Goal: Task Accomplishment & Management: Manage account settings

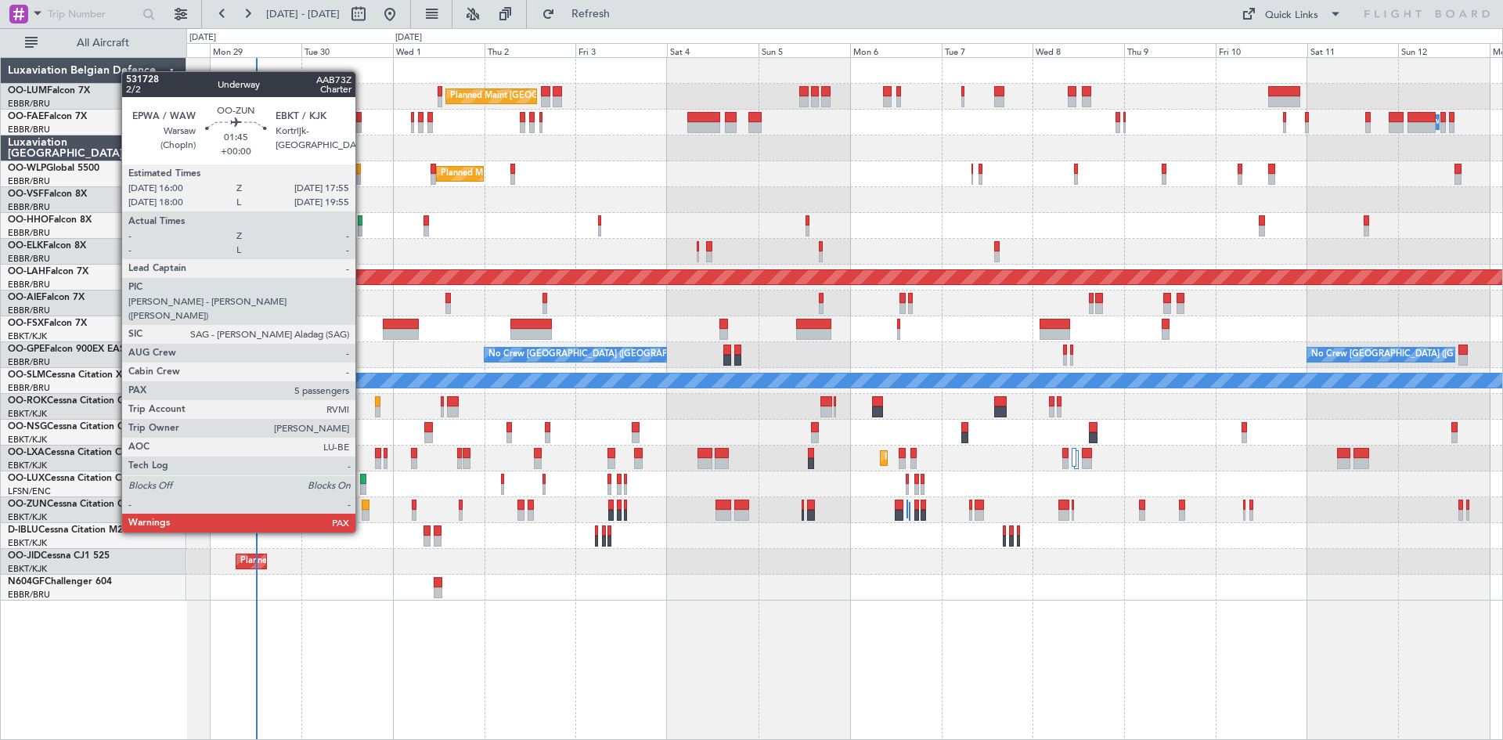
click at [362, 502] on div at bounding box center [366, 504] width 8 height 11
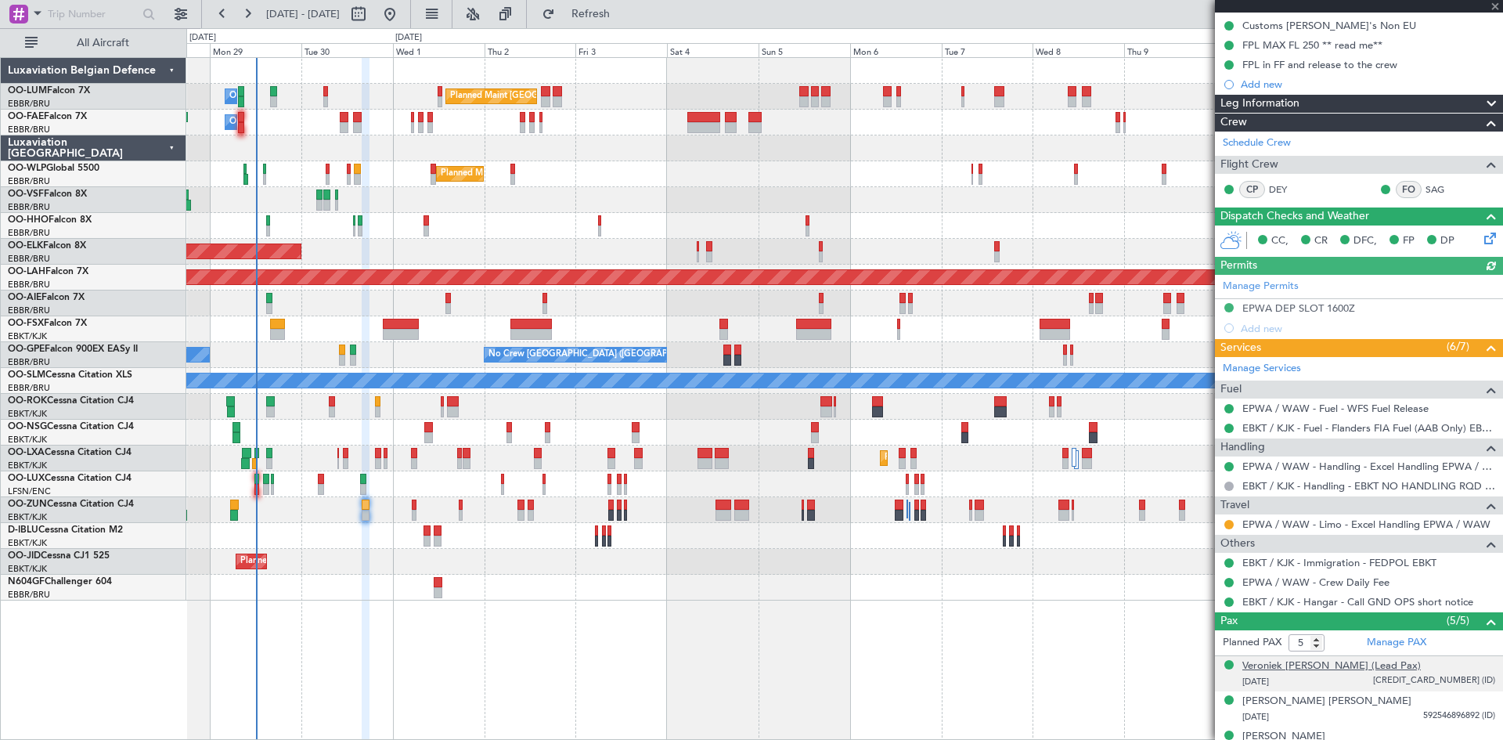
scroll to position [267, 0]
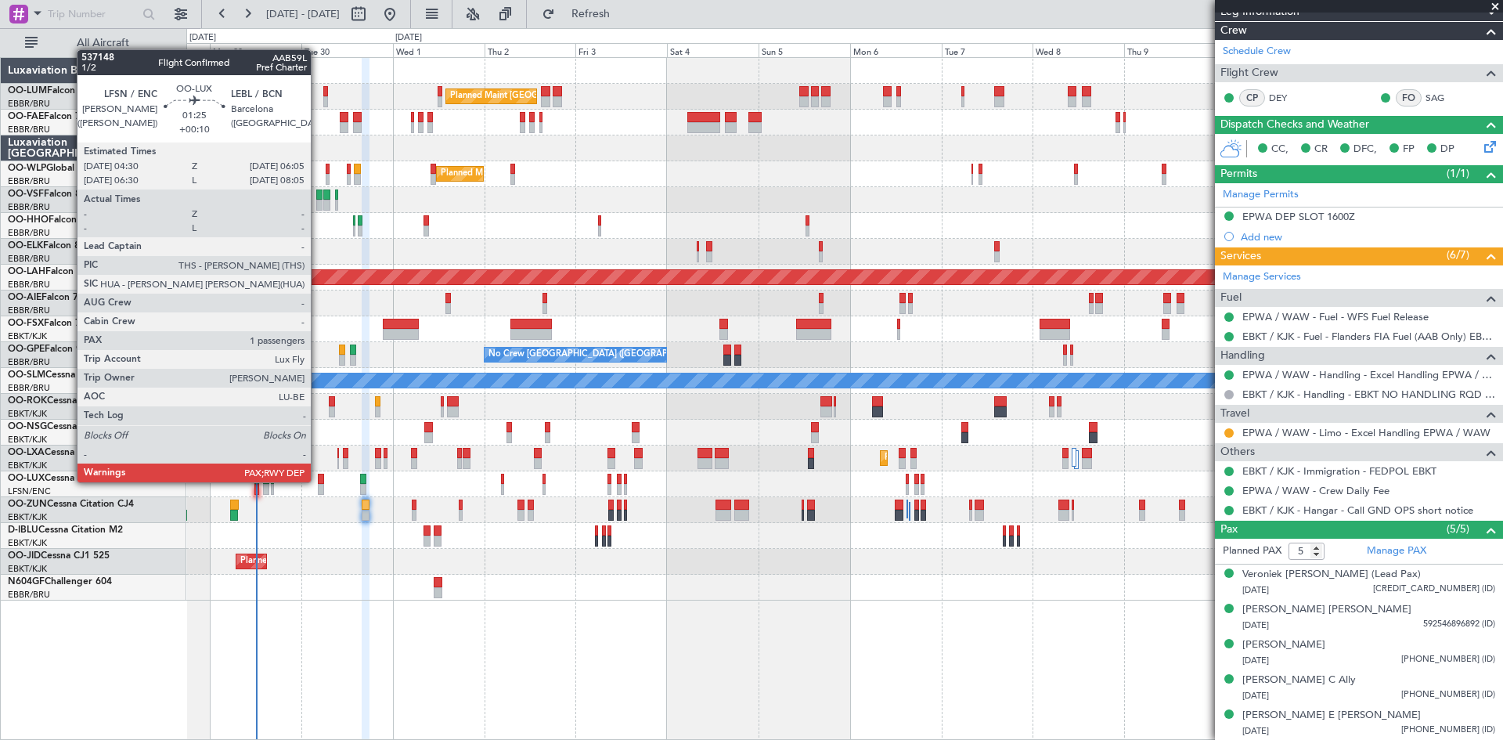
click at [318, 481] on div at bounding box center [321, 479] width 6 height 11
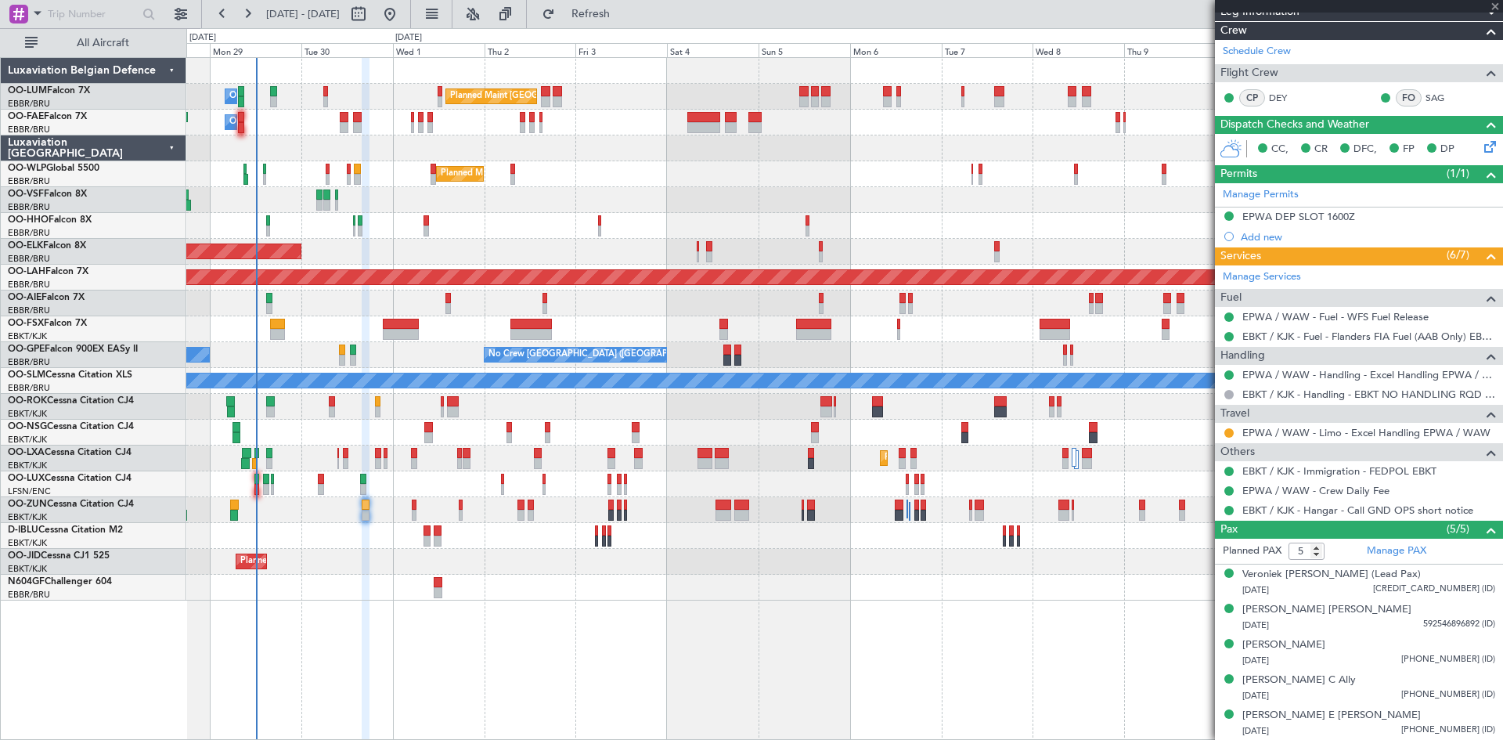
type input "+00:10"
type input "1"
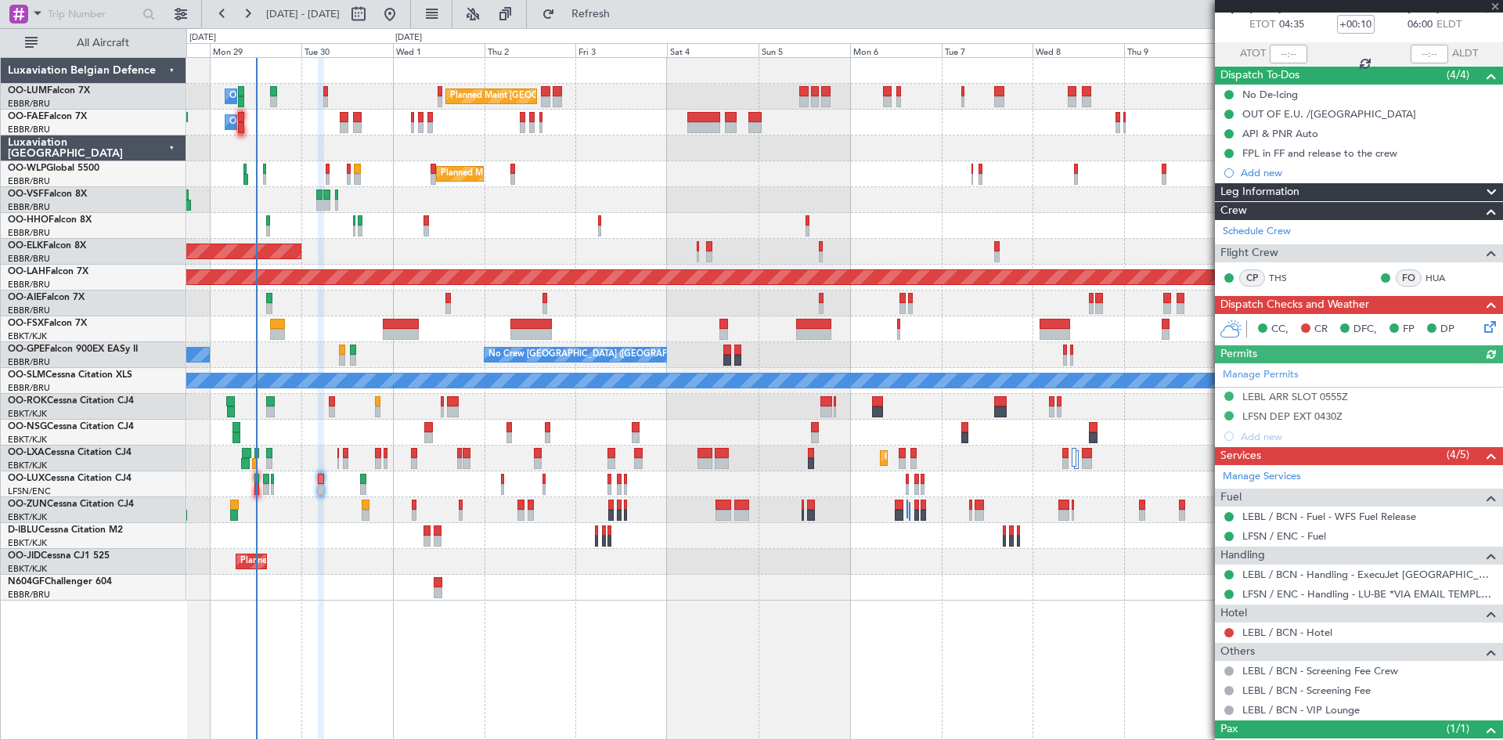
scroll to position [146, 0]
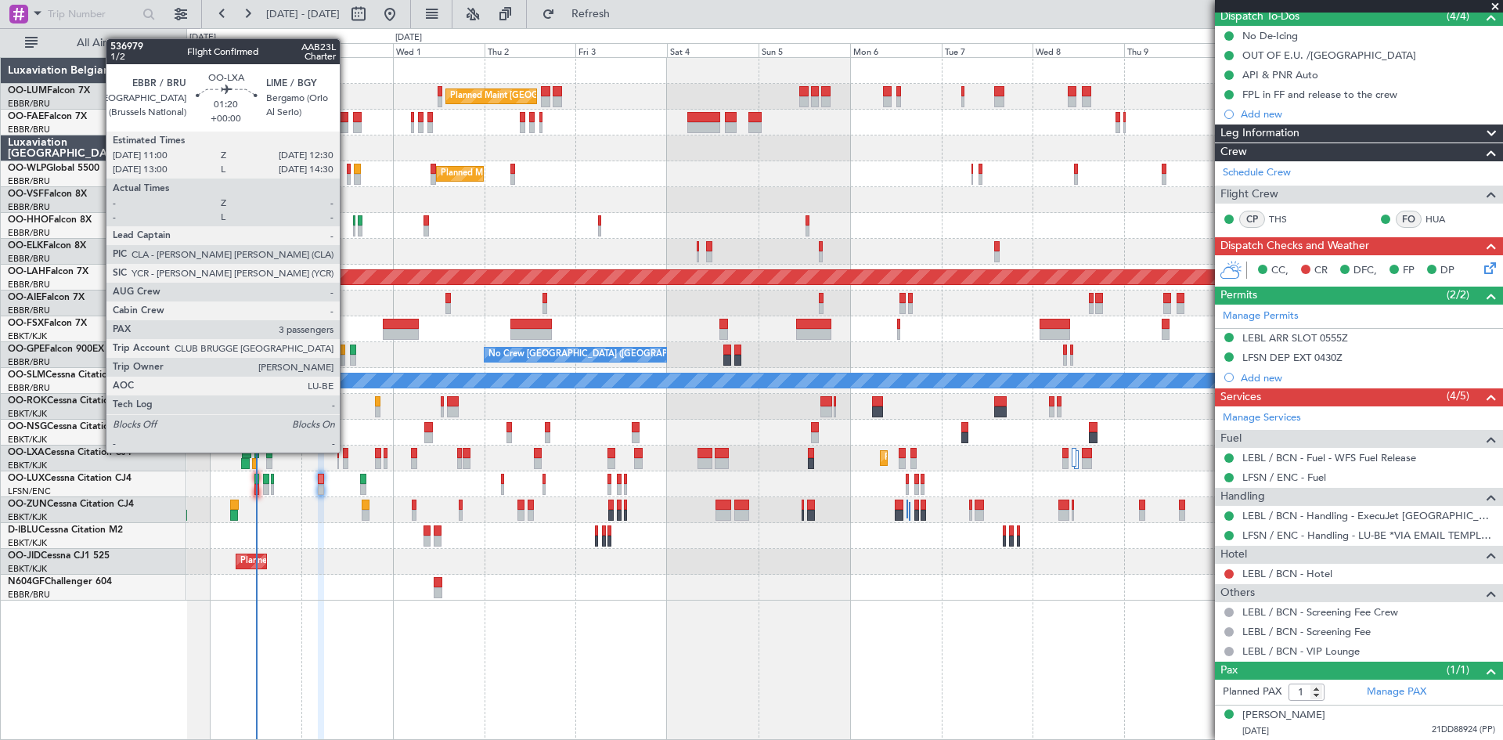
click at [347, 452] on div at bounding box center [346, 453] width 6 height 11
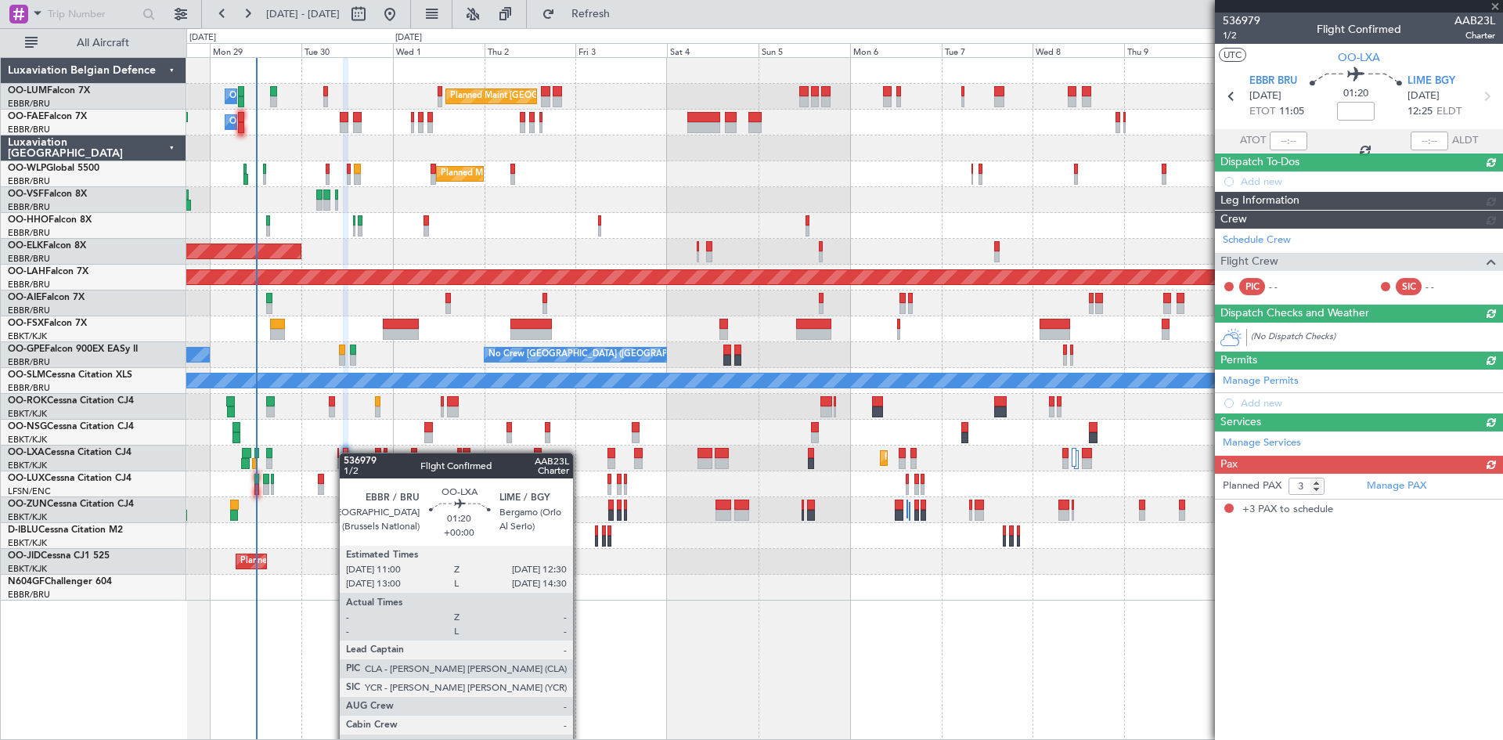
scroll to position [0, 0]
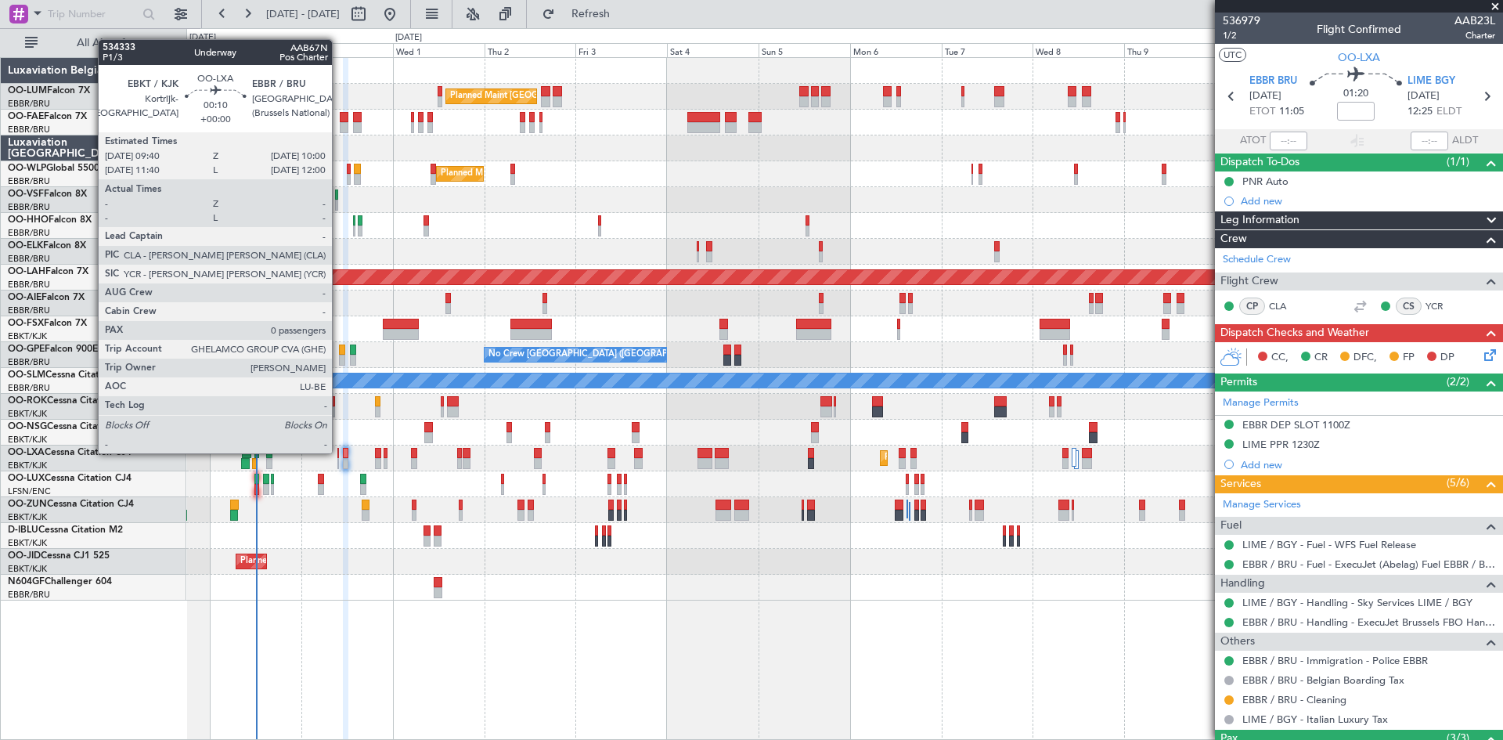
click at [339, 453] on div at bounding box center [338, 453] width 2 height 11
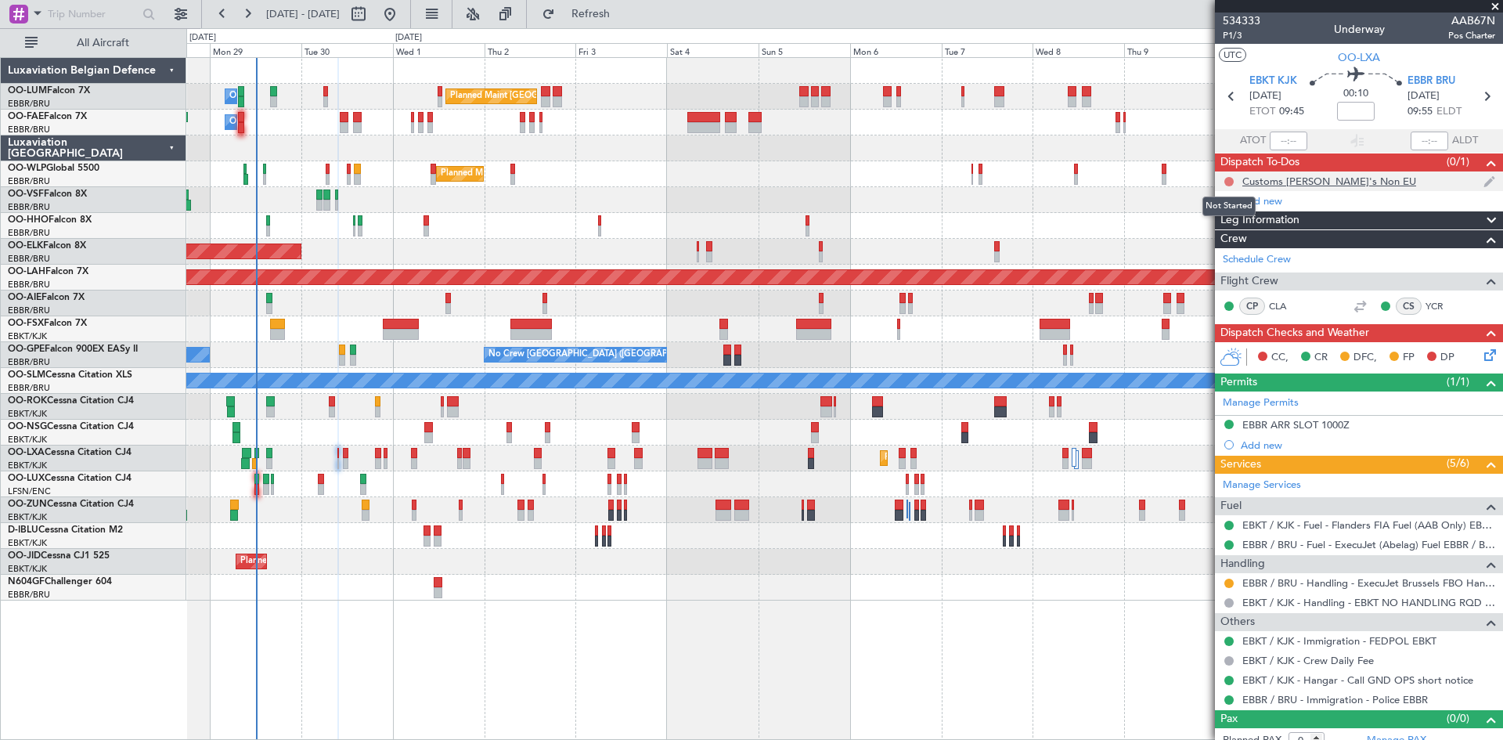
click at [1229, 177] on button at bounding box center [1228, 181] width 9 height 9
click at [1230, 249] on span "Completed" at bounding box center [1236, 251] width 52 height 16
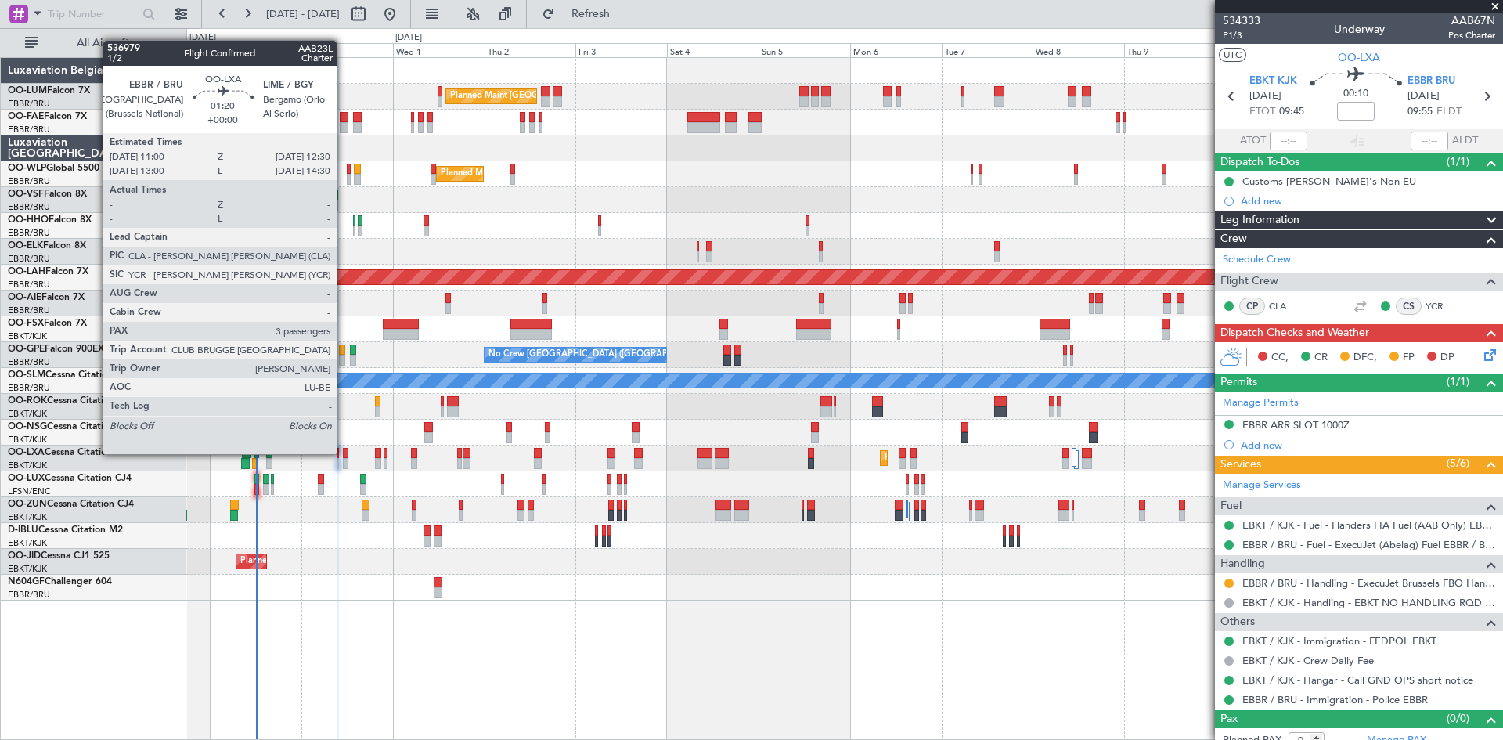
click at [344, 454] on div at bounding box center [346, 453] width 6 height 11
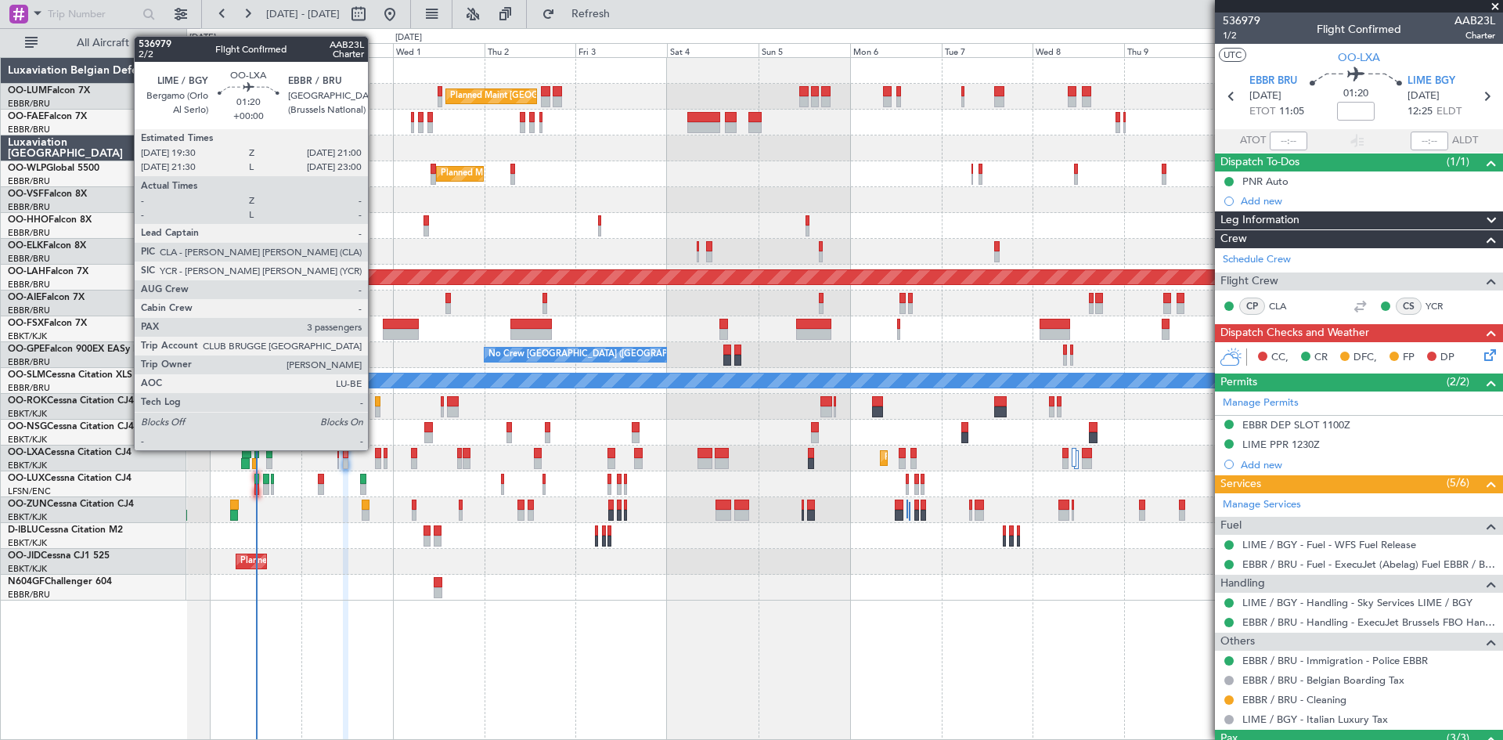
click at [375, 449] on div at bounding box center [378, 453] width 6 height 11
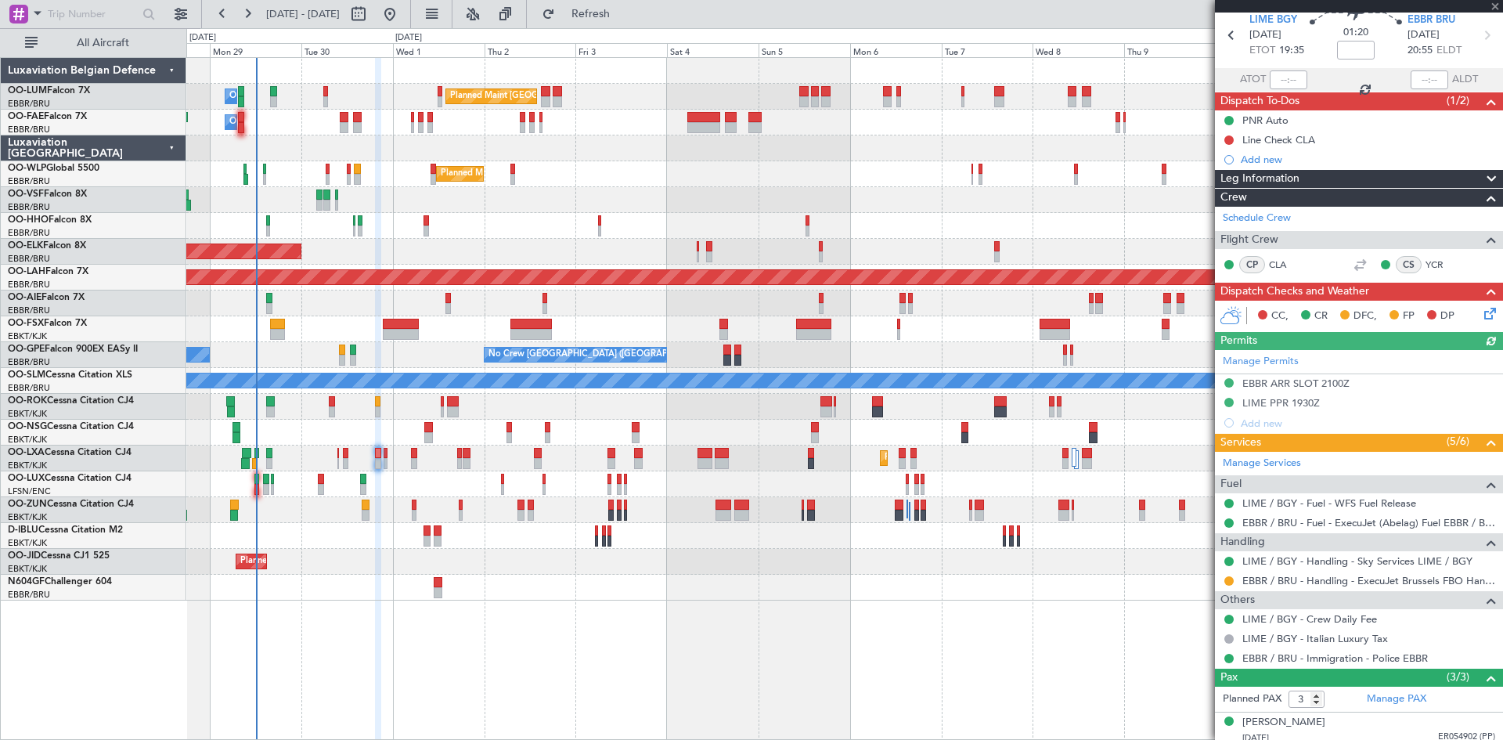
scroll to position [139, 0]
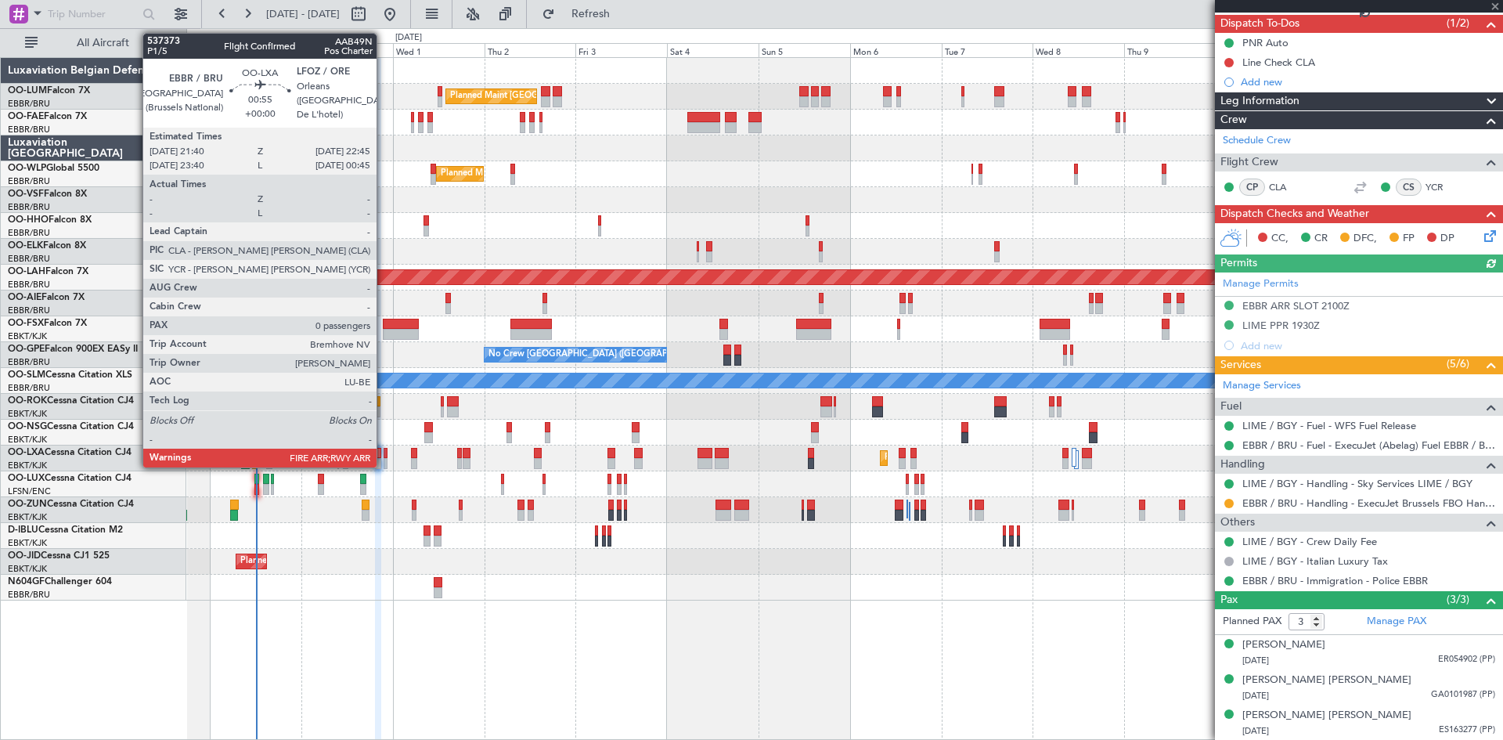
click at [384, 455] on div at bounding box center [386, 453] width 5 height 11
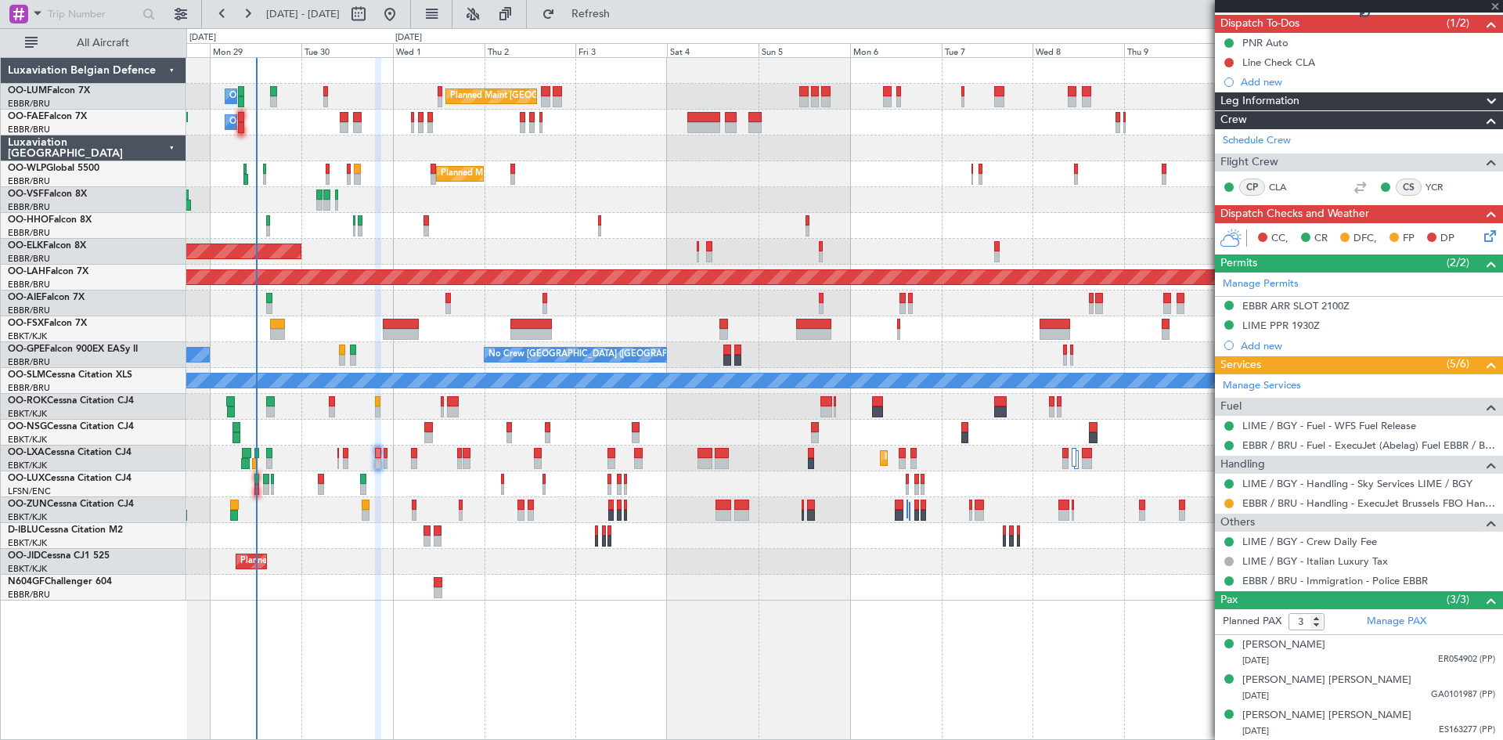
type input "0"
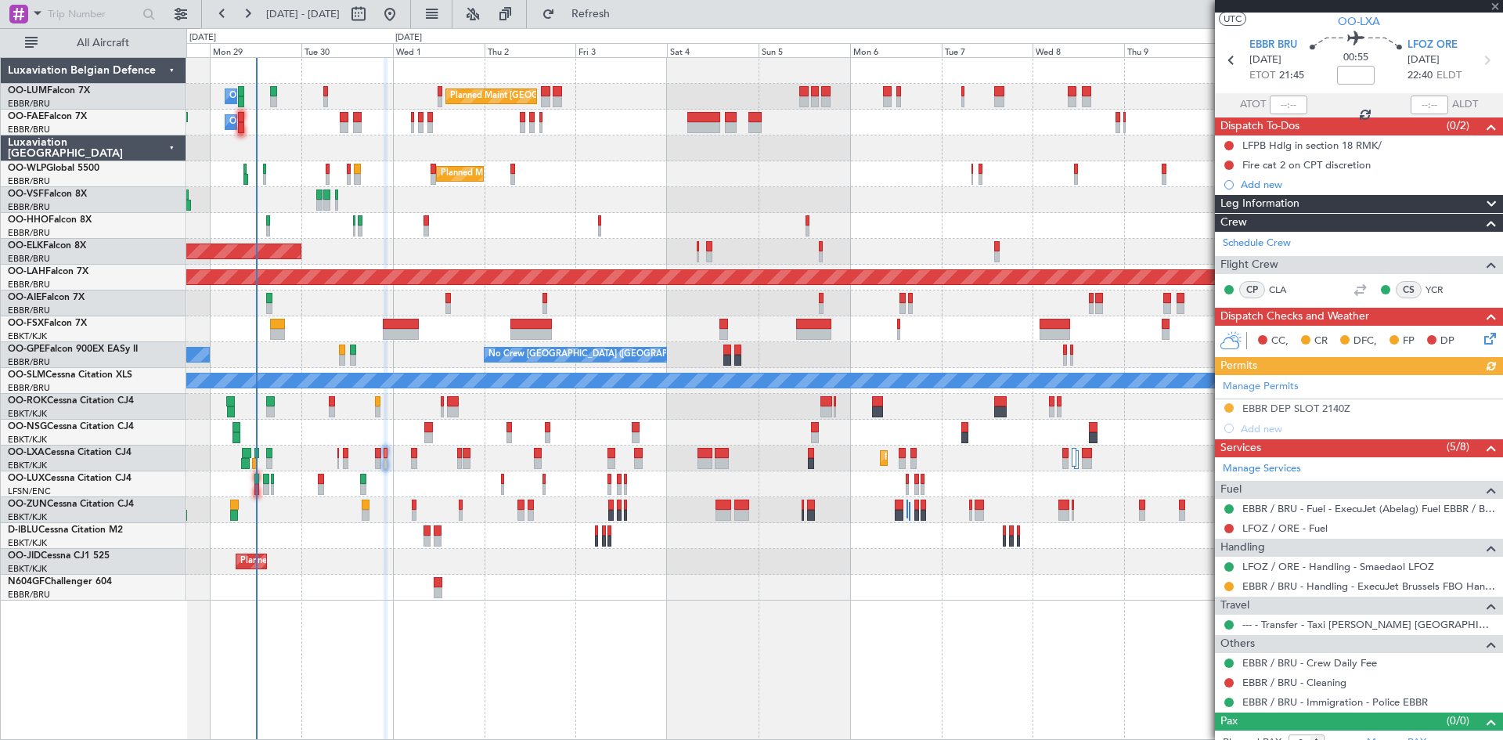
scroll to position [52, 0]
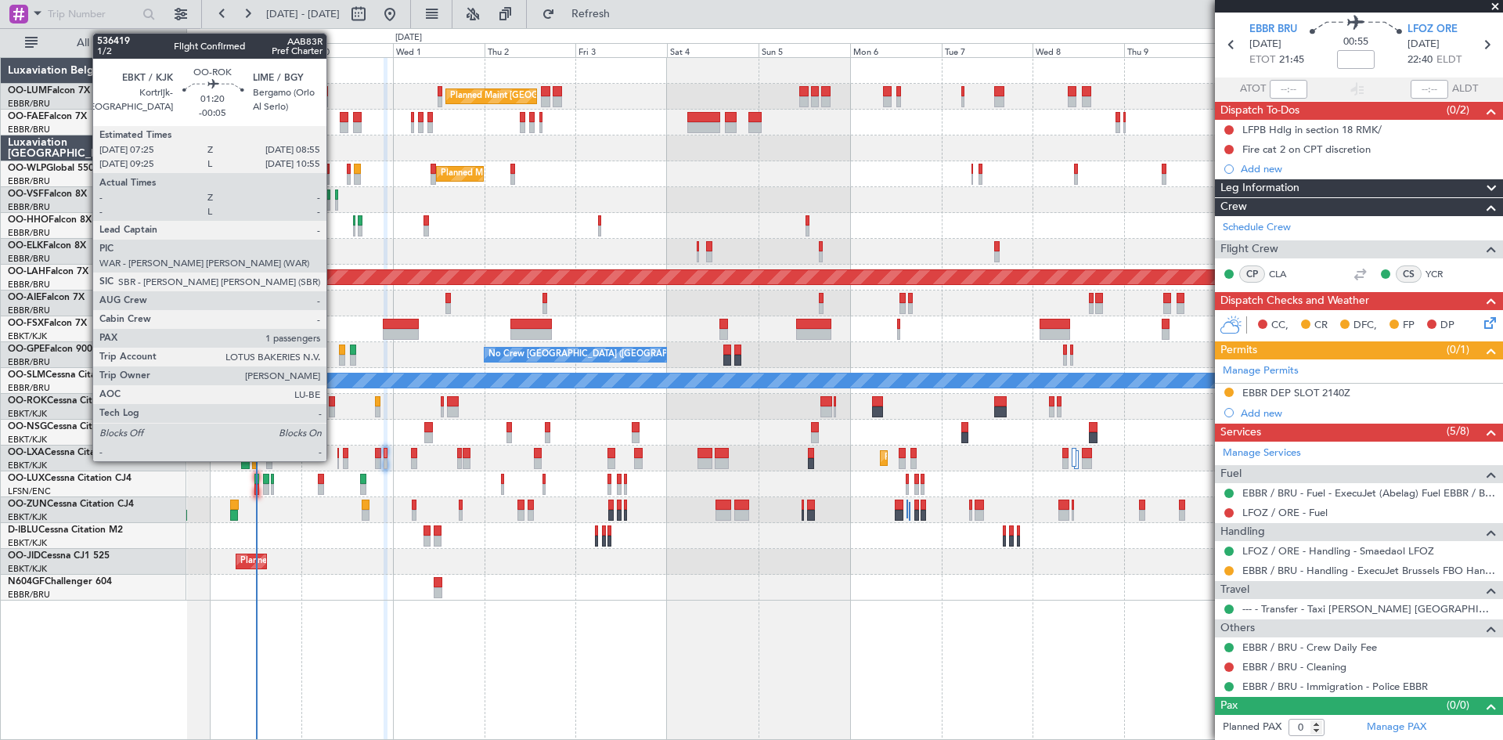
click at [333, 408] on div at bounding box center [332, 411] width 6 height 11
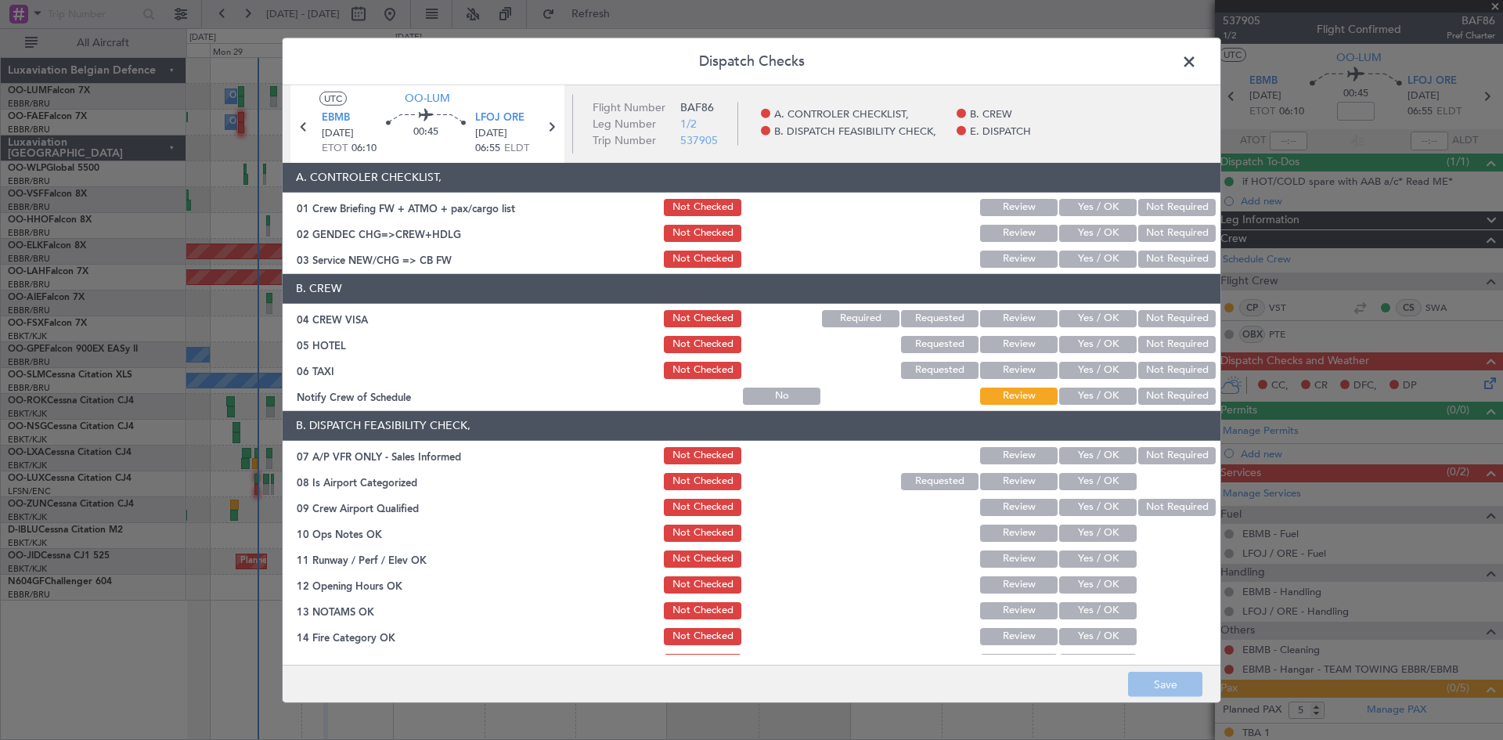
click at [1174, 459] on button "Not Required" at bounding box center [1176, 455] width 77 height 17
click at [495, 121] on span "LFOJ ORE" at bounding box center [499, 118] width 49 height 16
click at [925, 484] on button "Requested" at bounding box center [939, 481] width 77 height 17
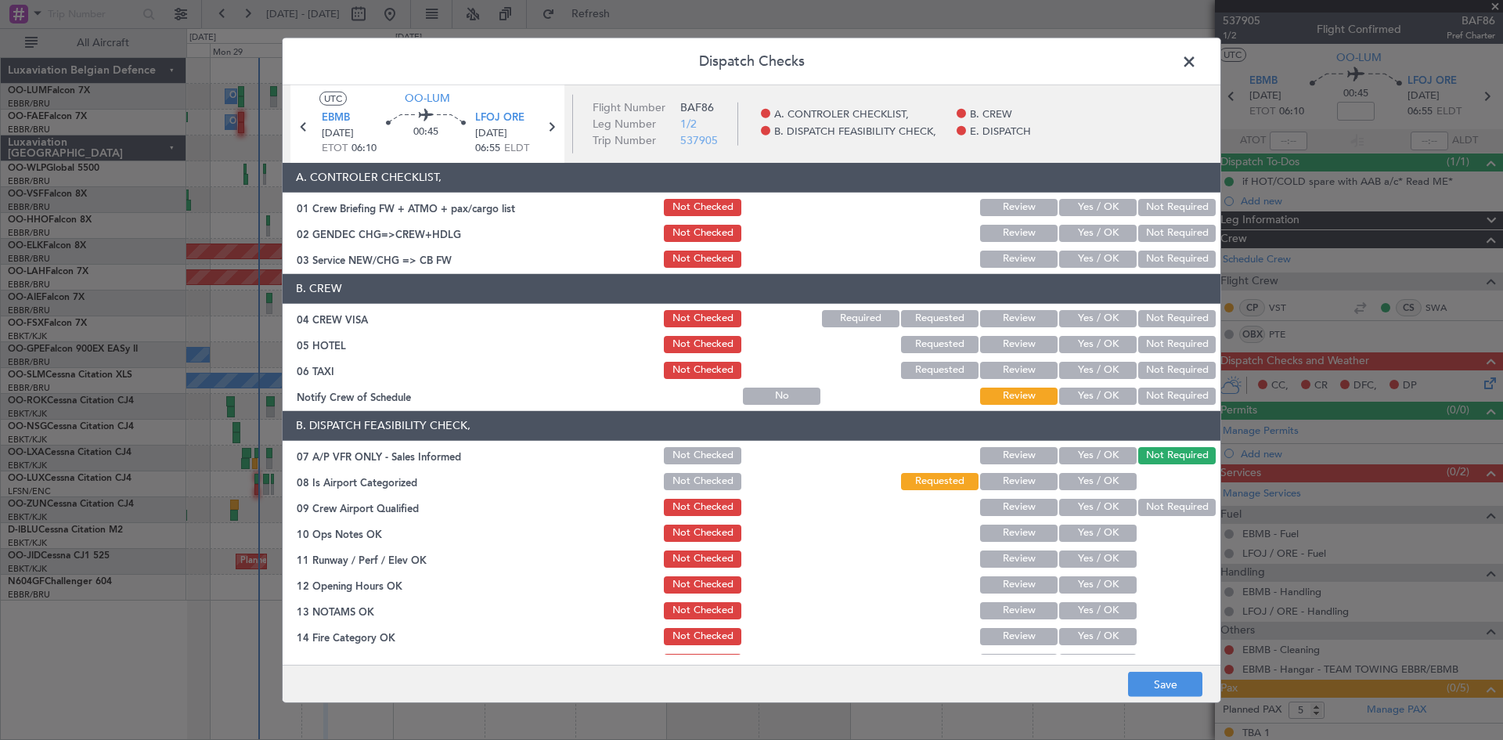
click at [1097, 533] on button "Yes / OK" at bounding box center [1097, 532] width 77 height 17
click at [1099, 558] on button "Yes / OK" at bounding box center [1097, 558] width 77 height 17
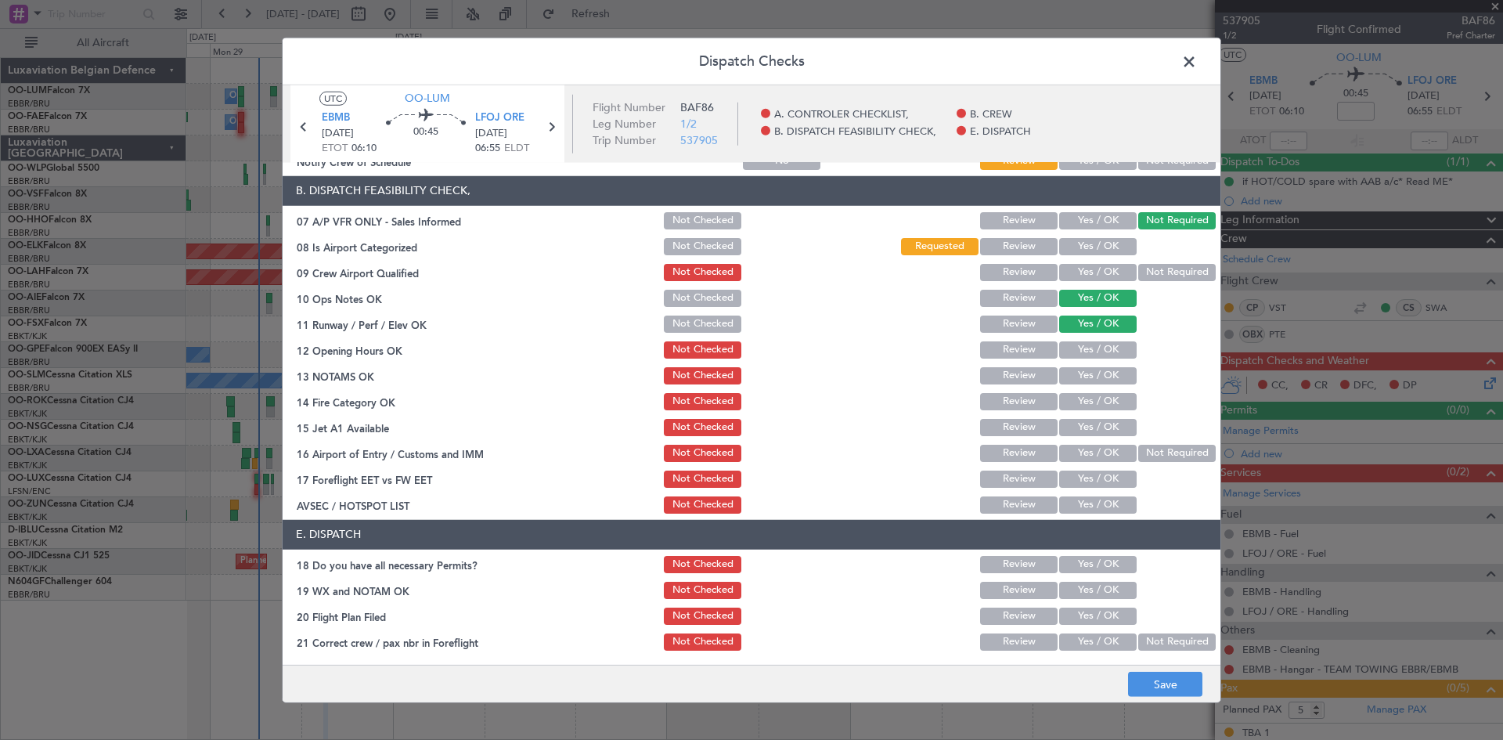
scroll to position [236, 0]
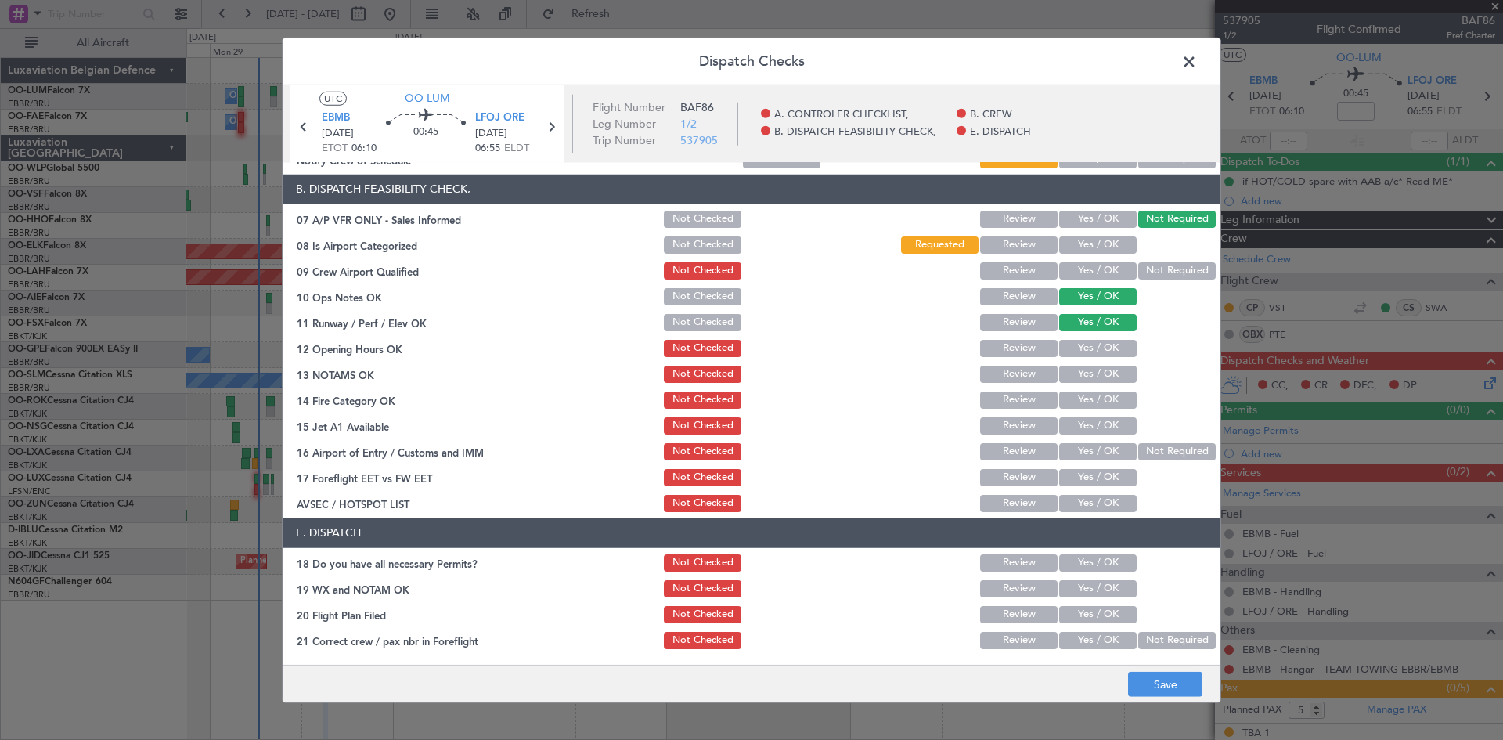
click at [1100, 398] on button "Yes / OK" at bounding box center [1097, 399] width 77 height 17
click at [1099, 424] on button "Yes / OK" at bounding box center [1097, 425] width 77 height 17
click at [1140, 453] on button "Not Required" at bounding box center [1176, 451] width 77 height 17
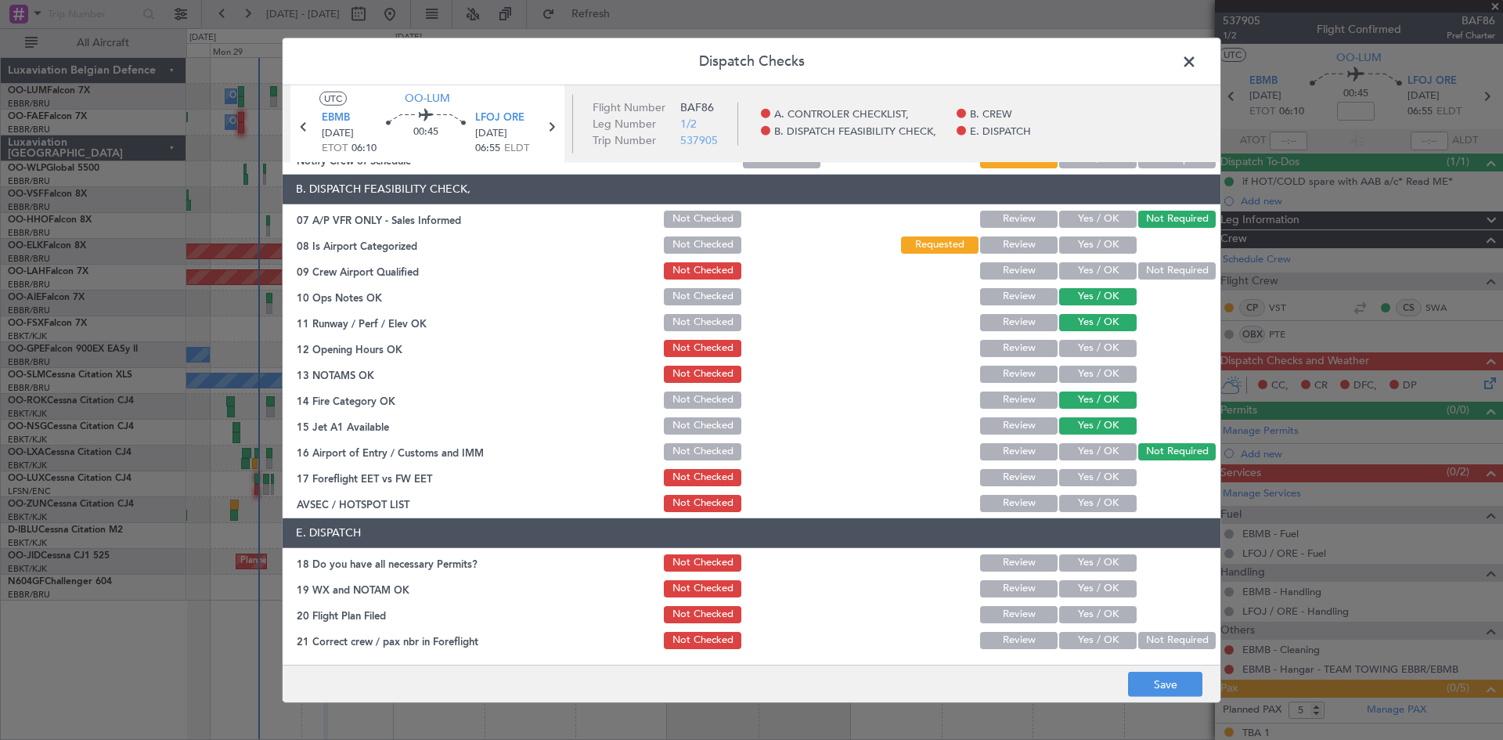
click at [1071, 506] on button "Yes / OK" at bounding box center [1097, 503] width 77 height 17
click at [1087, 562] on button "Yes / OK" at bounding box center [1097, 562] width 77 height 17
click at [1084, 640] on button "Yes / OK" at bounding box center [1097, 640] width 77 height 17
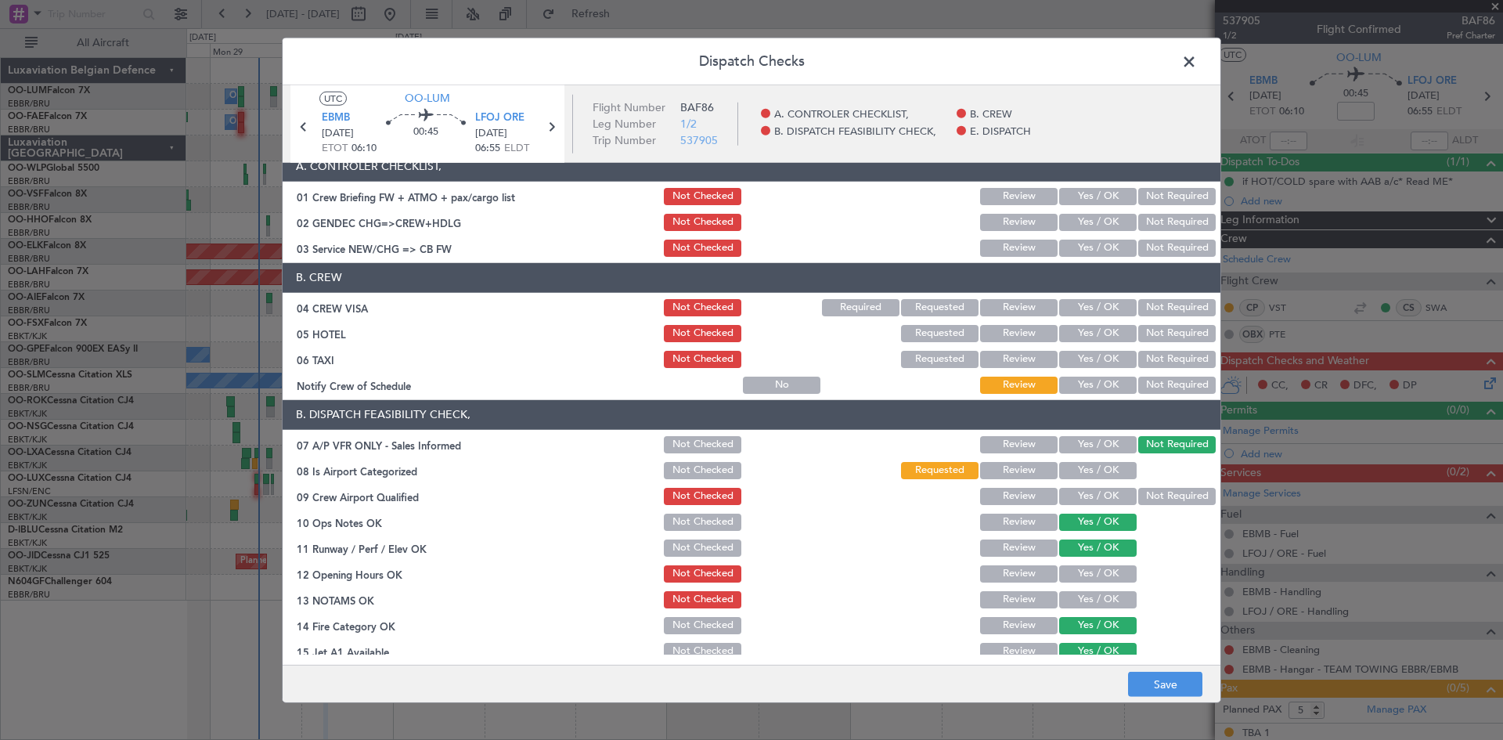
scroll to position [0, 0]
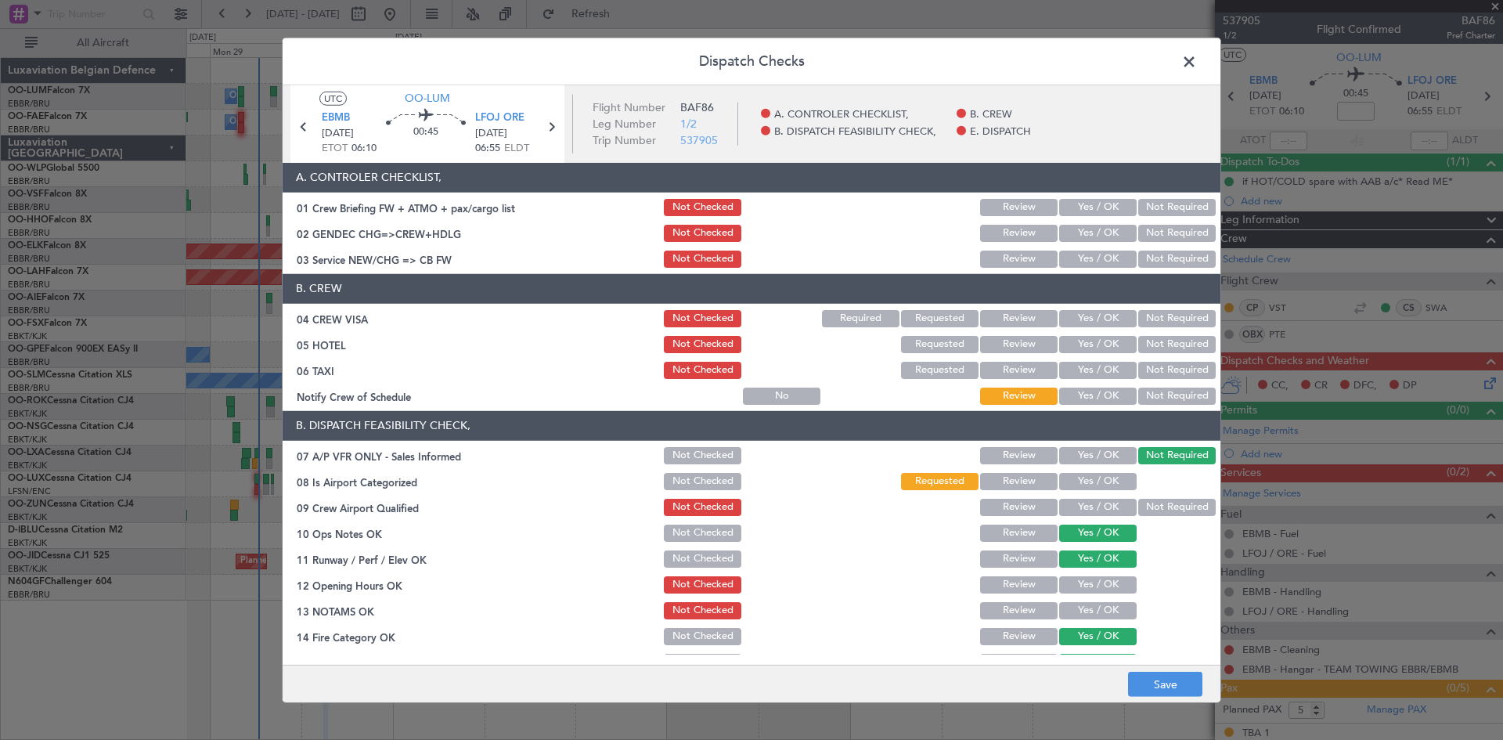
click at [1190, 318] on button "Not Required" at bounding box center [1176, 318] width 77 height 17
click at [1171, 344] on button "Not Required" at bounding box center [1176, 344] width 77 height 17
click at [1165, 376] on button "Not Required" at bounding box center [1176, 370] width 77 height 17
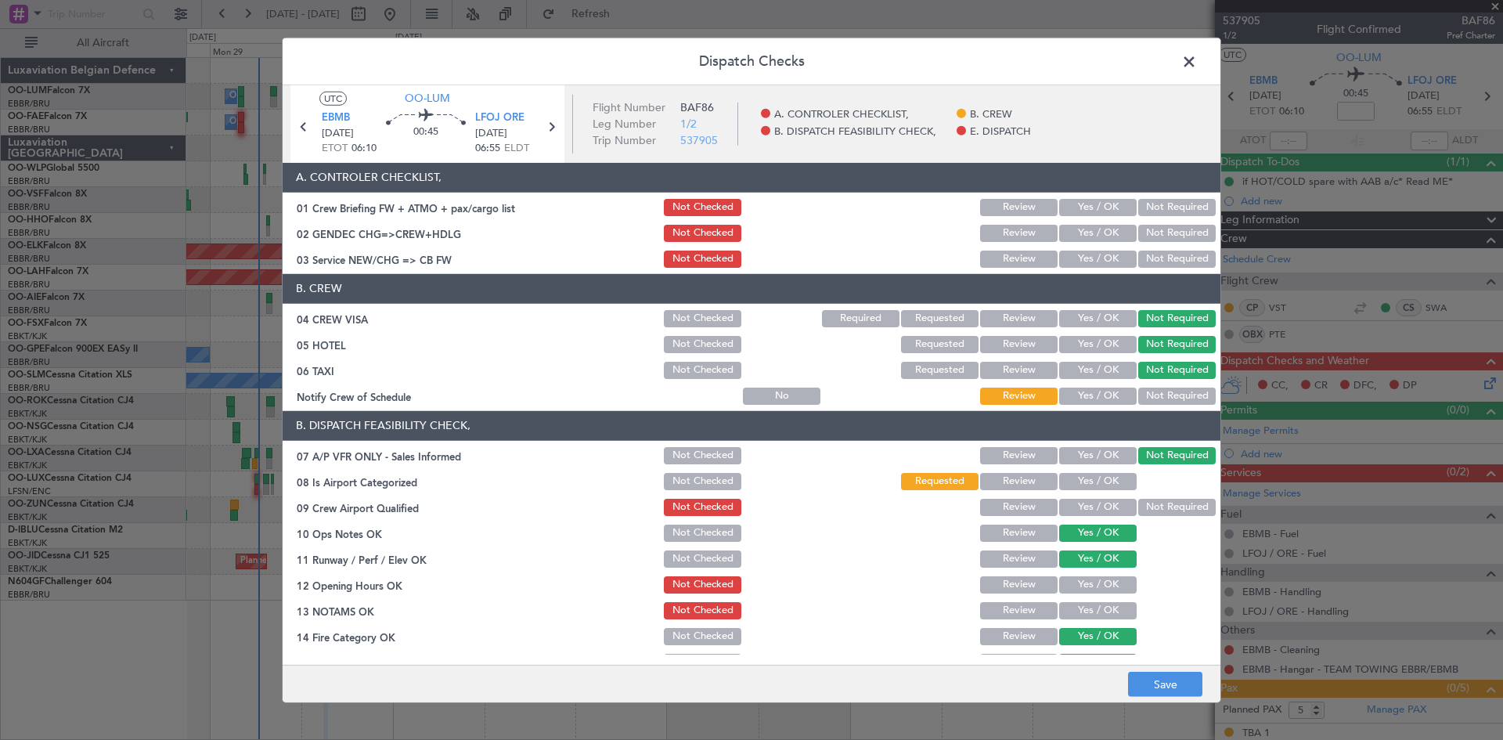
click at [1164, 392] on button "Not Required" at bounding box center [1176, 395] width 77 height 17
click at [1168, 255] on button "Not Required" at bounding box center [1176, 258] width 77 height 17
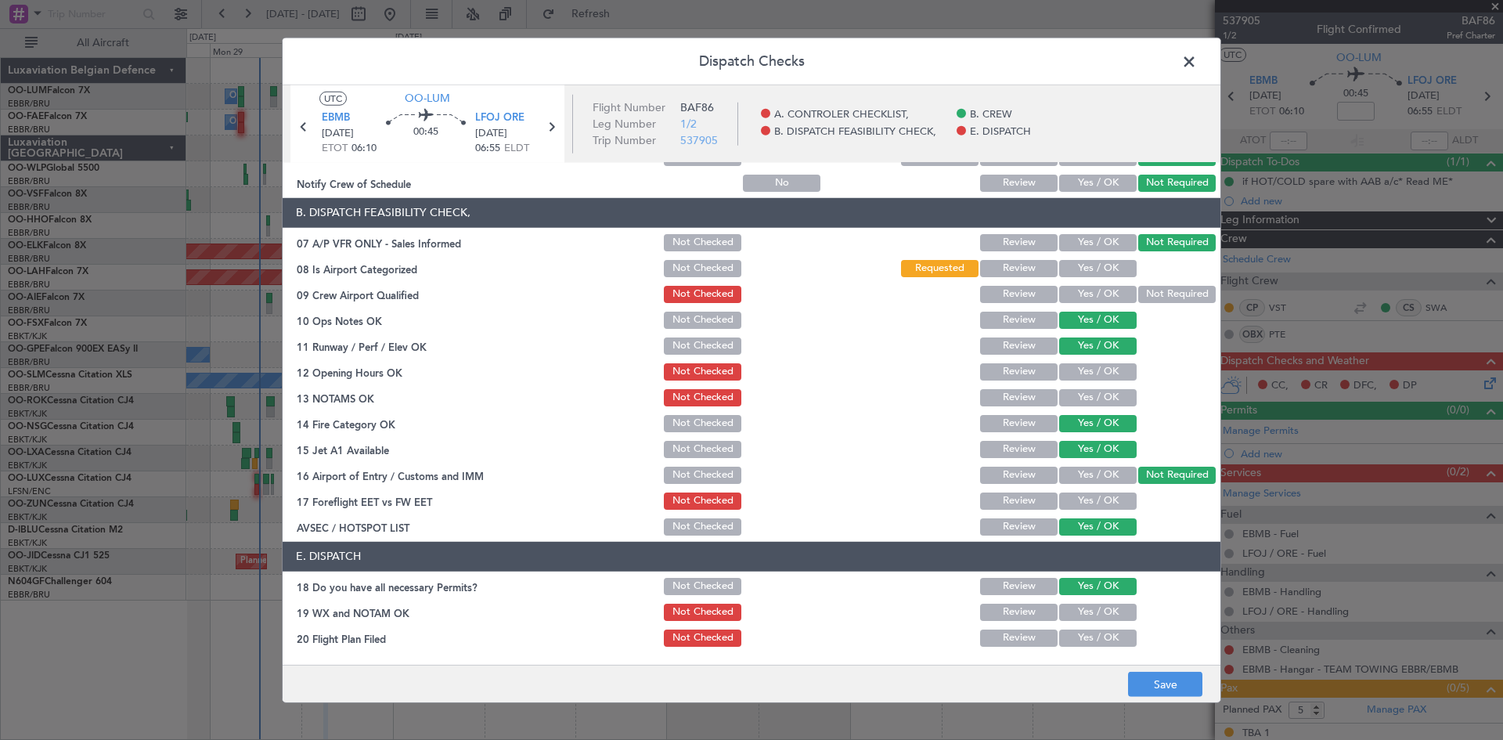
scroll to position [235, 0]
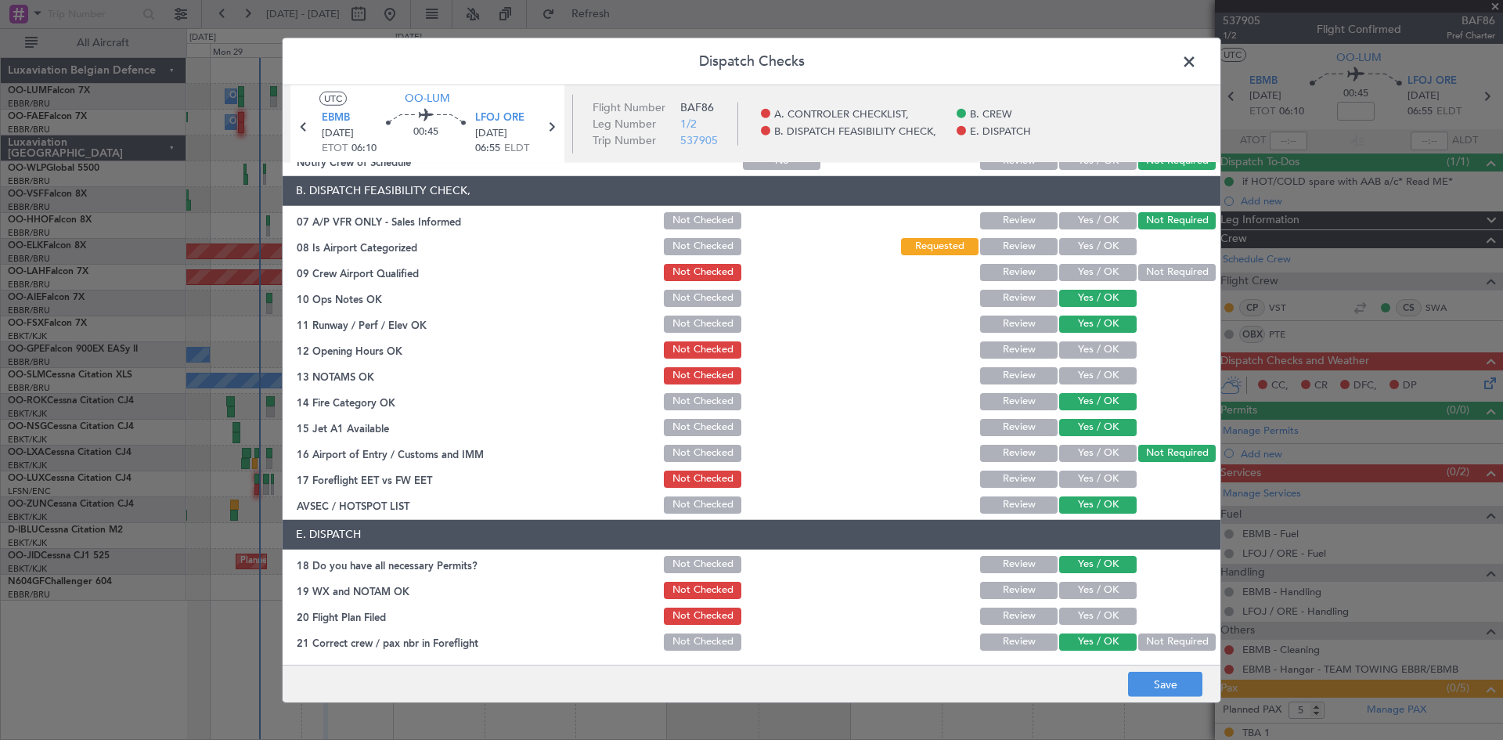
click at [1073, 478] on button "Yes / OK" at bounding box center [1097, 478] width 77 height 17
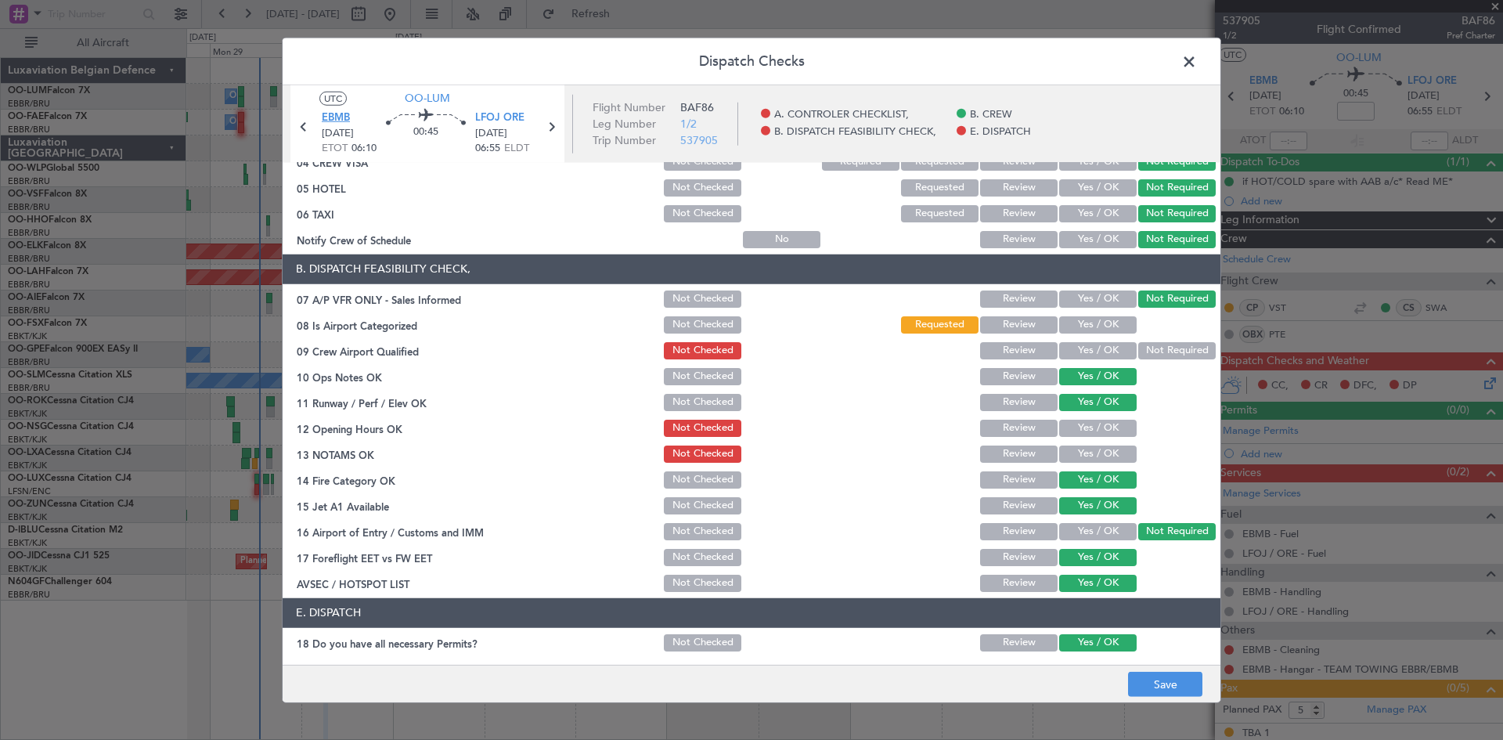
click at [322, 117] on span "EBMB" at bounding box center [336, 118] width 28 height 16
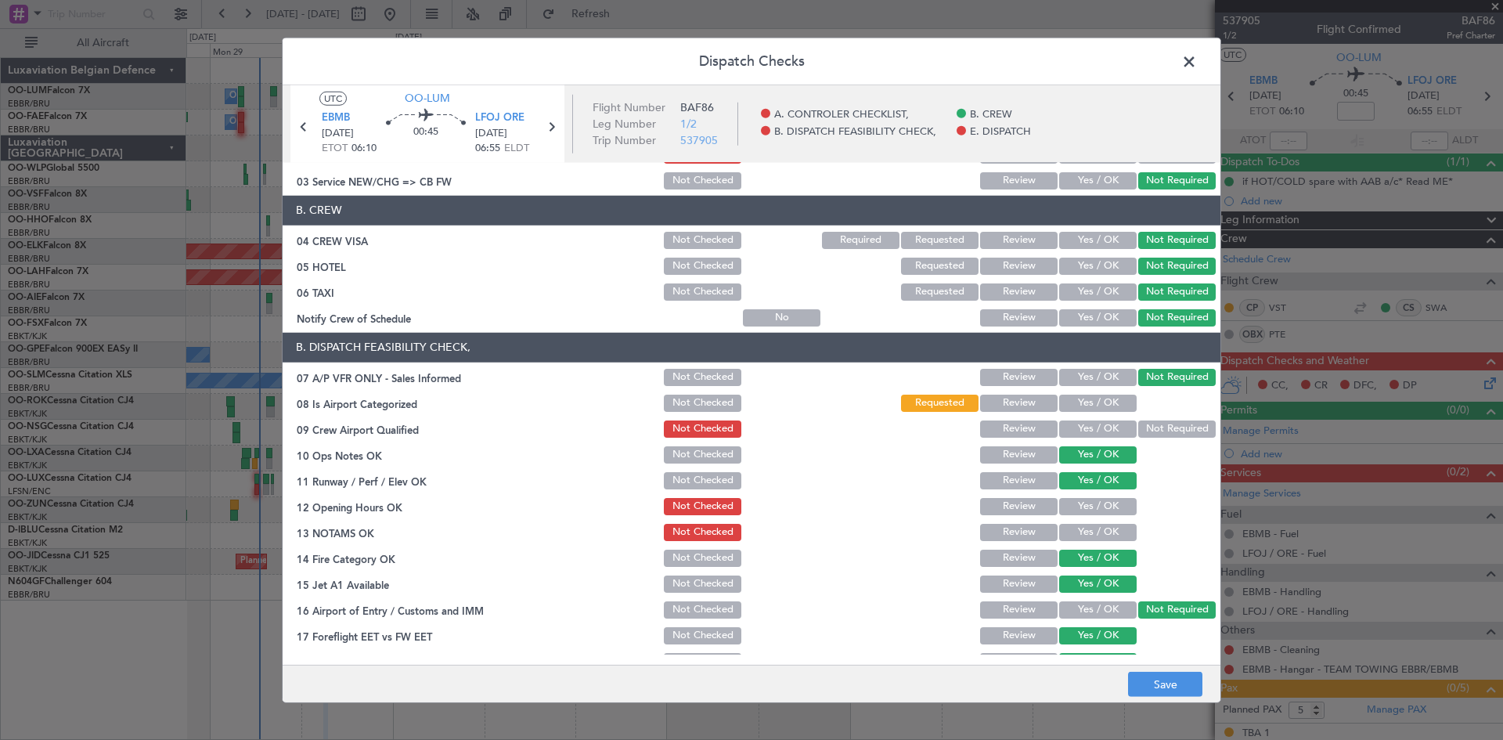
scroll to position [0, 0]
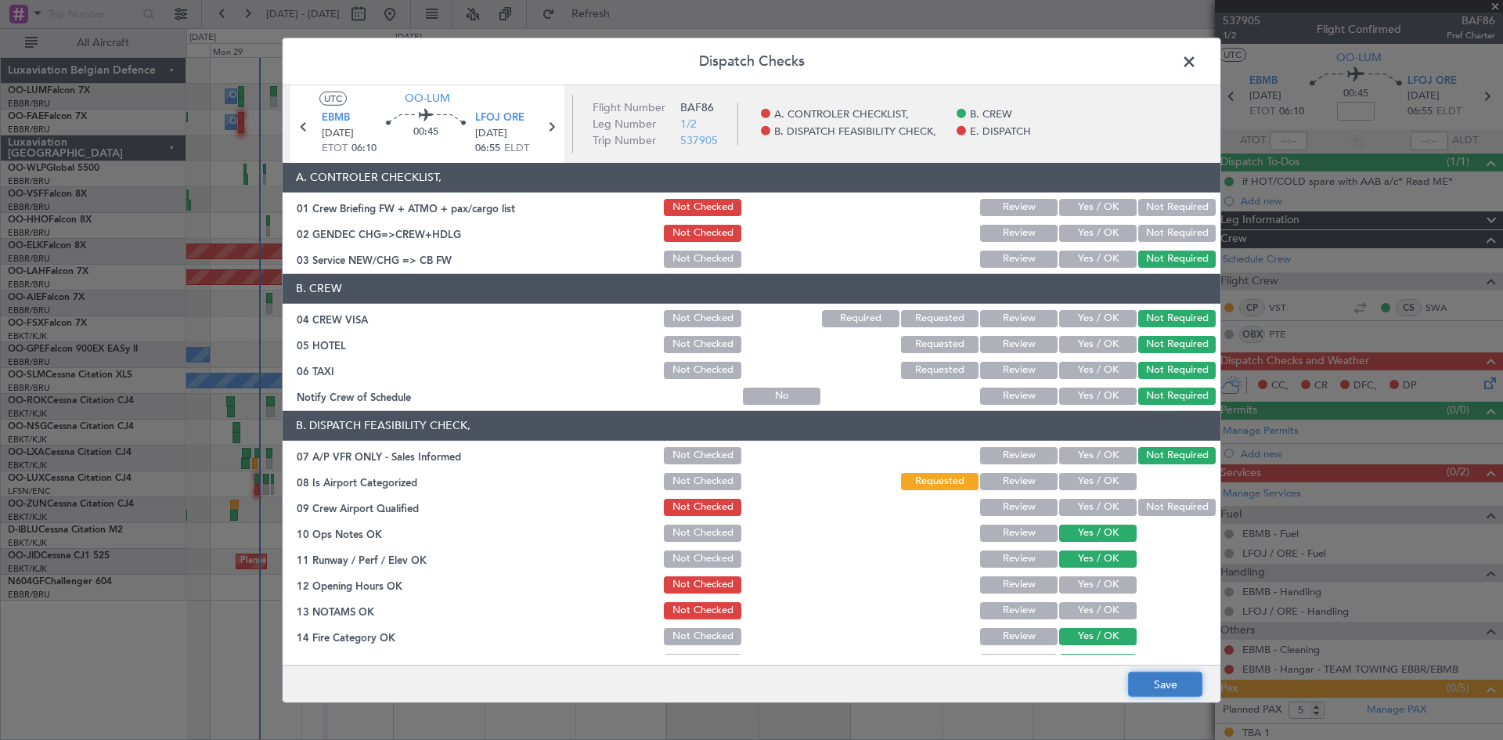
click at [1133, 675] on button "Save" at bounding box center [1165, 684] width 74 height 25
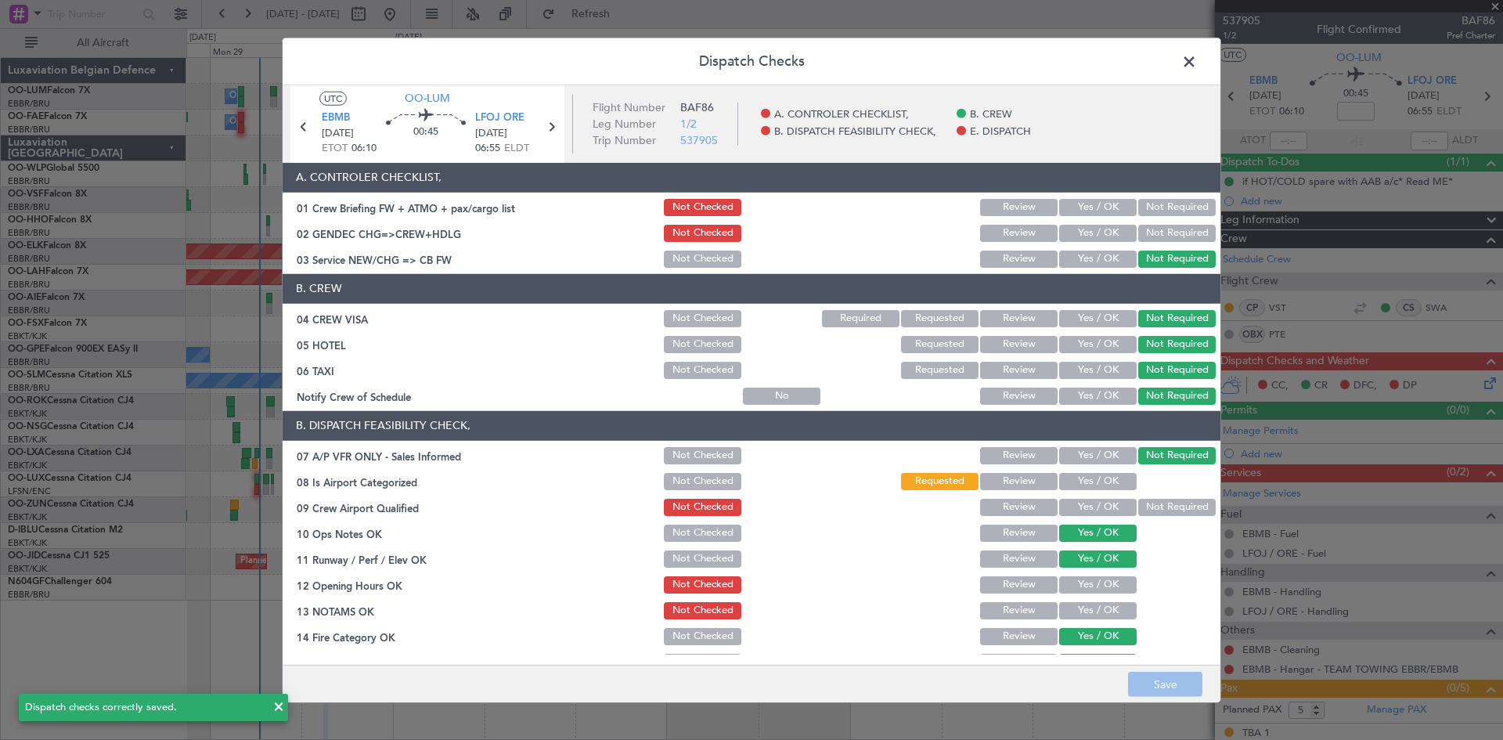
click at [1197, 67] on span at bounding box center [1197, 64] width 0 height 31
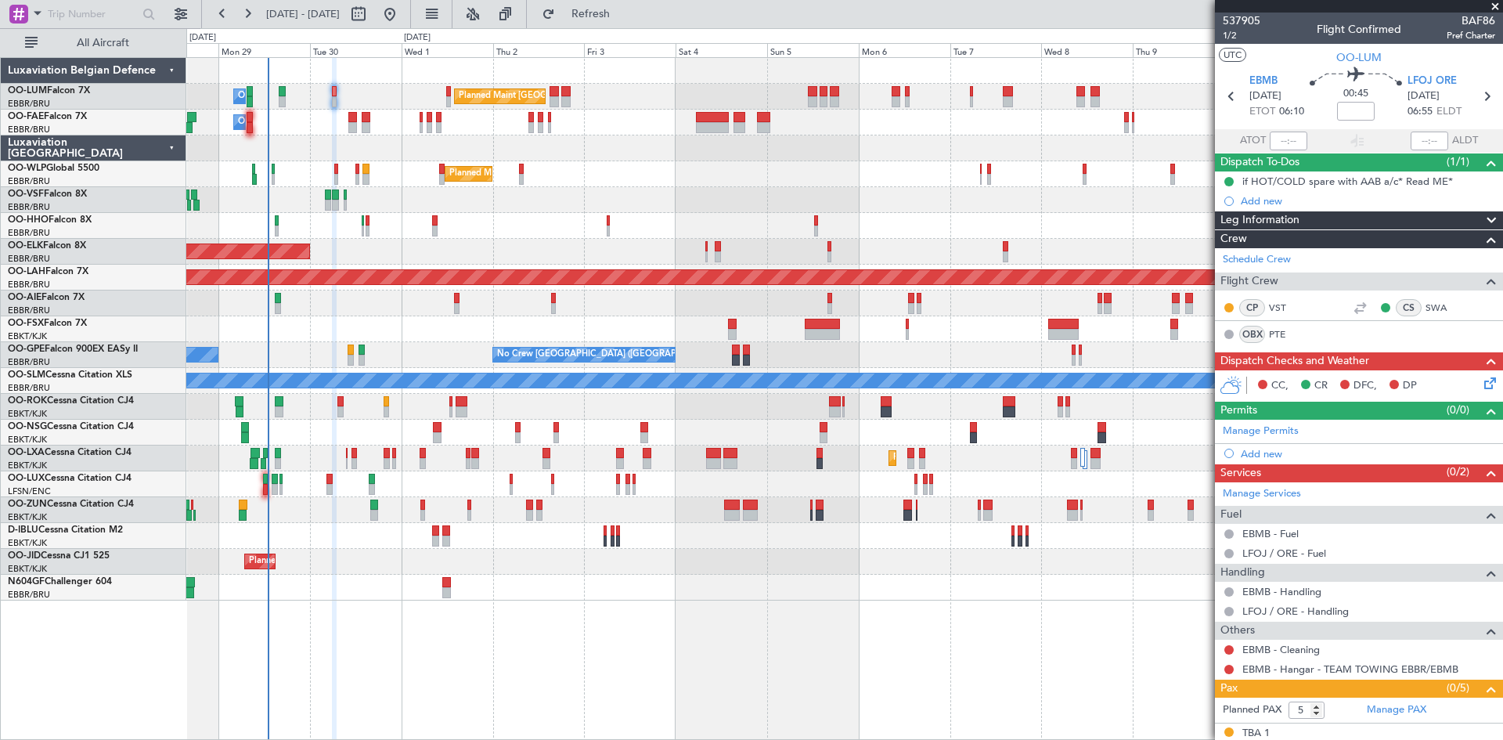
click at [664, 189] on div at bounding box center [844, 200] width 1316 height 26
click at [675, 186] on div "Planned Maint Milan (Linate)" at bounding box center [844, 174] width 1316 height 26
click at [1482, 385] on icon at bounding box center [1487, 380] width 13 height 13
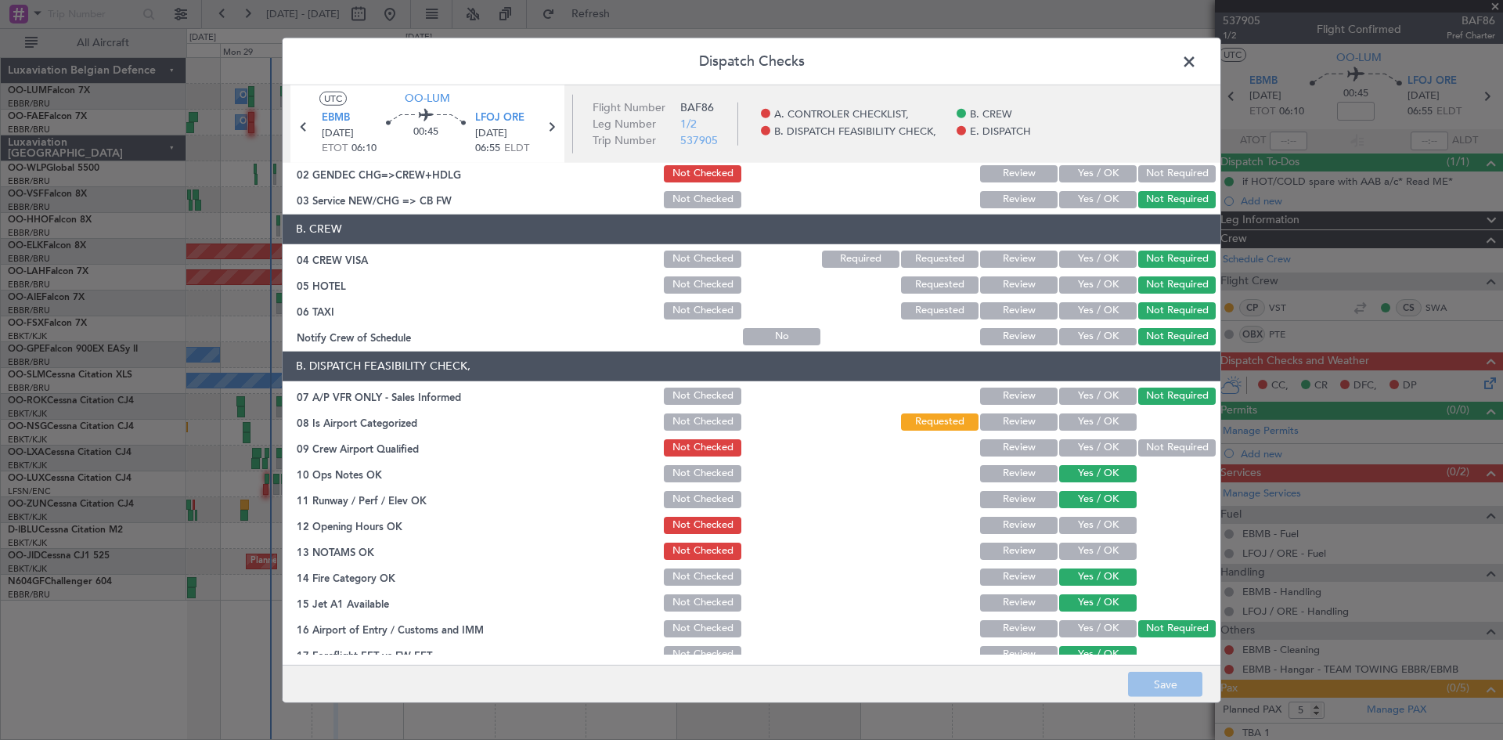
scroll to position [78, 0]
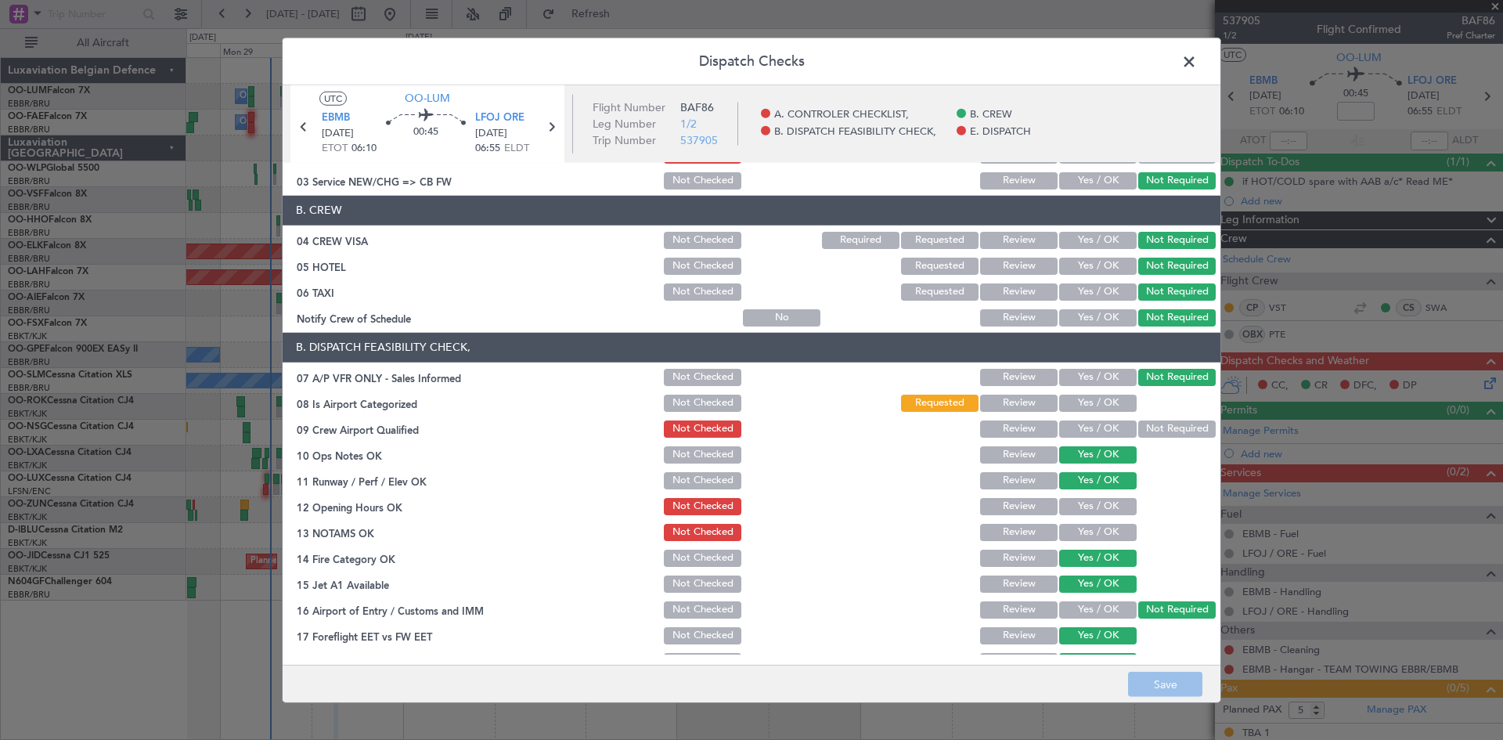
click at [1097, 534] on button "Yes / OK" at bounding box center [1097, 532] width 77 height 17
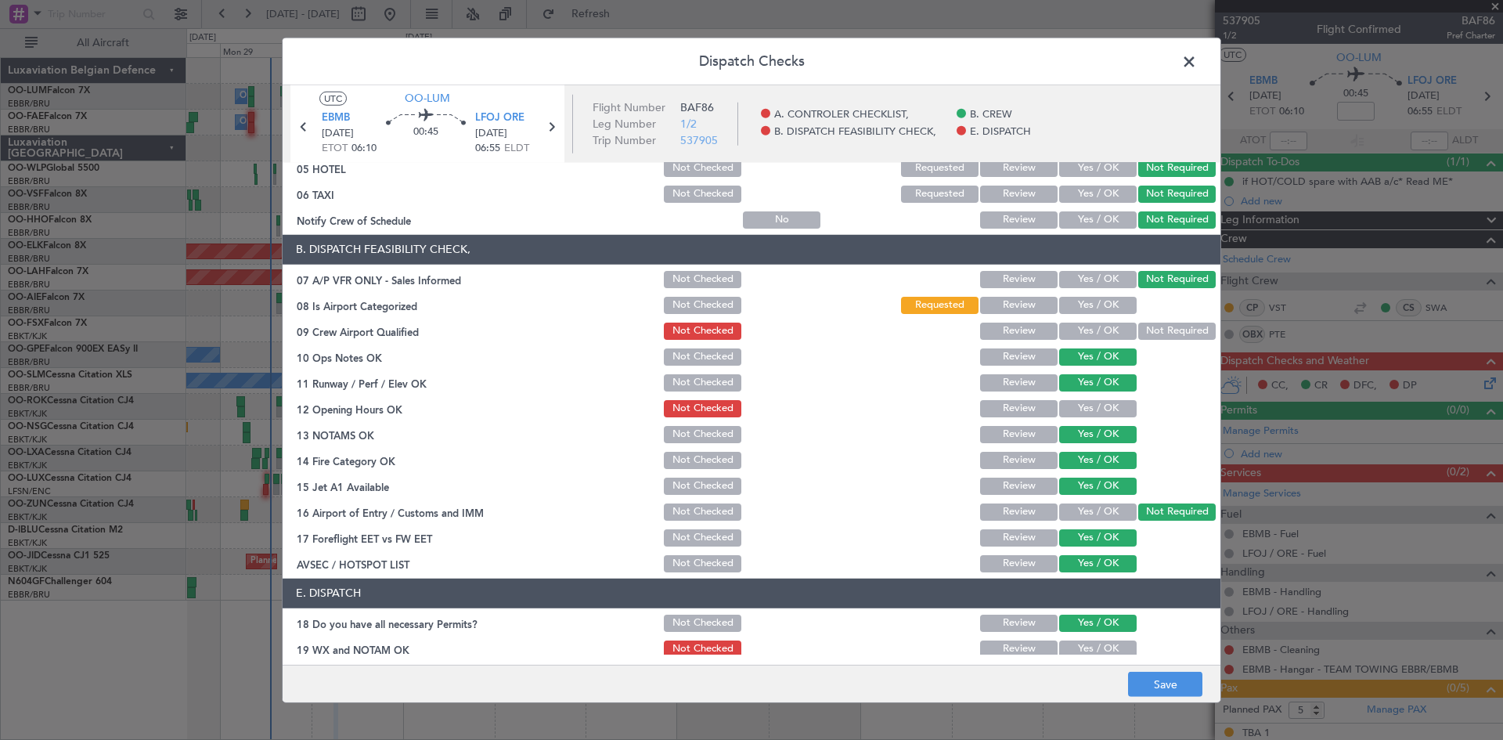
scroll to position [236, 0]
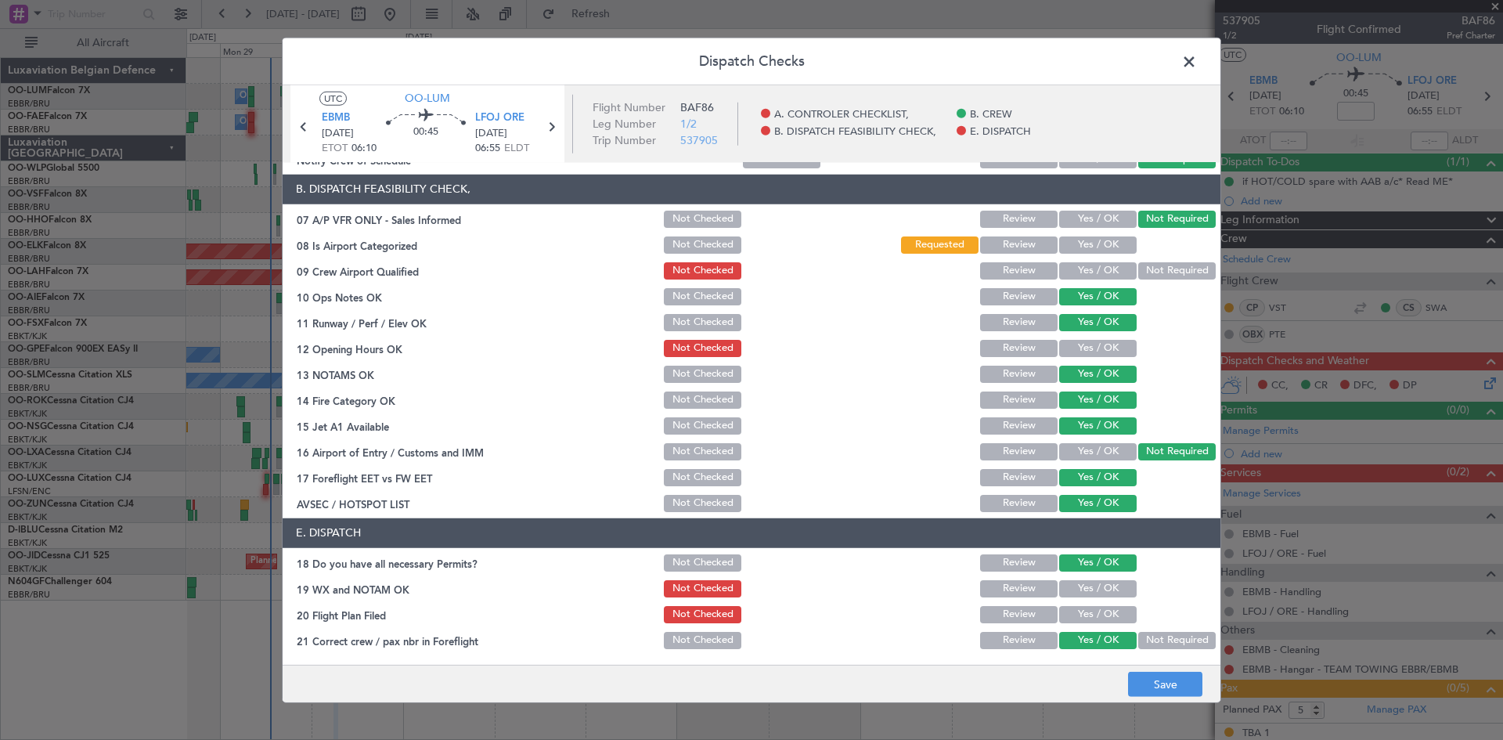
click at [1089, 592] on button "Yes / OK" at bounding box center [1097, 588] width 77 height 17
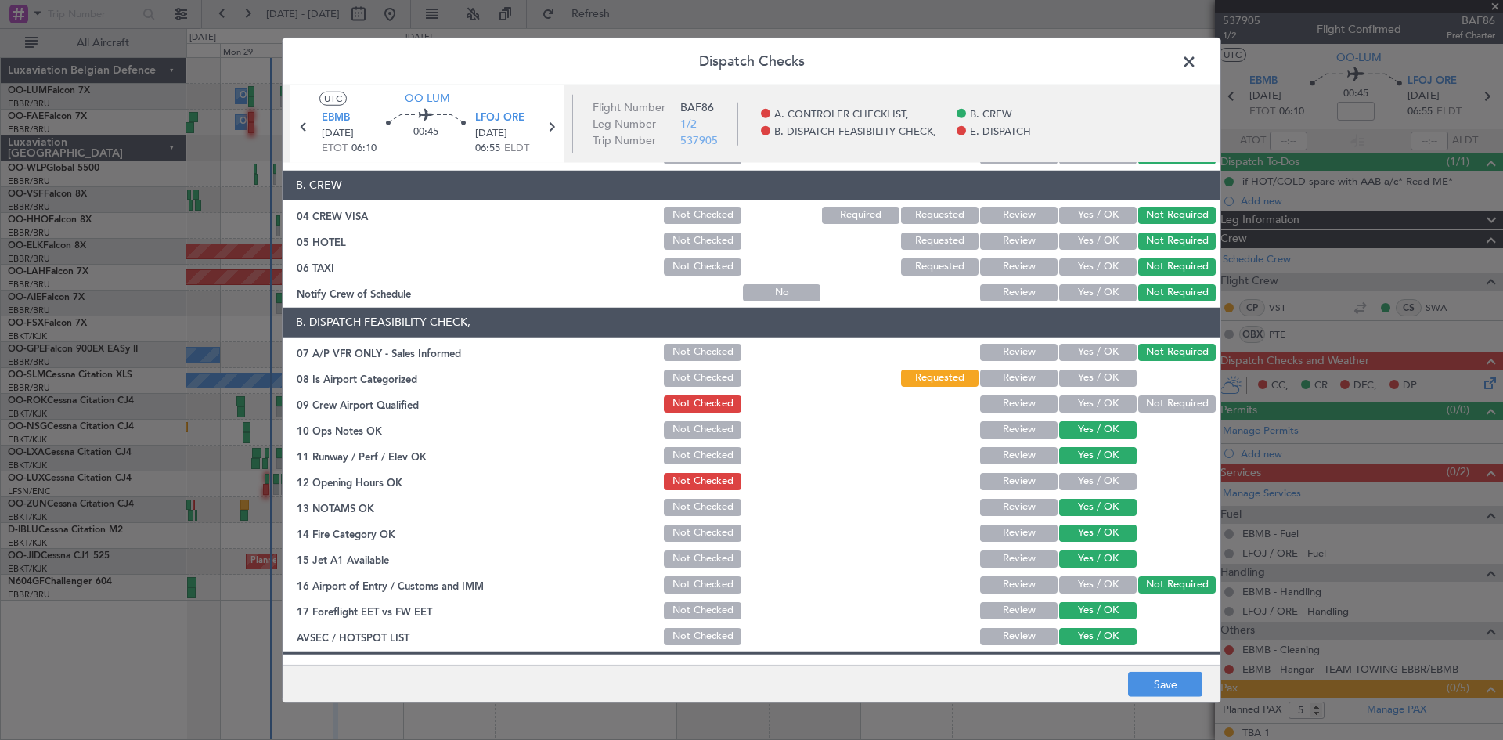
scroll to position [80, 0]
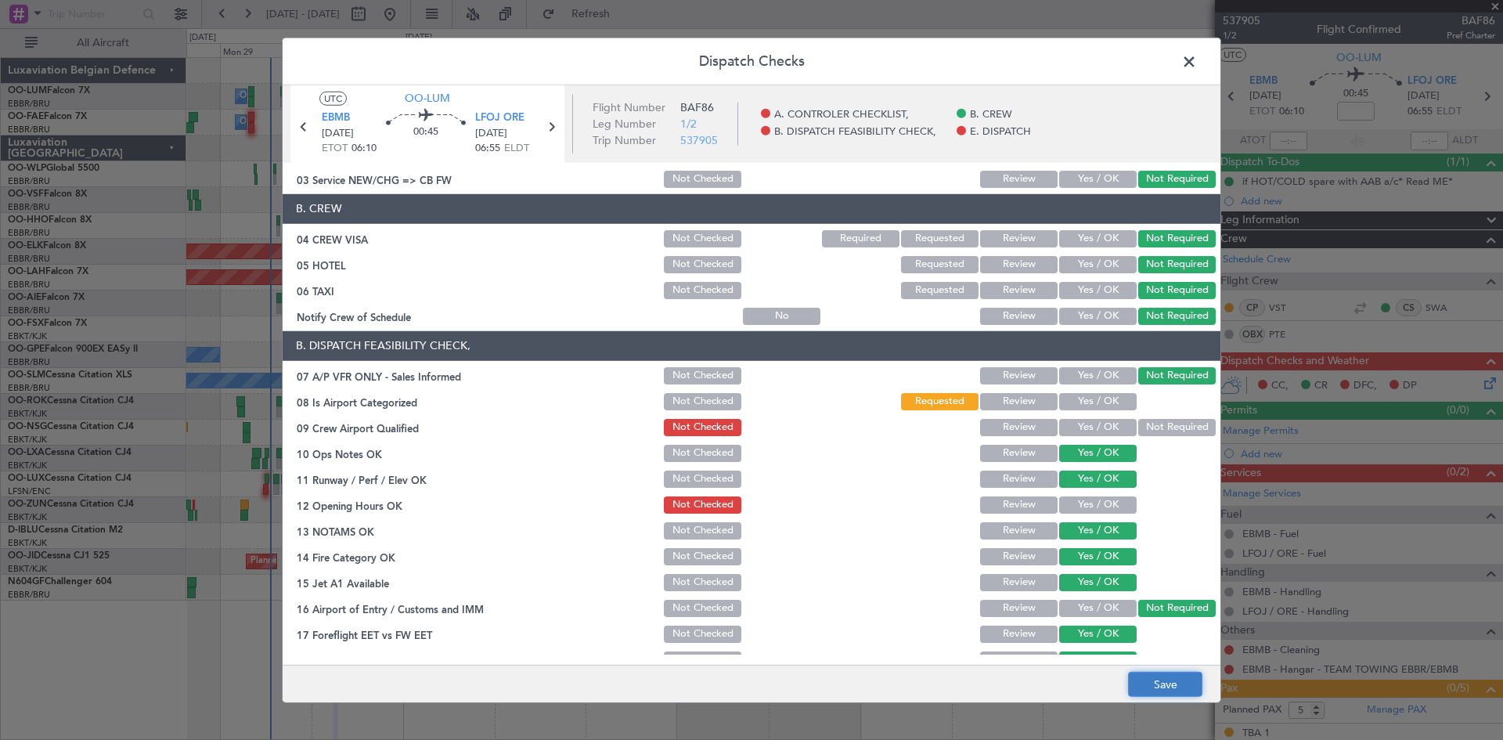
click at [1179, 695] on button "Save" at bounding box center [1165, 684] width 74 height 25
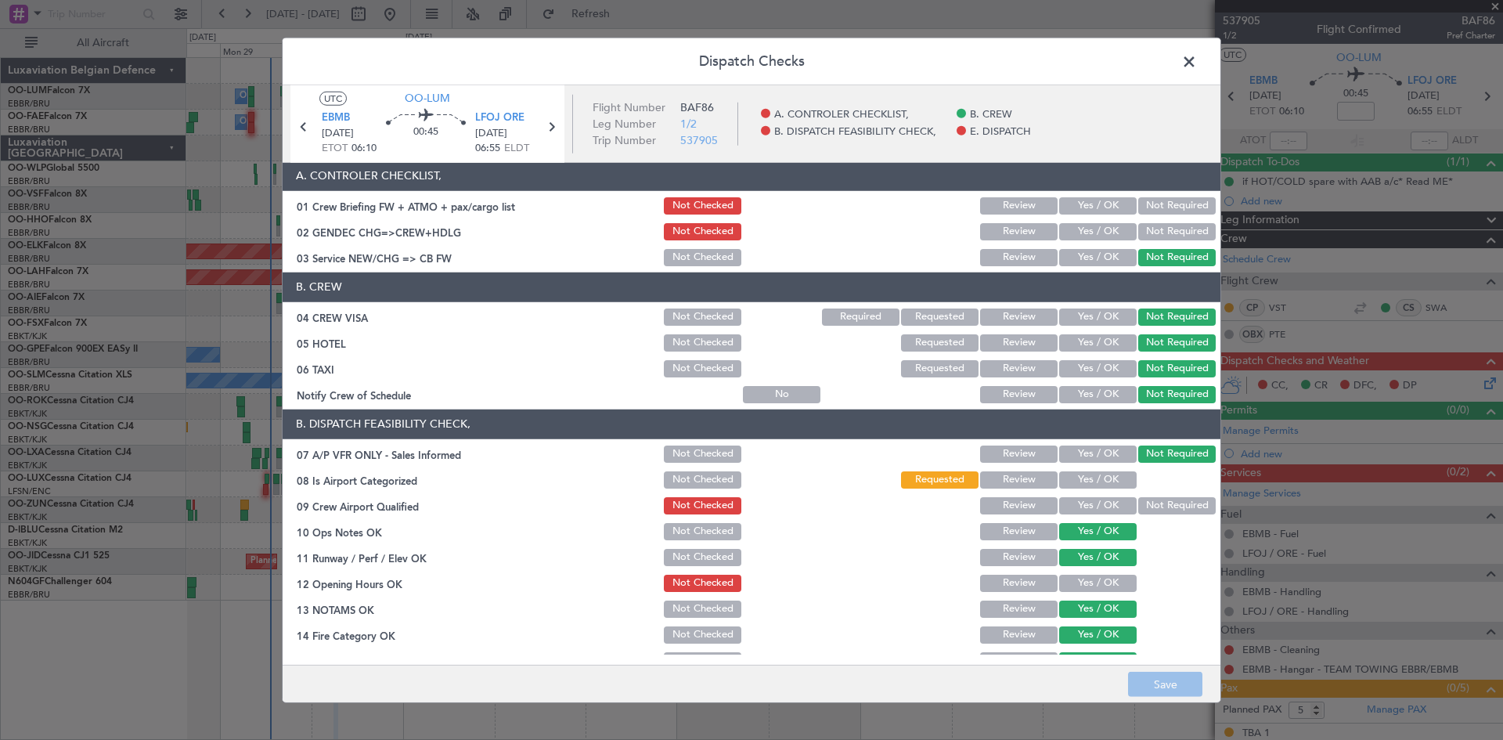
scroll to position [0, 0]
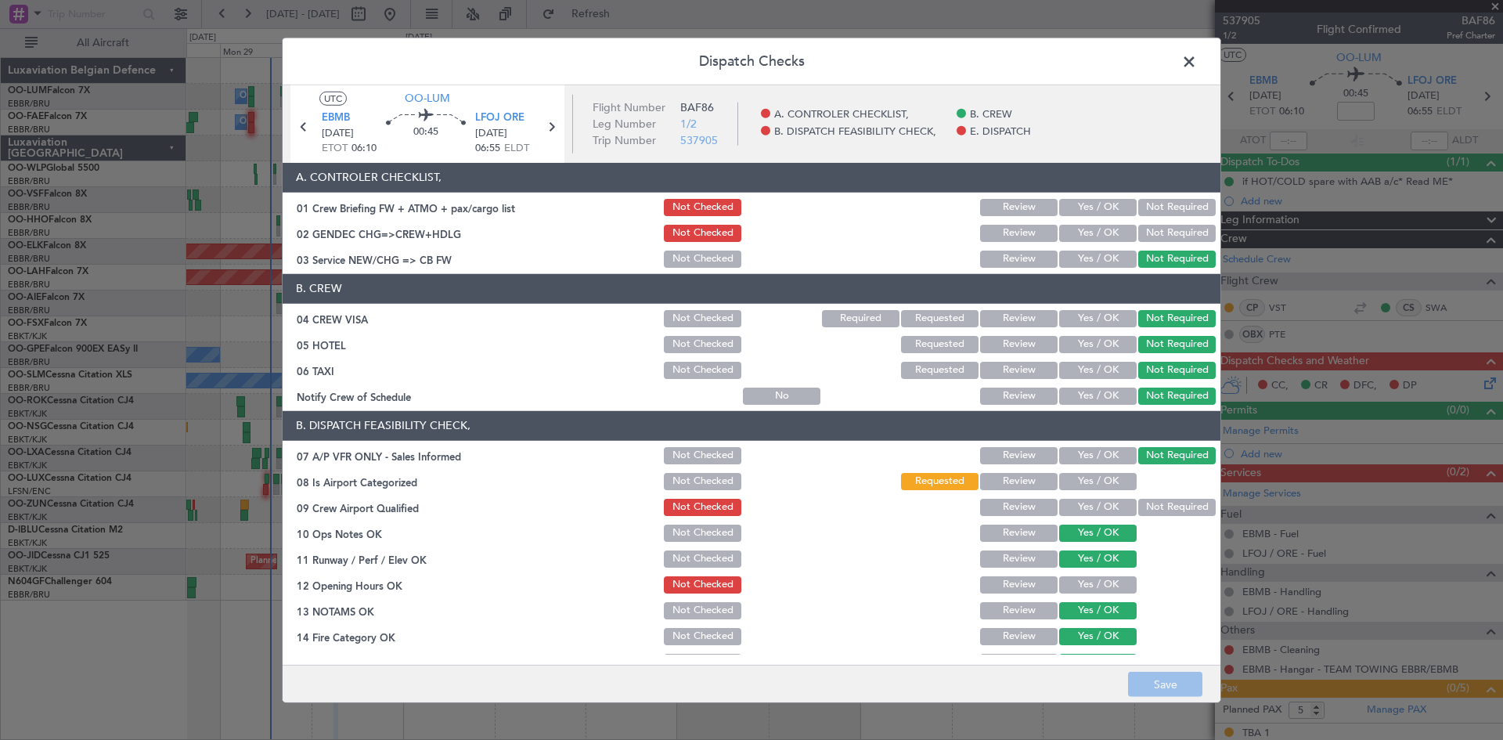
drag, startPoint x: 1194, startPoint y: 57, endPoint x: 659, endPoint y: 153, distance: 543.2
click at [1197, 57] on span at bounding box center [1197, 64] width 0 height 31
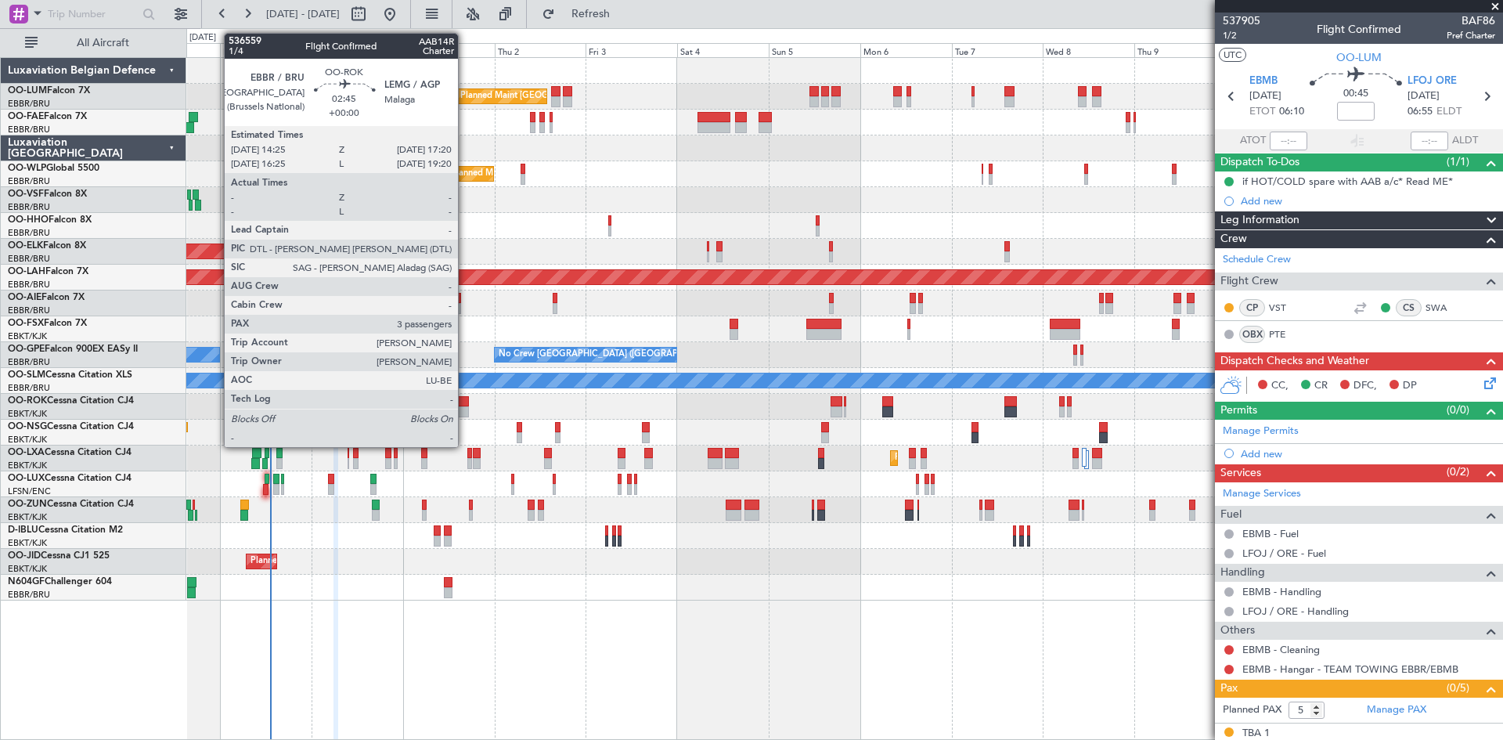
click at [465, 401] on div at bounding box center [463, 401] width 12 height 11
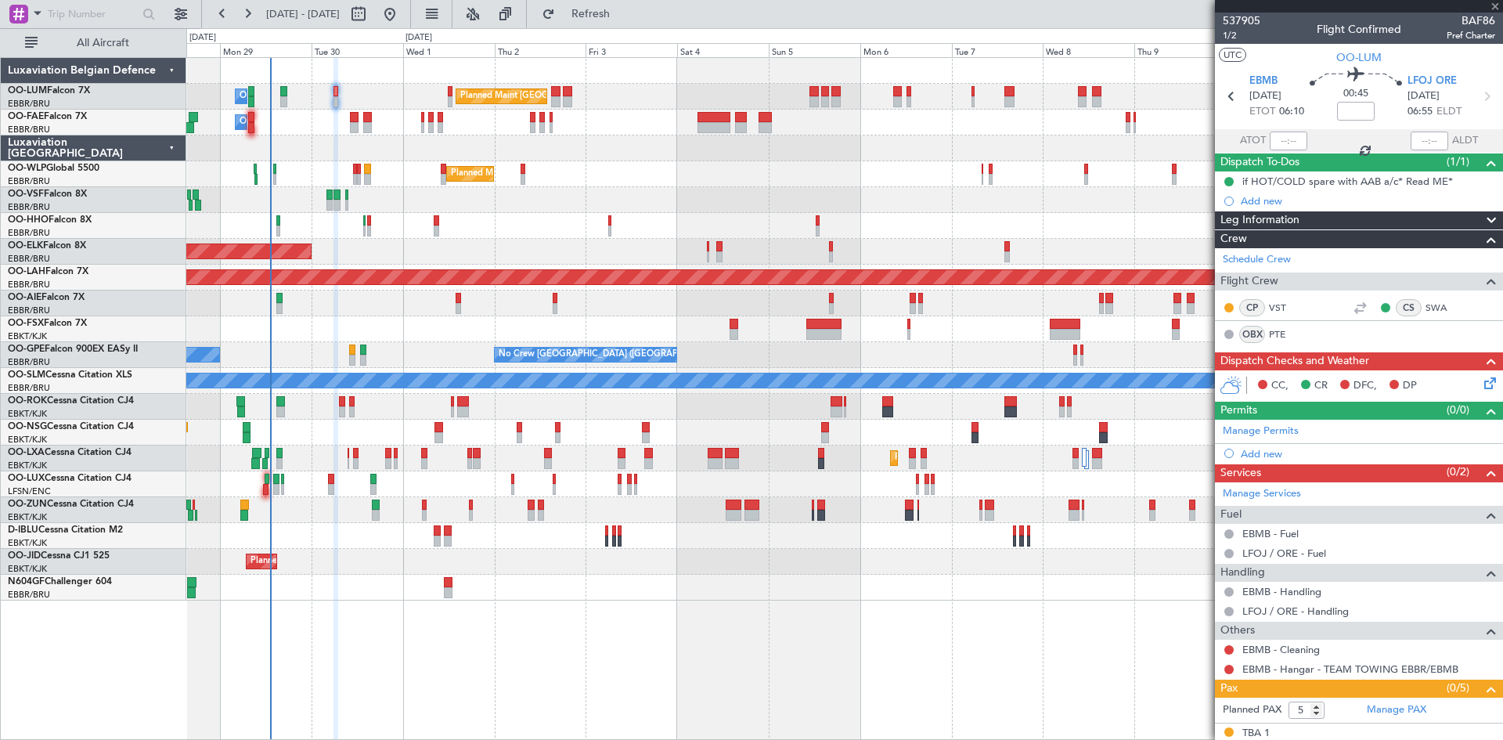
type input "3"
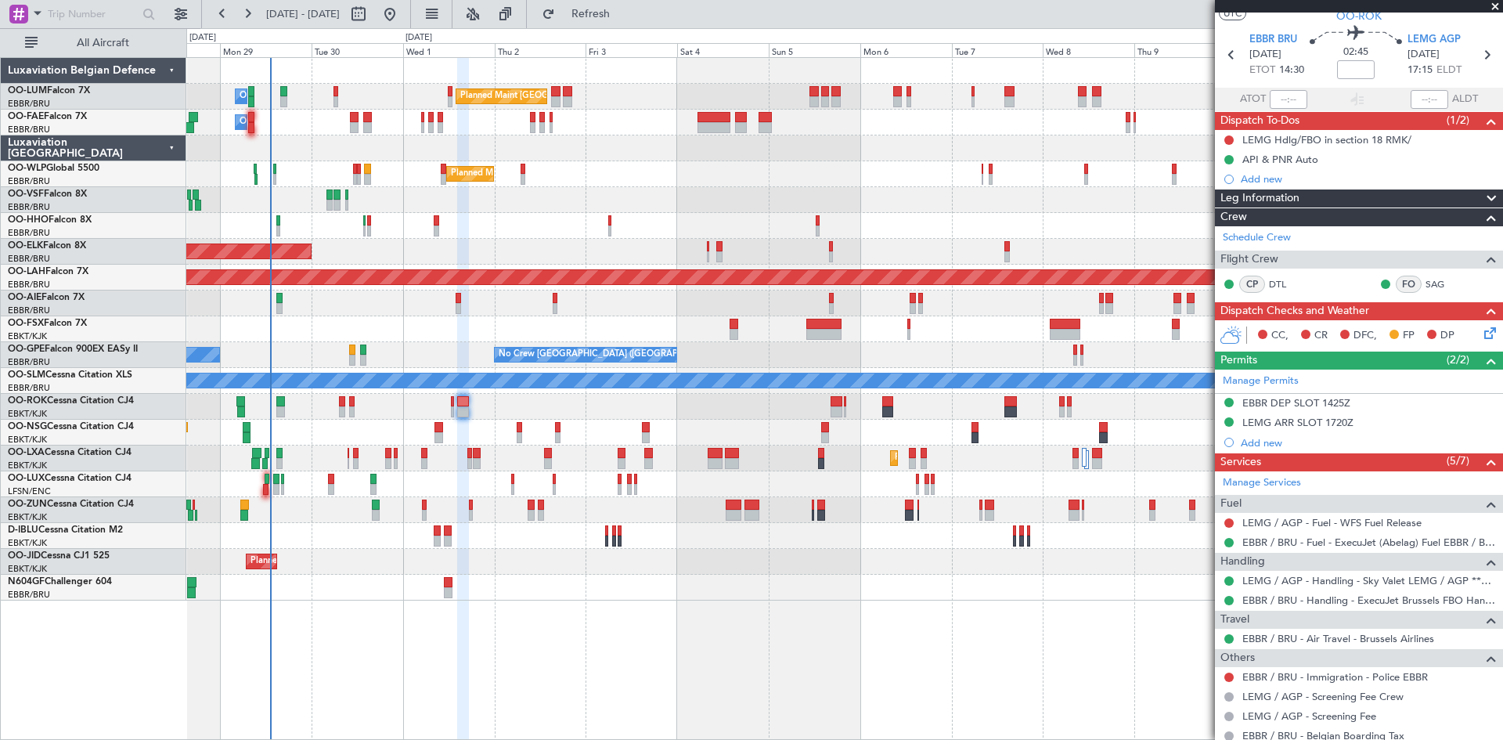
scroll to position [78, 0]
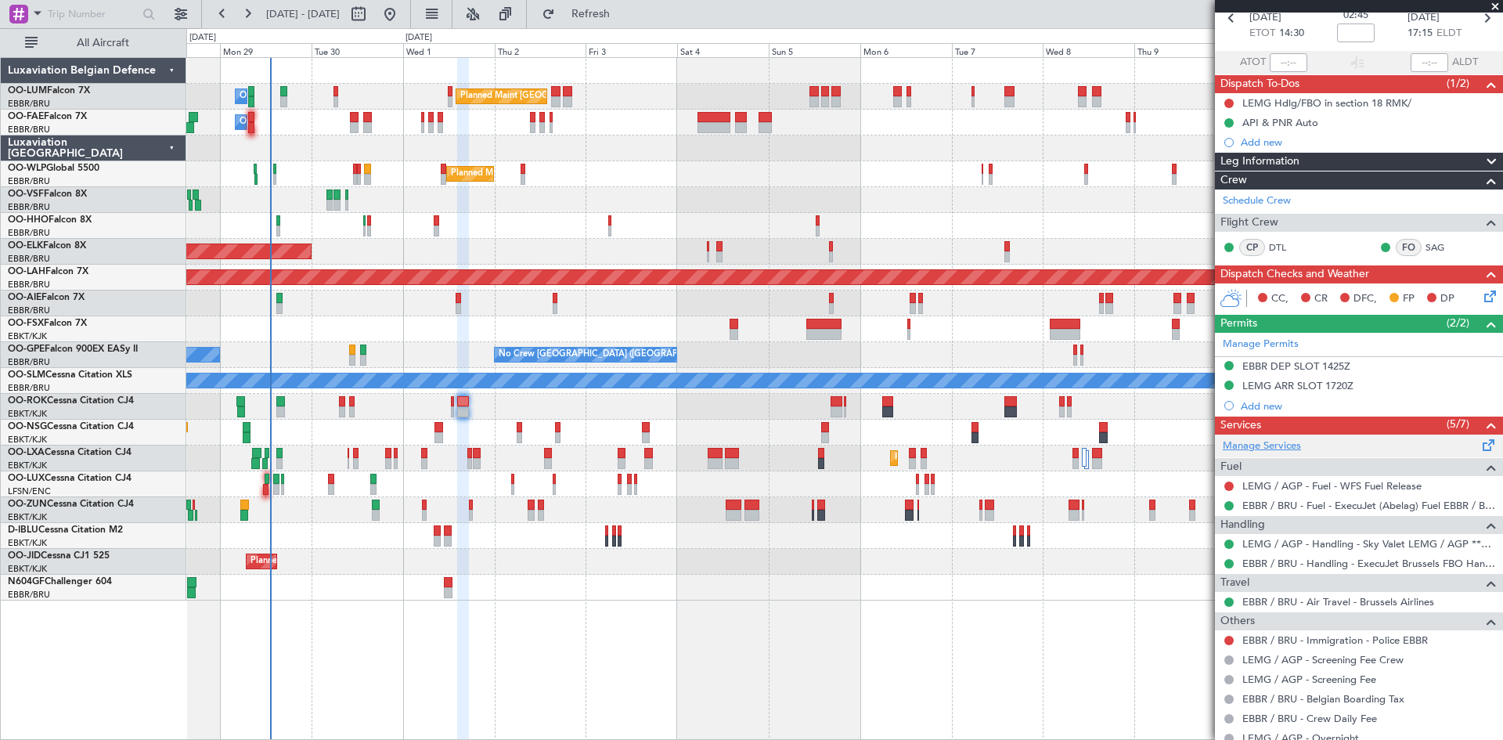
click at [1241, 449] on link "Manage Services" at bounding box center [1262, 446] width 78 height 16
click at [611, 15] on span "Refresh" at bounding box center [591, 14] width 66 height 11
click at [1292, 445] on link "Manage Services" at bounding box center [1262, 446] width 78 height 16
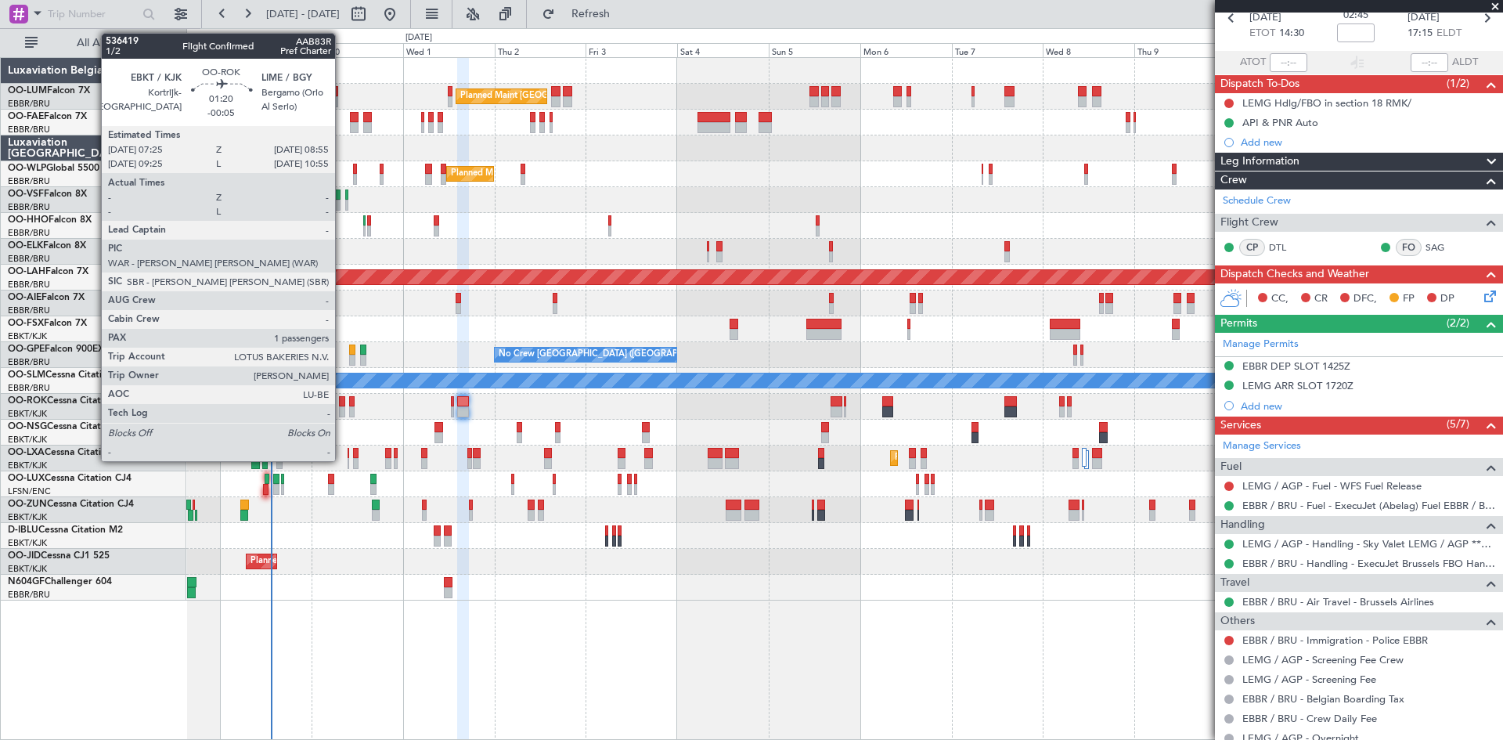
click at [342, 398] on div at bounding box center [342, 401] width 6 height 11
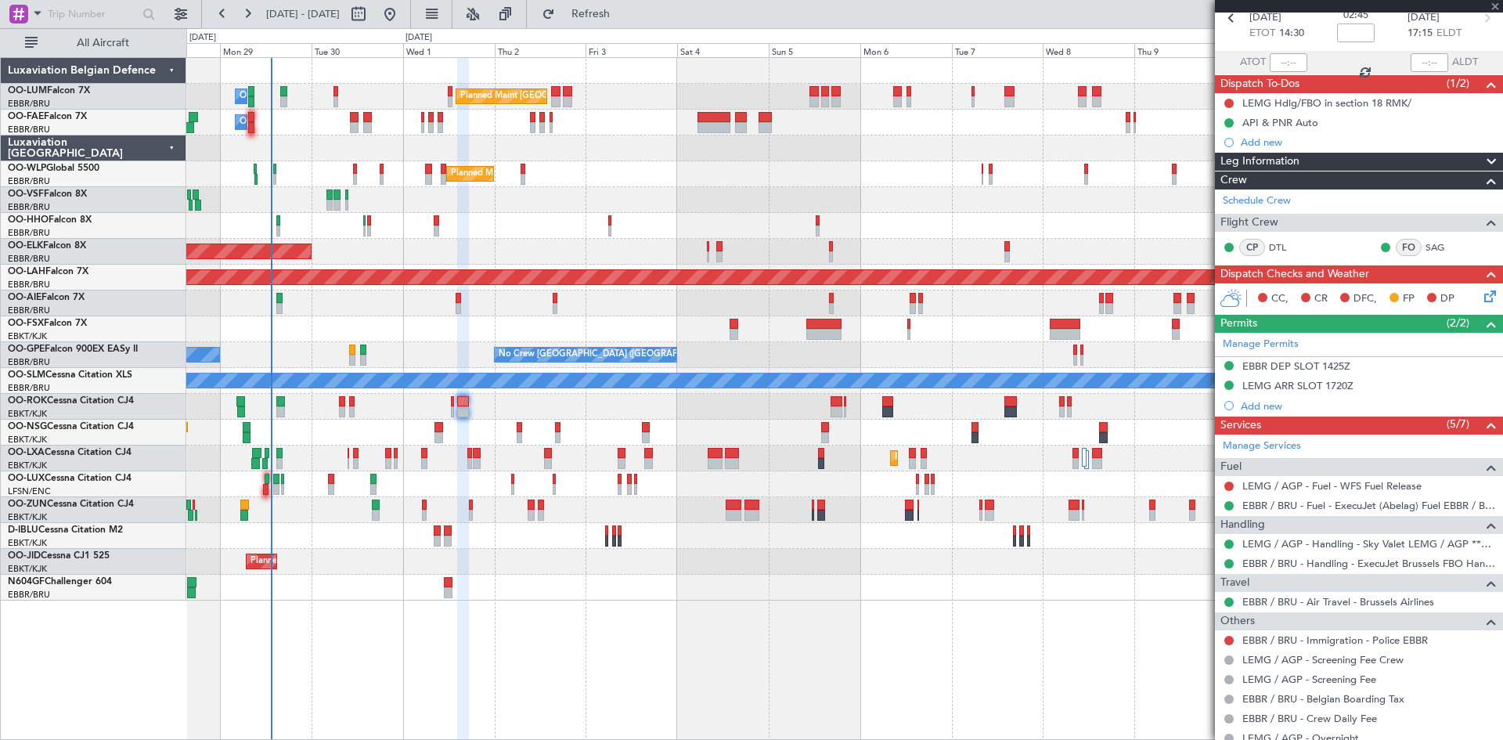
type input "-00:05"
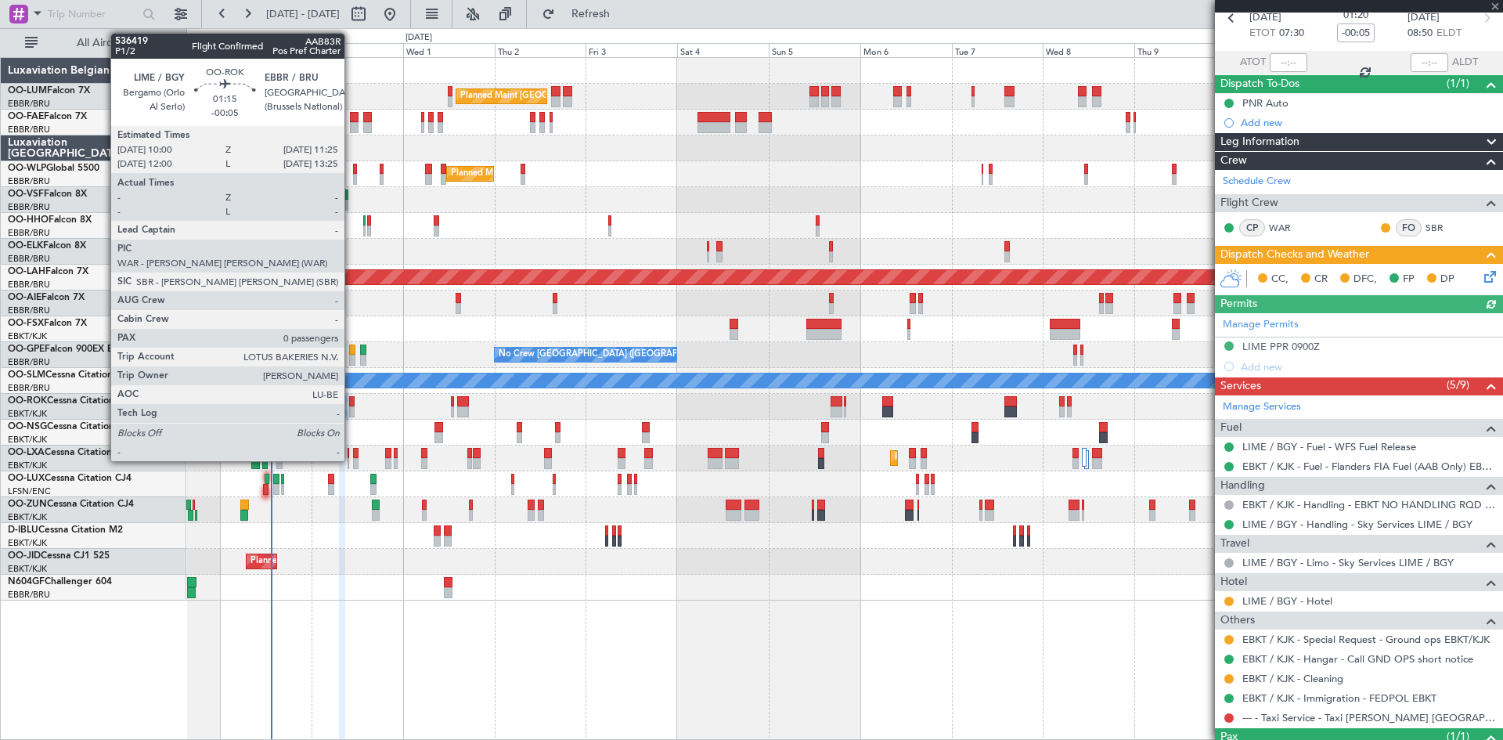
click at [351, 399] on div at bounding box center [351, 401] width 5 height 11
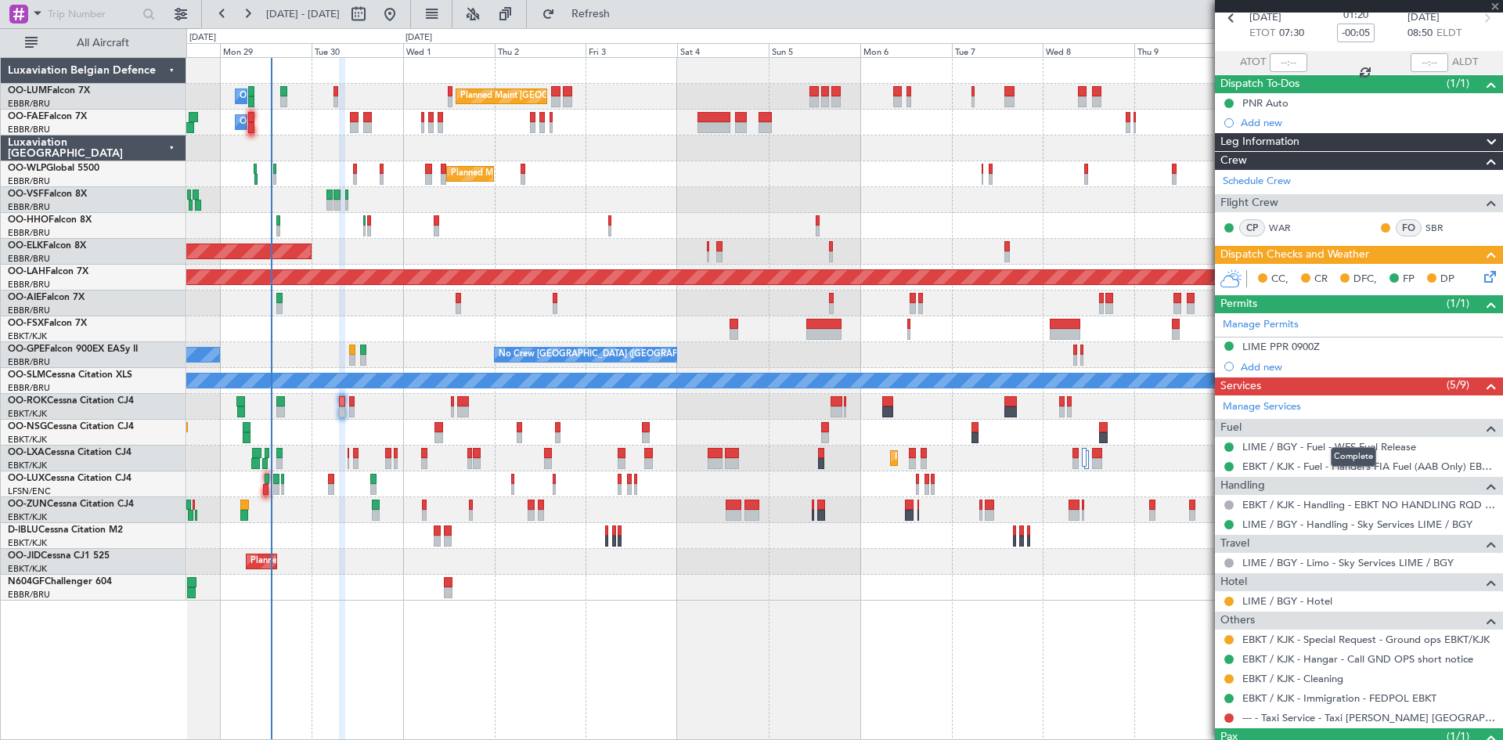
type input "0"
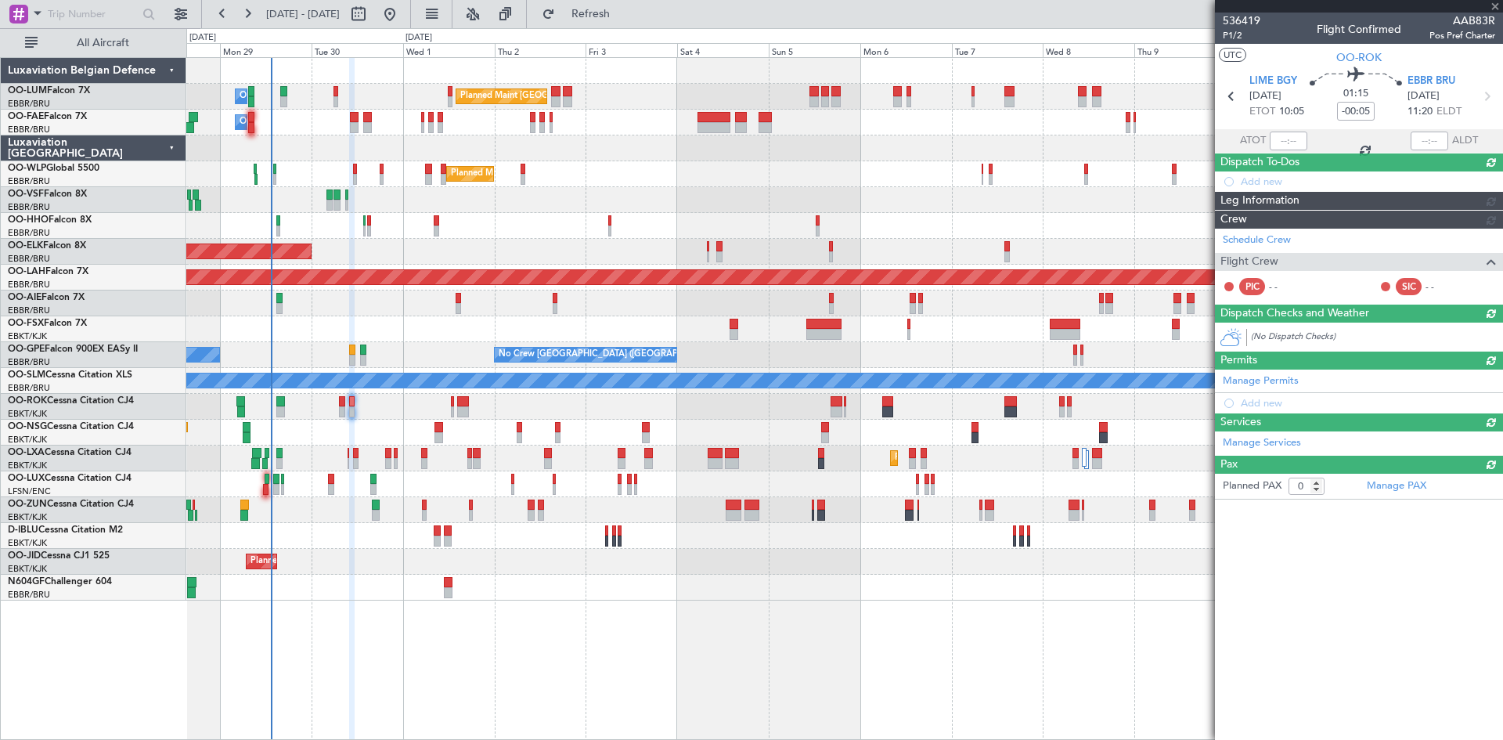
scroll to position [0, 0]
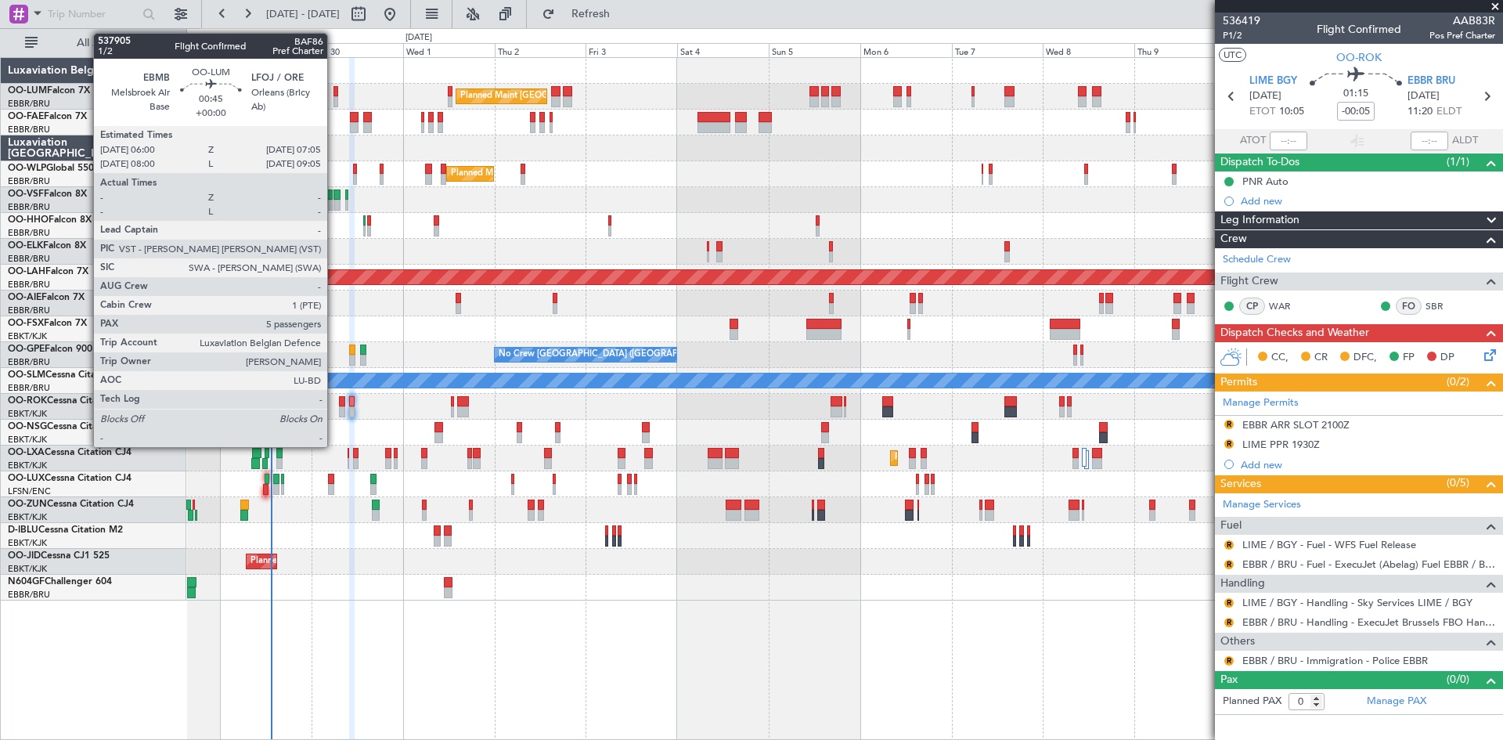
click at [334, 102] on div at bounding box center [335, 101] width 5 height 11
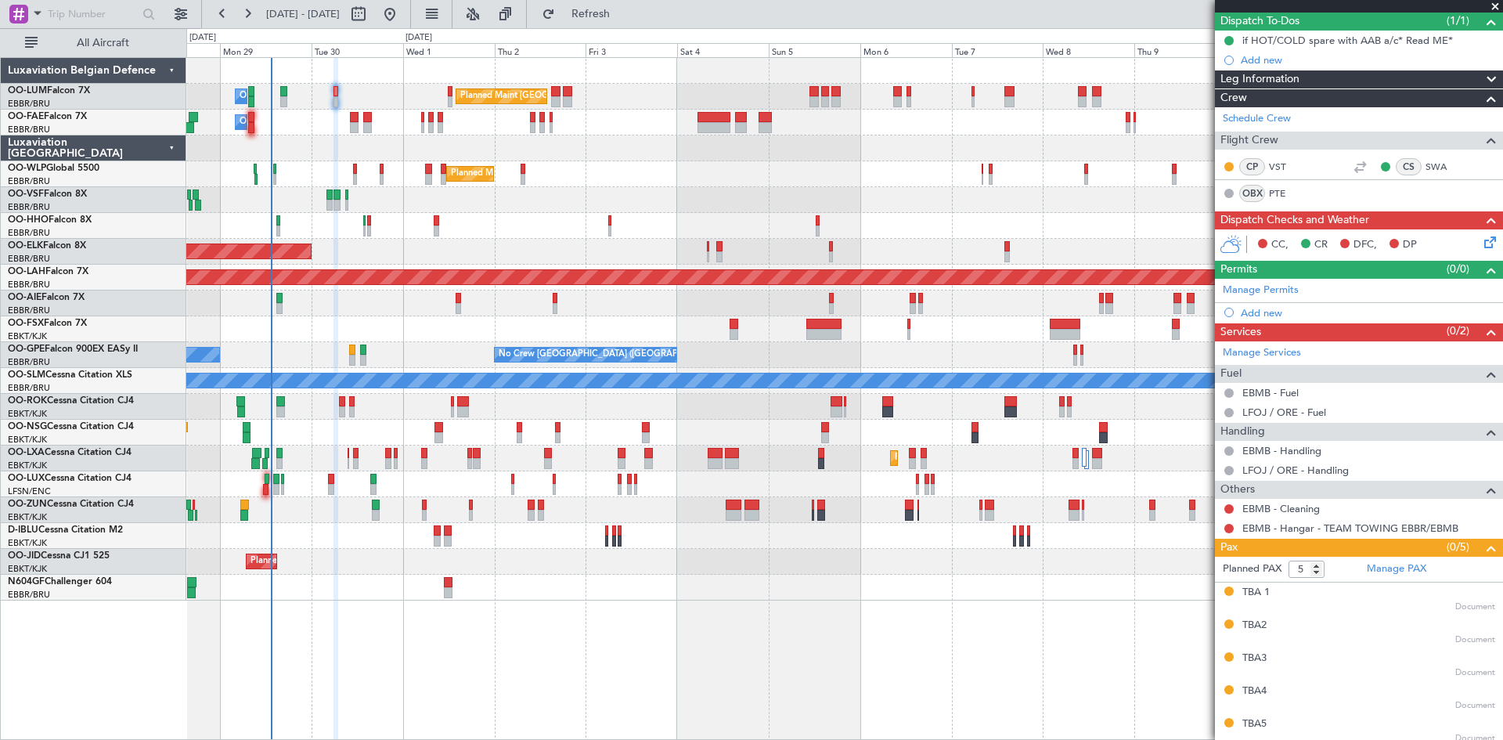
scroll to position [147, 0]
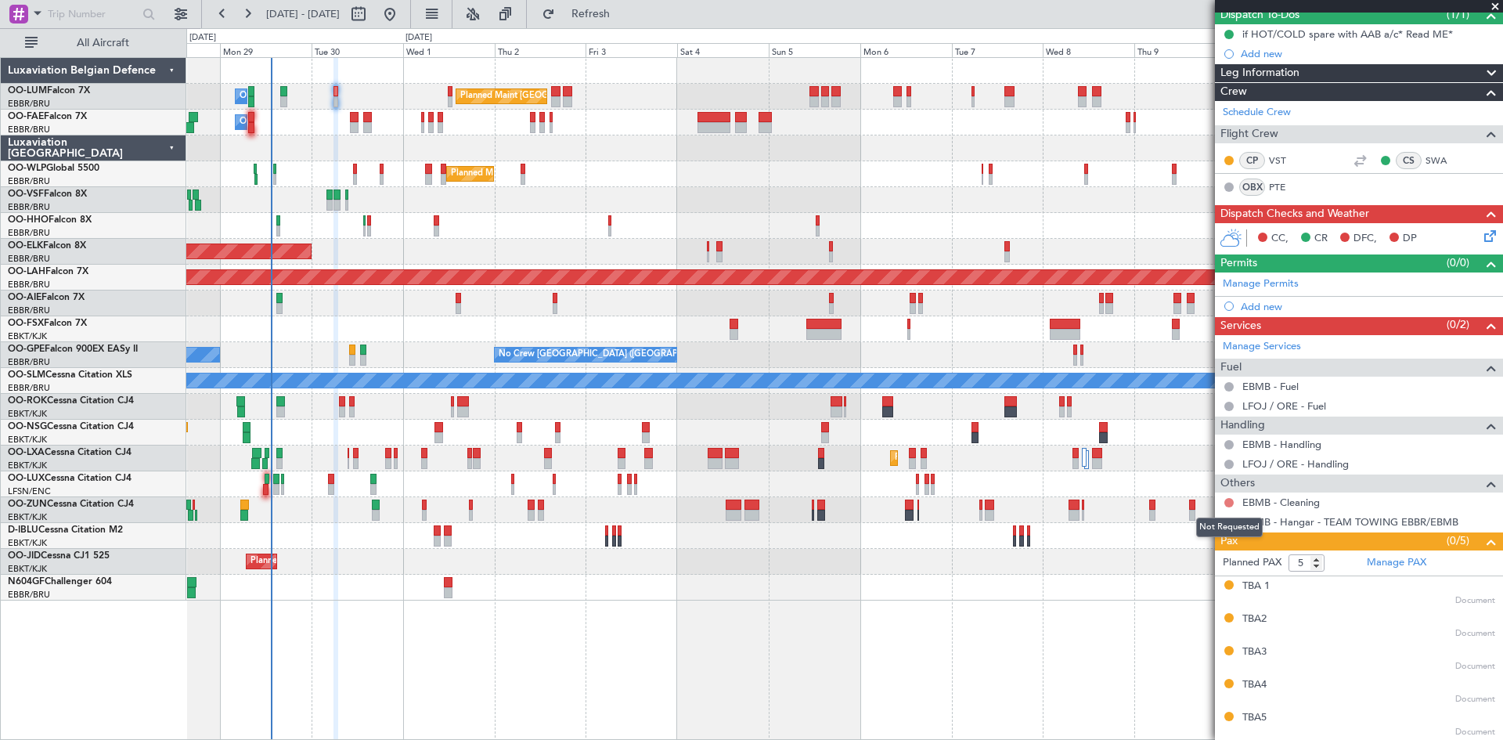
click at [1230, 498] on button at bounding box center [1228, 502] width 9 height 9
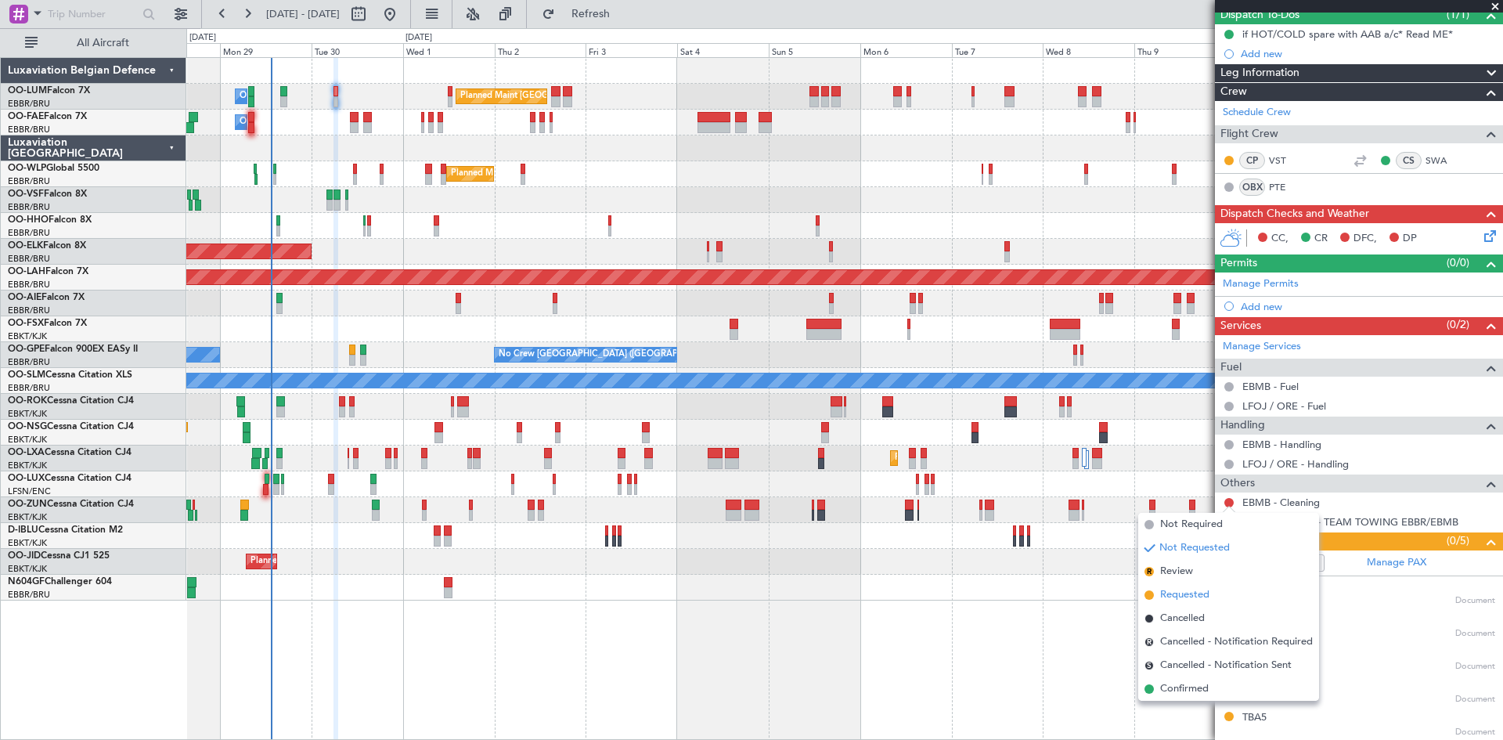
click at [1212, 596] on li "Requested" at bounding box center [1228, 594] width 181 height 23
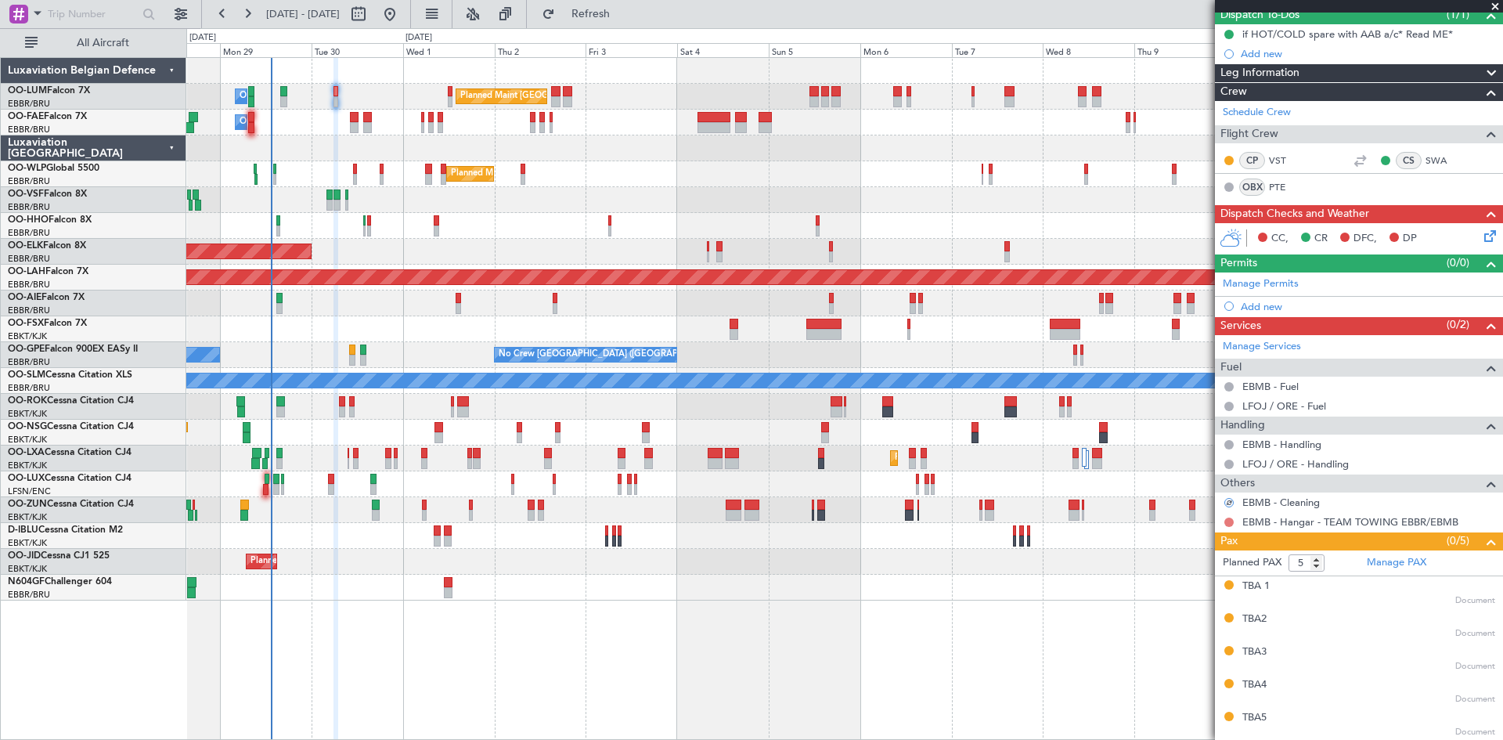
click at [1228, 520] on button at bounding box center [1228, 521] width 9 height 9
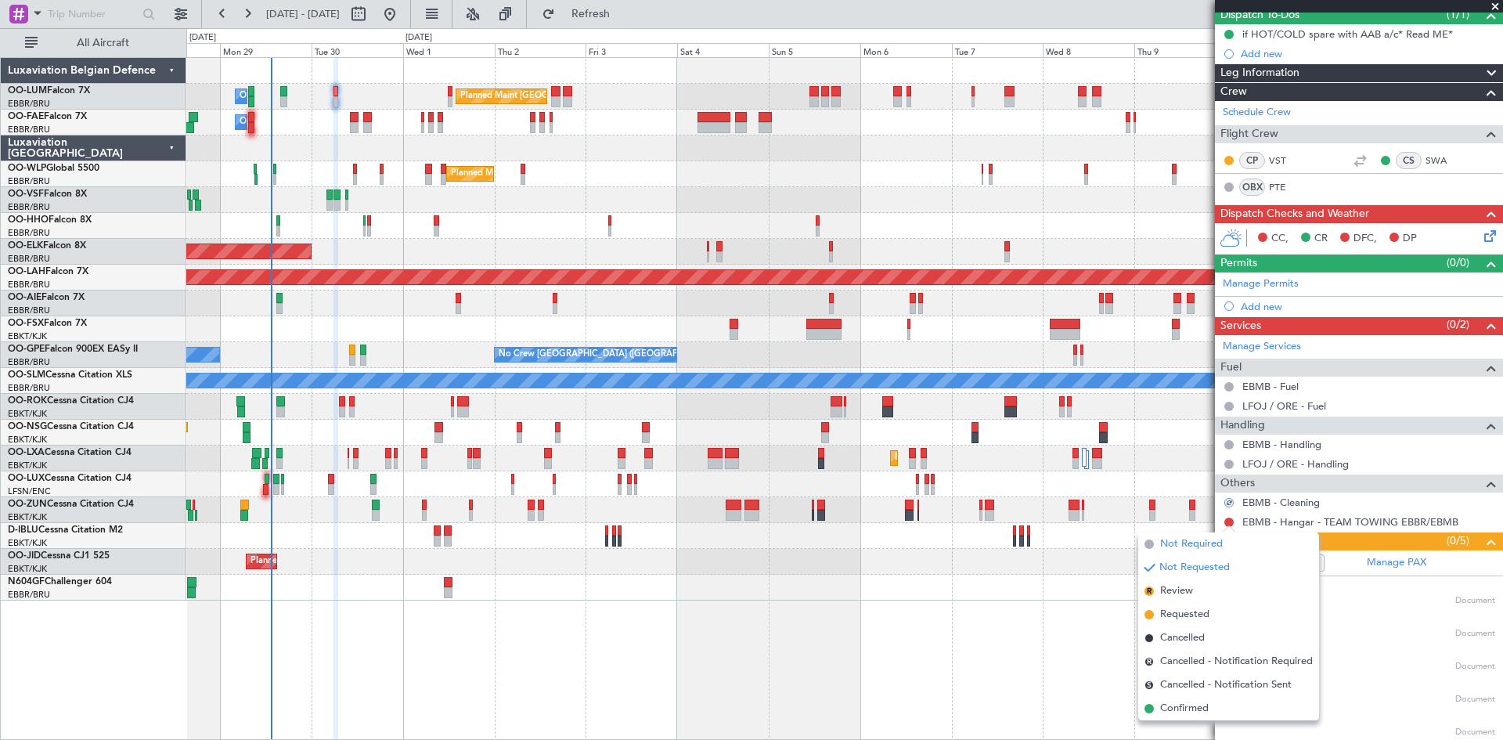
click at [1212, 539] on span "Not Required" at bounding box center [1191, 544] width 63 height 16
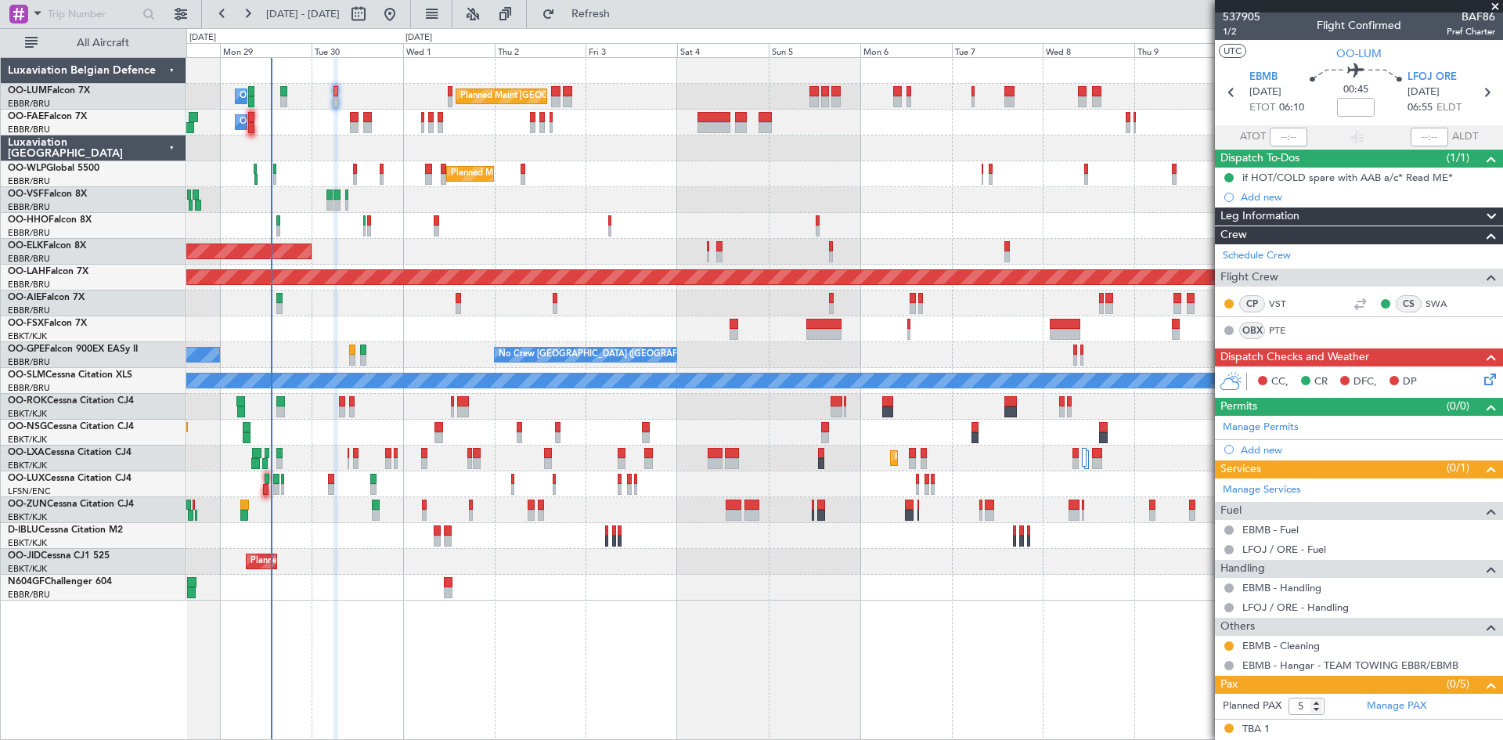
scroll to position [0, 0]
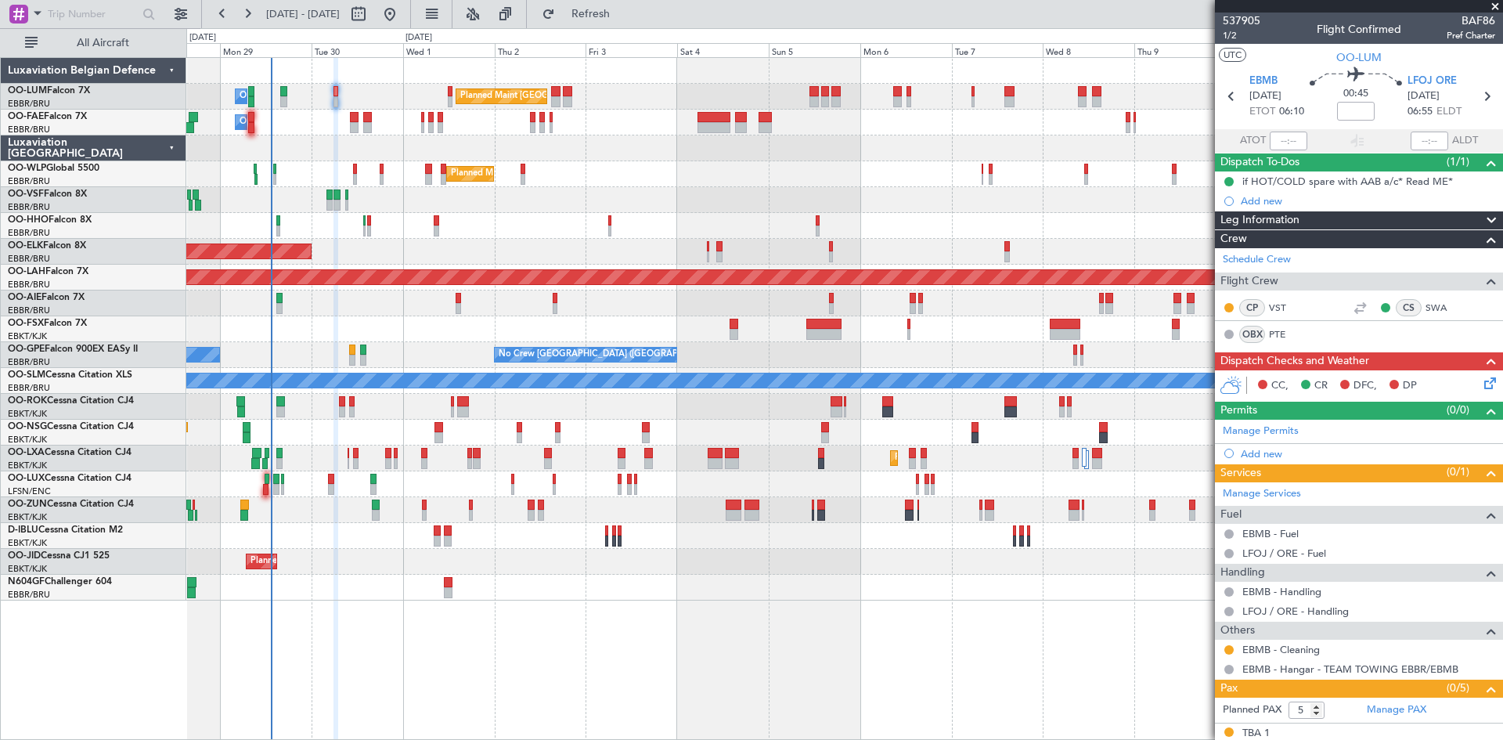
click at [1481, 379] on icon at bounding box center [1487, 380] width 13 height 13
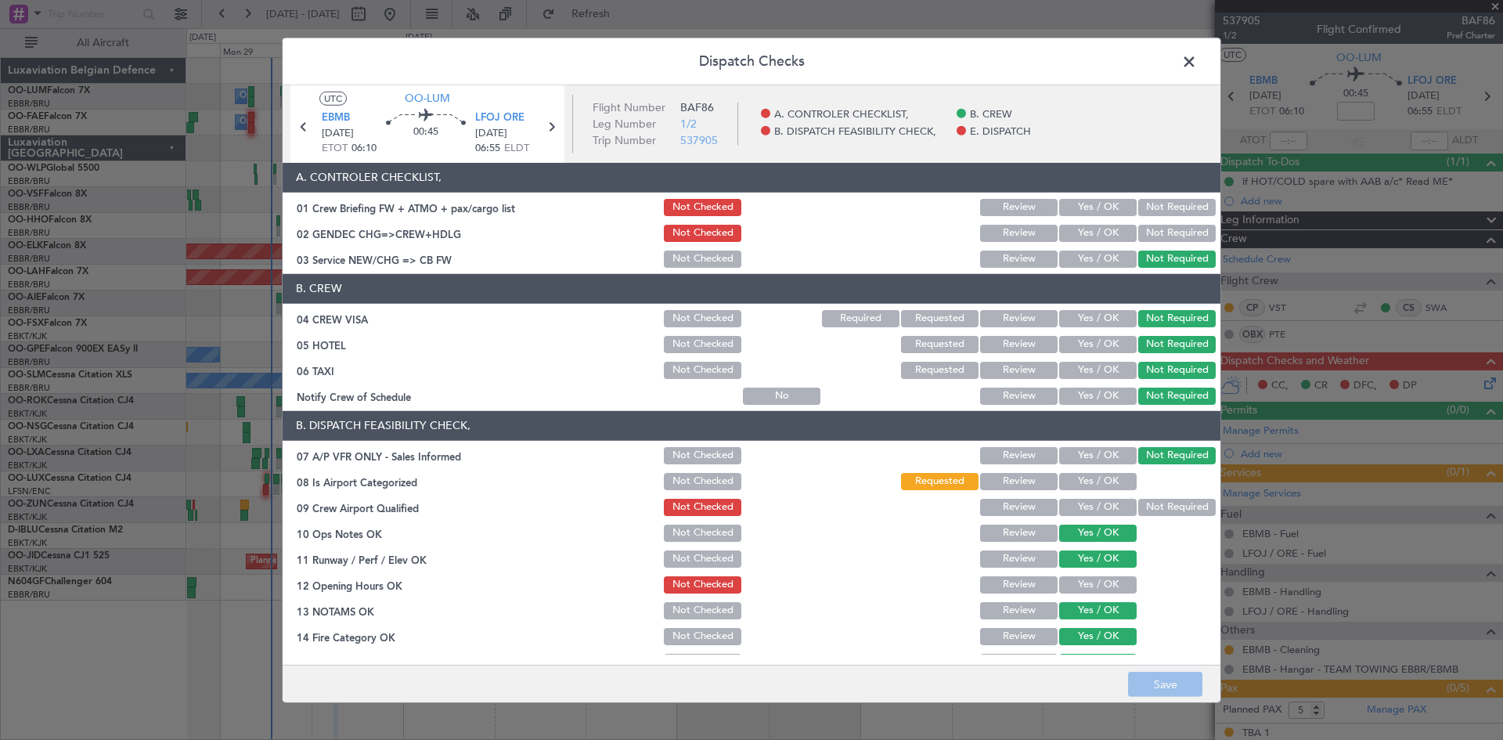
click at [1197, 67] on span at bounding box center [1197, 64] width 0 height 31
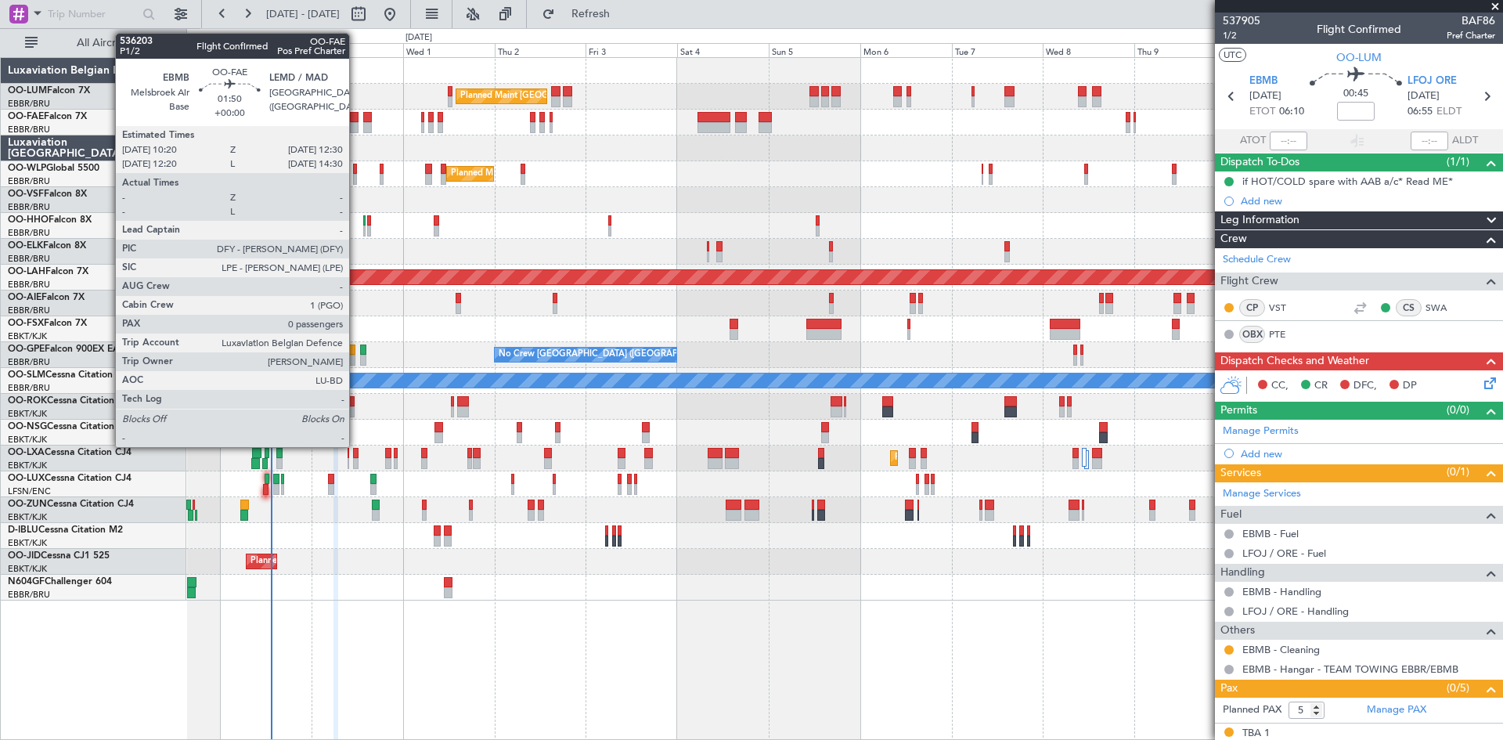
click at [356, 124] on div at bounding box center [354, 127] width 9 height 11
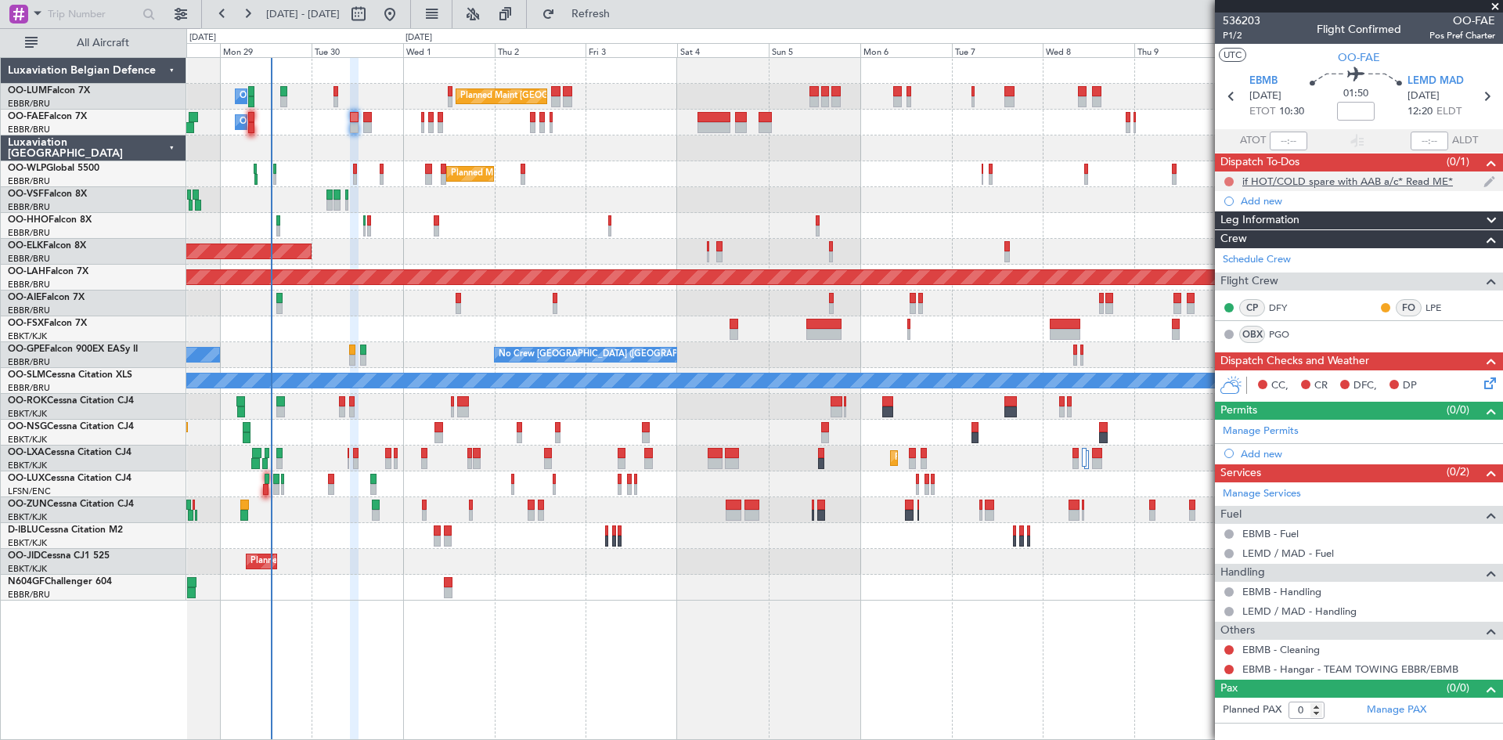
click at [1230, 181] on button at bounding box center [1228, 181] width 9 height 9
click at [1233, 253] on span "Completed" at bounding box center [1236, 251] width 52 height 16
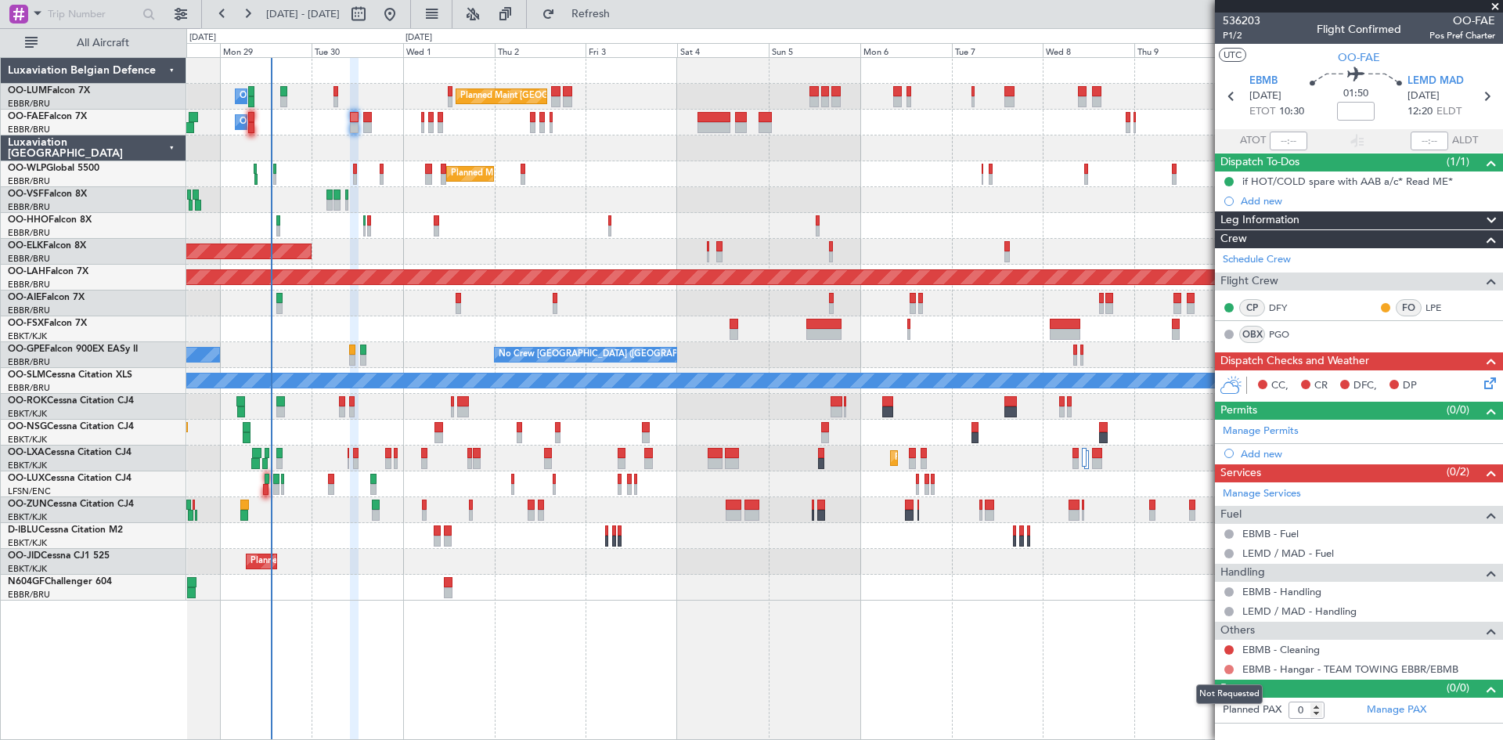
click at [1226, 668] on button at bounding box center [1228, 668] width 9 height 9
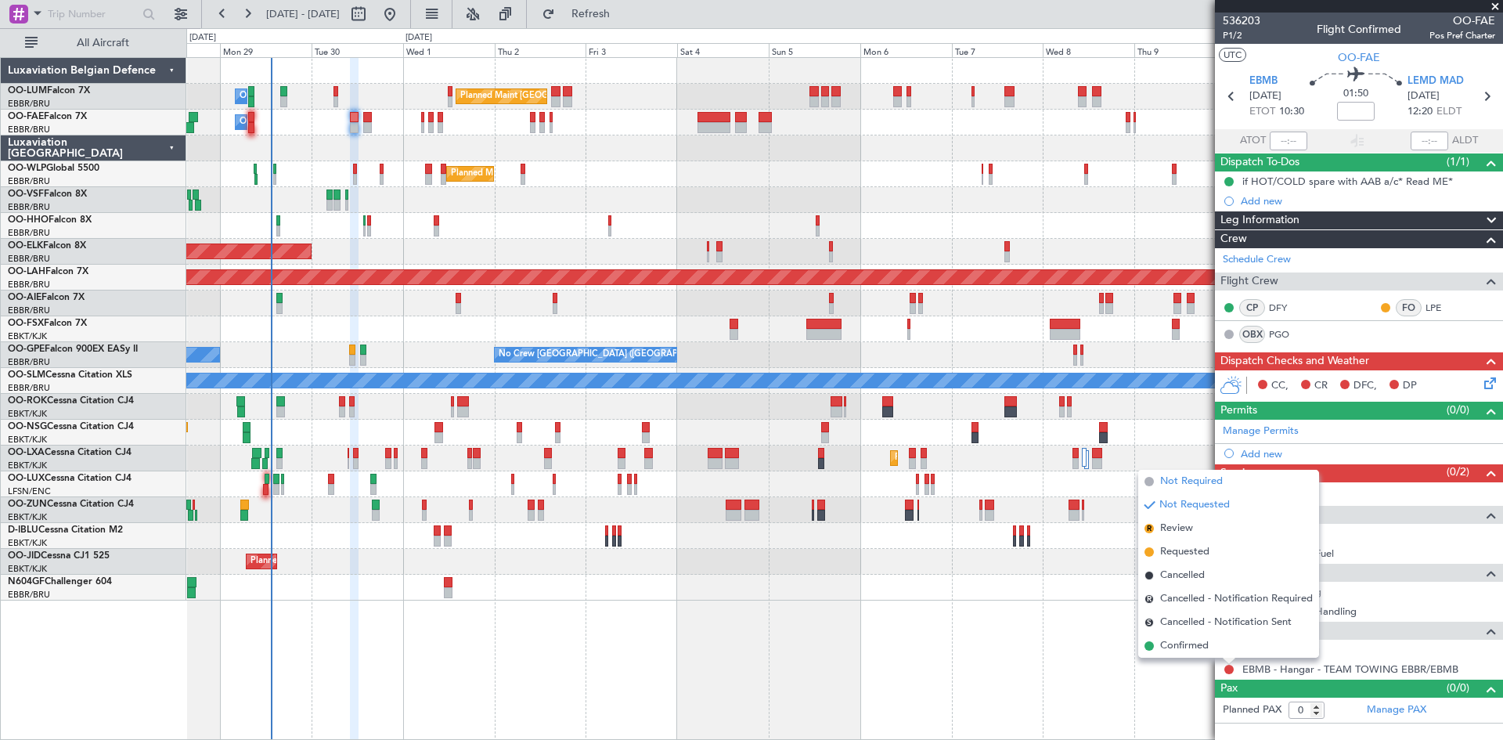
click at [1175, 484] on span "Not Required" at bounding box center [1191, 482] width 63 height 16
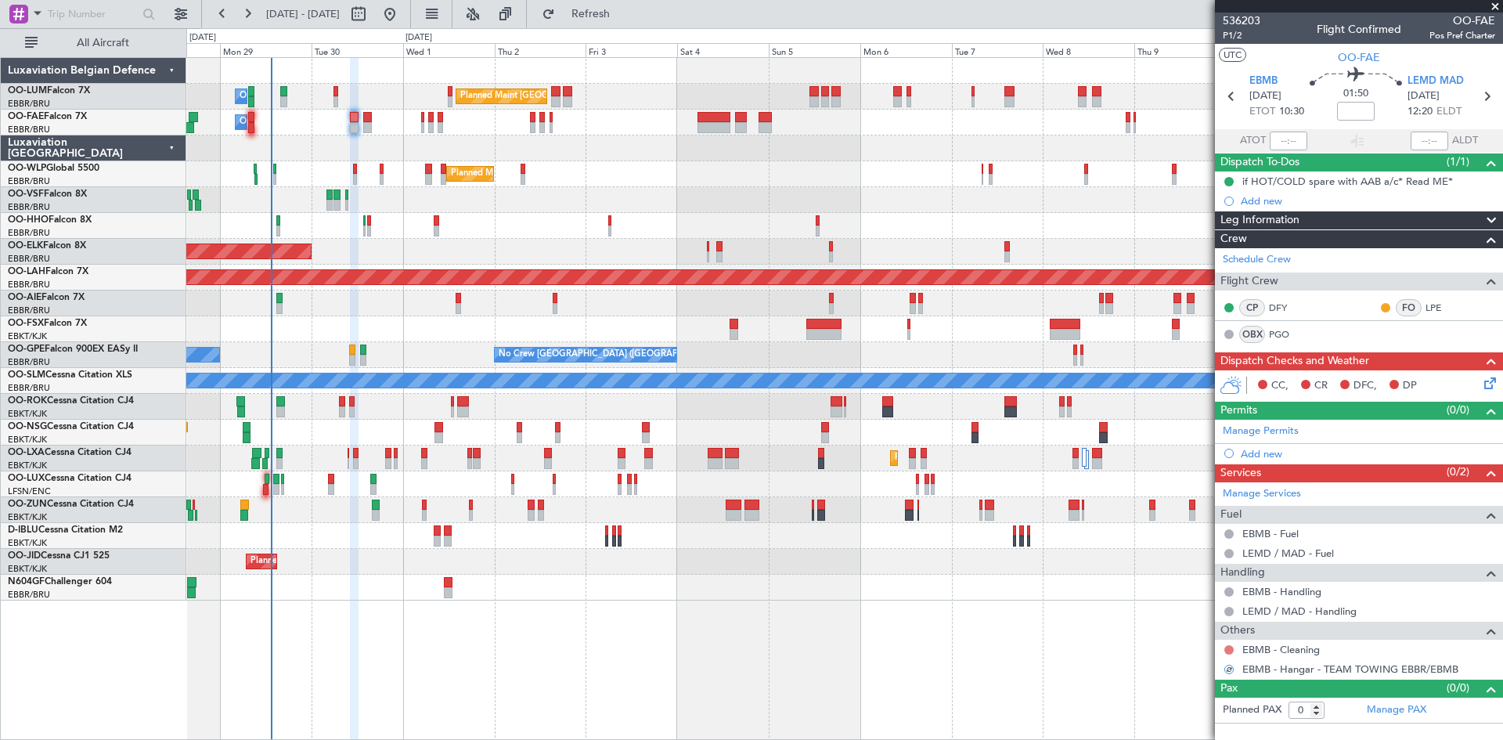
click at [1226, 647] on button at bounding box center [1228, 649] width 9 height 9
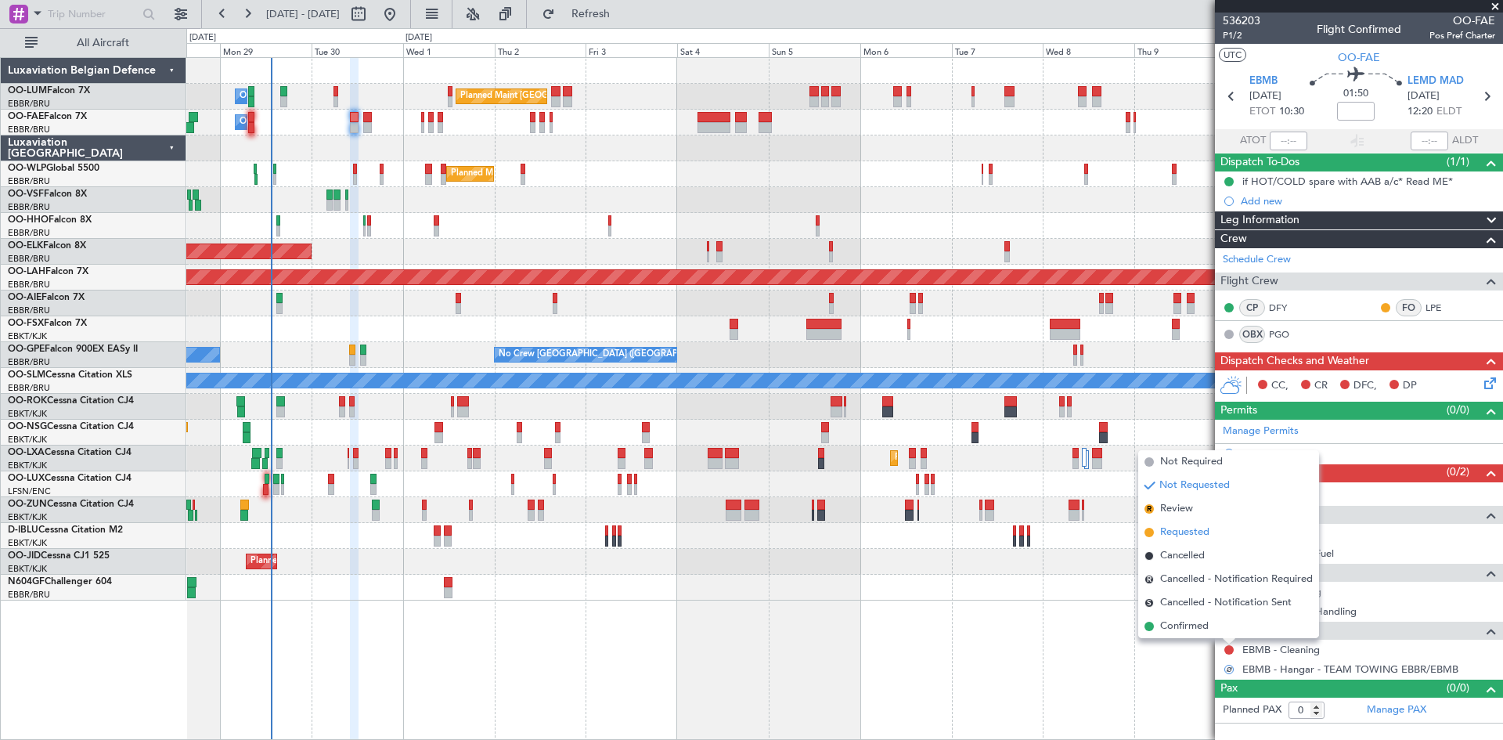
click at [1181, 532] on span "Requested" at bounding box center [1184, 532] width 49 height 16
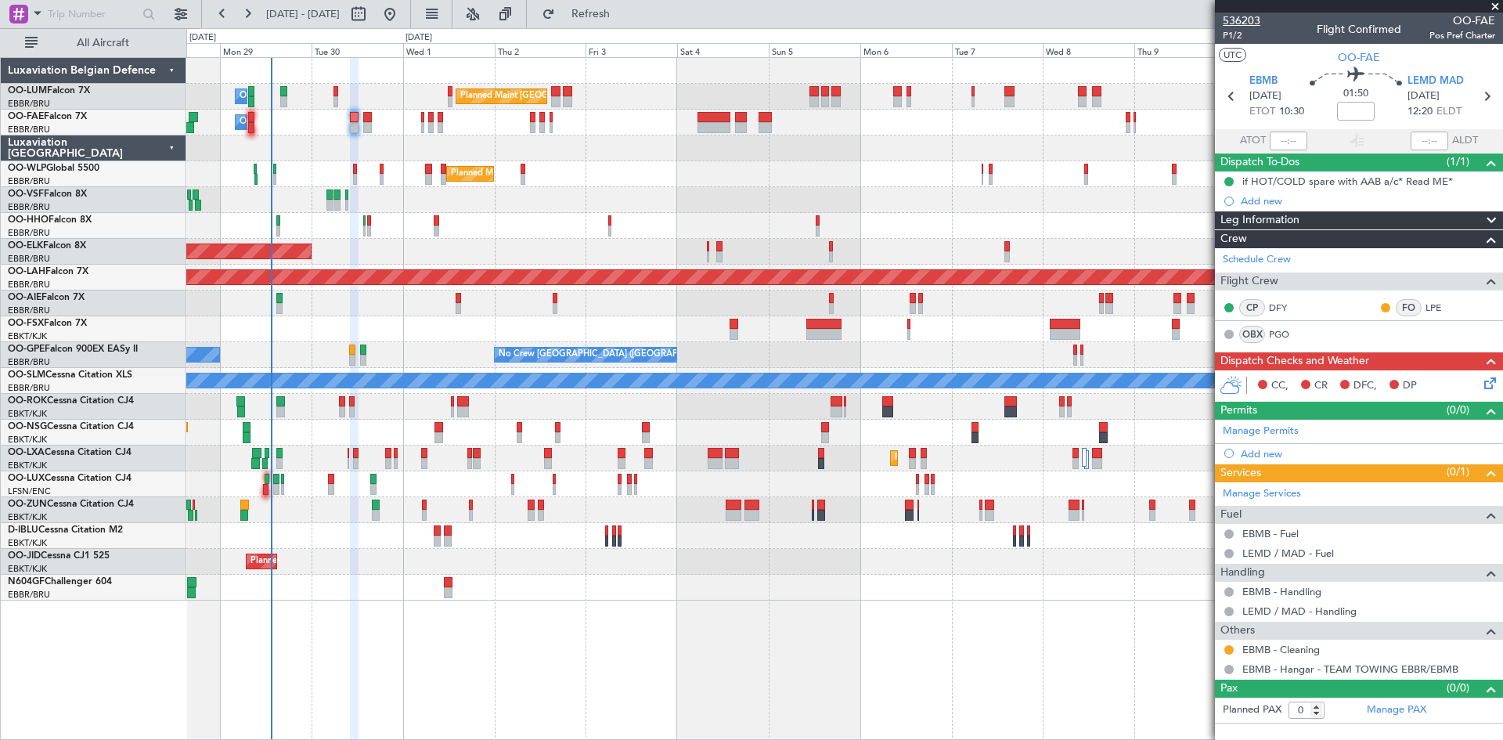
click at [1238, 23] on span "536203" at bounding box center [1242, 21] width 38 height 16
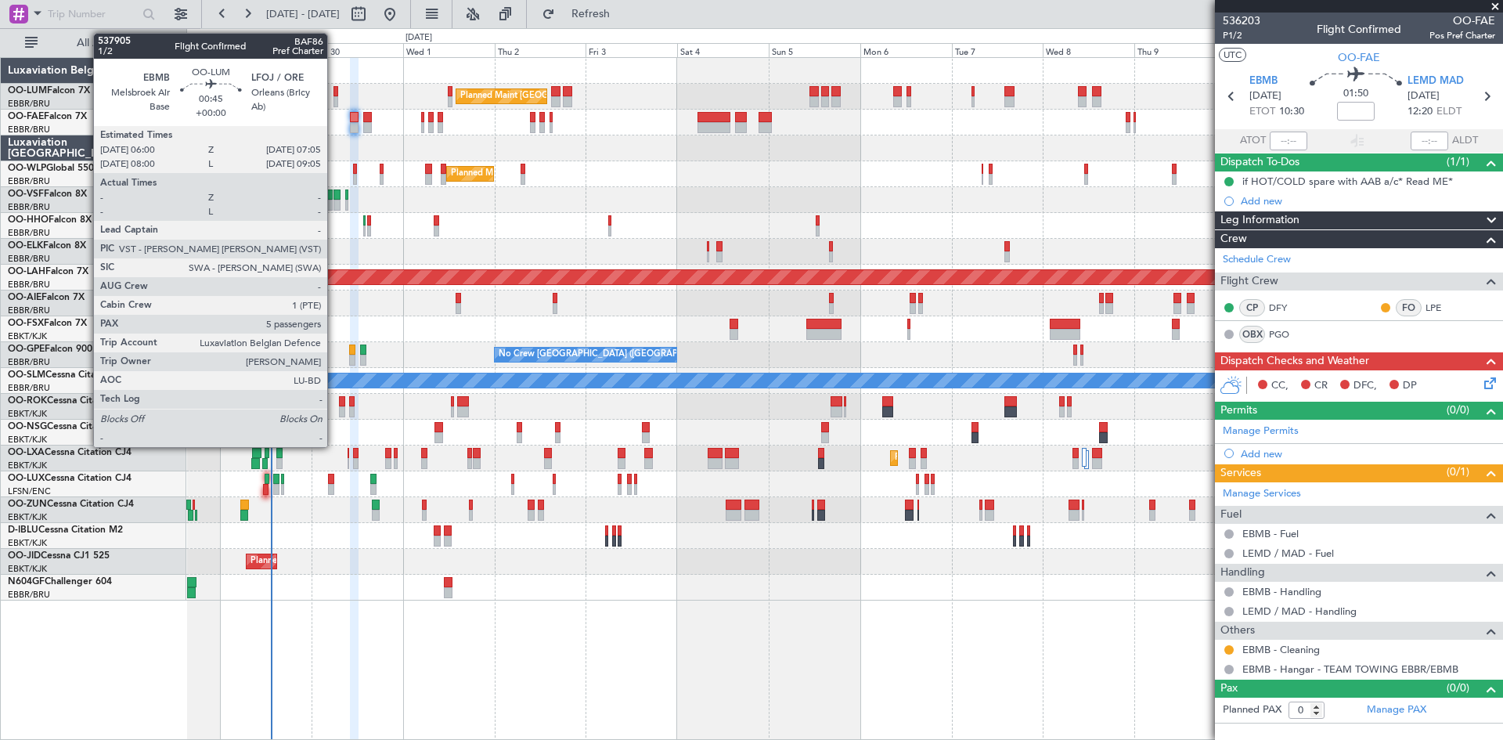
click at [334, 88] on div at bounding box center [335, 91] width 5 height 11
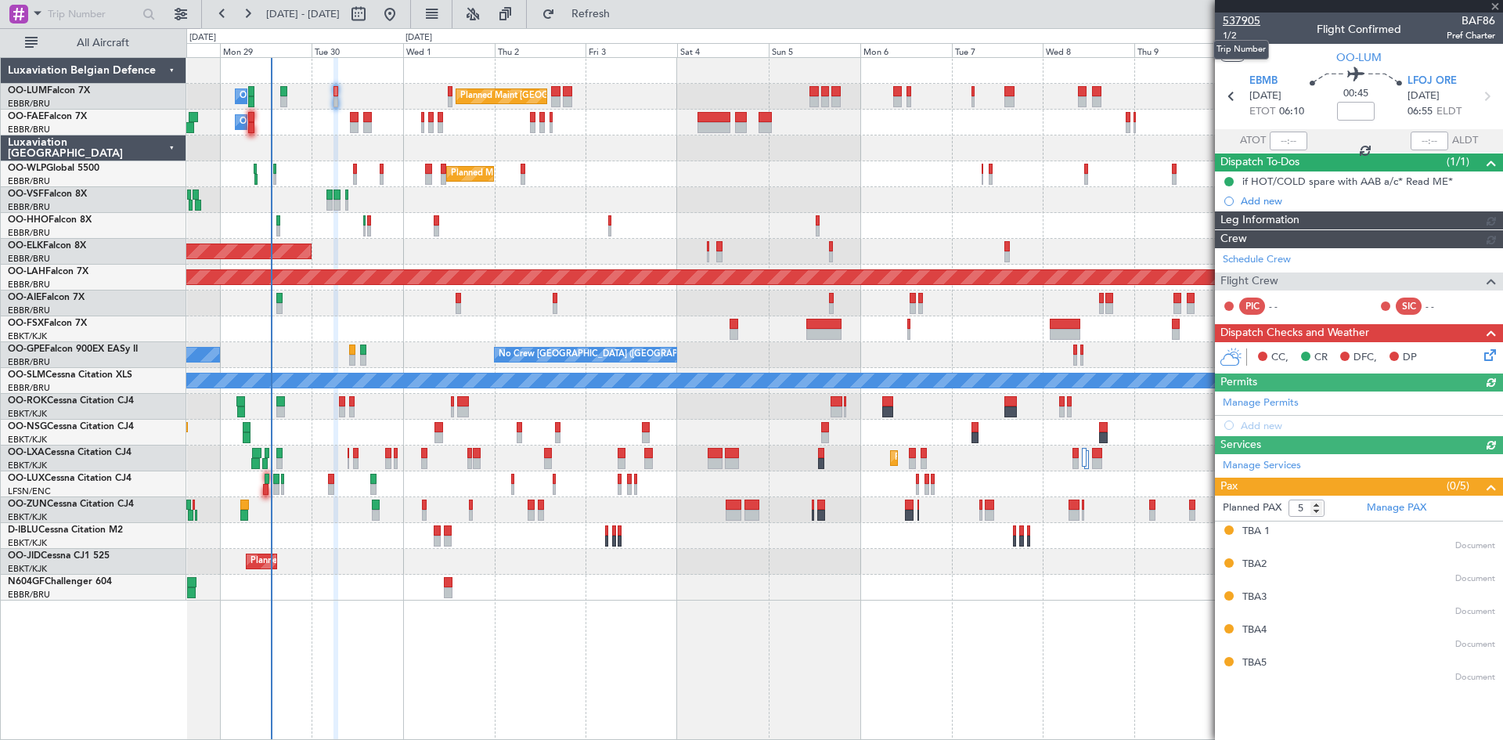
click at [1235, 16] on span "537905" at bounding box center [1242, 21] width 38 height 16
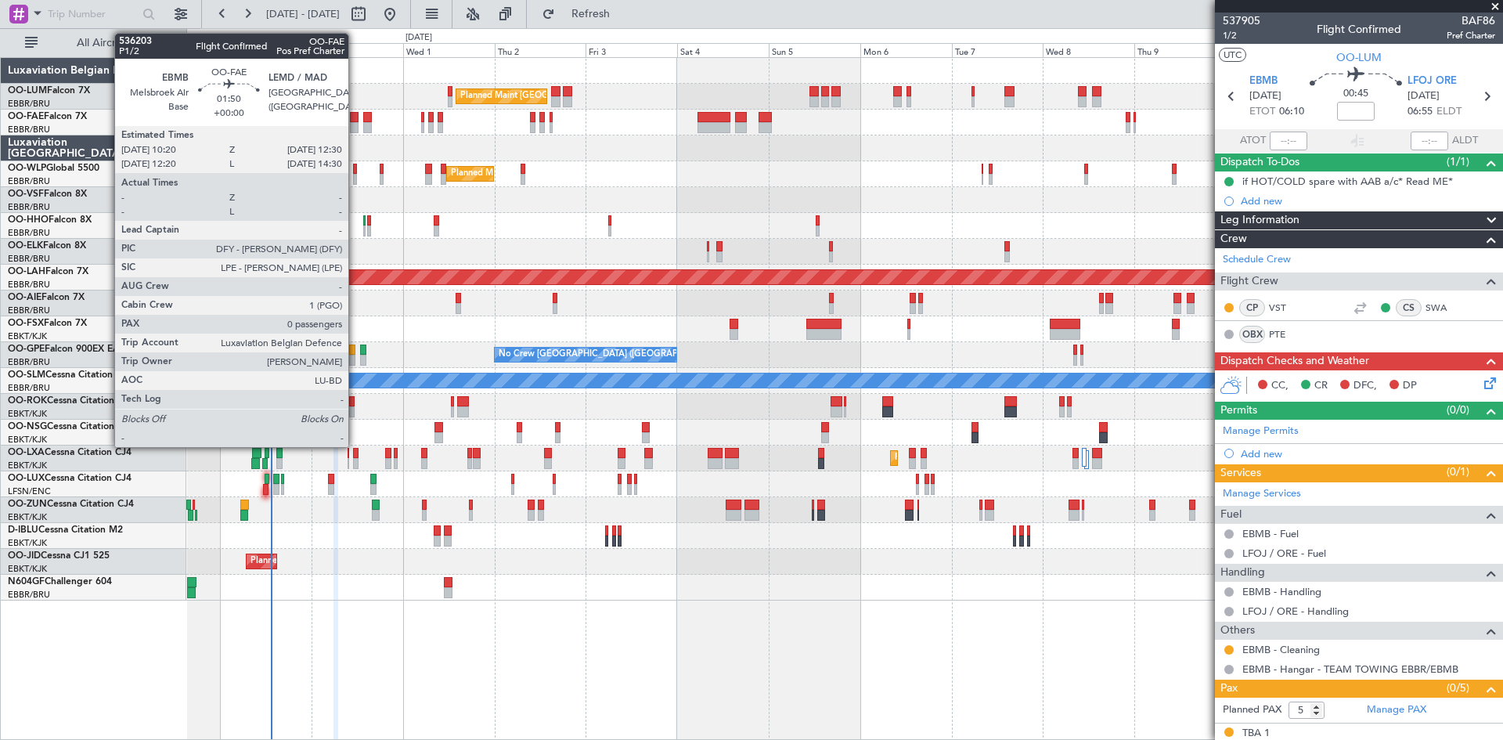
click at [355, 119] on div at bounding box center [354, 117] width 9 height 11
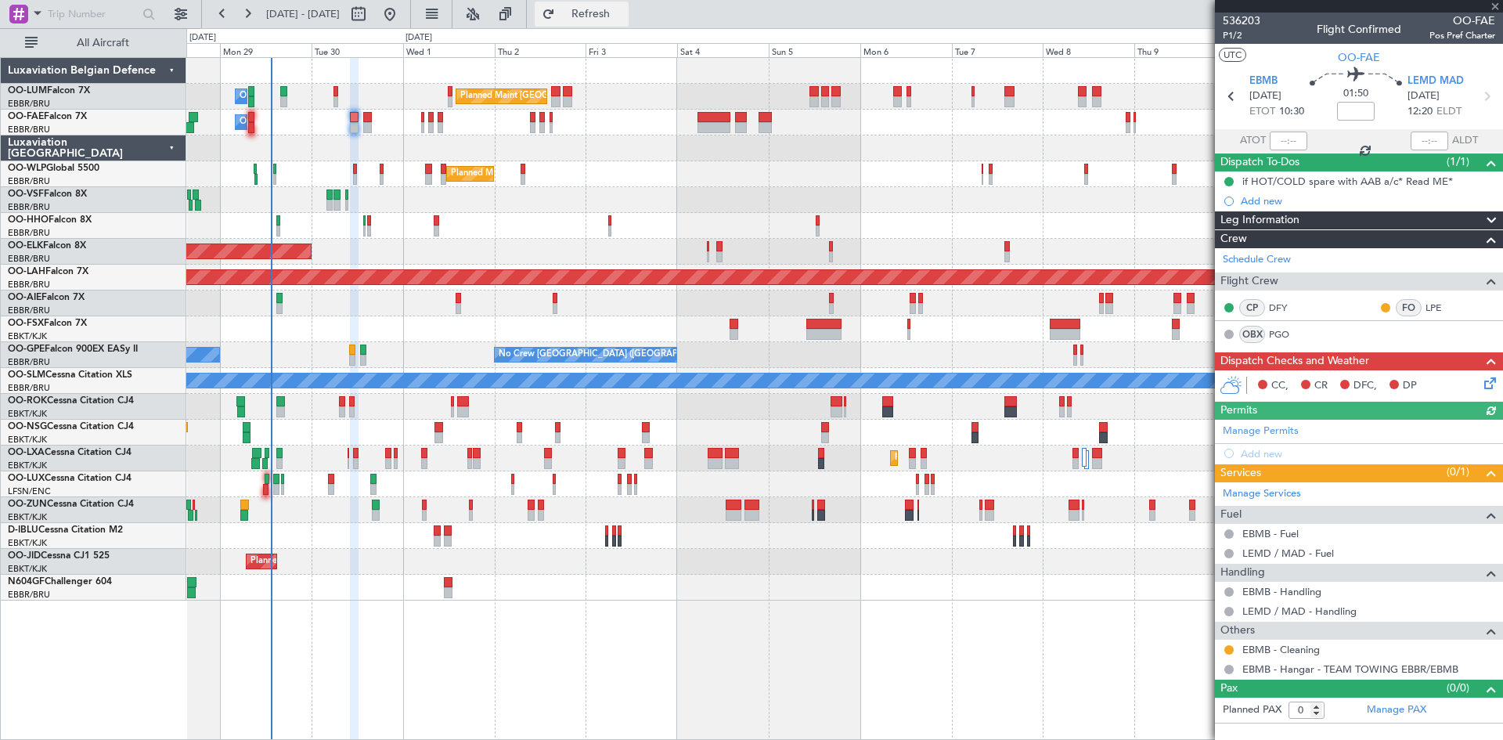
click at [624, 20] on span "Refresh" at bounding box center [591, 14] width 66 height 11
click at [1493, 377] on icon at bounding box center [1487, 380] width 13 height 13
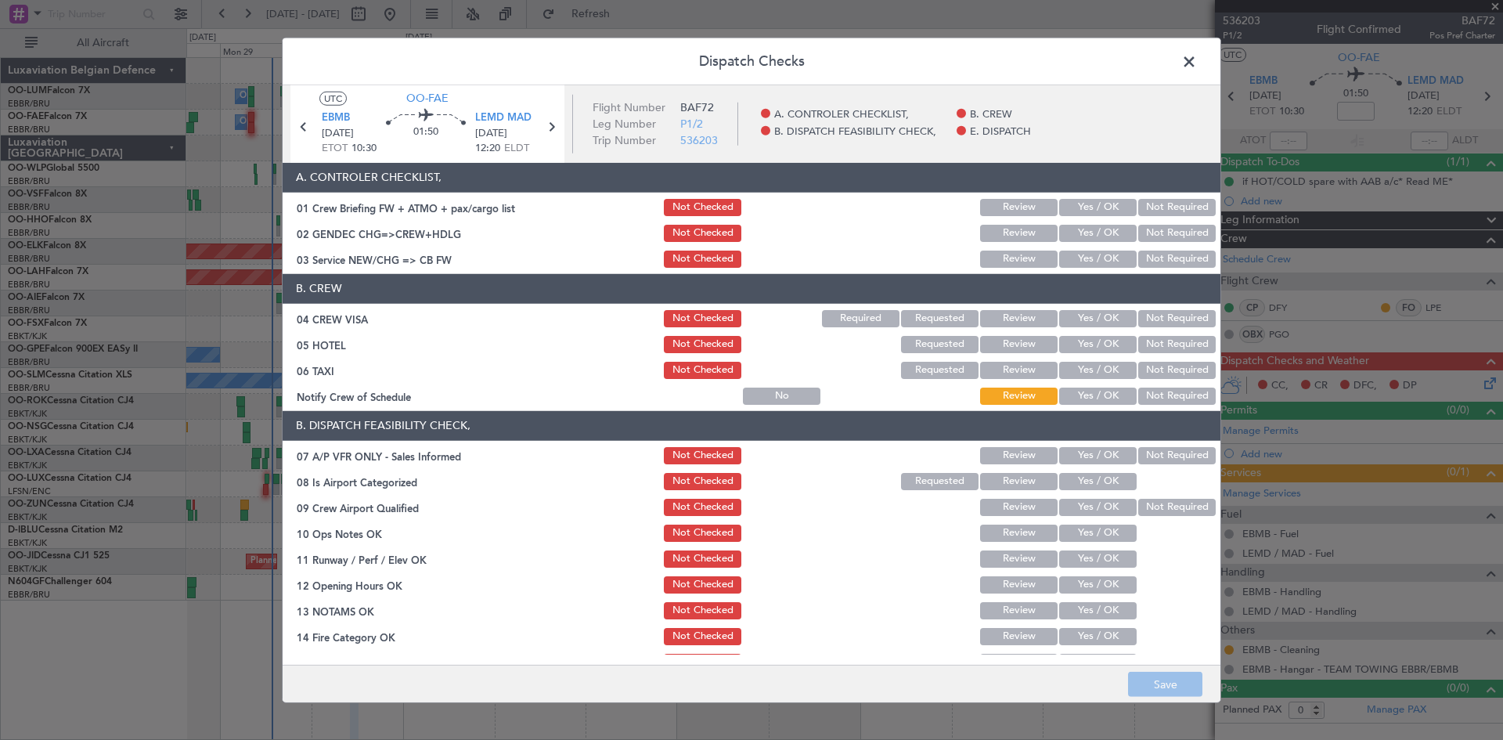
click at [1174, 319] on button "Not Required" at bounding box center [1176, 318] width 77 height 17
click at [1183, 341] on button "Not Required" at bounding box center [1176, 344] width 77 height 17
drag, startPoint x: 1183, startPoint y: 375, endPoint x: 1183, endPoint y: 398, distance: 22.7
click at [1182, 376] on button "Not Required" at bounding box center [1176, 370] width 77 height 17
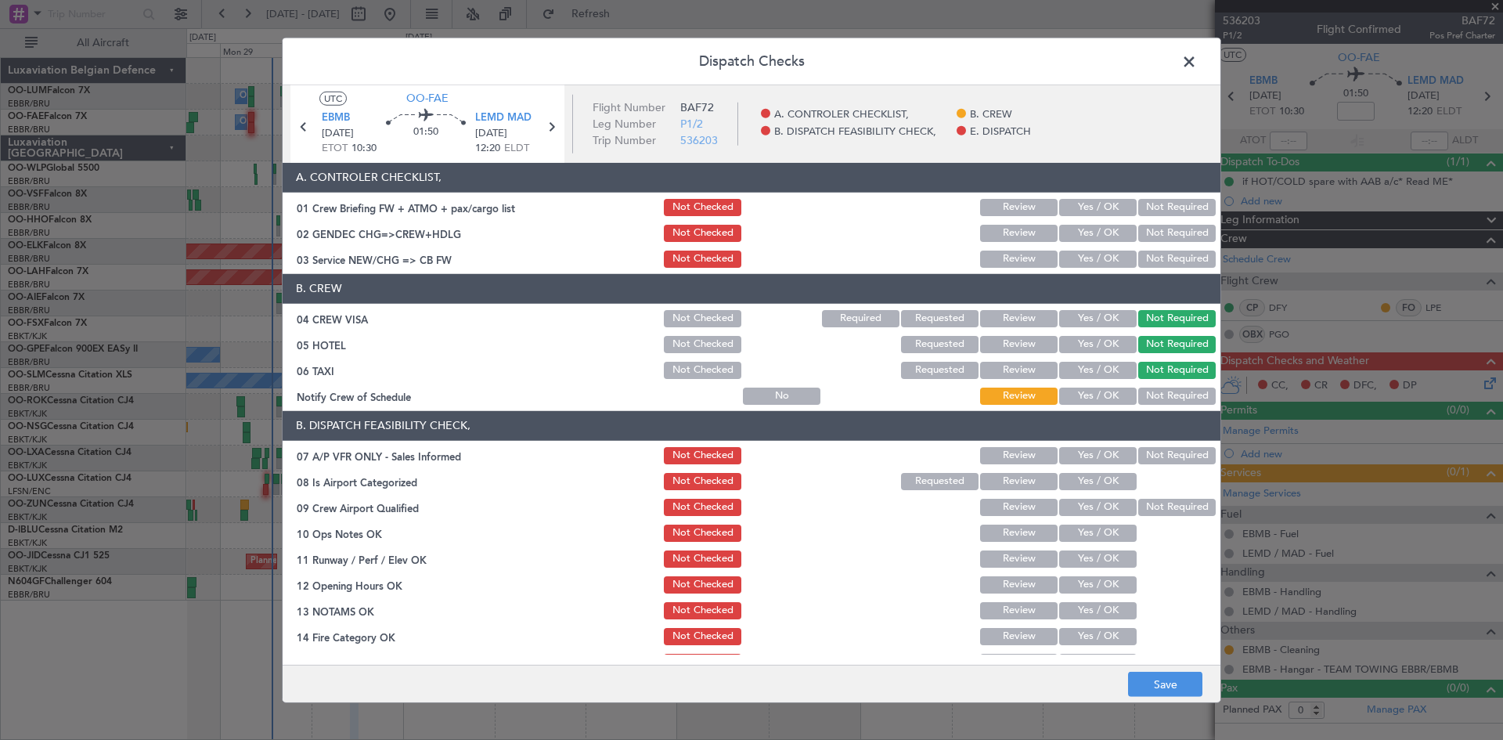
click at [1180, 394] on button "Not Required" at bounding box center [1176, 395] width 77 height 17
click at [1179, 459] on button "Not Required" at bounding box center [1176, 455] width 77 height 17
click at [1068, 477] on button "Yes / OK" at bounding box center [1097, 481] width 77 height 17
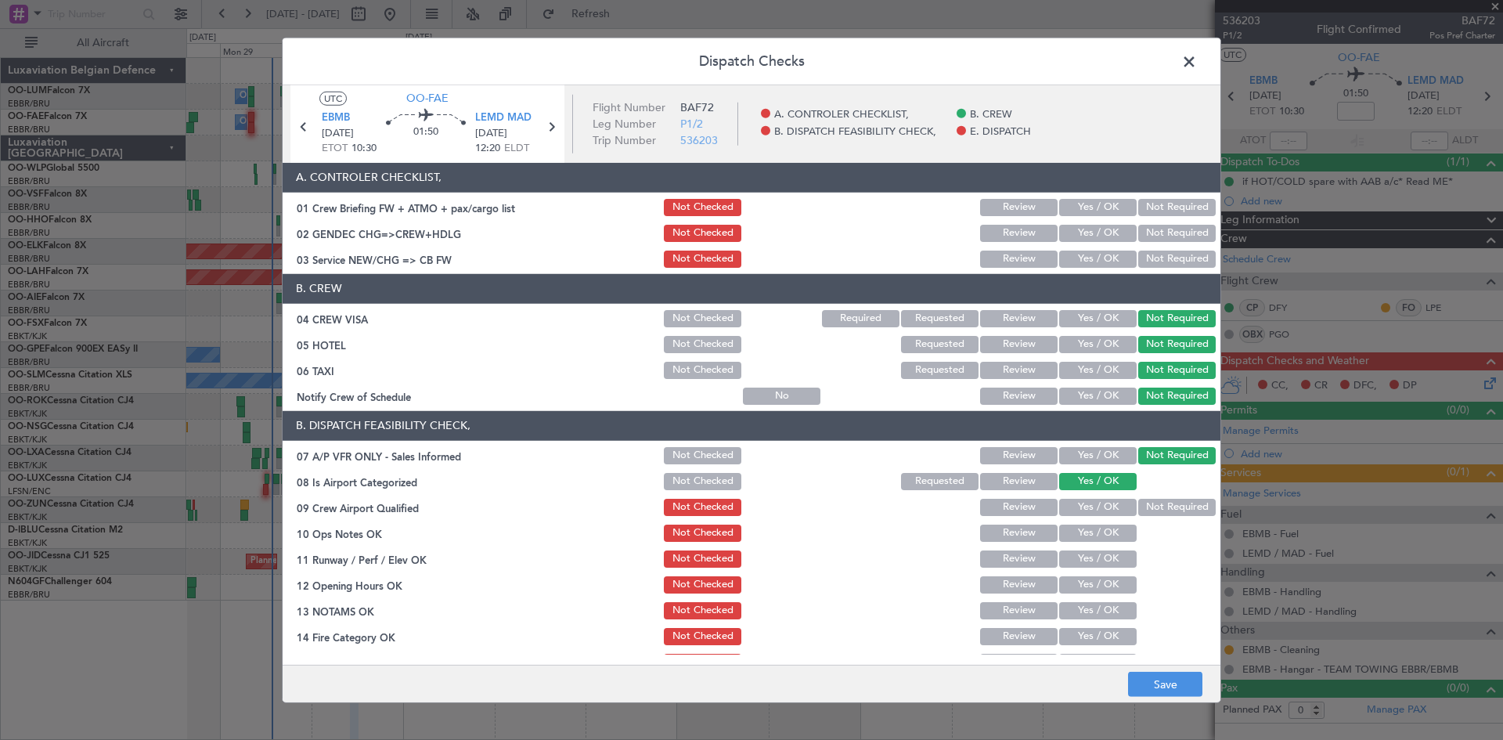
click at [1081, 531] on button "Yes / OK" at bounding box center [1097, 532] width 77 height 17
click at [1078, 505] on button "Yes / OK" at bounding box center [1097, 507] width 77 height 17
click at [1082, 556] on button "Yes / OK" at bounding box center [1097, 558] width 77 height 17
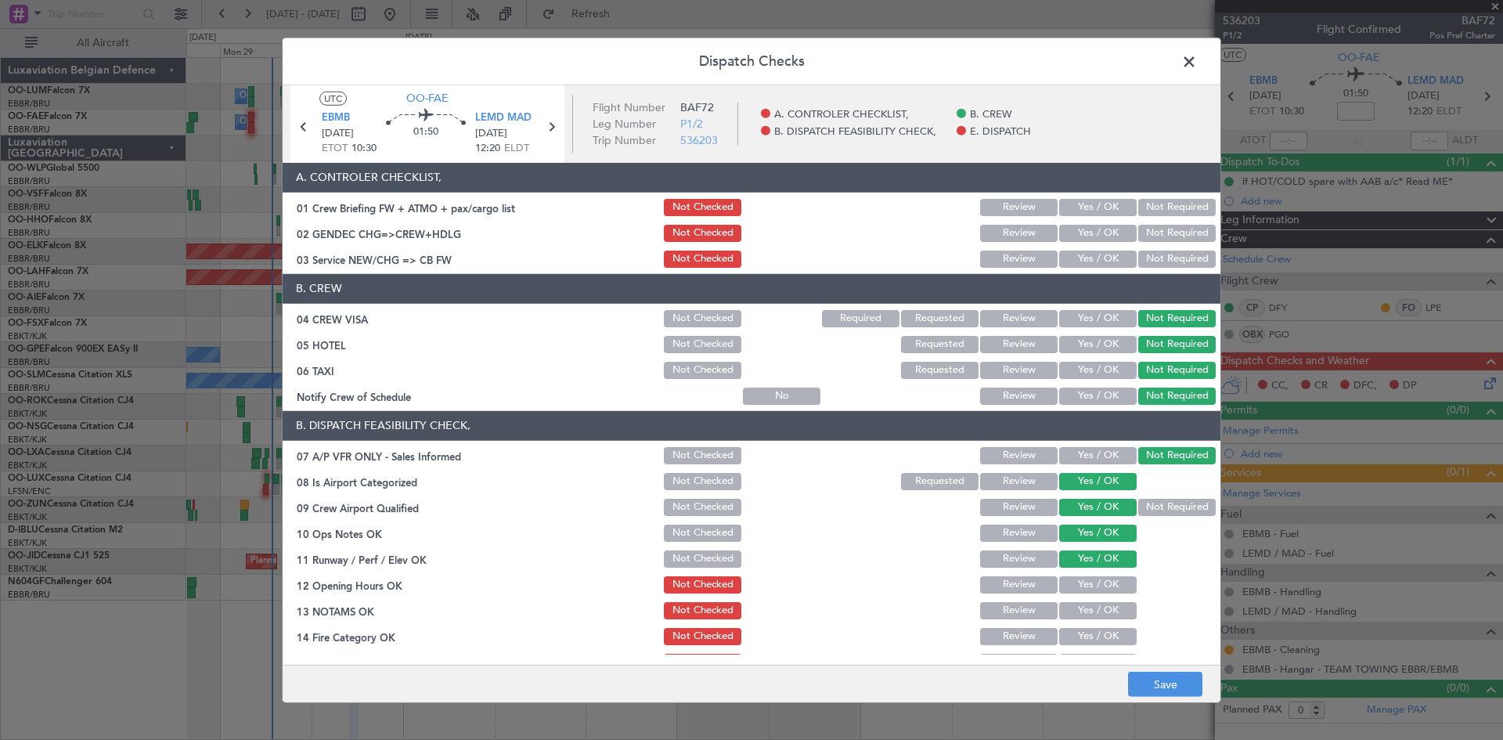
click at [1086, 583] on button "Yes / OK" at bounding box center [1097, 584] width 77 height 17
click at [1092, 619] on div "Yes / OK" at bounding box center [1096, 611] width 79 height 22
click at [1083, 607] on button "Yes / OK" at bounding box center [1097, 610] width 77 height 17
click at [1089, 636] on button "Yes / OK" at bounding box center [1097, 636] width 77 height 17
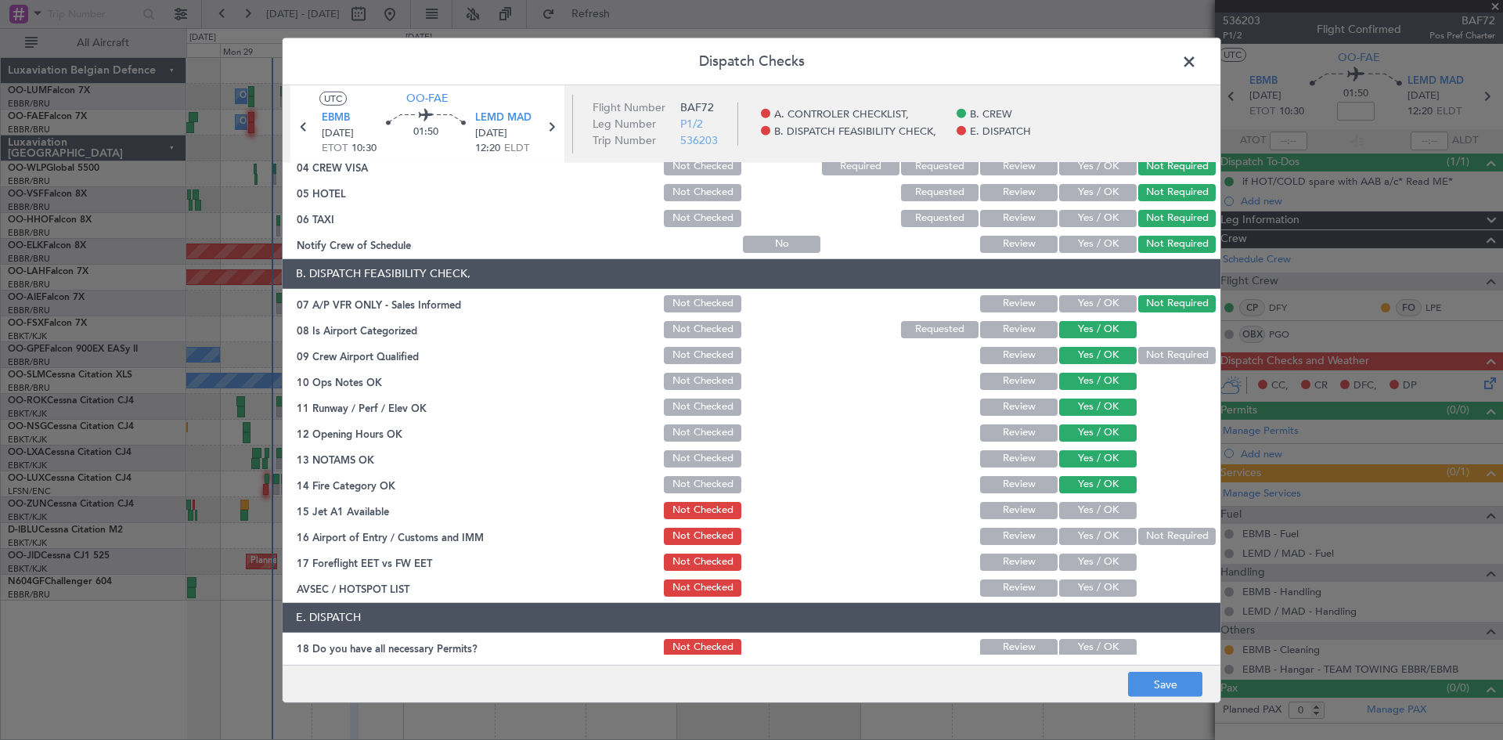
scroll to position [157, 0]
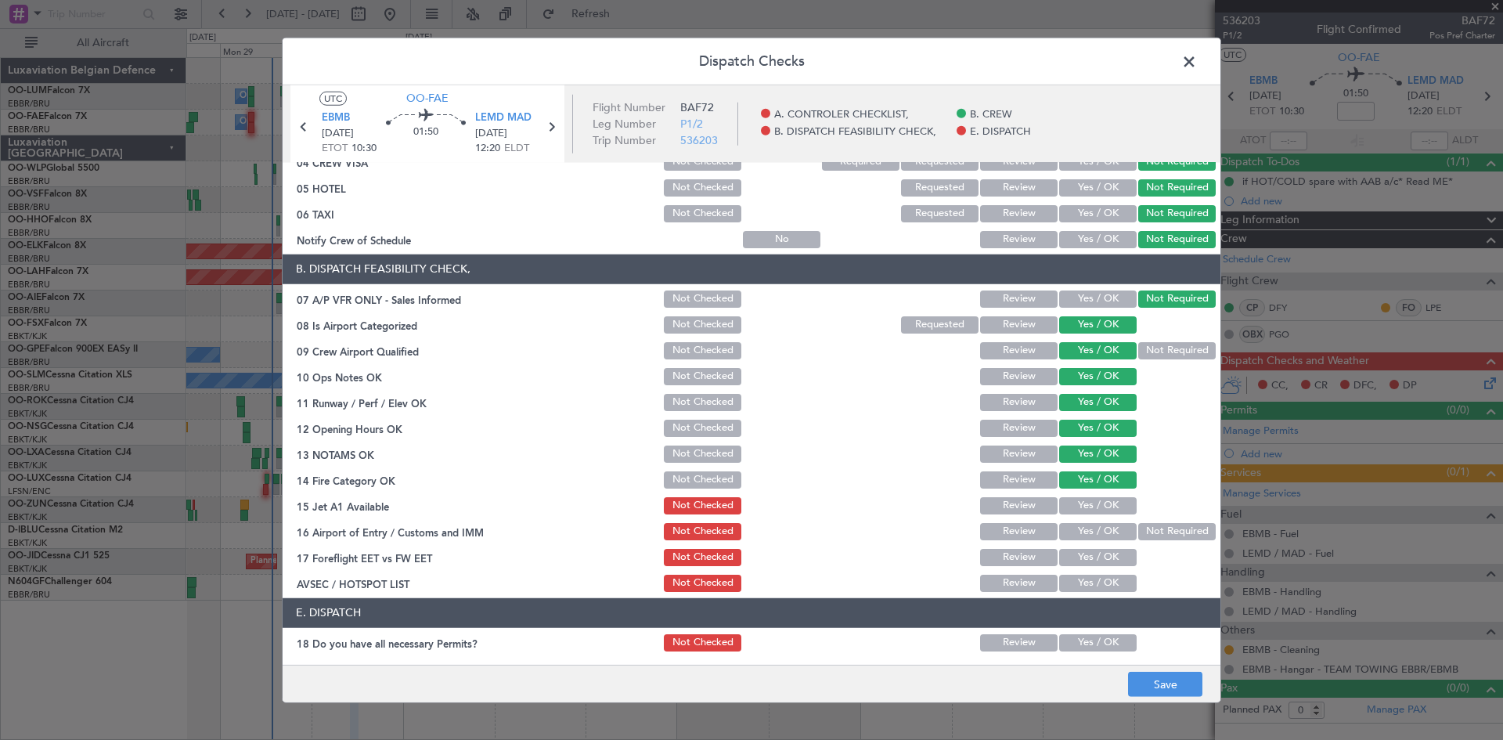
drag, startPoint x: 1070, startPoint y: 497, endPoint x: 1082, endPoint y: 508, distance: 16.1
click at [1071, 497] on button "Yes / OK" at bounding box center [1097, 505] width 77 height 17
click at [1150, 533] on button "Not Required" at bounding box center [1176, 531] width 77 height 17
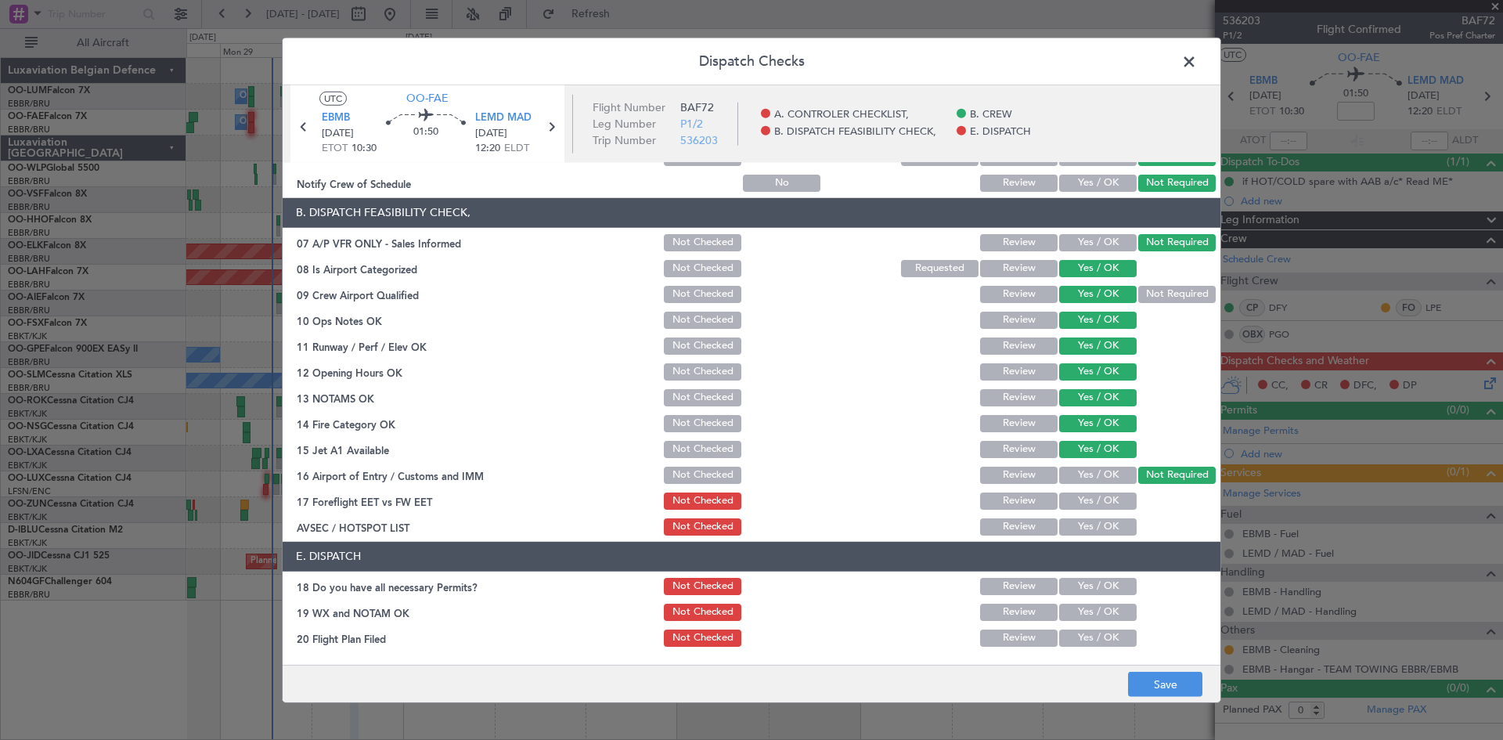
scroll to position [236, 0]
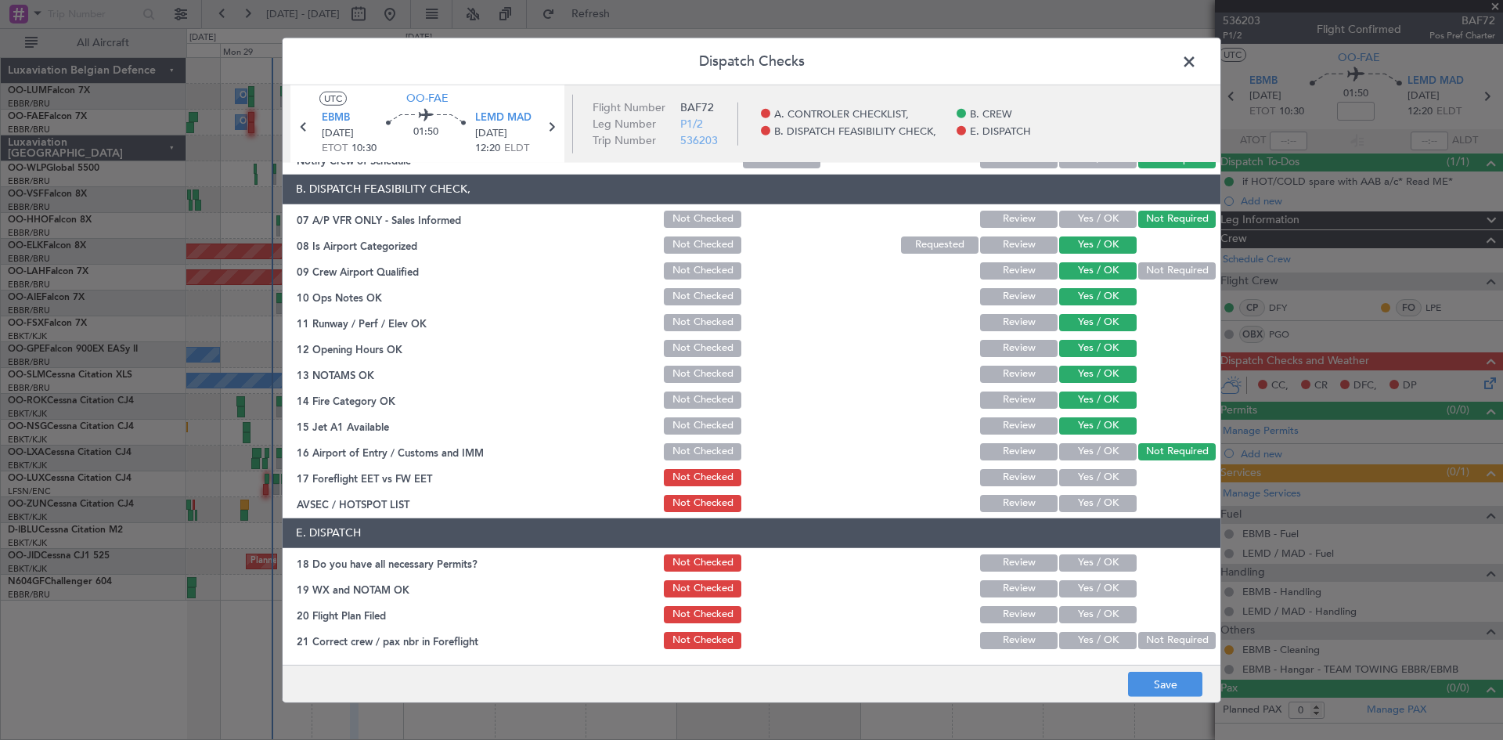
click at [1094, 497] on button "Yes / OK" at bounding box center [1097, 503] width 77 height 17
click at [1070, 555] on button "Yes / OK" at bounding box center [1097, 562] width 77 height 17
click at [1094, 591] on button "Yes / OK" at bounding box center [1097, 588] width 77 height 17
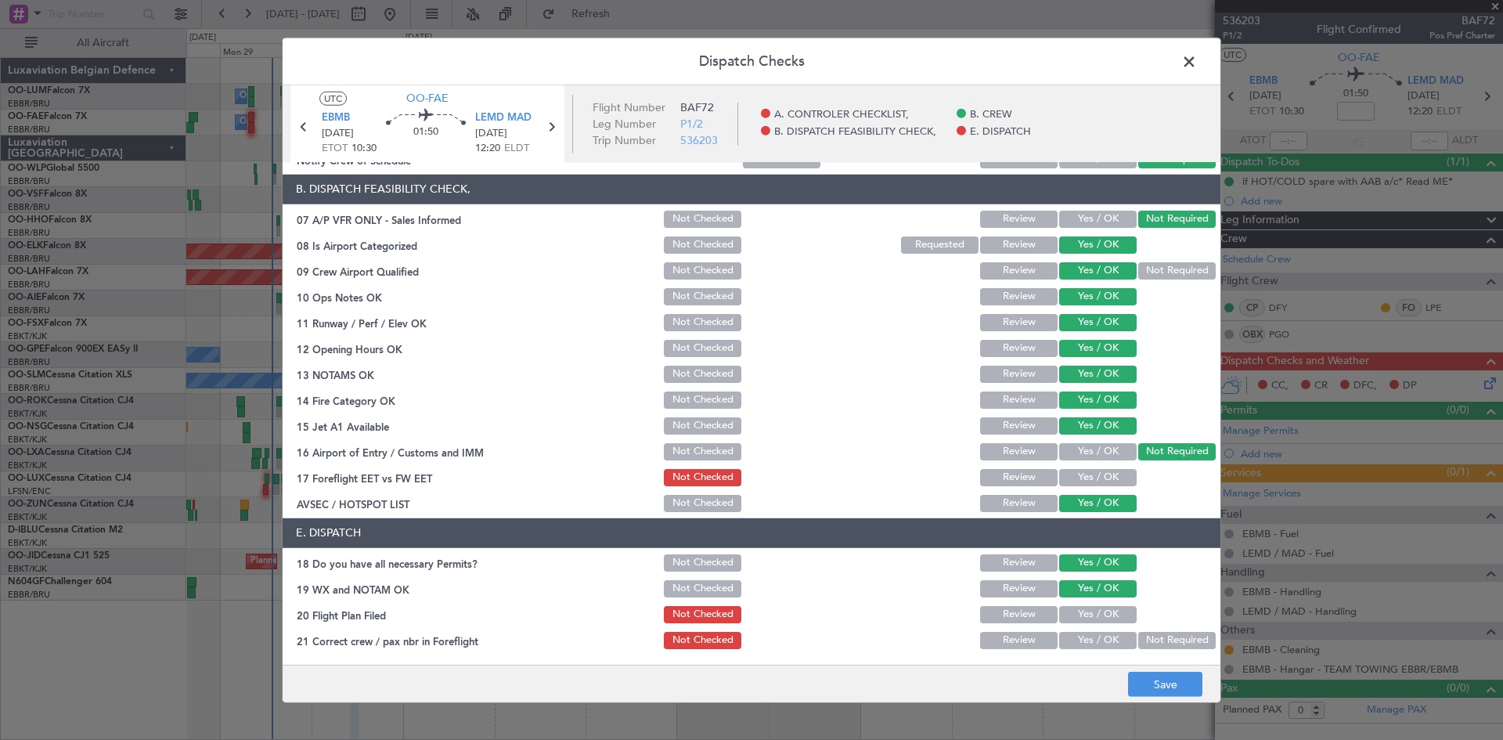
click at [1075, 641] on button "Yes / OK" at bounding box center [1097, 640] width 77 height 17
click at [1165, 682] on button "Save" at bounding box center [1165, 684] width 74 height 25
click at [1197, 60] on span at bounding box center [1197, 64] width 0 height 31
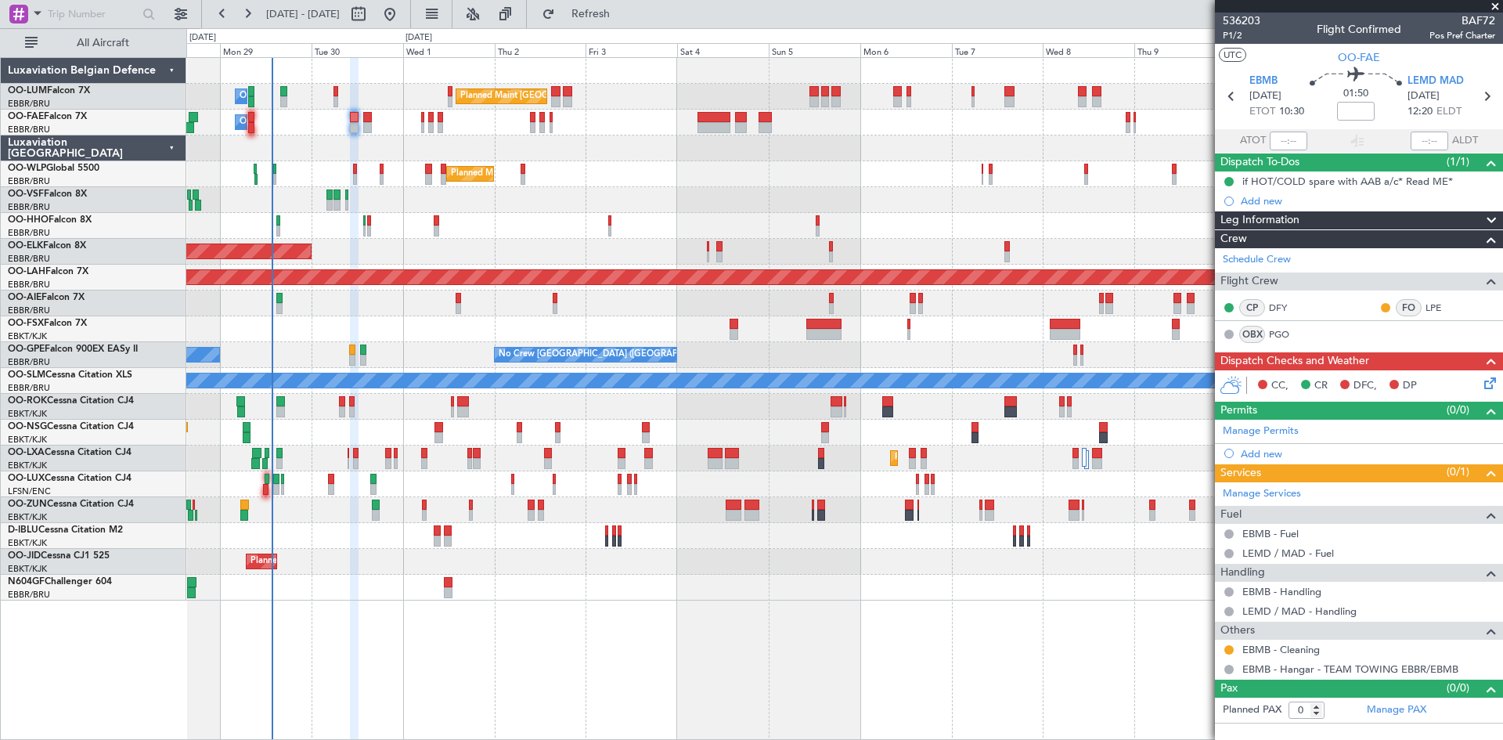
click at [1487, 384] on icon at bounding box center [1487, 380] width 13 height 13
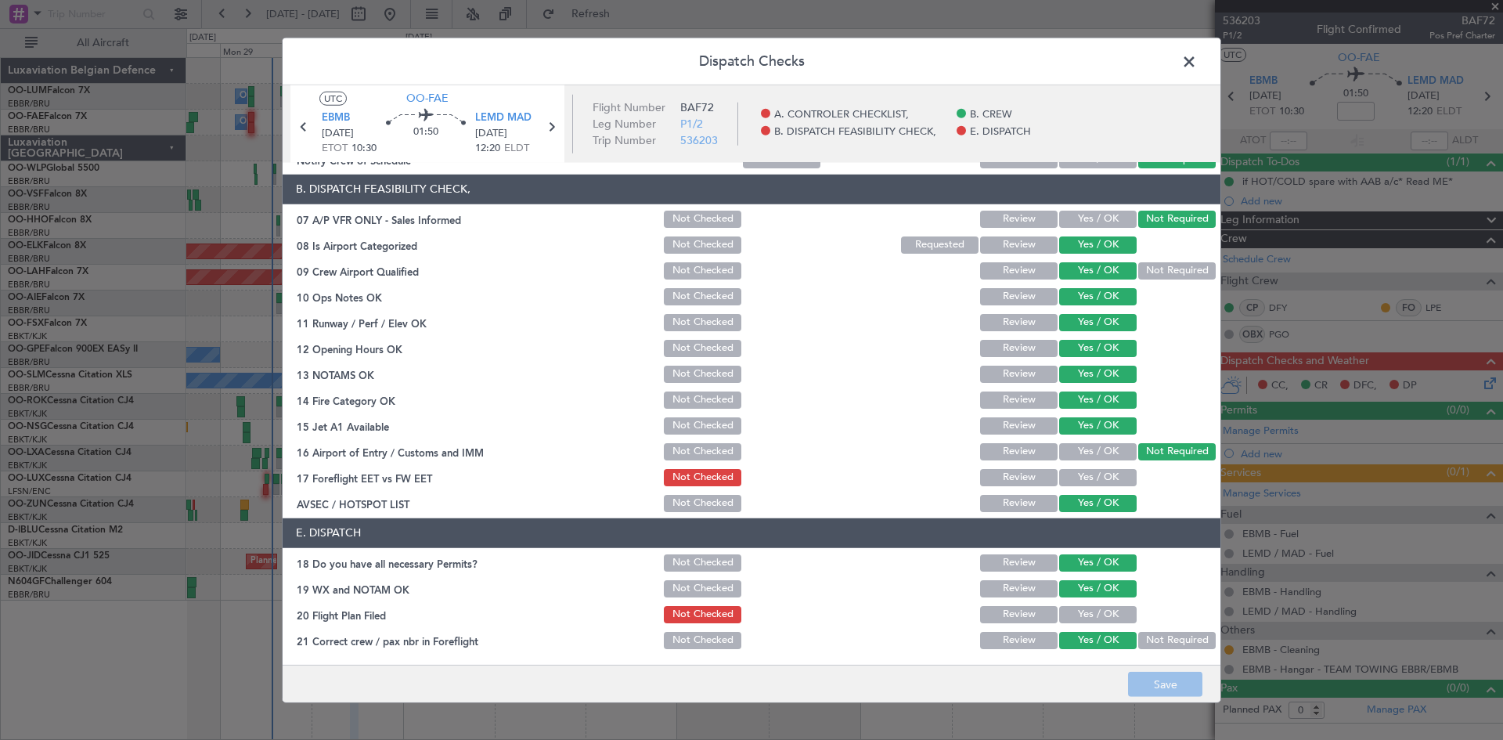
scroll to position [0, 0]
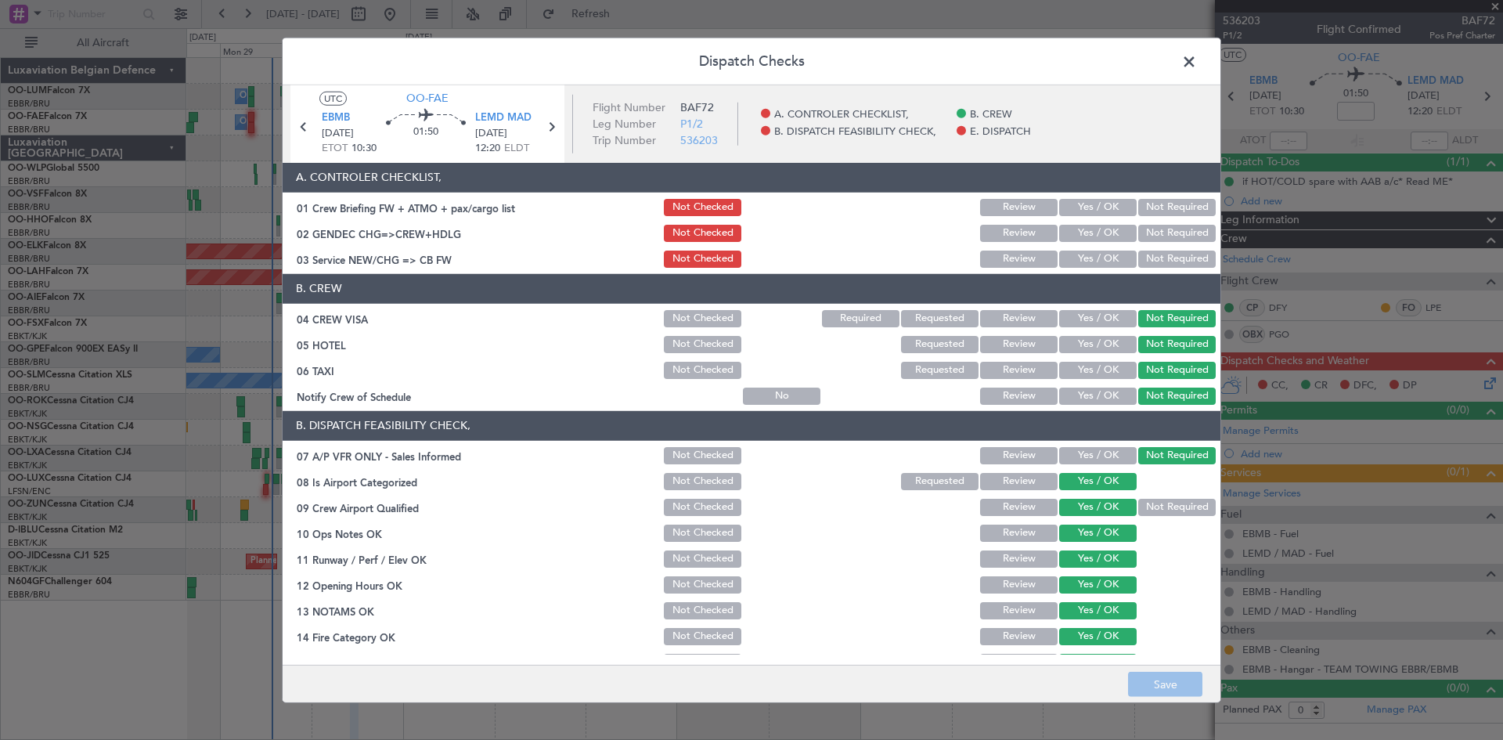
click at [1151, 265] on button "Not Required" at bounding box center [1176, 258] width 77 height 17
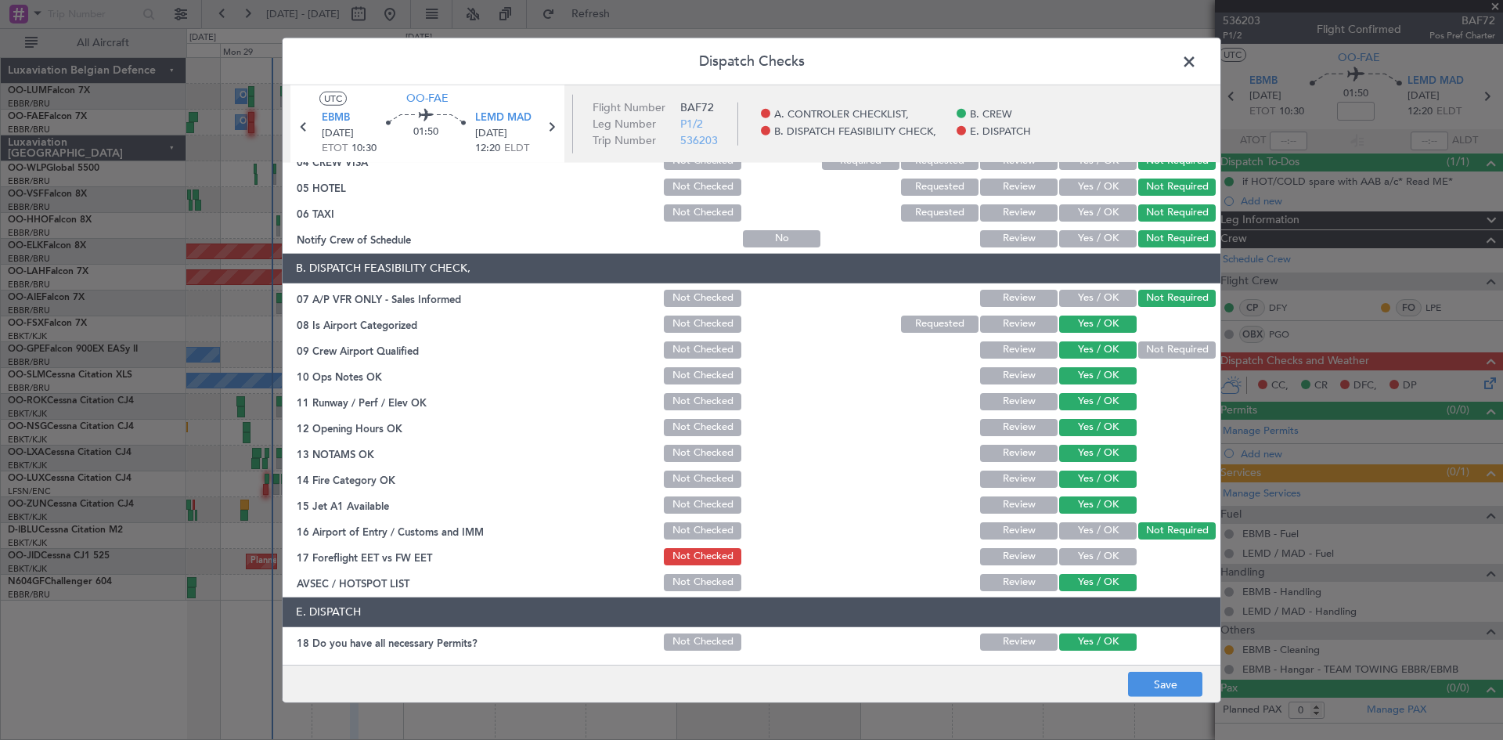
scroll to position [236, 0]
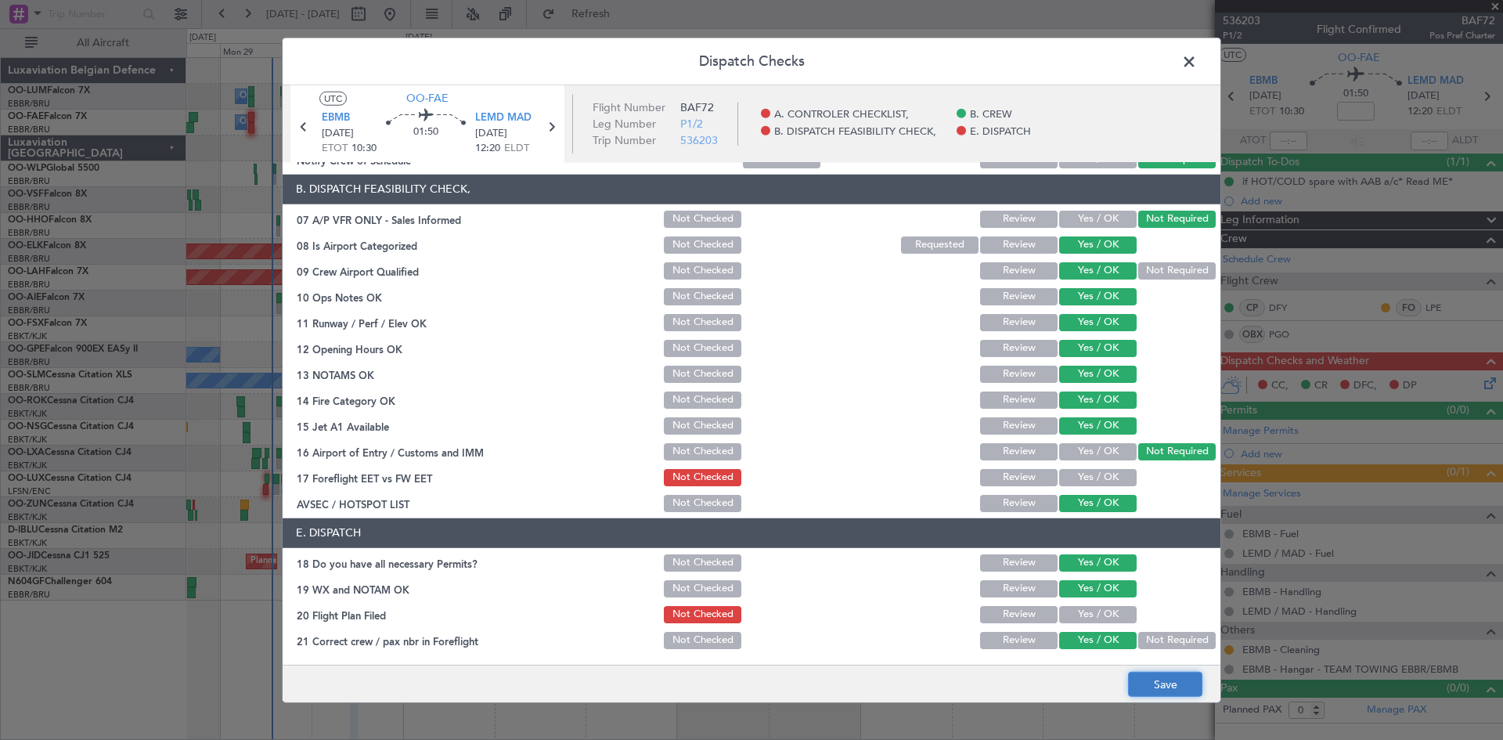
click at [1189, 686] on button "Save" at bounding box center [1165, 684] width 74 height 25
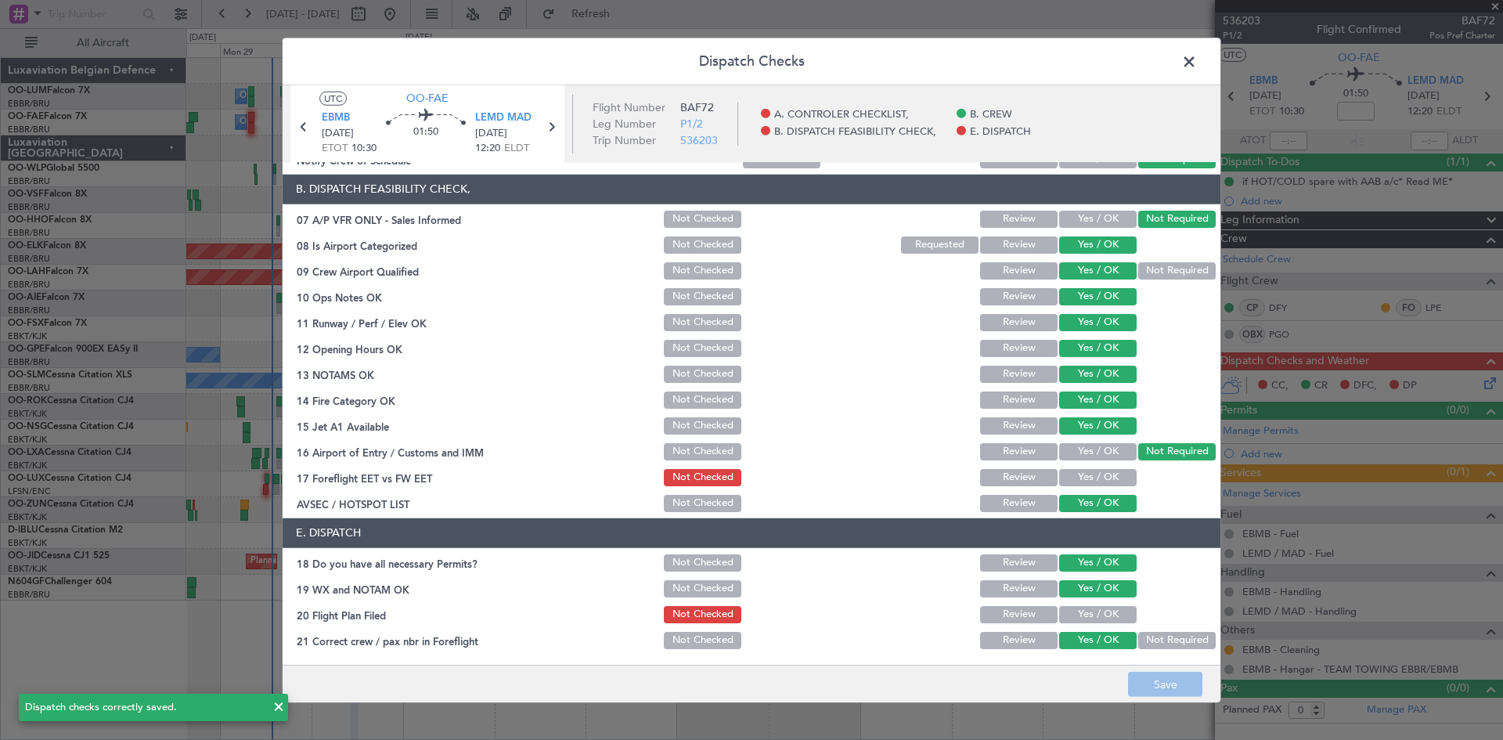
click at [1197, 59] on span at bounding box center [1197, 64] width 0 height 31
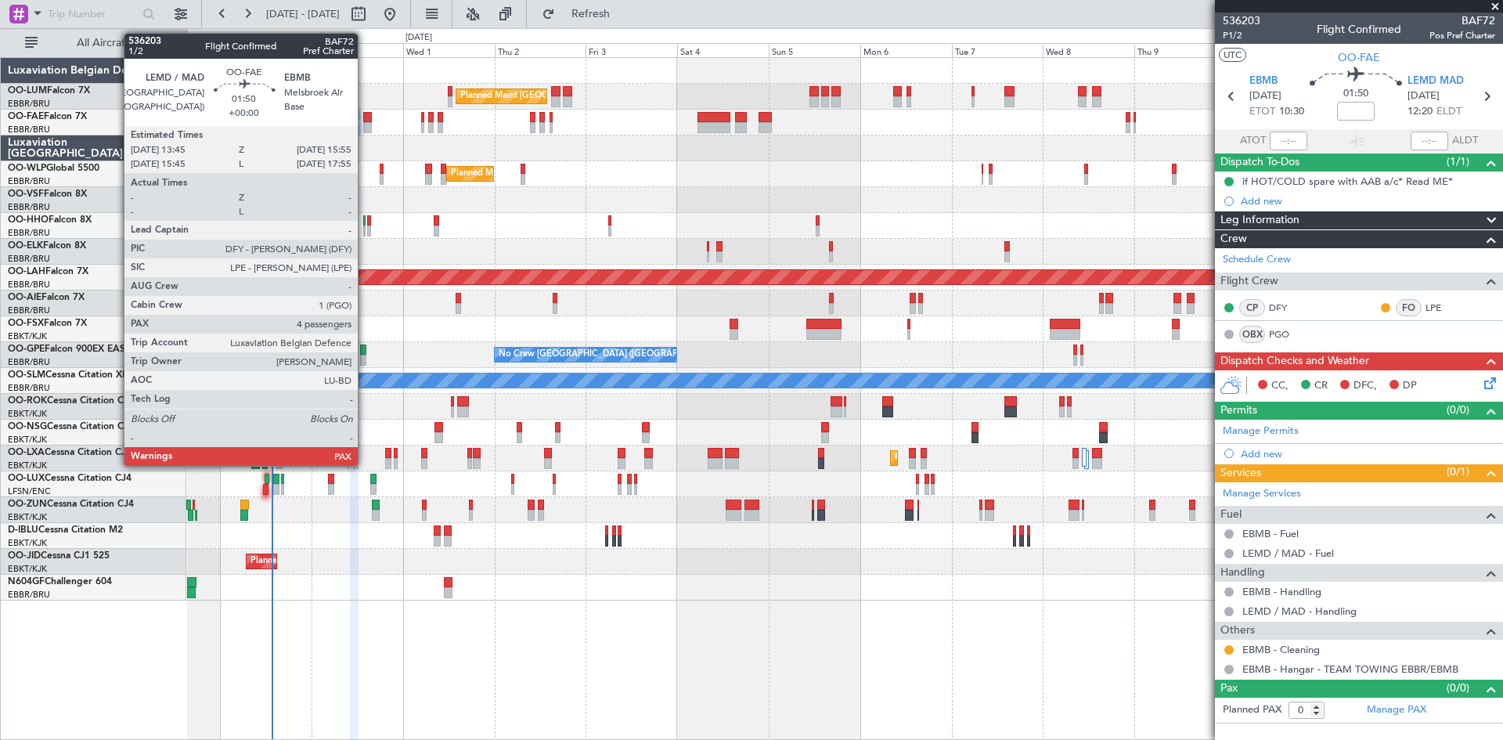
click at [365, 117] on div at bounding box center [367, 117] width 9 height 11
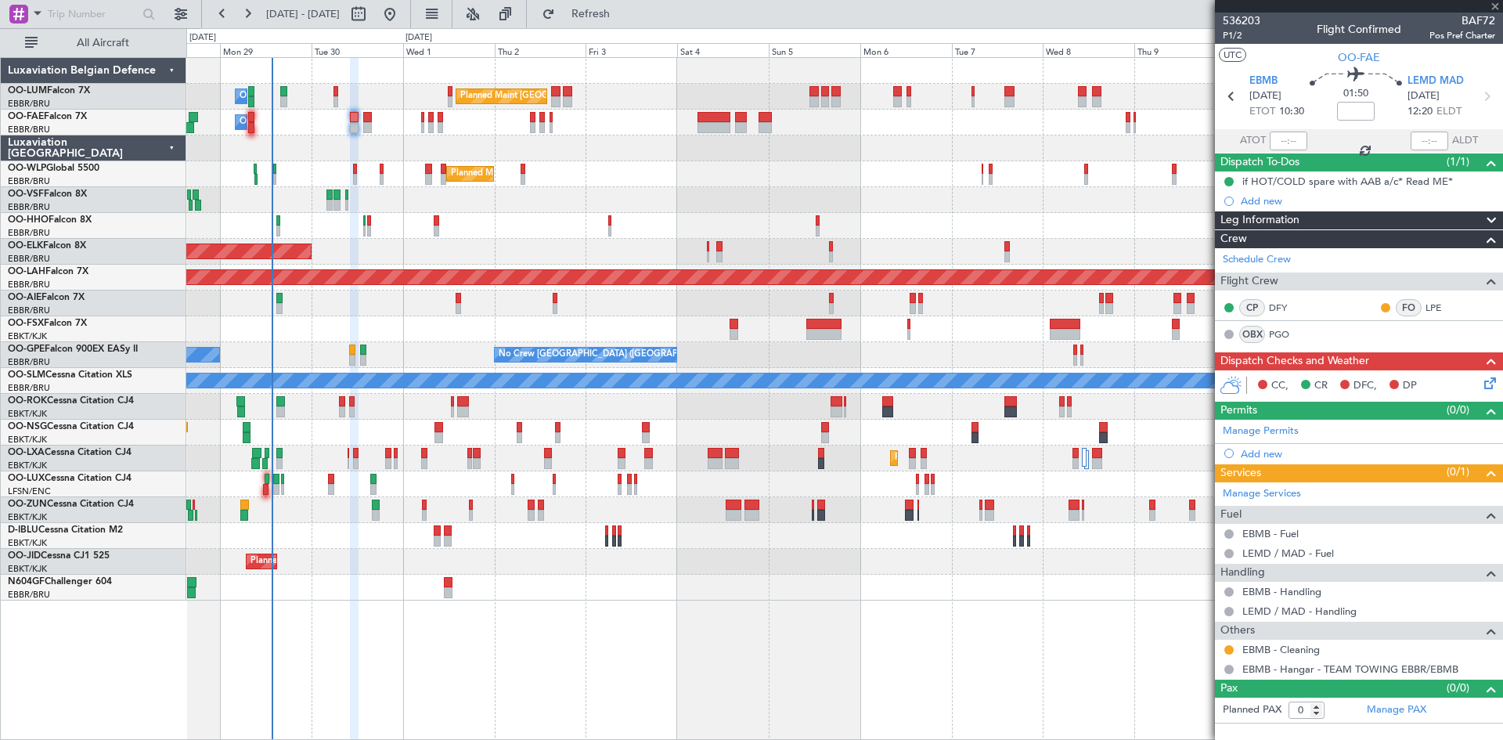
type input "4"
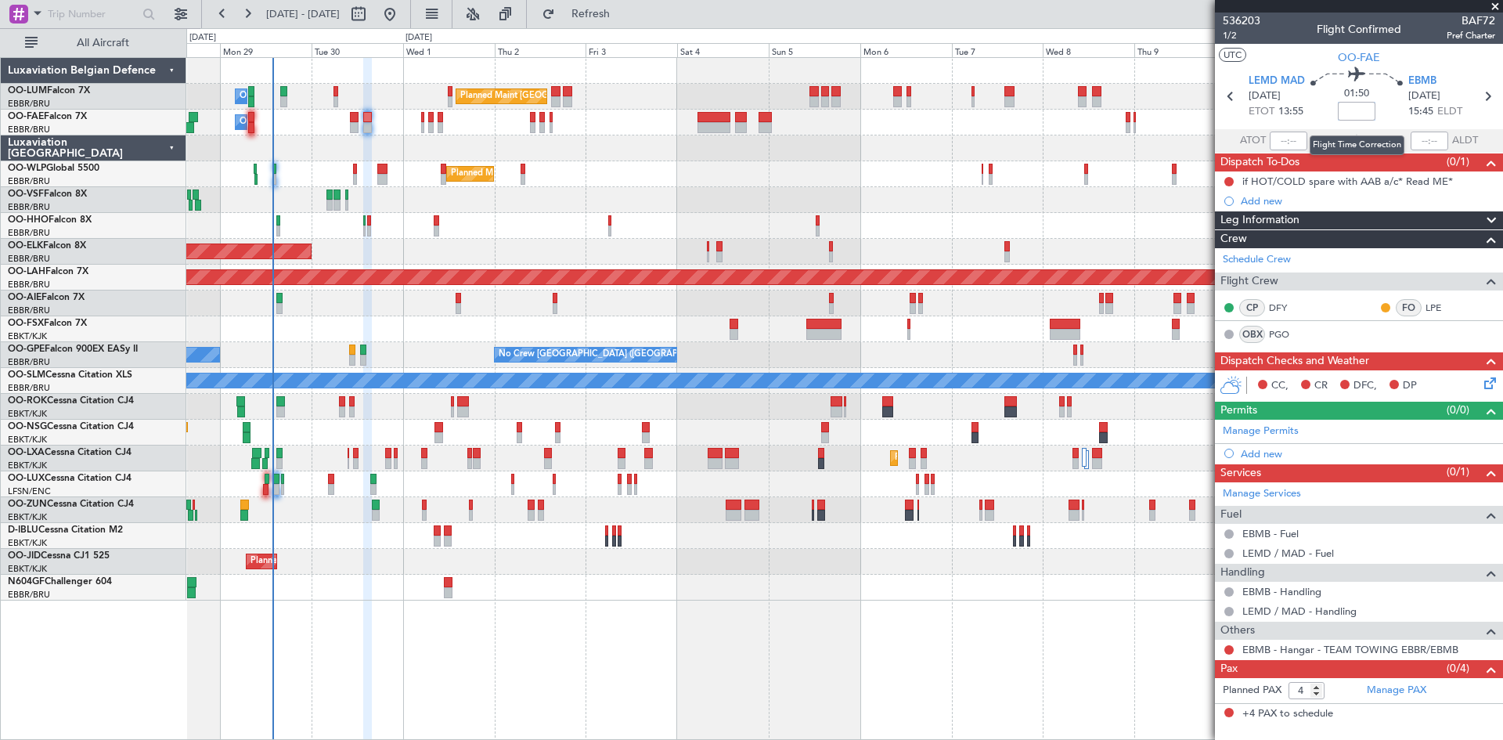
click at [1362, 116] on input at bounding box center [1357, 111] width 38 height 19
click at [1305, 96] on div "01:50 -5" at bounding box center [1356, 96] width 103 height 58
type input "-00:05"
click at [1228, 180] on button at bounding box center [1228, 181] width 9 height 9
click at [1226, 245] on span "Completed" at bounding box center [1236, 251] width 52 height 16
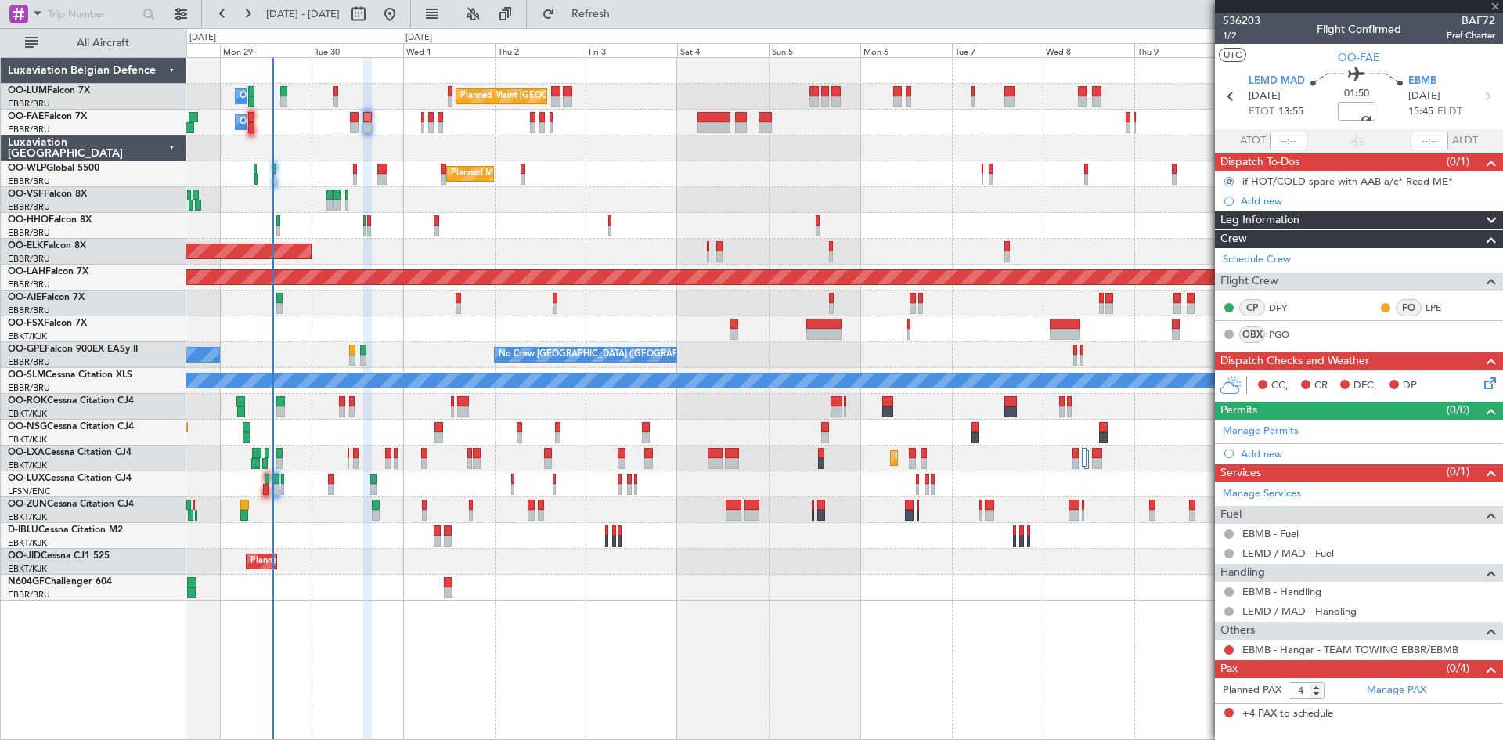
click at [1489, 377] on icon at bounding box center [1487, 380] width 13 height 13
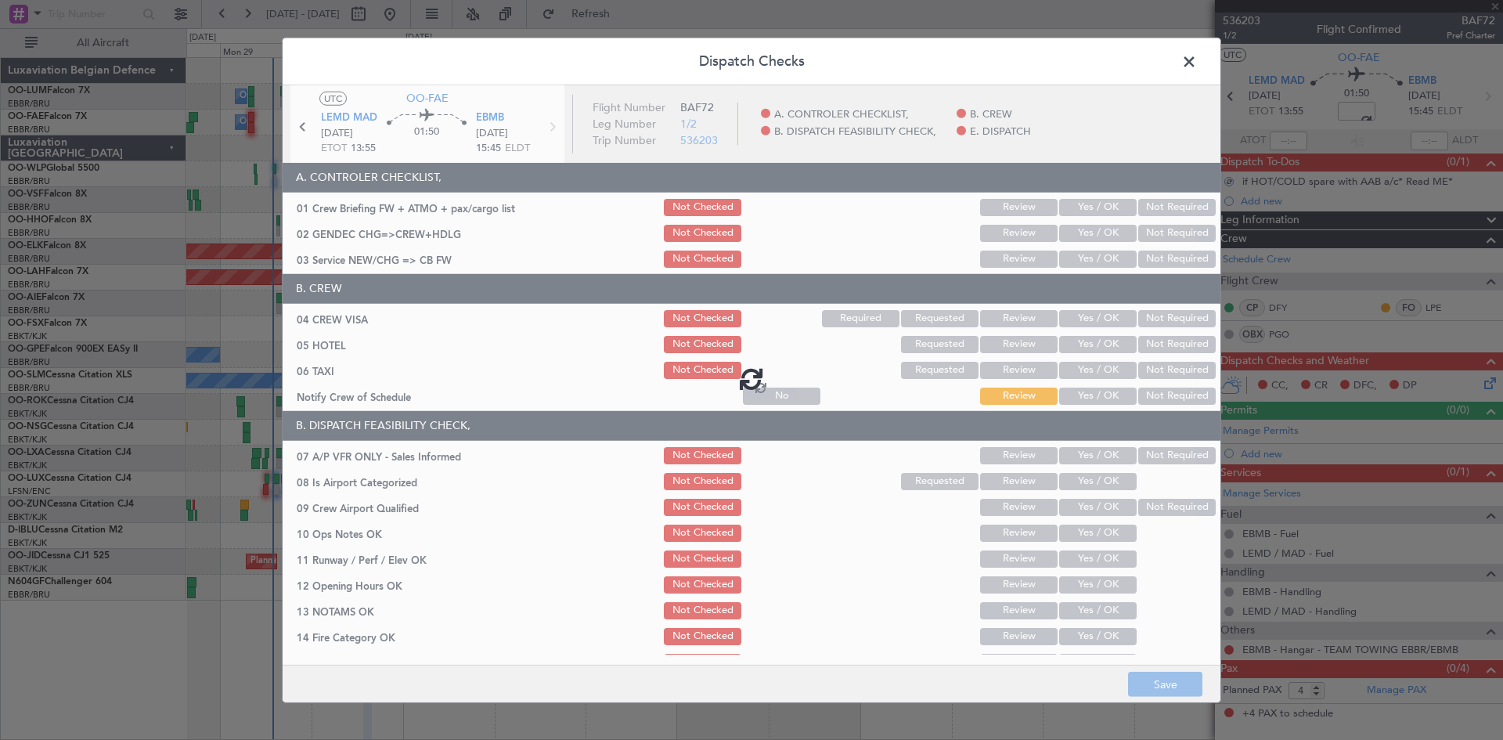
type input "-00:05"
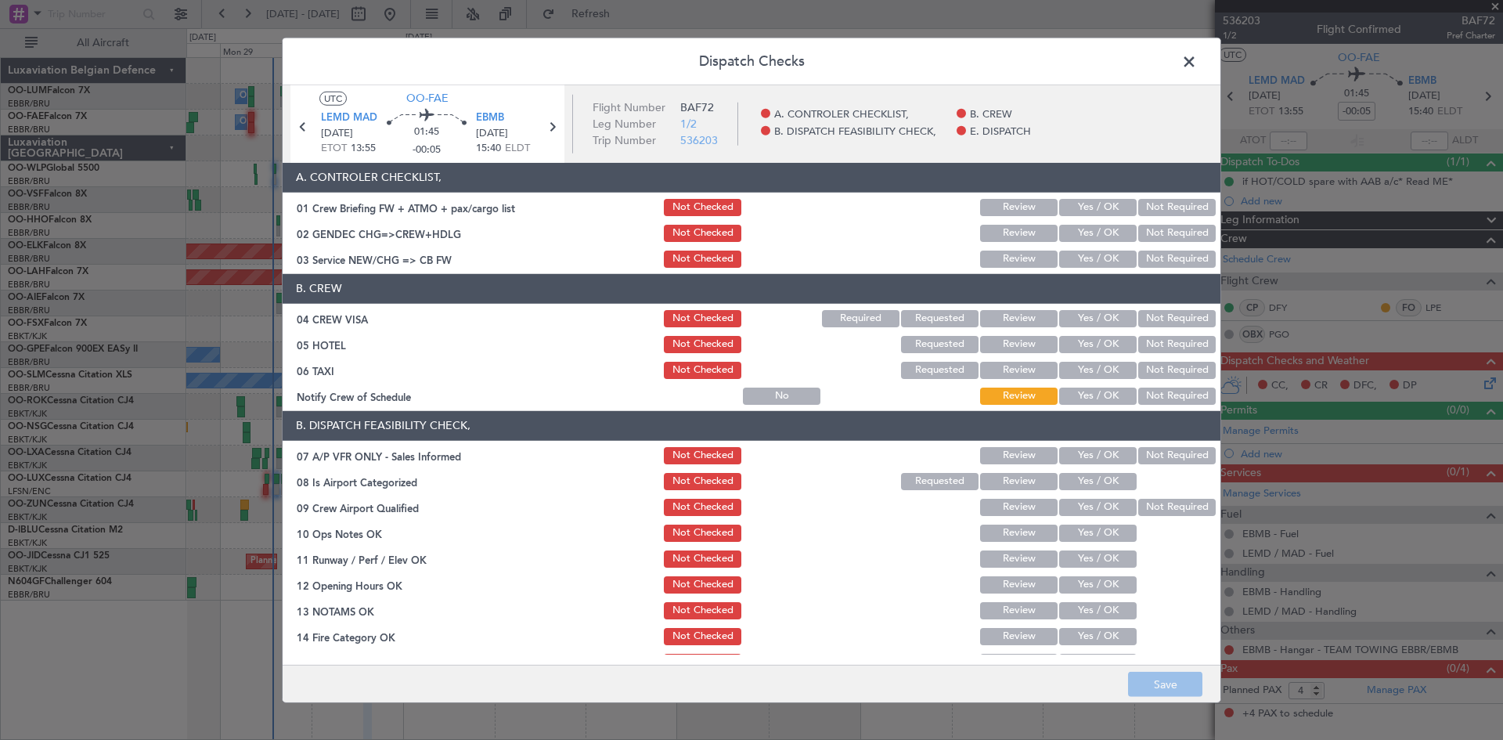
click at [1147, 263] on button "Not Required" at bounding box center [1176, 258] width 77 height 17
click at [1158, 321] on button "Not Required" at bounding box center [1176, 318] width 77 height 17
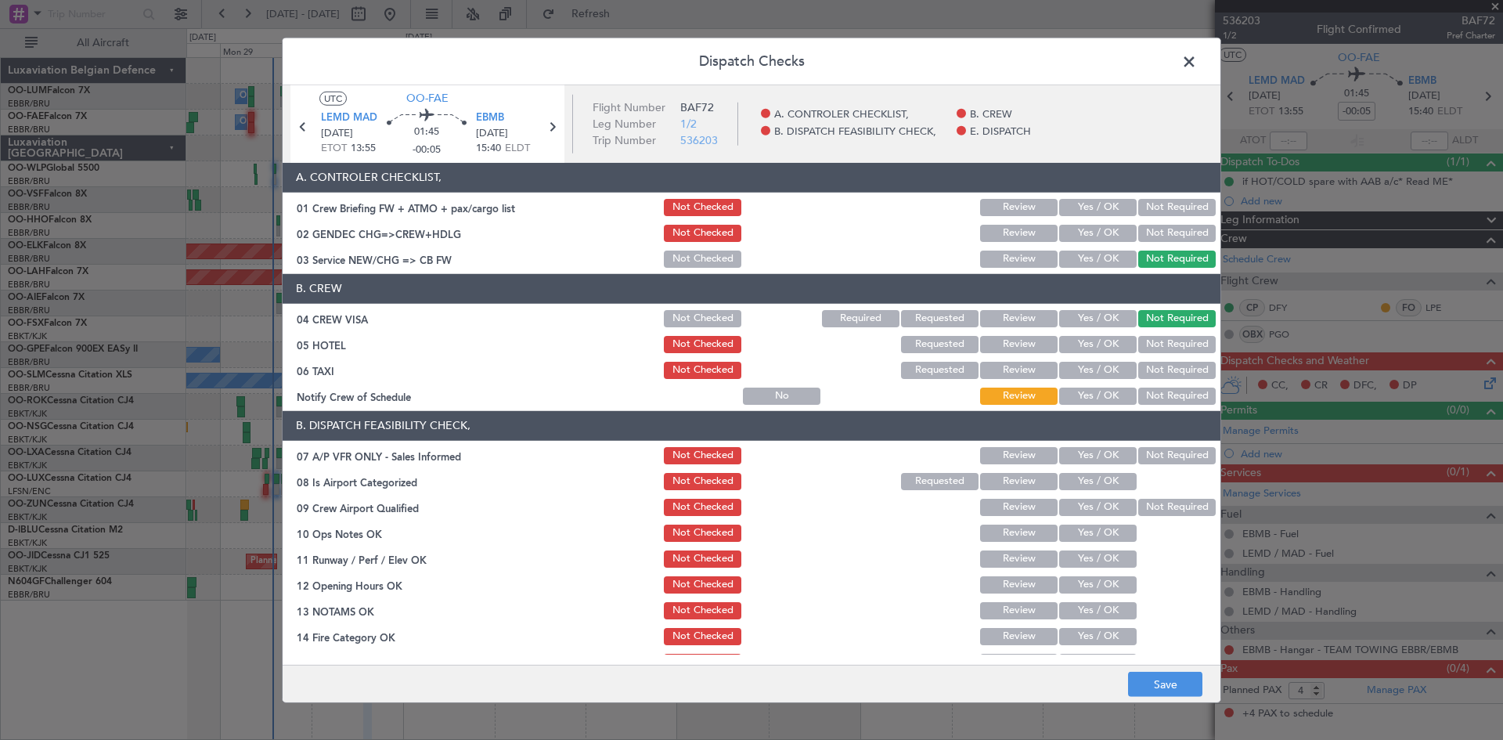
click at [1159, 346] on button "Not Required" at bounding box center [1176, 344] width 77 height 17
click at [1161, 370] on button "Not Required" at bounding box center [1176, 370] width 77 height 17
click at [1163, 394] on button "Not Required" at bounding box center [1176, 395] width 77 height 17
click at [1175, 455] on button "Not Required" at bounding box center [1176, 455] width 77 height 17
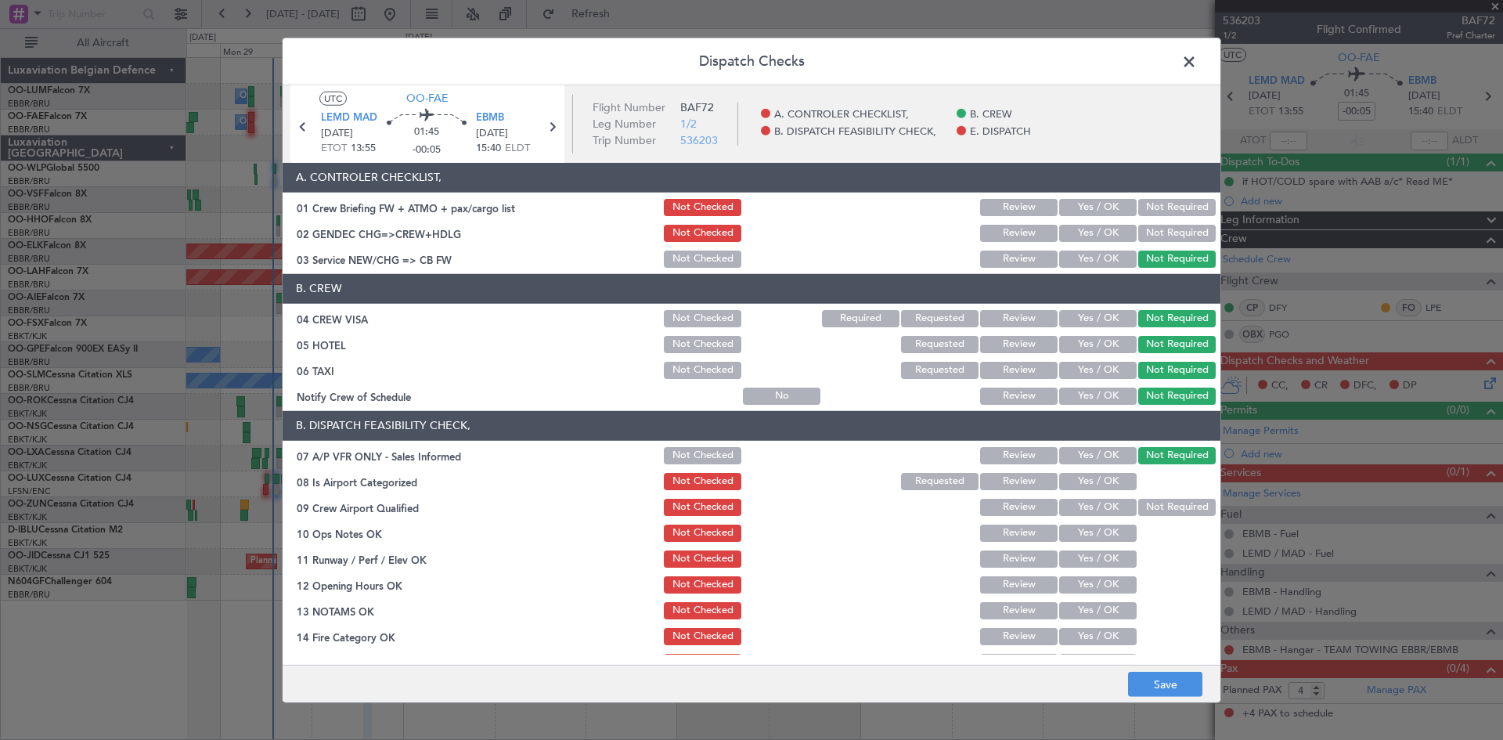
click at [1106, 488] on button "Yes / OK" at bounding box center [1097, 481] width 77 height 17
click at [1093, 507] on button "Yes / OK" at bounding box center [1097, 507] width 77 height 17
click at [1082, 537] on button "Yes / OK" at bounding box center [1097, 532] width 77 height 17
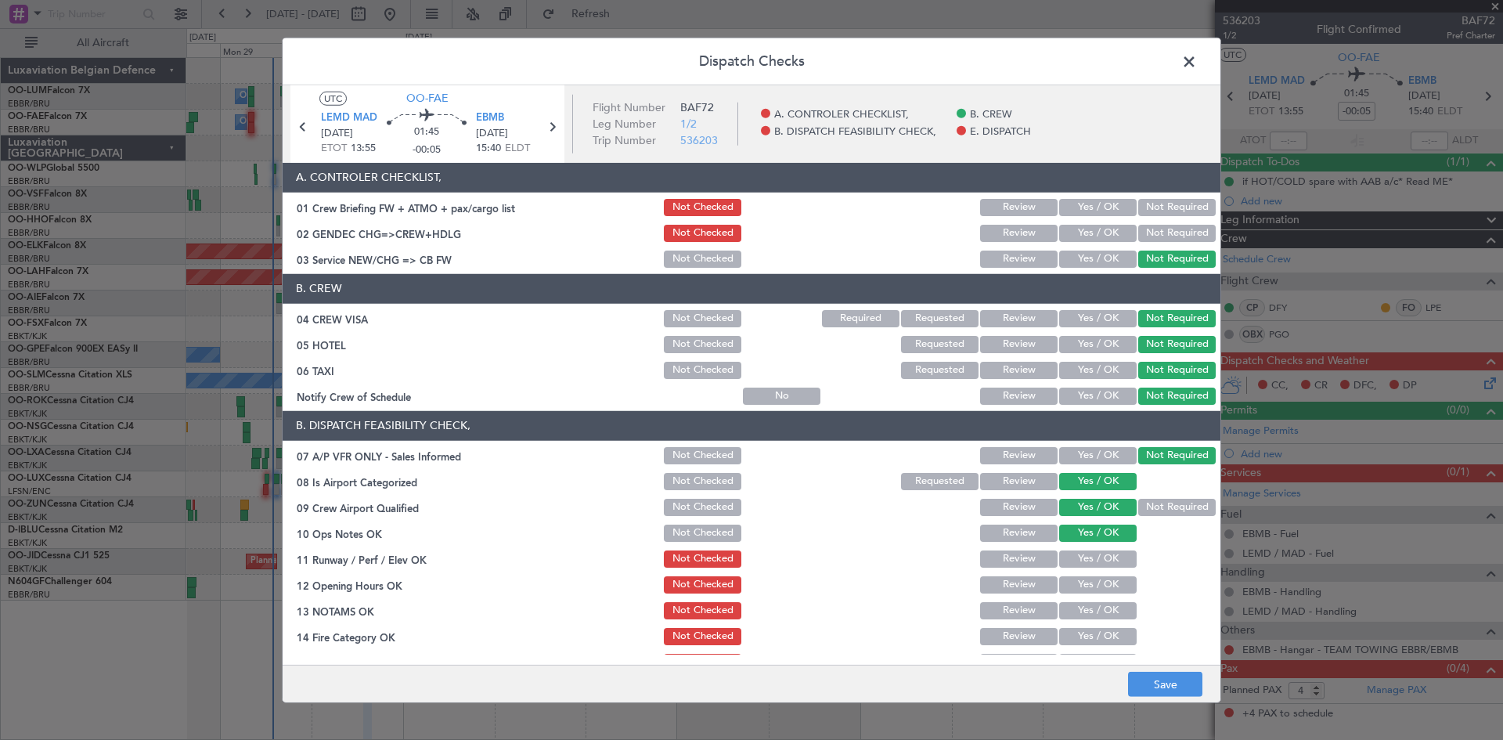
click at [1085, 562] on button "Yes / OK" at bounding box center [1097, 558] width 77 height 17
click at [1089, 596] on section "B. DISPATCH FEASIBILITY CHECK, 07 A/P VFR ONLY - Sales Informed Not Checked Rev…" at bounding box center [752, 581] width 938 height 340
click at [1087, 589] on button "Yes / OK" at bounding box center [1097, 584] width 77 height 17
click at [1081, 610] on button "Yes / OK" at bounding box center [1097, 610] width 77 height 17
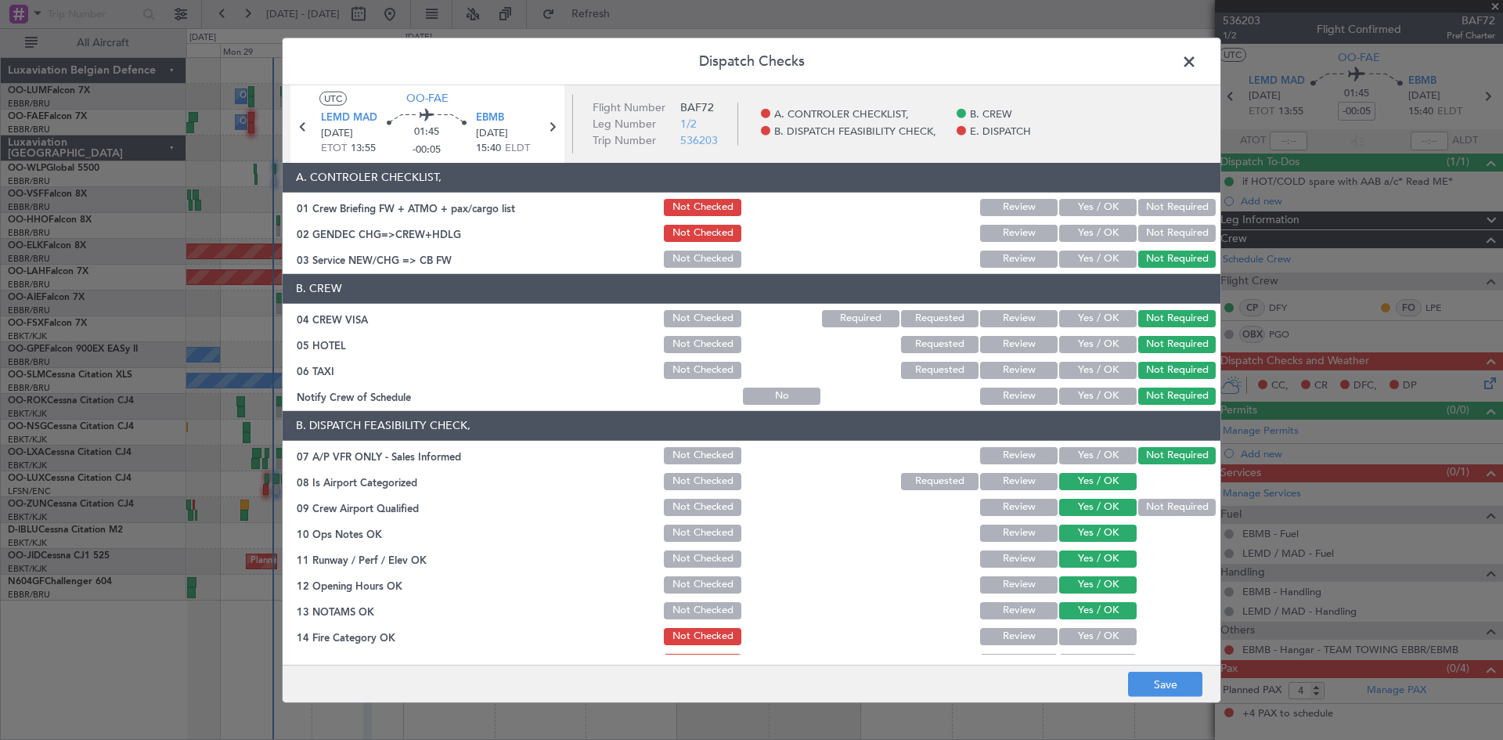
click at [1091, 639] on button "Yes / OK" at bounding box center [1097, 636] width 77 height 17
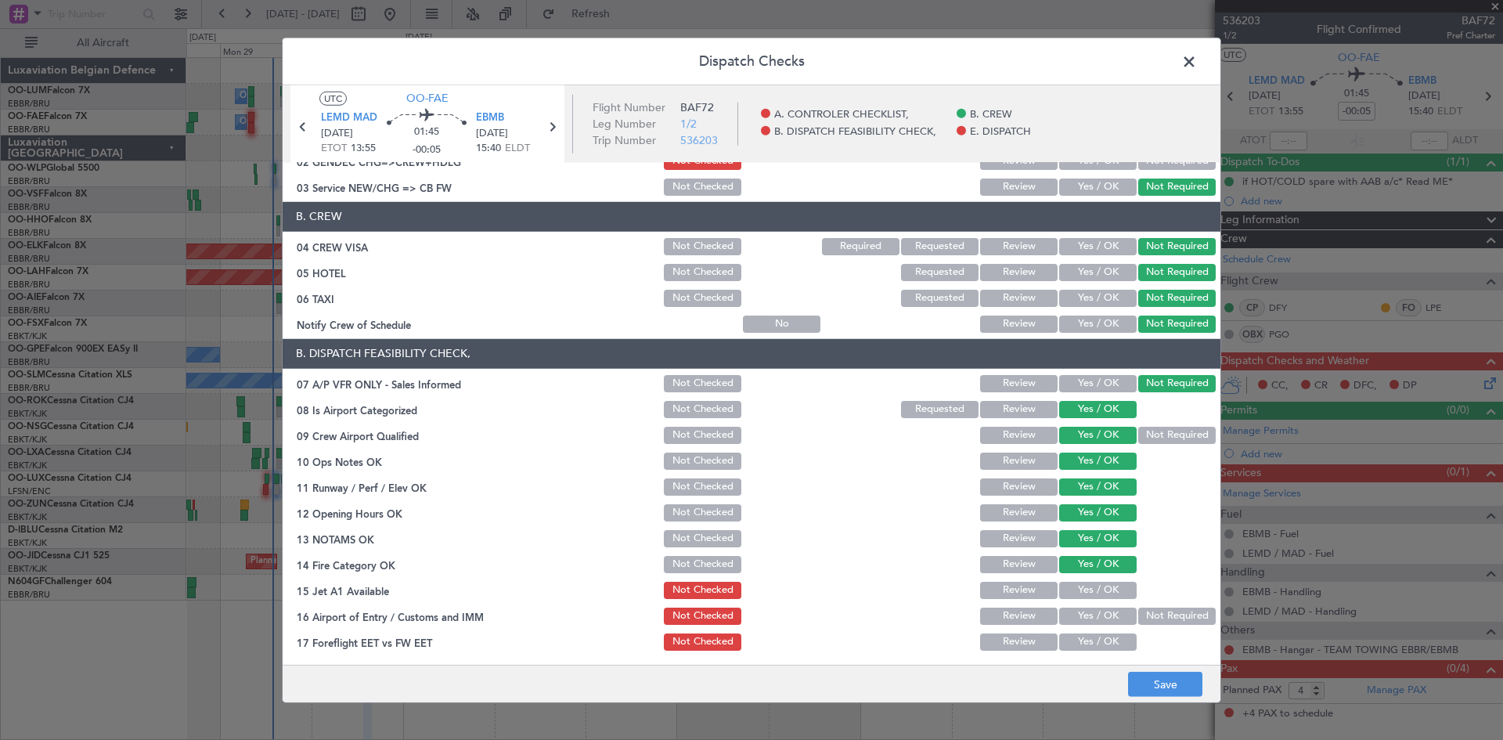
scroll to position [157, 0]
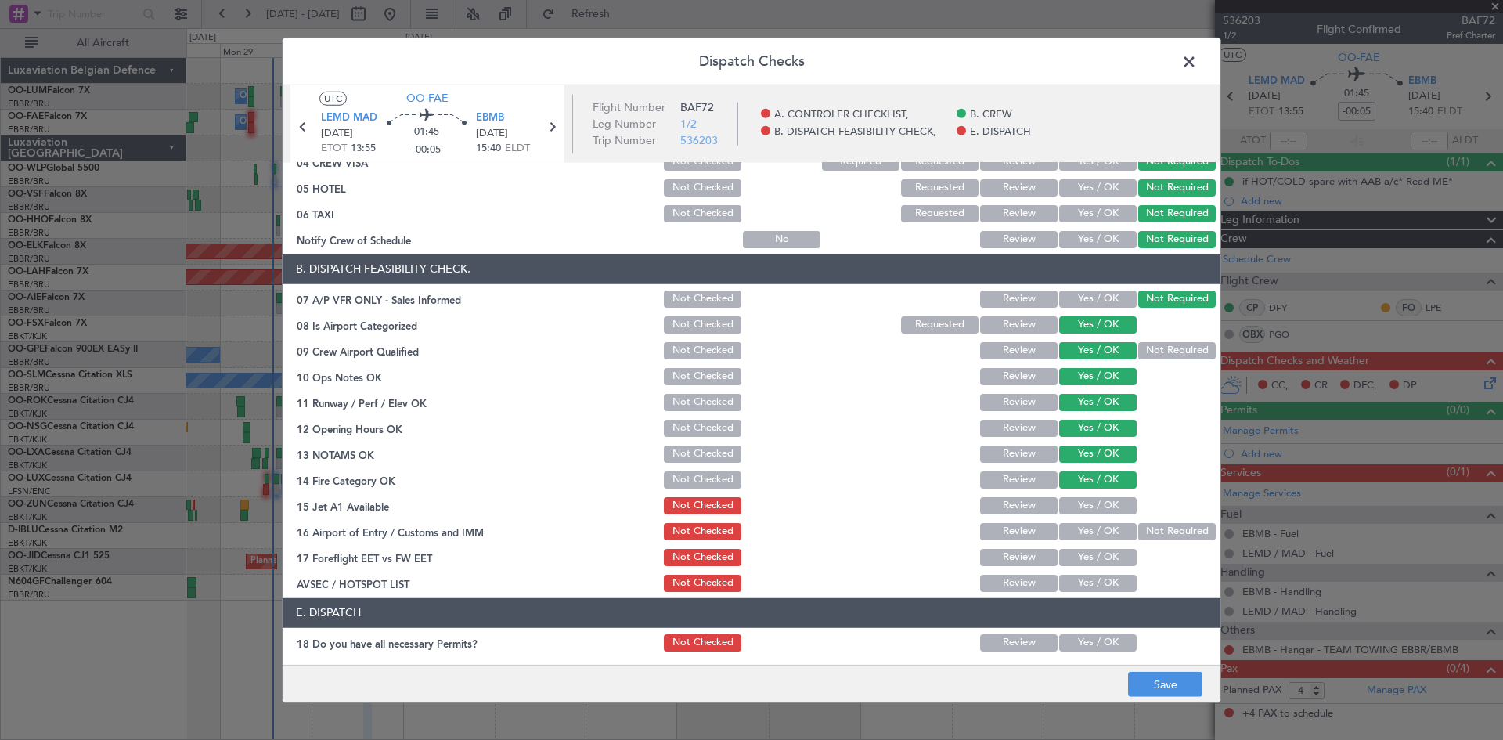
click at [1075, 499] on button "Yes / OK" at bounding box center [1097, 505] width 77 height 17
click at [1171, 526] on button "Not Required" at bounding box center [1176, 531] width 77 height 17
click at [1107, 560] on button "Yes / OK" at bounding box center [1097, 557] width 77 height 17
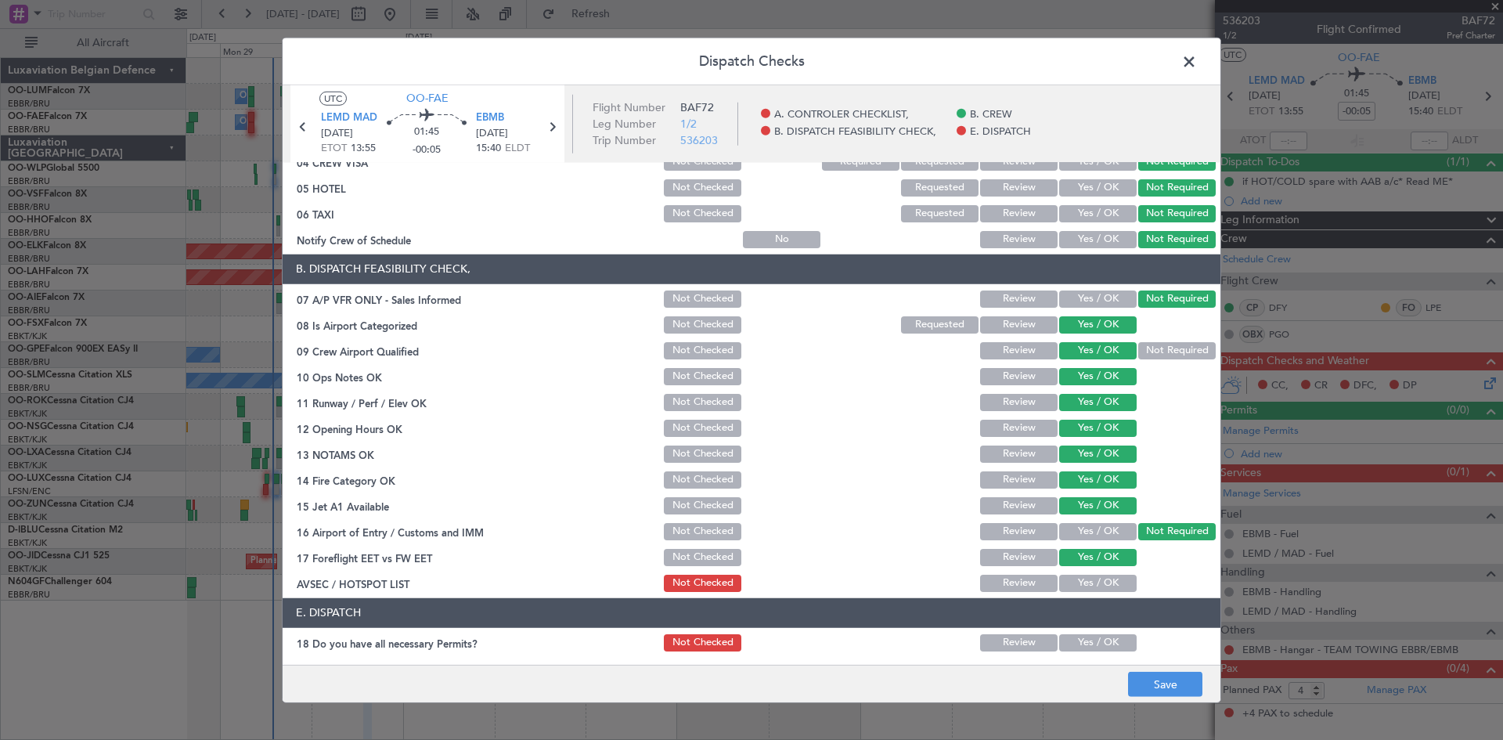
click at [1102, 579] on button "Yes / OK" at bounding box center [1097, 582] width 77 height 17
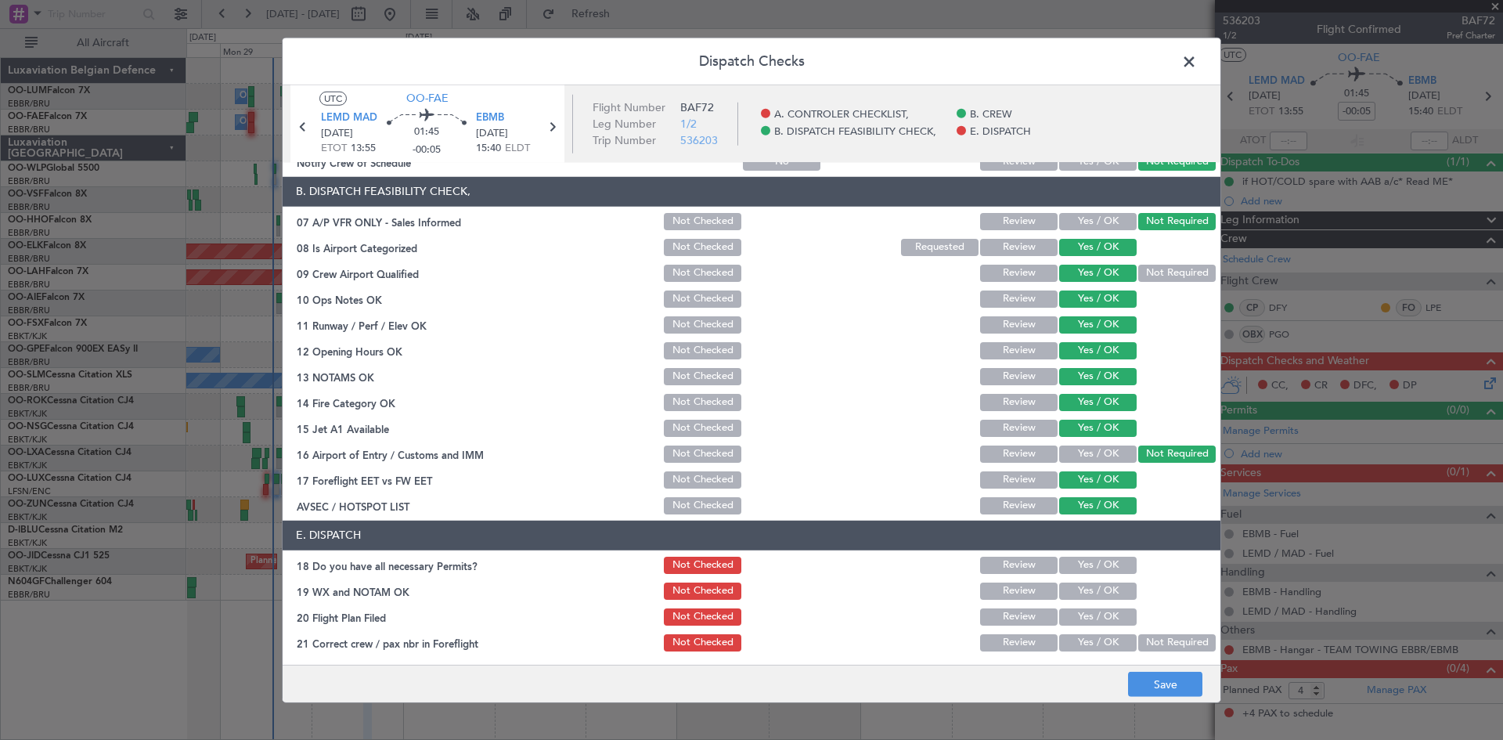
scroll to position [236, 0]
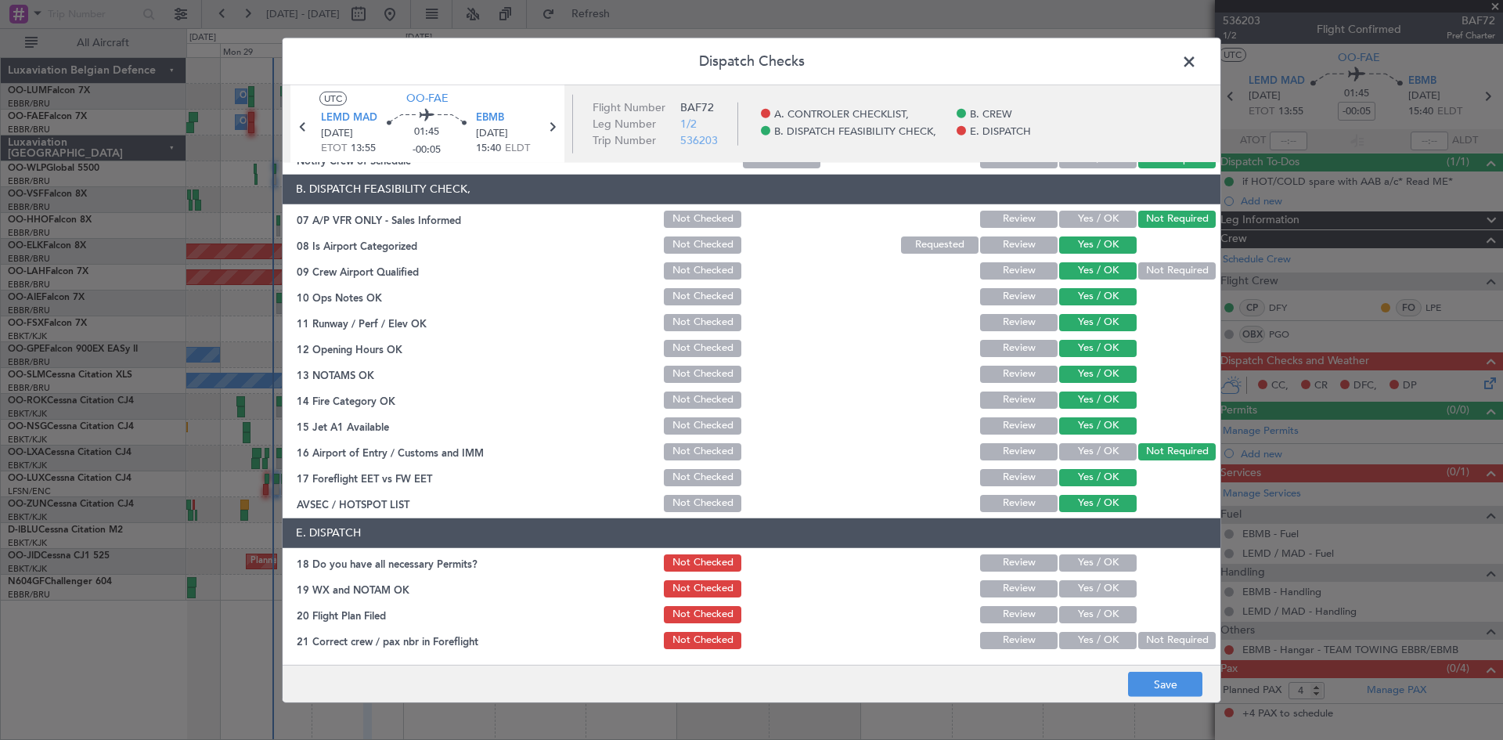
click at [1115, 562] on button "Yes / OK" at bounding box center [1097, 562] width 77 height 17
click at [1099, 599] on div "Yes / OK" at bounding box center [1096, 589] width 79 height 22
click at [1084, 585] on button "Yes / OK" at bounding box center [1097, 588] width 77 height 17
click at [1091, 633] on button "Yes / OK" at bounding box center [1097, 640] width 77 height 17
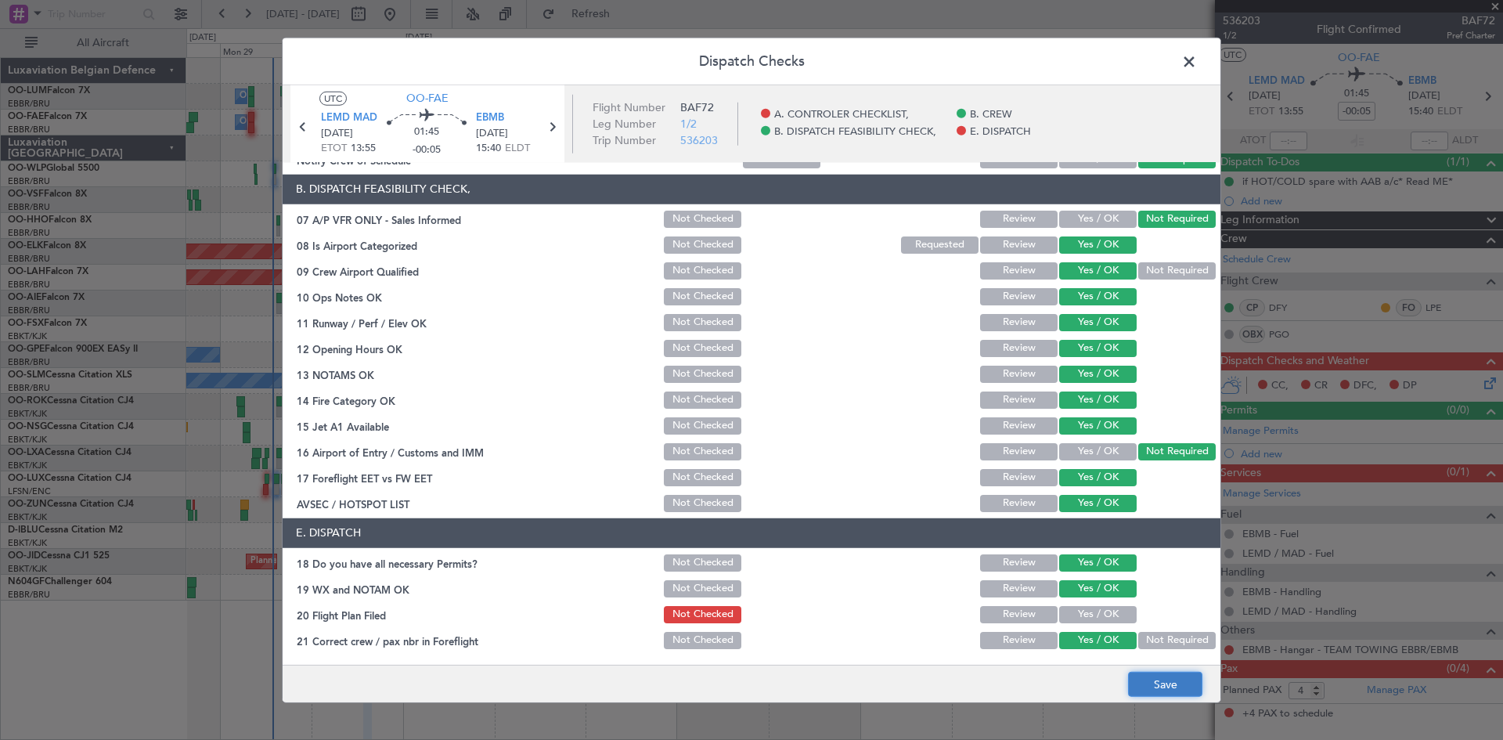
click at [1158, 676] on button "Save" at bounding box center [1165, 684] width 74 height 25
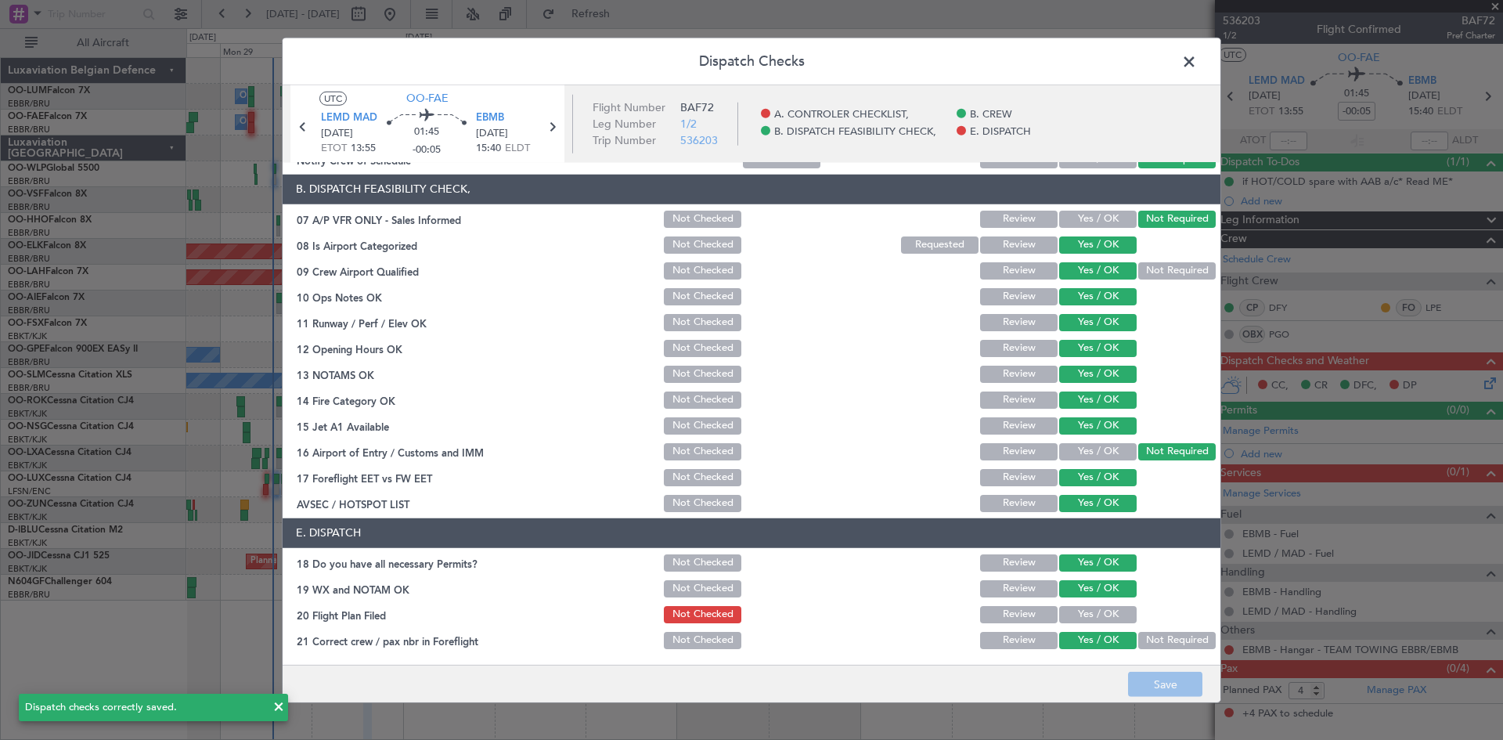
click at [1170, 52] on header "Dispatch Checks" at bounding box center [752, 61] width 938 height 47
click at [1197, 56] on span at bounding box center [1197, 64] width 0 height 31
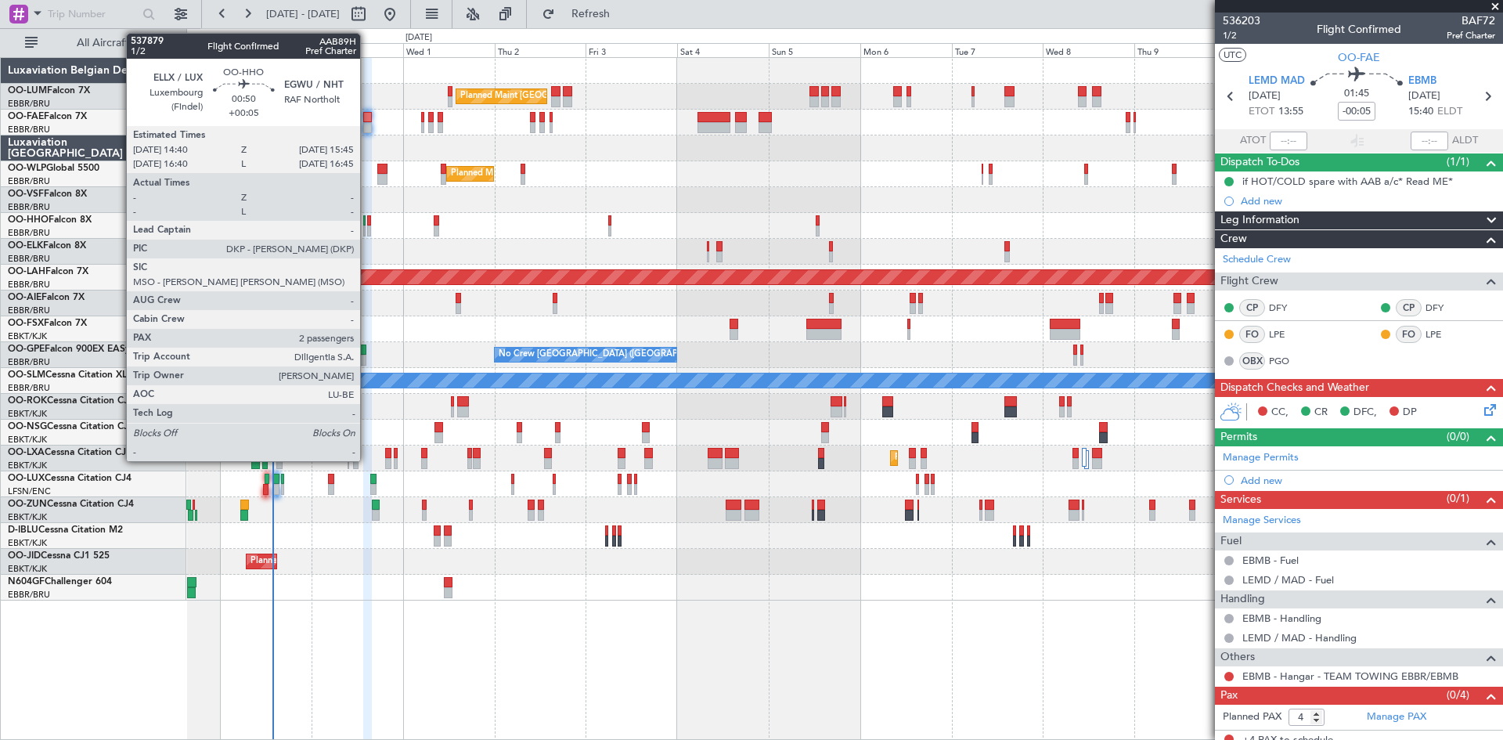
click at [367, 229] on div at bounding box center [369, 230] width 5 height 11
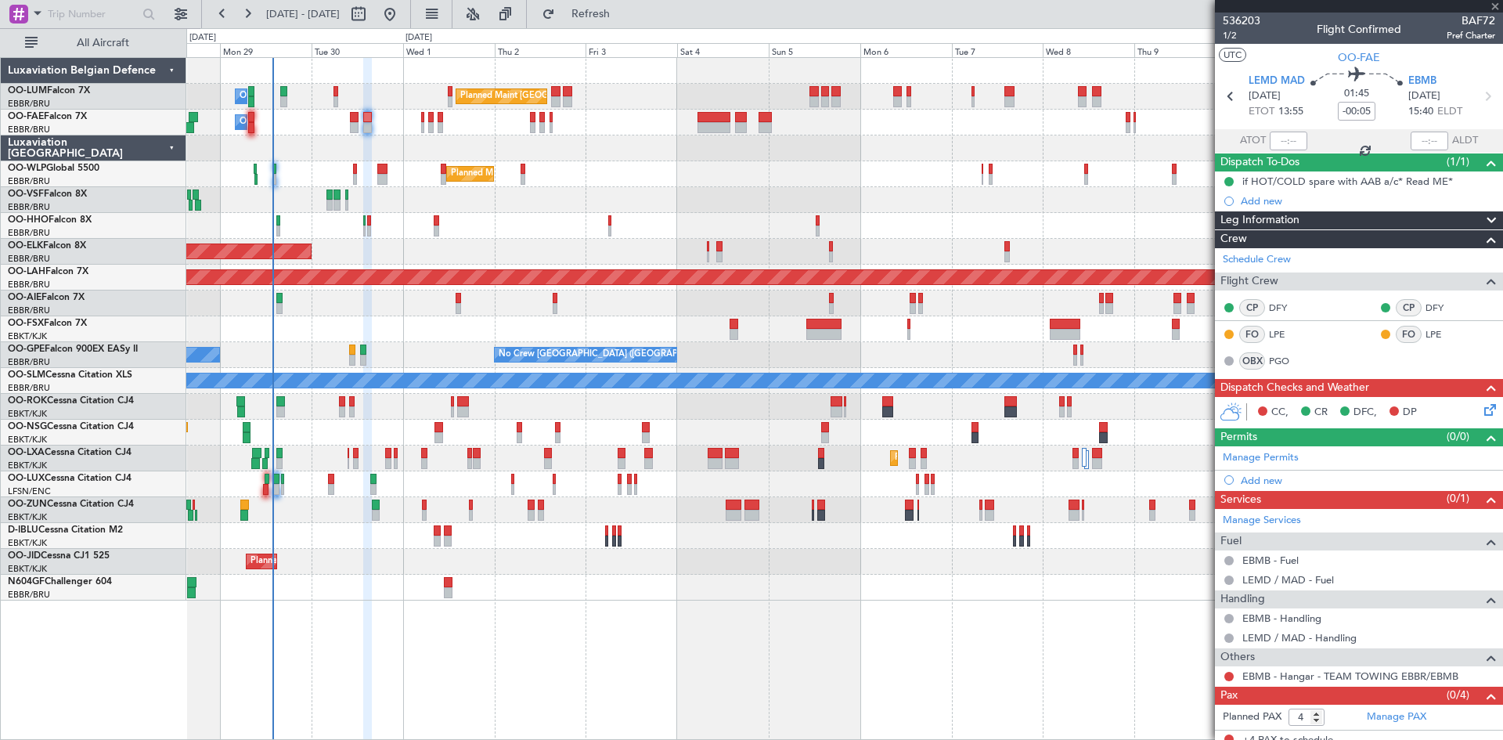
type input "+00:05"
type input "2"
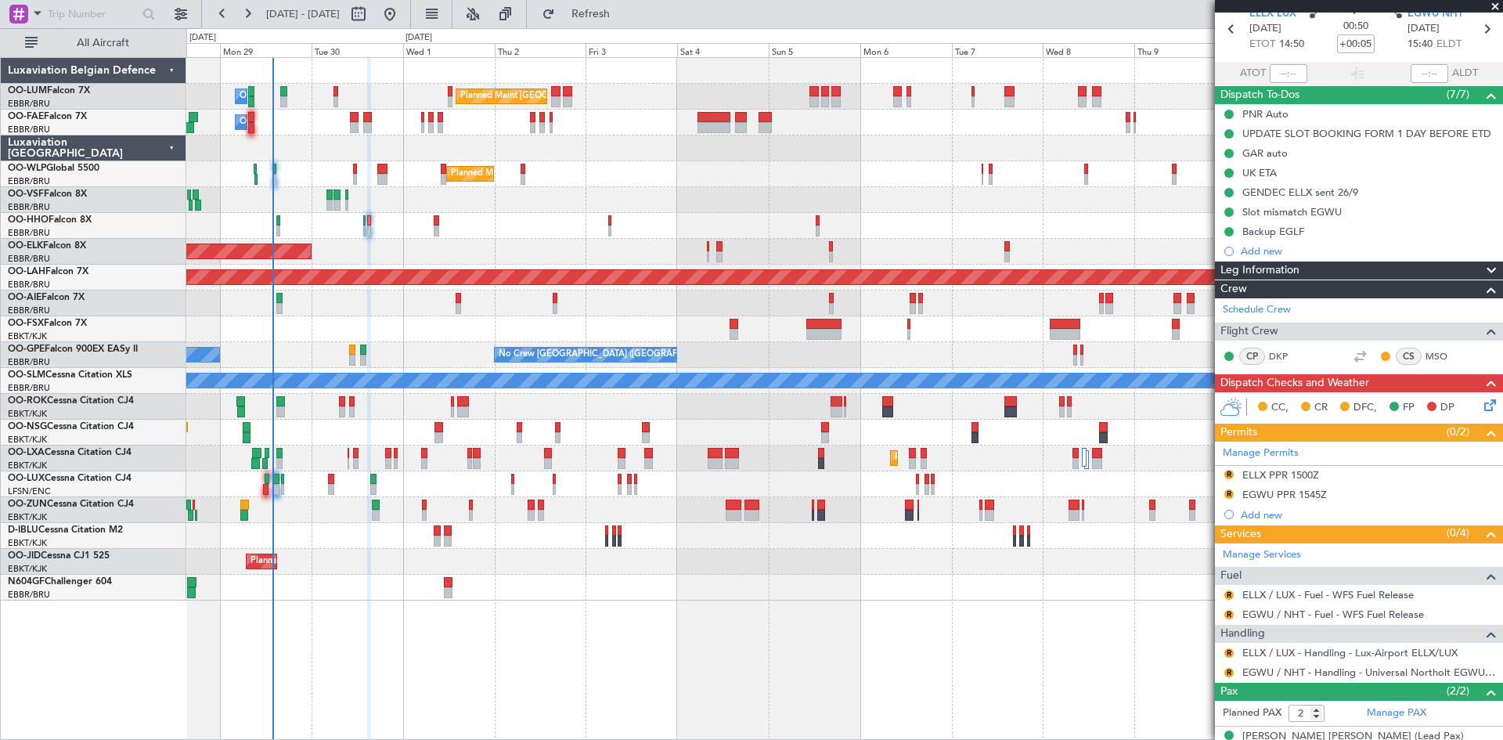
scroll to position [124, 0]
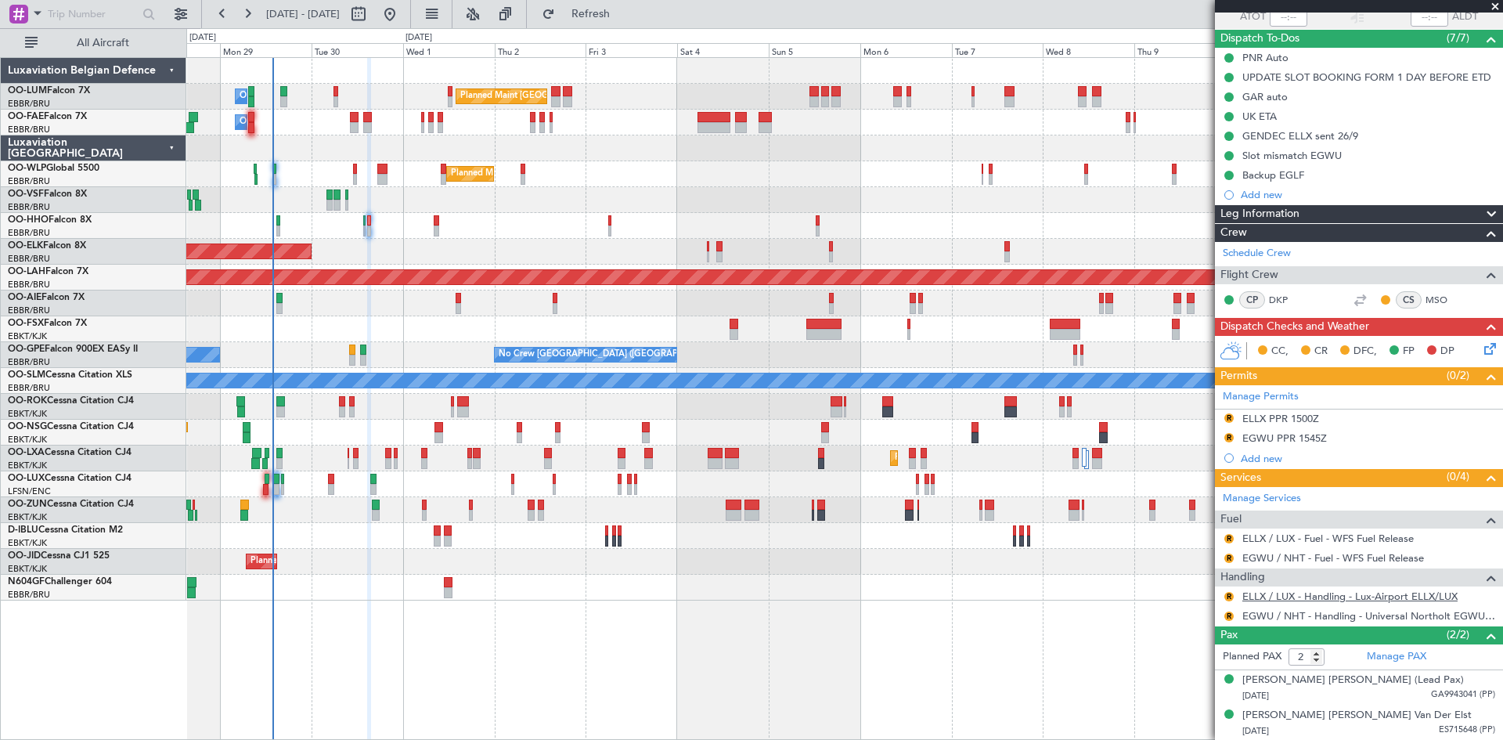
click at [1287, 595] on link "ELLX / LUX - Handling - Lux-Airport ELLX/LUX" at bounding box center [1349, 595] width 215 height 13
click at [1230, 593] on button "R" at bounding box center [1228, 596] width 9 height 9
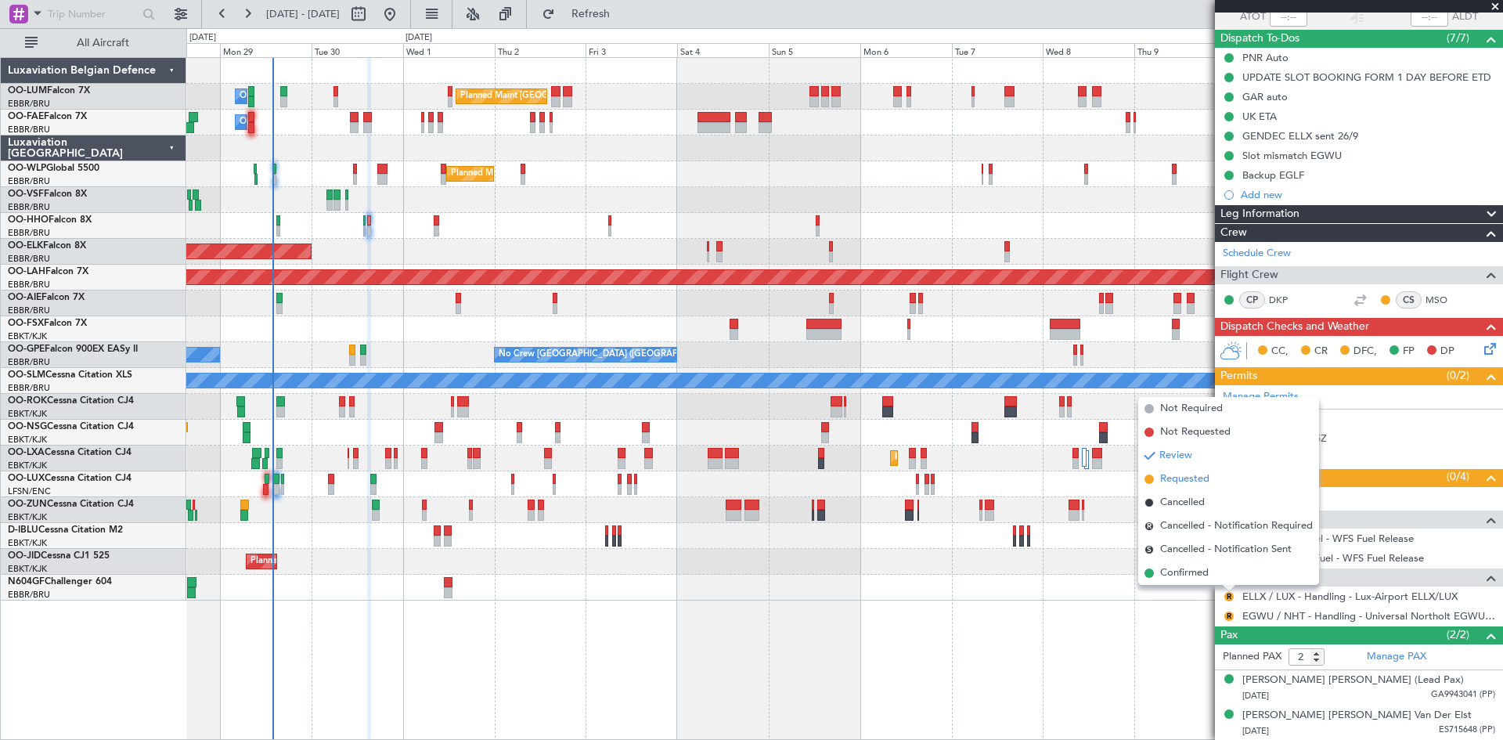
click at [1188, 476] on span "Requested" at bounding box center [1184, 479] width 49 height 16
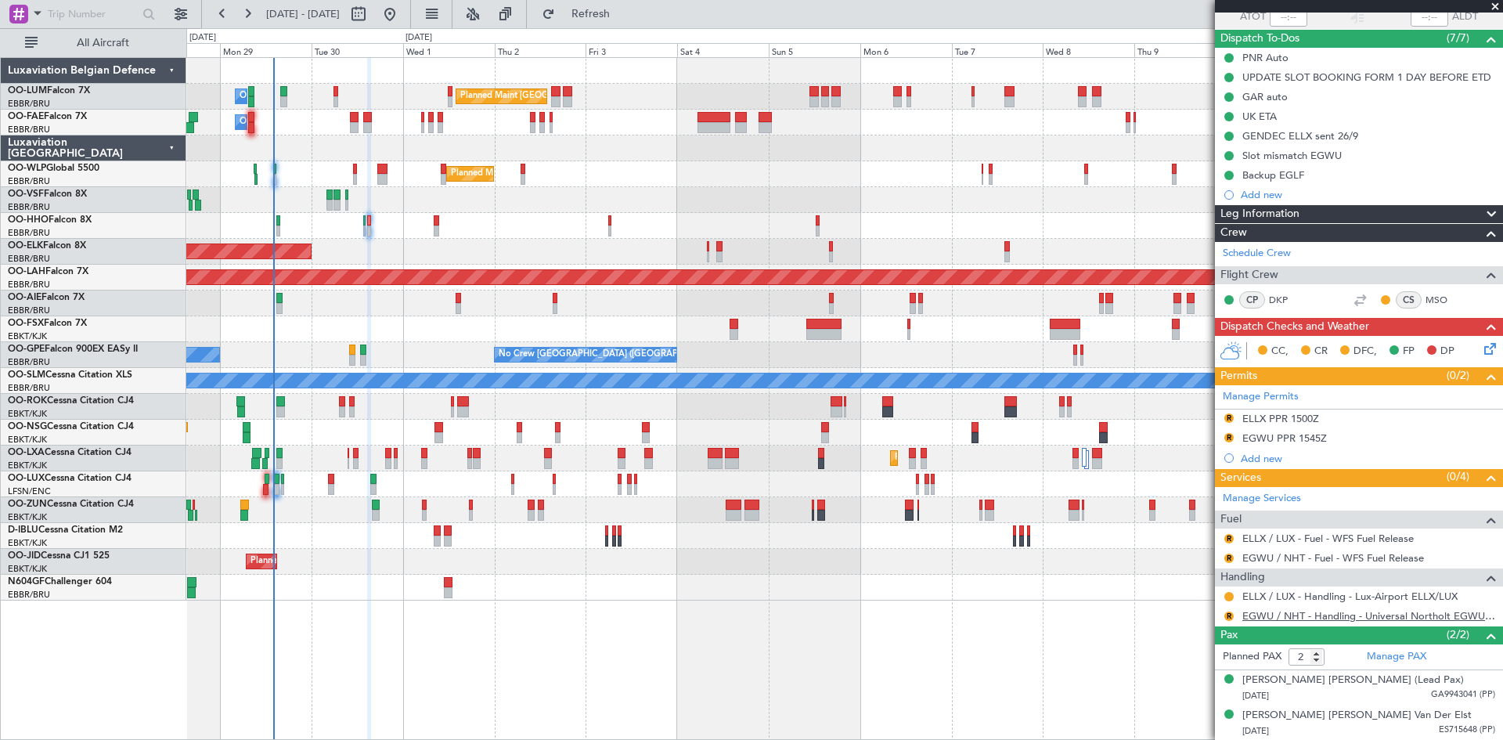
click at [1301, 609] on link "EGWU / NHT - Handling - Universal Northolt EGWU / NHT" at bounding box center [1368, 615] width 253 height 13
click at [1229, 616] on button "R" at bounding box center [1228, 615] width 9 height 9
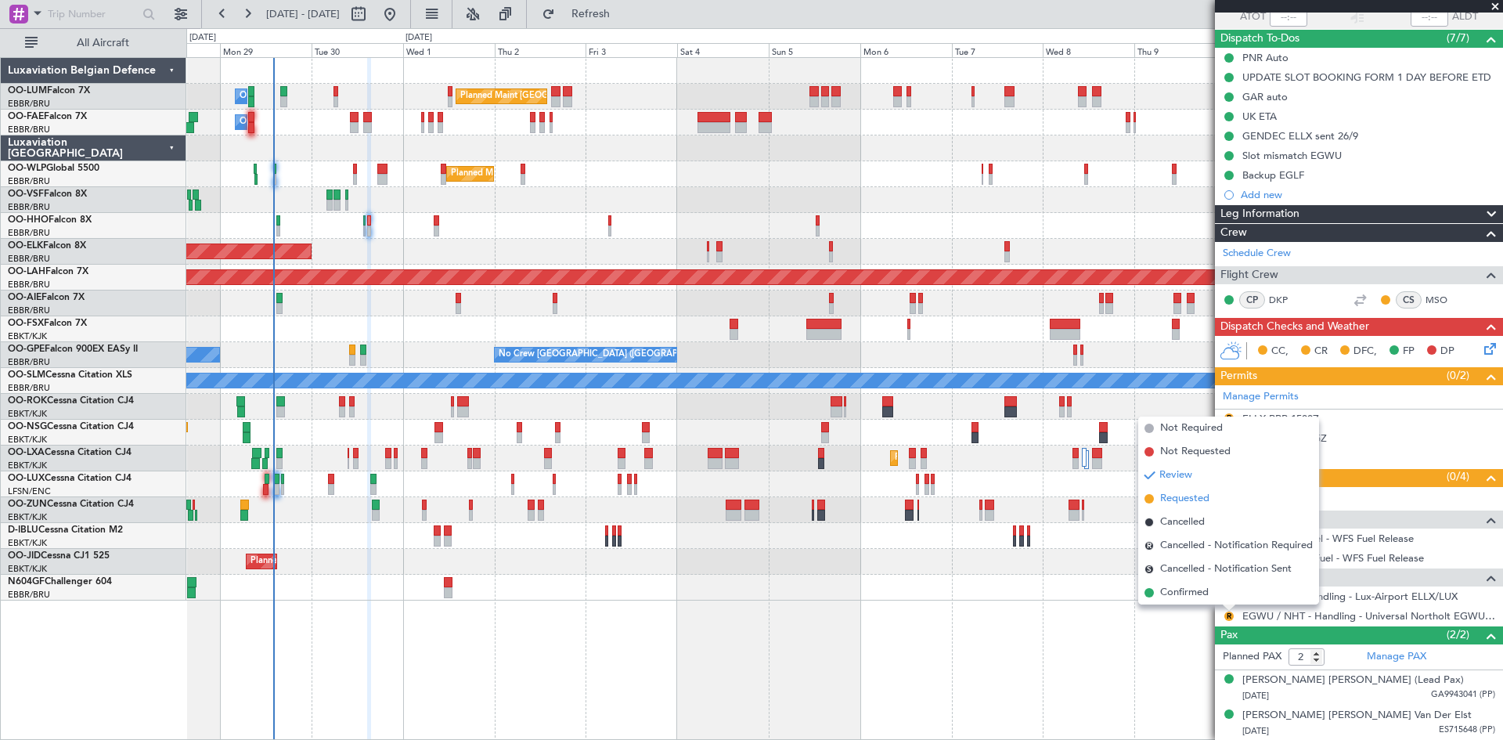
click at [1183, 497] on span "Requested" at bounding box center [1184, 499] width 49 height 16
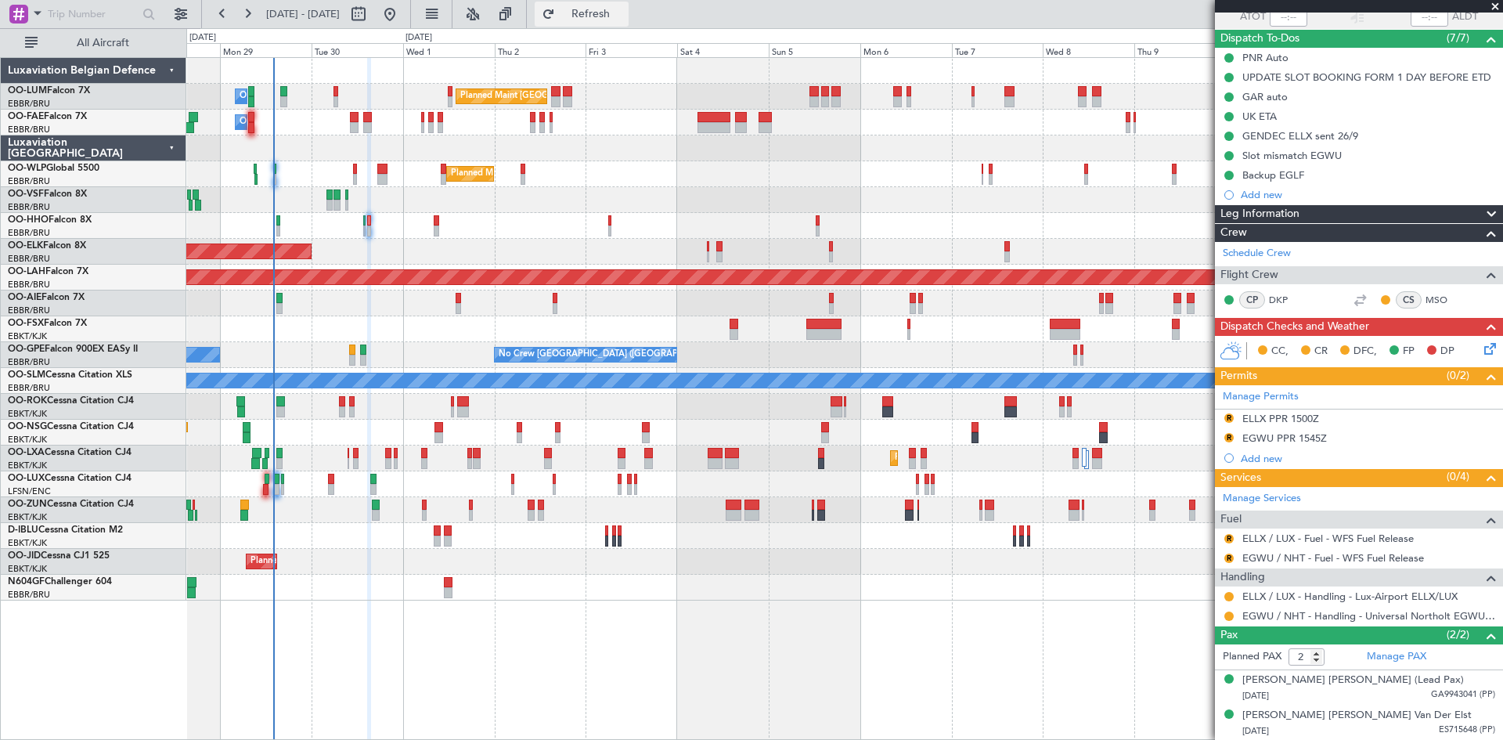
click at [624, 17] on span "Refresh" at bounding box center [591, 14] width 66 height 11
click at [1228, 416] on button "R" at bounding box center [1228, 417] width 9 height 9
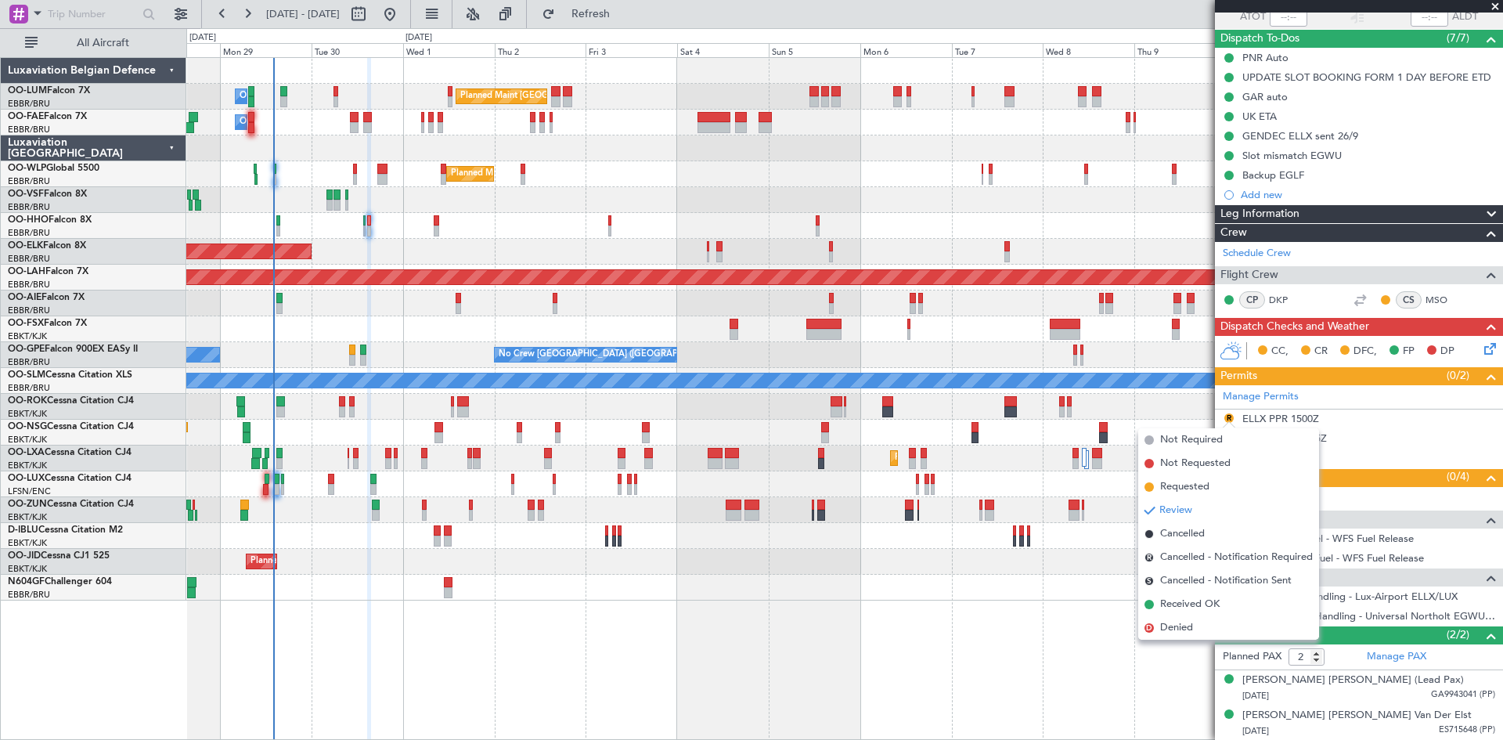
click at [1196, 488] on span "Requested" at bounding box center [1184, 487] width 49 height 16
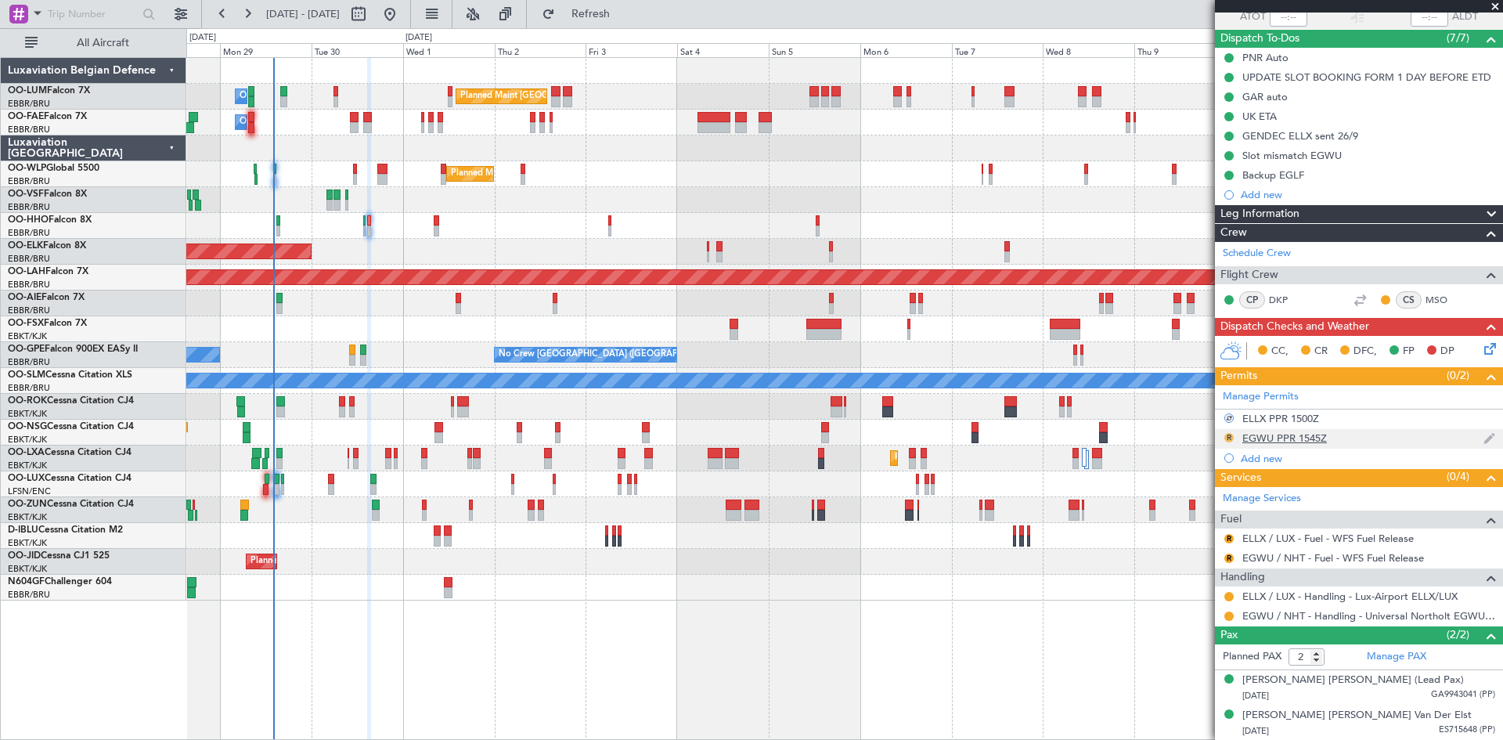
click at [1227, 435] on button "R" at bounding box center [1228, 437] width 9 height 9
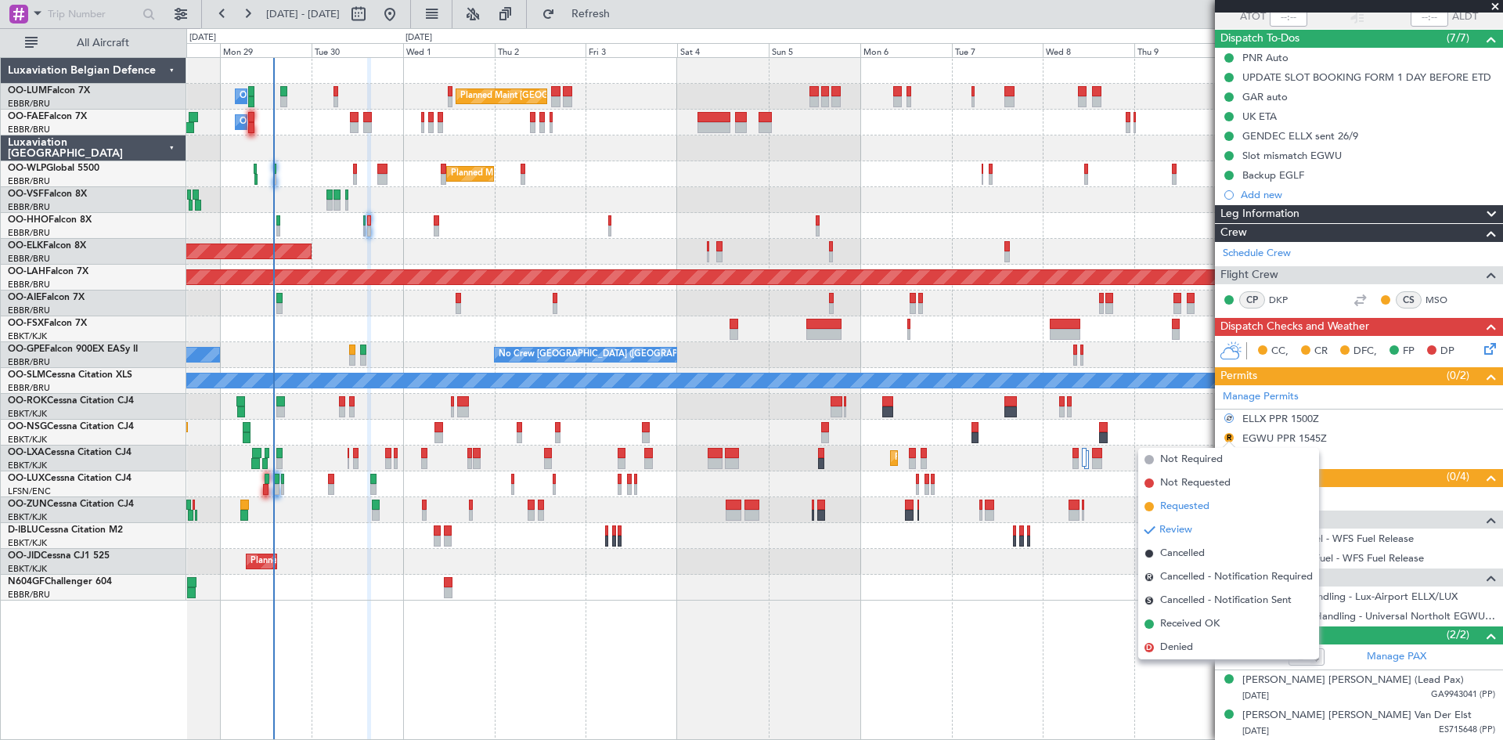
click at [1223, 502] on li "Requested" at bounding box center [1228, 506] width 181 height 23
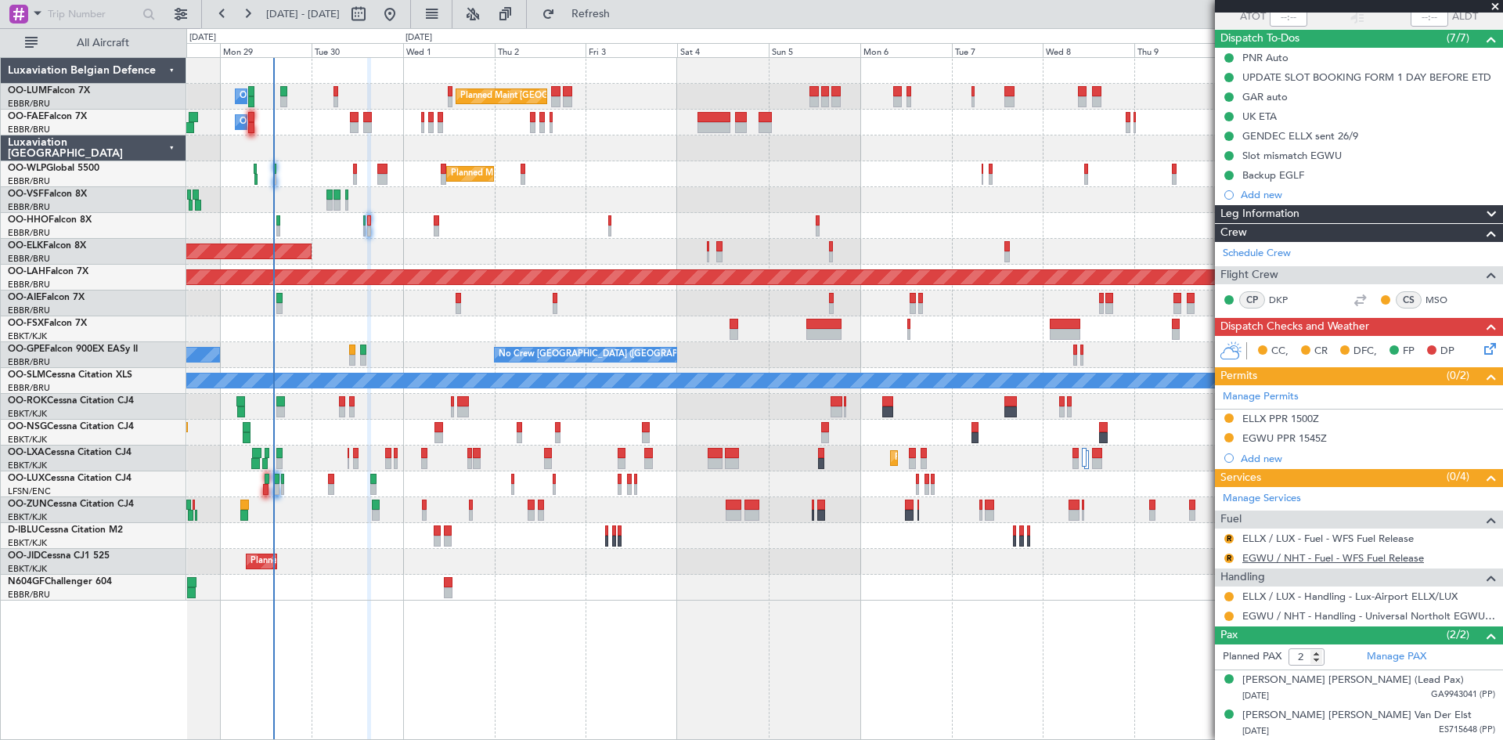
click at [1295, 559] on link "EGWU / NHT - Fuel - WFS Fuel Release" at bounding box center [1333, 557] width 182 height 13
click at [1229, 556] on button "R" at bounding box center [1228, 557] width 9 height 9
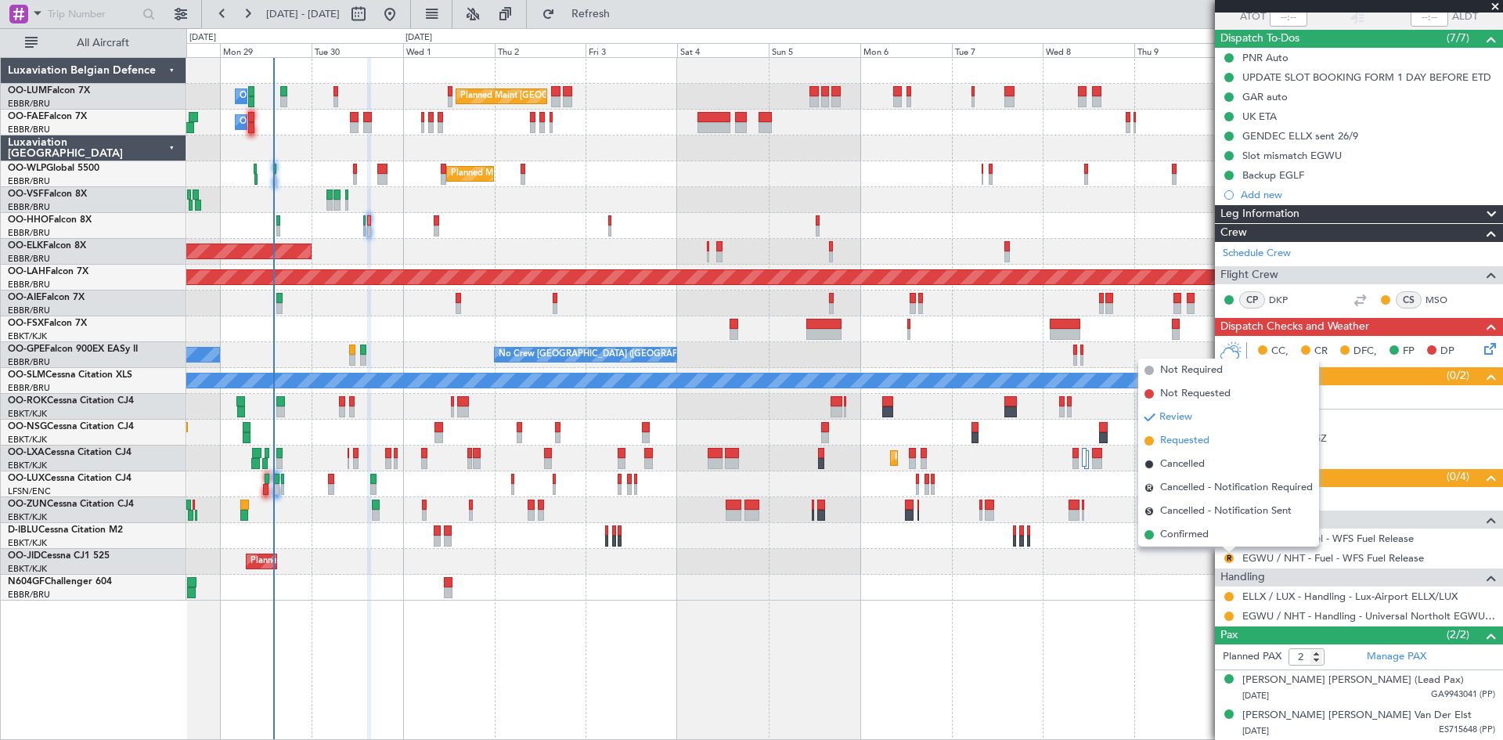
click at [1173, 434] on span "Requested" at bounding box center [1184, 441] width 49 height 16
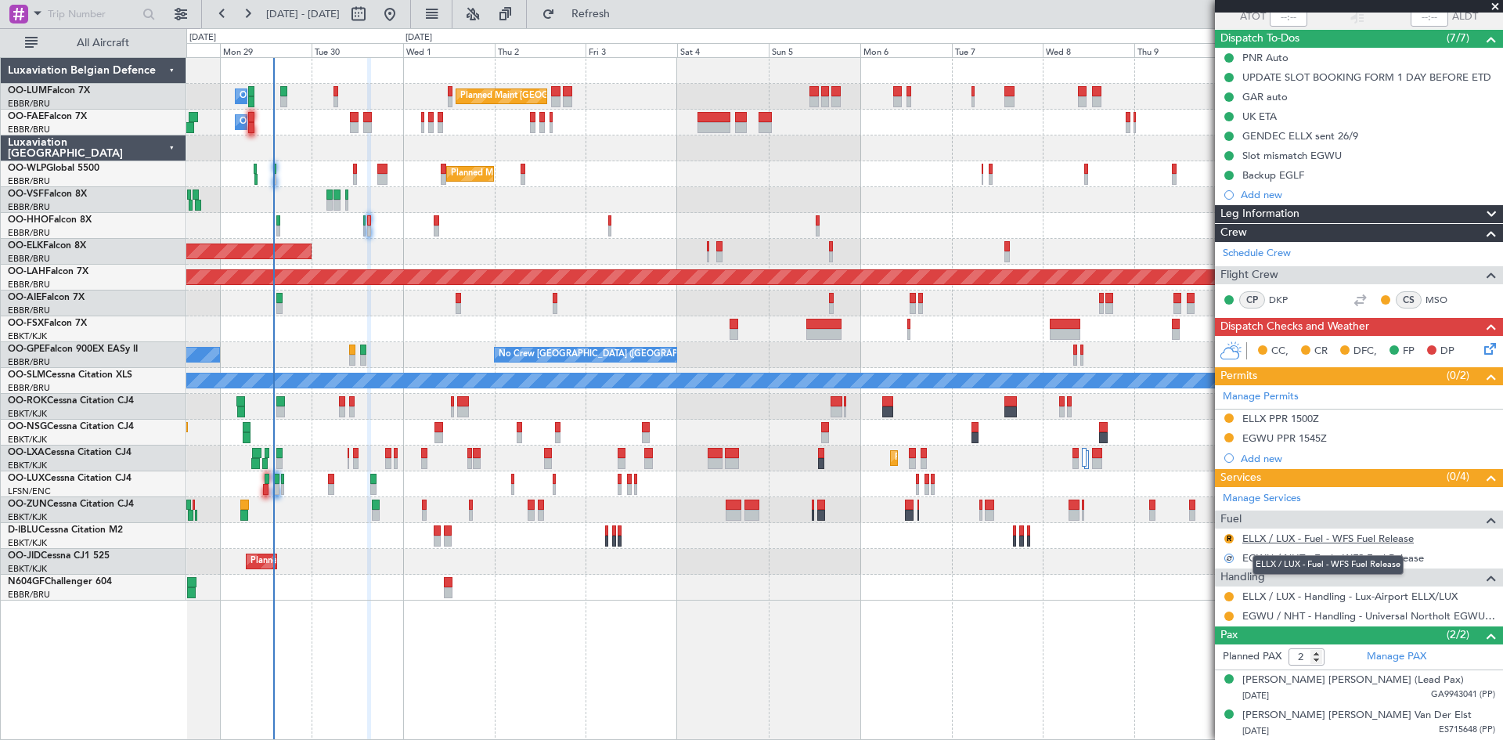
click at [1295, 535] on link "ELLX / LUX - Fuel - WFS Fuel Release" at bounding box center [1327, 537] width 171 height 13
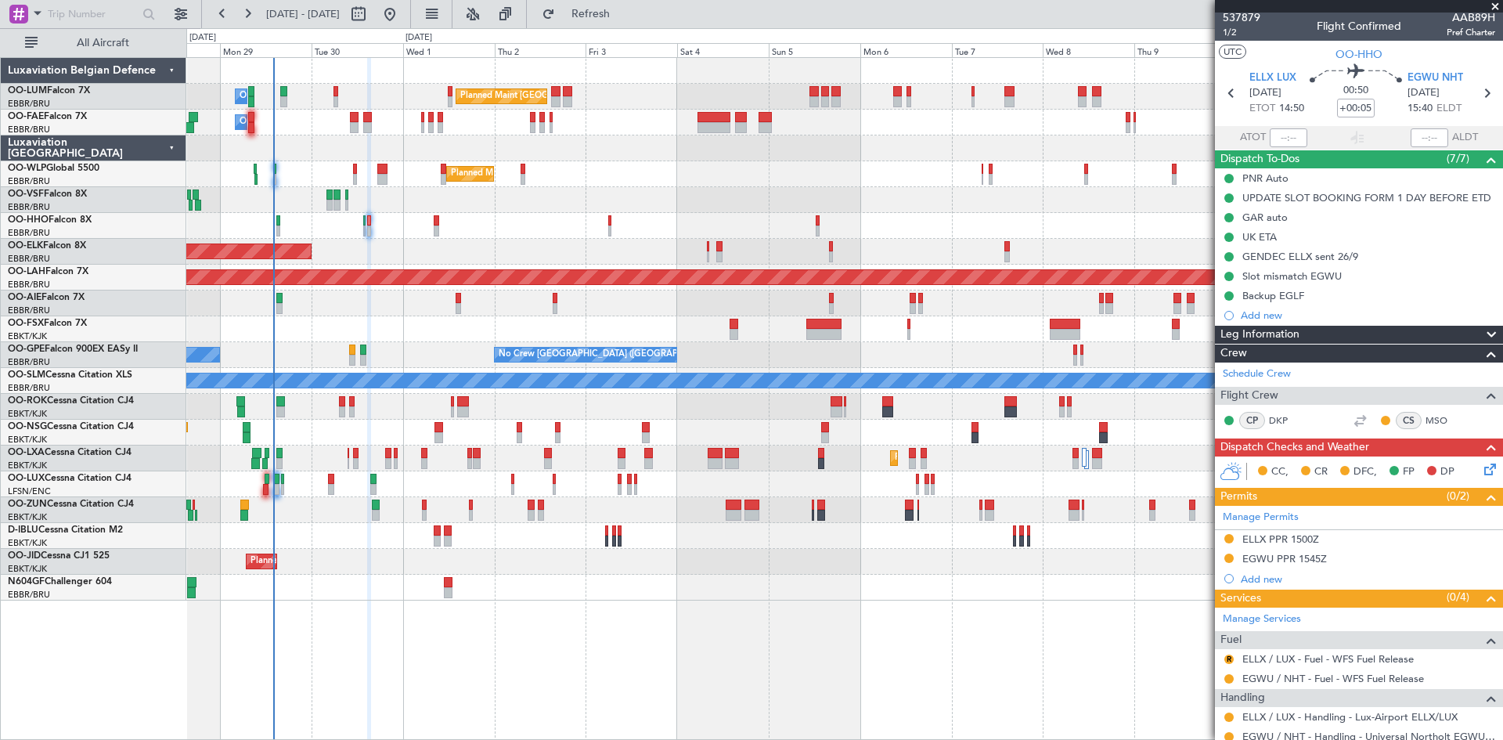
scroll to position [0, 0]
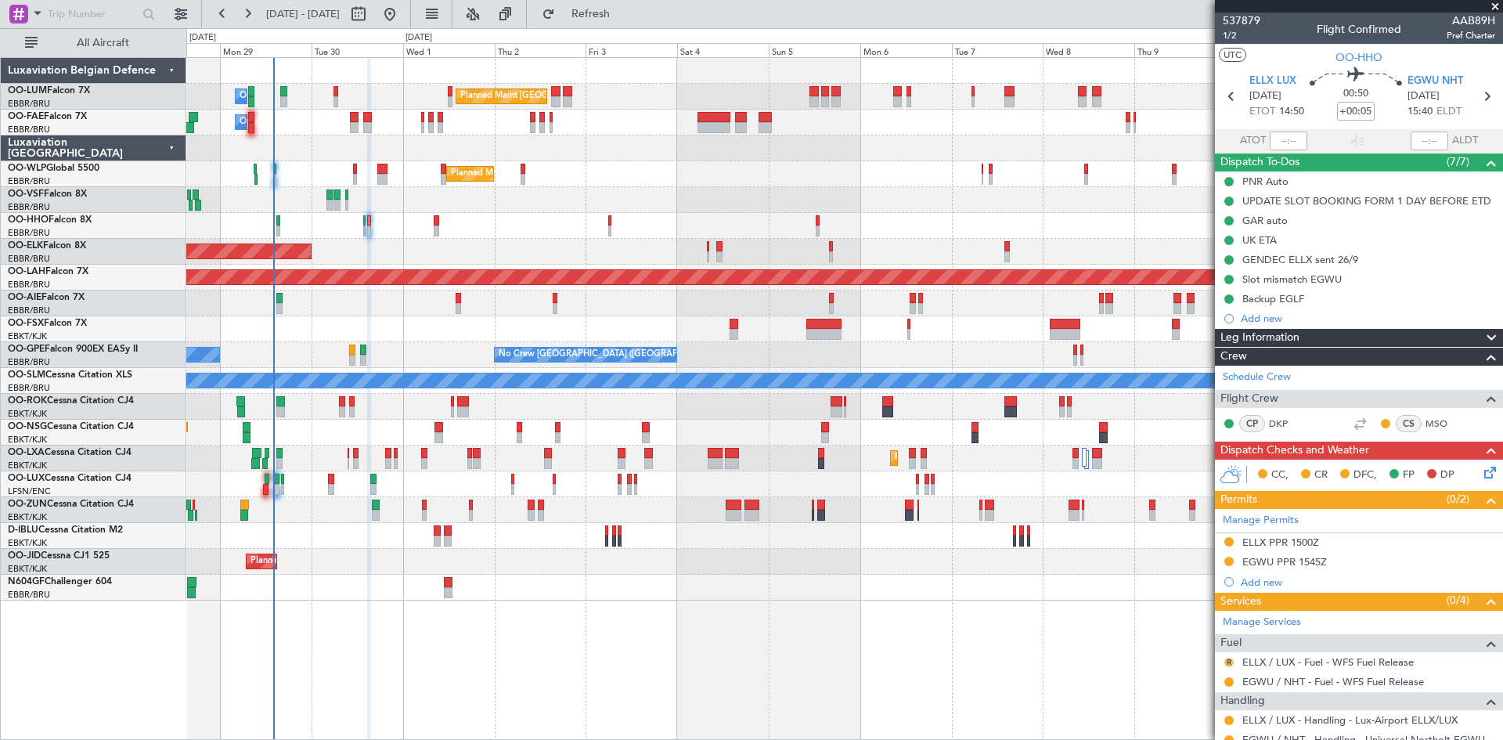
click at [1228, 661] on button "R" at bounding box center [1228, 661] width 9 height 9
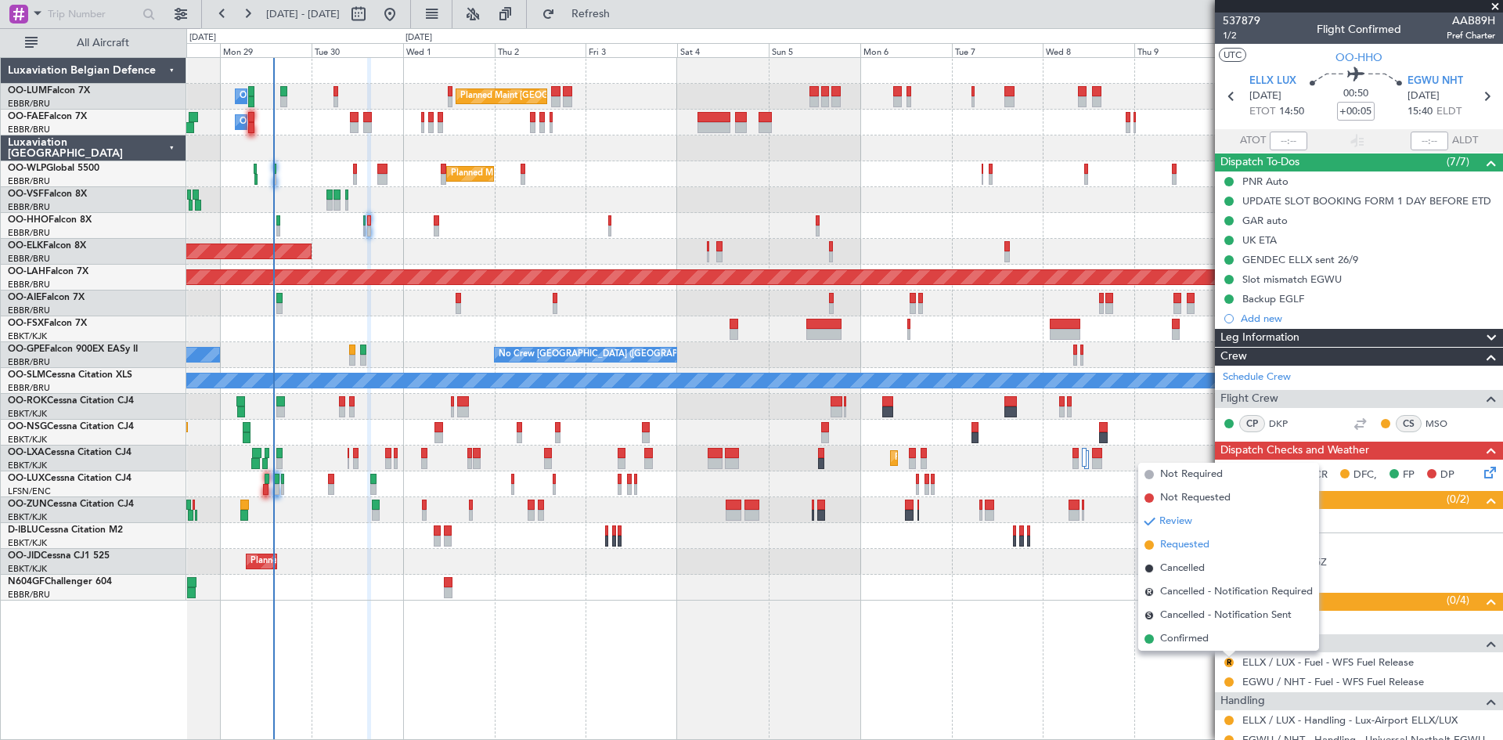
click at [1187, 543] on span "Requested" at bounding box center [1184, 545] width 49 height 16
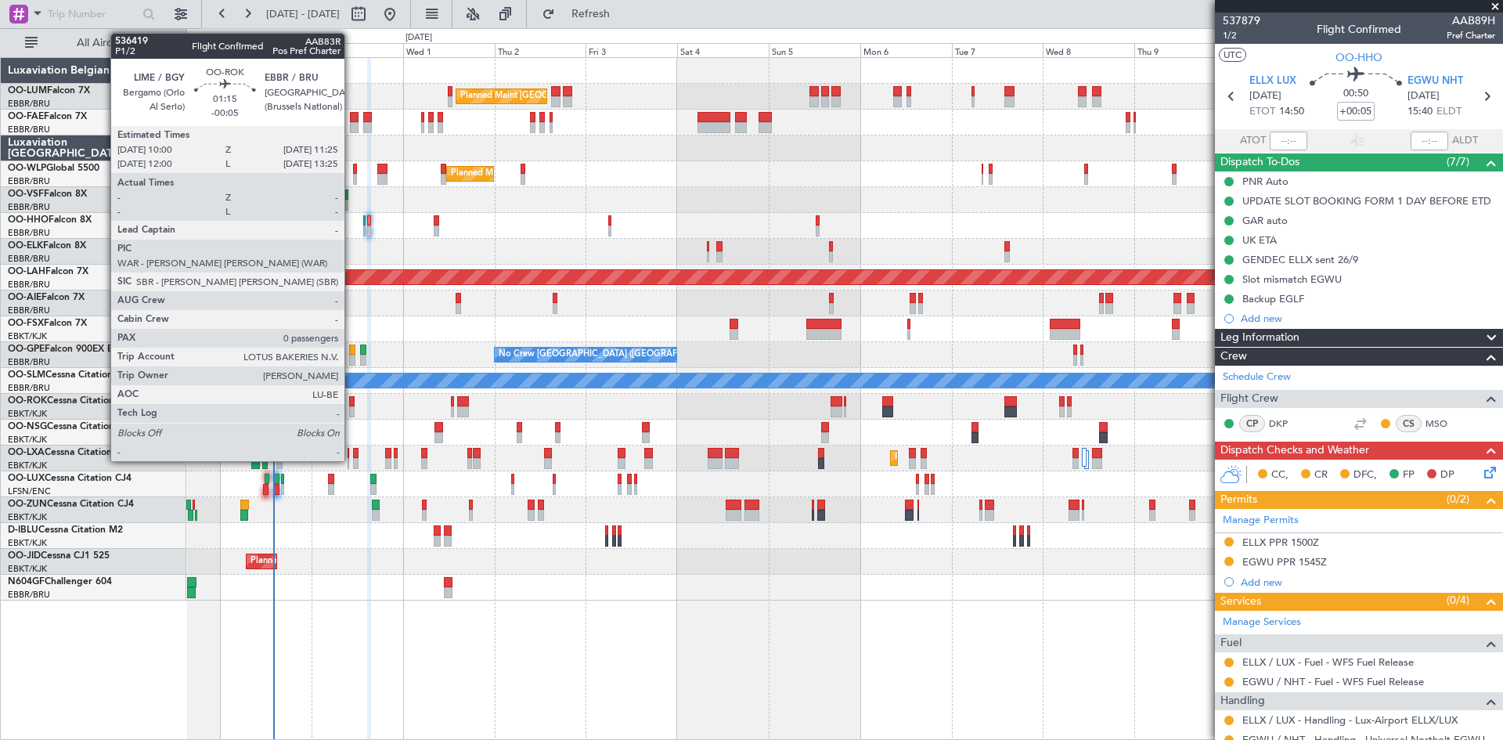
click at [352, 400] on div at bounding box center [351, 401] width 5 height 11
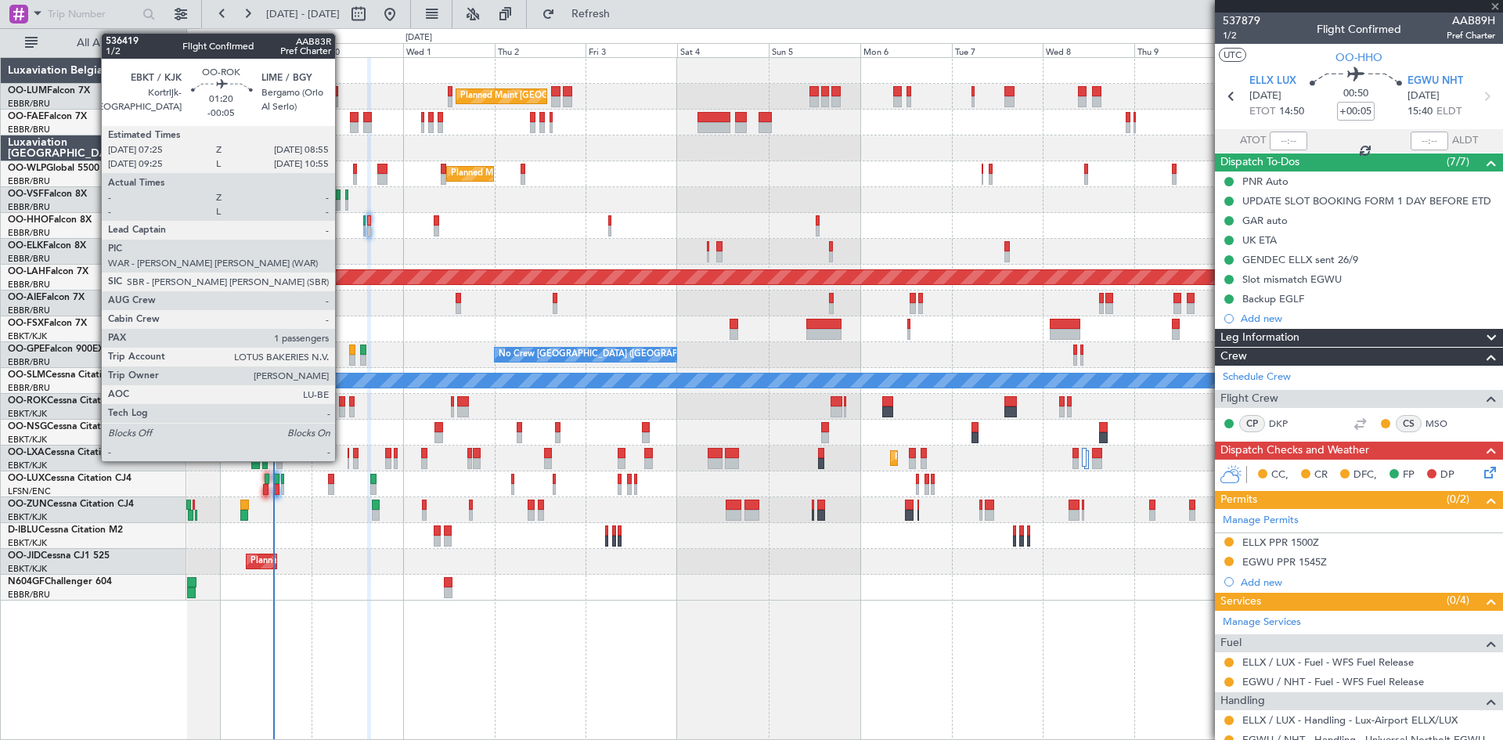
type input "-00:05"
type input "0"
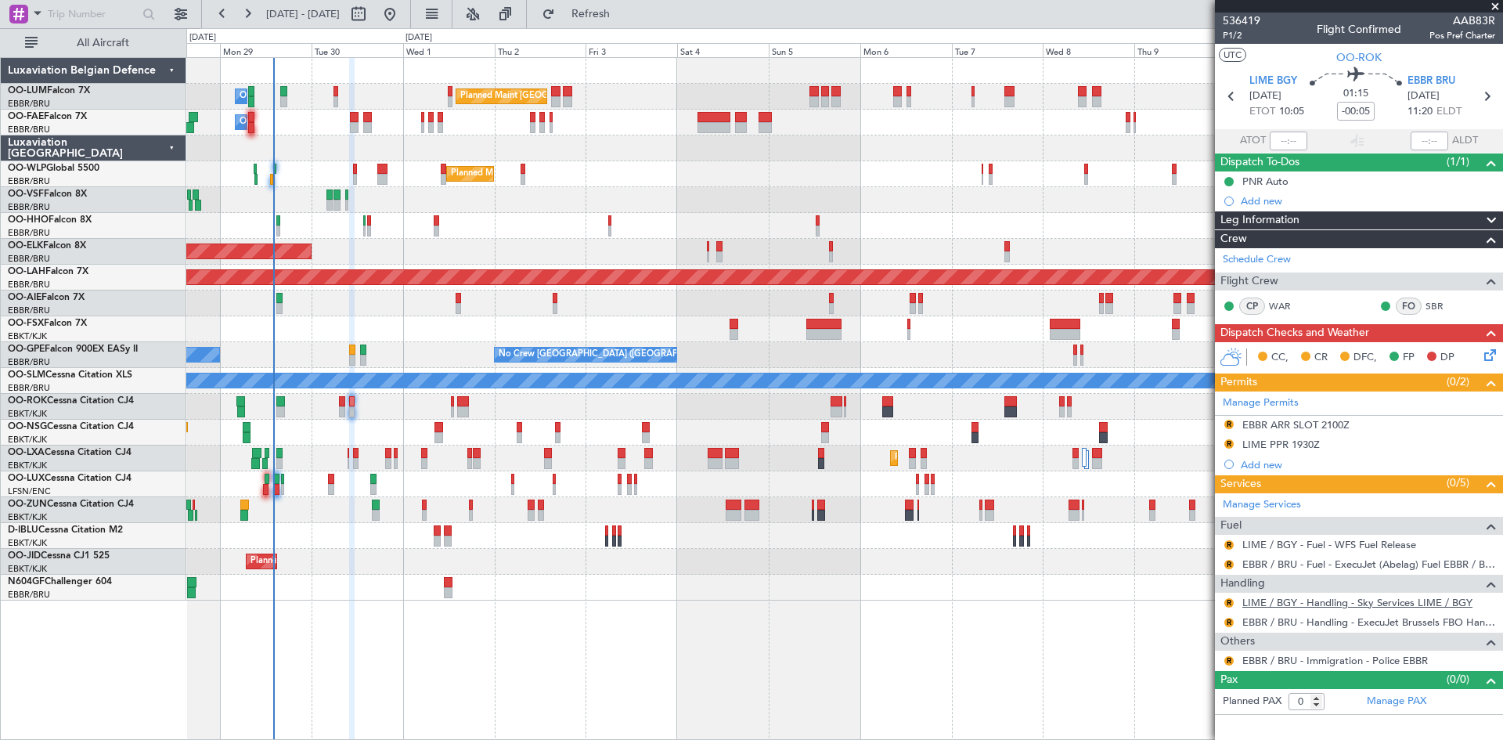
click at [1268, 603] on link "LIME / BGY - Handling - Sky Services LIME / BGY" at bounding box center [1357, 602] width 230 height 13
click at [1225, 600] on button "R" at bounding box center [1228, 602] width 9 height 9
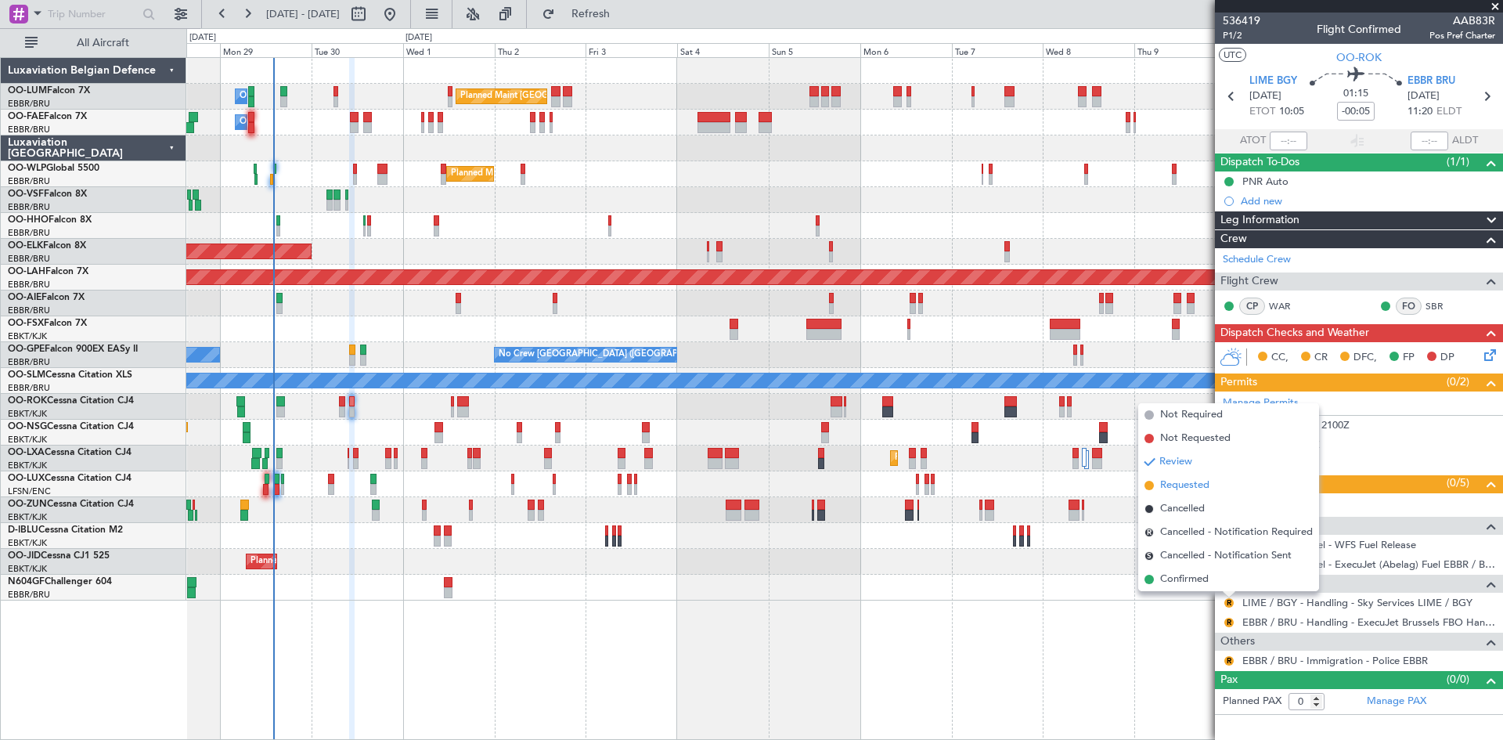
click at [1192, 484] on span "Requested" at bounding box center [1184, 485] width 49 height 16
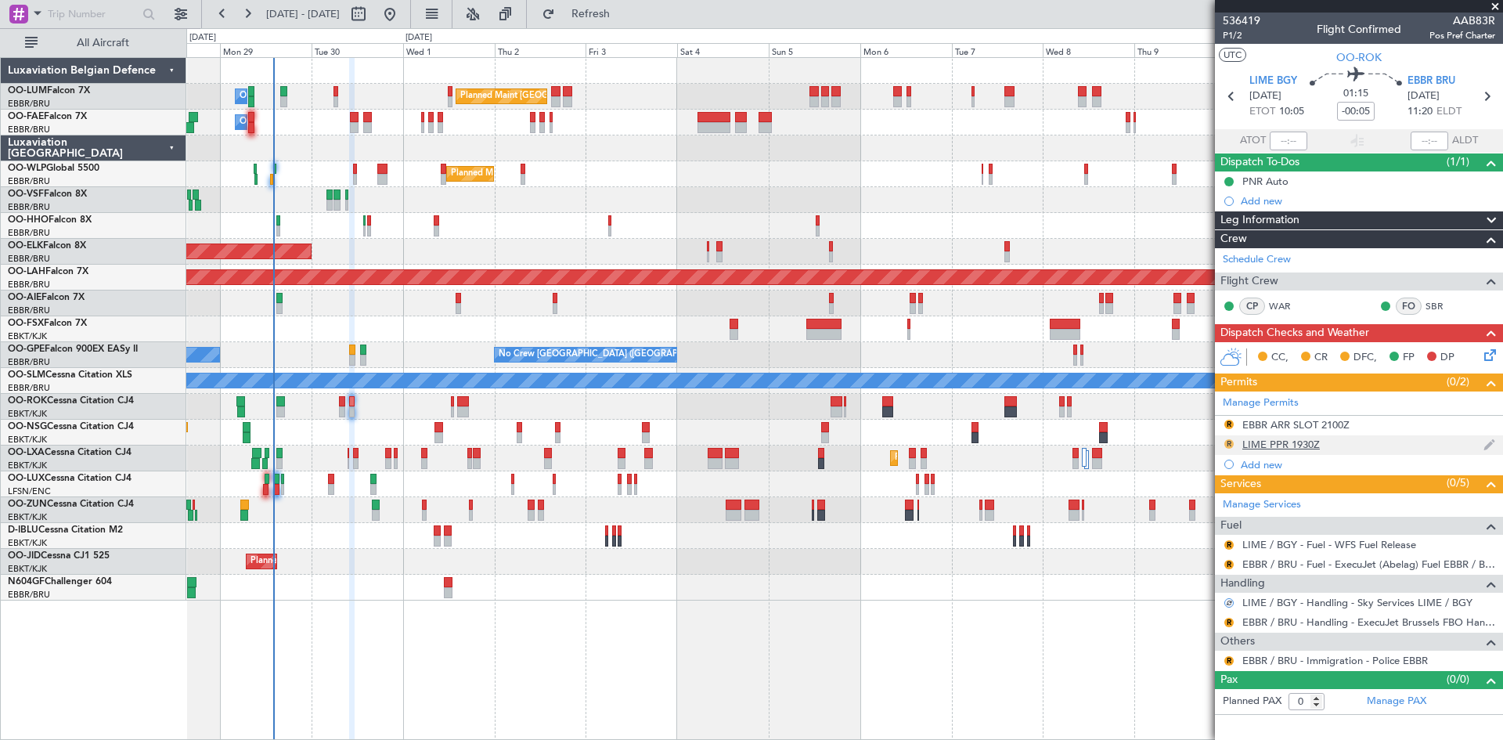
click at [1229, 444] on button "R" at bounding box center [1228, 443] width 9 height 9
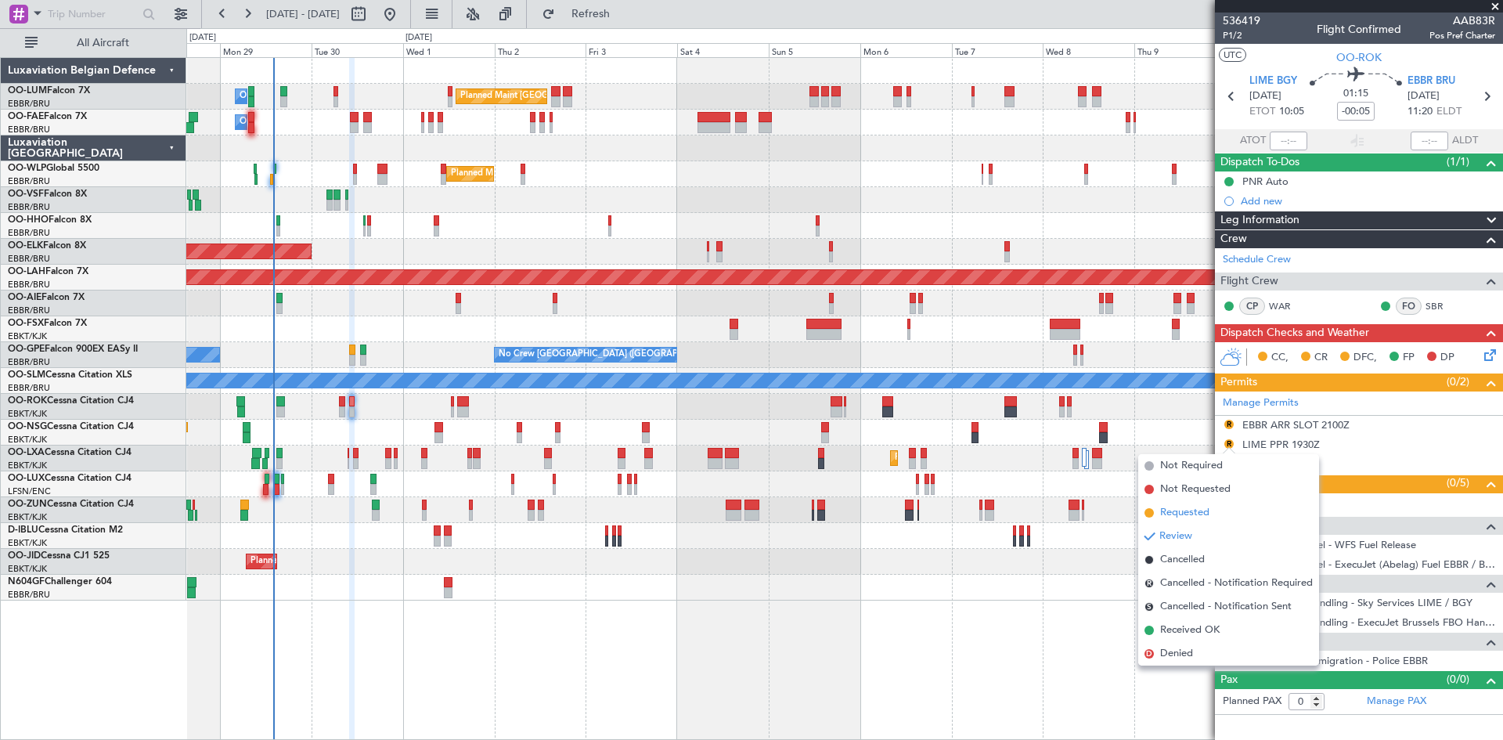
click at [1207, 506] on span "Requested" at bounding box center [1184, 513] width 49 height 16
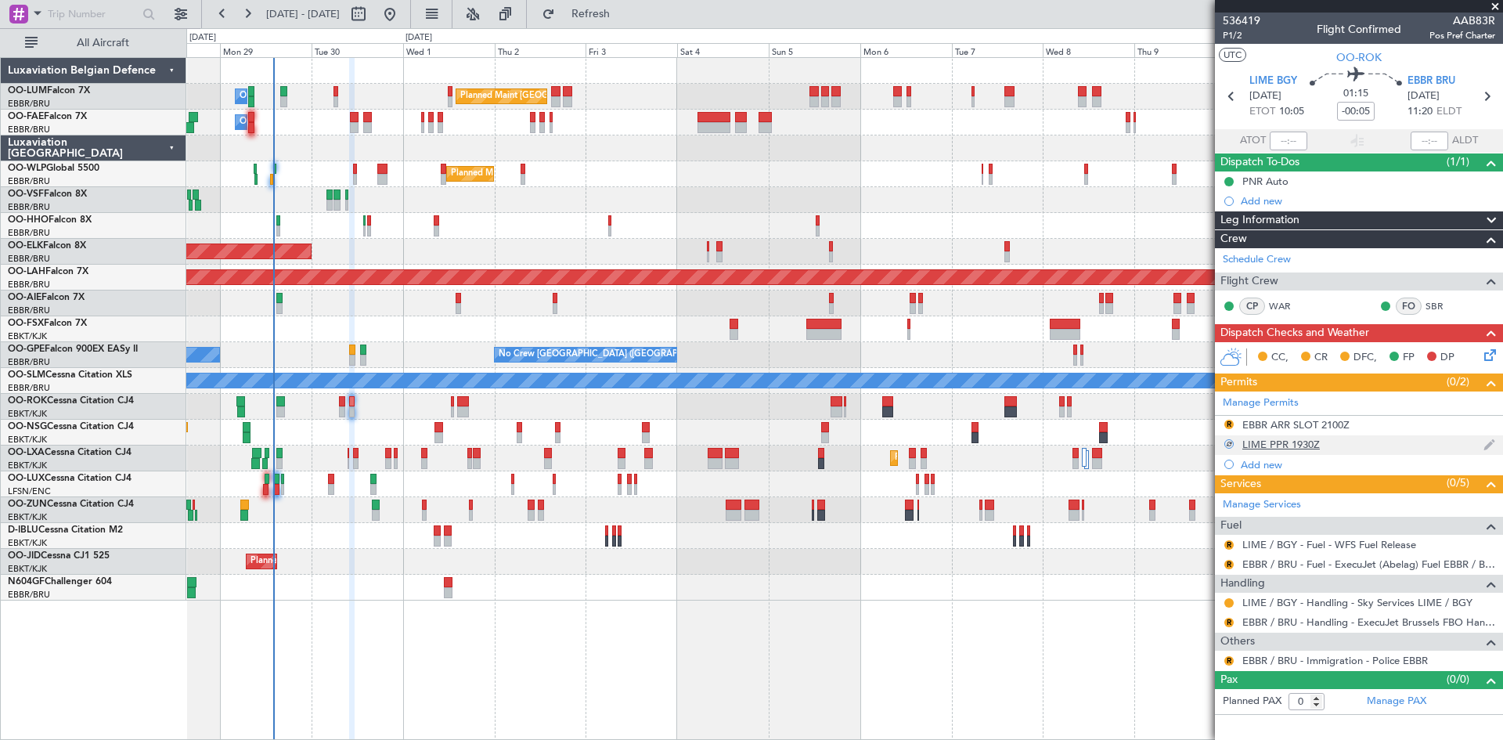
click at [1315, 443] on div "LIME PPR 1930Z" at bounding box center [1280, 444] width 77 height 13
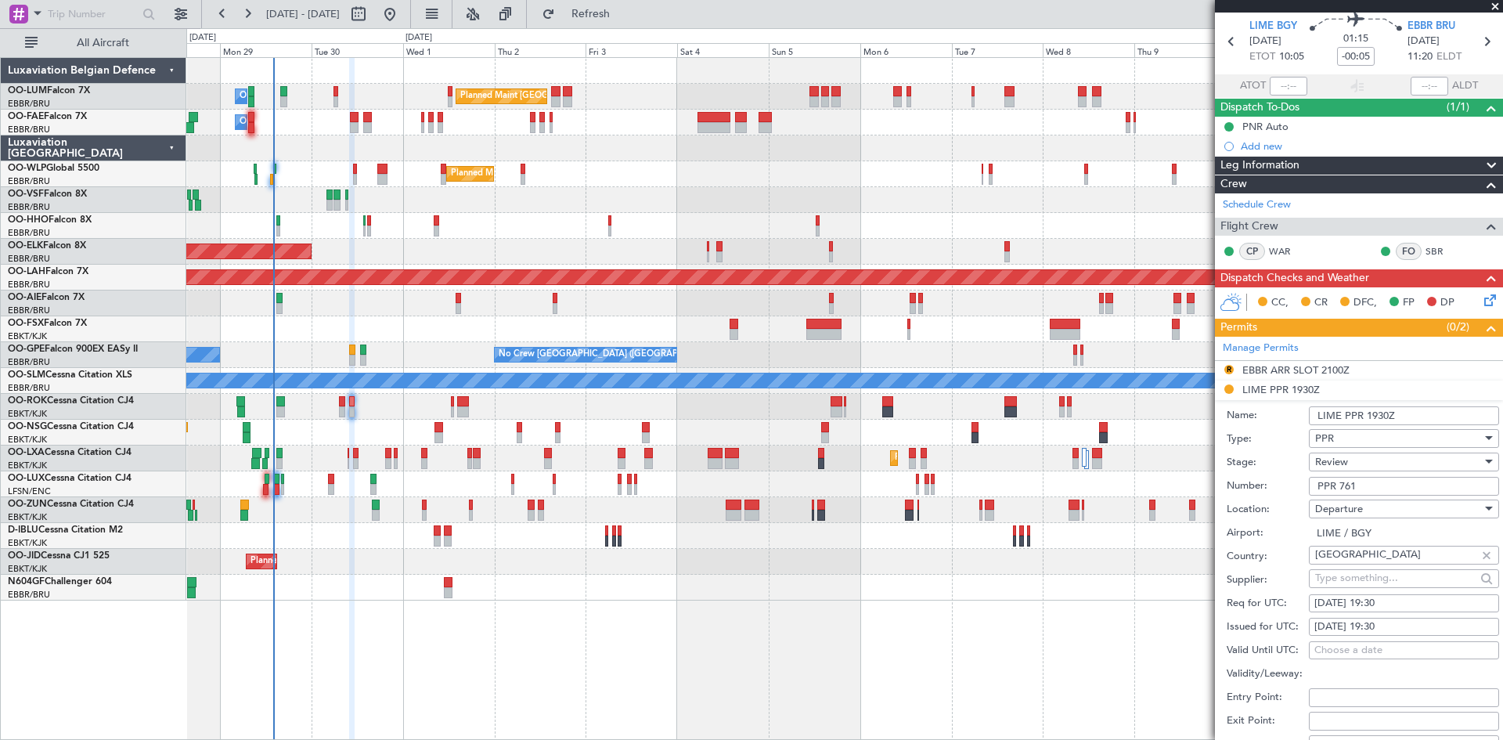
scroll to position [78, 0]
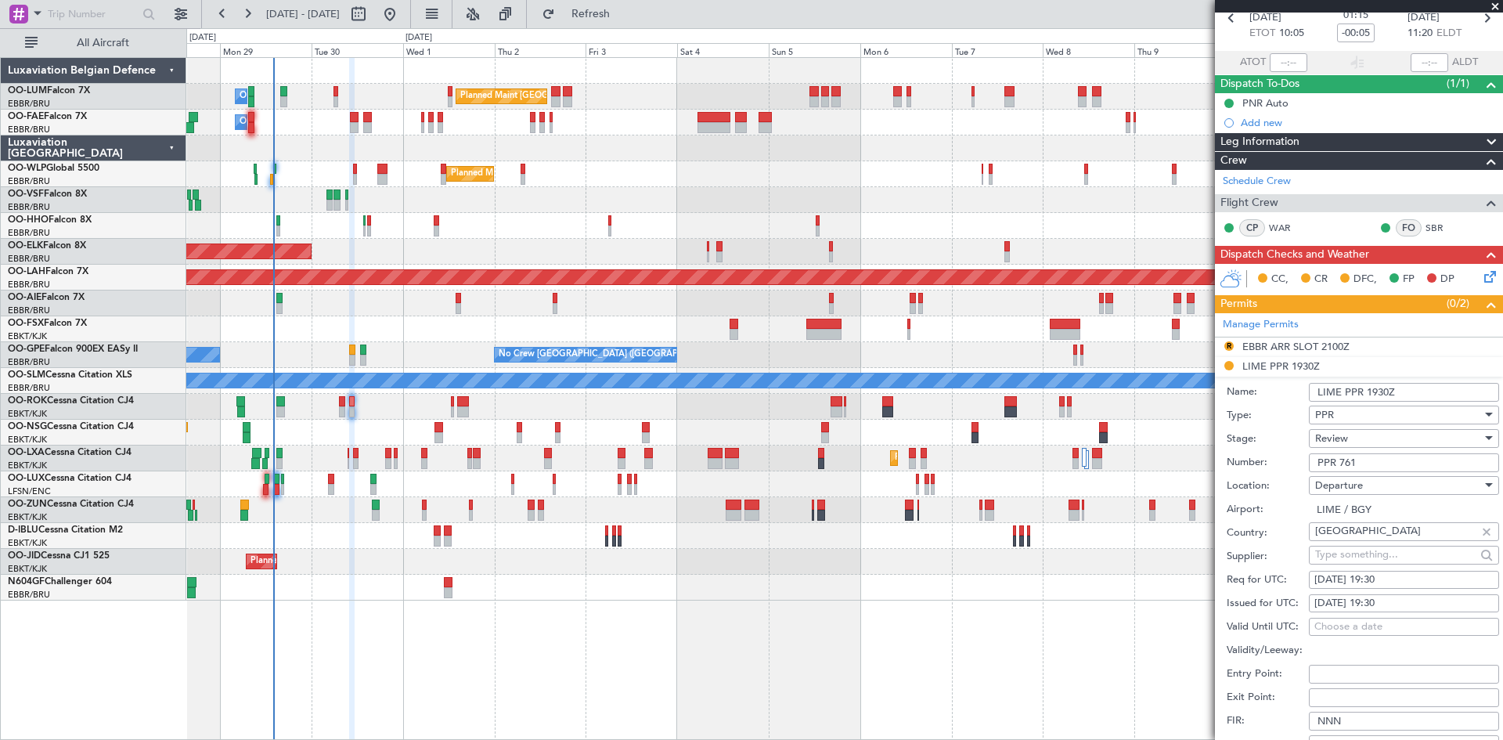
click at [1382, 578] on div "30/09/2025 19:30" at bounding box center [1403, 580] width 179 height 16
select select "9"
select select "2025"
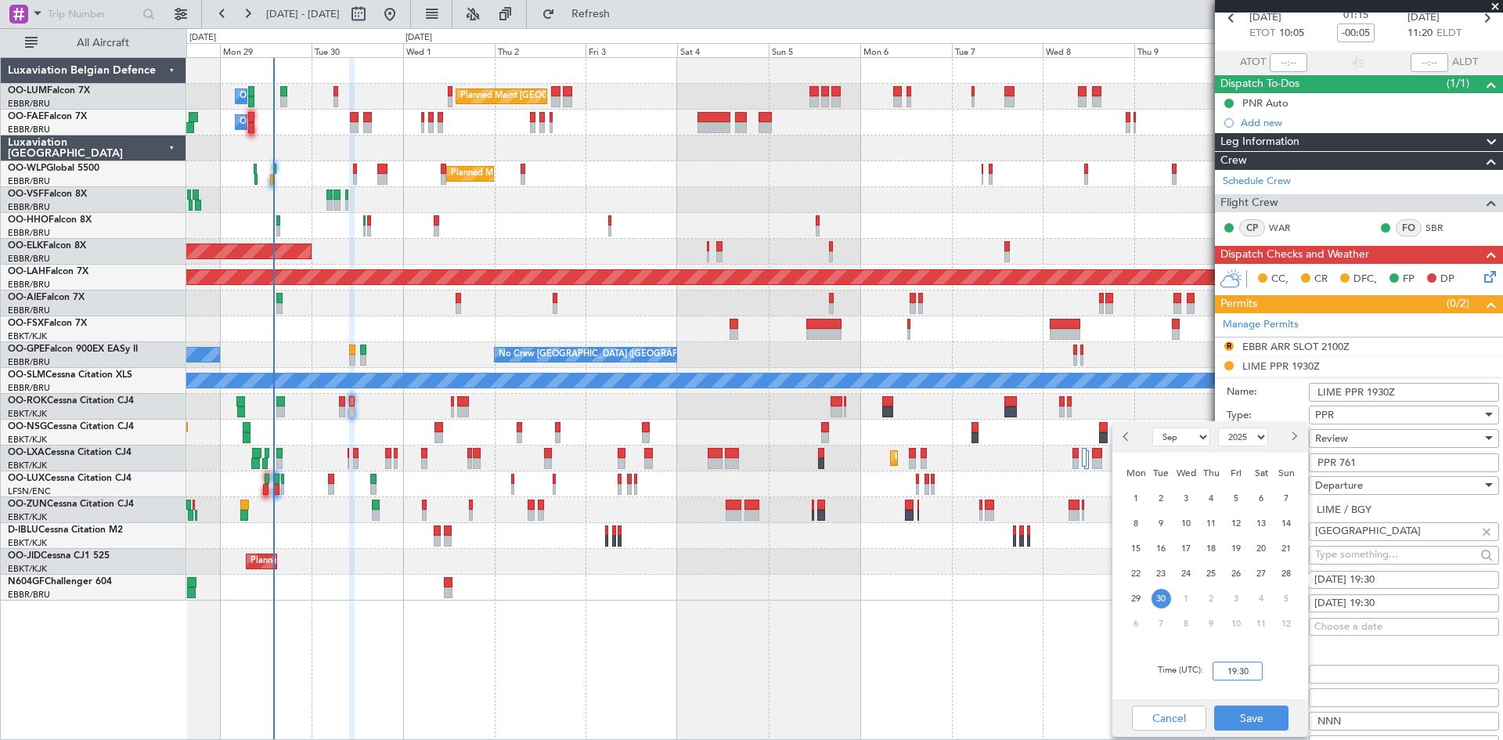
click at [1237, 666] on input "19:30" at bounding box center [1237, 670] width 50 height 19
type input "10:00"
click at [1262, 710] on button "Save" at bounding box center [1251, 717] width 74 height 25
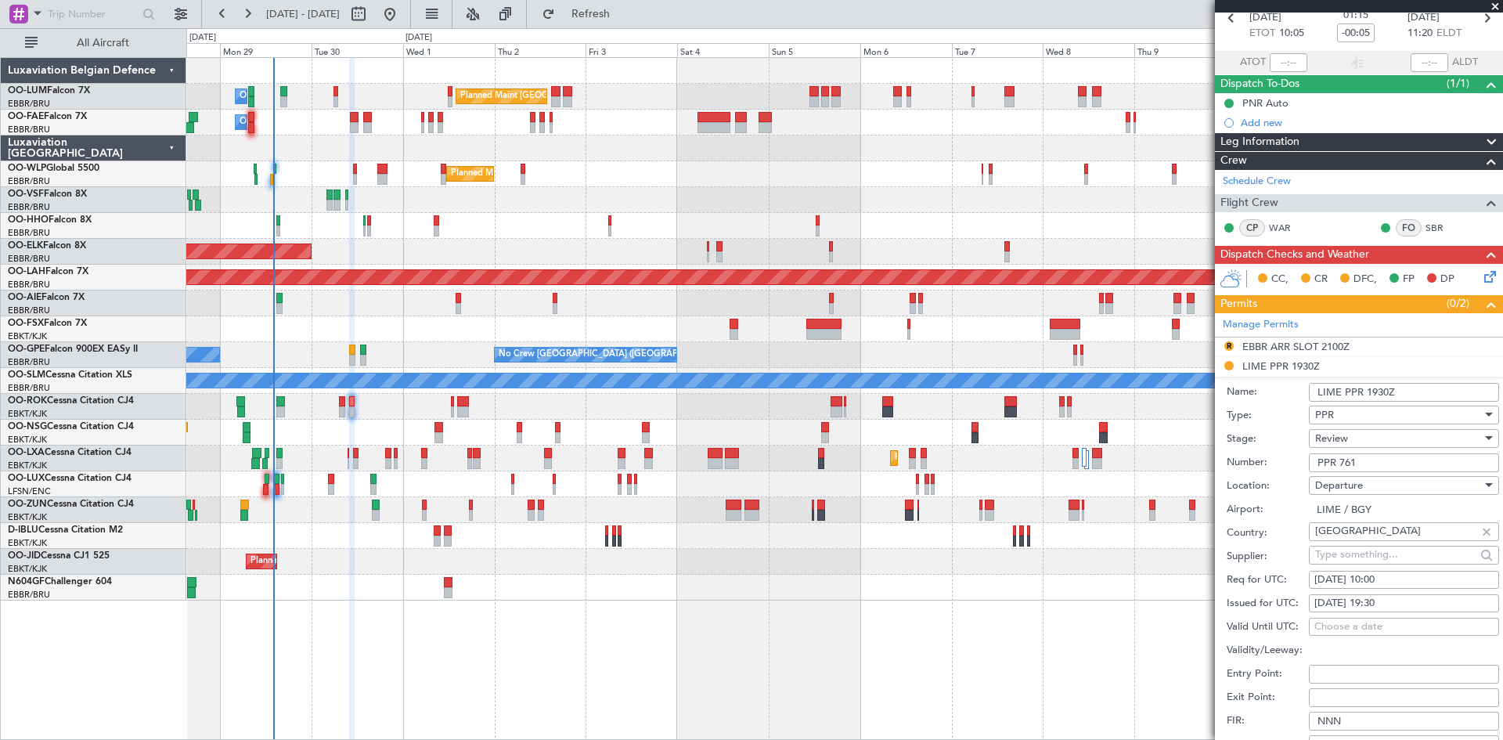
click at [1390, 609] on div "30/09/2025 19:30" at bounding box center [1403, 604] width 179 height 16
select select "9"
select select "2025"
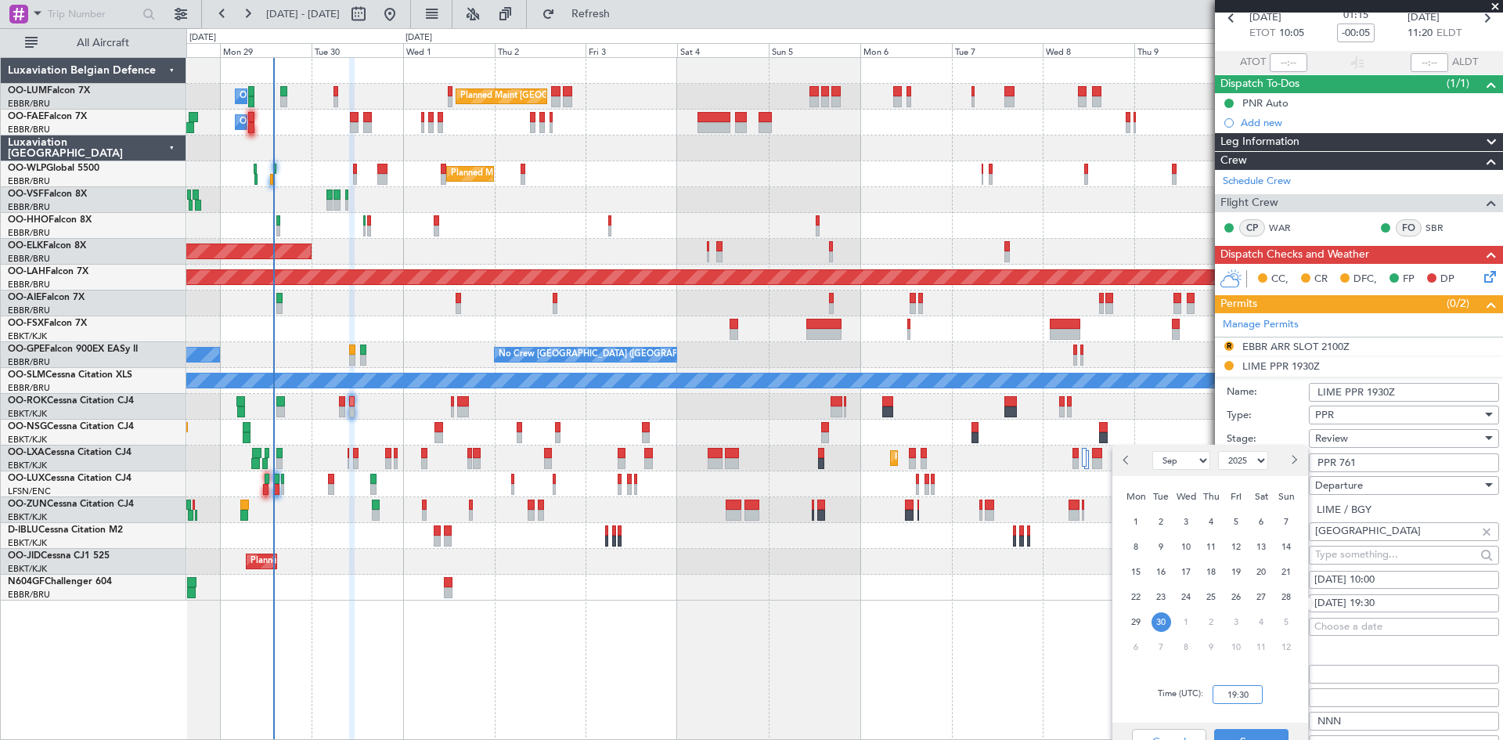
click at [1236, 691] on input "19:30" at bounding box center [1237, 694] width 50 height 19
type input "10:00"
click at [1262, 733] on button "Save" at bounding box center [1251, 741] width 74 height 25
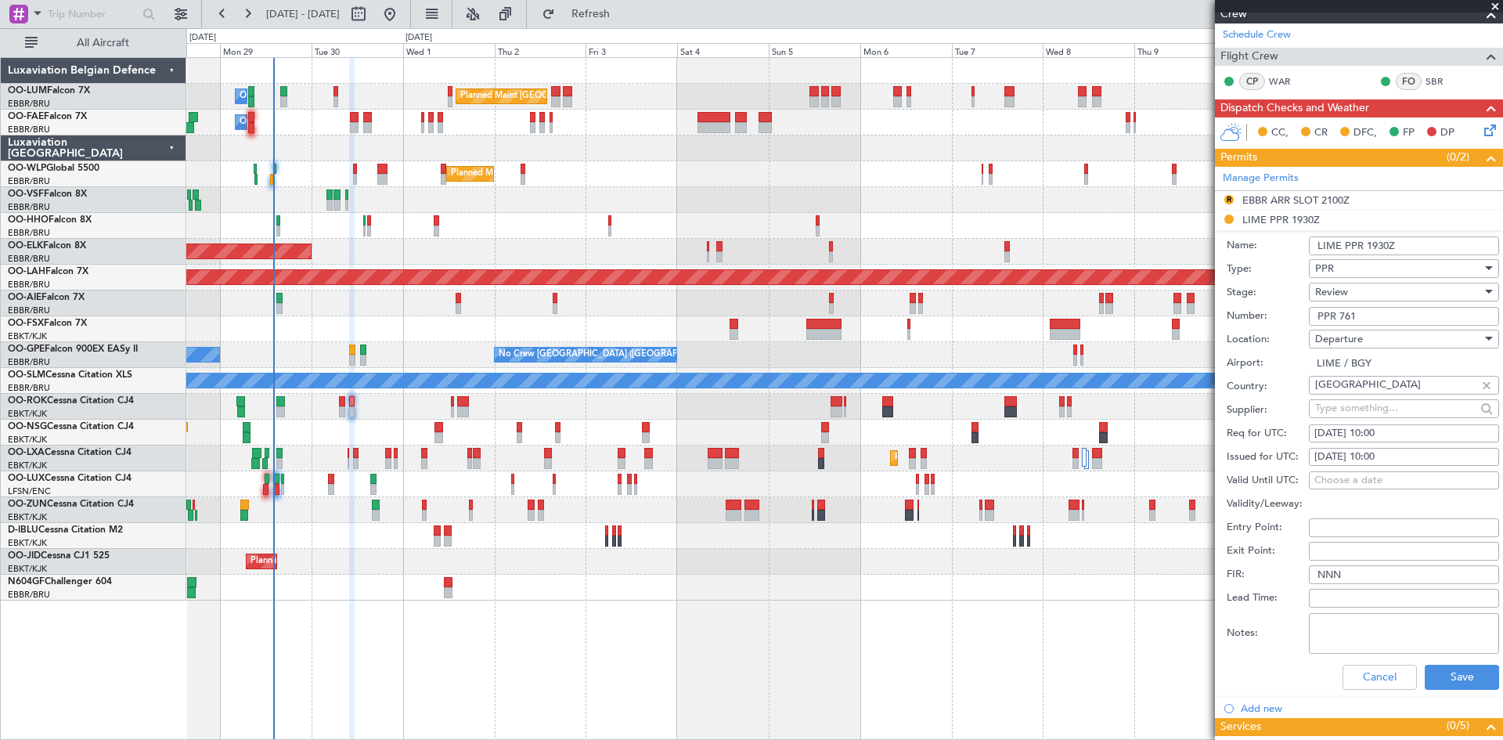
scroll to position [391, 0]
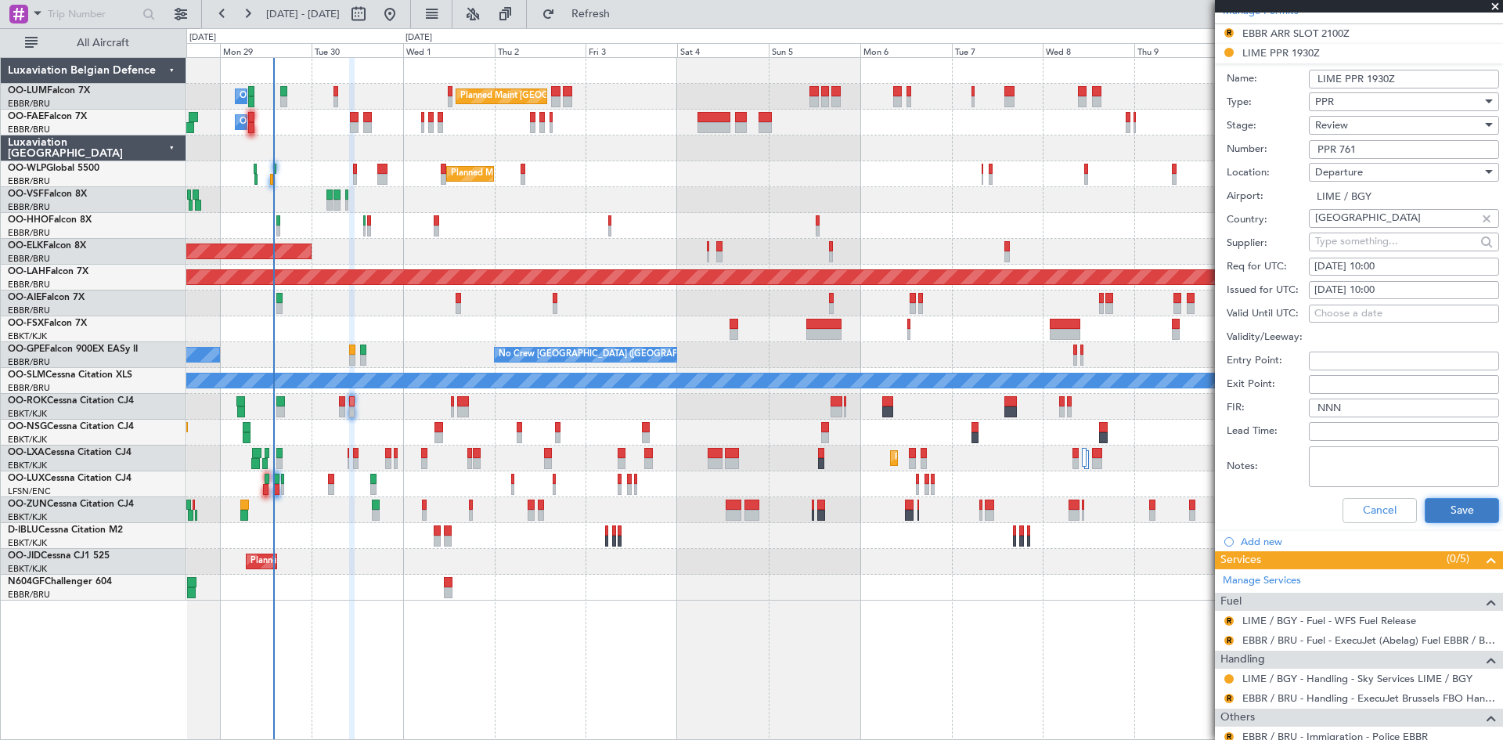
click at [1449, 516] on button "Save" at bounding box center [1461, 510] width 74 height 25
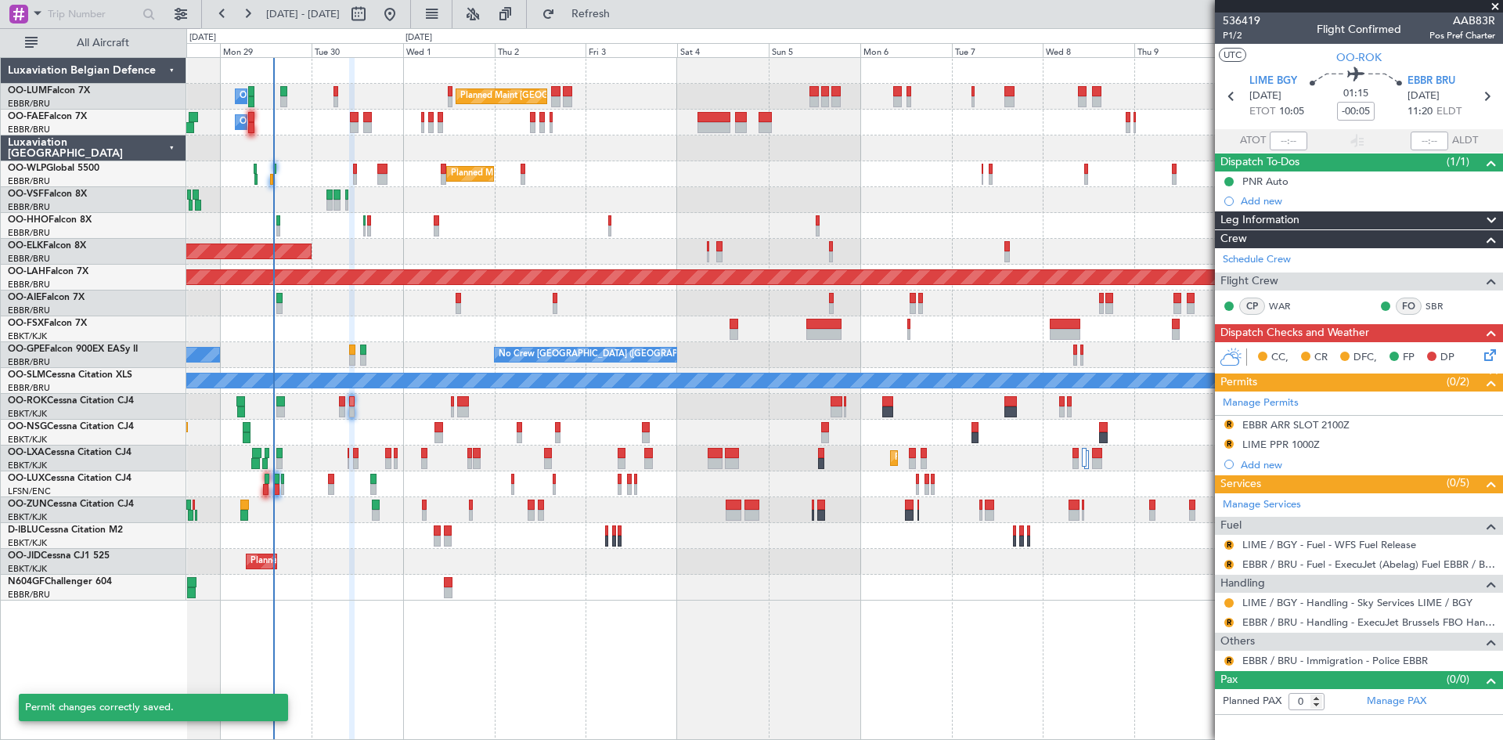
scroll to position [0, 0]
click at [1226, 440] on button "R" at bounding box center [1228, 443] width 9 height 9
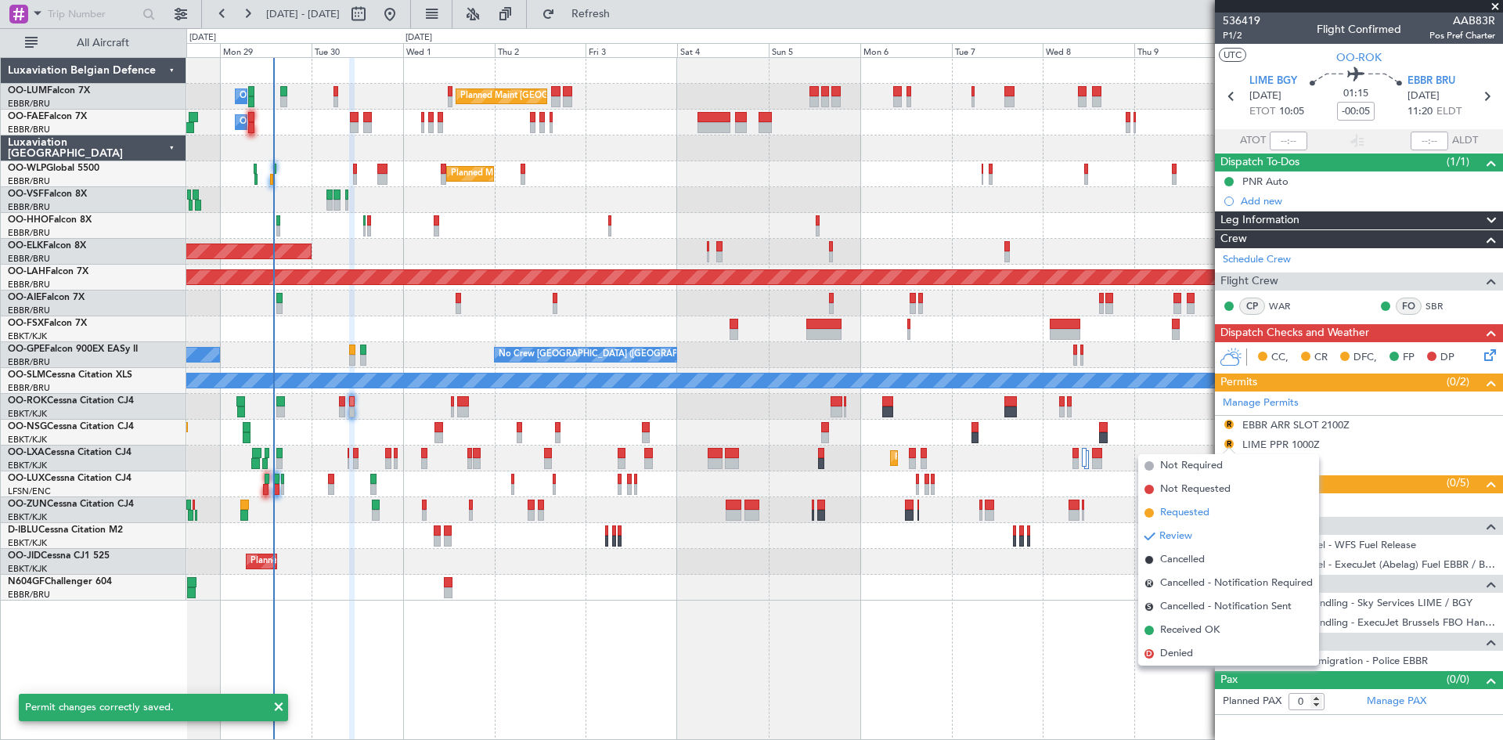
click at [1219, 517] on li "Requested" at bounding box center [1228, 512] width 181 height 23
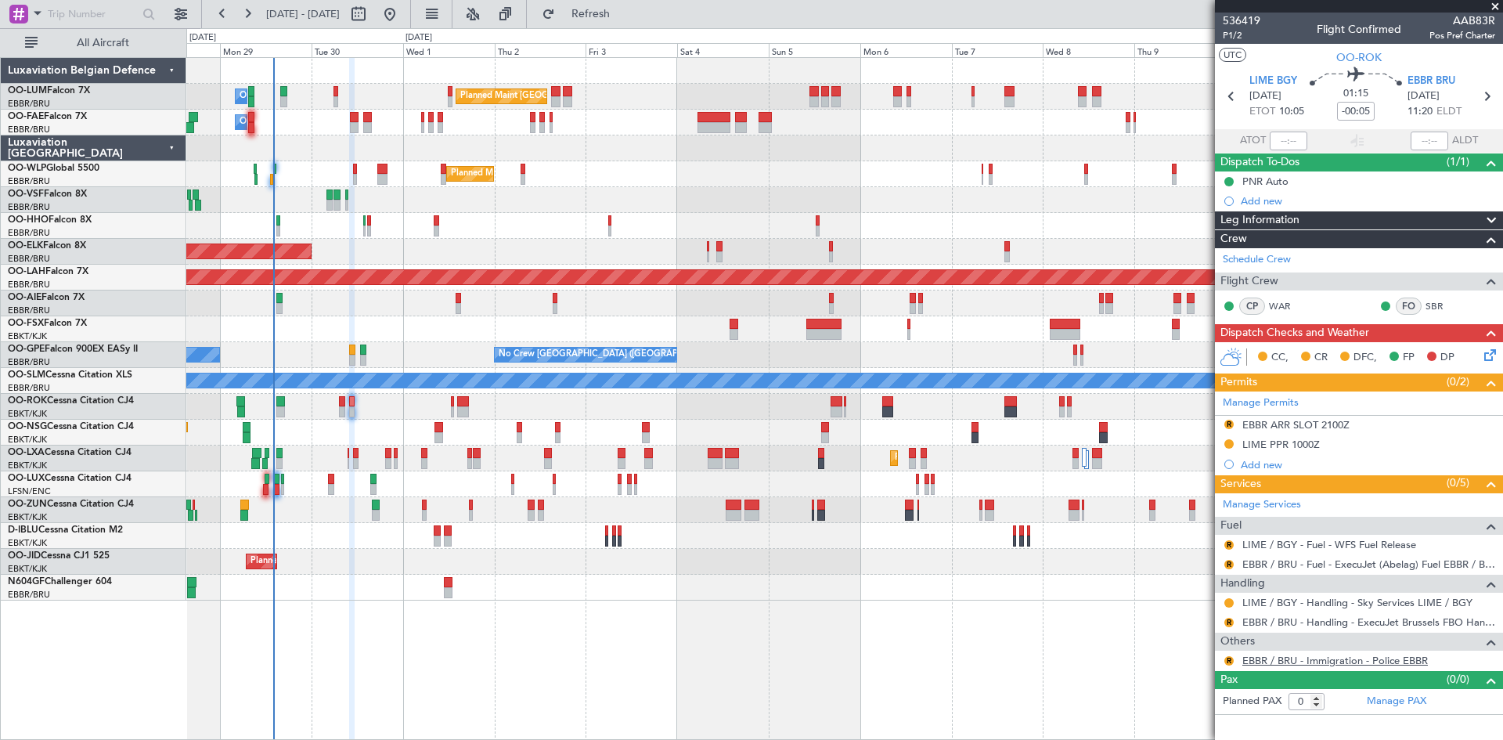
click at [1300, 661] on link "EBBR / BRU - Immigration - Police EBBR" at bounding box center [1334, 660] width 185 height 13
click at [628, 21] on button "Refresh" at bounding box center [582, 14] width 94 height 25
click at [1228, 662] on button at bounding box center [1228, 660] width 9 height 9
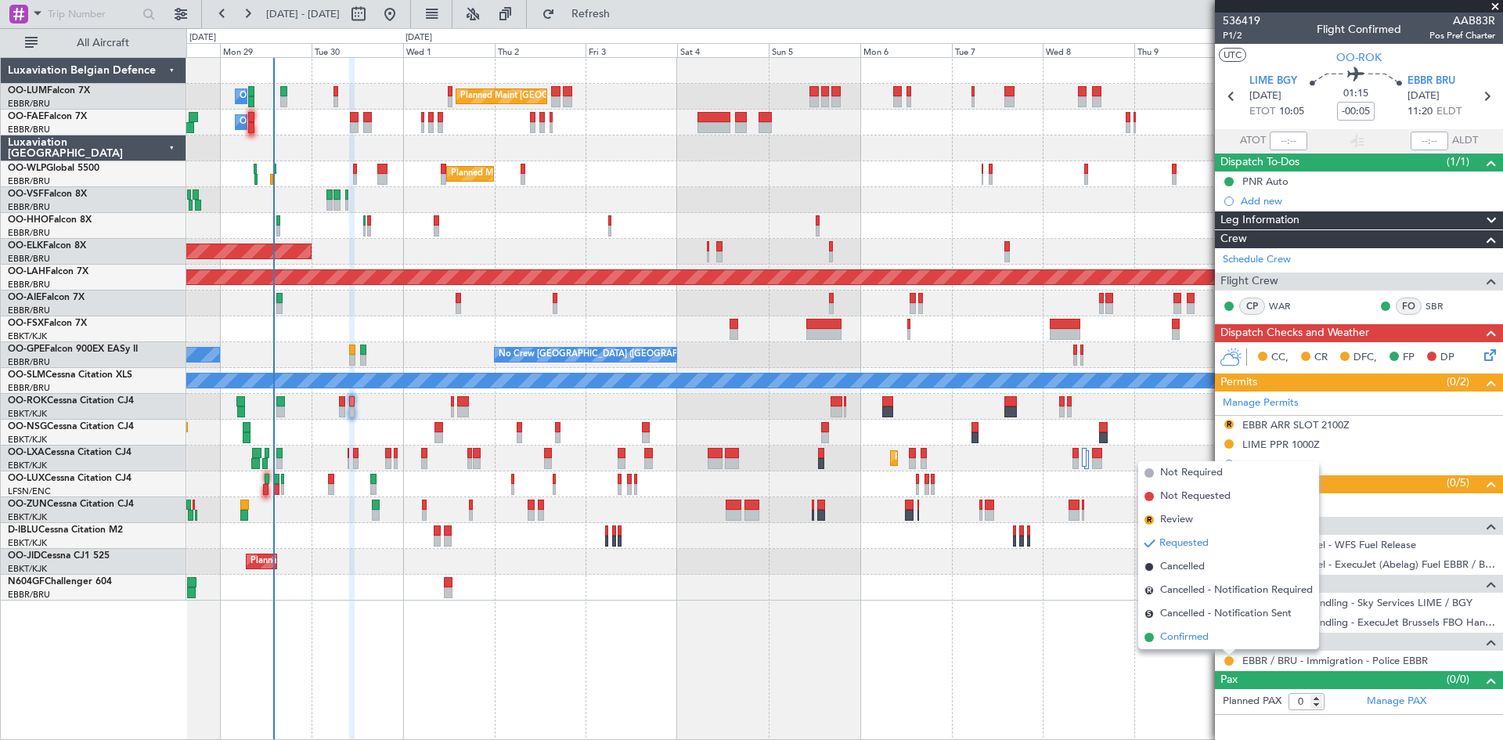
click at [1200, 639] on span "Confirmed" at bounding box center [1184, 637] width 49 height 16
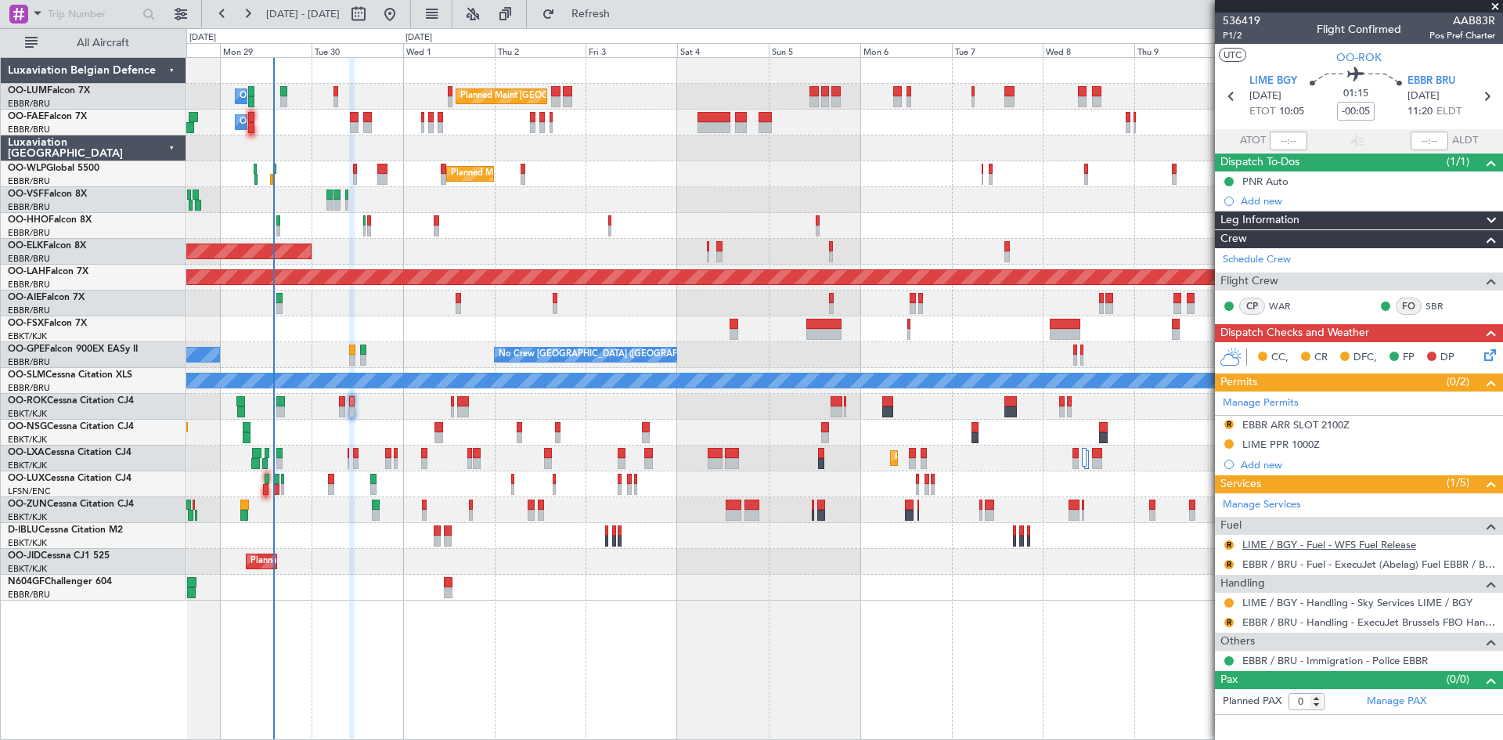
click at [1273, 545] on link "LIME / BGY - Fuel - WFS Fuel Release" at bounding box center [1329, 544] width 174 height 13
click at [1231, 563] on button "R" at bounding box center [1228, 564] width 9 height 9
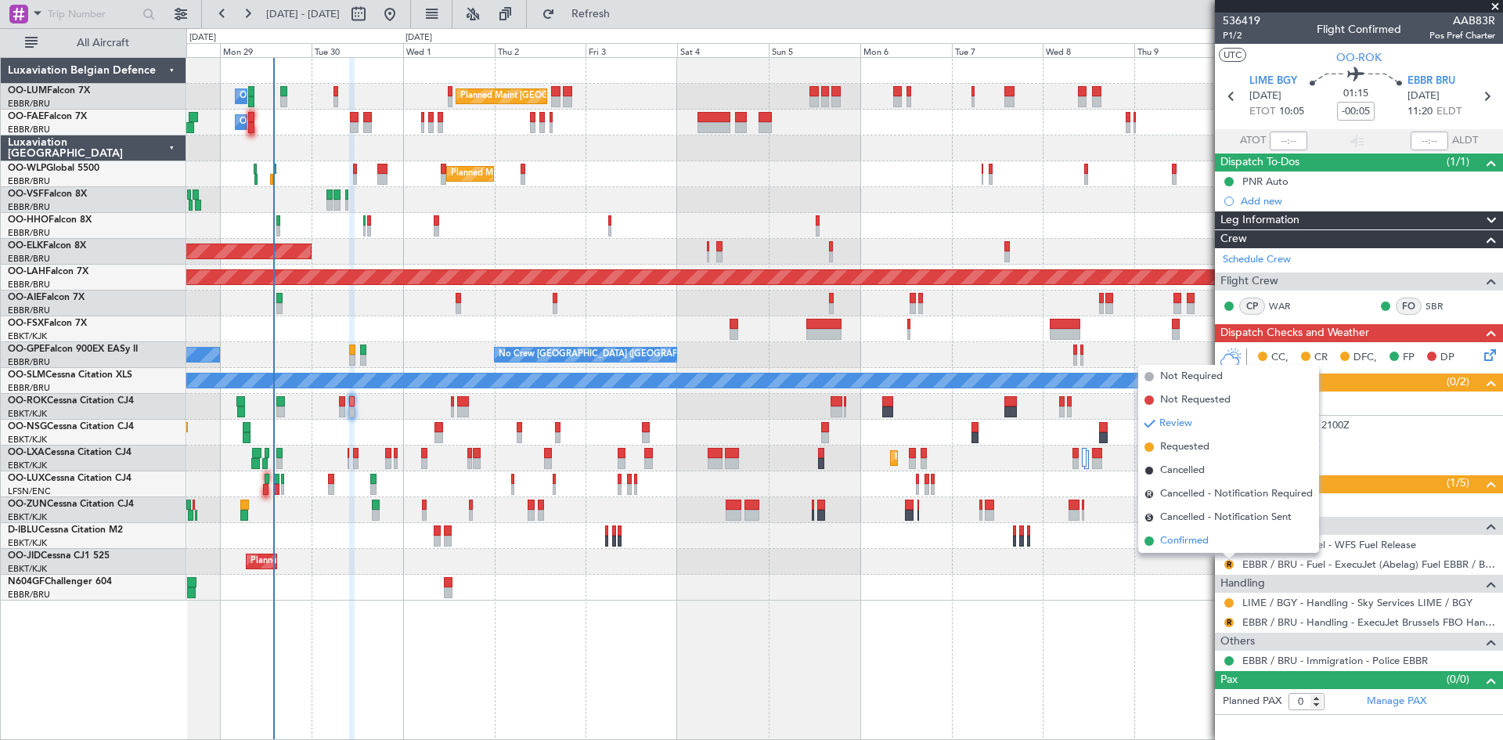
click at [1215, 544] on li "Confirmed" at bounding box center [1228, 540] width 181 height 23
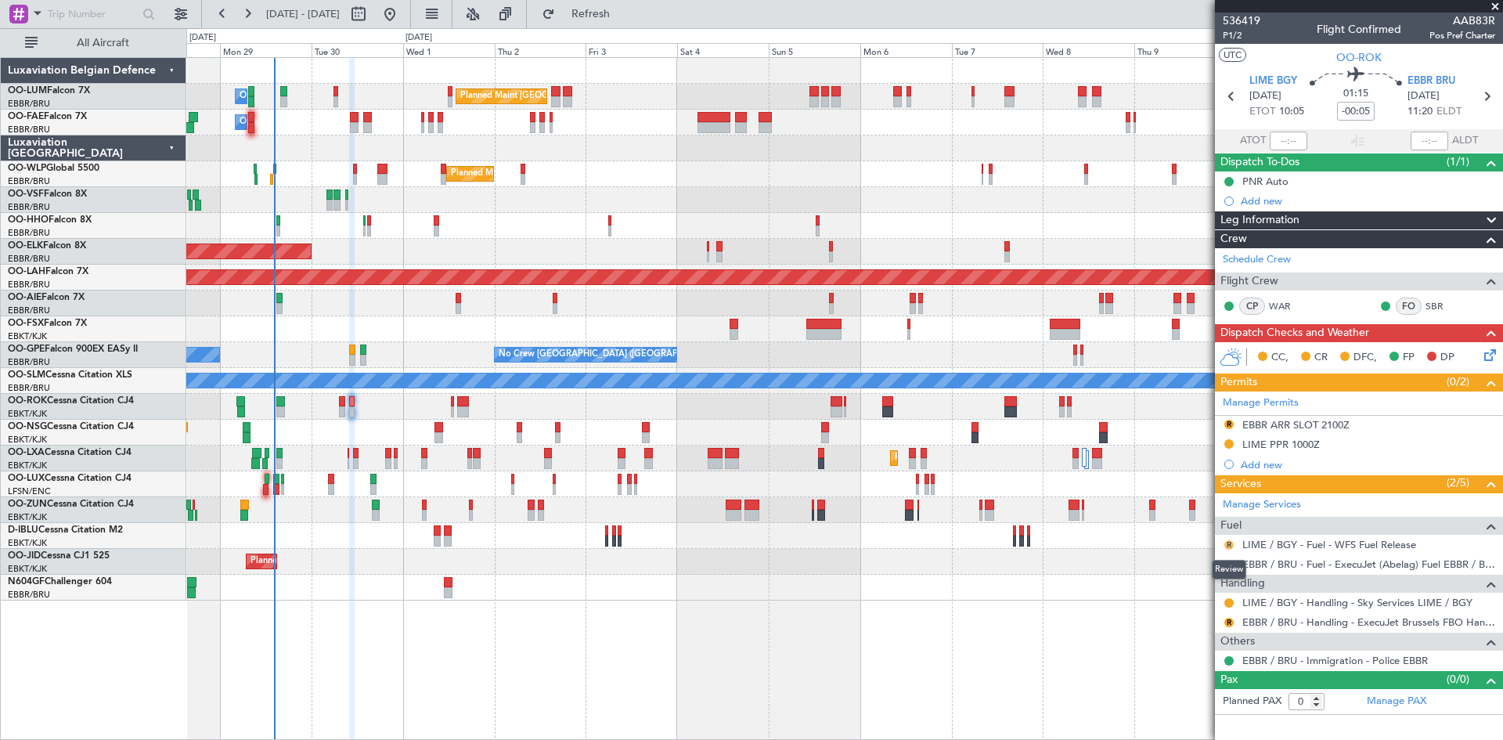
click at [1226, 543] on button "R" at bounding box center [1228, 544] width 9 height 9
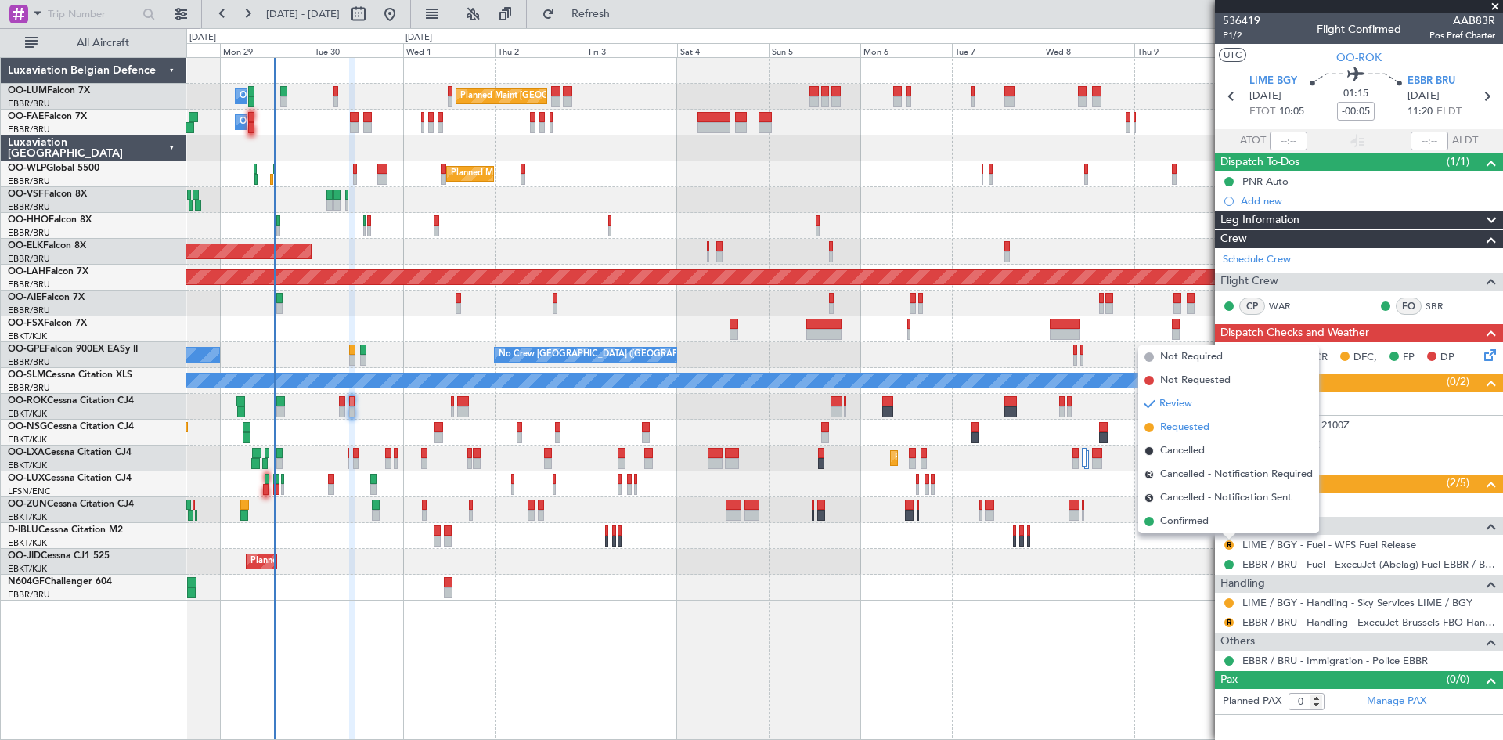
click at [1191, 425] on span "Requested" at bounding box center [1184, 428] width 49 height 16
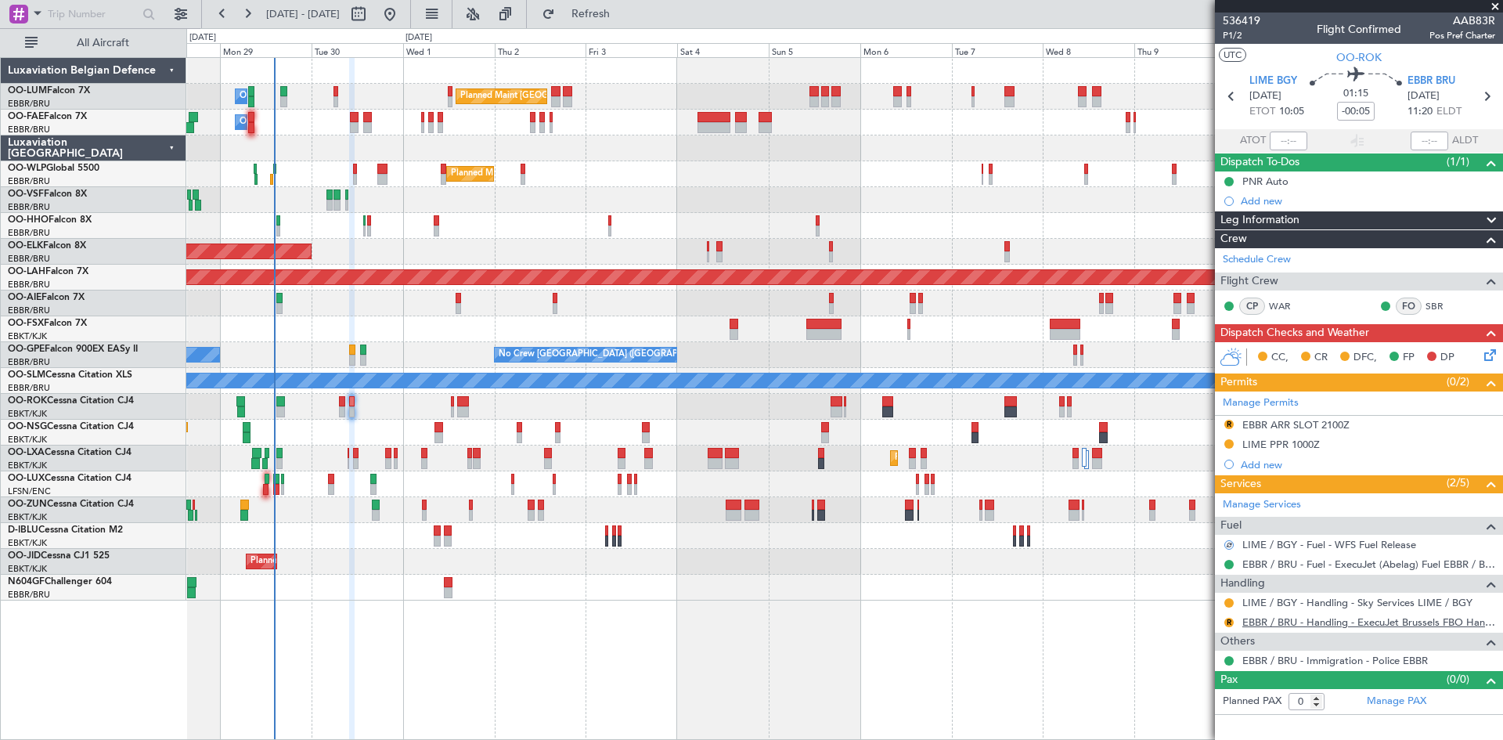
click at [1282, 618] on link "EBBR / BRU - Handling - ExecuJet Brussels FBO Handling Abelag" at bounding box center [1368, 621] width 253 height 13
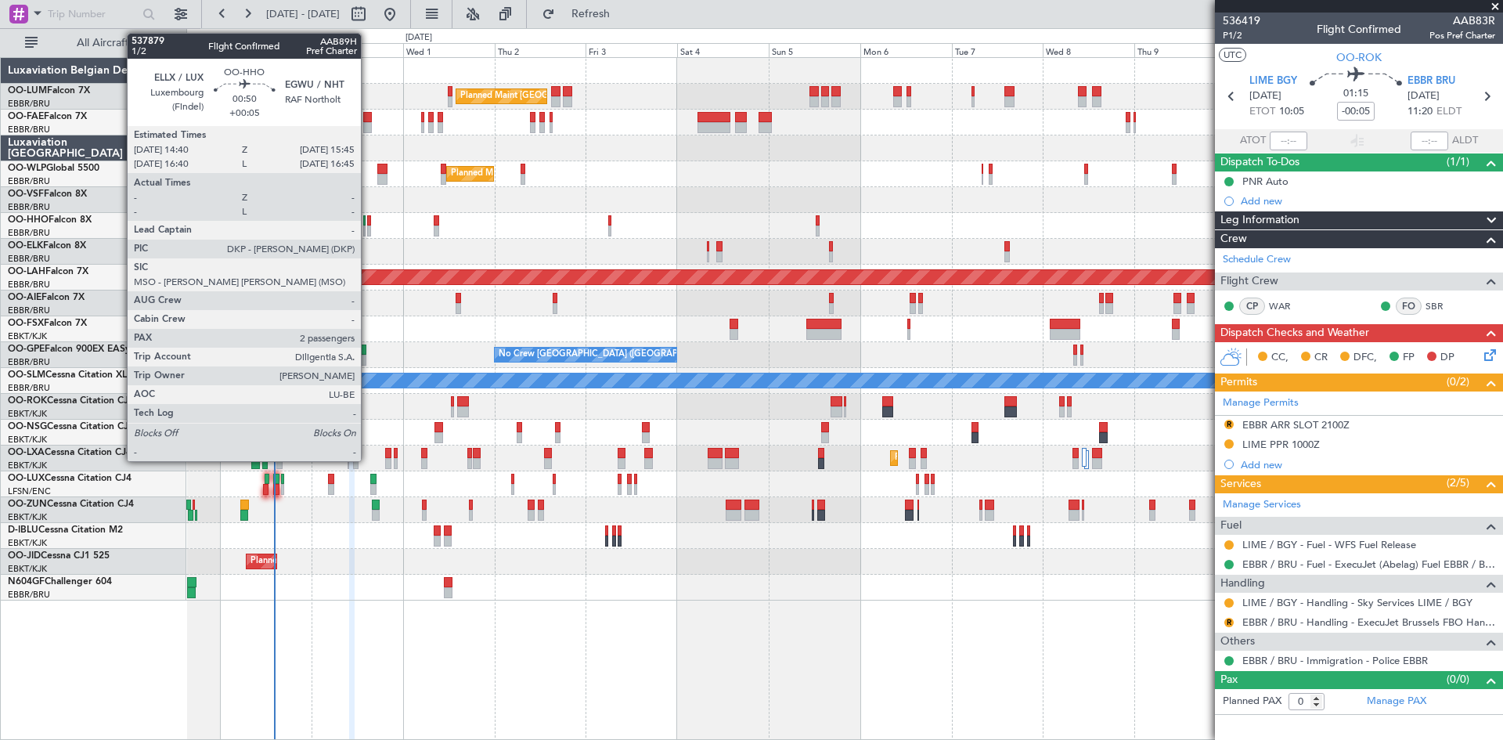
click at [368, 224] on div at bounding box center [369, 220] width 5 height 11
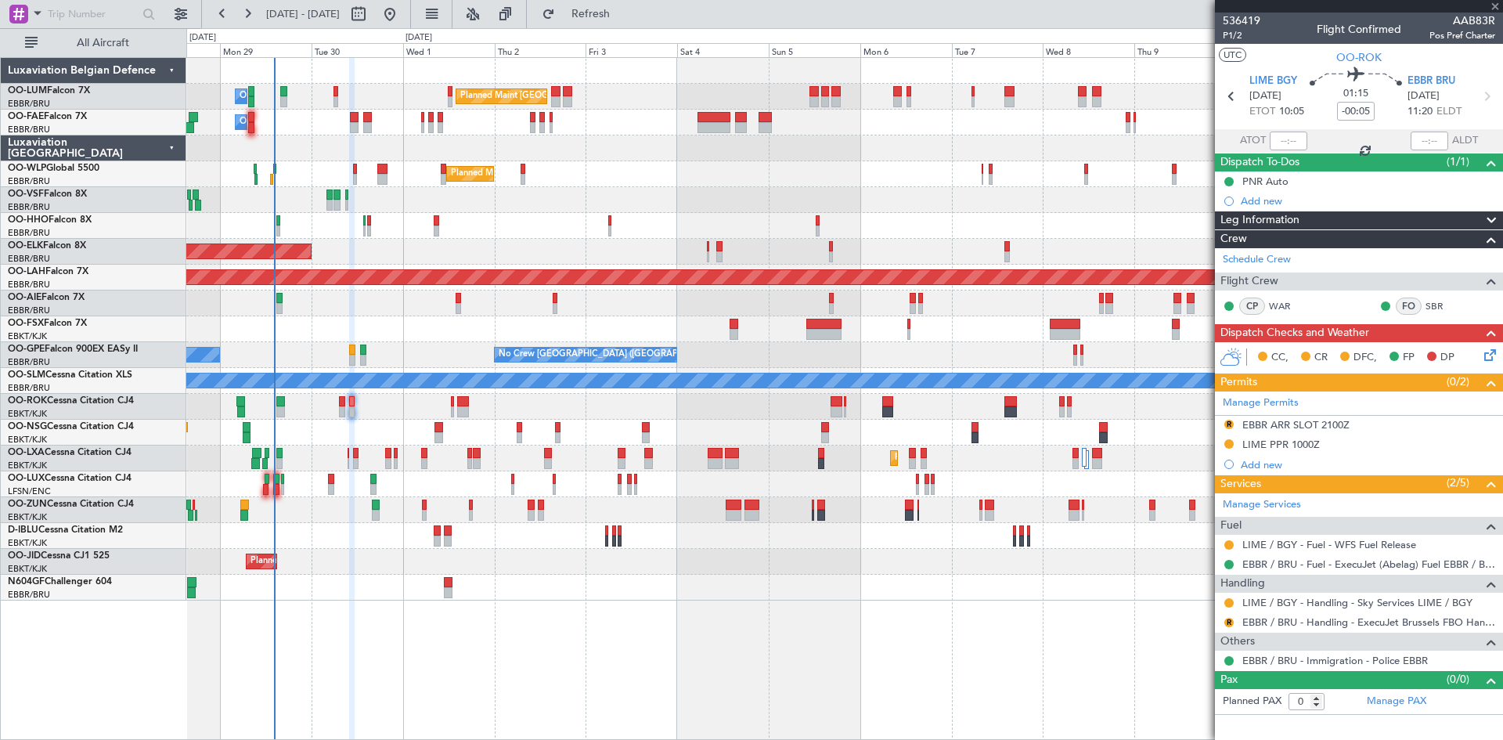
type input "+00:05"
type input "2"
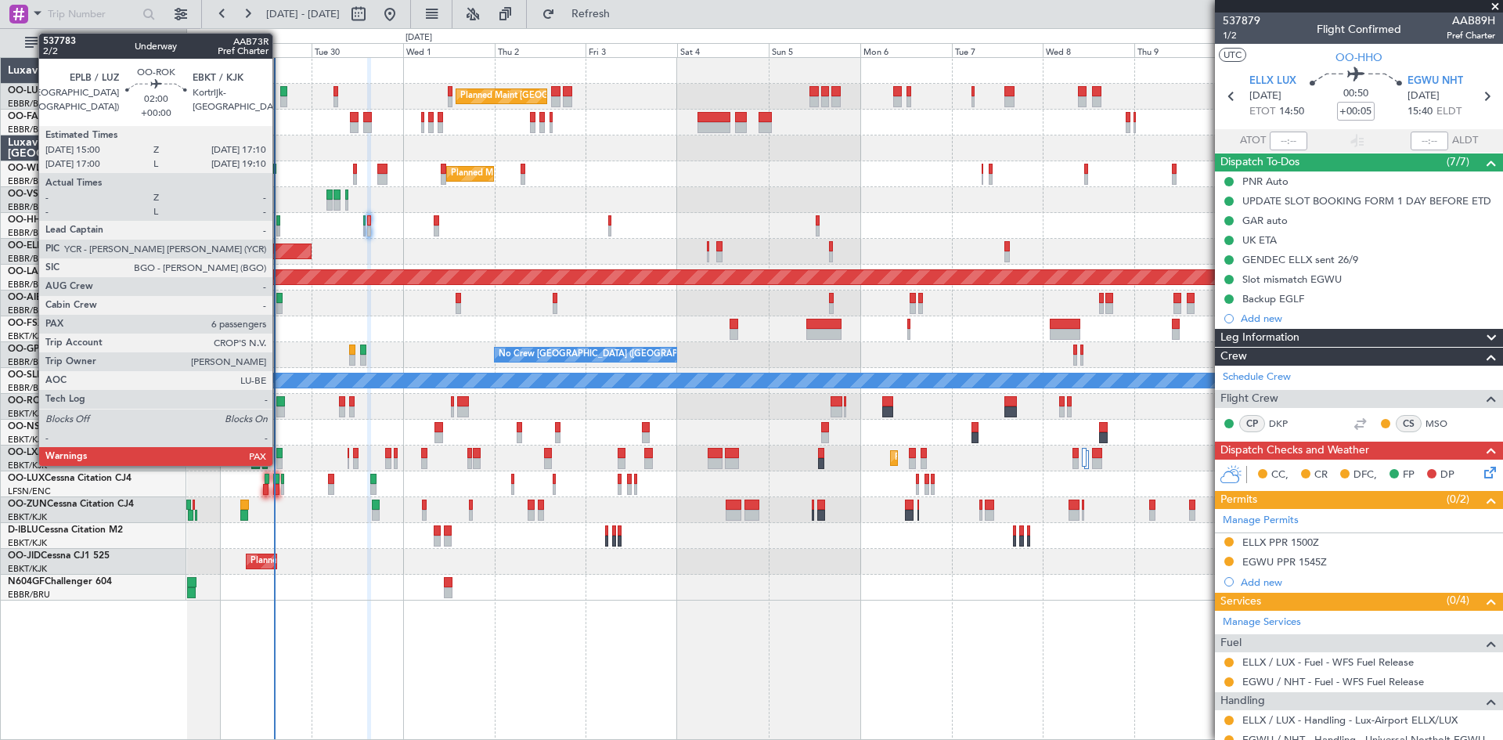
click at [279, 398] on div at bounding box center [280, 401] width 9 height 11
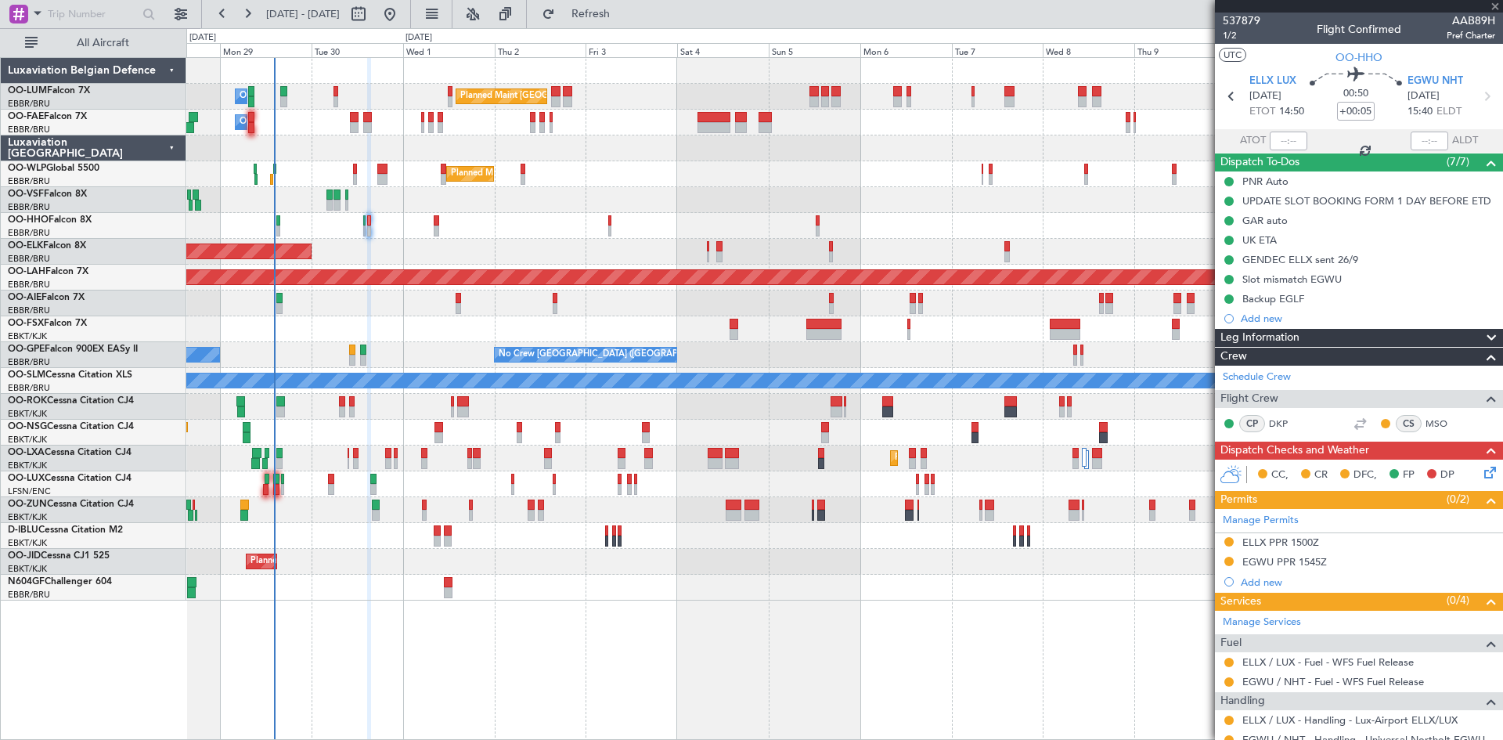
type input "6"
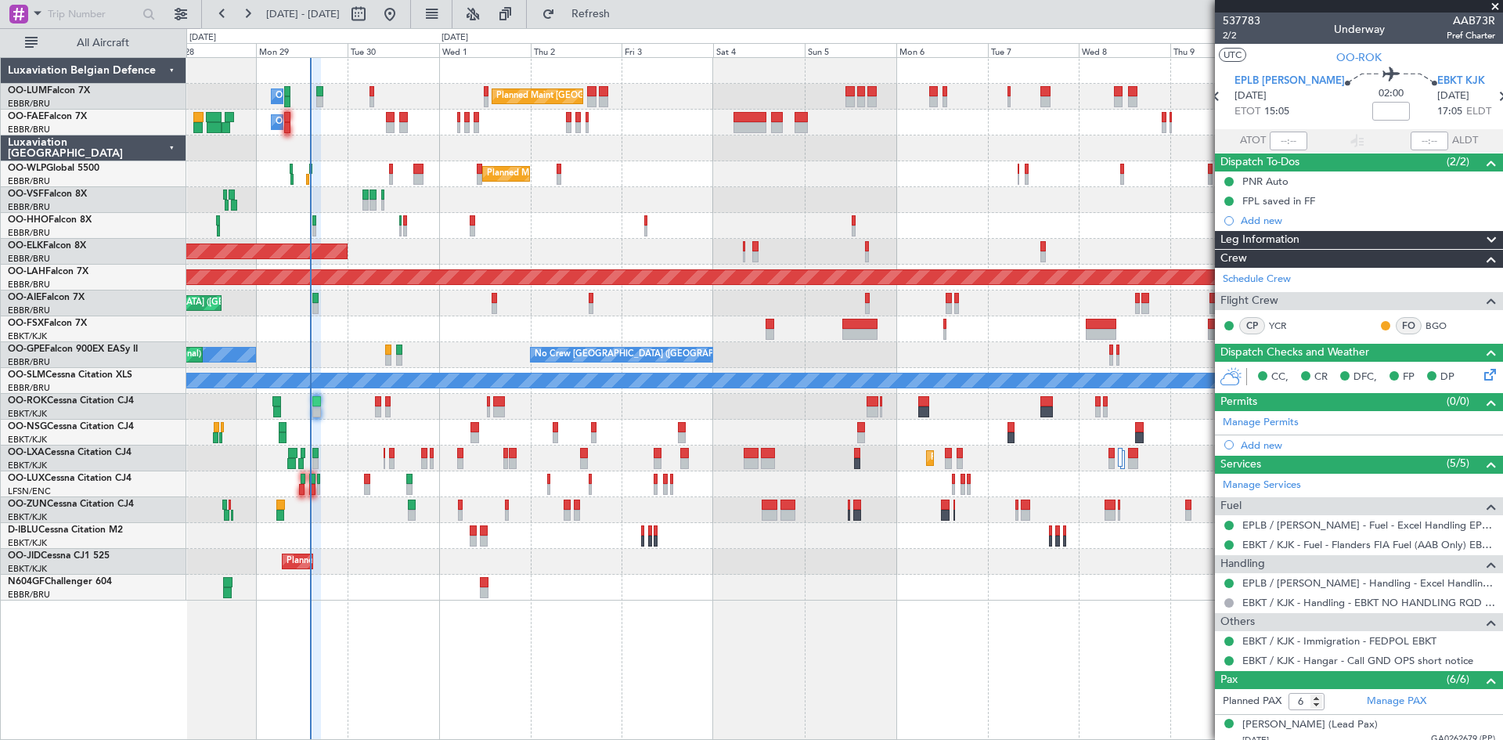
click at [474, 633] on div "Planned Maint Brussels (Brussels National) Owner Melsbroek Air Base Owner Melsb…" at bounding box center [844, 398] width 1316 height 682
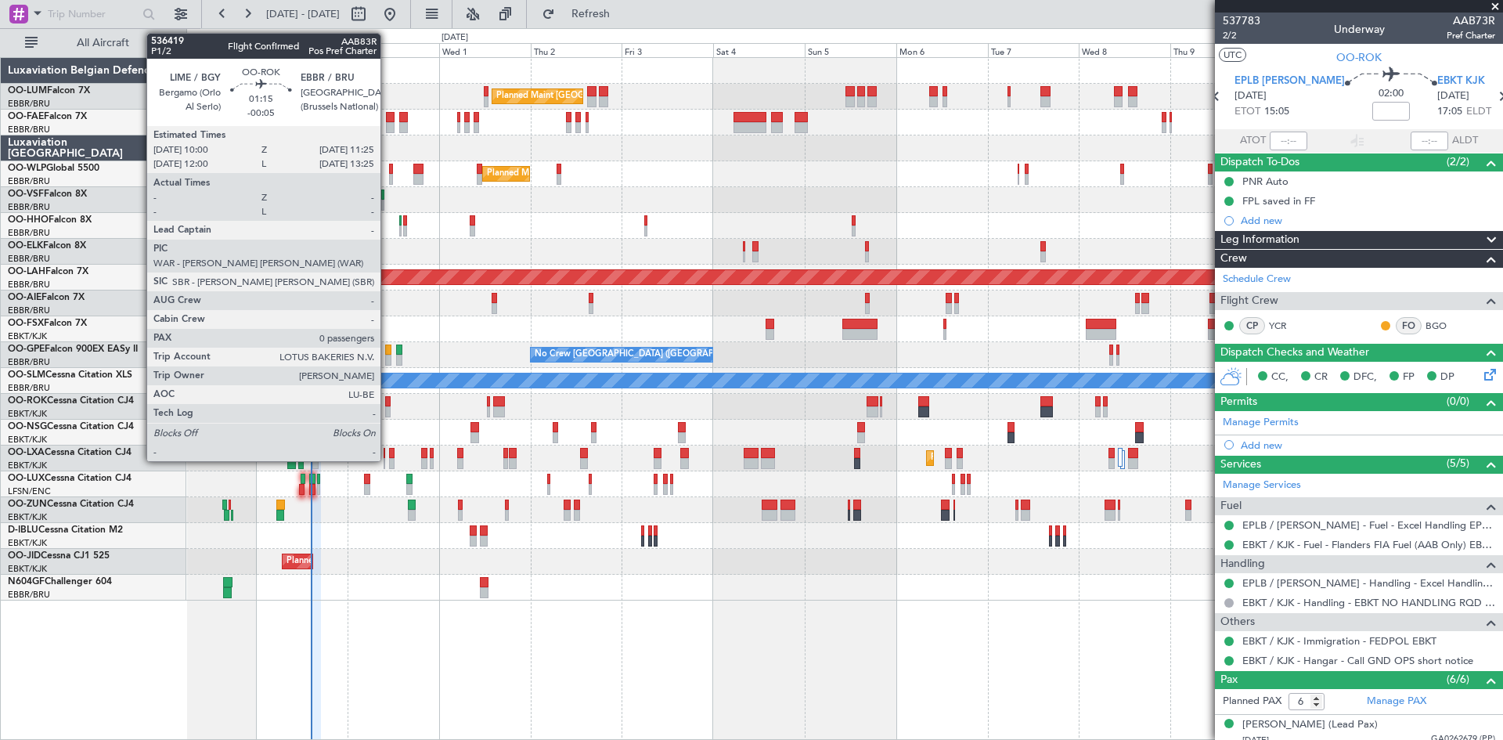
click at [387, 398] on div at bounding box center [387, 401] width 5 height 11
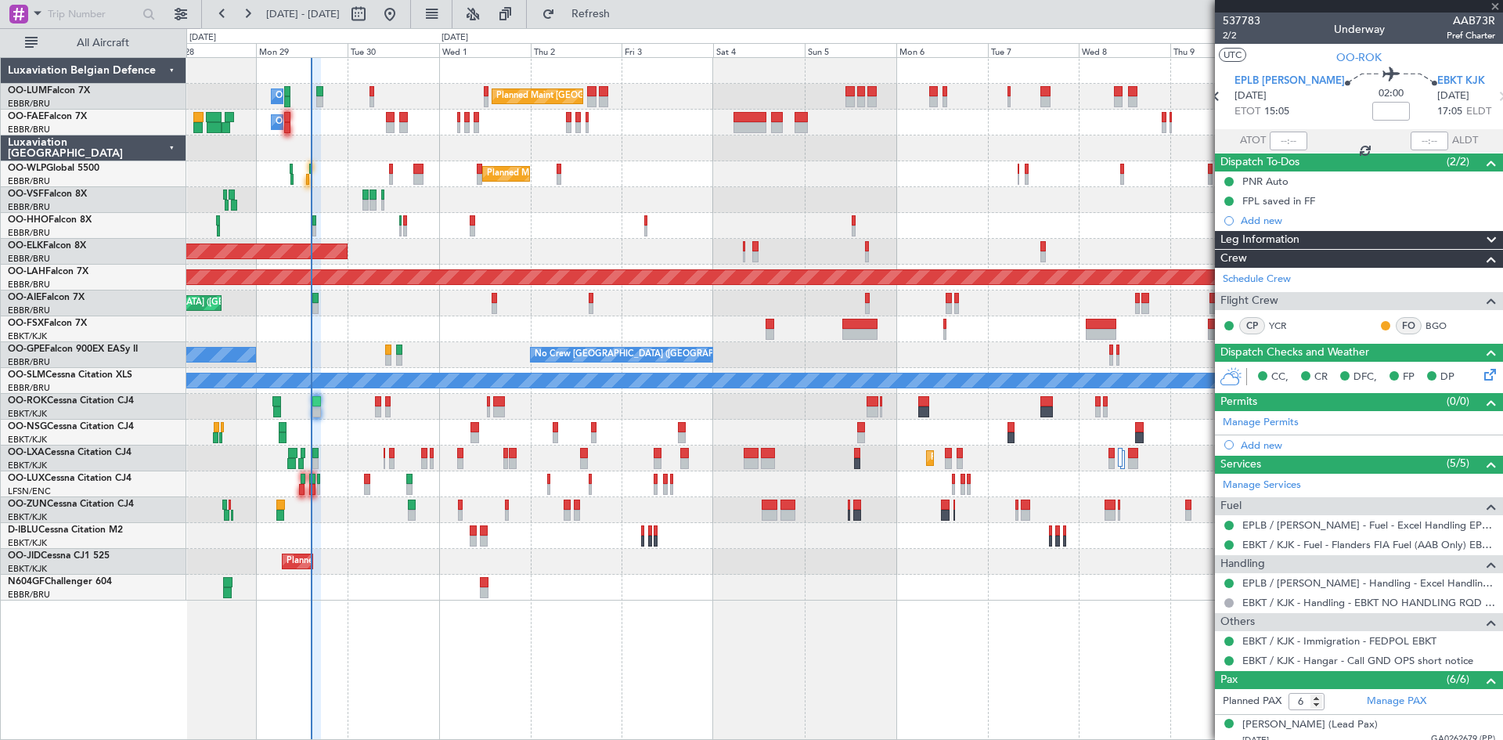
type input "-00:05"
type input "0"
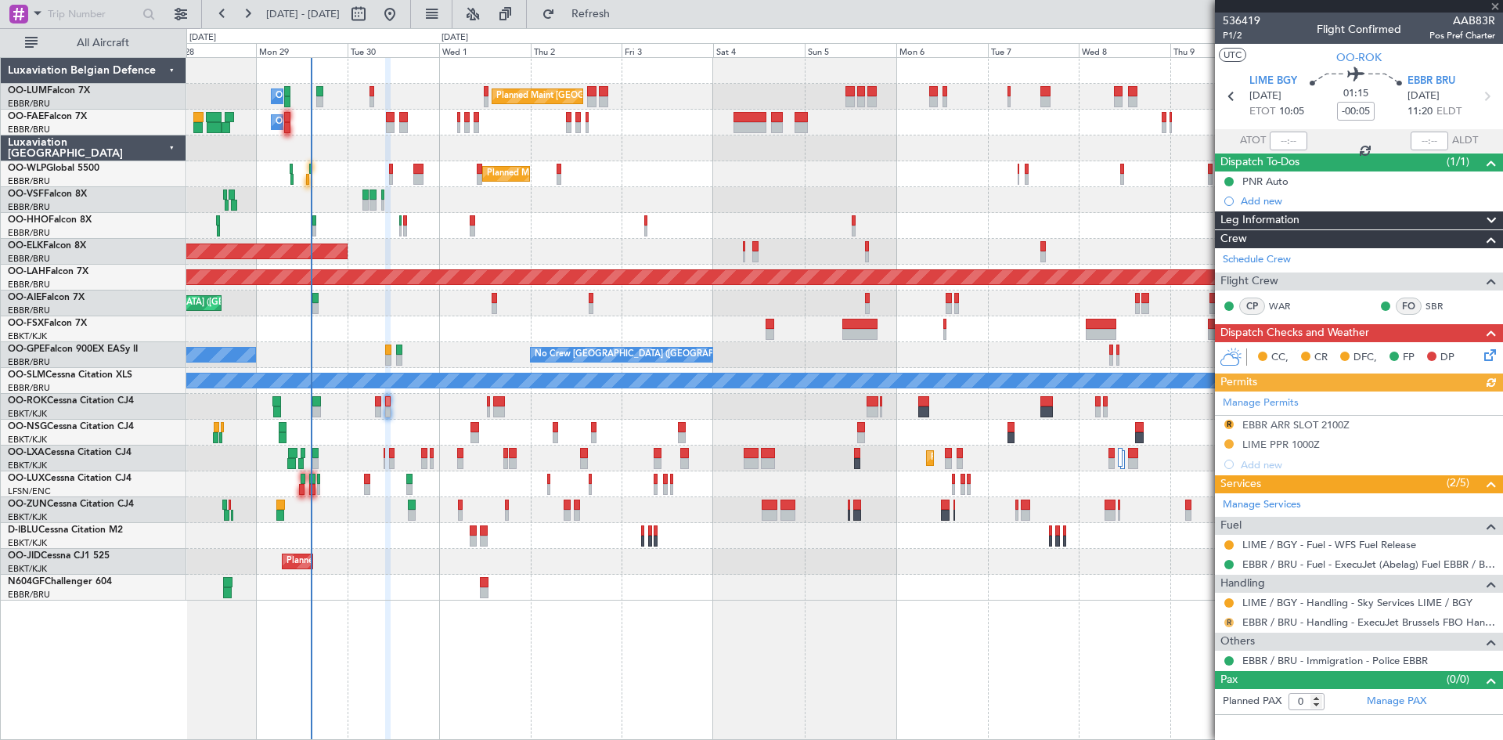
click at [1228, 623] on button "R" at bounding box center [1228, 622] width 9 height 9
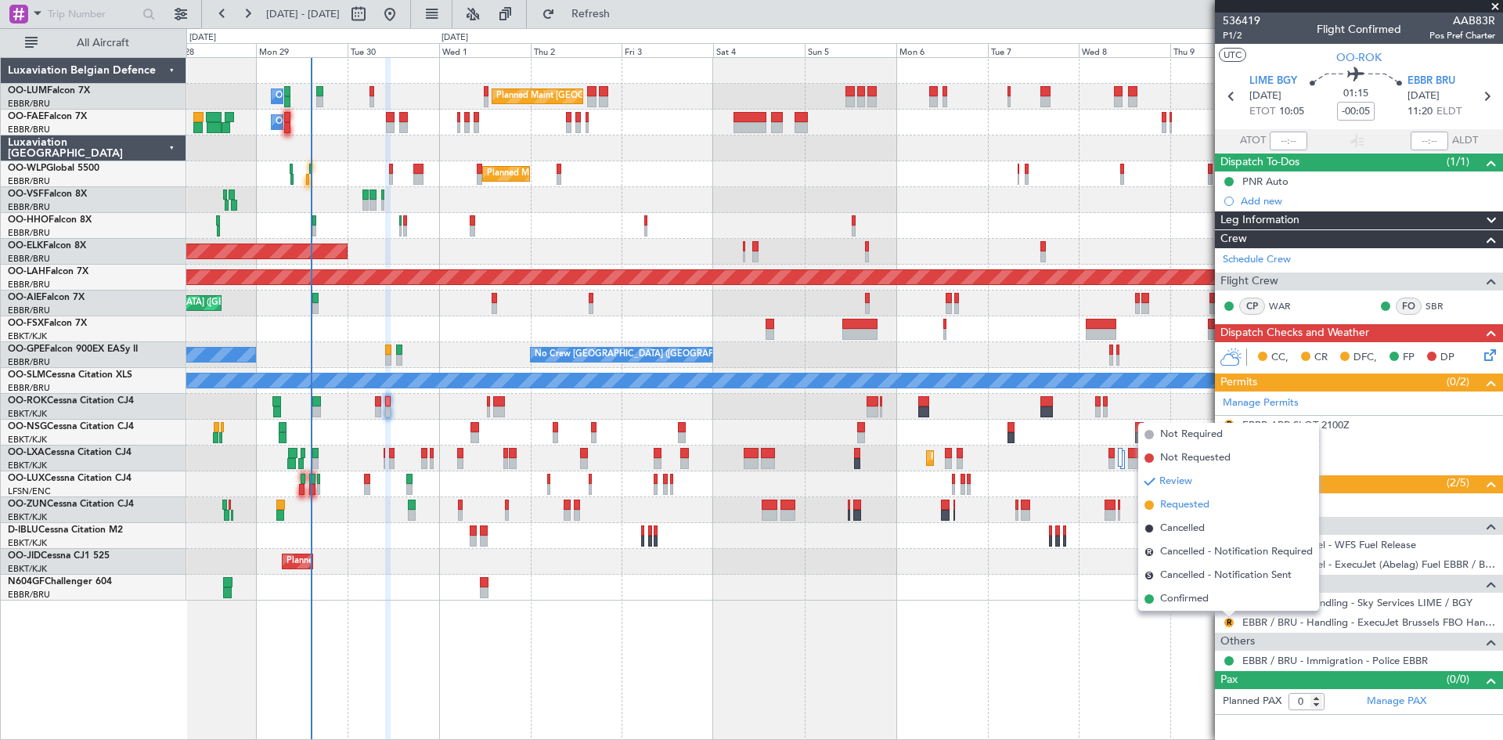
click at [1184, 503] on span "Requested" at bounding box center [1184, 505] width 49 height 16
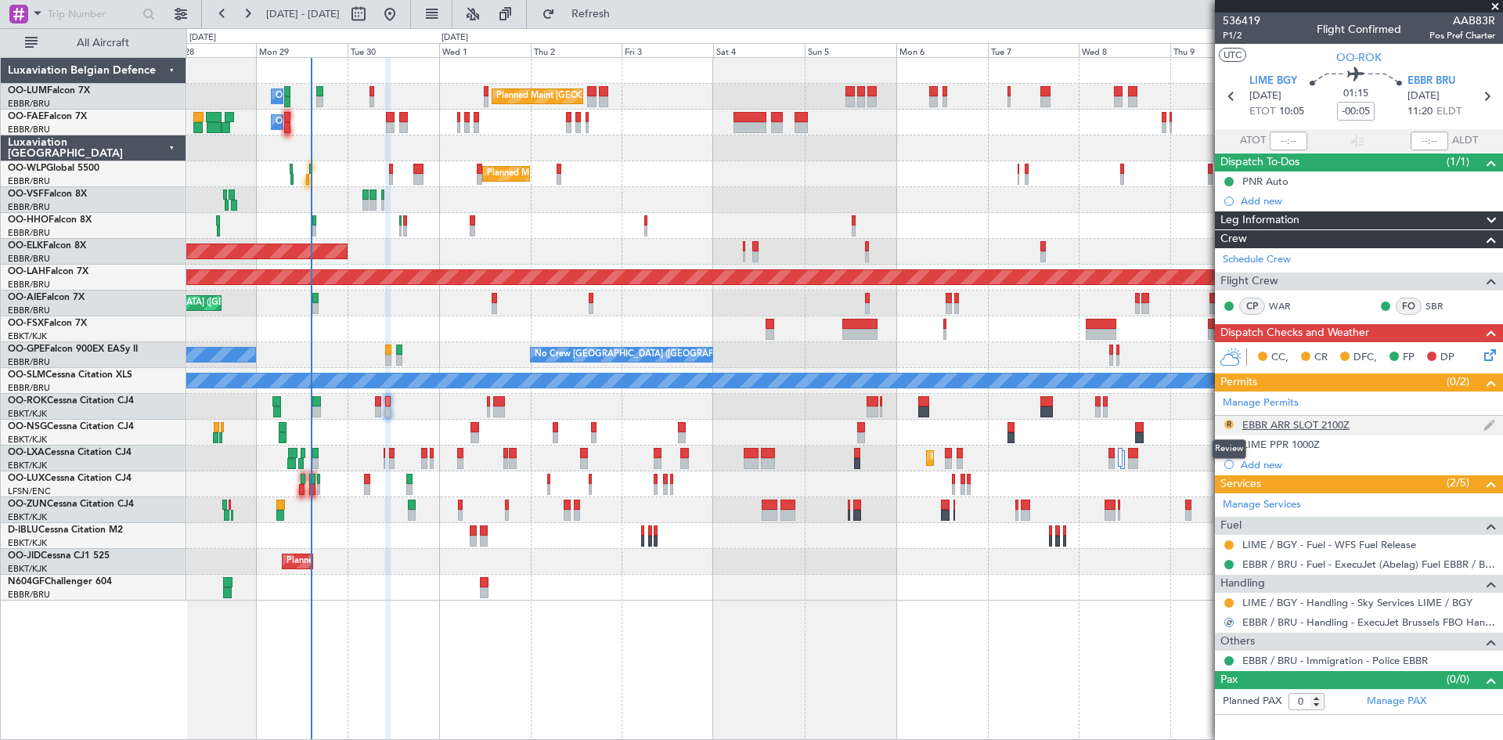
click at [1226, 420] on button "R" at bounding box center [1228, 424] width 9 height 9
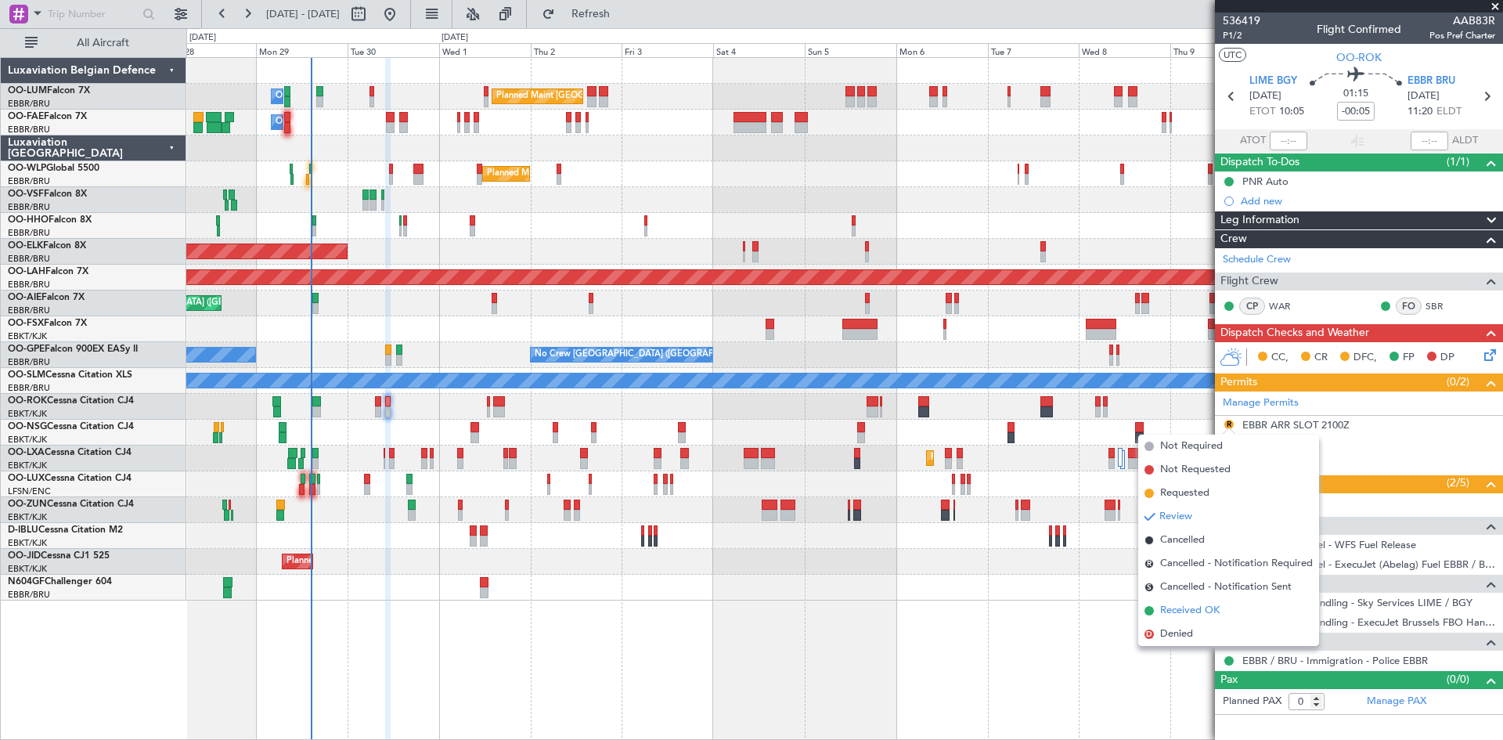
click at [1211, 606] on span "Received OK" at bounding box center [1189, 611] width 59 height 16
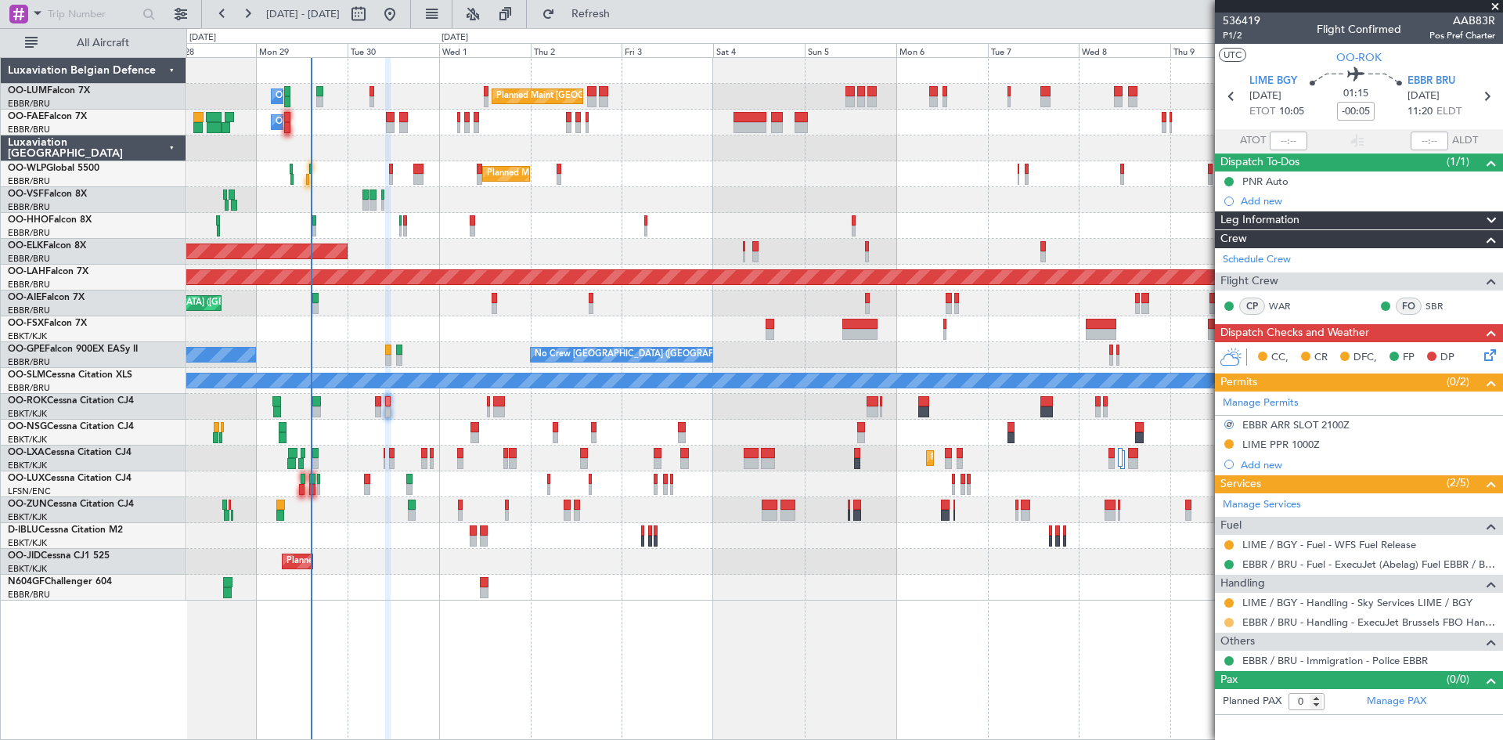
click at [1229, 621] on button at bounding box center [1228, 622] width 9 height 9
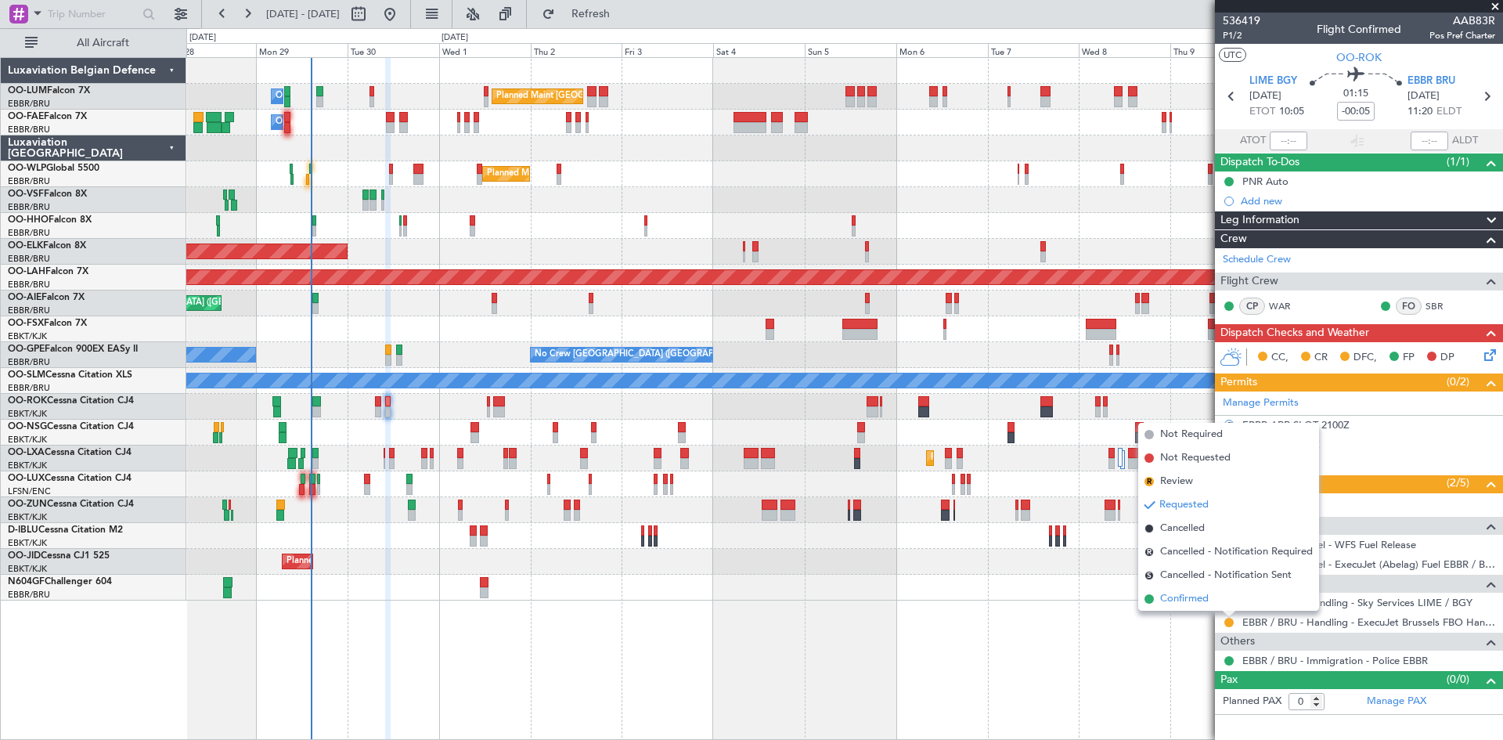
click at [1215, 603] on li "Confirmed" at bounding box center [1228, 598] width 181 height 23
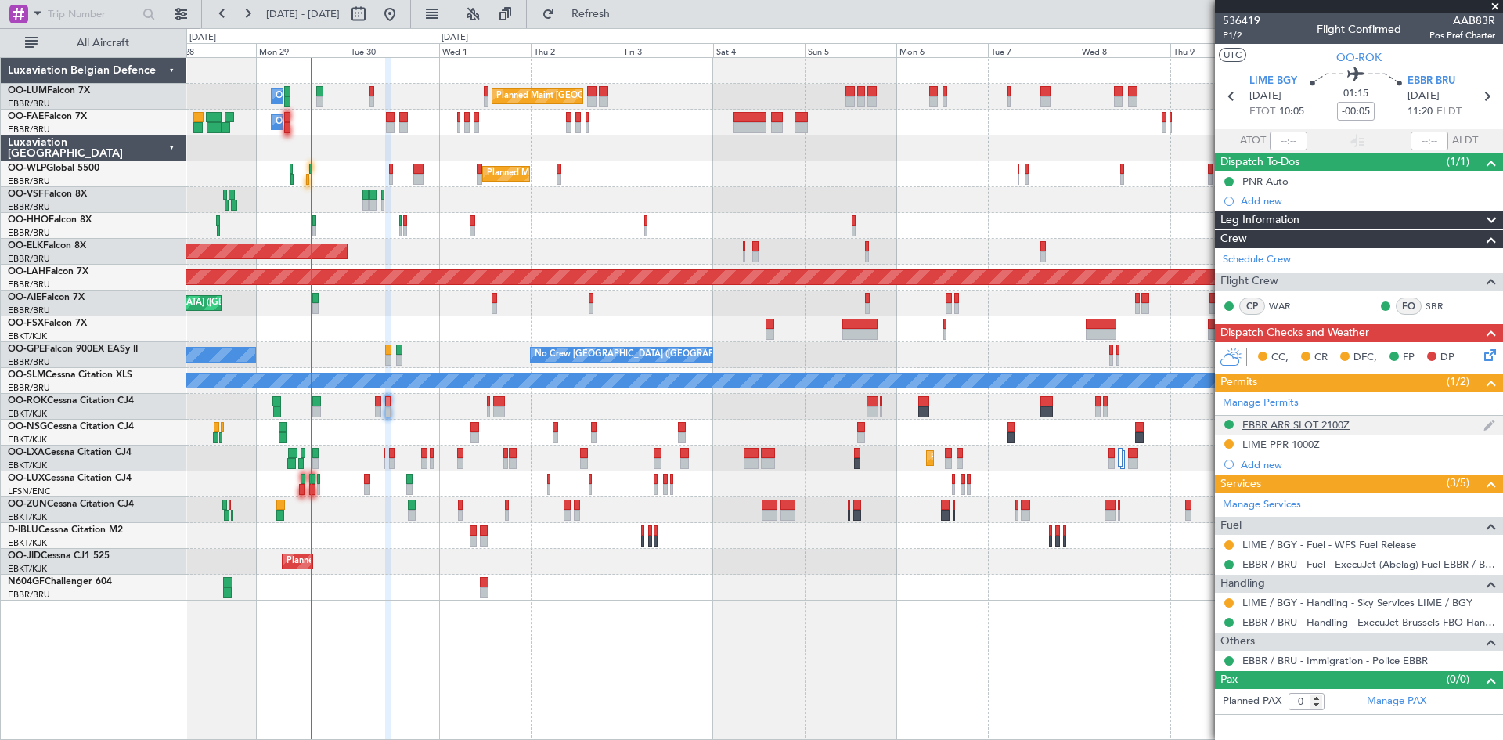
click at [1298, 429] on div "EBBR ARR SLOT 2100Z" at bounding box center [1295, 424] width 107 height 13
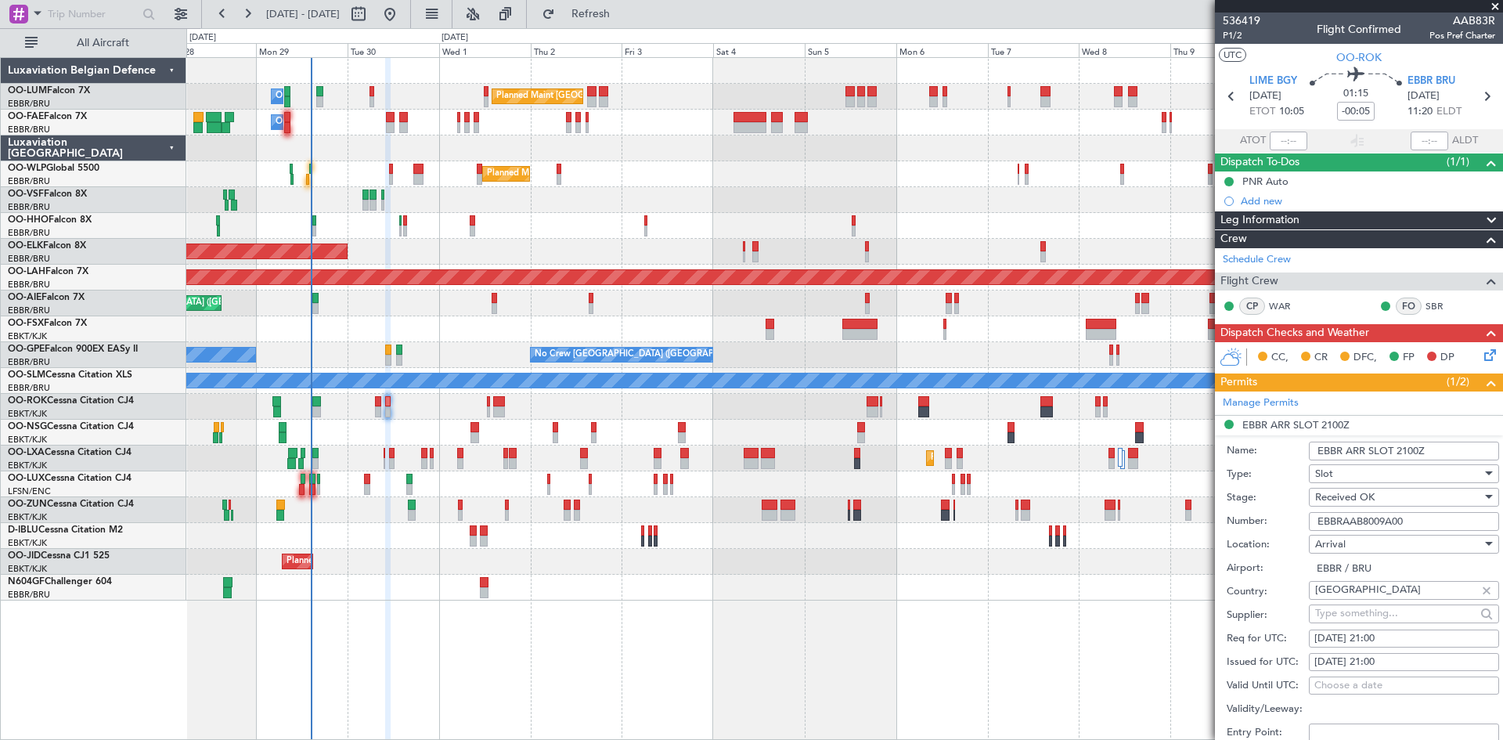
click at [1392, 632] on div "30/09/2025 21:00" at bounding box center [1403, 639] width 179 height 16
select select "9"
select select "2025"
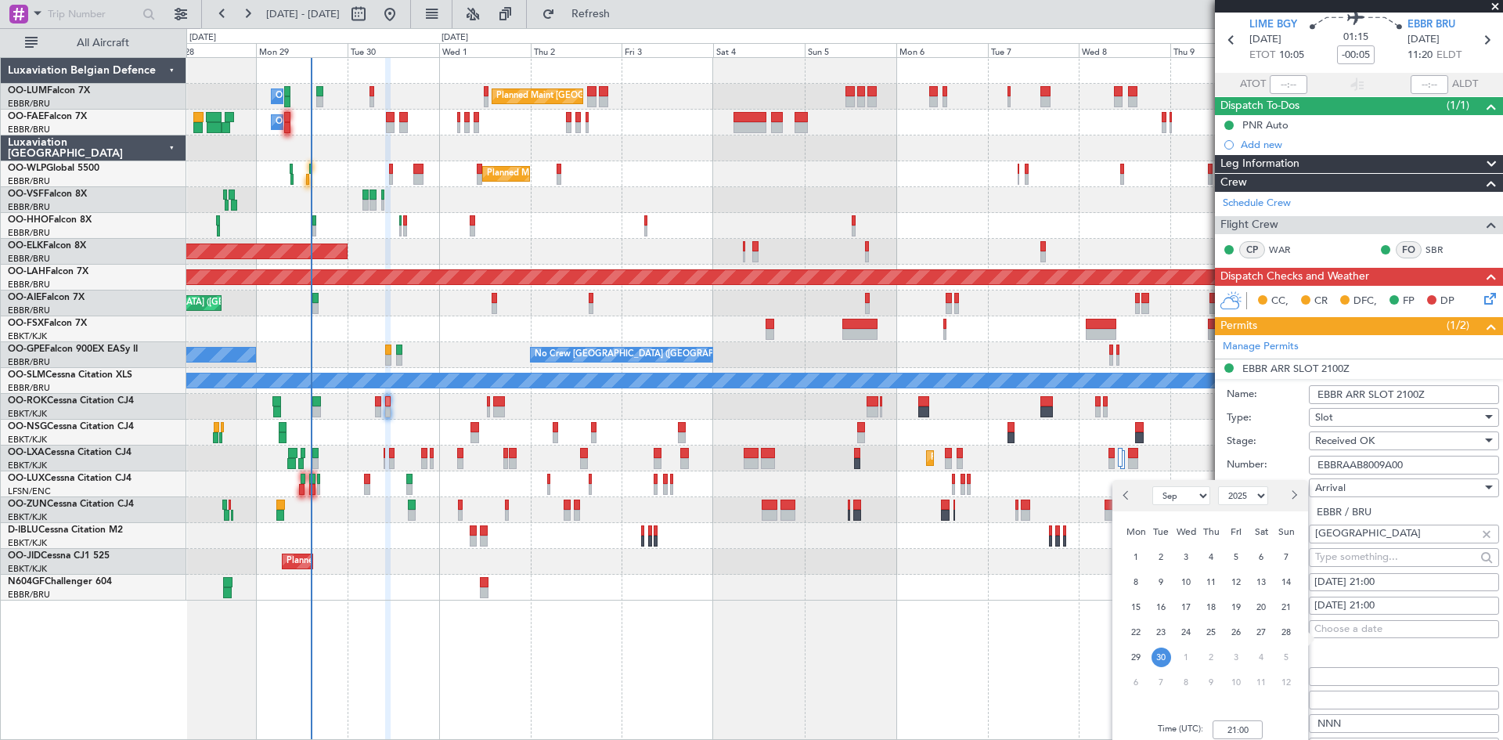
scroll to position [78, 0]
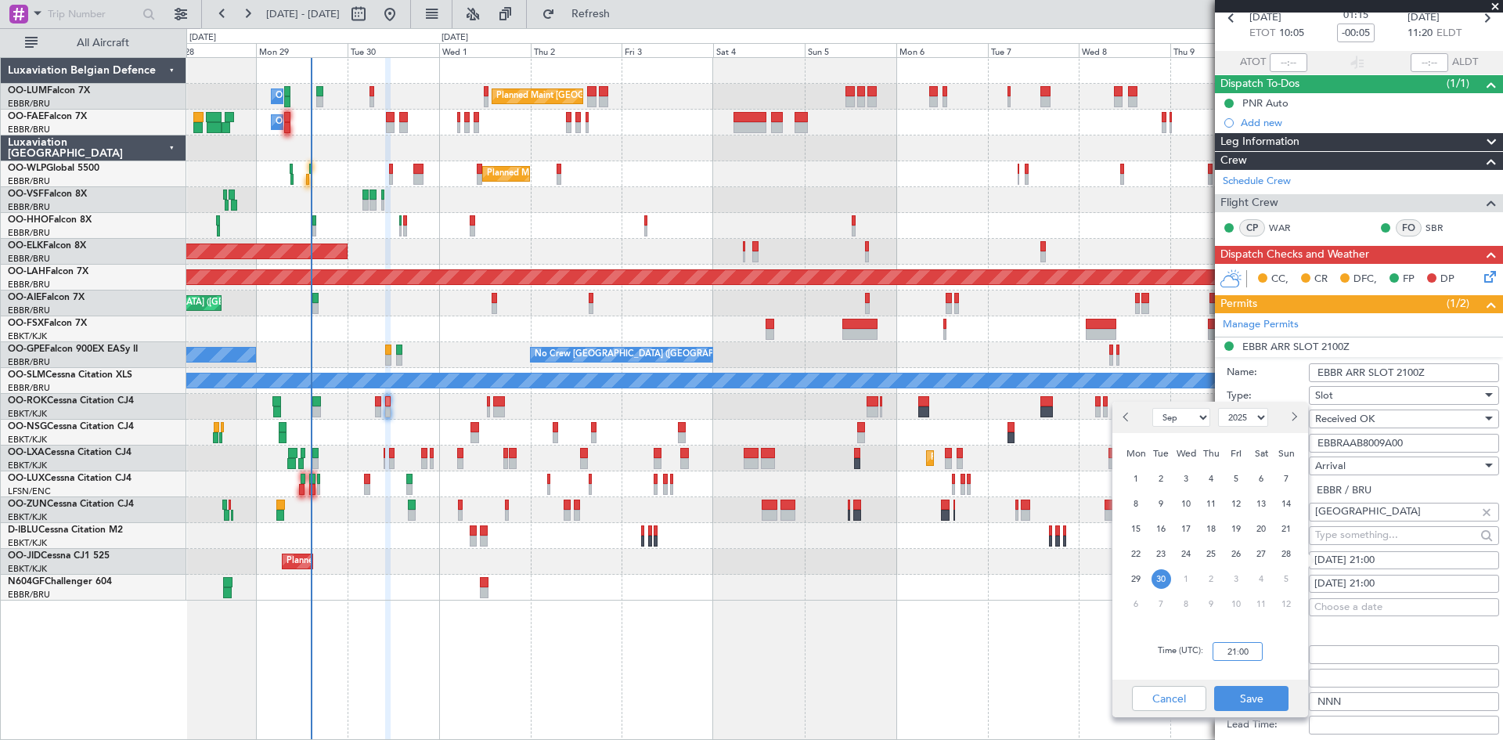
click at [1217, 647] on input "21:00" at bounding box center [1237, 651] width 50 height 19
type input "11:25"
click at [1280, 702] on button "Save" at bounding box center [1251, 698] width 74 height 25
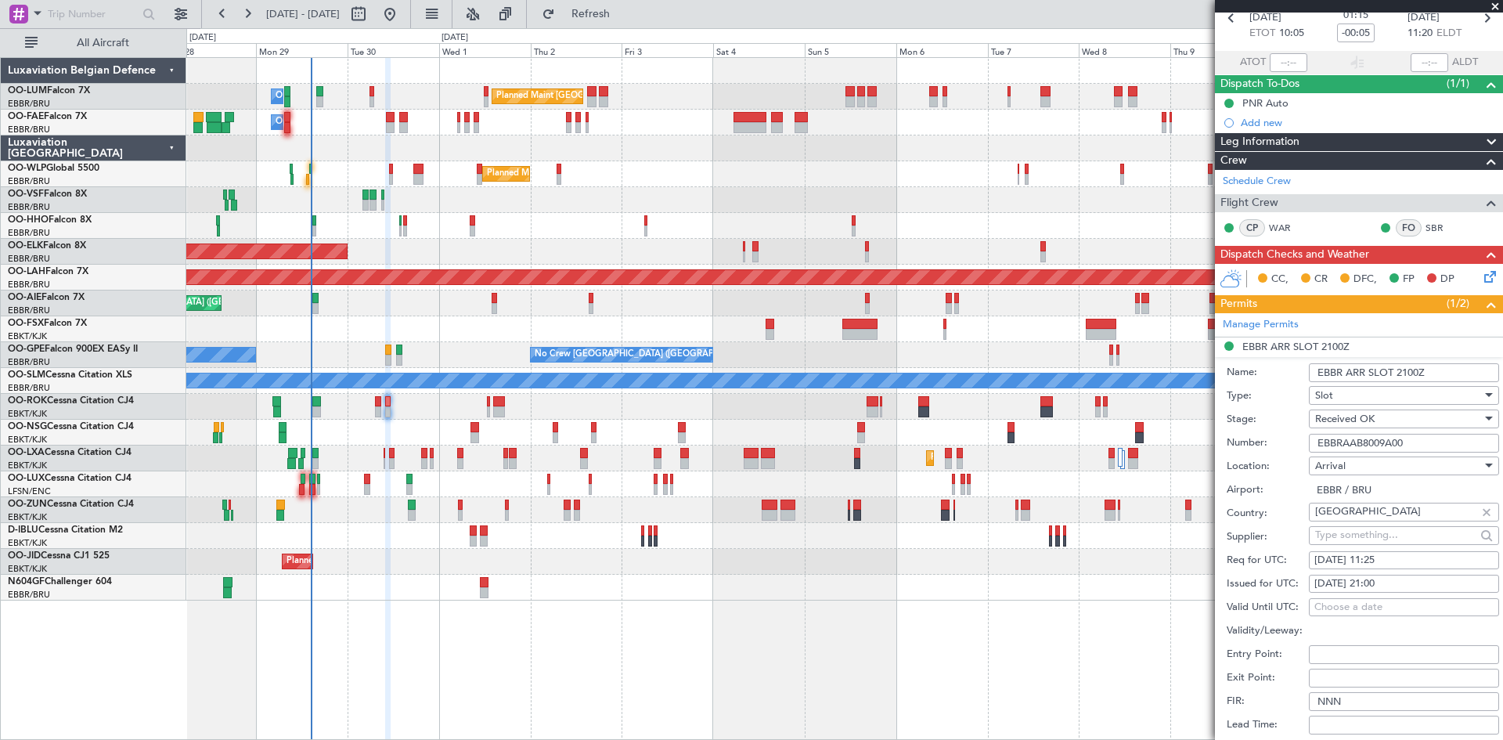
click at [1388, 578] on div "30/09/2025 21:00" at bounding box center [1403, 584] width 179 height 16
select select "9"
select select "2025"
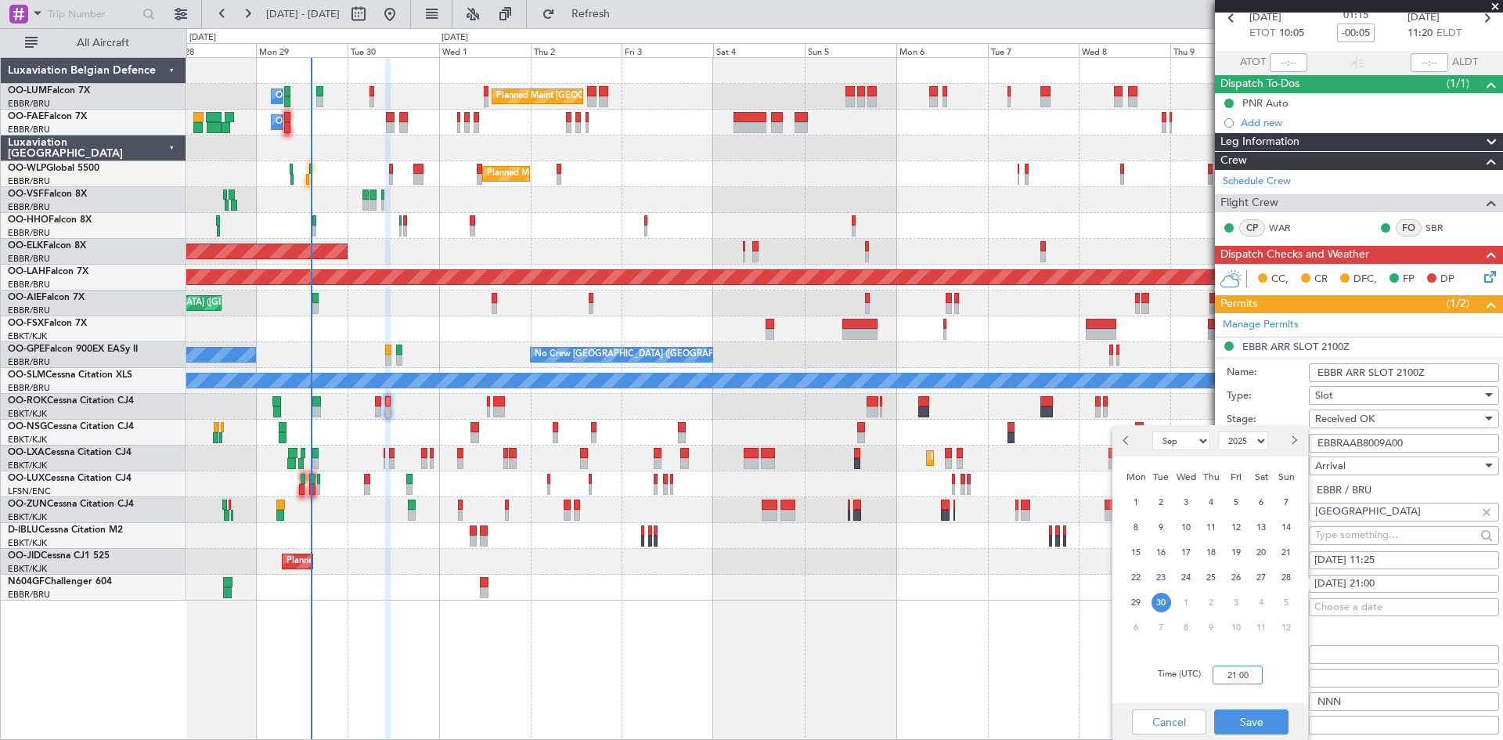
click at [1235, 668] on input "21:00" at bounding box center [1237, 674] width 50 height 19
type input "11:25"
click at [1258, 715] on button "Save" at bounding box center [1251, 721] width 74 height 25
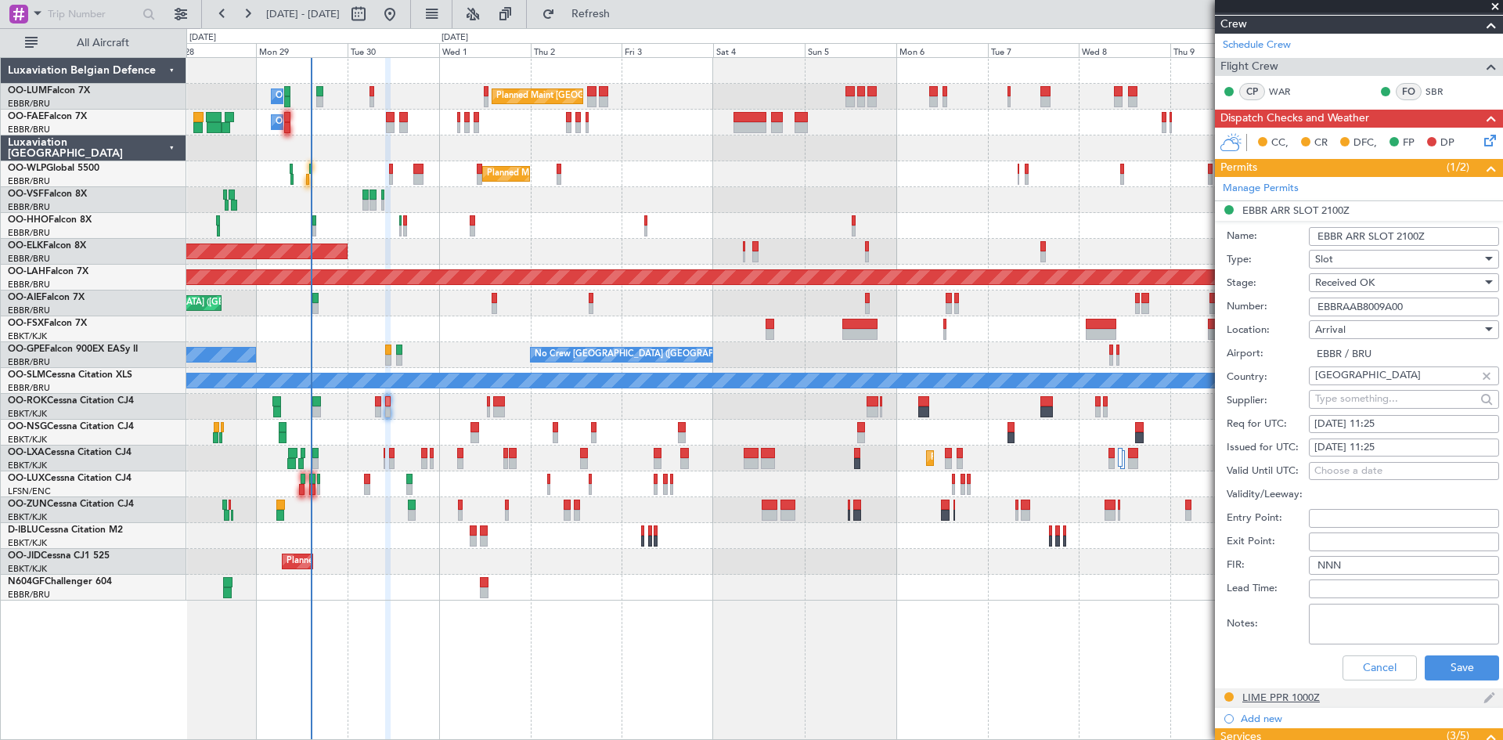
scroll to position [313, 0]
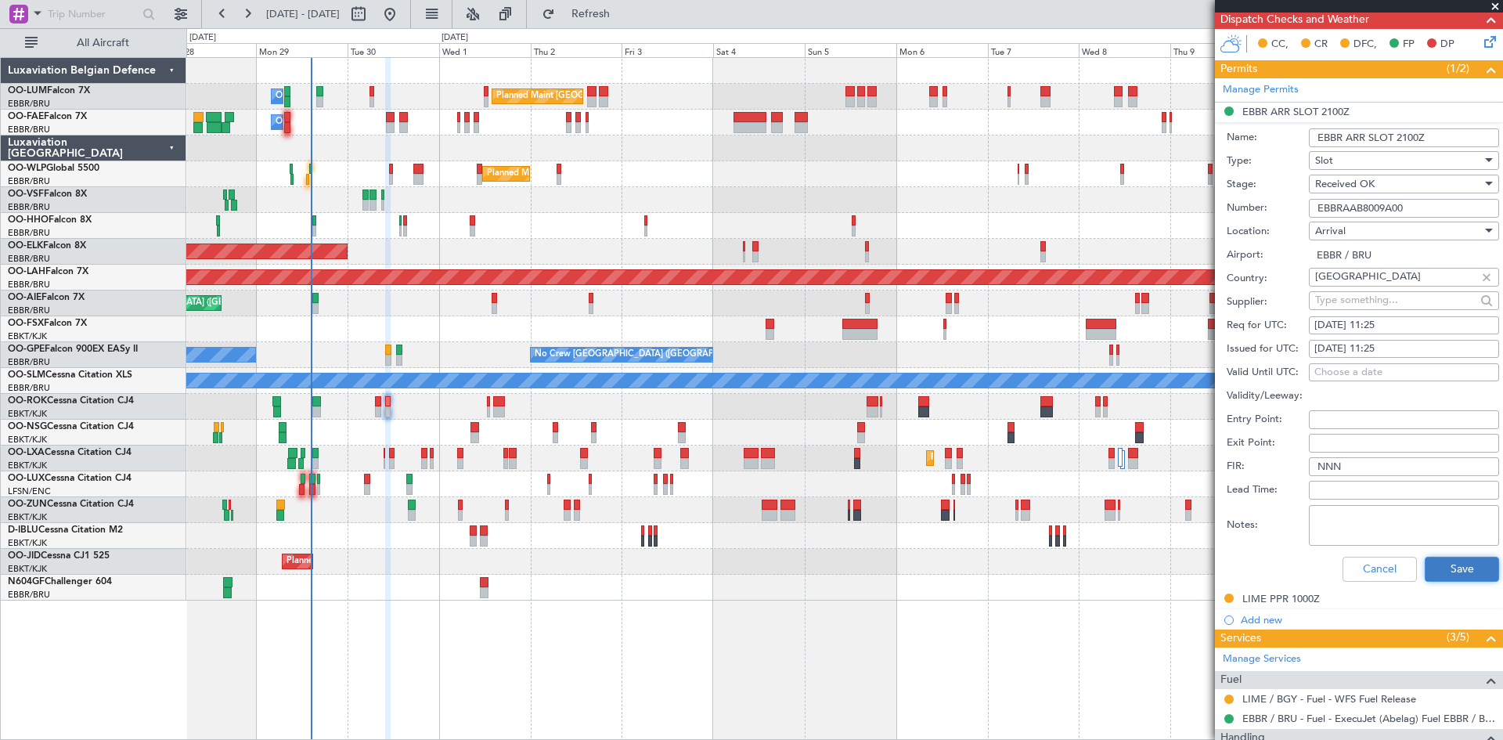
click at [1457, 573] on button "Save" at bounding box center [1461, 568] width 74 height 25
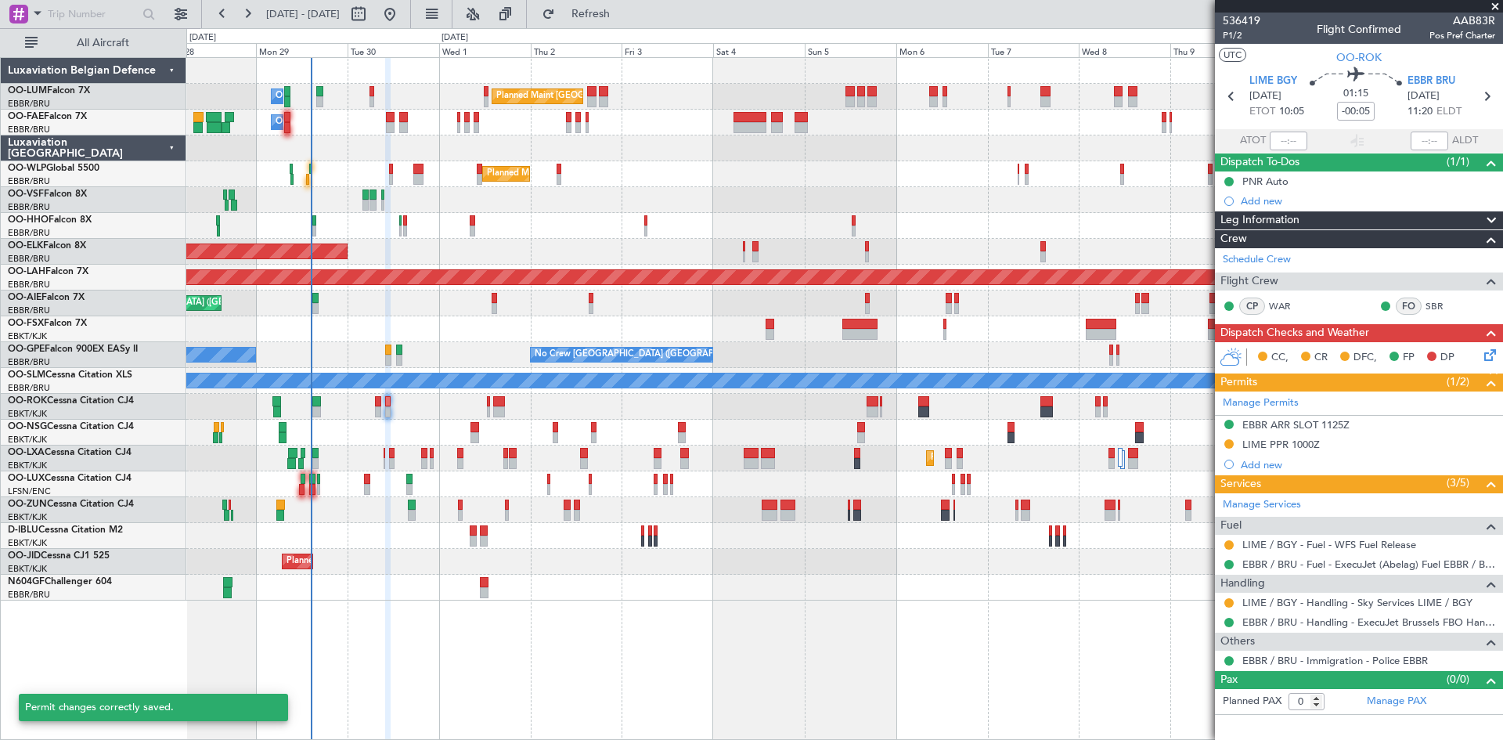
scroll to position [0, 0]
click at [1293, 564] on div "LIME / BGY - Fuel - WFS Fuel Release" at bounding box center [1328, 571] width 153 height 20
click at [1305, 560] on link "EBBR / BRU - Fuel - ExecuJet (Abelag) Fuel EBBR / BRU" at bounding box center [1368, 563] width 253 height 13
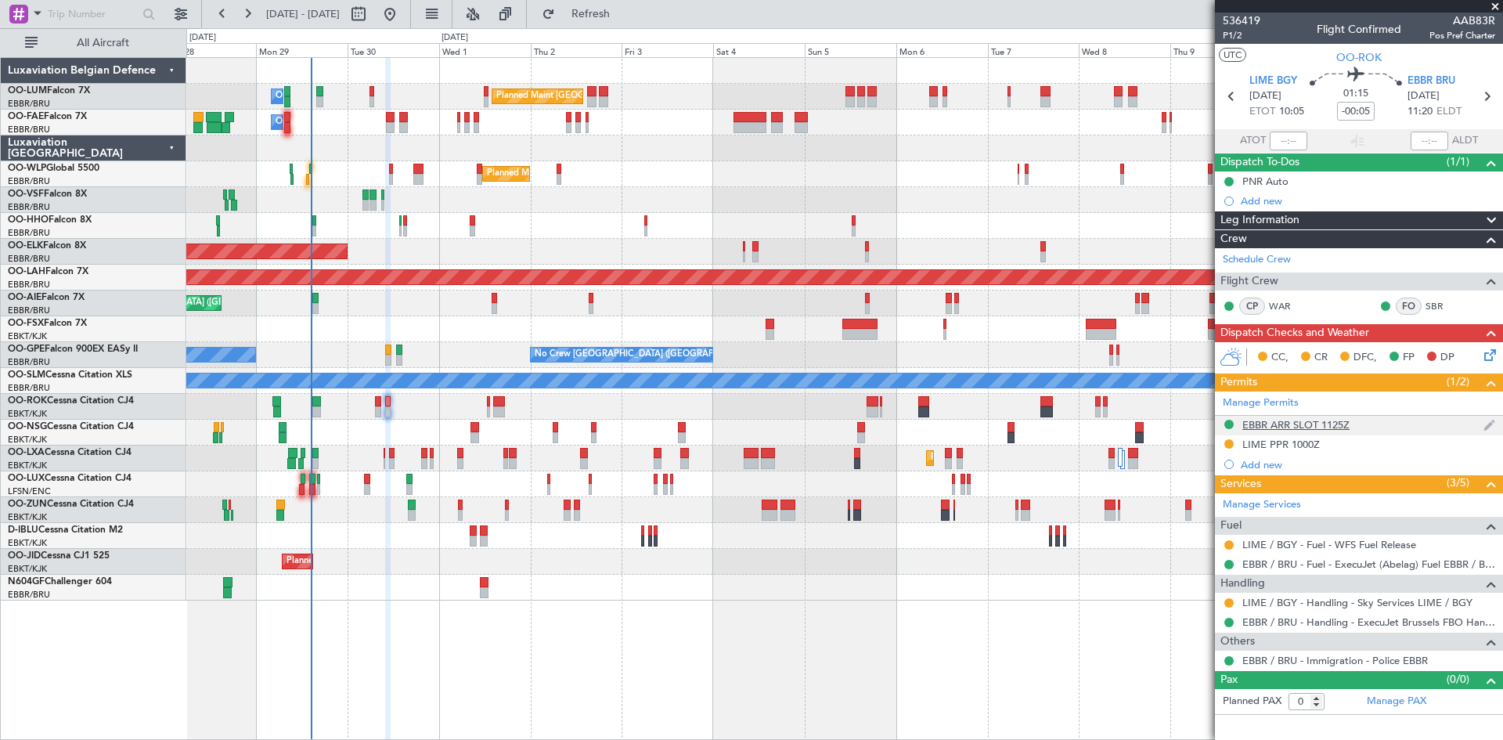
click at [1289, 425] on div "EBBR ARR SLOT 1125Z" at bounding box center [1295, 424] width 107 height 13
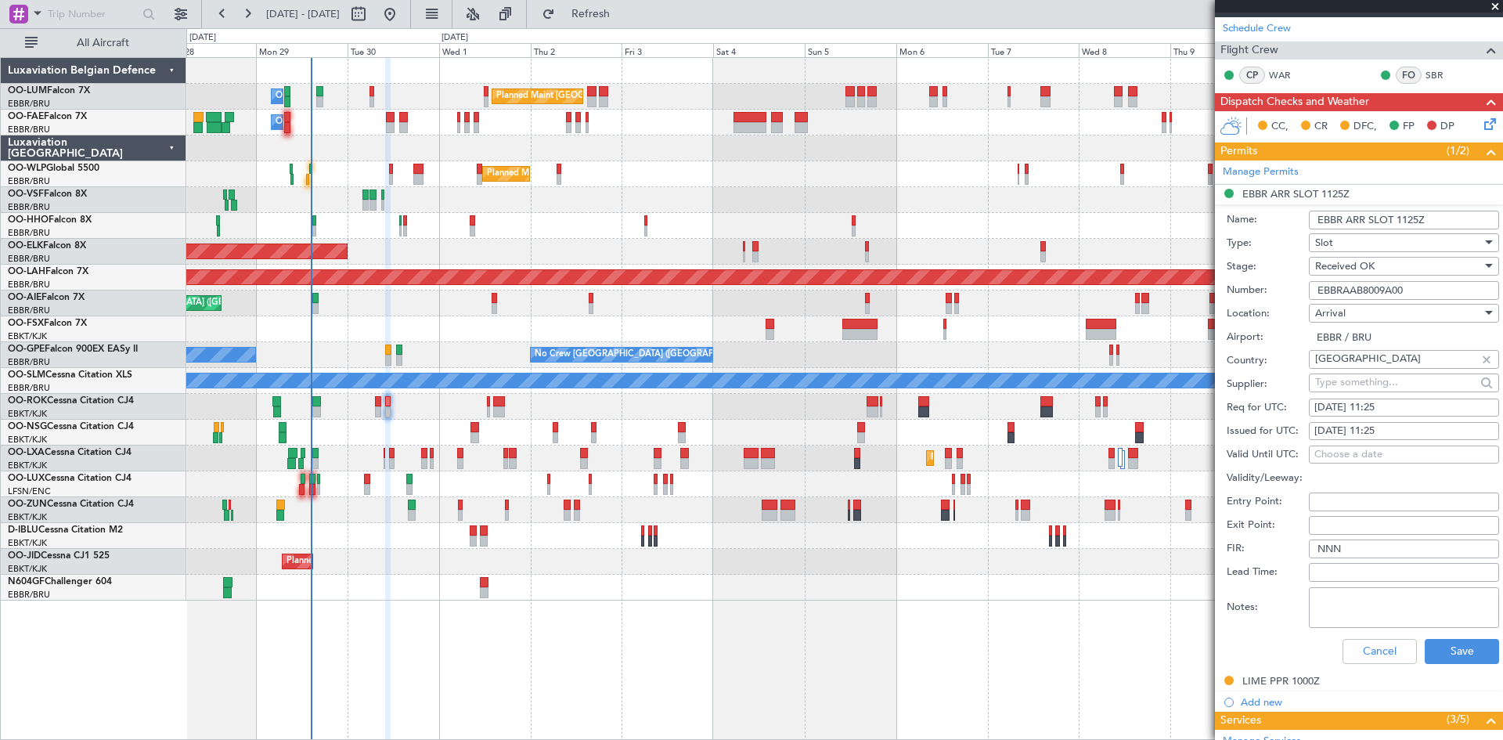
scroll to position [235, 0]
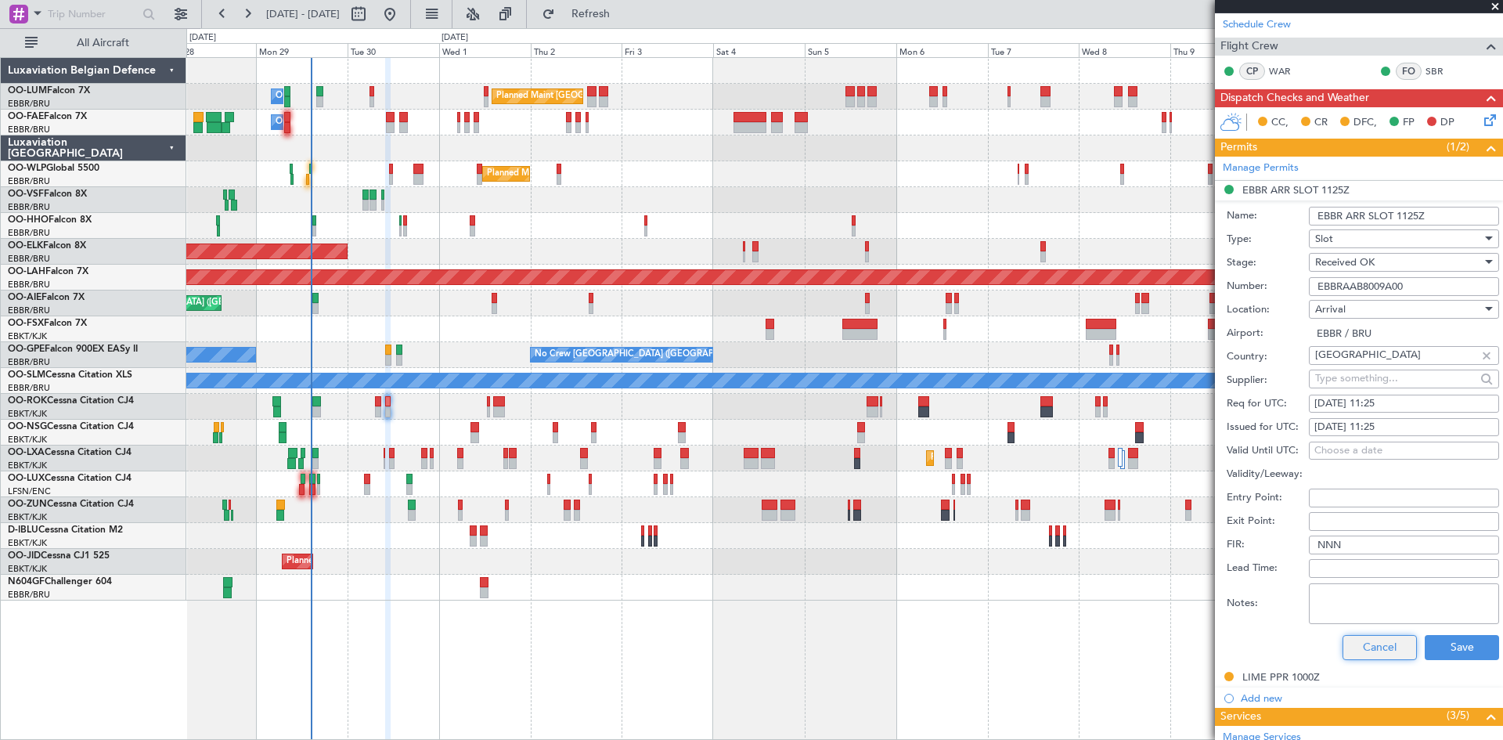
click at [1400, 640] on button "Cancel" at bounding box center [1379, 647] width 74 height 25
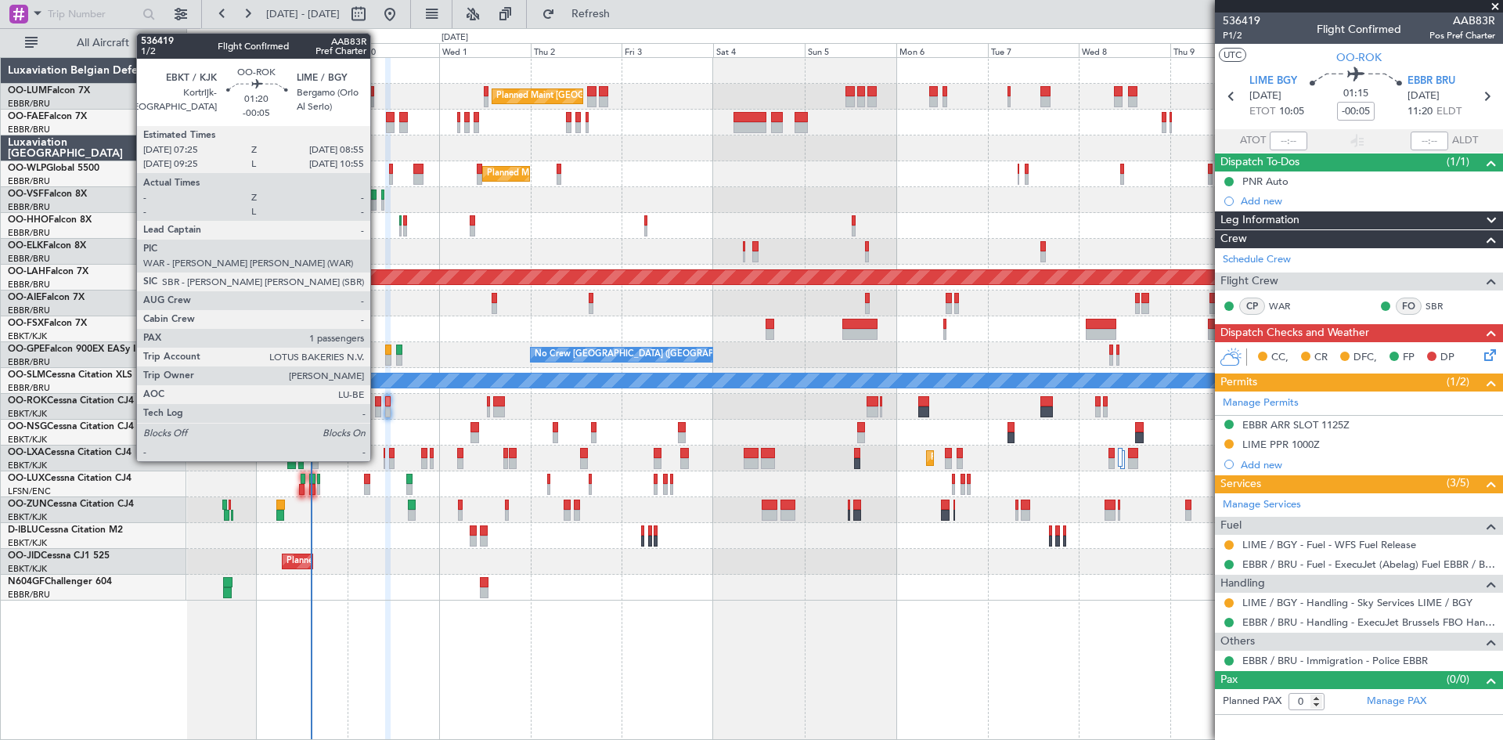
click at [377, 398] on div at bounding box center [378, 401] width 6 height 11
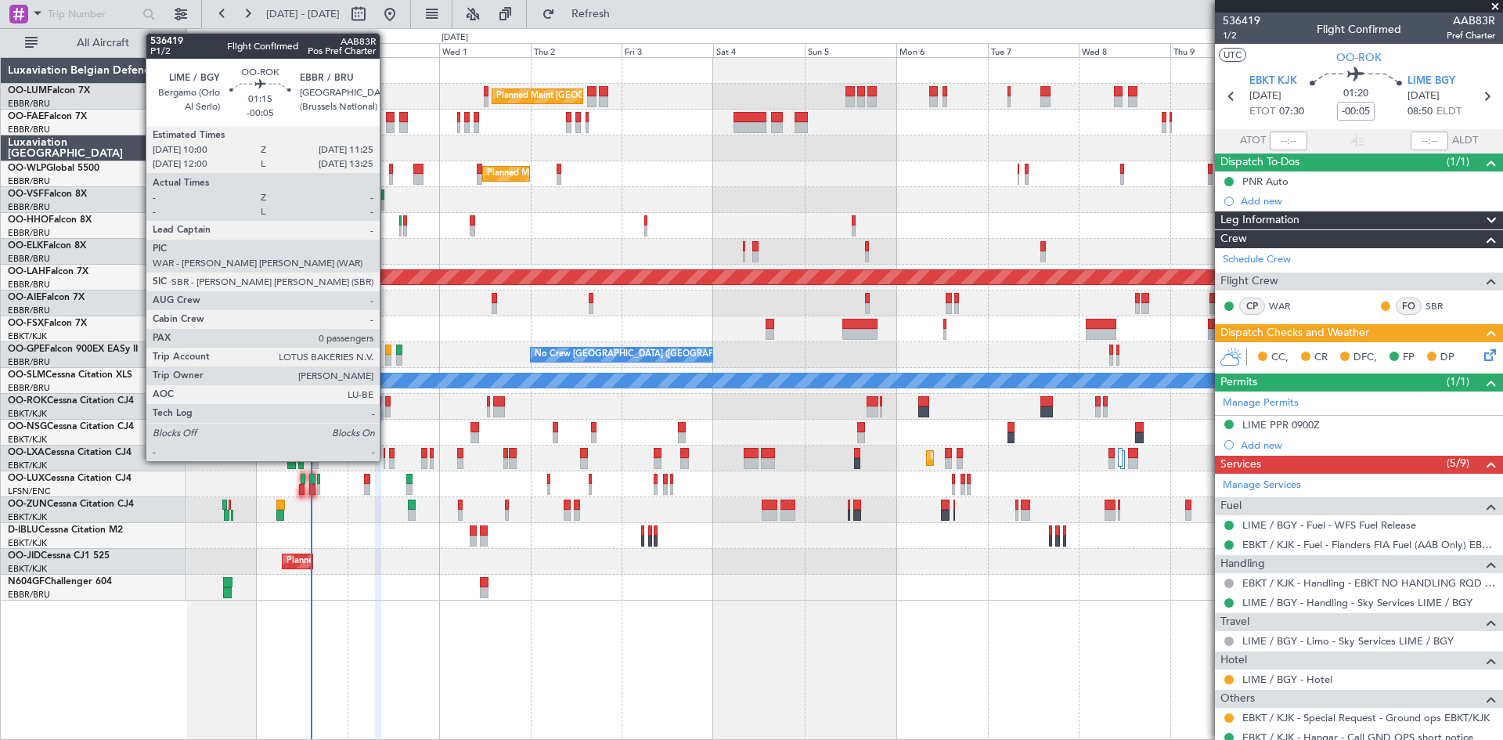
click at [387, 399] on div at bounding box center [387, 401] width 5 height 11
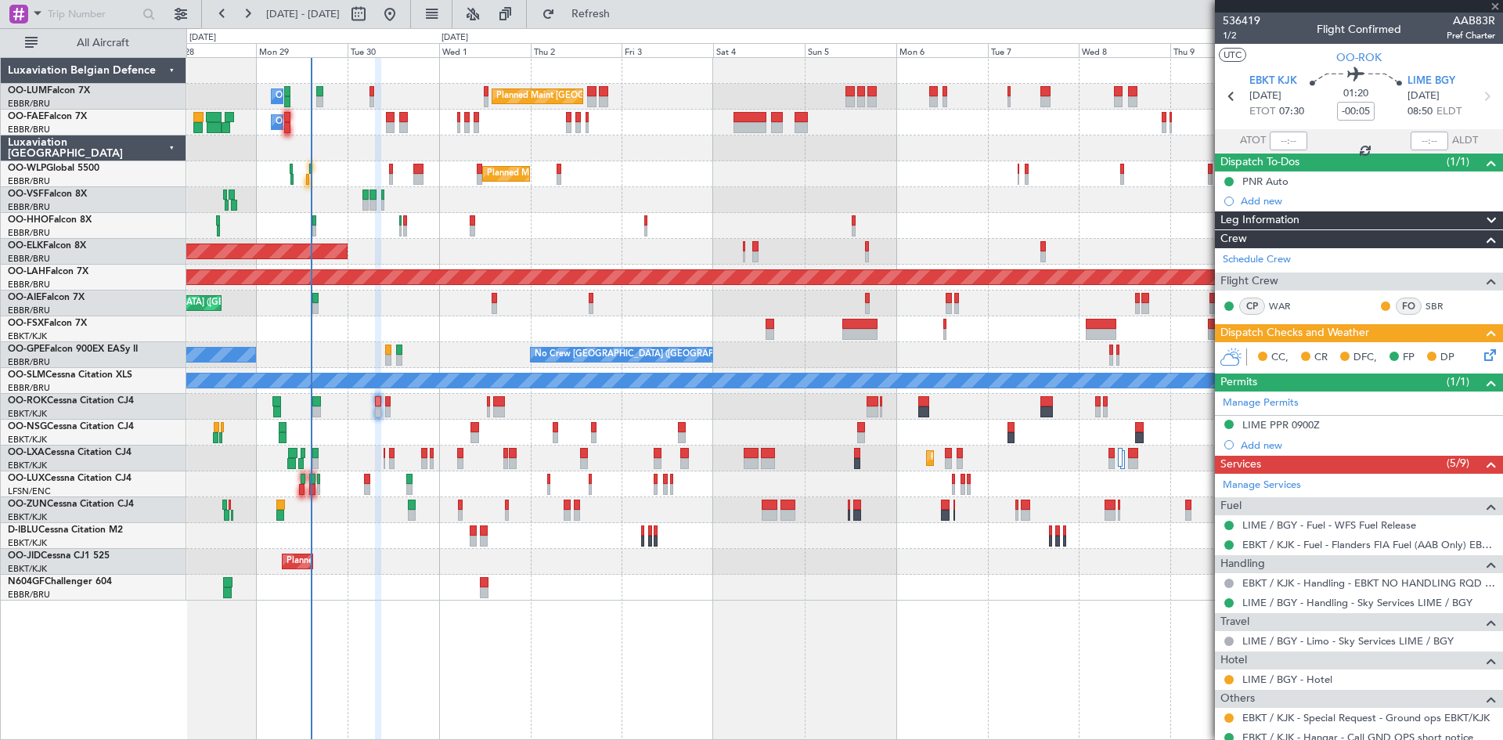
type input "0"
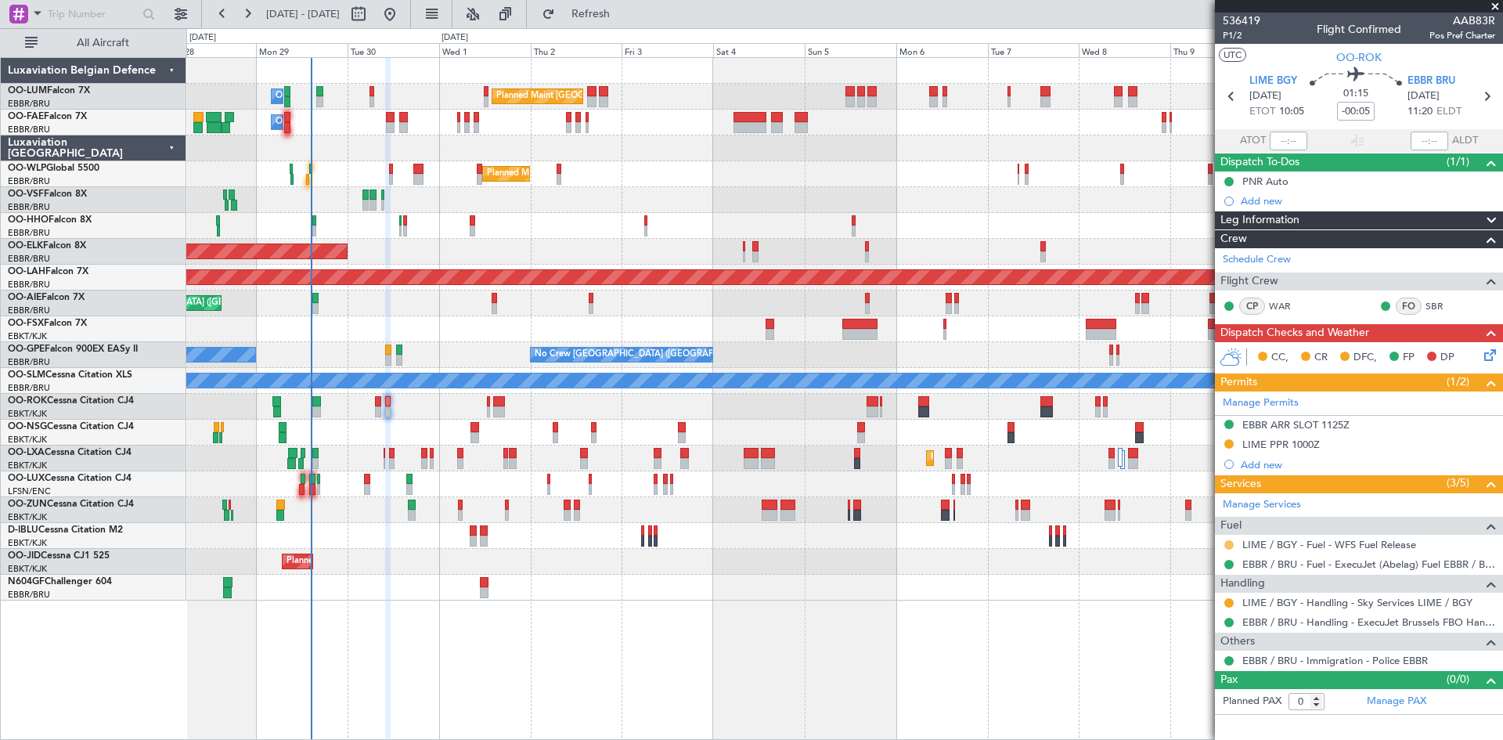
click at [1233, 546] on button at bounding box center [1228, 544] width 9 height 9
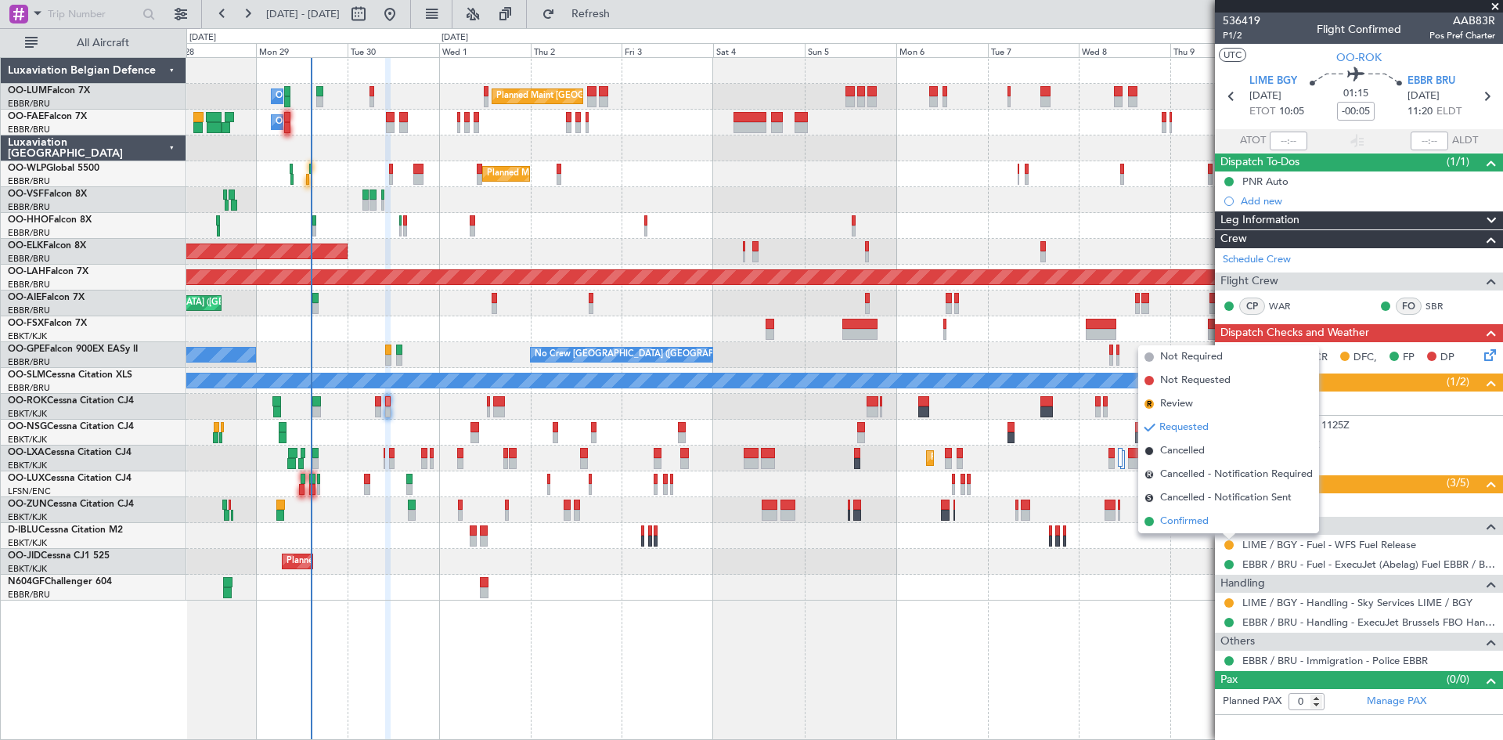
click at [1212, 520] on li "Confirmed" at bounding box center [1228, 521] width 181 height 23
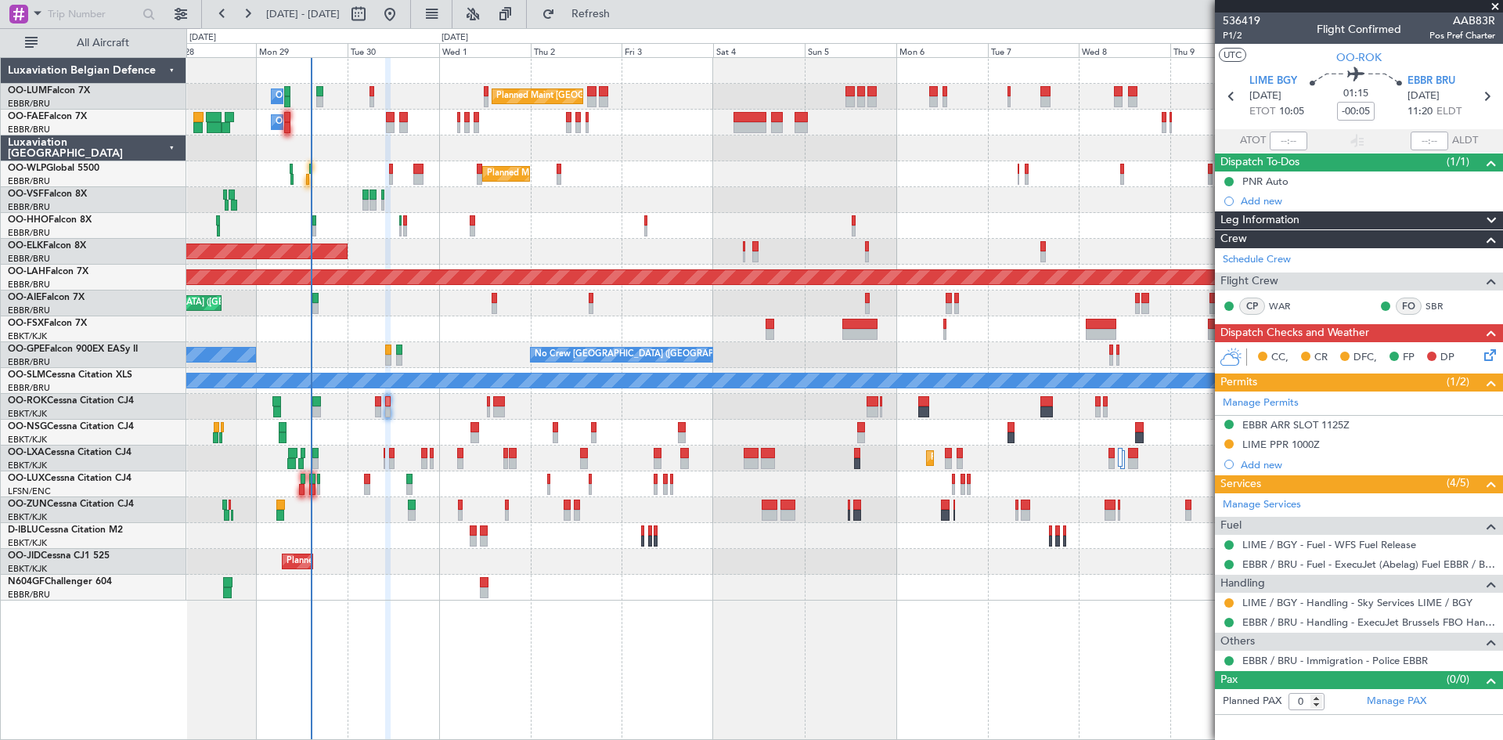
click at [454, 101] on div "Planned Maint [GEOGRAPHIC_DATA] ([GEOGRAPHIC_DATA] National) Owner [GEOGRAPHIC_…" at bounding box center [844, 97] width 1316 height 26
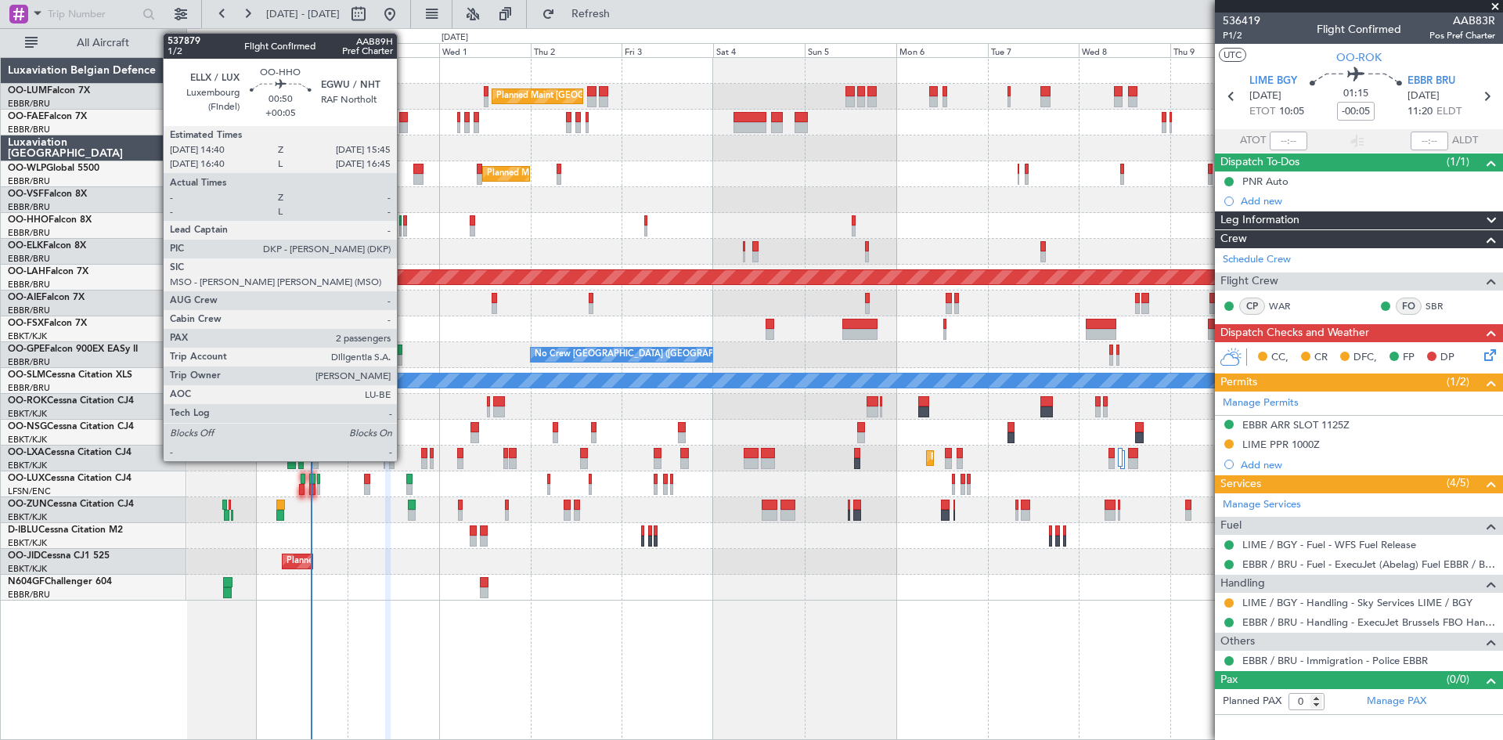
click at [404, 218] on div at bounding box center [405, 220] width 5 height 11
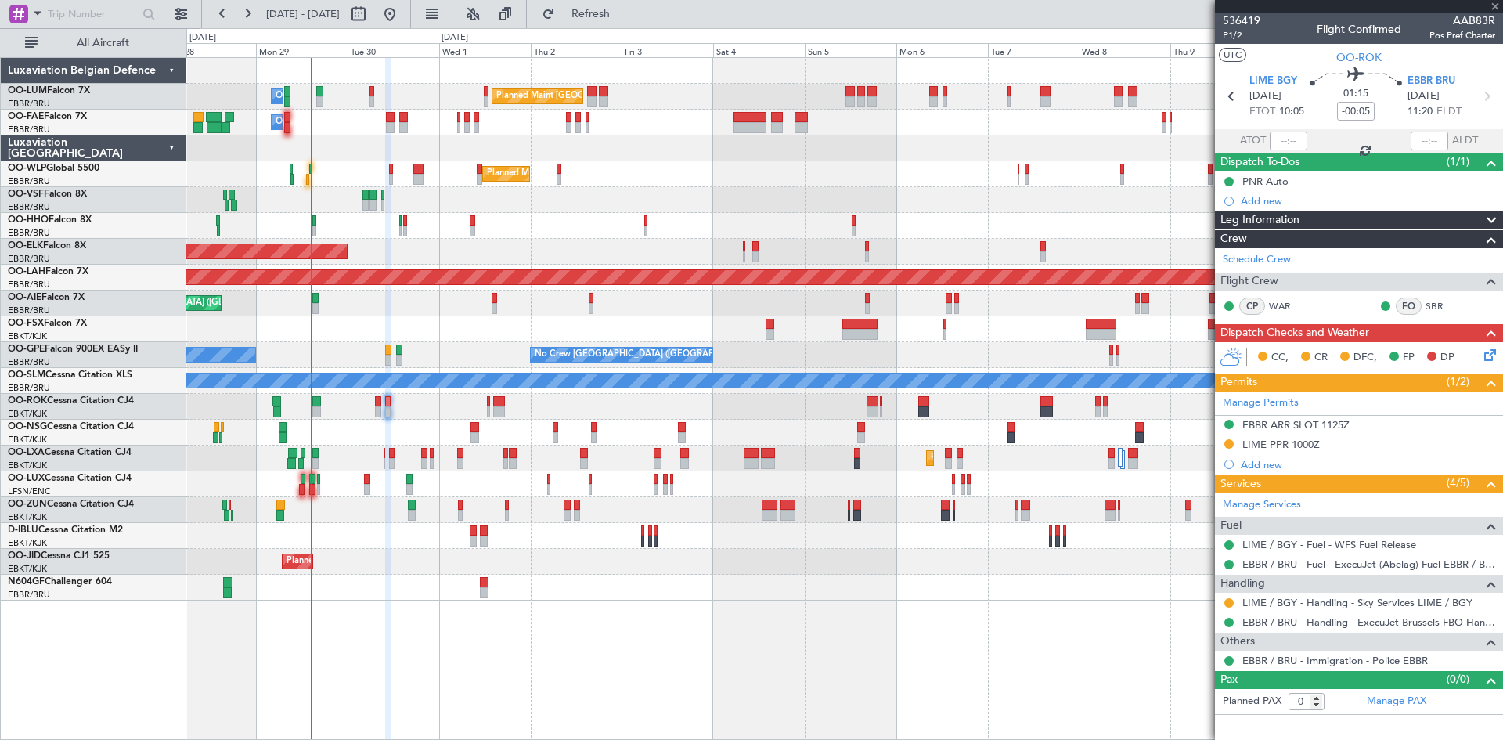
type input "+00:05"
type input "2"
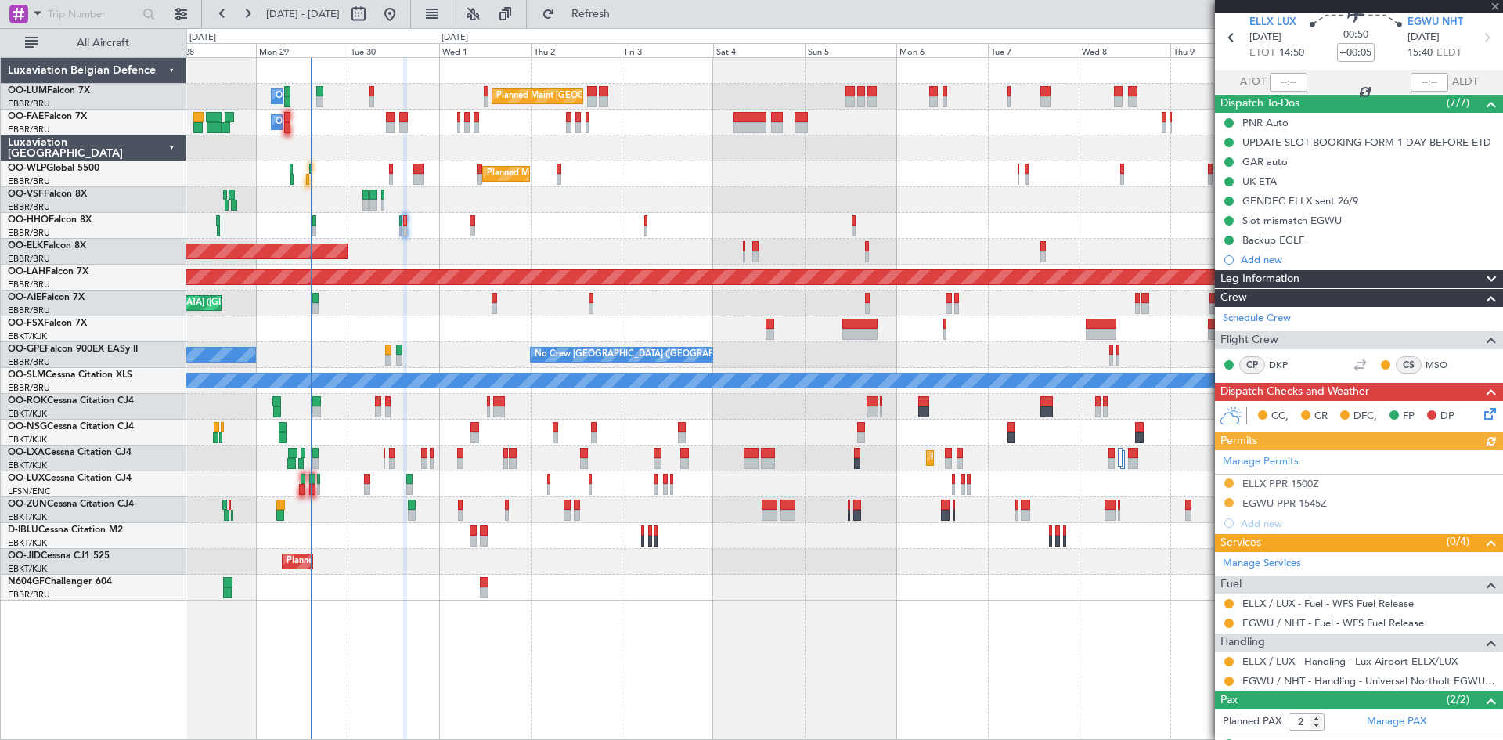
scroll to position [124, 0]
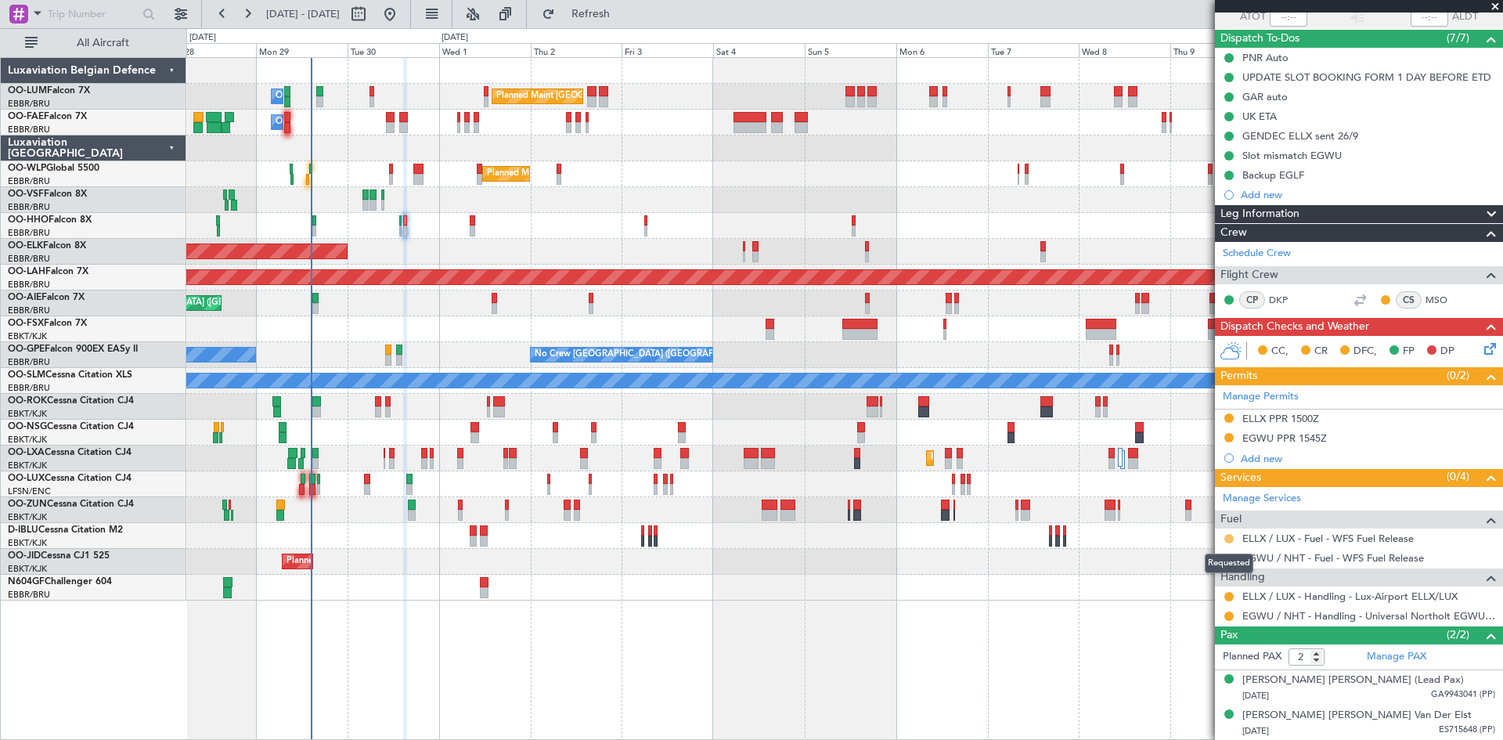
click at [1227, 535] on button at bounding box center [1228, 538] width 9 height 9
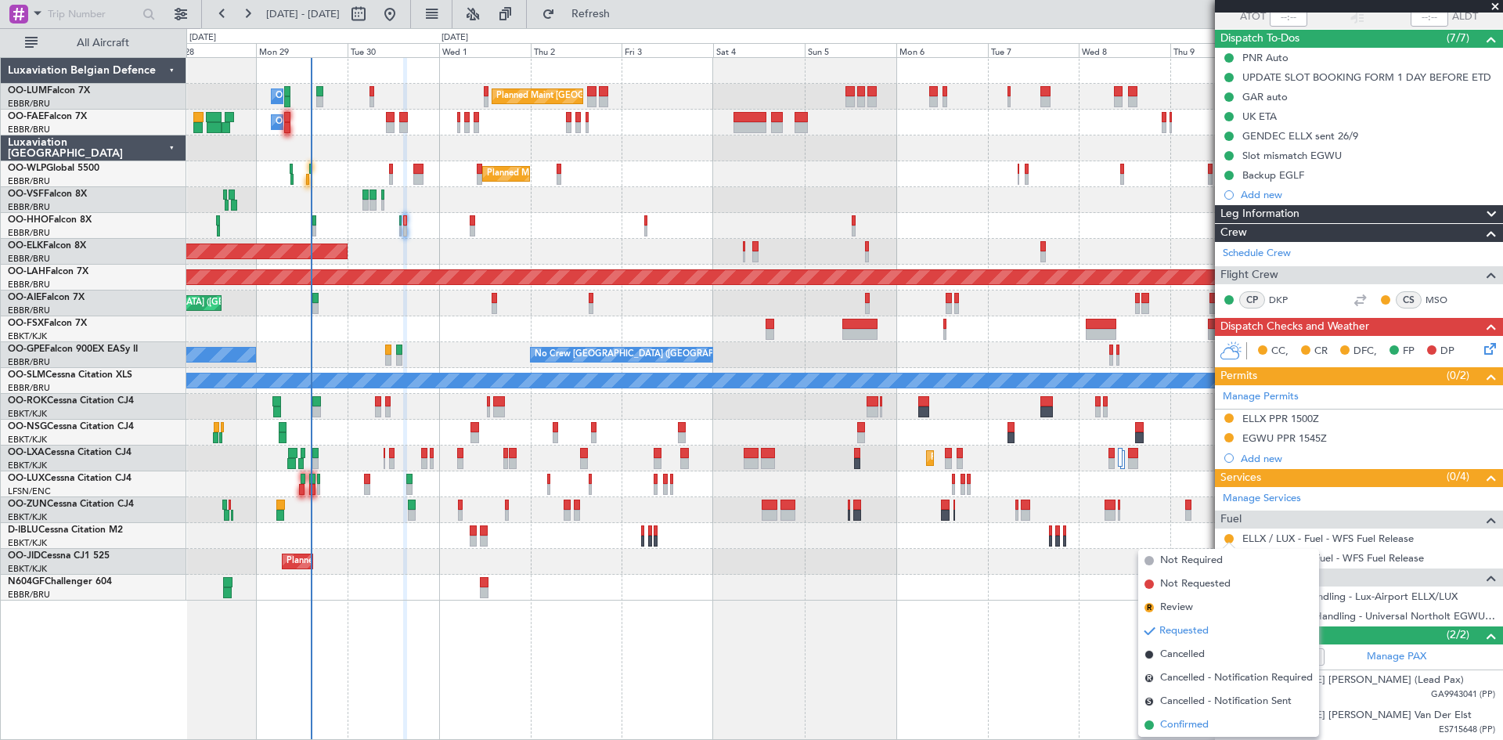
click at [1209, 725] on li "Confirmed" at bounding box center [1228, 724] width 181 height 23
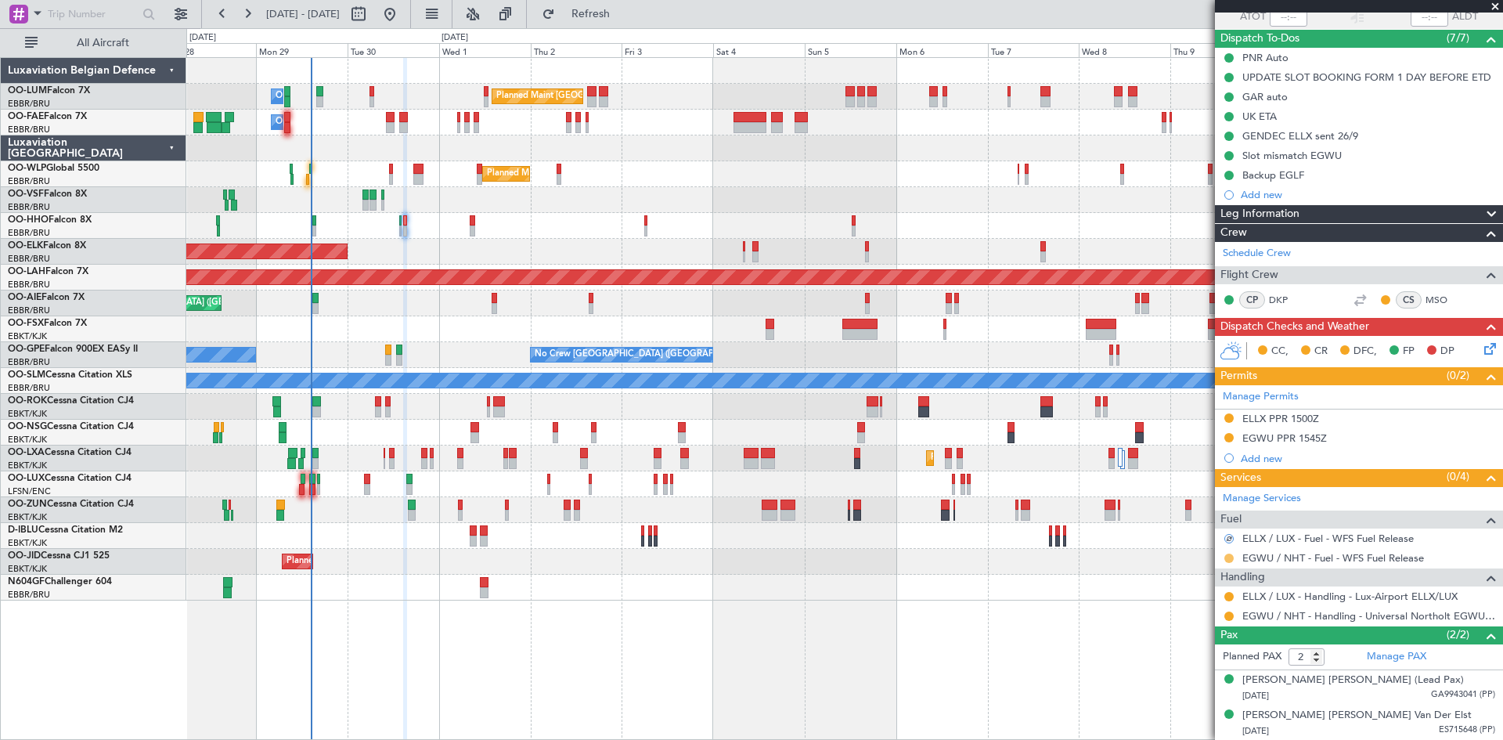
click at [1231, 556] on button at bounding box center [1228, 557] width 9 height 9
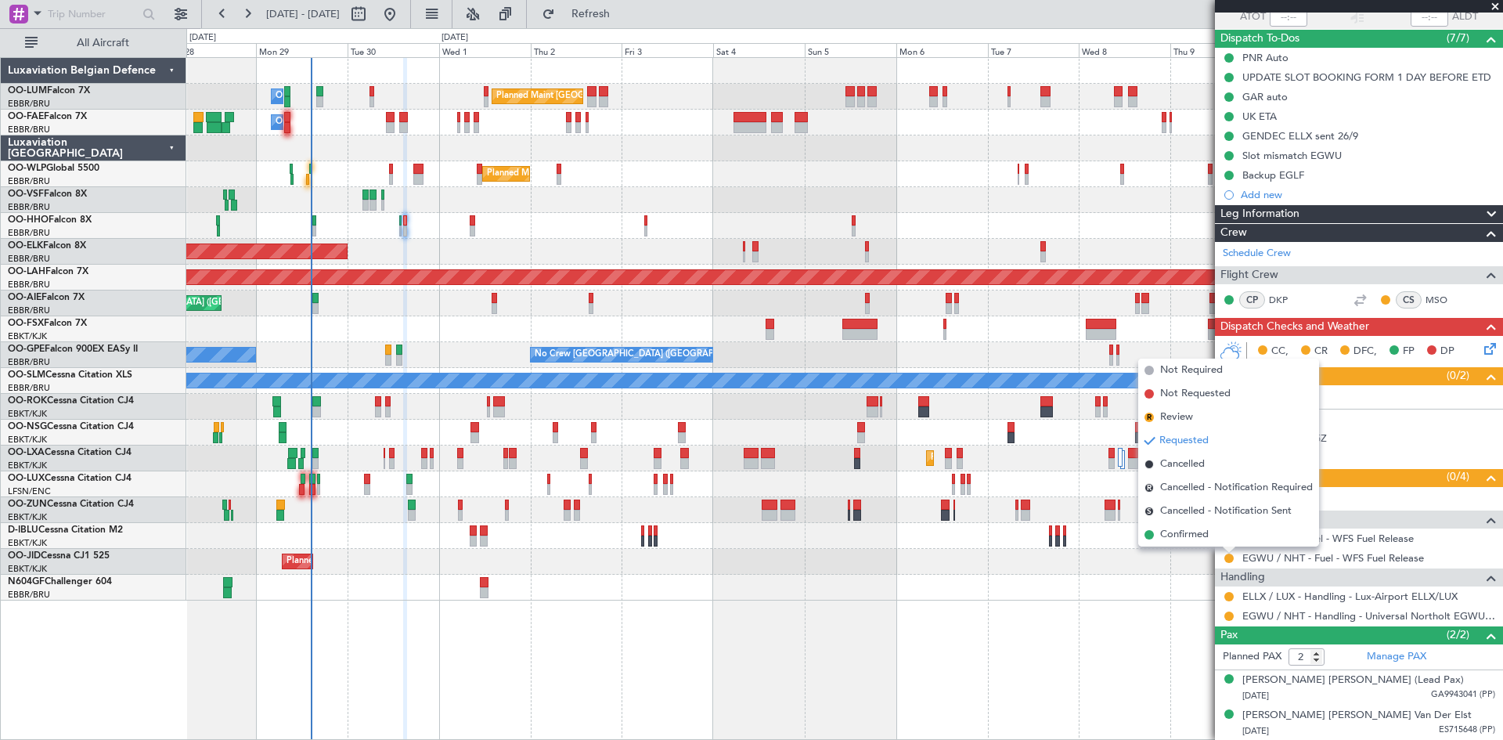
click at [420, 247] on div "Planned Maint Kortrijk-[GEOGRAPHIC_DATA]" at bounding box center [844, 252] width 1316 height 26
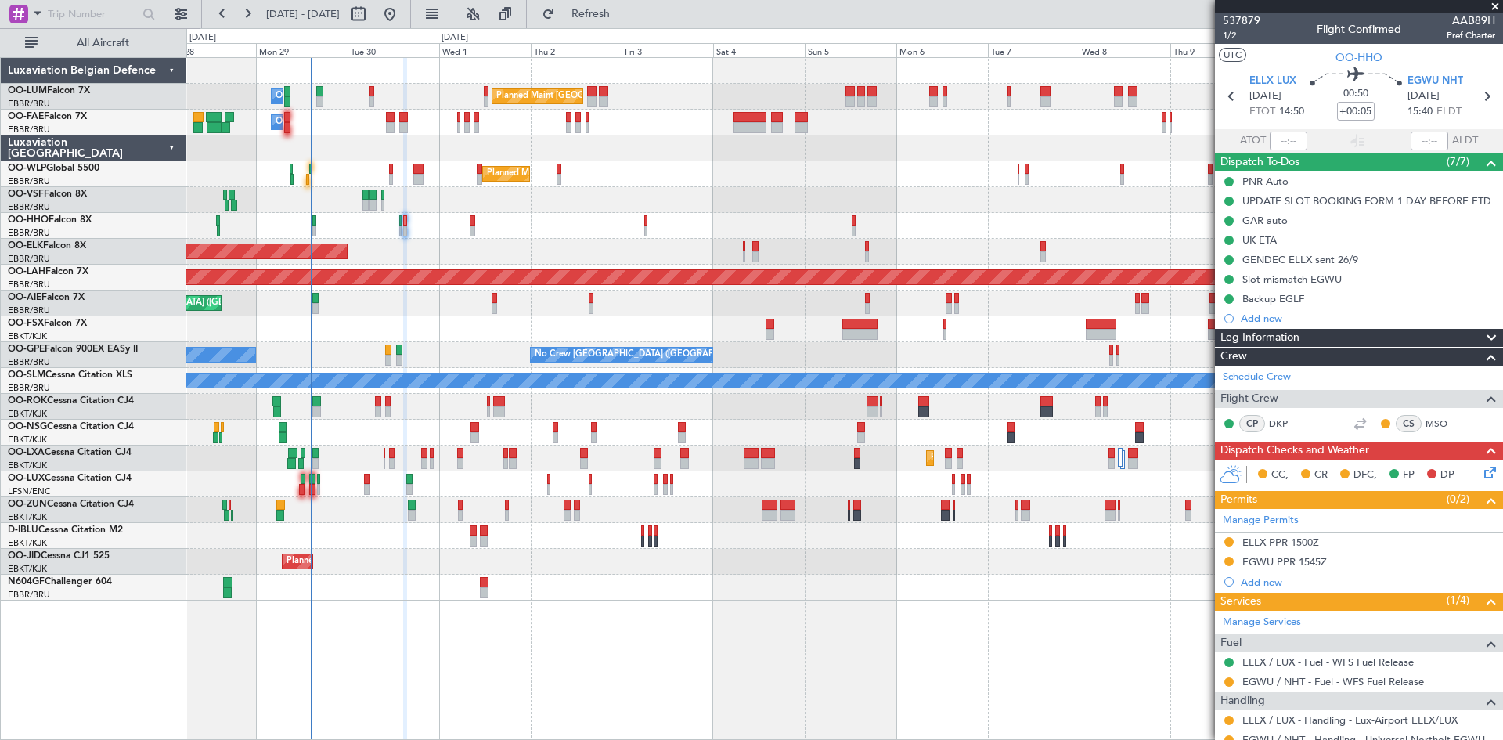
scroll to position [124, 0]
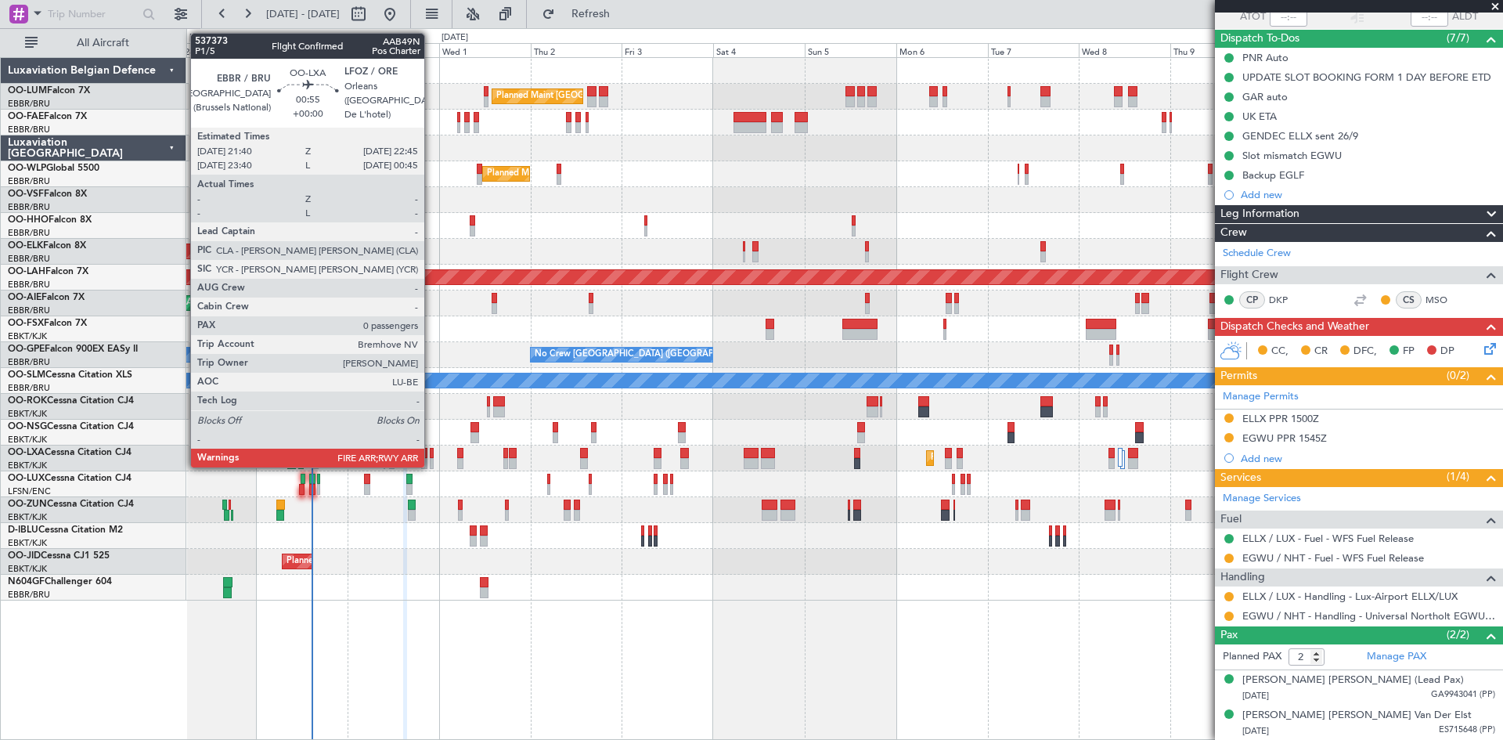
click at [431, 455] on div at bounding box center [432, 453] width 5 height 11
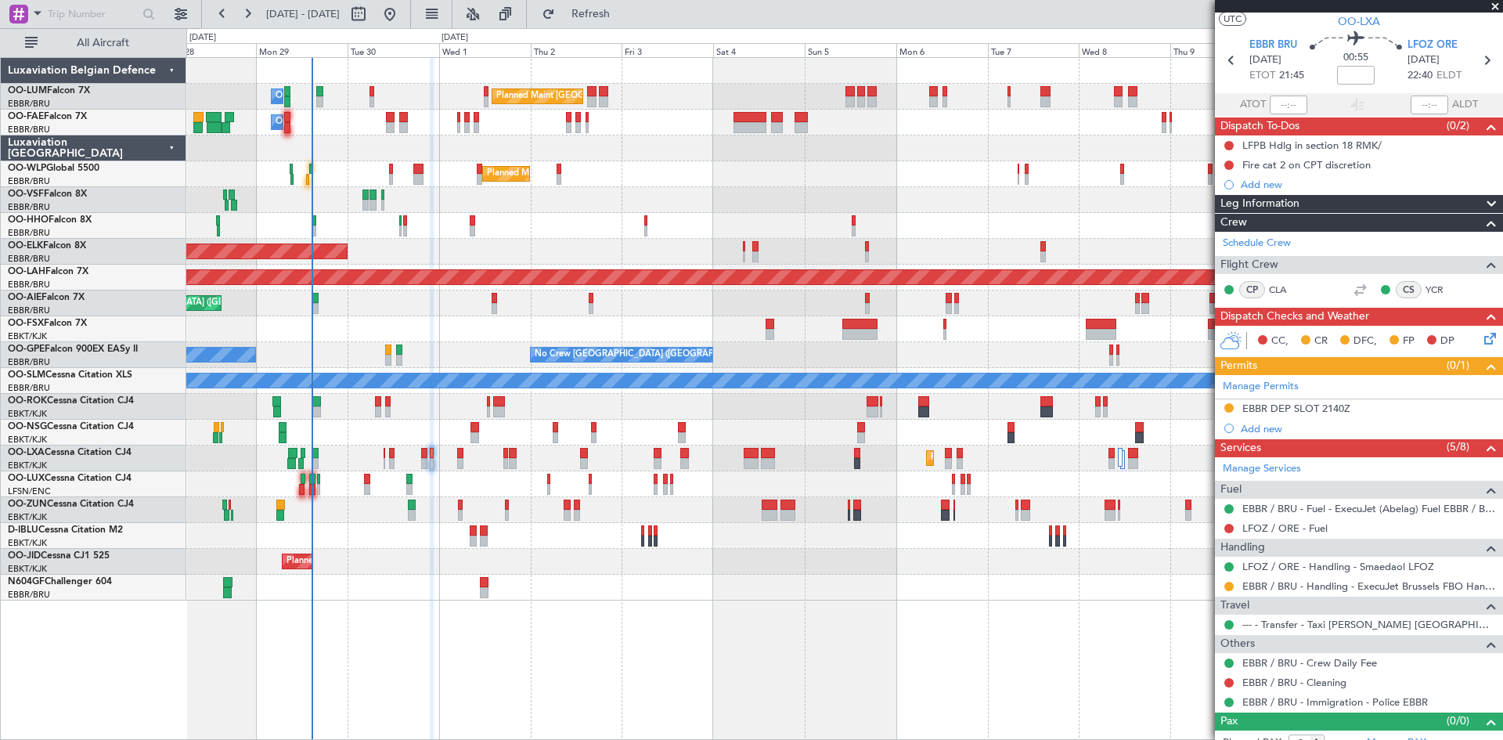
scroll to position [52, 0]
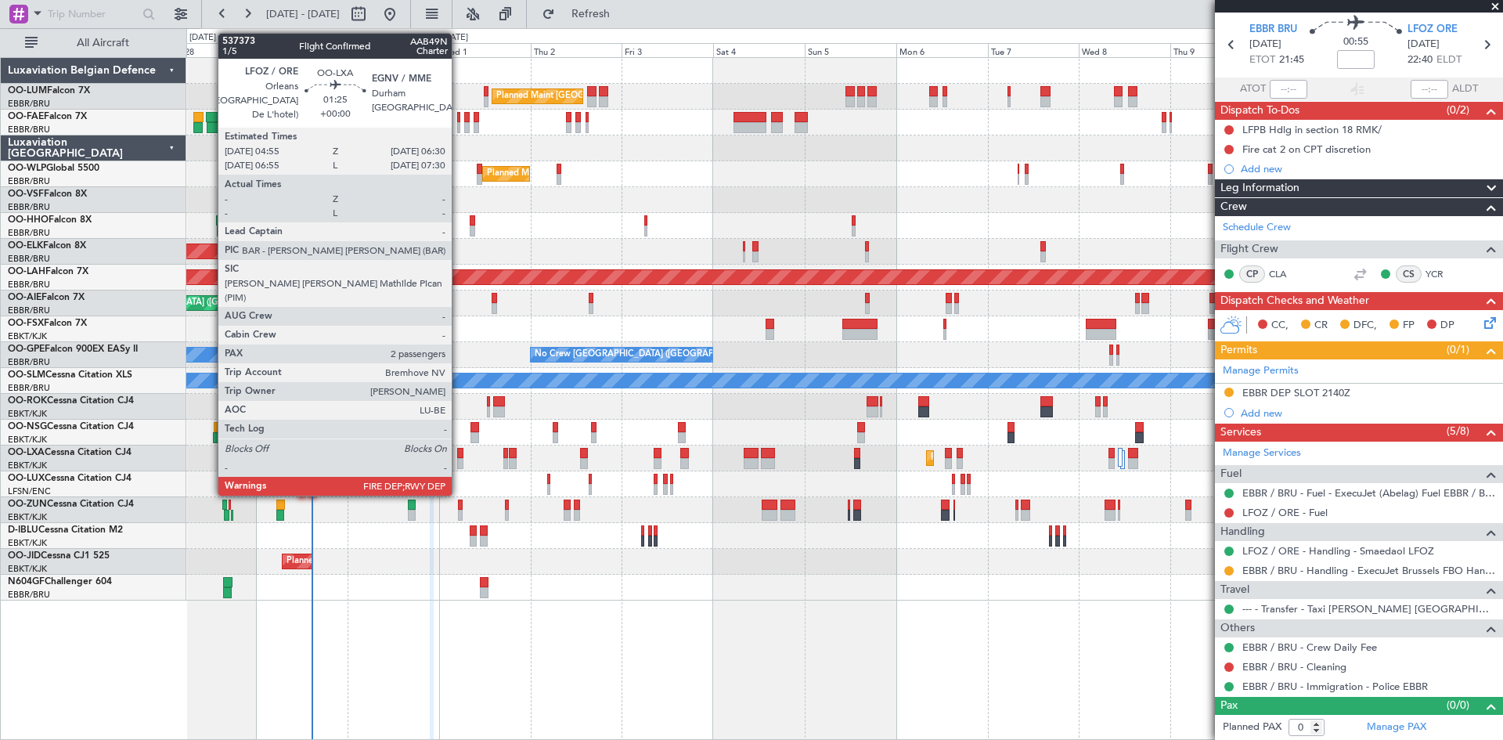
click at [459, 451] on div at bounding box center [460, 453] width 6 height 11
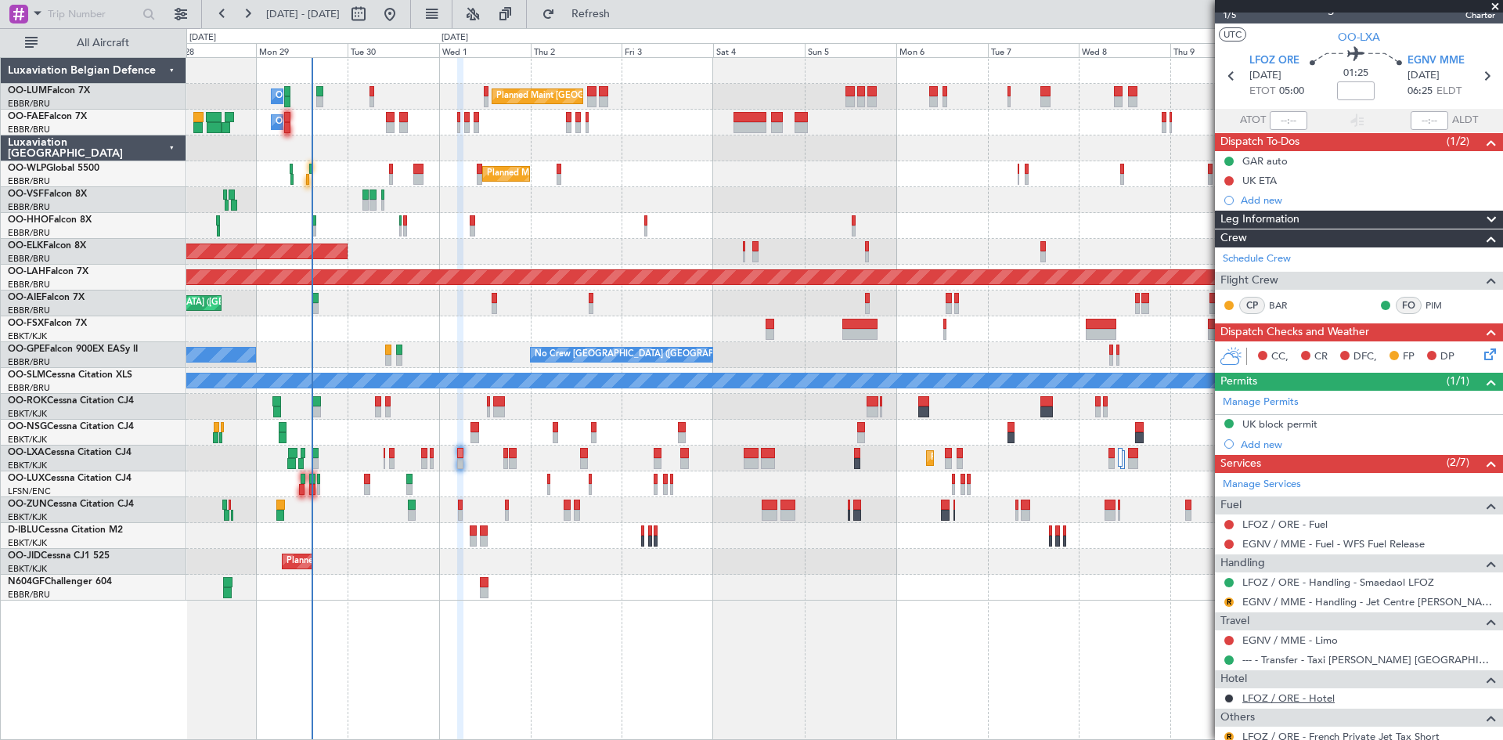
scroll to position [0, 0]
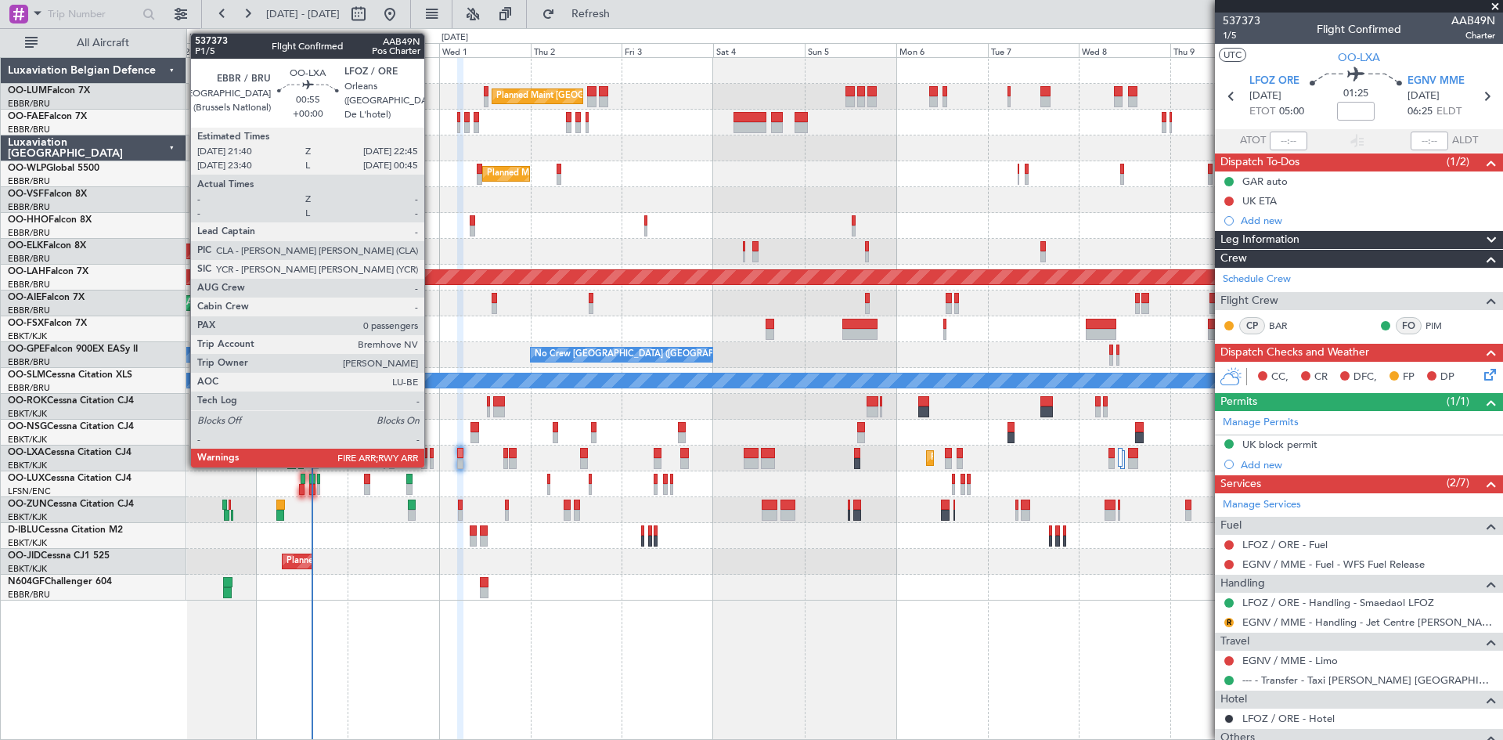
click at [431, 450] on div at bounding box center [432, 453] width 5 height 11
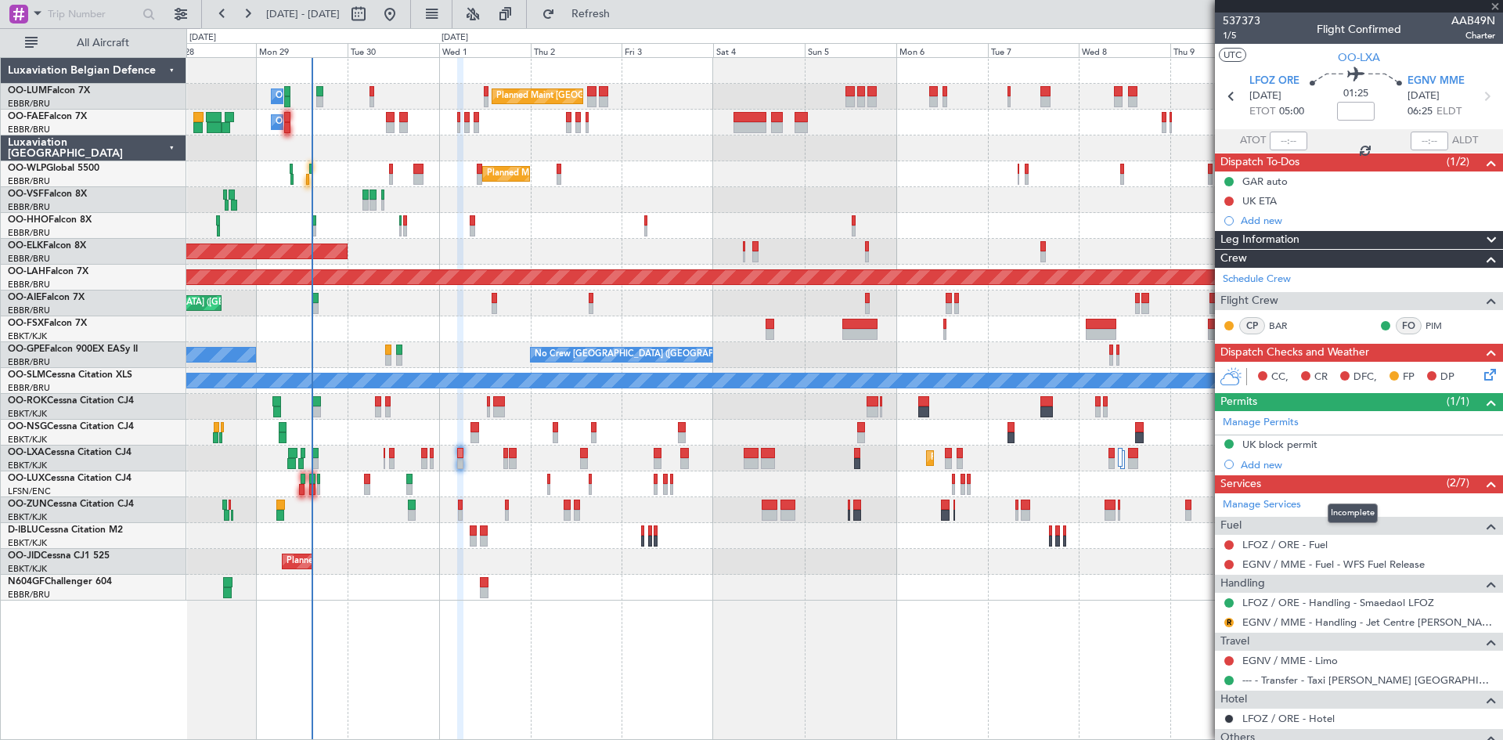
type input "0"
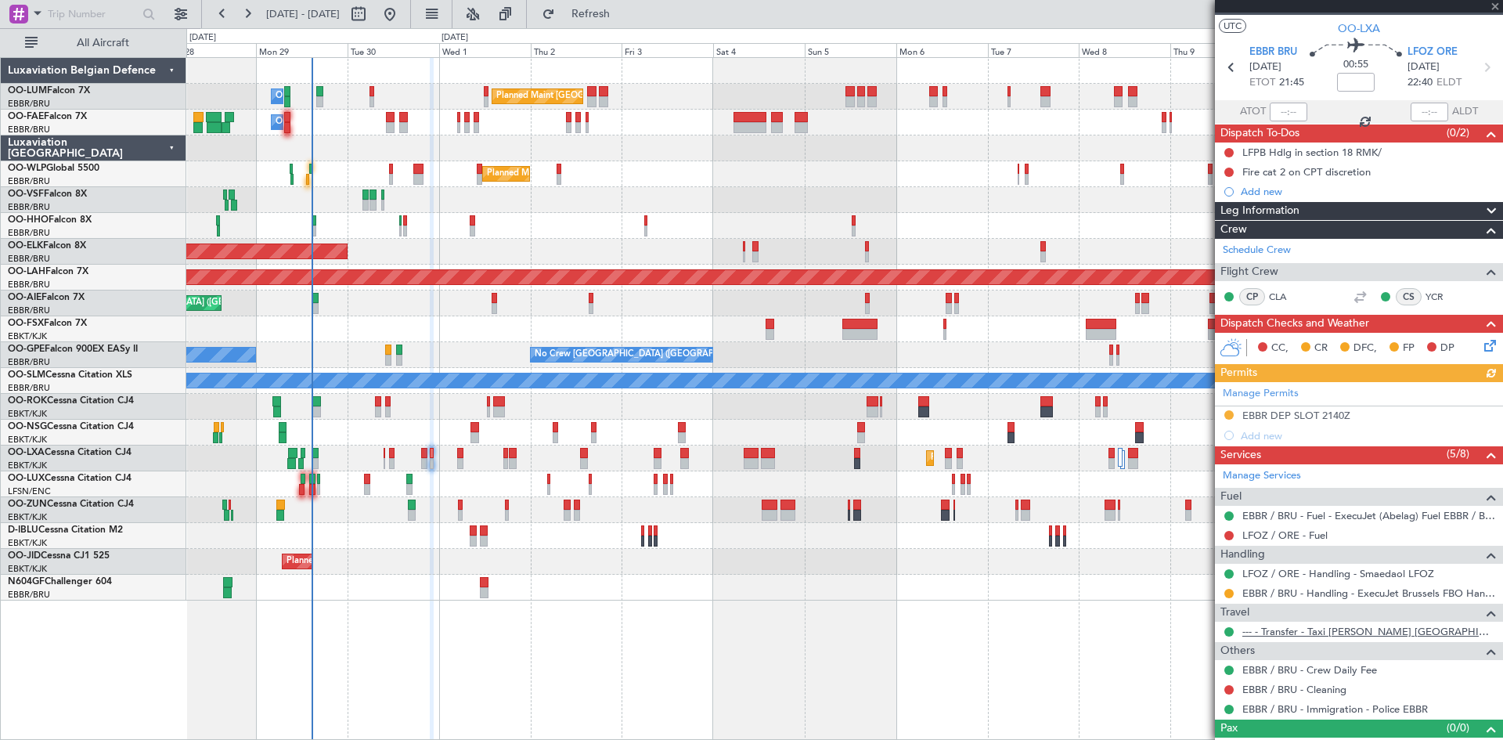
scroll to position [52, 0]
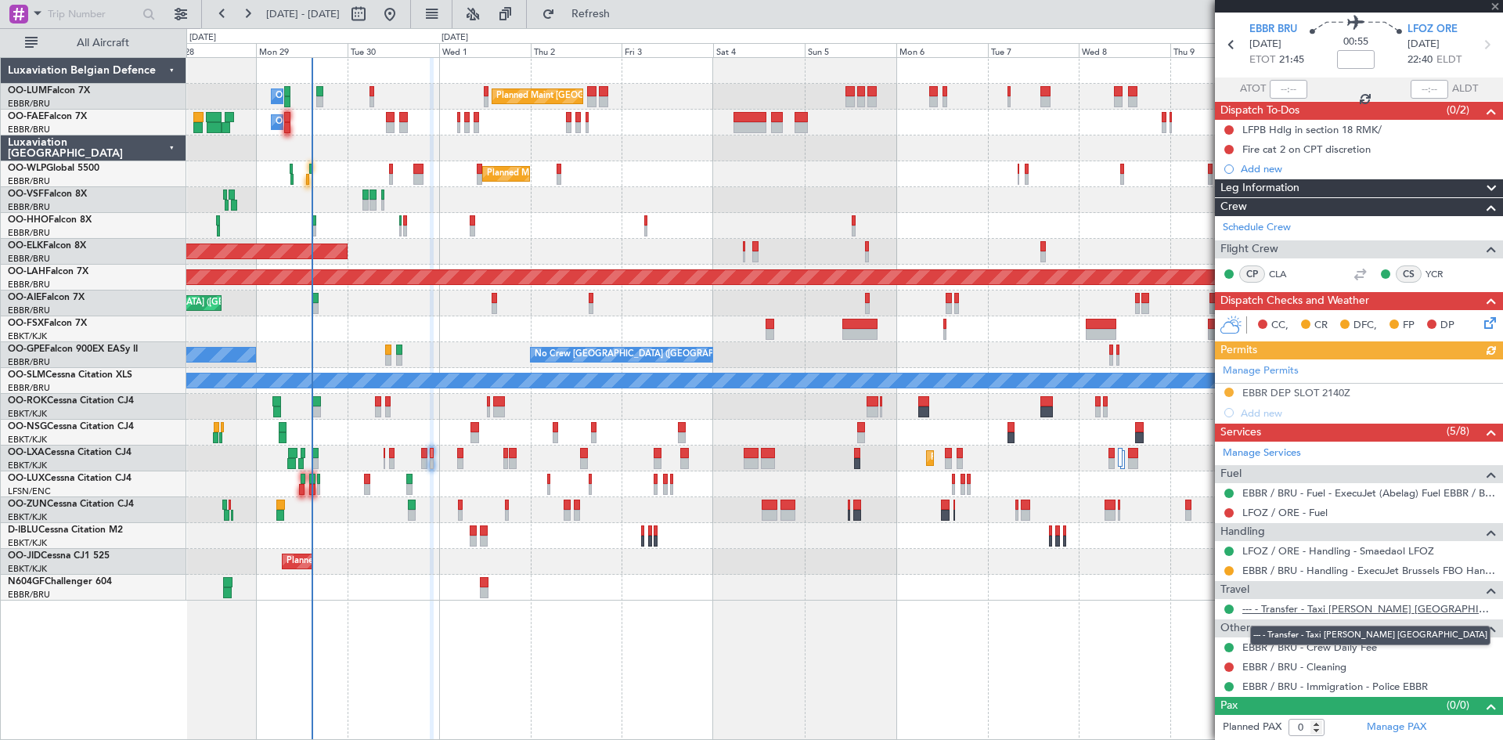
click at [1303, 603] on link "--- - Transfer - Taxi [PERSON_NAME] [GEOGRAPHIC_DATA]" at bounding box center [1368, 608] width 253 height 13
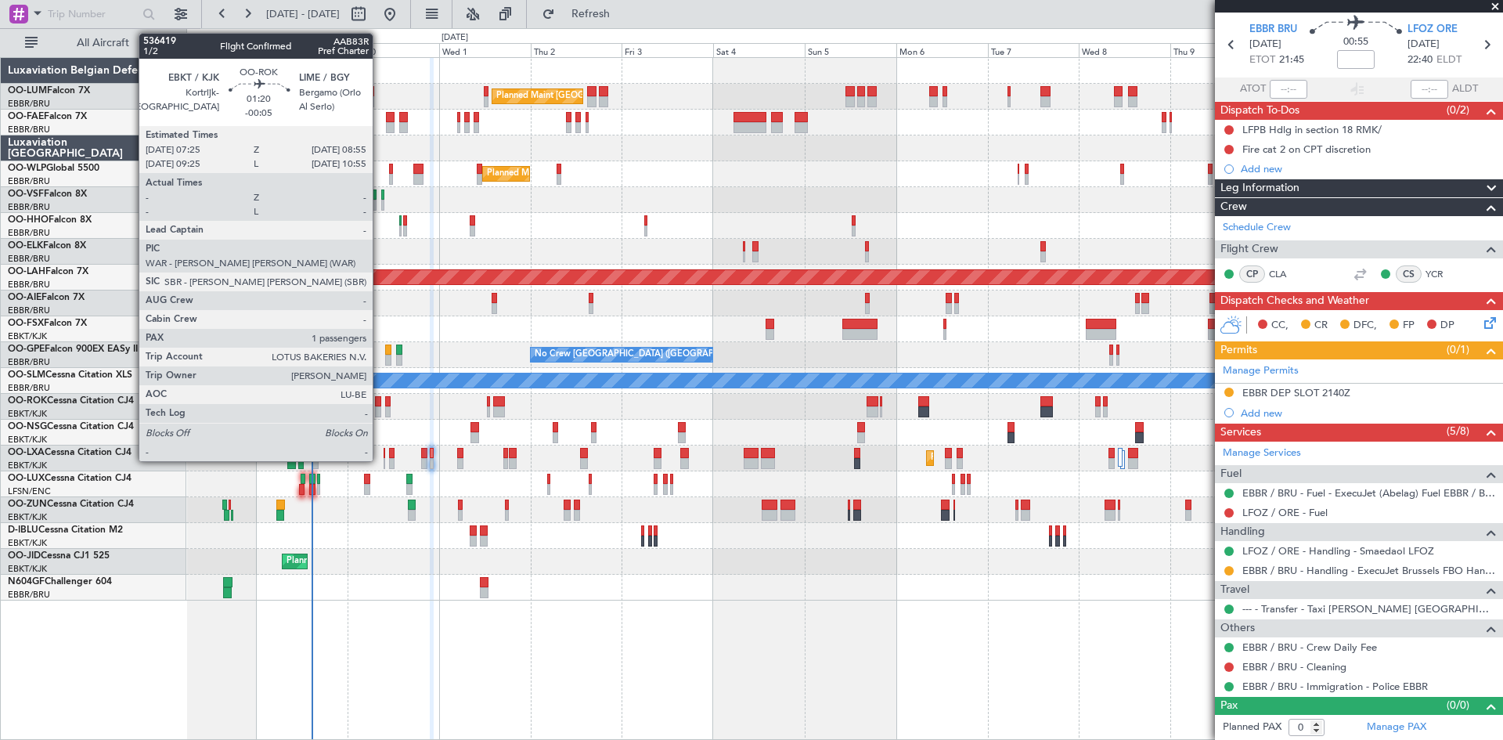
click at [380, 405] on div at bounding box center [378, 401] width 6 height 11
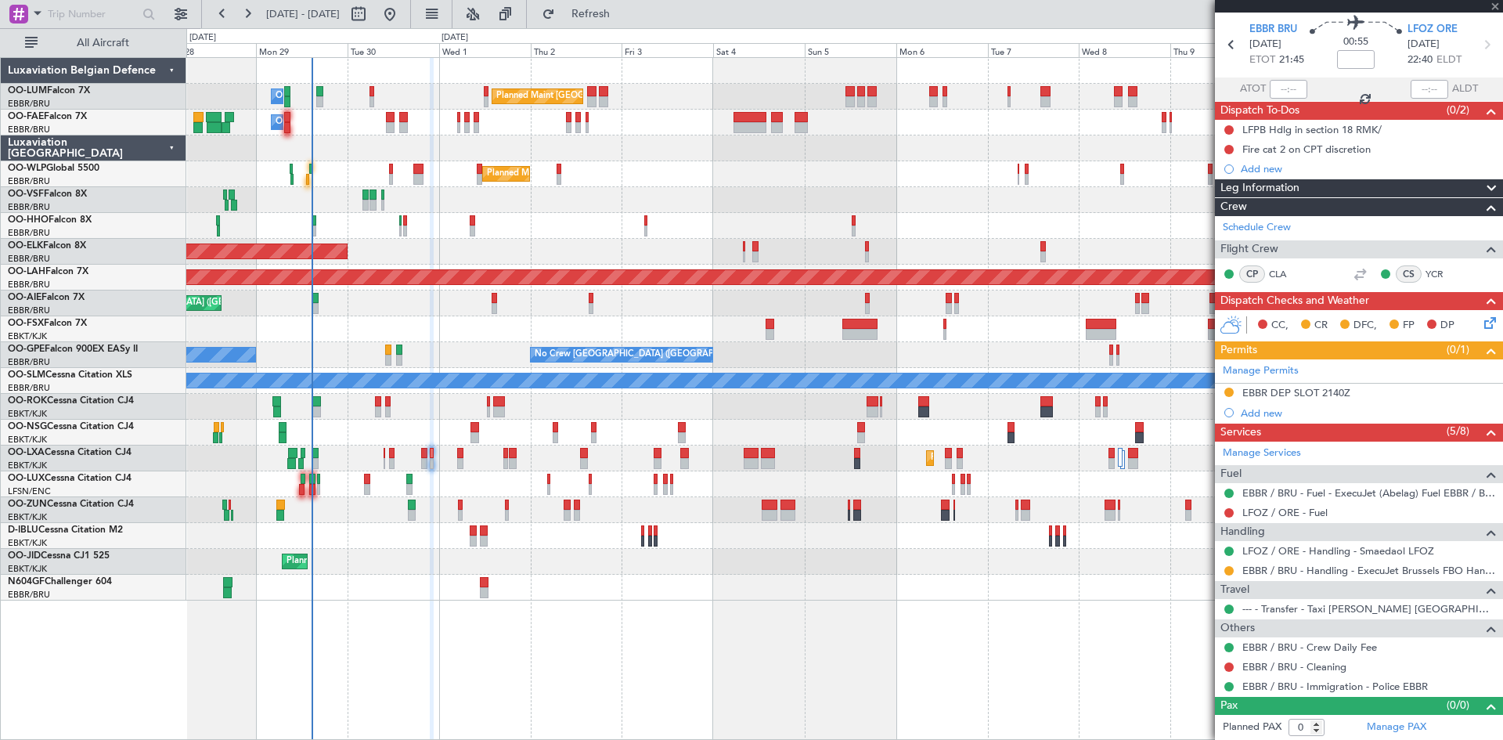
type input "-00:05"
type input "1"
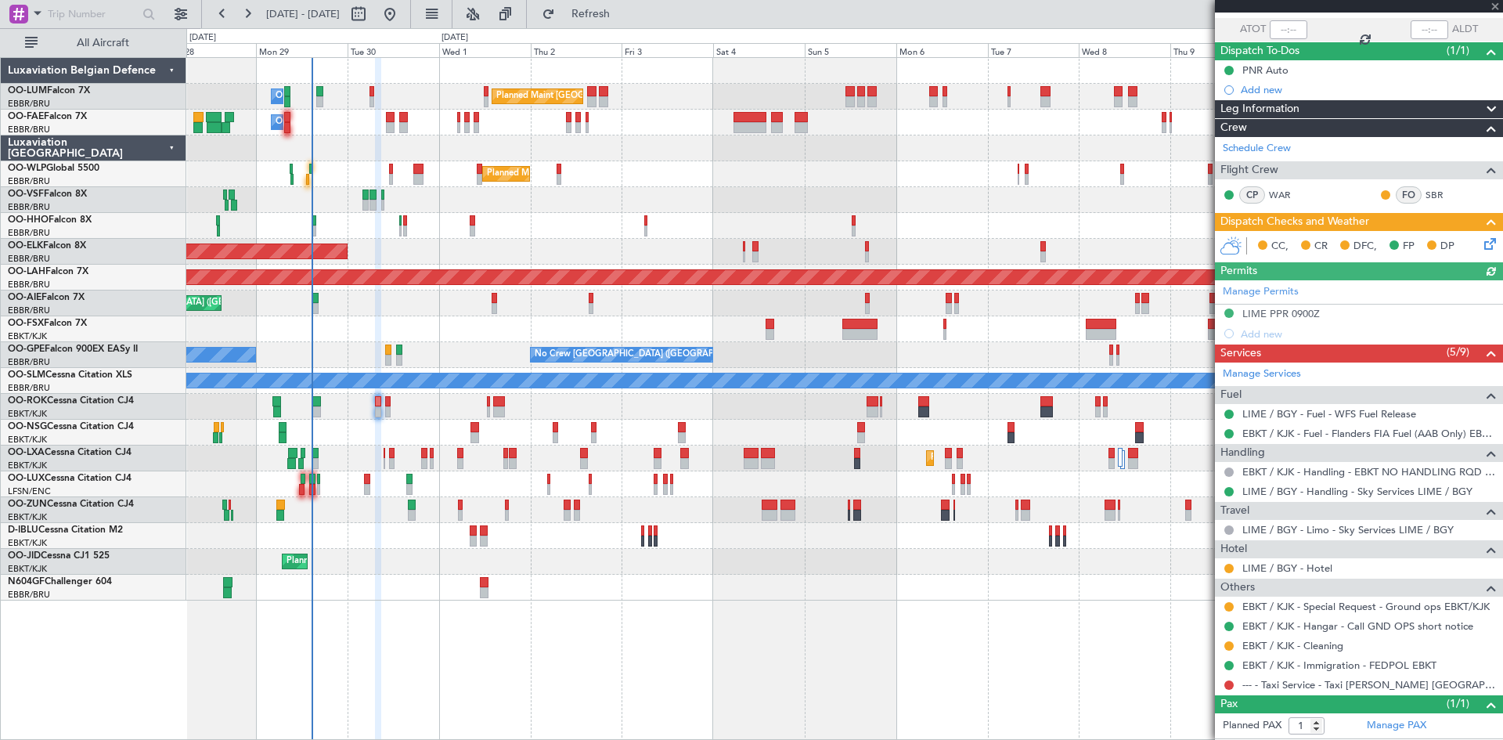
scroll to position [145, 0]
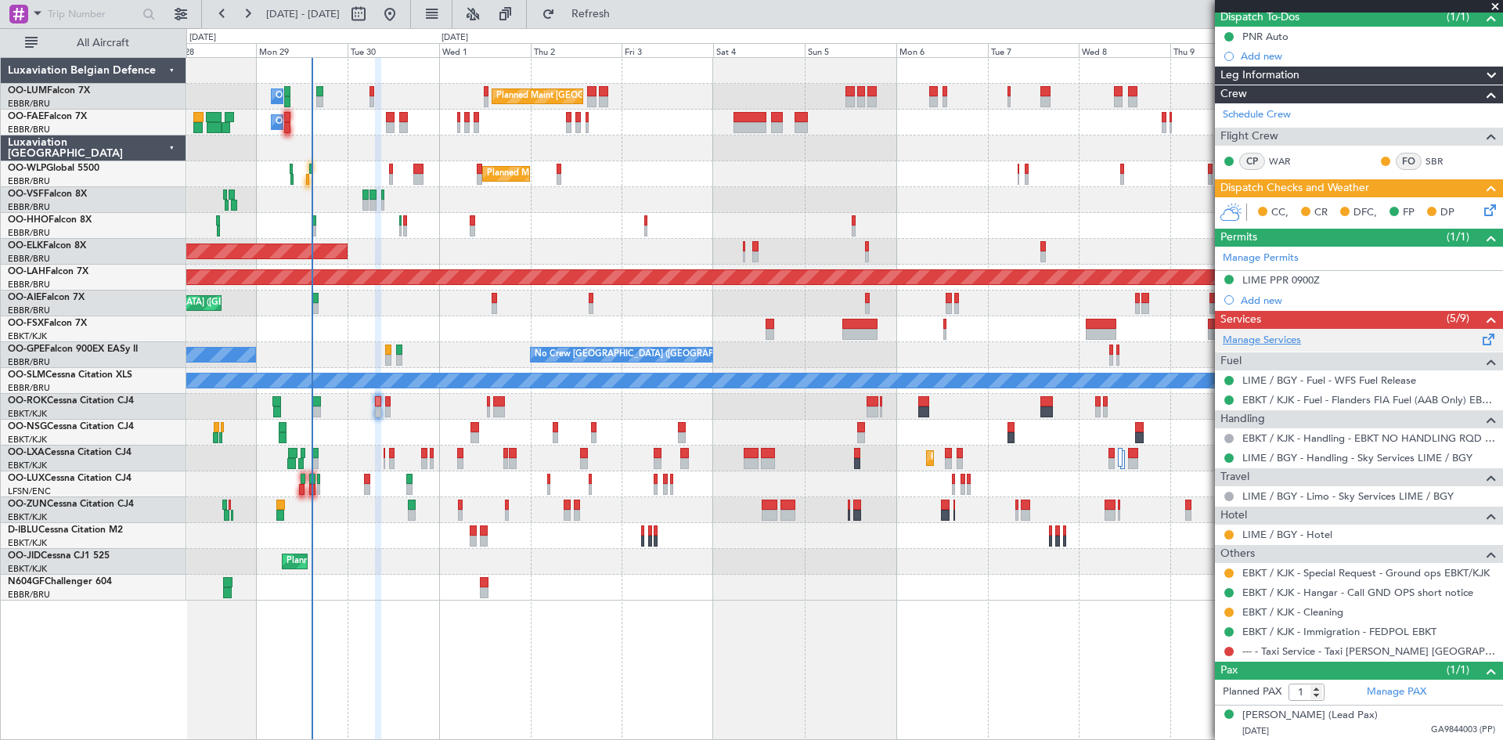
click at [1287, 343] on link "Manage Services" at bounding box center [1262, 341] width 78 height 16
click at [624, 15] on span "Refresh" at bounding box center [591, 14] width 66 height 11
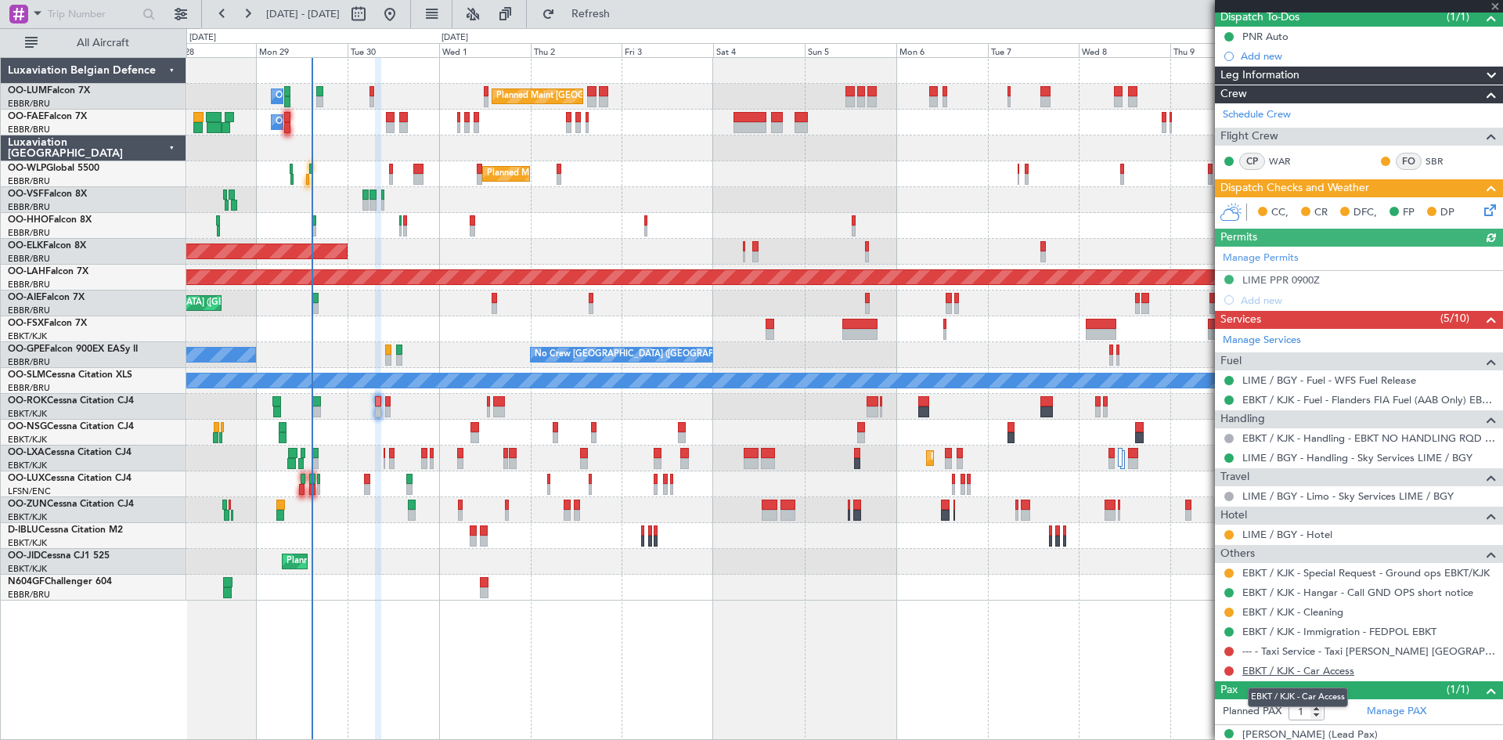
click at [1305, 667] on link "EBKT / KJK - Car Access" at bounding box center [1298, 670] width 112 height 13
click at [600, 14] on button "Refresh" at bounding box center [582, 14] width 94 height 25
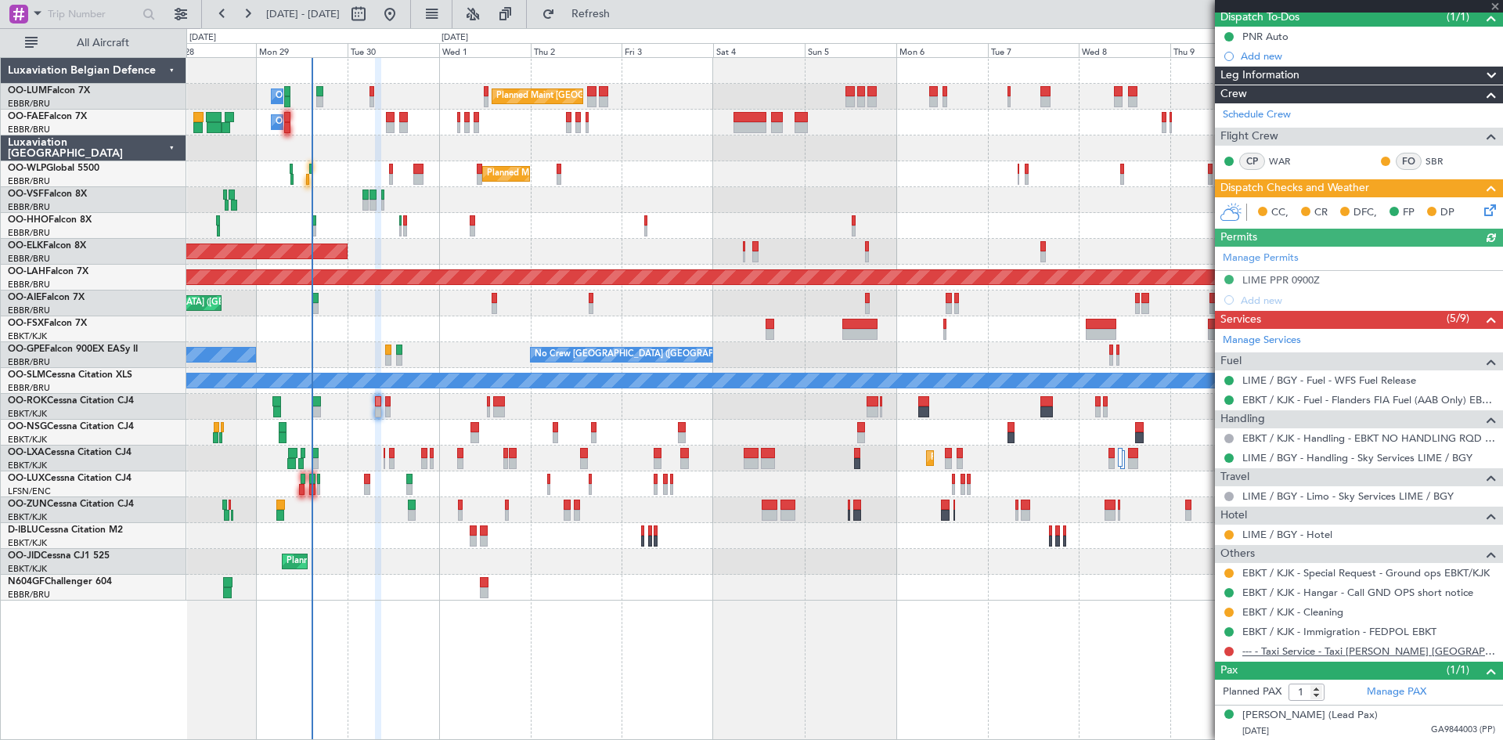
click at [1300, 646] on link "--- - Taxi Service - Taxi [PERSON_NAME] [GEOGRAPHIC_DATA]" at bounding box center [1368, 650] width 253 height 13
click at [624, 17] on span "Refresh" at bounding box center [591, 14] width 66 height 11
click at [1229, 652] on button at bounding box center [1228, 650] width 9 height 9
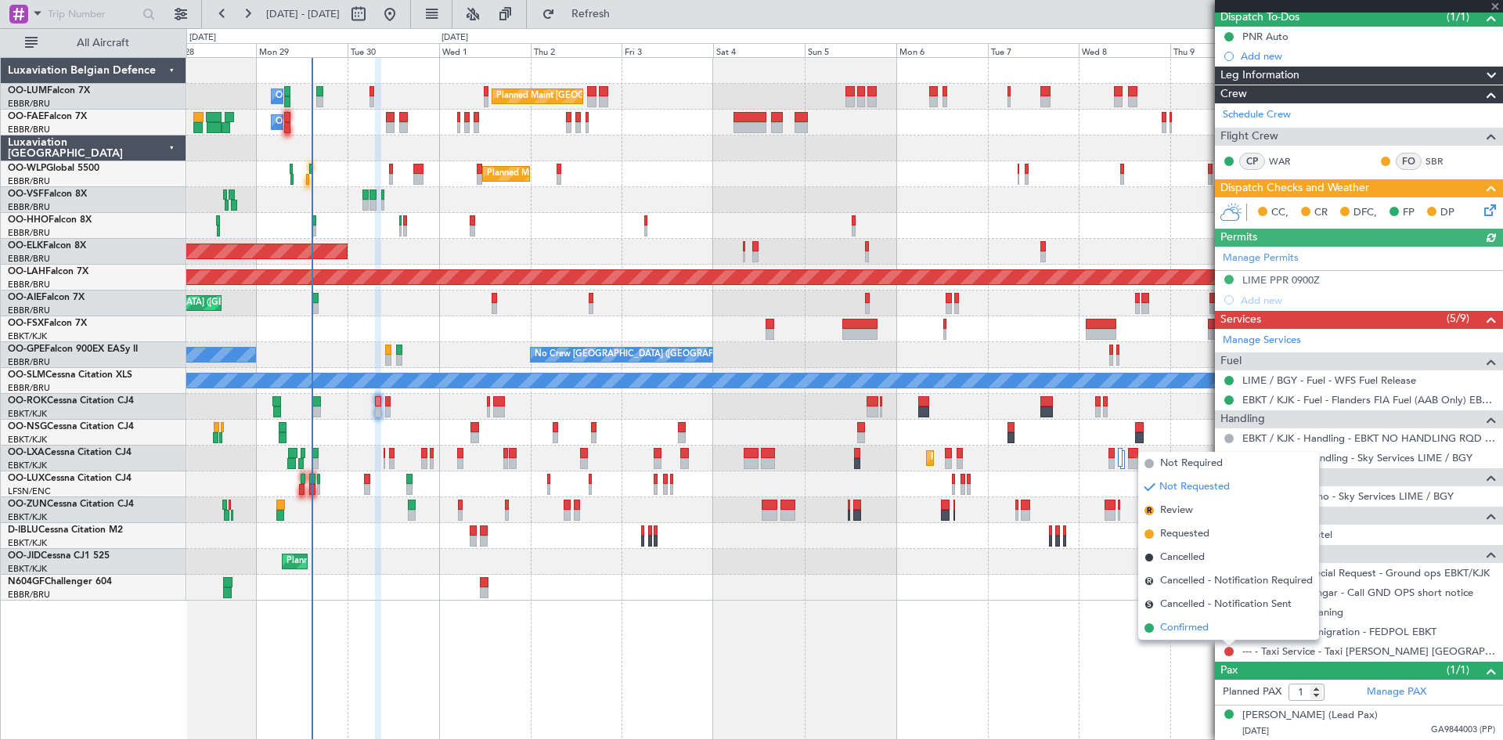
click at [1199, 625] on span "Confirmed" at bounding box center [1184, 628] width 49 height 16
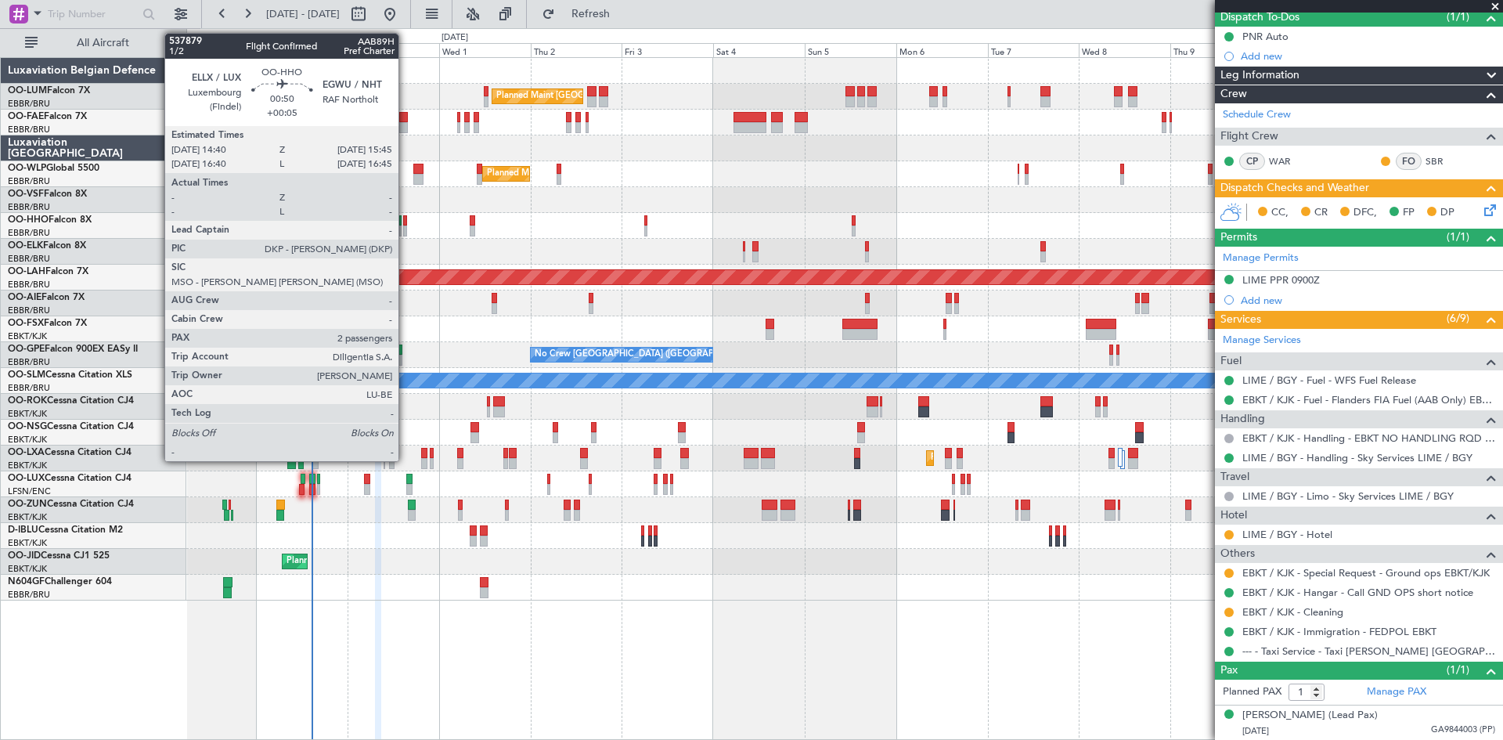
click at [405, 219] on div at bounding box center [405, 220] width 5 height 11
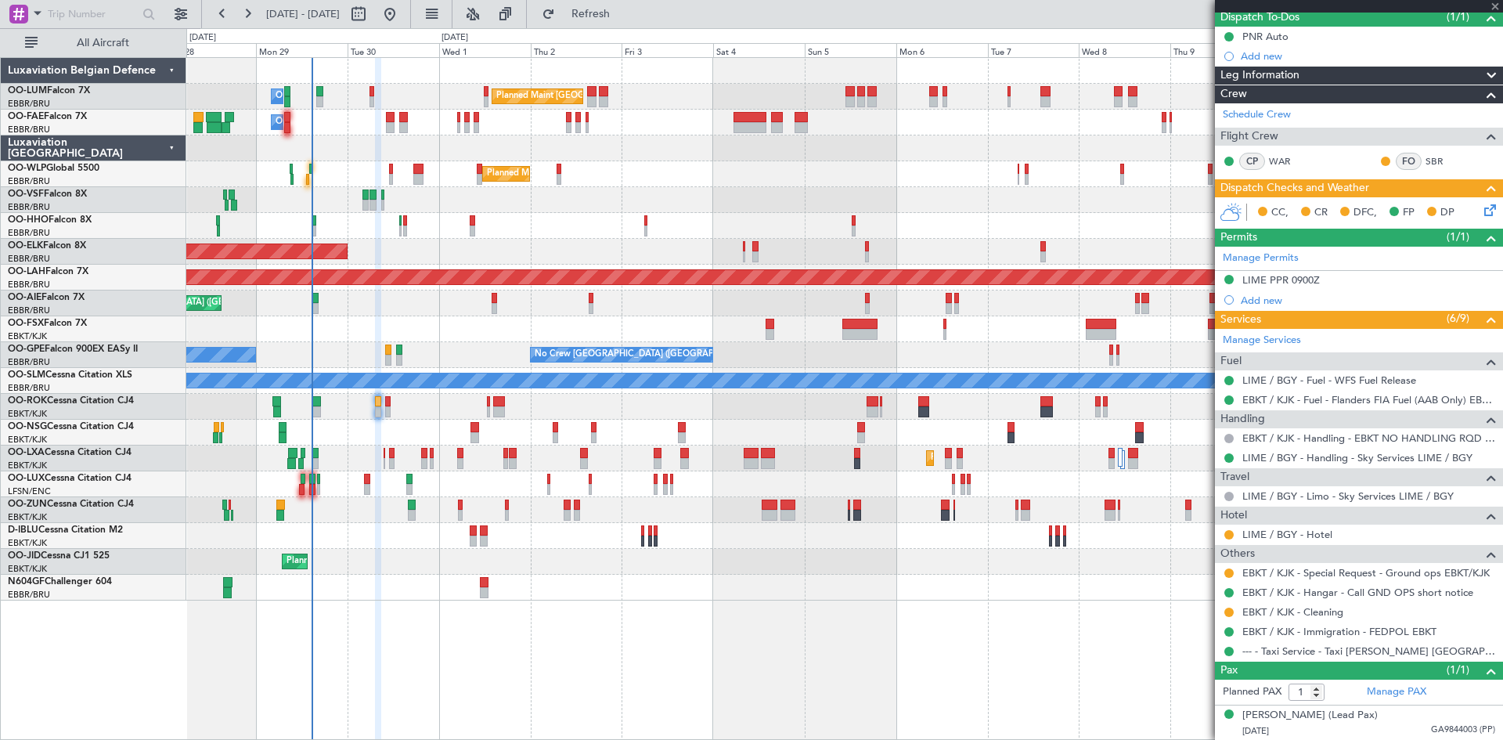
type input "+00:05"
type input "2"
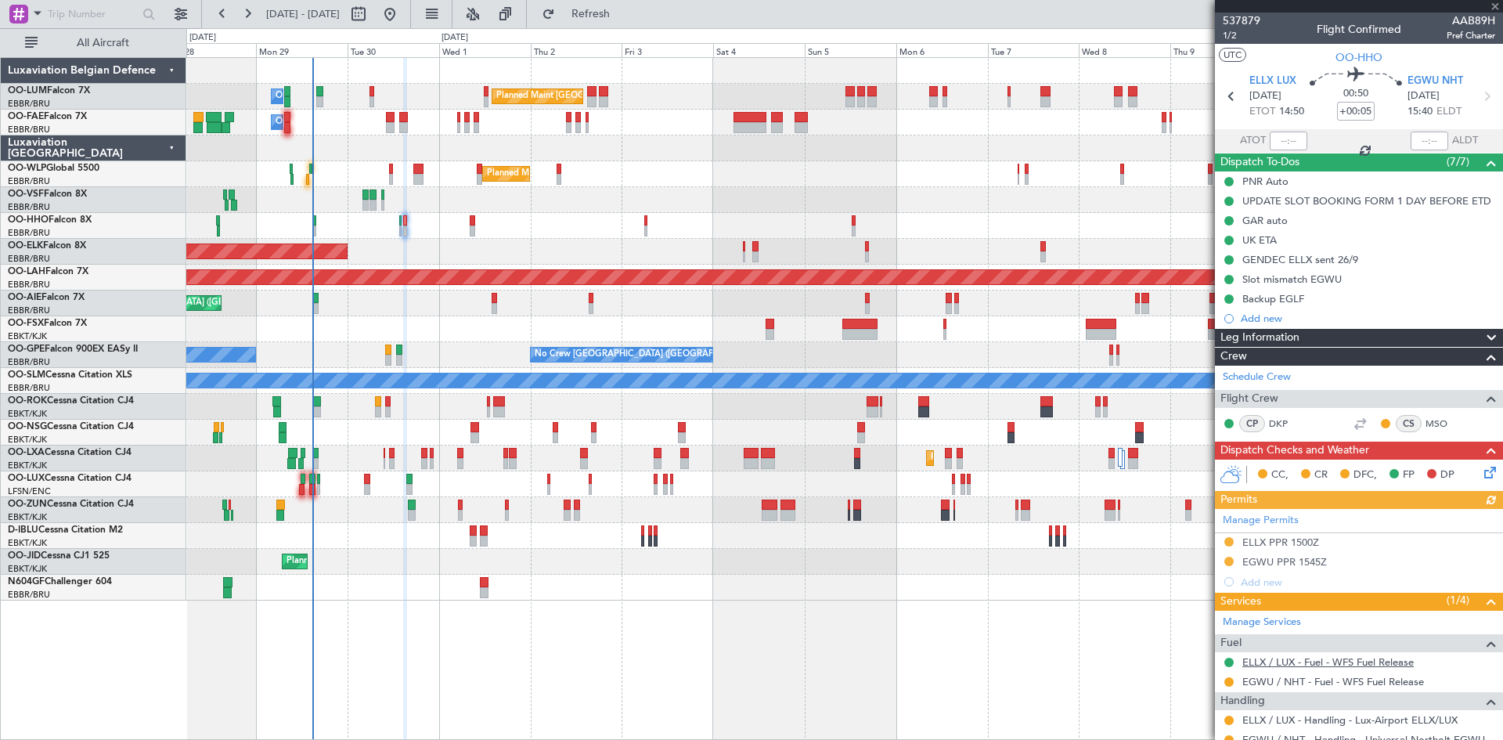
scroll to position [124, 0]
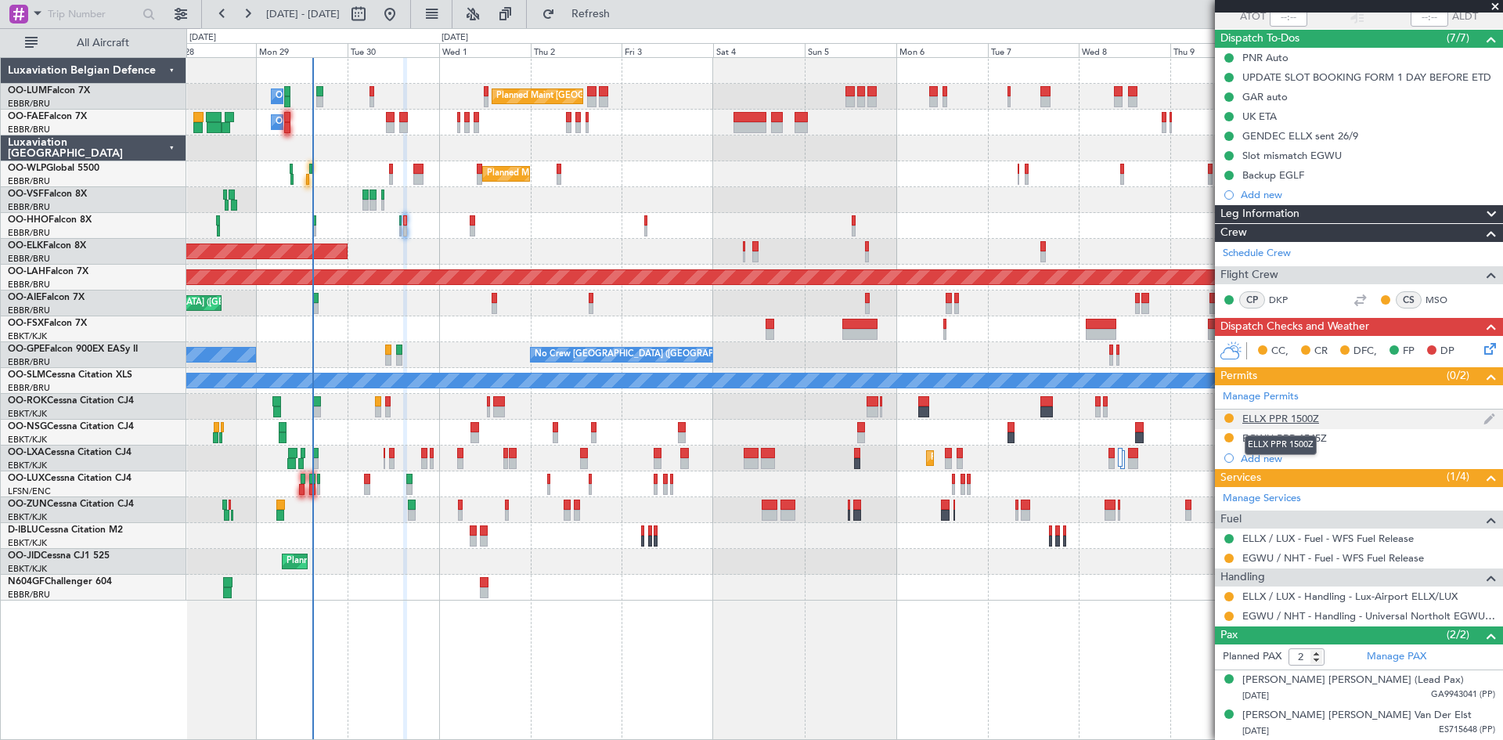
click at [1288, 416] on div "ELLX PPR 1500Z" at bounding box center [1280, 418] width 77 height 13
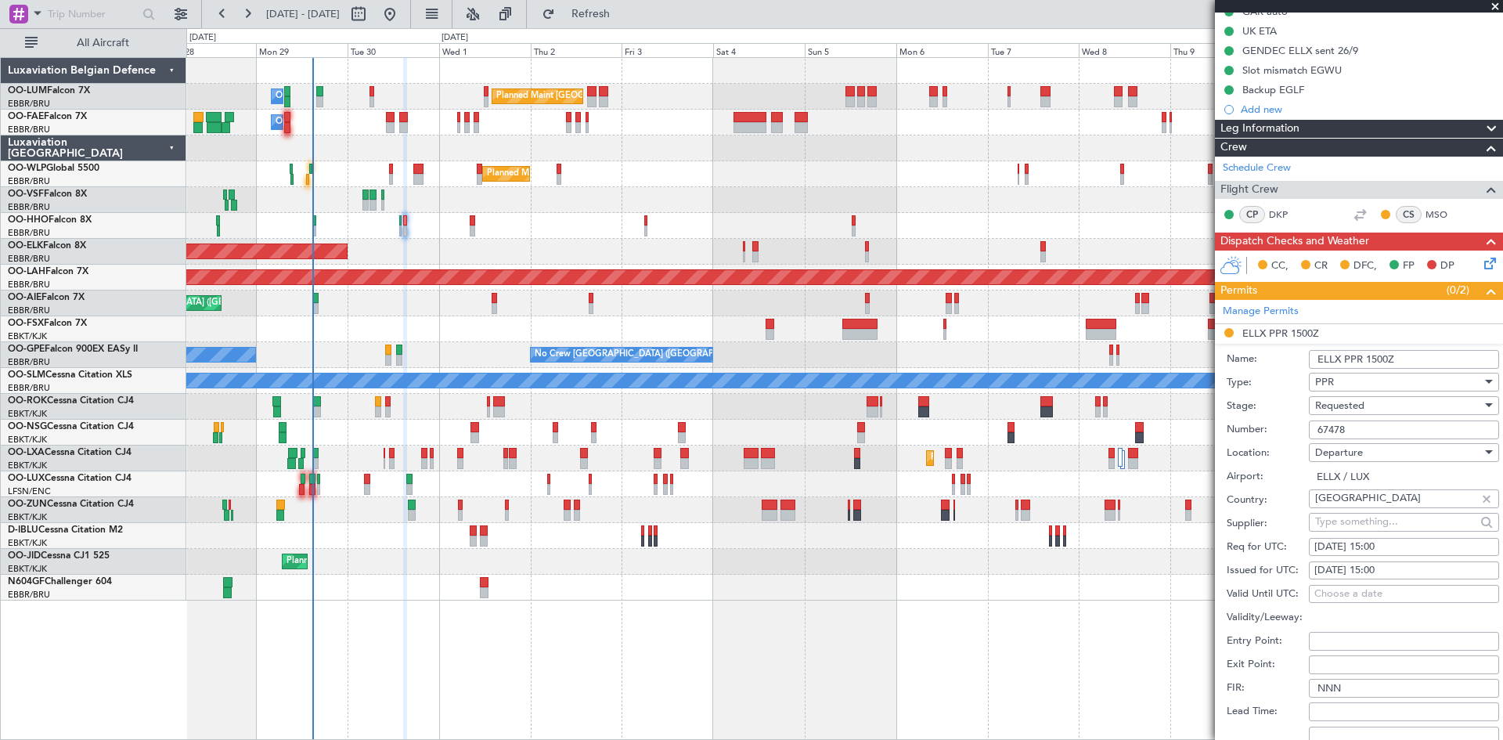
scroll to position [280, 0]
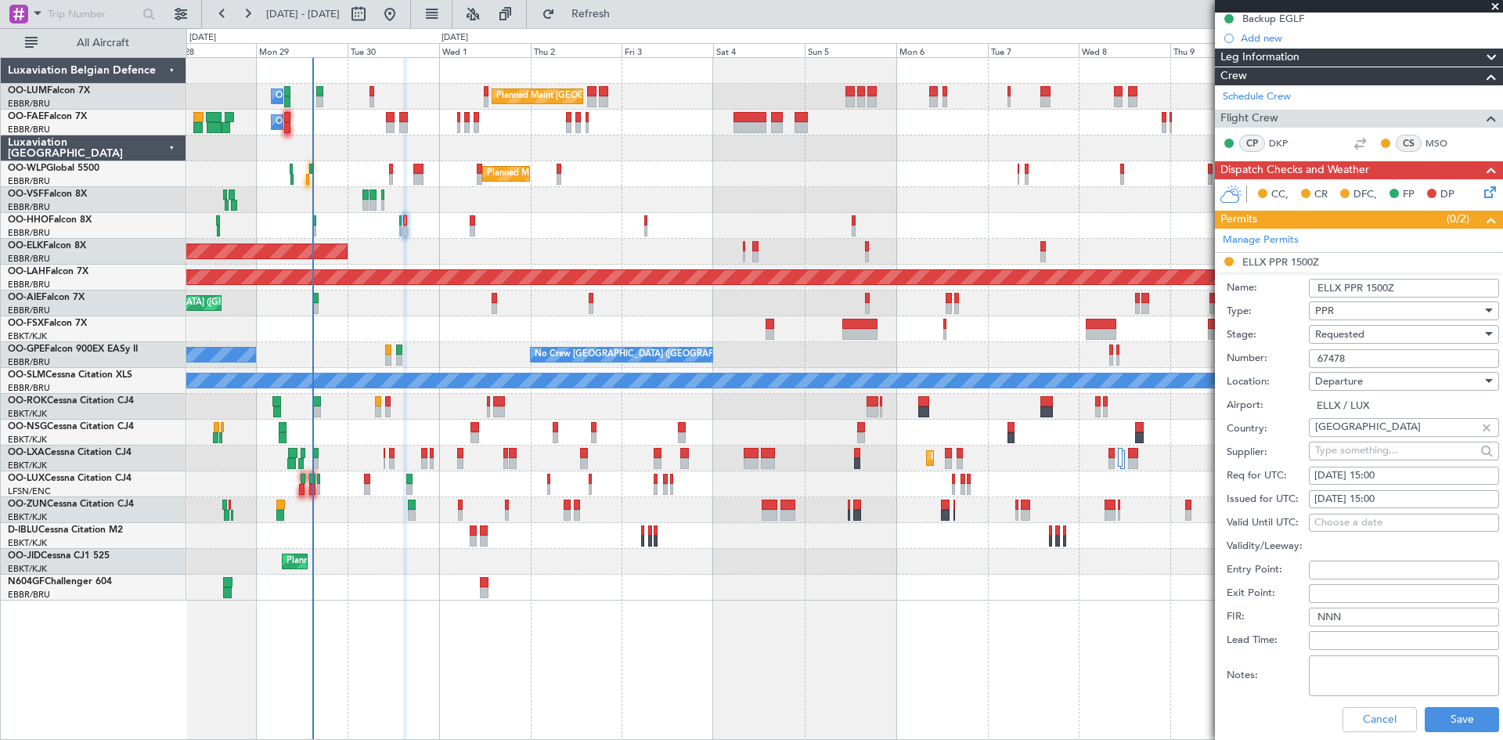
click at [1390, 478] on div "30/09/2025 15:00" at bounding box center [1403, 476] width 179 height 16
select select "9"
select select "2025"
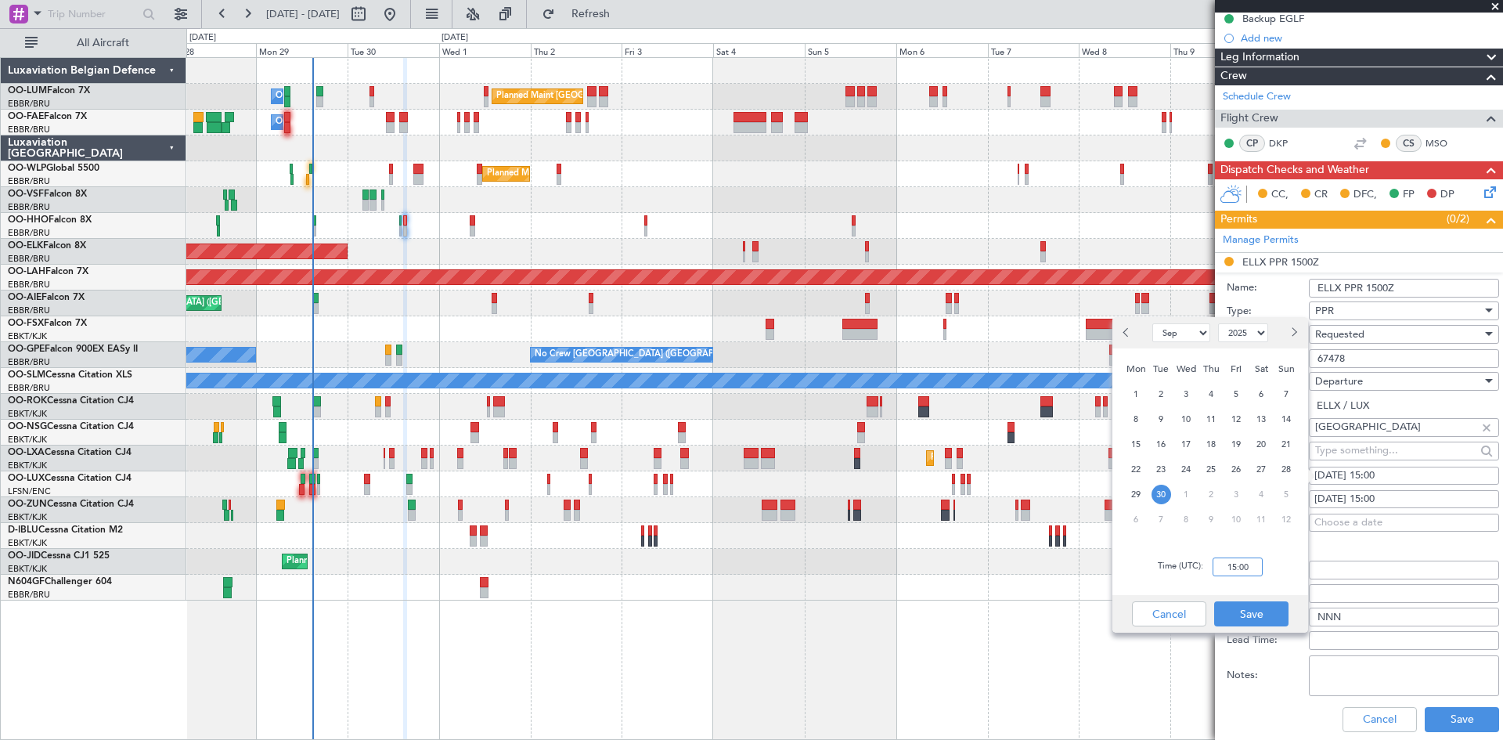
click at [1243, 560] on input "15:00" at bounding box center [1237, 566] width 50 height 19
type input "14:40"
drag, startPoint x: 1248, startPoint y: 607, endPoint x: 1323, endPoint y: 564, distance: 85.5
click at [1248, 608] on button "Save" at bounding box center [1251, 613] width 74 height 25
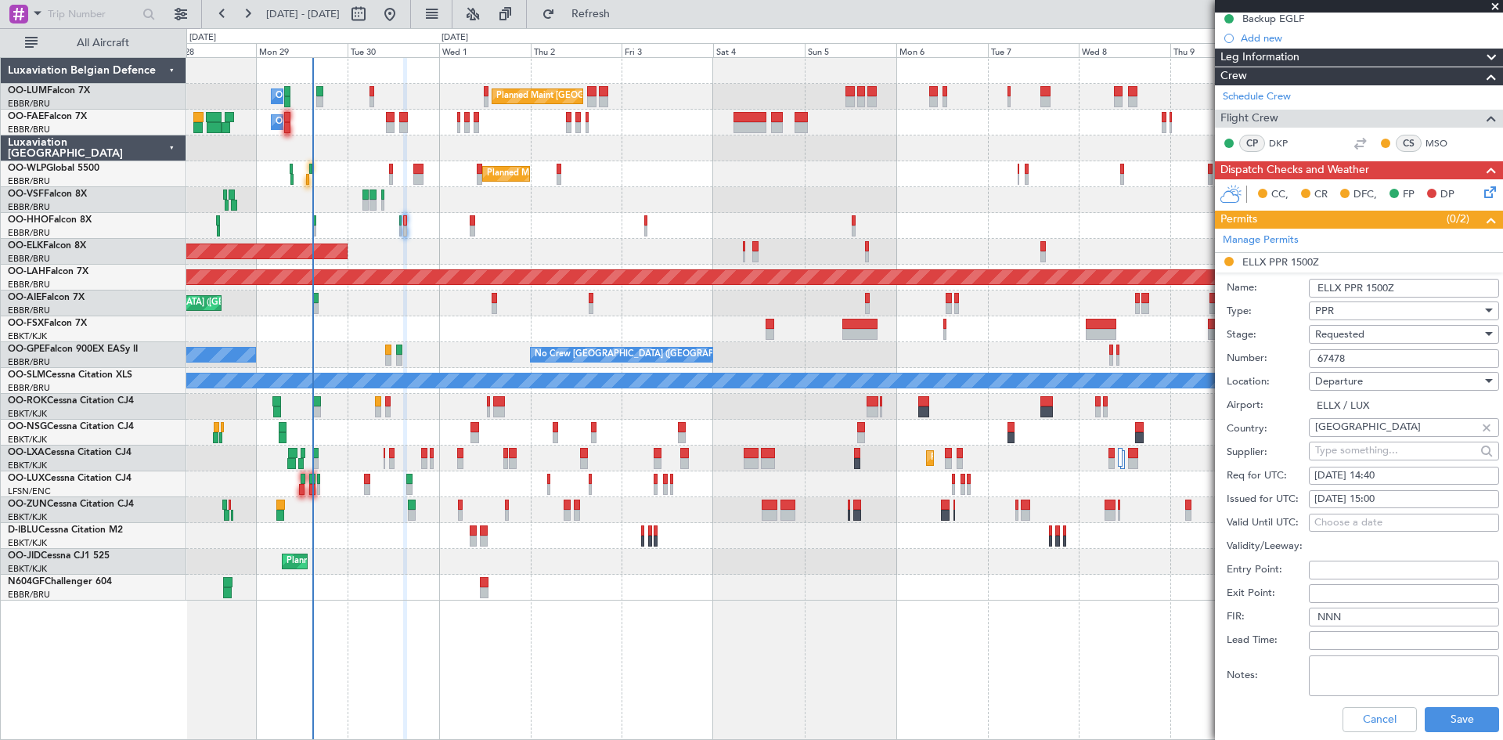
click at [1383, 495] on div "30/09/2025 15:00" at bounding box center [1403, 500] width 179 height 16
select select "9"
select select "2025"
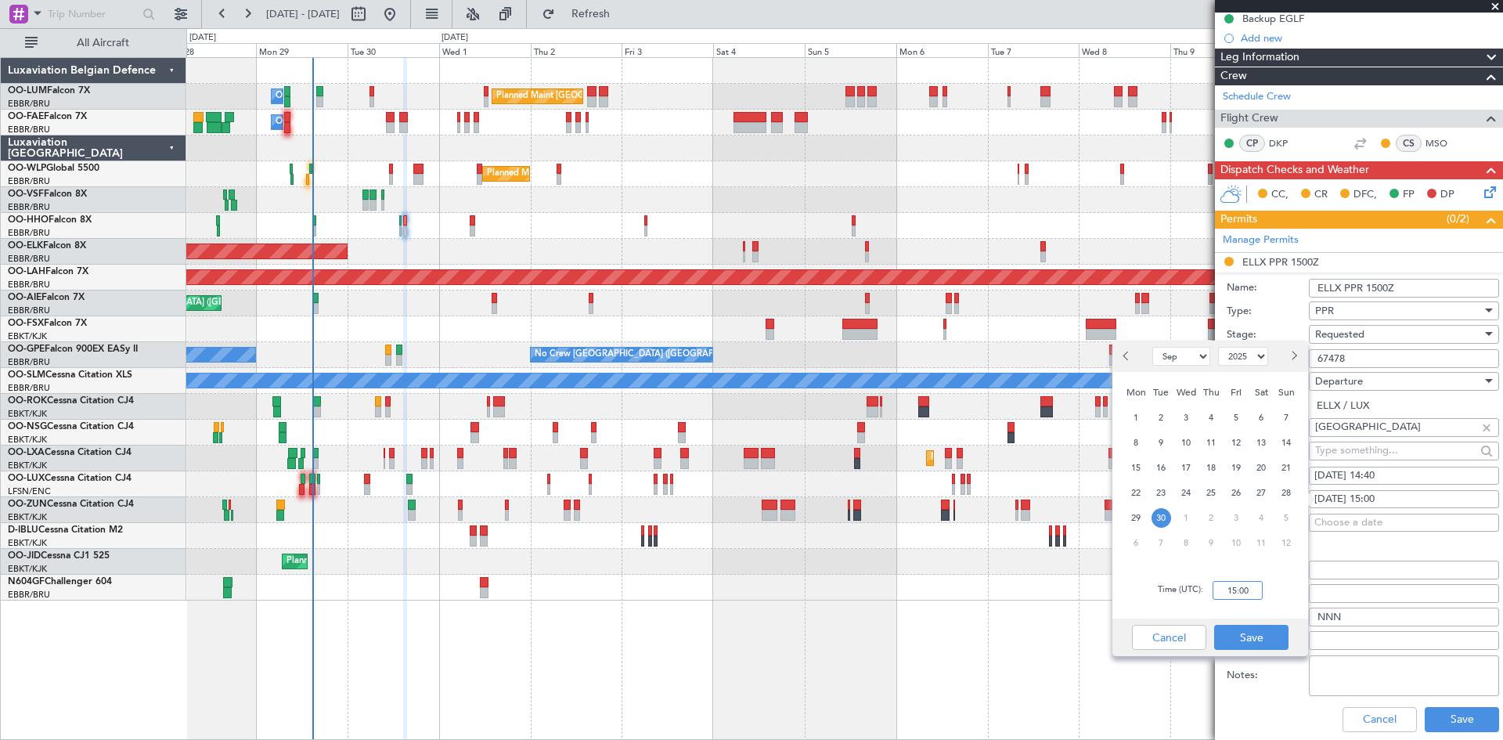
click at [1238, 587] on input "15:00" at bounding box center [1237, 590] width 50 height 19
type input "1440"
click at [1266, 642] on button "Save" at bounding box center [1251, 637] width 74 height 25
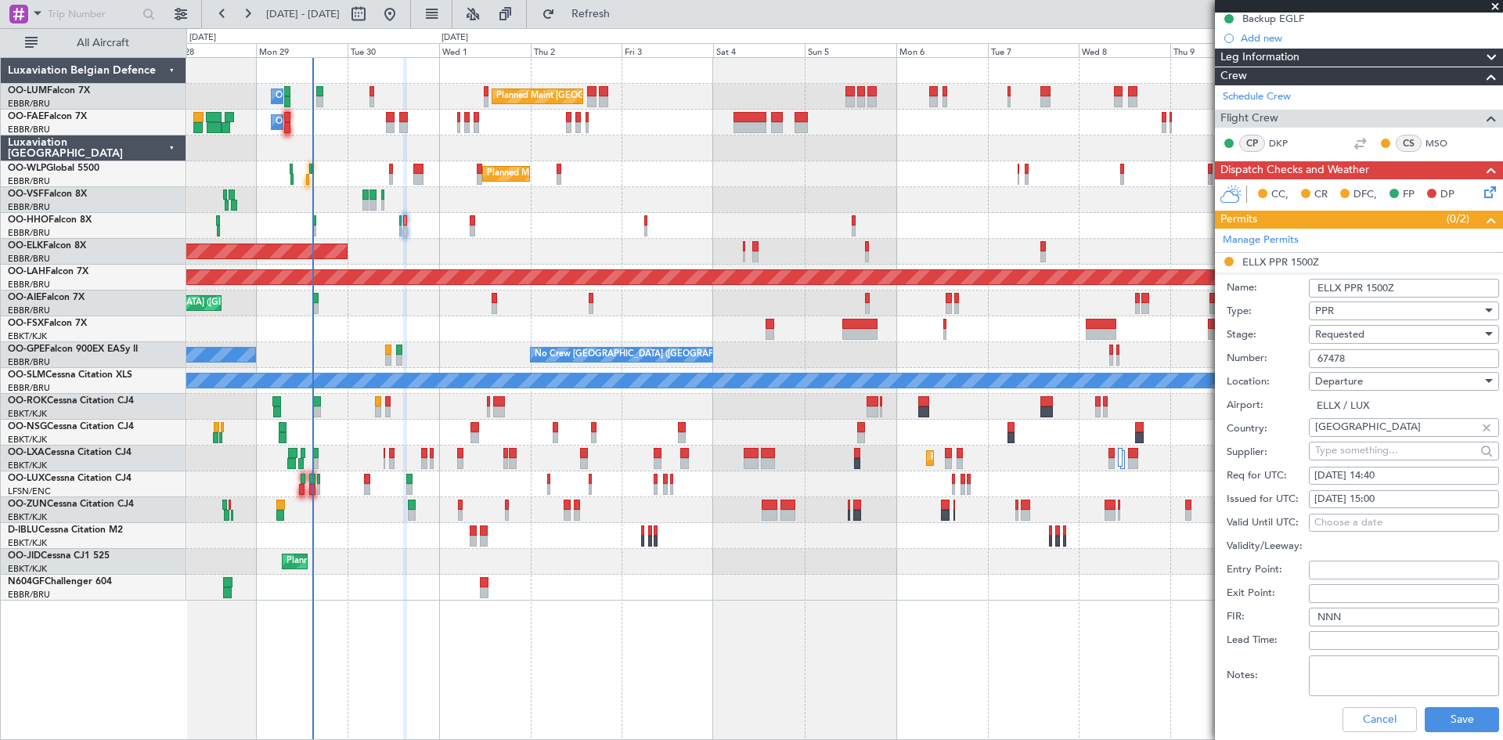
click at [1371, 336] on div "Requested" at bounding box center [1398, 333] width 167 height 23
click at [1356, 457] on span "Received OK" at bounding box center [1398, 452] width 164 height 23
click at [1464, 723] on button "Save" at bounding box center [1461, 719] width 74 height 25
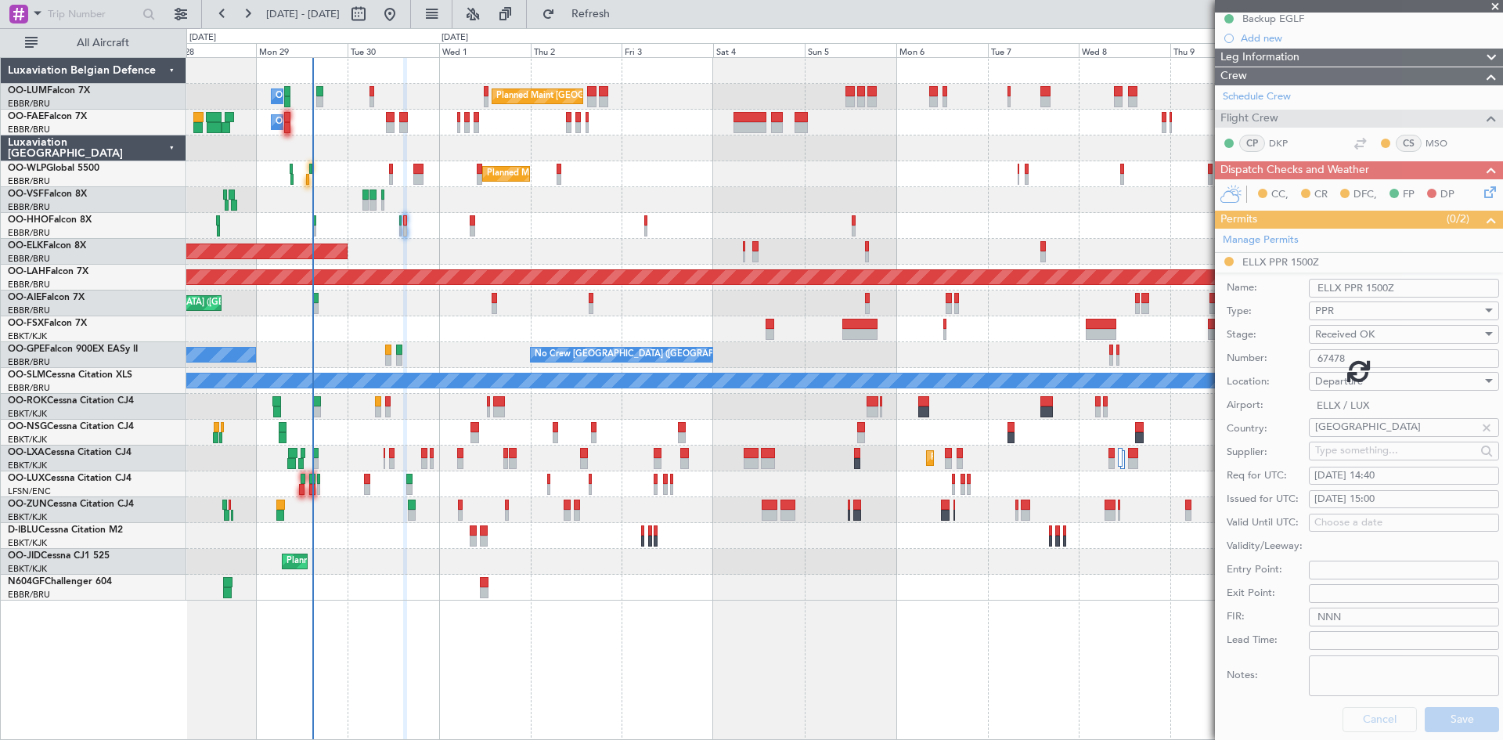
scroll to position [124, 0]
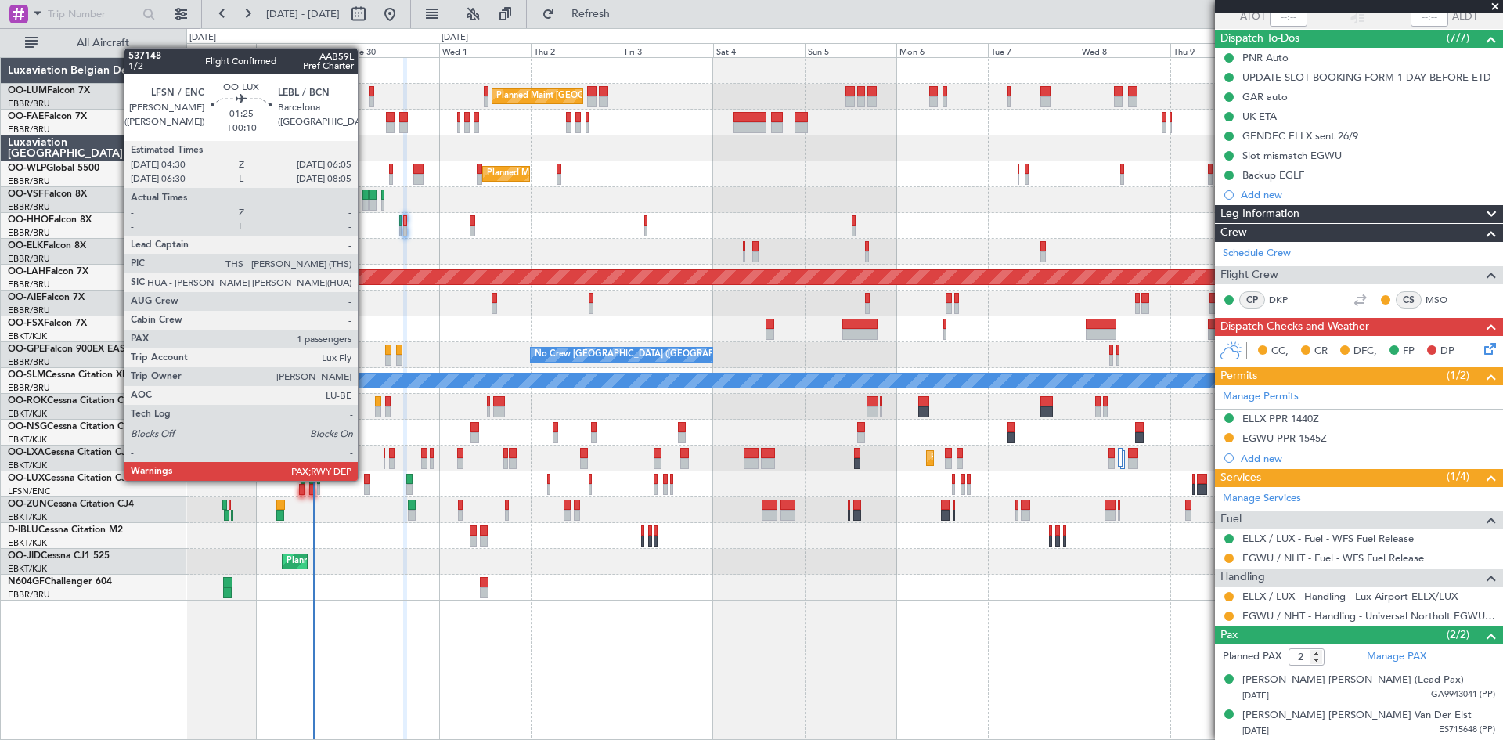
click at [365, 479] on div at bounding box center [367, 479] width 6 height 11
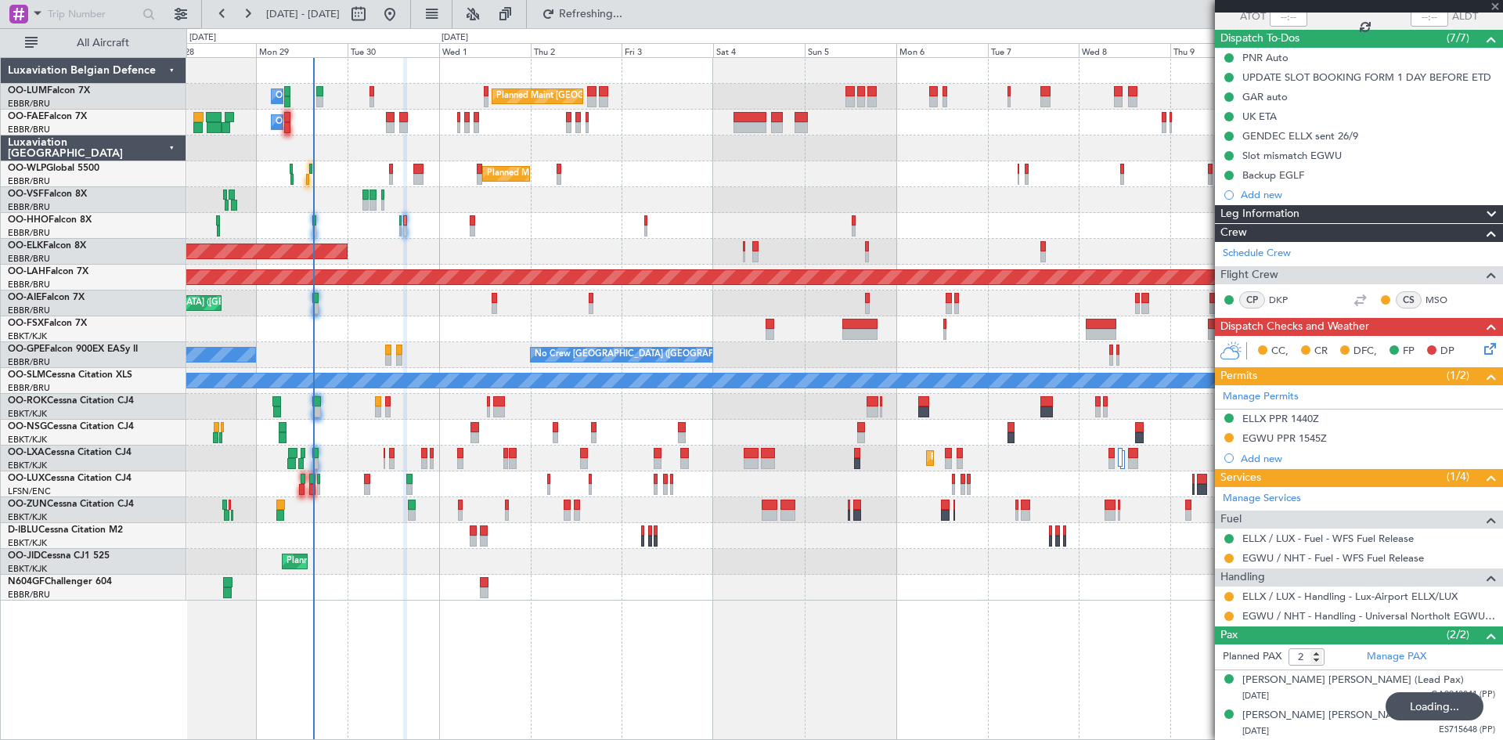
type input "+00:10"
type input "1"
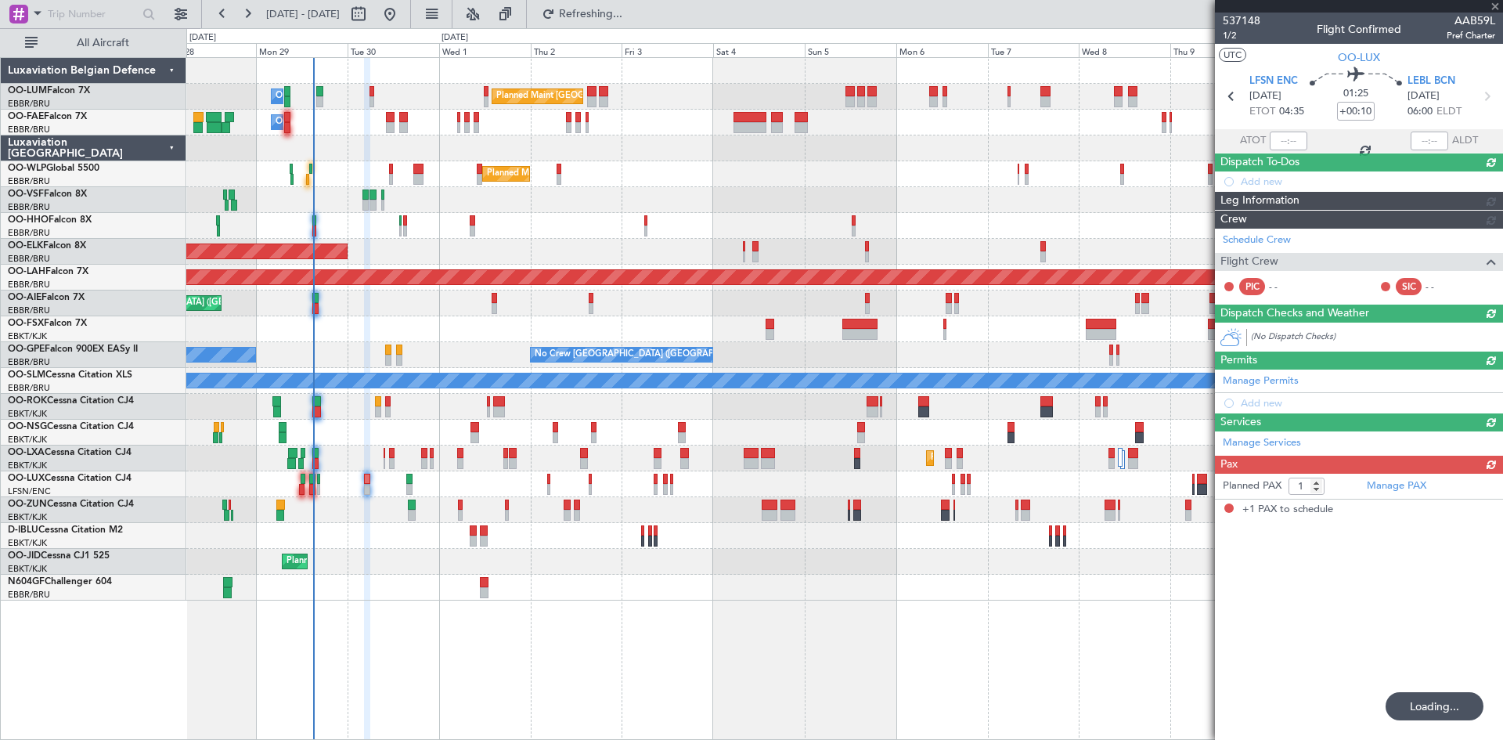
scroll to position [0, 0]
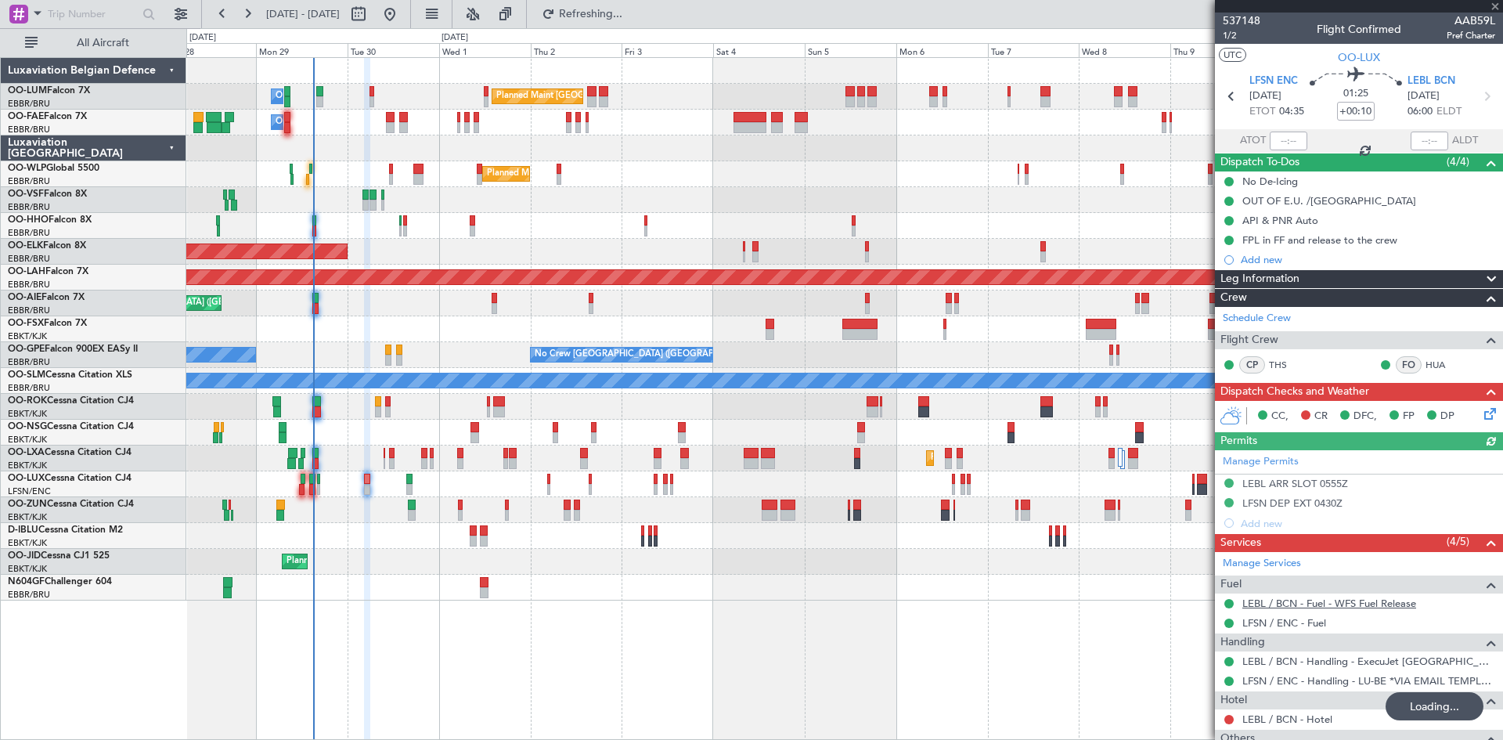
type input "+00:05"
type input "2"
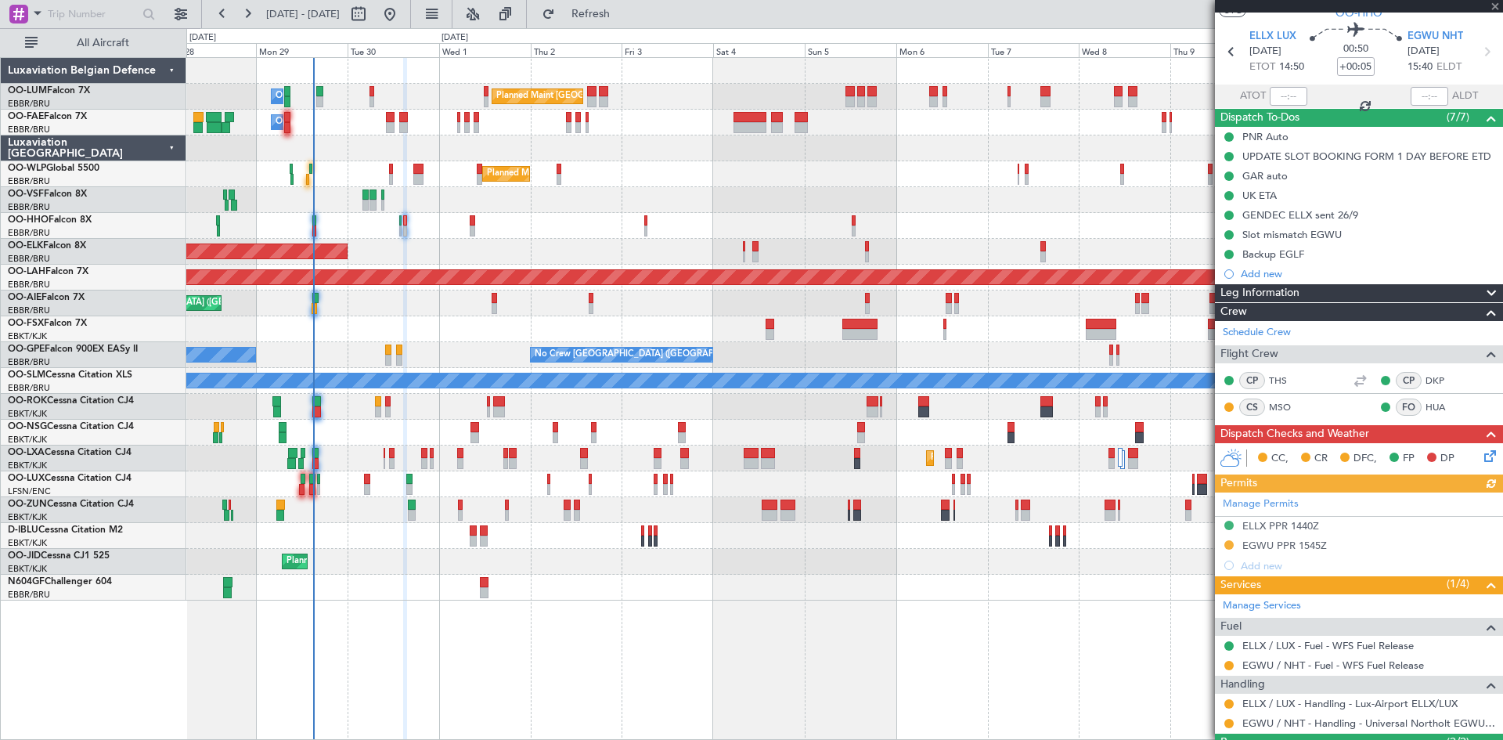
scroll to position [152, 0]
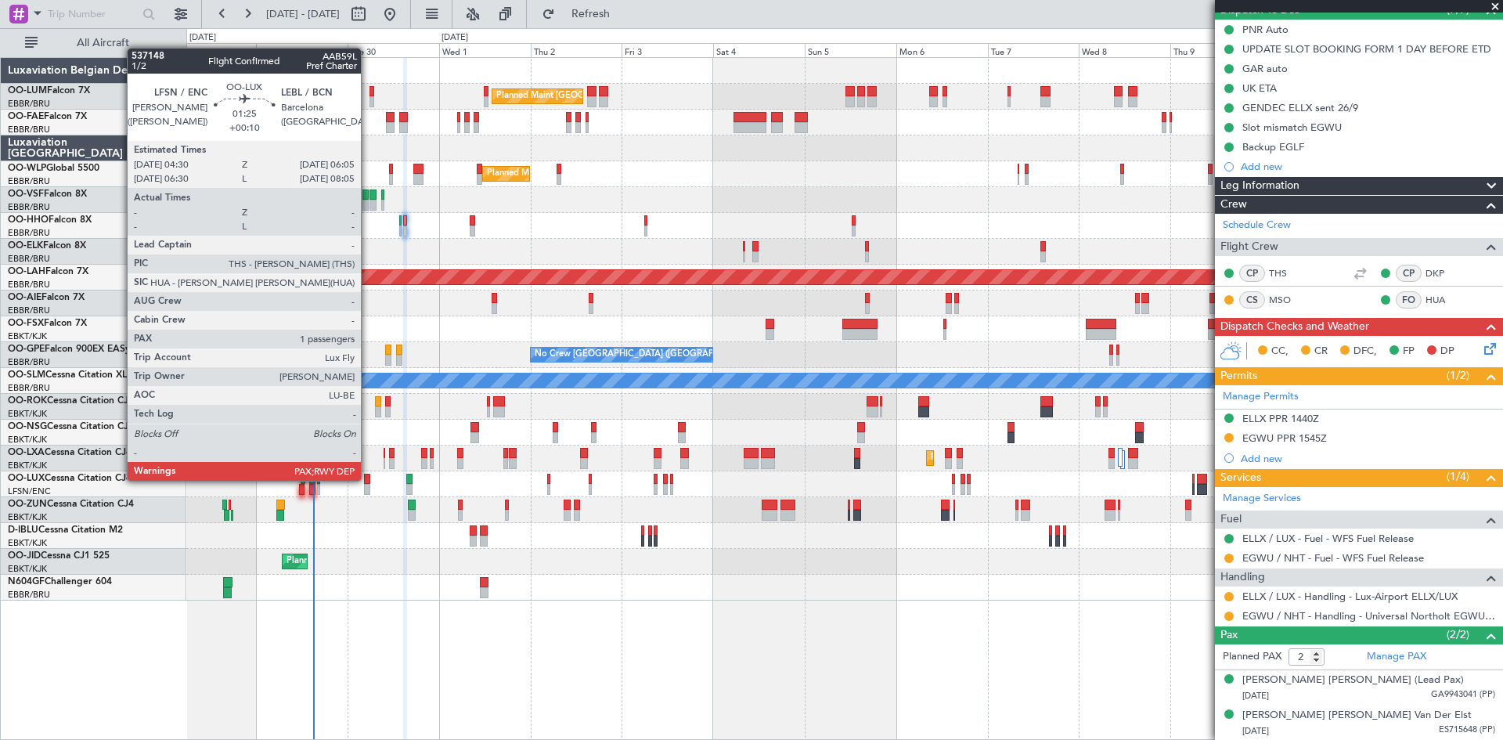
click at [368, 477] on div at bounding box center [367, 479] width 6 height 11
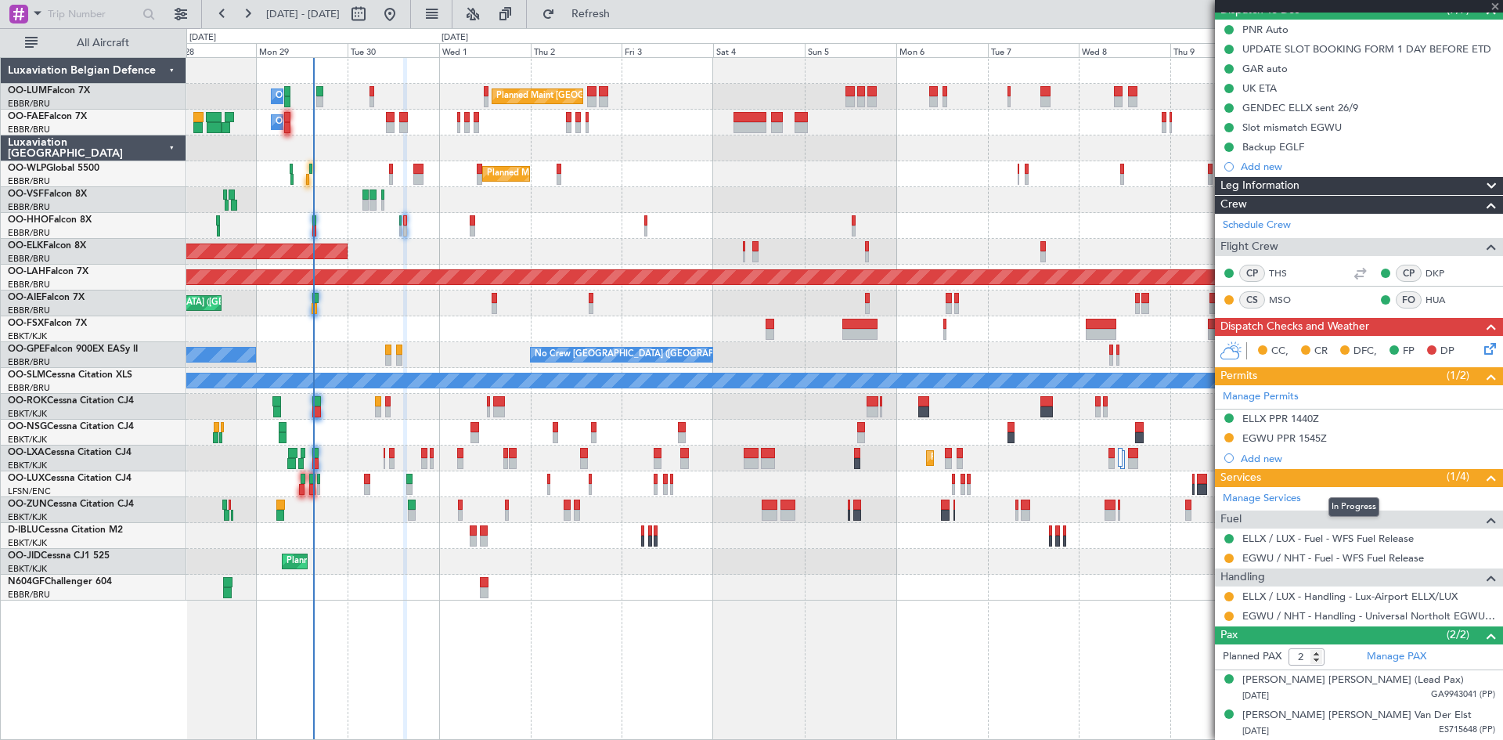
type input "+00:10"
type input "1"
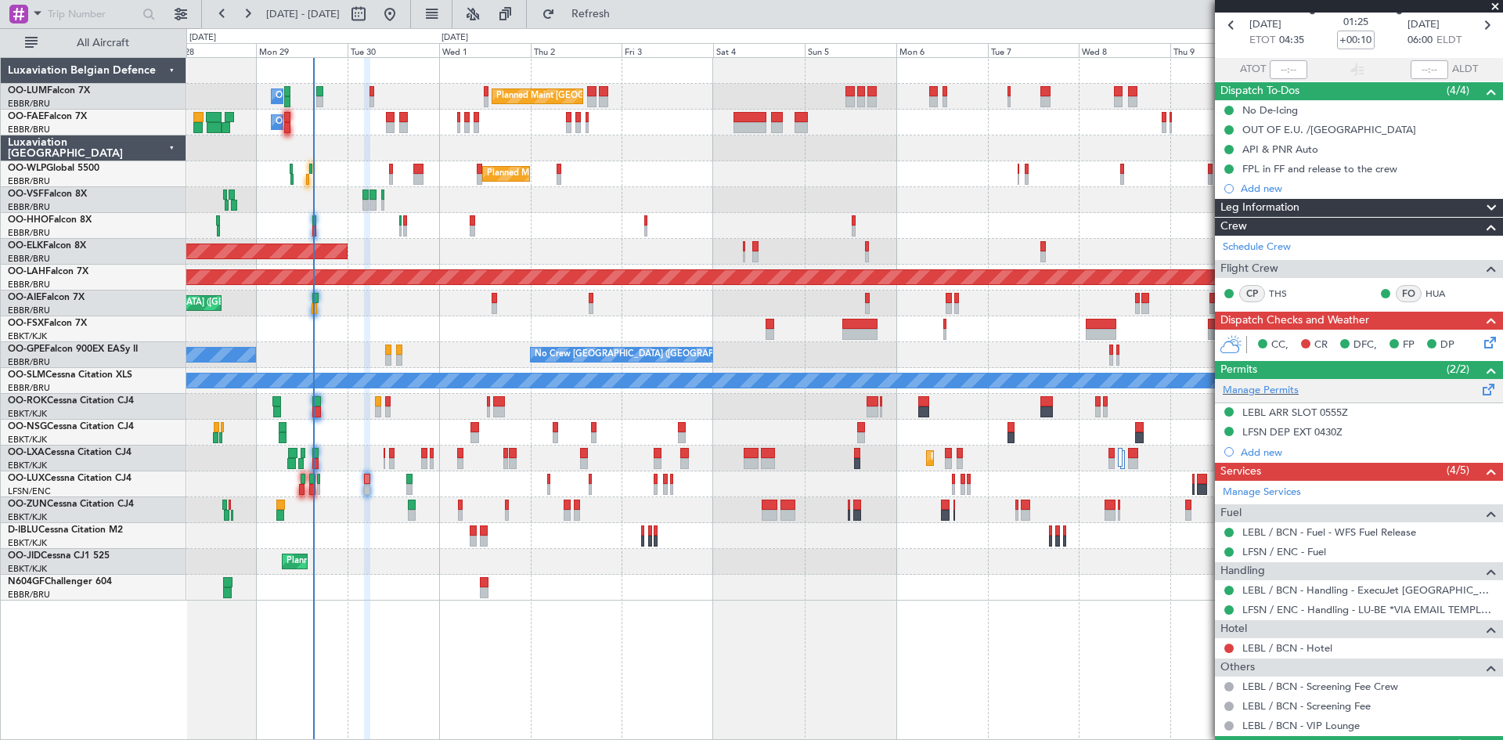
scroll to position [0, 0]
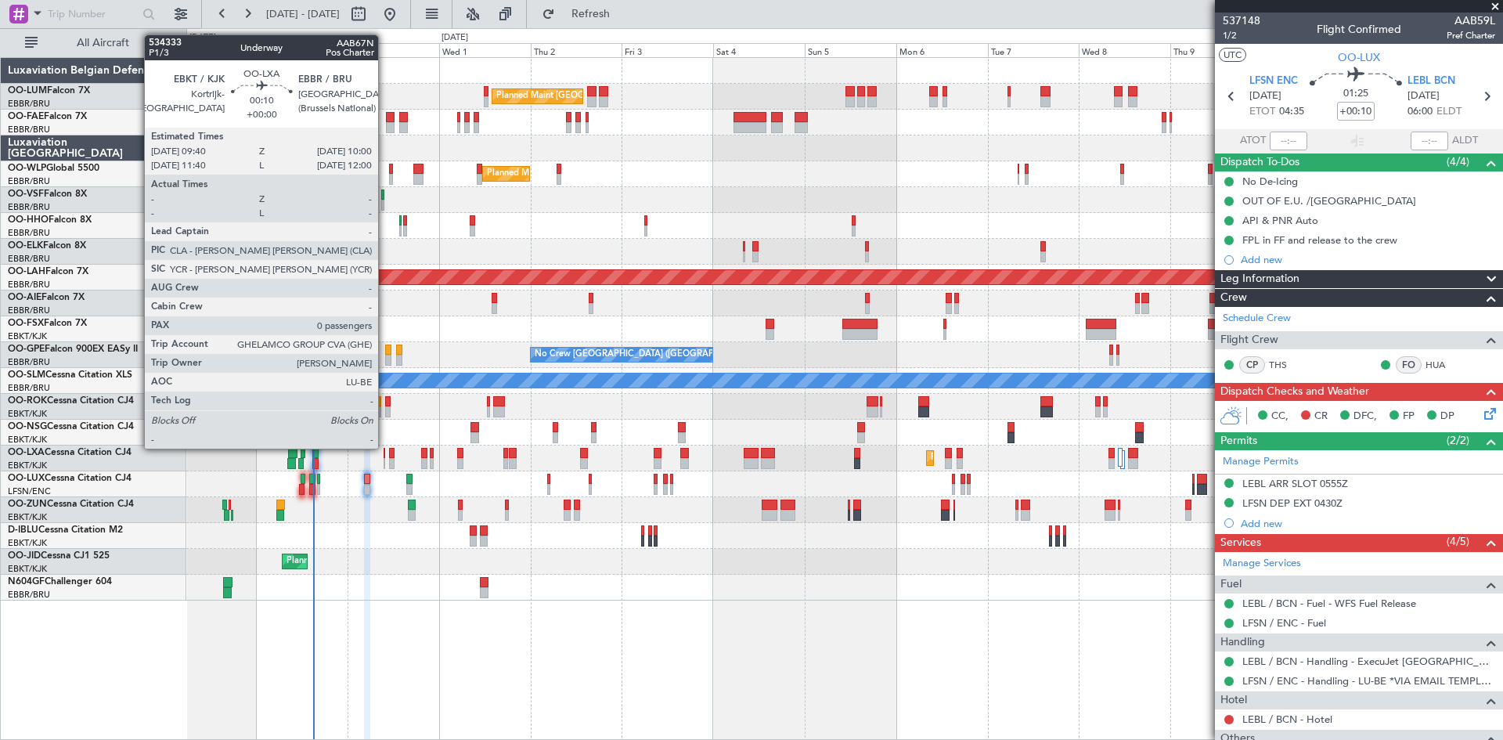
click at [385, 448] on div at bounding box center [385, 453] width 2 height 11
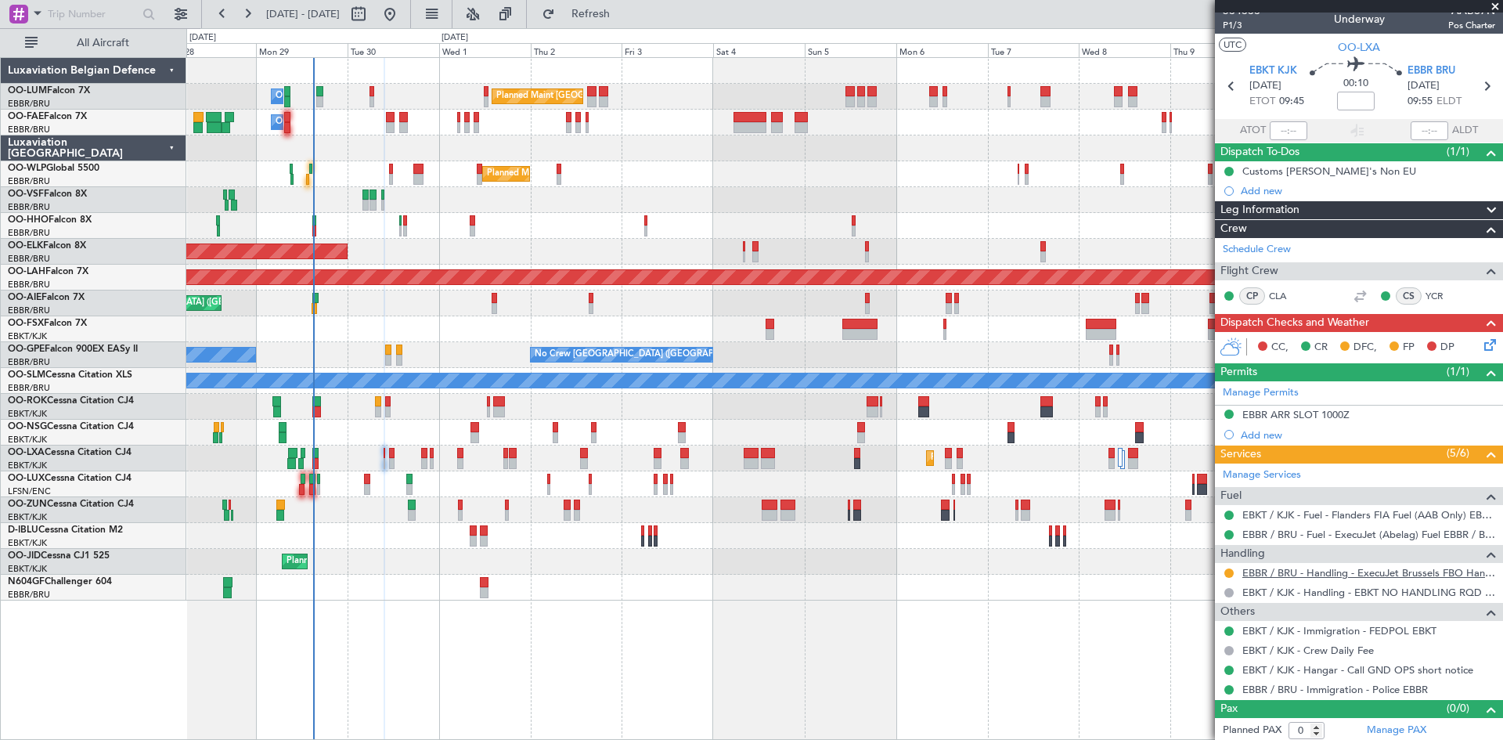
scroll to position [13, 0]
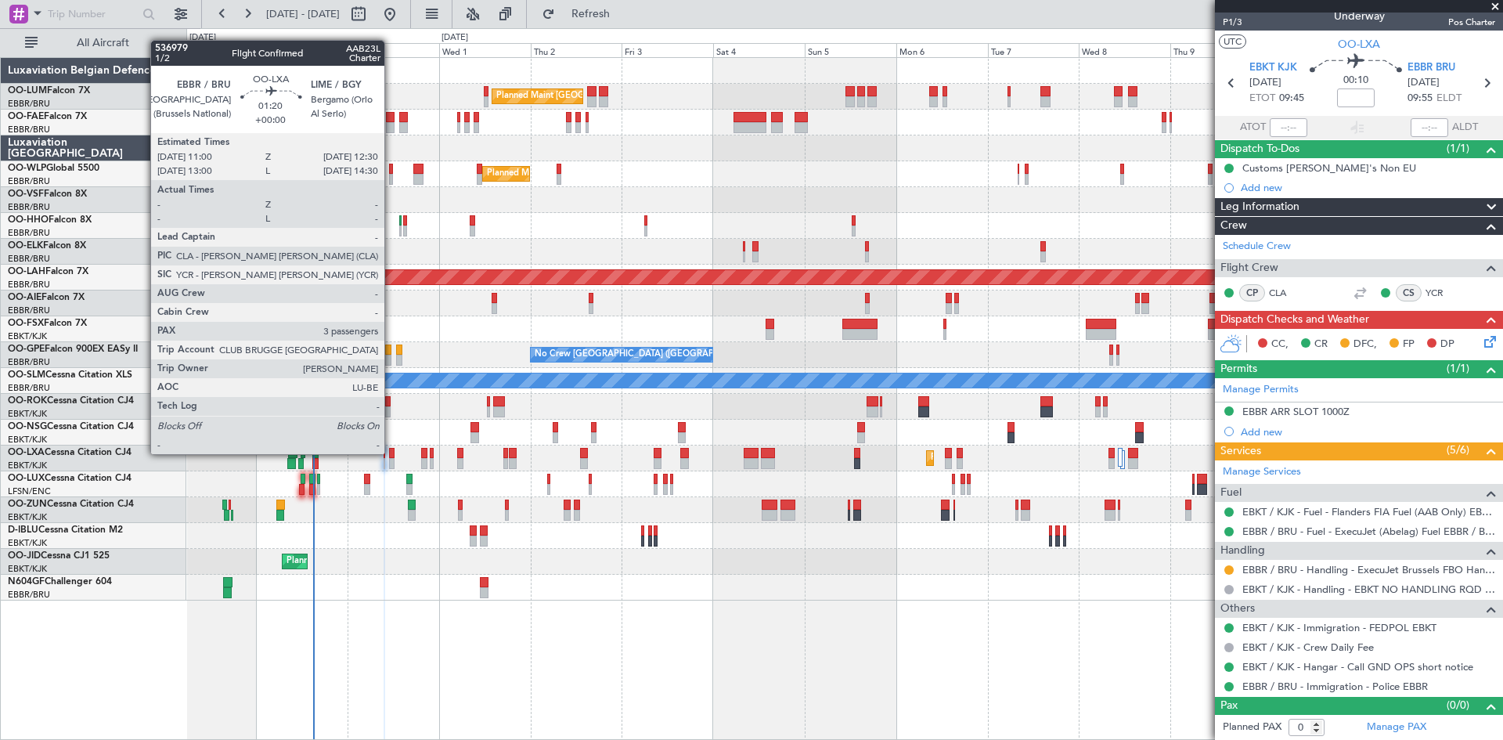
click at [391, 454] on div at bounding box center [392, 453] width 6 height 11
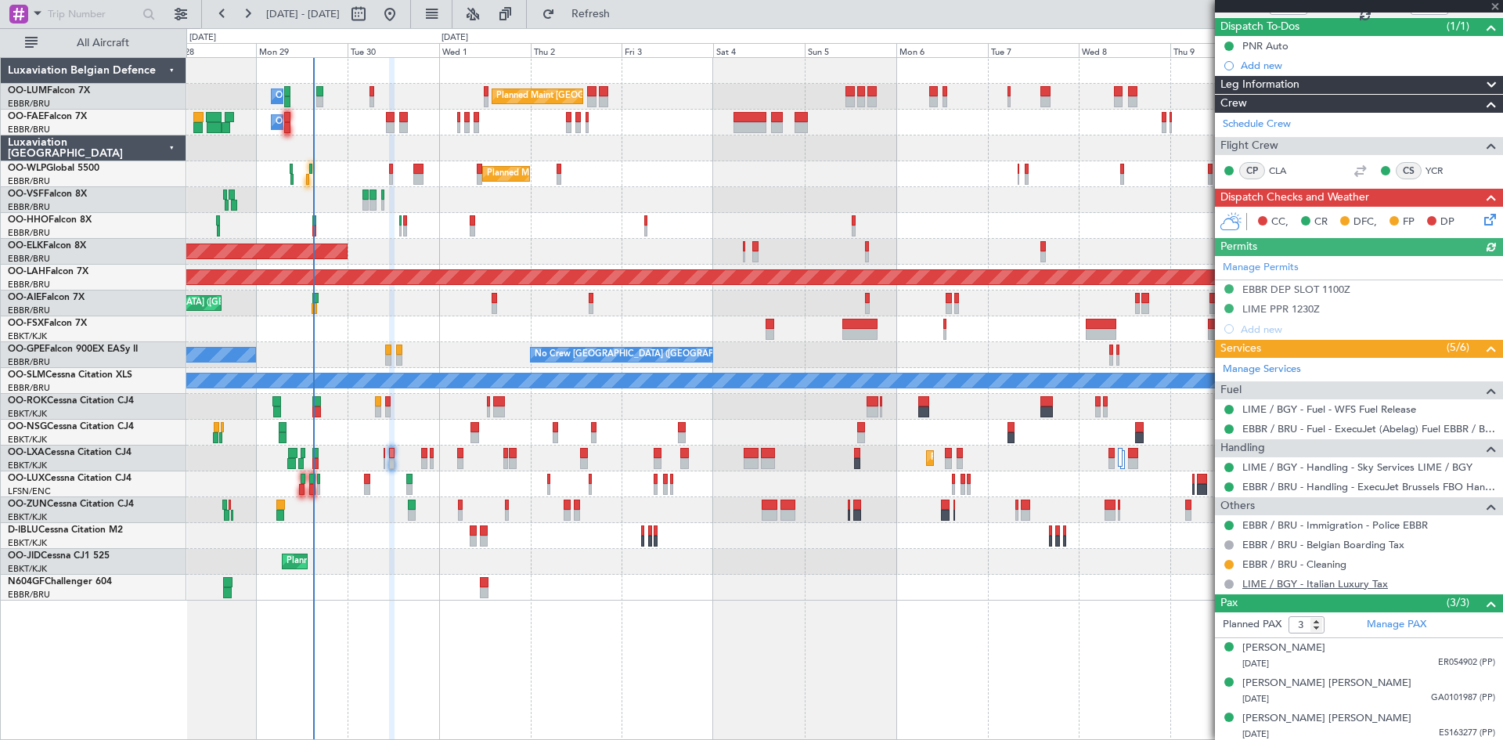
scroll to position [139, 0]
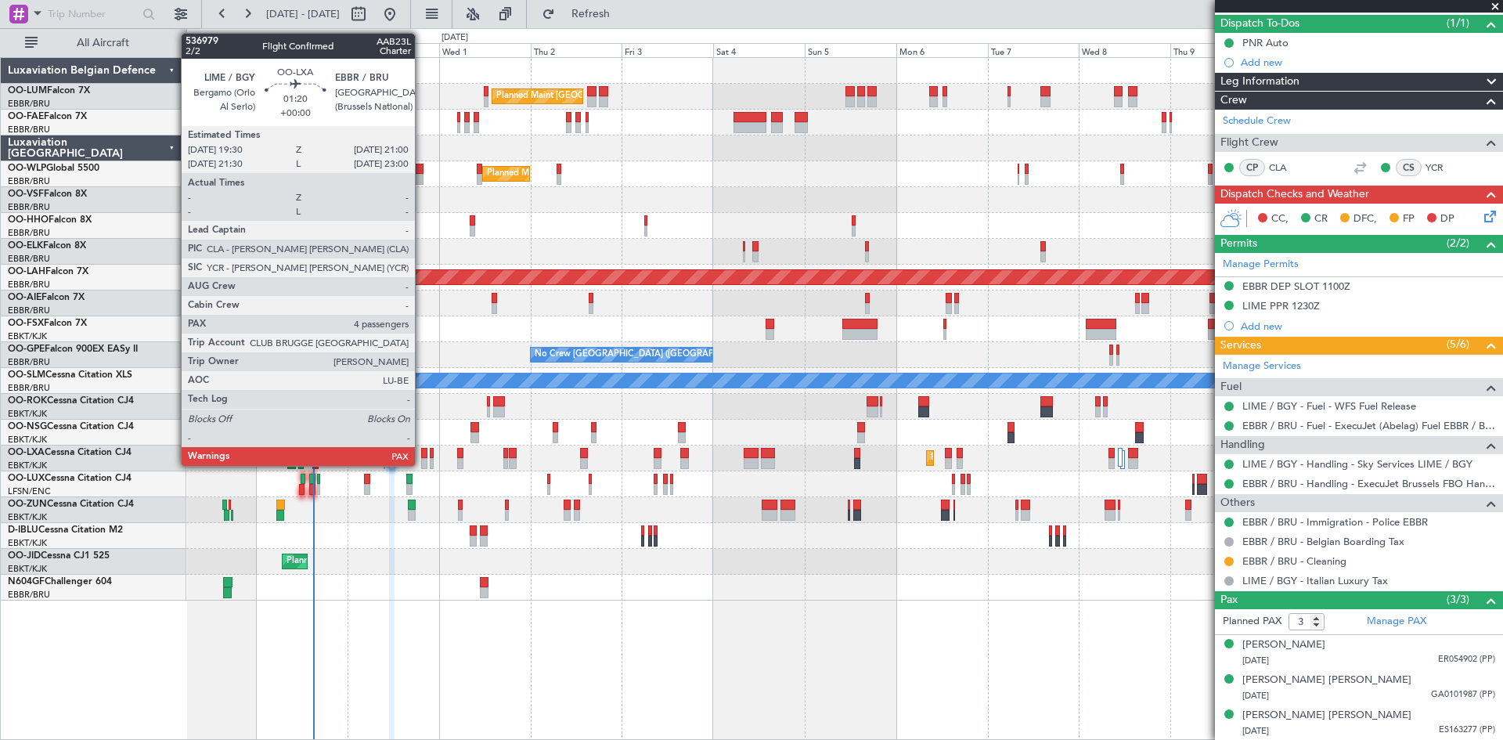
click at [422, 451] on div at bounding box center [424, 453] width 6 height 11
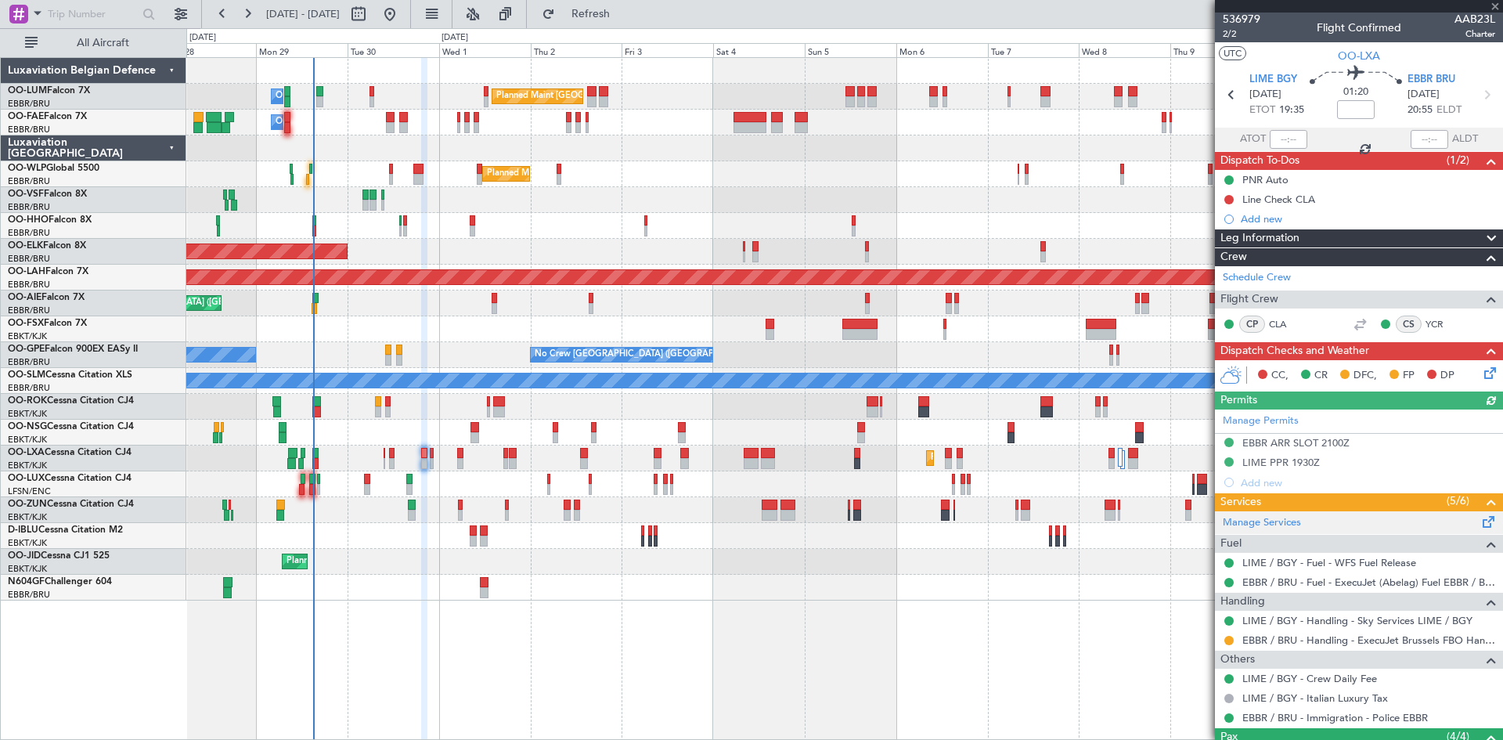
scroll to position [0, 0]
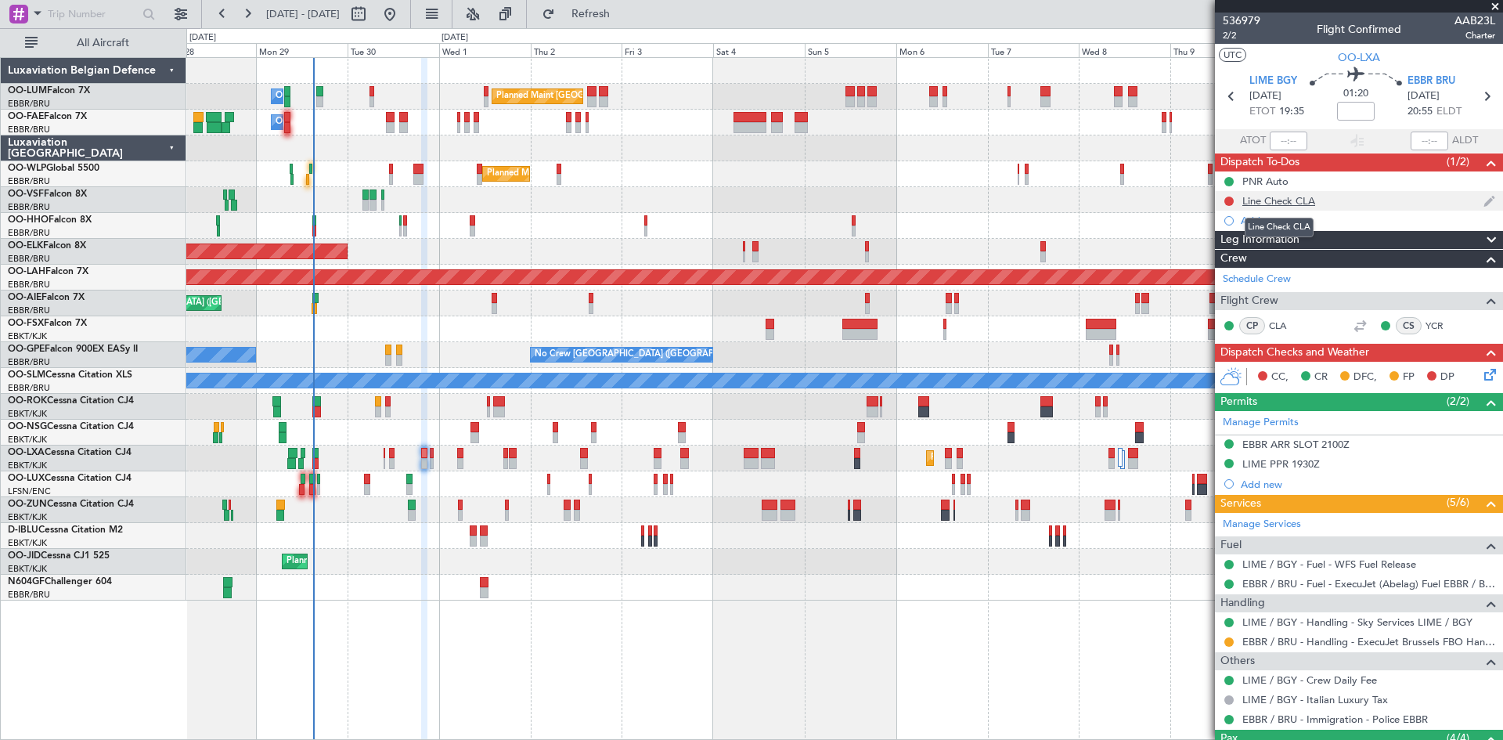
click at [1265, 200] on div "Line Check CLA" at bounding box center [1278, 200] width 73 height 13
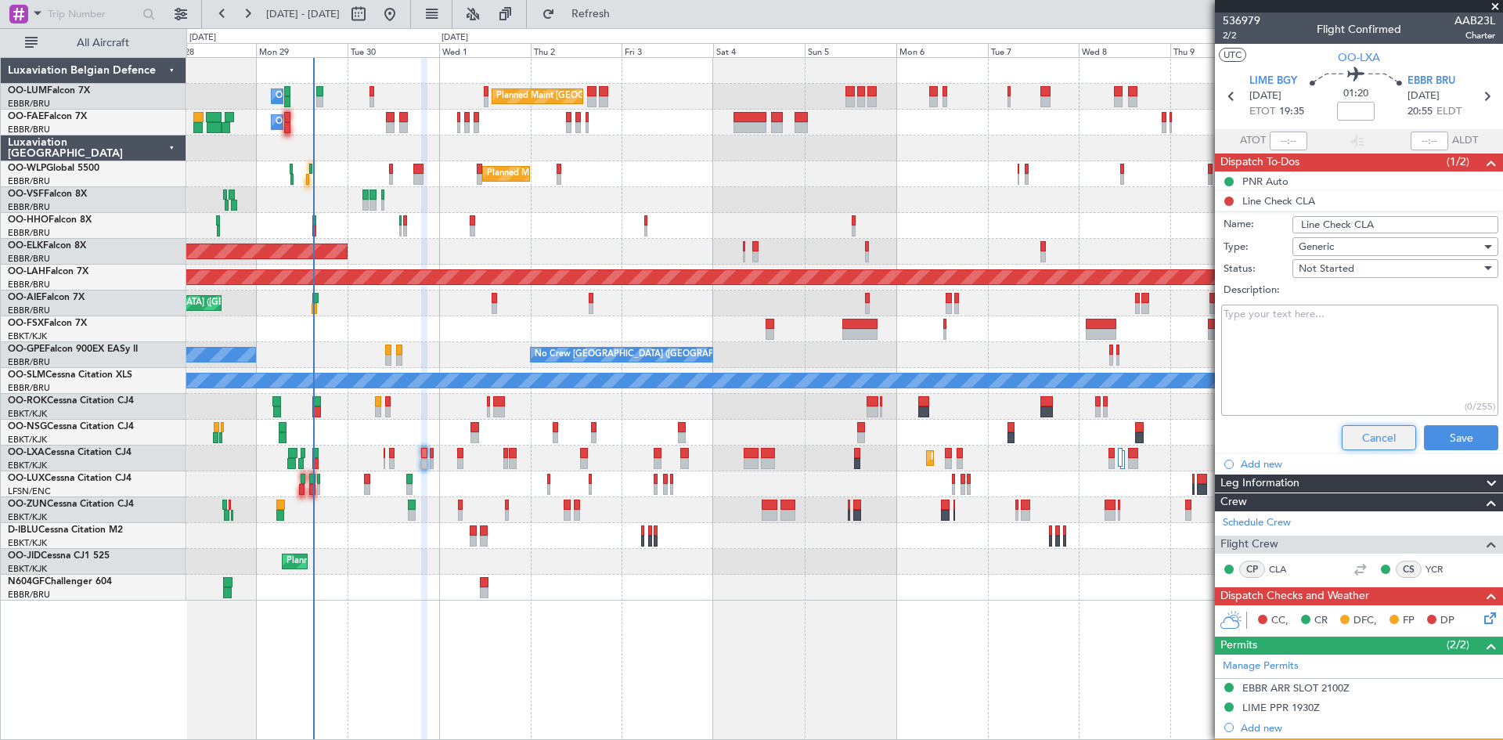
click at [1355, 429] on button "Cancel" at bounding box center [1378, 437] width 74 height 25
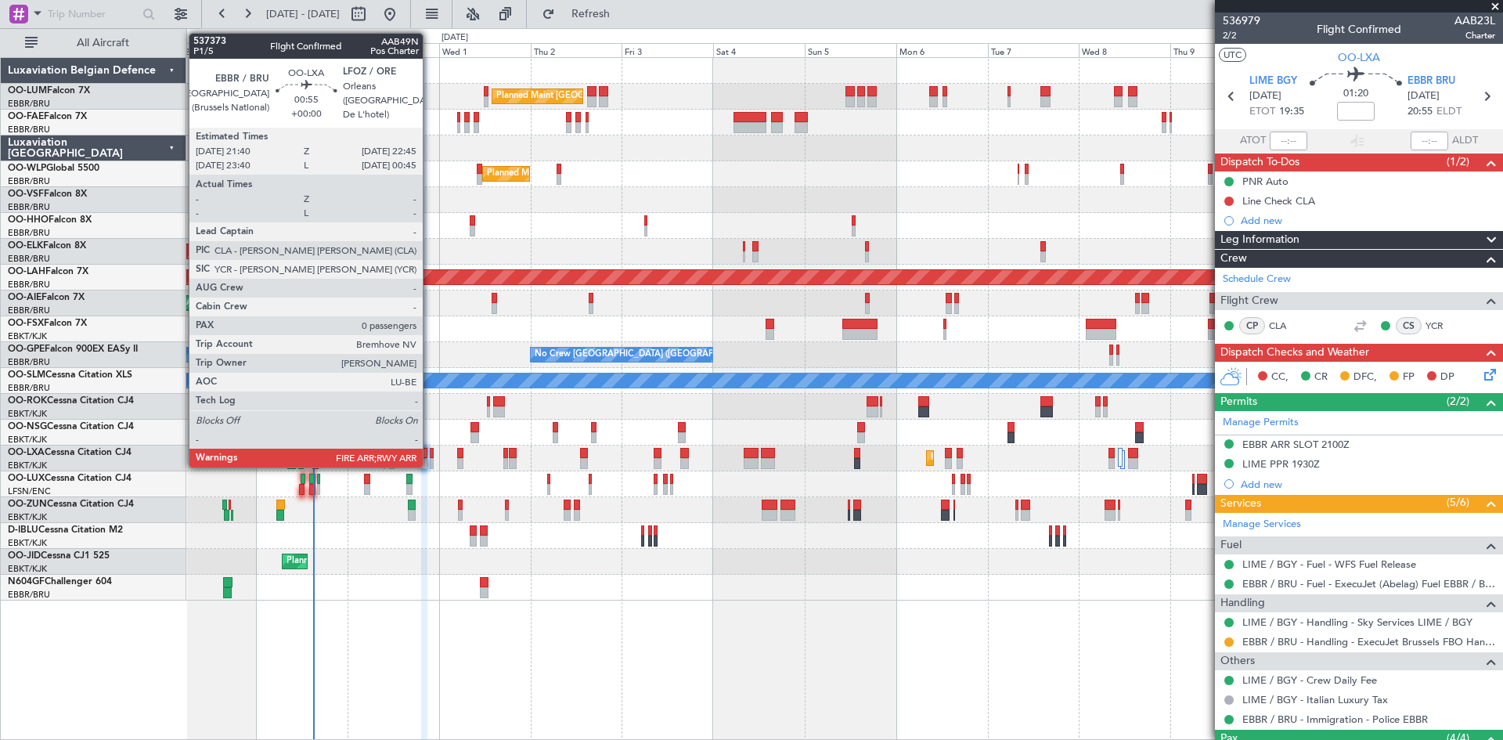
click at [430, 450] on div at bounding box center [432, 453] width 5 height 11
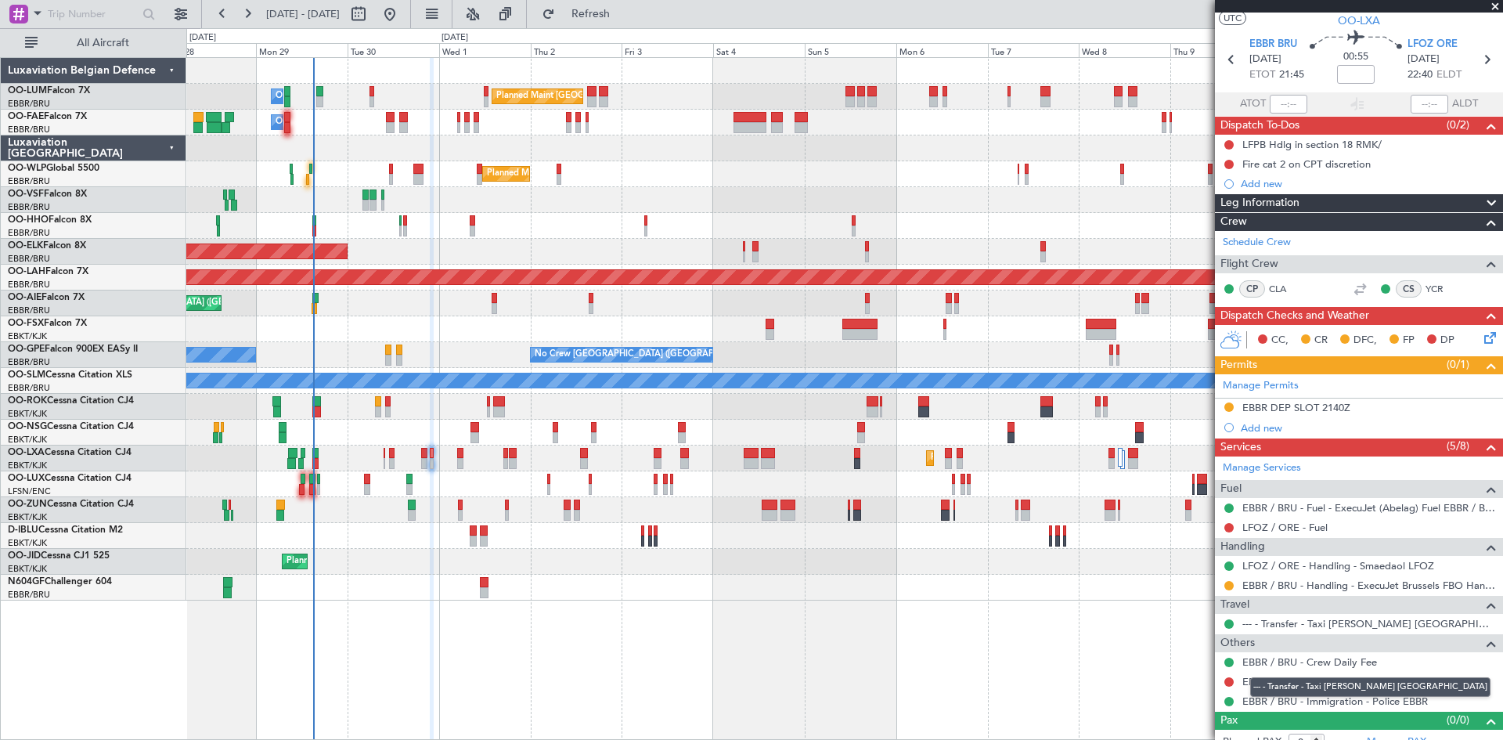
scroll to position [52, 0]
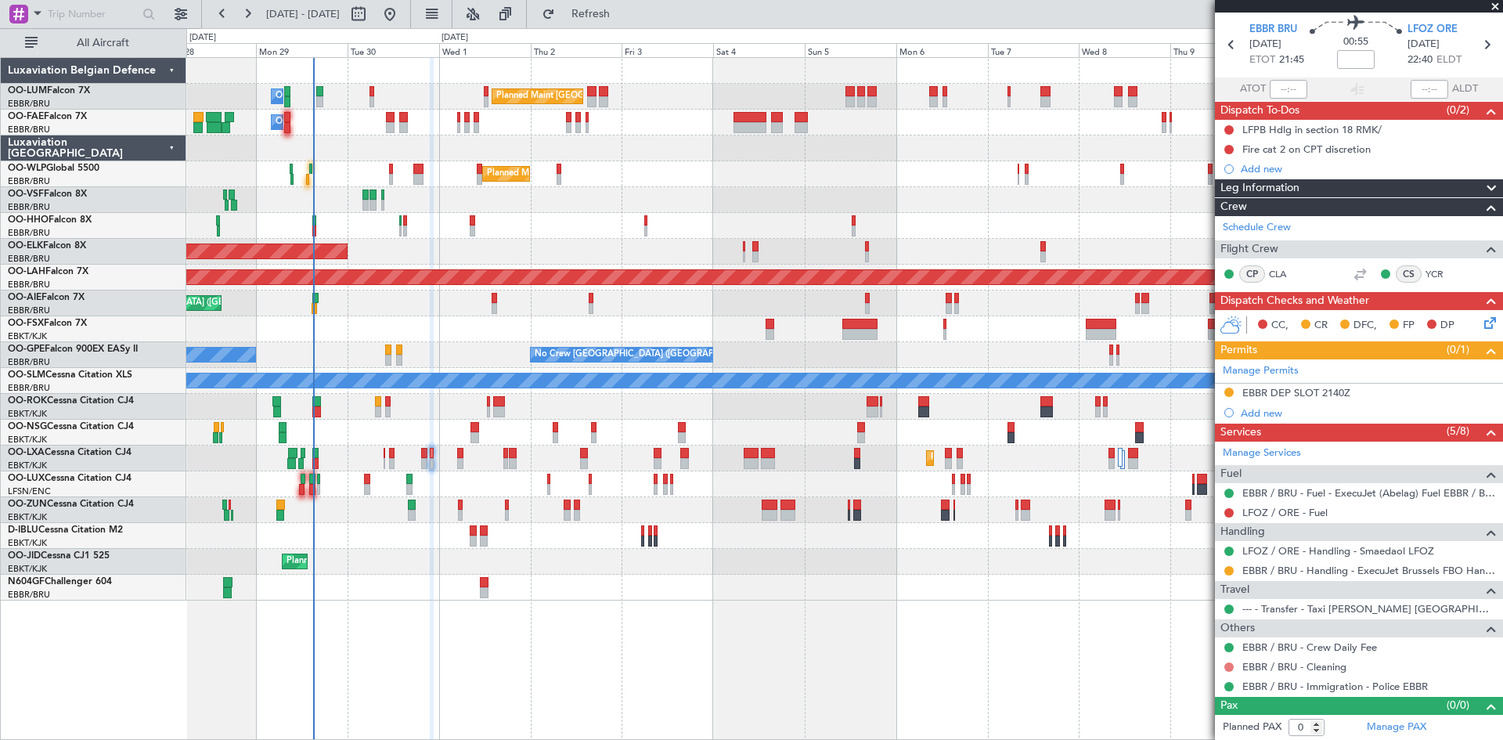
click at [1227, 664] on button at bounding box center [1228, 666] width 9 height 9
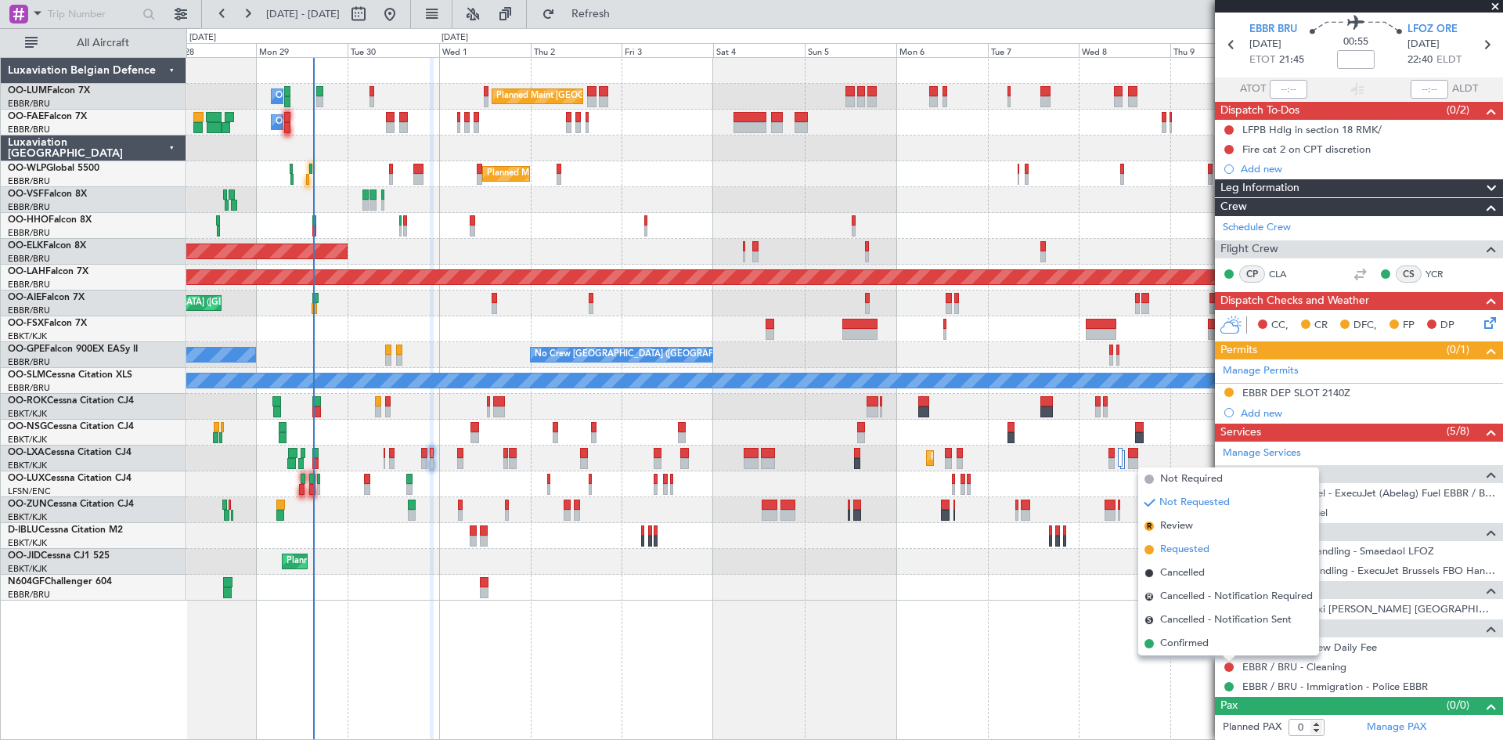
click at [1179, 550] on span "Requested" at bounding box center [1184, 550] width 49 height 16
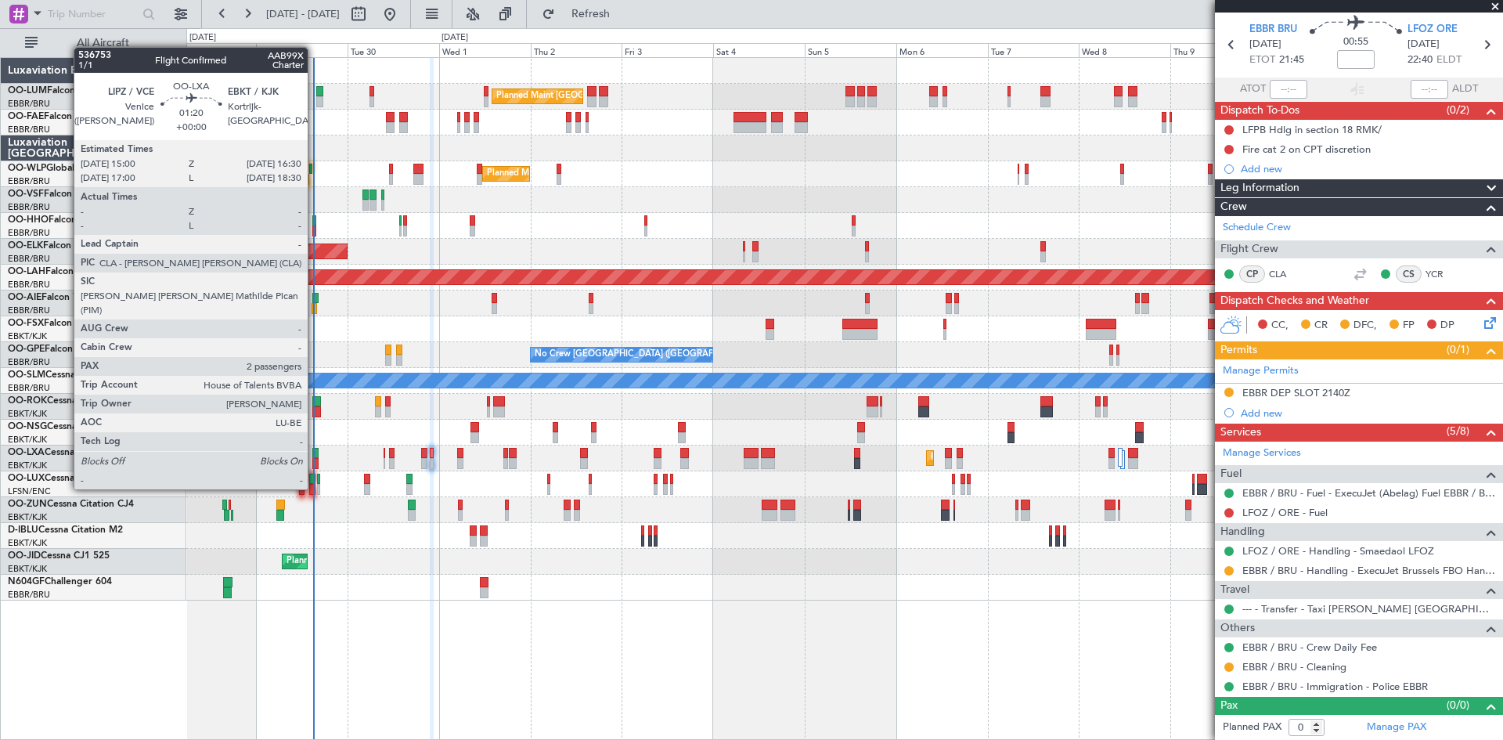
click at [315, 456] on div at bounding box center [315, 453] width 6 height 11
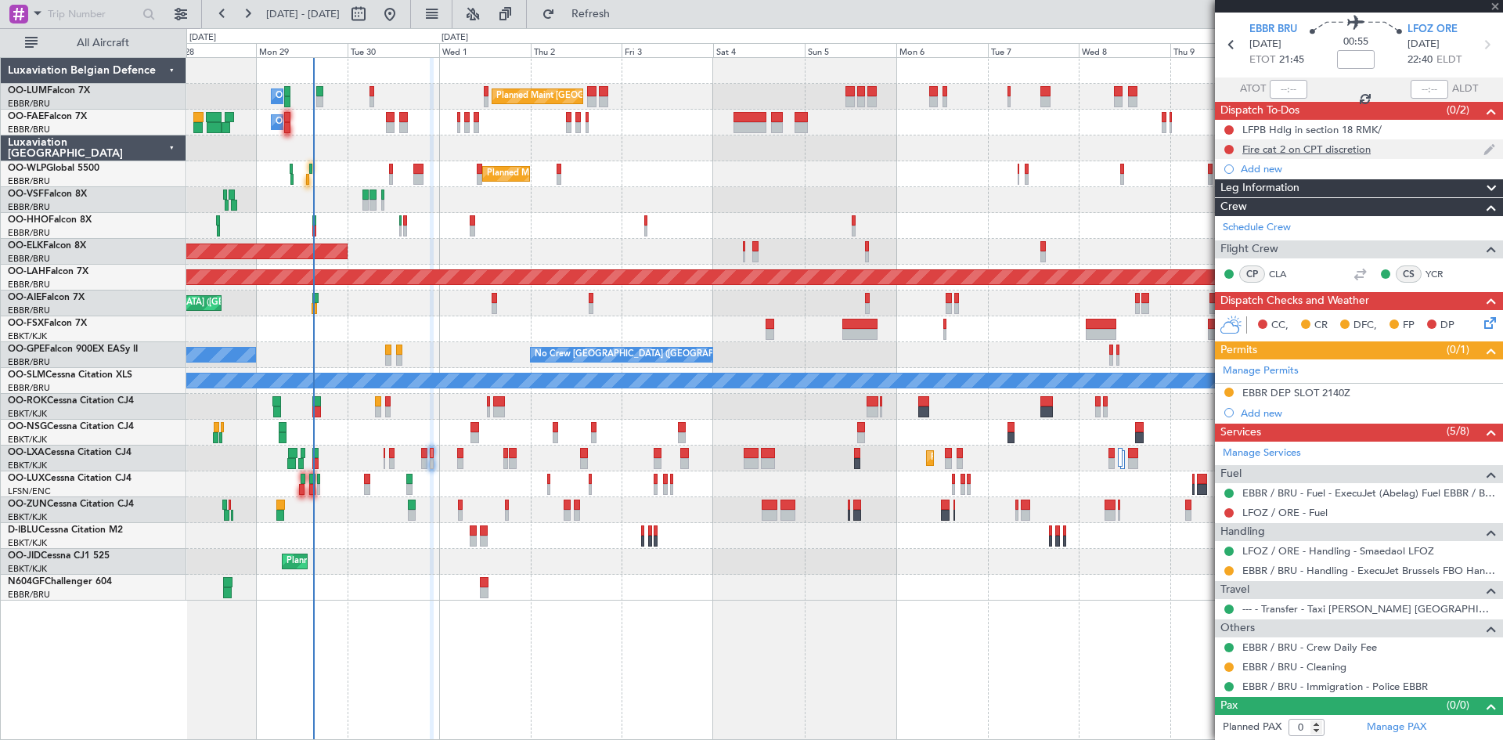
type input "2"
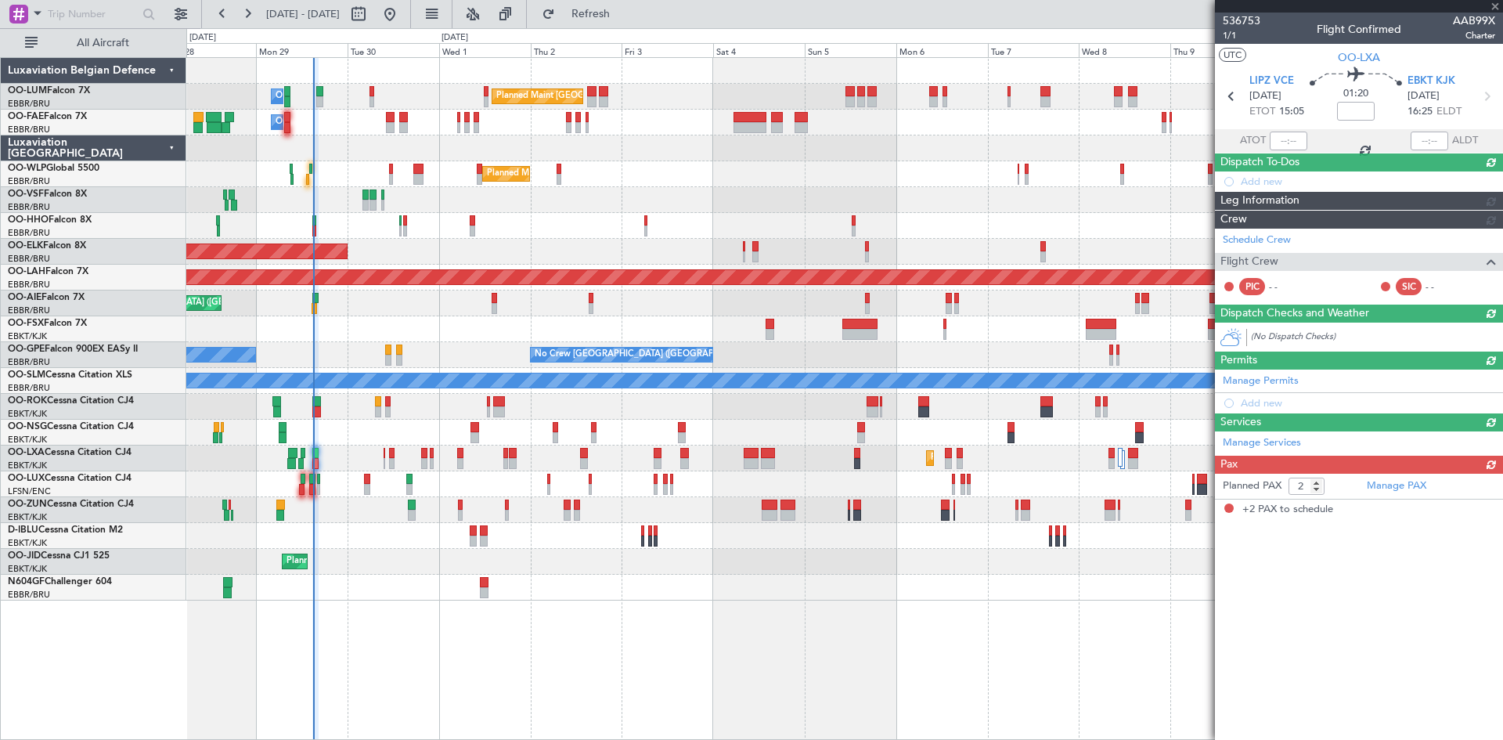
scroll to position [0, 0]
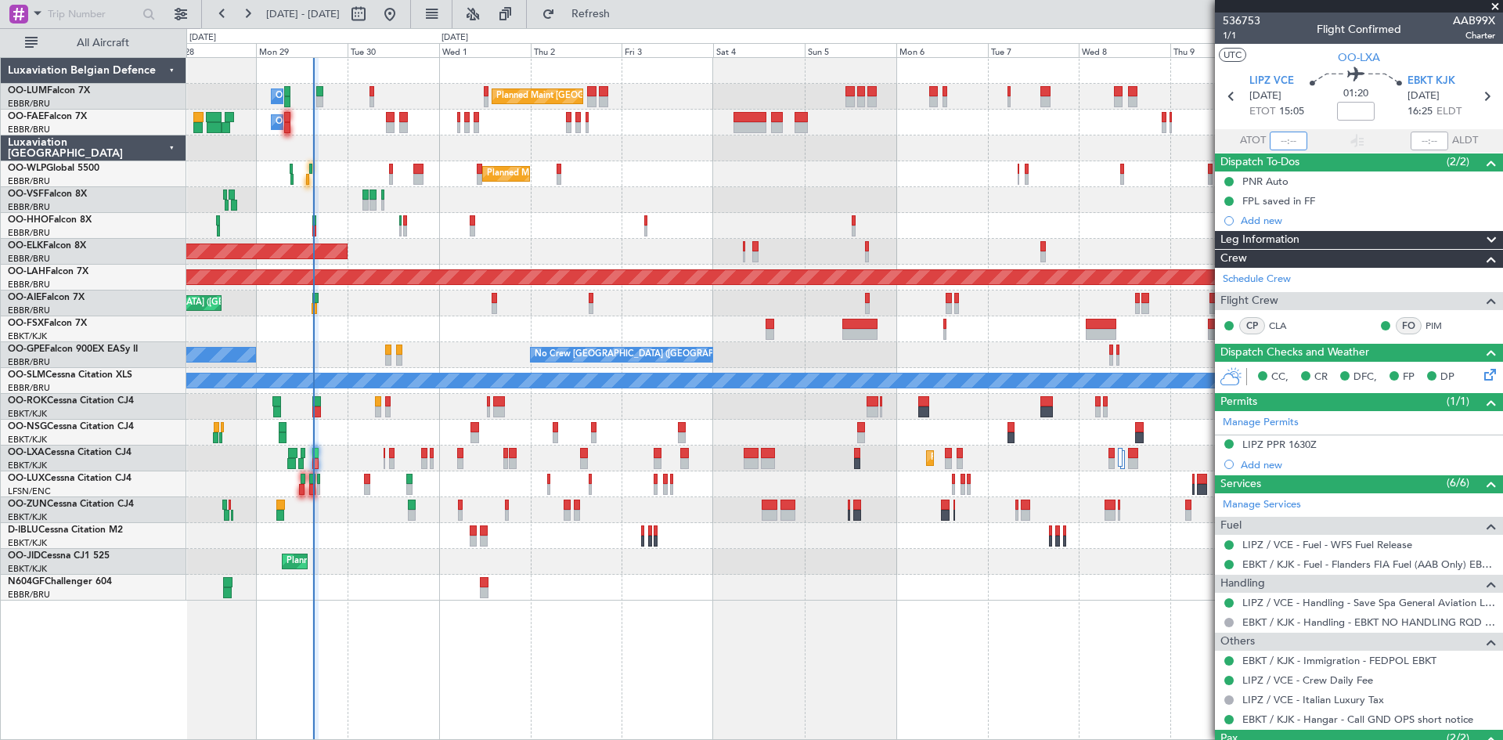
click at [1281, 135] on input "text" at bounding box center [1288, 140] width 38 height 19
click at [1319, 106] on div "01:20" at bounding box center [1355, 96] width 103 height 58
type input "15:04"
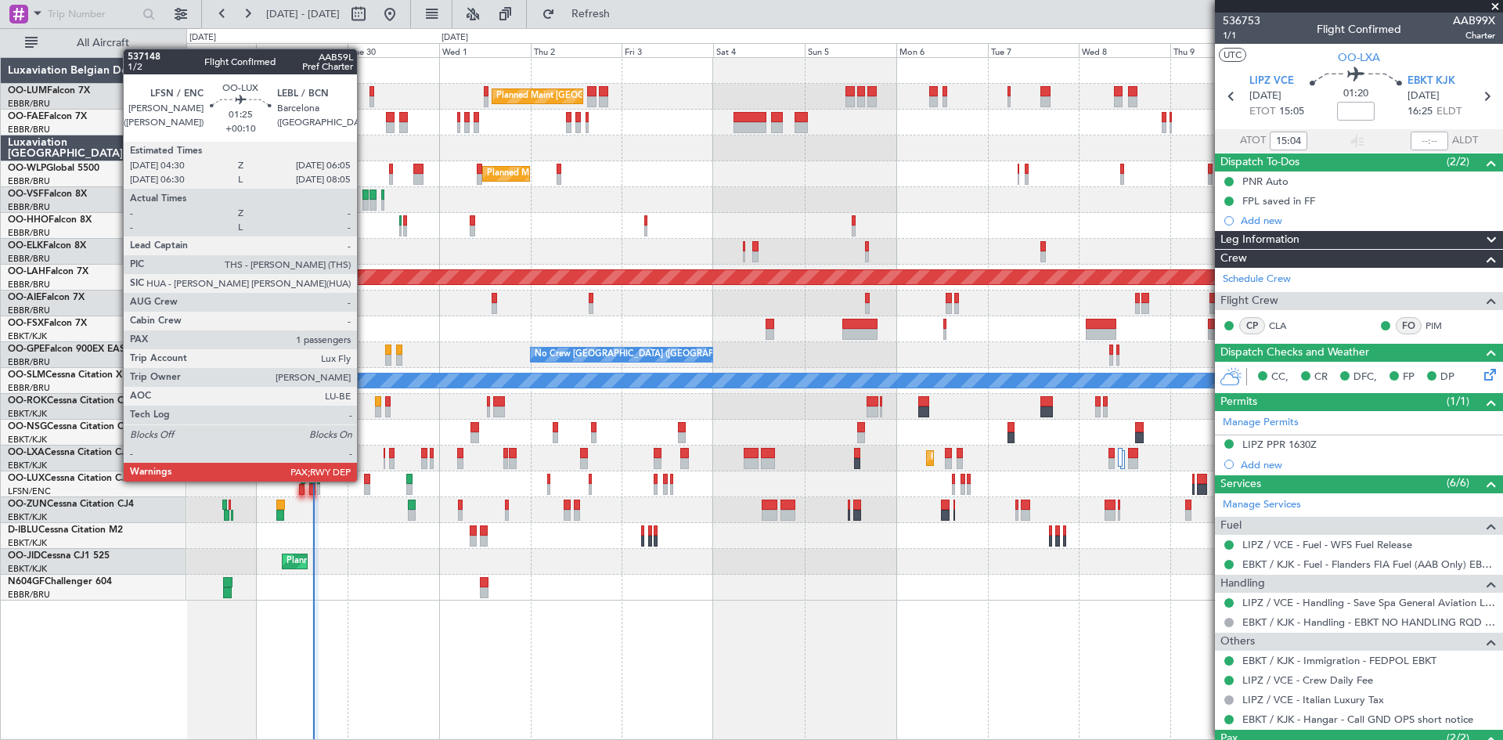
click at [364, 480] on div at bounding box center [367, 479] width 6 height 11
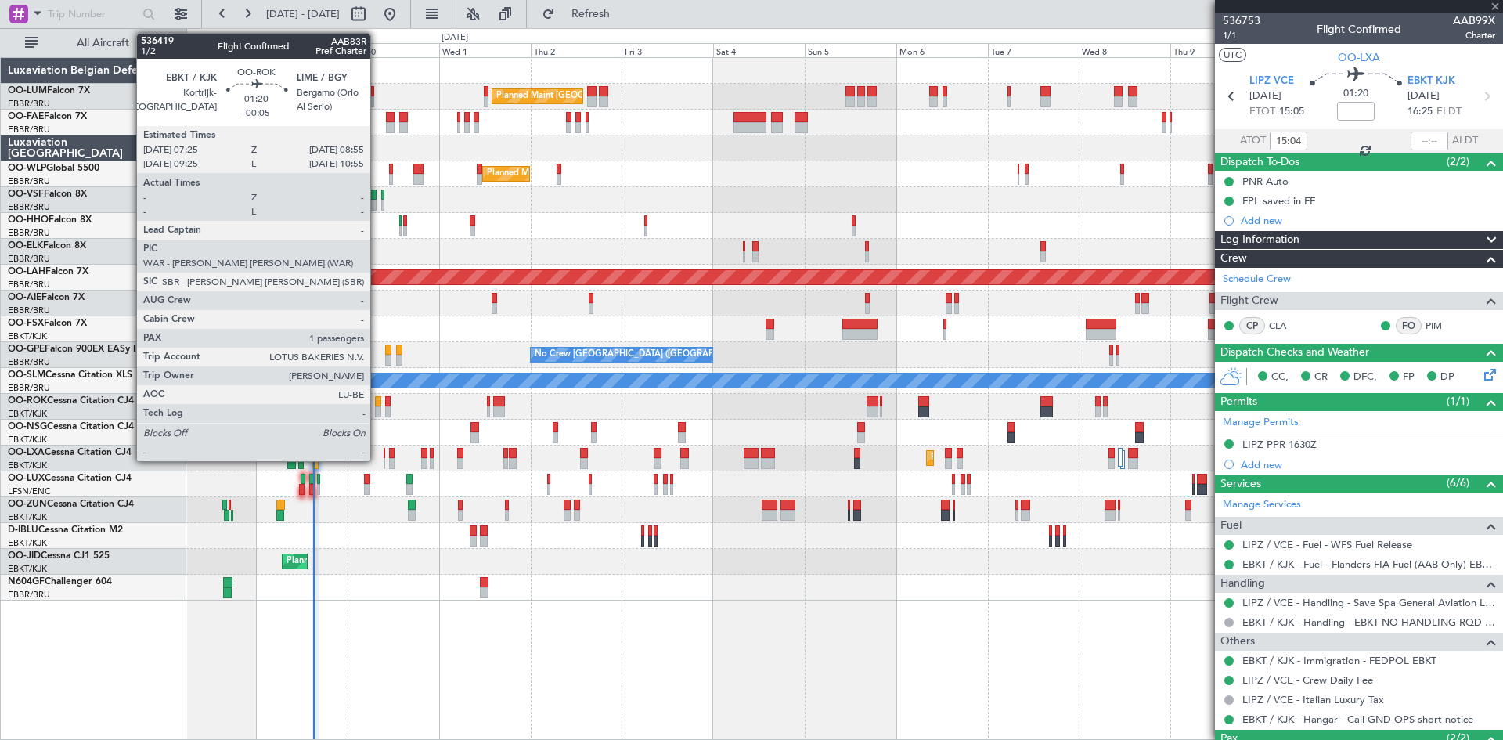
click at [377, 400] on div at bounding box center [378, 401] width 6 height 11
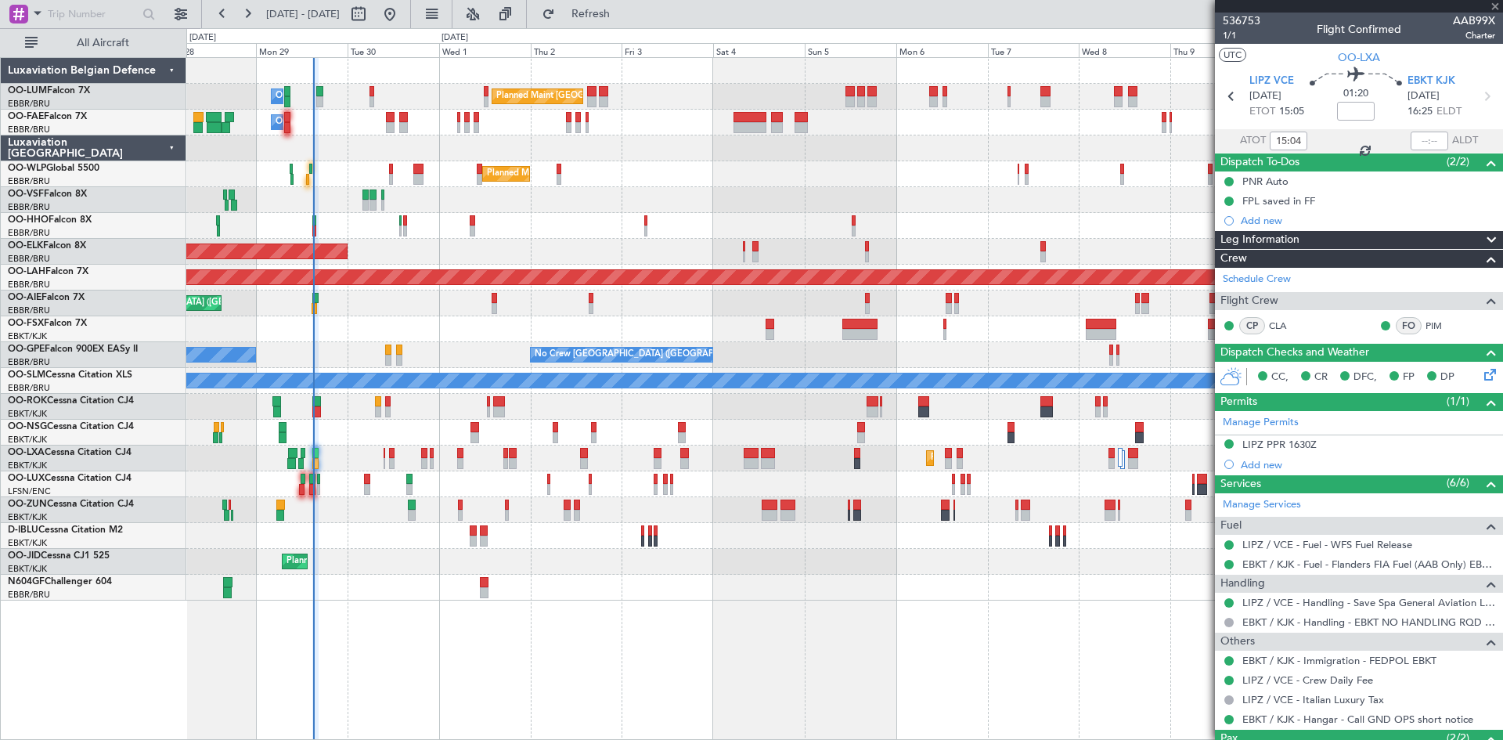
type input "-00:05"
type input "1"
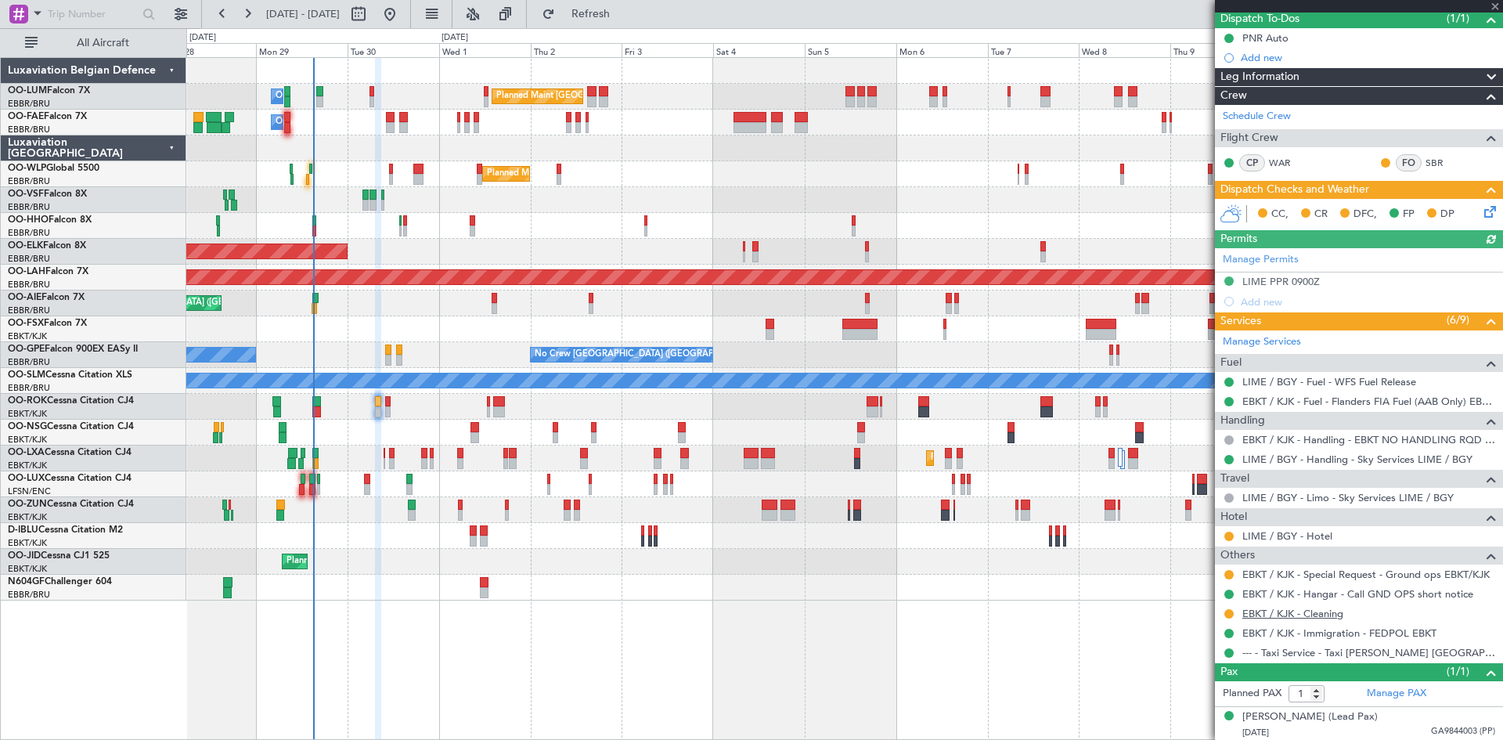
scroll to position [145, 0]
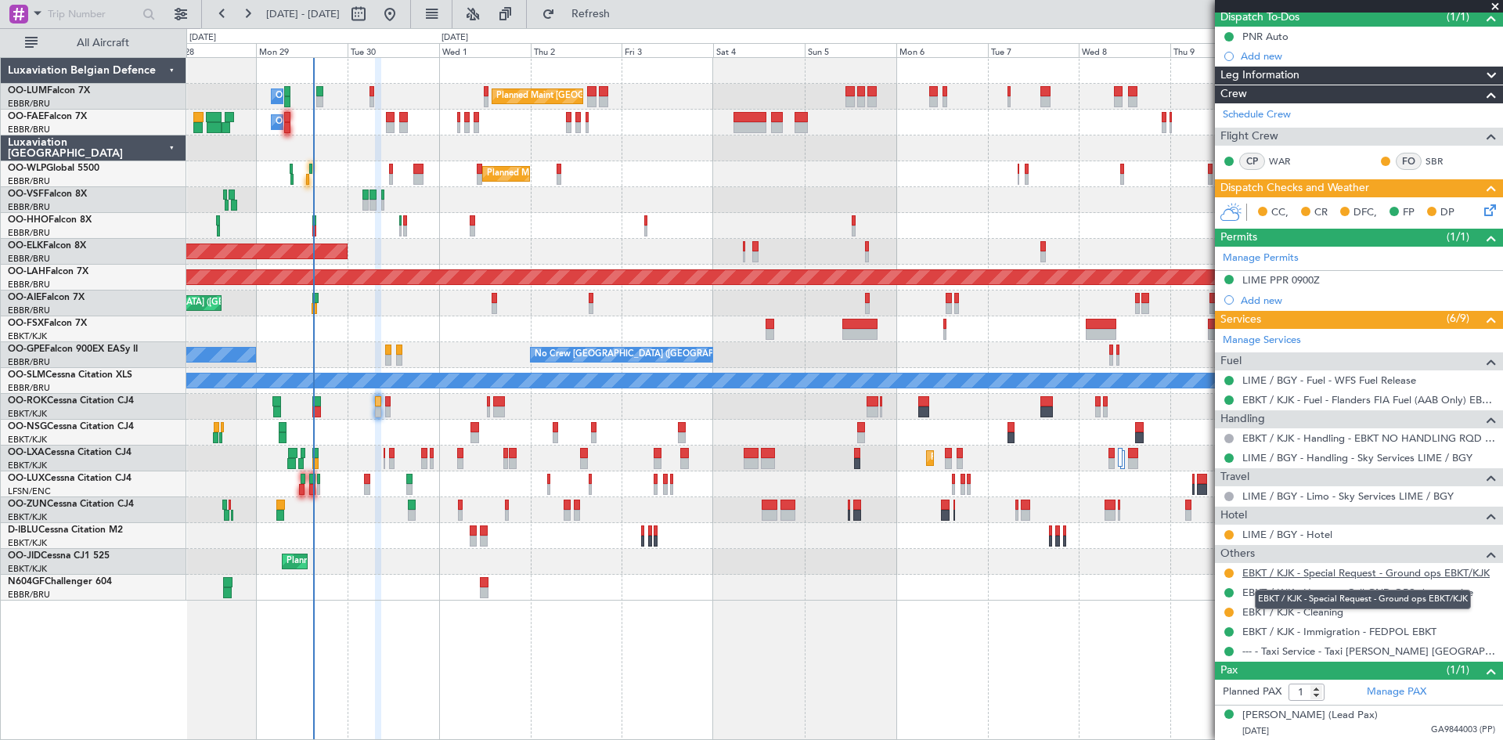
click at [1301, 572] on link "EBKT / KJK - Special Request - Ground ops EBKT/KJK" at bounding box center [1365, 572] width 247 height 13
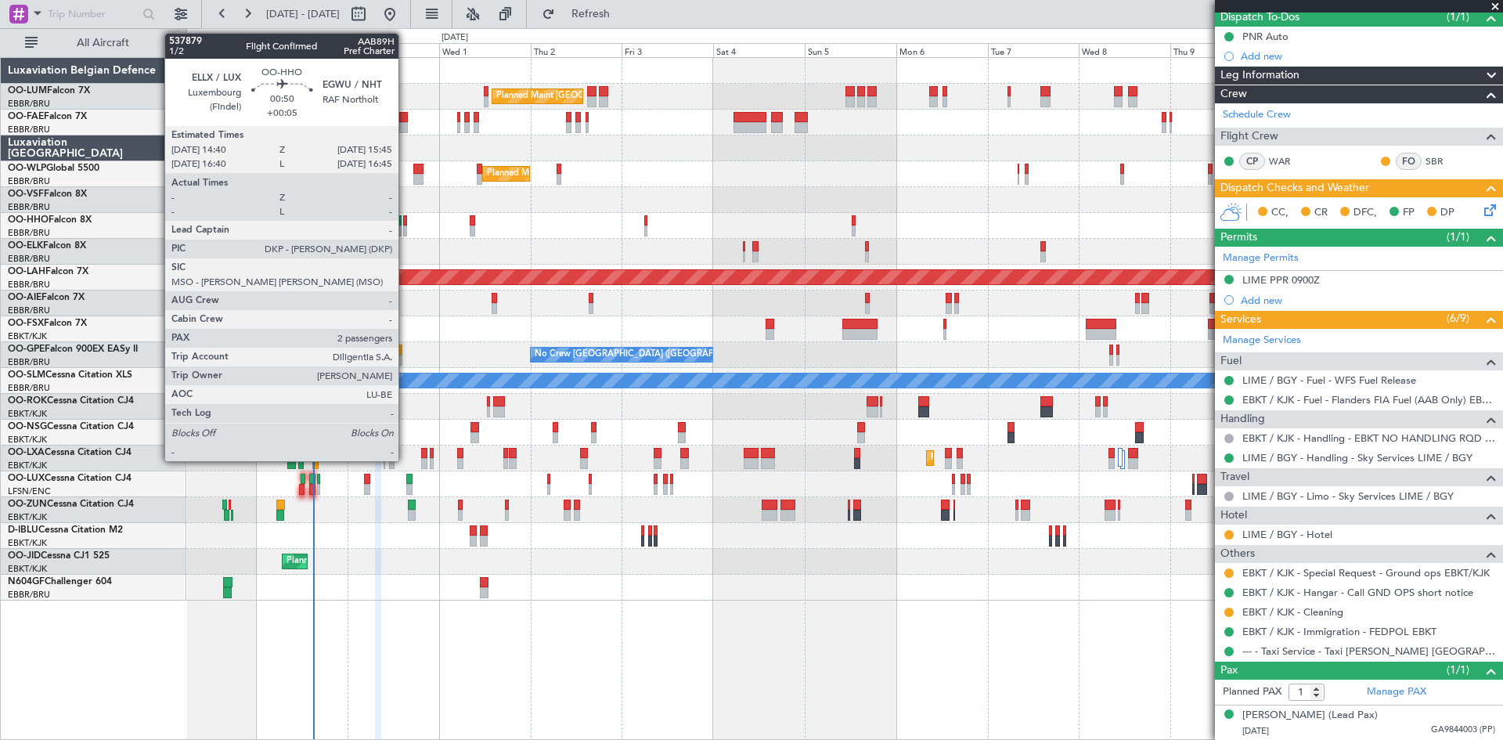
click at [405, 220] on div at bounding box center [405, 220] width 5 height 11
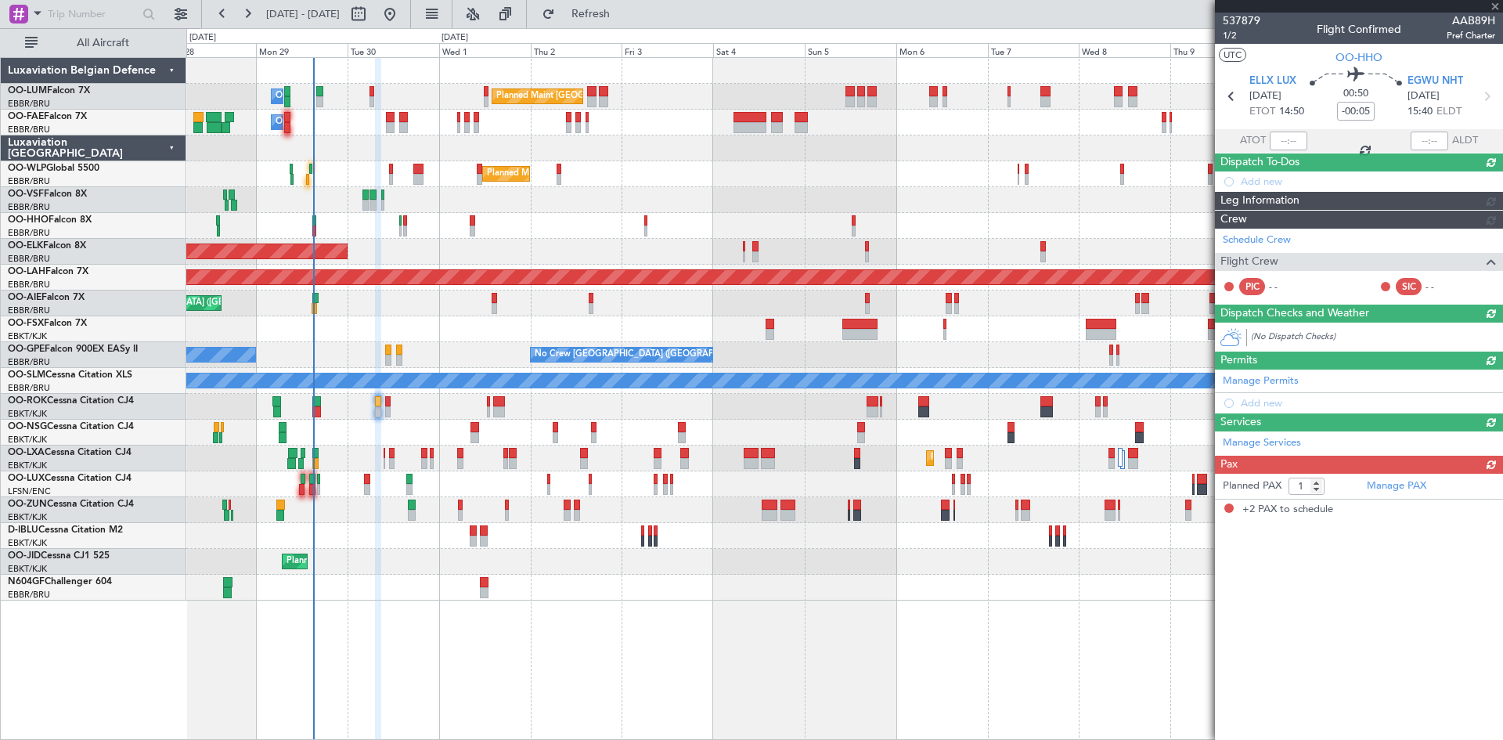
type input "+00:05"
type input "2"
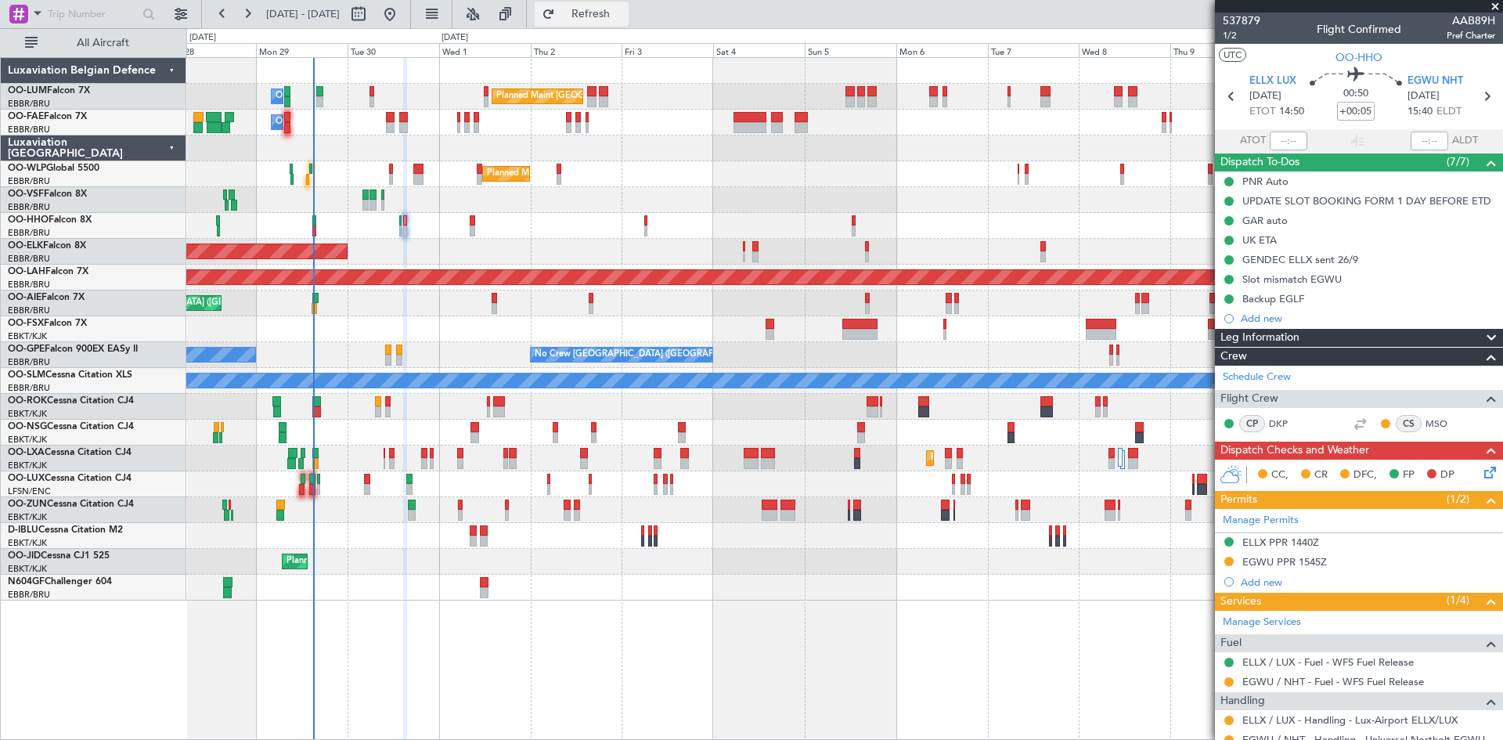
click at [624, 19] on span "Refresh" at bounding box center [591, 14] width 66 height 11
click at [1225, 679] on button at bounding box center [1228, 681] width 9 height 9
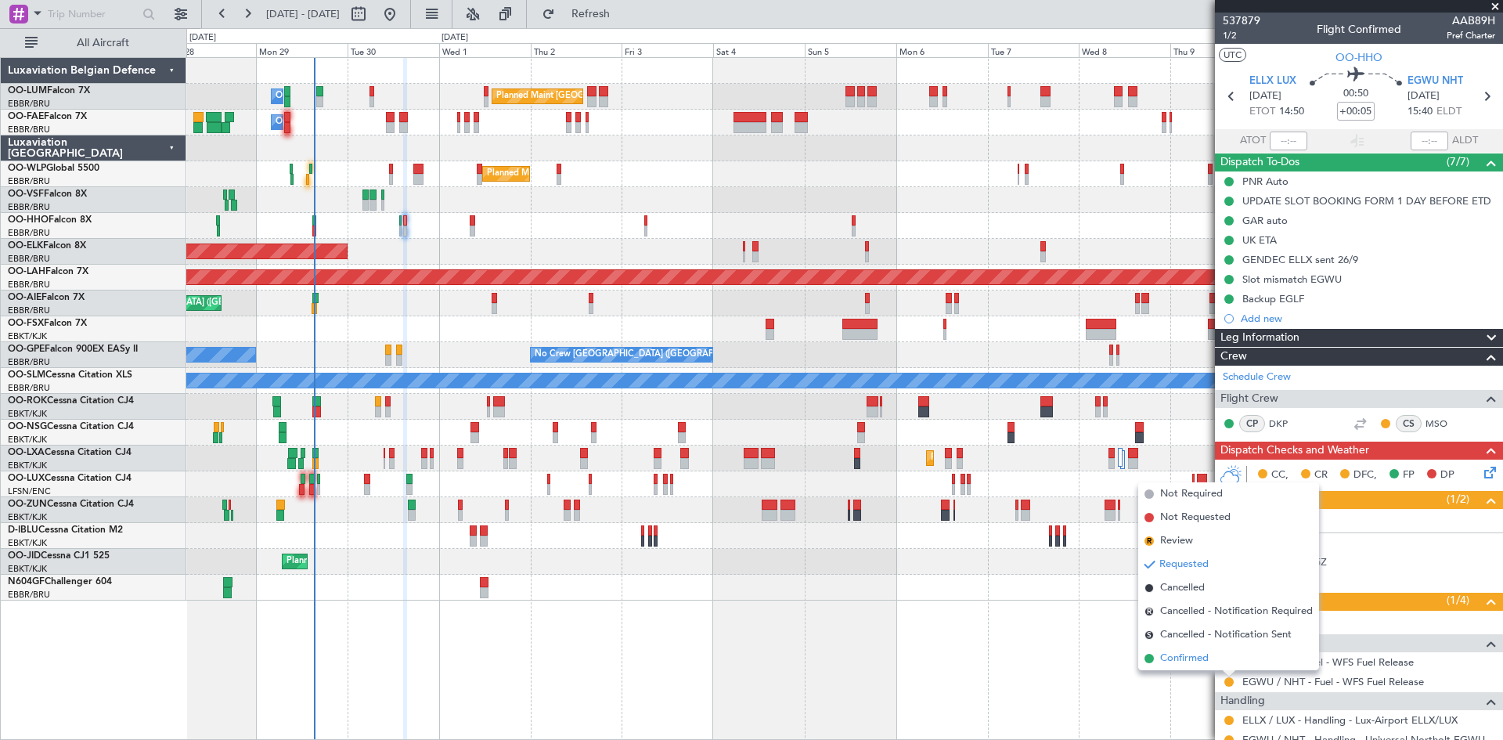
click at [1205, 657] on span "Confirmed" at bounding box center [1184, 658] width 49 height 16
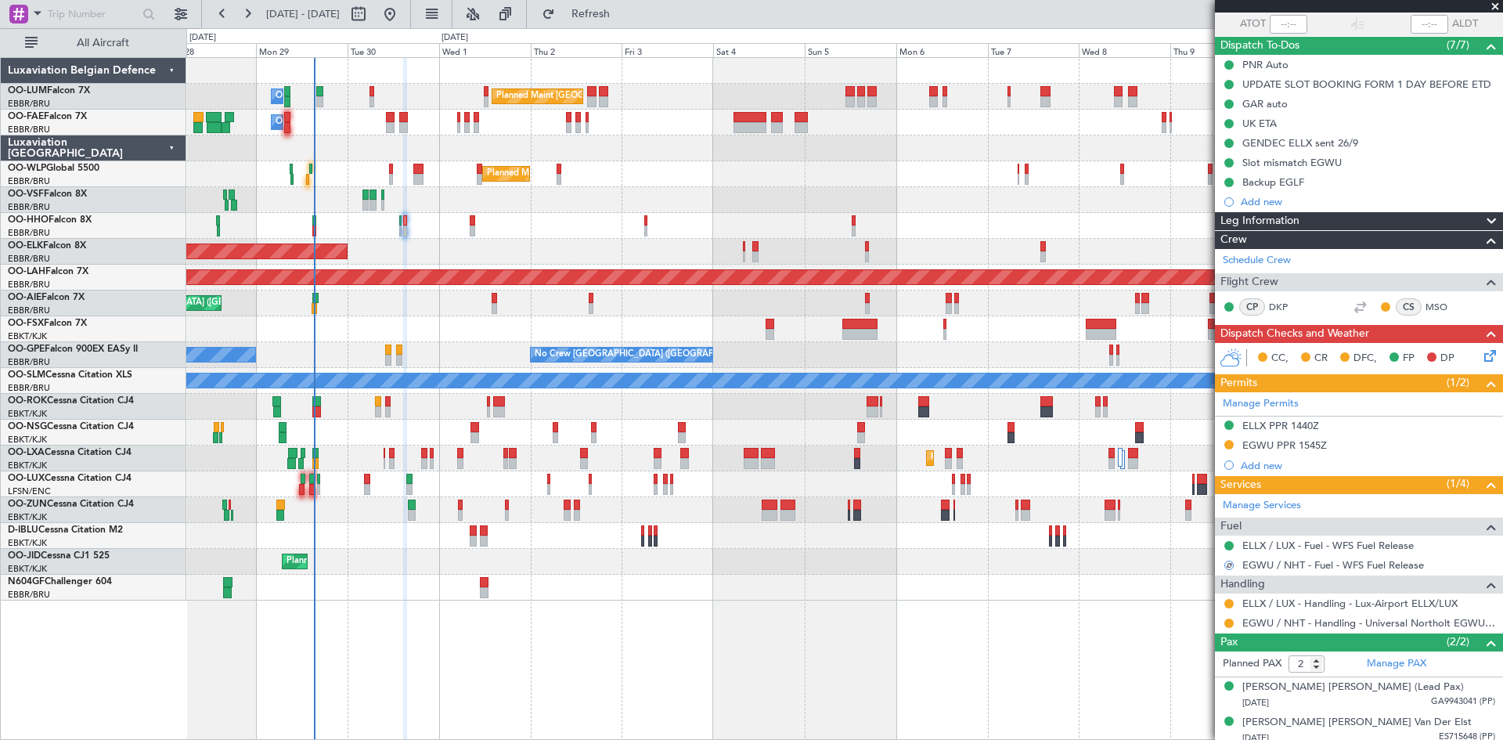
scroll to position [124, 0]
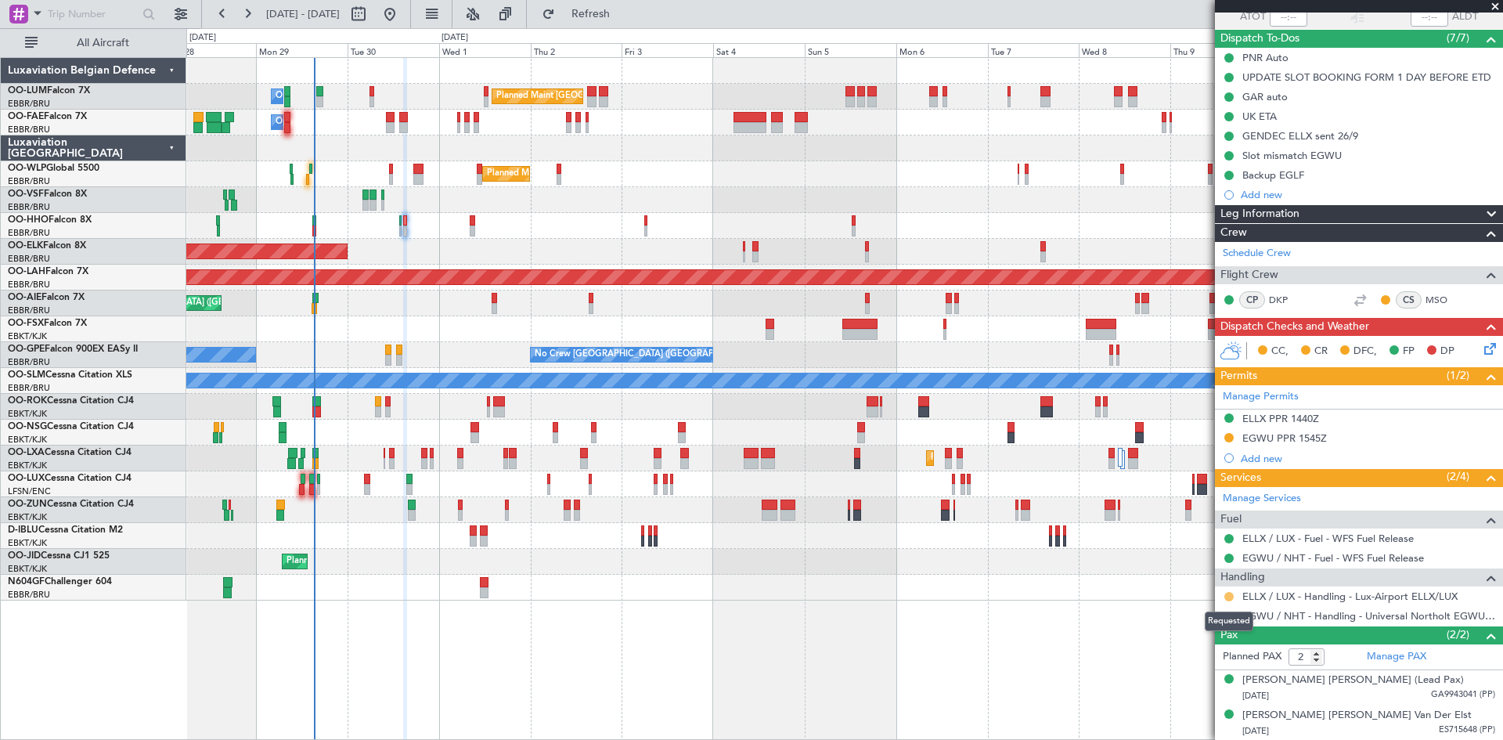
click at [1231, 594] on button at bounding box center [1228, 596] width 9 height 9
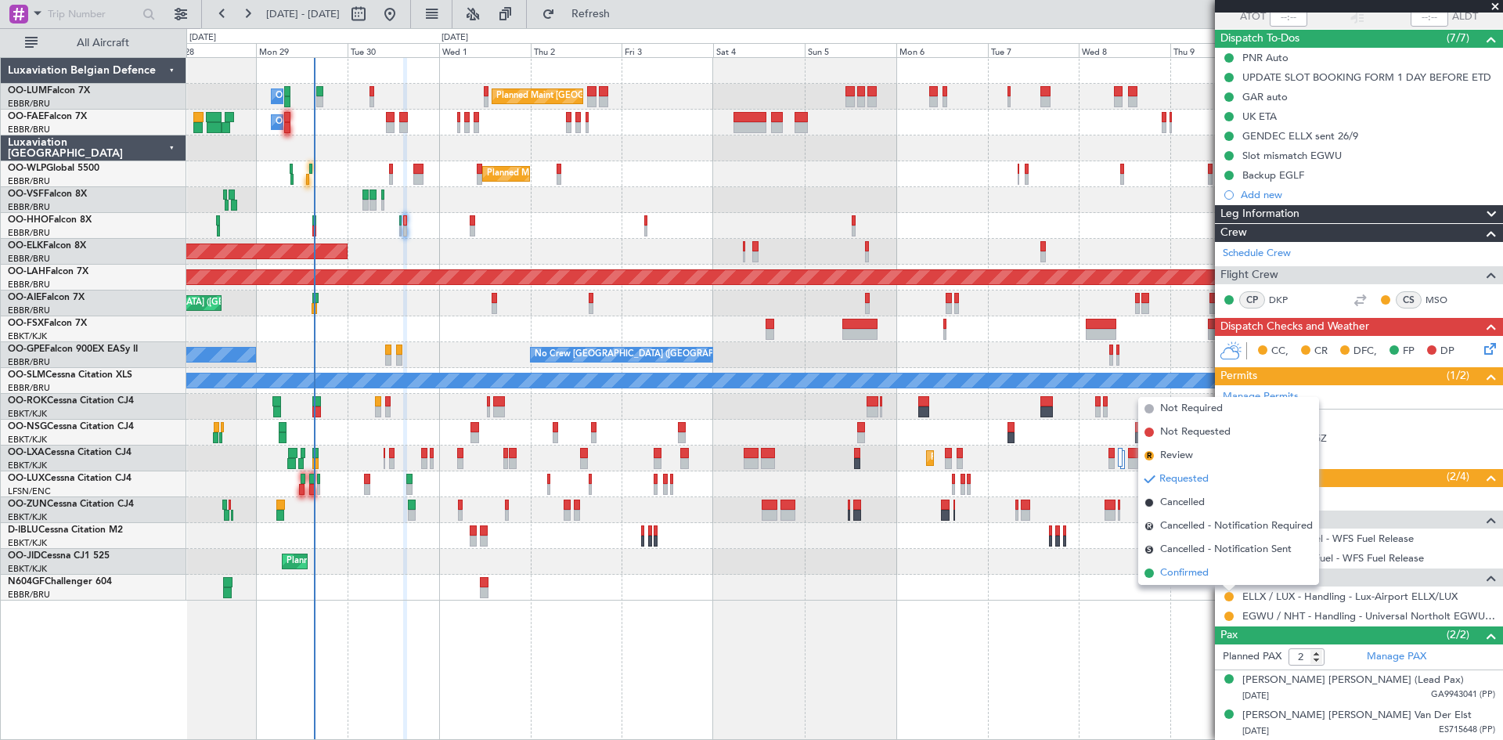
click at [1201, 578] on span "Confirmed" at bounding box center [1184, 573] width 49 height 16
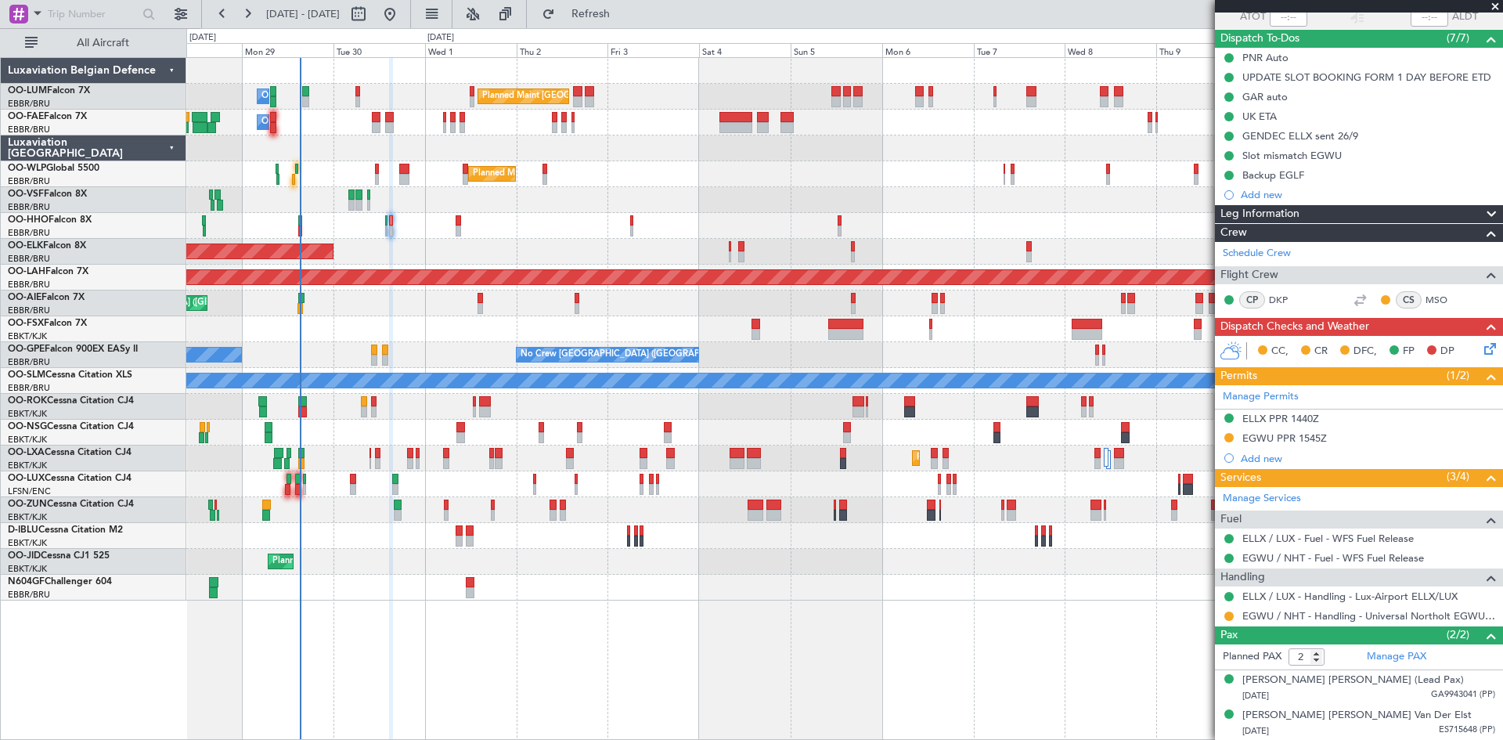
click at [438, 308] on div "Planned Maint London (Farnborough) Unplanned Maint Amsterdam (Schiphol)" at bounding box center [844, 303] width 1316 height 26
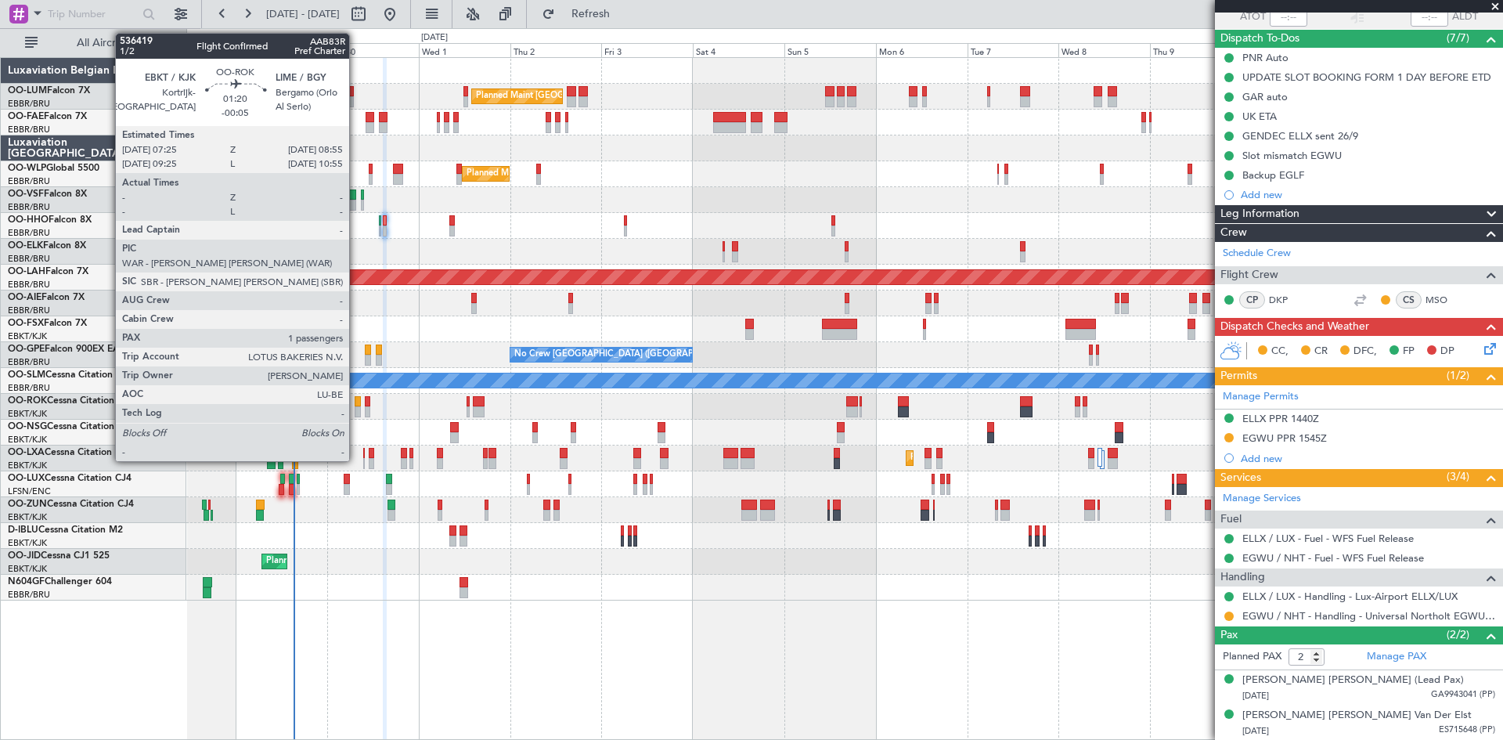
click at [356, 400] on div at bounding box center [358, 401] width 6 height 11
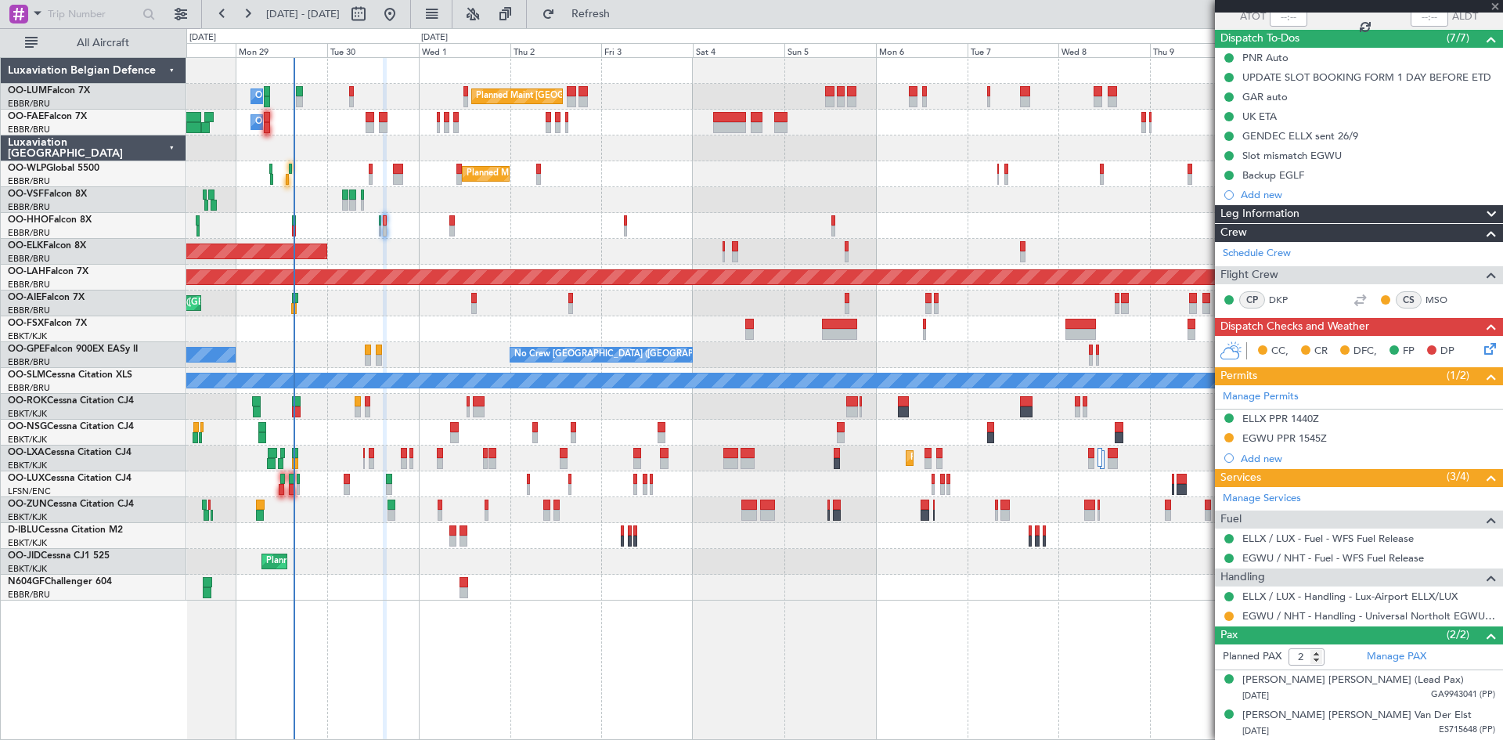
type input "-00:05"
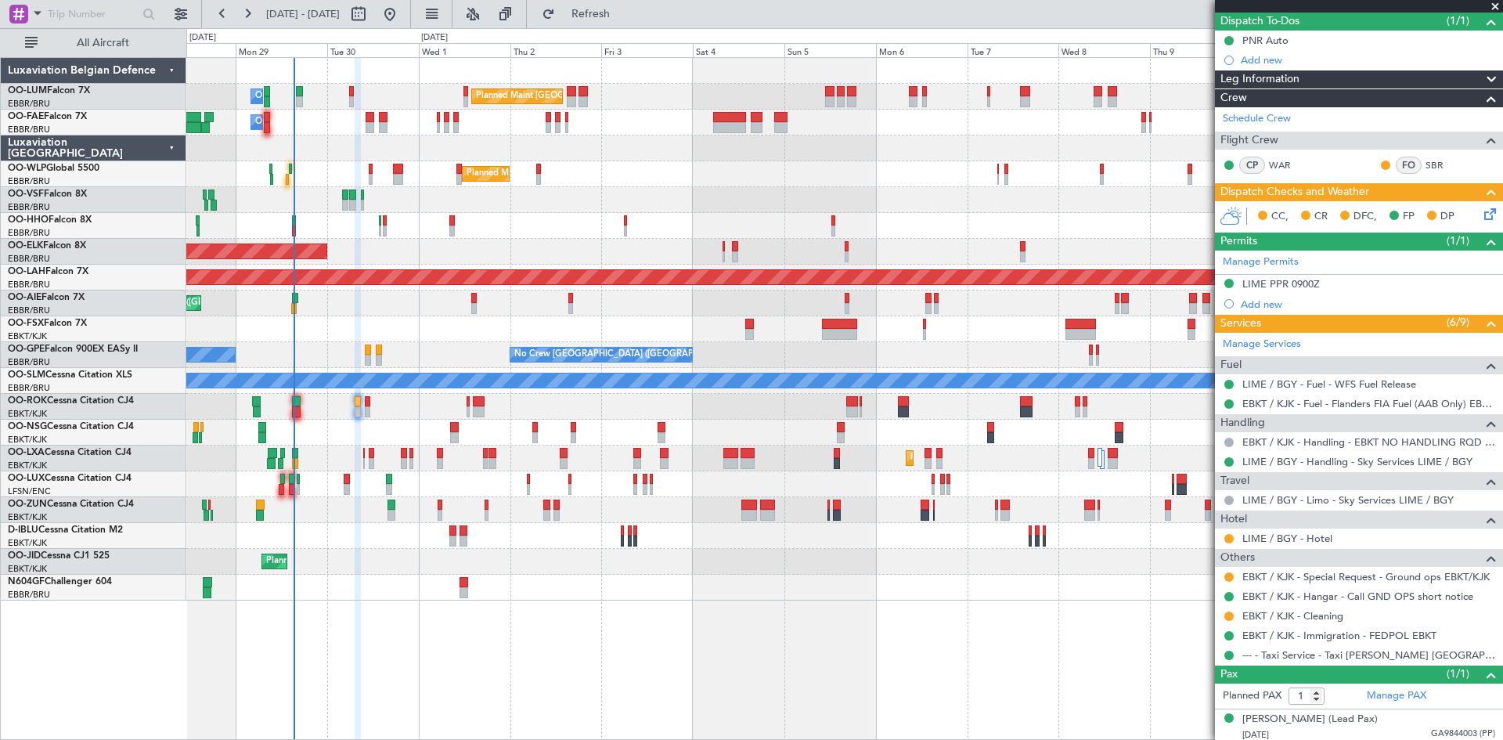
scroll to position [145, 0]
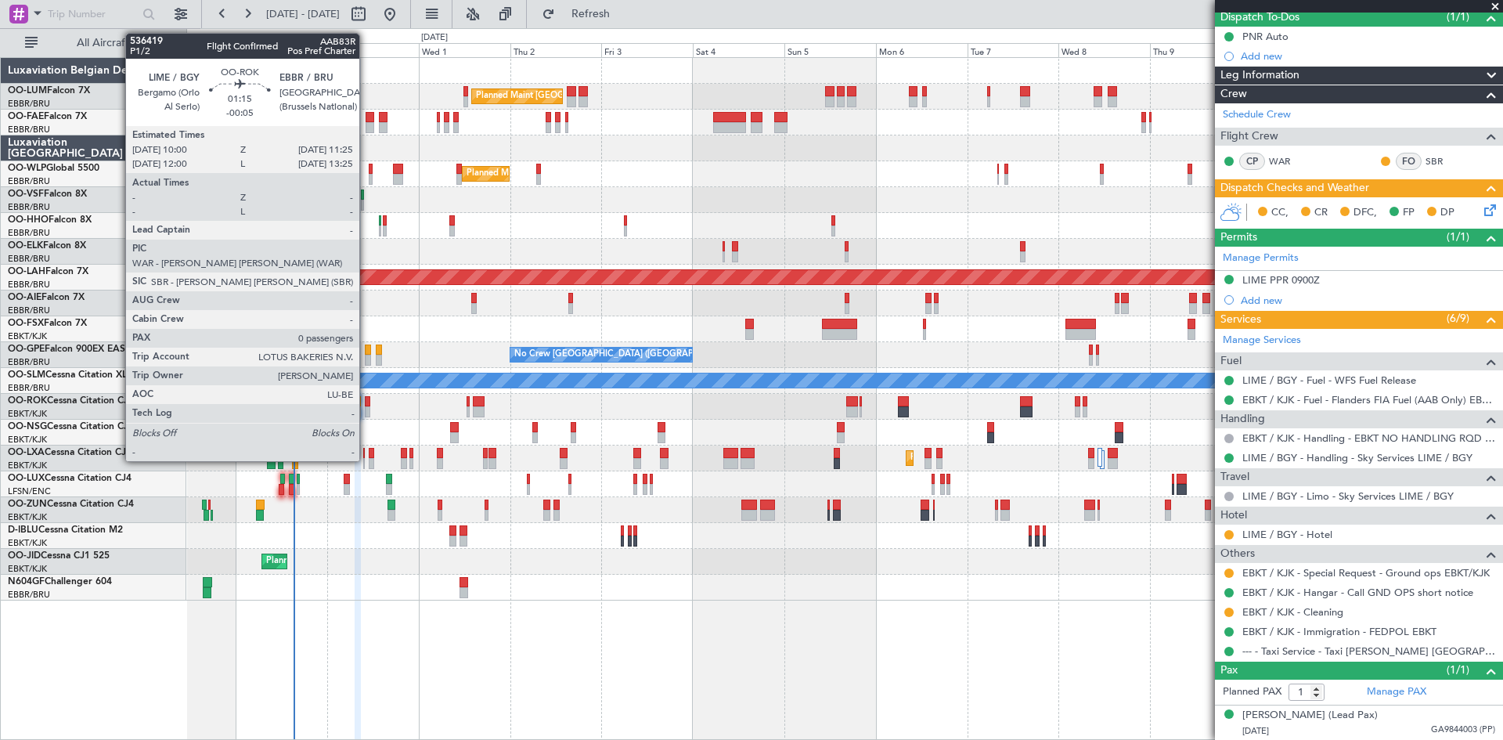
click at [366, 405] on div at bounding box center [367, 401] width 5 height 11
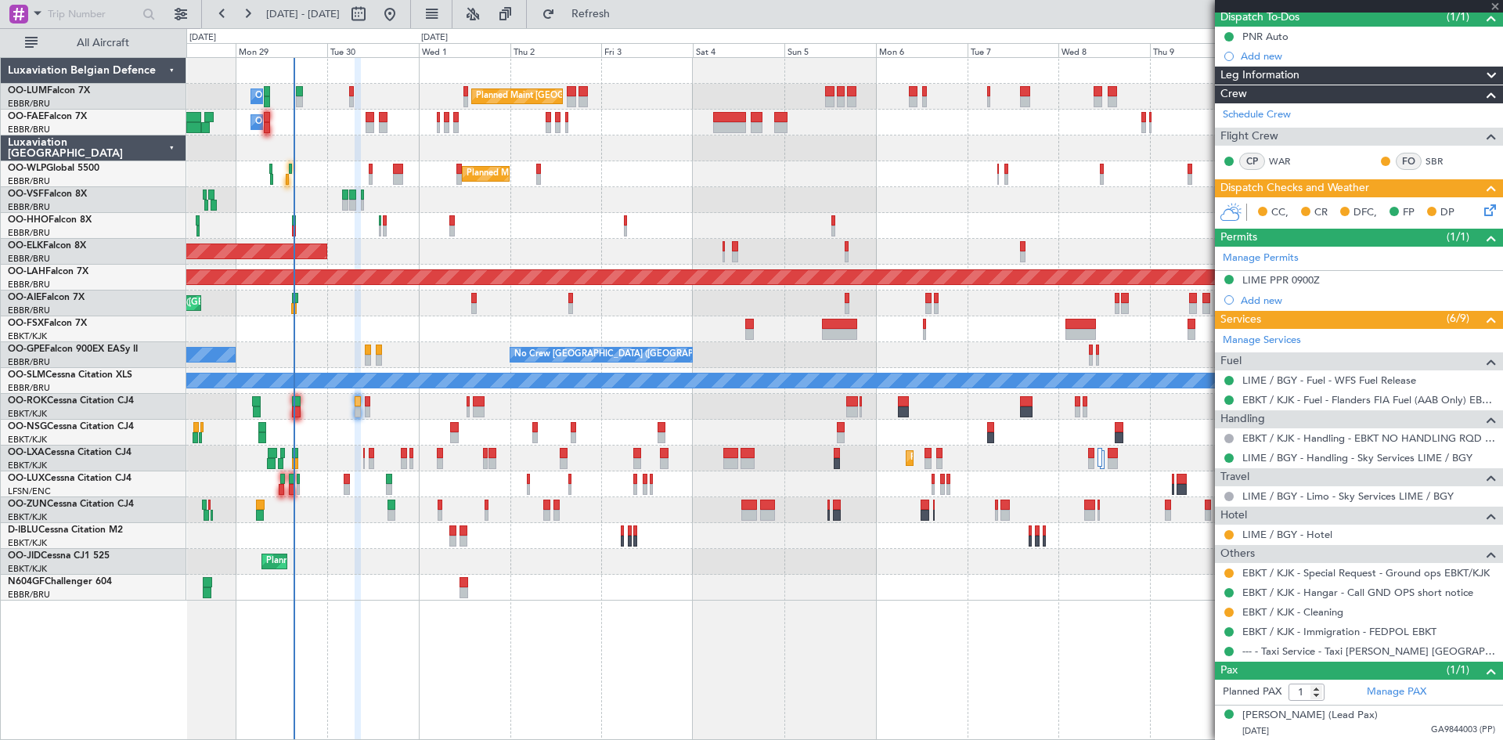
type input "0"
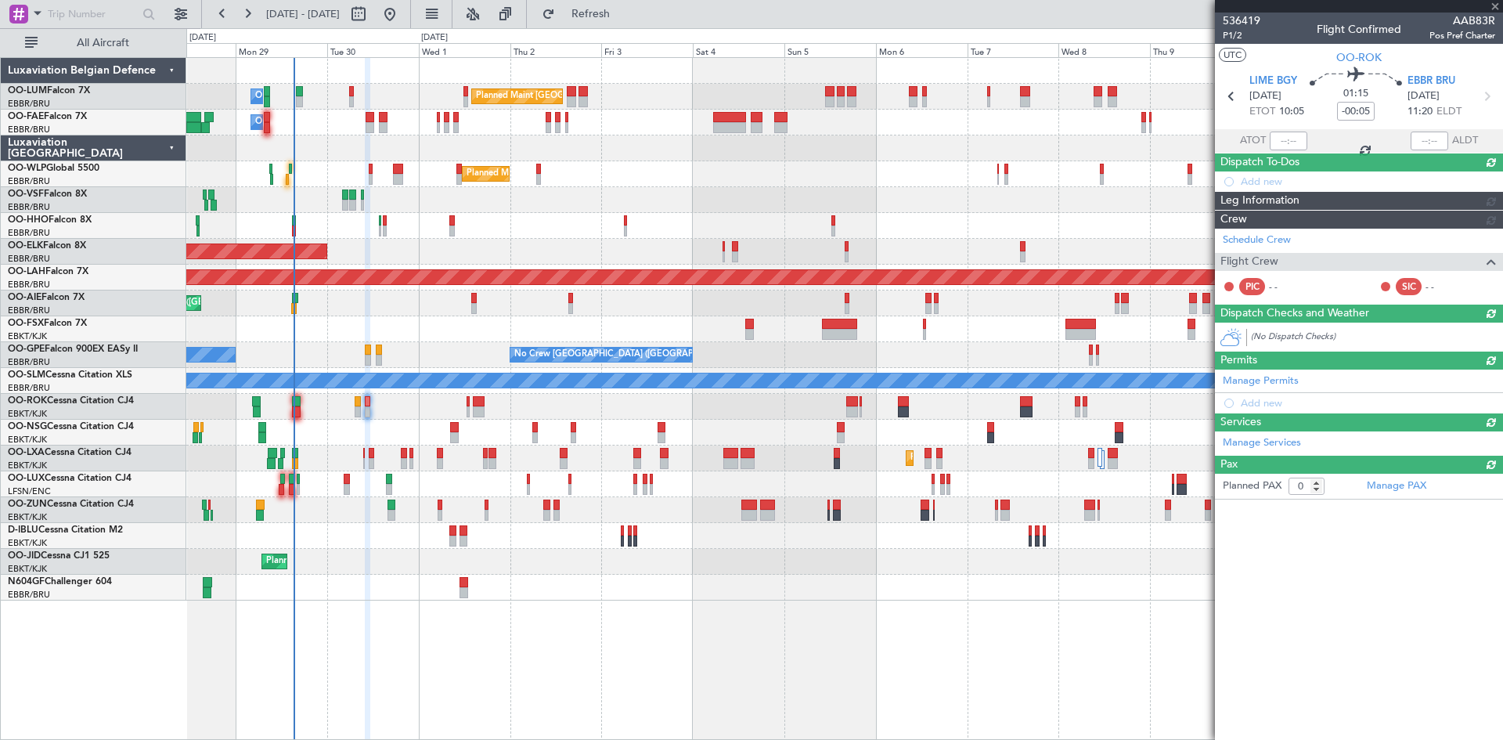
scroll to position [0, 0]
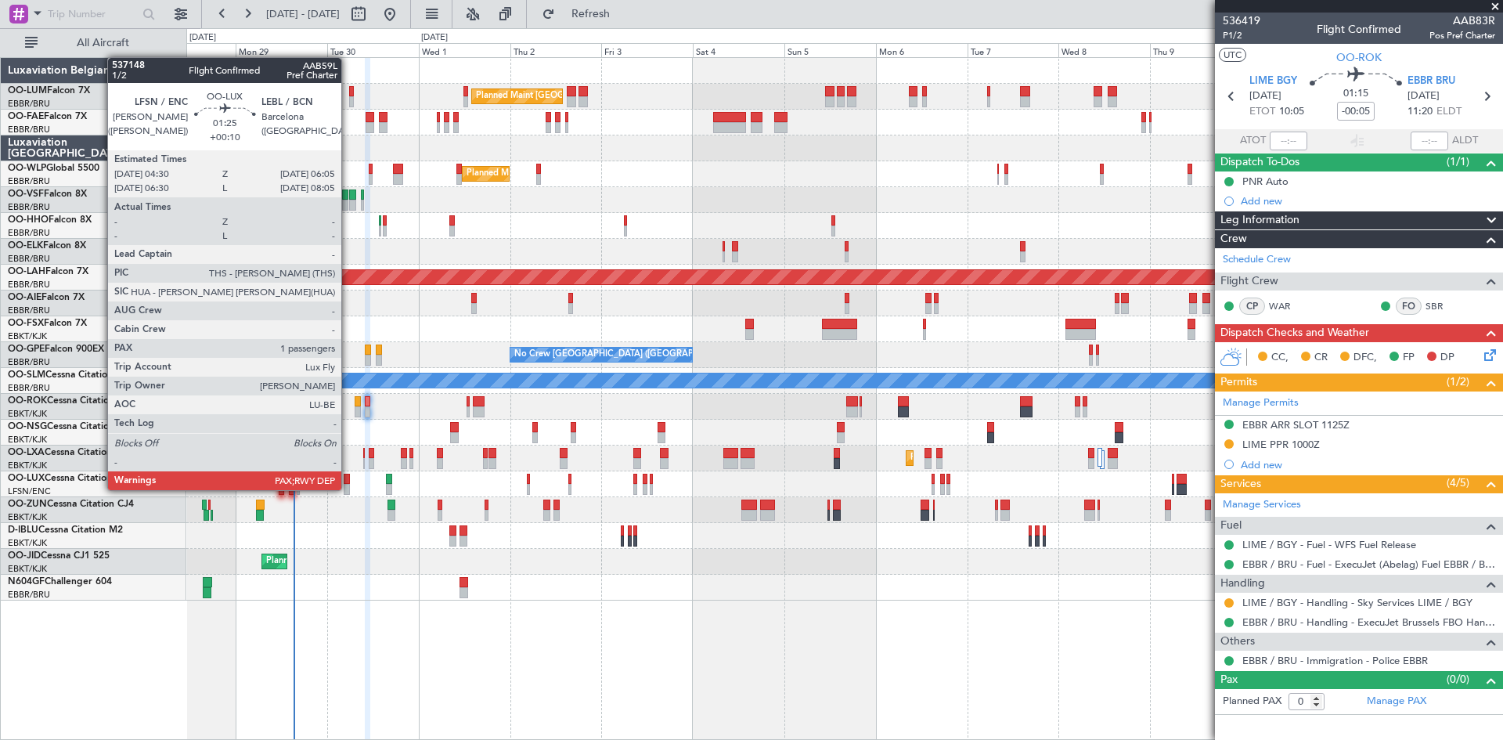
click at [350, 492] on div at bounding box center [347, 489] width 6 height 11
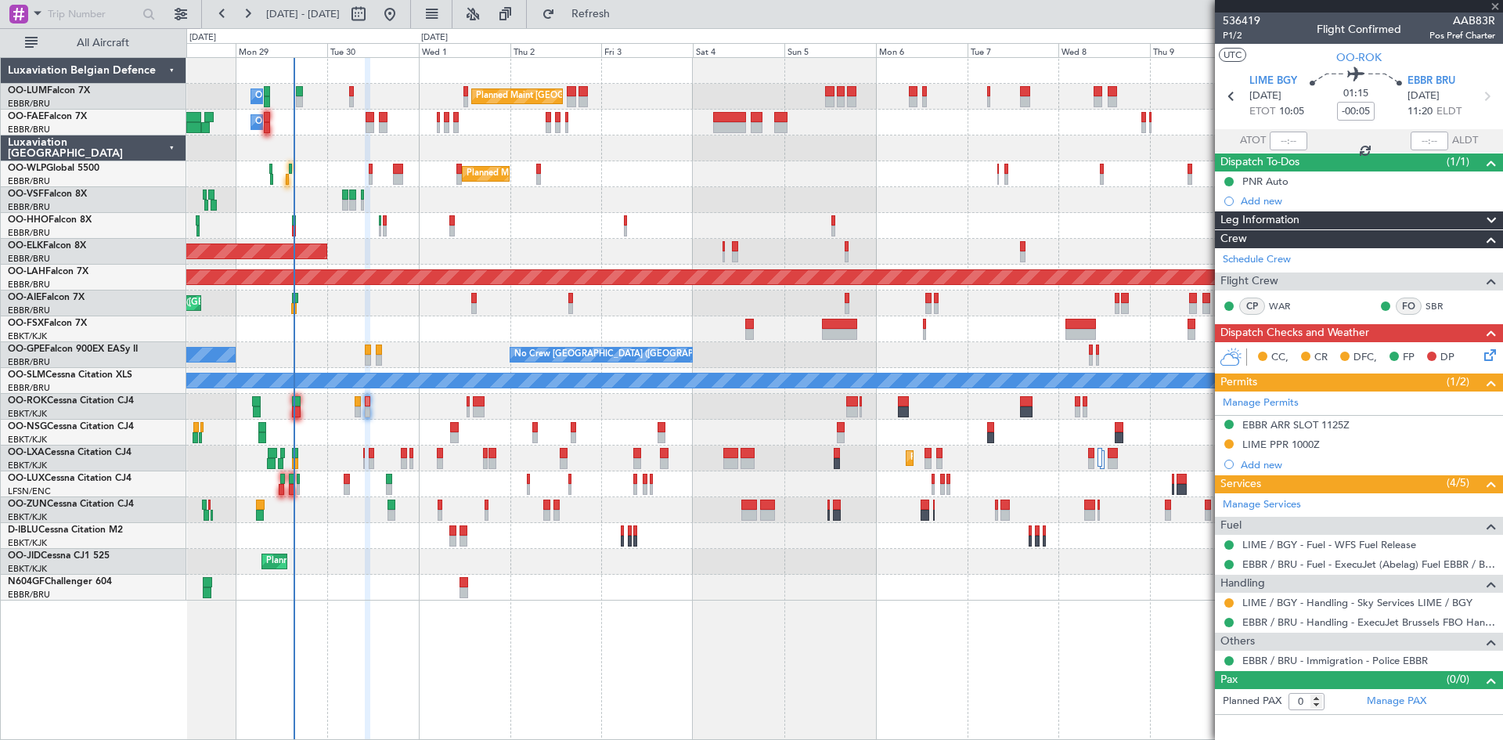
type input "+00:10"
type input "1"
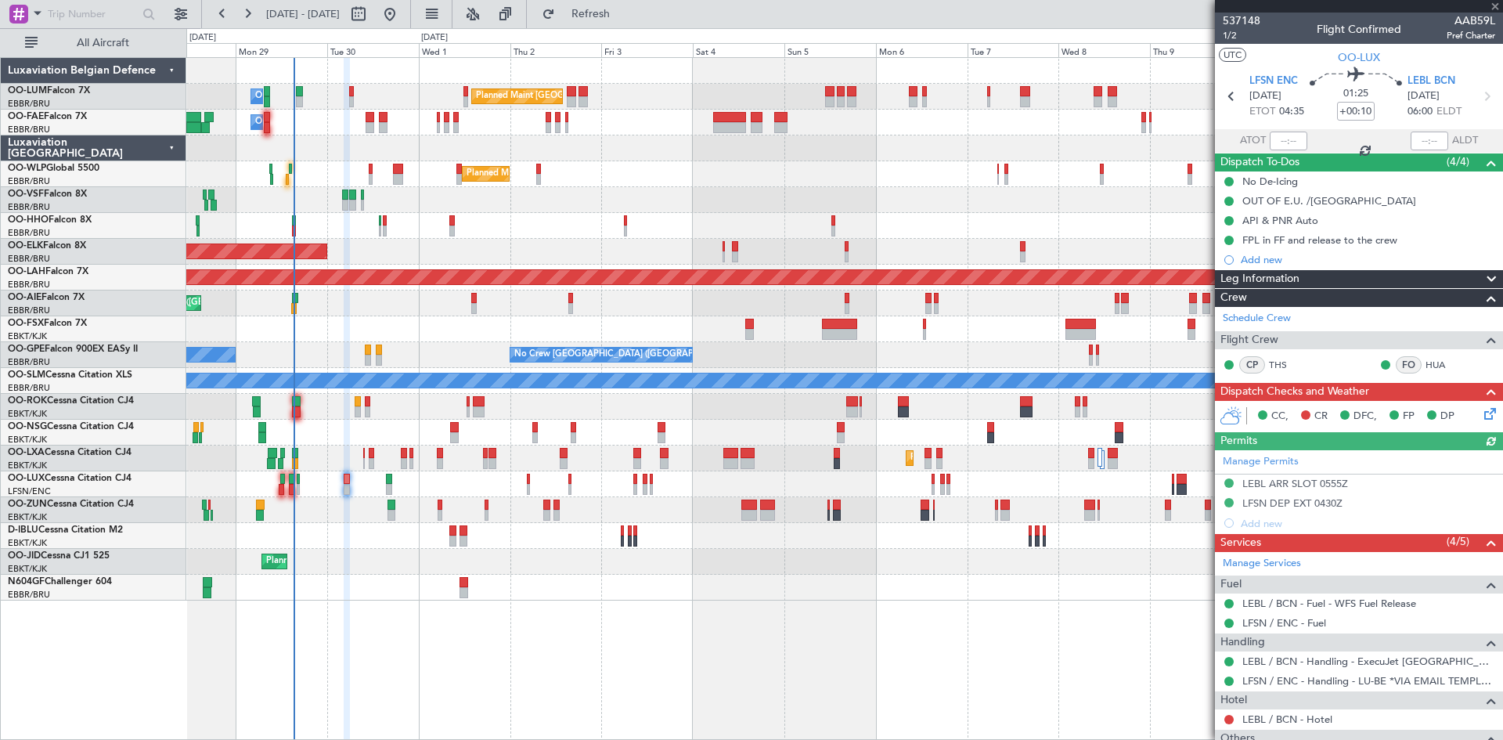
click at [1481, 412] on icon at bounding box center [1487, 411] width 13 height 13
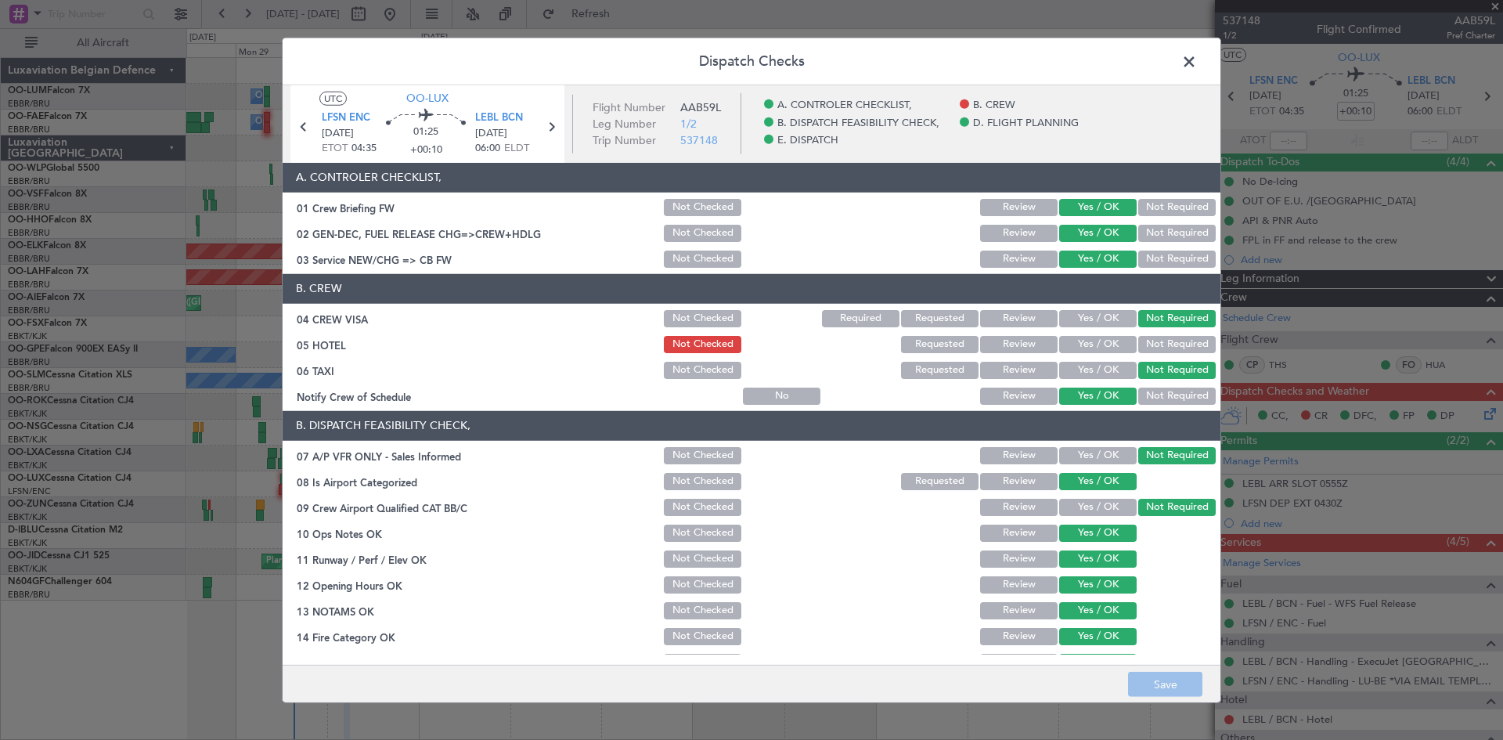
click at [1197, 57] on span at bounding box center [1197, 64] width 0 height 31
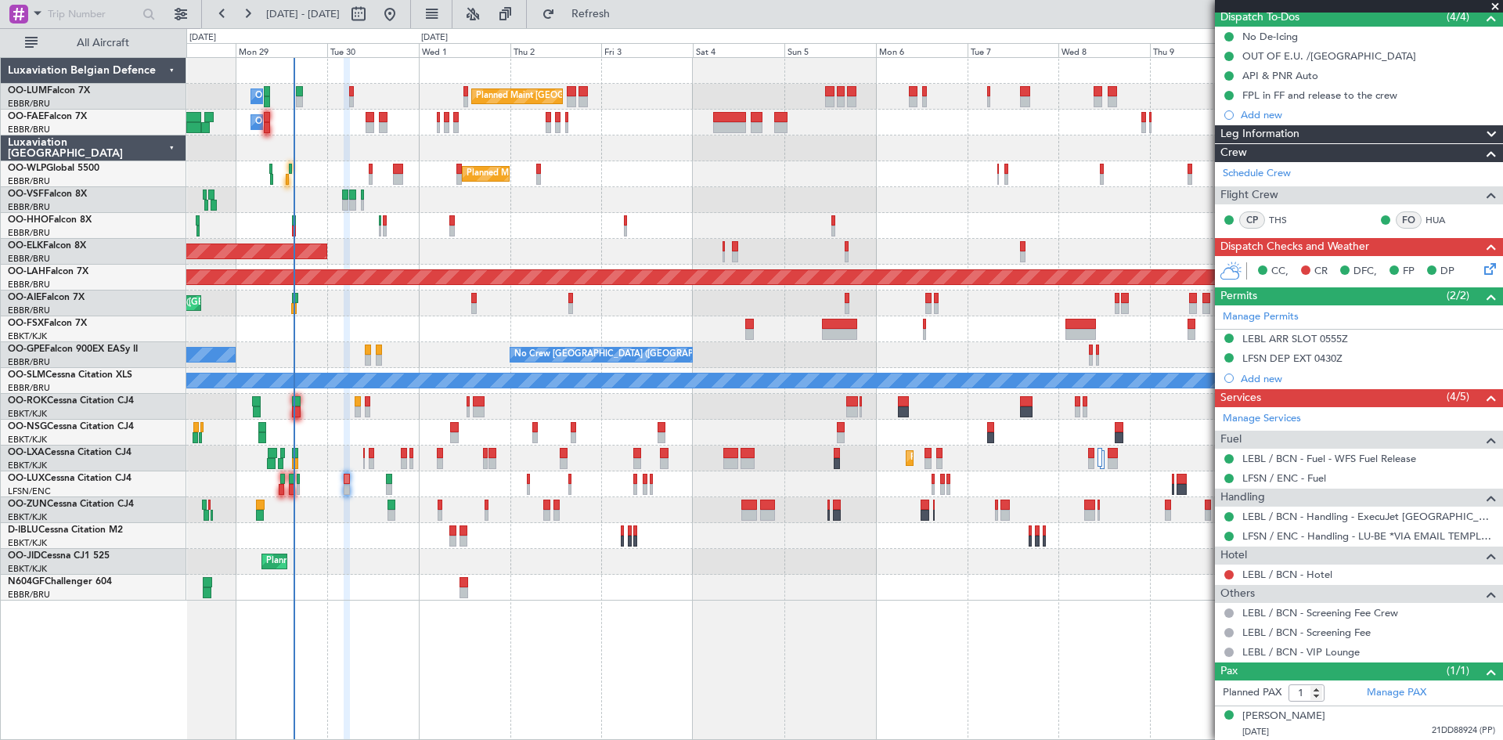
scroll to position [146, 0]
click at [1287, 572] on link "LEBL / BCN - Hotel" at bounding box center [1287, 573] width 90 height 13
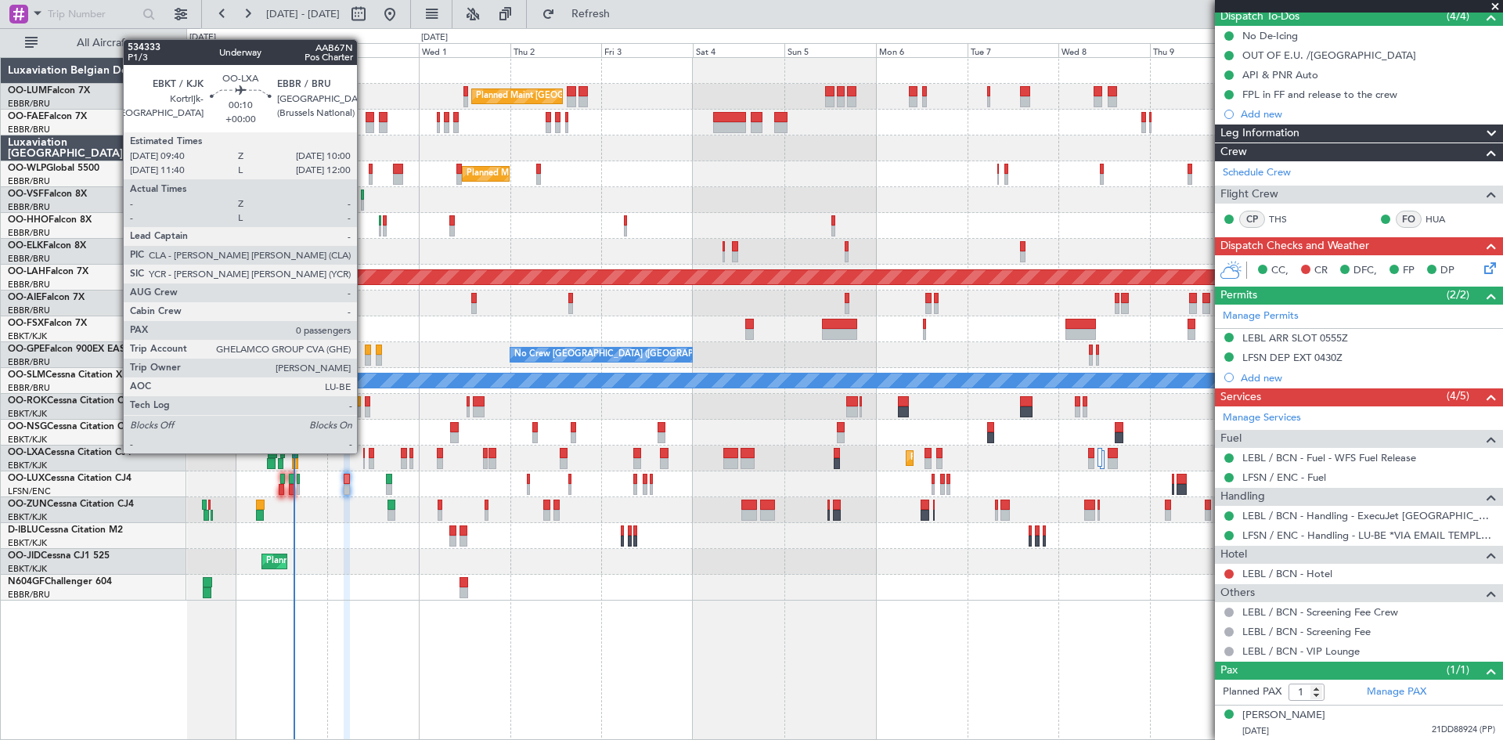
click at [364, 453] on div at bounding box center [364, 453] width 2 height 11
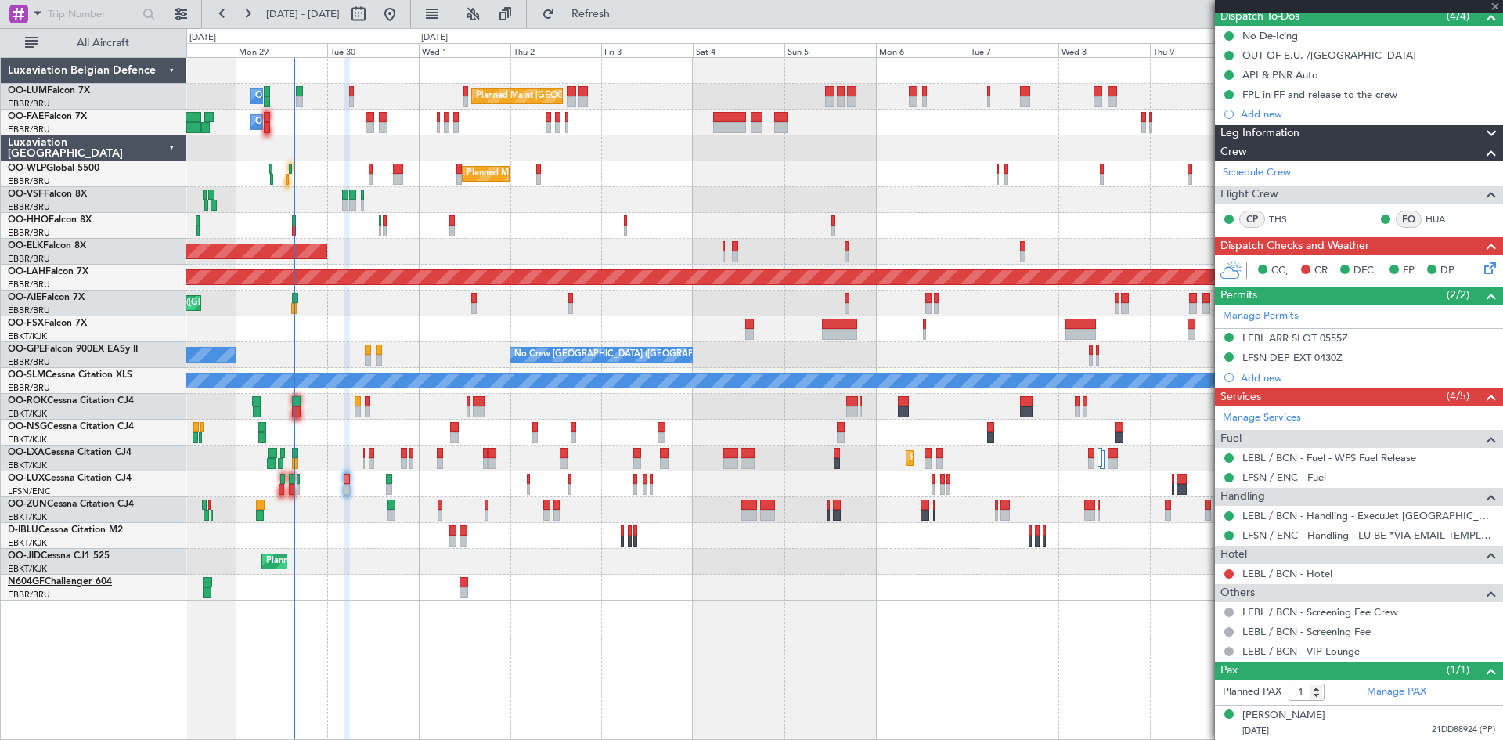
type input "0"
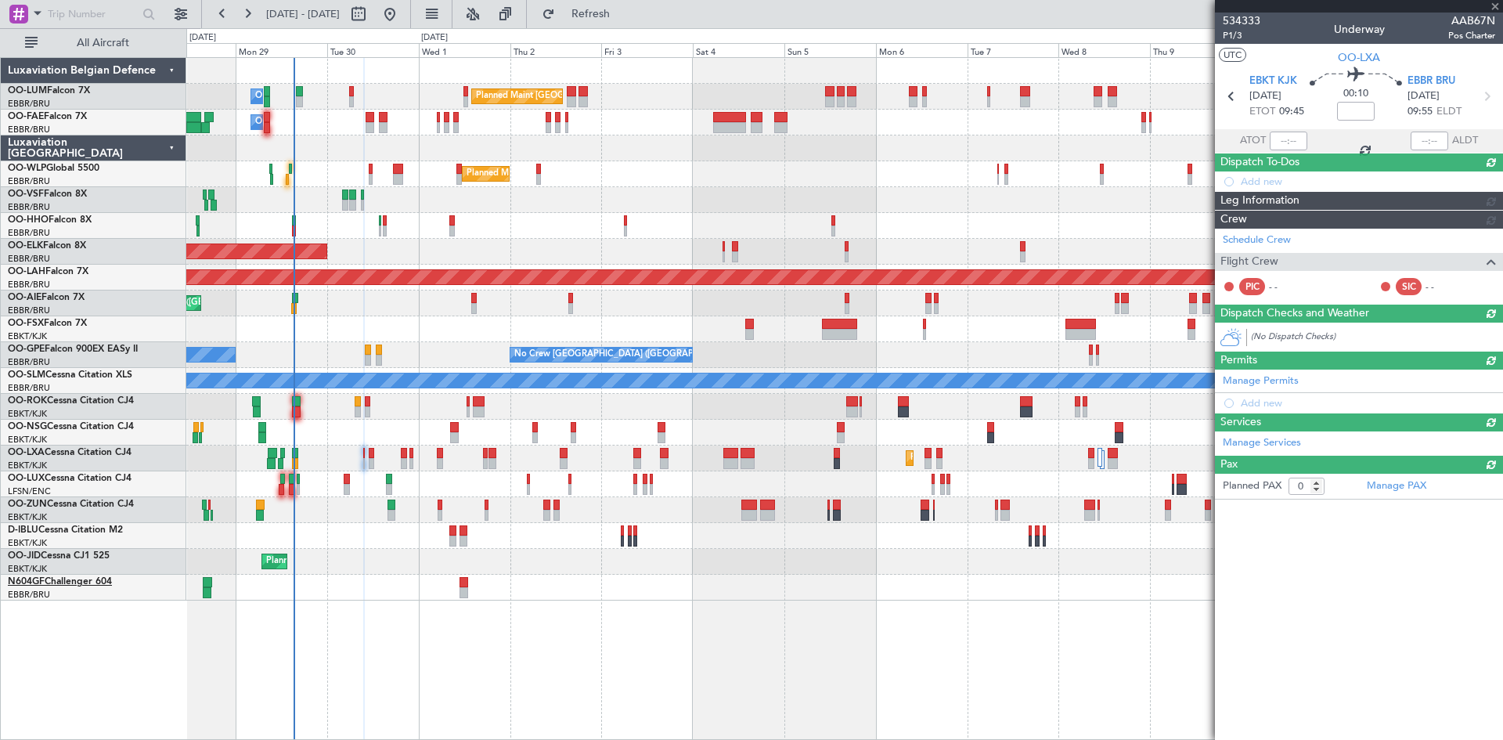
scroll to position [0, 0]
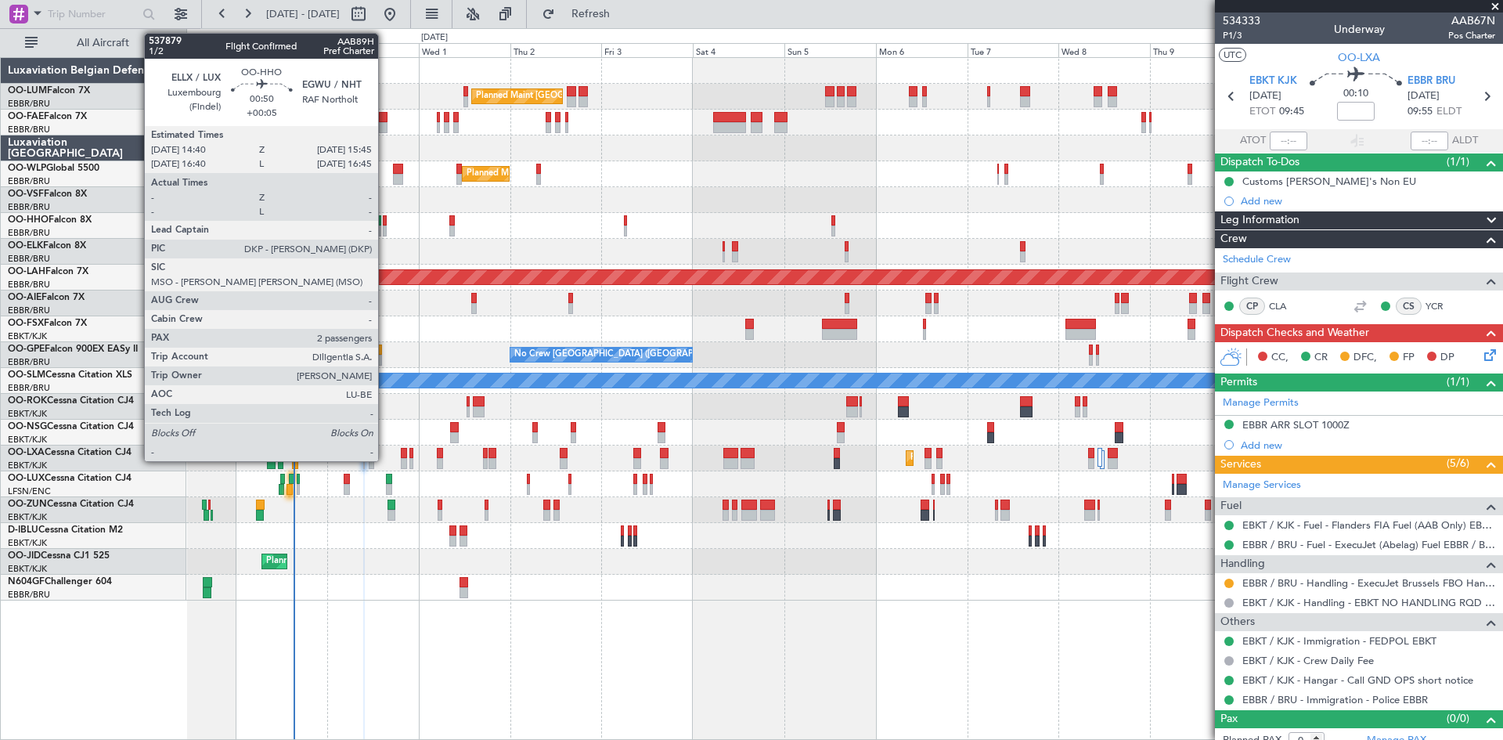
click at [385, 221] on div at bounding box center [385, 220] width 5 height 11
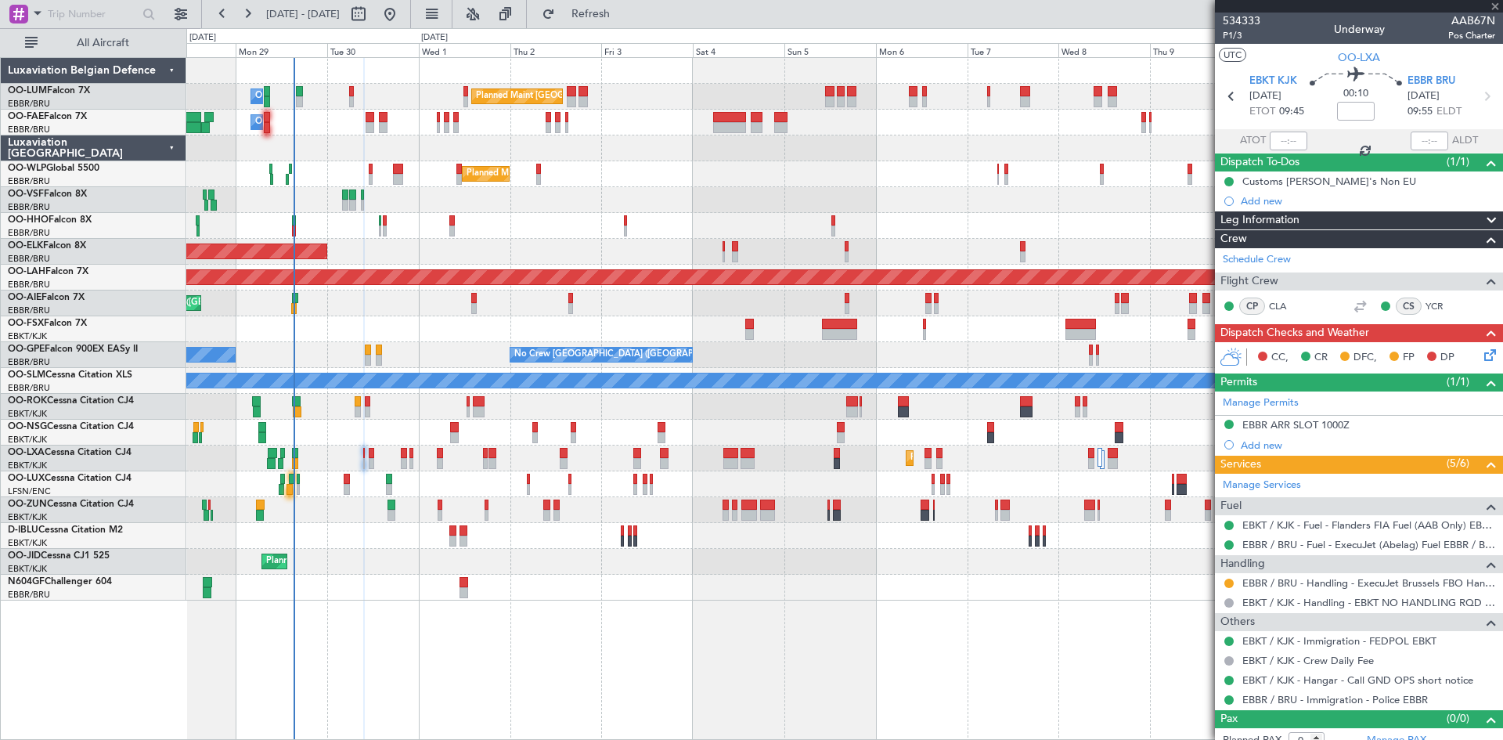
type input "+00:05"
type input "2"
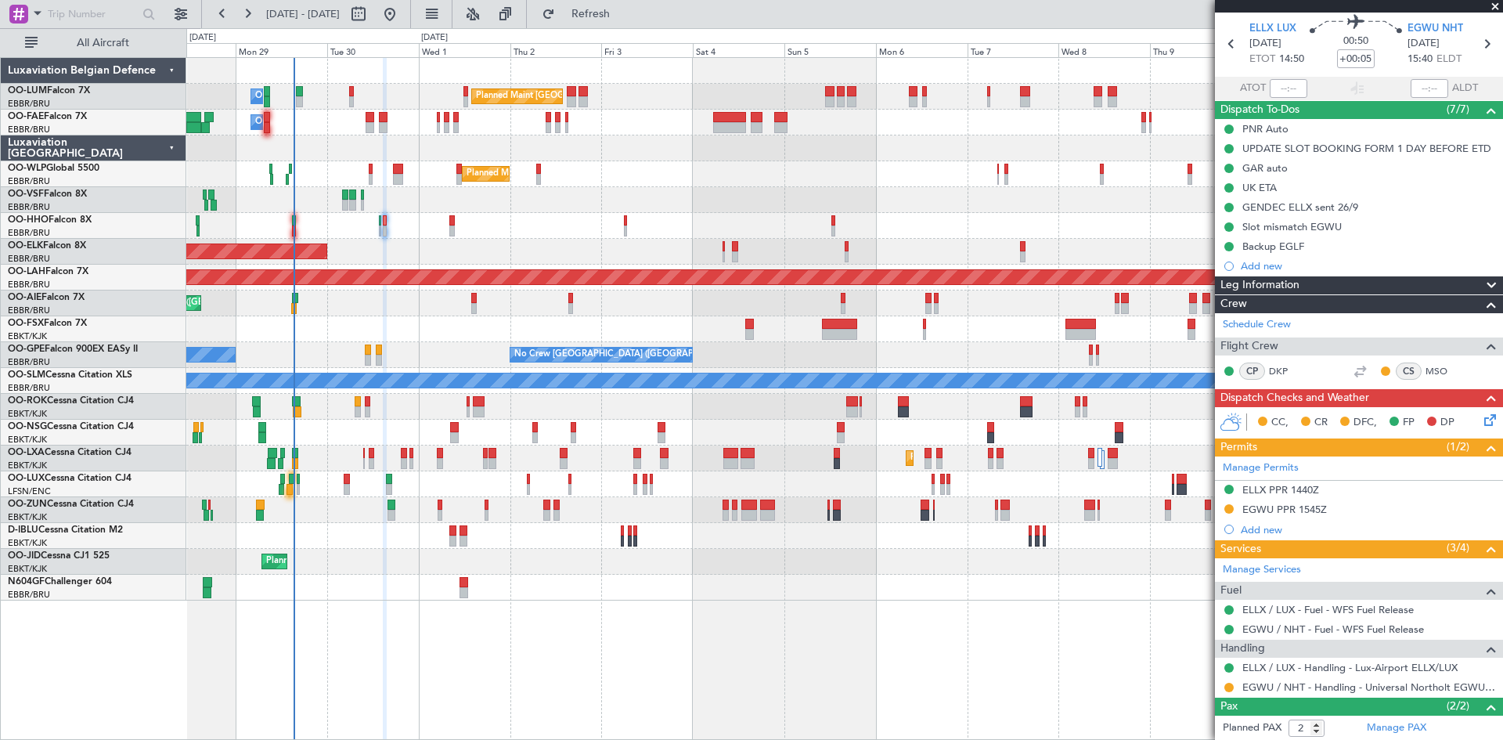
scroll to position [124, 0]
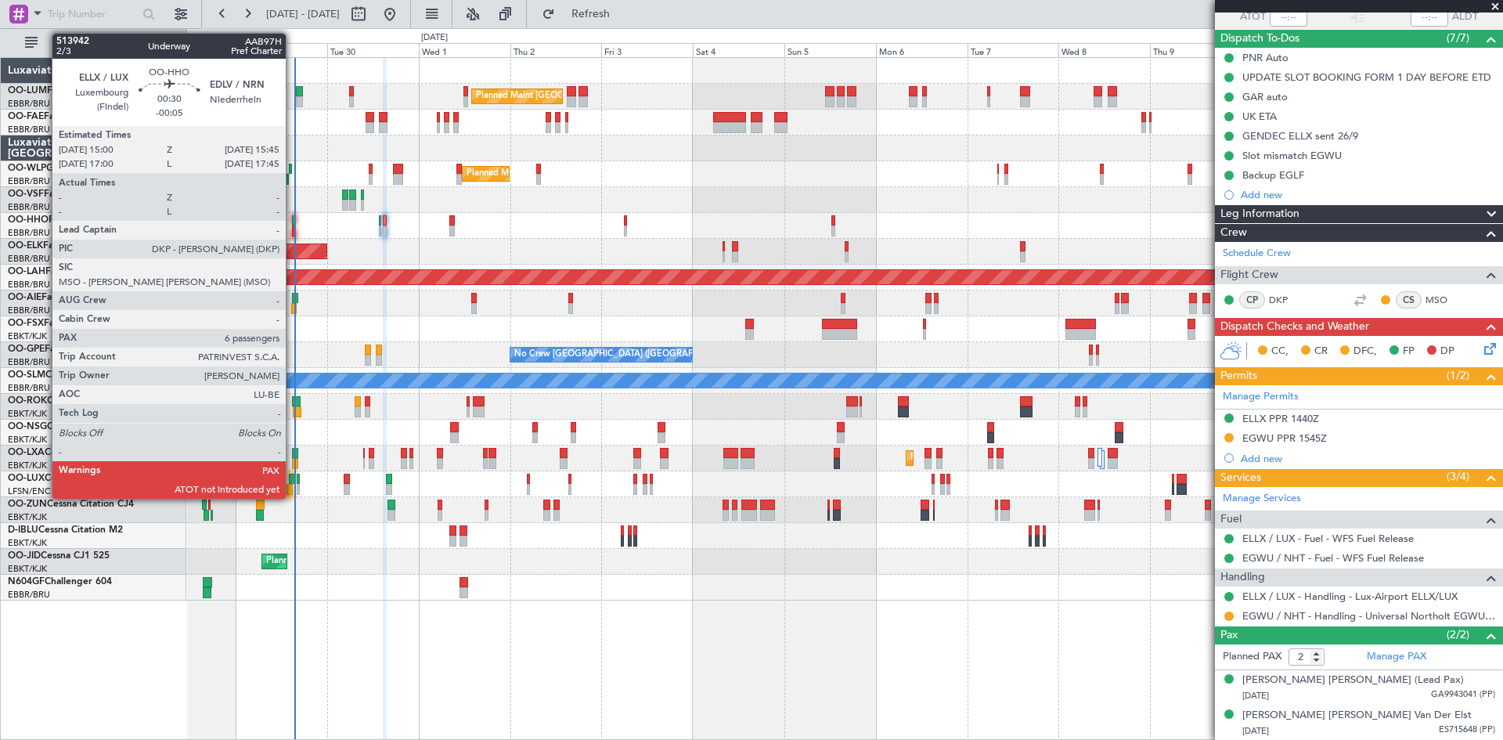
click at [293, 221] on div at bounding box center [293, 220] width 3 height 11
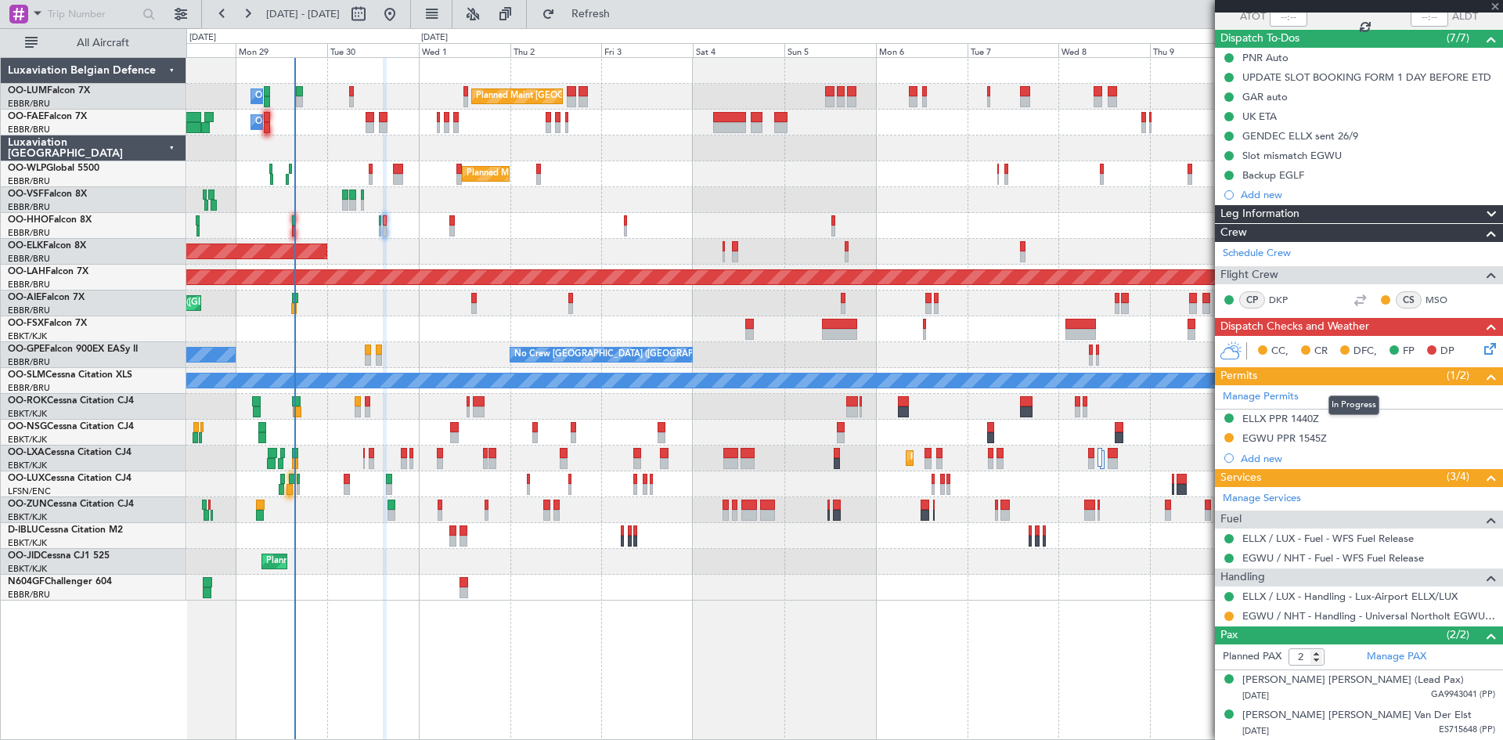
type input "-00:05"
type input "6"
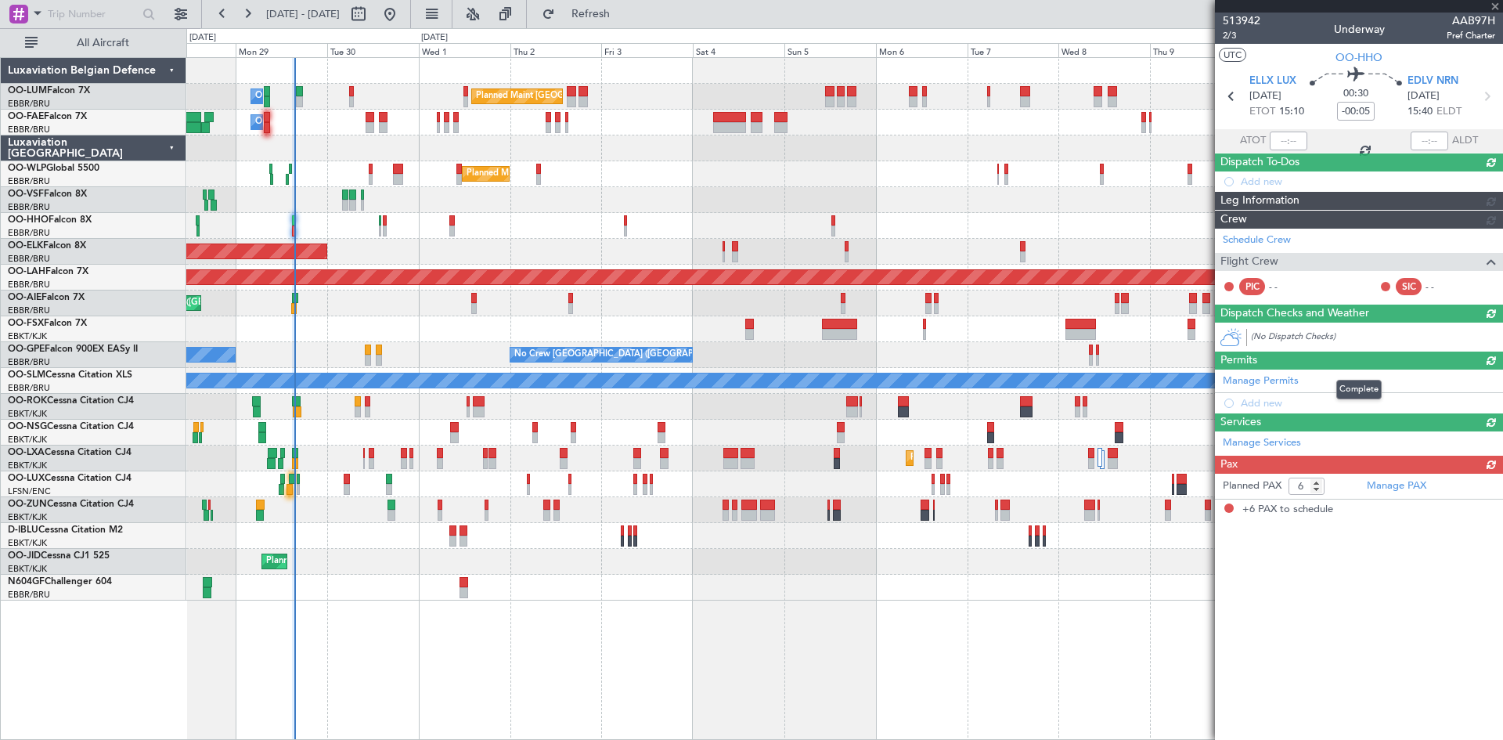
scroll to position [0, 0]
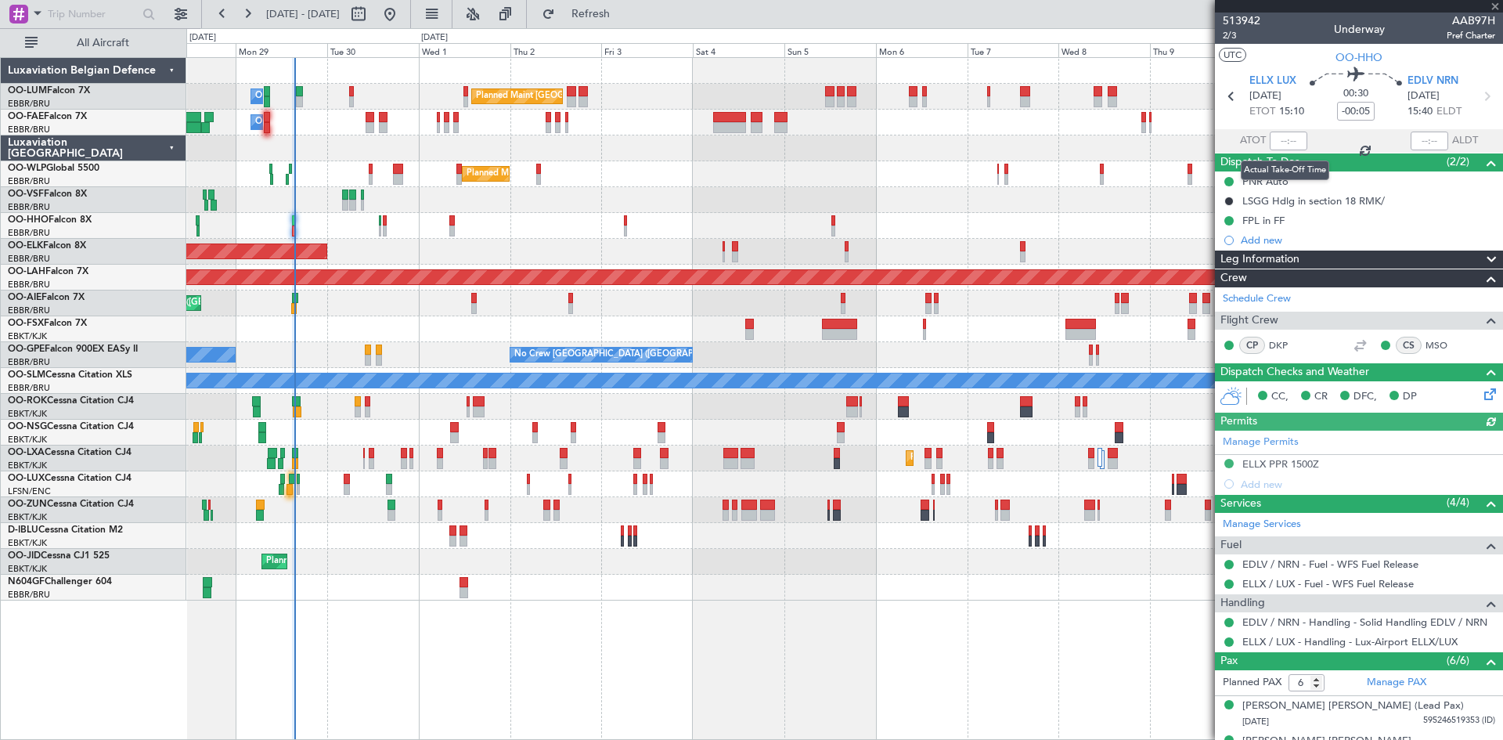
click at [1284, 137] on div at bounding box center [1288, 140] width 38 height 19
click at [1284, 140] on input "text" at bounding box center [1288, 140] width 38 height 19
click at [1311, 113] on div "Luxembourg (Findel) Cat A" at bounding box center [1270, 115] width 88 height 32
type input "15:18"
click at [1330, 117] on div "00:30 -00:05" at bounding box center [1355, 96] width 103 height 58
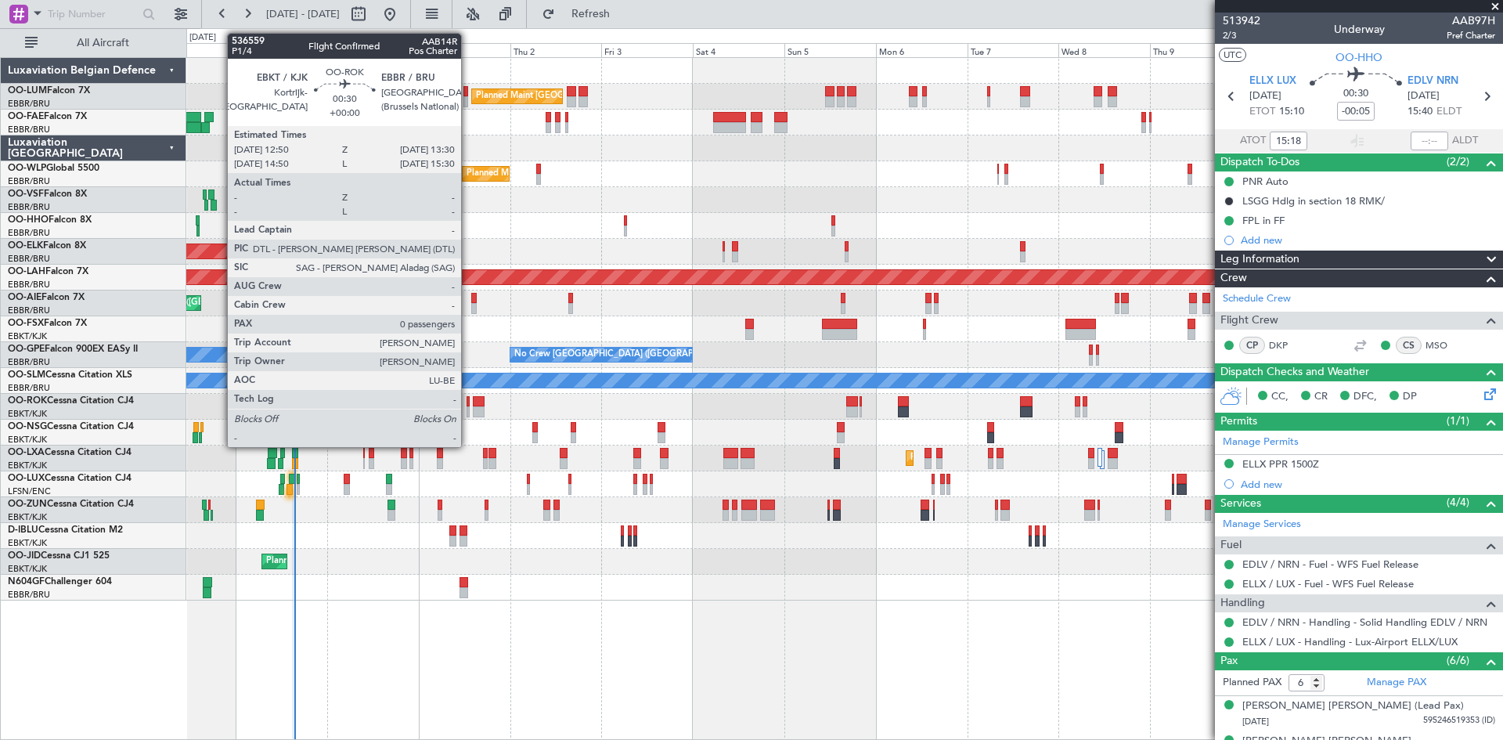
click at [468, 404] on div at bounding box center [467, 401] width 3 height 11
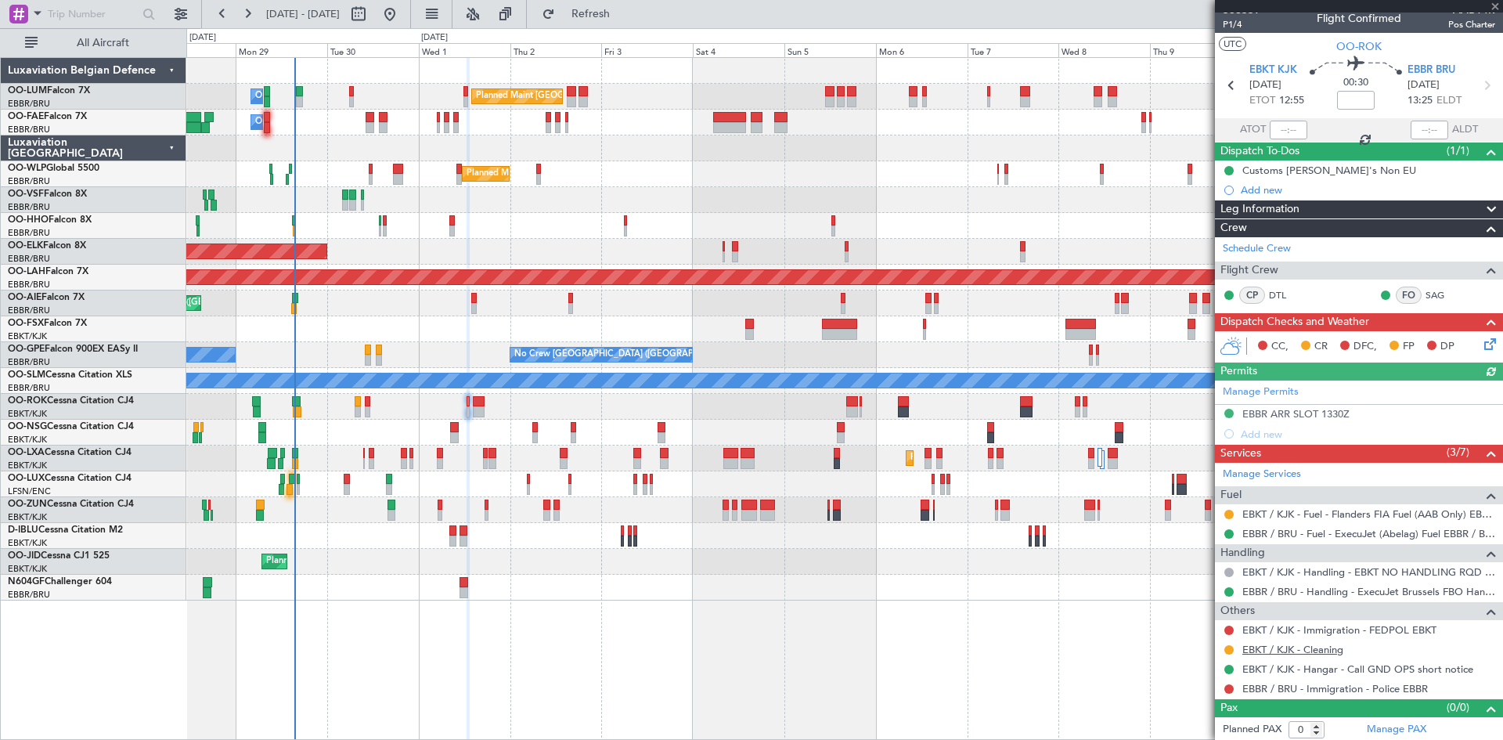
scroll to position [13, 0]
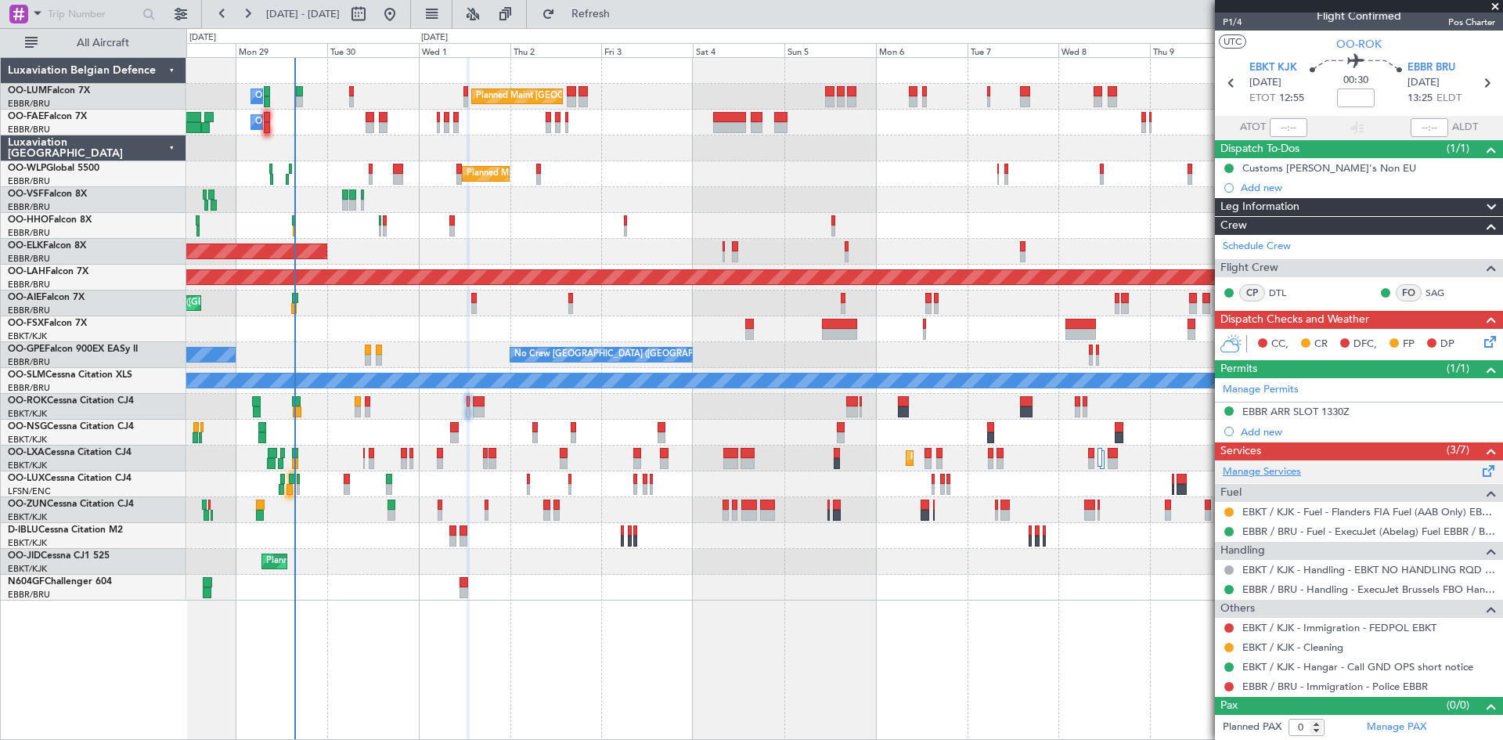
click at [1280, 472] on link "Manage Services" at bounding box center [1262, 472] width 78 height 16
click at [624, 18] on span "Refresh" at bounding box center [591, 14] width 66 height 11
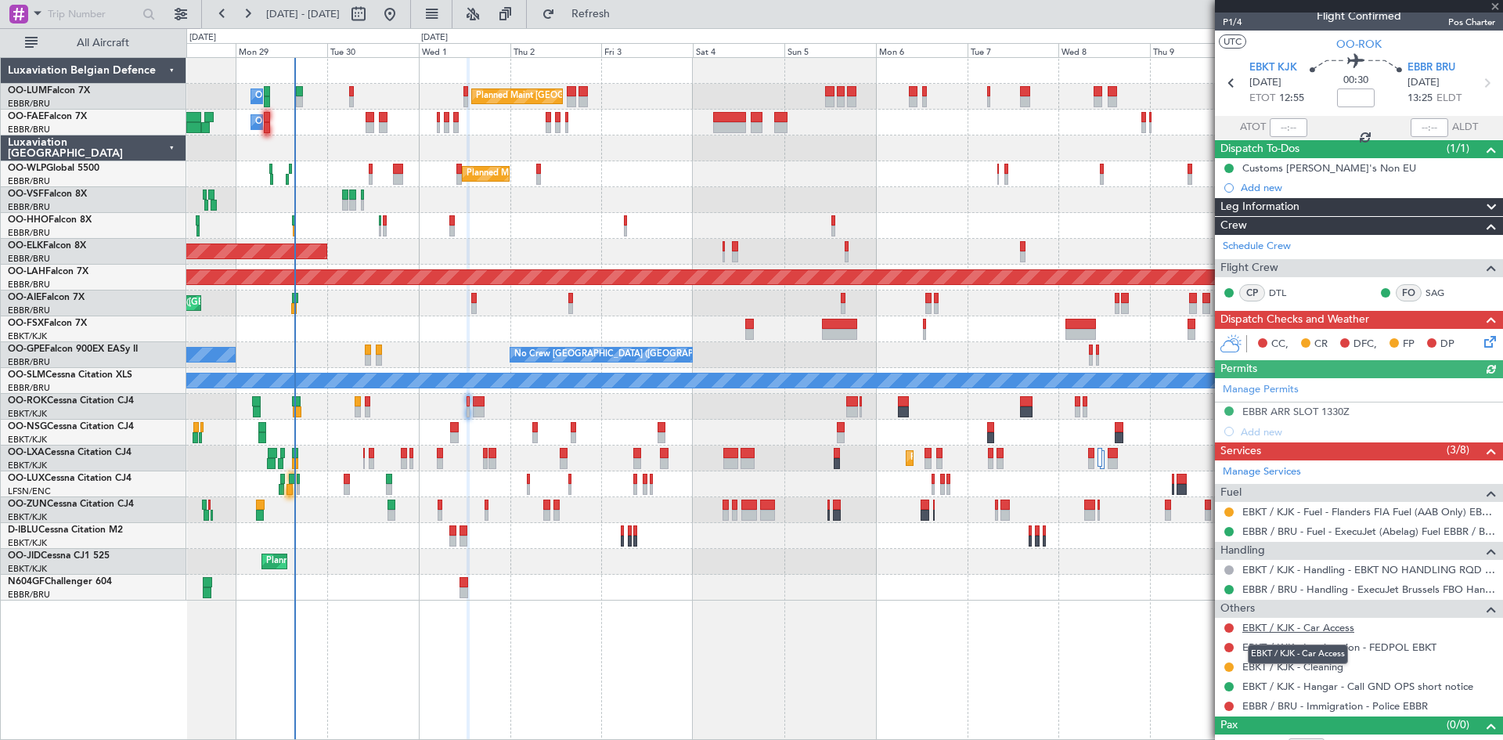
click at [1284, 627] on link "EBKT / KJK - Car Access" at bounding box center [1298, 627] width 112 height 13
click at [619, 14] on span "Refresh" at bounding box center [591, 14] width 66 height 11
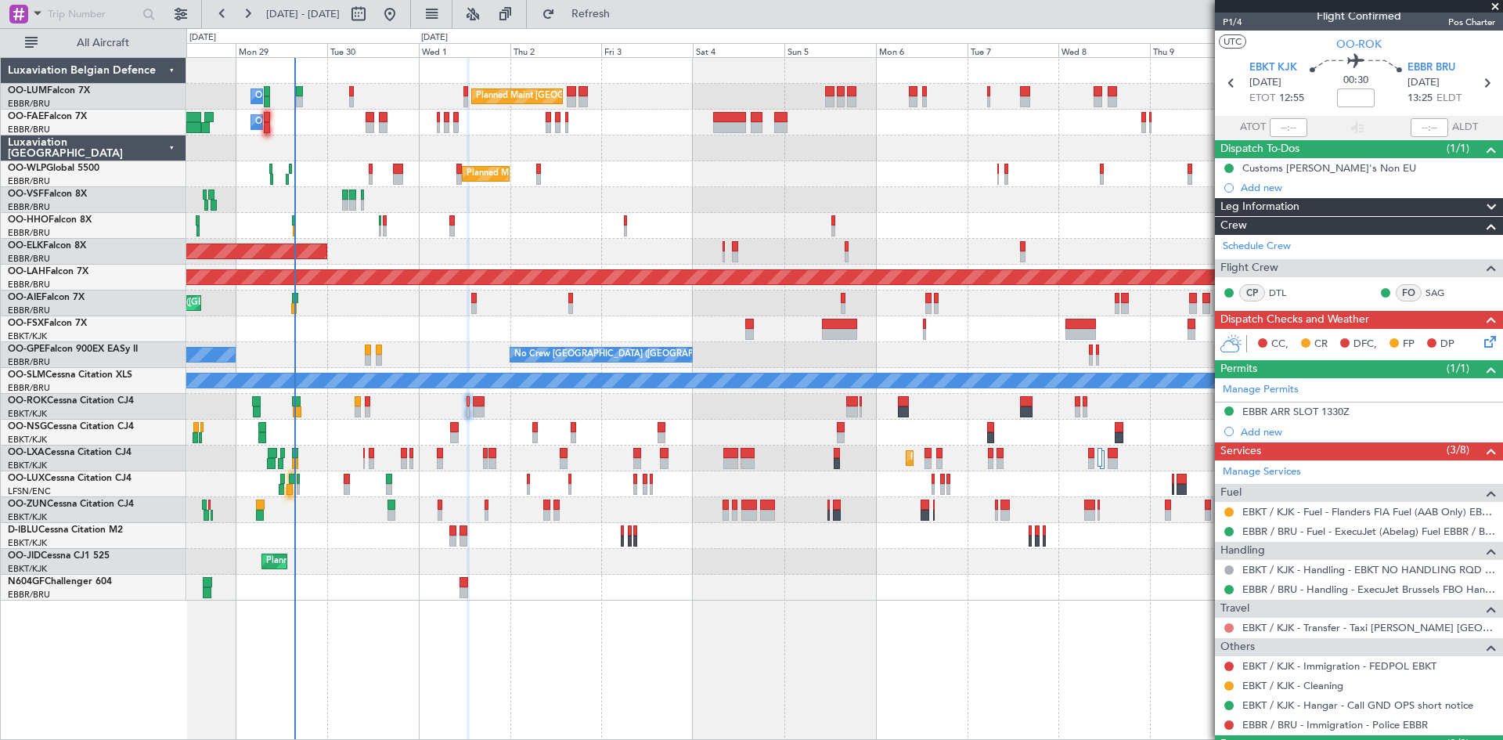
click at [1228, 628] on button at bounding box center [1228, 627] width 9 height 9
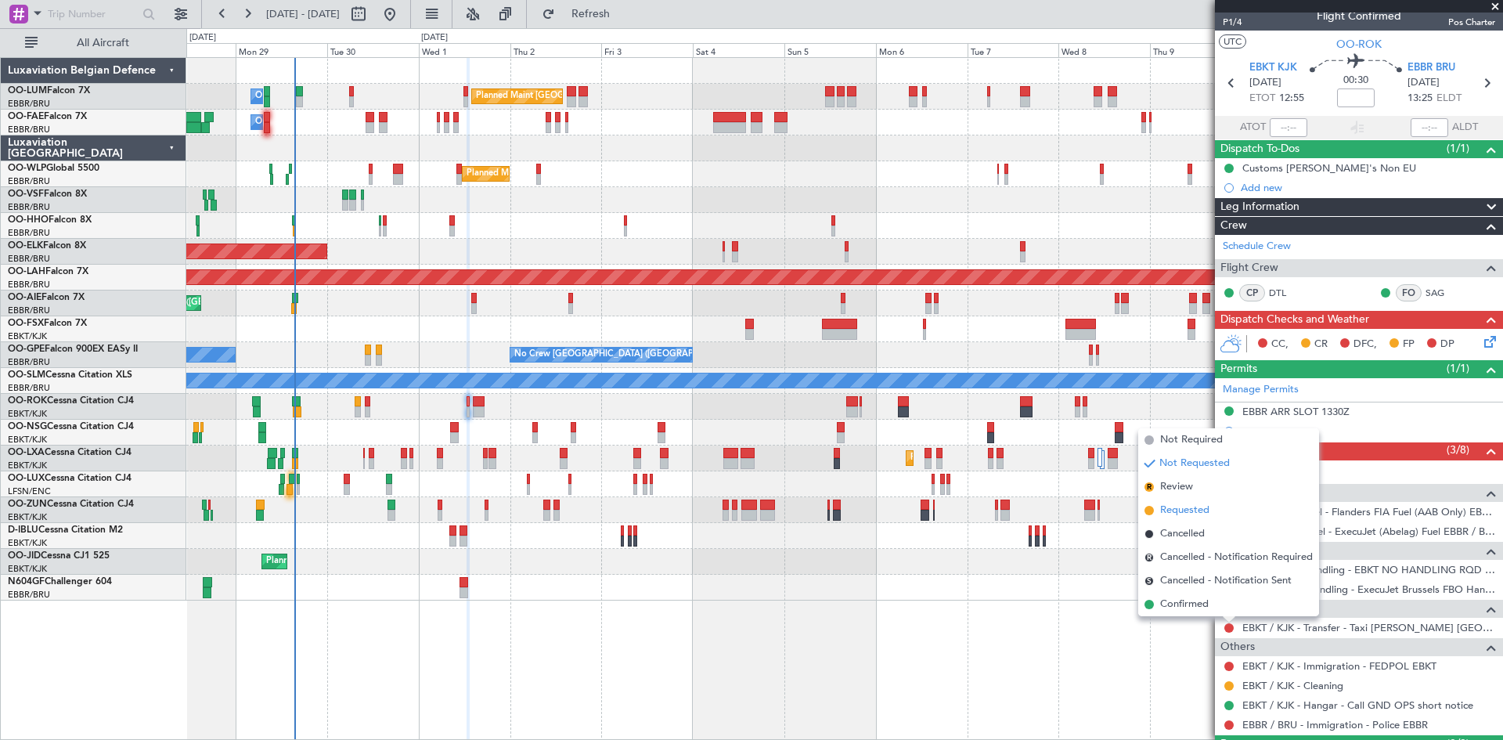
click at [1190, 507] on span "Requested" at bounding box center [1184, 510] width 49 height 16
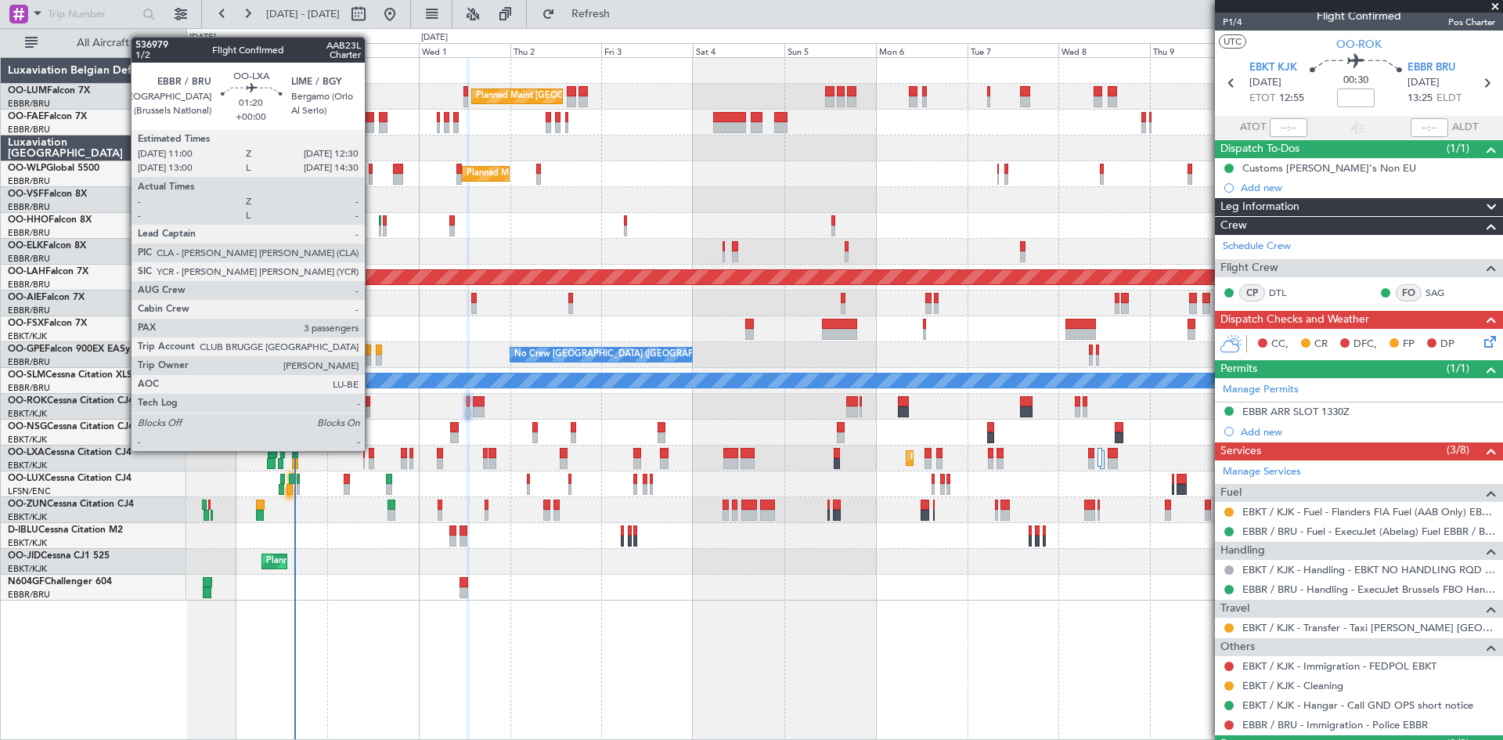
click at [372, 451] on div at bounding box center [372, 453] width 6 height 11
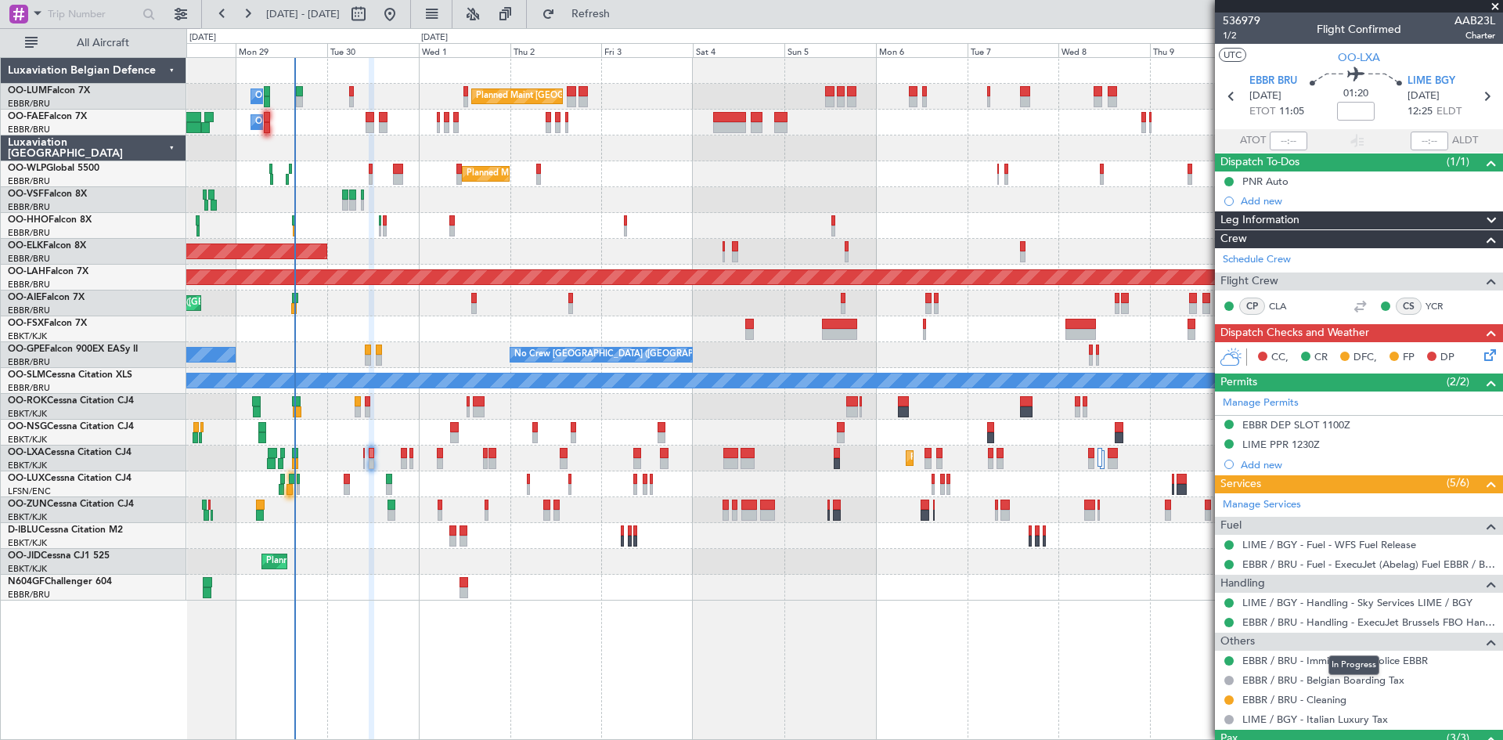
scroll to position [78, 0]
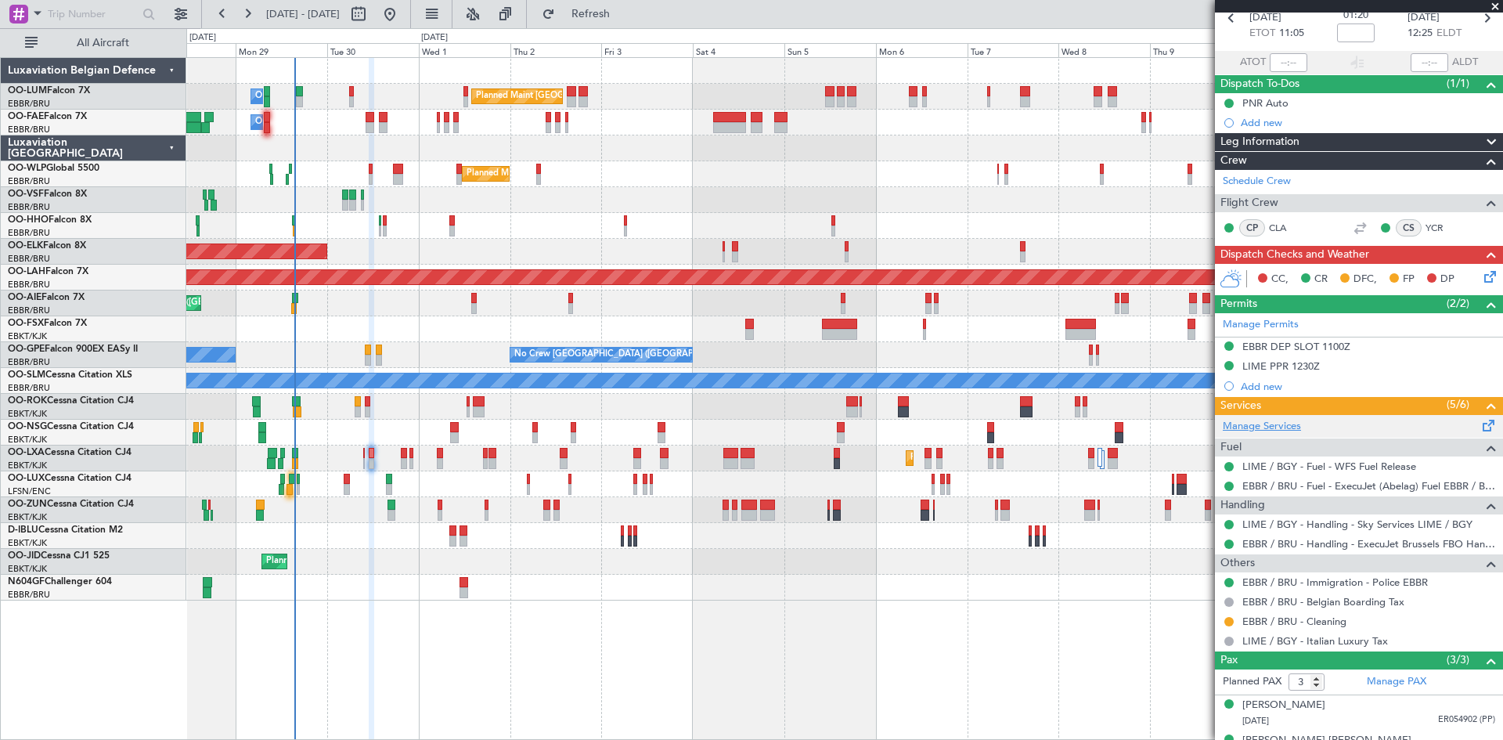
click at [1258, 427] on link "Manage Services" at bounding box center [1262, 427] width 78 height 16
click at [624, 19] on span "Refresh" at bounding box center [591, 14] width 66 height 11
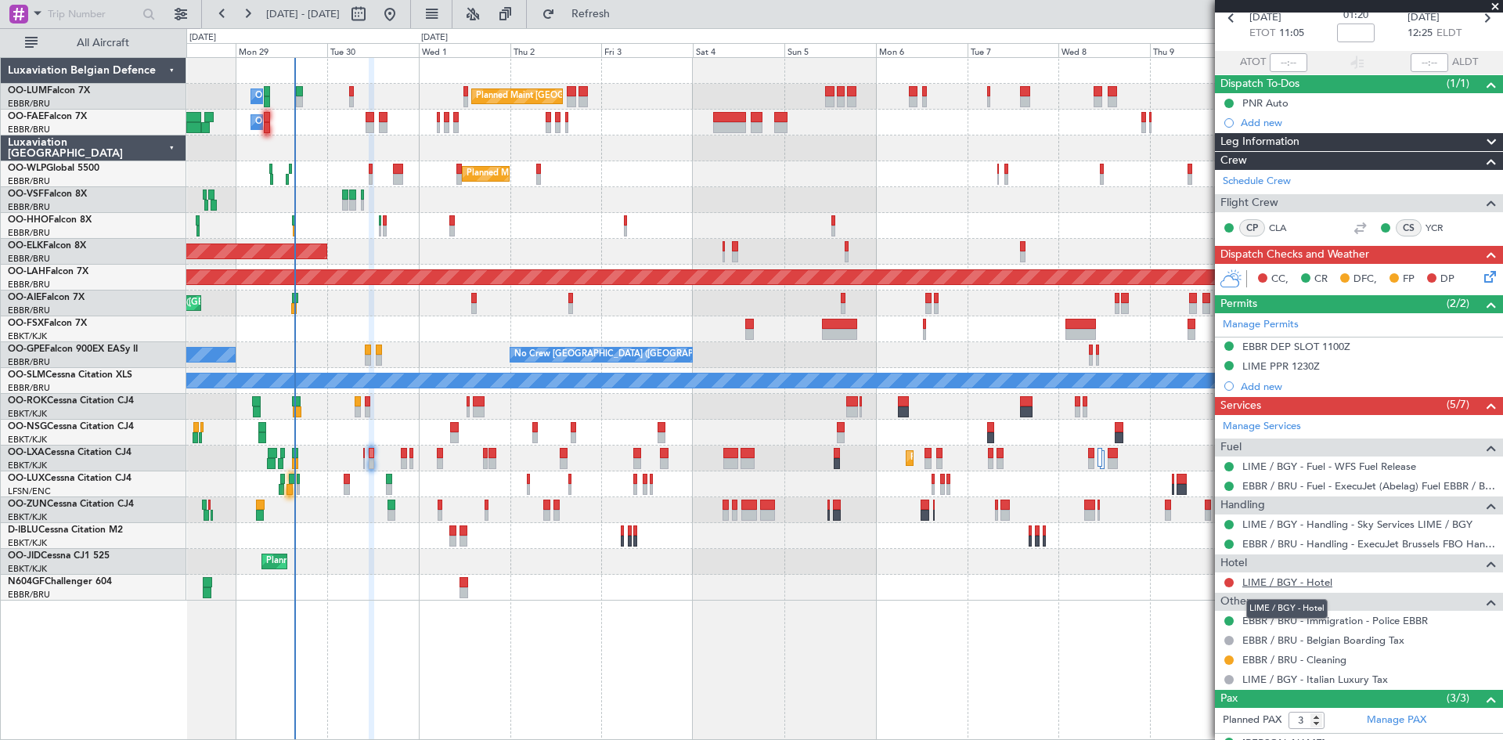
click at [1262, 582] on link "LIME / BGY - Hotel" at bounding box center [1287, 581] width 90 height 13
click at [1224, 582] on button at bounding box center [1228, 582] width 9 height 9
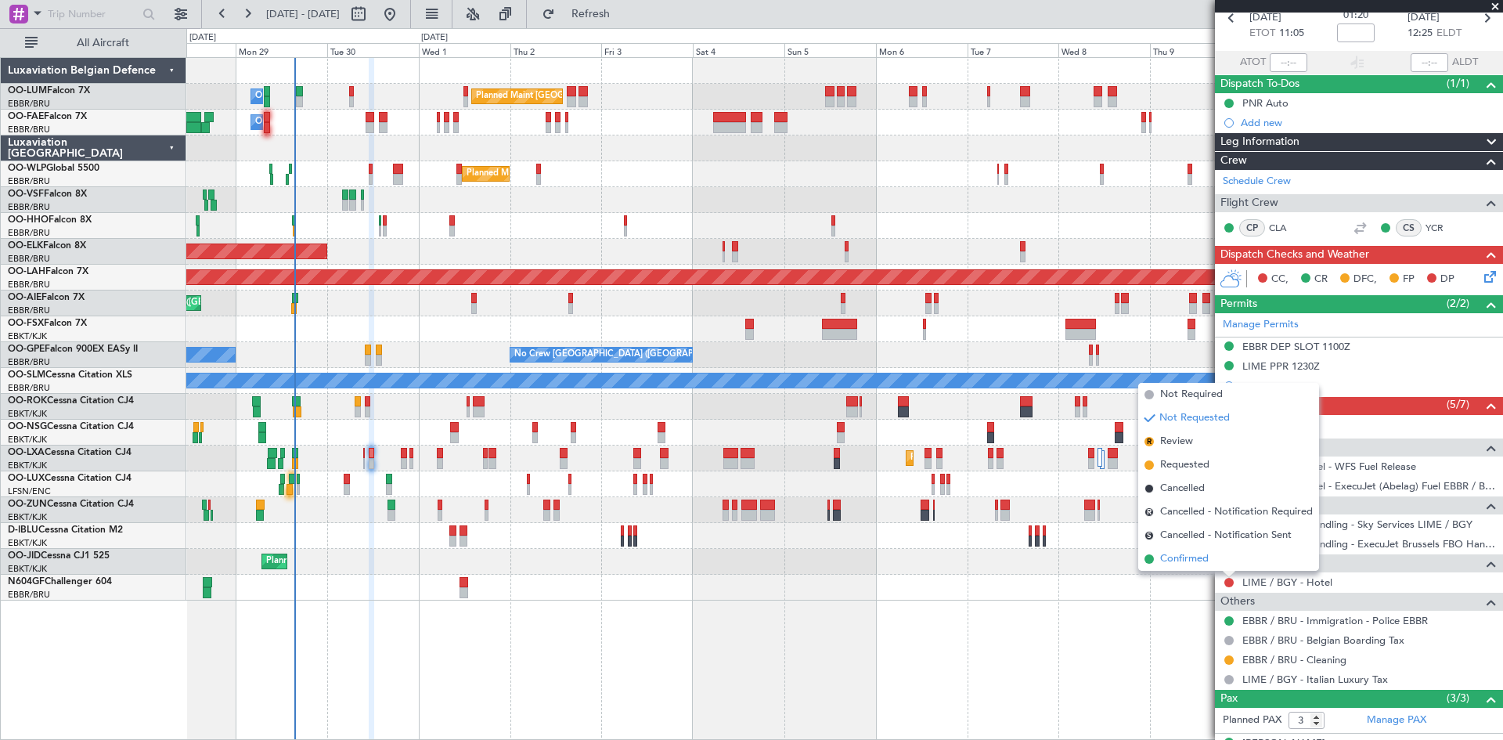
click at [1184, 561] on span "Confirmed" at bounding box center [1184, 559] width 49 height 16
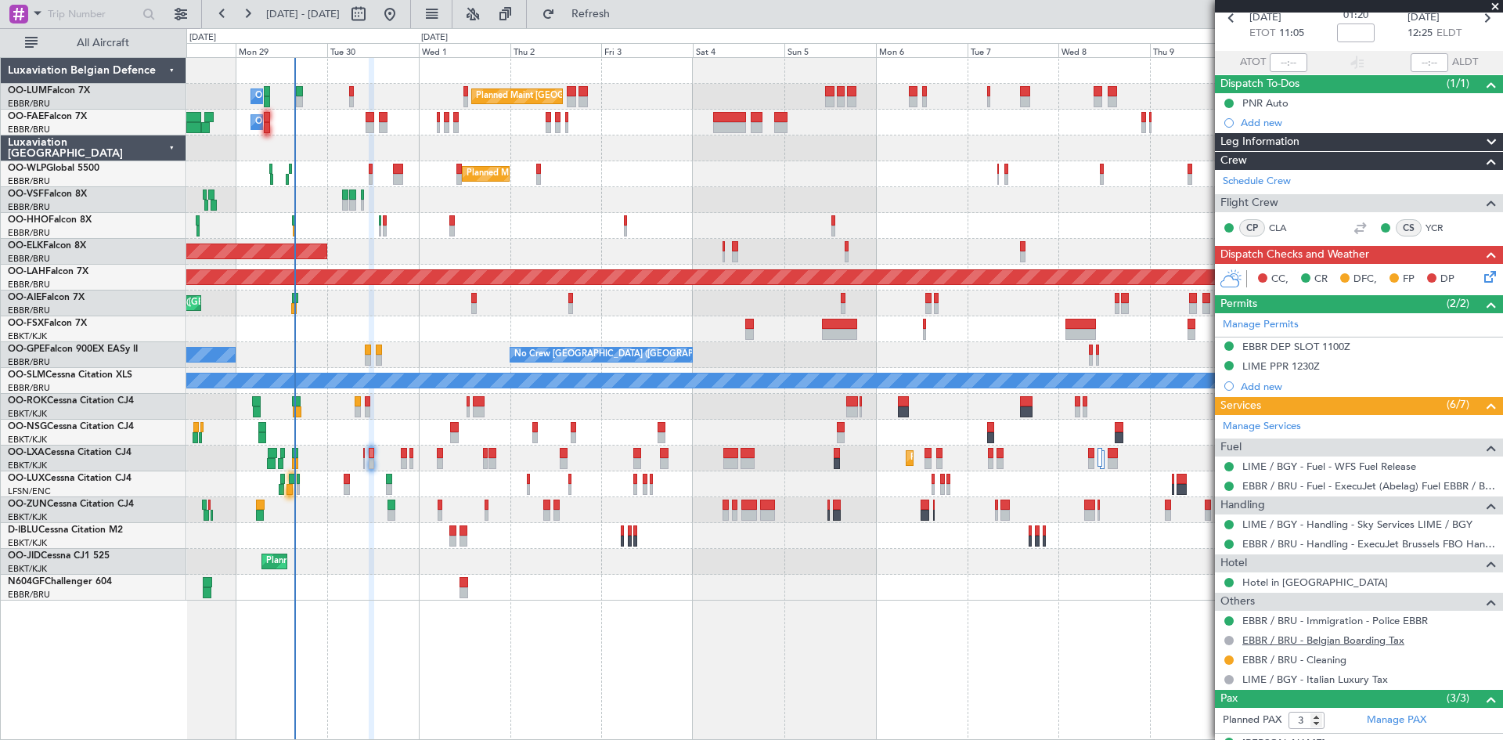
scroll to position [0, 0]
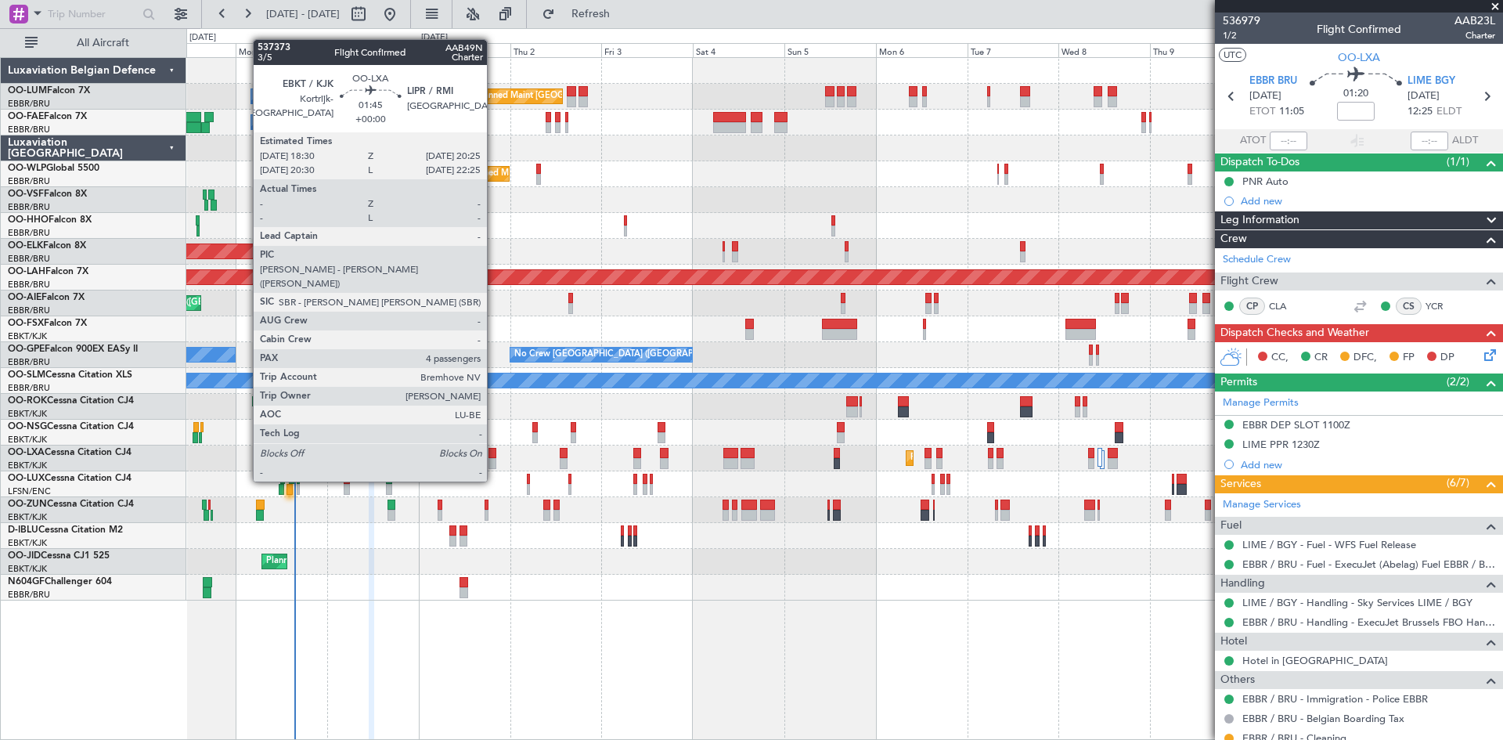
click at [494, 452] on div at bounding box center [492, 453] width 8 height 11
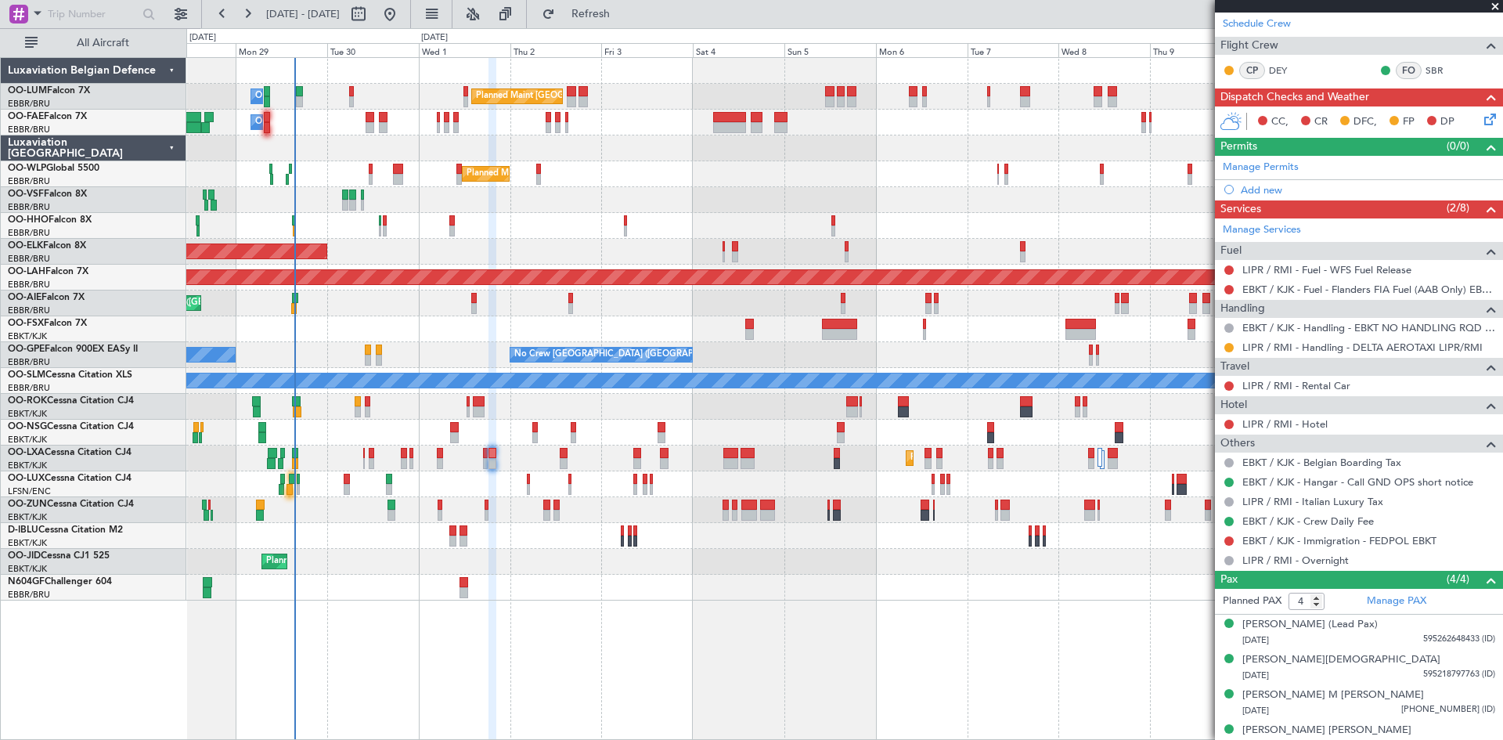
scroll to position [250, 0]
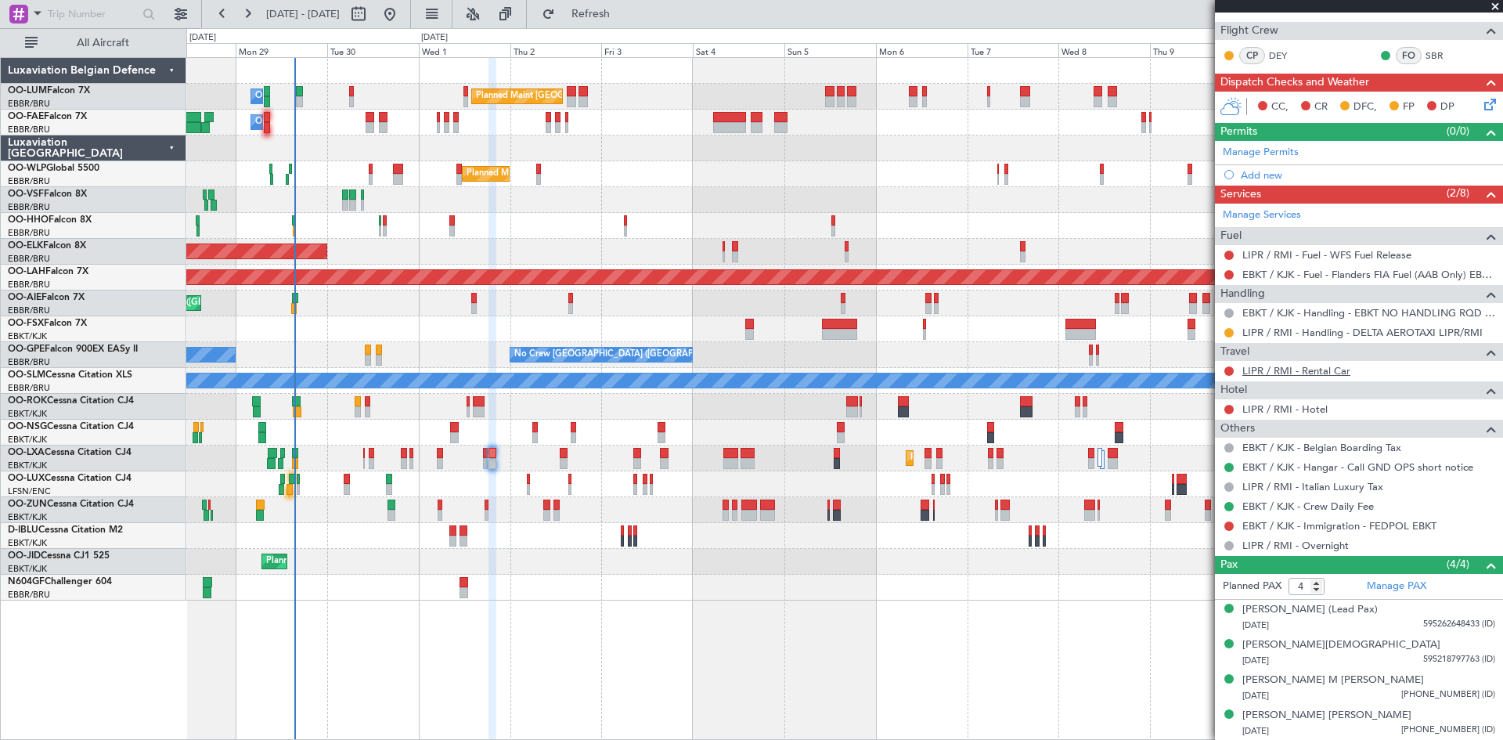
click at [1292, 372] on link "LIPR / RMI - Rental Car" at bounding box center [1296, 370] width 108 height 13
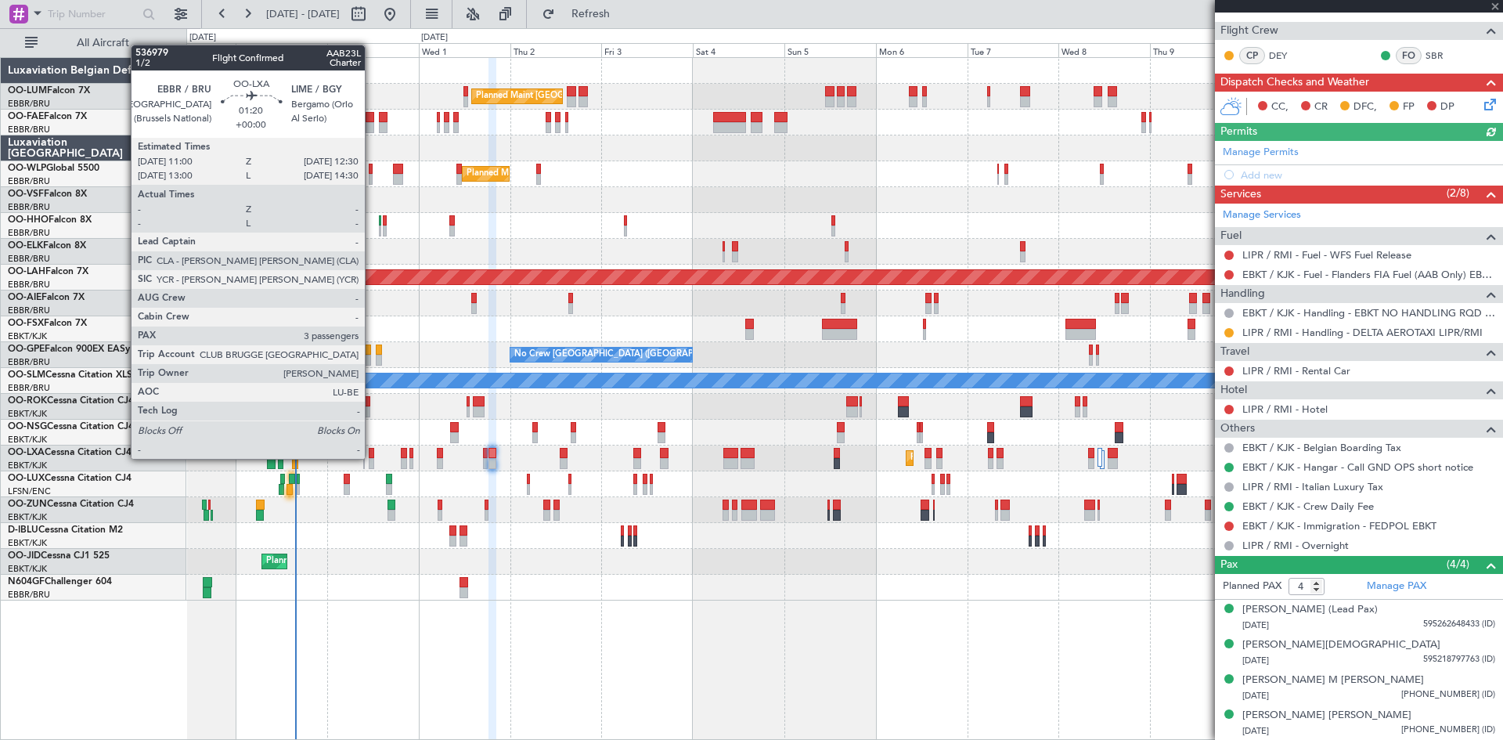
click at [372, 459] on div at bounding box center [372, 463] width 6 height 11
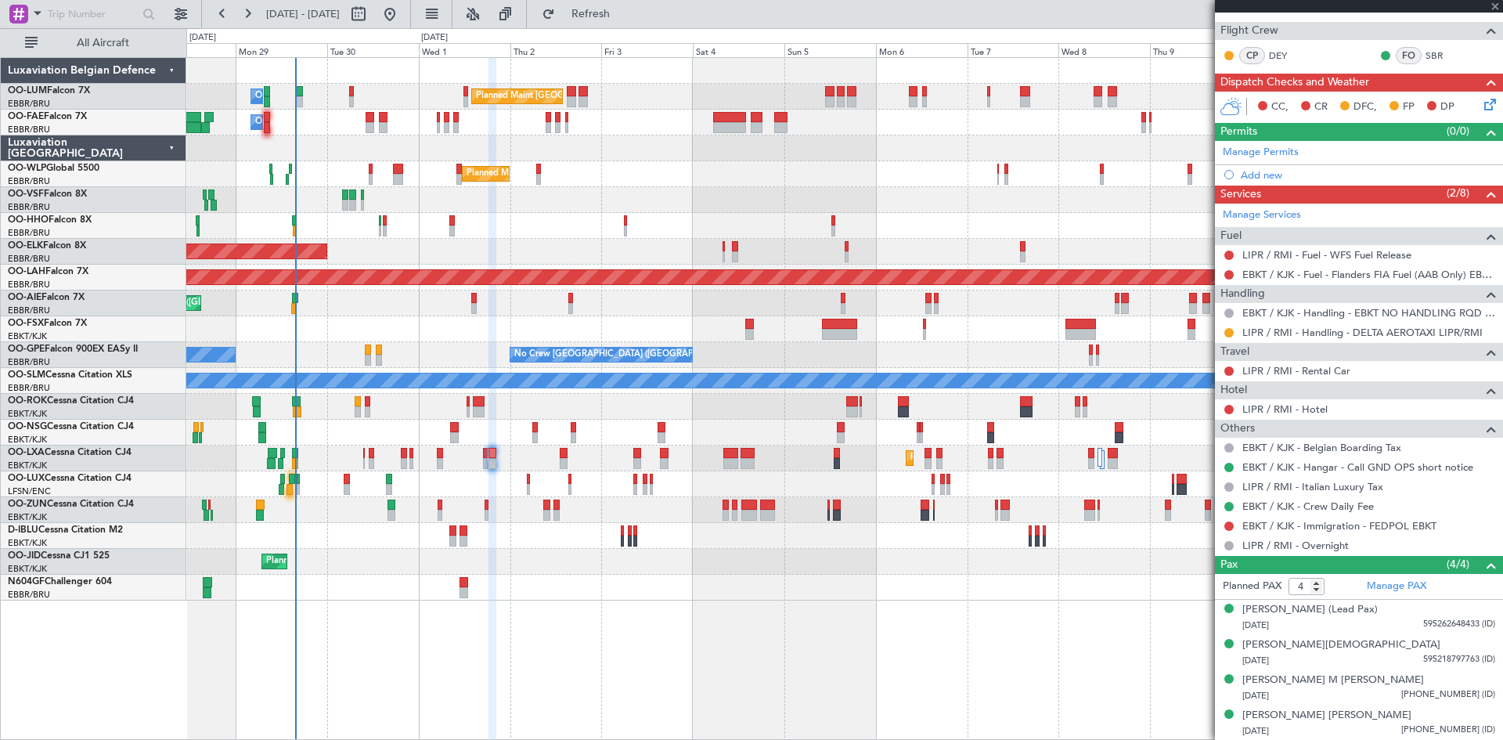
type input "3"
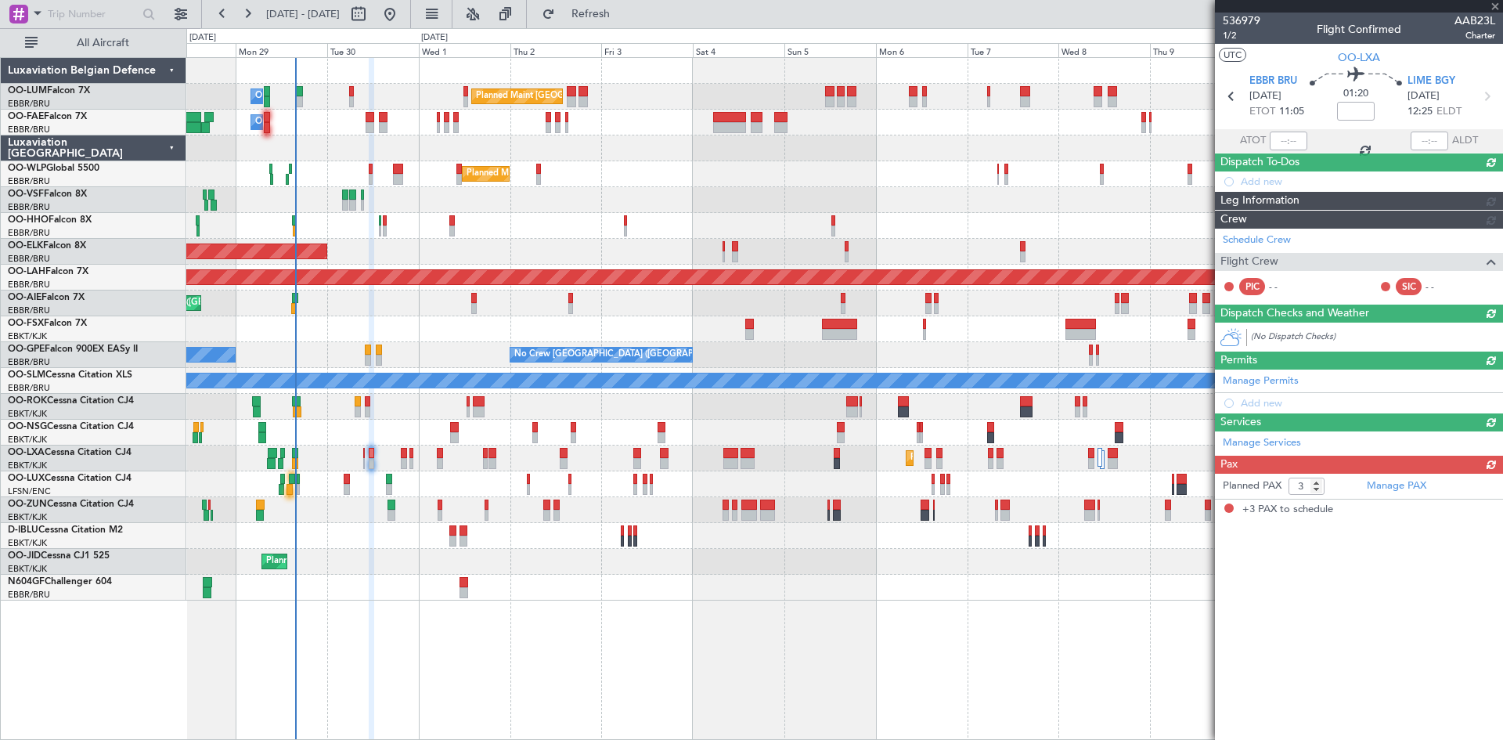
scroll to position [0, 0]
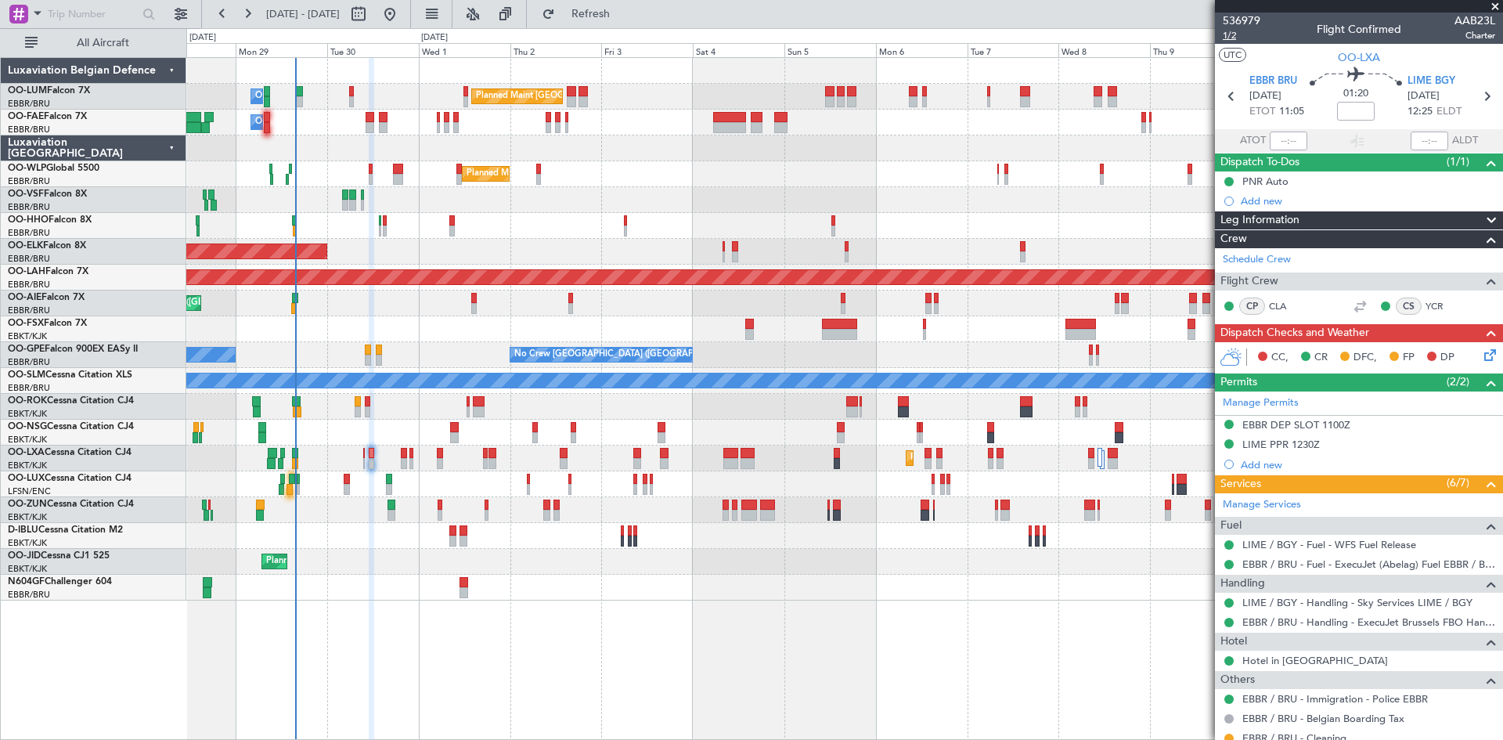
click at [1240, 34] on span "1/2" at bounding box center [1242, 35] width 38 height 13
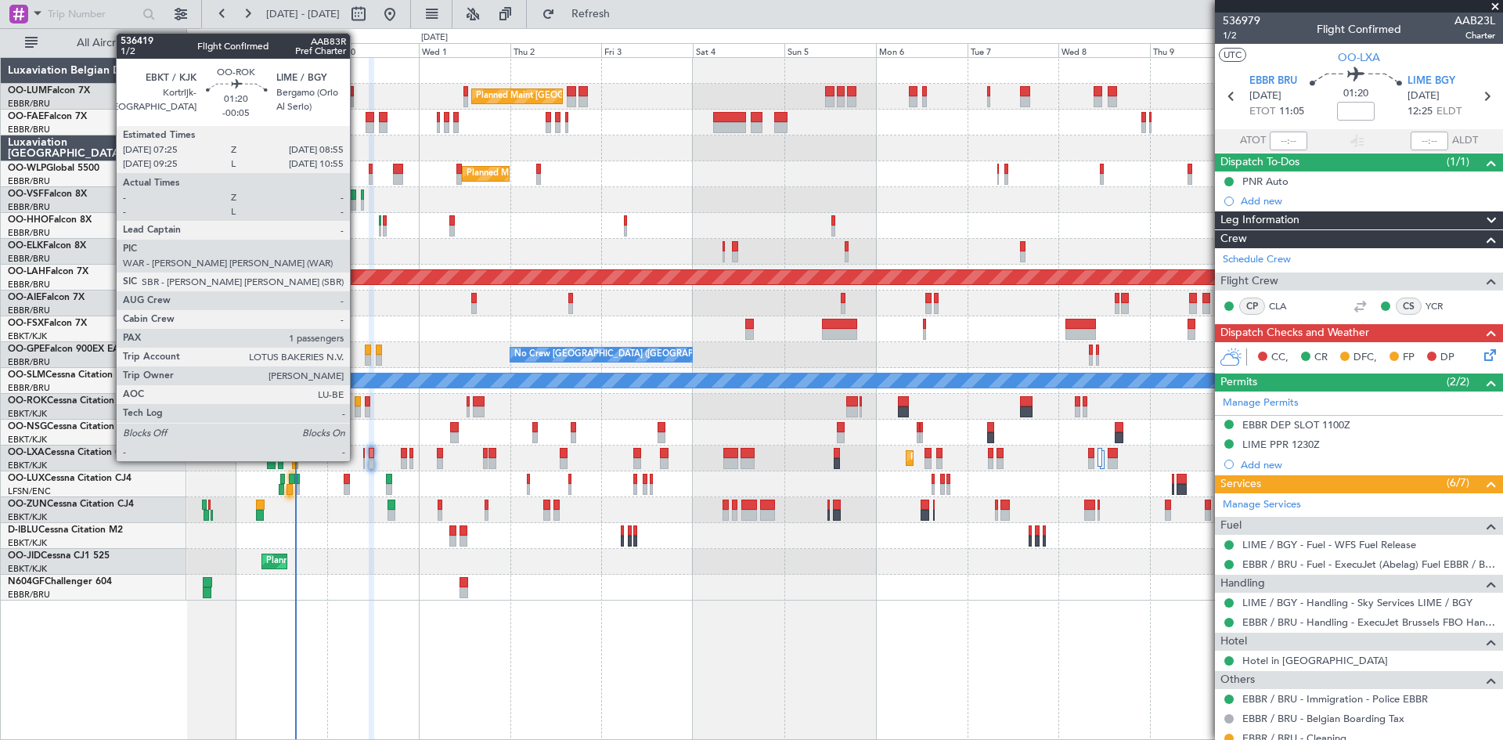
click at [357, 409] on div at bounding box center [358, 411] width 6 height 11
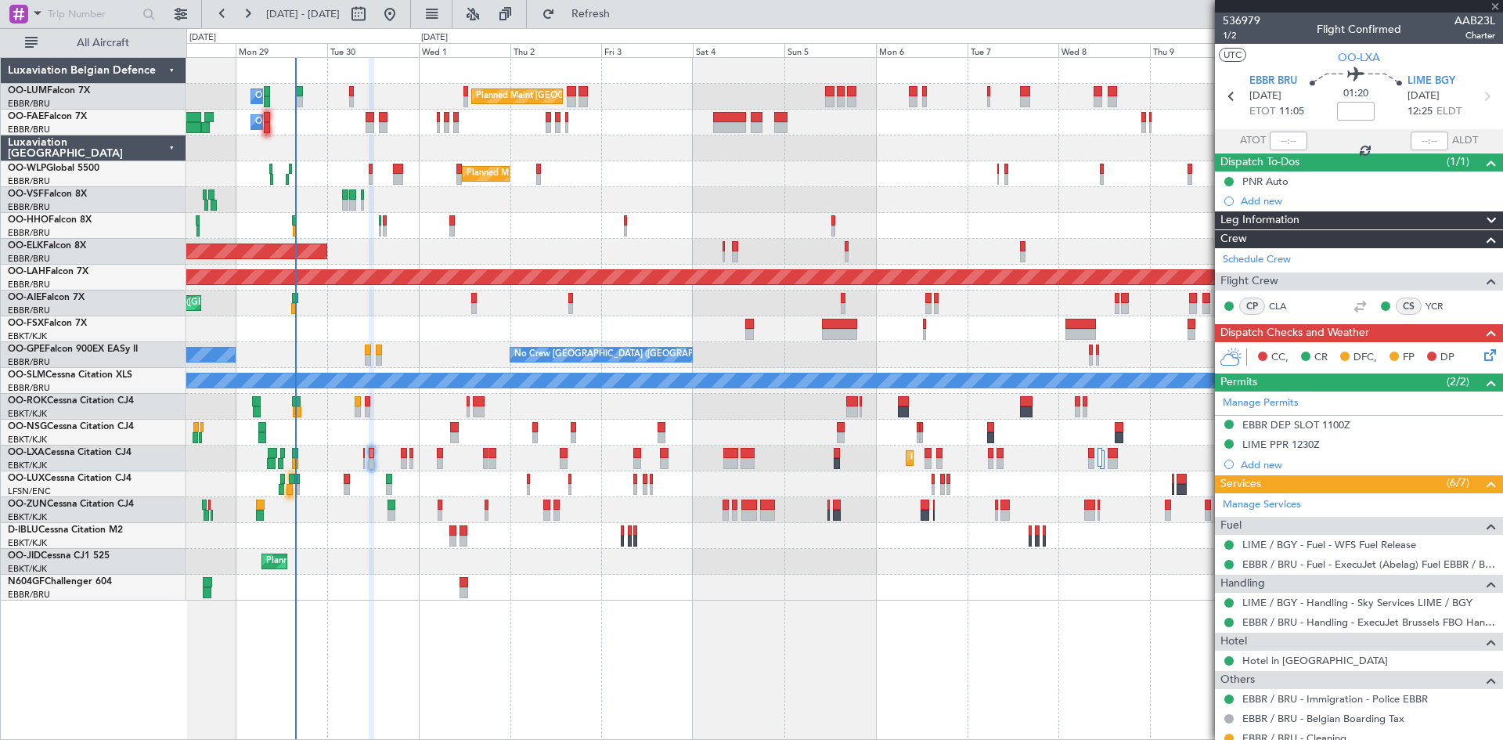
type input "-00:05"
type input "1"
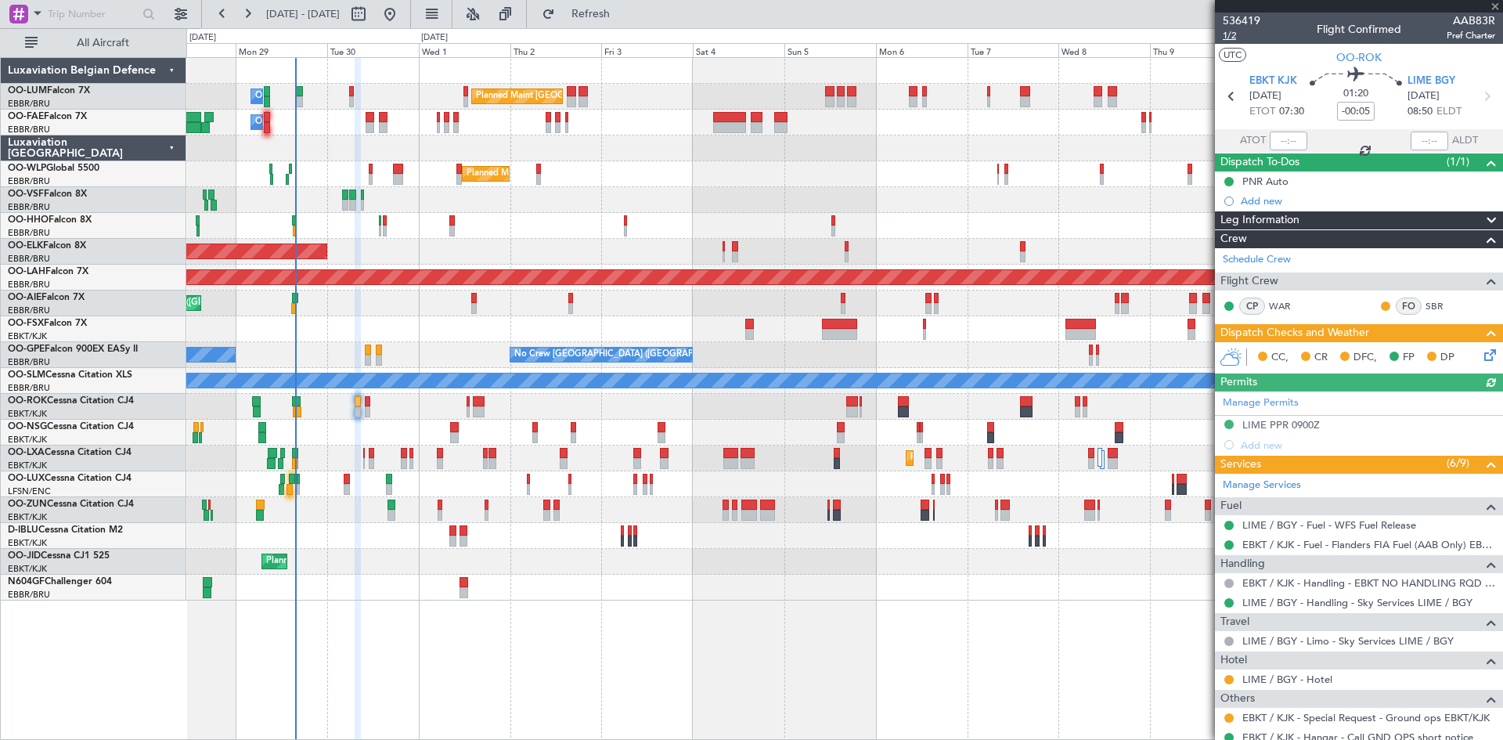
click at [1225, 34] on span "1/2" at bounding box center [1242, 35] width 38 height 13
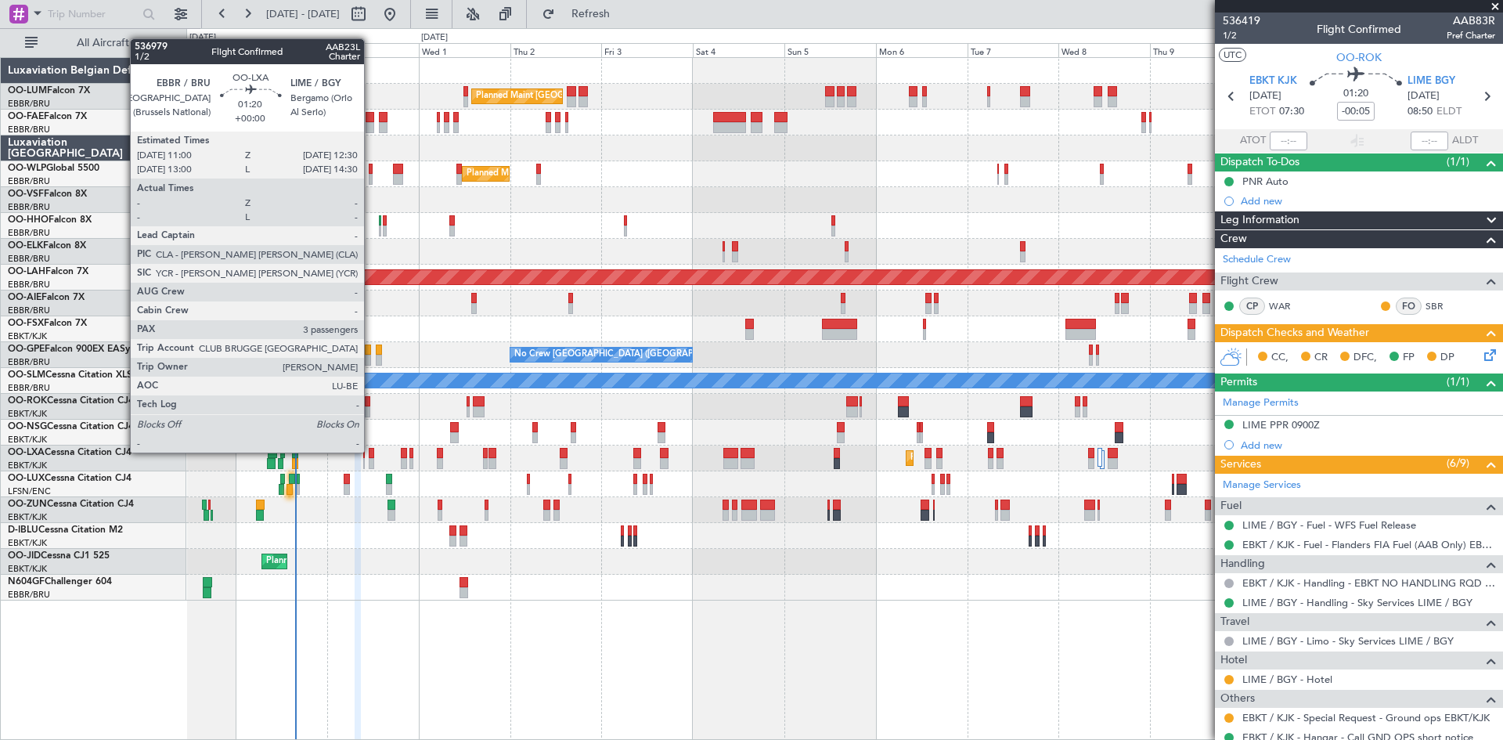
click at [371, 452] on div at bounding box center [372, 453] width 6 height 11
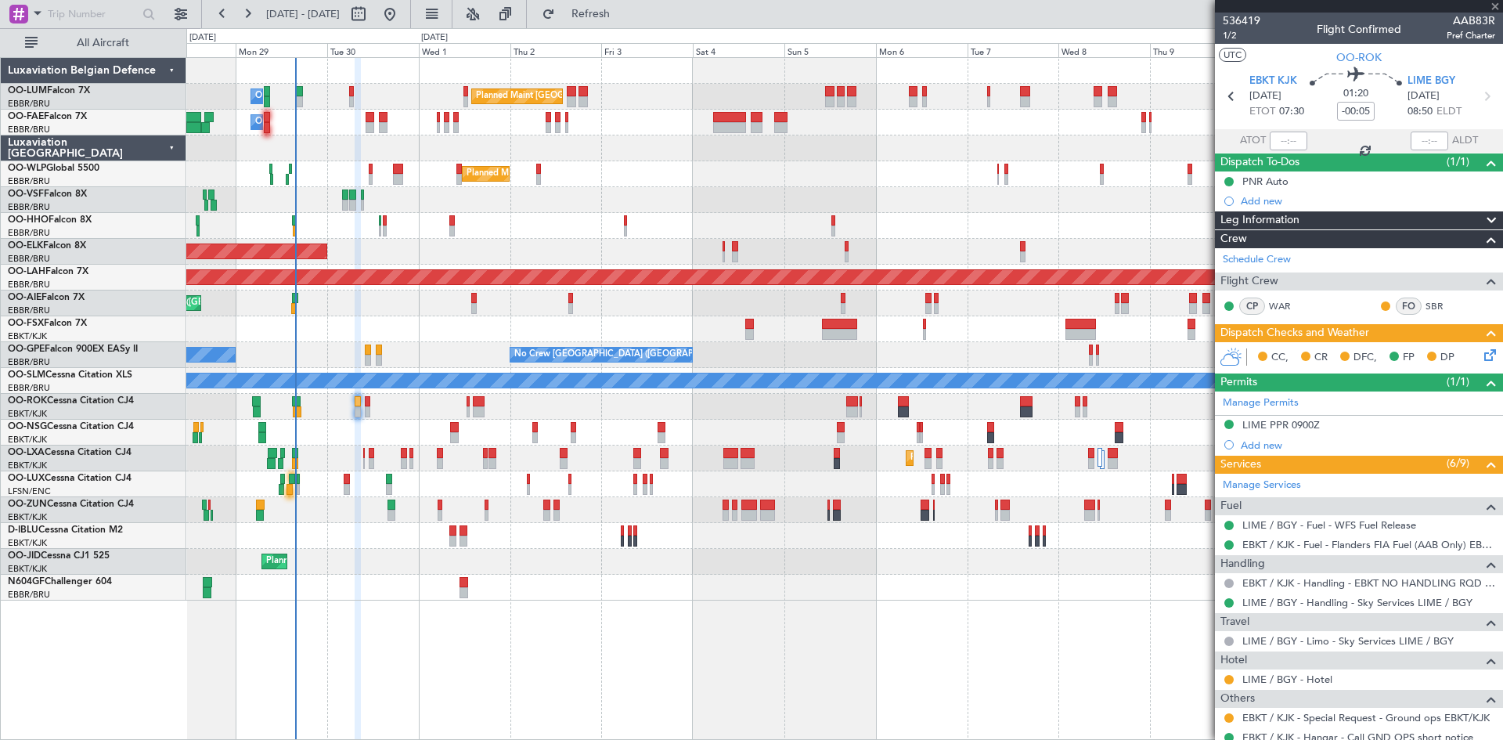
type input "3"
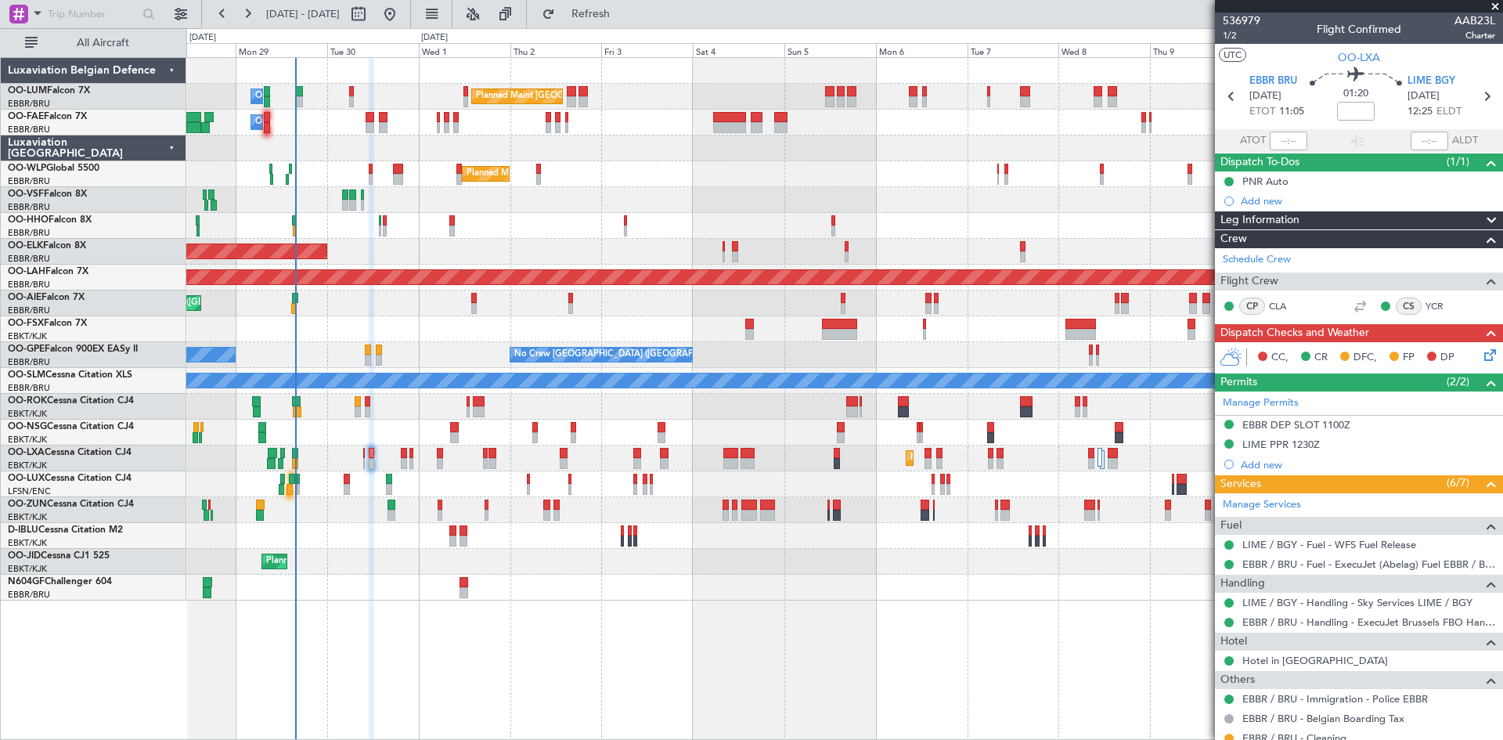
scroll to position [177, 0]
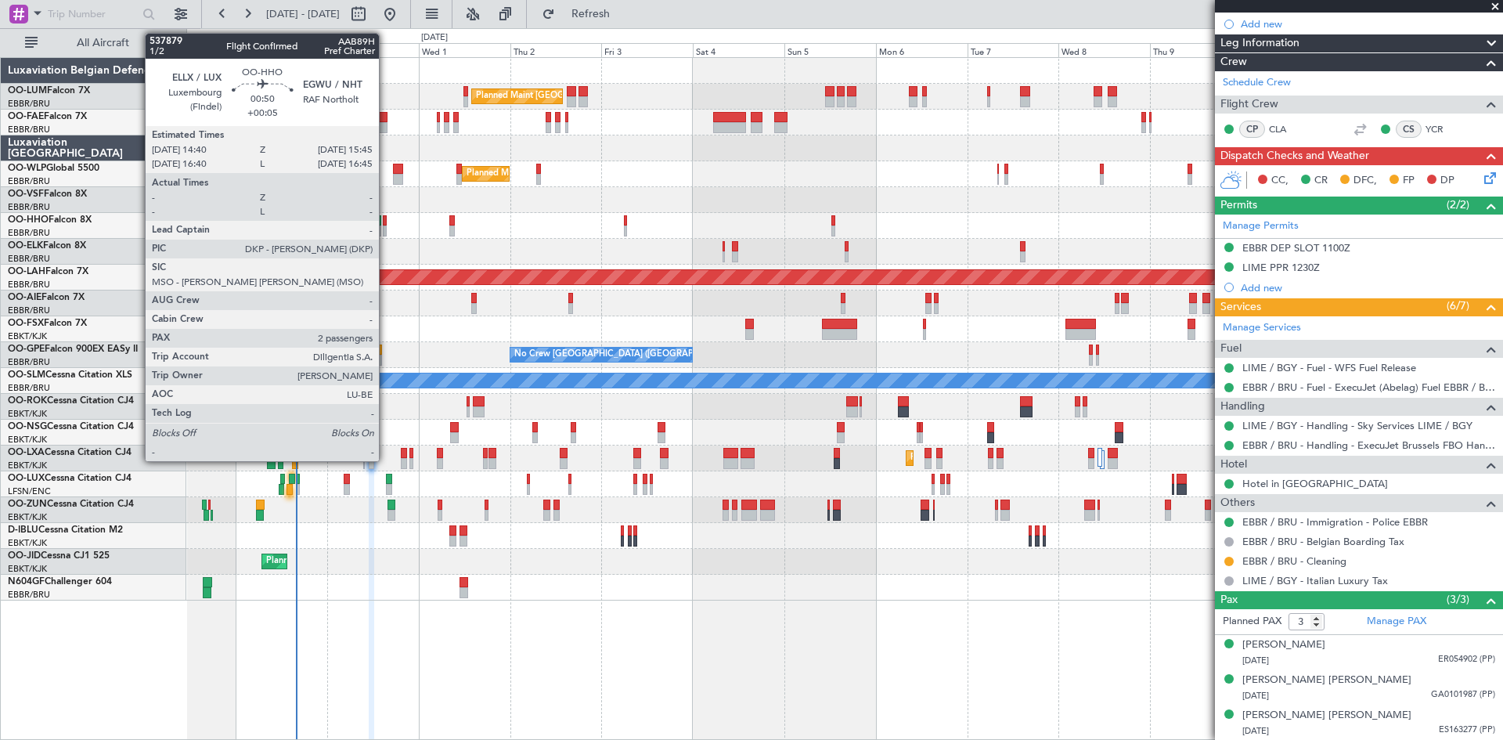
click at [386, 223] on div at bounding box center [385, 220] width 5 height 11
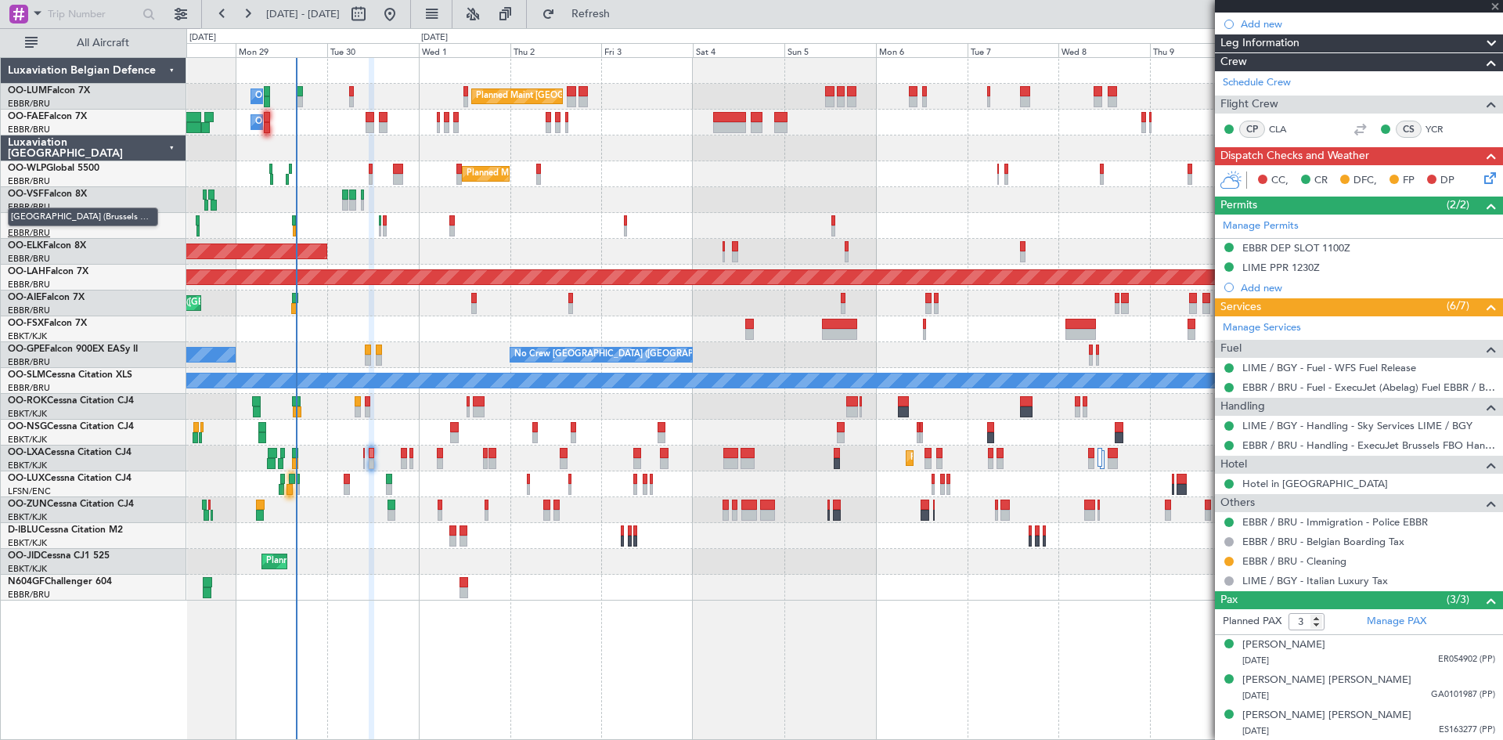
type input "+00:05"
type input "2"
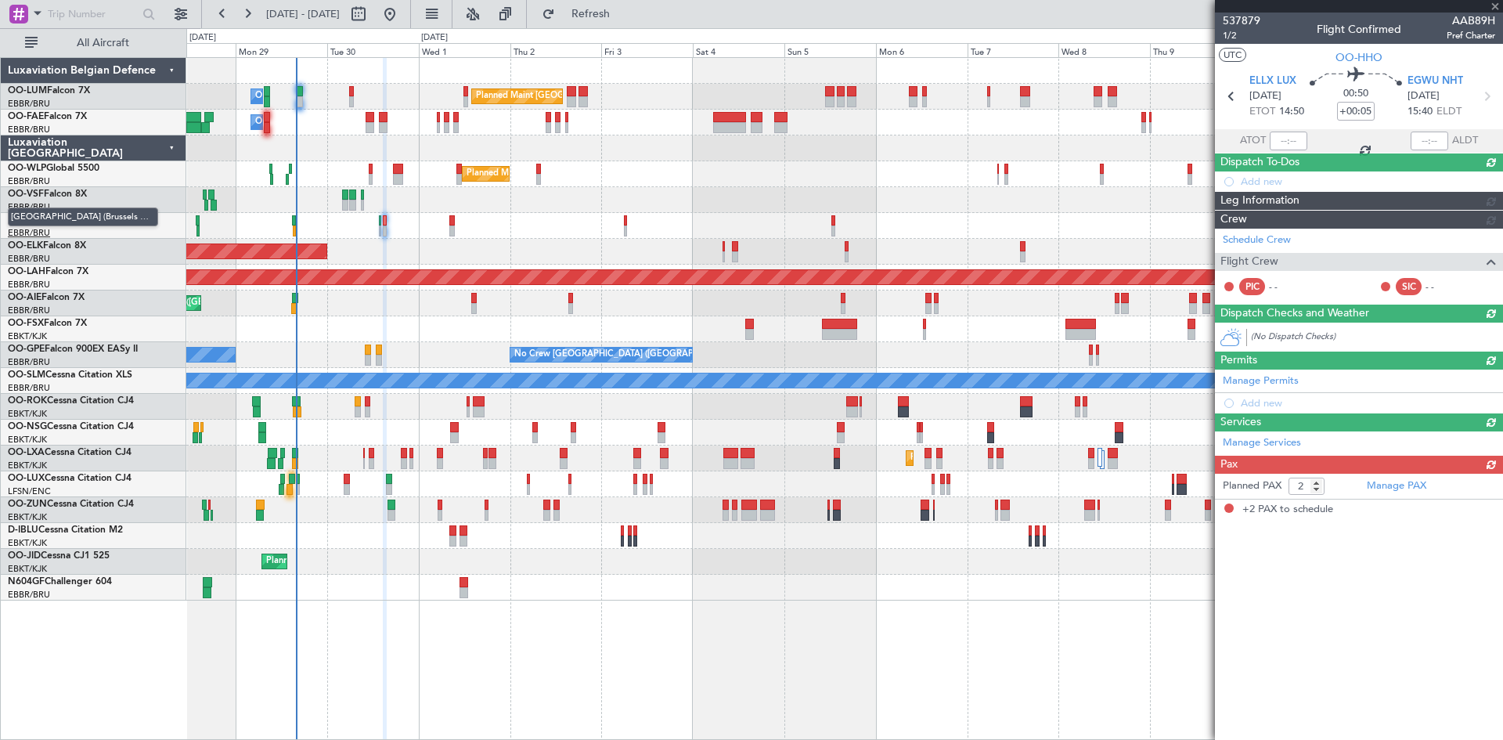
scroll to position [0, 0]
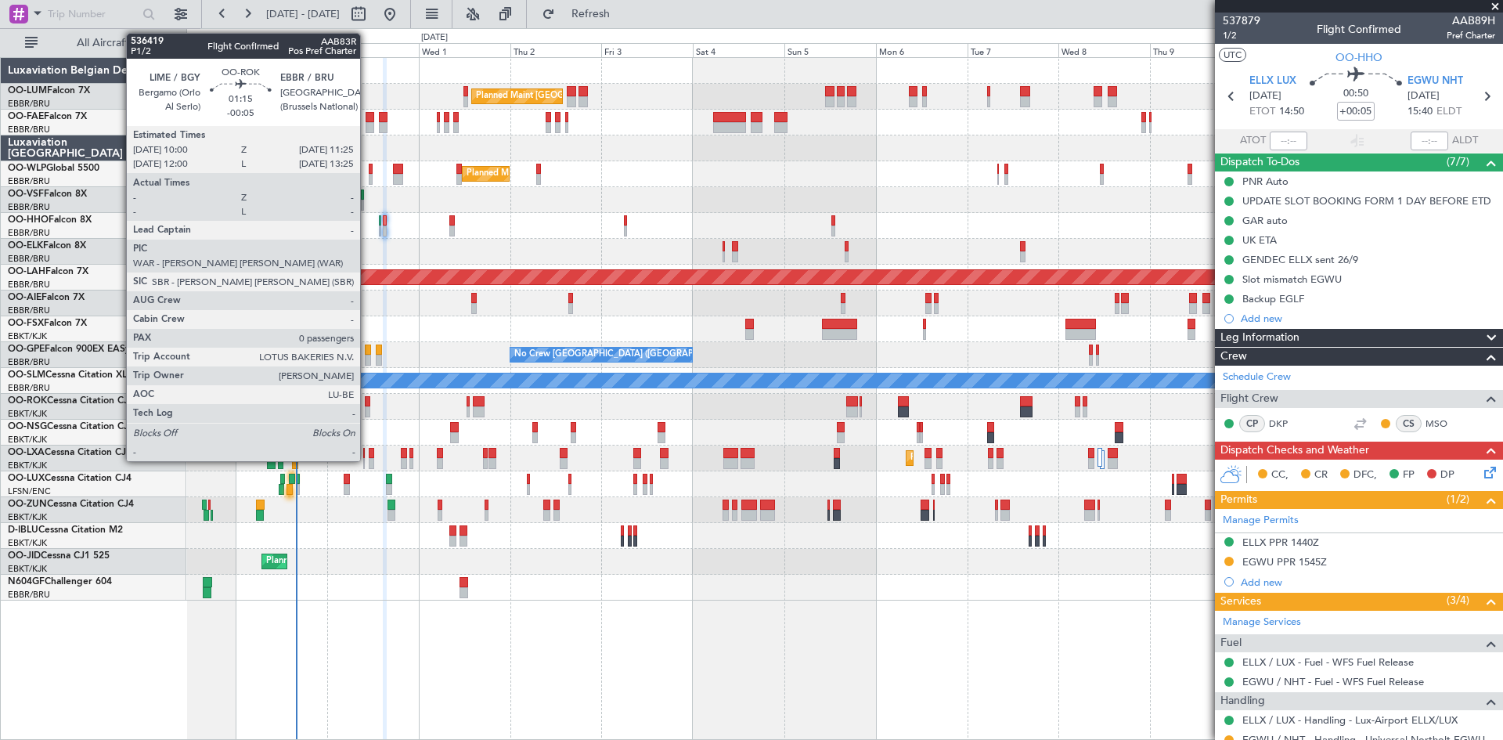
click at [367, 401] on div at bounding box center [367, 401] width 5 height 11
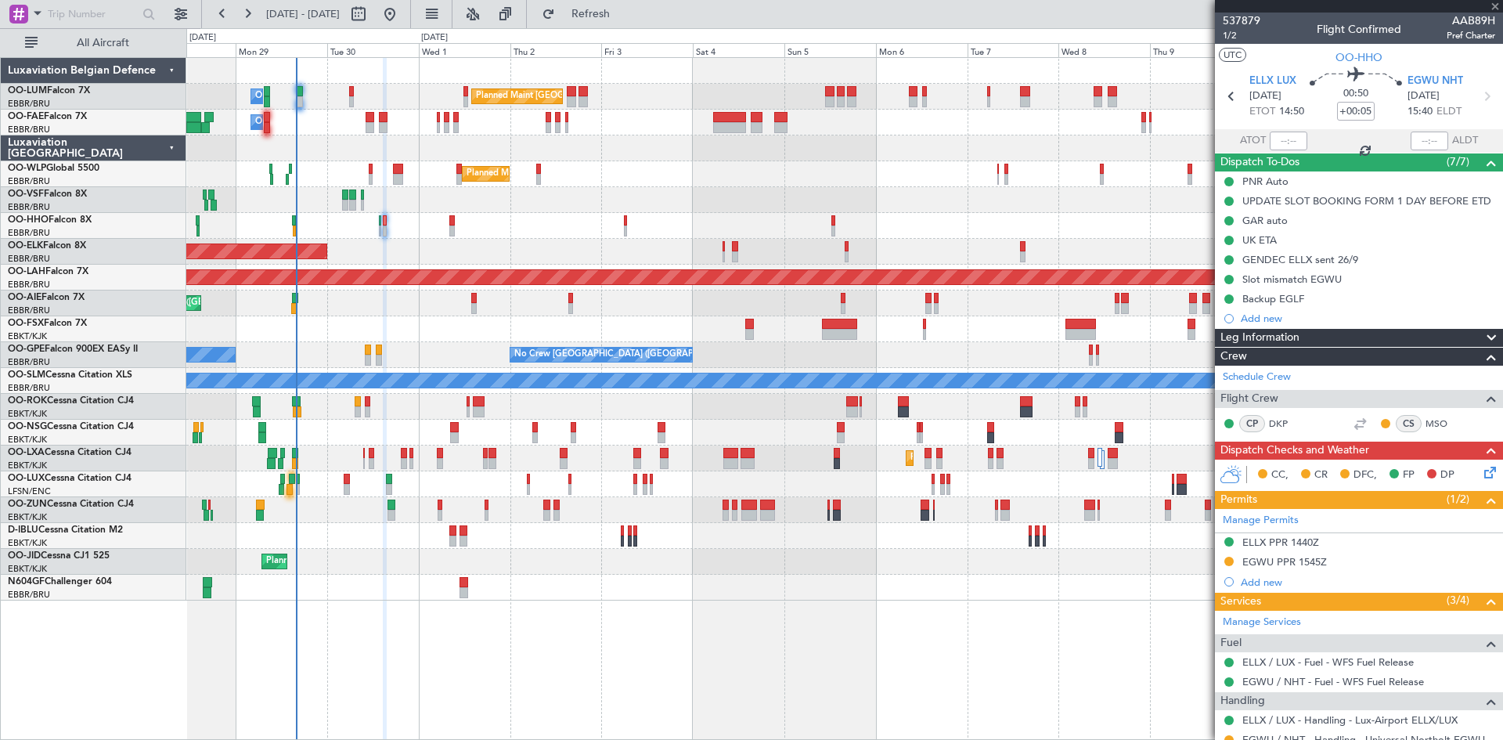
type input "-00:05"
type input "0"
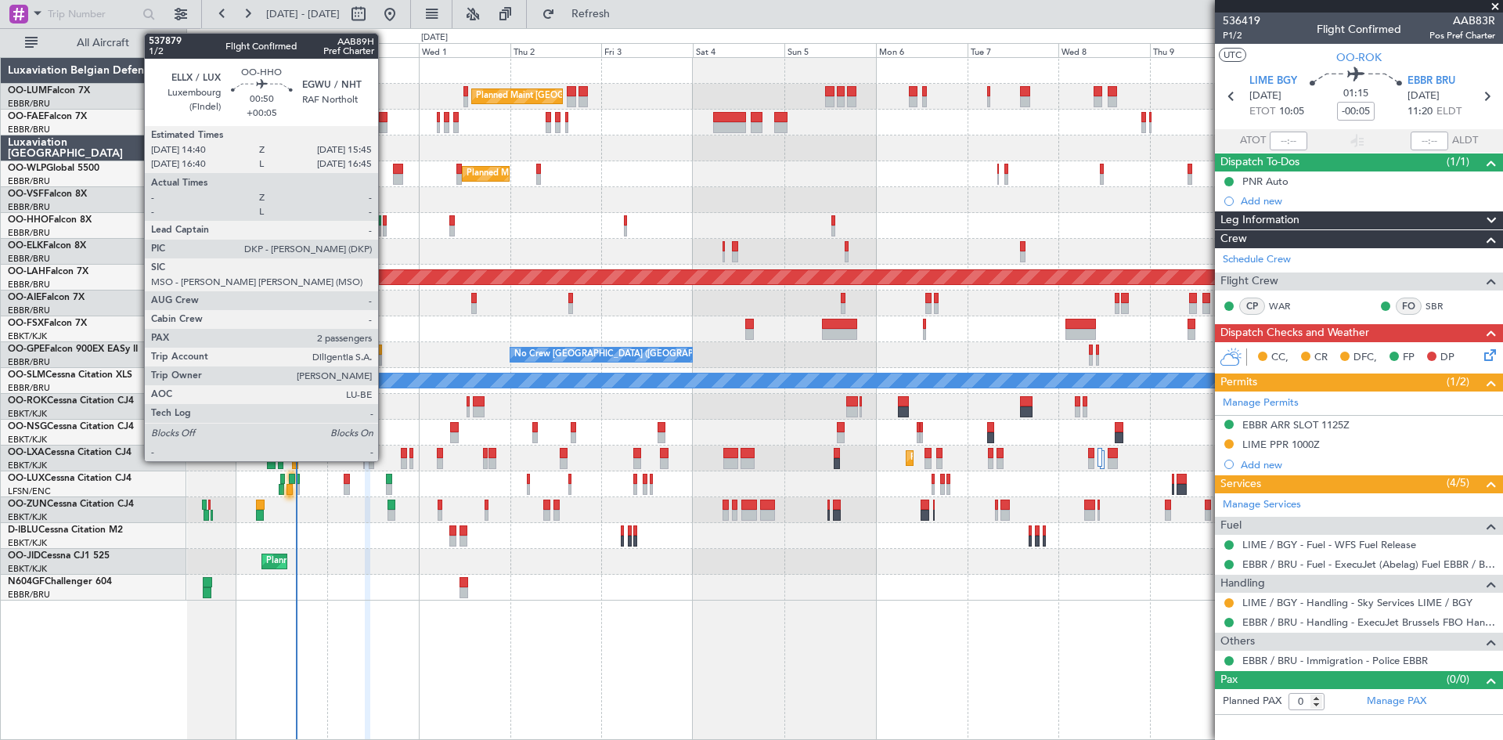
click at [385, 220] on div at bounding box center [385, 220] width 5 height 11
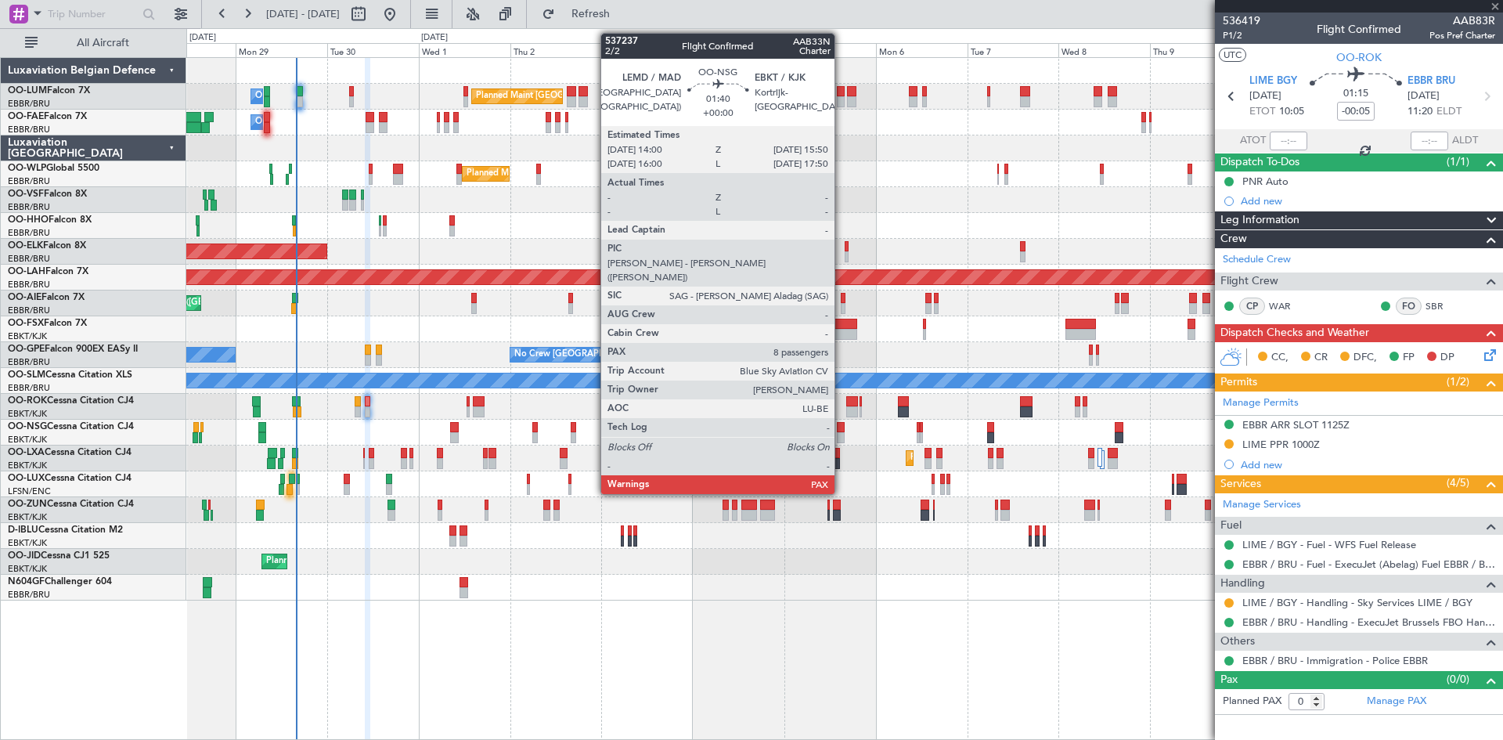
type input "+00:05"
type input "2"
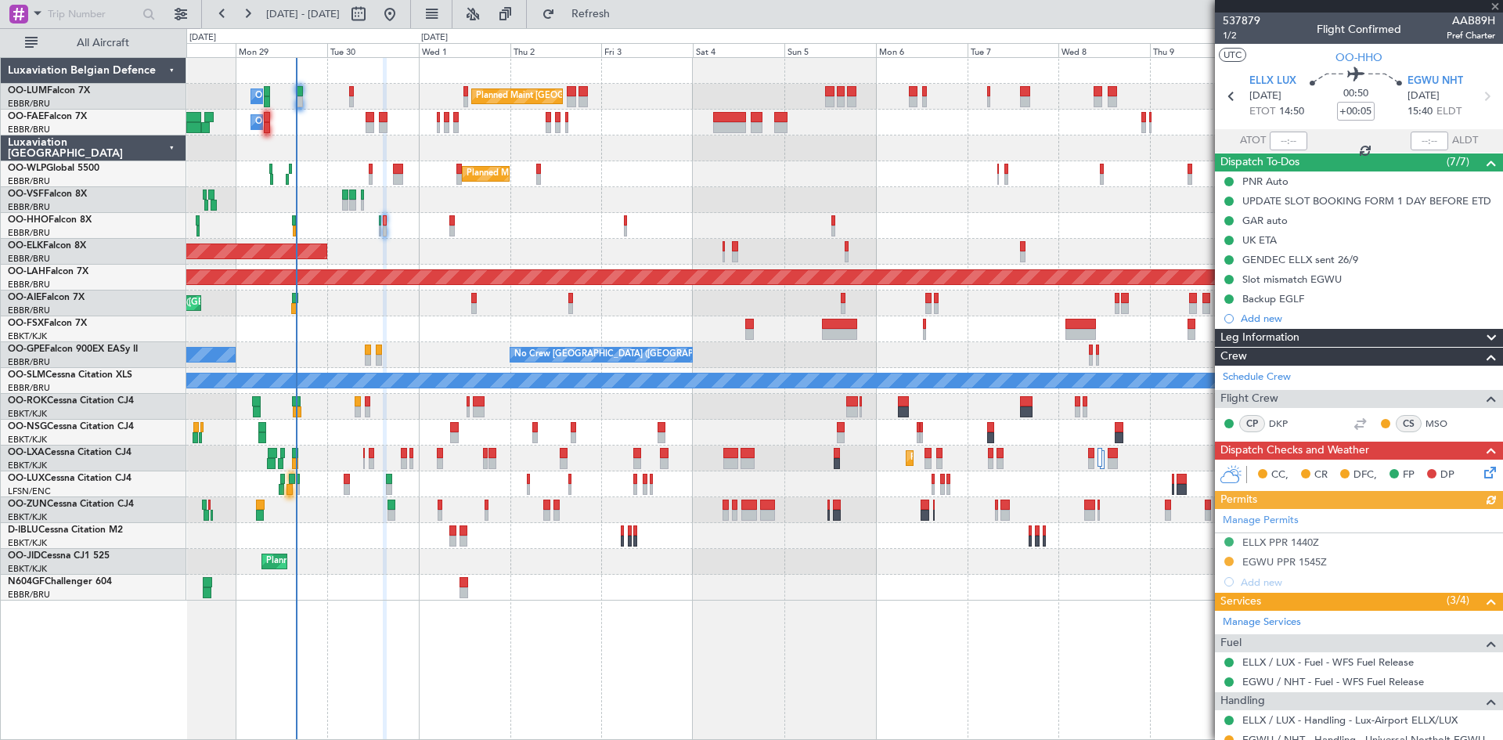
click at [1302, 562] on div "Manage Permits ELLX PPR 1440Z EGWU PPR 1545Z Add new" at bounding box center [1359, 550] width 288 height 83
click at [1306, 560] on div "EGWU PPR 1545Z" at bounding box center [1284, 561] width 85 height 13
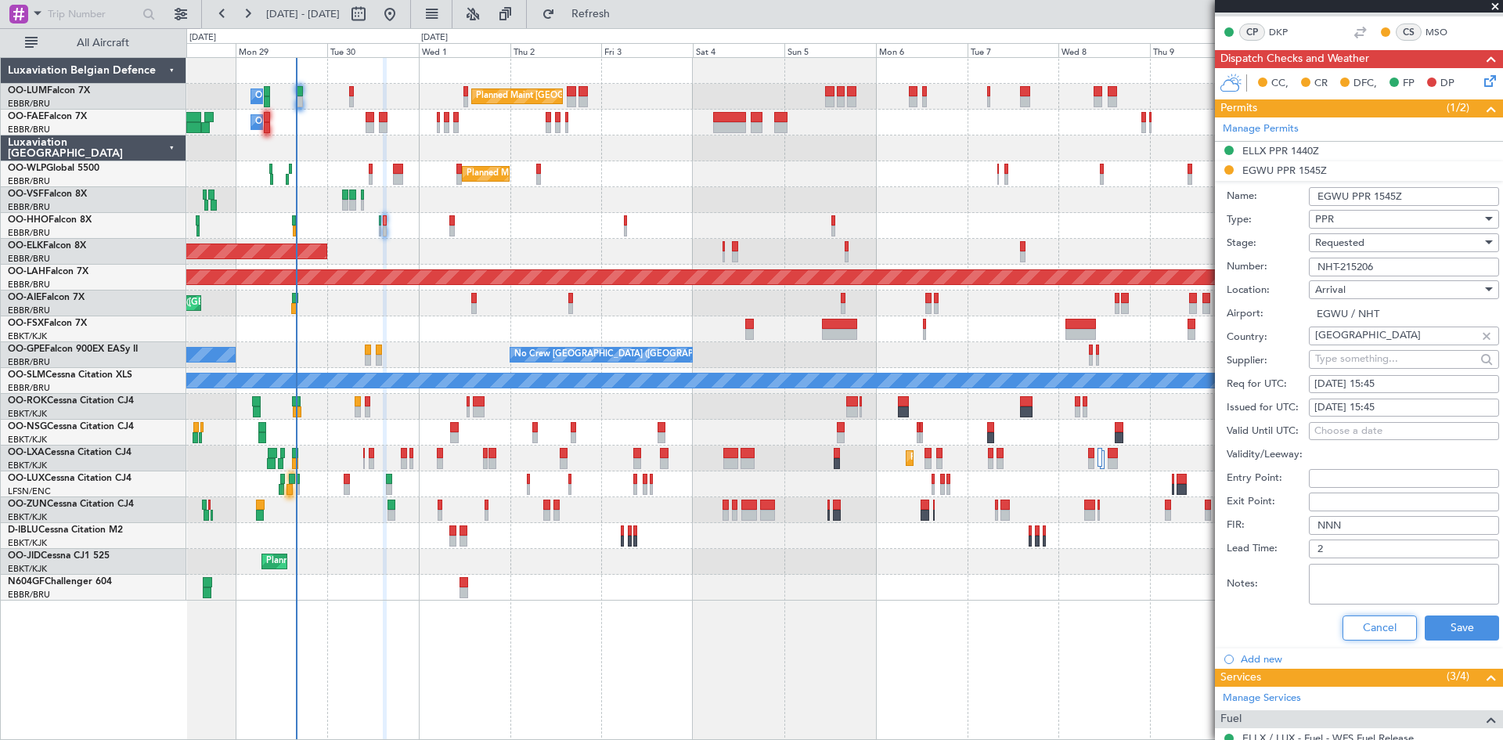
drag, startPoint x: 1372, startPoint y: 621, endPoint x: 1328, endPoint y: 538, distance: 93.1
click at [1370, 621] on button "Cancel" at bounding box center [1379, 627] width 74 height 25
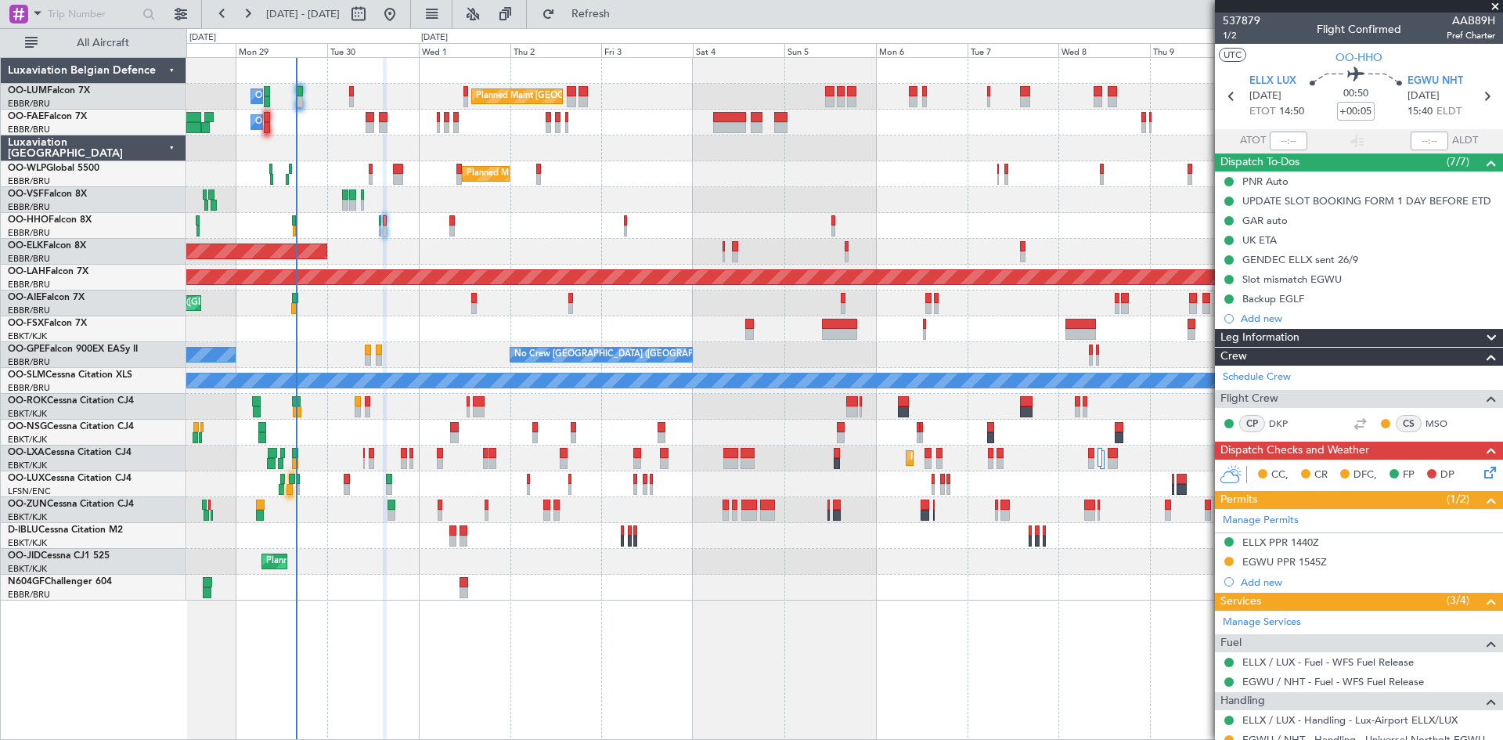
click at [1481, 470] on icon at bounding box center [1487, 469] width 13 height 13
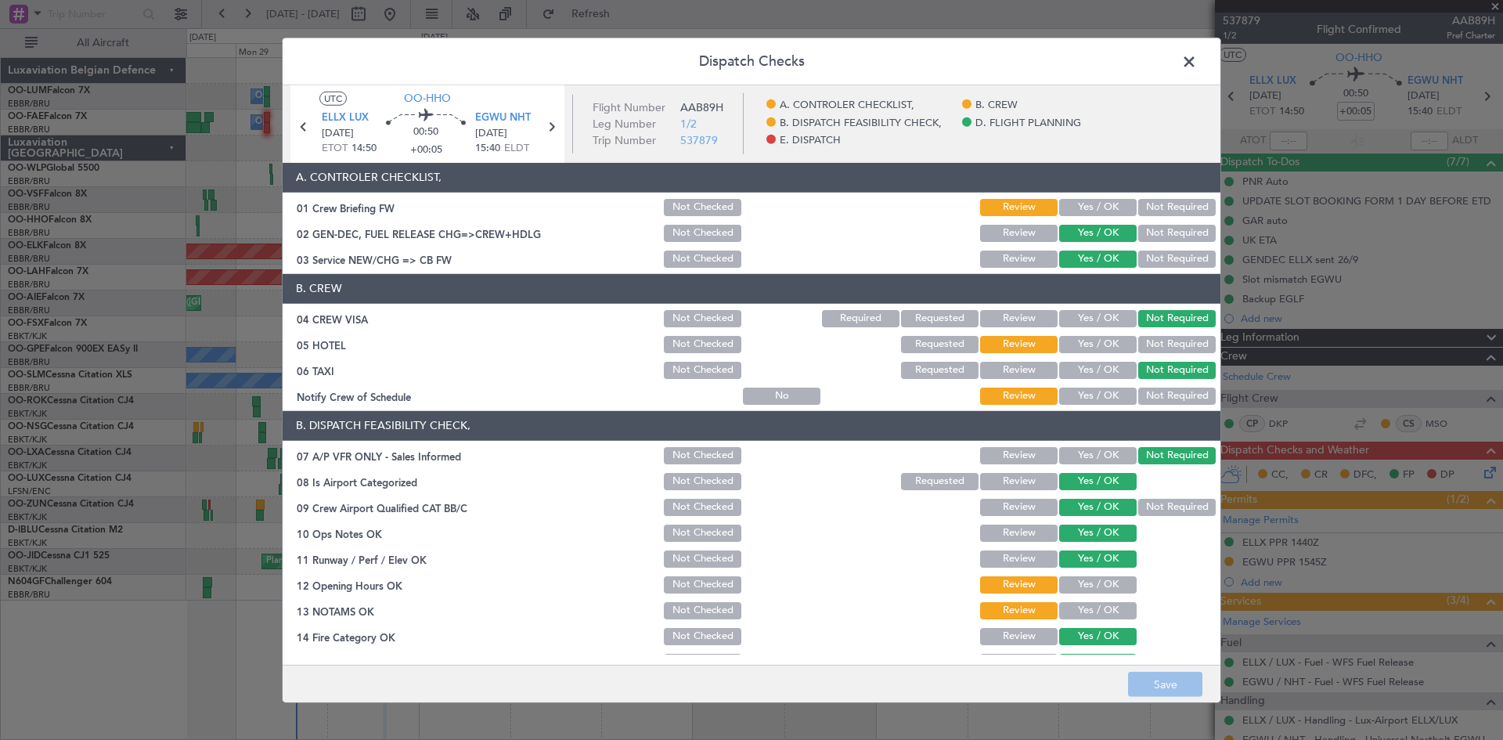
click at [1082, 203] on button "Yes / OK" at bounding box center [1097, 207] width 77 height 17
click at [1161, 348] on button "Not Required" at bounding box center [1176, 344] width 77 height 17
click at [1095, 392] on button "Yes / OK" at bounding box center [1097, 395] width 77 height 17
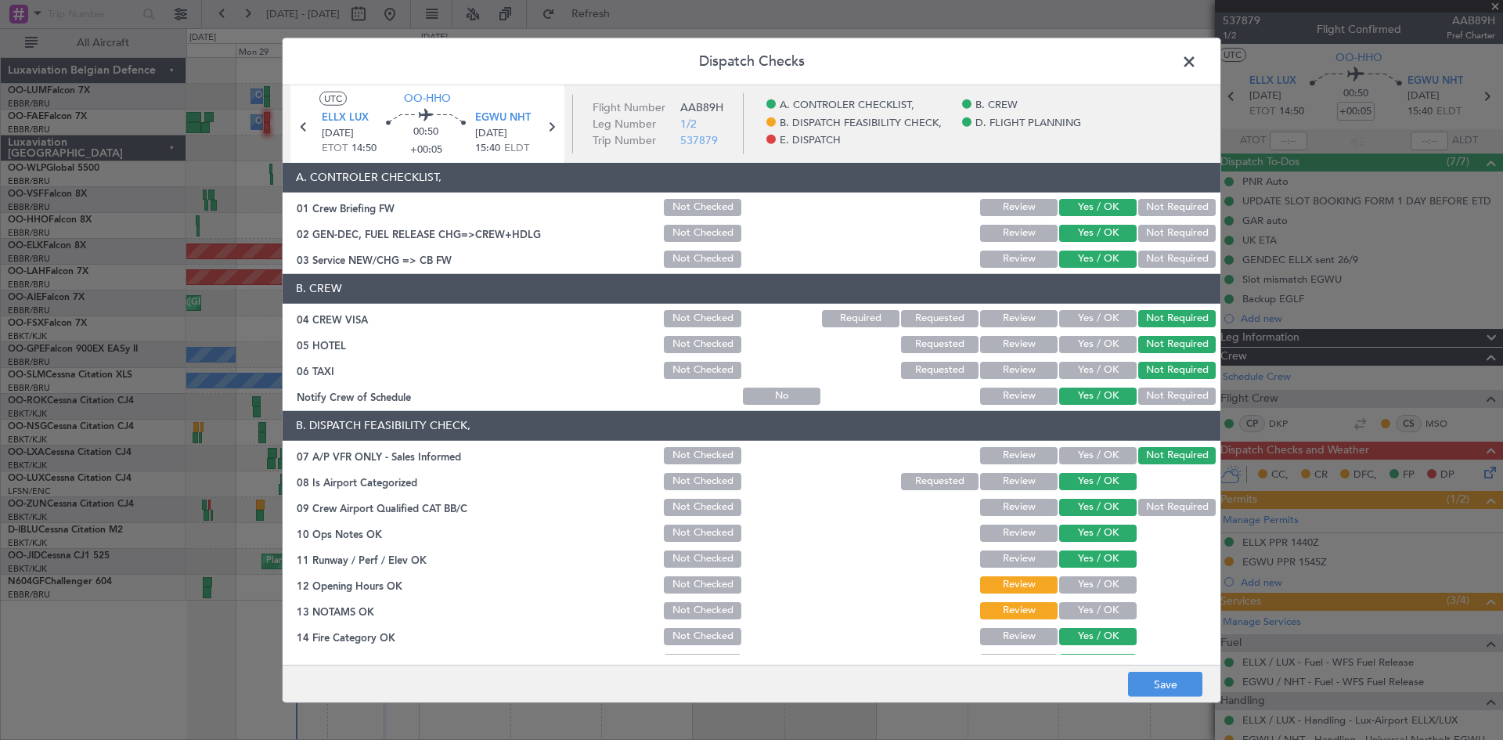
click at [1075, 583] on button "Yes / OK" at bounding box center [1097, 584] width 77 height 17
click at [1078, 607] on button "Yes / OK" at bounding box center [1097, 610] width 77 height 17
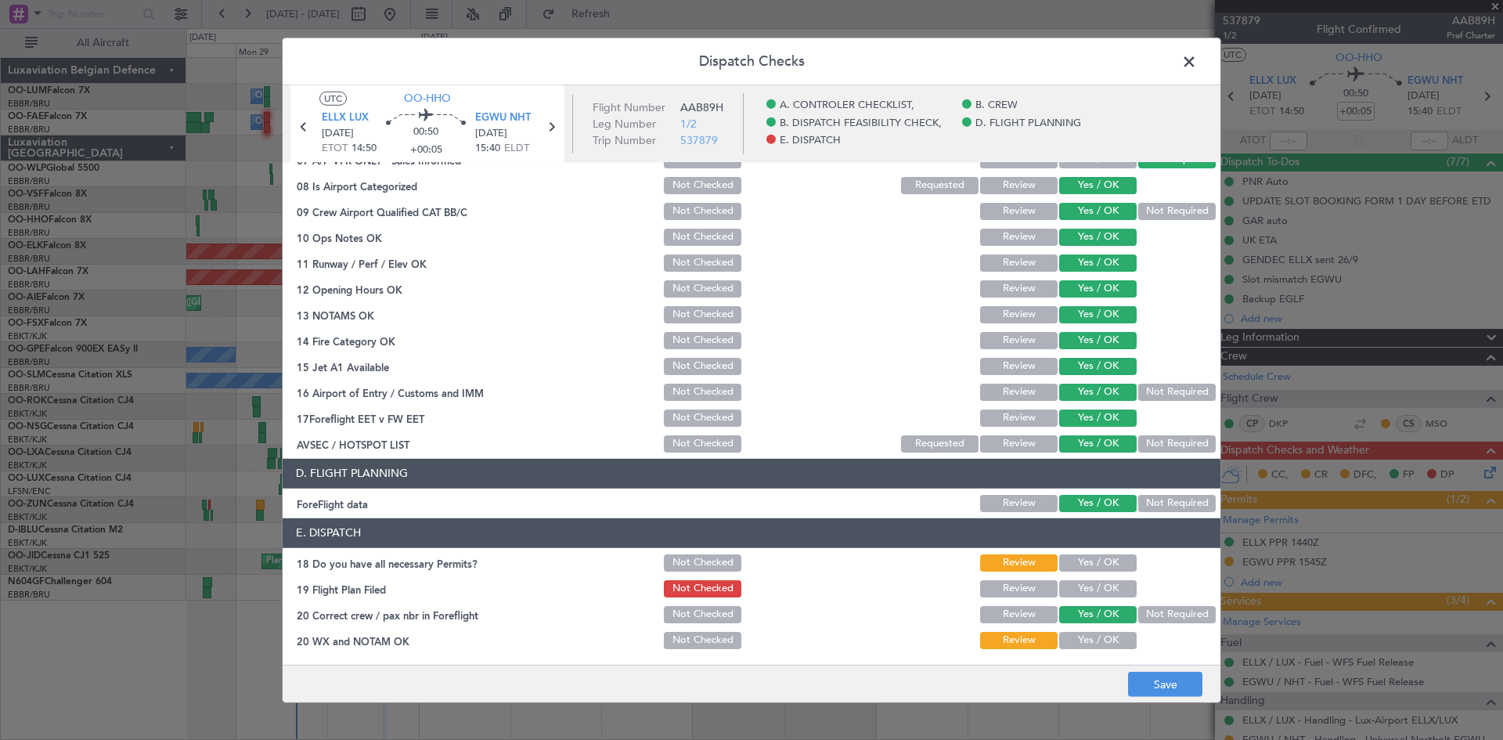
drag, startPoint x: 1097, startPoint y: 567, endPoint x: 1097, endPoint y: 582, distance: 14.1
click at [1096, 568] on button "Yes / OK" at bounding box center [1097, 562] width 77 height 17
click at [1093, 596] on button "Yes / OK" at bounding box center [1097, 588] width 77 height 17
click at [1093, 632] on button "Yes / OK" at bounding box center [1097, 640] width 77 height 17
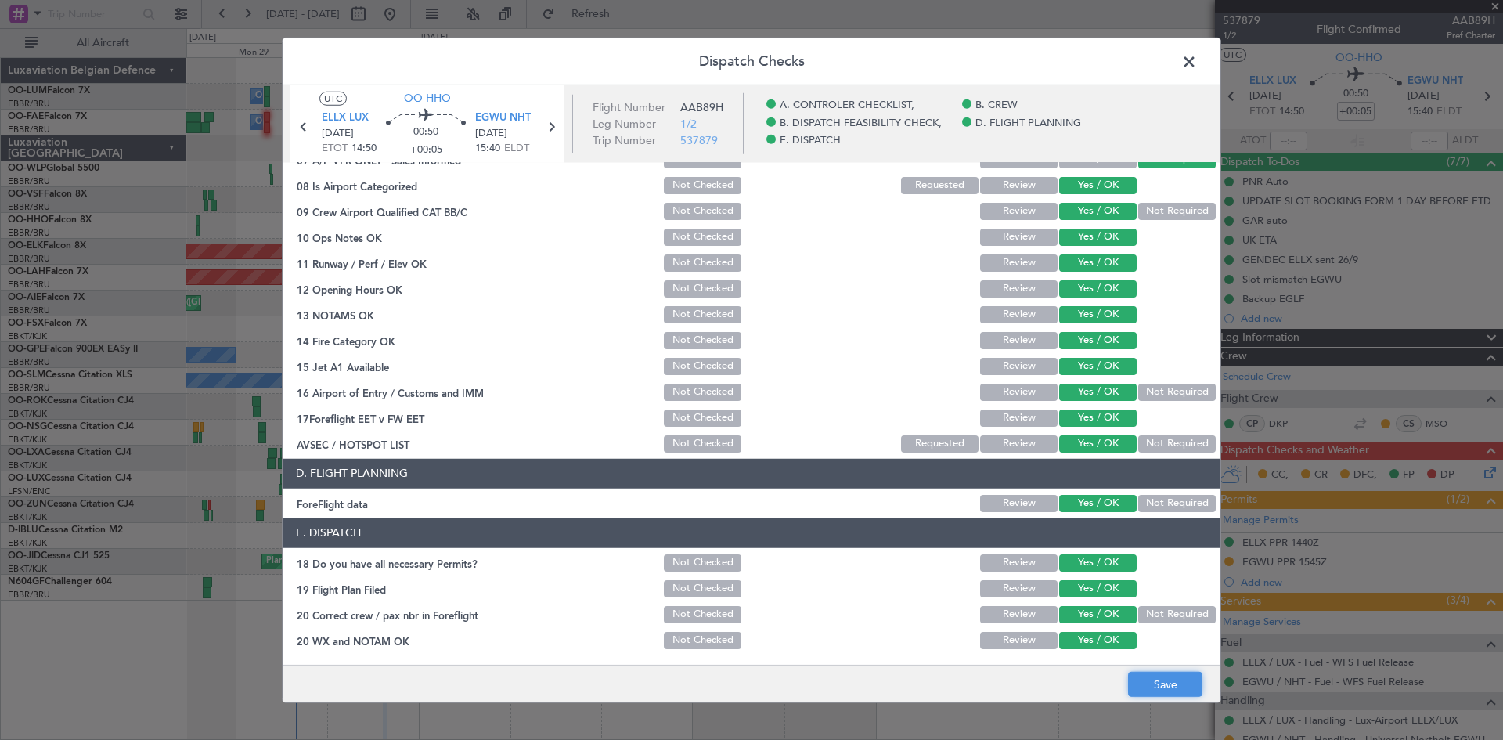
click at [1161, 684] on button "Save" at bounding box center [1165, 684] width 74 height 25
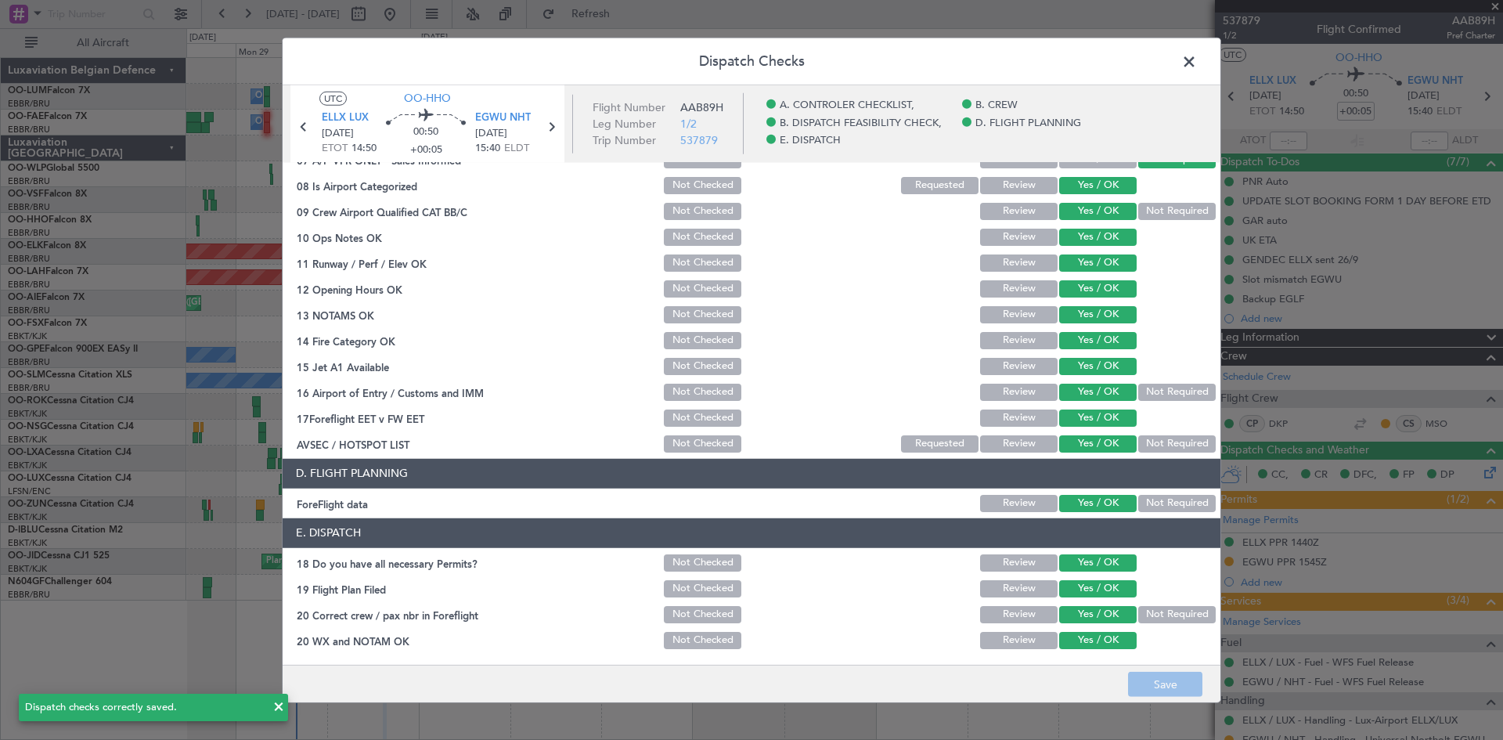
click at [1197, 61] on span at bounding box center [1197, 64] width 0 height 31
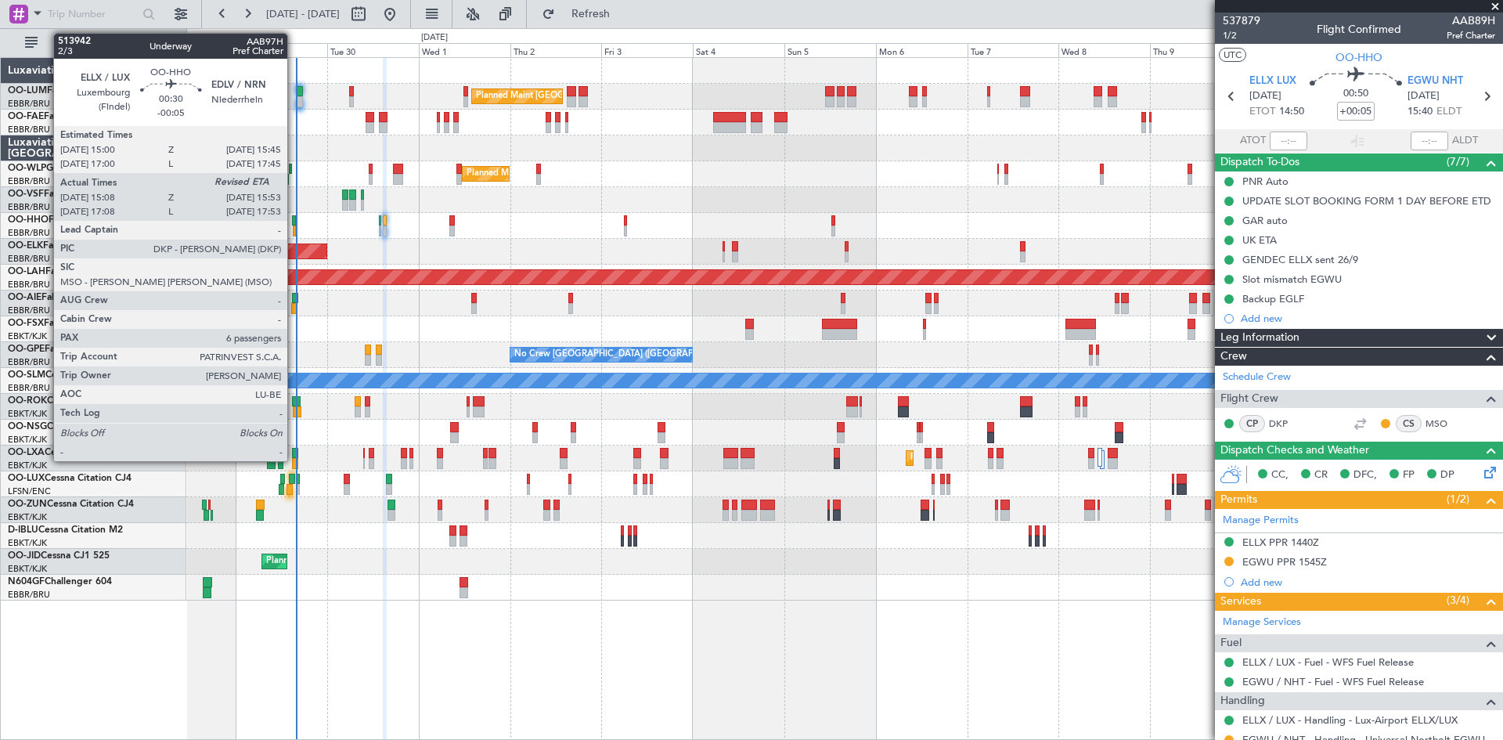
click at [294, 220] on div at bounding box center [293, 220] width 3 height 11
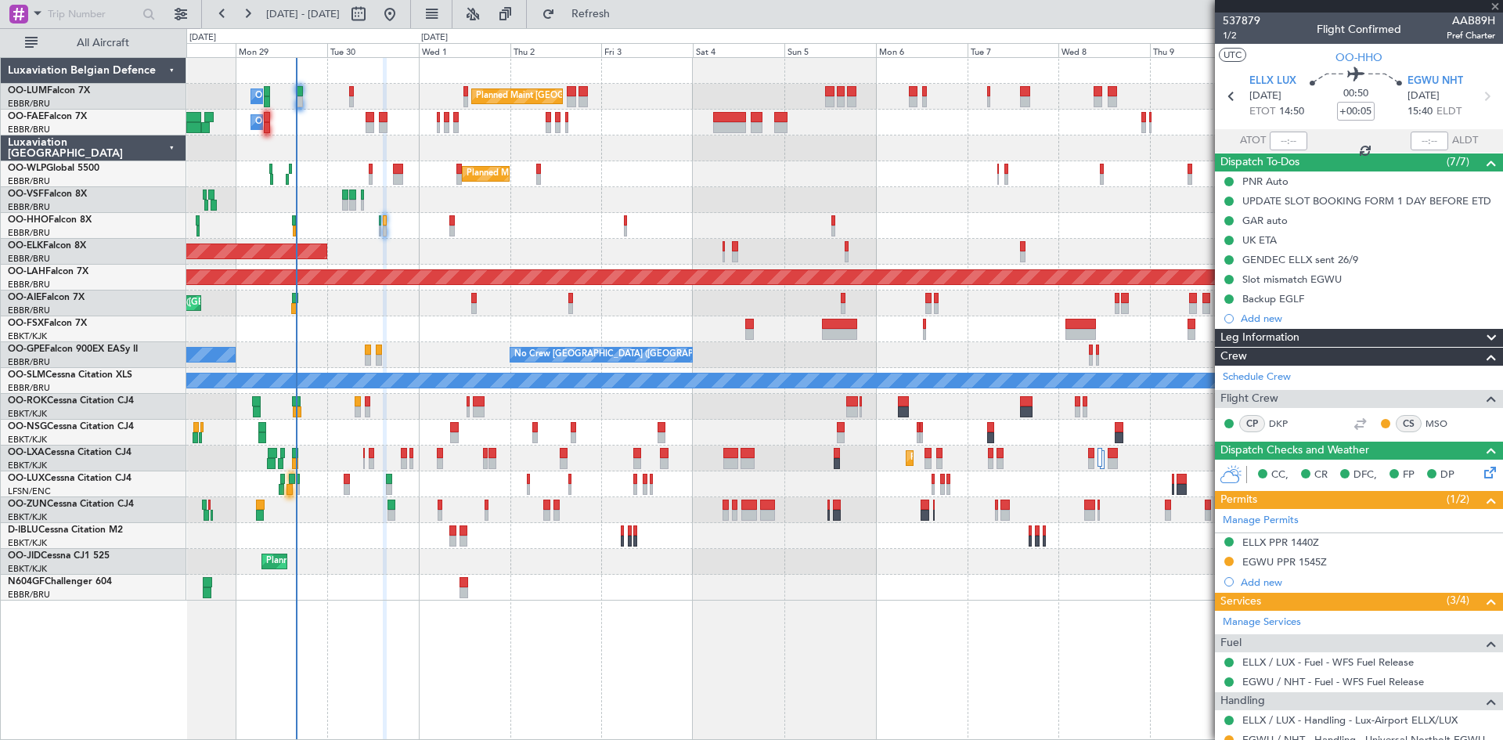
type input "-00:05"
type input "15:18"
type input "6"
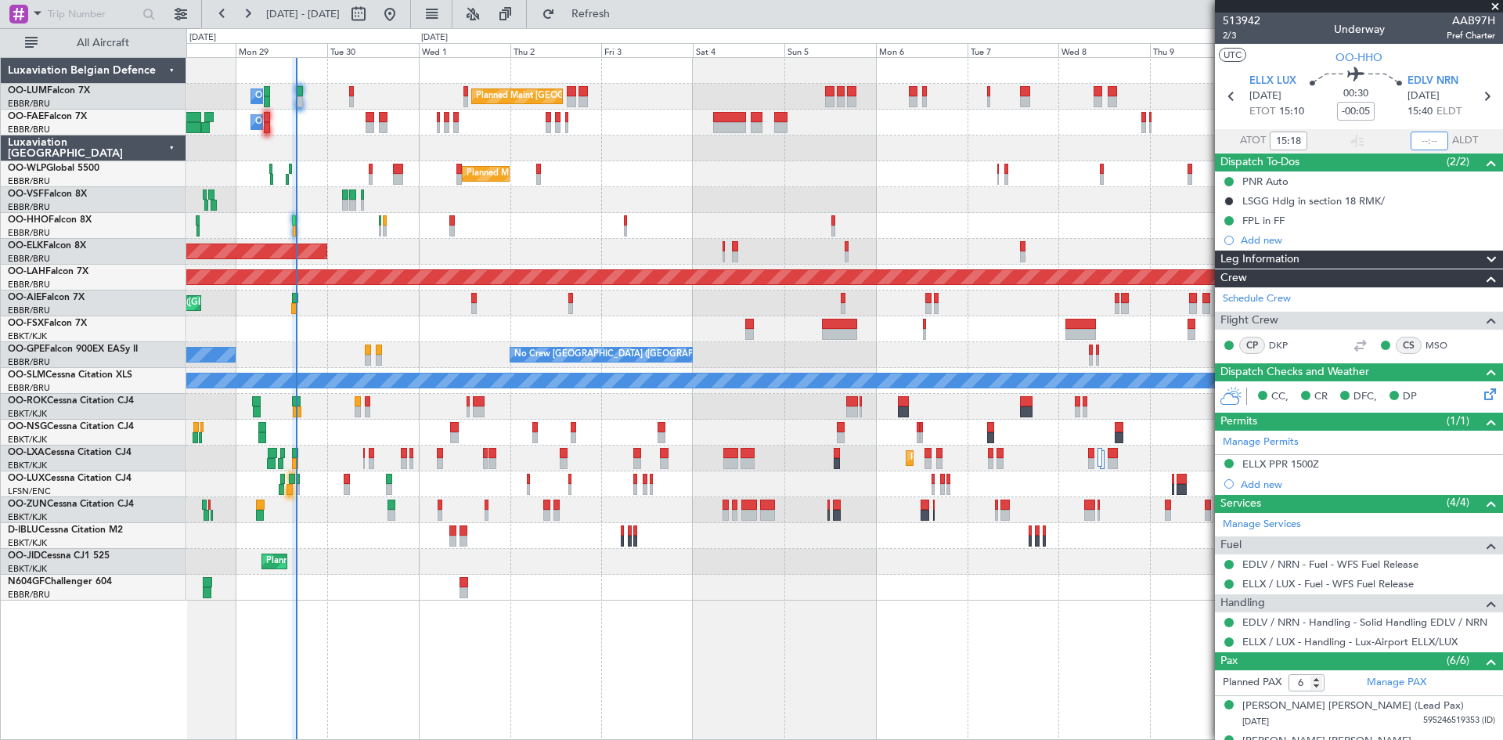
click at [1423, 137] on input "text" at bounding box center [1429, 140] width 38 height 19
click at [1392, 105] on div "00:30 -00:05" at bounding box center [1355, 96] width 103 height 58
type input "15:48"
click at [295, 92] on div "Planned Maint [GEOGRAPHIC_DATA] ([GEOGRAPHIC_DATA] National) Owner [GEOGRAPHIC_…" at bounding box center [844, 97] width 1316 height 26
click at [300, 85] on div "Planned Maint [GEOGRAPHIC_DATA] ([GEOGRAPHIC_DATA] National) Owner [GEOGRAPHIC_…" at bounding box center [844, 97] width 1316 height 26
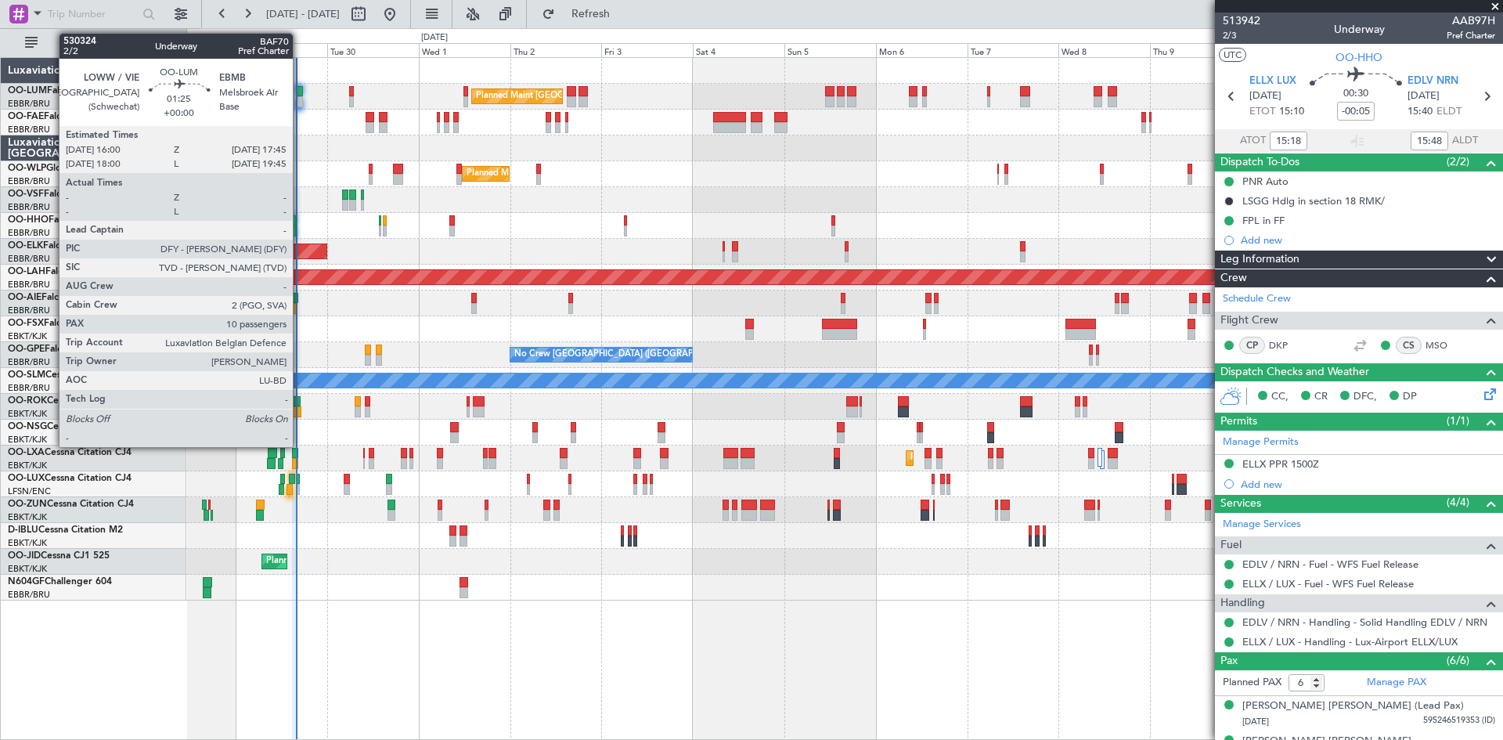
click at [300, 91] on div at bounding box center [299, 91] width 7 height 11
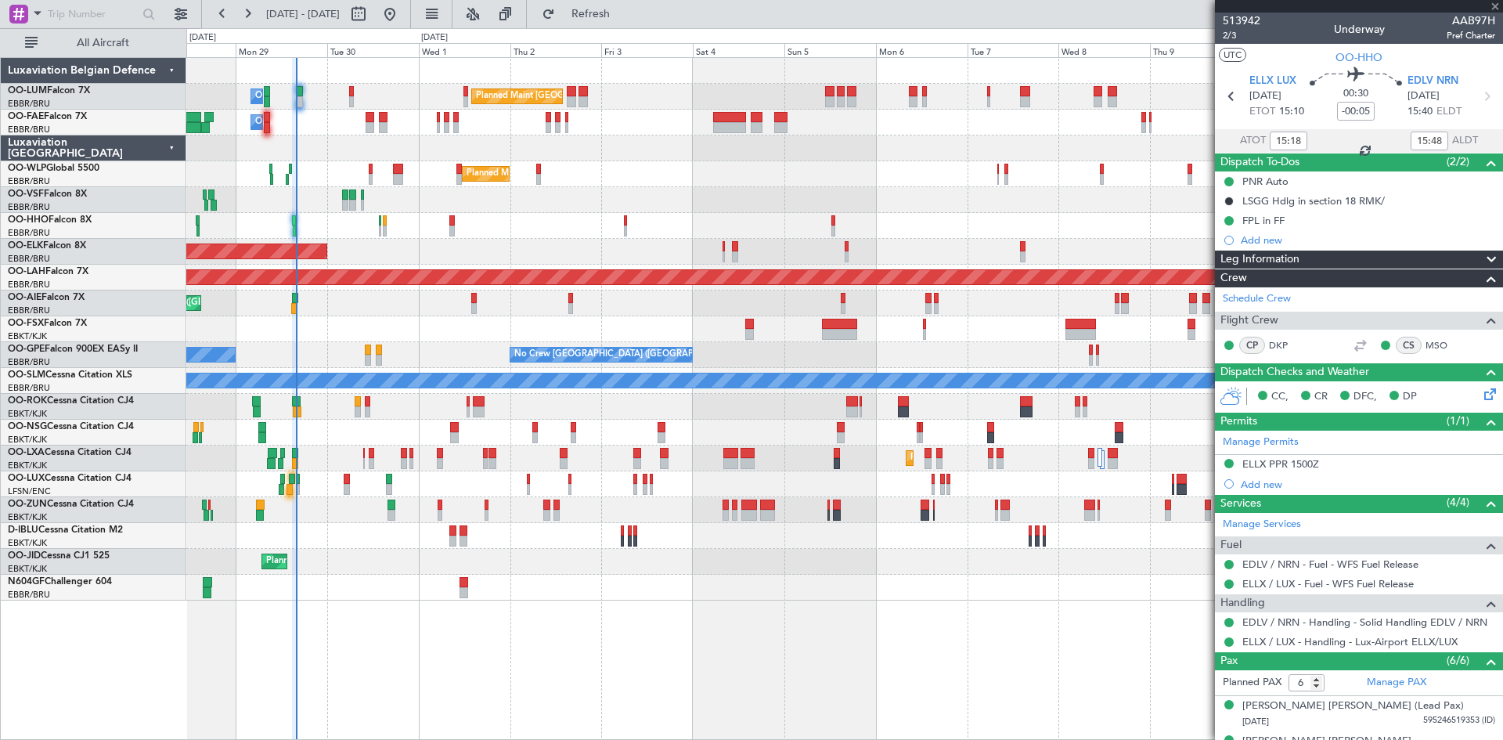
type input "10"
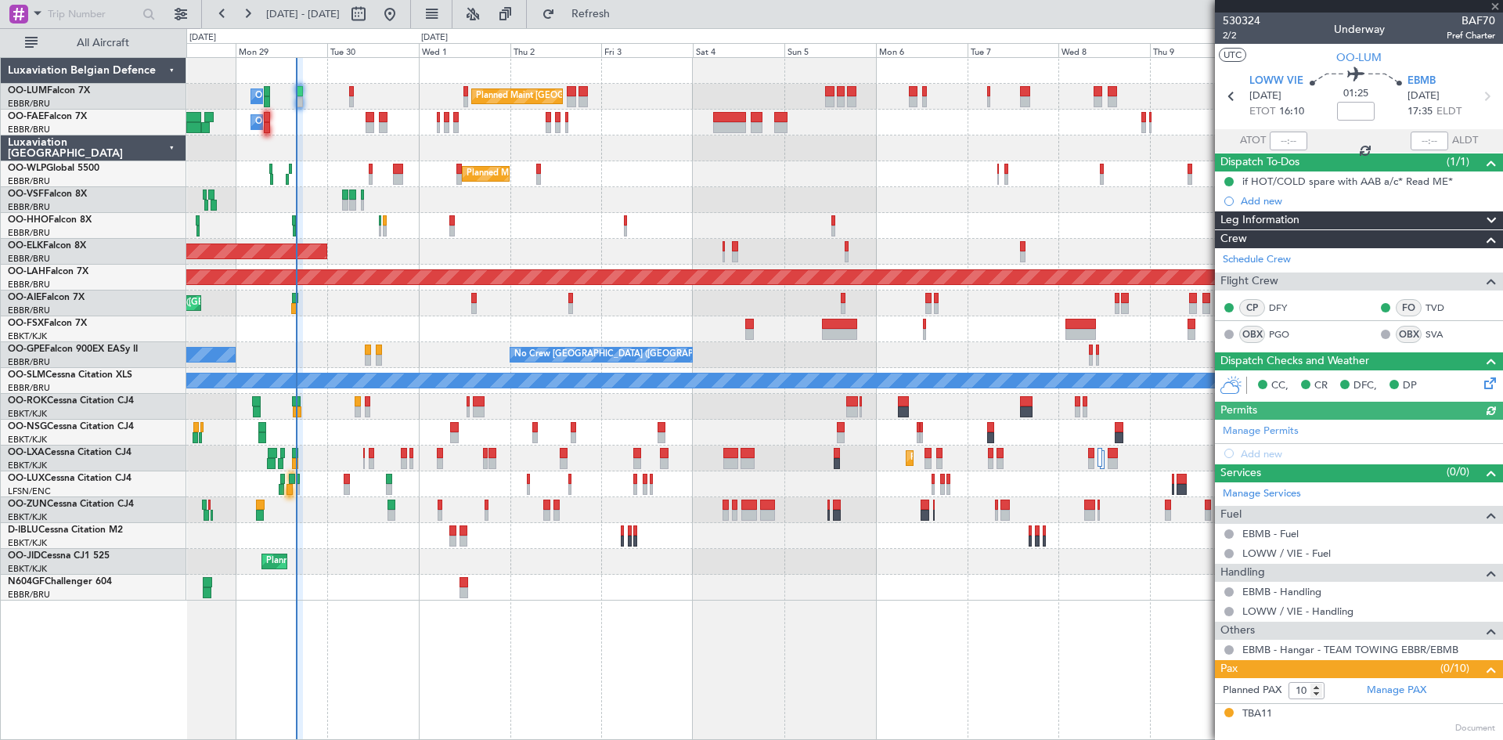
click at [1279, 140] on div at bounding box center [1288, 140] width 38 height 19
click at [1281, 139] on input "text" at bounding box center [1288, 140] width 38 height 19
click at [1338, 138] on section "ATOT 1550 ALDT" at bounding box center [1359, 140] width 288 height 23
type input "15:50"
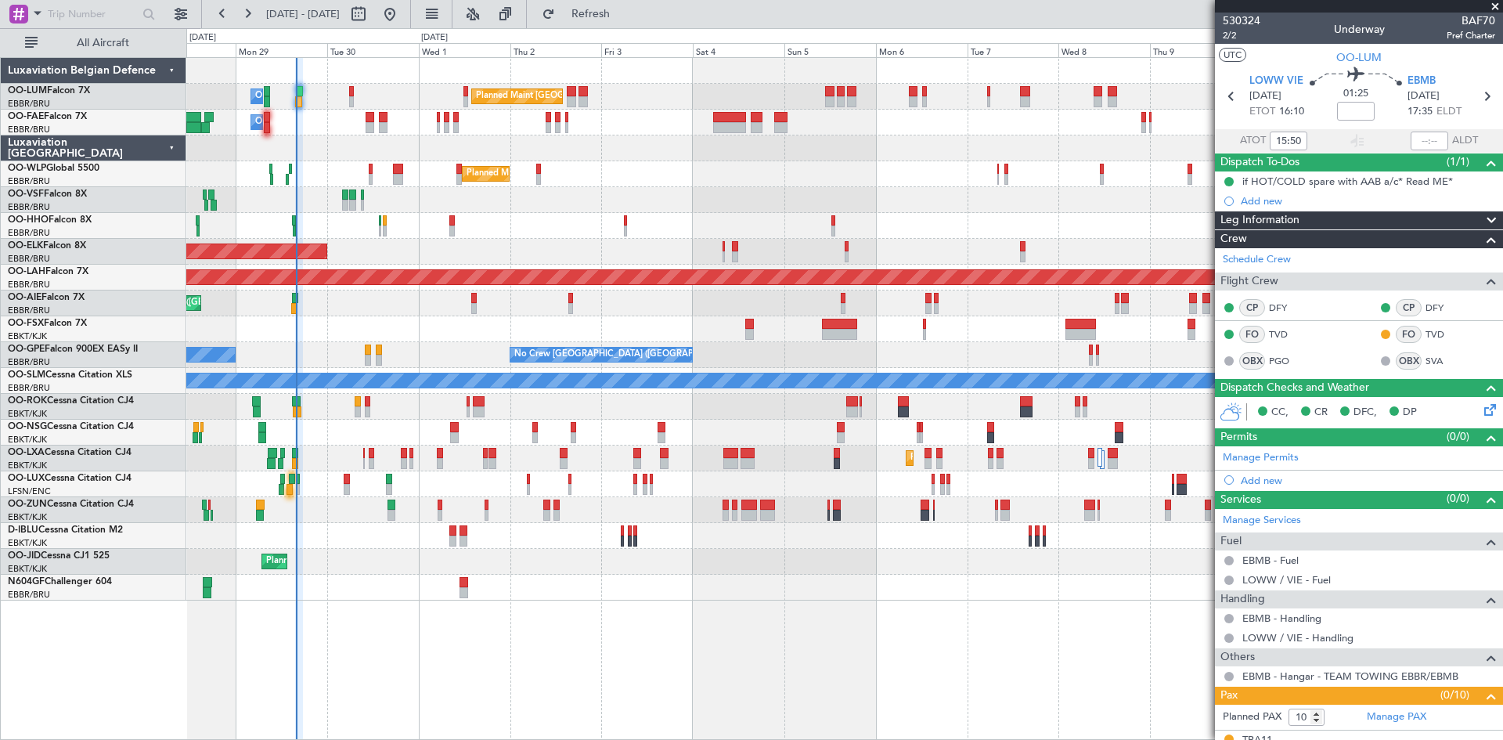
scroll to position [319, 0]
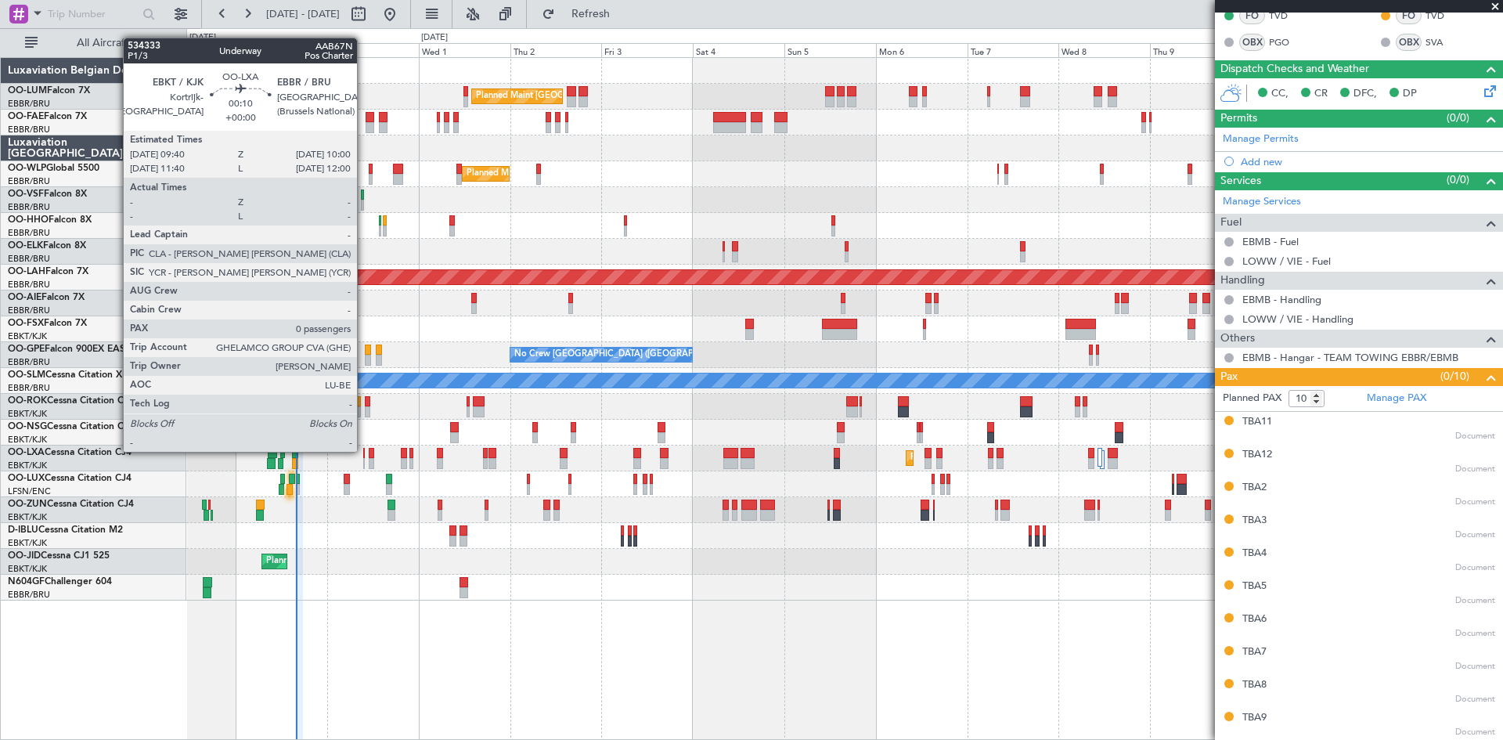
click at [364, 452] on div at bounding box center [364, 453] width 2 height 11
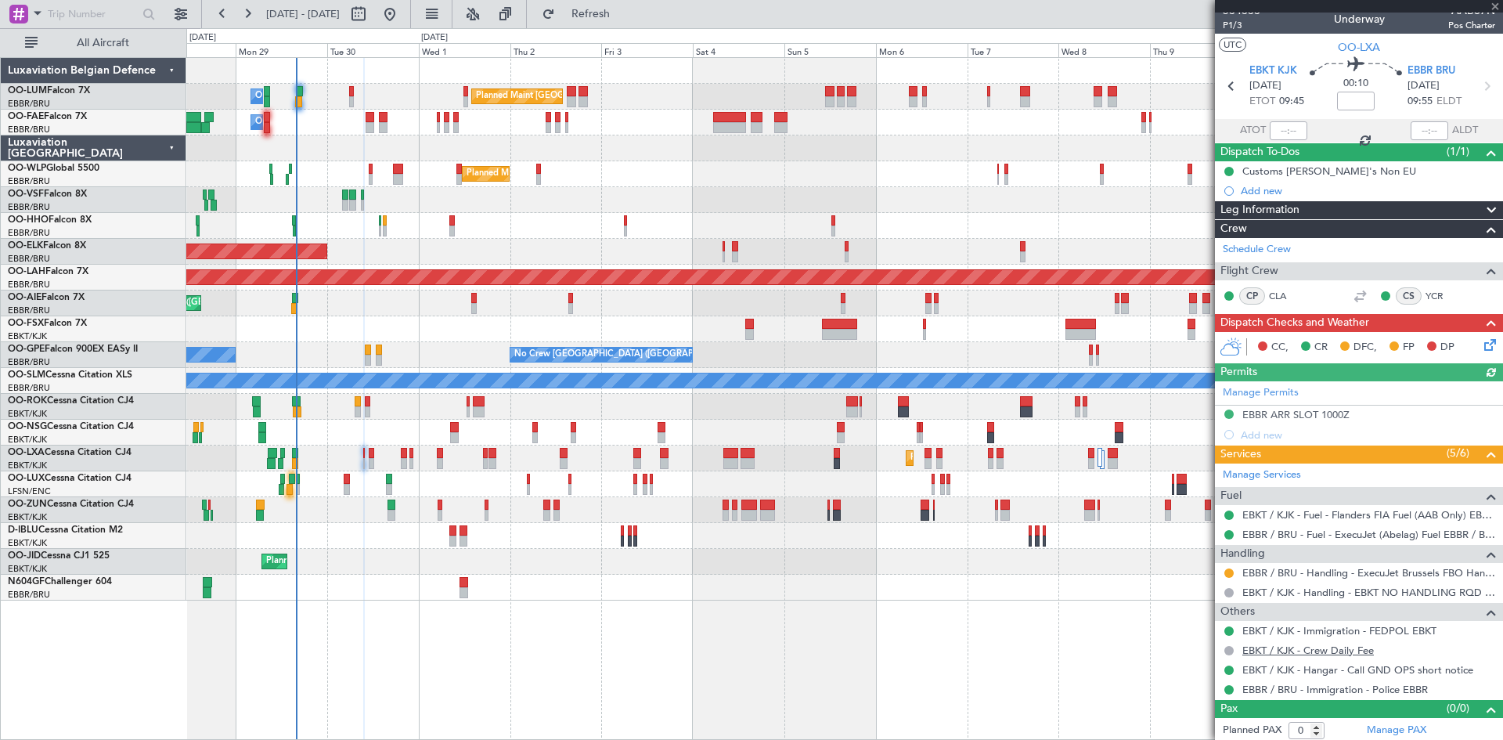
scroll to position [13, 0]
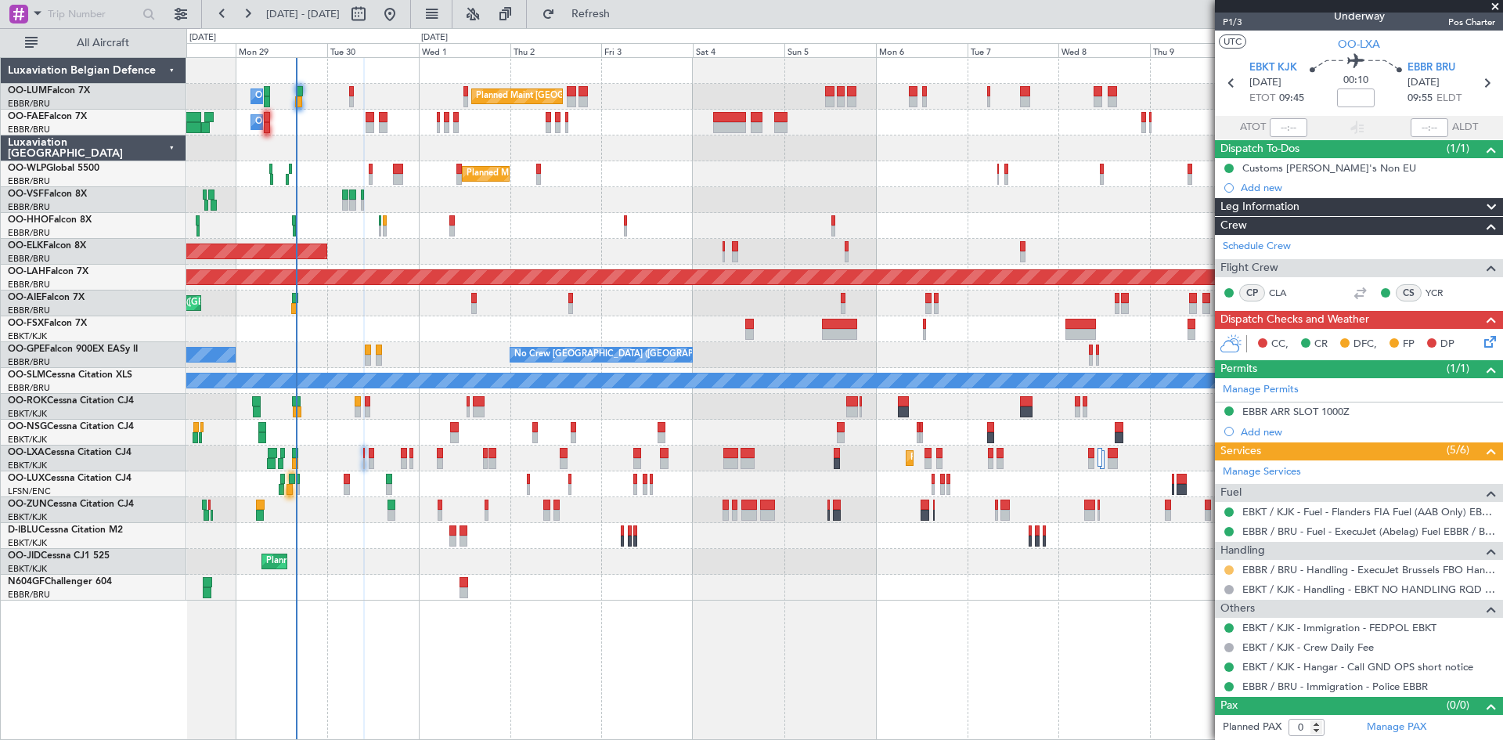
click at [1229, 570] on button at bounding box center [1228, 569] width 9 height 9
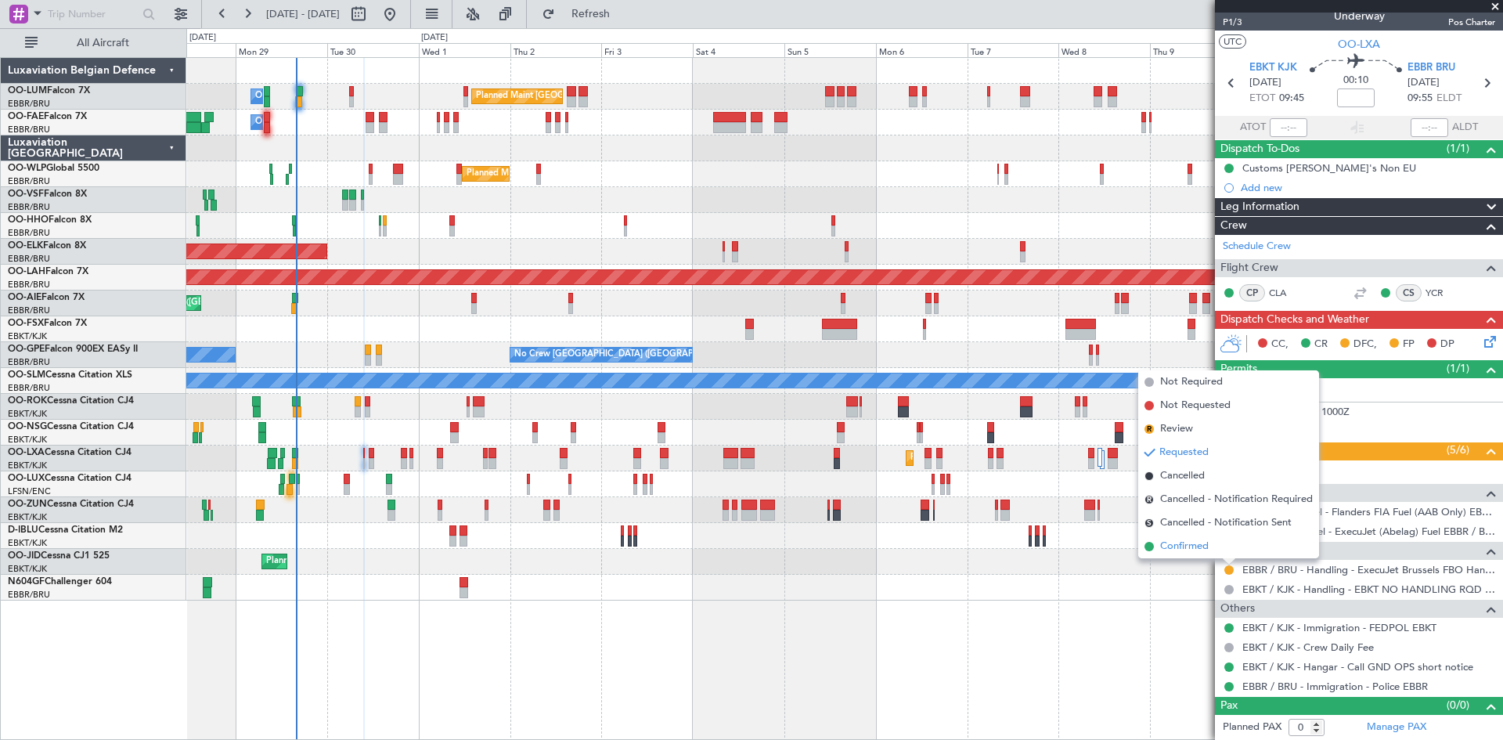
click at [1190, 545] on span "Confirmed" at bounding box center [1184, 546] width 49 height 16
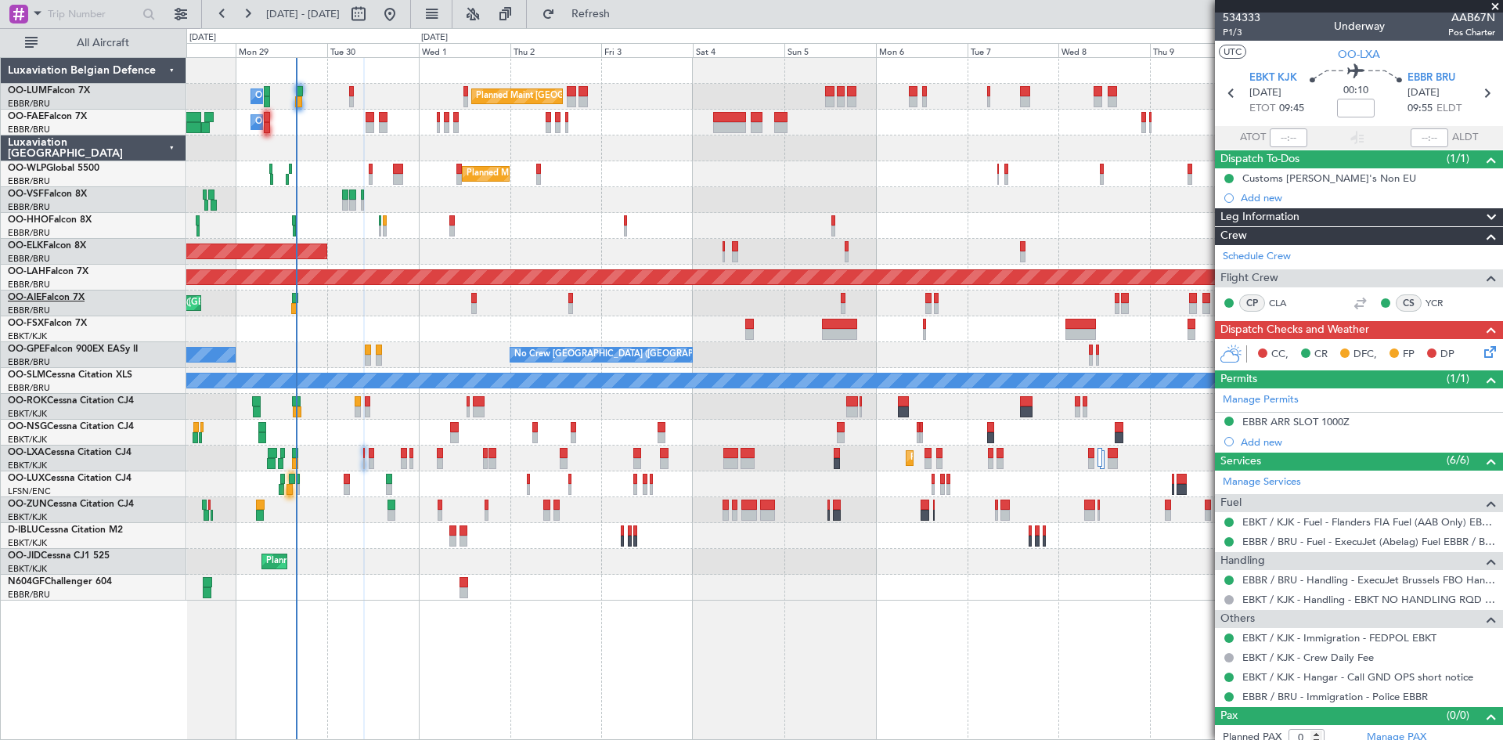
scroll to position [0, 0]
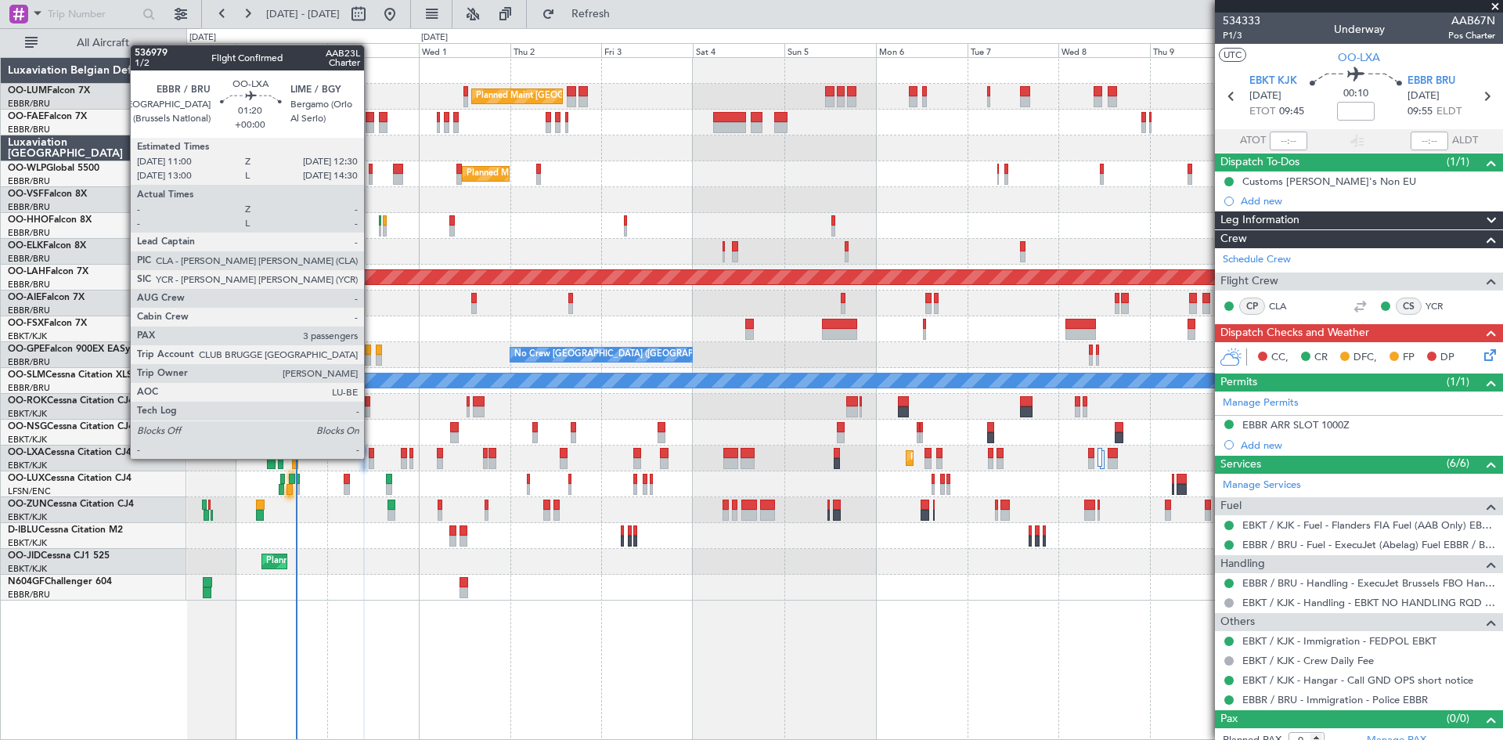
click at [371, 459] on div at bounding box center [372, 463] width 6 height 11
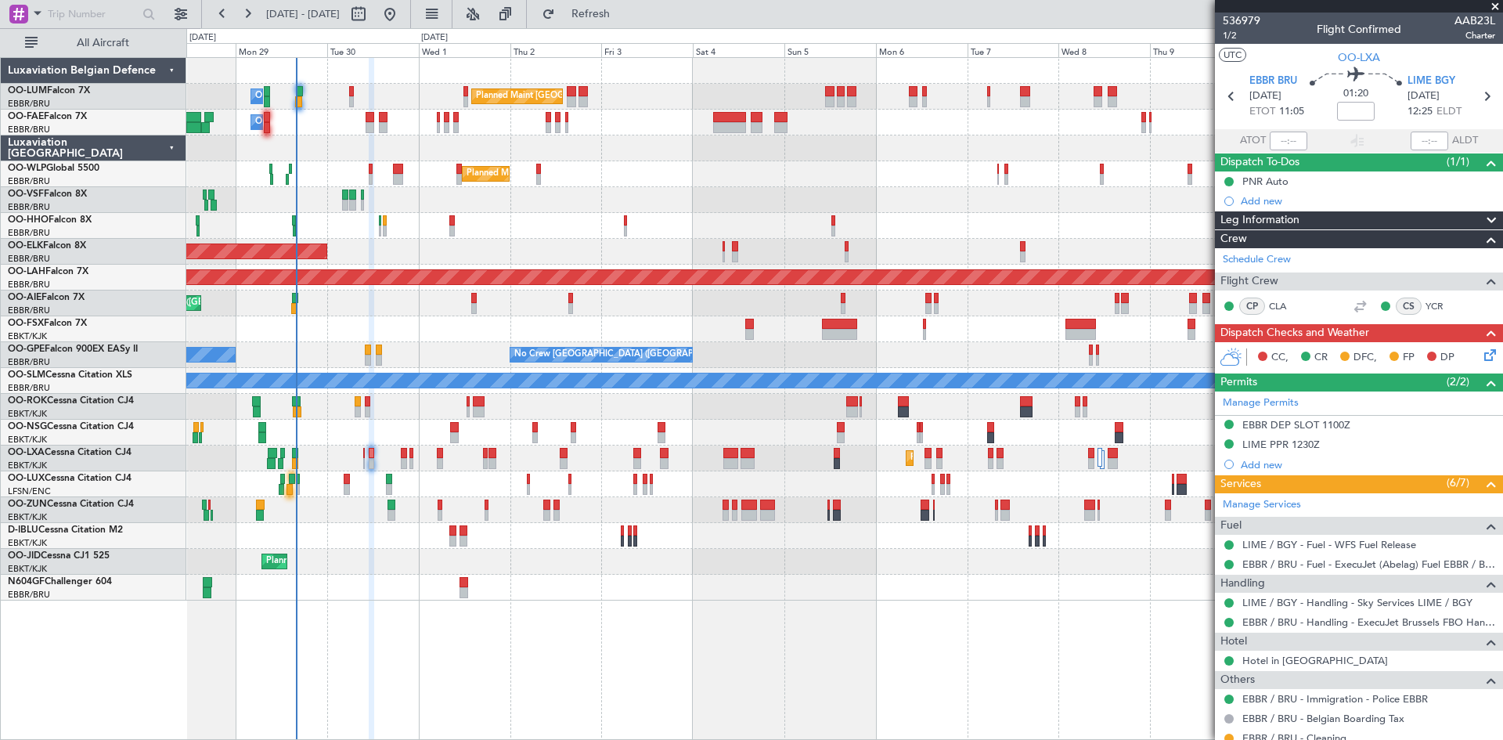
click at [1481, 354] on icon at bounding box center [1487, 352] width 13 height 13
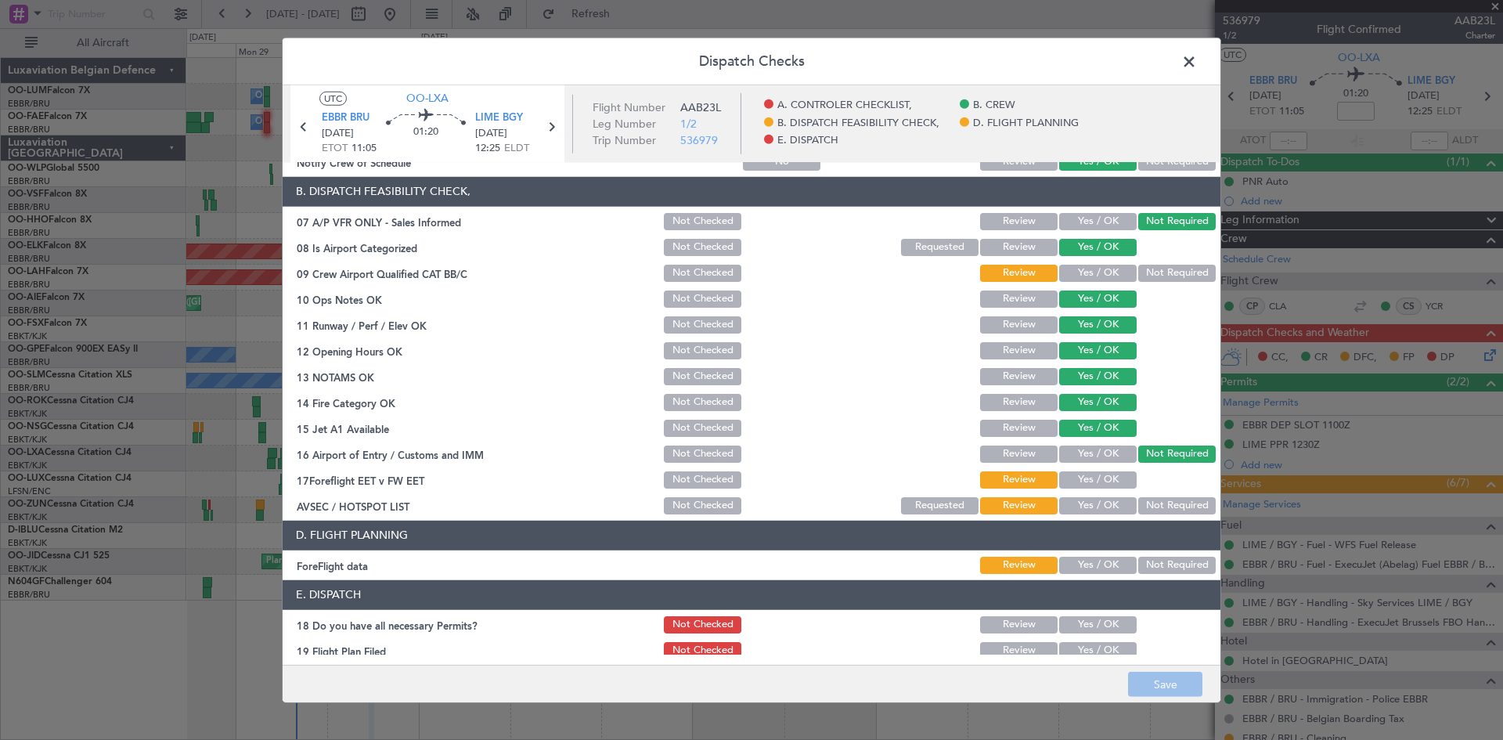
scroll to position [296, 0]
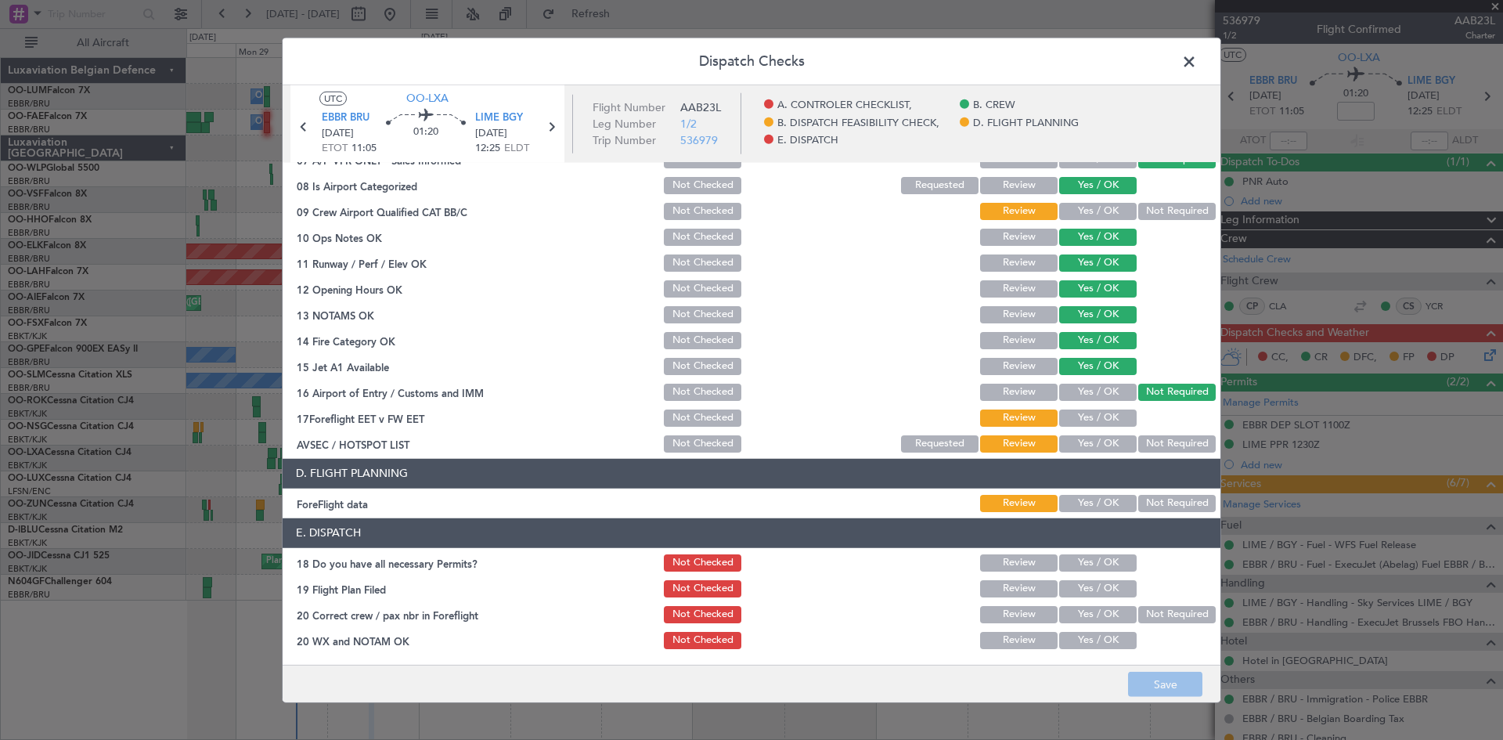
click at [1089, 566] on button "Yes / OK" at bounding box center [1097, 562] width 77 height 17
click at [1088, 614] on button "Yes / OK" at bounding box center [1097, 614] width 77 height 17
click at [1140, 678] on button "Save" at bounding box center [1165, 684] width 74 height 25
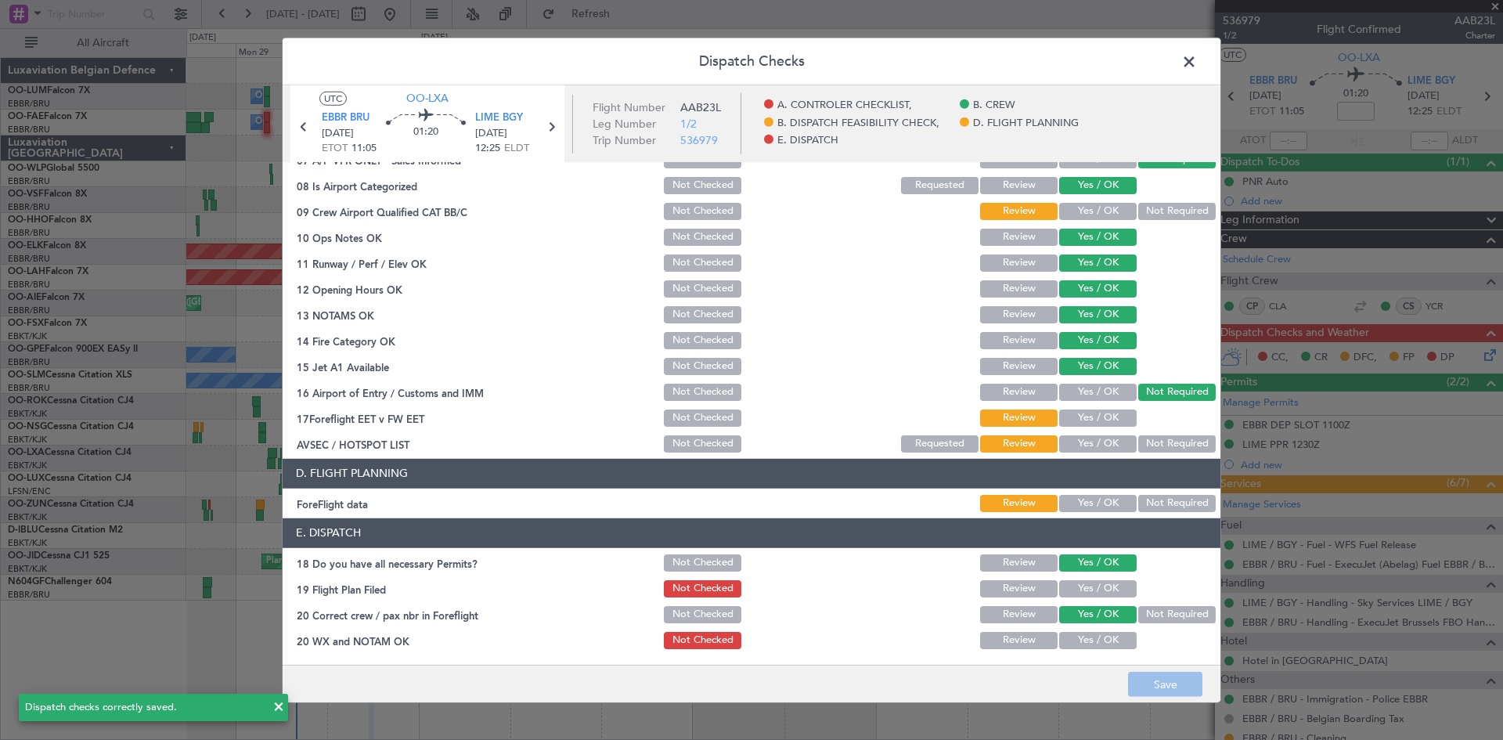
click at [1197, 66] on span at bounding box center [1197, 64] width 0 height 31
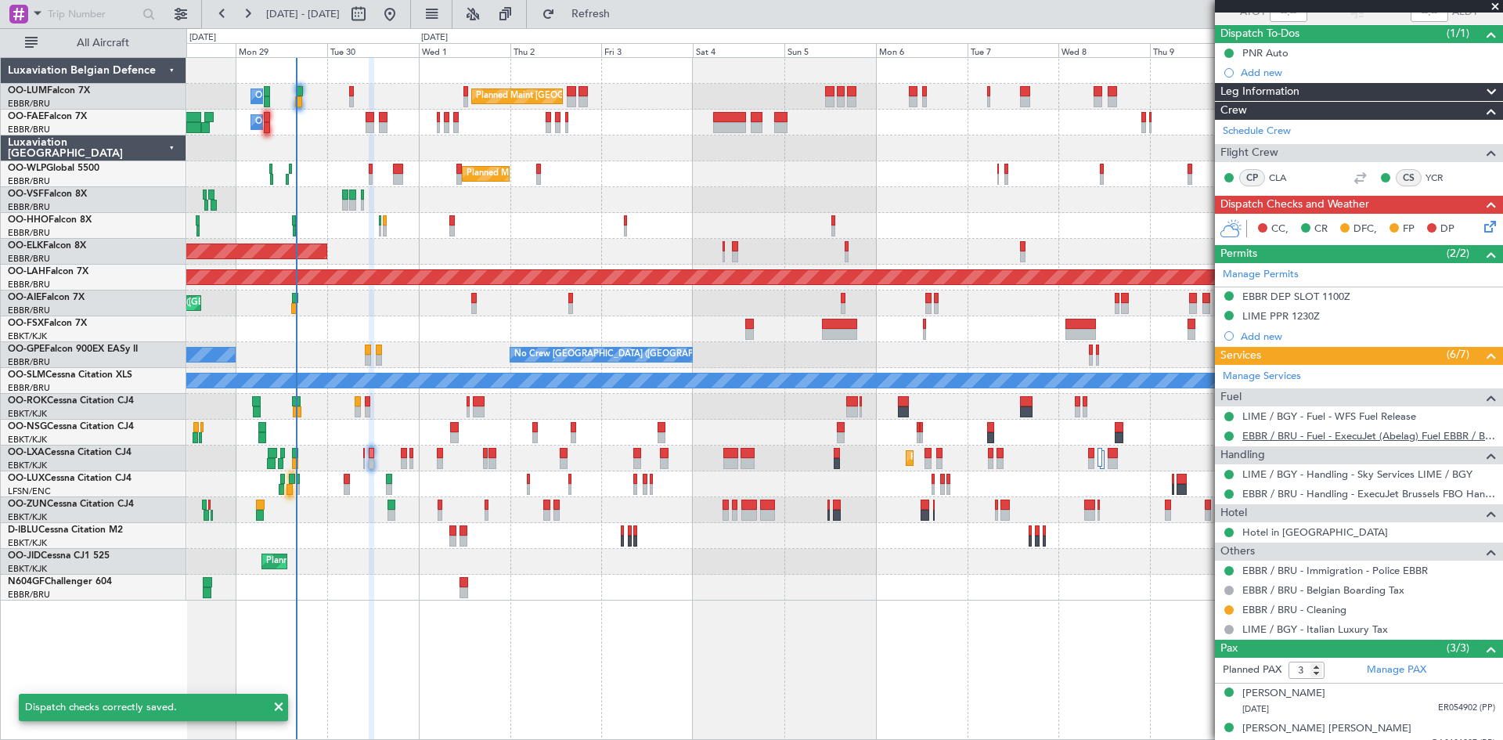
scroll to position [177, 0]
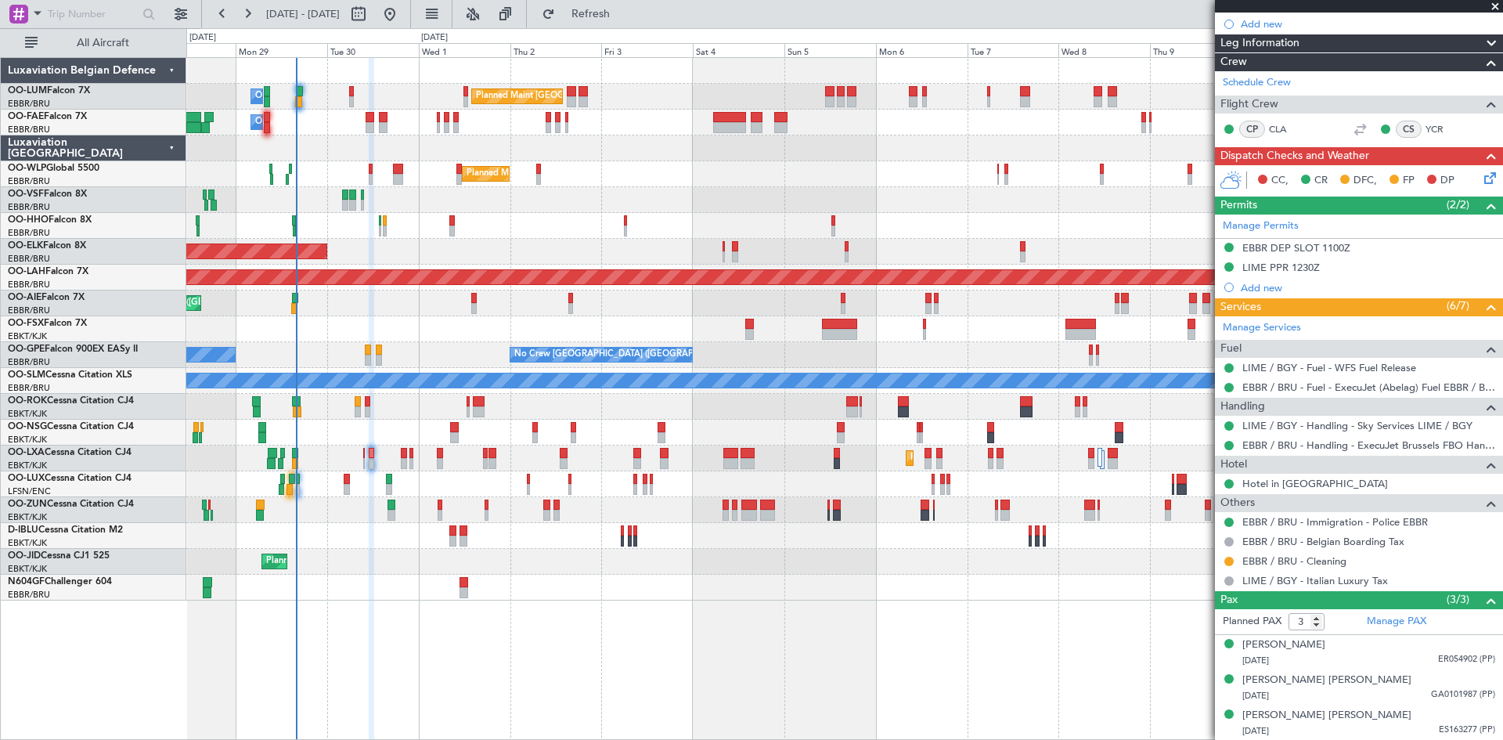
click at [1485, 174] on icon at bounding box center [1487, 175] width 13 height 13
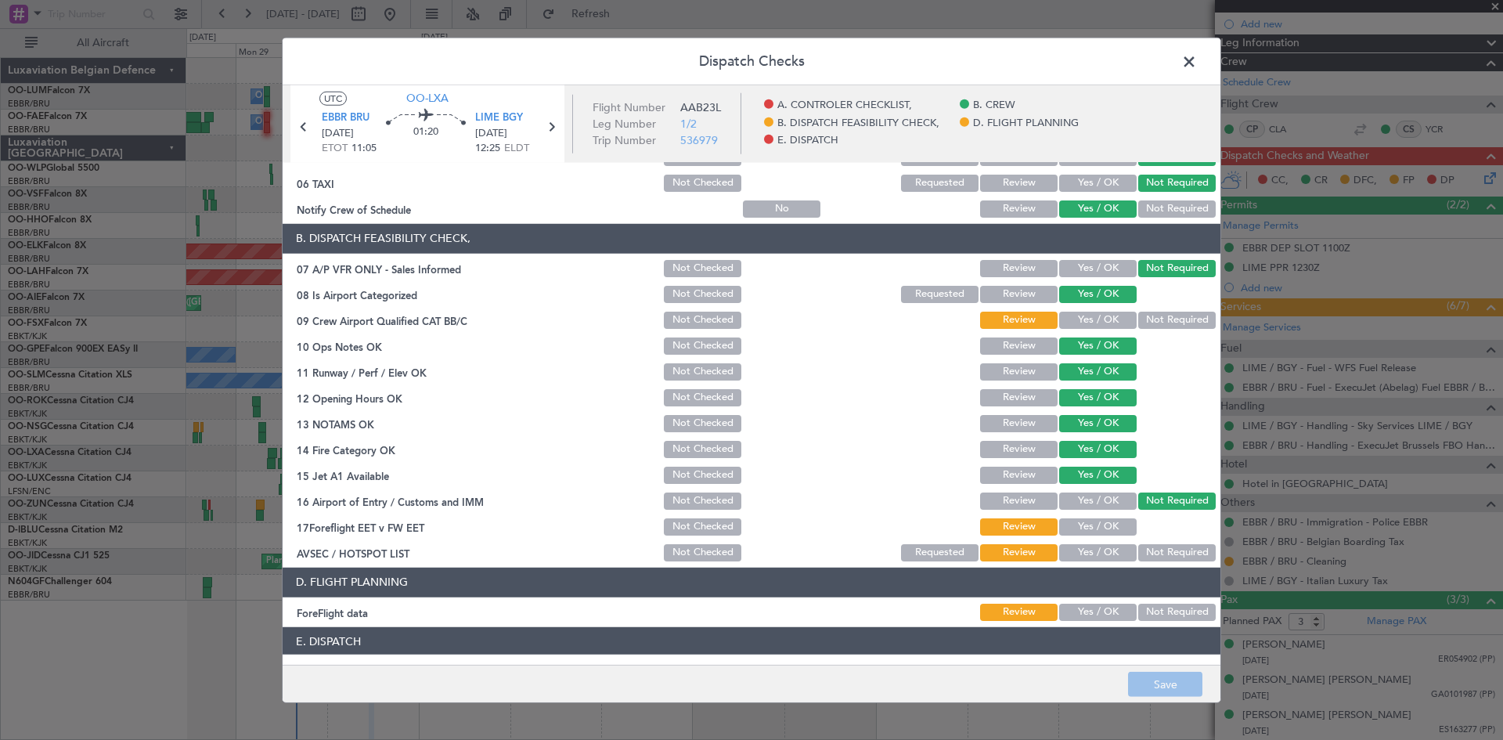
scroll to position [296, 0]
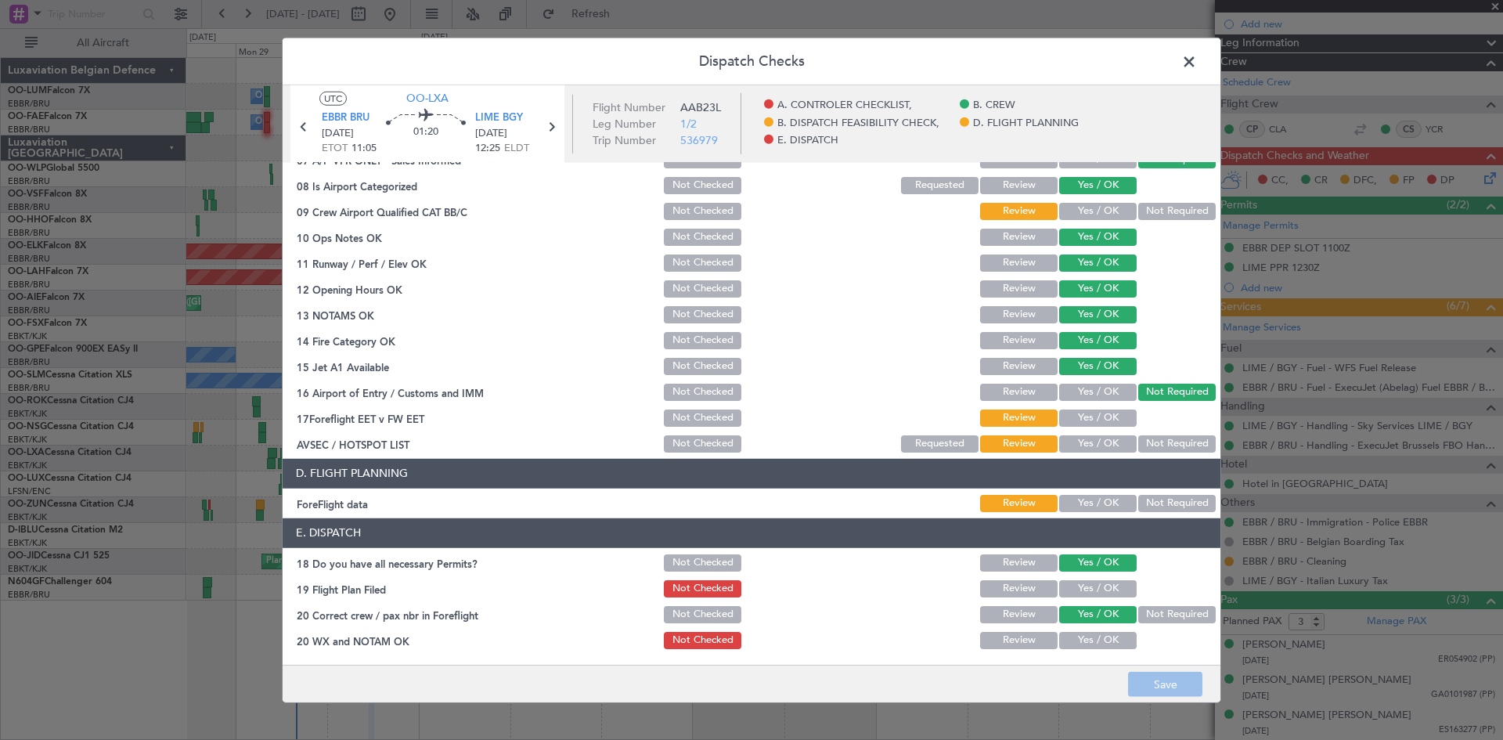
click at [1197, 59] on span at bounding box center [1197, 64] width 0 height 31
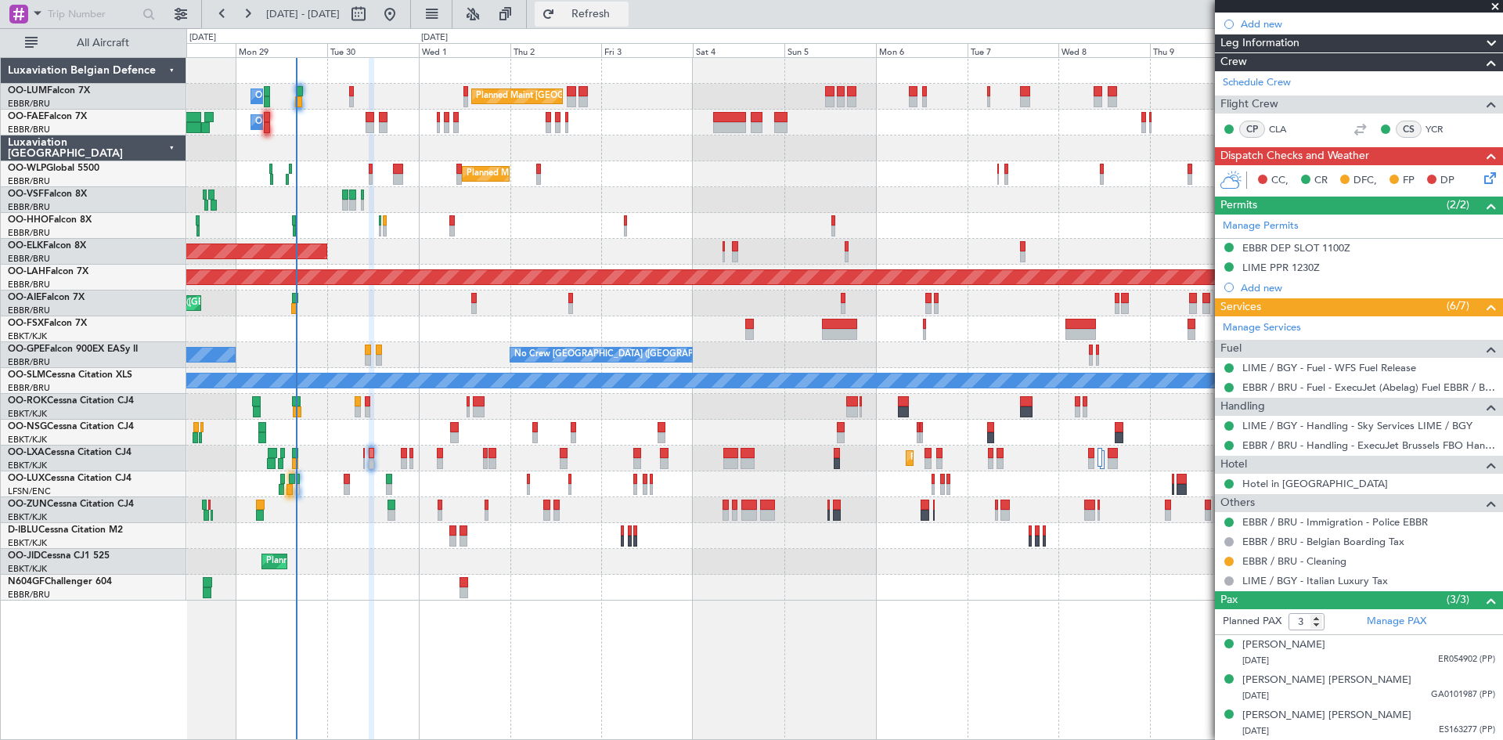
click at [624, 20] on span "Refresh" at bounding box center [591, 14] width 66 height 11
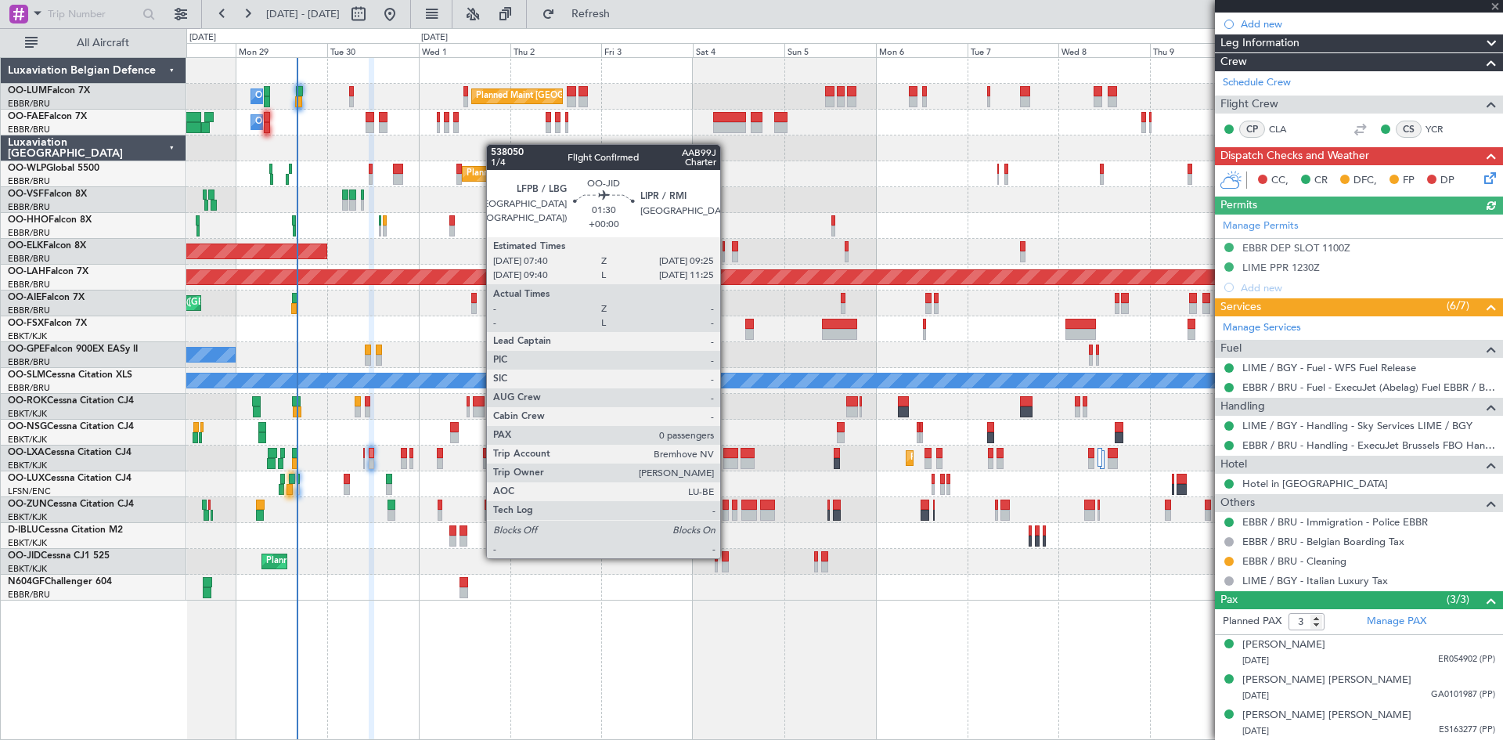
click at [727, 556] on div at bounding box center [725, 556] width 7 height 11
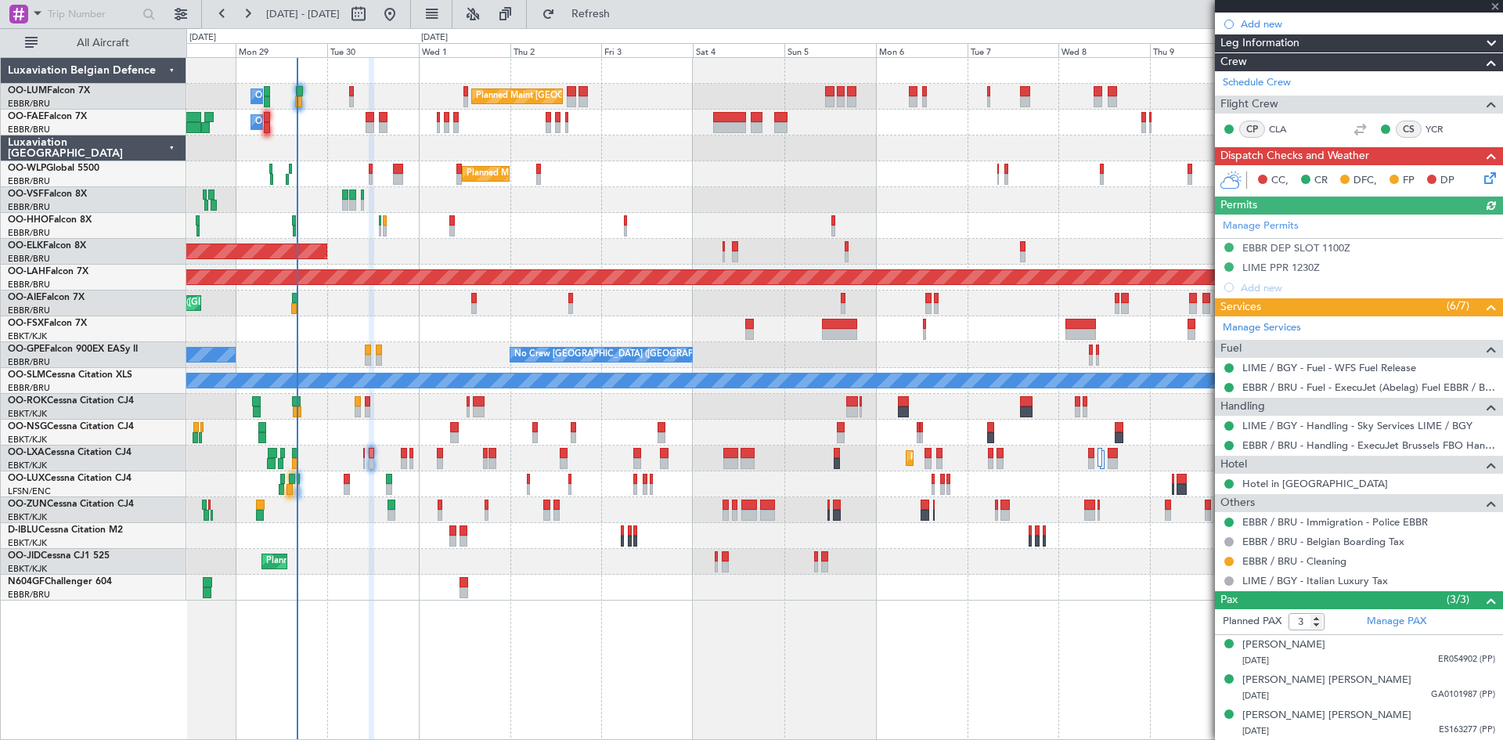
type input "0"
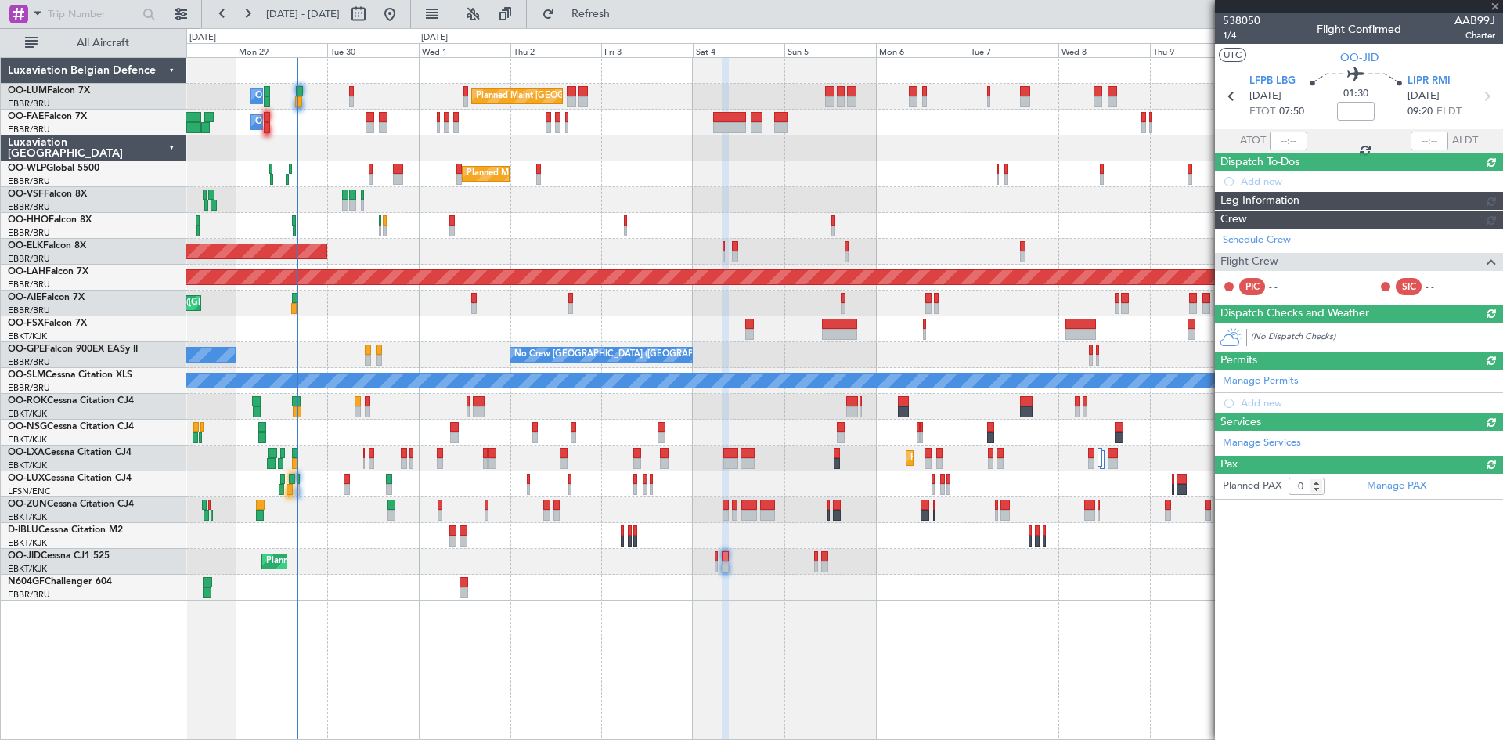
scroll to position [0, 0]
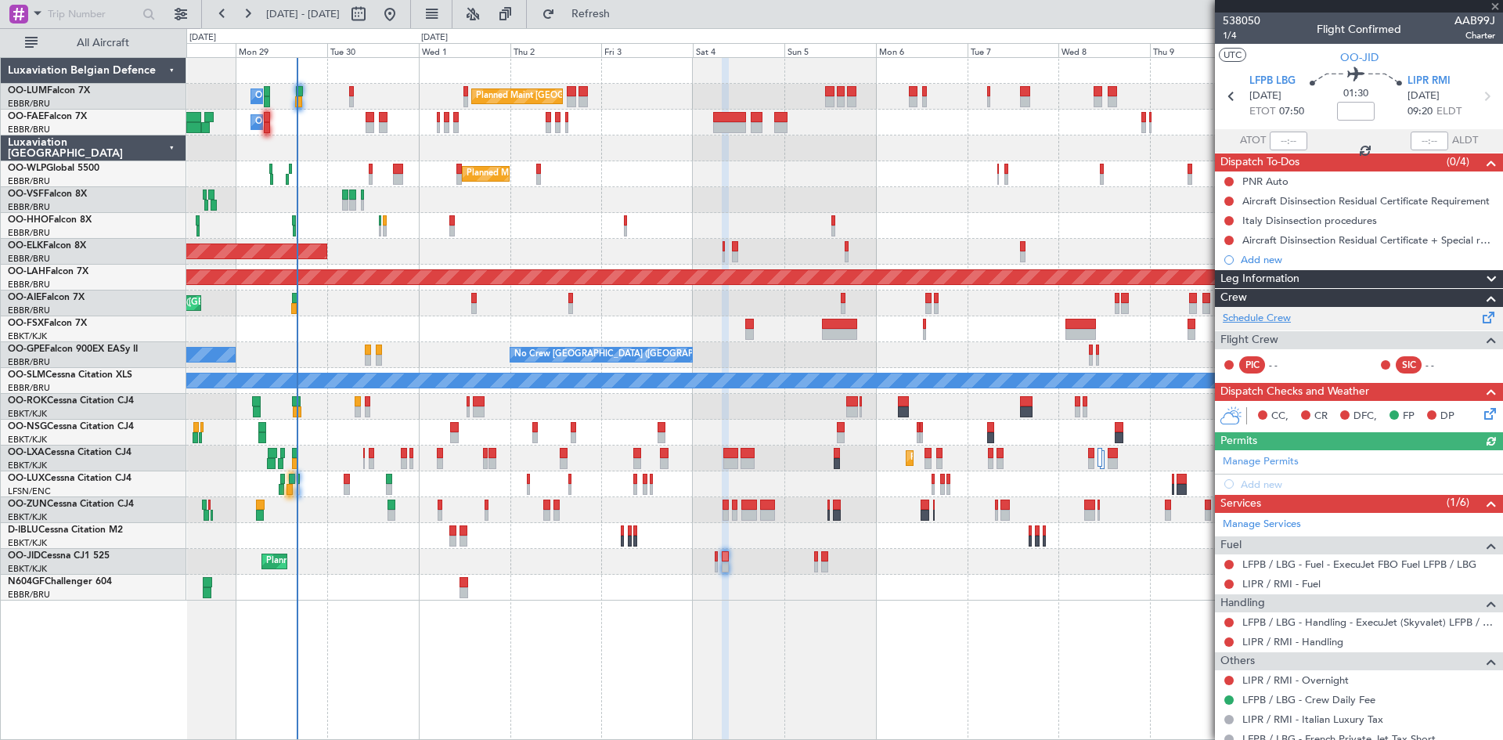
click at [1253, 317] on link "Schedule Crew" at bounding box center [1257, 319] width 68 height 16
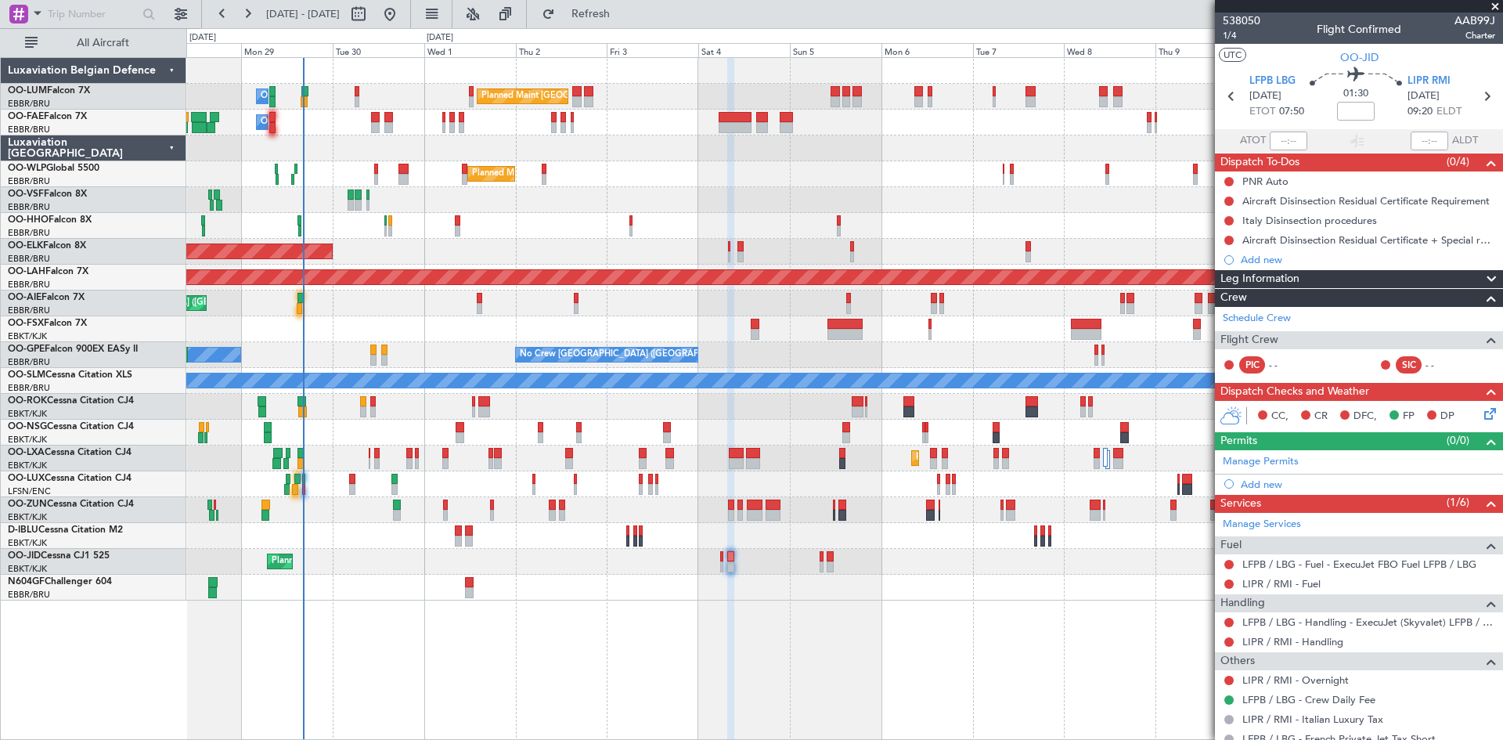
click at [351, 327] on div "Planned Maint Kortrijk-[GEOGRAPHIC_DATA]" at bounding box center [844, 329] width 1316 height 26
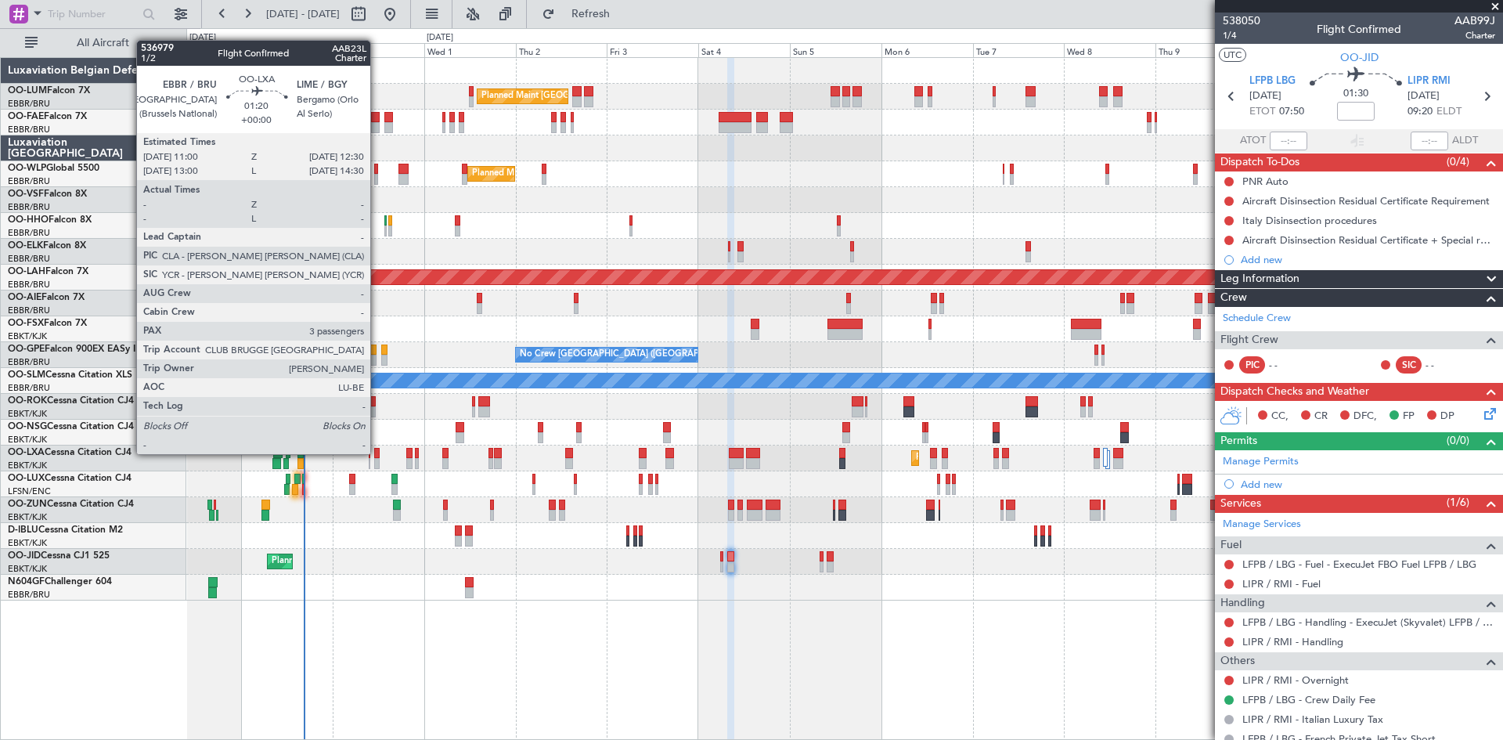
click at [377, 454] on div at bounding box center [377, 453] width 6 height 11
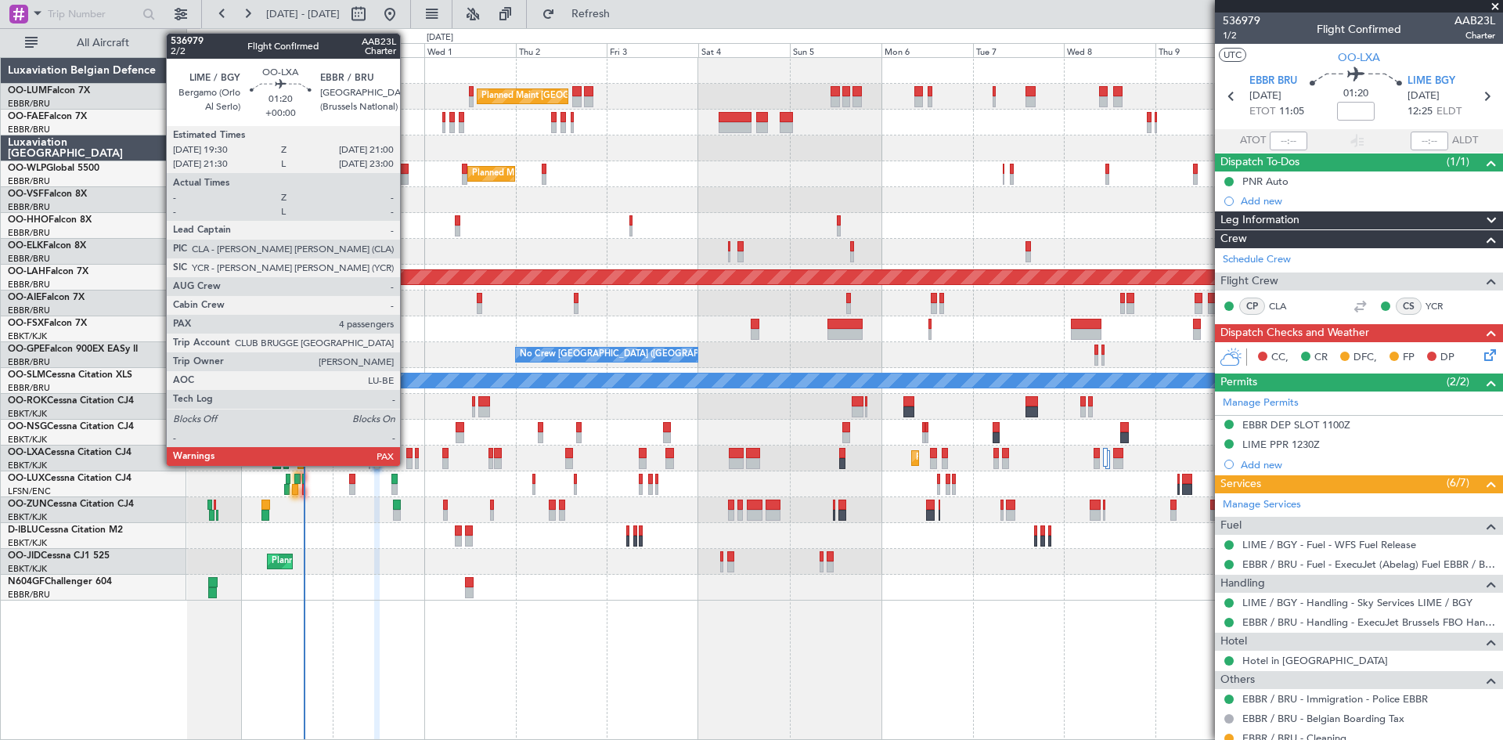
click at [407, 459] on div at bounding box center [409, 463] width 6 height 11
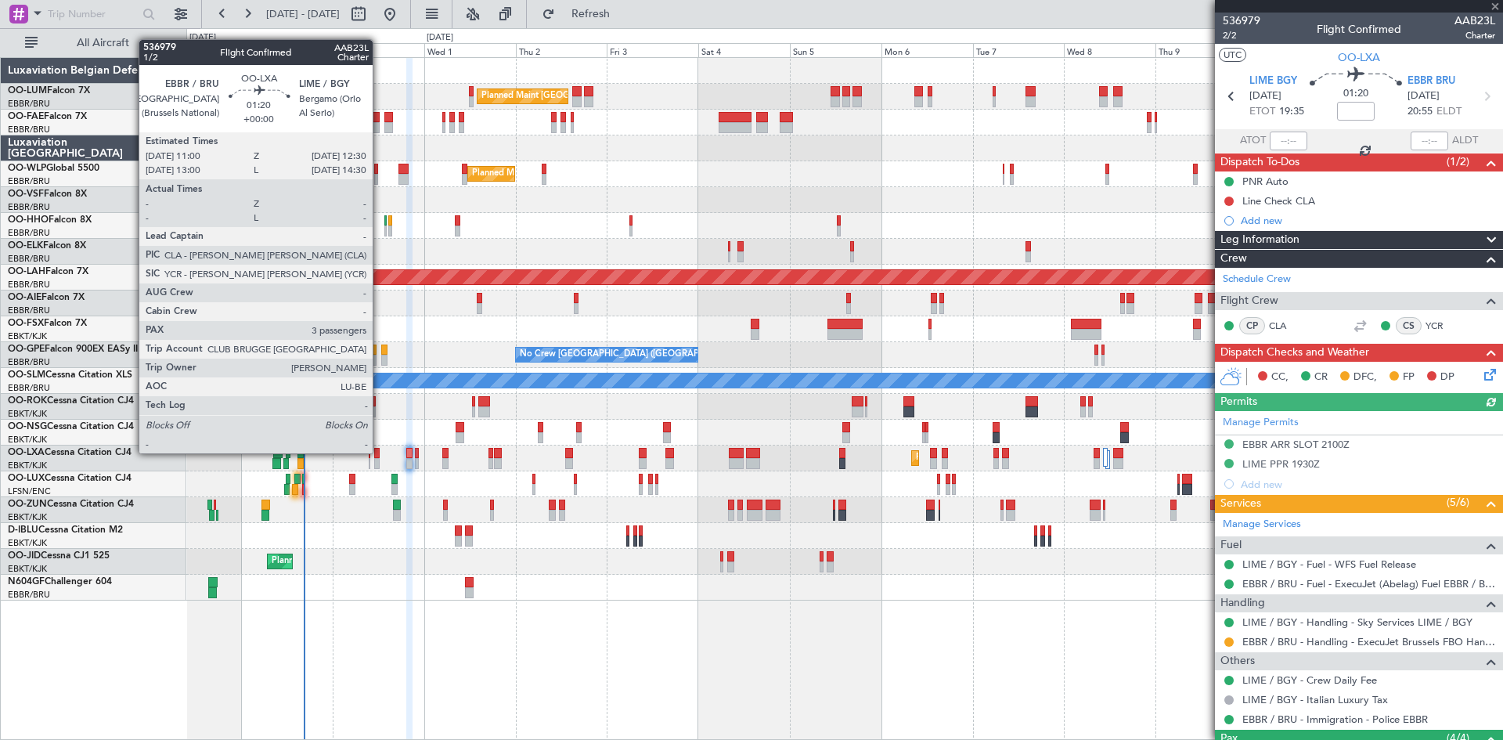
click at [380, 453] on div at bounding box center [377, 453] width 6 height 11
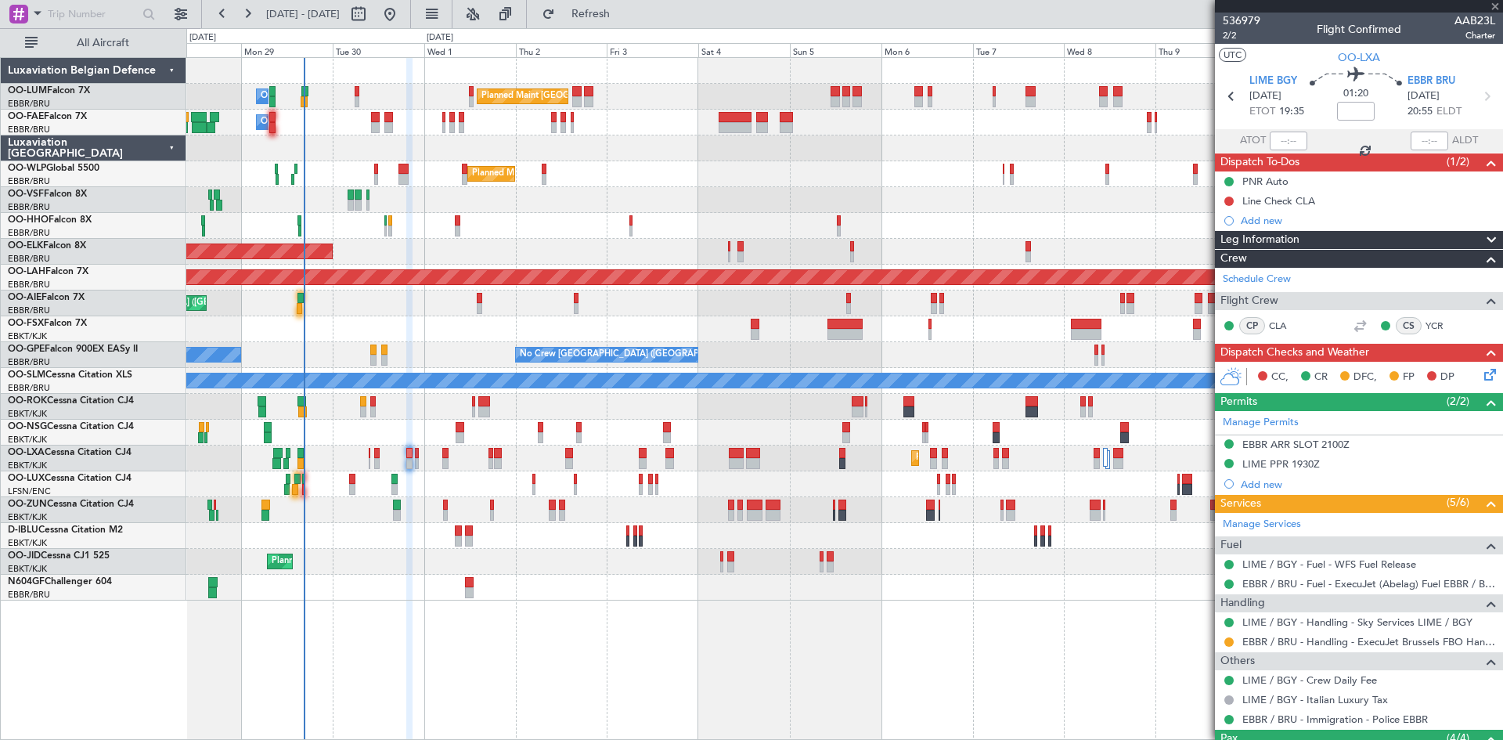
click at [1481, 368] on icon at bounding box center [1487, 372] width 13 height 13
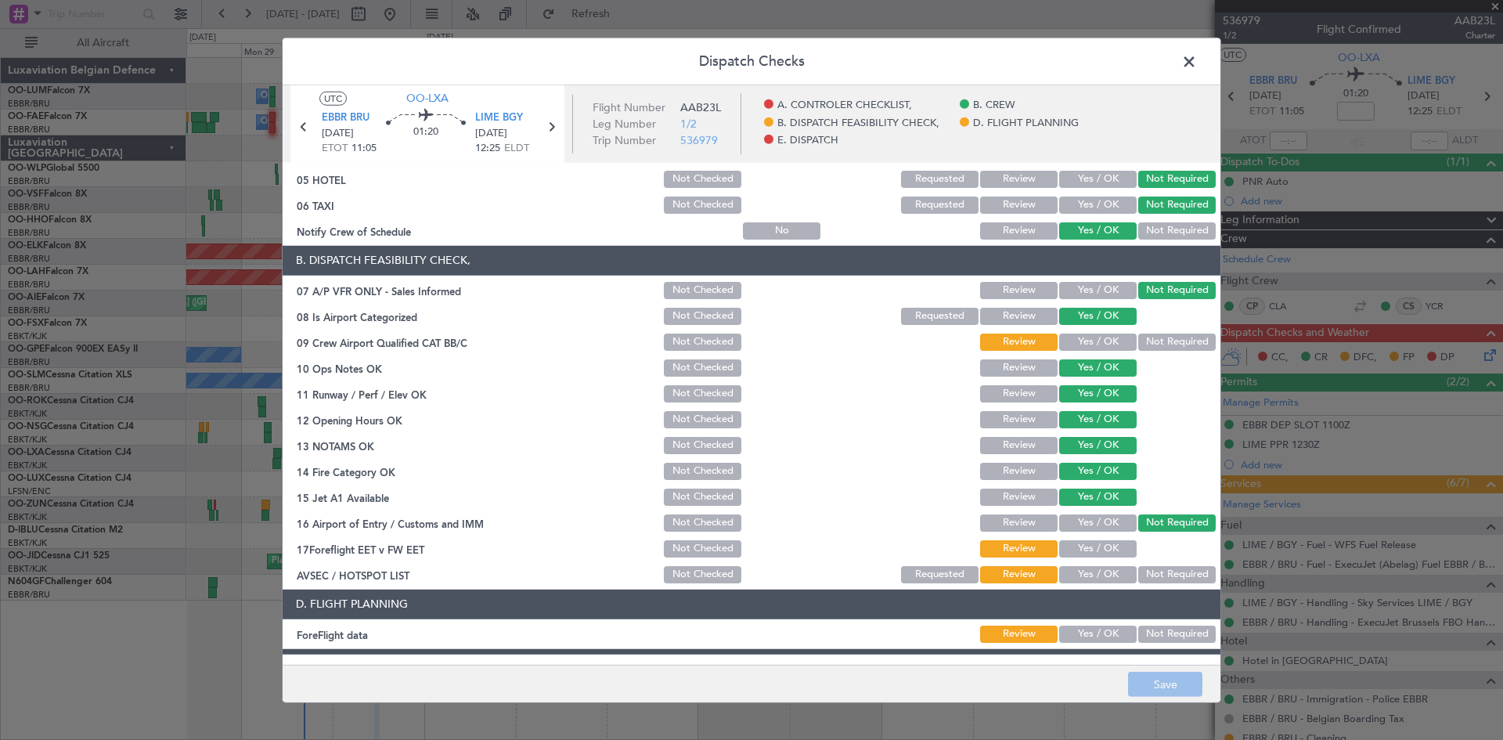
scroll to position [296, 0]
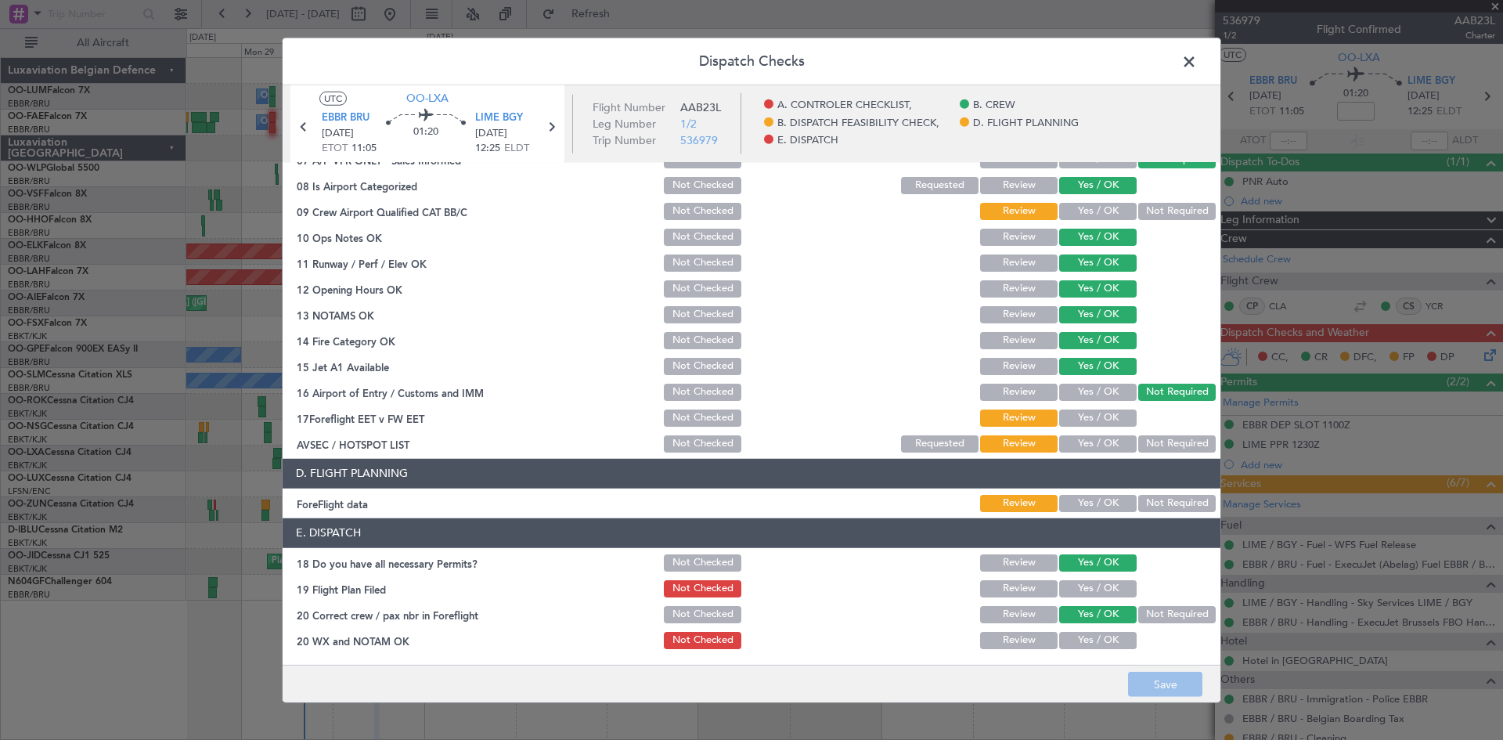
click at [1089, 592] on button "Yes / OK" at bounding box center [1097, 588] width 77 height 17
click at [1097, 645] on button "Yes / OK" at bounding box center [1097, 640] width 77 height 17
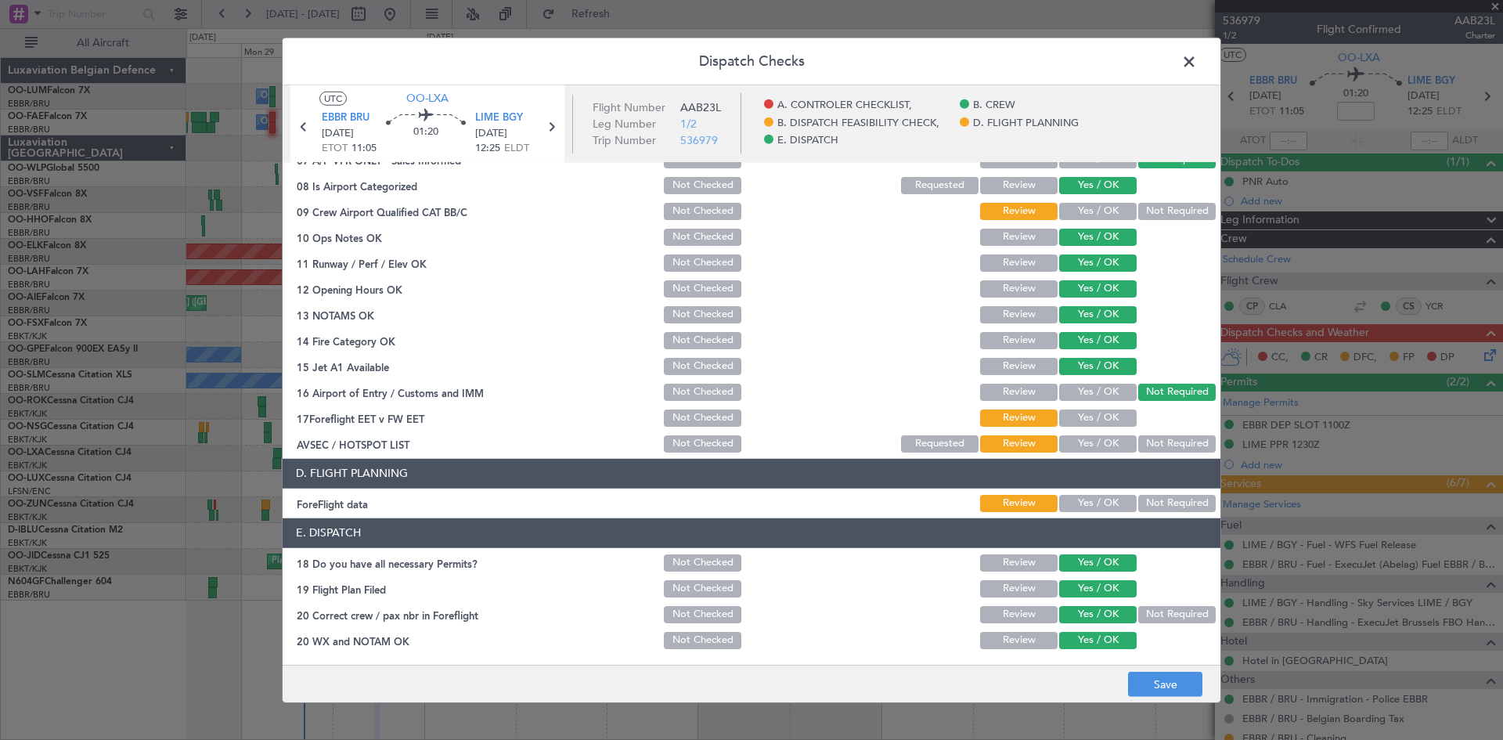
scroll to position [218, 0]
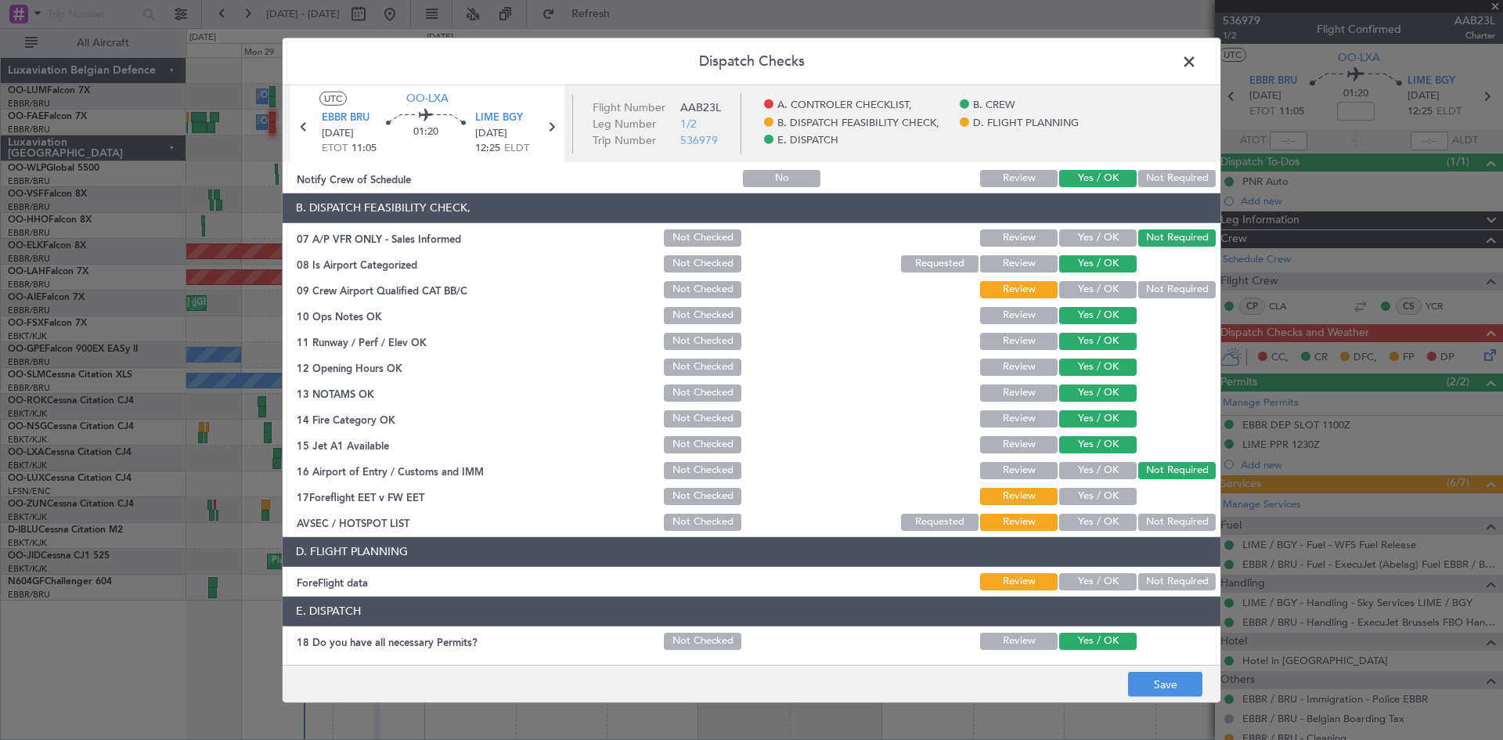
click at [1091, 495] on button "Yes / OK" at bounding box center [1097, 496] width 77 height 17
click at [1087, 528] on button "Yes / OK" at bounding box center [1097, 521] width 77 height 17
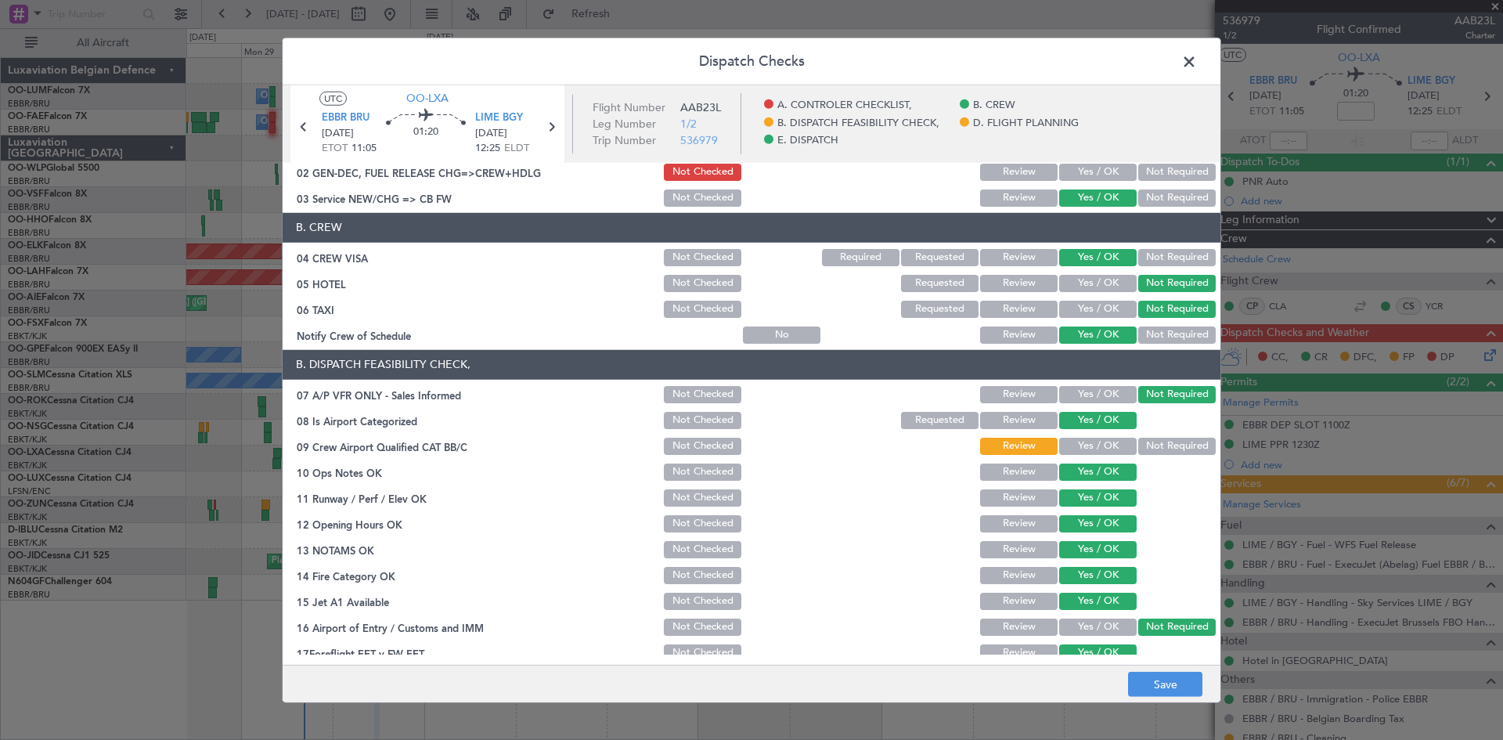
scroll to position [0, 0]
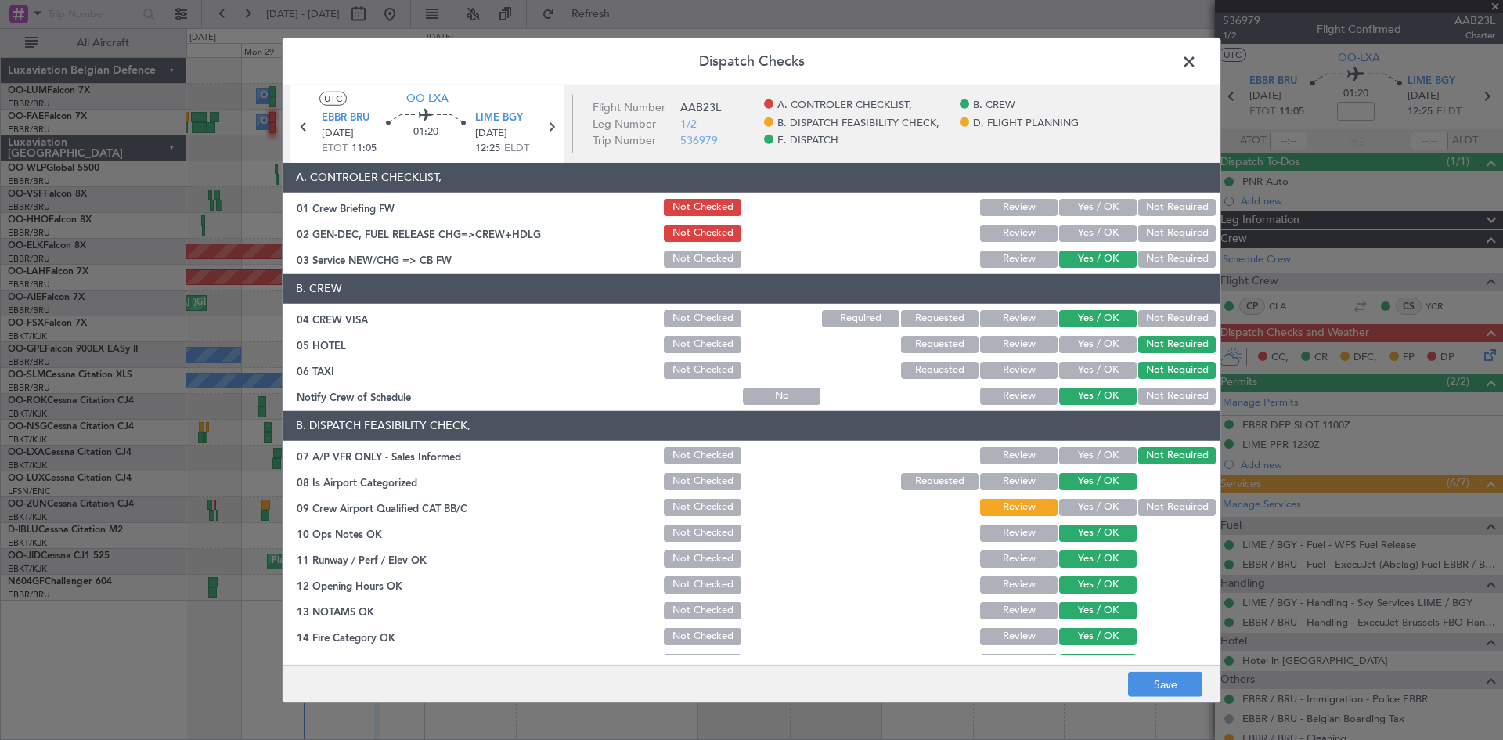
click at [1102, 508] on button "Yes / OK" at bounding box center [1097, 507] width 77 height 17
click at [1079, 232] on button "Yes / OK" at bounding box center [1097, 233] width 77 height 17
click at [711, 232] on button "Not Checked" at bounding box center [702, 233] width 77 height 17
click at [1154, 679] on button "Save" at bounding box center [1165, 684] width 74 height 25
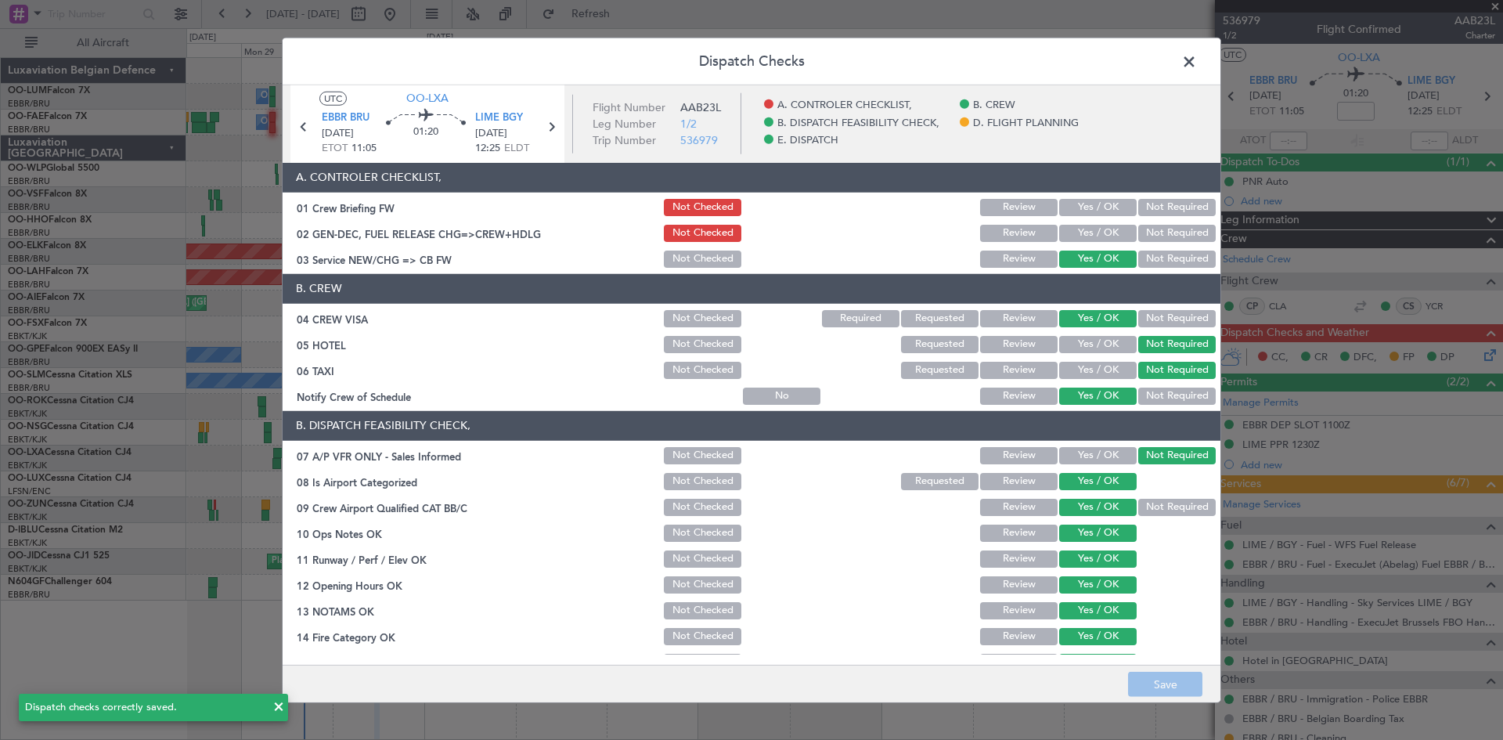
click at [1197, 60] on span at bounding box center [1197, 64] width 0 height 31
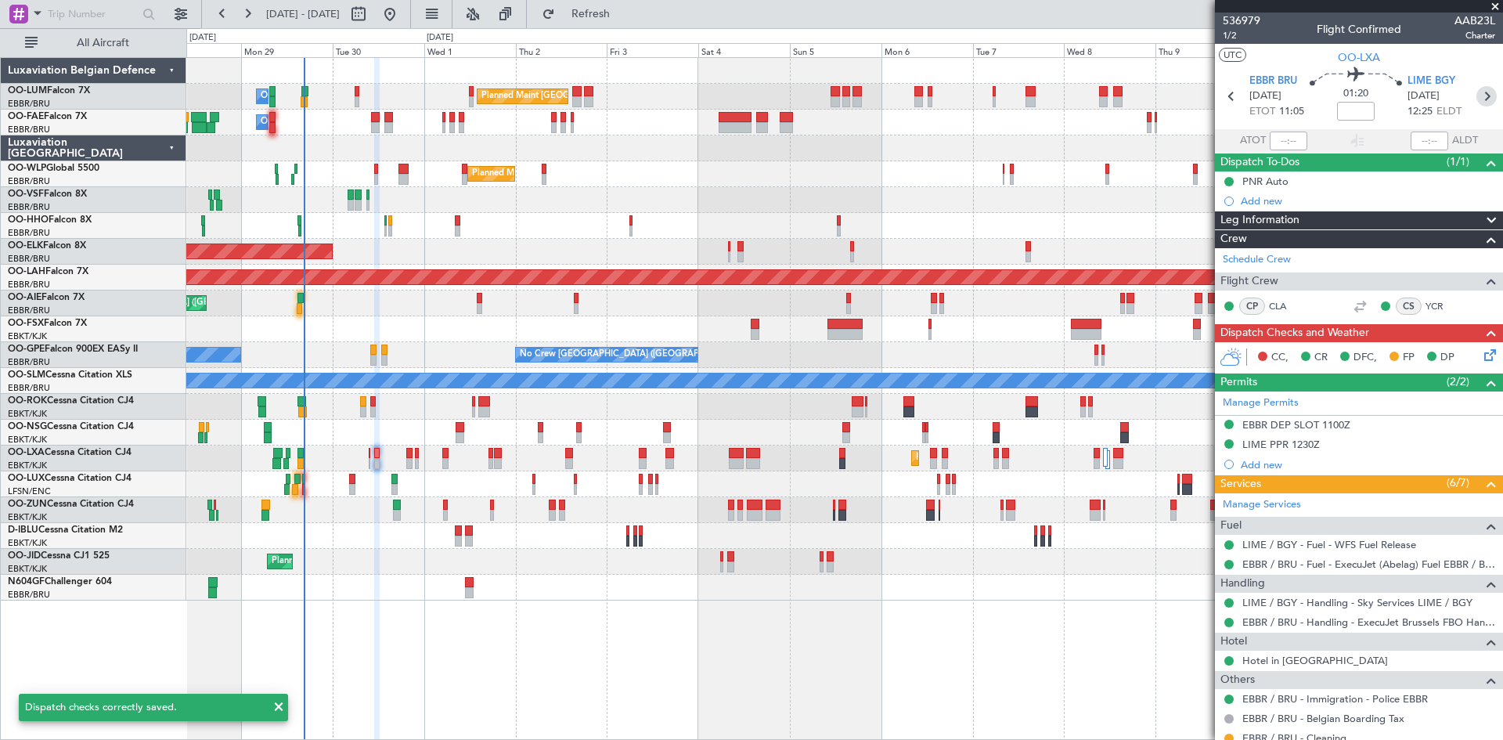
click at [1476, 98] on icon at bounding box center [1486, 96] width 20 height 20
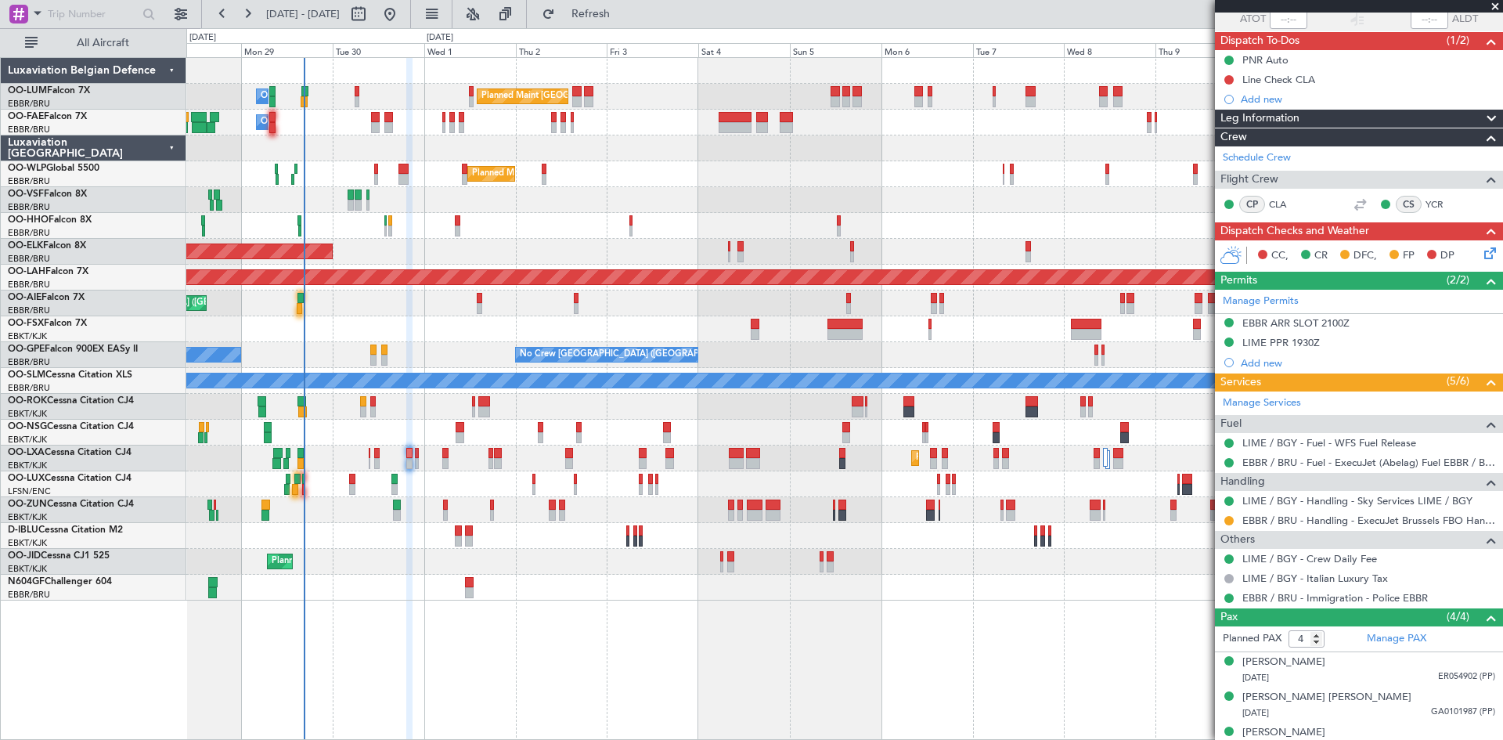
scroll to position [174, 0]
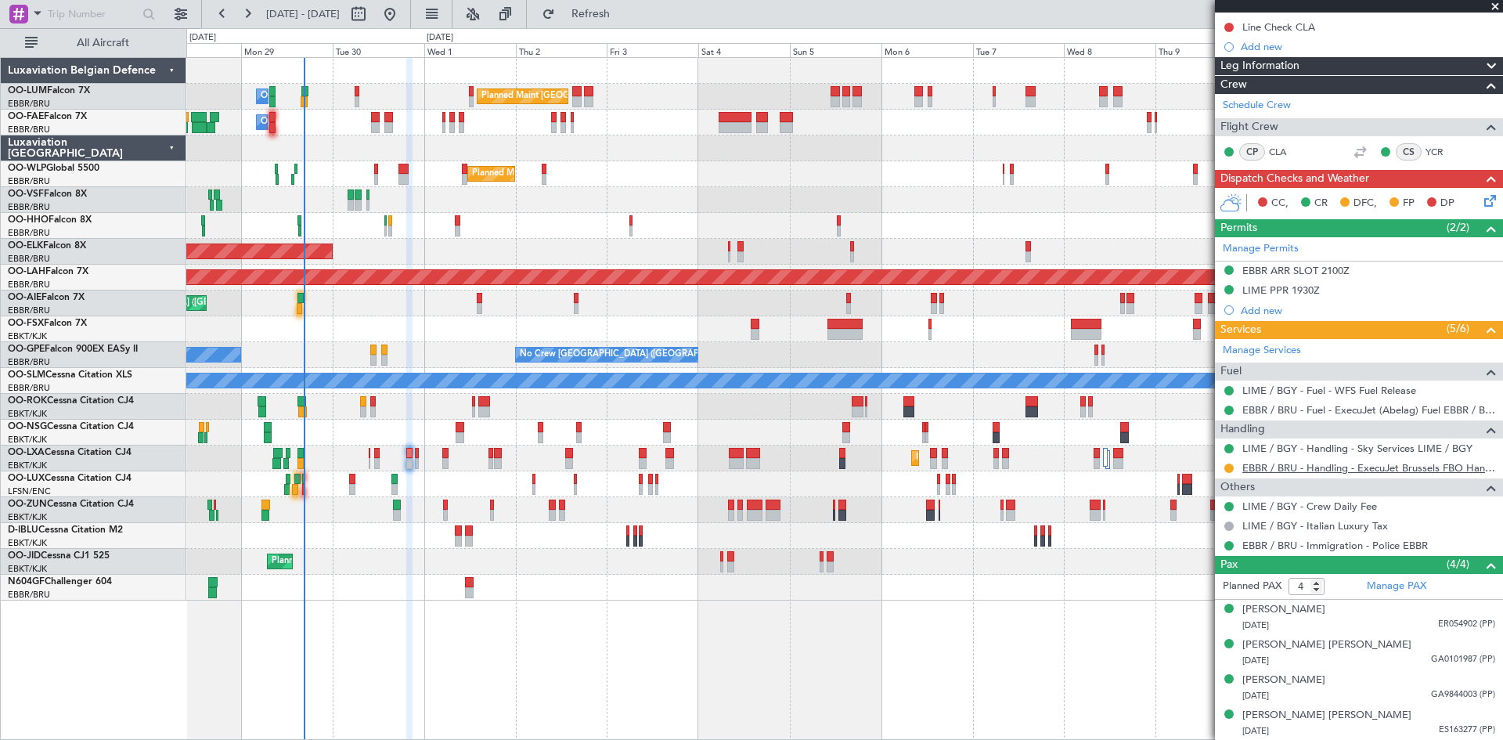
click at [1285, 466] on link "EBBR / BRU - Handling - ExecuJet Brussels FBO Handling Abelag" at bounding box center [1368, 467] width 253 height 13
click at [1228, 464] on button at bounding box center [1228, 467] width 9 height 9
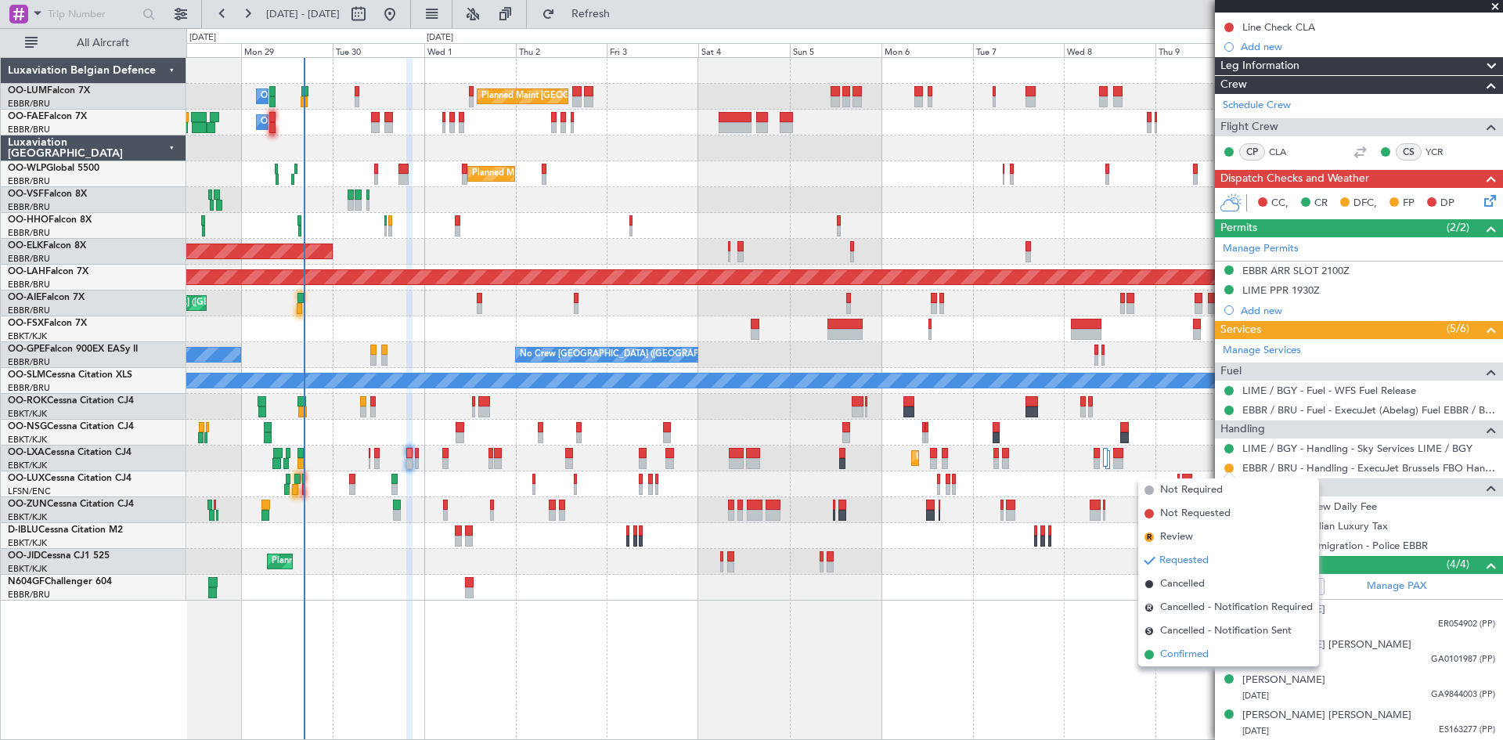
click at [1207, 661] on span "Confirmed" at bounding box center [1184, 654] width 49 height 16
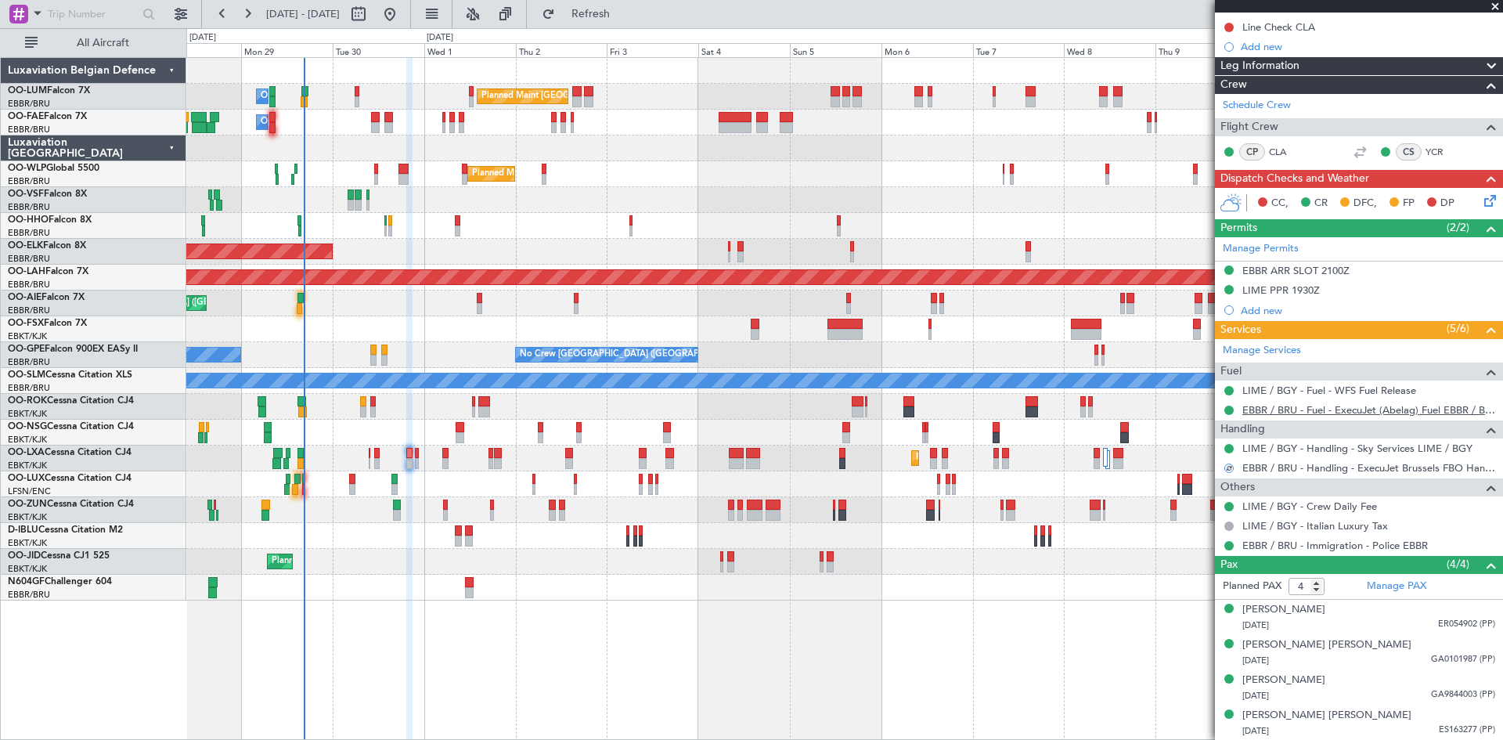
click at [1289, 408] on link "EBBR / BRU - Fuel - ExecuJet (Abelag) Fuel EBBR / BRU" at bounding box center [1368, 409] width 253 height 13
click at [1264, 266] on div "EBBR ARR SLOT 2100Z" at bounding box center [1295, 270] width 107 height 13
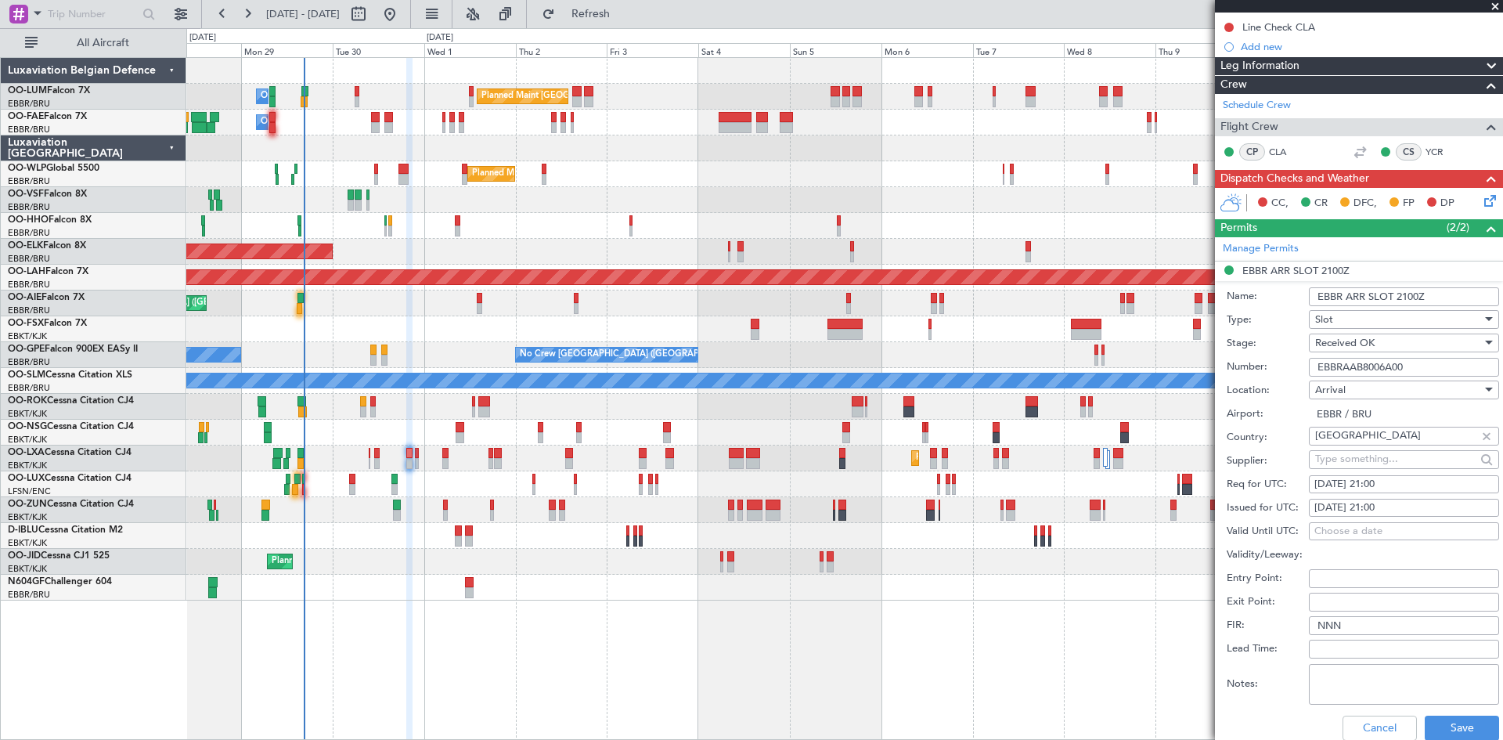
click at [1345, 365] on input "EBBRAAB8006A00" at bounding box center [1404, 367] width 190 height 19
click at [1374, 735] on button "Cancel" at bounding box center [1379, 727] width 74 height 25
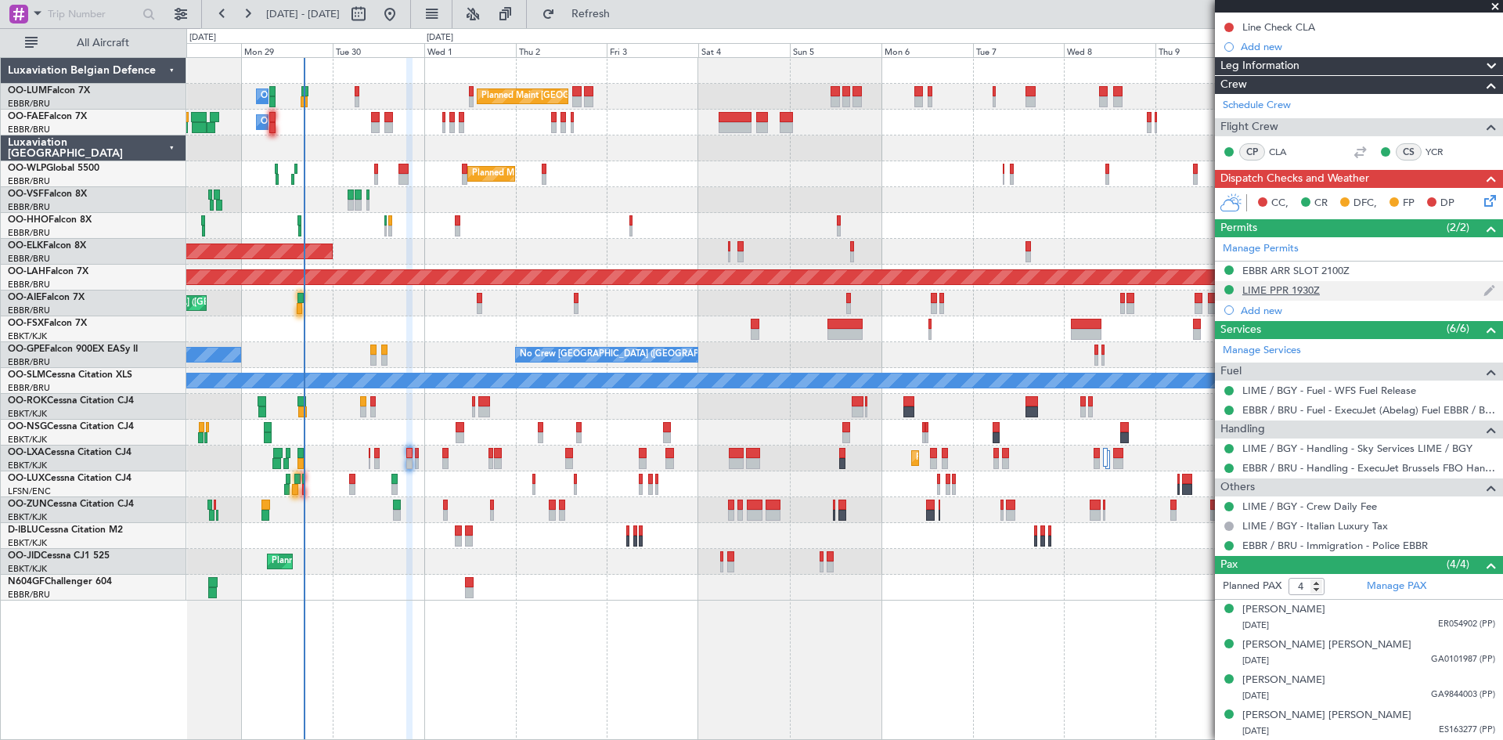
click at [1270, 288] on div "LIME PPR 1930Z" at bounding box center [1280, 289] width 77 height 13
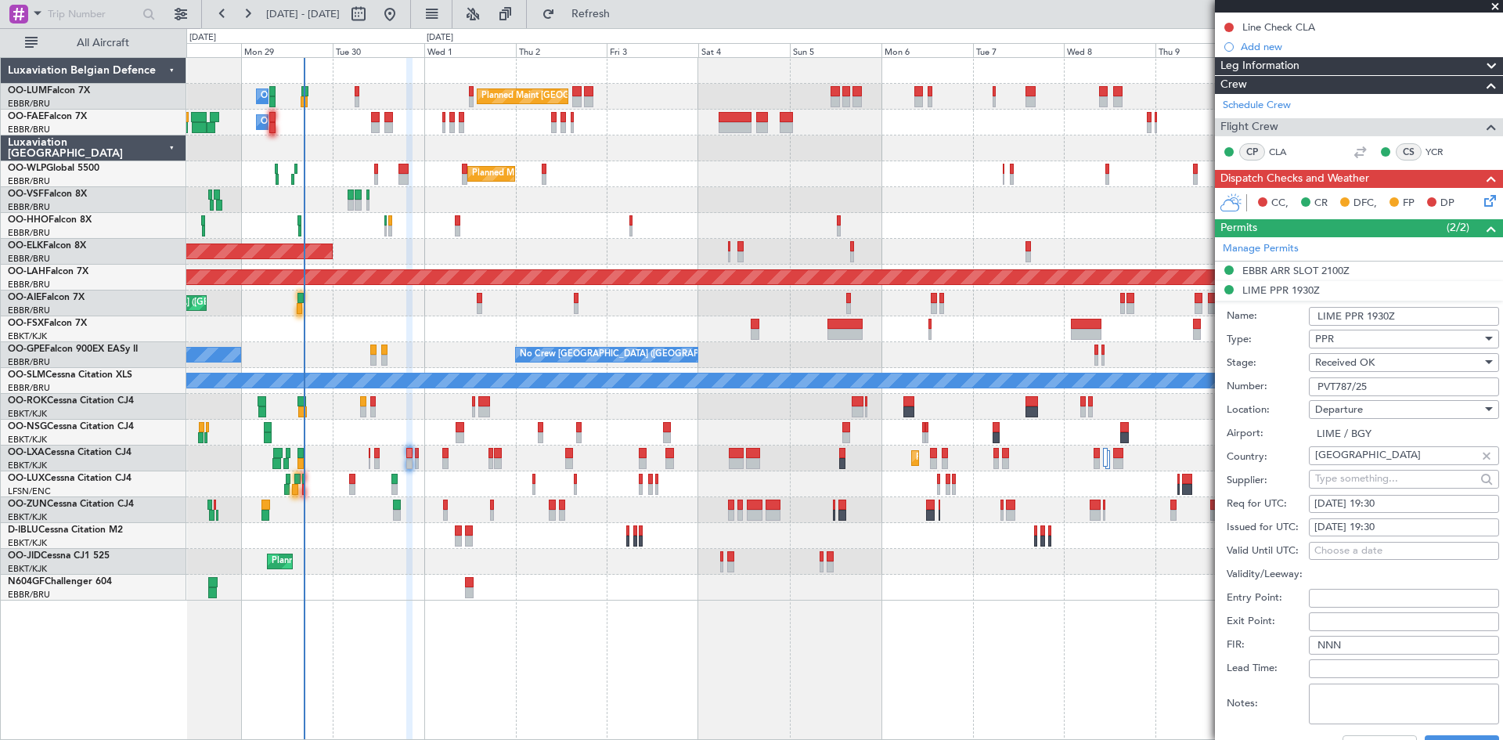
click at [1381, 382] on input "PVT787/25" at bounding box center [1404, 386] width 190 height 19
drag, startPoint x: 1381, startPoint y: 382, endPoint x: 1272, endPoint y: 386, distance: 108.9
click at [1272, 386] on div "Number: PVT787/25" at bounding box center [1362, 386] width 272 height 23
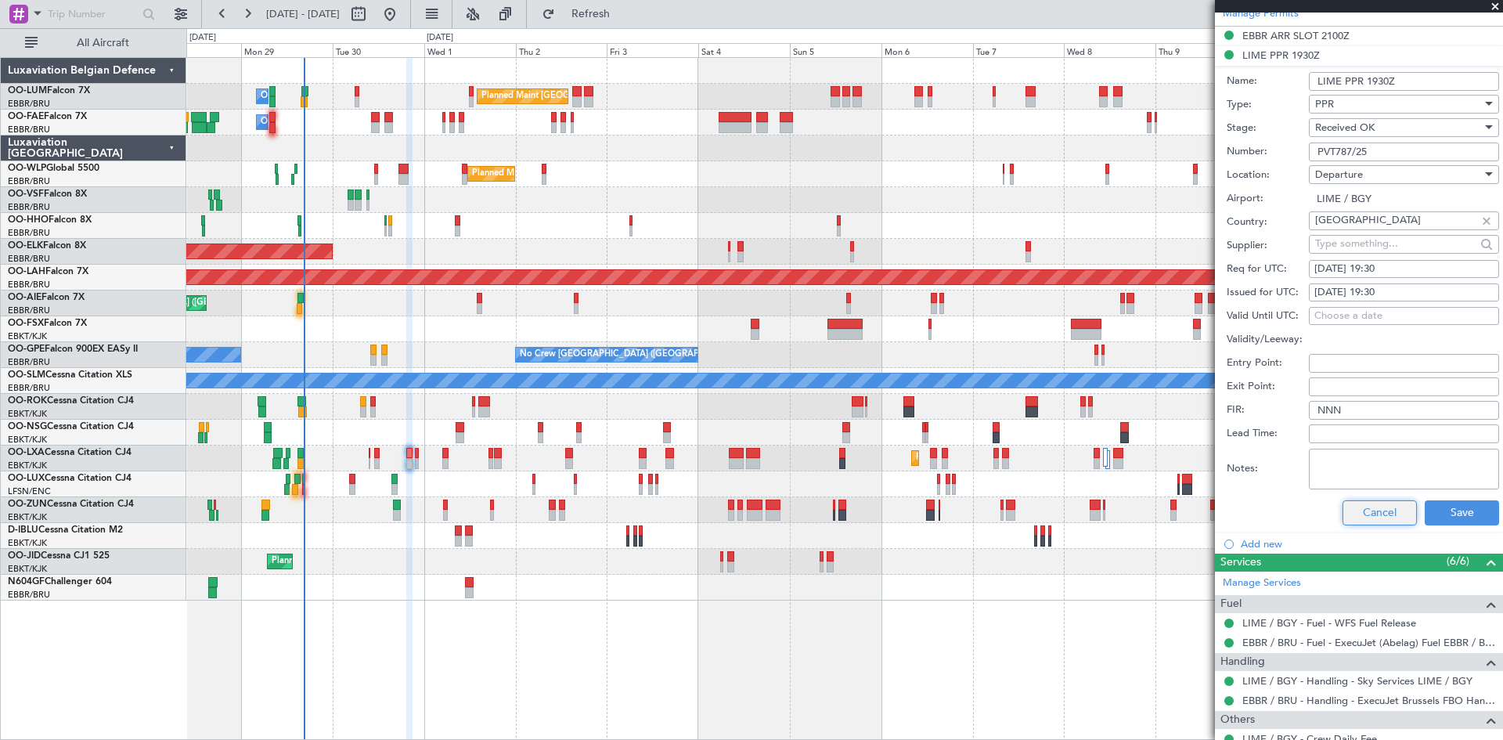
click at [1365, 507] on button "Cancel" at bounding box center [1379, 512] width 74 height 25
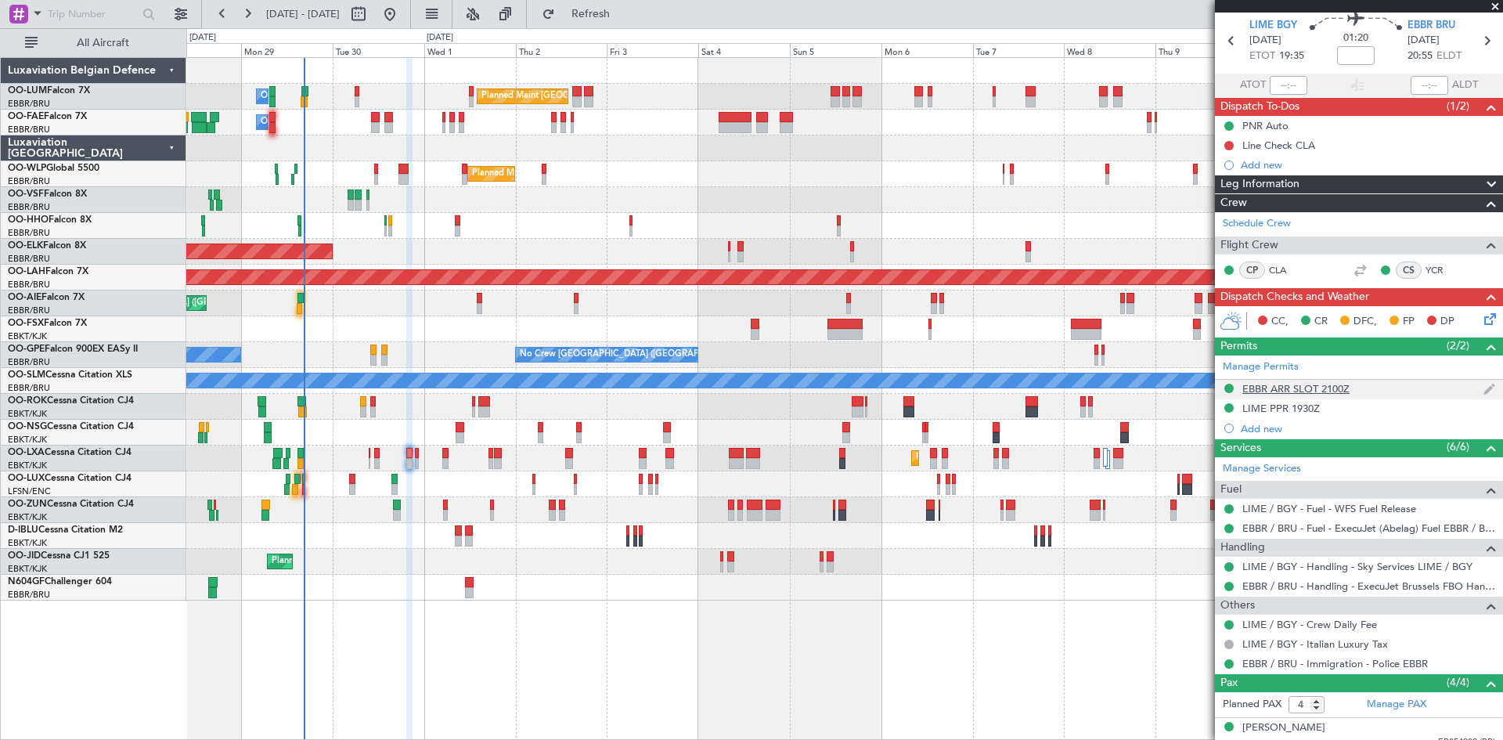
scroll to position [0, 0]
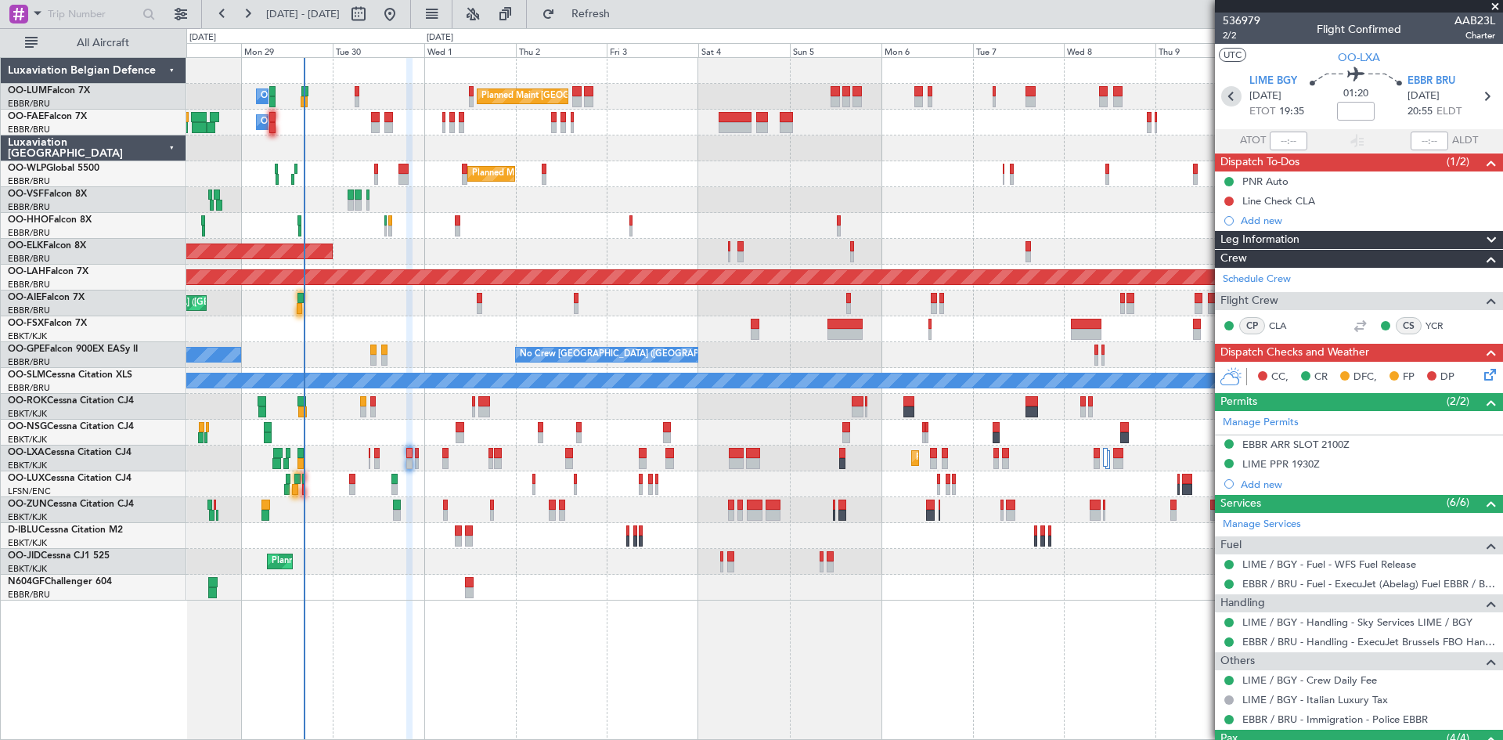
click at [1223, 95] on icon at bounding box center [1231, 96] width 20 height 20
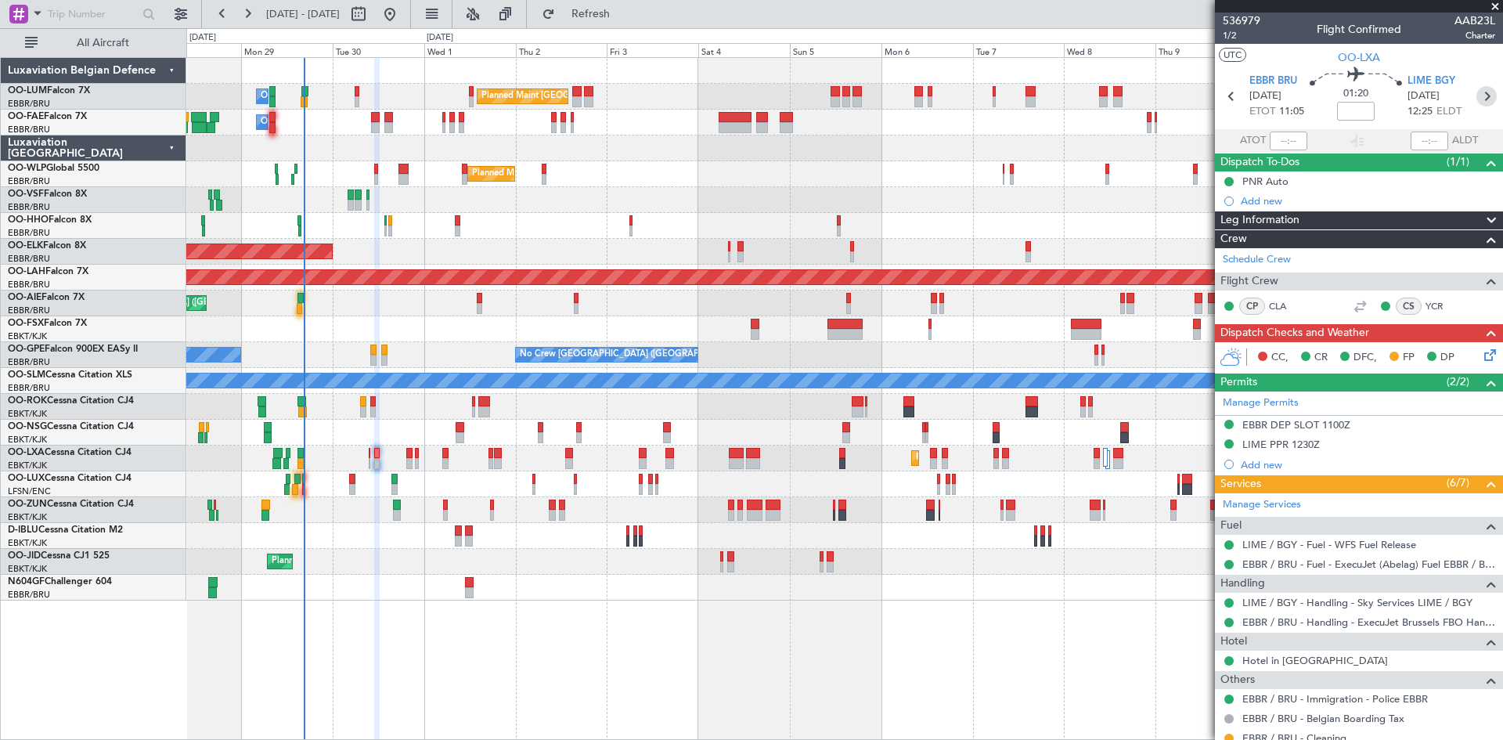
click at [1478, 91] on icon at bounding box center [1486, 96] width 20 height 20
type input "4"
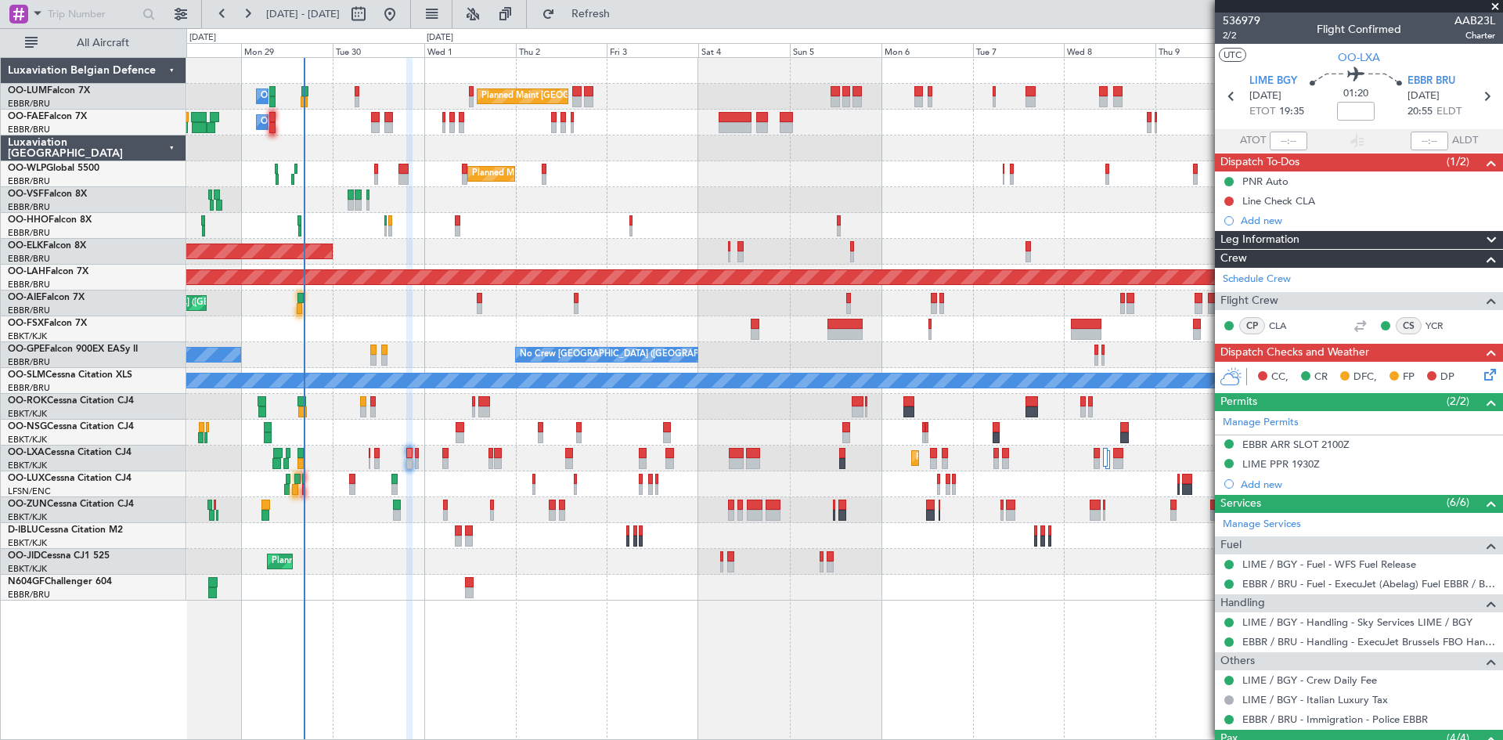
click at [1481, 372] on icon at bounding box center [1487, 372] width 13 height 13
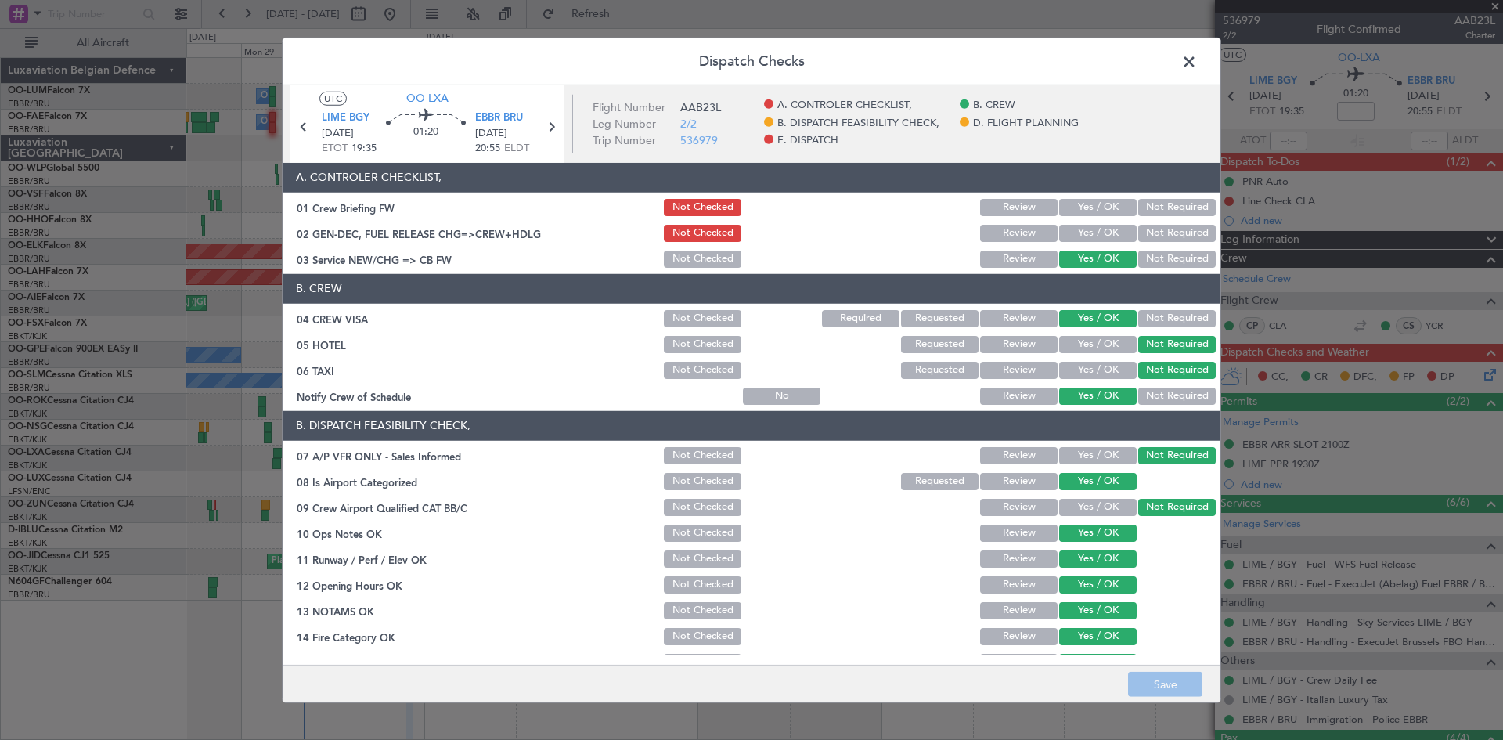
scroll to position [296, 0]
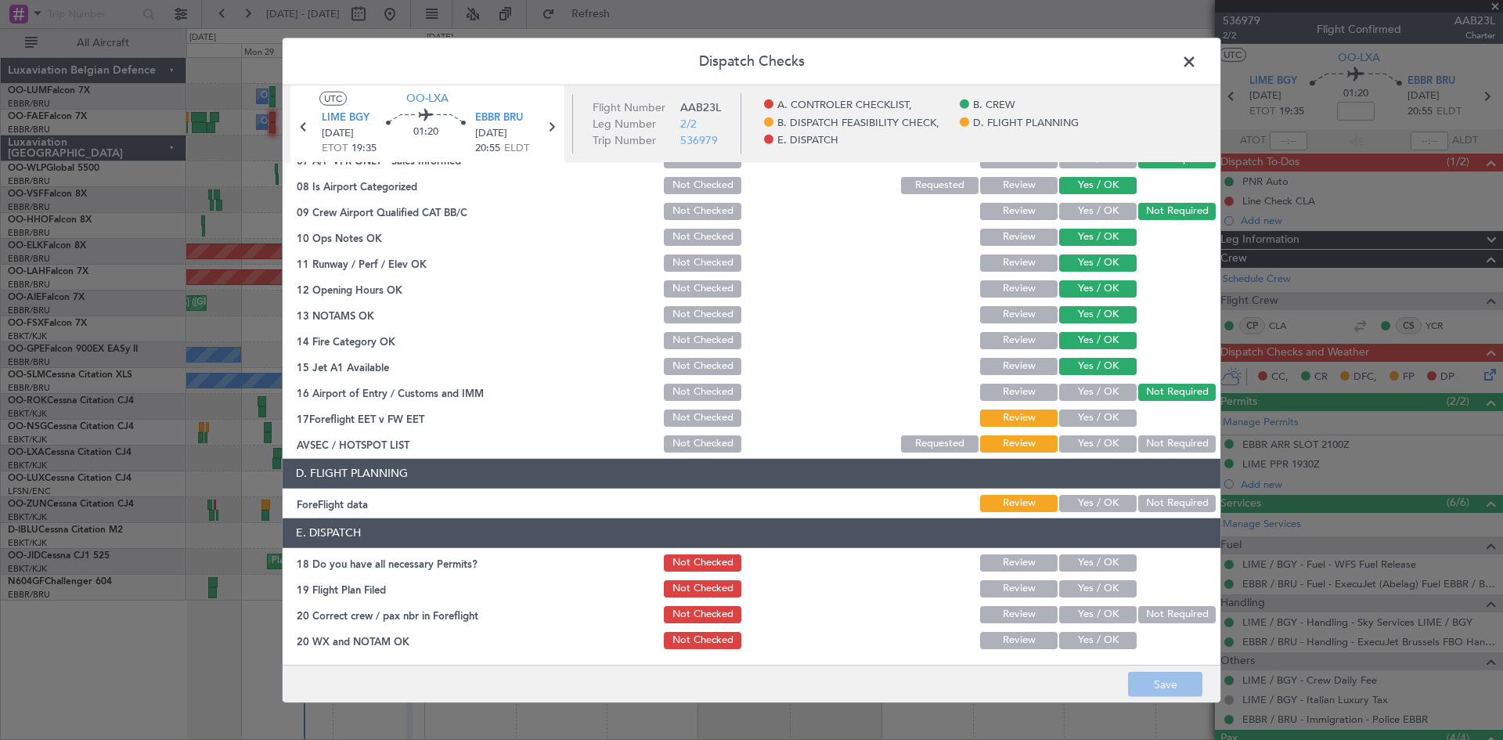
click at [1102, 416] on button "Yes / OK" at bounding box center [1097, 417] width 77 height 17
click at [1102, 437] on button "Yes / OK" at bounding box center [1097, 443] width 77 height 17
click at [1084, 499] on button "Yes / OK" at bounding box center [1097, 503] width 77 height 17
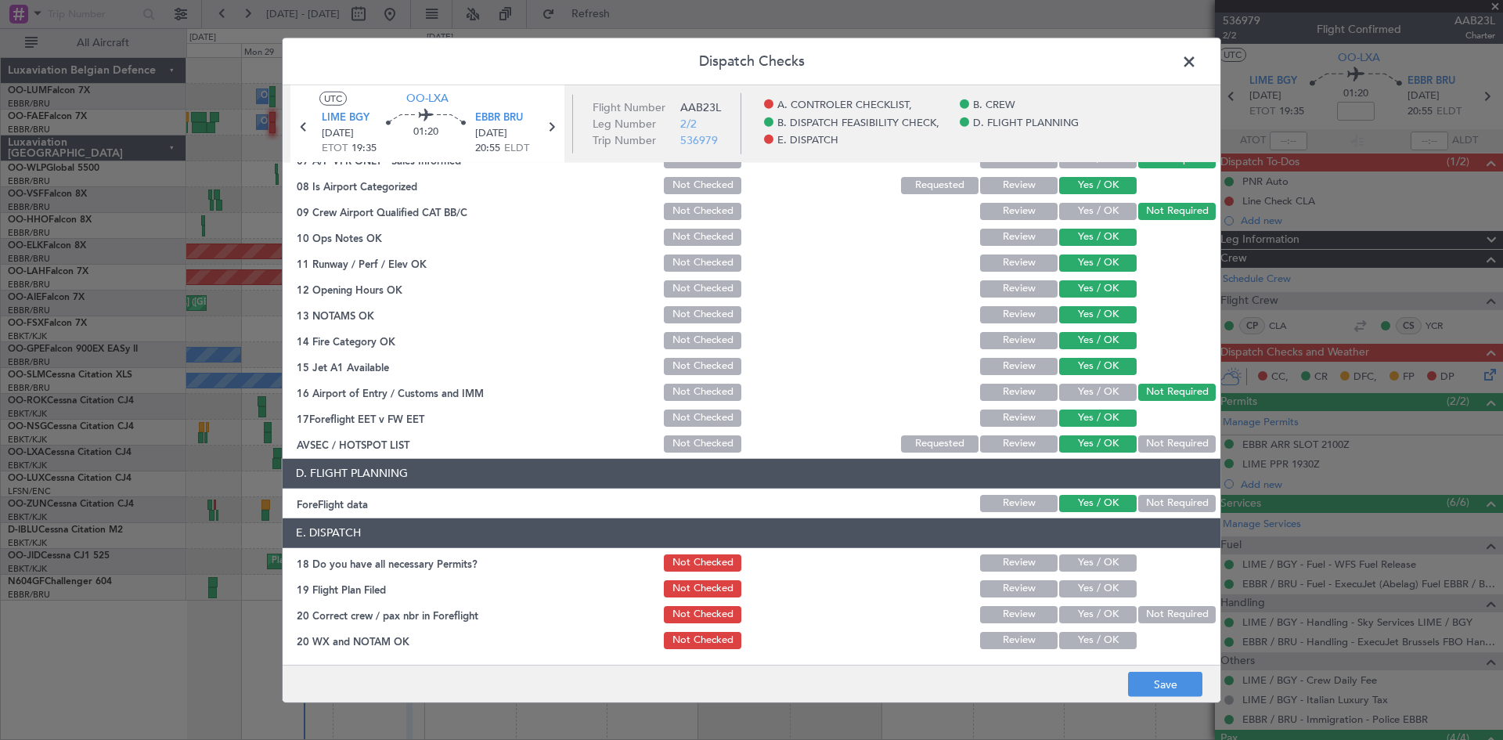
click at [1086, 568] on button "Yes / OK" at bounding box center [1097, 562] width 77 height 17
click at [1088, 587] on button "Yes / OK" at bounding box center [1097, 588] width 77 height 17
click at [1090, 610] on button "Yes / OK" at bounding box center [1097, 614] width 77 height 17
click at [1092, 643] on button "Yes / OK" at bounding box center [1097, 640] width 77 height 17
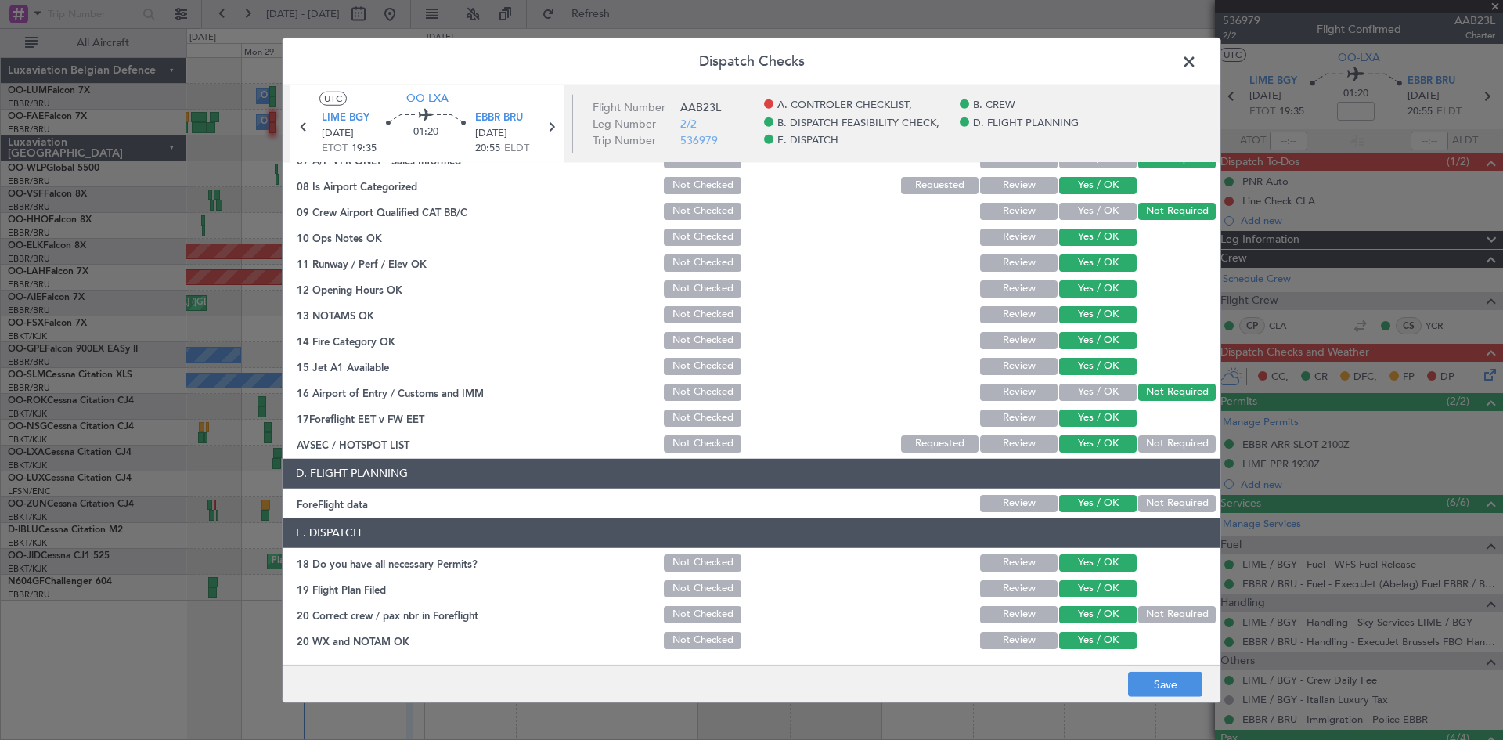
click at [1153, 701] on footer "Save" at bounding box center [752, 683] width 938 height 38
click at [1149, 690] on button "Save" at bounding box center [1165, 684] width 74 height 25
click at [1197, 58] on span at bounding box center [1197, 64] width 0 height 31
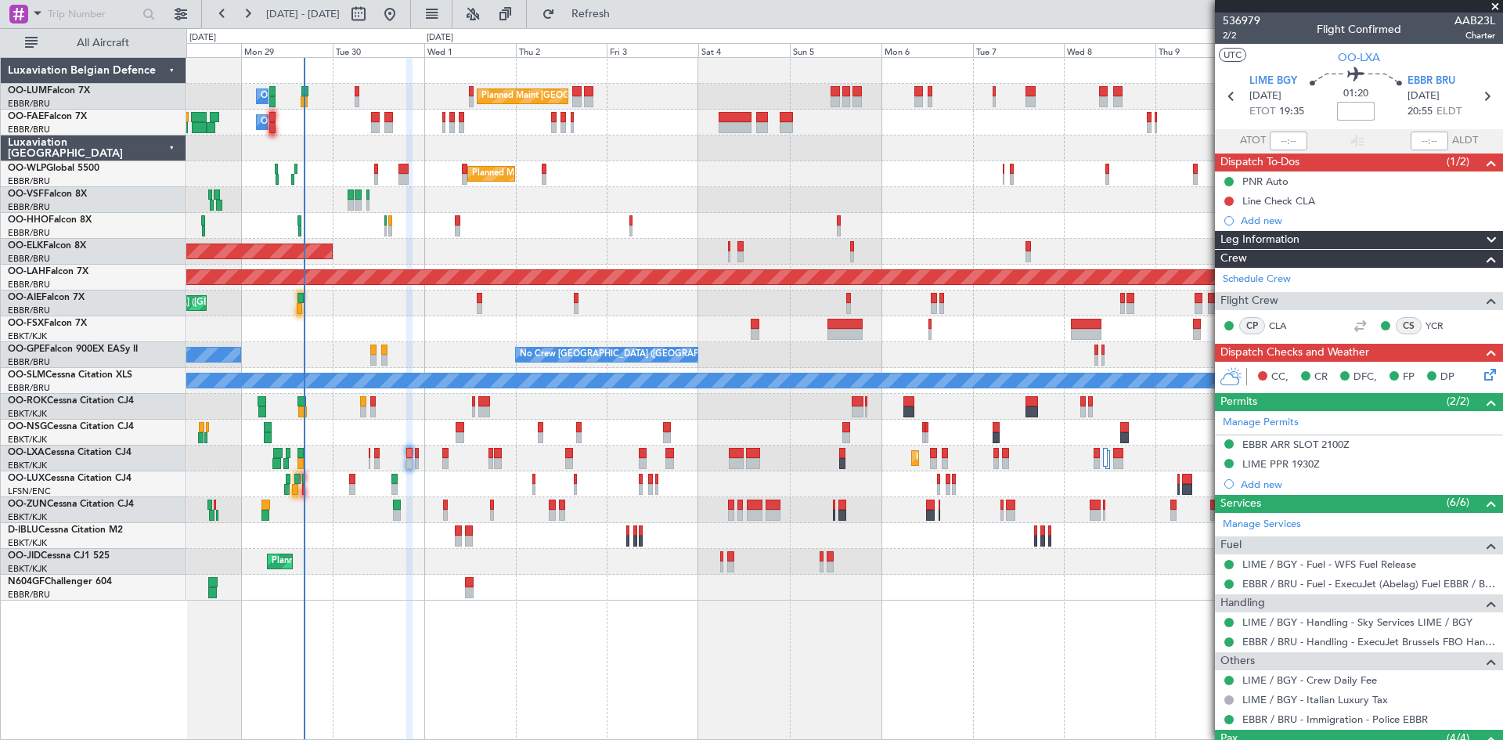
click at [1366, 118] on input at bounding box center [1356, 111] width 38 height 19
click at [1388, 111] on div "01:20 -5" at bounding box center [1355, 96] width 103 height 58
type input "-00:05"
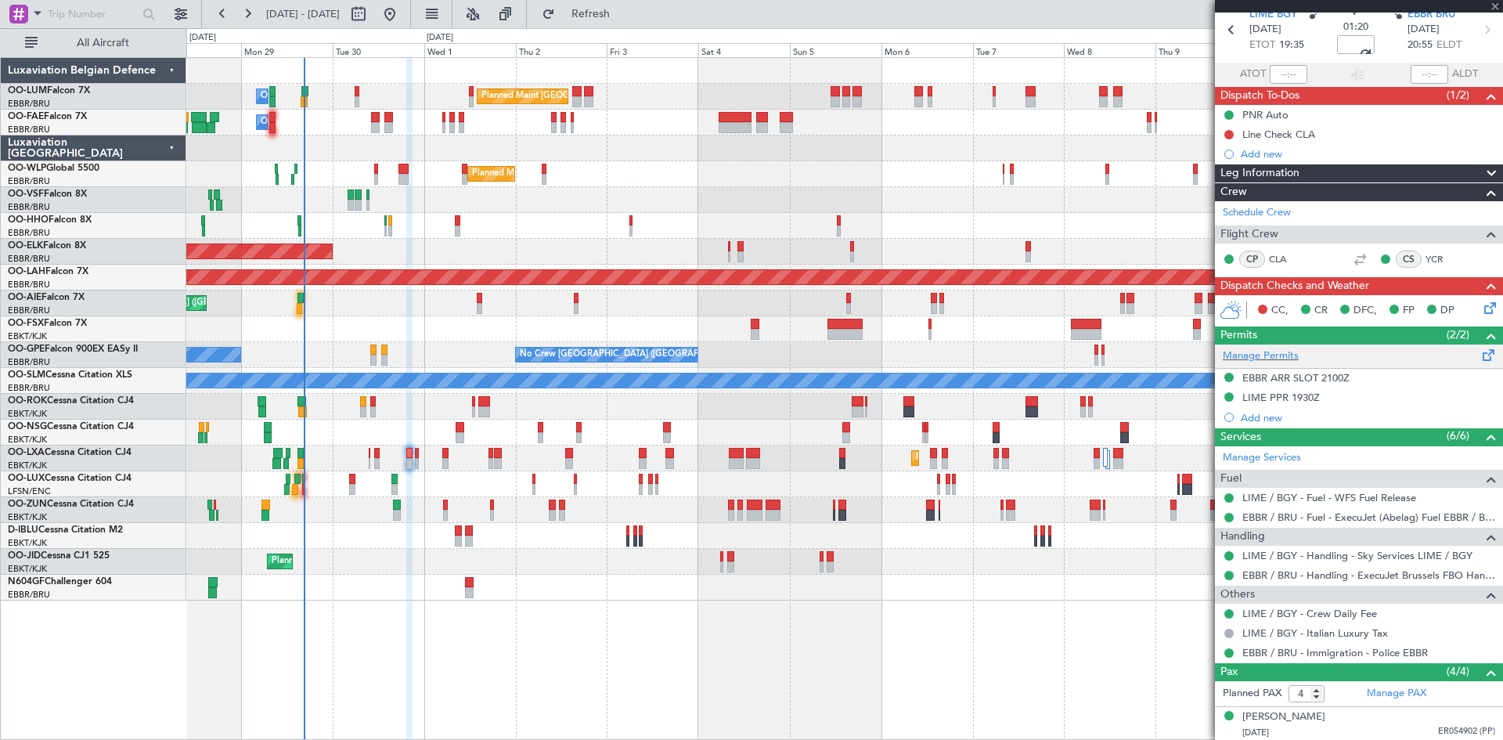
scroll to position [0, 0]
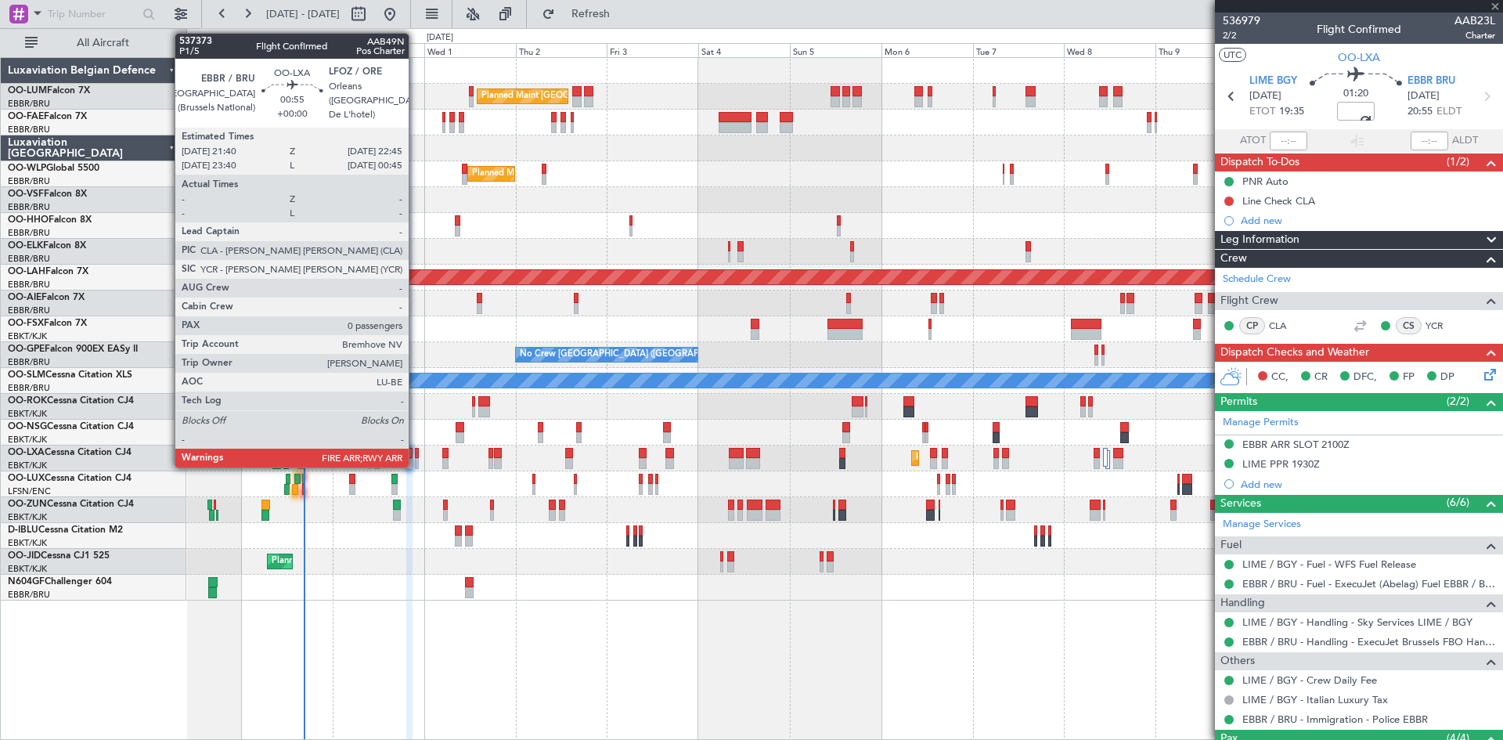
click at [416, 457] on div at bounding box center [417, 453] width 5 height 11
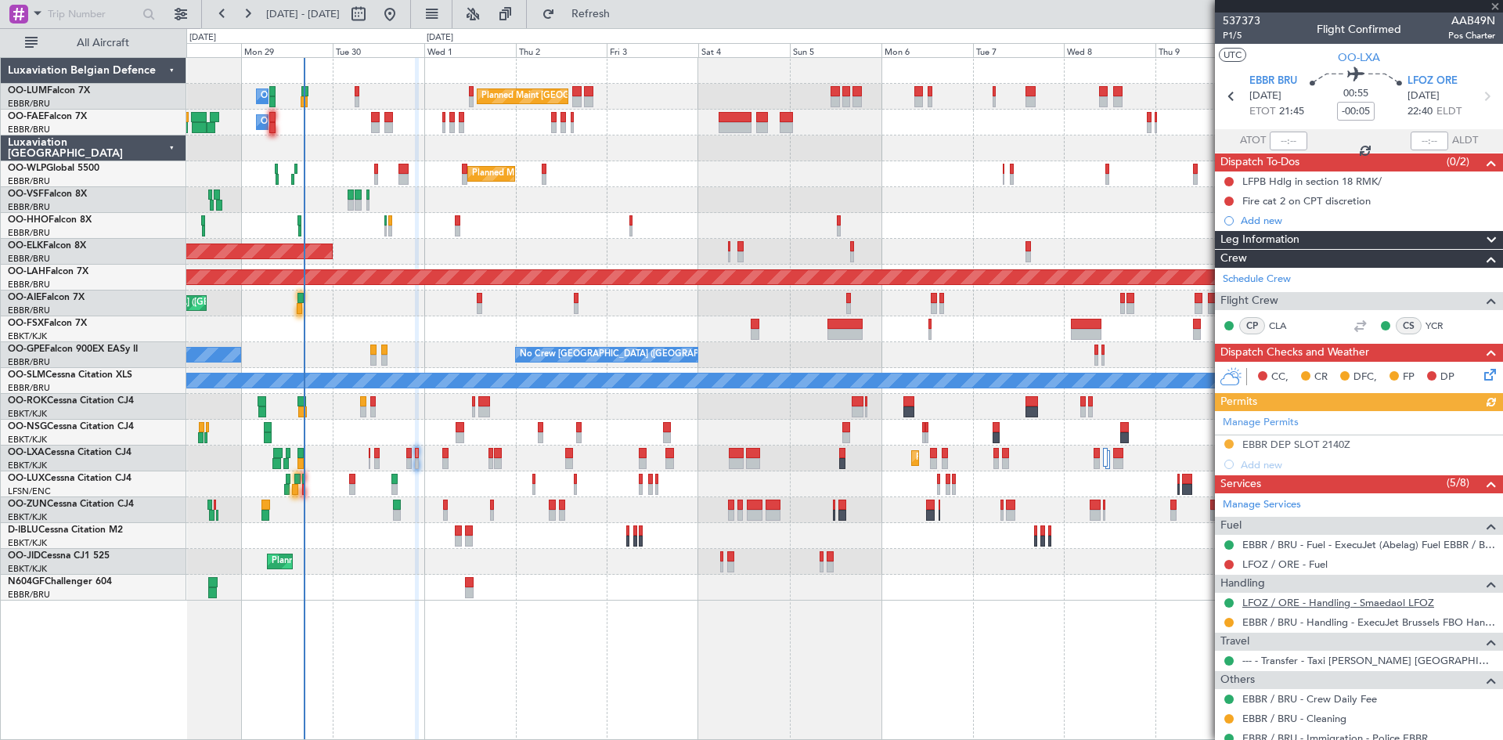
scroll to position [52, 0]
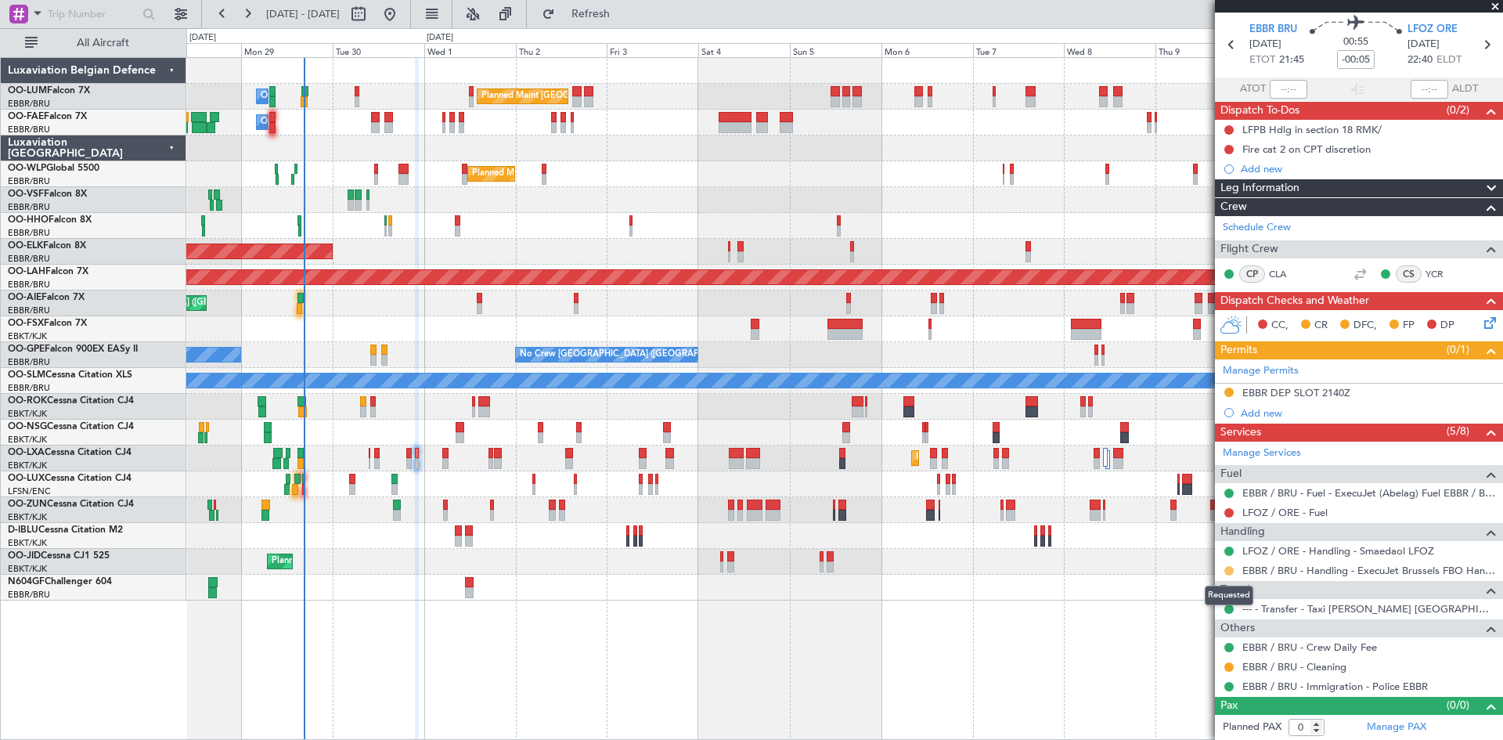
click at [1229, 571] on button at bounding box center [1228, 570] width 9 height 9
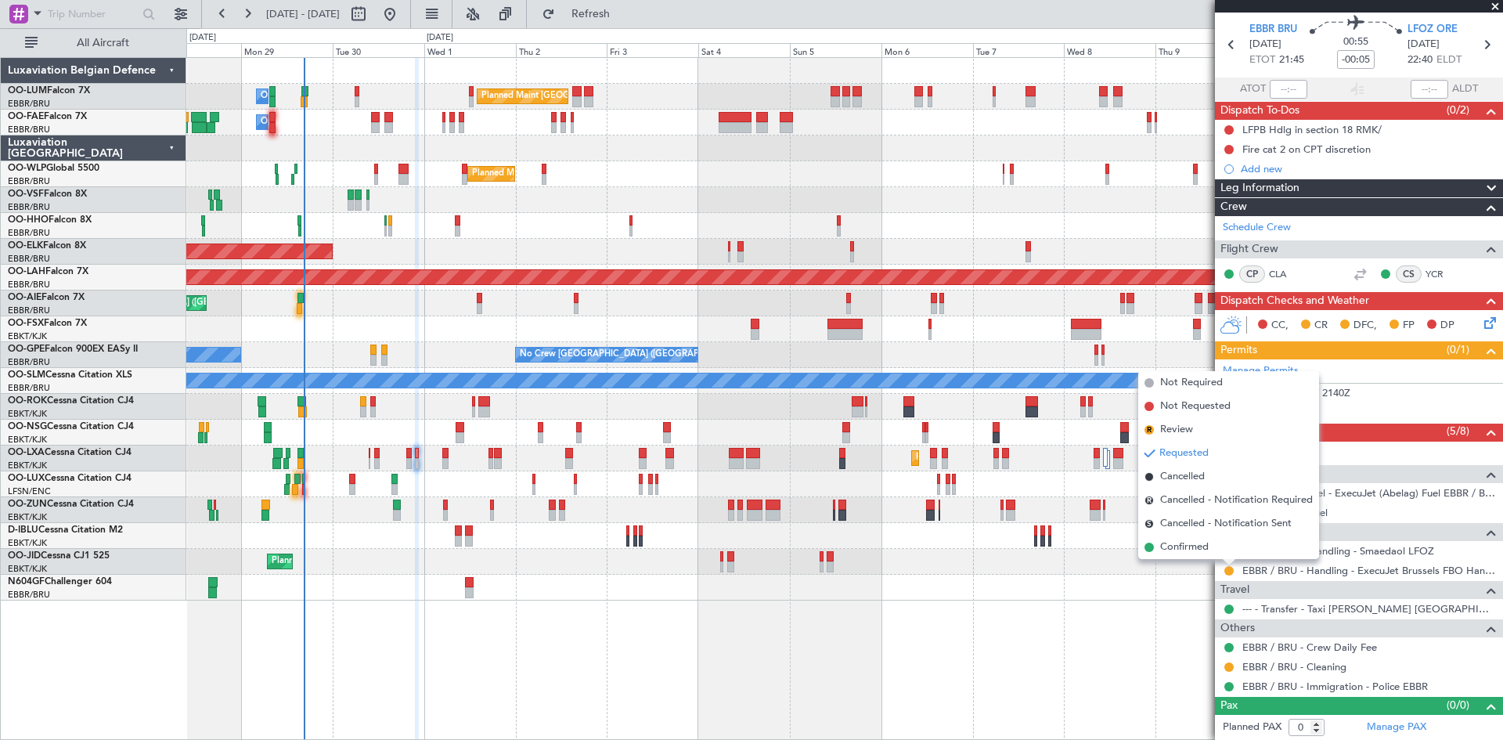
click at [1320, 583] on div "Travel" at bounding box center [1359, 590] width 288 height 18
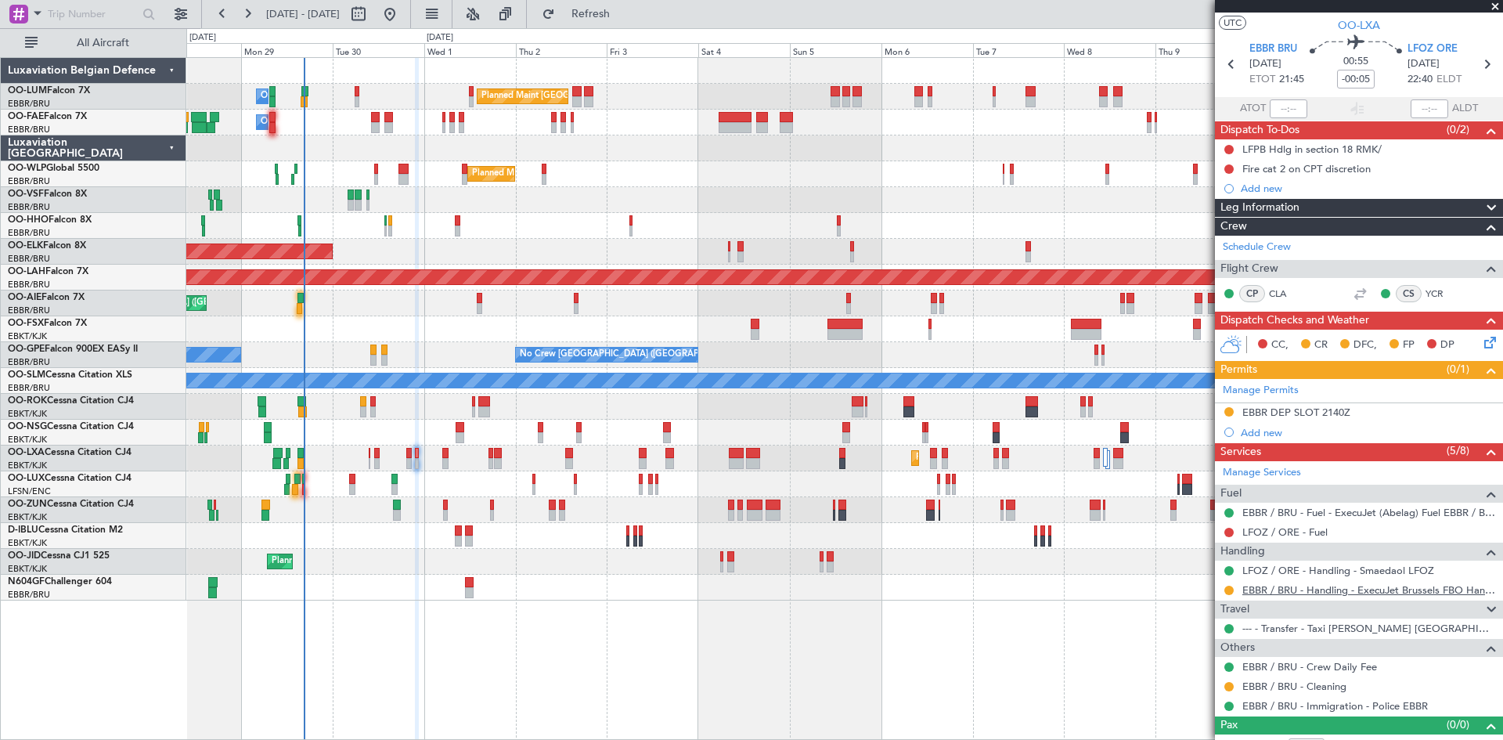
scroll to position [32, 0]
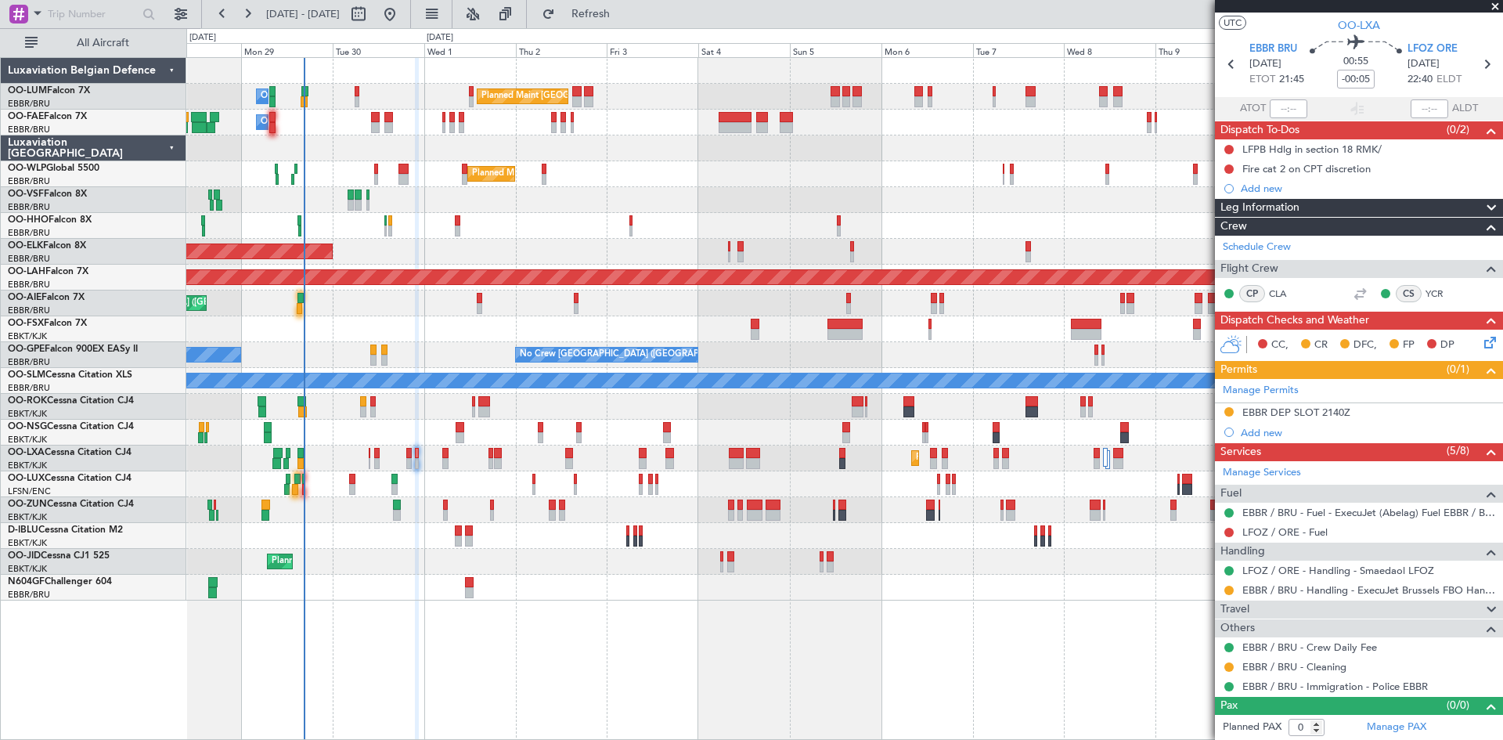
click at [1255, 603] on div "Travel" at bounding box center [1359, 609] width 288 height 18
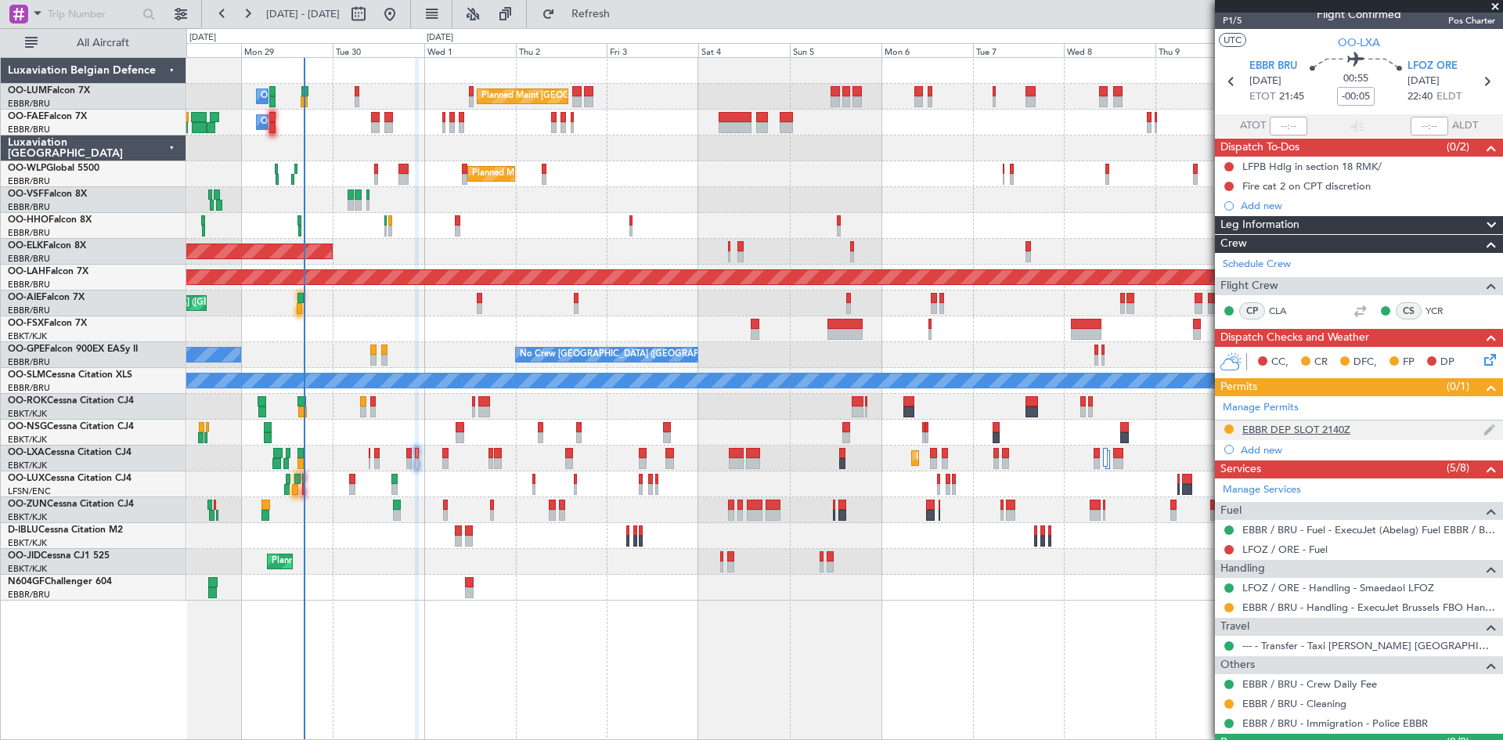
scroll to position [0, 0]
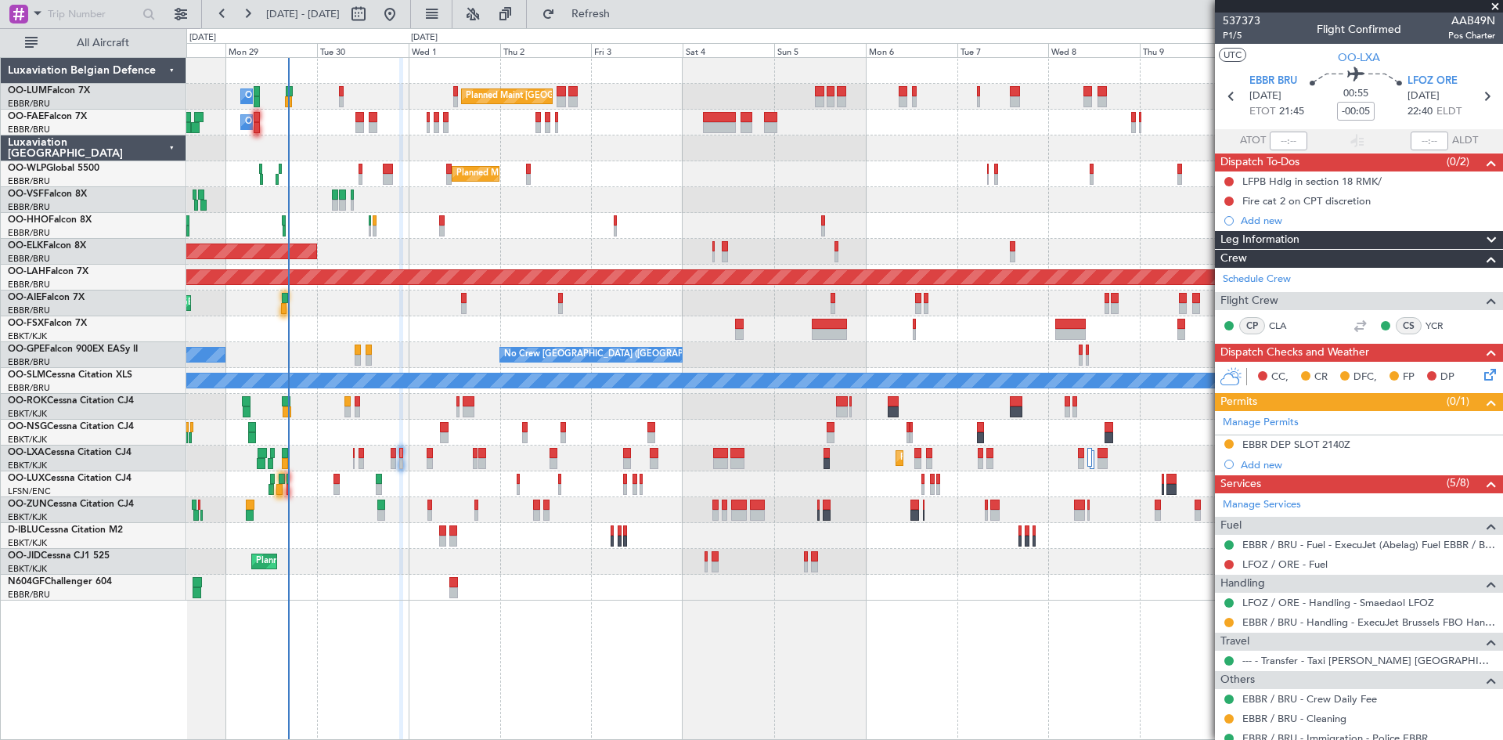
click at [398, 420] on div "Planned Maint [GEOGRAPHIC_DATA] ([GEOGRAPHIC_DATA])" at bounding box center [844, 433] width 1316 height 26
click at [408, 420] on div "Planned Maint [GEOGRAPHIC_DATA] ([GEOGRAPHIC_DATA])" at bounding box center [844, 433] width 1316 height 26
click at [1342, 619] on link "EBBR / BRU - Handling - ExecuJet Brussels FBO Handling Abelag" at bounding box center [1368, 621] width 253 height 13
click at [1272, 566] on link "LFOZ / ORE - Fuel" at bounding box center [1284, 563] width 85 height 13
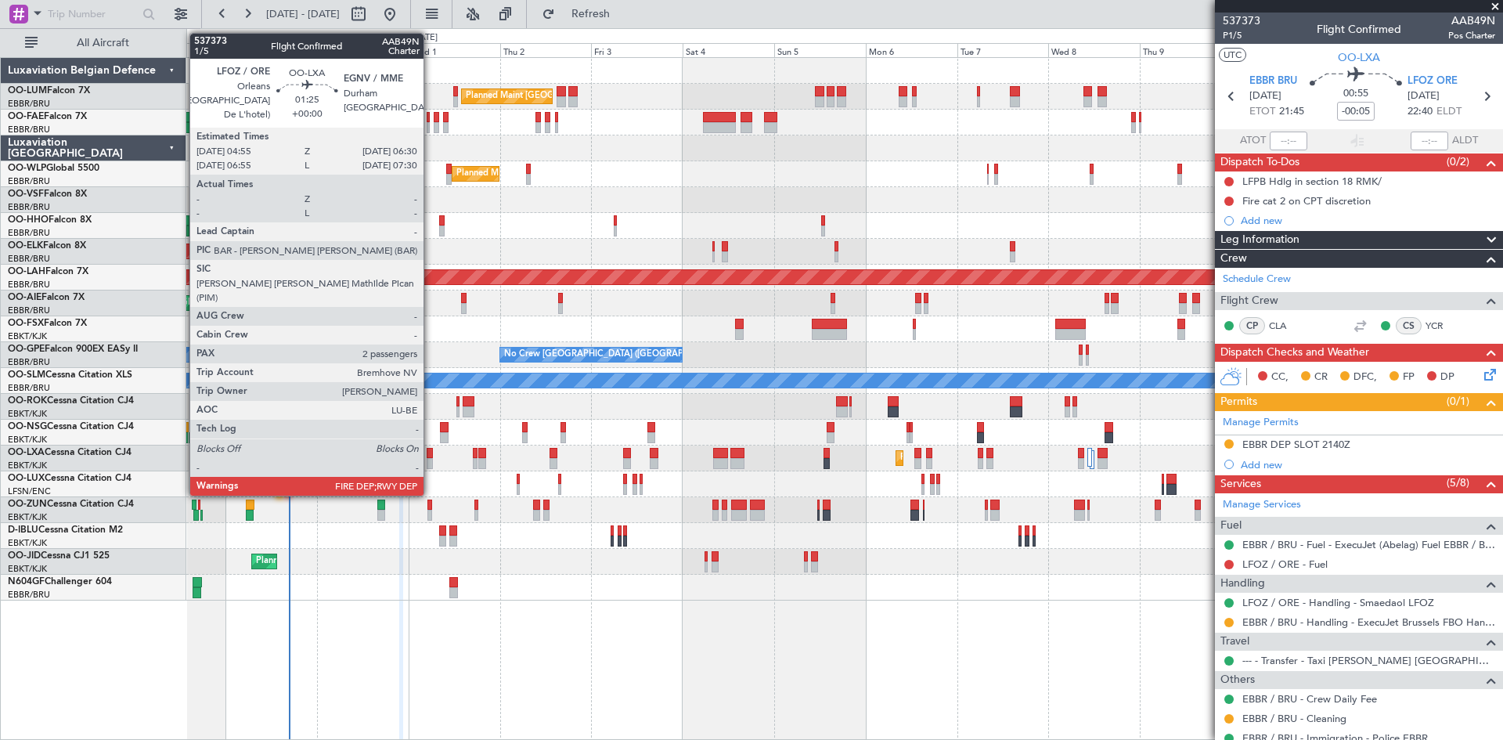
click at [430, 449] on div at bounding box center [430, 453] width 6 height 11
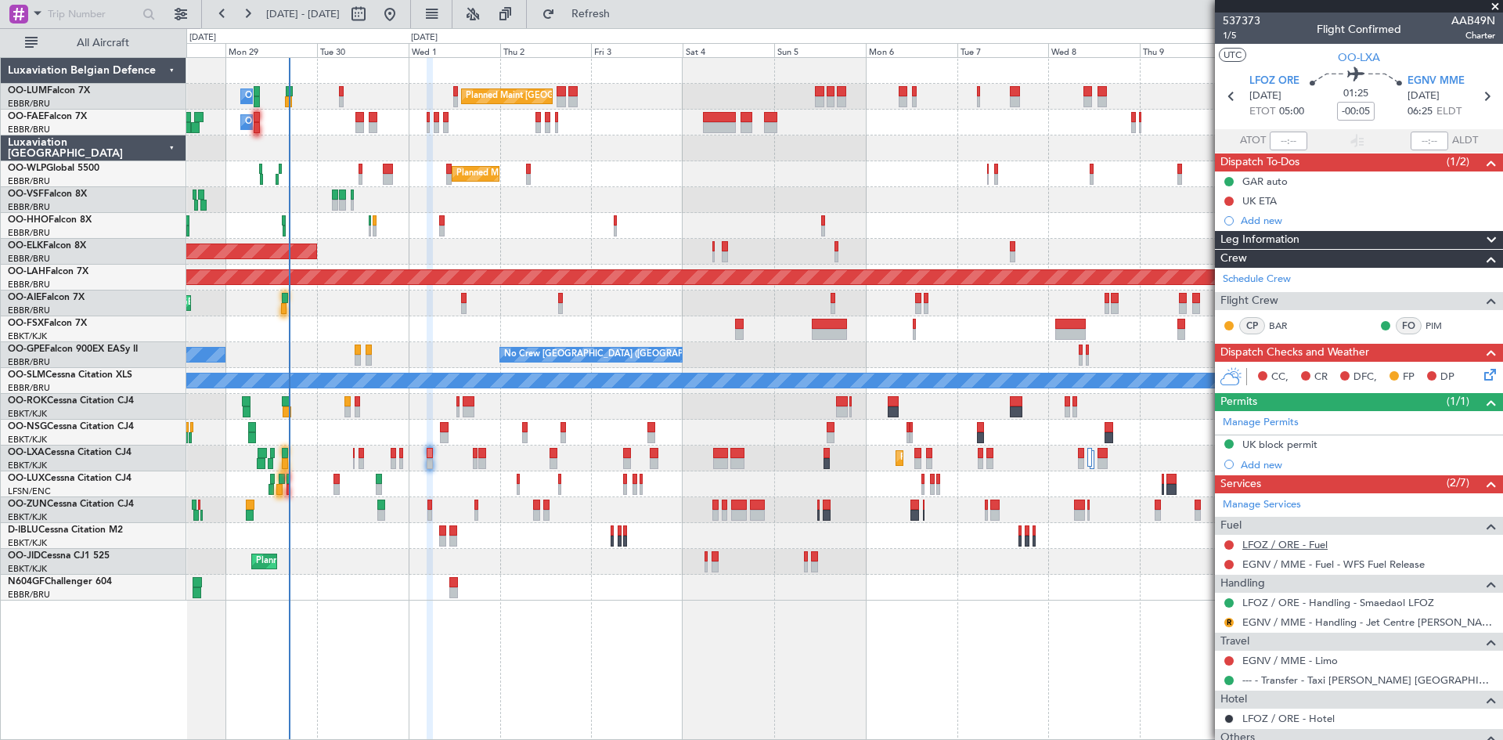
click at [1262, 541] on link "LFOZ / ORE - Fuel" at bounding box center [1284, 544] width 85 height 13
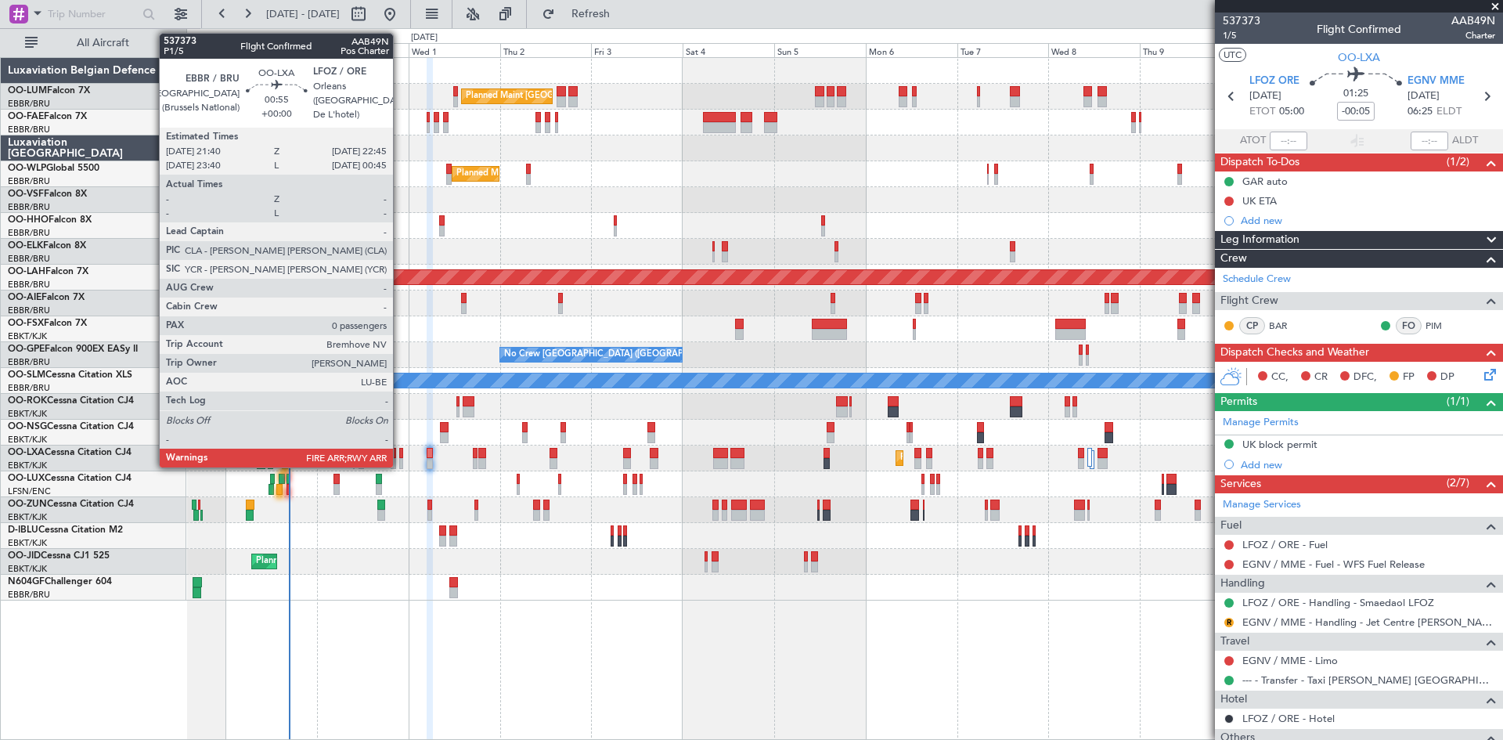
click at [400, 463] on div at bounding box center [401, 463] width 5 height 11
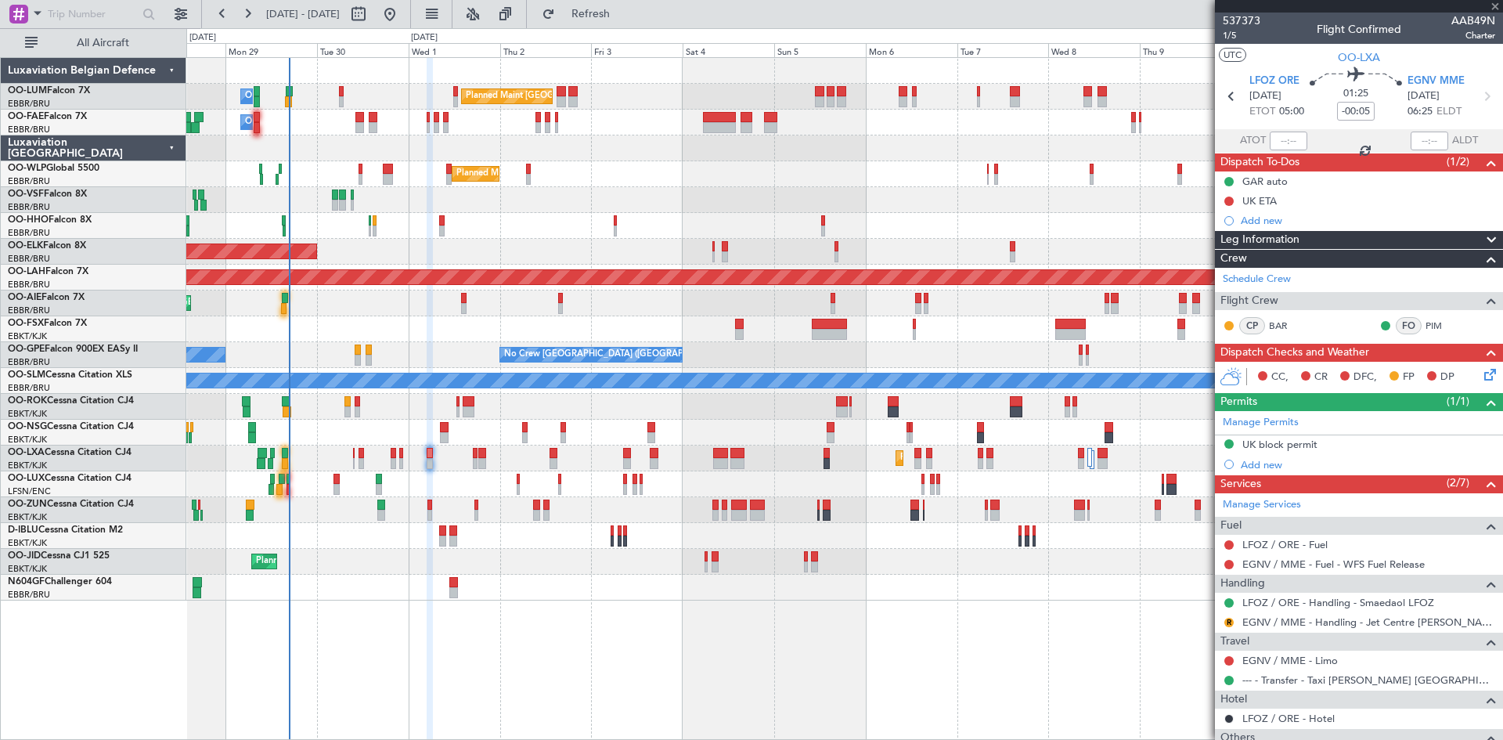
type input "0"
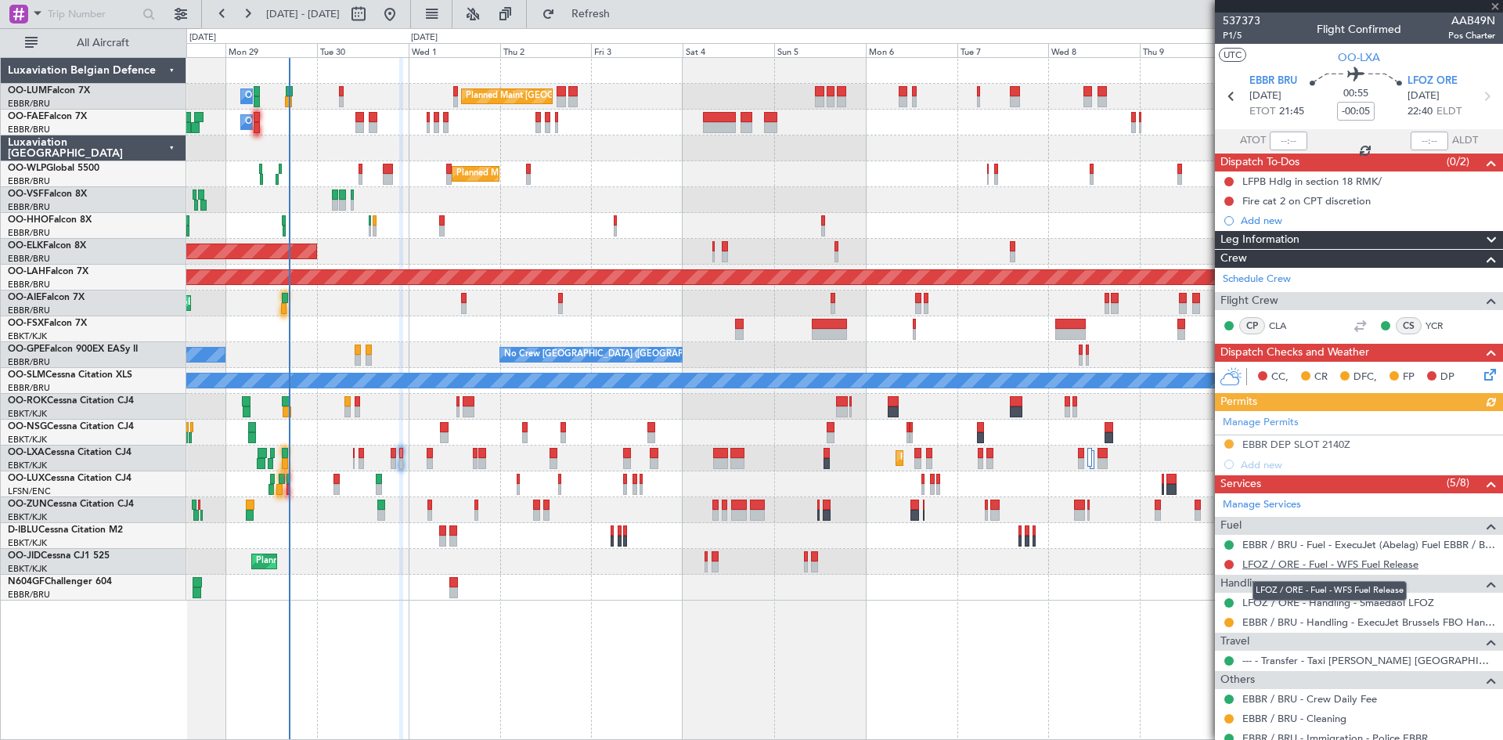
click at [1262, 563] on link "LFOZ / ORE - Fuel - WFS Fuel Release" at bounding box center [1330, 563] width 176 height 13
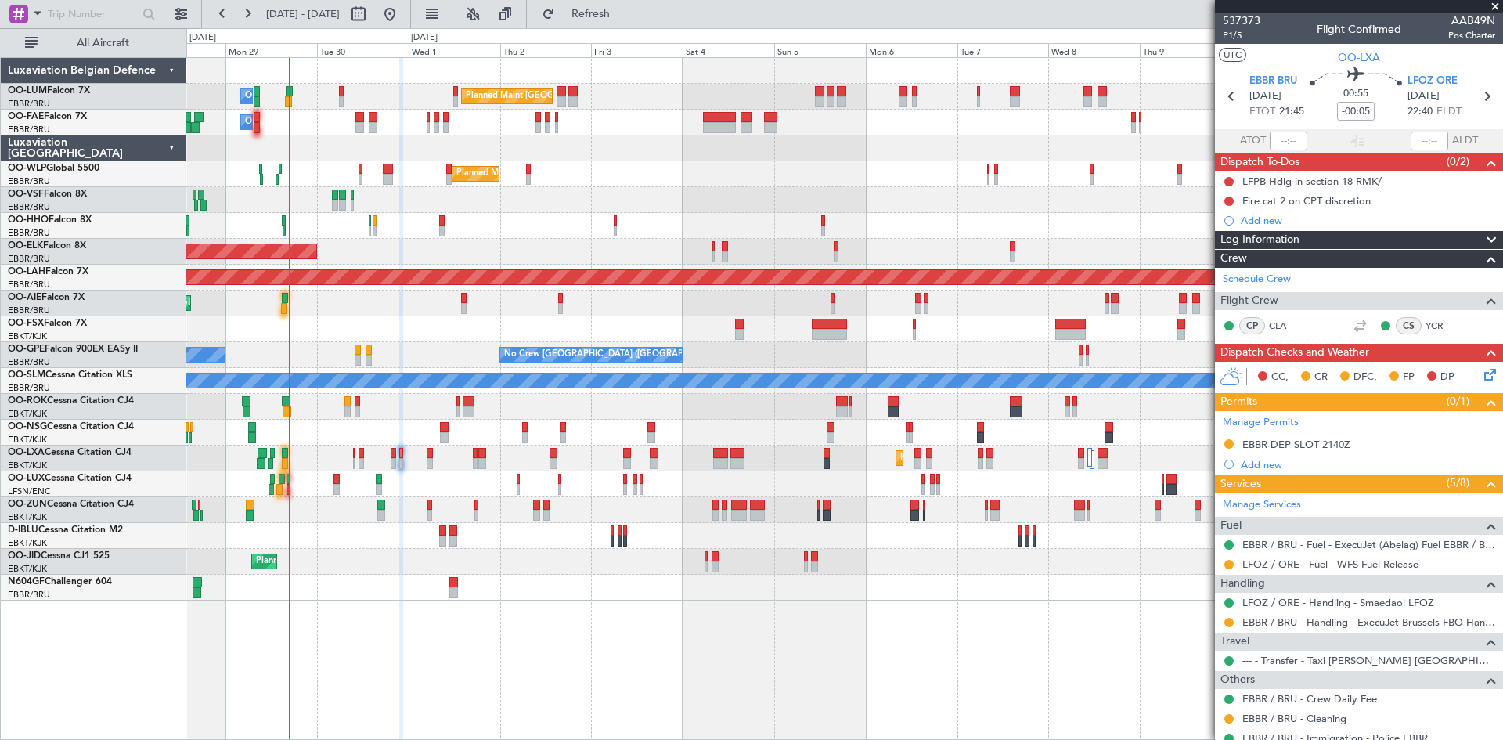
click at [1331, 450] on div "EBBR DEP SLOT 2140Z" at bounding box center [1359, 445] width 288 height 20
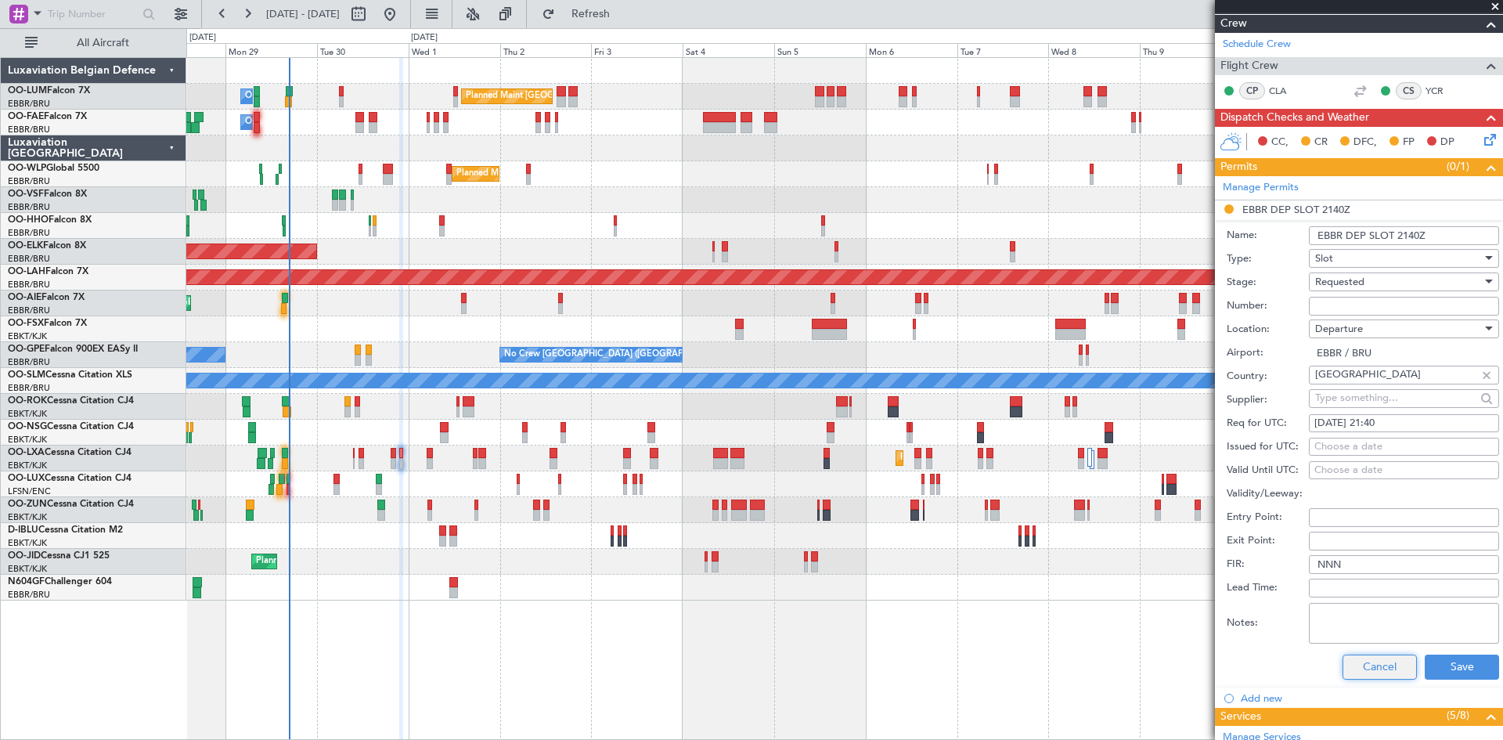
click at [1363, 657] on button "Cancel" at bounding box center [1379, 666] width 74 height 25
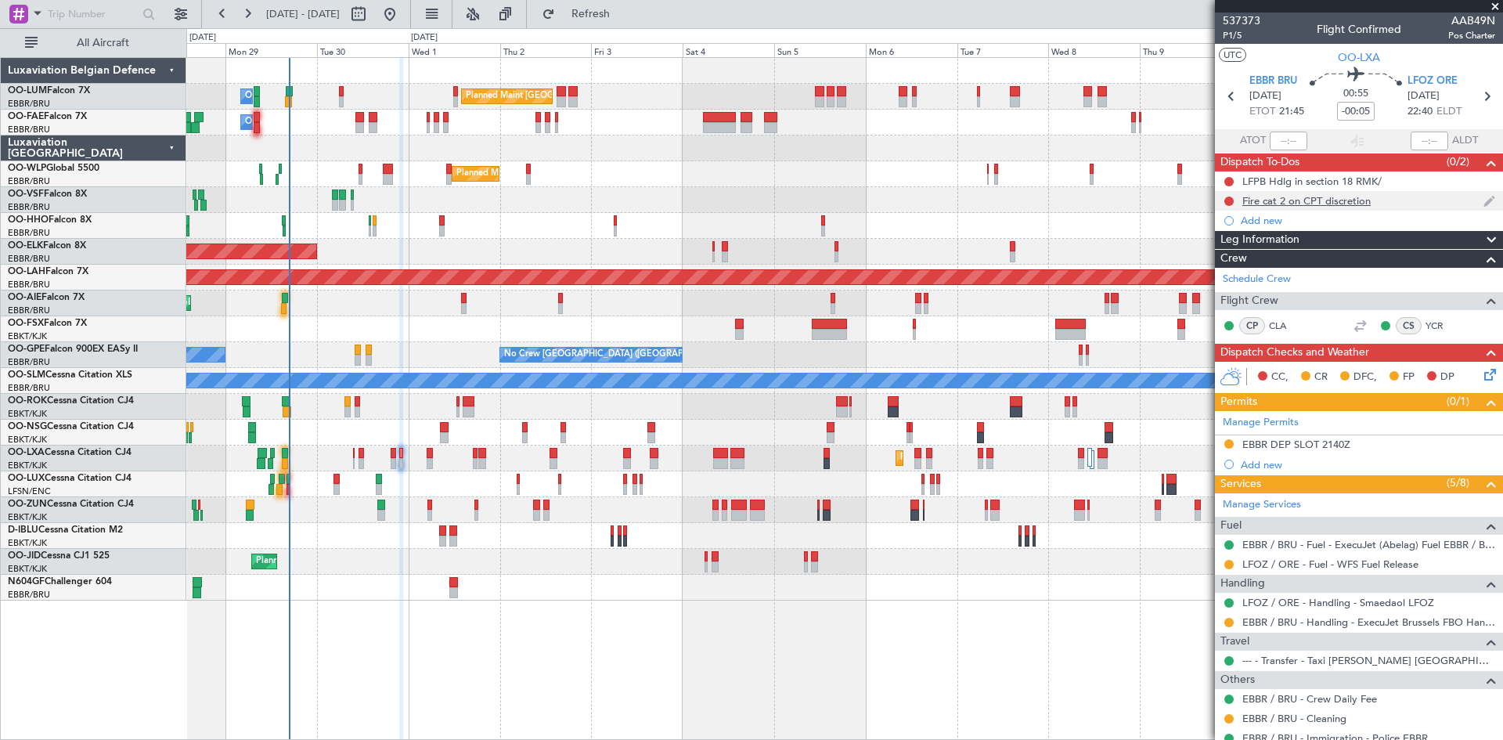
click at [1309, 200] on div "Fire cat 2 on CPT discretion" at bounding box center [1306, 200] width 128 height 13
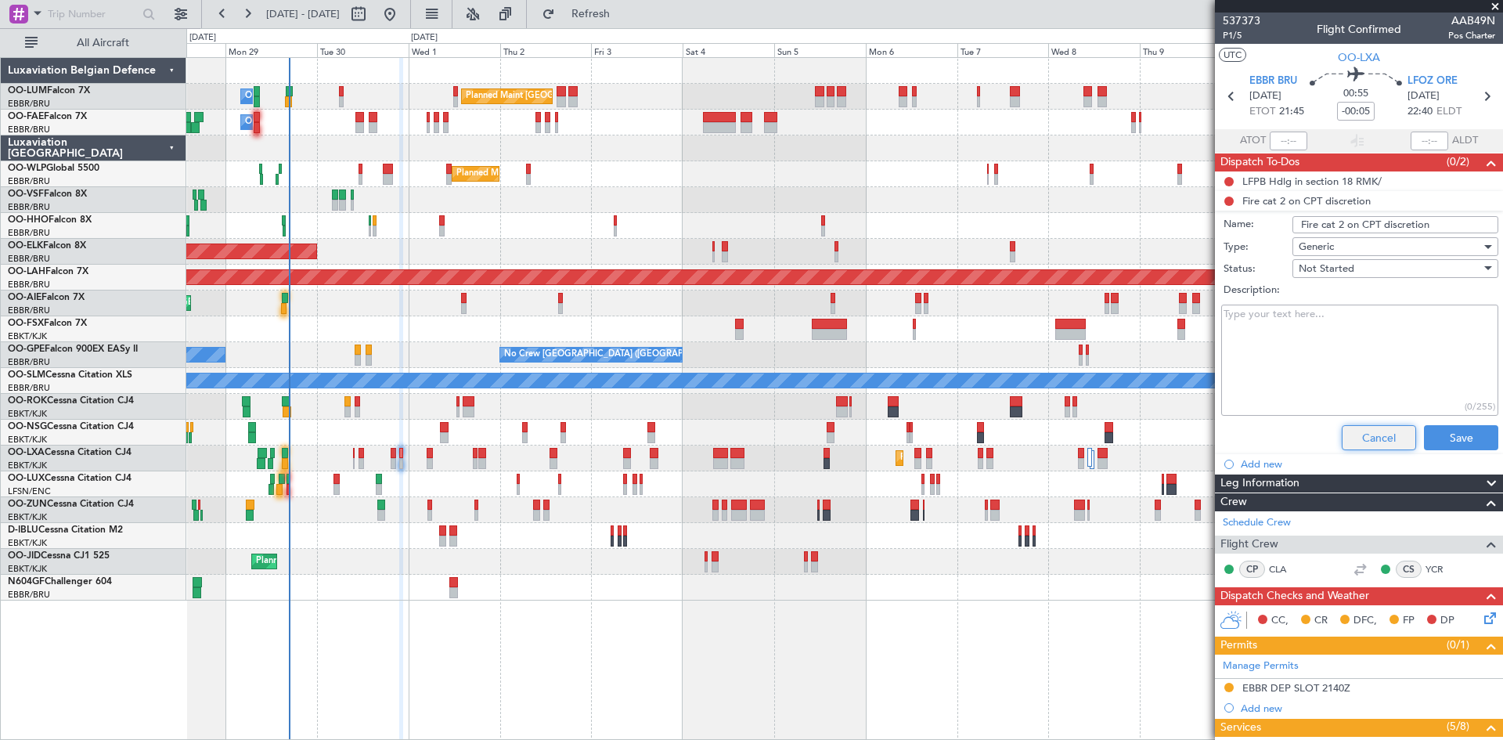
click at [1388, 438] on button "Cancel" at bounding box center [1378, 437] width 74 height 25
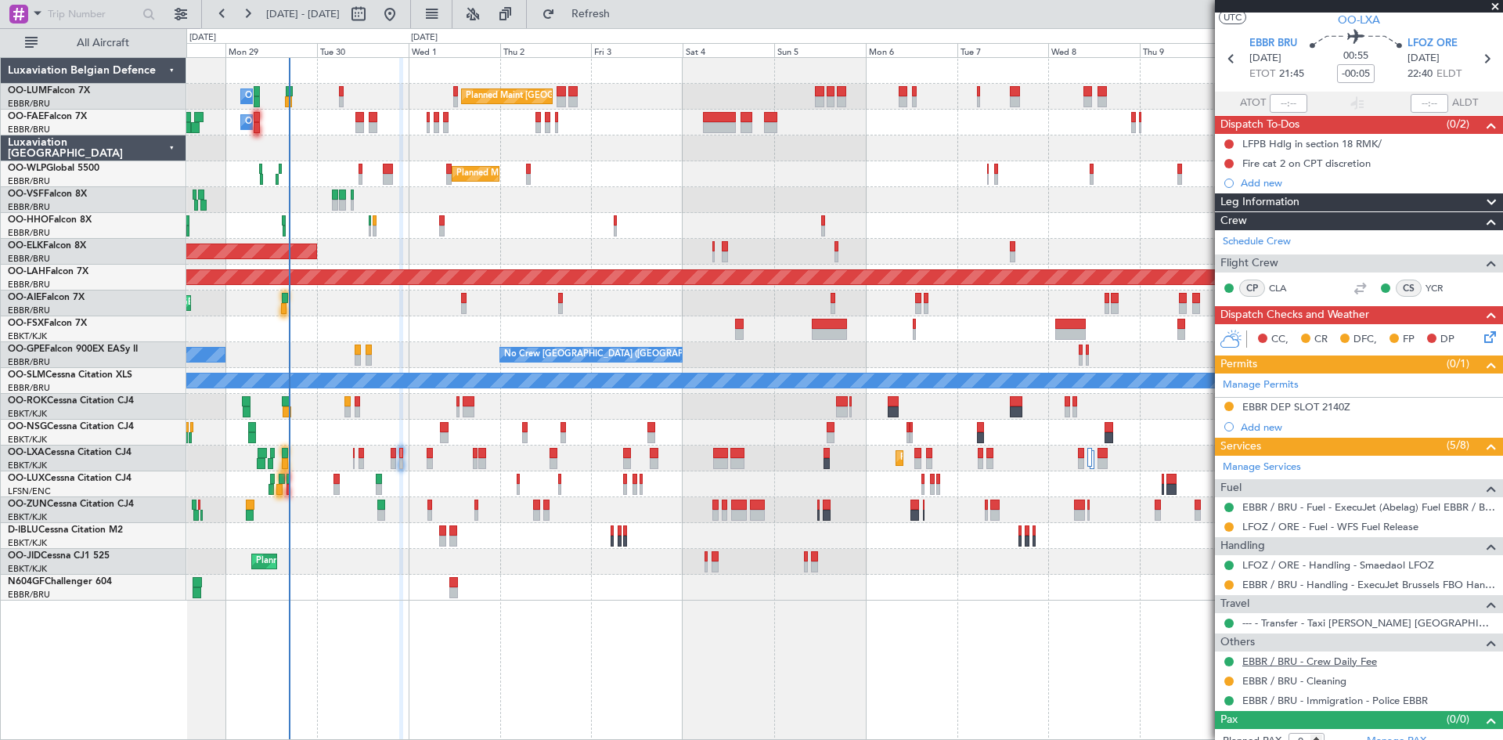
scroll to position [52, 0]
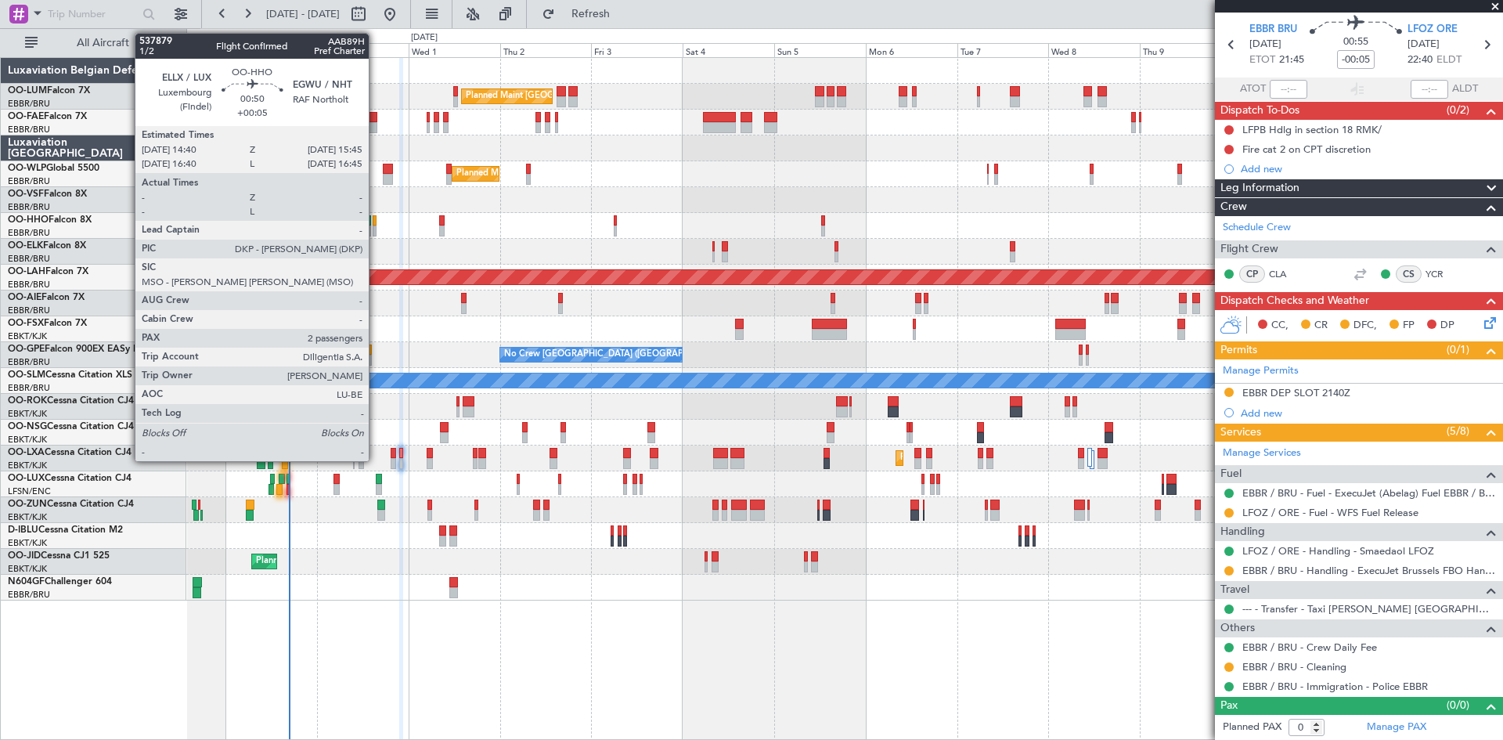
click at [376, 227] on div at bounding box center [375, 230] width 5 height 11
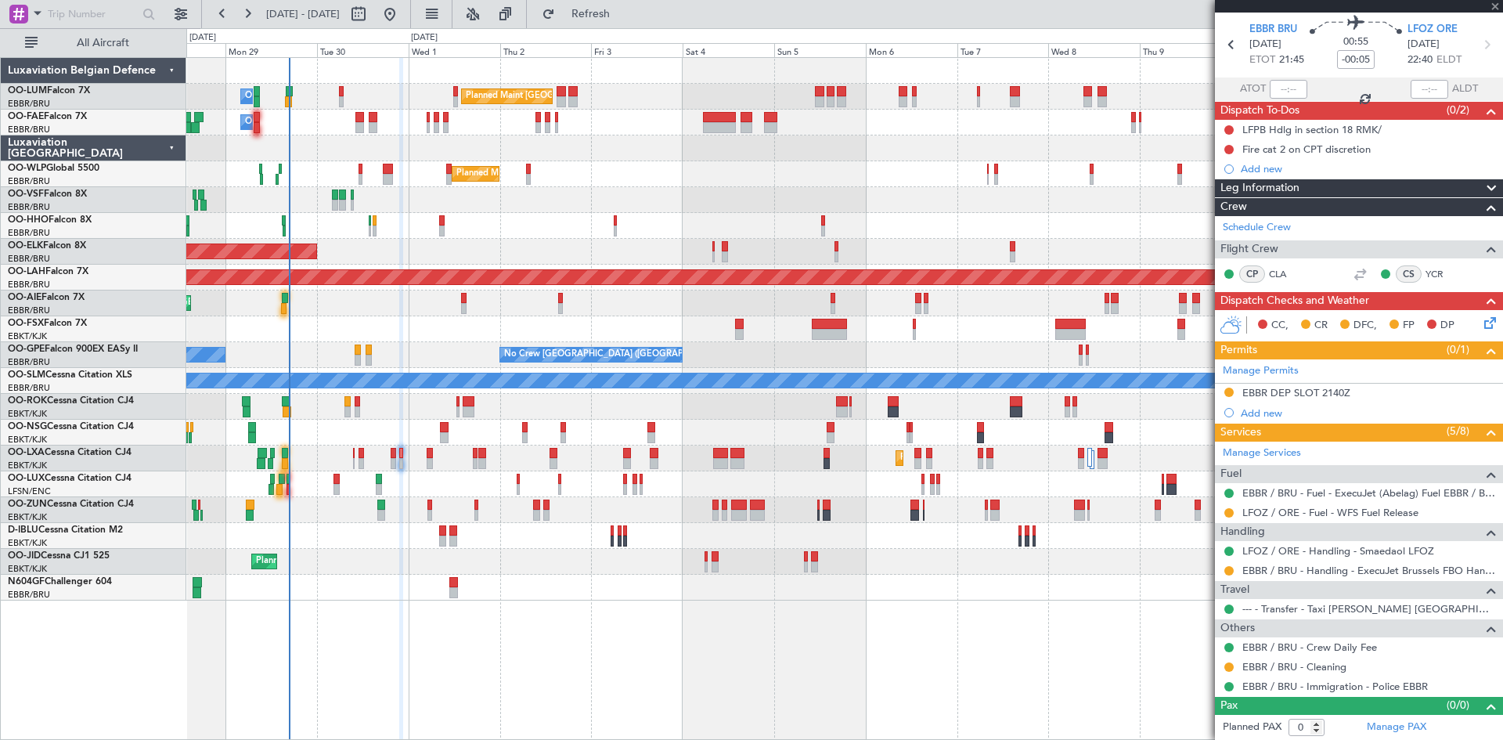
type input "+00:05"
type input "2"
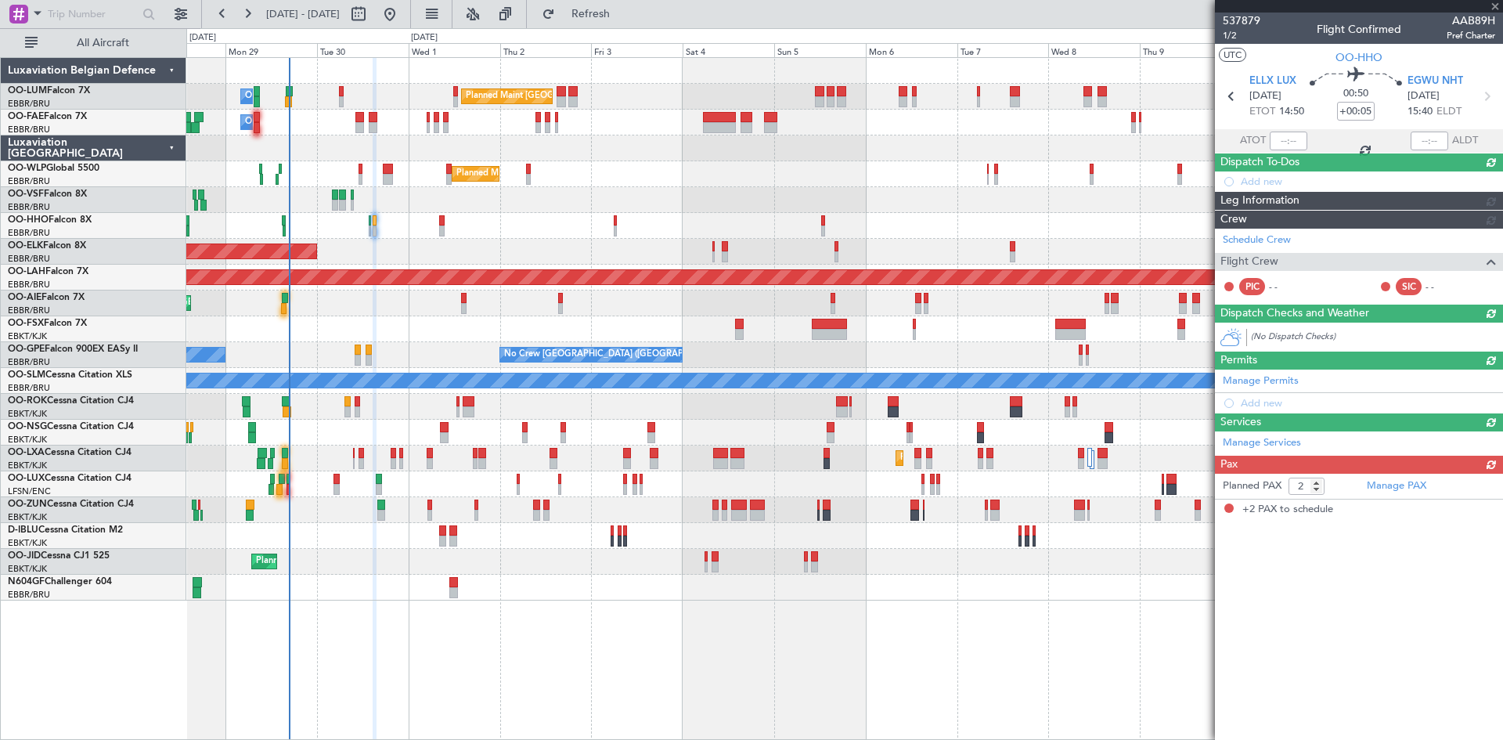
scroll to position [0, 0]
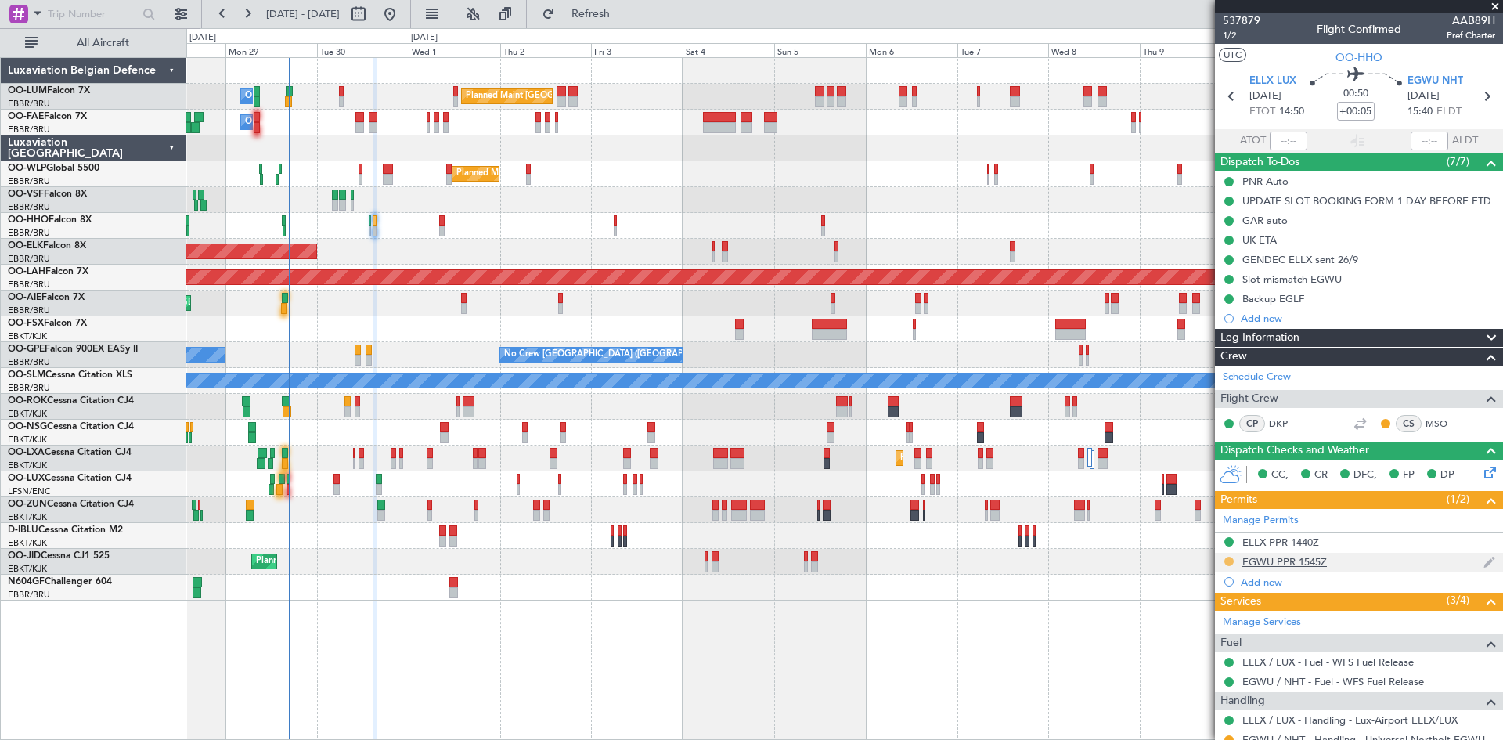
click at [1229, 564] on button at bounding box center [1228, 560] width 9 height 9
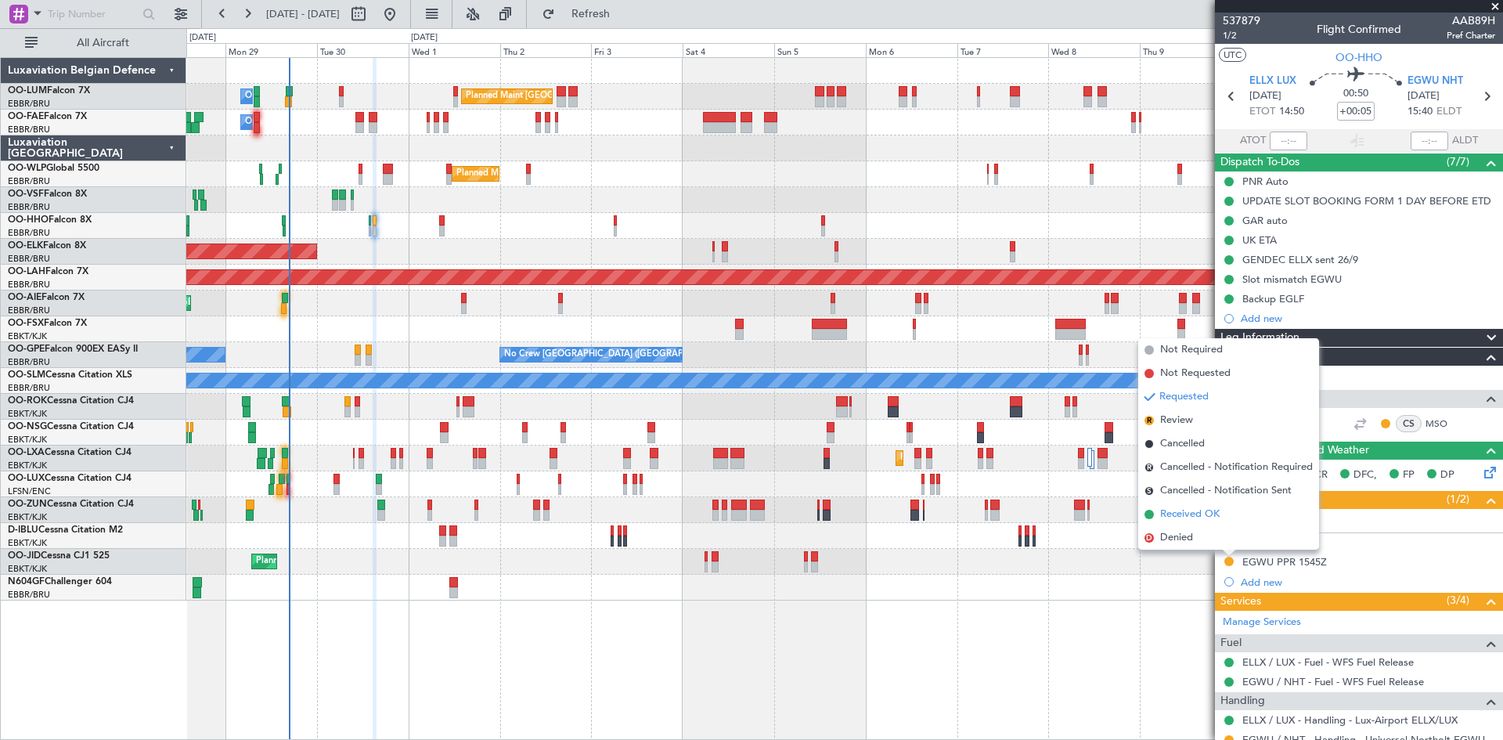
click at [1206, 517] on span "Received OK" at bounding box center [1189, 514] width 59 height 16
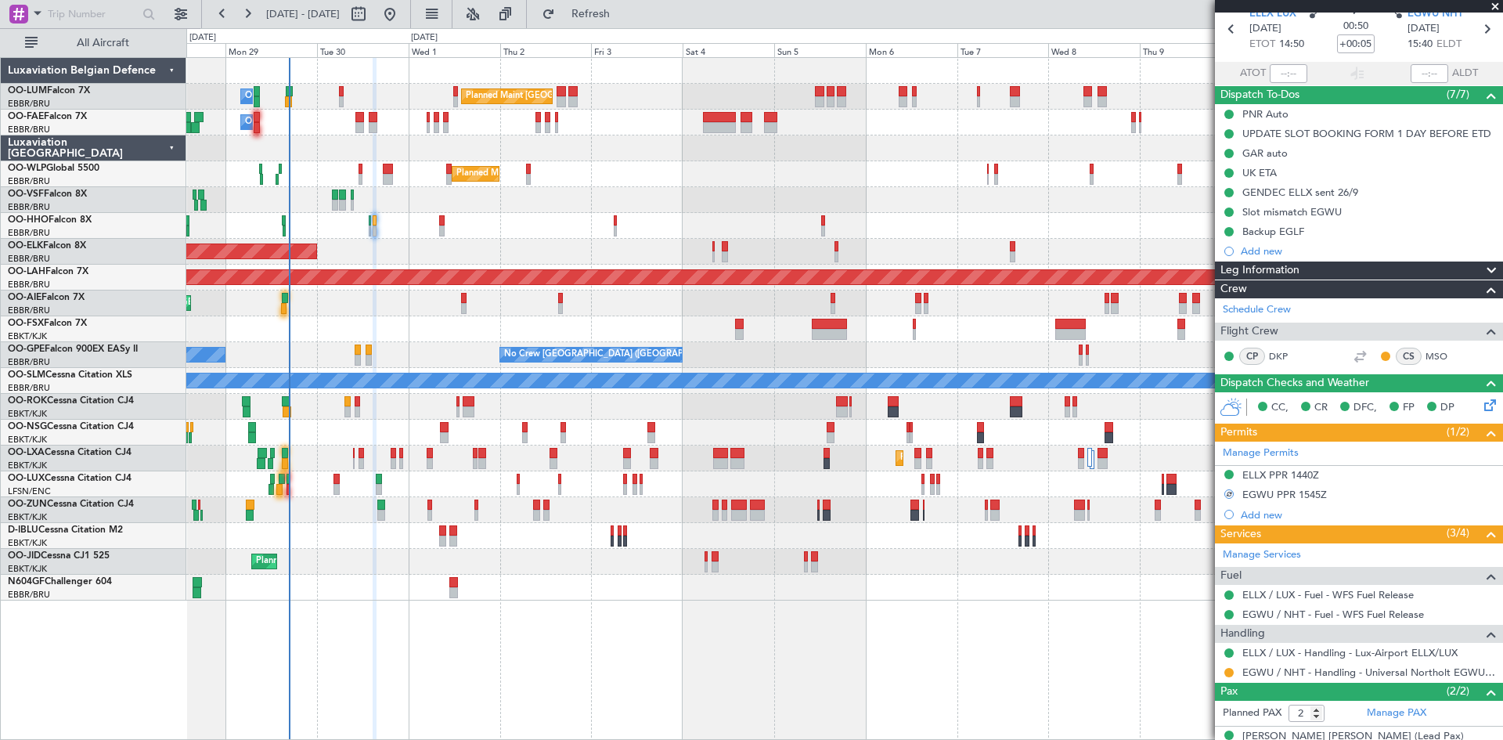
scroll to position [124, 0]
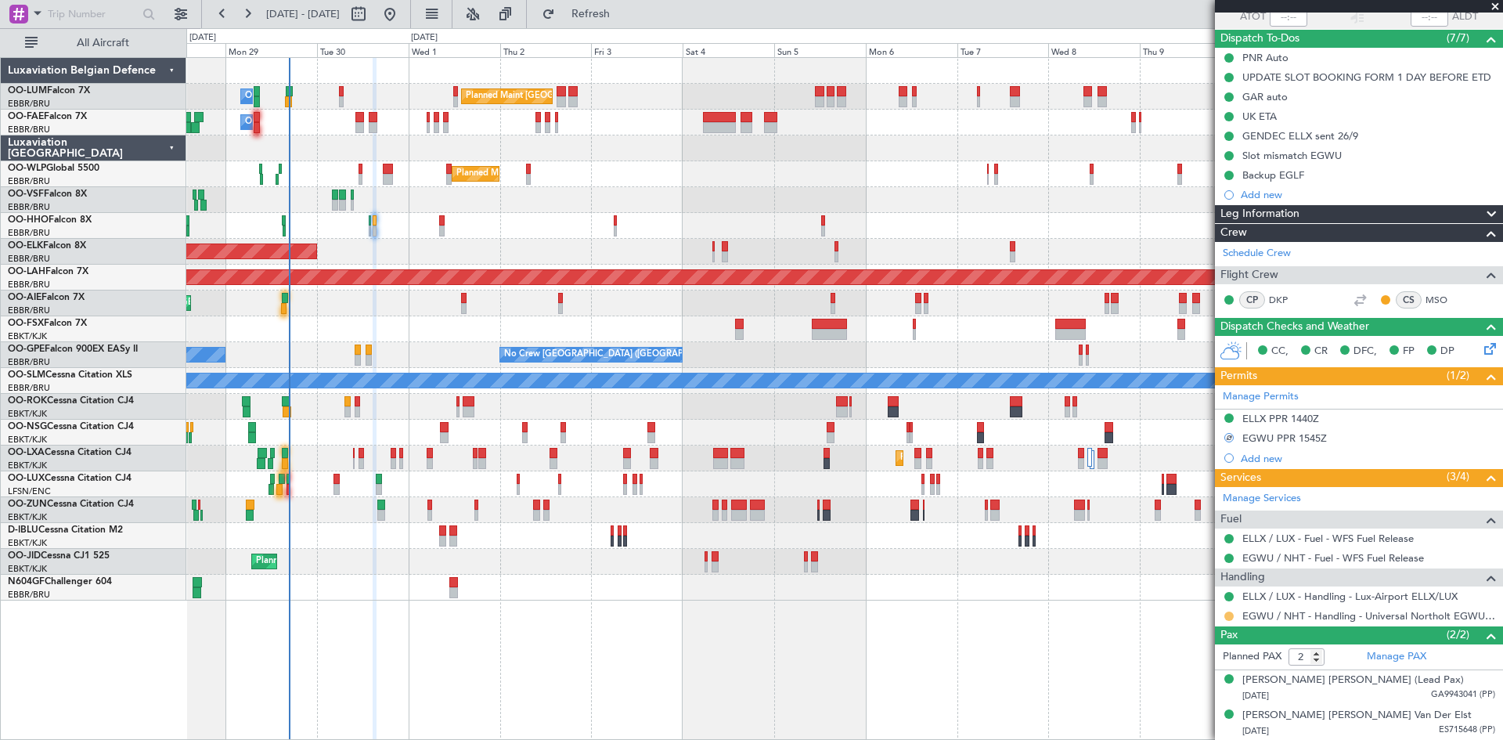
click at [1226, 617] on button at bounding box center [1228, 615] width 9 height 9
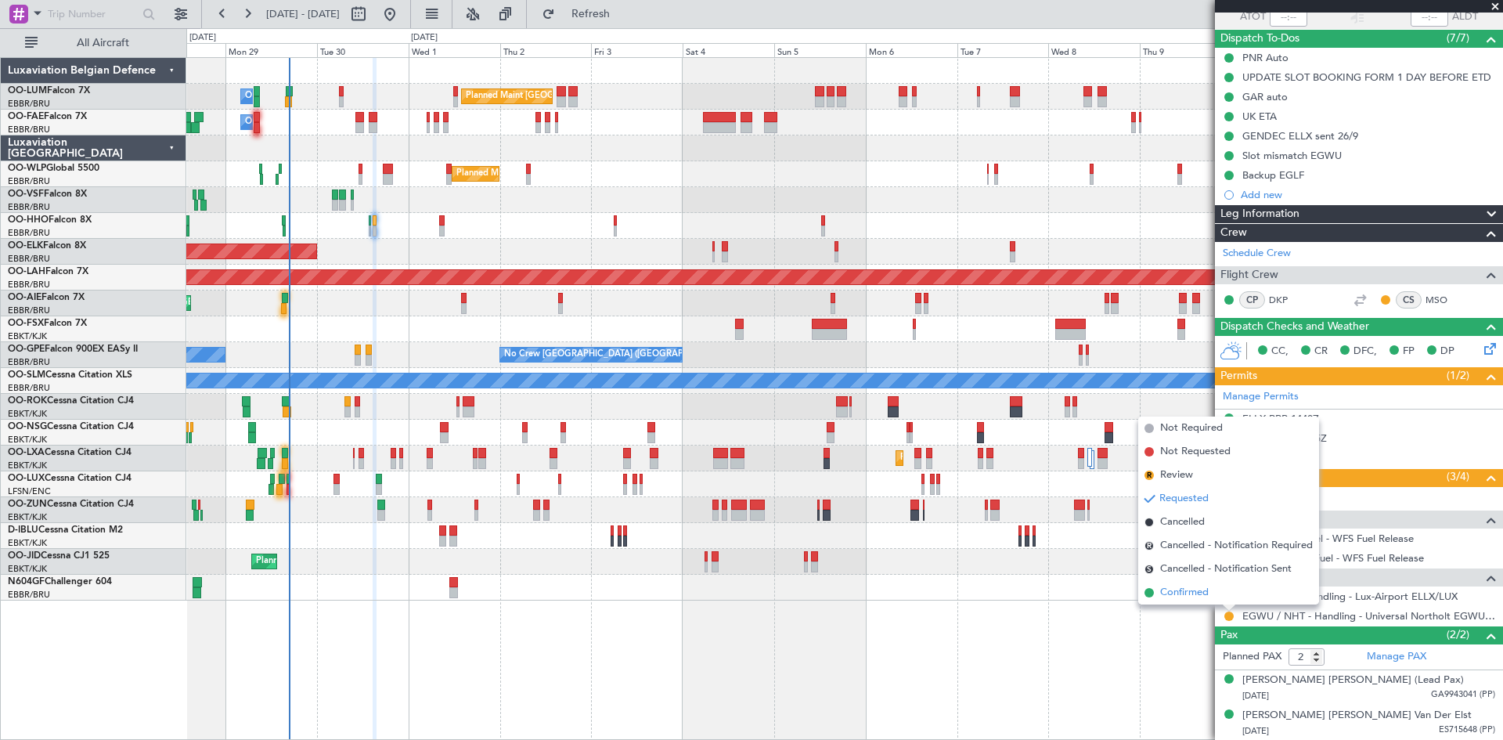
click at [1208, 589] on span "Confirmed" at bounding box center [1184, 593] width 49 height 16
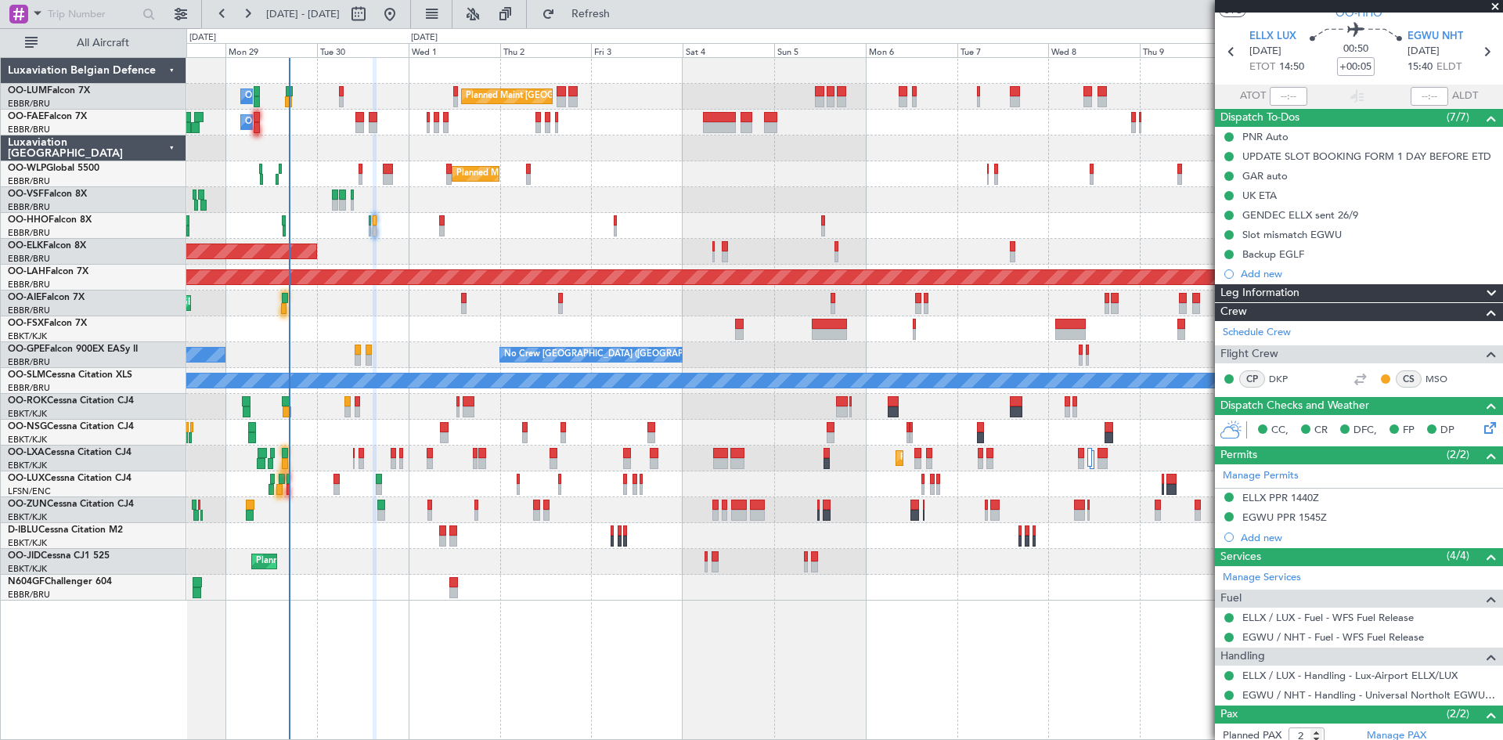
scroll to position [0, 0]
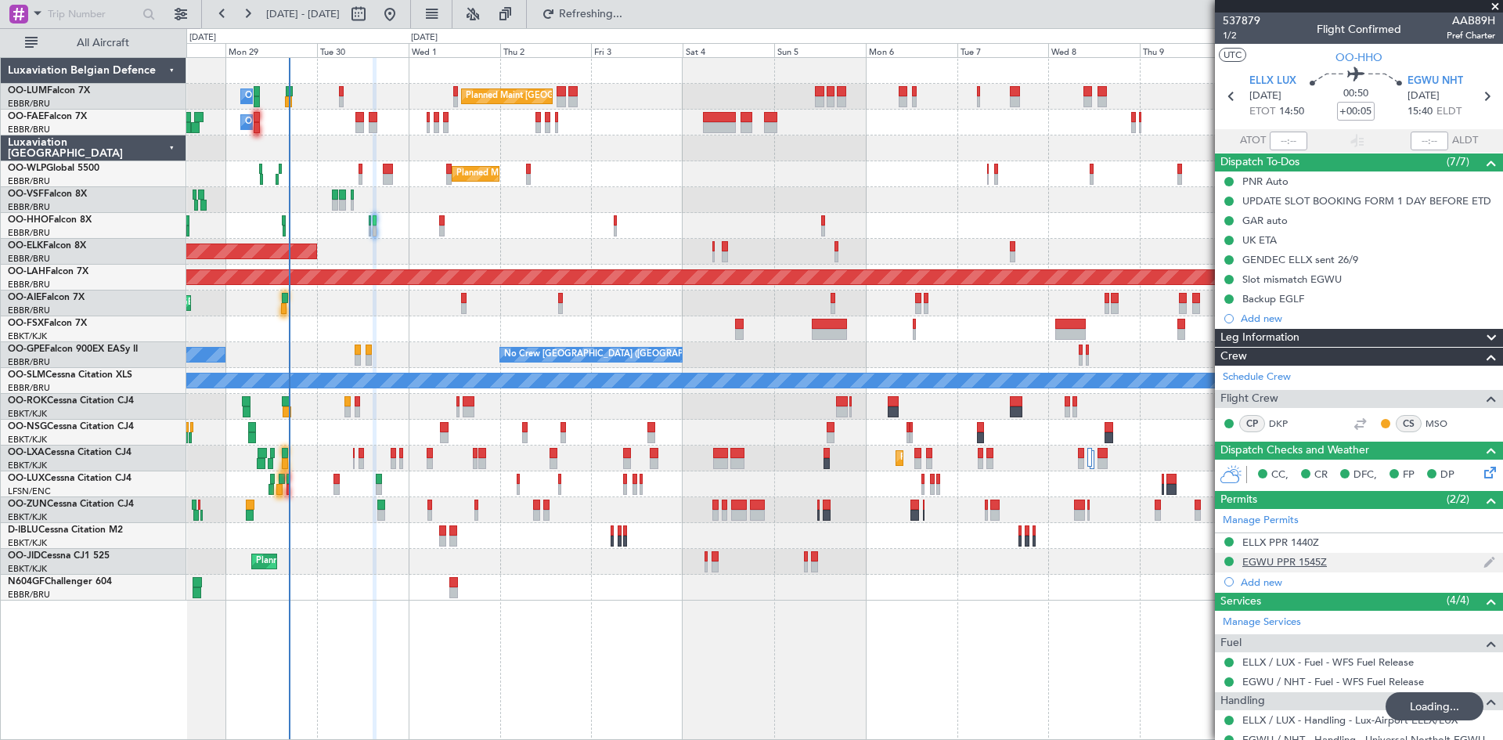
click at [1275, 561] on div "EGWU PPR 1545Z" at bounding box center [1284, 561] width 85 height 13
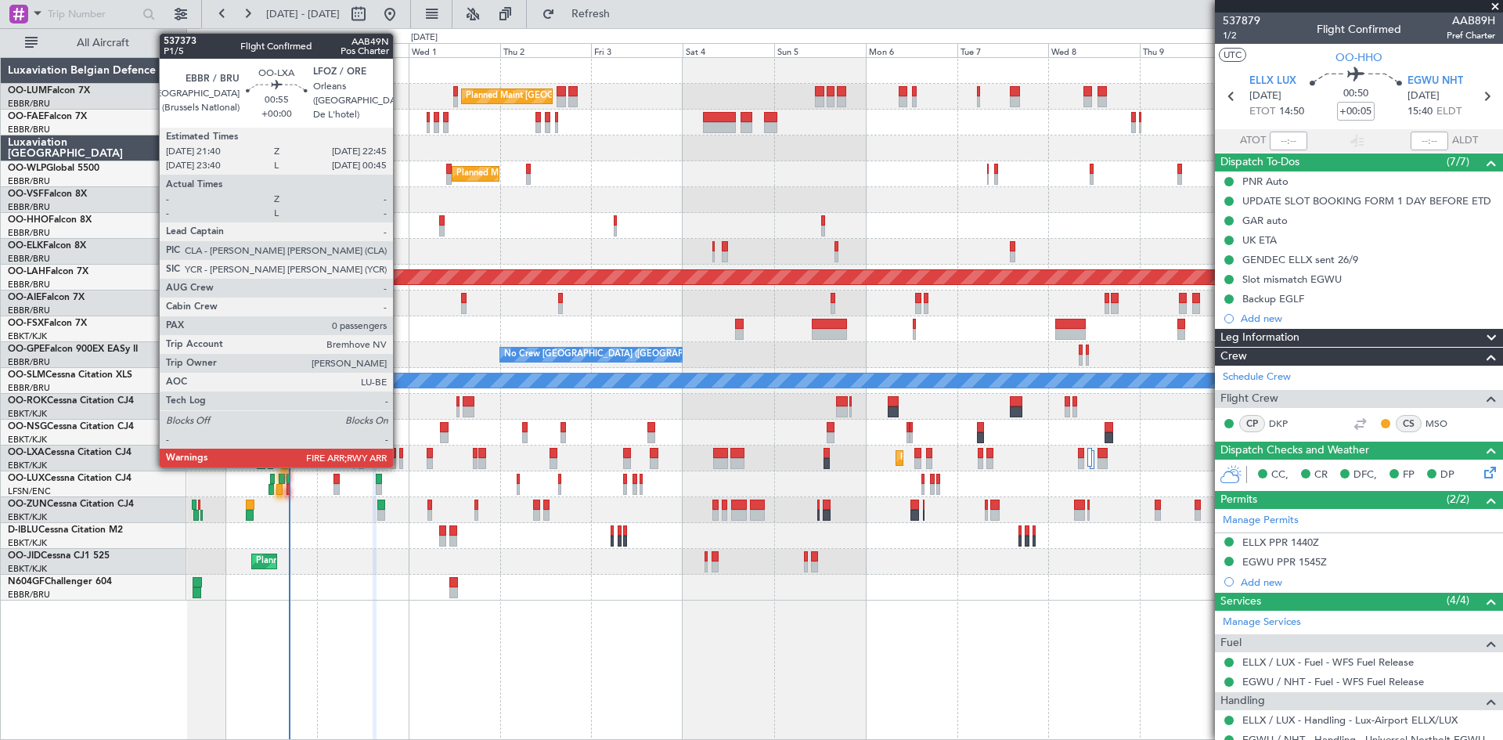
click at [400, 452] on div at bounding box center [401, 453] width 5 height 11
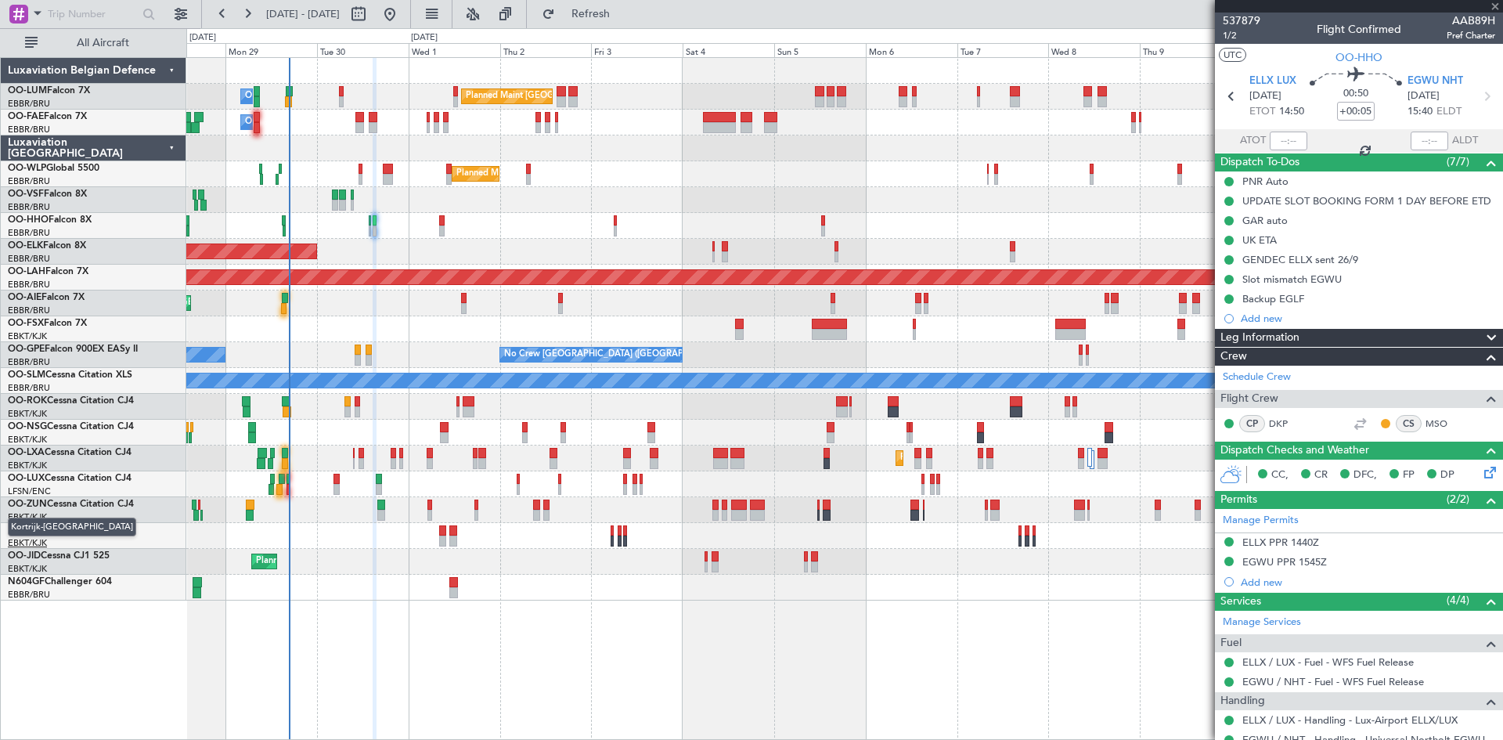
type input "0"
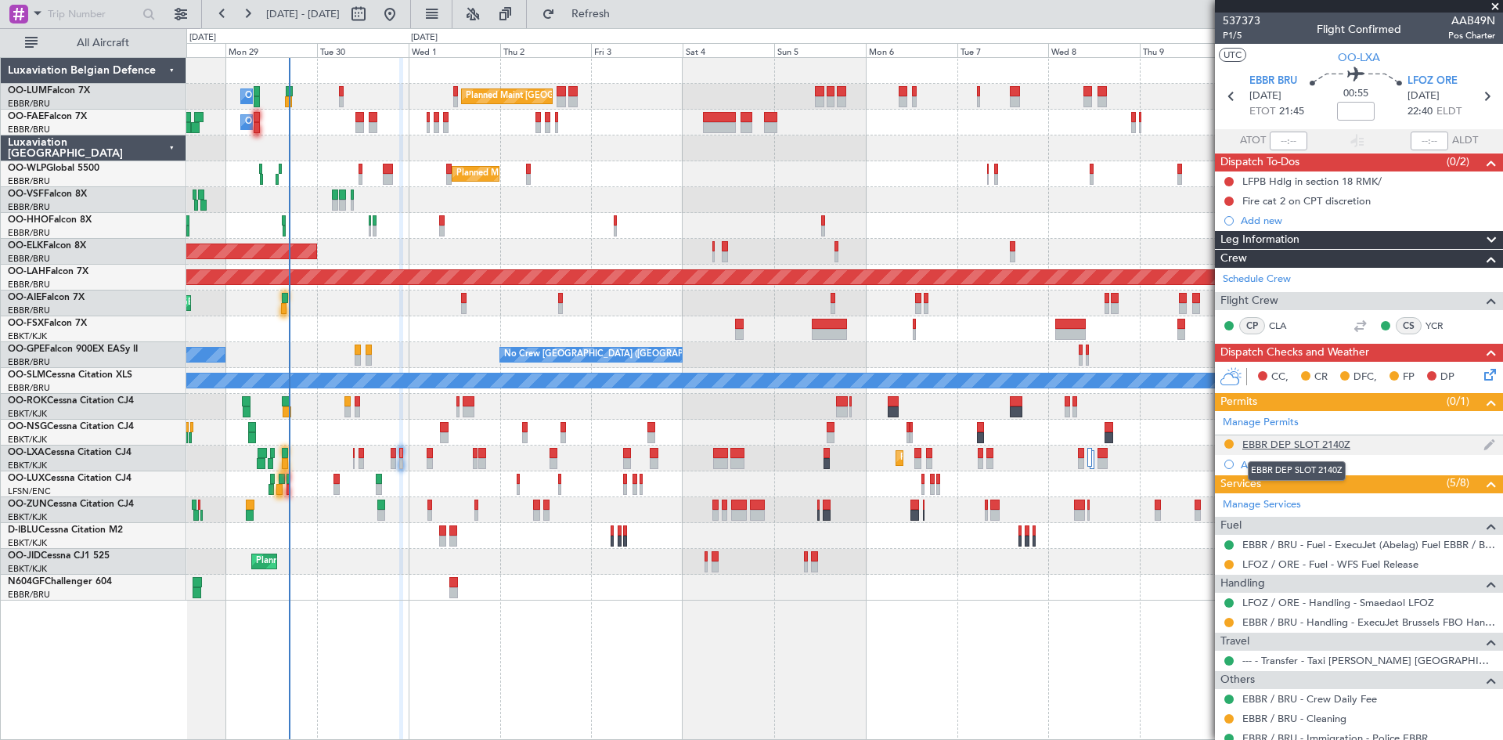
click at [1309, 443] on div "EBBR DEP SLOT 2140Z" at bounding box center [1296, 444] width 108 height 13
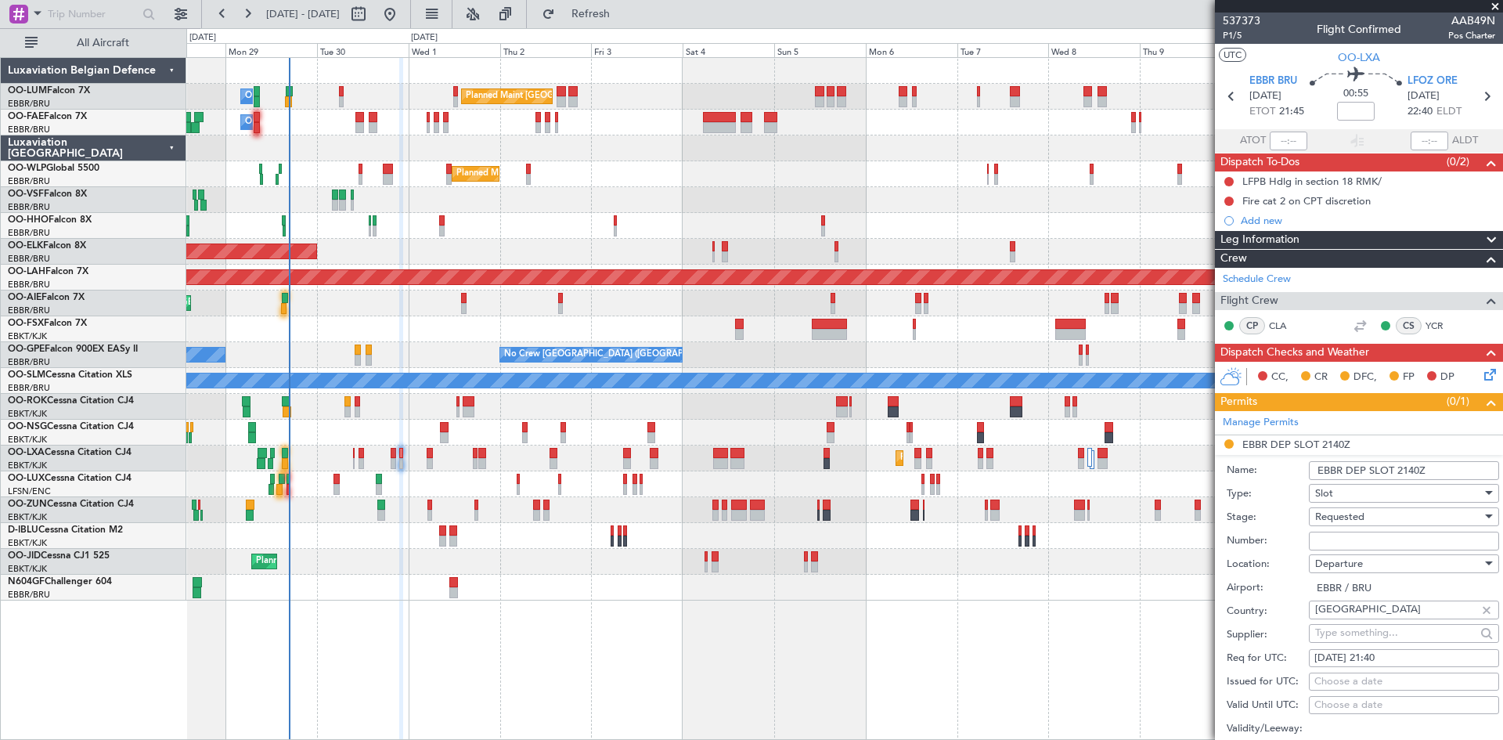
click at [1340, 535] on input "Number:" at bounding box center [1404, 540] width 190 height 19
paste input "EBBRAAB8018D"
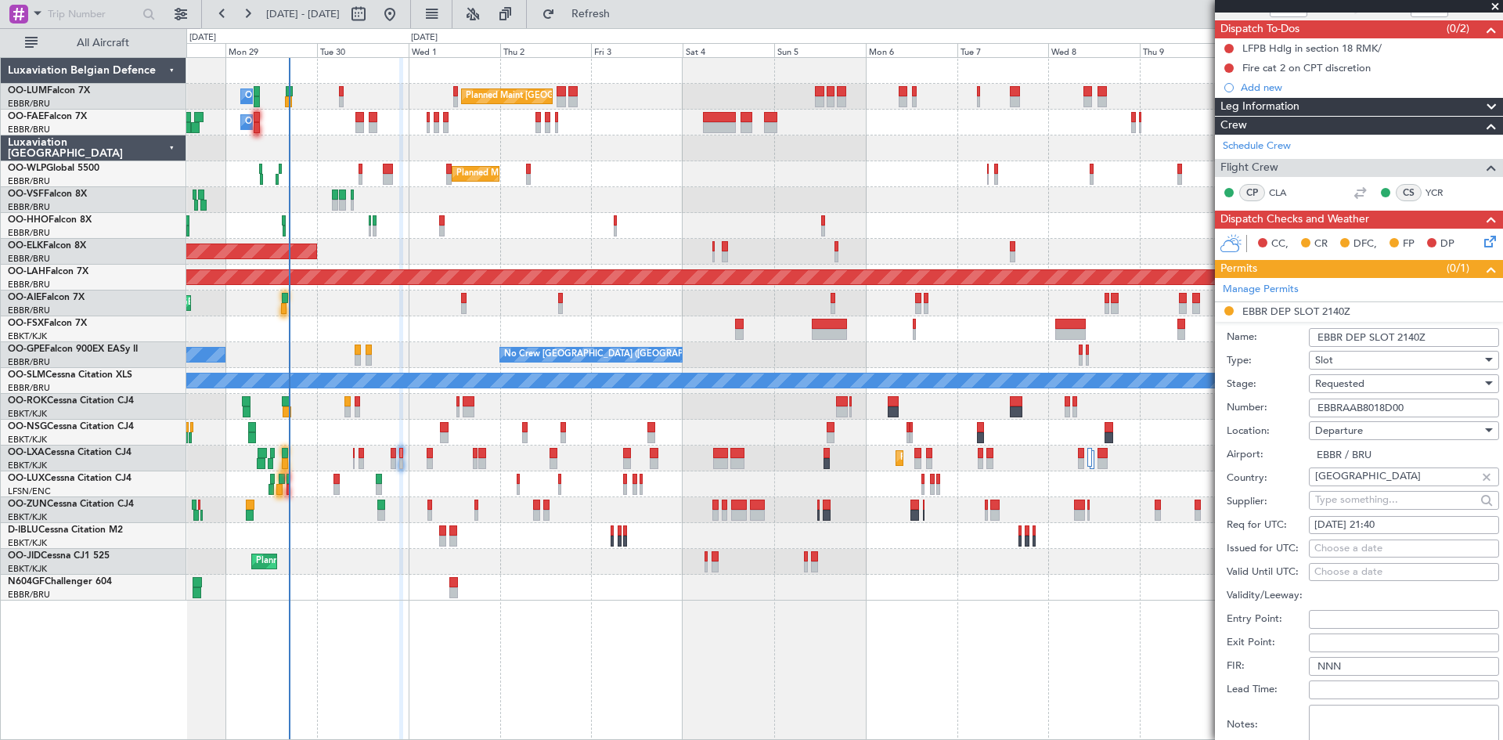
scroll to position [157, 0]
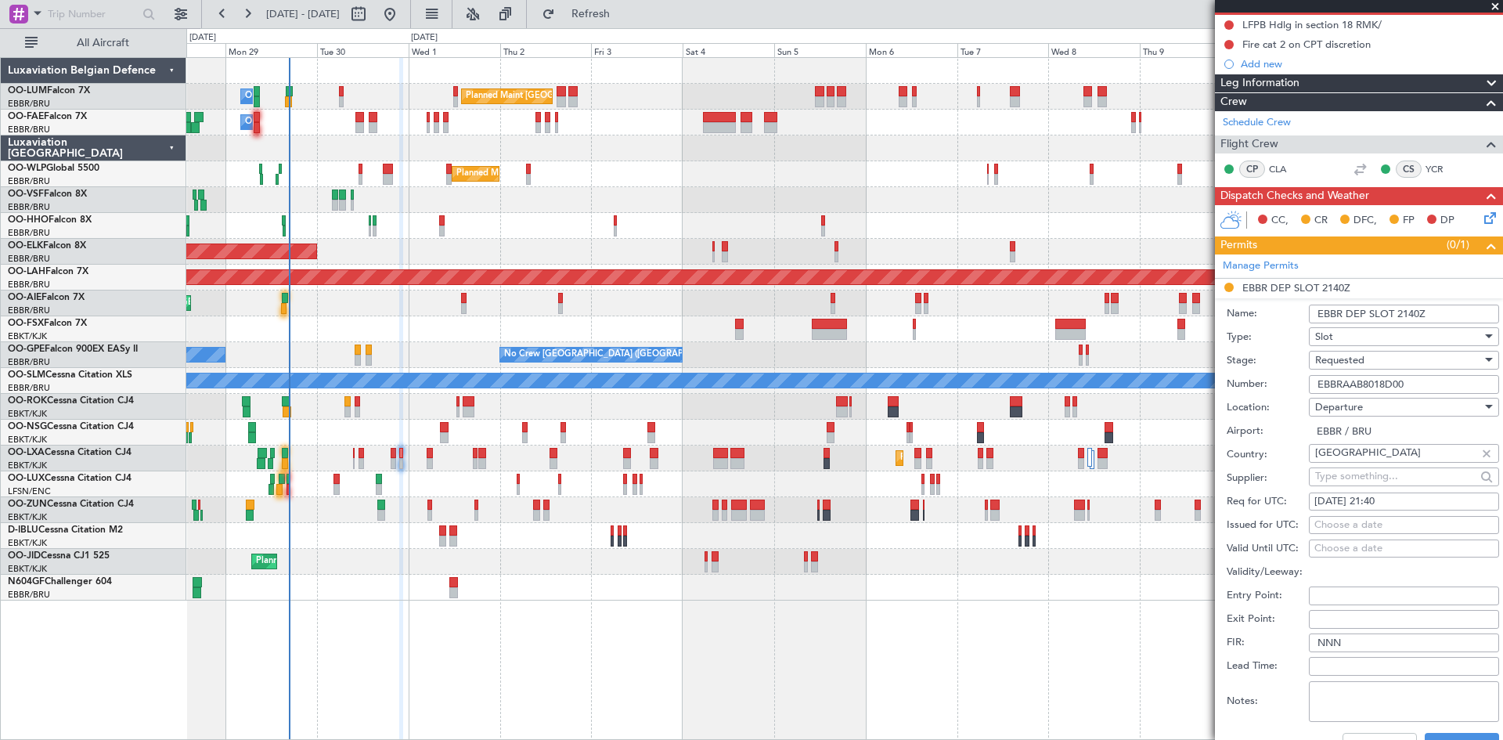
type input "EBBRAAB8018D00"
click at [1341, 359] on span "Requested" at bounding box center [1339, 360] width 49 height 14
click at [1362, 471] on span "Received OK" at bounding box center [1398, 477] width 164 height 23
click at [1469, 736] on button "Save" at bounding box center [1461, 745] width 74 height 25
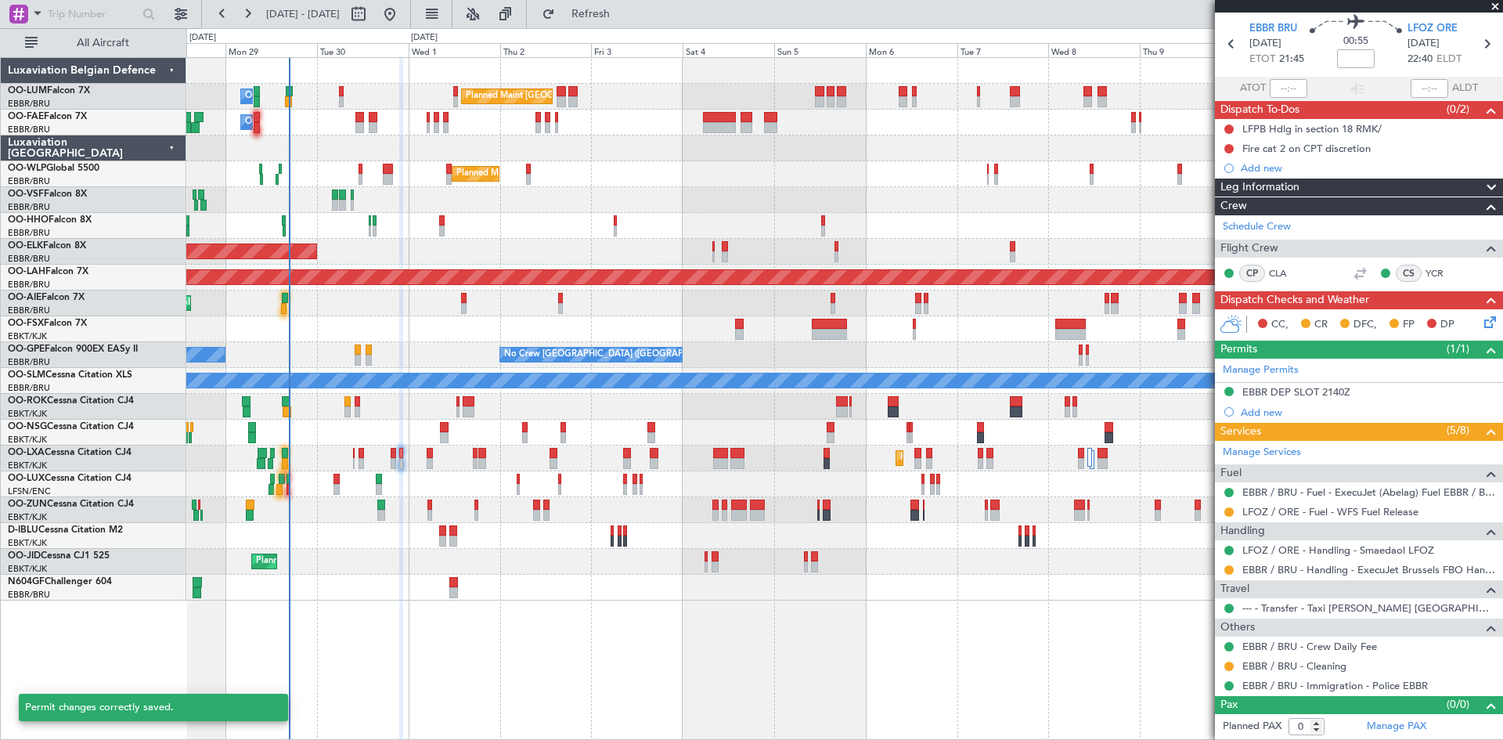
scroll to position [52, 0]
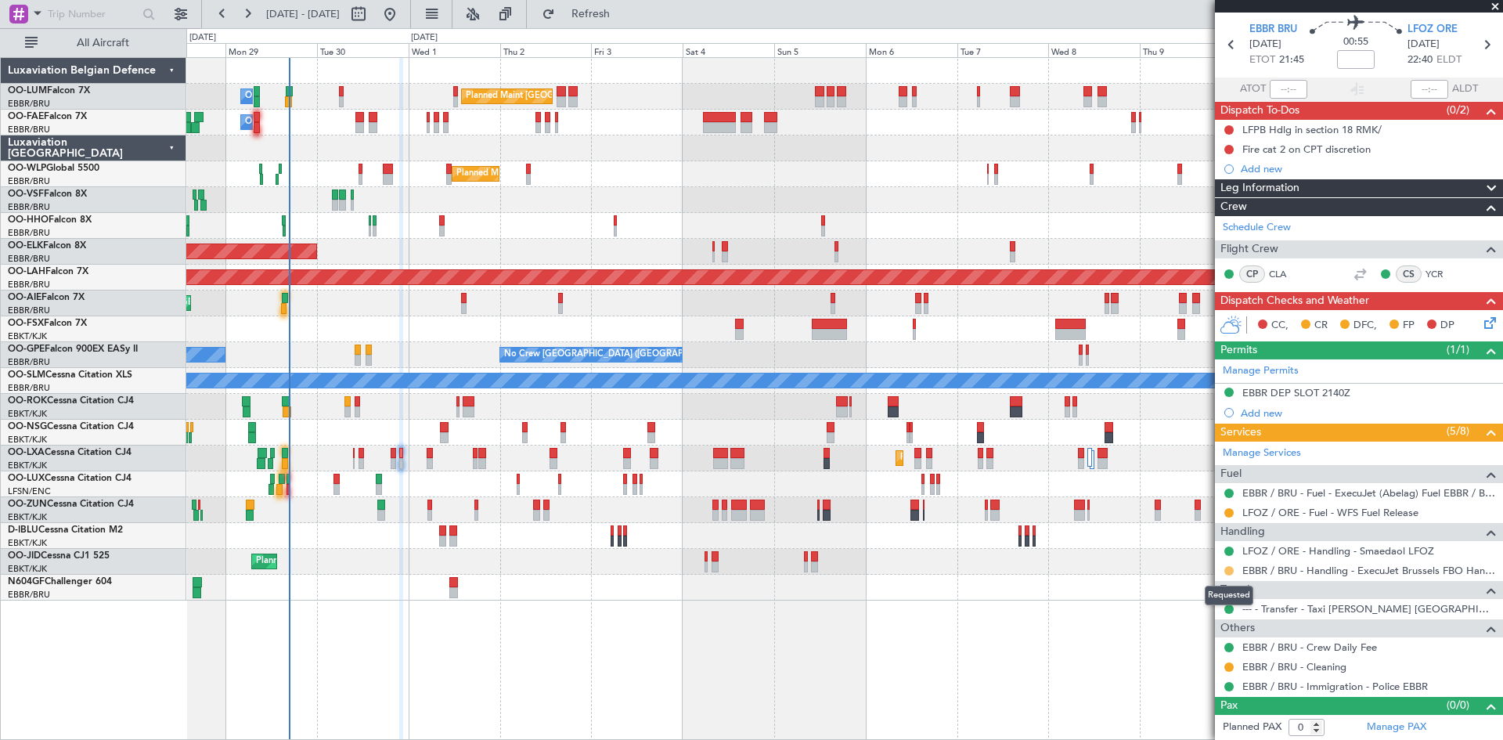
click at [1230, 568] on button at bounding box center [1228, 570] width 9 height 9
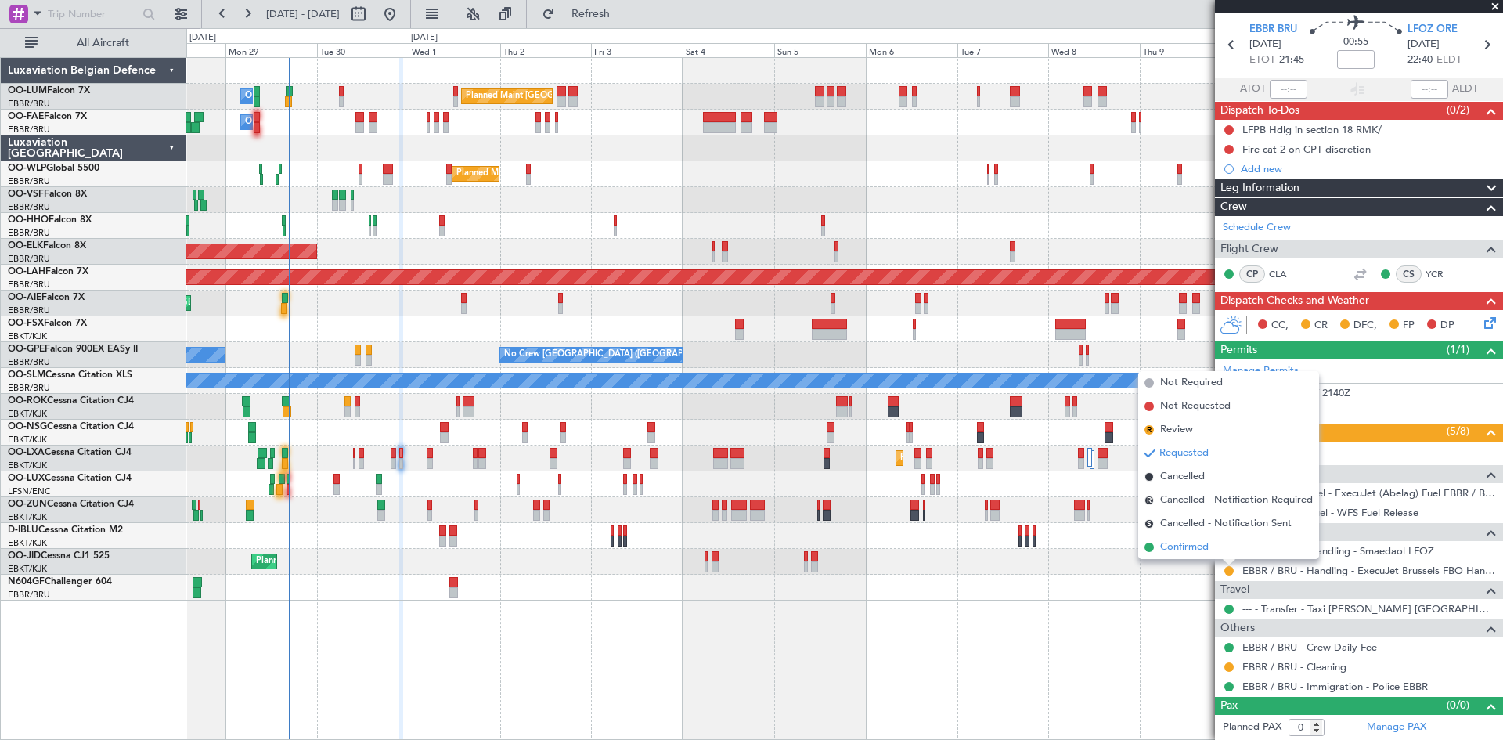
click at [1208, 544] on span "Confirmed" at bounding box center [1184, 547] width 49 height 16
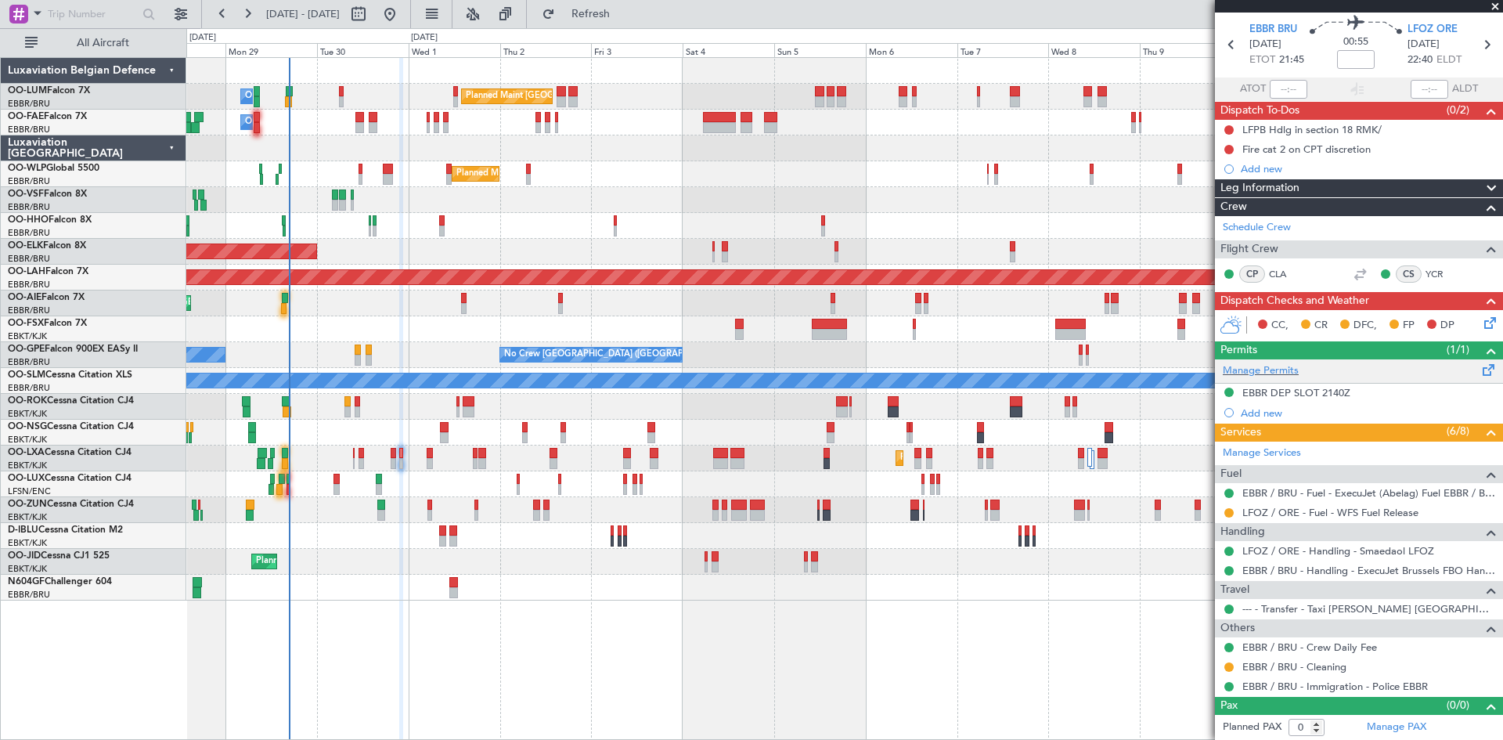
scroll to position [0, 0]
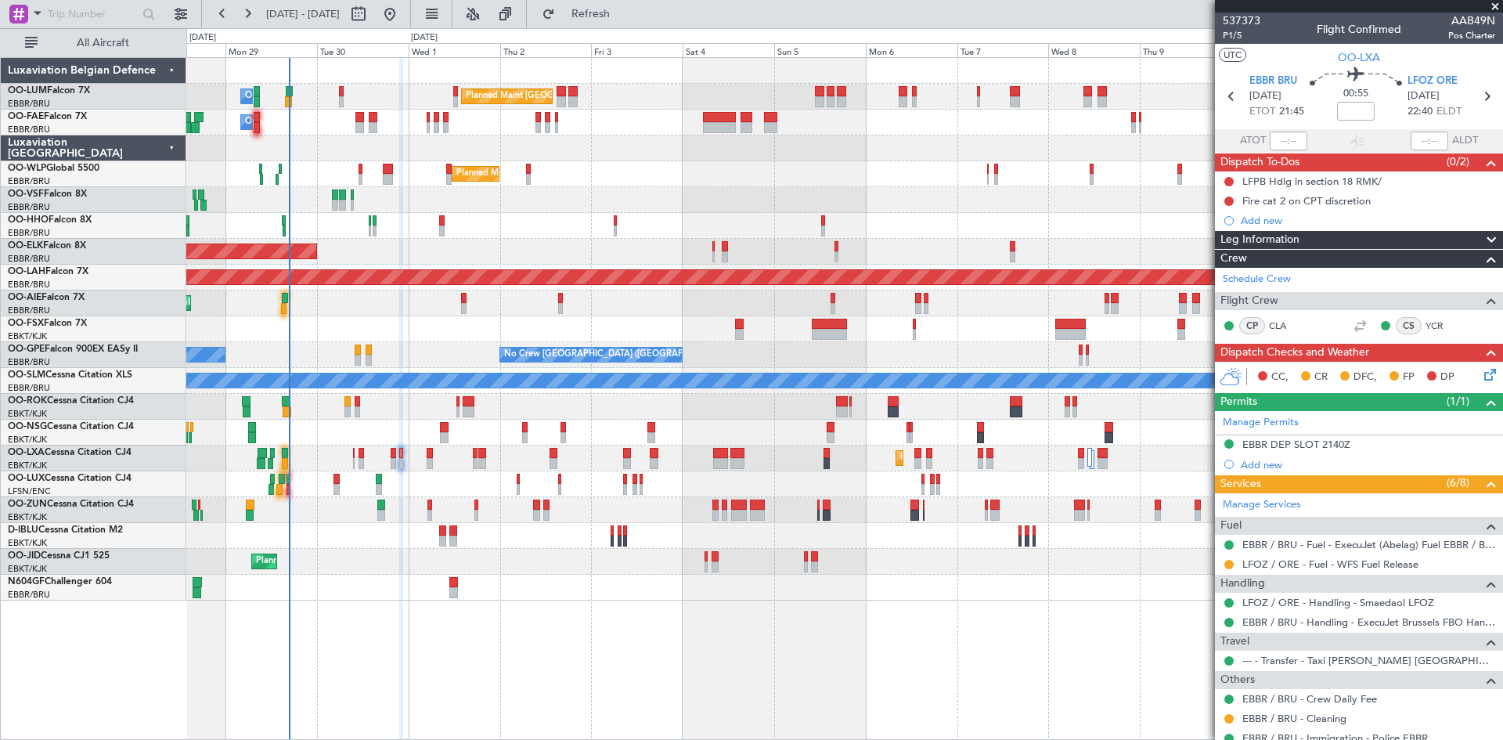
click at [1481, 376] on icon at bounding box center [1487, 372] width 13 height 13
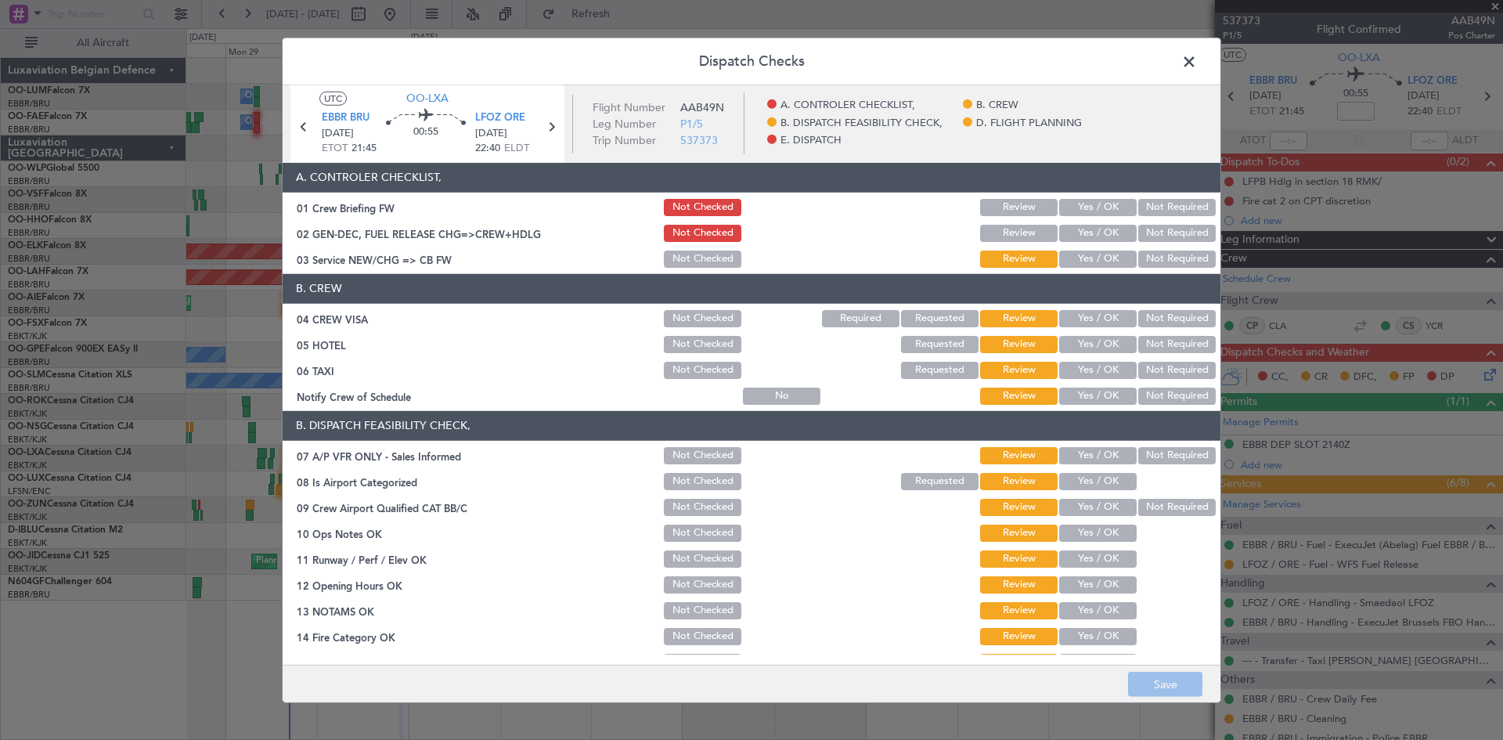
drag, startPoint x: 1144, startPoint y: 314, endPoint x: 1155, endPoint y: 345, distance: 33.2
click at [1144, 315] on button "Not Required" at bounding box center [1176, 318] width 77 height 17
click at [1079, 344] on button "Yes / OK" at bounding box center [1097, 344] width 77 height 17
click at [1089, 369] on button "Yes / OK" at bounding box center [1097, 370] width 77 height 17
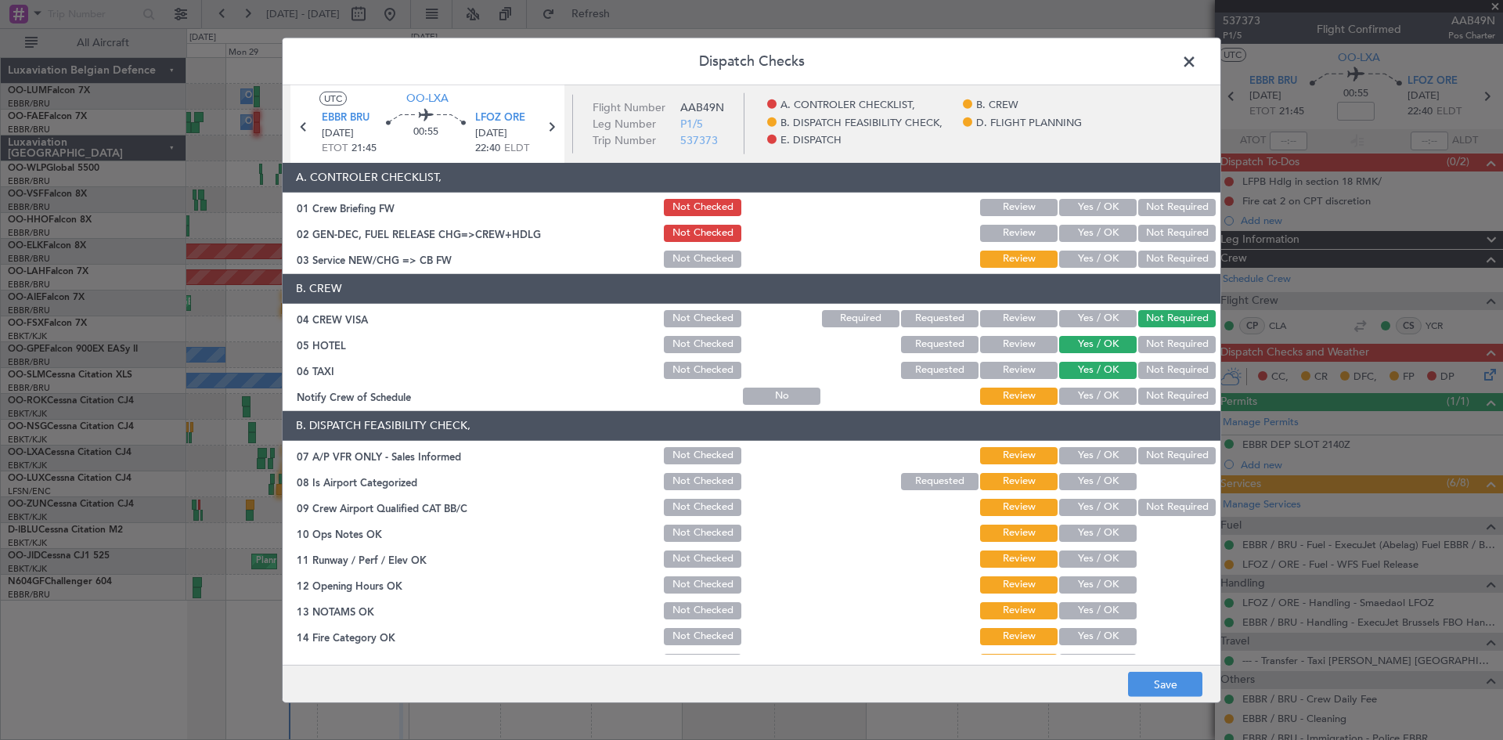
click at [1089, 391] on button "Yes / OK" at bounding box center [1097, 395] width 77 height 17
click at [1164, 459] on button "Not Required" at bounding box center [1176, 455] width 77 height 17
click at [1107, 474] on button "Yes / OK" at bounding box center [1097, 481] width 77 height 17
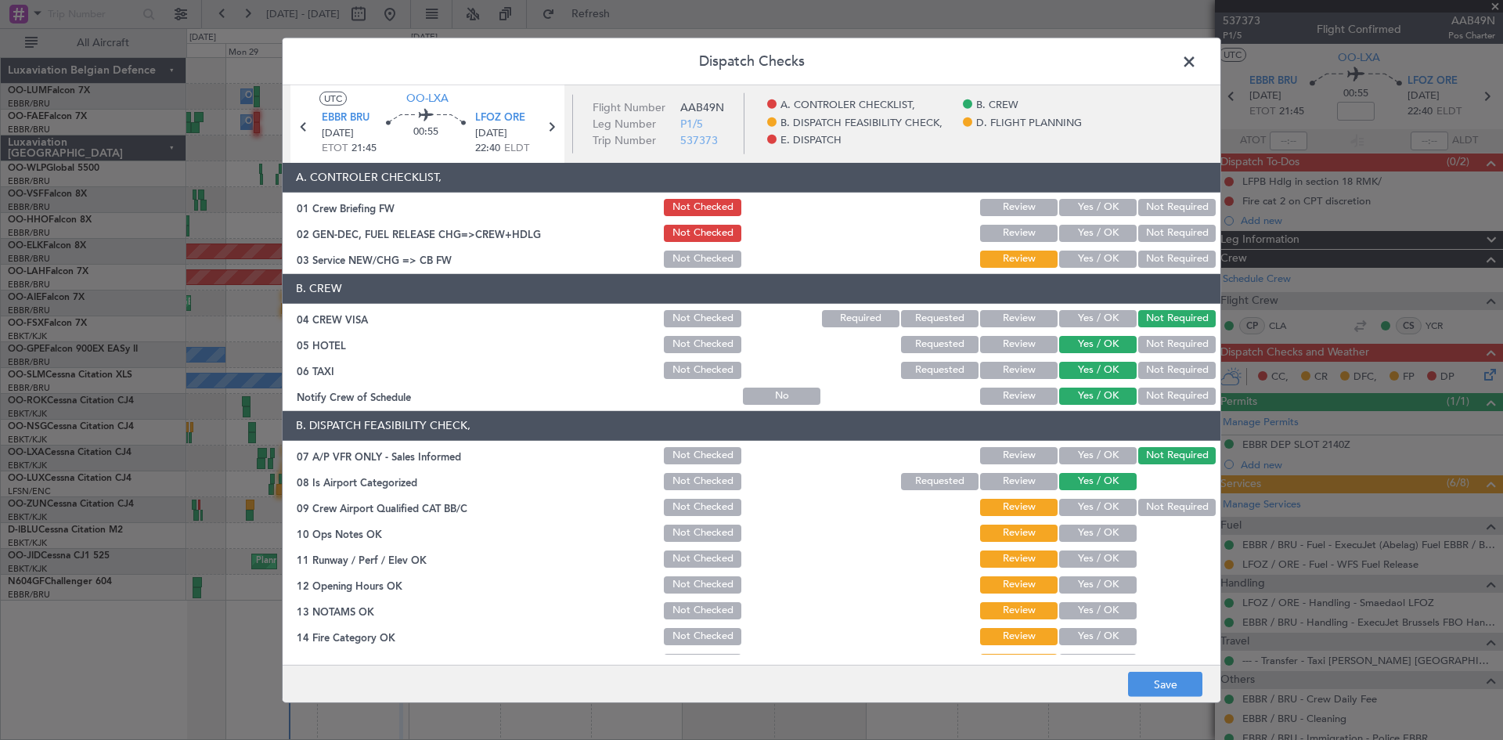
click at [1091, 505] on button "Yes / OK" at bounding box center [1097, 507] width 77 height 17
click at [1088, 537] on button "Yes / OK" at bounding box center [1097, 532] width 77 height 17
click at [1089, 560] on button "Yes / OK" at bounding box center [1097, 558] width 77 height 17
click at [1091, 587] on button "Yes / OK" at bounding box center [1097, 584] width 77 height 17
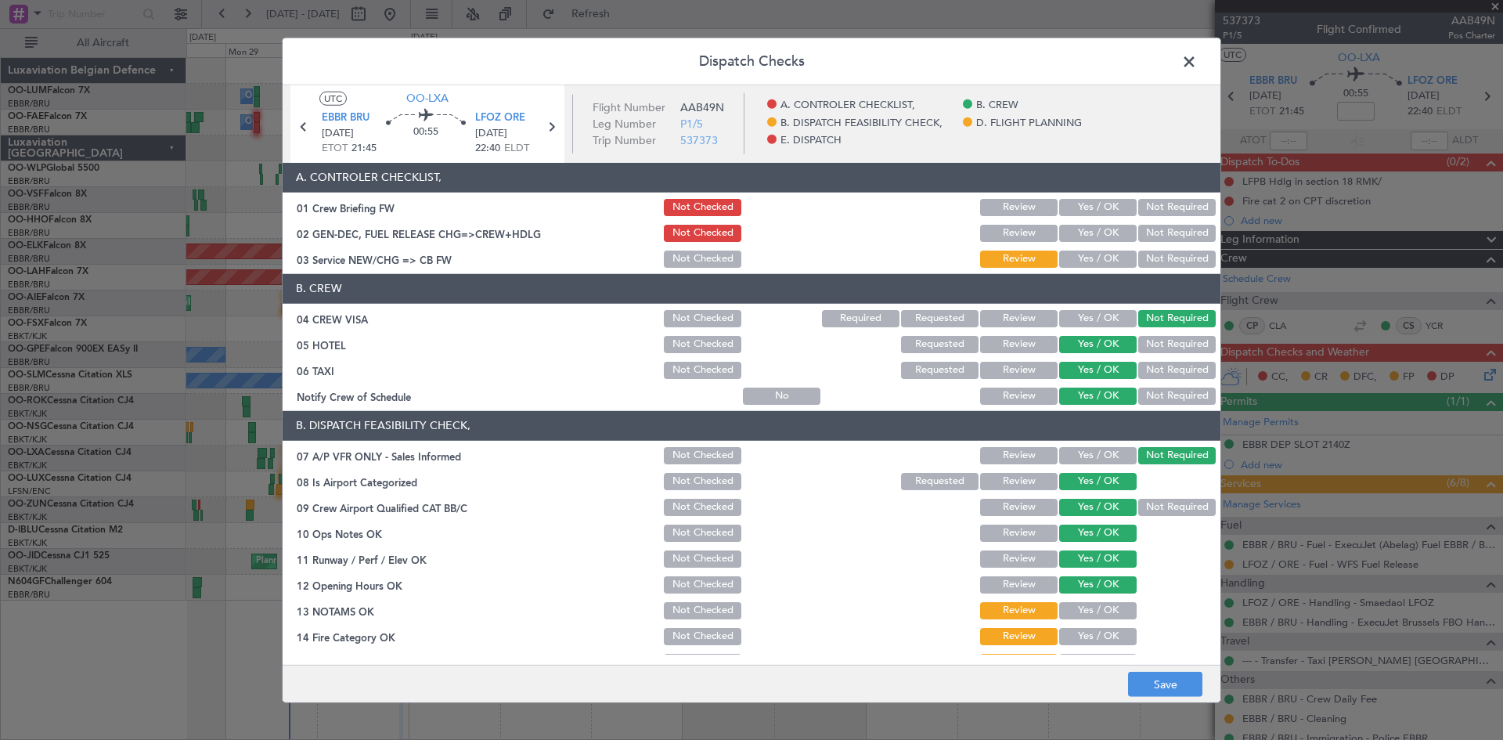
click at [1096, 613] on button "Yes / OK" at bounding box center [1097, 610] width 77 height 17
click at [1085, 632] on button "Yes / OK" at bounding box center [1097, 636] width 77 height 17
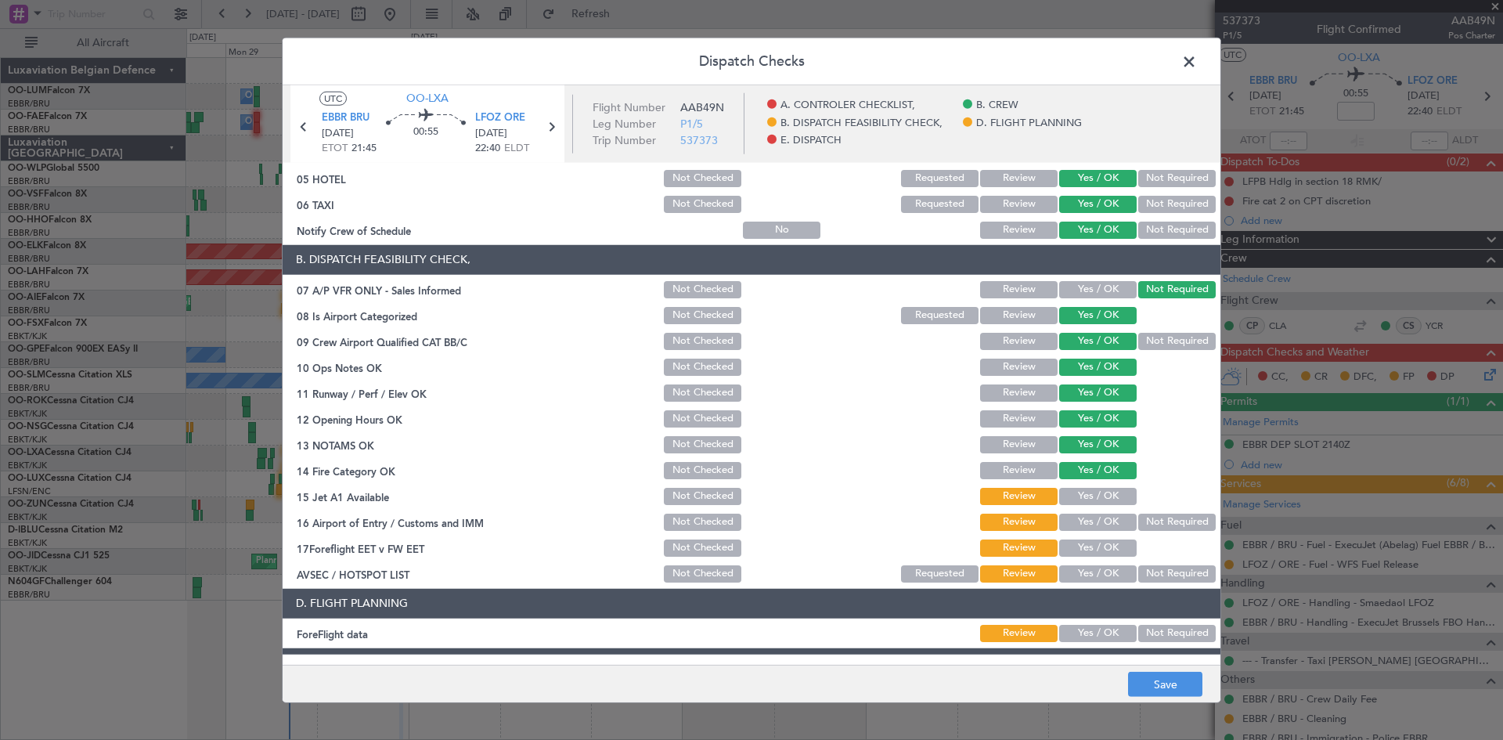
scroll to position [296, 0]
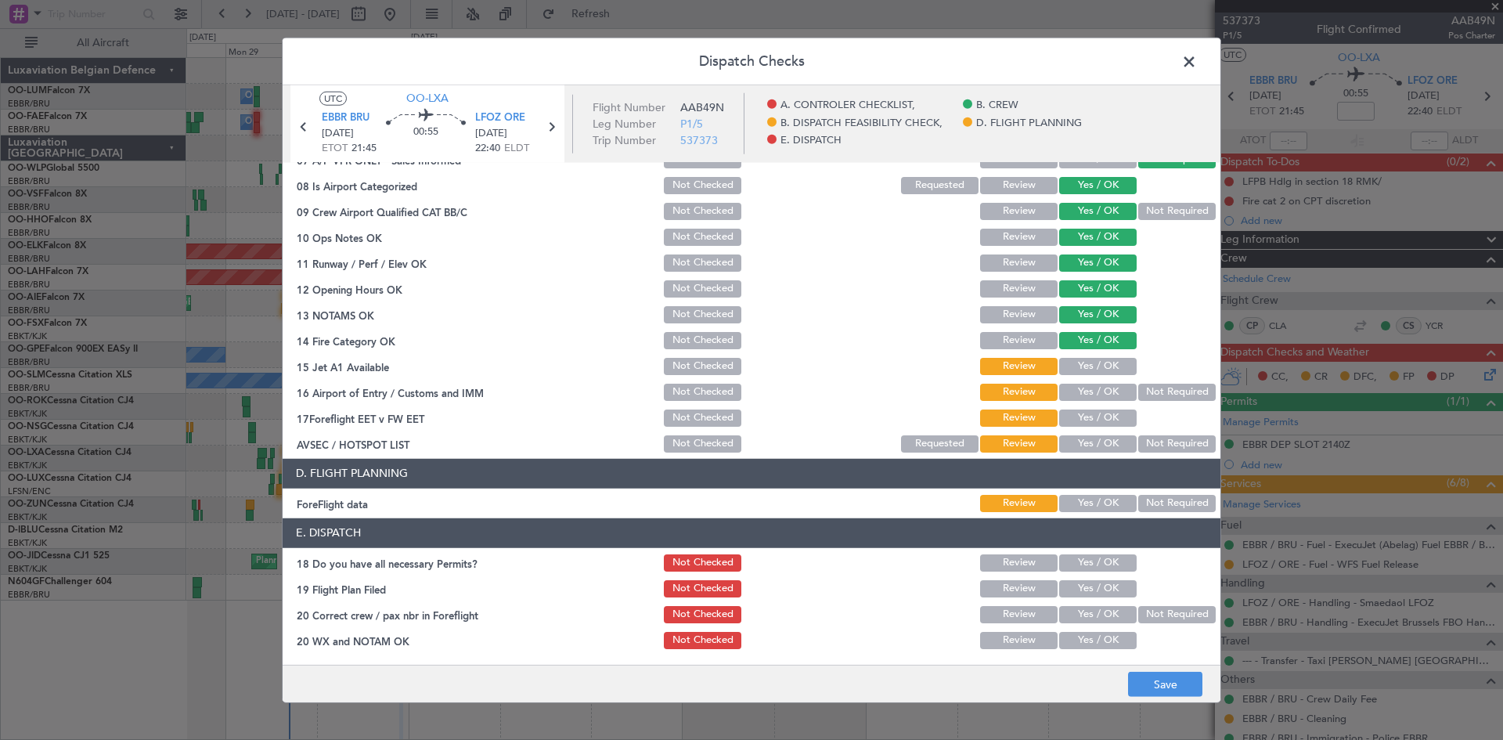
click at [1068, 358] on button "Yes / OK" at bounding box center [1097, 366] width 77 height 17
click at [1082, 391] on button "Yes / OK" at bounding box center [1097, 392] width 77 height 17
click at [1086, 404] on section "B. DISPATCH FEASIBILITY CHECK, 07 A/P VFR ONLY - Sales Informed Not Checked Rev…" at bounding box center [752, 285] width 938 height 340
click at [1088, 416] on button "Yes / OK" at bounding box center [1097, 417] width 77 height 17
click at [1093, 434] on div "Yes / OK" at bounding box center [1096, 444] width 79 height 22
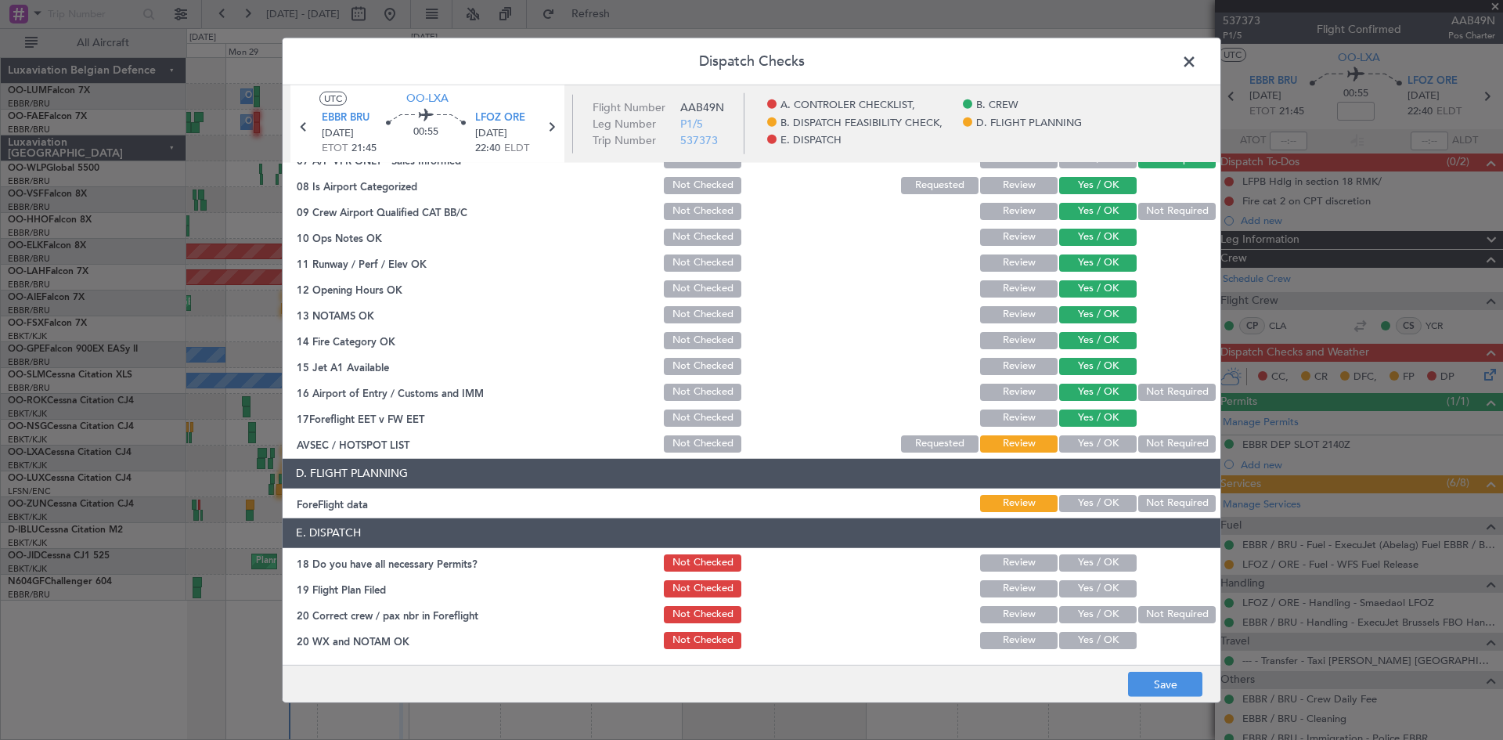
click at [1093, 438] on button "Yes / OK" at bounding box center [1097, 443] width 77 height 17
click at [1156, 393] on button "Not Required" at bounding box center [1176, 392] width 77 height 17
click at [1071, 499] on button "Yes / OK" at bounding box center [1097, 503] width 77 height 17
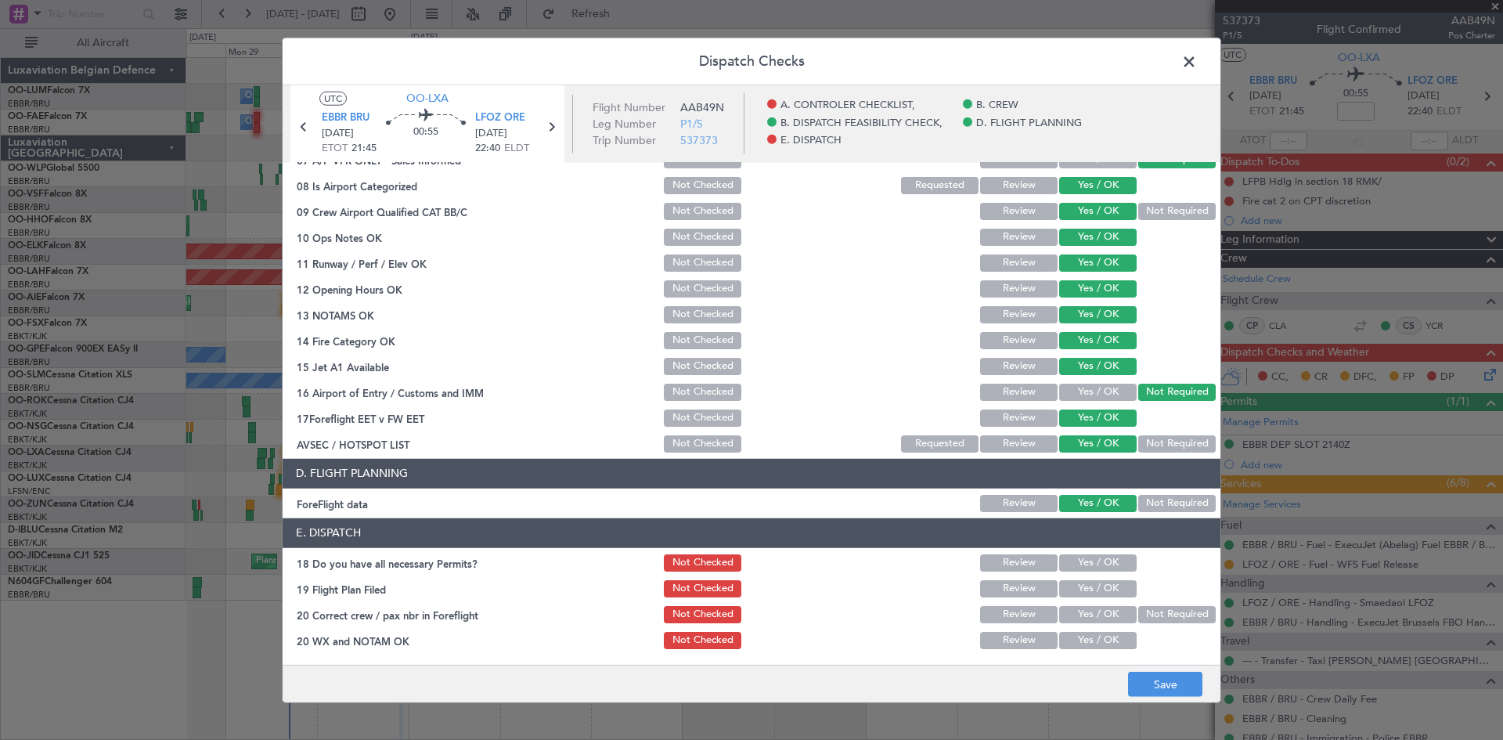
click at [1072, 567] on button "Yes / OK" at bounding box center [1097, 562] width 77 height 17
click at [1075, 586] on button "Yes / OK" at bounding box center [1097, 588] width 77 height 17
click at [1079, 606] on button "Yes / OK" at bounding box center [1097, 614] width 77 height 17
click at [1087, 643] on button "Yes / OK" at bounding box center [1097, 640] width 77 height 17
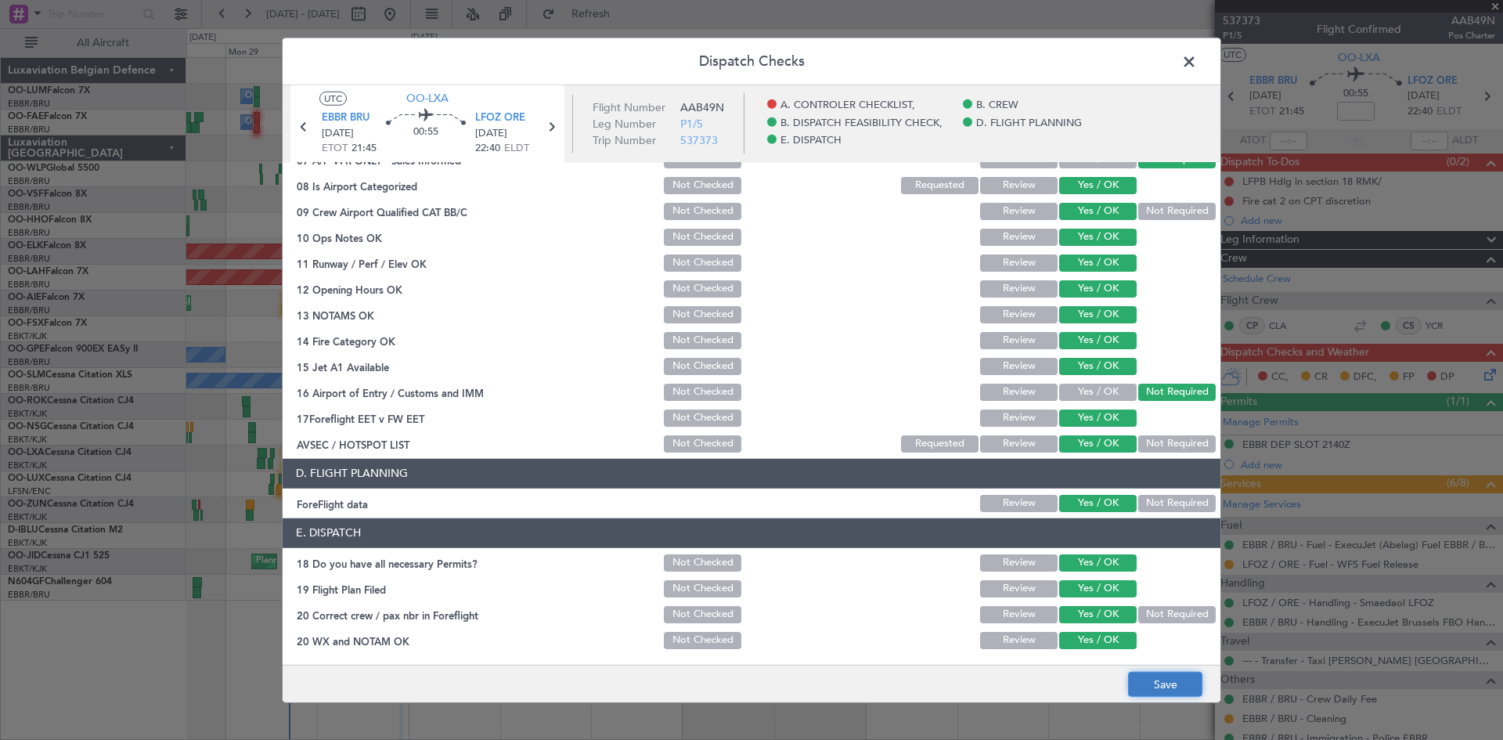
click at [1170, 682] on button "Save" at bounding box center [1165, 684] width 74 height 25
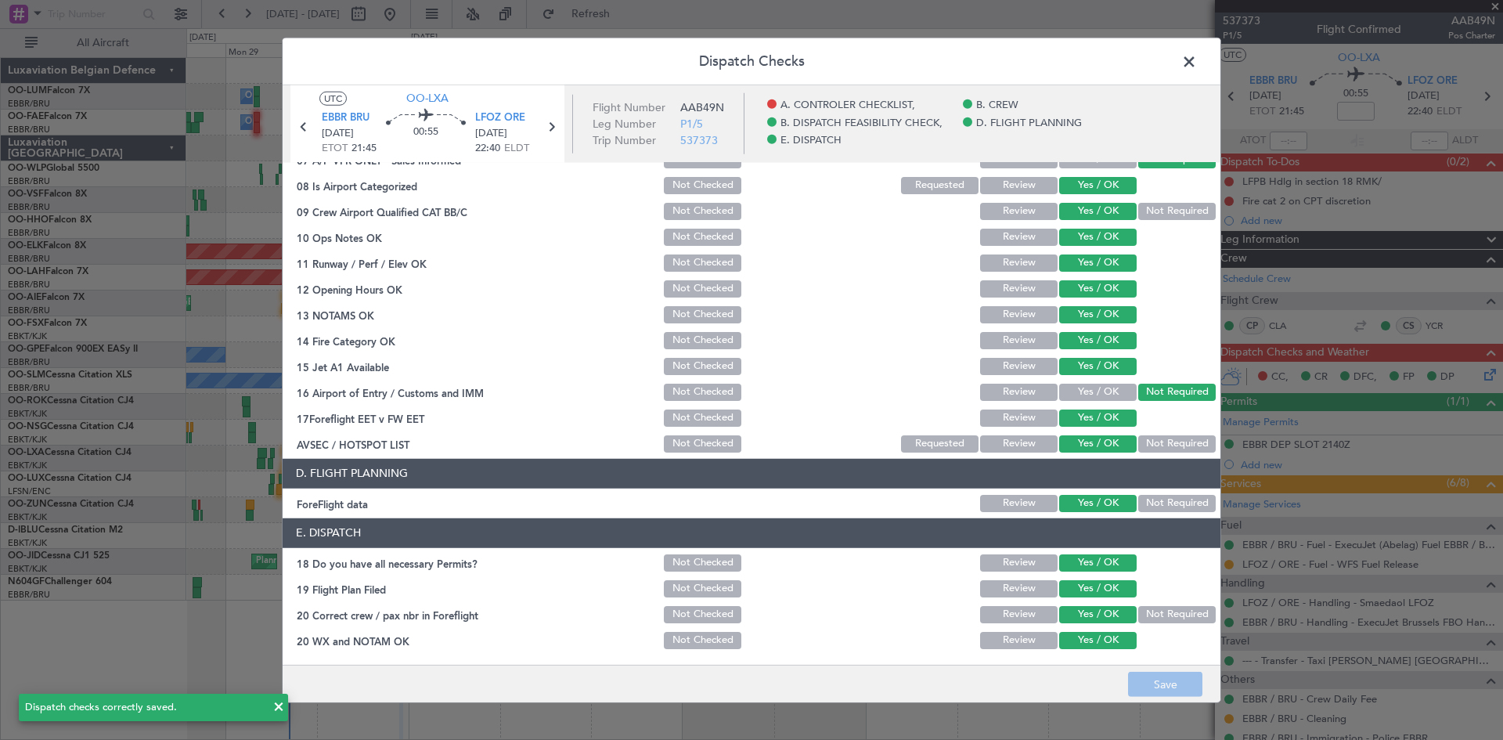
click at [1197, 59] on span at bounding box center [1197, 64] width 0 height 31
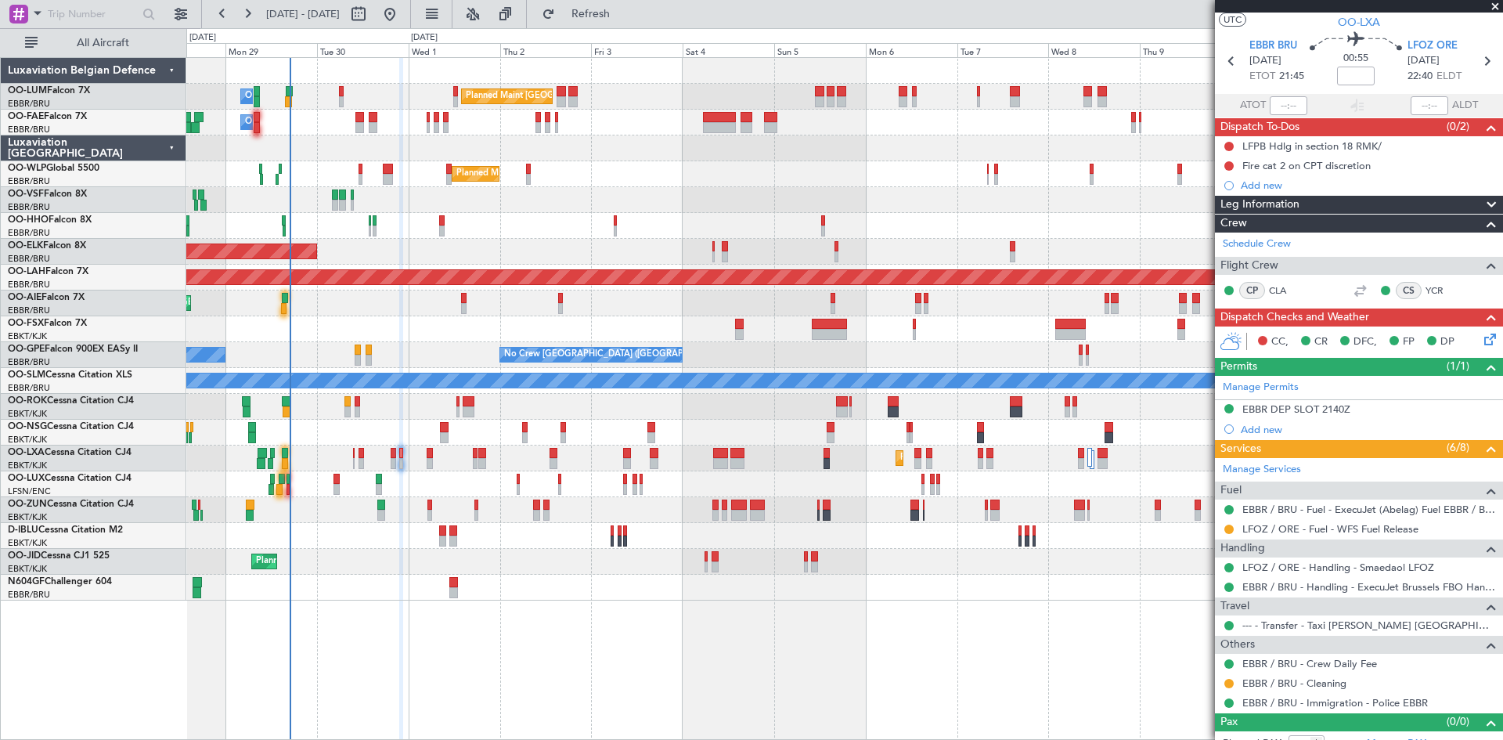
scroll to position [52, 0]
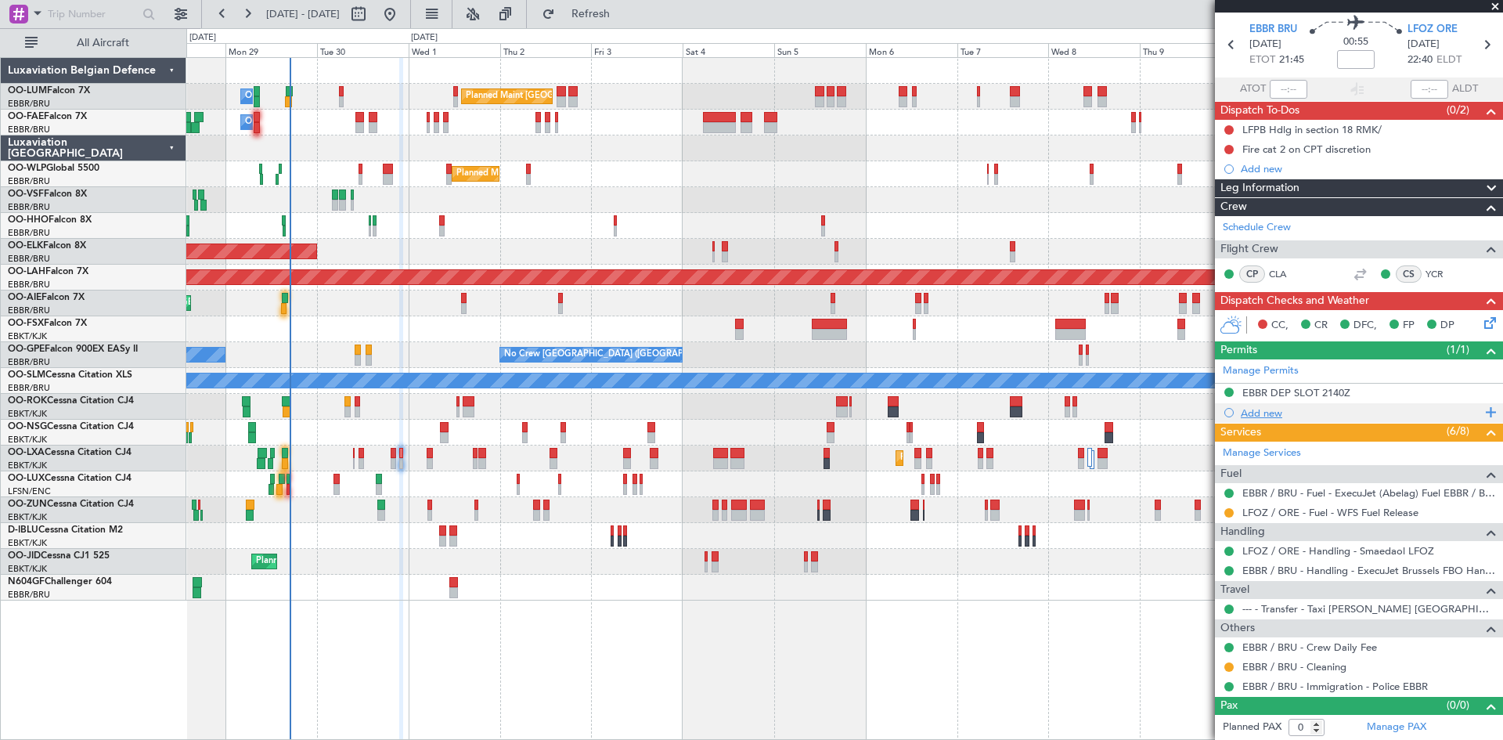
click at [1249, 412] on div "Add new" at bounding box center [1361, 412] width 240 height 13
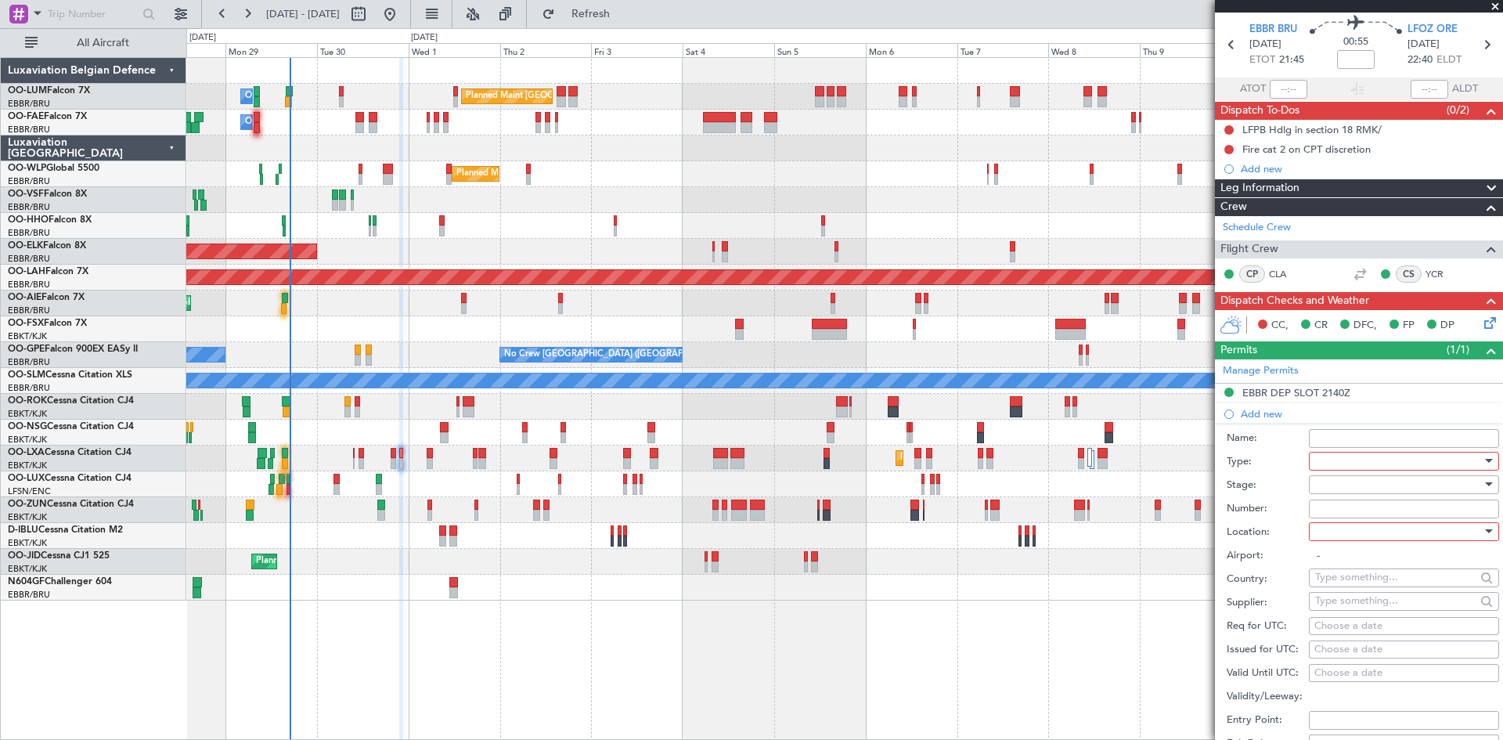
click at [1367, 471] on div at bounding box center [1398, 460] width 167 height 23
click at [1358, 616] on span "Hrs Ext" at bounding box center [1398, 609] width 164 height 23
click at [1344, 489] on div at bounding box center [1398, 484] width 167 height 23
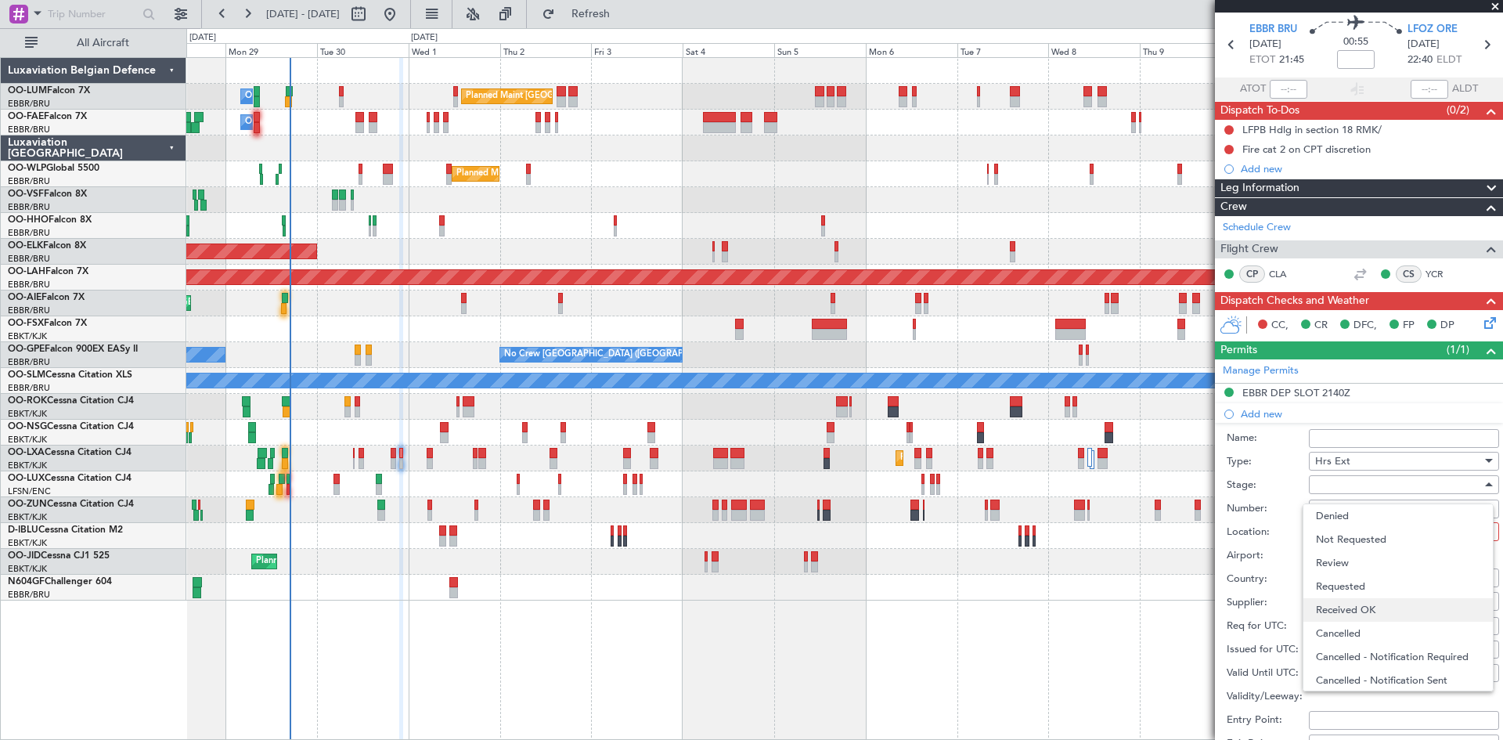
click at [1371, 611] on span "Received OK" at bounding box center [1398, 609] width 164 height 23
click at [1366, 541] on div at bounding box center [1398, 531] width 167 height 23
click at [1358, 608] on span "Arrival" at bounding box center [1398, 609] width 164 height 23
type input "LFOZ / ORE"
click at [1336, 625] on div "Choose a date" at bounding box center [1403, 626] width 179 height 16
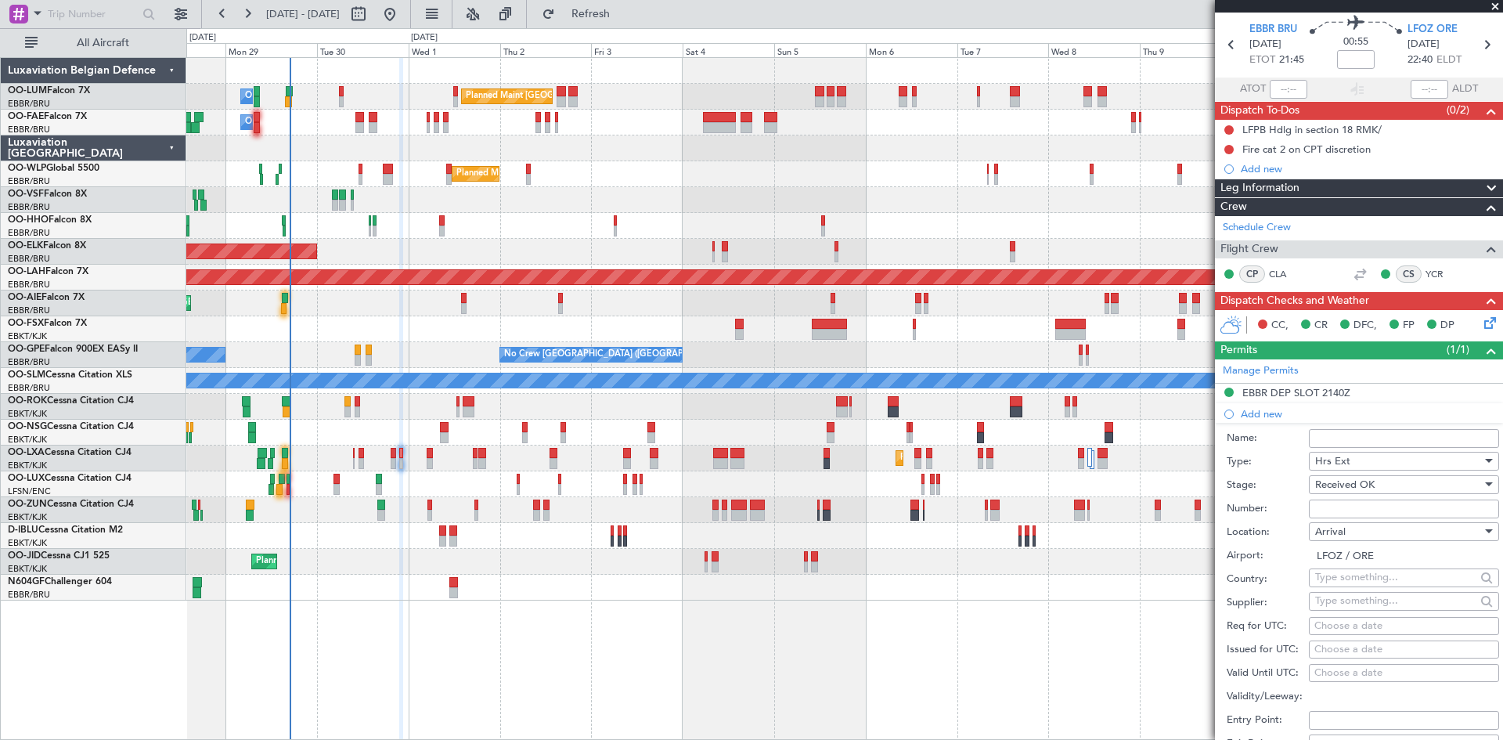
select select "9"
select select "2025"
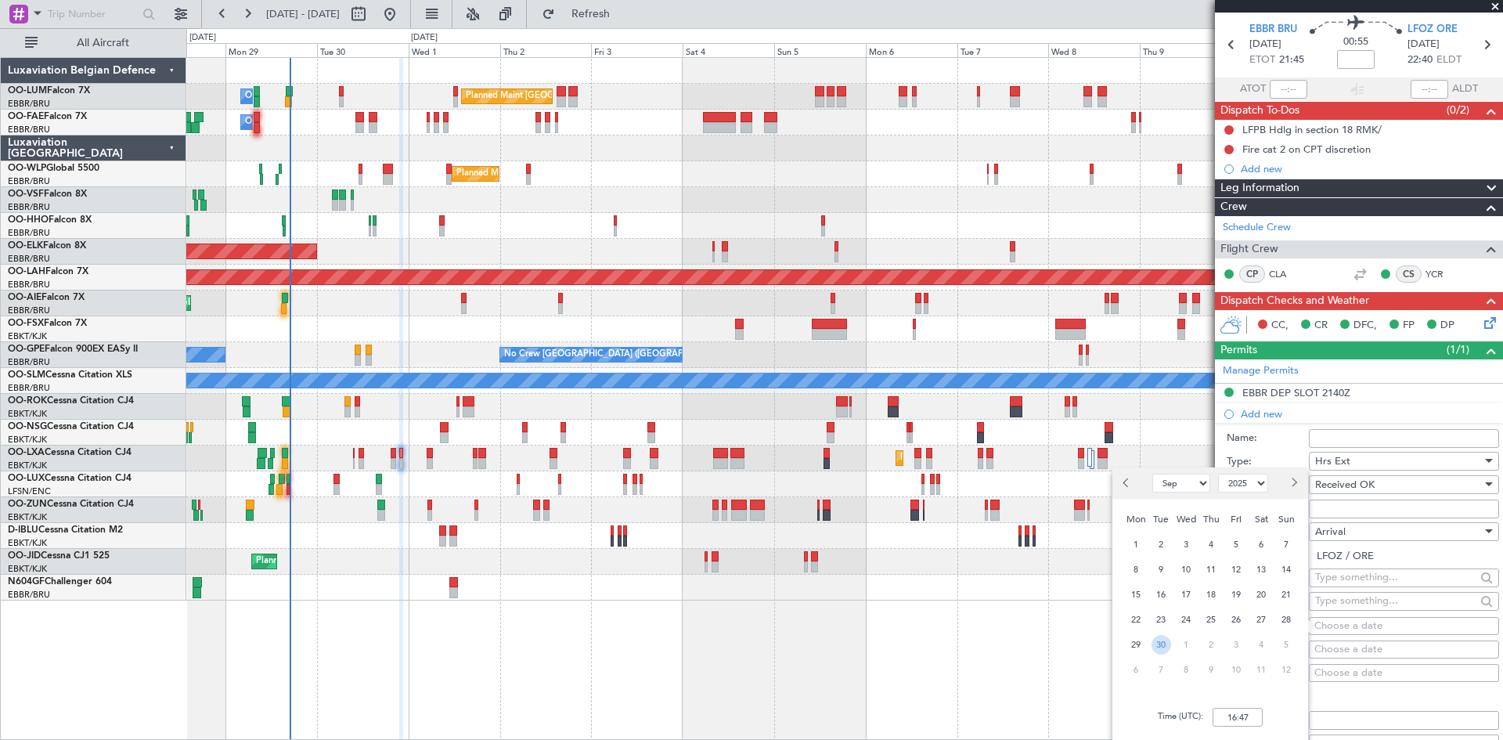
click at [1163, 642] on span "30" at bounding box center [1161, 645] width 20 height 20
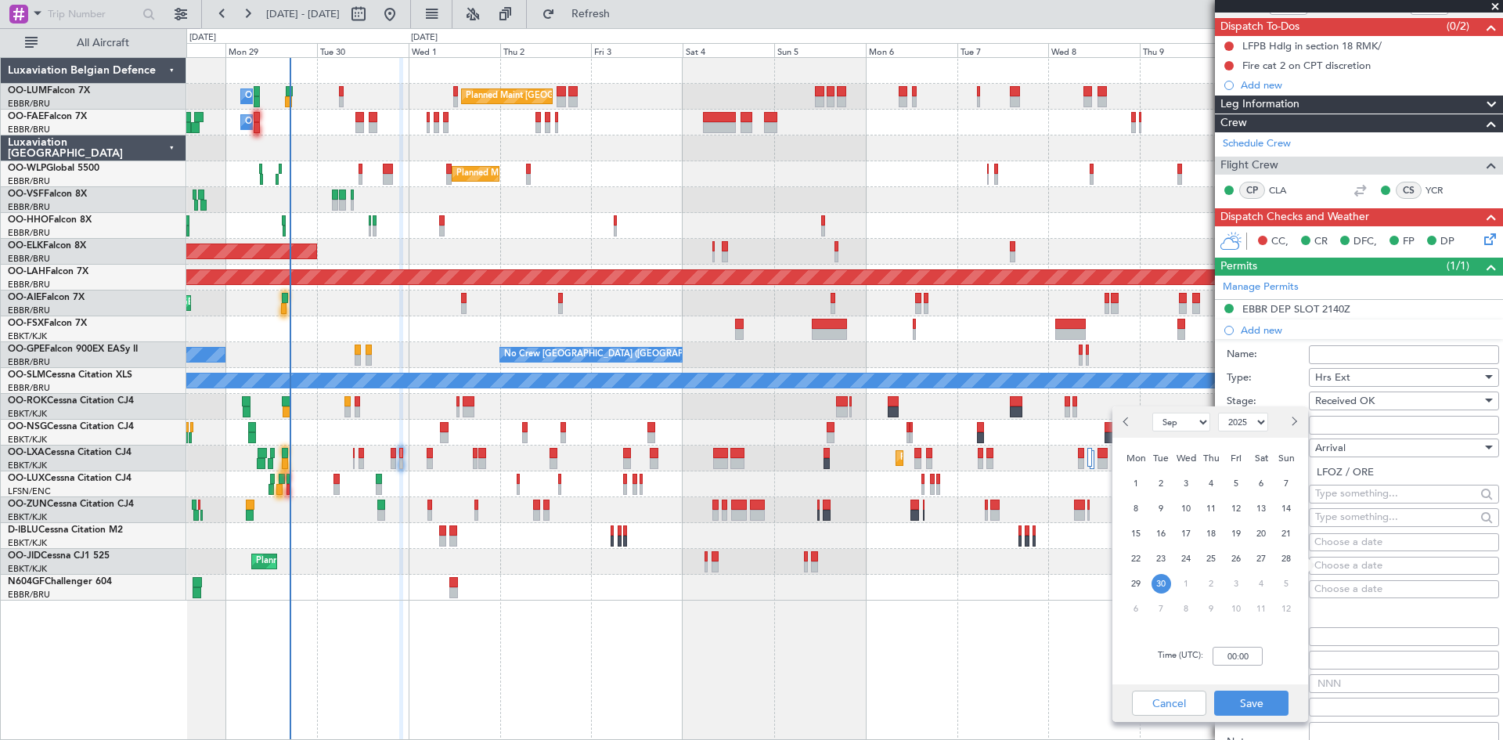
scroll to position [208, 0]
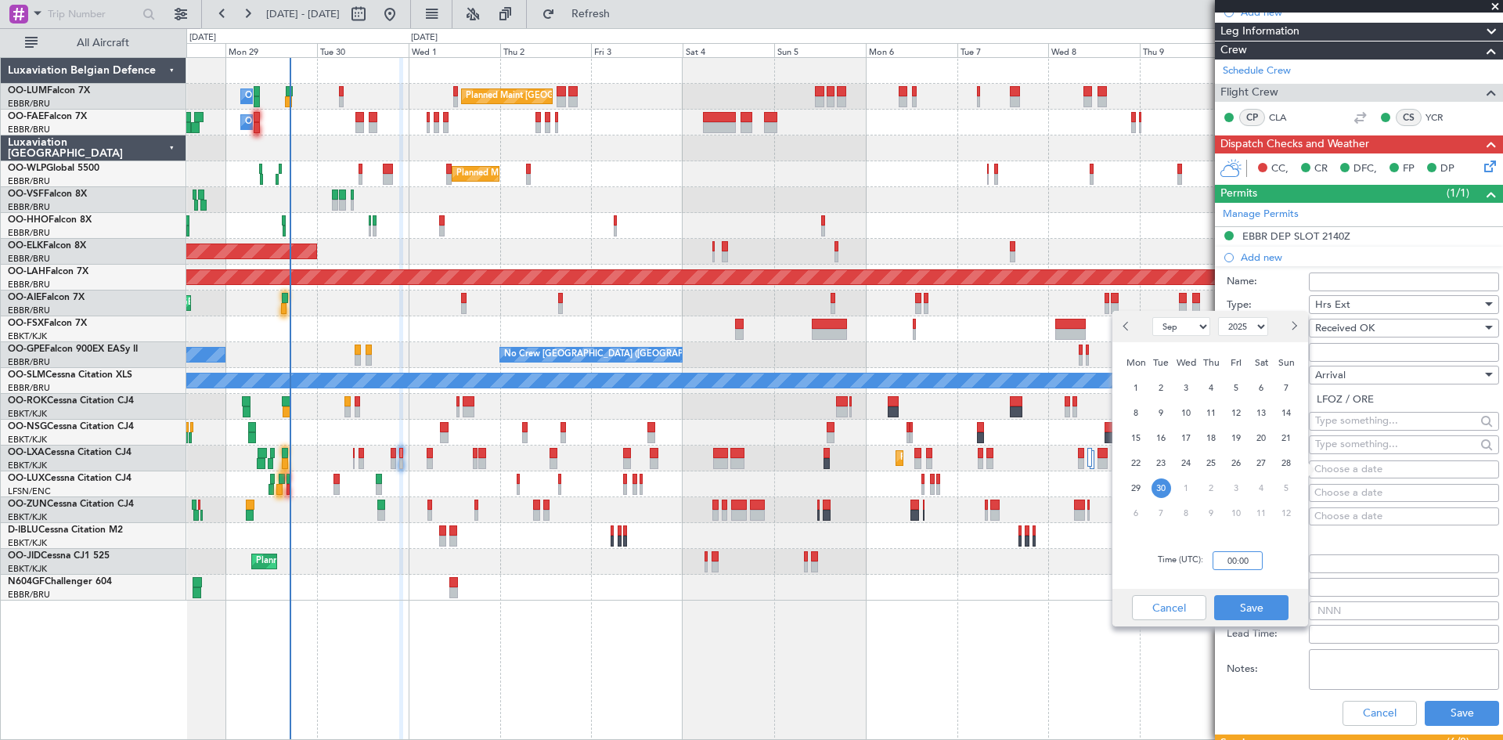
click at [1239, 557] on input "00:00" at bounding box center [1237, 560] width 50 height 19
type input "22:45"
click at [1235, 608] on button "Save" at bounding box center [1251, 607] width 74 height 25
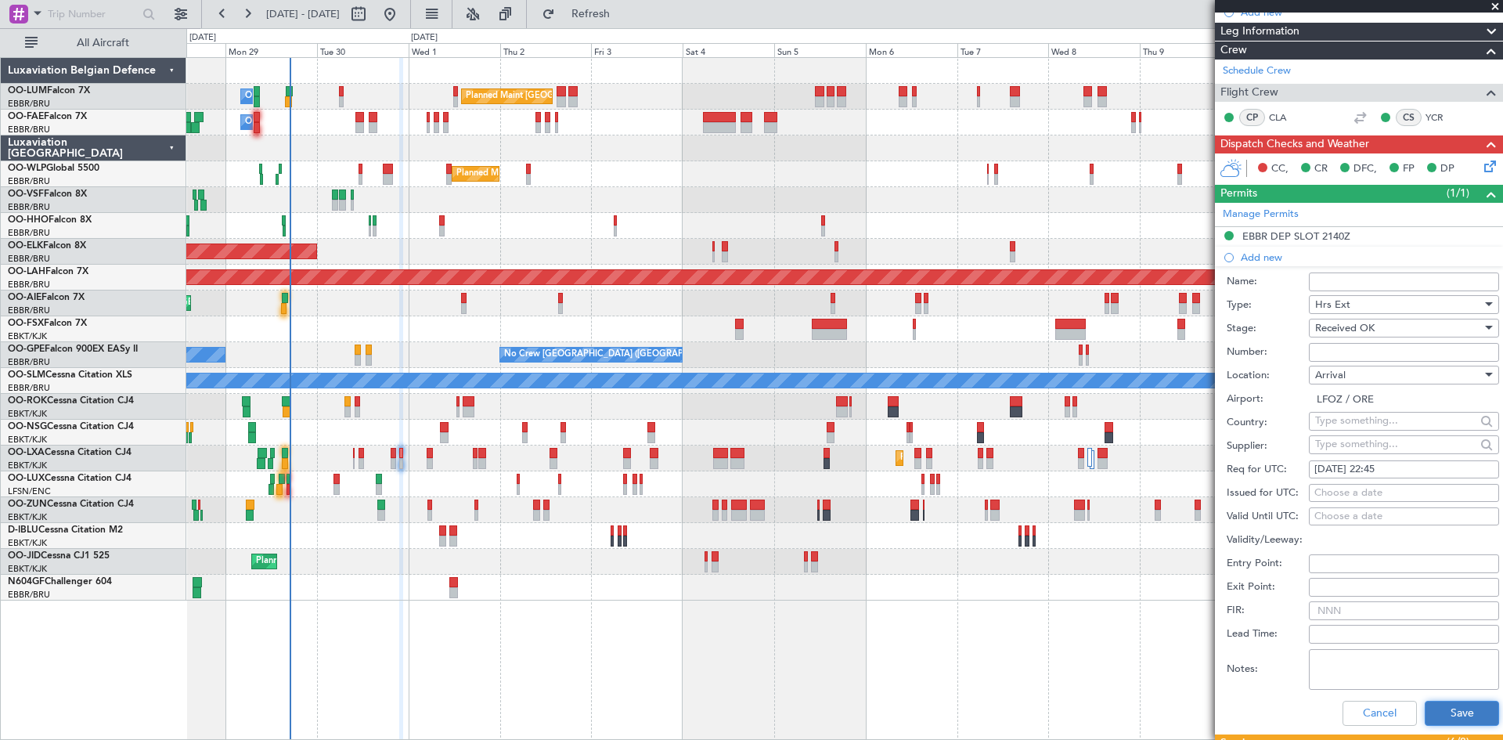
click at [1460, 711] on button "Save" at bounding box center [1461, 712] width 74 height 25
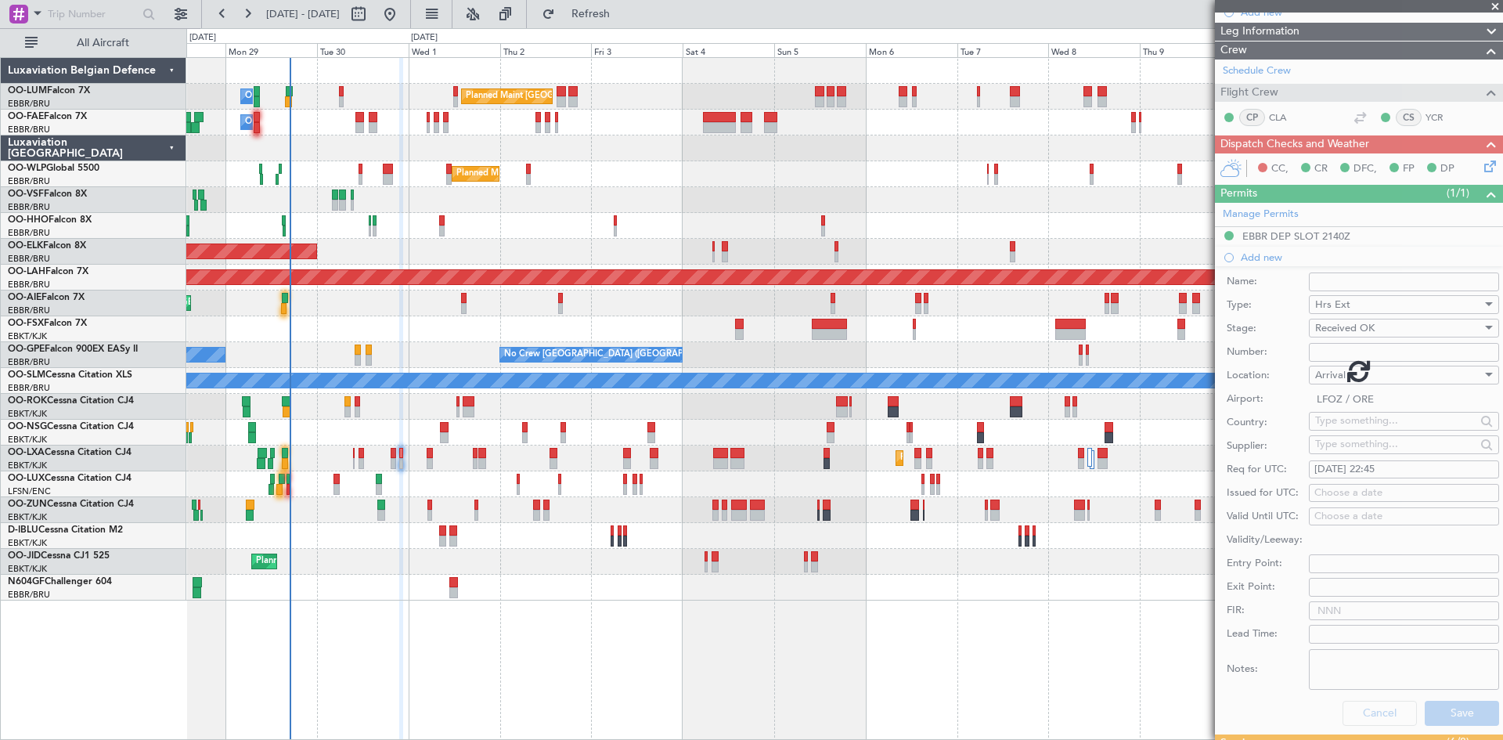
scroll to position [71, 0]
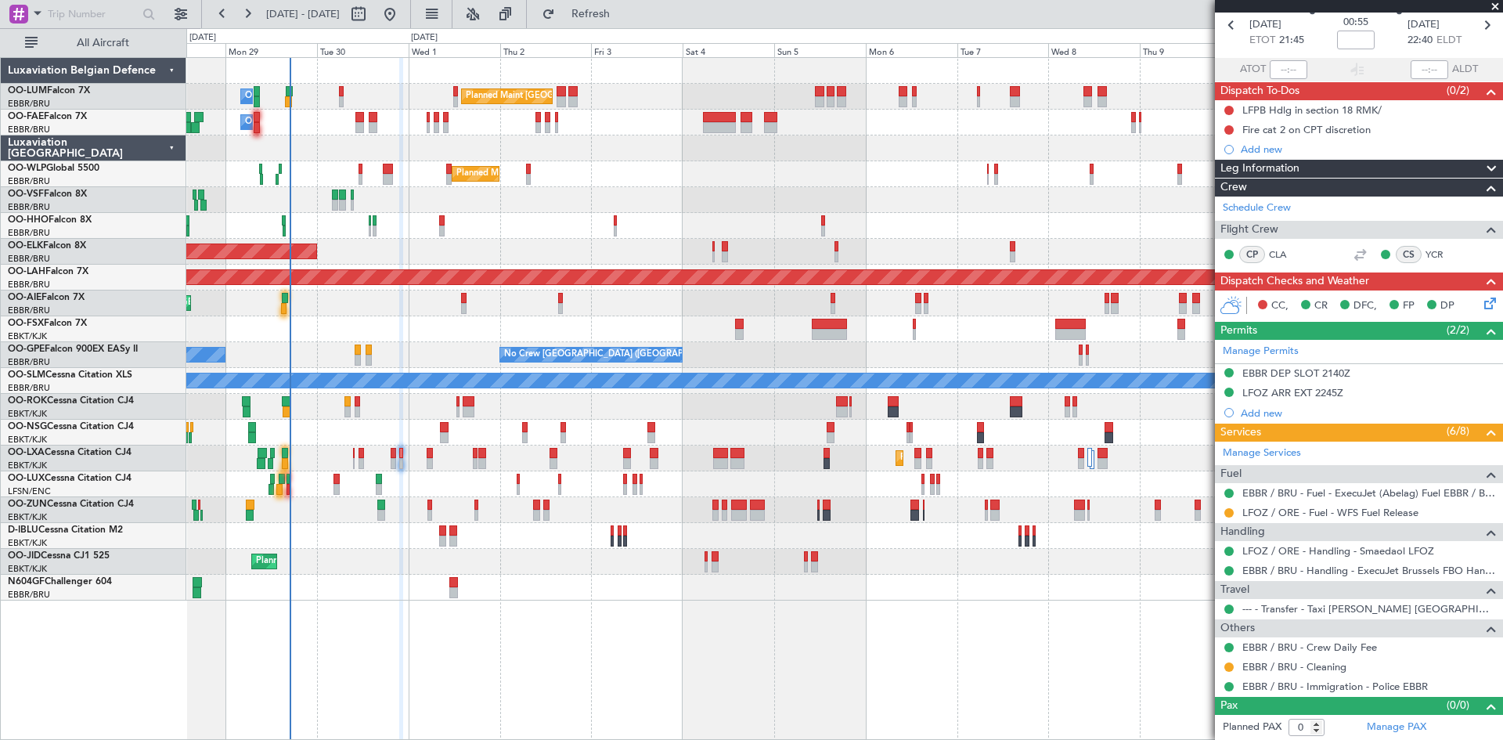
click at [1488, 305] on div "CC, CR DFC, FP DP" at bounding box center [1359, 305] width 288 height 31
click at [1481, 297] on icon at bounding box center [1487, 300] width 13 height 13
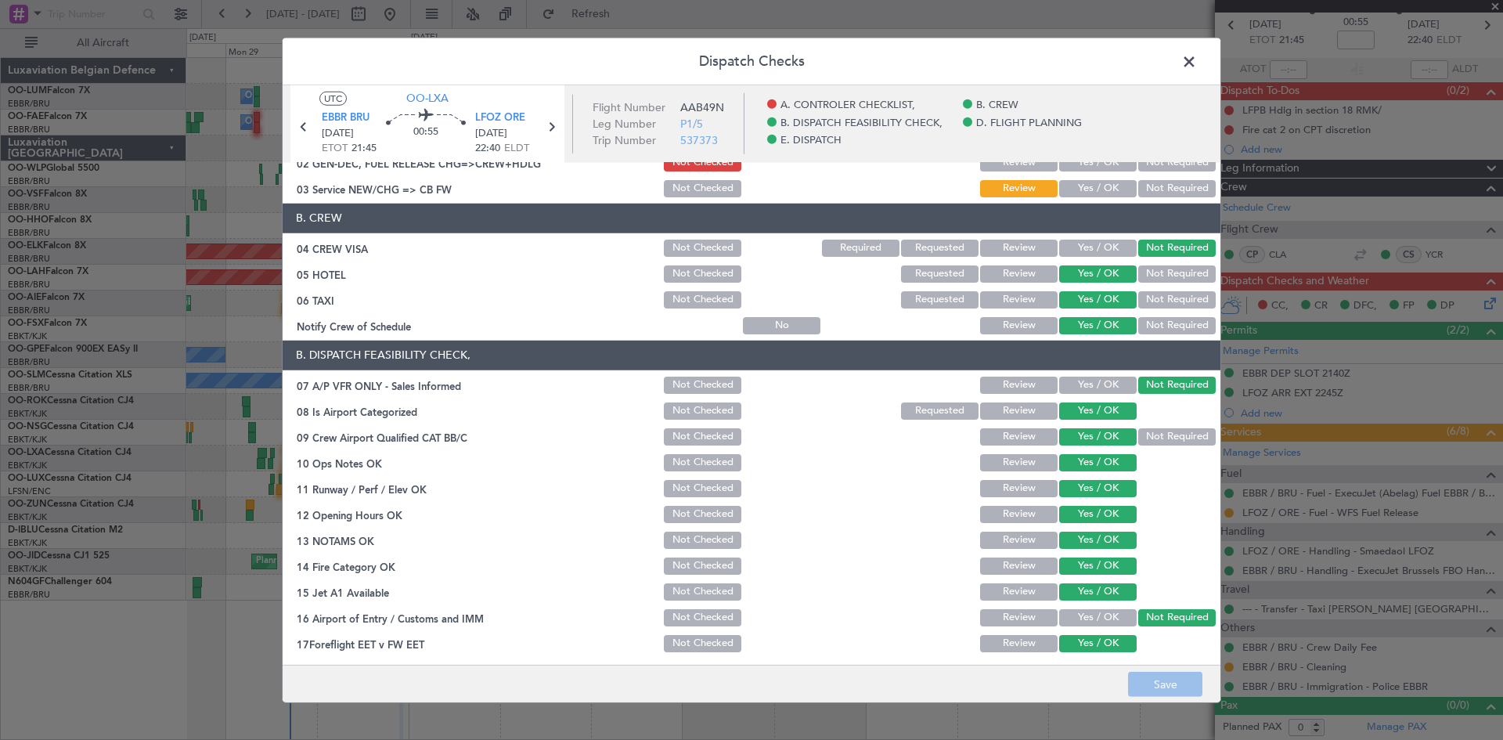
scroll to position [0, 0]
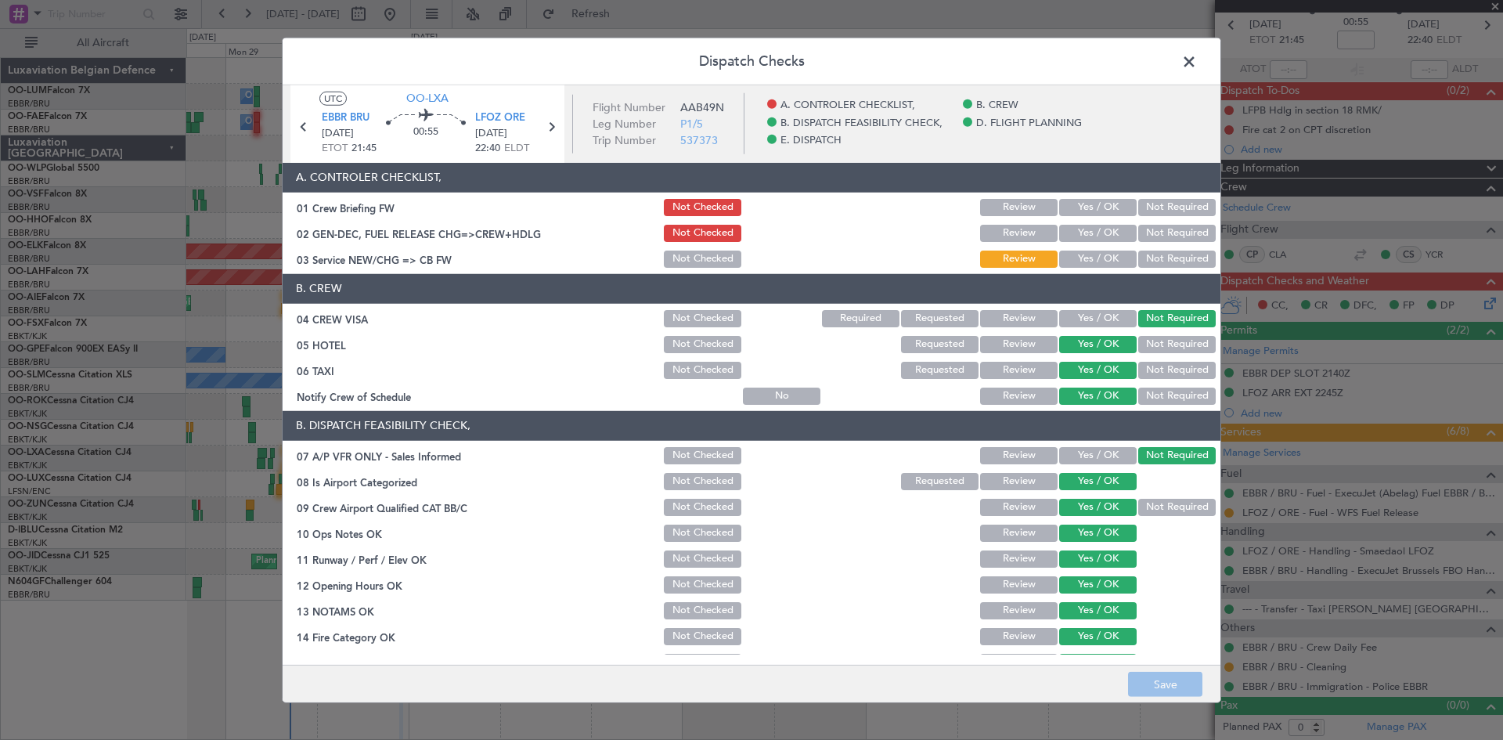
click at [1087, 261] on button "Yes / OK" at bounding box center [1097, 258] width 77 height 17
click at [1161, 685] on button "Save" at bounding box center [1165, 684] width 74 height 25
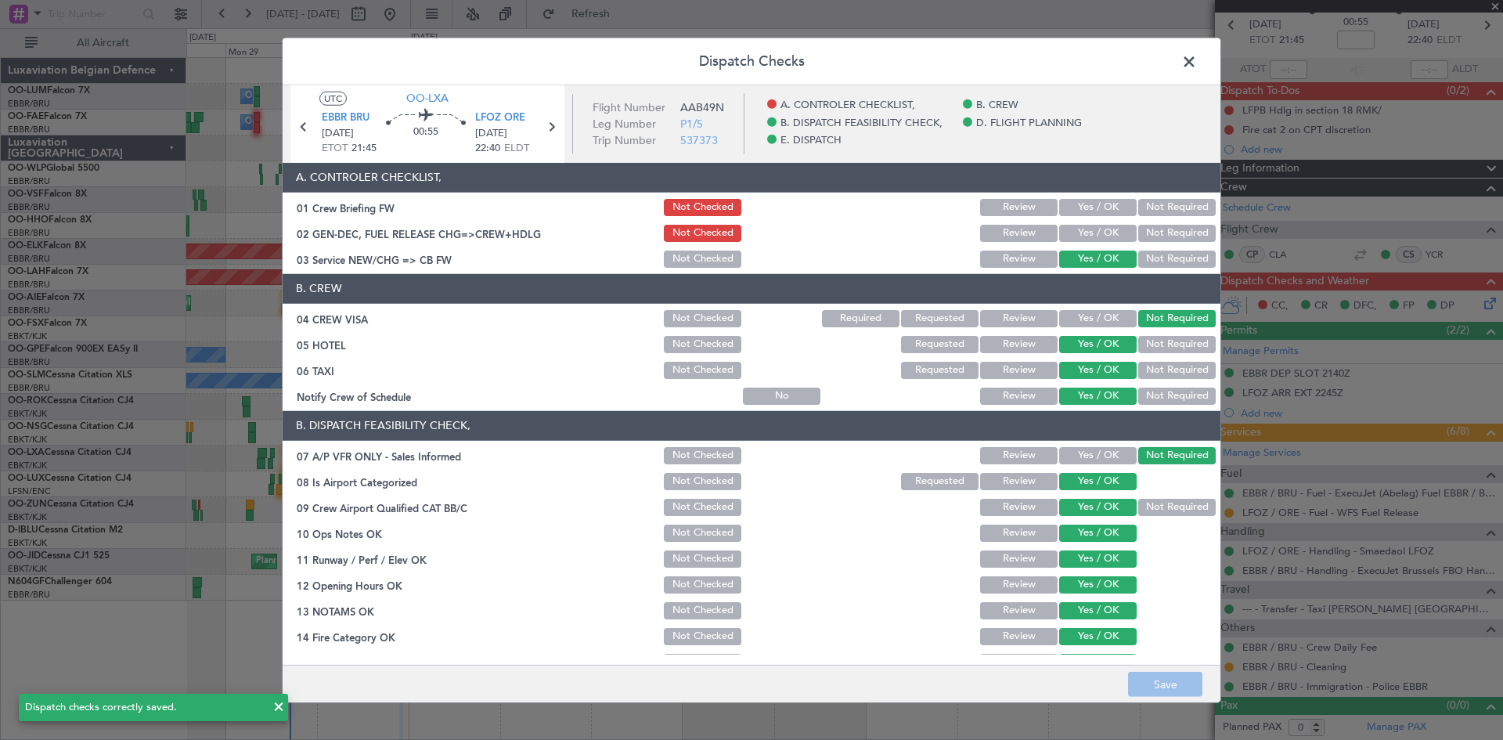
click at [1197, 59] on span at bounding box center [1197, 64] width 0 height 31
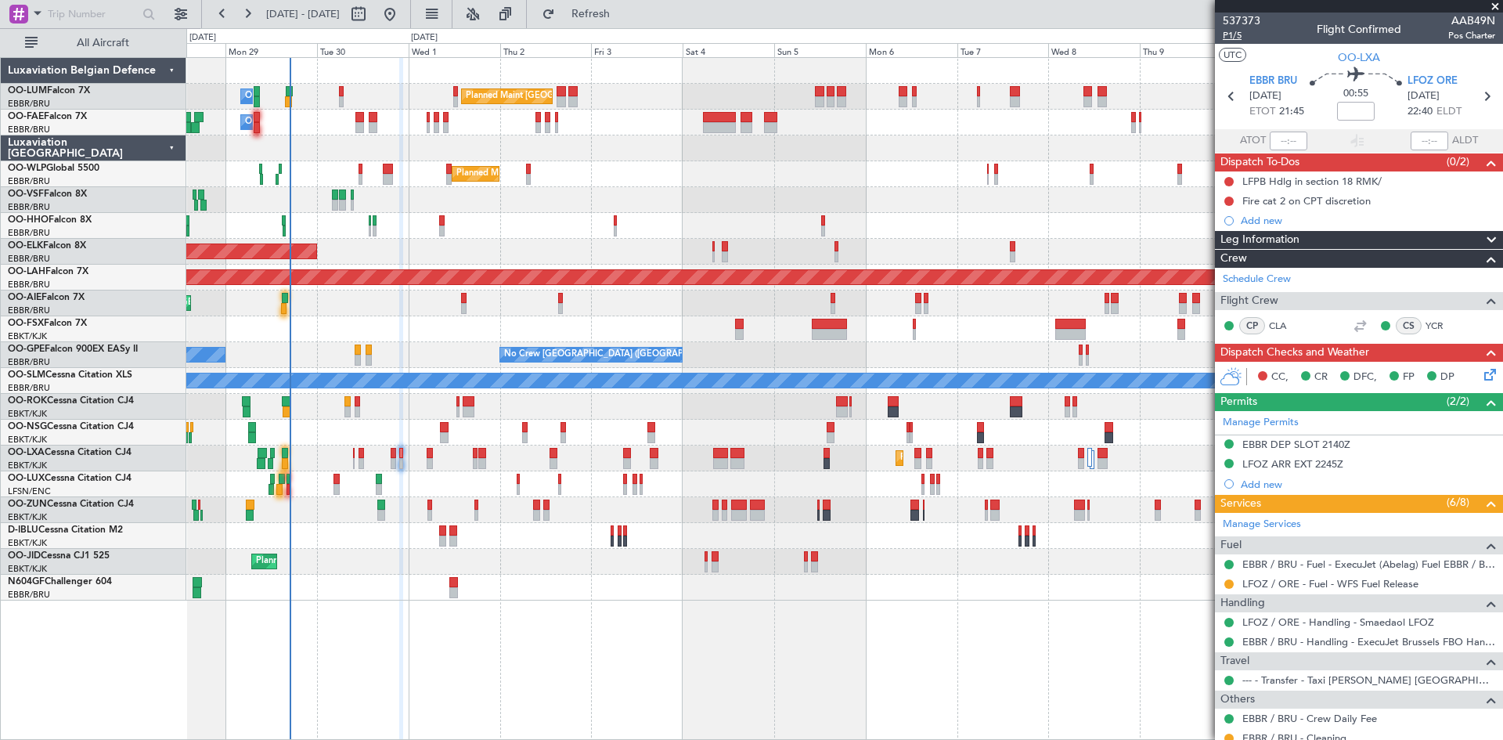
click at [1229, 32] on span "P1/5" at bounding box center [1242, 35] width 38 height 13
click at [1291, 680] on link "--- - Transfer - Taxi Sam Belgium" at bounding box center [1368, 679] width 253 height 13
click at [1274, 282] on link "Schedule Crew" at bounding box center [1257, 280] width 68 height 16
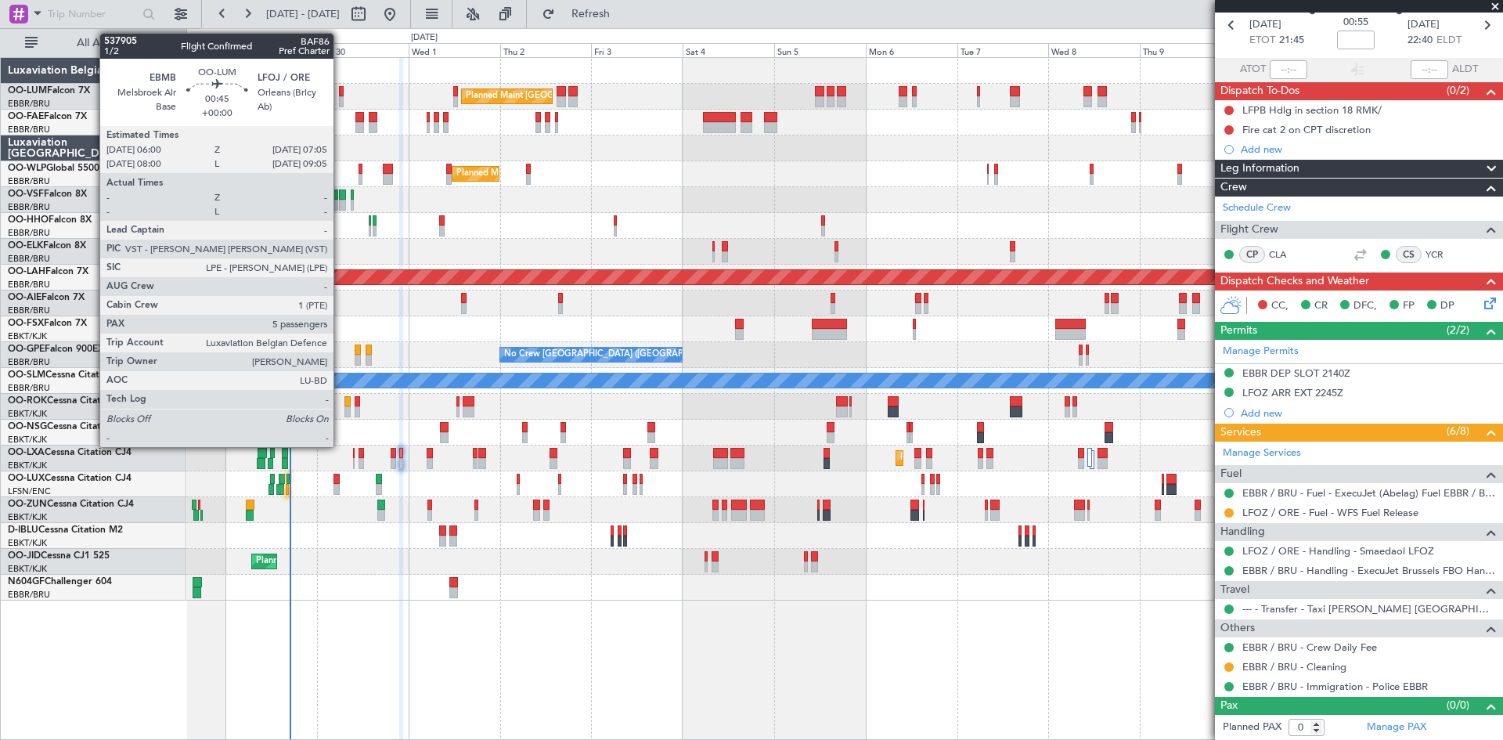
click at [340, 93] on div at bounding box center [341, 91] width 5 height 11
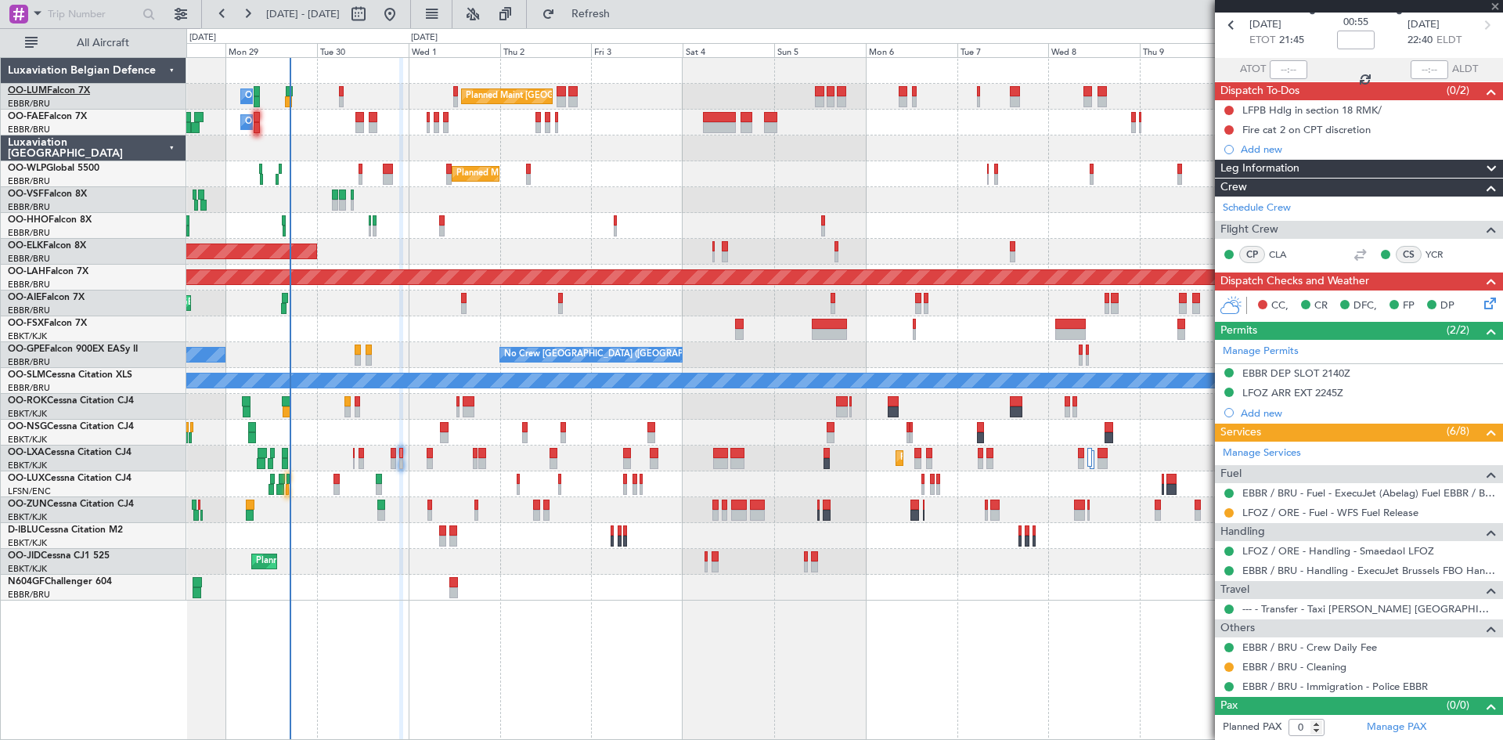
type input "5"
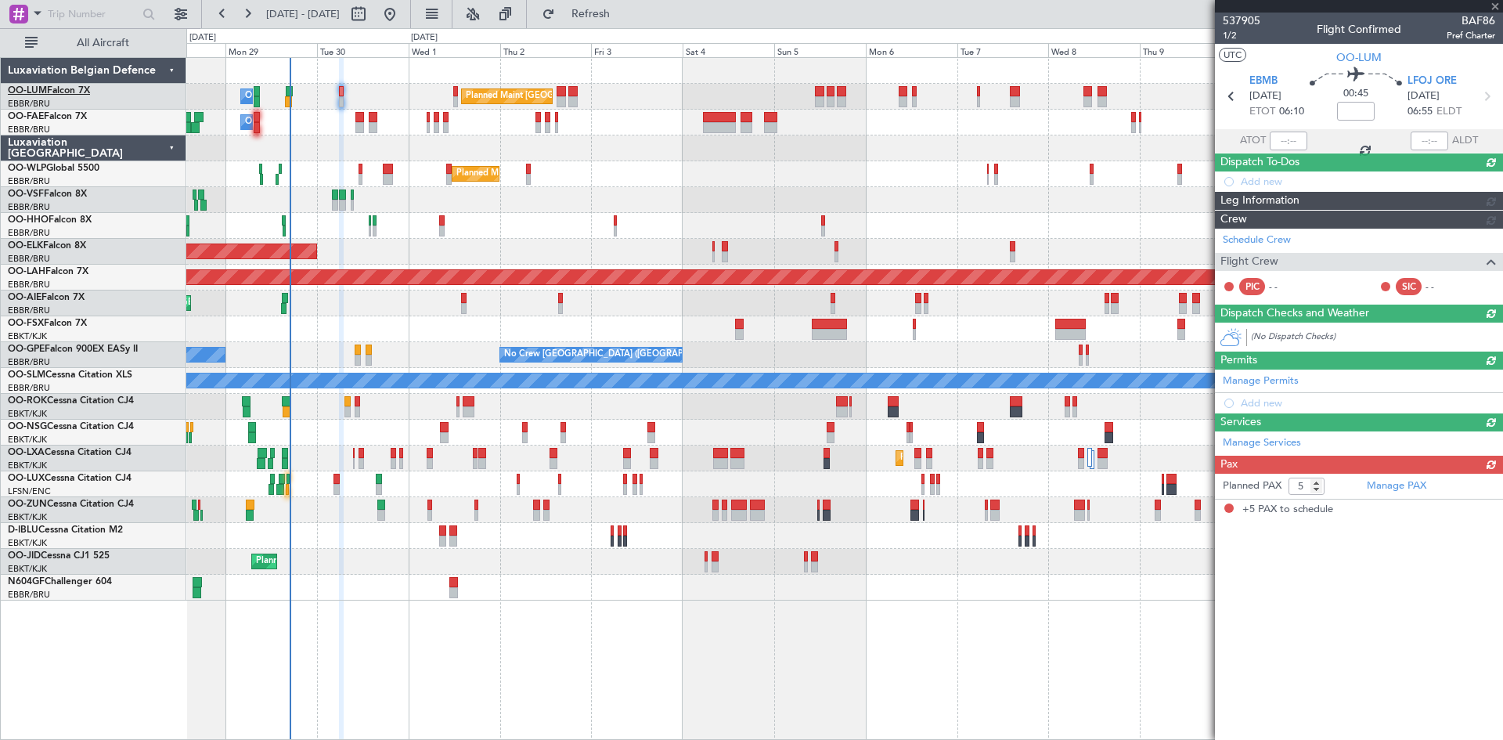
scroll to position [0, 0]
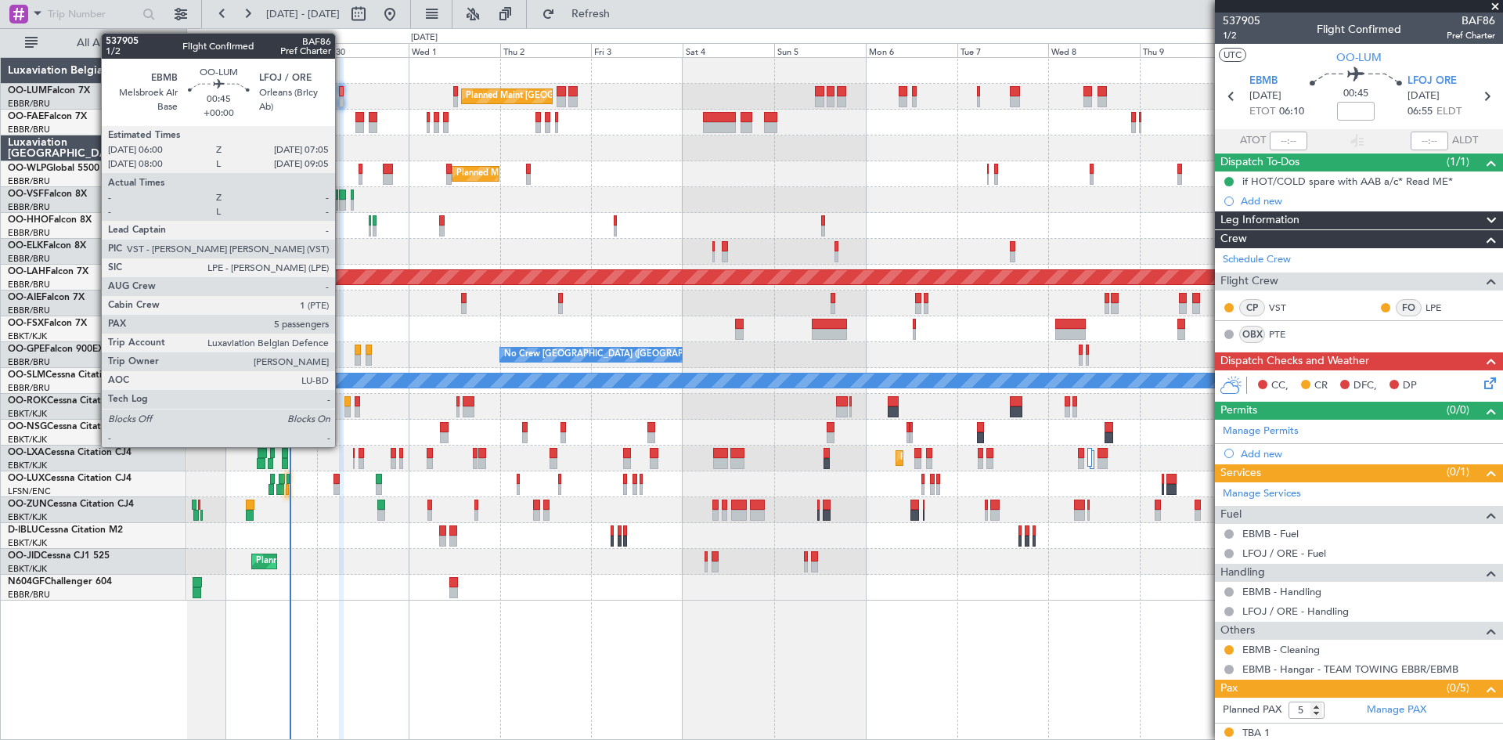
click at [342, 91] on div at bounding box center [341, 91] width 5 height 11
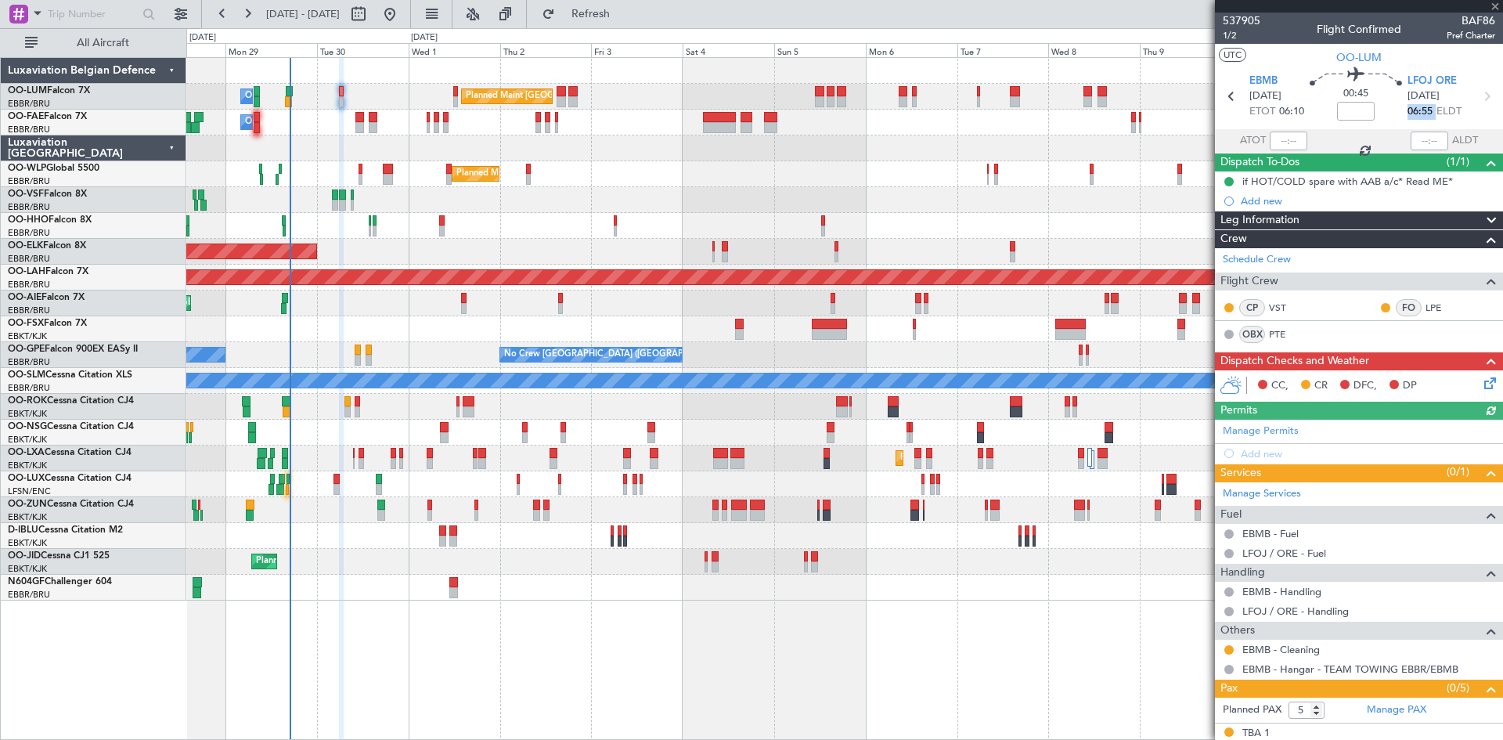
drag, startPoint x: 1401, startPoint y: 109, endPoint x: 1428, endPoint y: 109, distance: 27.4
click at [1428, 109] on span "06:55 ELDT" at bounding box center [1434, 112] width 54 height 16
click at [1427, 81] on span "LFOJ ORE" at bounding box center [1431, 82] width 49 height 16
click at [1354, 108] on input at bounding box center [1356, 111] width 38 height 19
click at [406, 182] on div "Planned Maint Milan (Linate)" at bounding box center [844, 174] width 1316 height 26
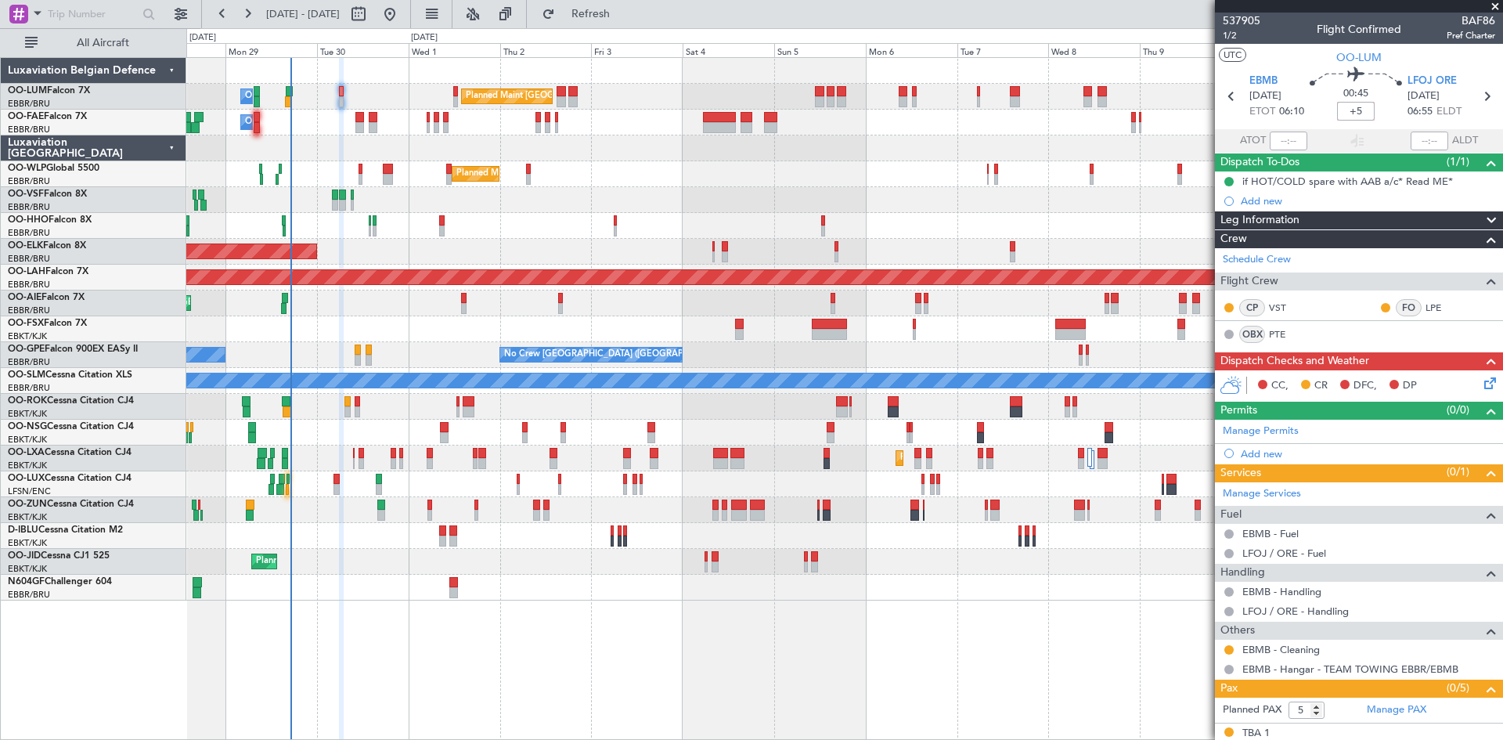
type input "+00:05"
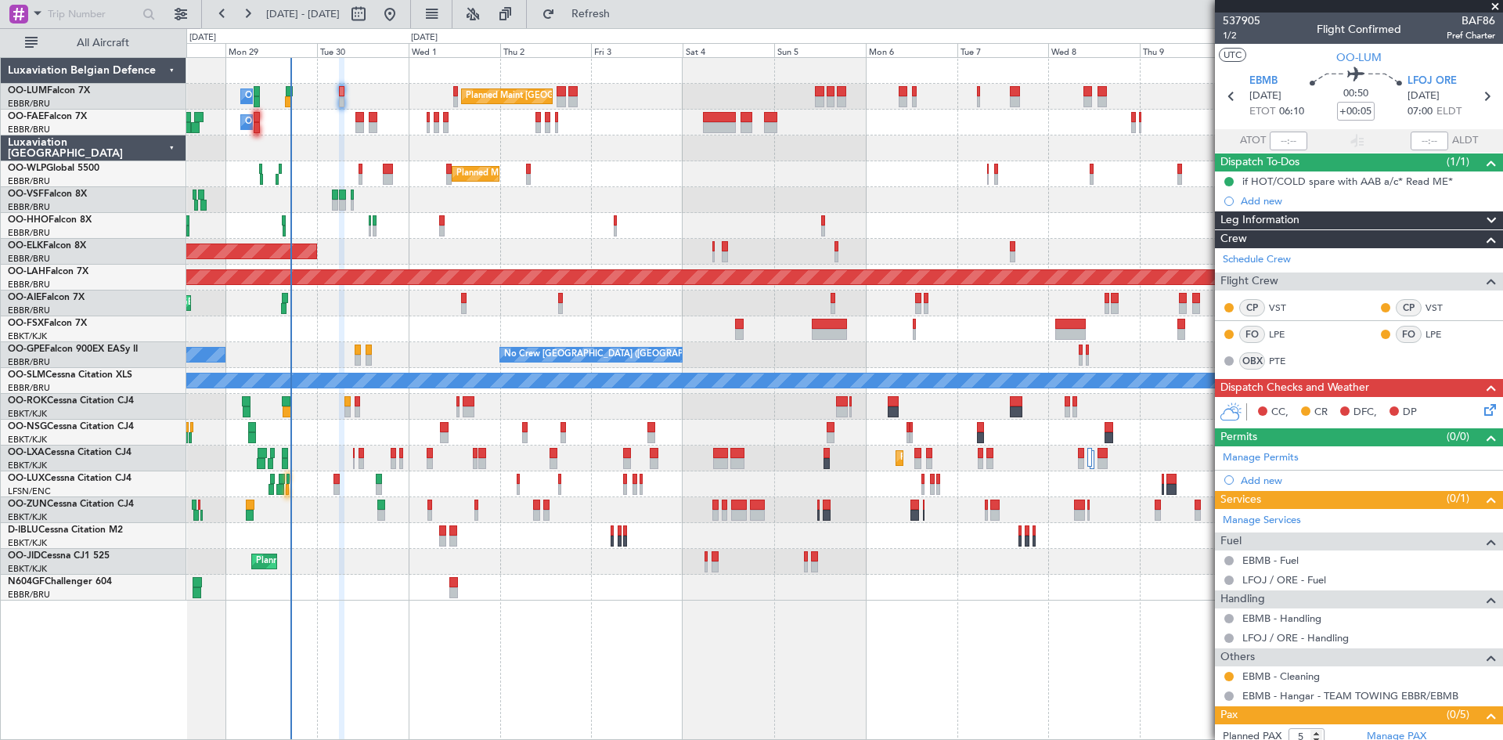
drag, startPoint x: 1230, startPoint y: 37, endPoint x: 1223, endPoint y: 55, distance: 19.3
click at [1230, 37] on span "1/2" at bounding box center [1242, 35] width 38 height 13
click at [1481, 405] on icon at bounding box center [1487, 407] width 13 height 13
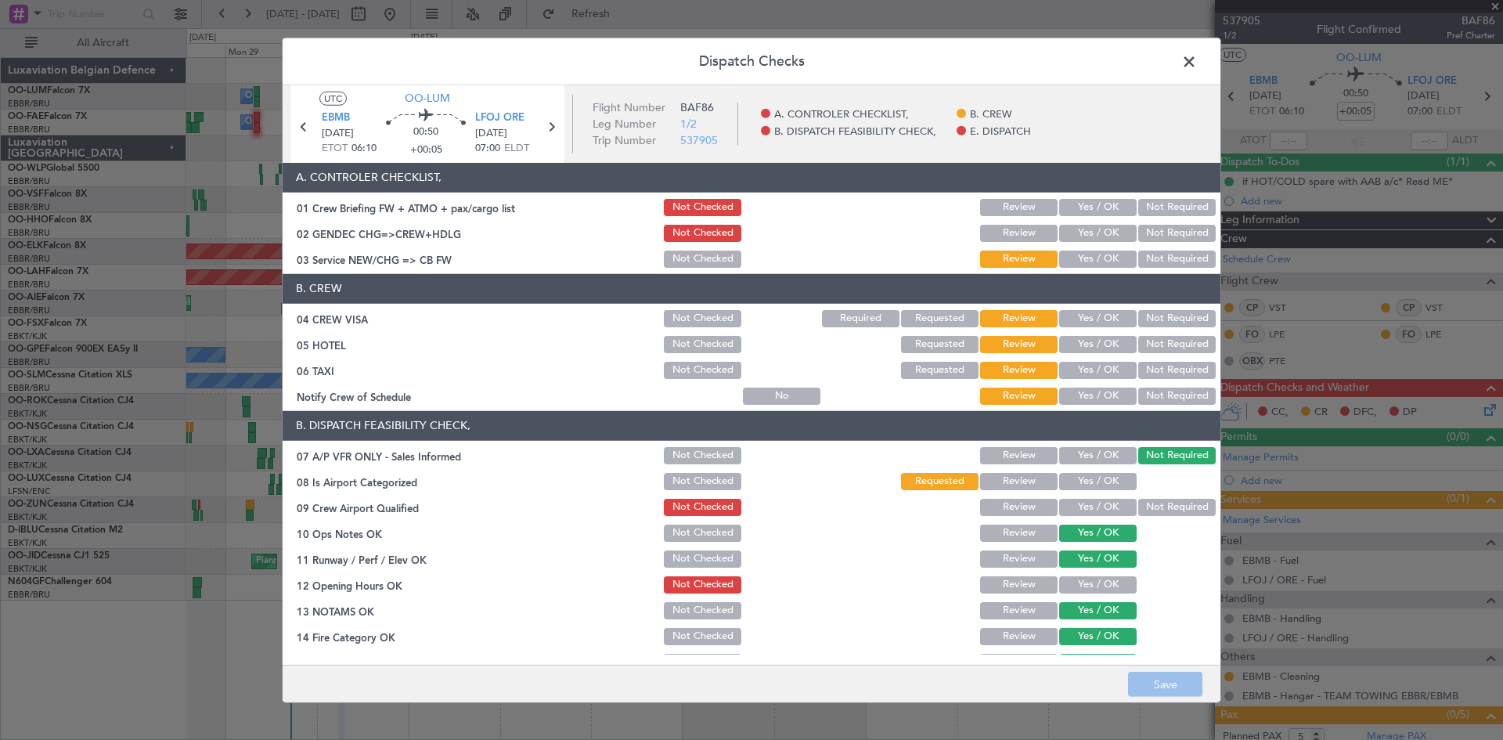
click at [1099, 205] on button "Yes / OK" at bounding box center [1097, 207] width 77 height 17
click at [1091, 230] on button "Yes / OK" at bounding box center [1097, 233] width 77 height 17
click at [1171, 226] on button "Not Required" at bounding box center [1176, 233] width 77 height 17
click at [1097, 257] on button "Yes / OK" at bounding box center [1097, 258] width 77 height 17
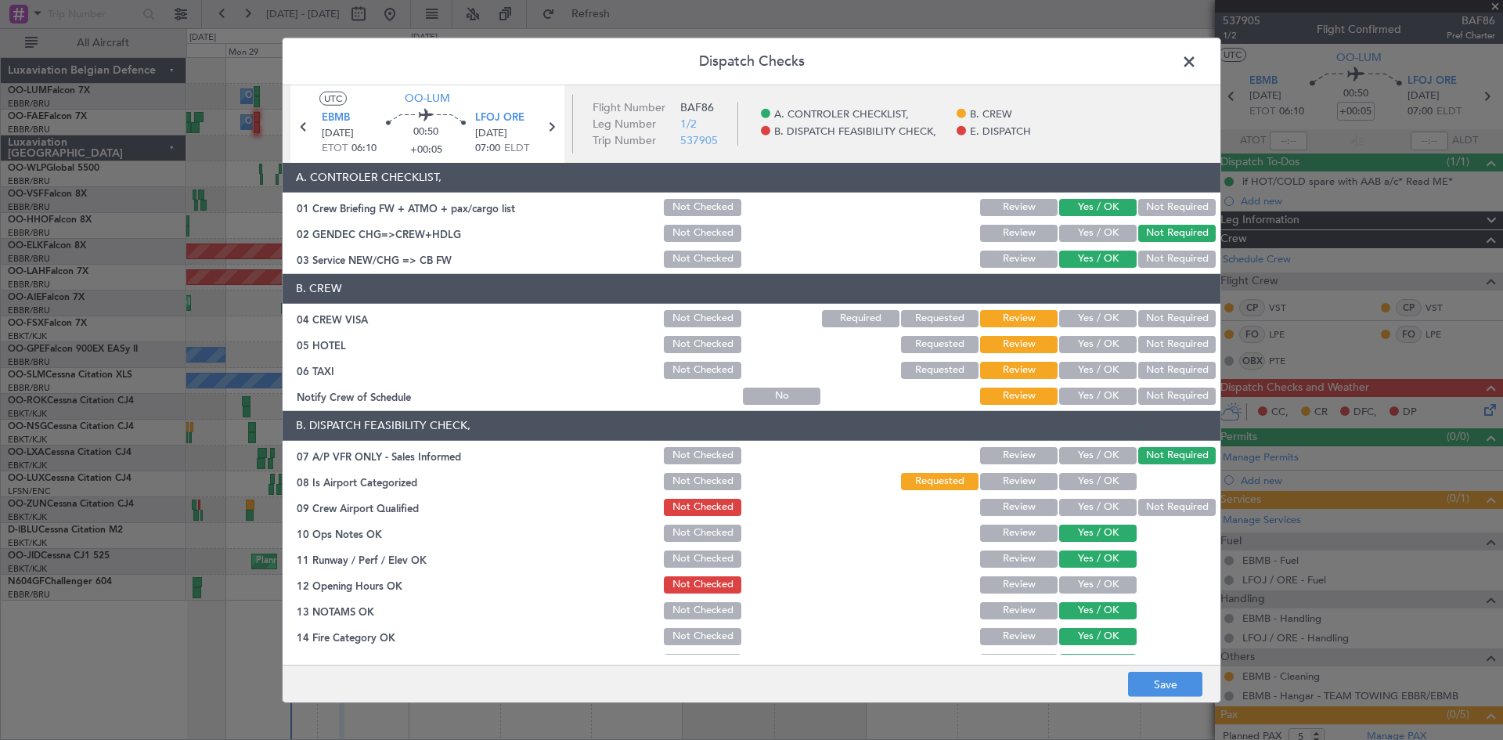
click at [1172, 319] on button "Not Required" at bounding box center [1176, 318] width 77 height 17
click at [1167, 342] on button "Not Required" at bounding box center [1176, 344] width 77 height 17
click at [1168, 369] on button "Not Required" at bounding box center [1176, 370] width 77 height 17
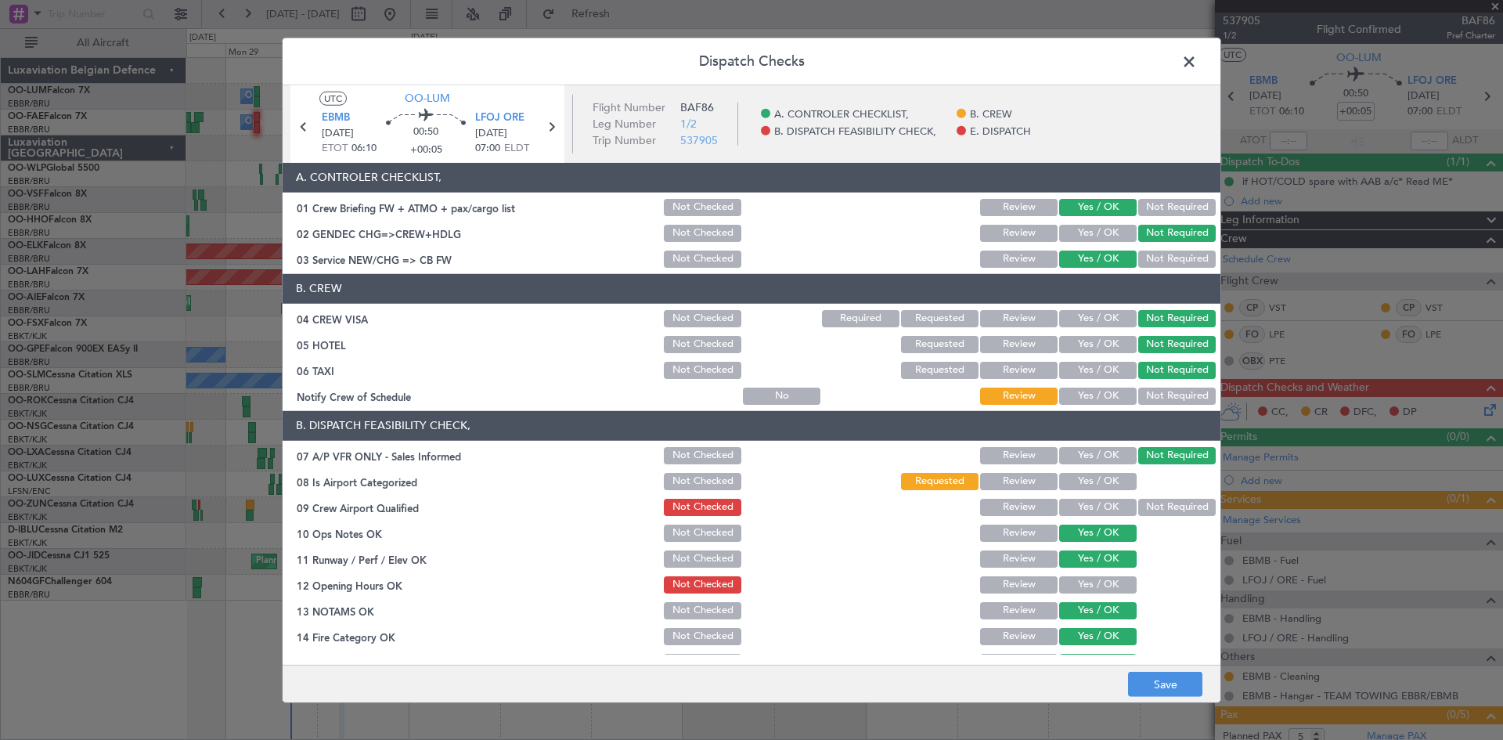
click at [1170, 390] on button "Not Required" at bounding box center [1176, 395] width 77 height 17
click at [1106, 471] on div "Yes / OK" at bounding box center [1096, 481] width 79 height 22
click at [1104, 510] on button "Yes / OK" at bounding box center [1097, 507] width 77 height 17
click at [1098, 585] on button "Yes / OK" at bounding box center [1097, 584] width 77 height 17
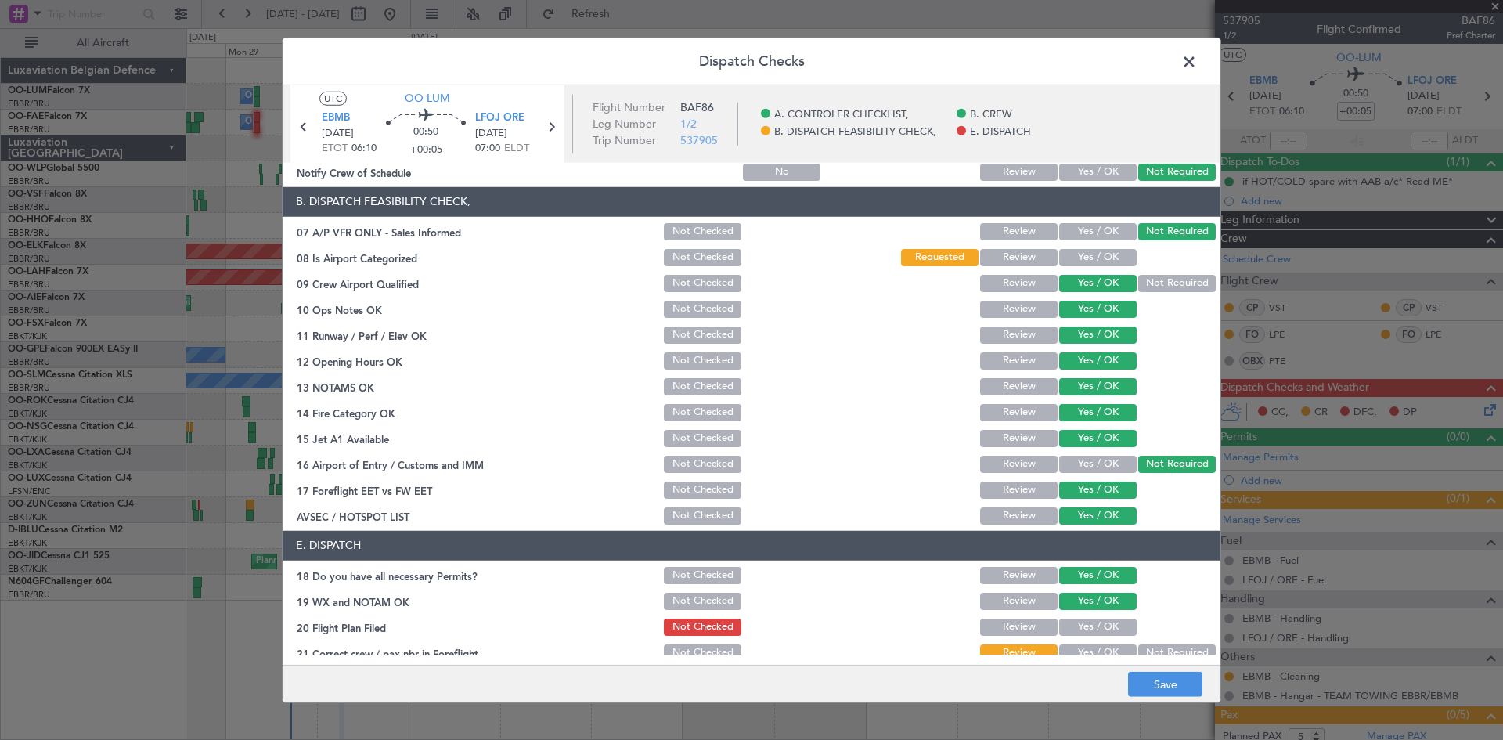
scroll to position [236, 0]
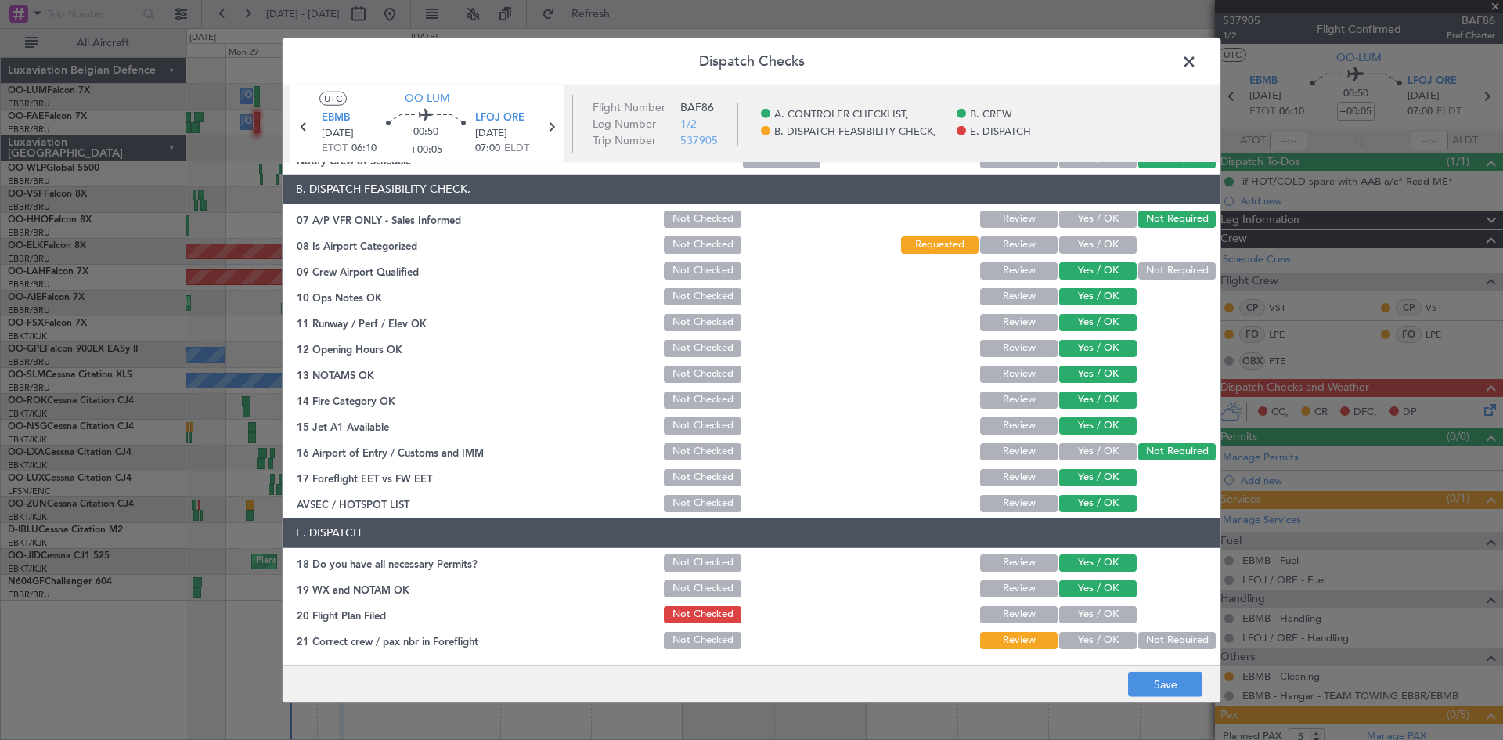
click at [1092, 615] on button "Yes / OK" at bounding box center [1097, 614] width 77 height 17
click at [1094, 642] on button "Yes / OK" at bounding box center [1097, 640] width 77 height 17
click at [1172, 679] on button "Save" at bounding box center [1165, 684] width 74 height 25
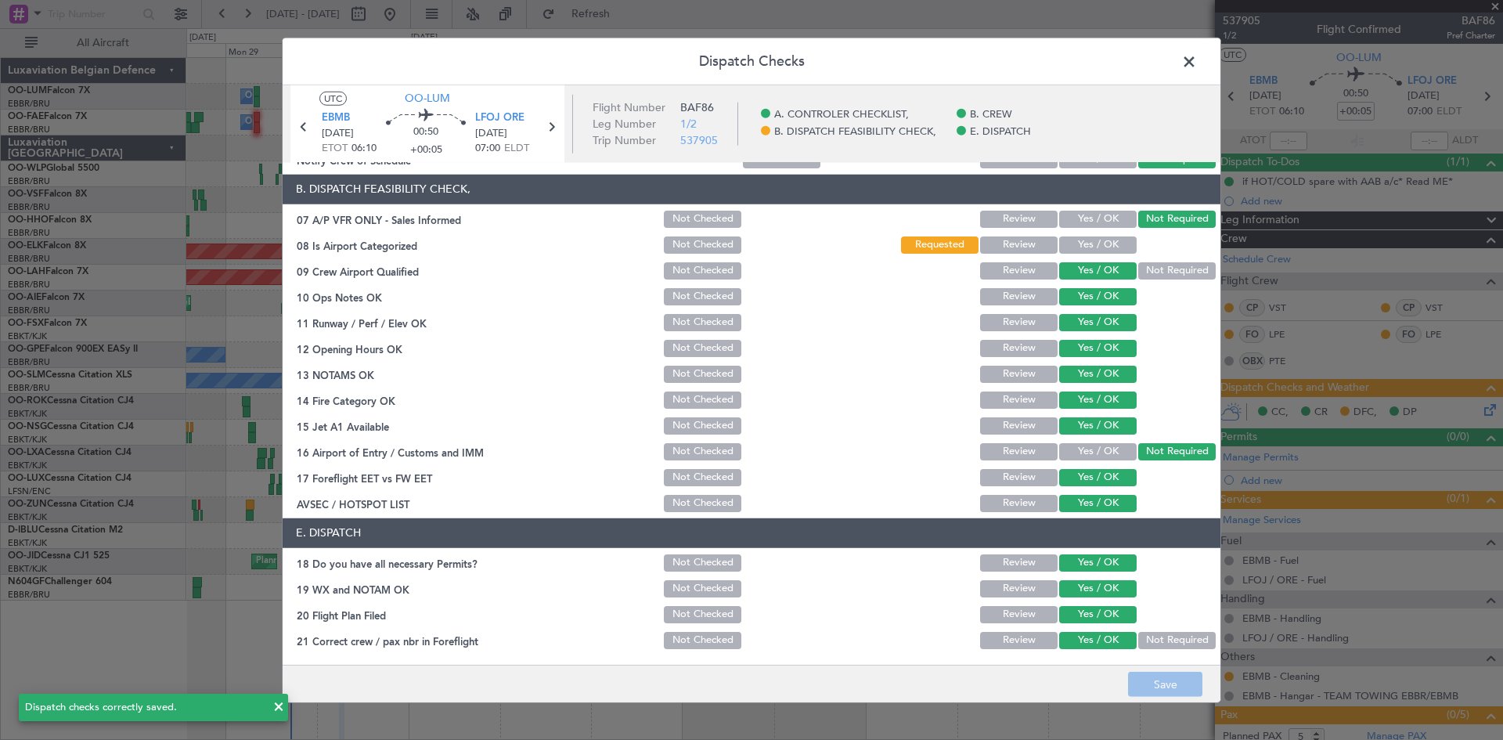
click at [1197, 58] on span at bounding box center [1197, 64] width 0 height 31
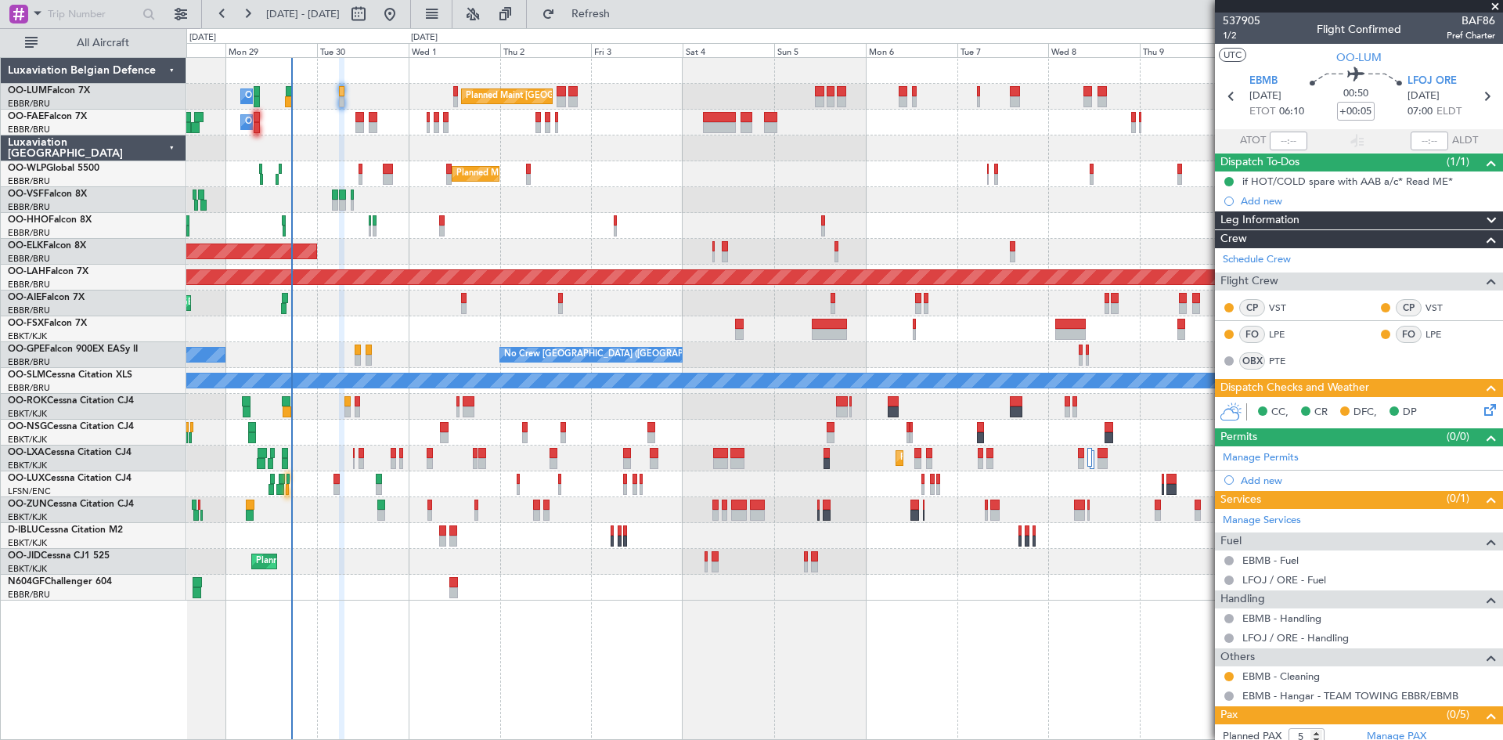
click at [1466, 407] on div "CC, CR DFC, DP" at bounding box center [1366, 412] width 230 height 23
click at [1481, 408] on icon at bounding box center [1487, 407] width 13 height 13
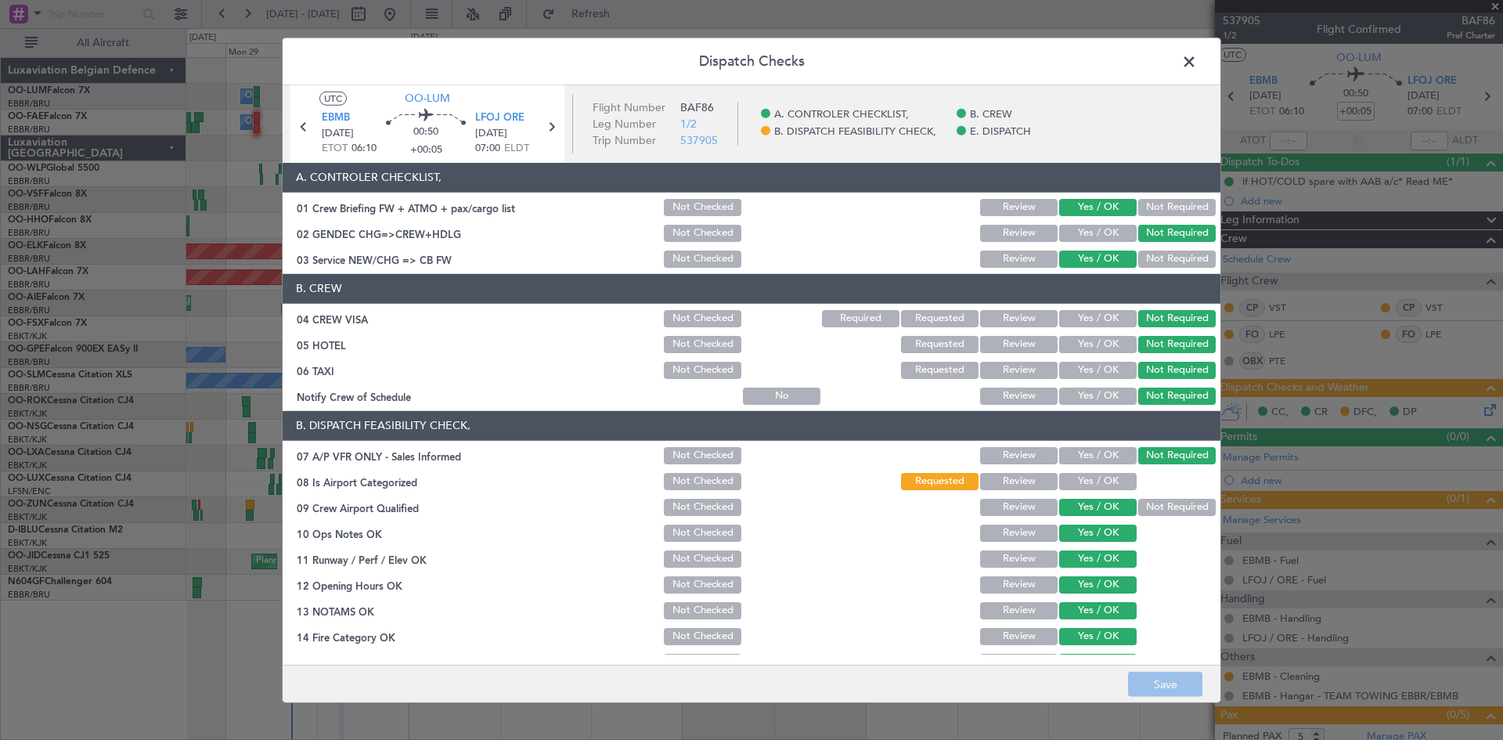
click at [1197, 67] on span at bounding box center [1197, 64] width 0 height 31
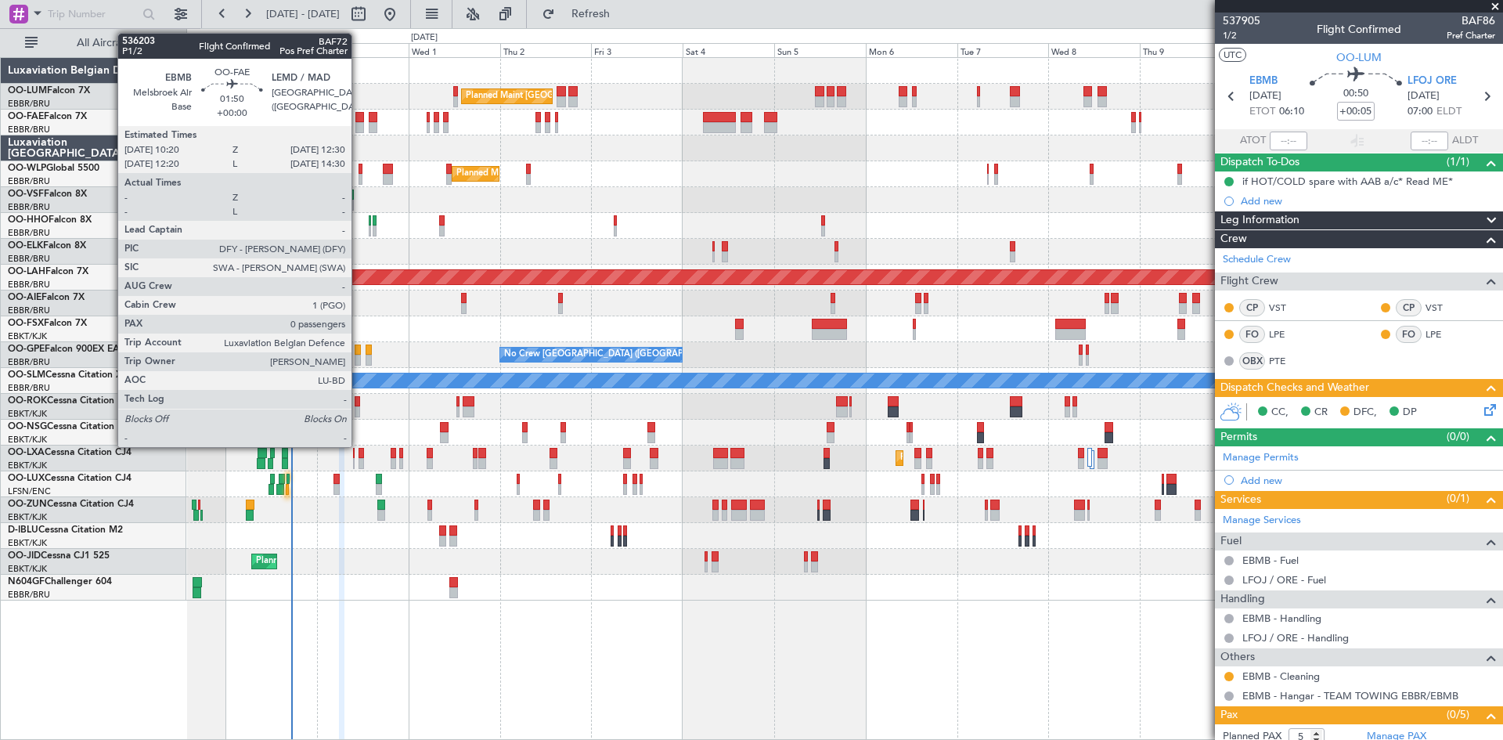
click at [358, 115] on div at bounding box center [359, 117] width 9 height 11
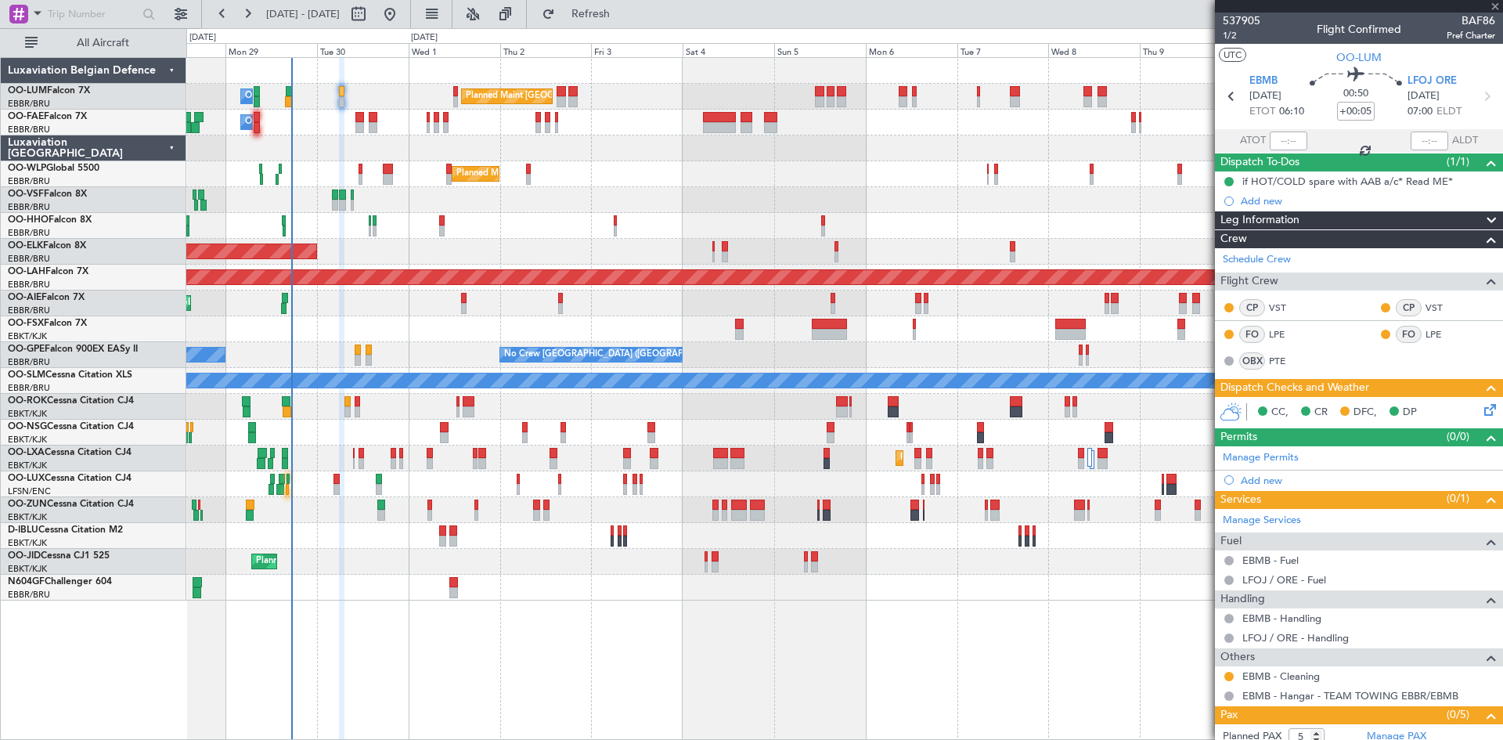
type input "0"
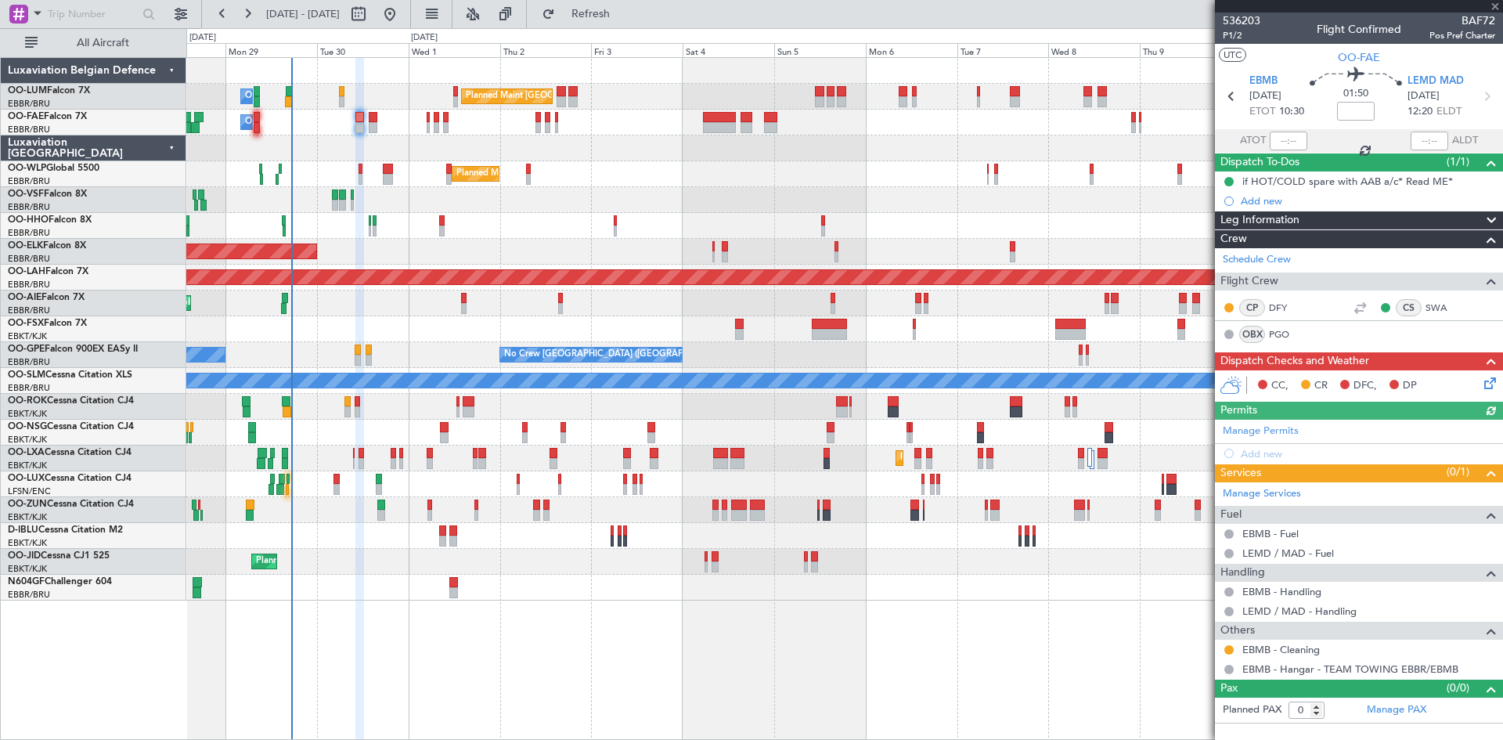
click at [1491, 383] on icon at bounding box center [1487, 380] width 13 height 13
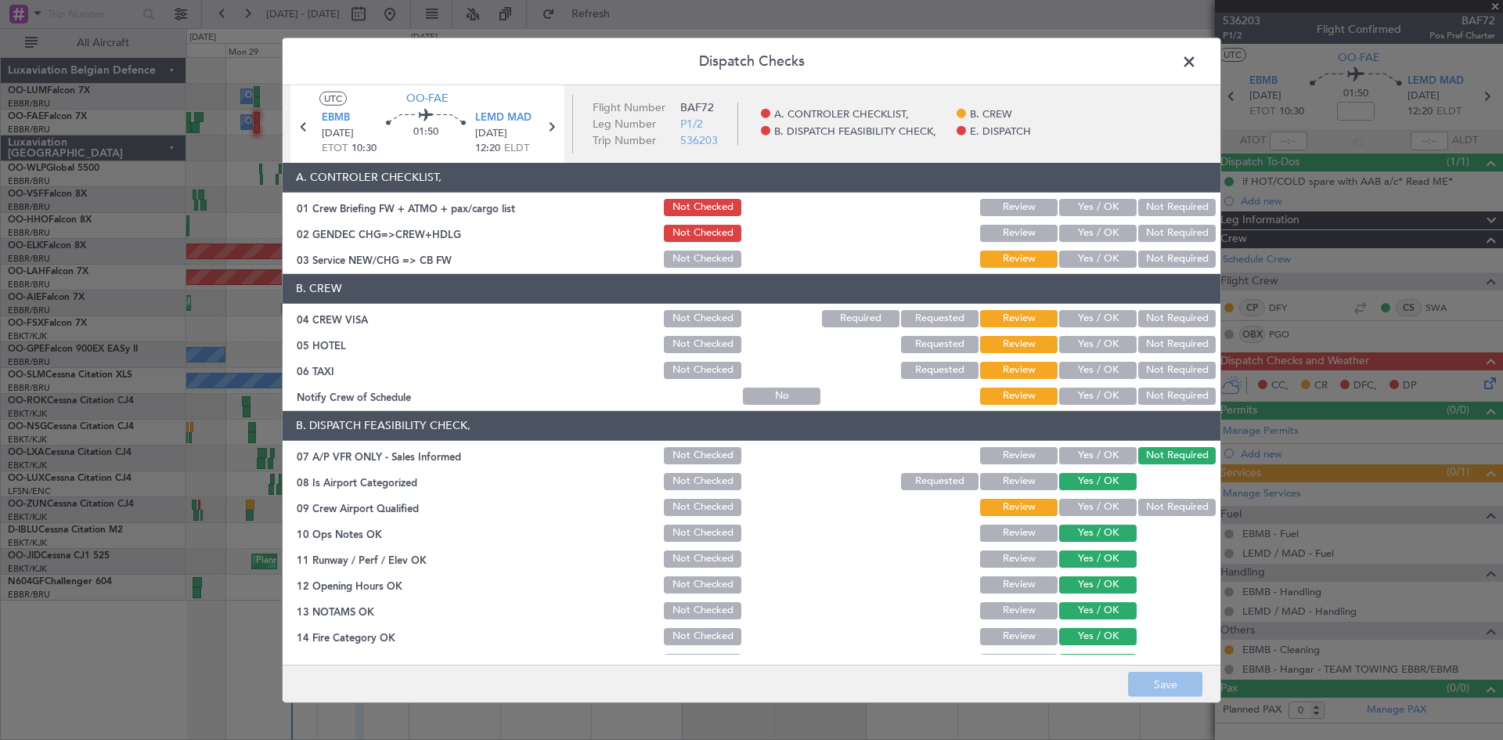
click at [1178, 313] on button "Not Required" at bounding box center [1176, 318] width 77 height 17
click at [1172, 350] on button "Not Required" at bounding box center [1176, 344] width 77 height 17
click at [1173, 372] on button "Not Required" at bounding box center [1176, 370] width 77 height 17
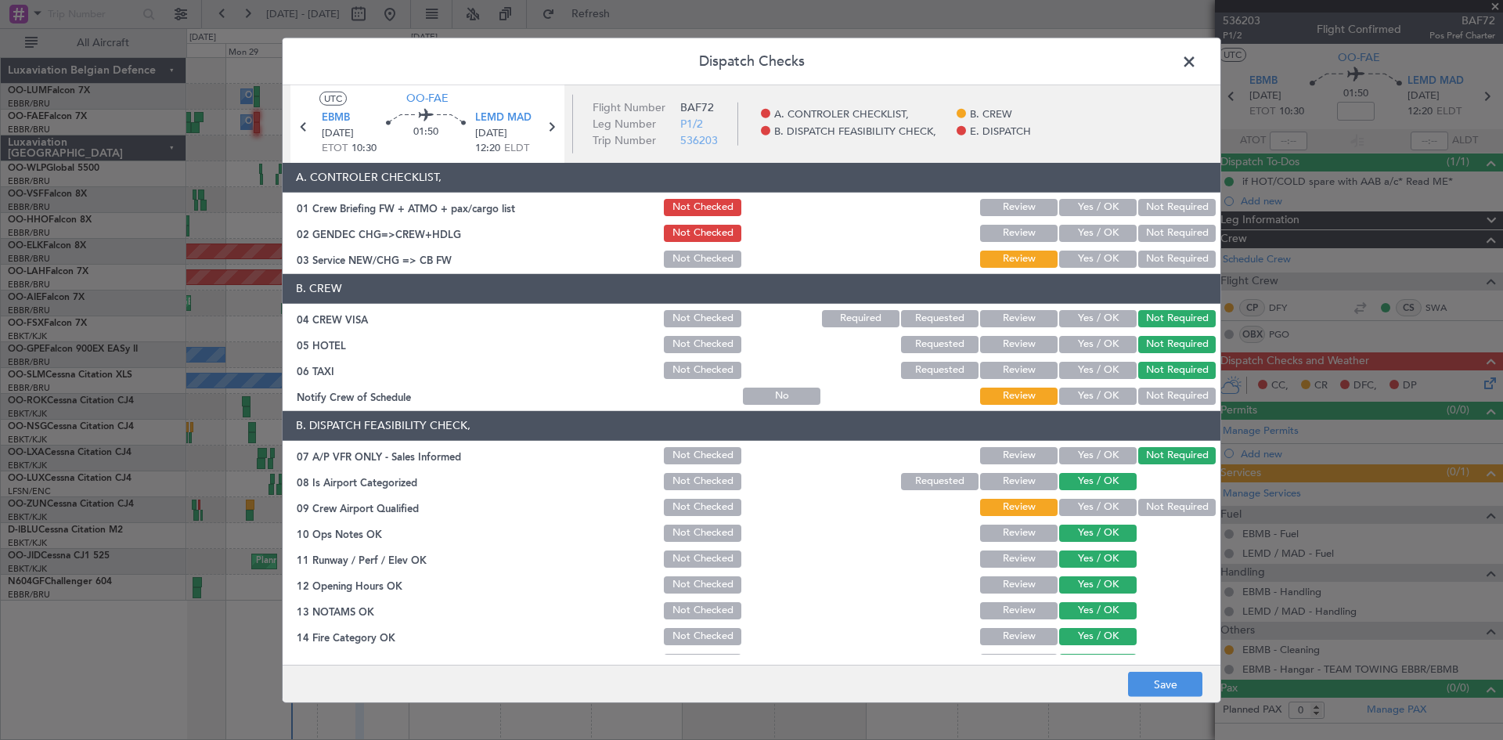
click at [1168, 391] on button "Not Required" at bounding box center [1176, 395] width 77 height 17
click at [1108, 257] on button "Yes / OK" at bounding box center [1097, 258] width 77 height 17
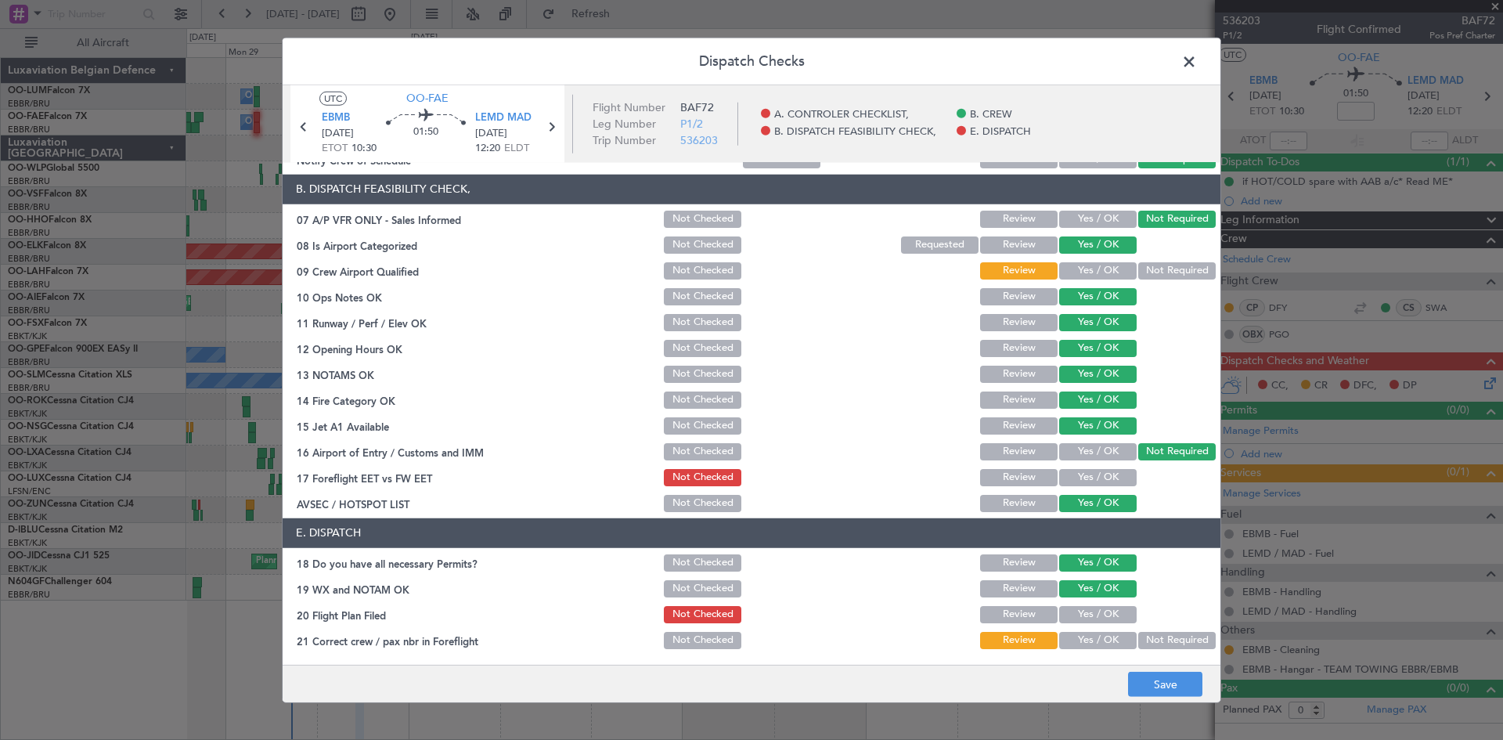
click at [1078, 478] on button "Yes / OK" at bounding box center [1097, 477] width 77 height 17
click at [1089, 272] on button "Yes / OK" at bounding box center [1097, 270] width 77 height 17
click at [1093, 620] on button "Yes / OK" at bounding box center [1097, 614] width 77 height 17
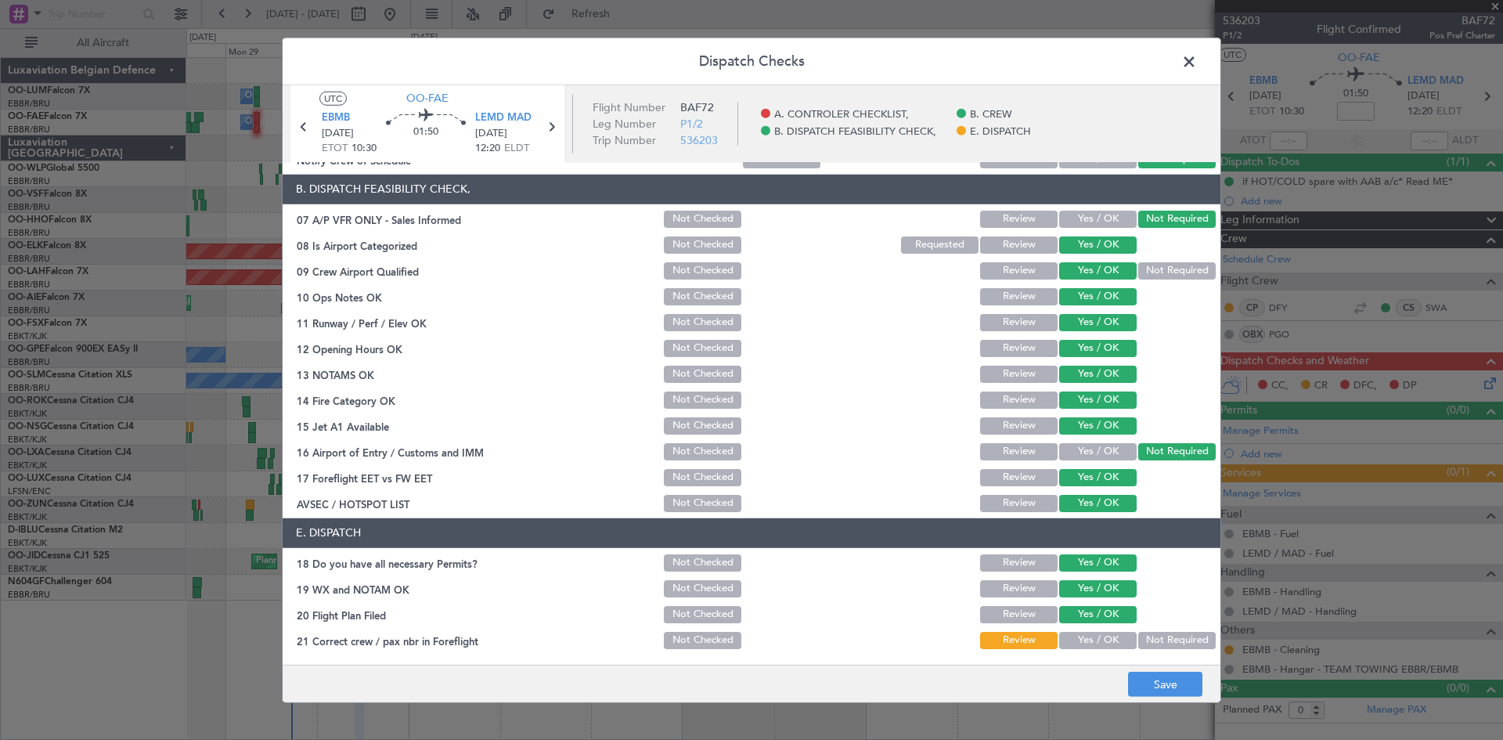
click at [1097, 642] on button "Yes / OK" at bounding box center [1097, 640] width 77 height 17
click at [1136, 674] on button "Save" at bounding box center [1165, 684] width 74 height 25
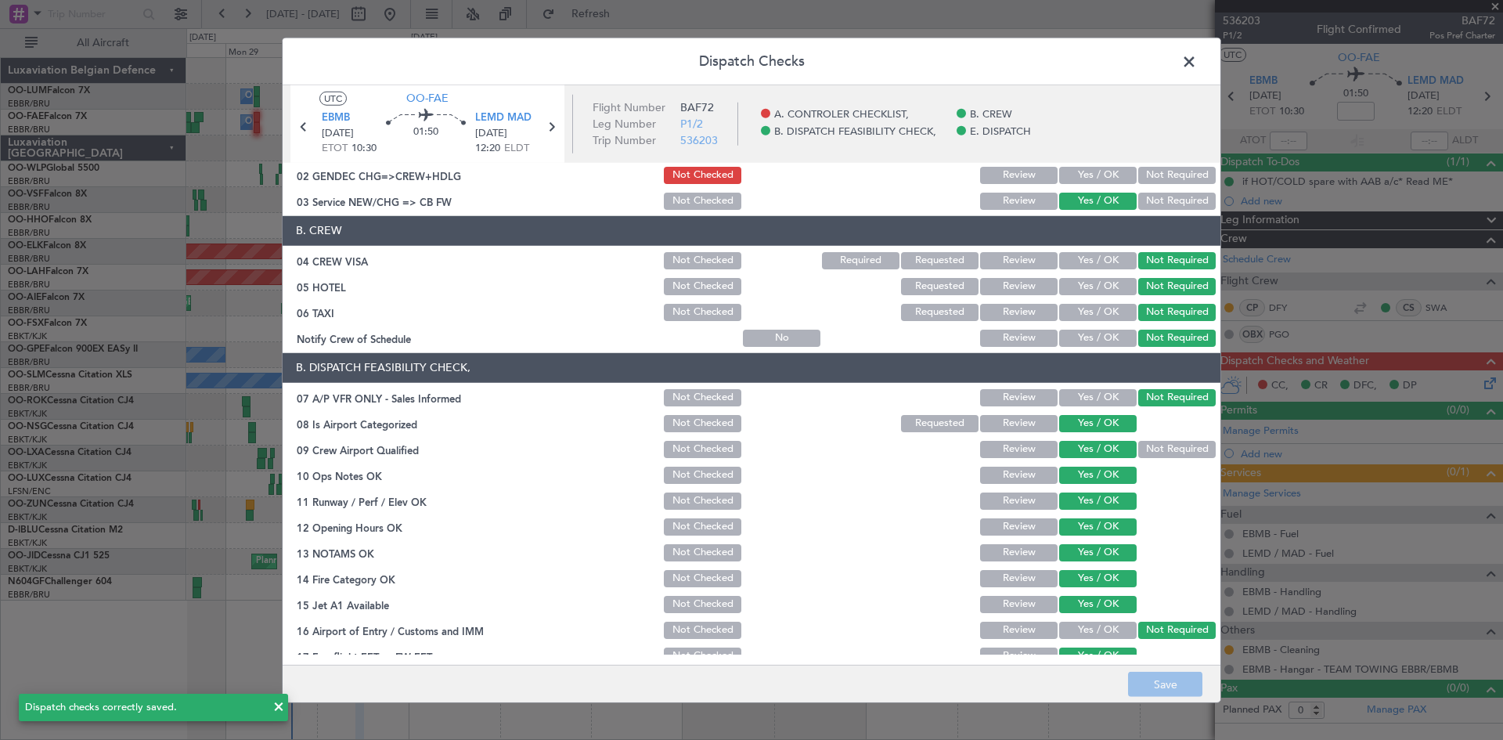
scroll to position [0, 0]
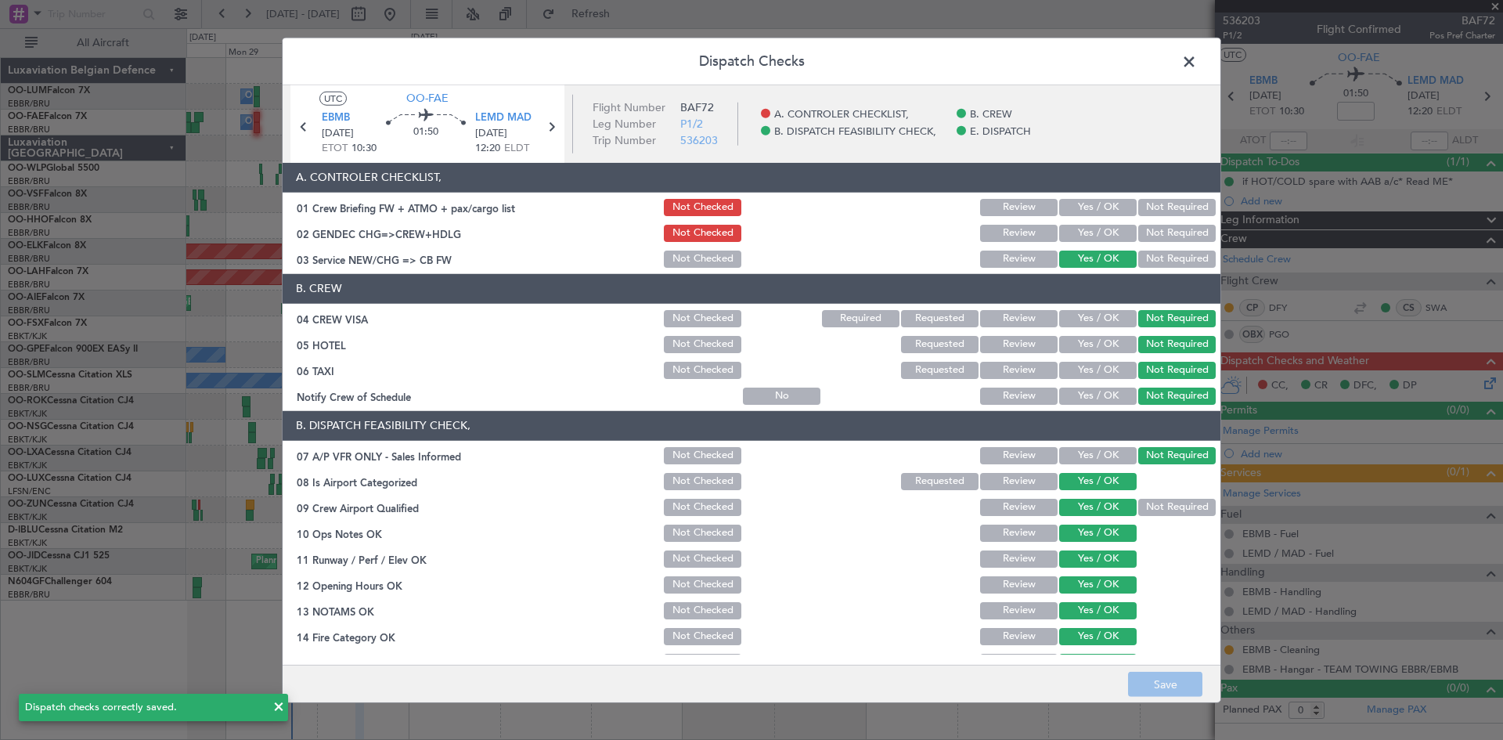
click at [1176, 64] on header "Dispatch Checks" at bounding box center [752, 61] width 938 height 47
click at [1197, 58] on span at bounding box center [1197, 64] width 0 height 31
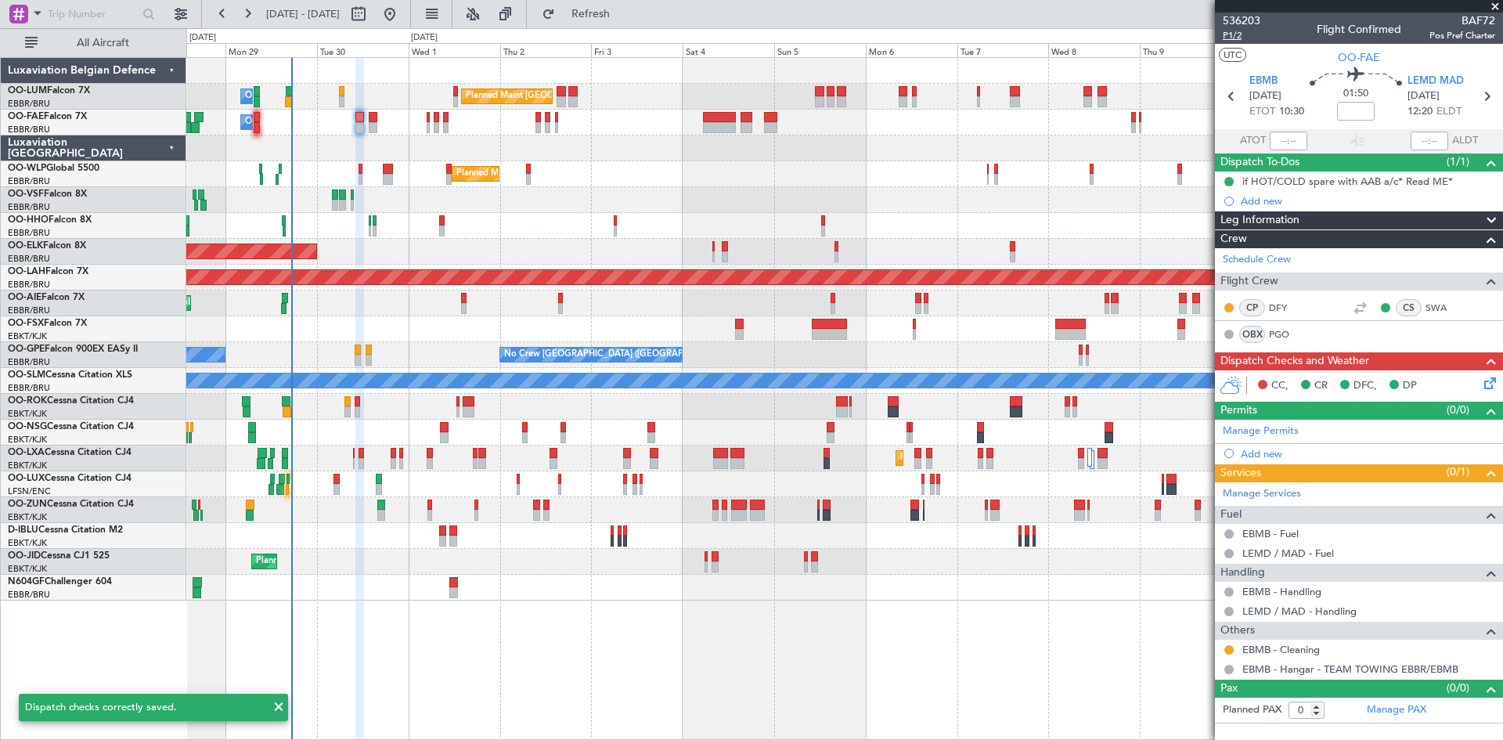
click at [1232, 39] on span "P1/2" at bounding box center [1242, 35] width 38 height 13
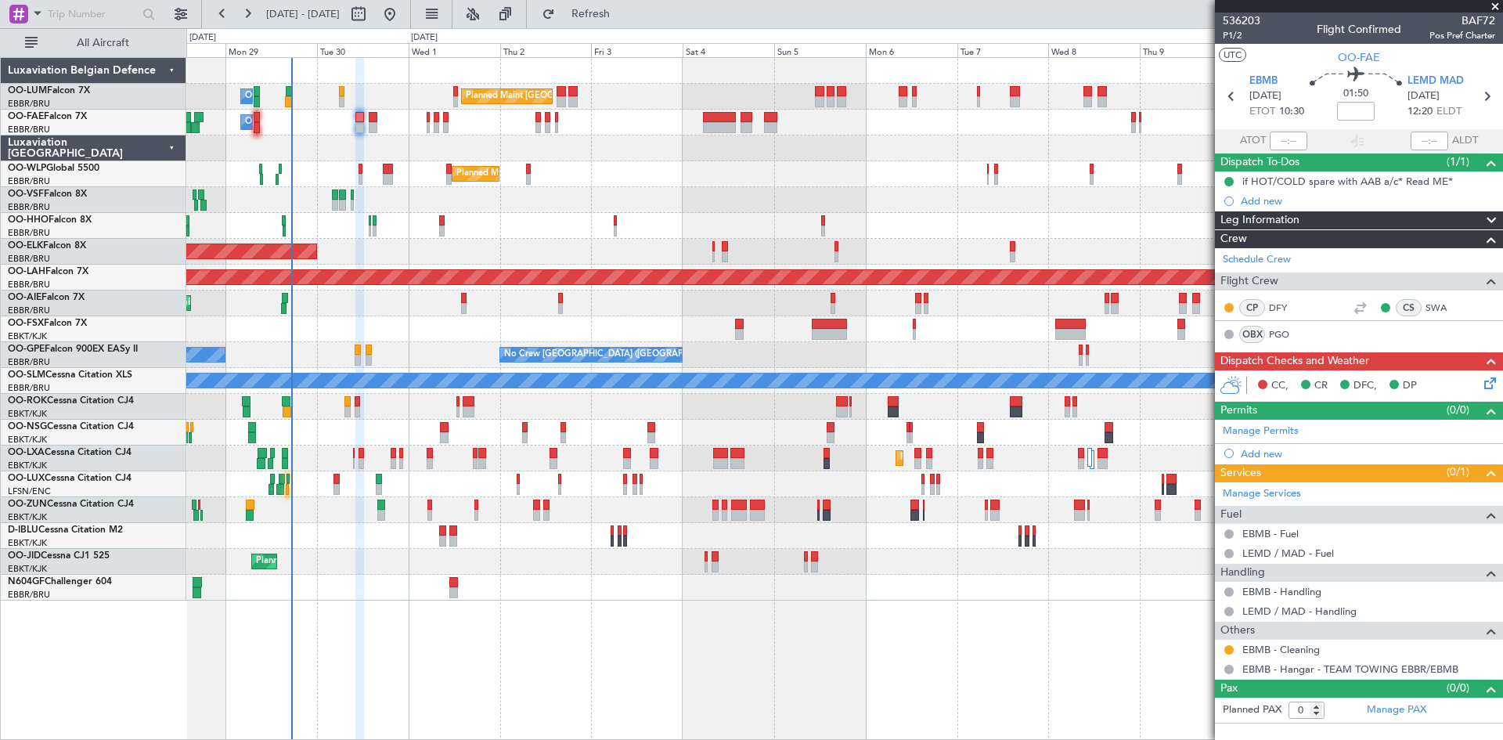
click at [1188, 104] on div "Planned Maint Brussels (Brussels National) Owner Melsbroek Air Base" at bounding box center [844, 97] width 1316 height 26
click at [1488, 380] on icon at bounding box center [1487, 380] width 13 height 13
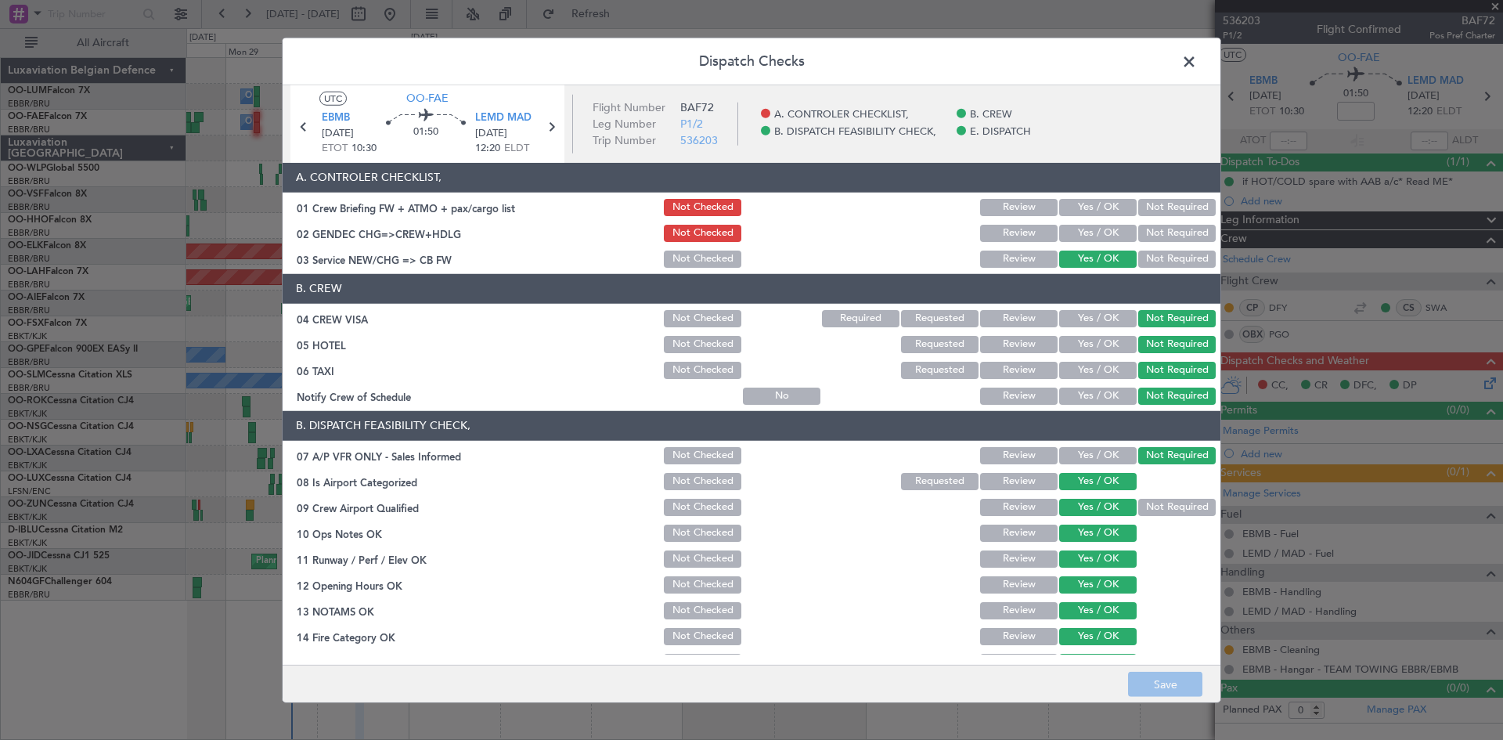
click at [1092, 203] on button "Yes / OK" at bounding box center [1097, 207] width 77 height 17
click at [1100, 225] on button "Yes / OK" at bounding box center [1097, 233] width 77 height 17
click at [1157, 236] on button "Not Required" at bounding box center [1176, 233] width 77 height 17
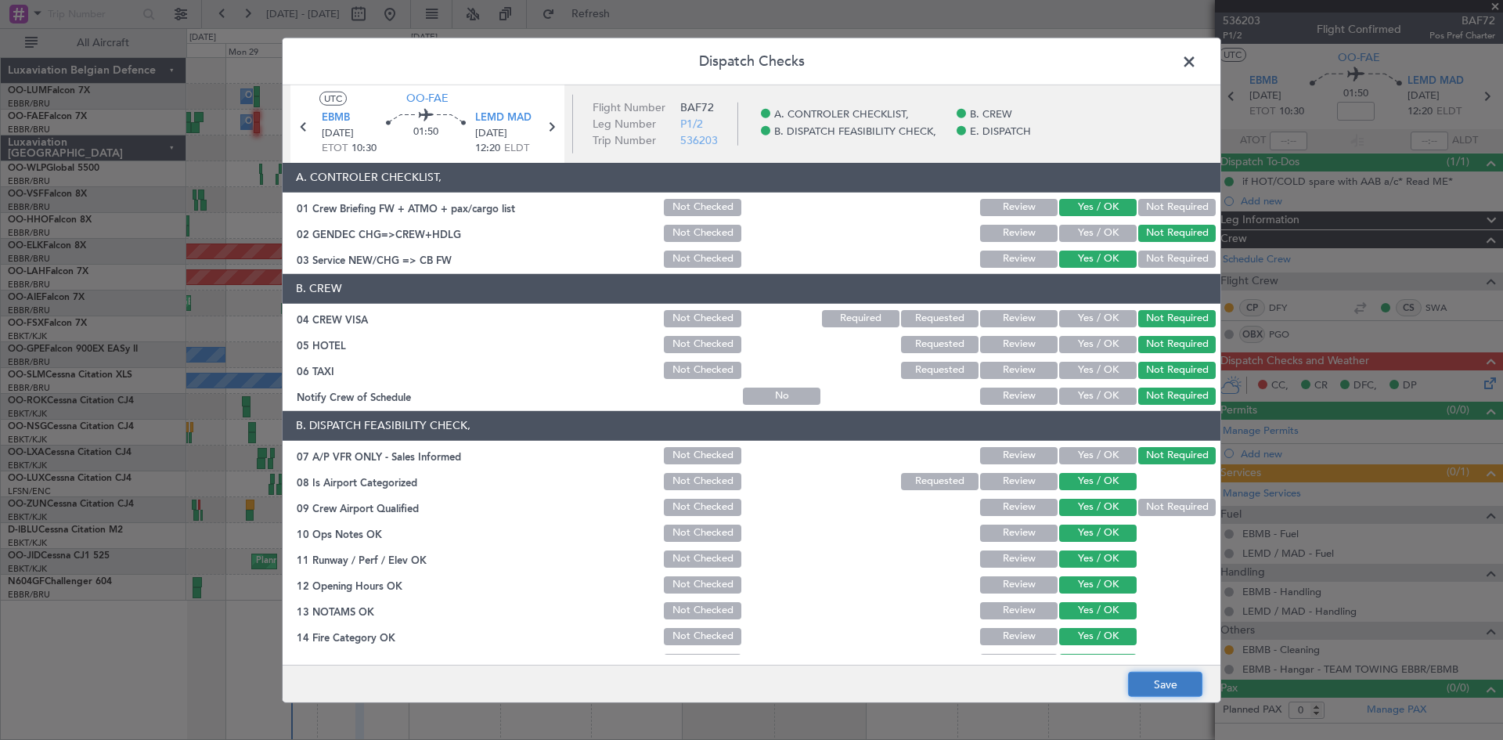
click at [1177, 675] on button "Save" at bounding box center [1165, 684] width 74 height 25
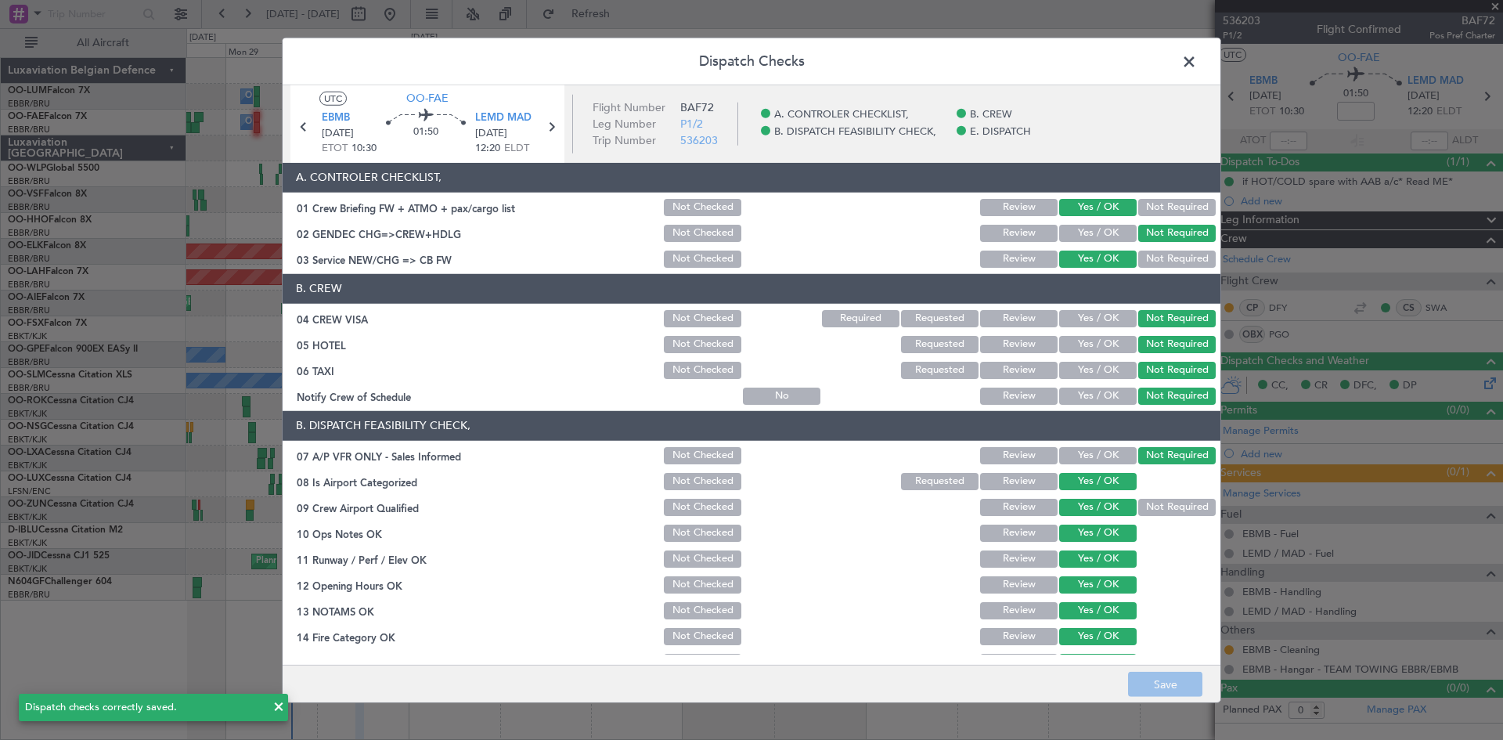
click at [1197, 63] on span at bounding box center [1197, 64] width 0 height 31
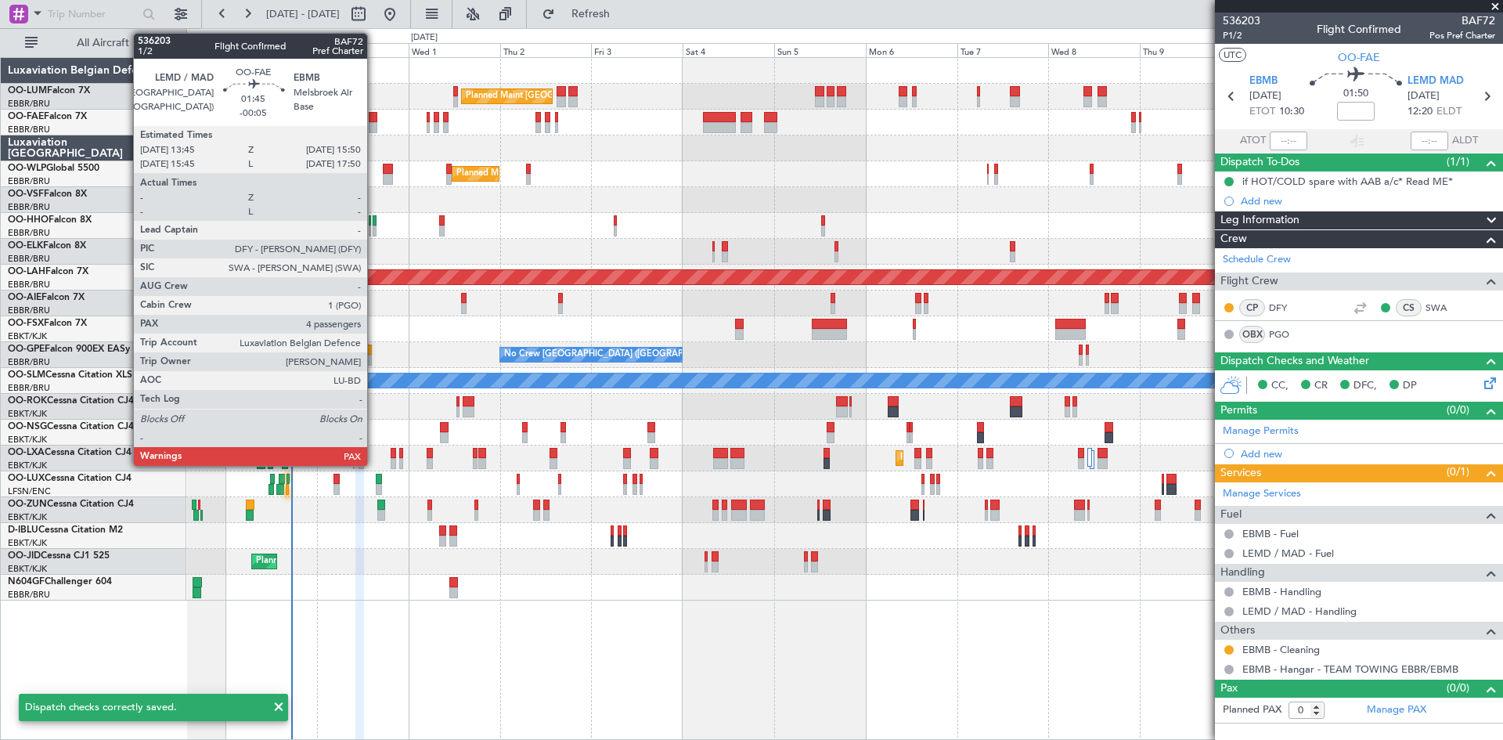
click at [374, 113] on div at bounding box center [373, 117] width 9 height 11
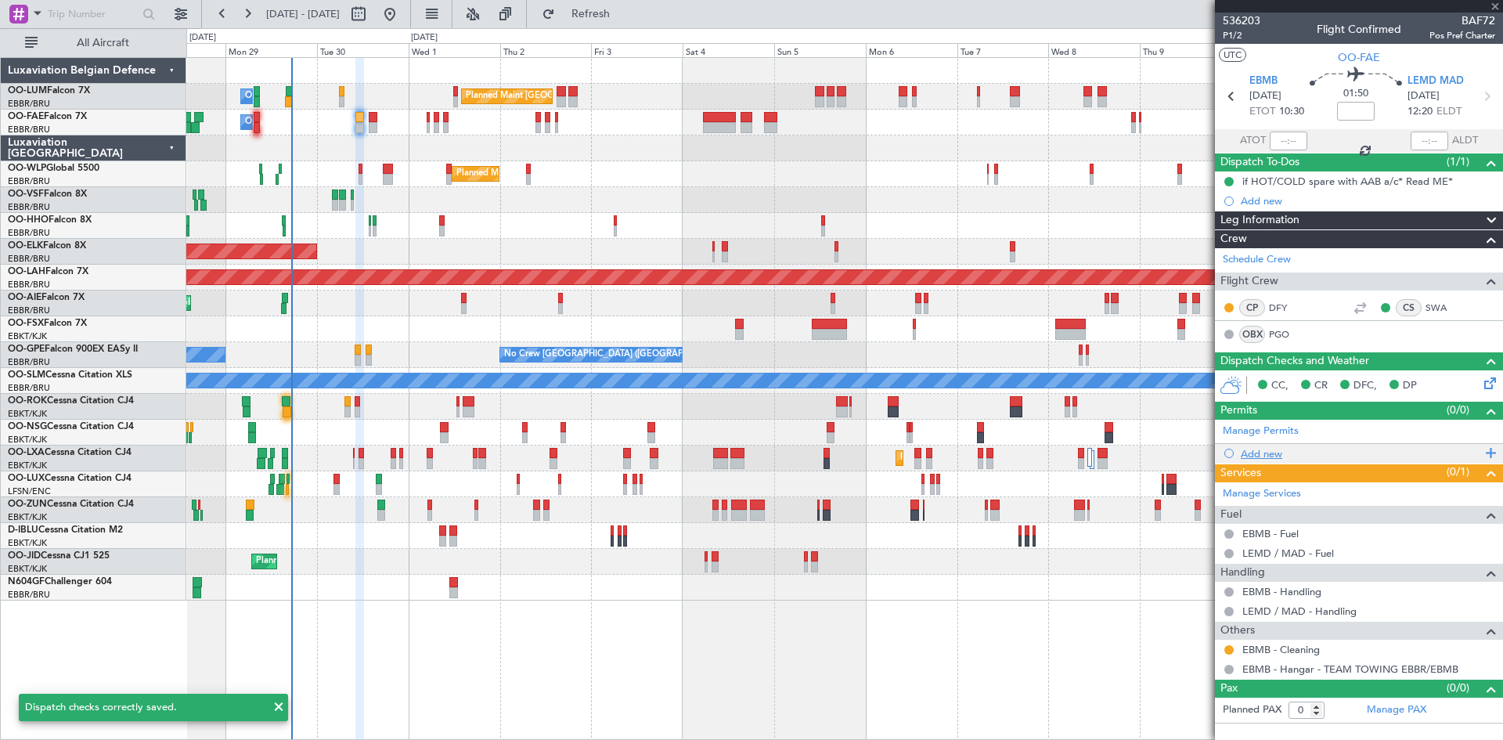
type input "-00:05"
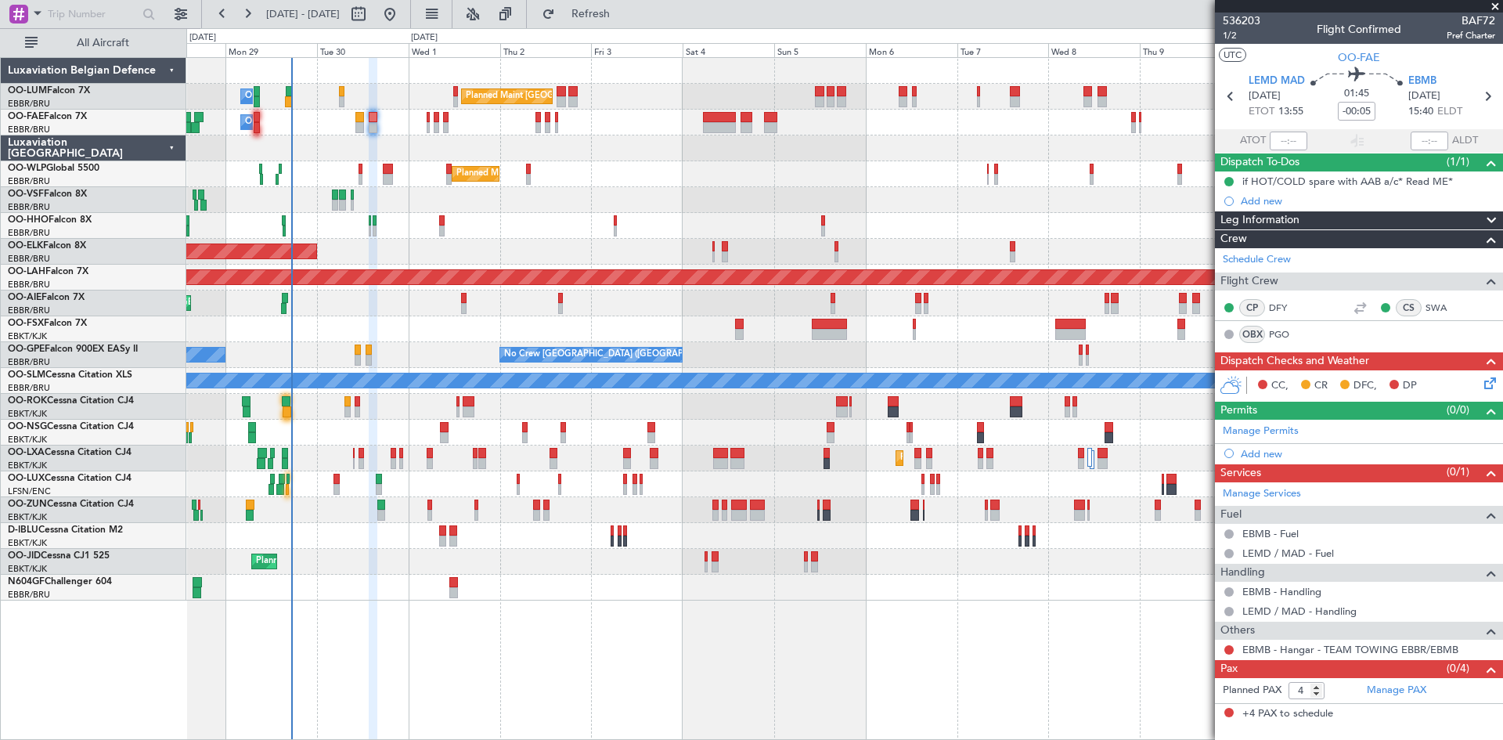
click at [1493, 386] on icon at bounding box center [1487, 380] width 13 height 13
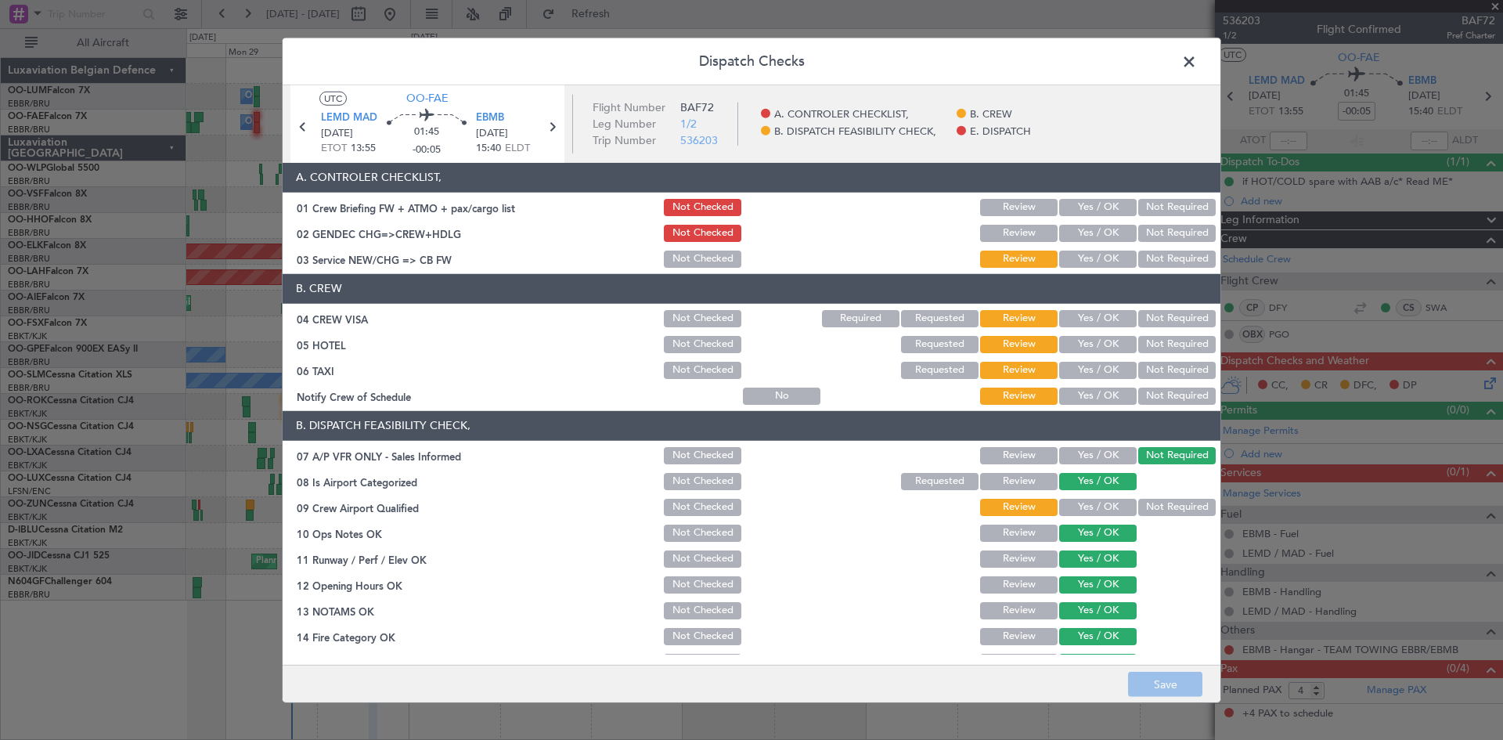
click at [1171, 321] on button "Not Required" at bounding box center [1176, 318] width 77 height 17
click at [1169, 344] on button "Not Required" at bounding box center [1176, 344] width 77 height 17
click at [1169, 379] on div "Not Required" at bounding box center [1175, 370] width 79 height 22
click at [1154, 366] on button "Not Required" at bounding box center [1176, 370] width 77 height 17
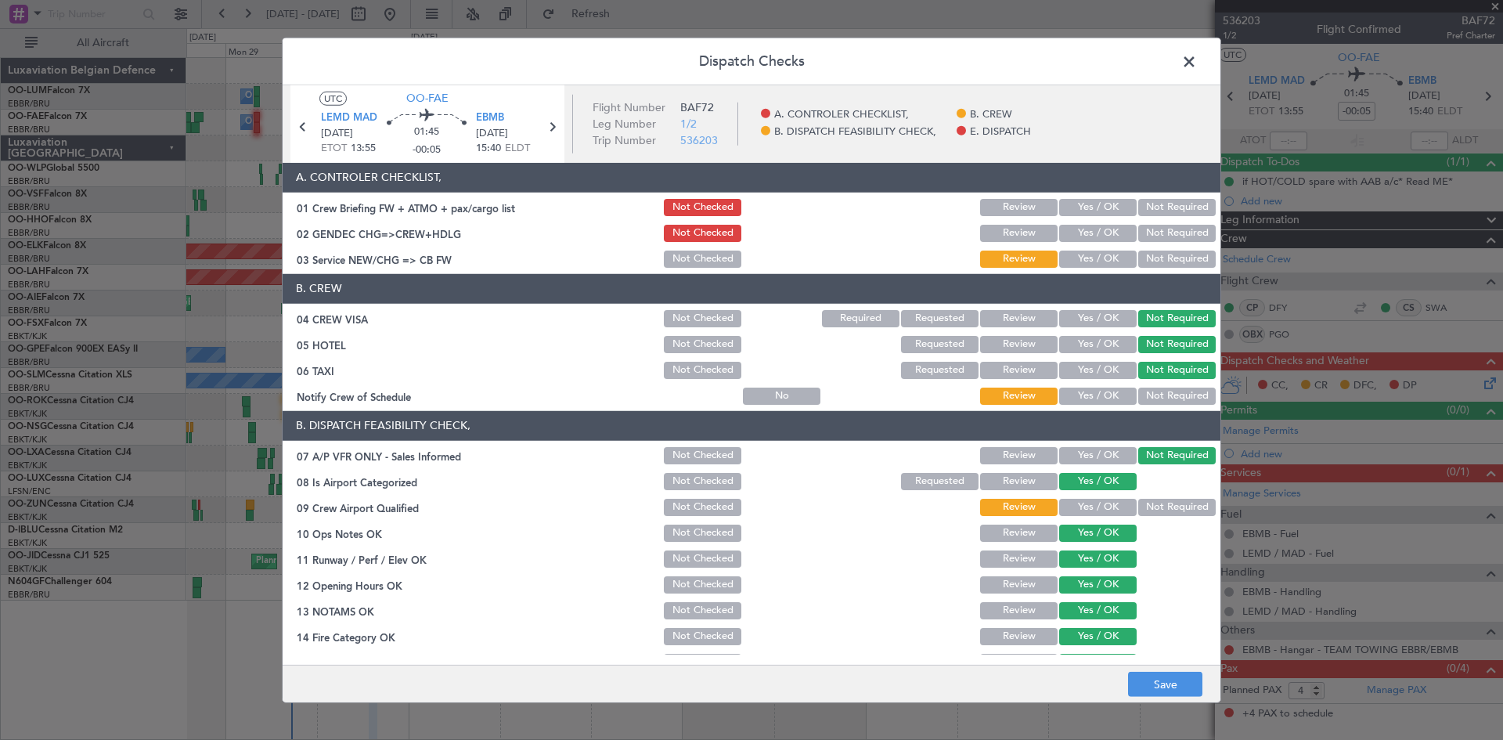
drag, startPoint x: 1159, startPoint y: 388, endPoint x: 1101, endPoint y: 337, distance: 77.6
click at [1158, 389] on button "Not Required" at bounding box center [1176, 395] width 77 height 17
click at [1077, 209] on button "Yes / OK" at bounding box center [1097, 207] width 77 height 17
click at [1089, 236] on button "Yes / OK" at bounding box center [1097, 233] width 77 height 17
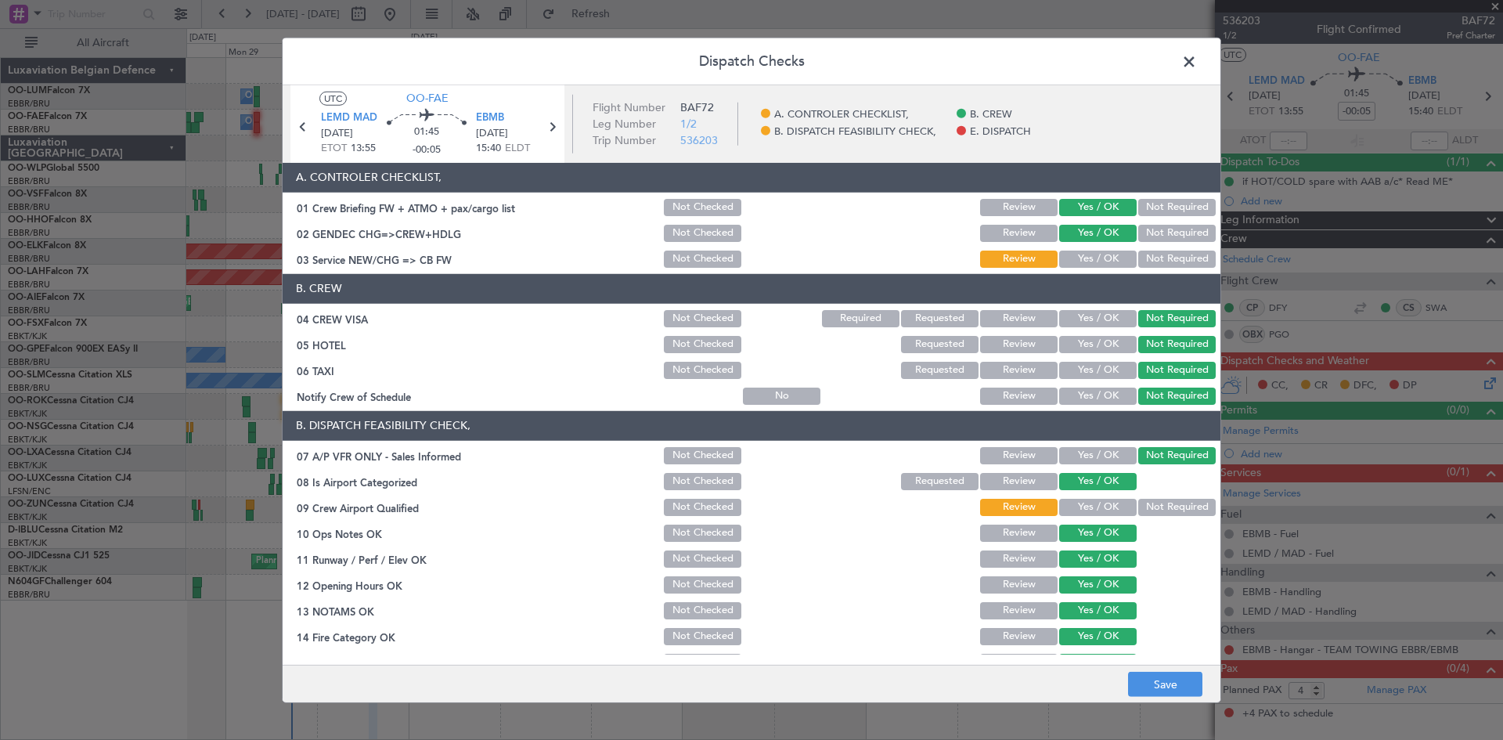
click at [1097, 265] on button "Yes / OK" at bounding box center [1097, 258] width 77 height 17
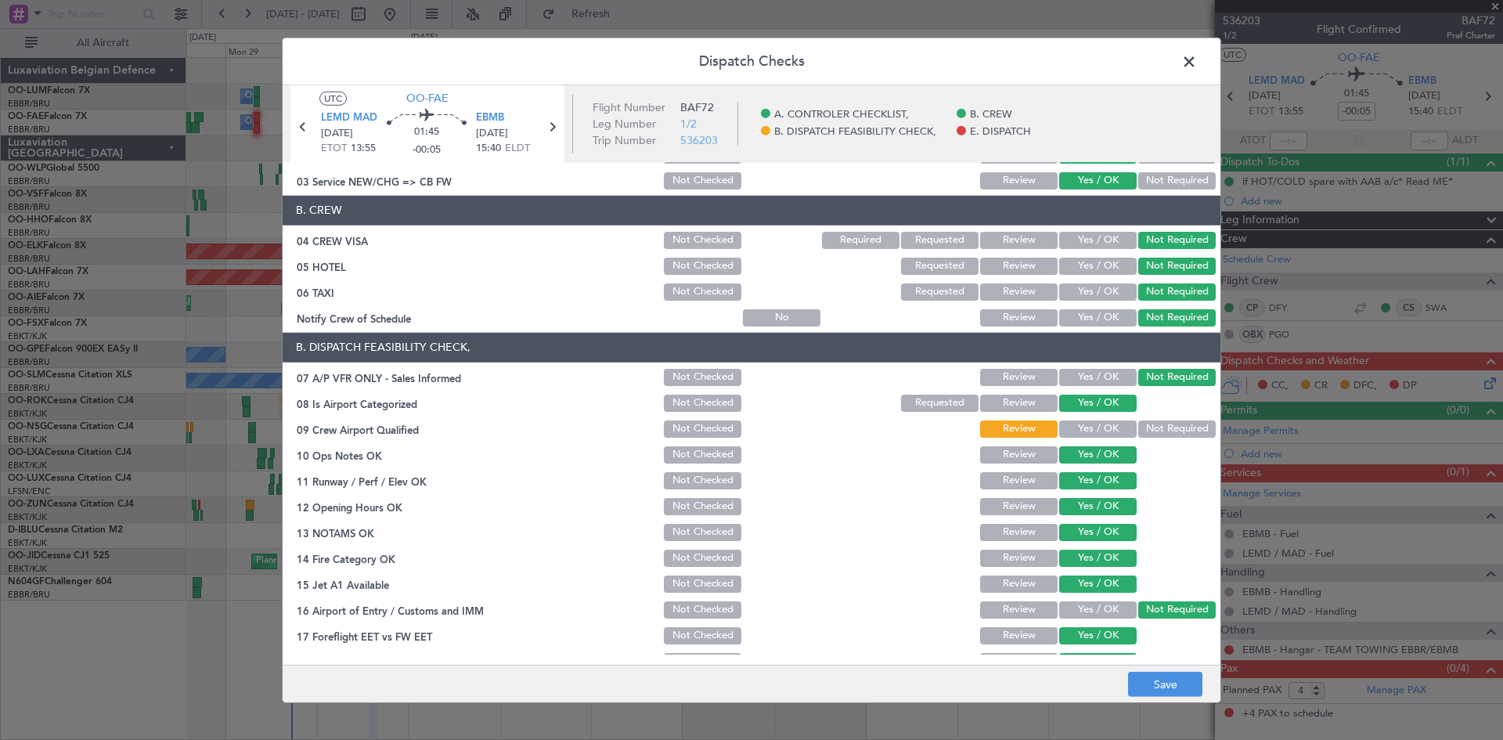
click at [1091, 426] on button "Yes / OK" at bounding box center [1097, 428] width 77 height 17
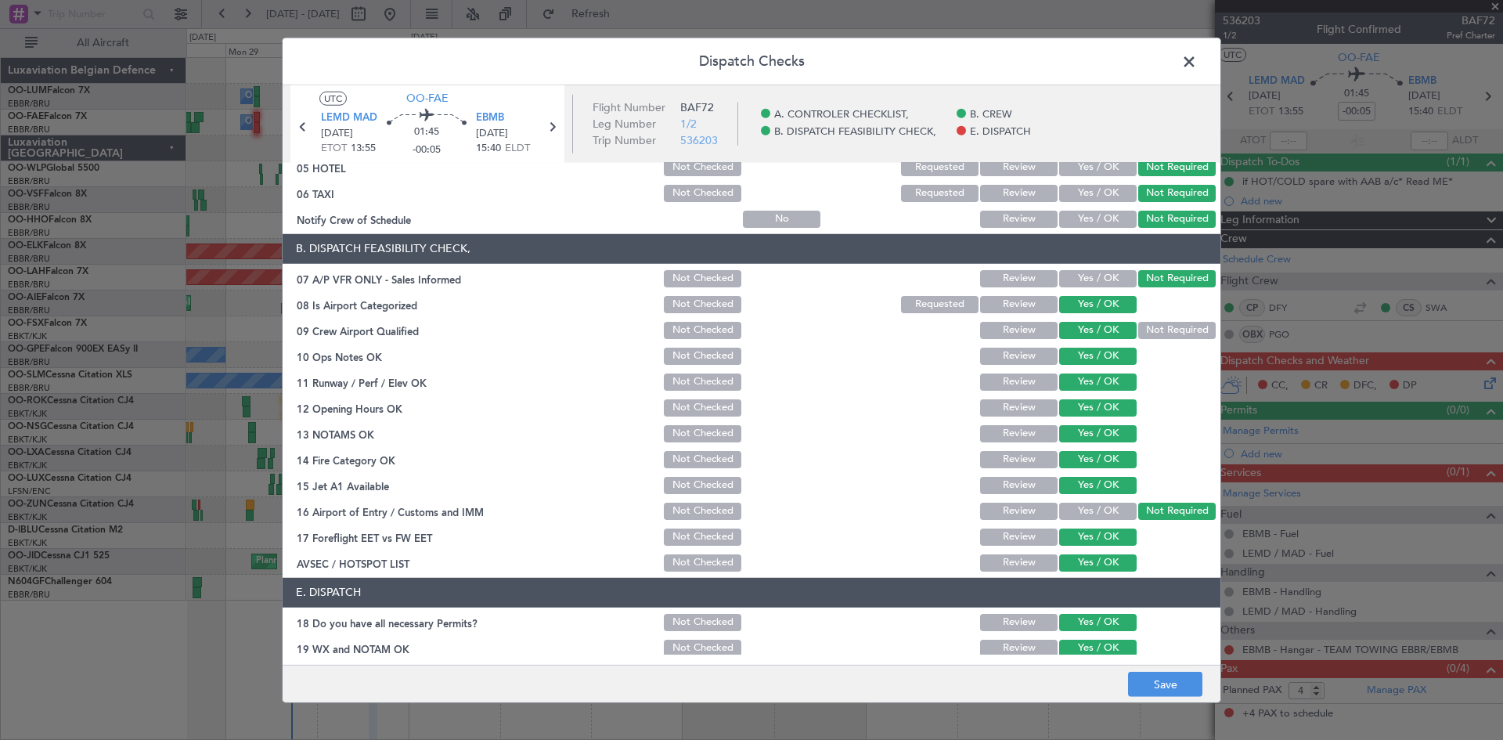
scroll to position [236, 0]
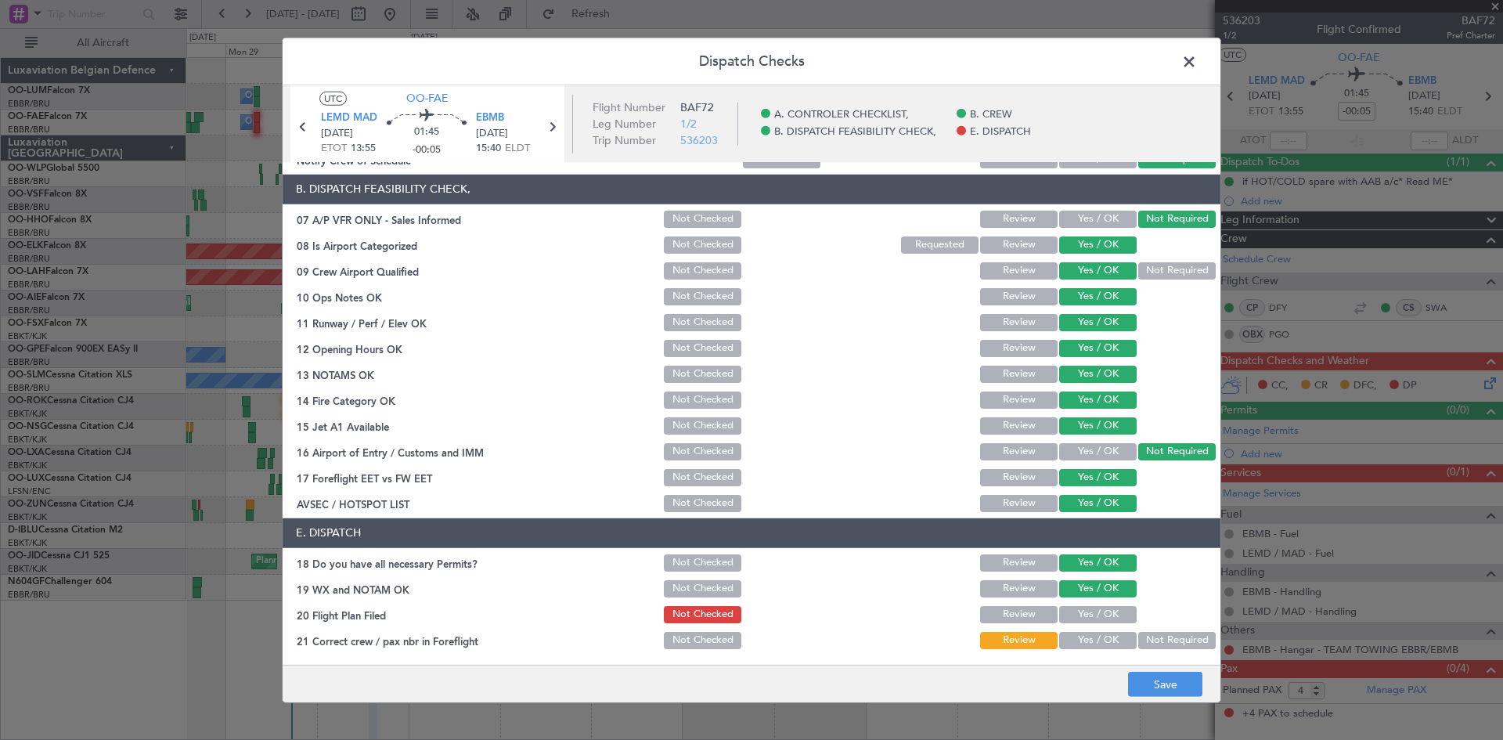
click at [1094, 615] on button "Yes / OK" at bounding box center [1097, 614] width 77 height 17
click at [1095, 636] on button "Yes / OK" at bounding box center [1097, 640] width 77 height 17
click at [1149, 680] on button "Save" at bounding box center [1165, 684] width 74 height 25
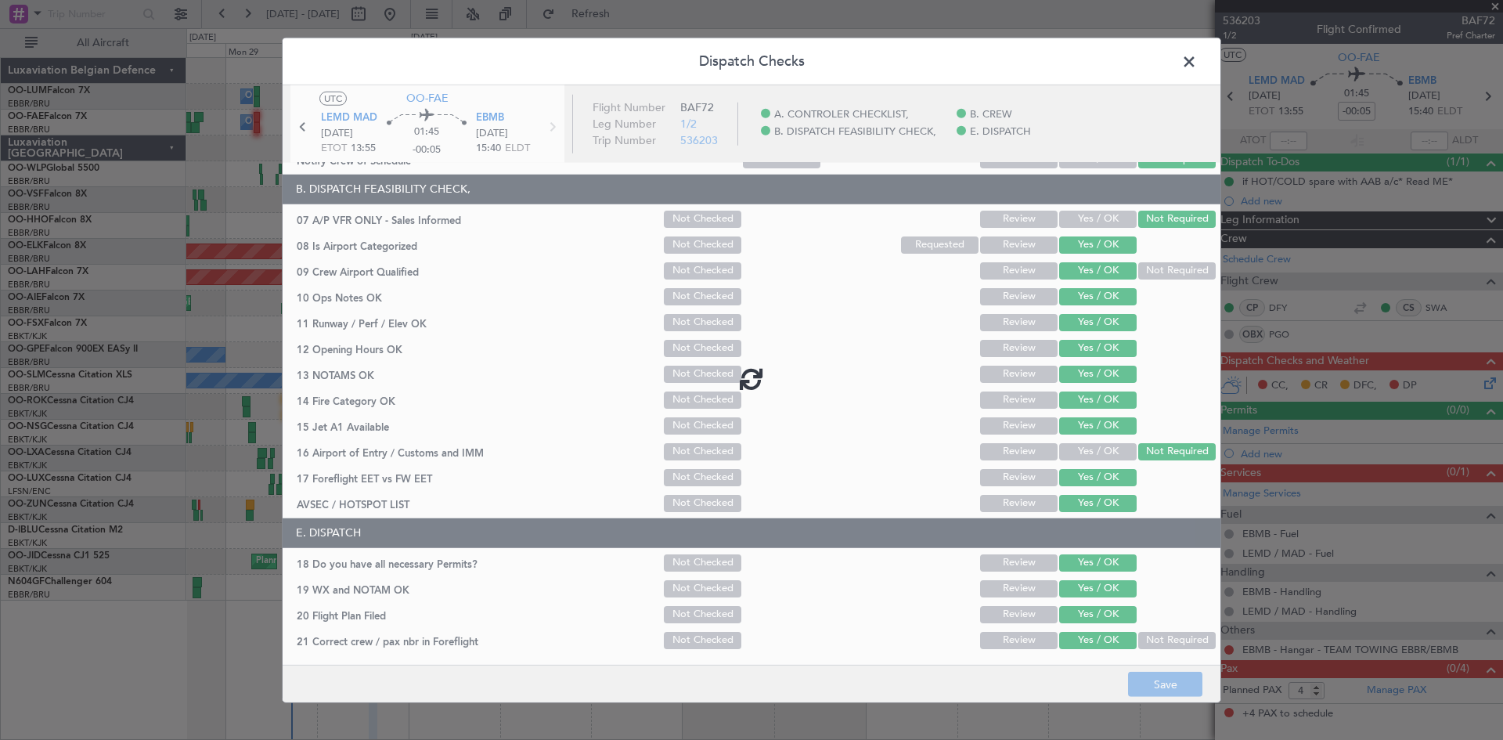
click at [1197, 59] on span at bounding box center [1197, 64] width 0 height 31
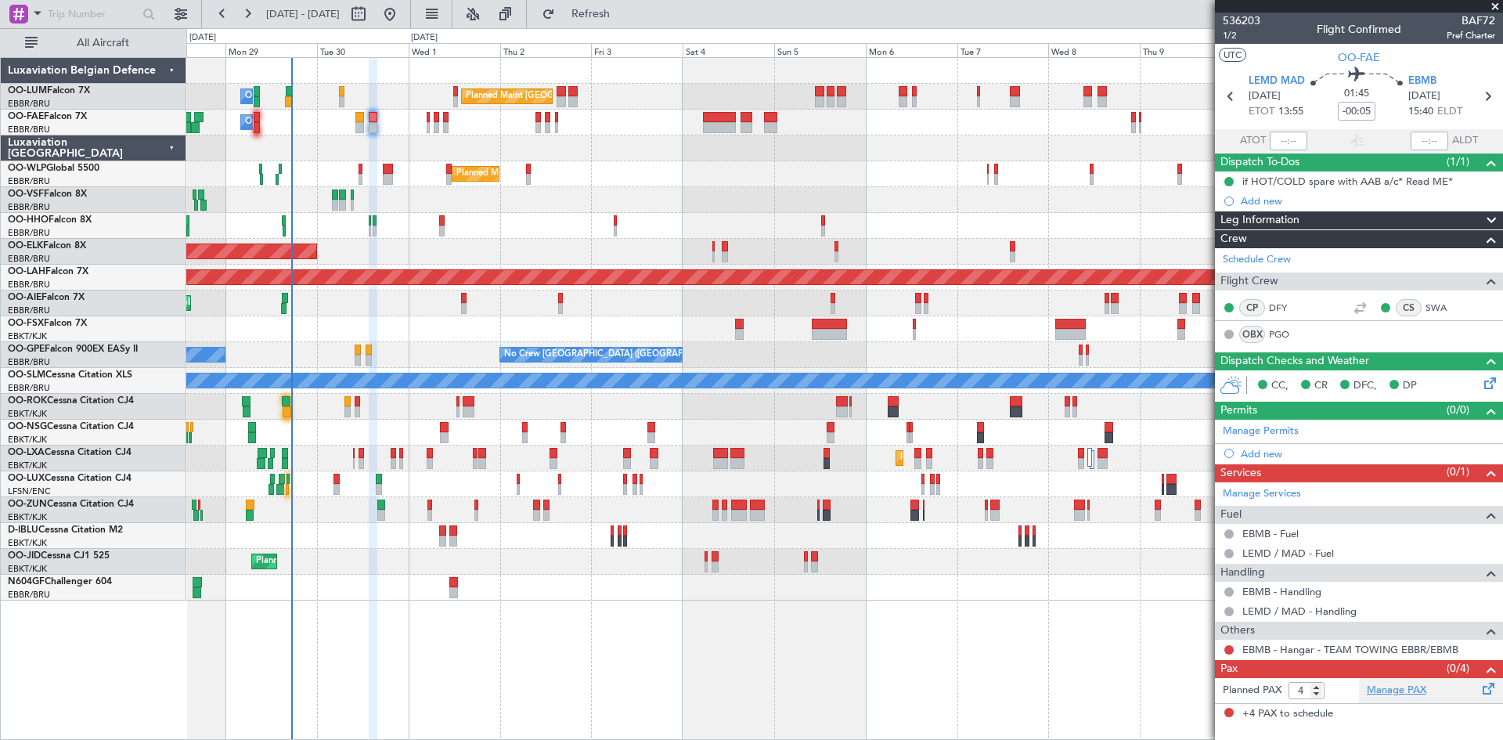
click at [1395, 683] on link "Manage PAX" at bounding box center [1396, 690] width 59 height 16
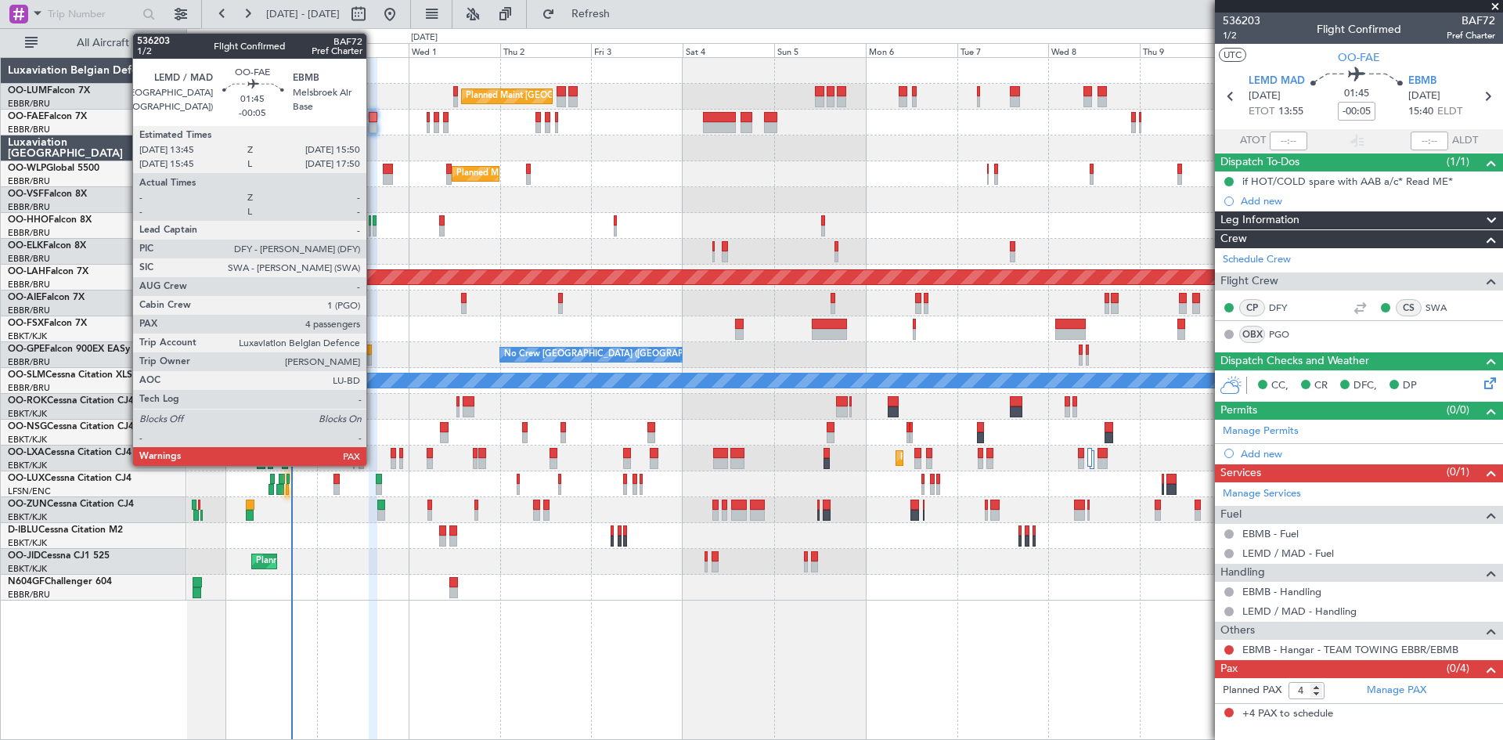
click at [373, 122] on div at bounding box center [373, 127] width 9 height 11
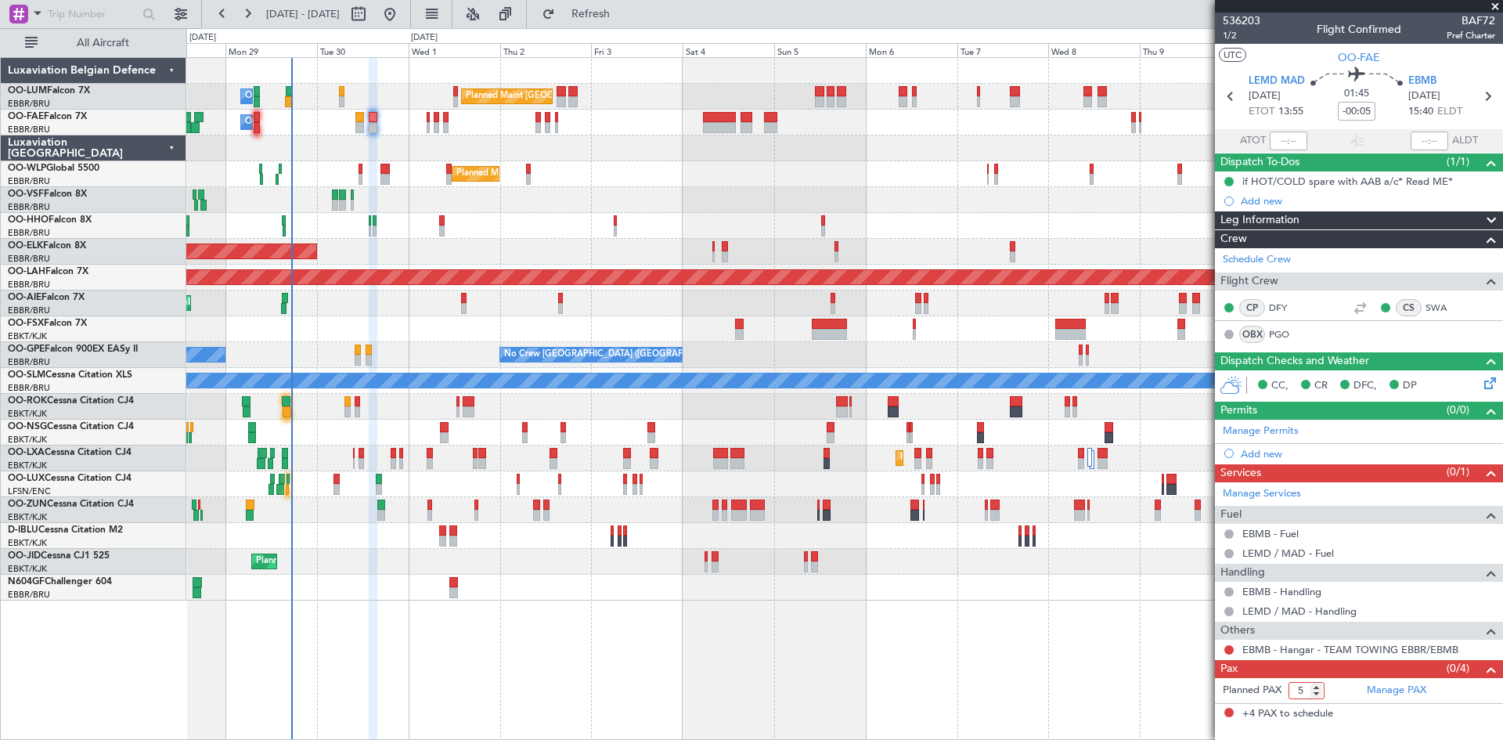
click at [1314, 684] on input "5" at bounding box center [1306, 690] width 36 height 17
click at [1315, 684] on input "6" at bounding box center [1306, 690] width 36 height 17
type input "7"
click at [1315, 684] on input "7" at bounding box center [1306, 690] width 36 height 17
click at [1386, 687] on link "Manage PAX" at bounding box center [1396, 690] width 59 height 16
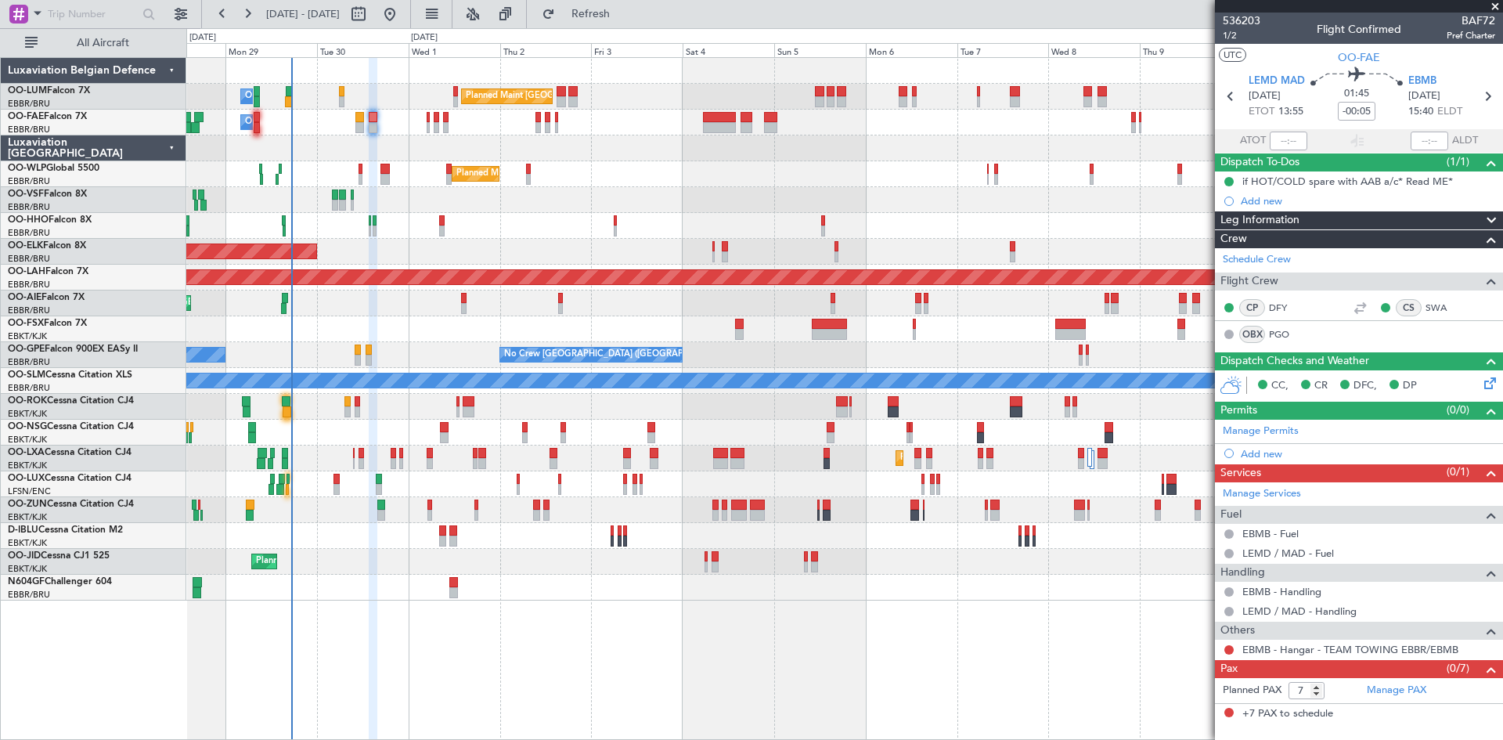
click at [1281, 710] on span "+7 PAX to schedule" at bounding box center [1287, 714] width 91 height 16
click at [1402, 693] on link "Manage PAX" at bounding box center [1396, 690] width 59 height 16
click at [628, 21] on button "Refresh" at bounding box center [582, 14] width 94 height 25
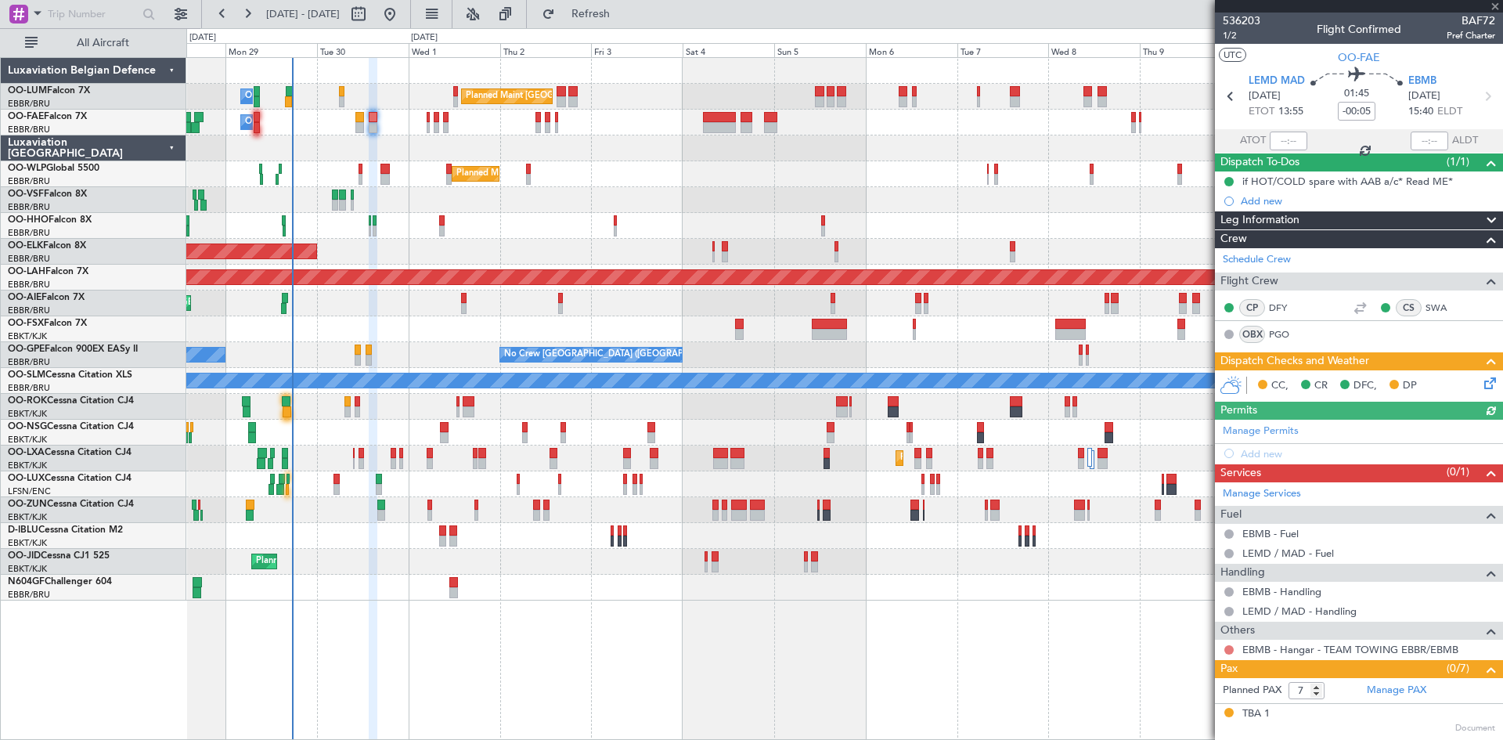
click at [1227, 649] on button at bounding box center [1228, 649] width 9 height 9
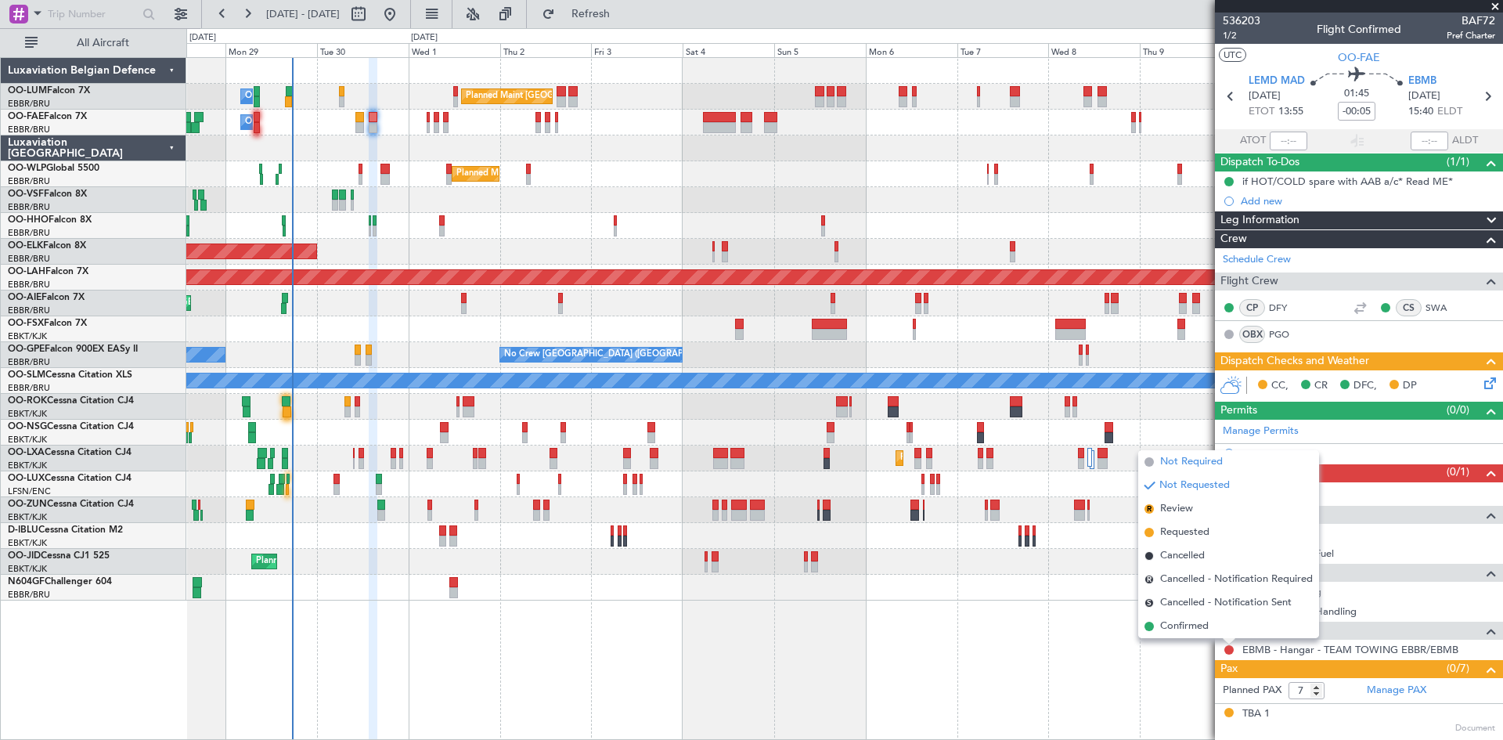
click at [1176, 463] on span "Not Required" at bounding box center [1191, 462] width 63 height 16
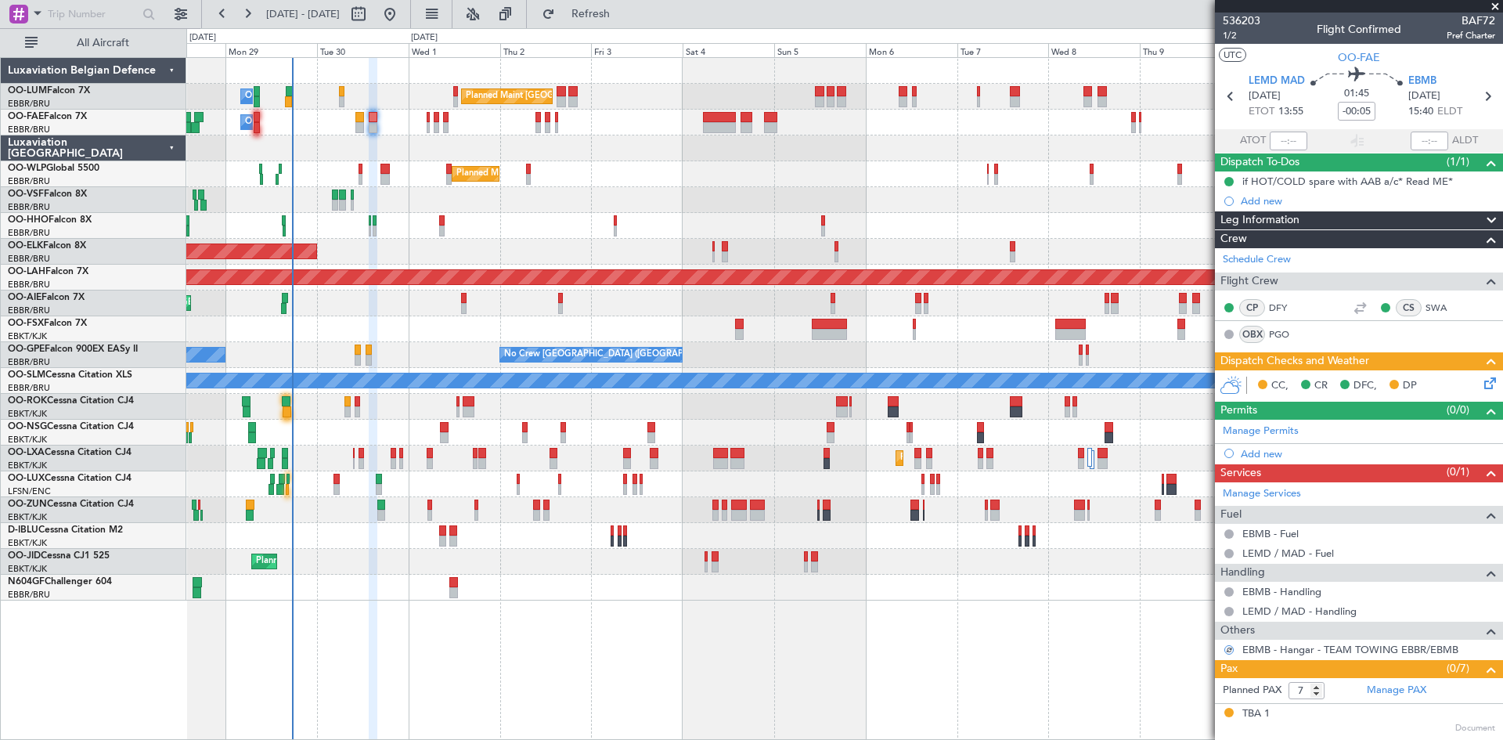
click at [1481, 386] on icon at bounding box center [1487, 380] width 13 height 13
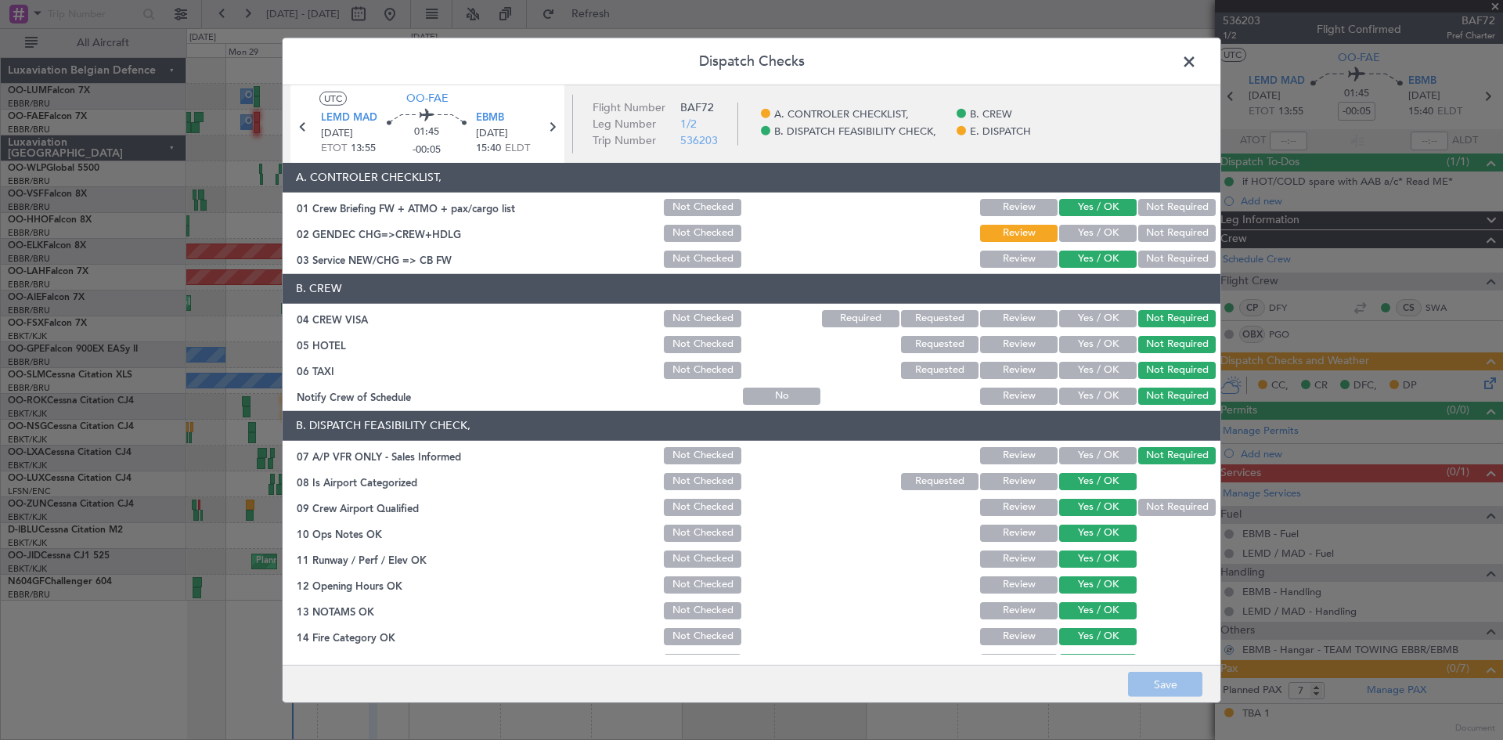
click at [1086, 225] on button "Yes / OK" at bounding box center [1097, 233] width 77 height 17
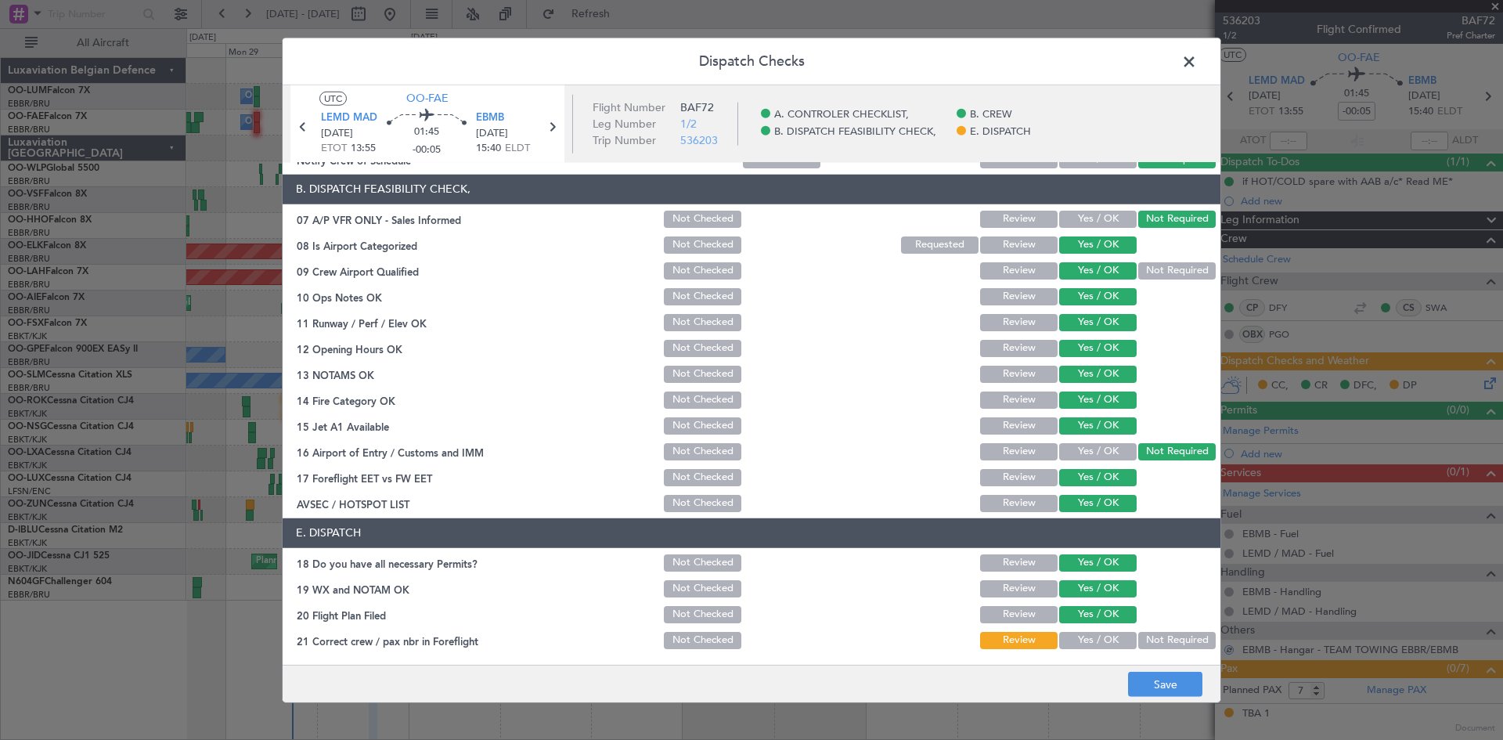
click at [1105, 633] on div "Yes / OK" at bounding box center [1096, 640] width 79 height 22
click at [1105, 636] on button "Yes / OK" at bounding box center [1097, 640] width 77 height 17
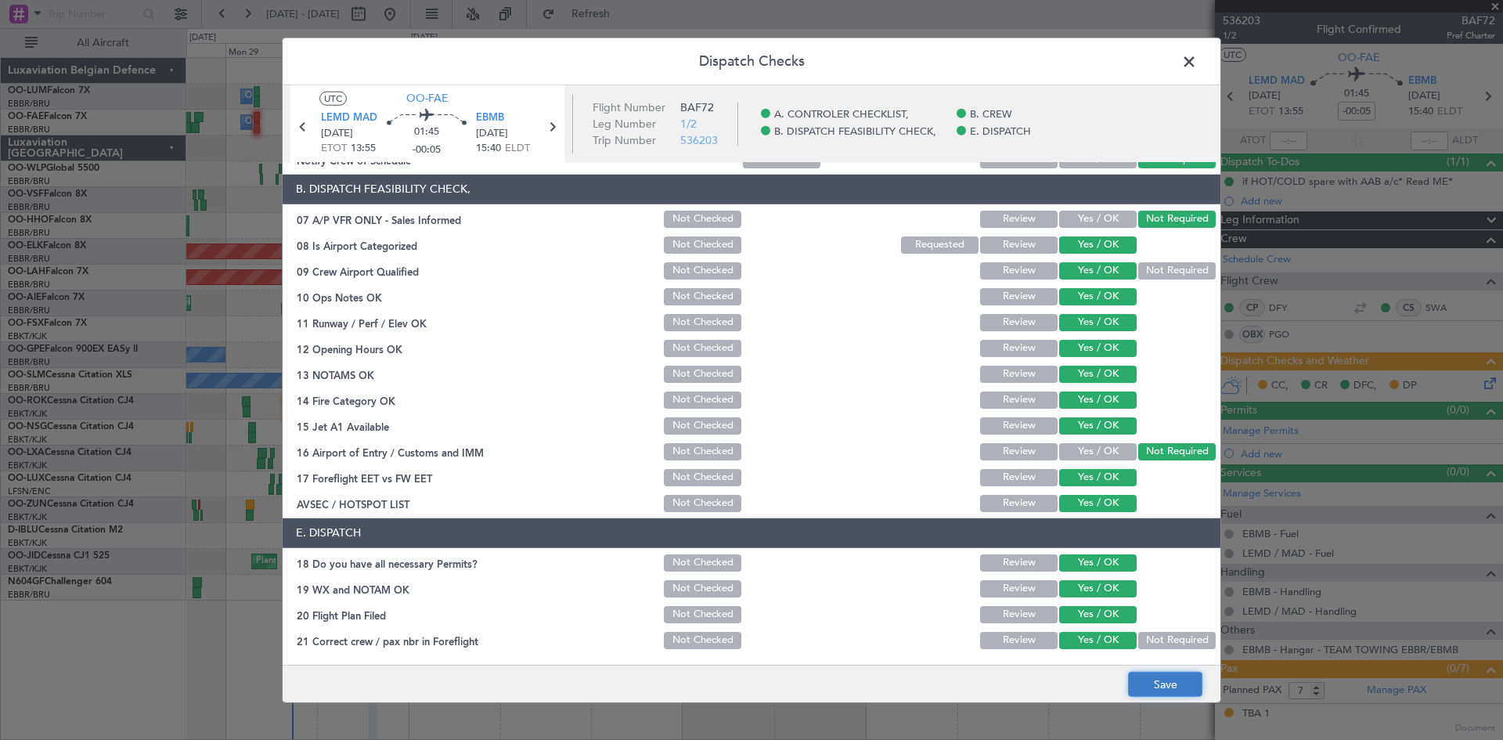
click at [1156, 680] on button "Save" at bounding box center [1165, 684] width 74 height 25
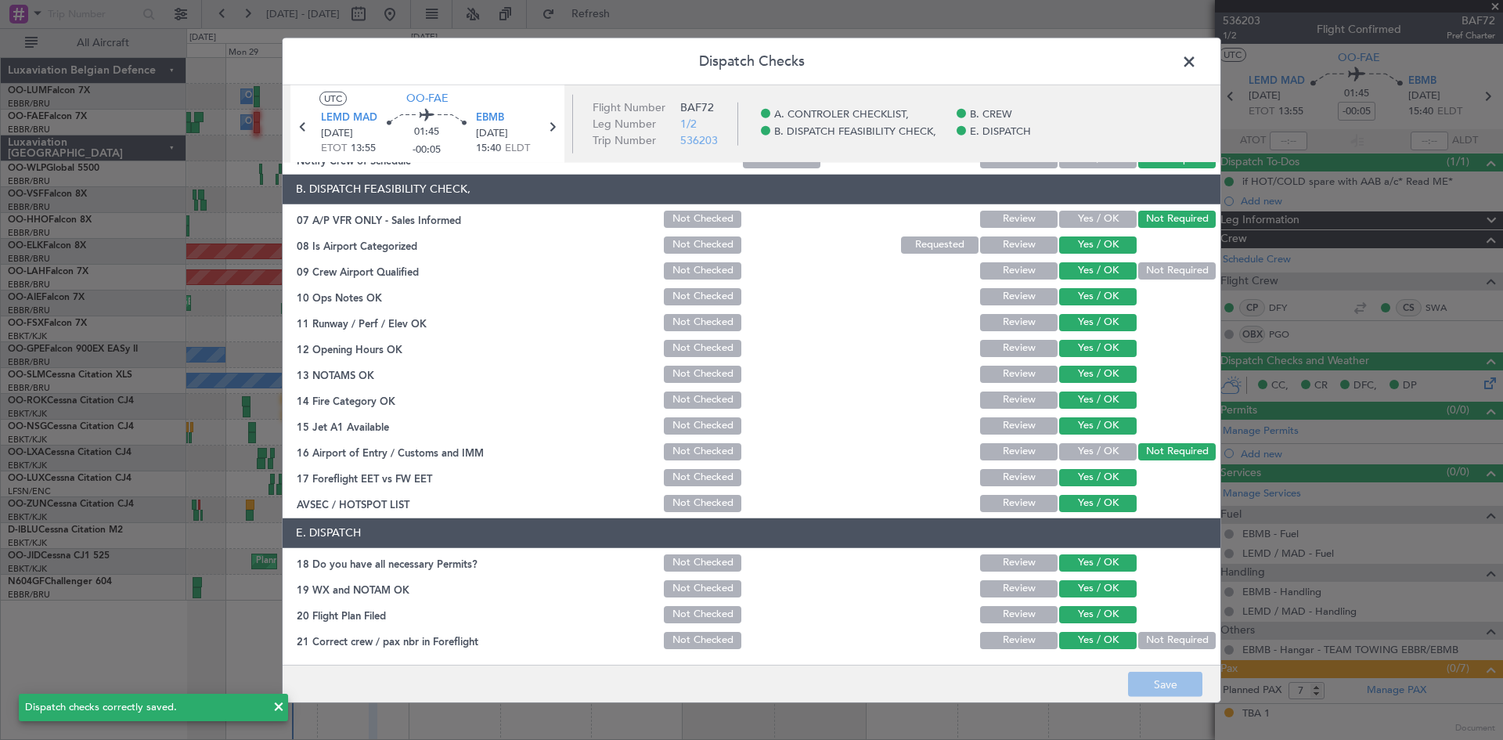
click at [1197, 59] on span at bounding box center [1197, 64] width 0 height 31
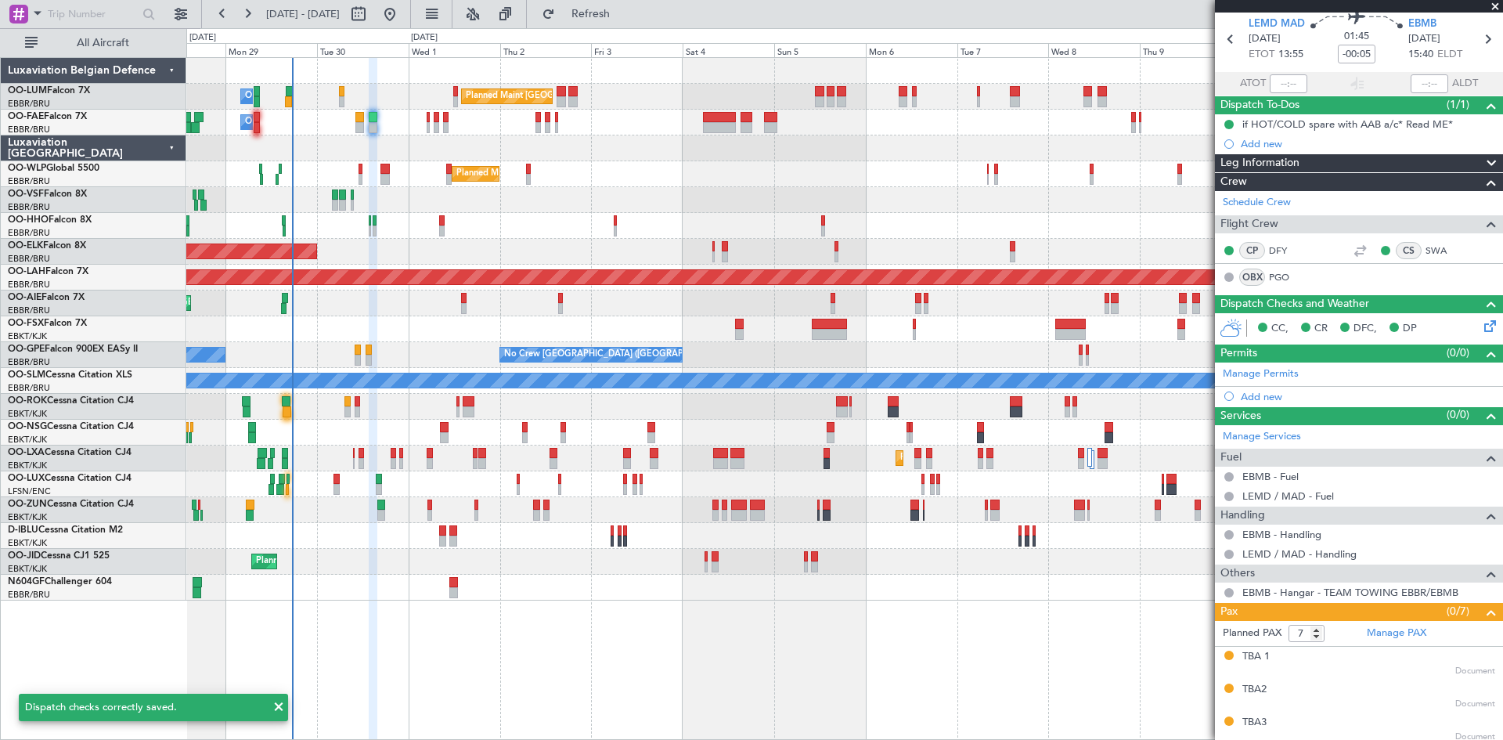
scroll to position [0, 0]
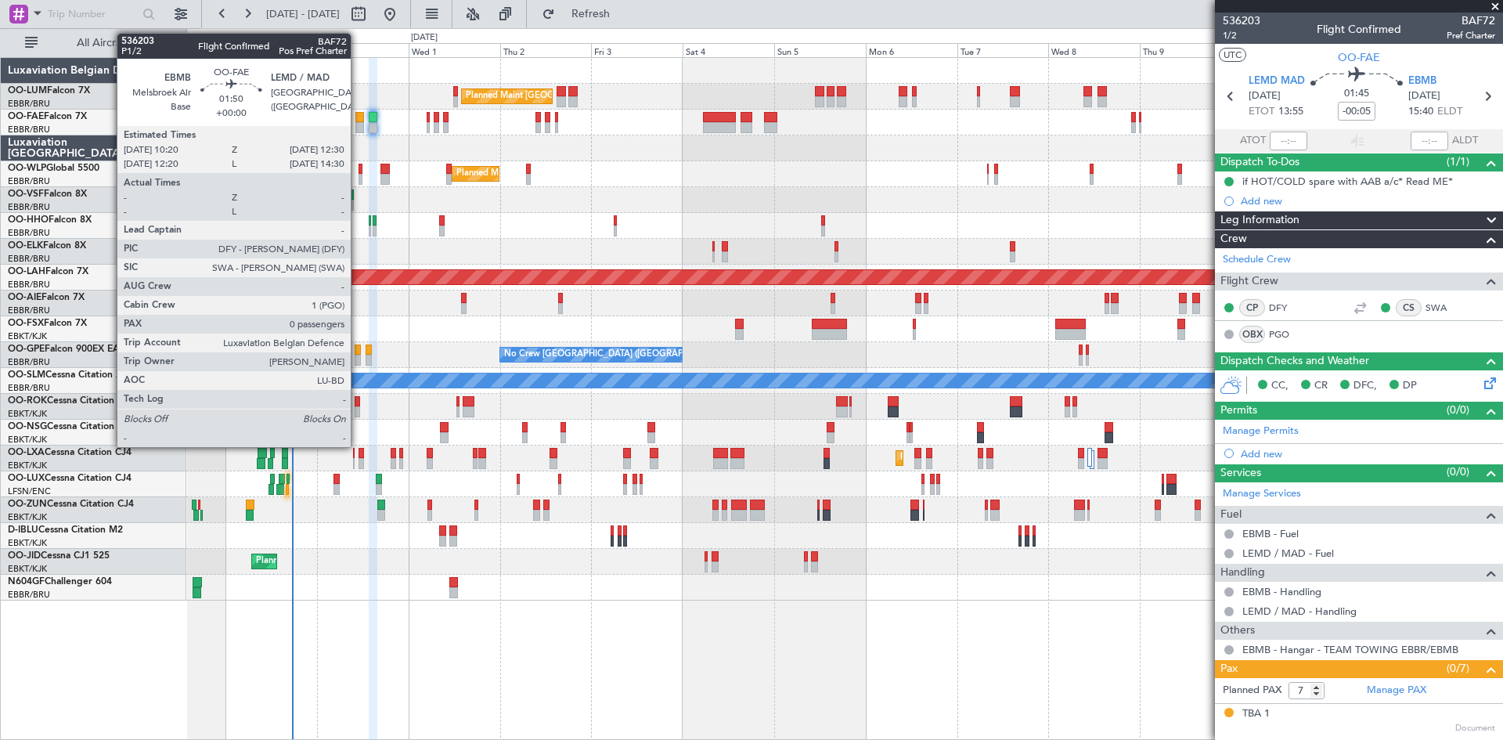
click at [358, 114] on div at bounding box center [359, 117] width 9 height 11
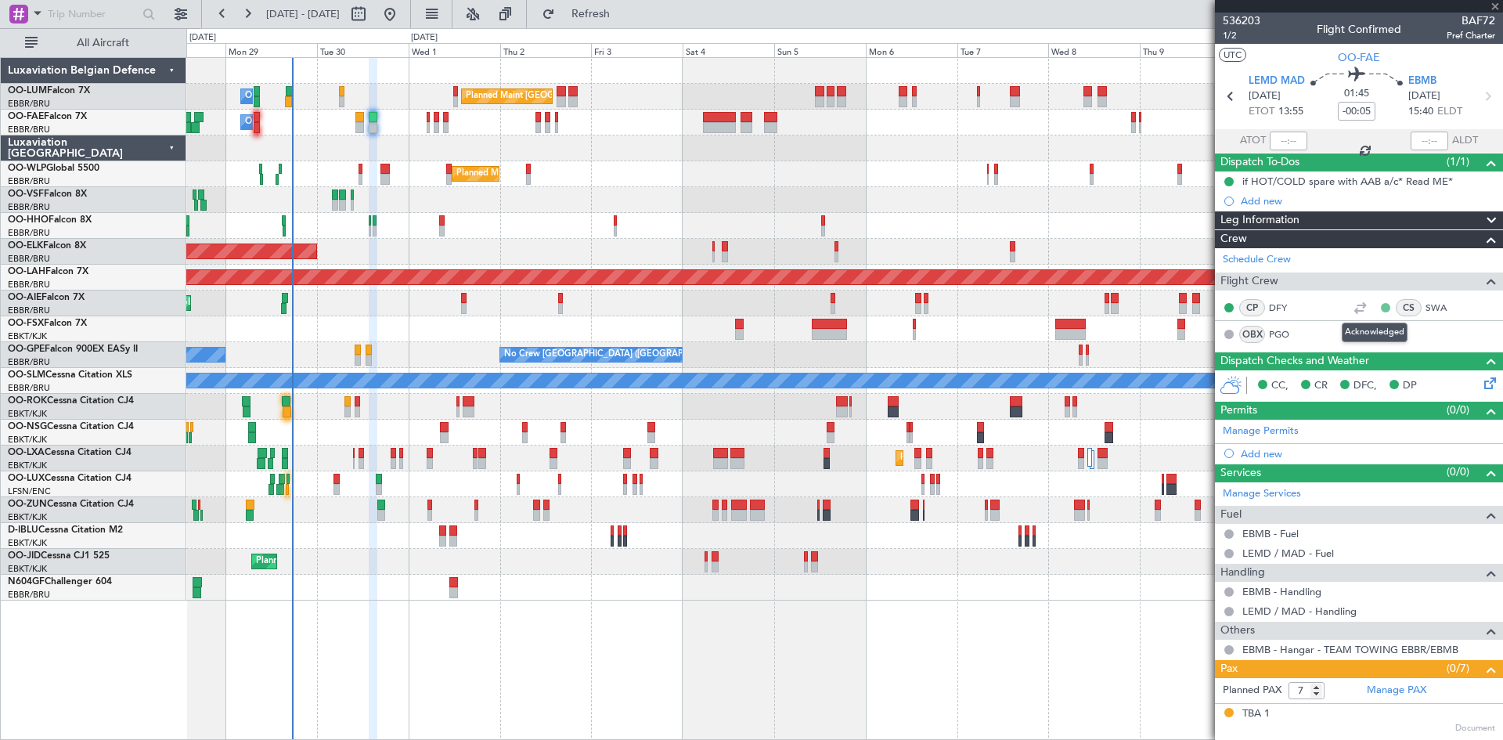
type input "0"
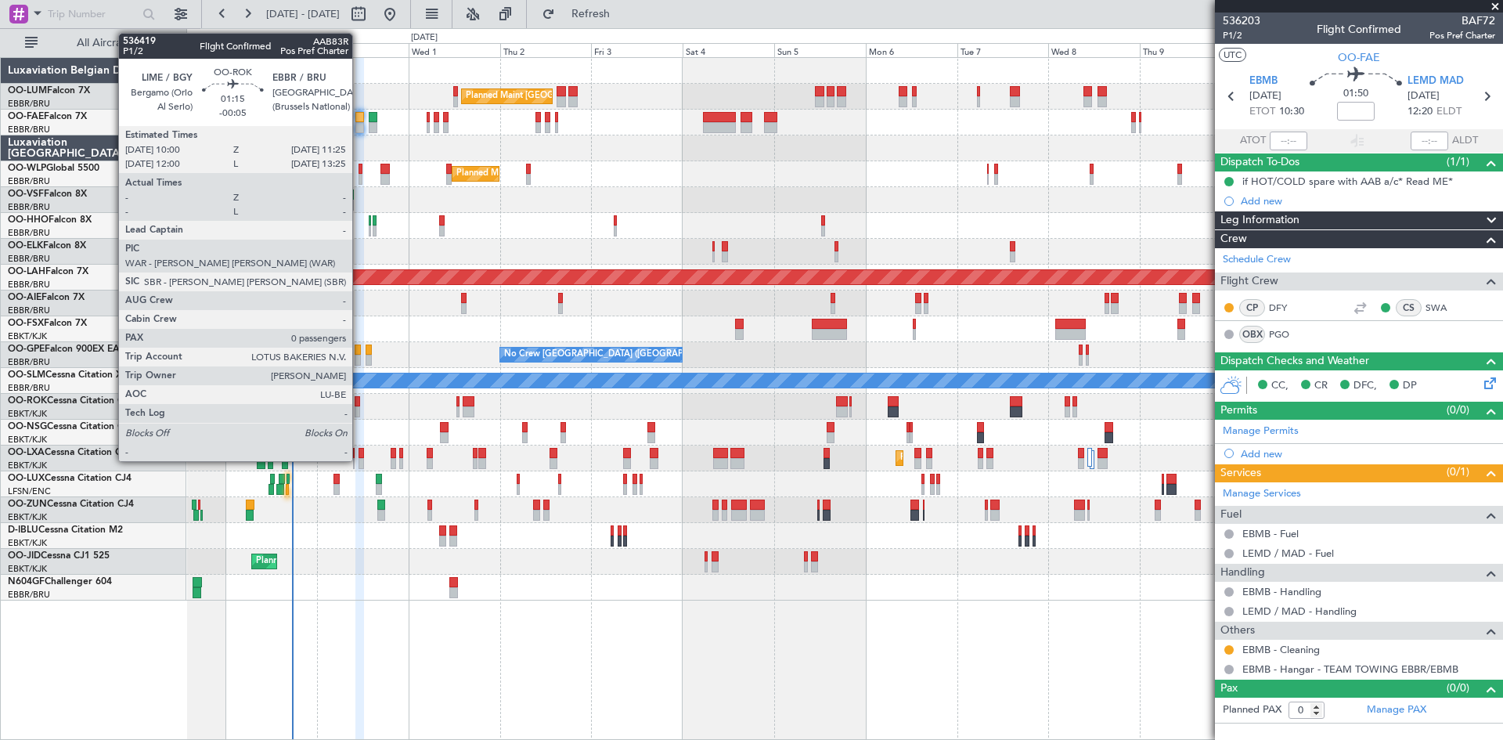
click at [359, 404] on div at bounding box center [357, 401] width 5 height 11
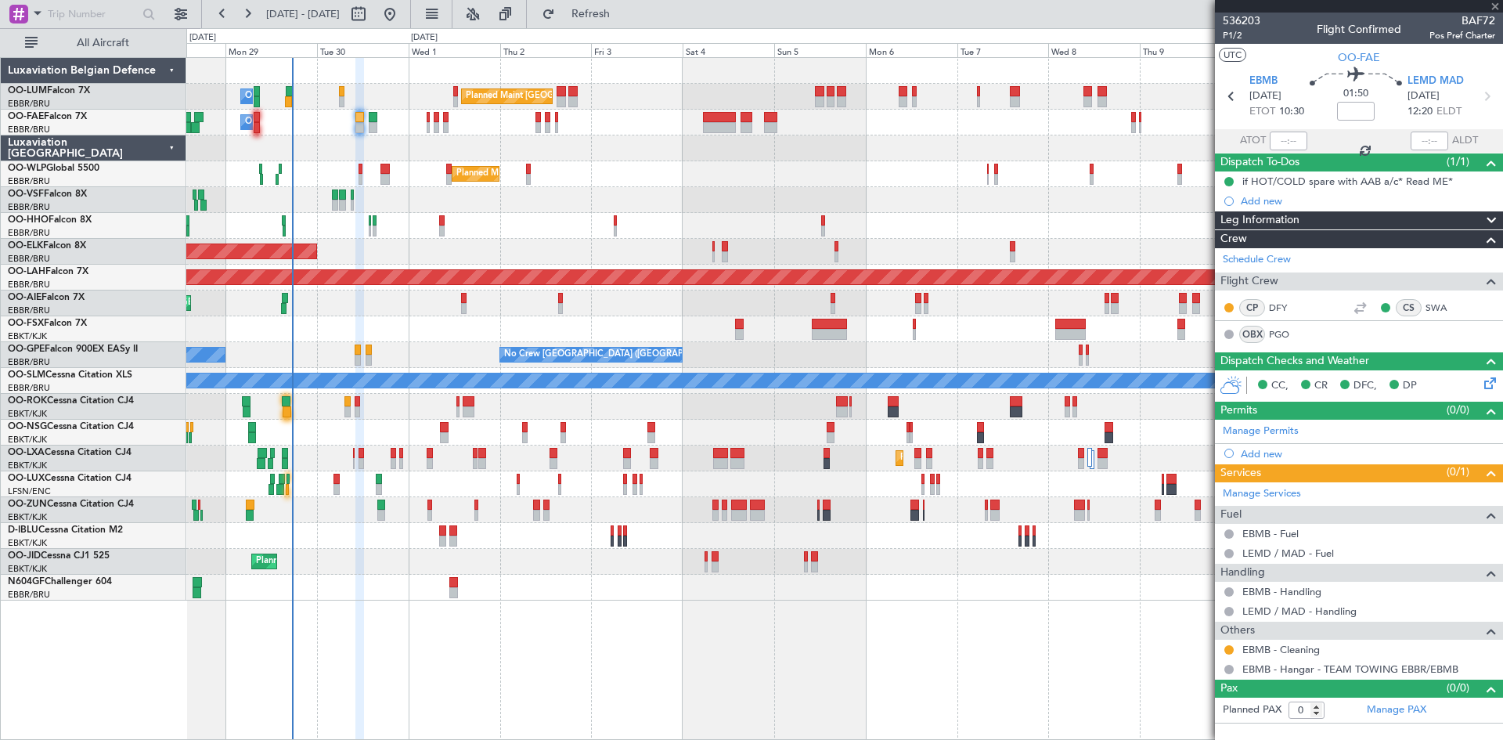
type input "-00:05"
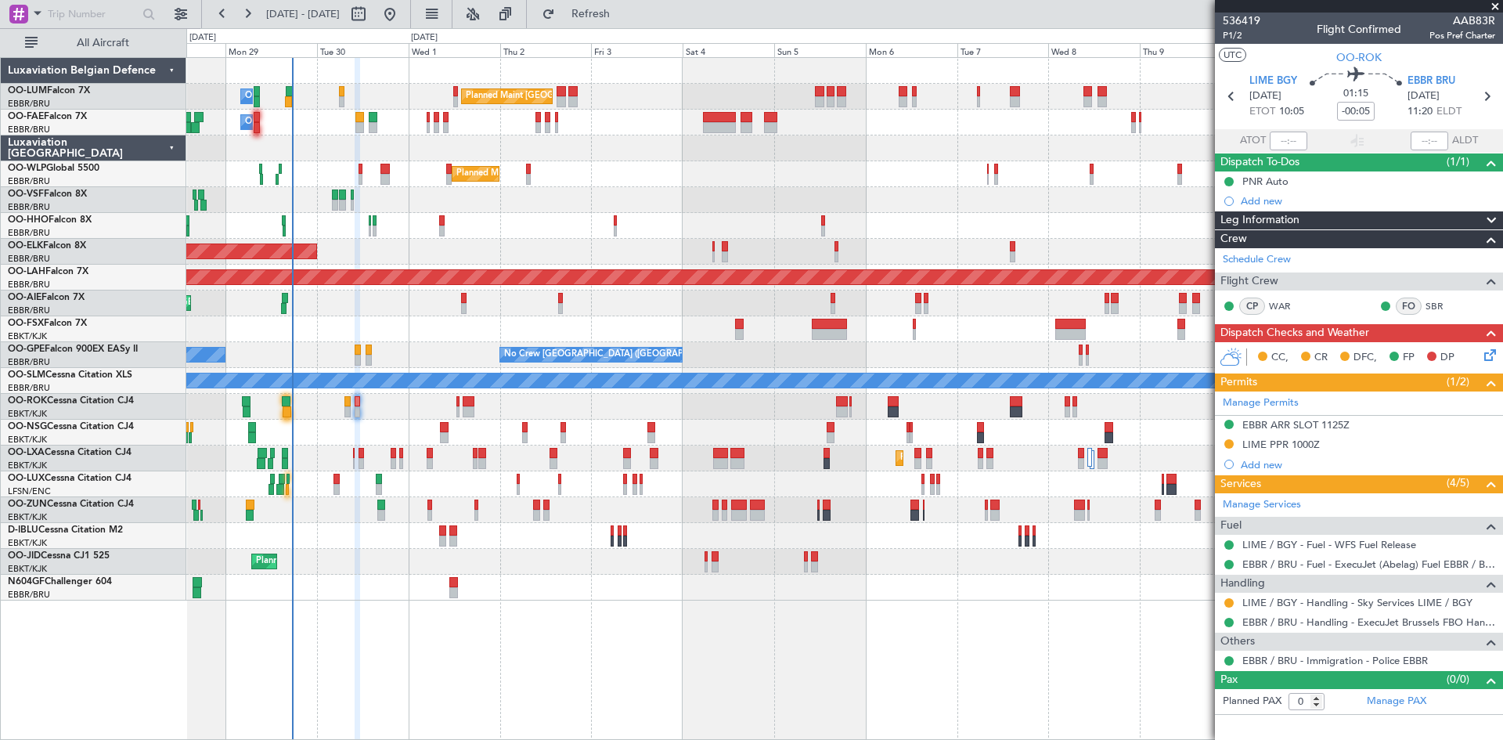
click at [1493, 356] on icon at bounding box center [1487, 352] width 13 height 13
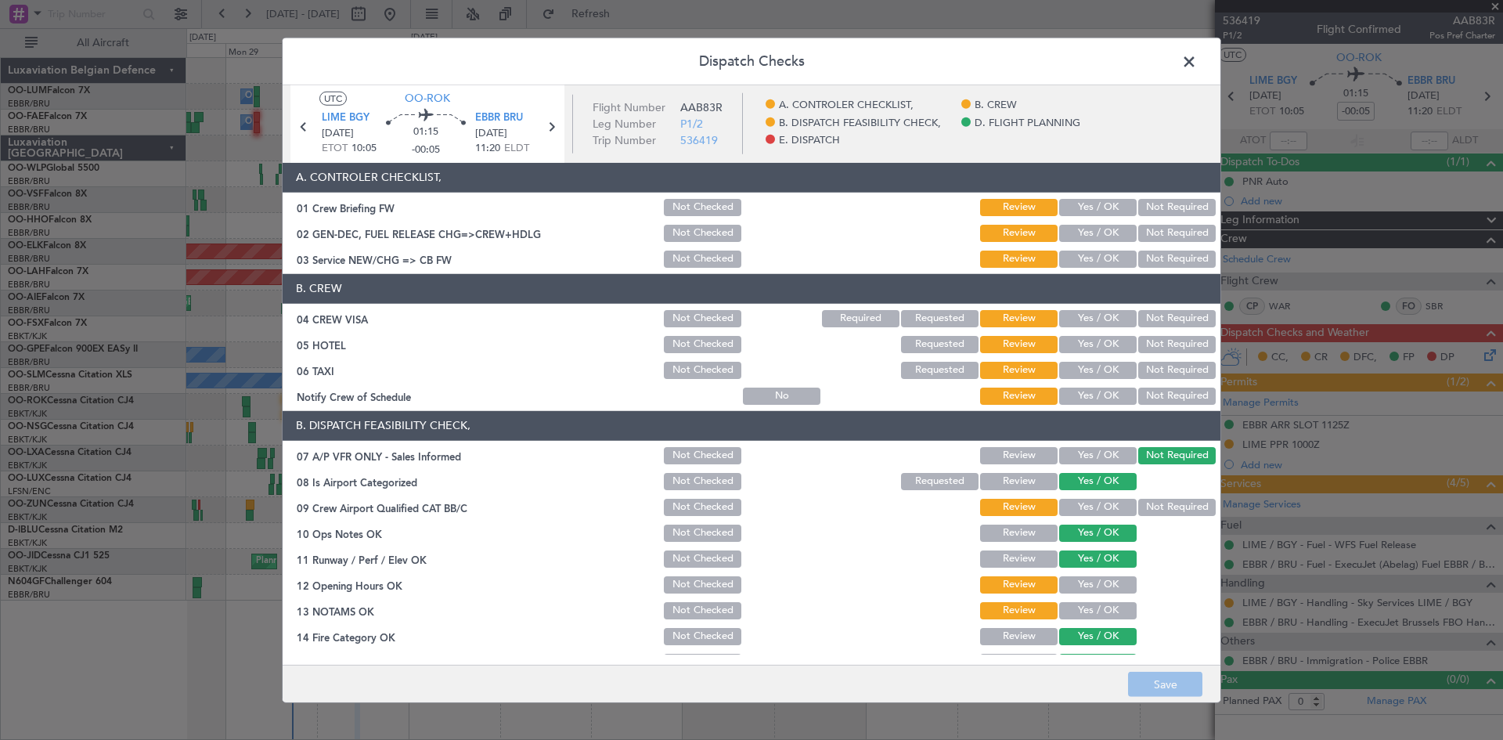
scroll to position [296, 0]
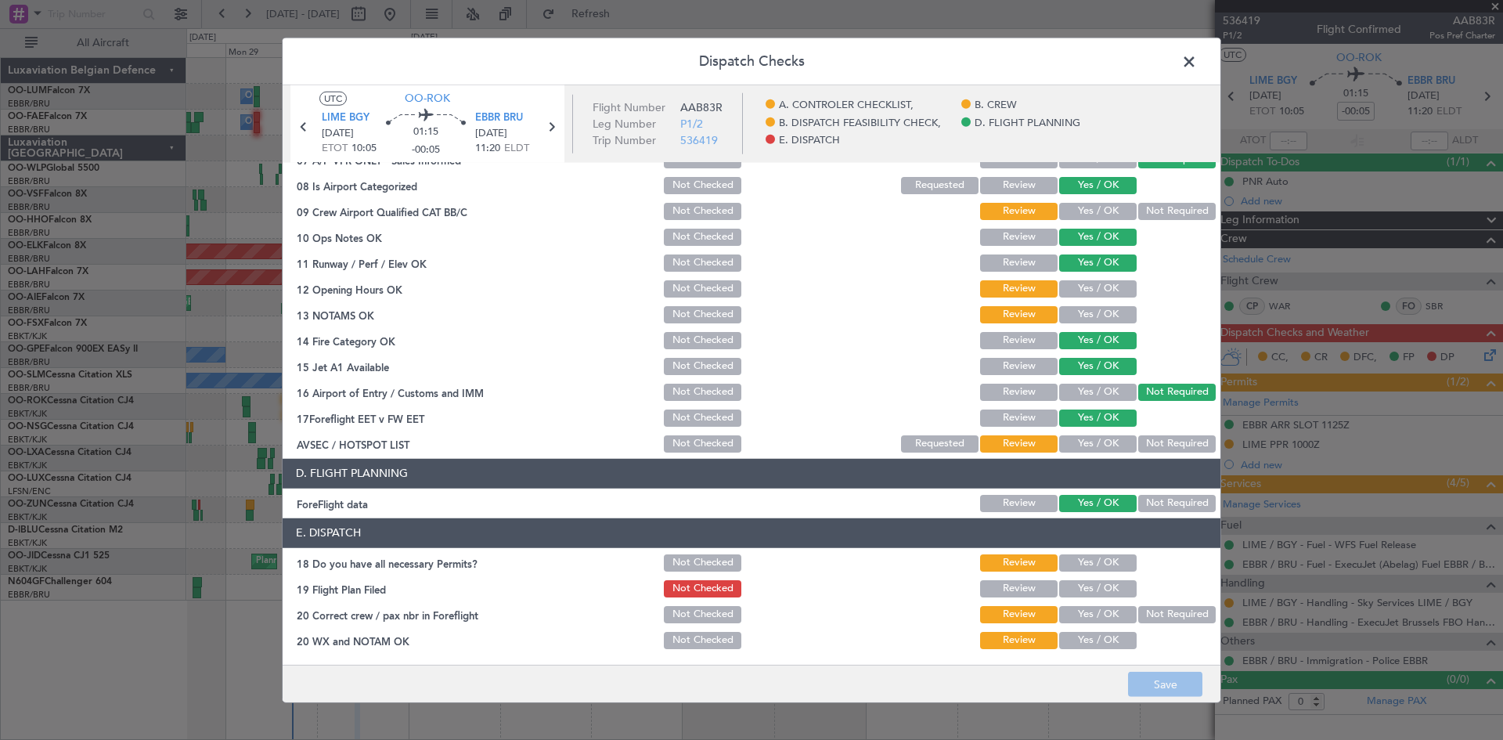
click at [1073, 591] on button "Yes / OK" at bounding box center [1097, 588] width 77 height 17
click at [1100, 560] on button "Yes / OK" at bounding box center [1097, 562] width 77 height 17
click at [1100, 619] on button "Yes / OK" at bounding box center [1097, 614] width 77 height 17
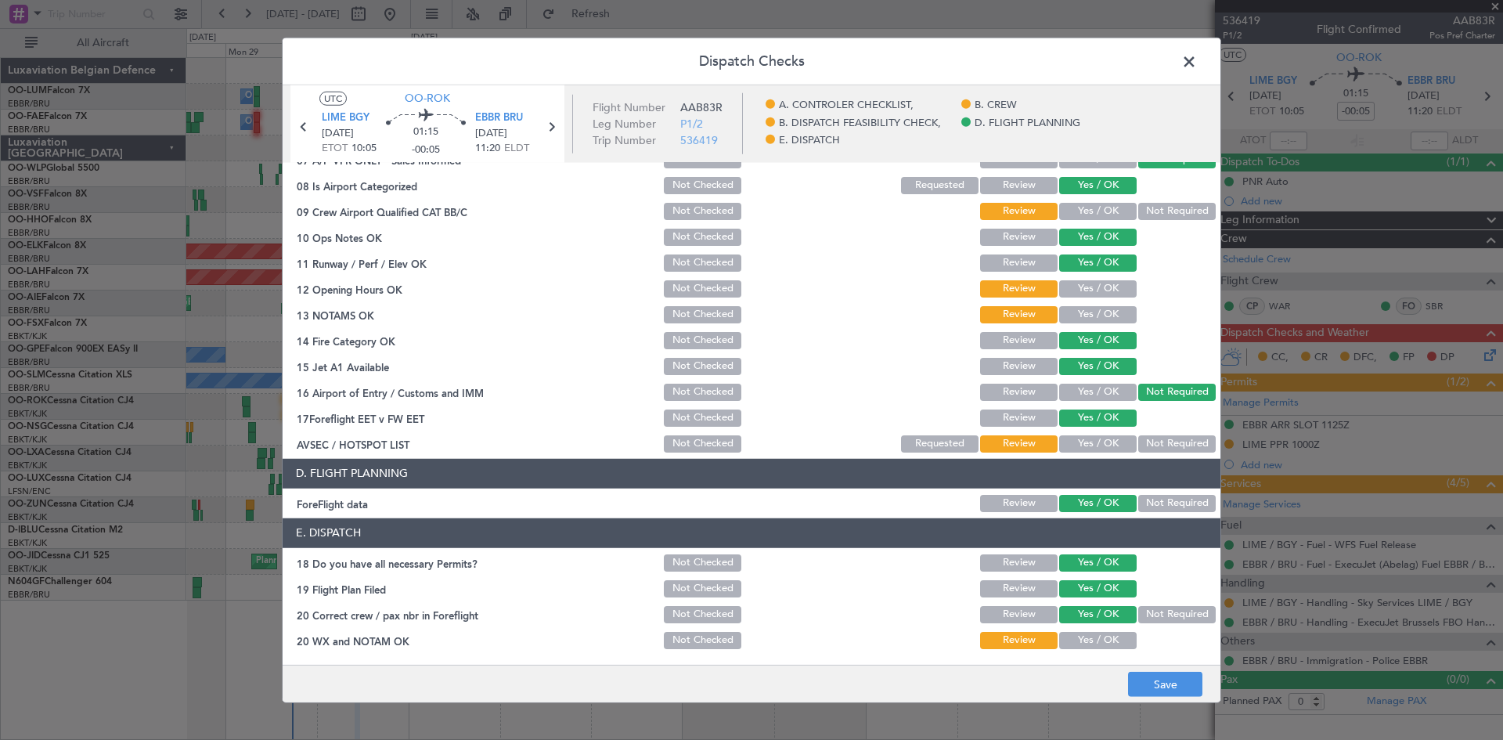
click at [1103, 641] on button "Yes / OK" at bounding box center [1097, 640] width 77 height 17
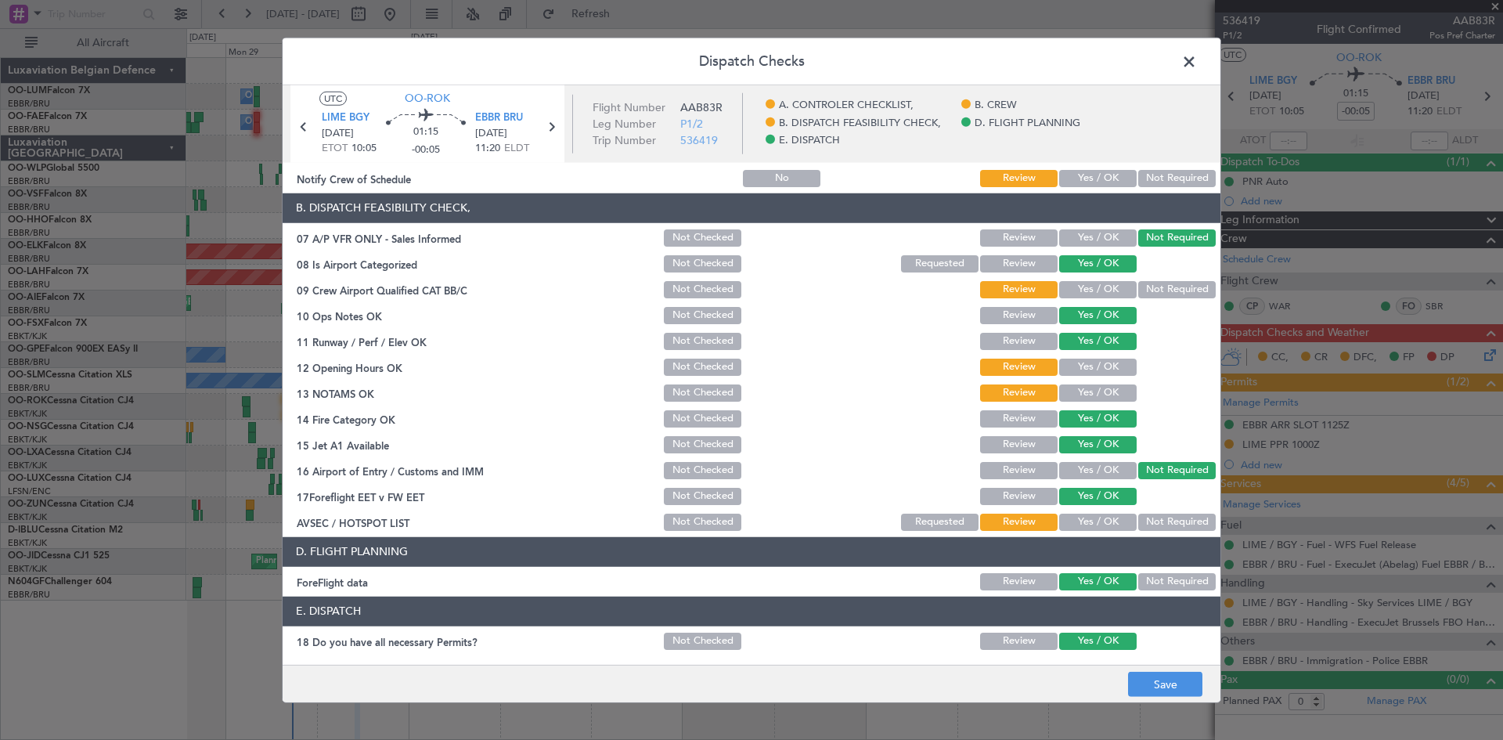
click at [1080, 525] on button "Yes / OK" at bounding box center [1097, 521] width 77 height 17
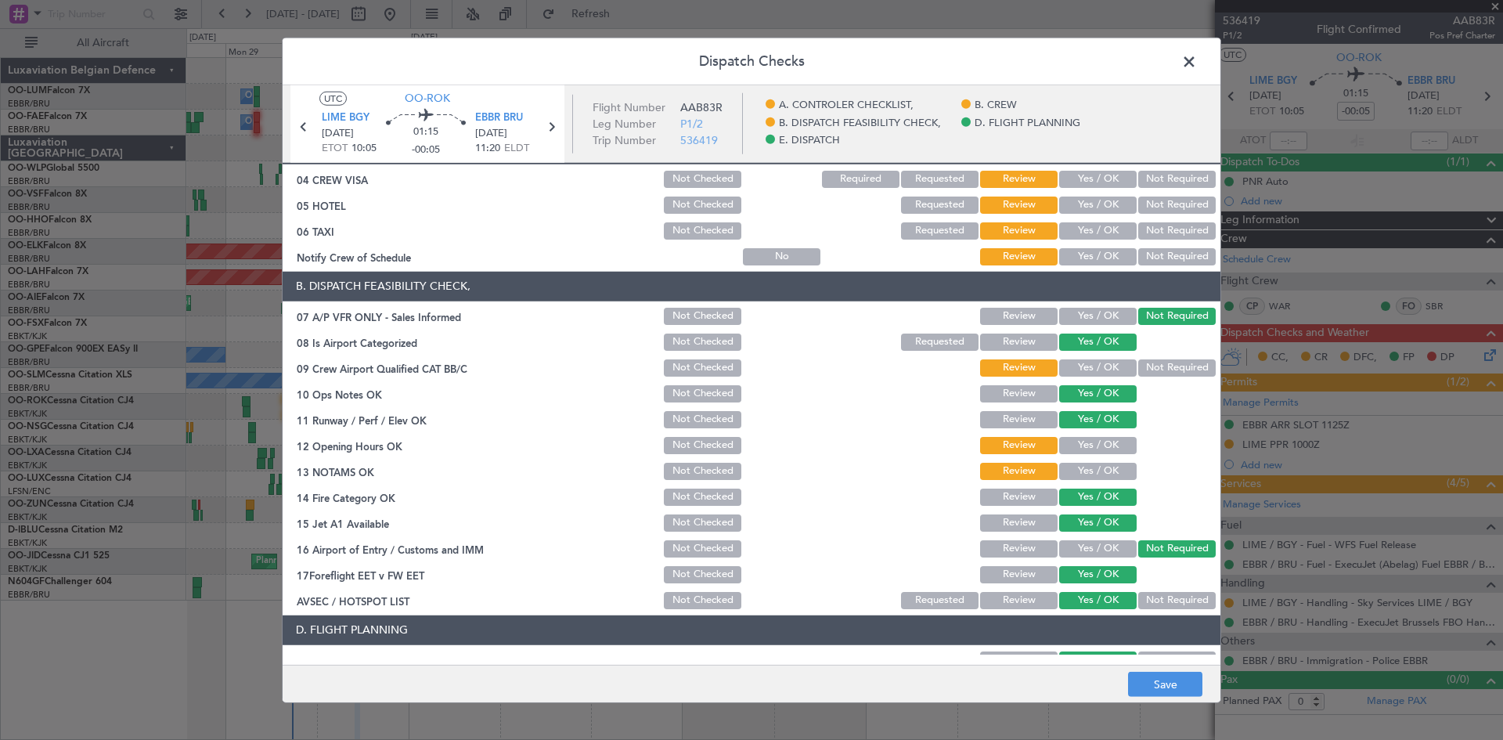
click at [1101, 448] on button "Yes / OK" at bounding box center [1097, 445] width 77 height 17
click at [1096, 466] on button "Yes / OK" at bounding box center [1097, 471] width 77 height 17
click at [1093, 369] on button "Yes / OK" at bounding box center [1097, 367] width 77 height 17
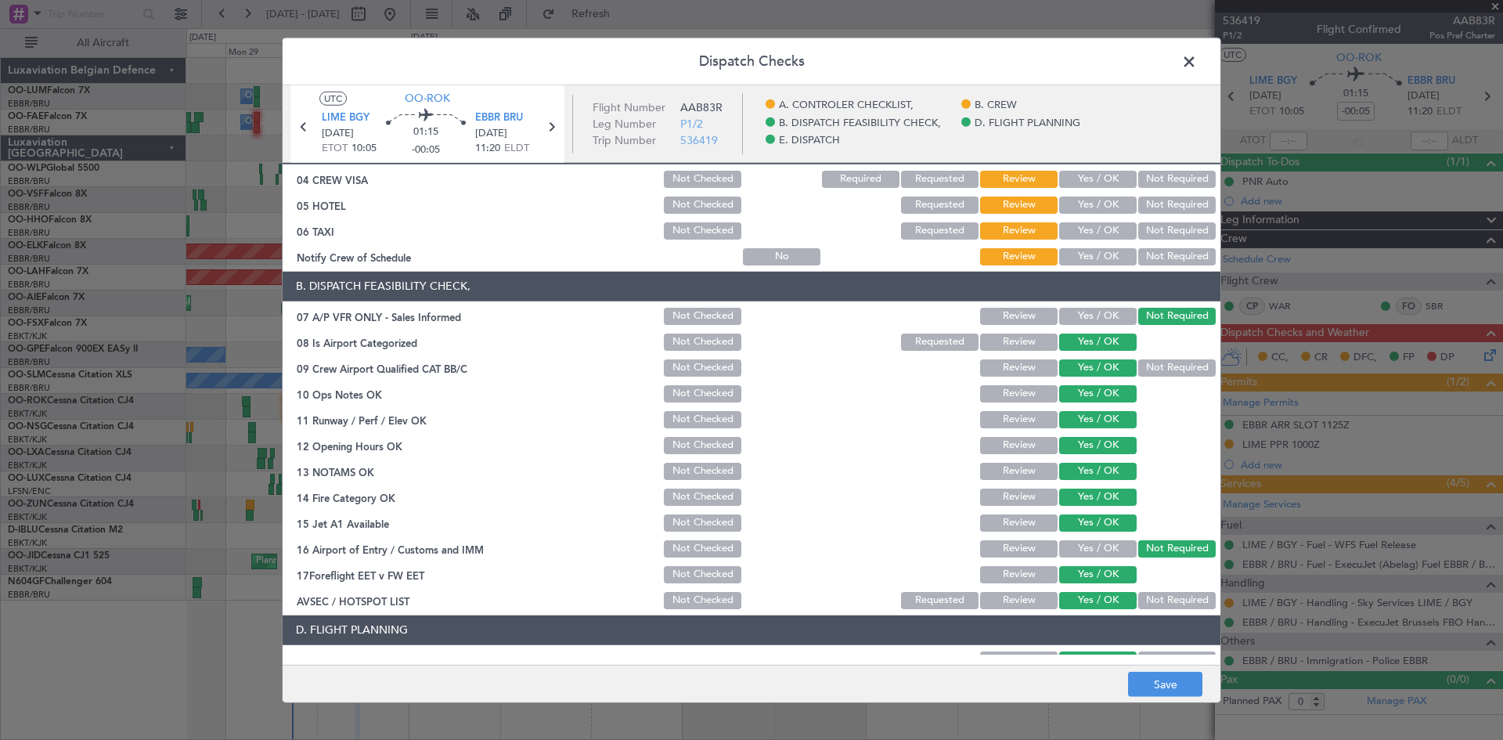
scroll to position [0, 0]
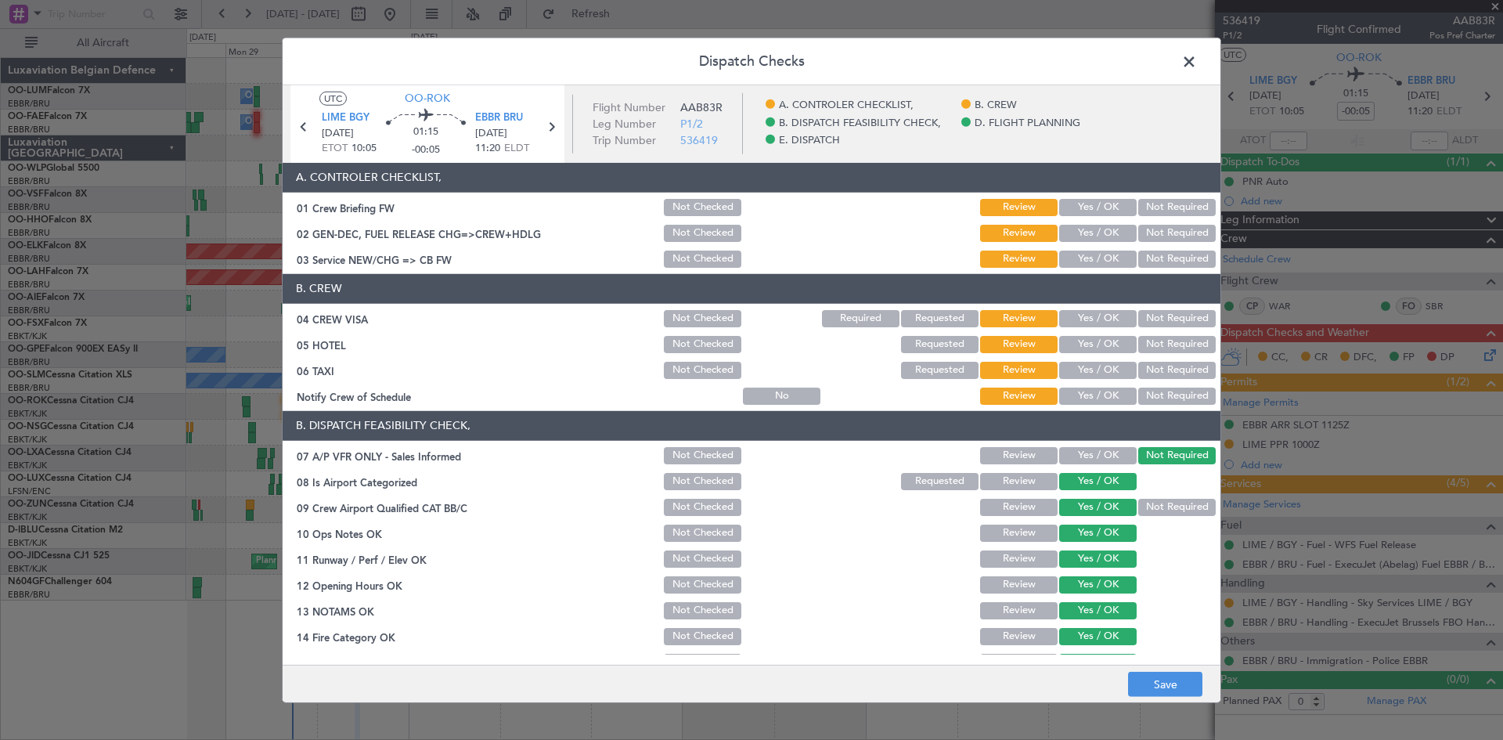
click at [1147, 320] on button "Not Required" at bounding box center [1176, 318] width 77 height 17
click at [1151, 338] on button "Not Required" at bounding box center [1176, 344] width 77 height 17
click at [1153, 363] on button "Not Required" at bounding box center [1176, 370] width 77 height 17
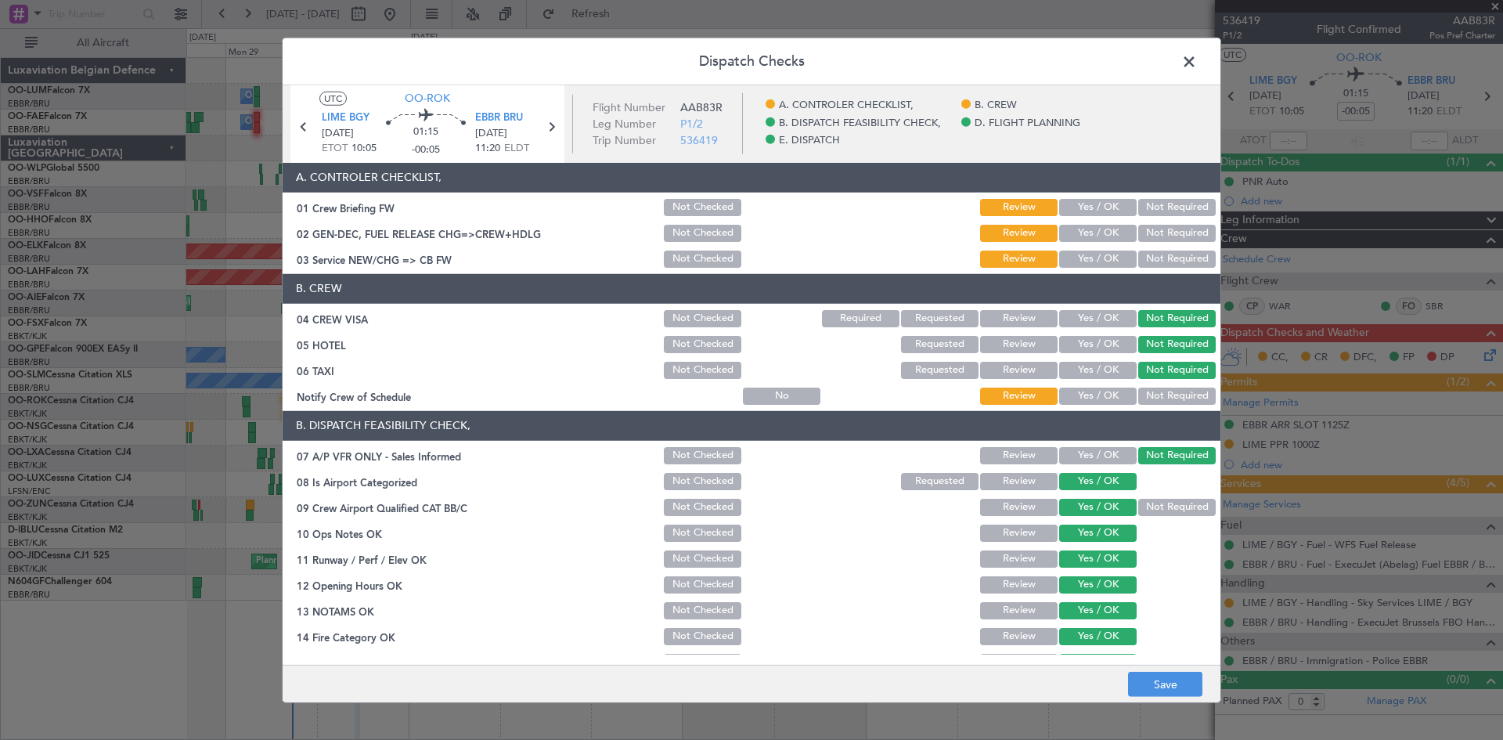
click at [1160, 398] on button "Not Required" at bounding box center [1176, 395] width 77 height 17
click at [1161, 682] on button "Save" at bounding box center [1165, 684] width 74 height 25
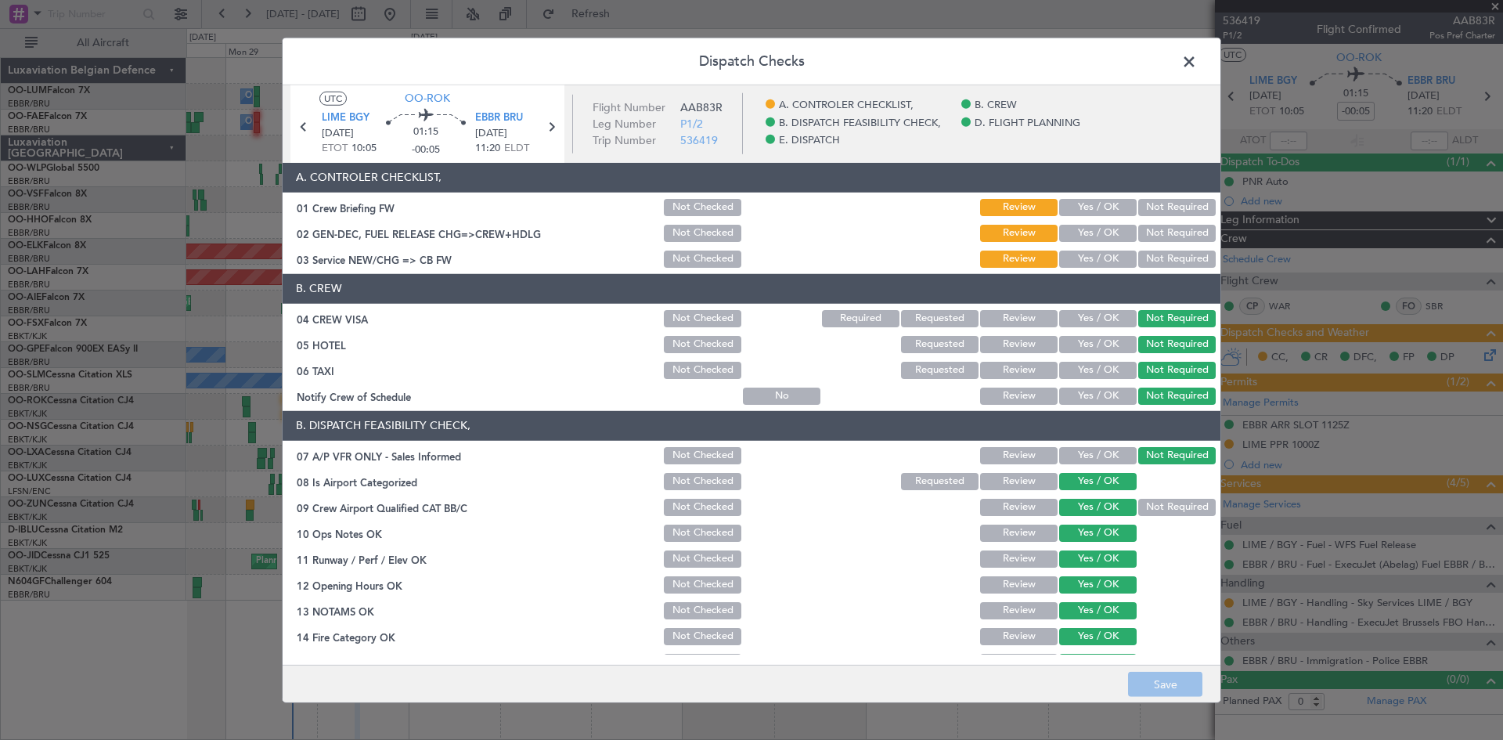
click at [1197, 63] on span at bounding box center [1197, 64] width 0 height 31
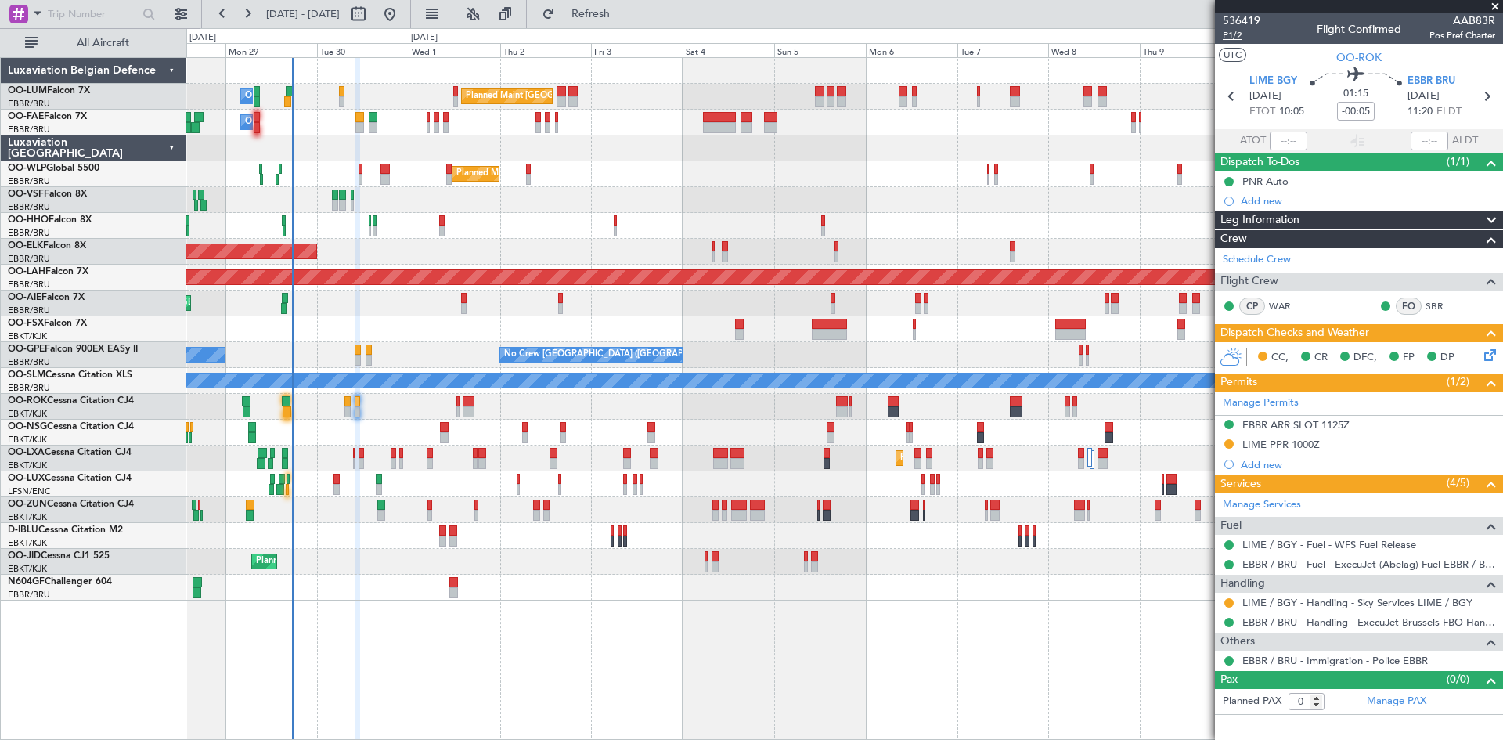
click at [1237, 35] on span "P1/2" at bounding box center [1242, 35] width 38 height 13
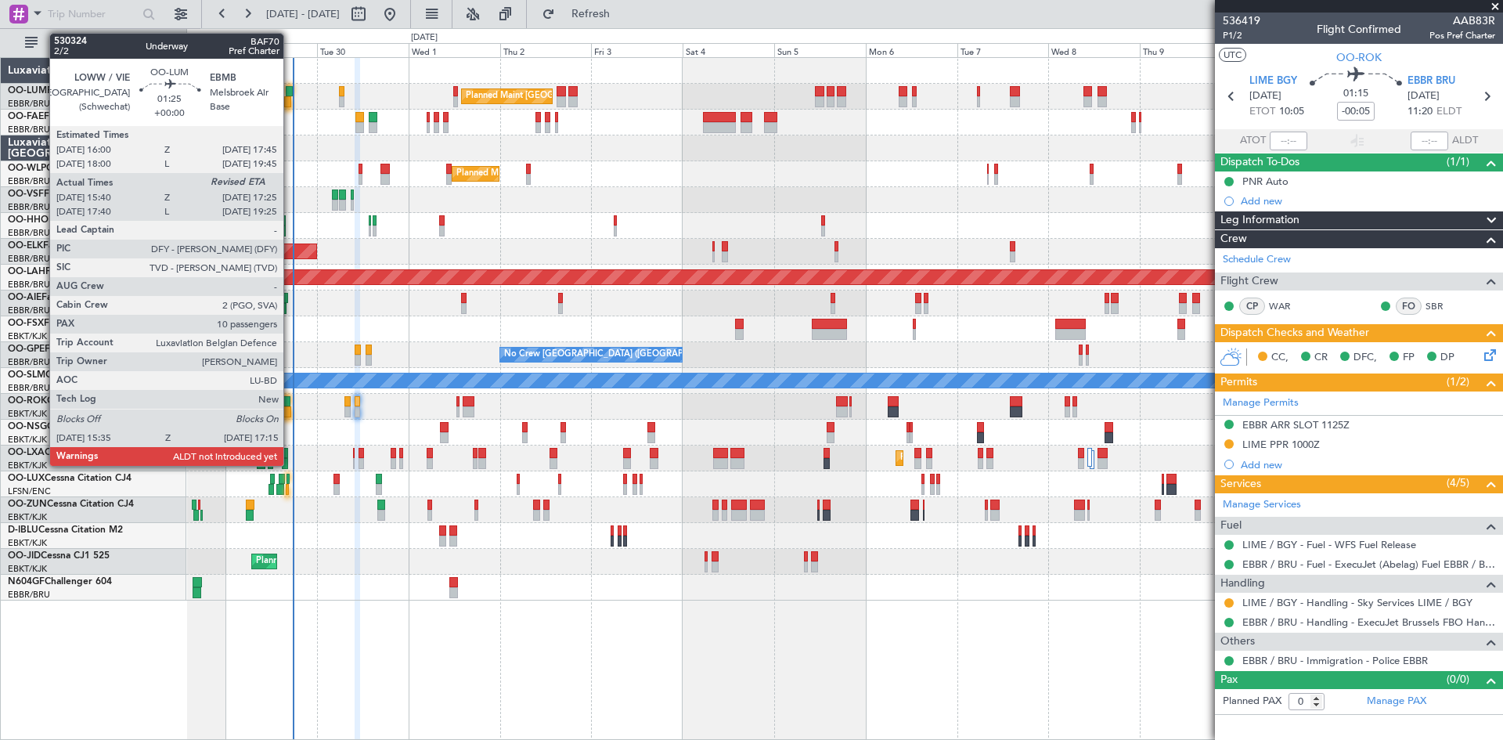
click at [290, 92] on div at bounding box center [289, 91] width 7 height 11
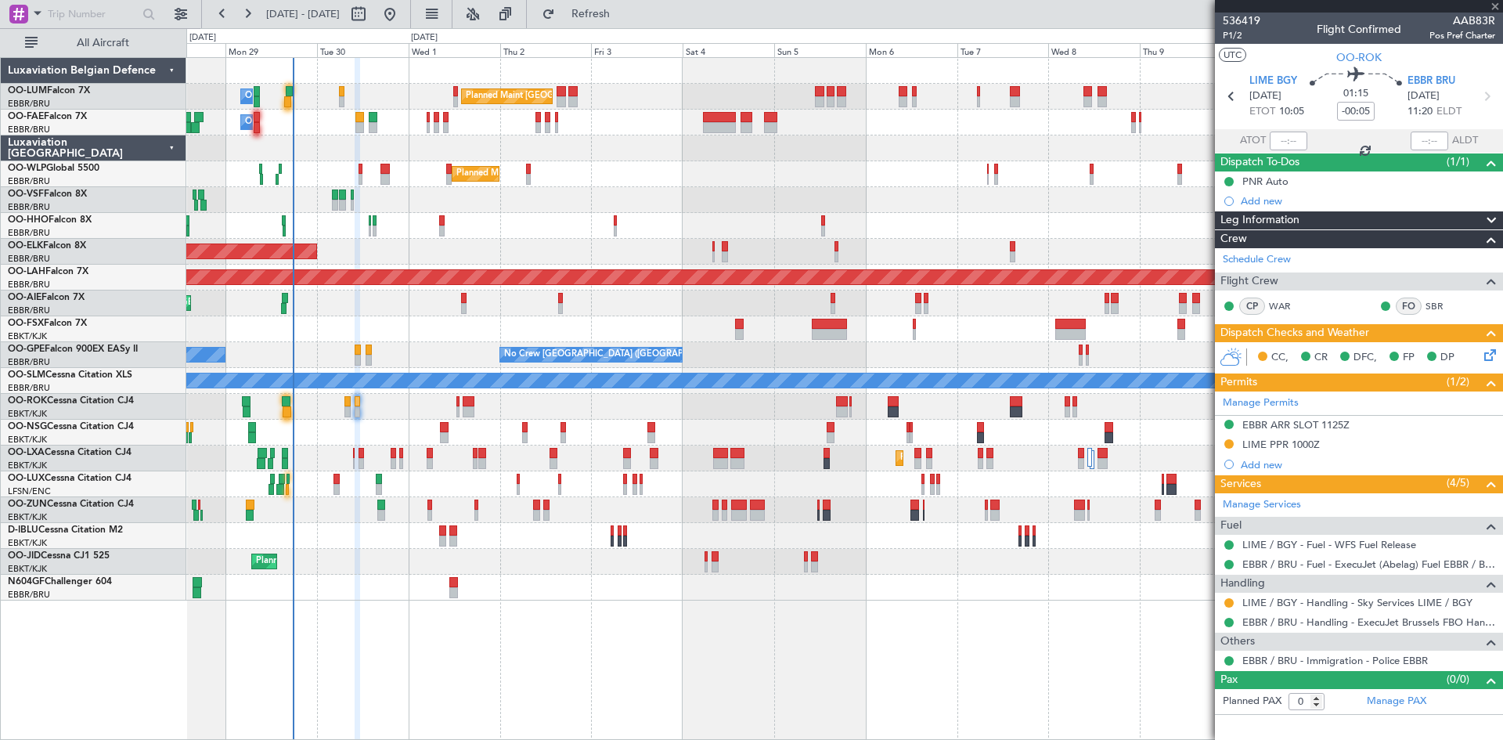
type input "15:50"
type input "10"
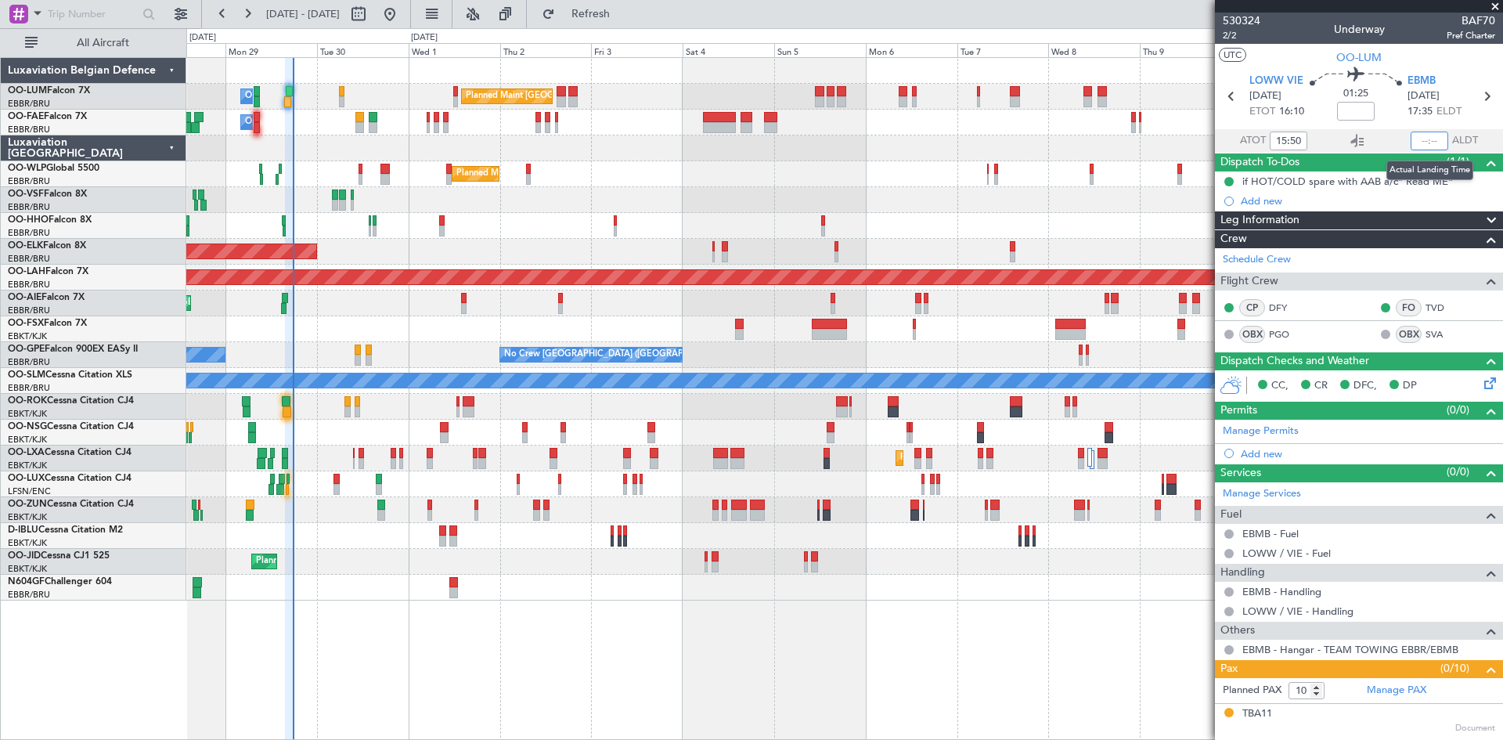
click at [1420, 139] on input "text" at bounding box center [1429, 140] width 38 height 19
click at [1381, 127] on section "LOWW VIE 29/09/2025 ETOT 16:10 01:25 EBMB 29/09/2025 17:35 ELDT" at bounding box center [1359, 98] width 288 height 62
type input "17:11"
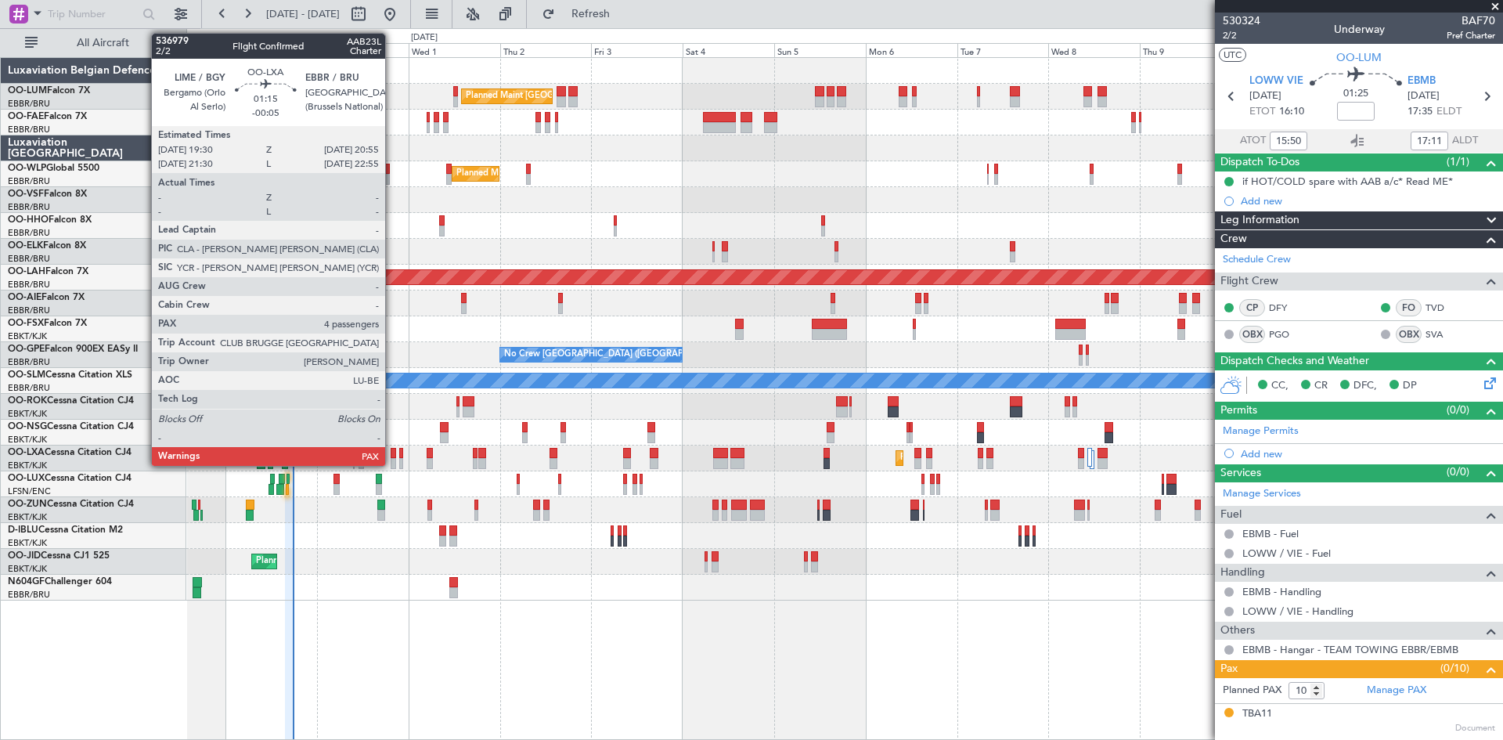
click at [392, 455] on div at bounding box center [393, 453] width 5 height 11
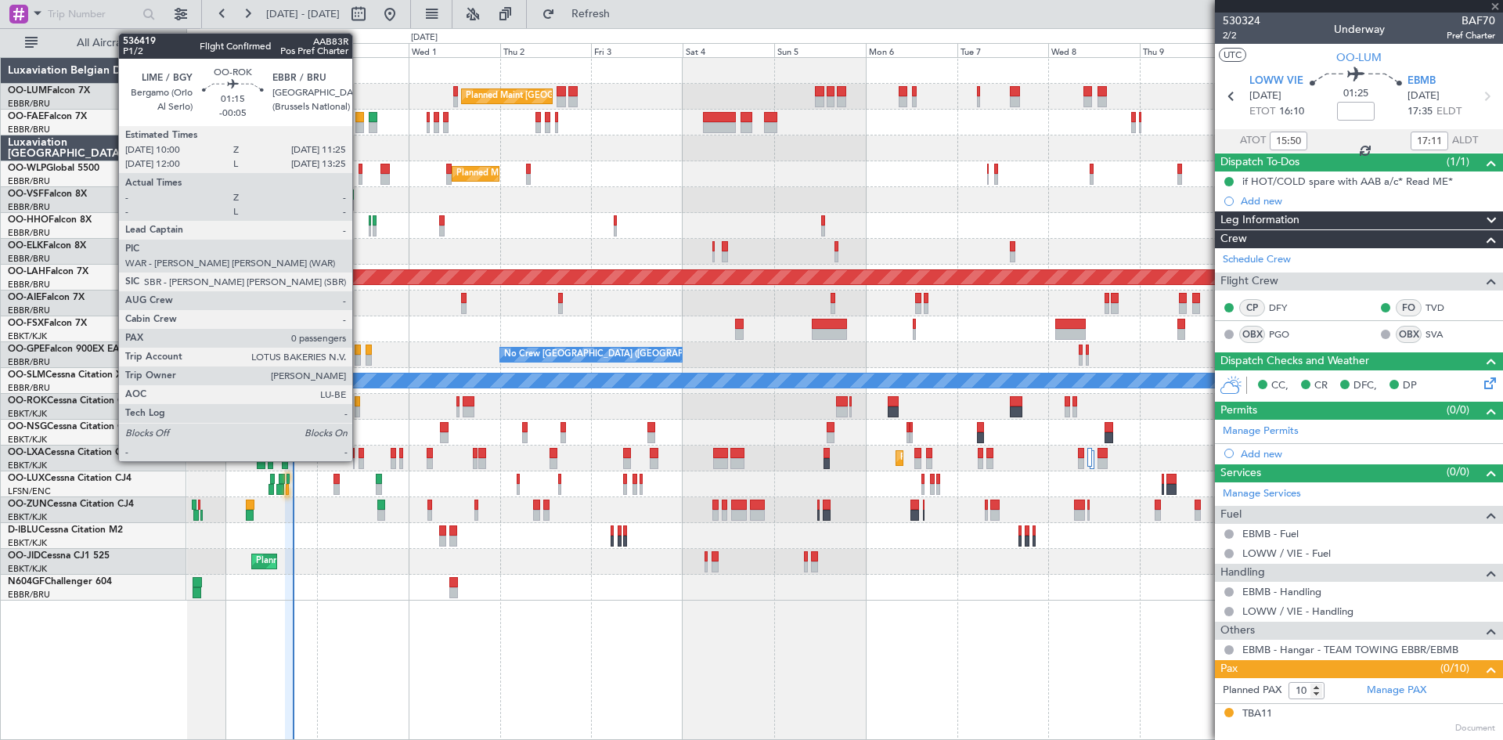
click at [362, 402] on div "Planned Maint Kortrijk-[GEOGRAPHIC_DATA]" at bounding box center [844, 407] width 1316 height 26
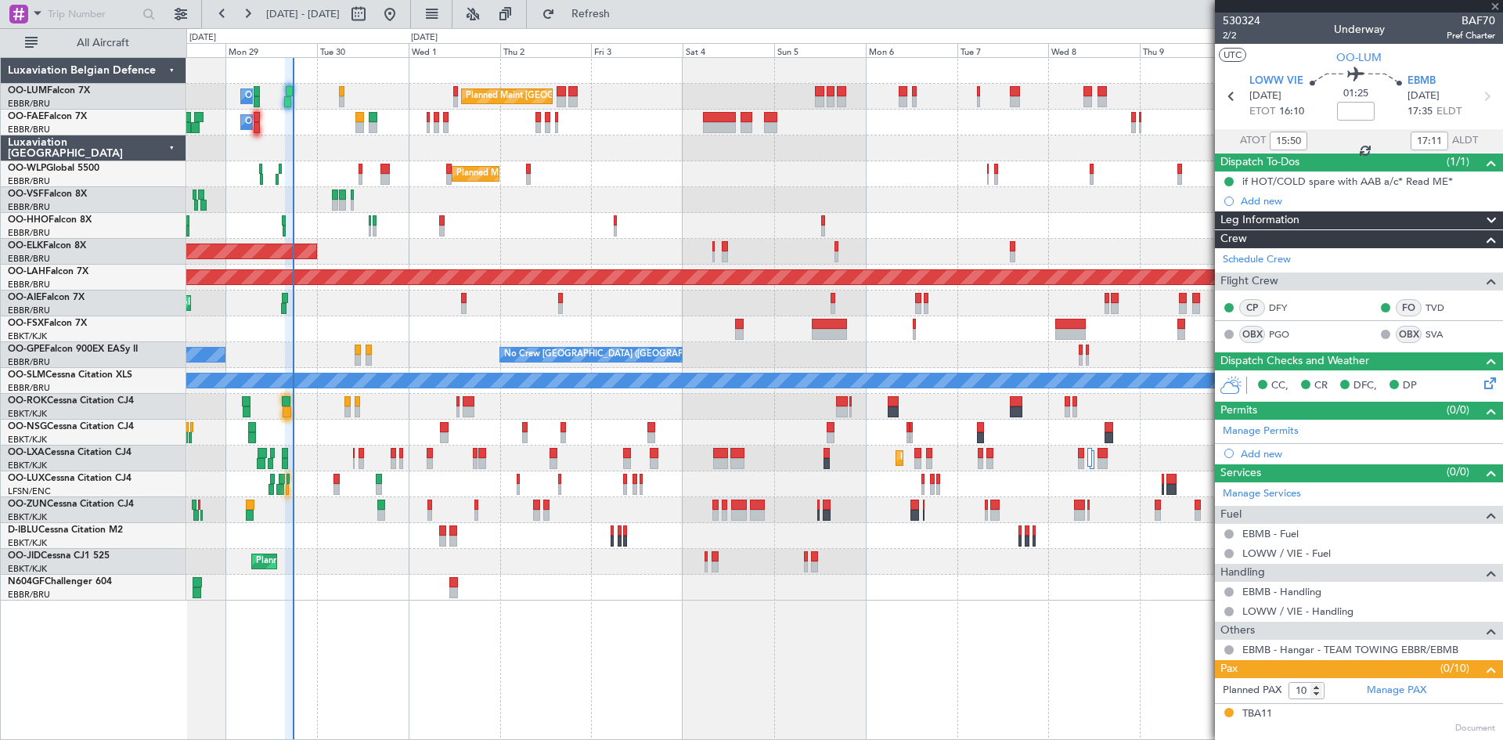
type input "-00:05"
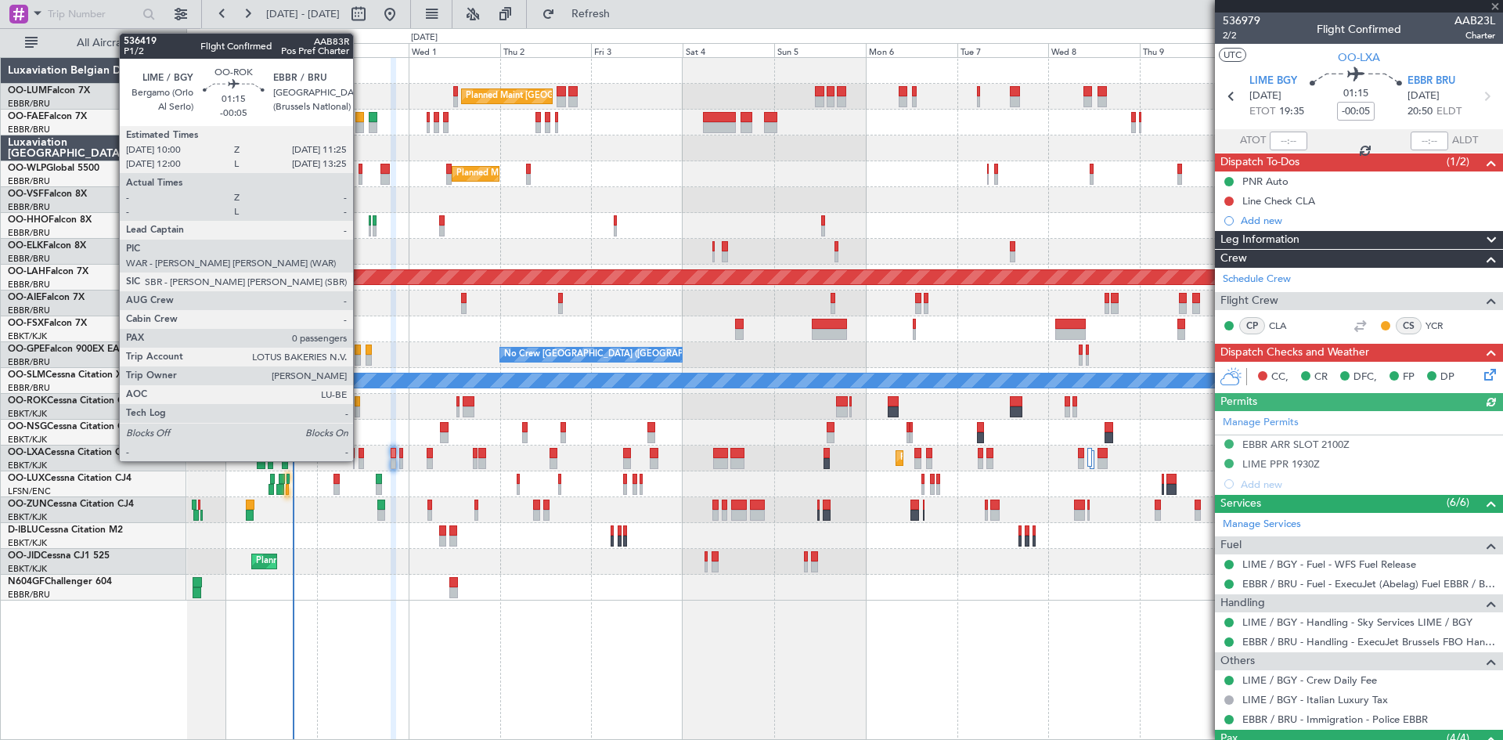
click at [360, 400] on div at bounding box center [357, 401] width 5 height 11
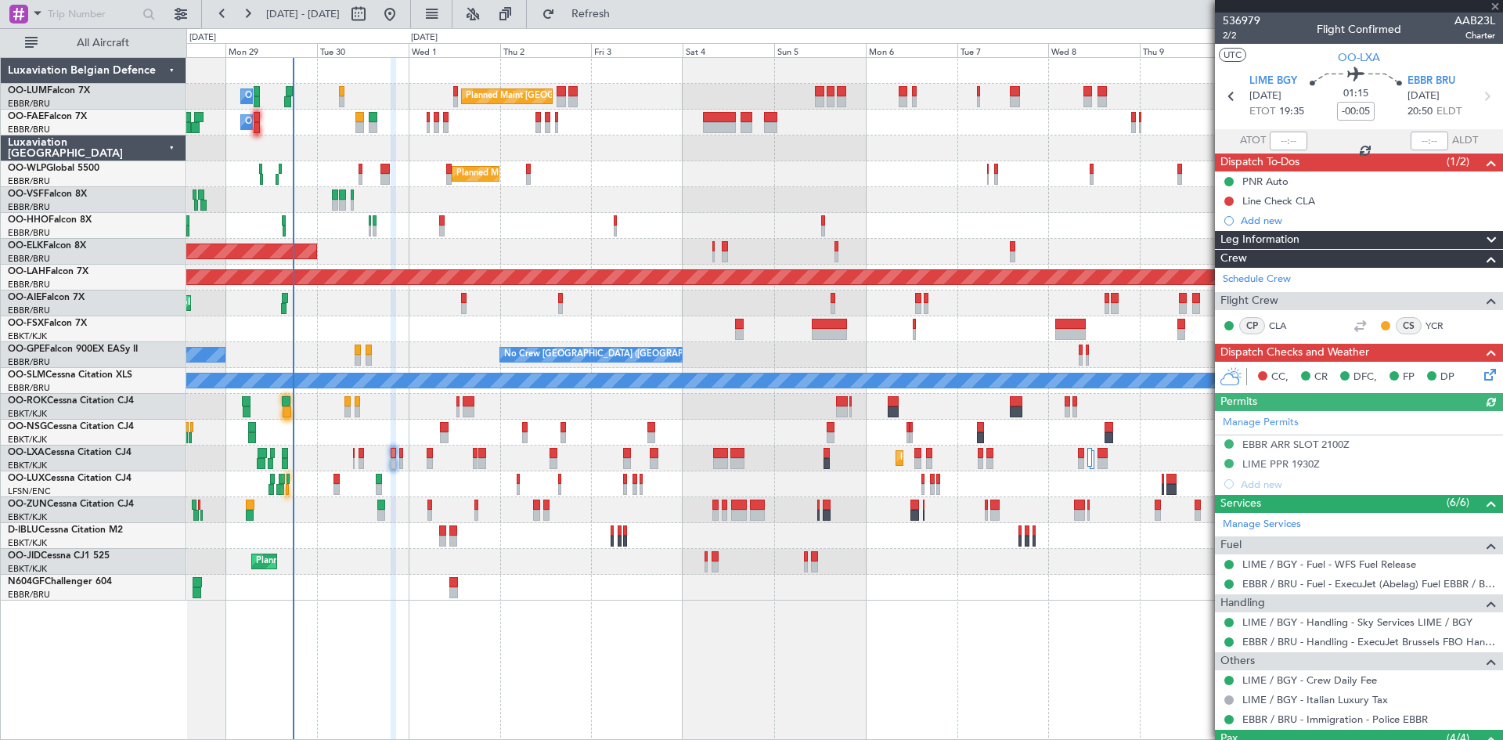
type input "0"
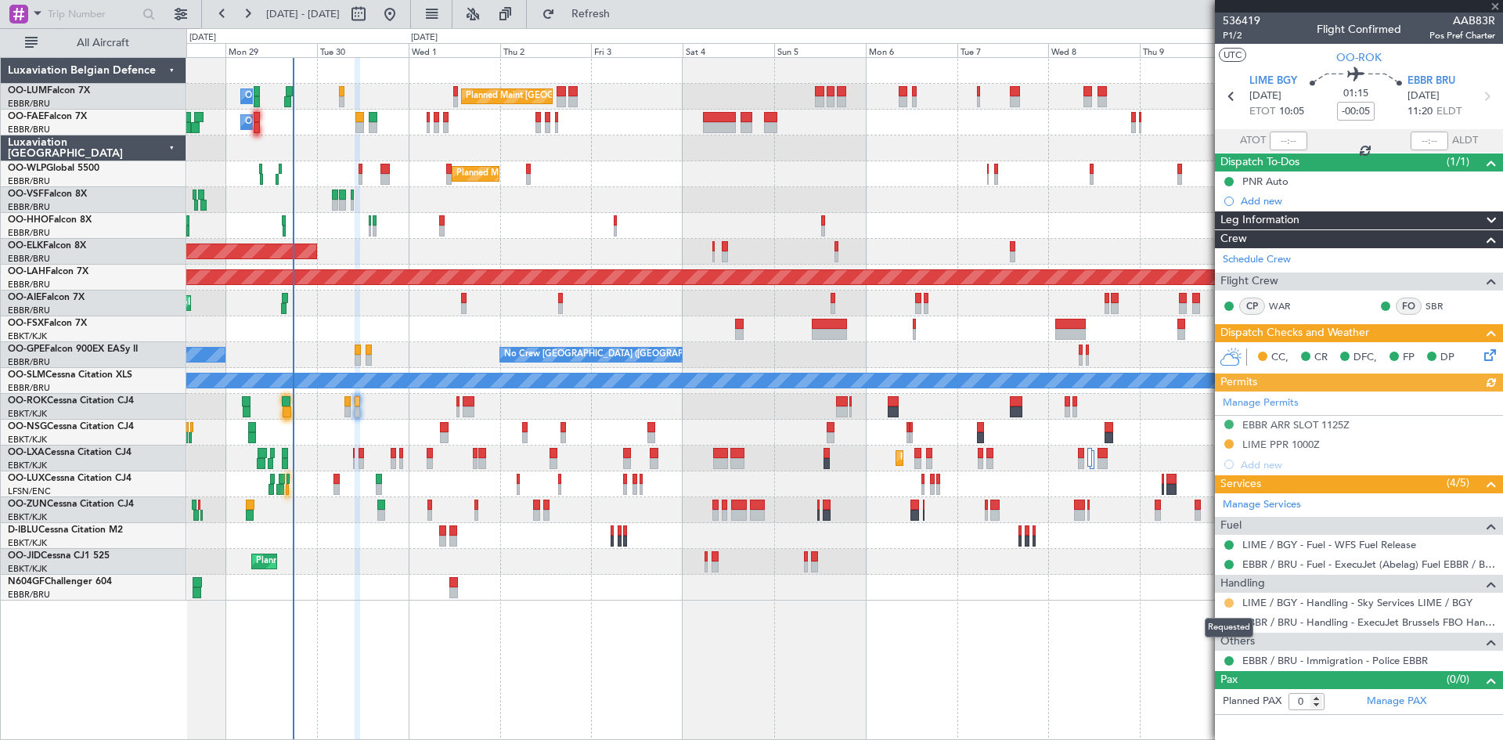
click at [1228, 599] on button at bounding box center [1228, 602] width 9 height 9
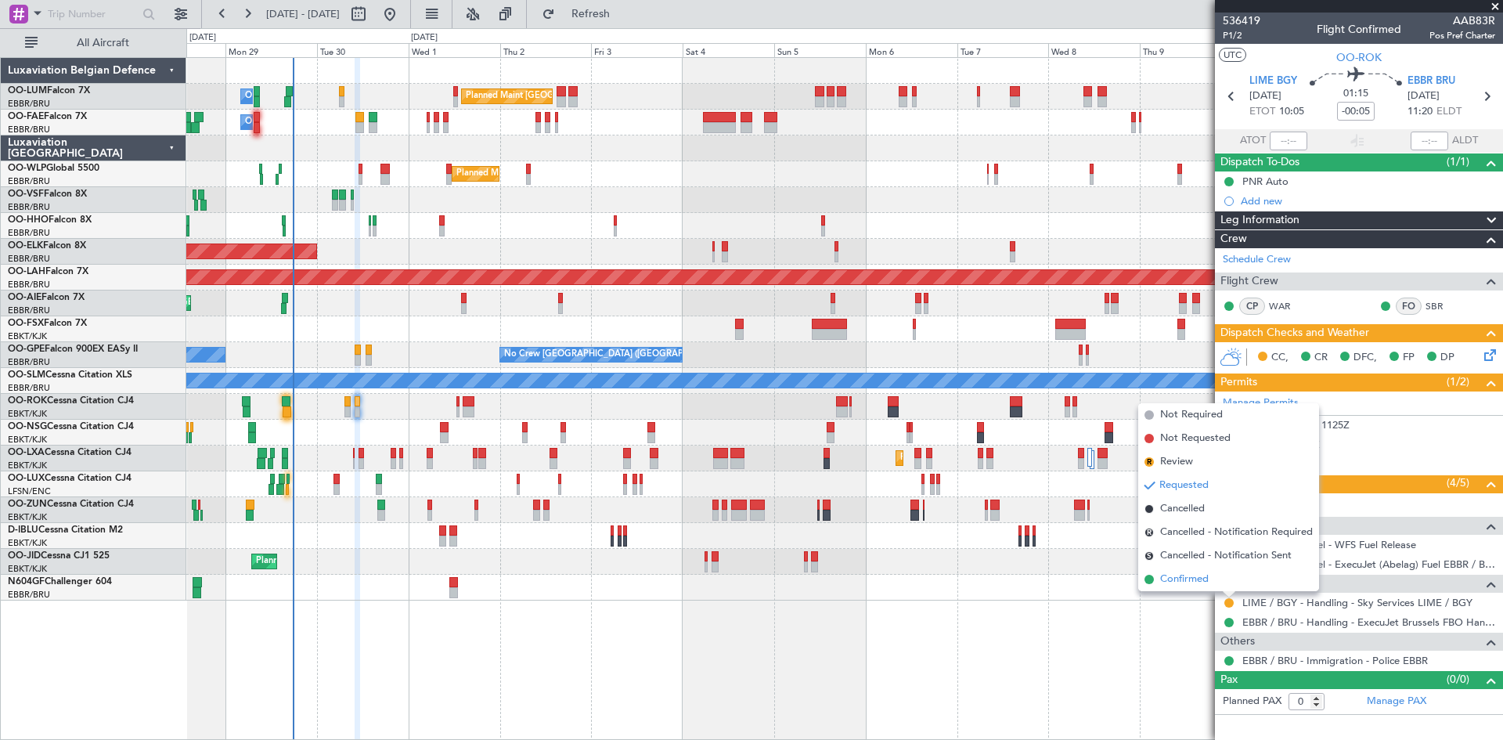
click at [1210, 584] on li "Confirmed" at bounding box center [1228, 578] width 181 height 23
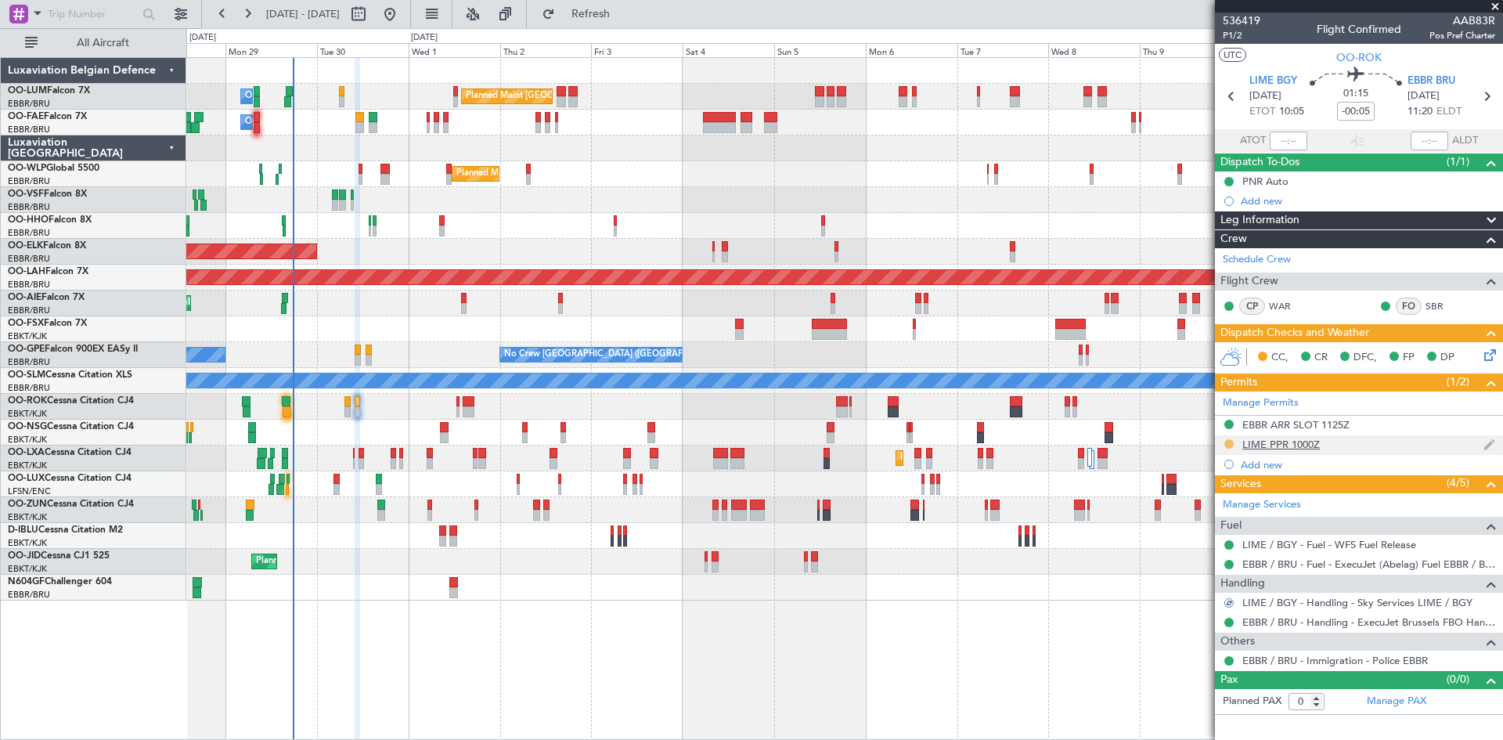
click at [1229, 441] on button at bounding box center [1228, 443] width 9 height 9
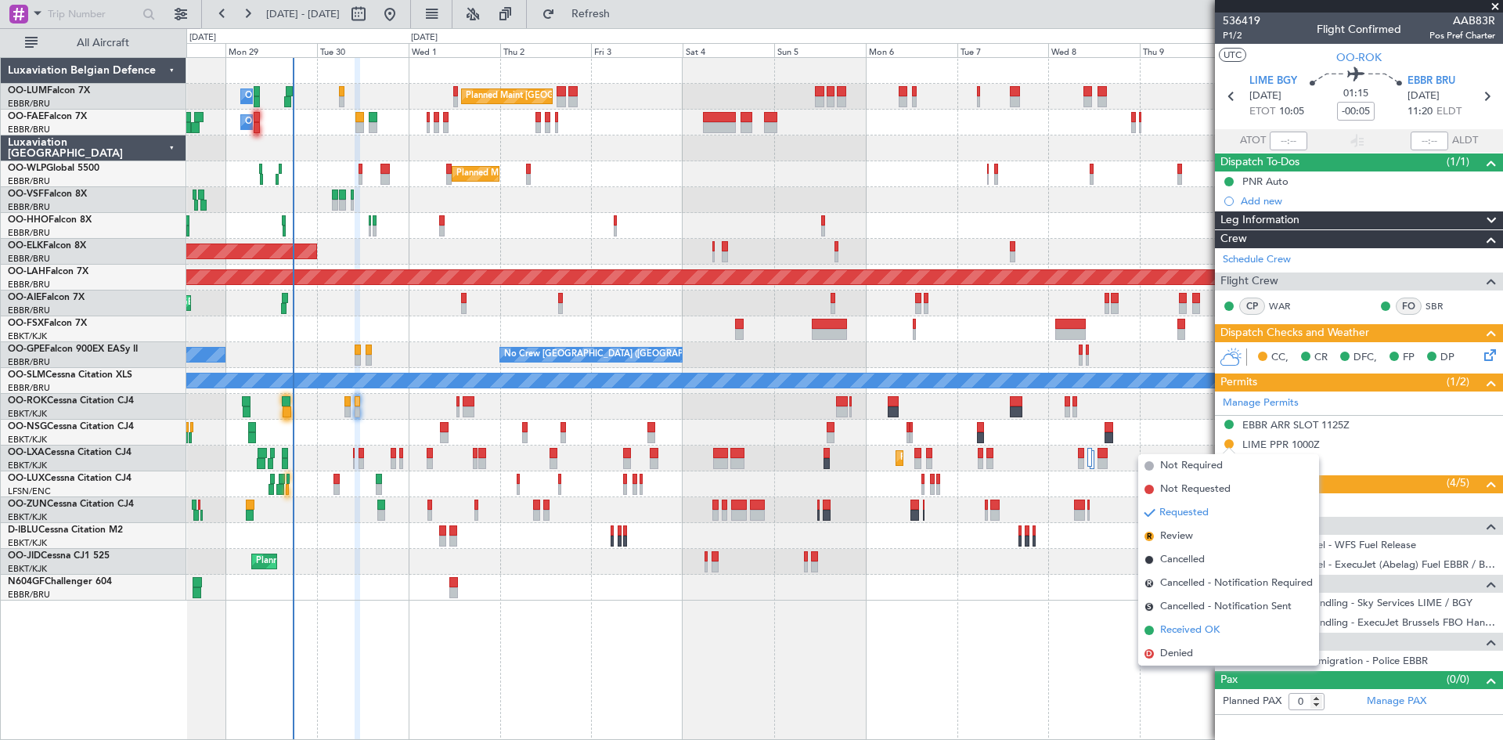
click at [1204, 632] on span "Received OK" at bounding box center [1189, 630] width 59 height 16
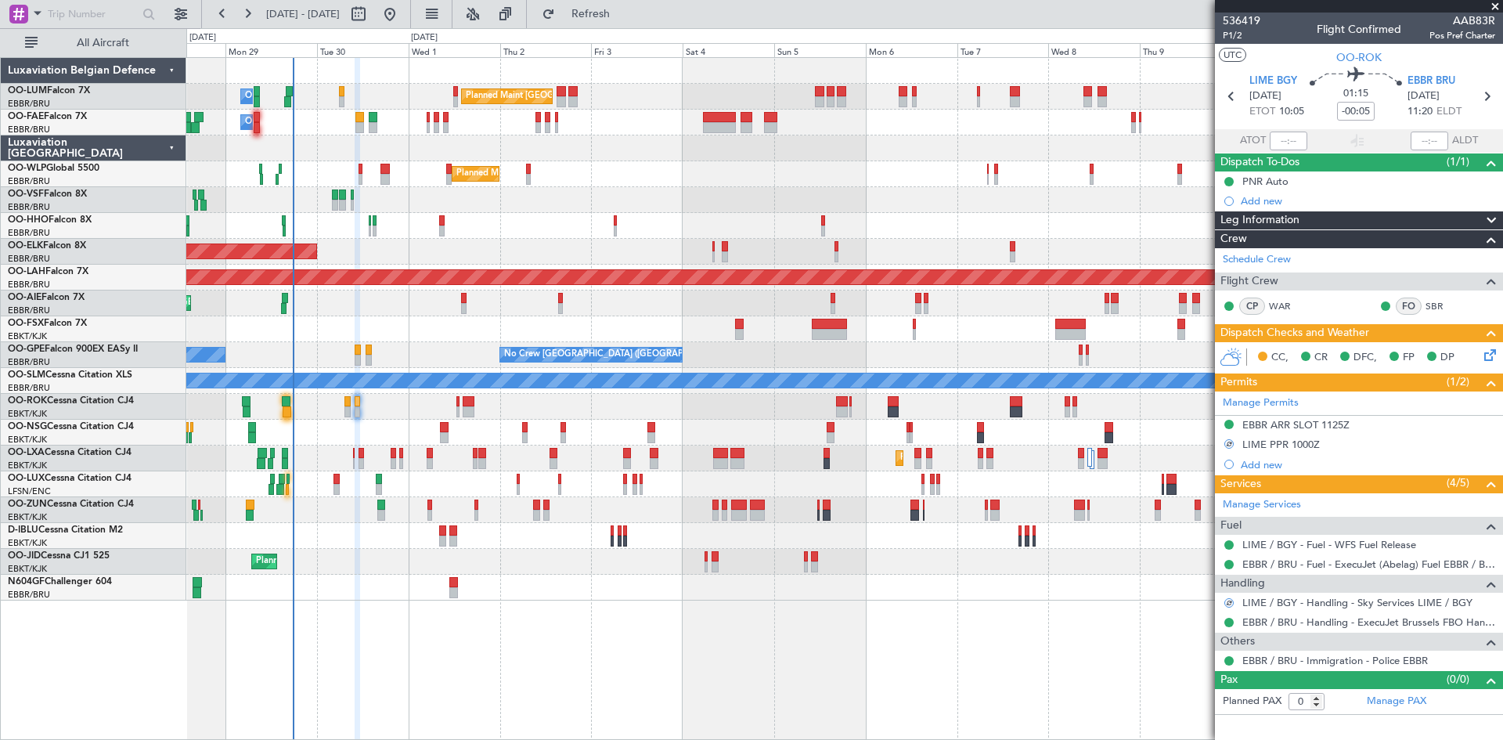
click at [1479, 355] on div "CC, CR DFC, FP DP" at bounding box center [1366, 357] width 230 height 23
click at [1482, 355] on icon at bounding box center [1487, 352] width 13 height 13
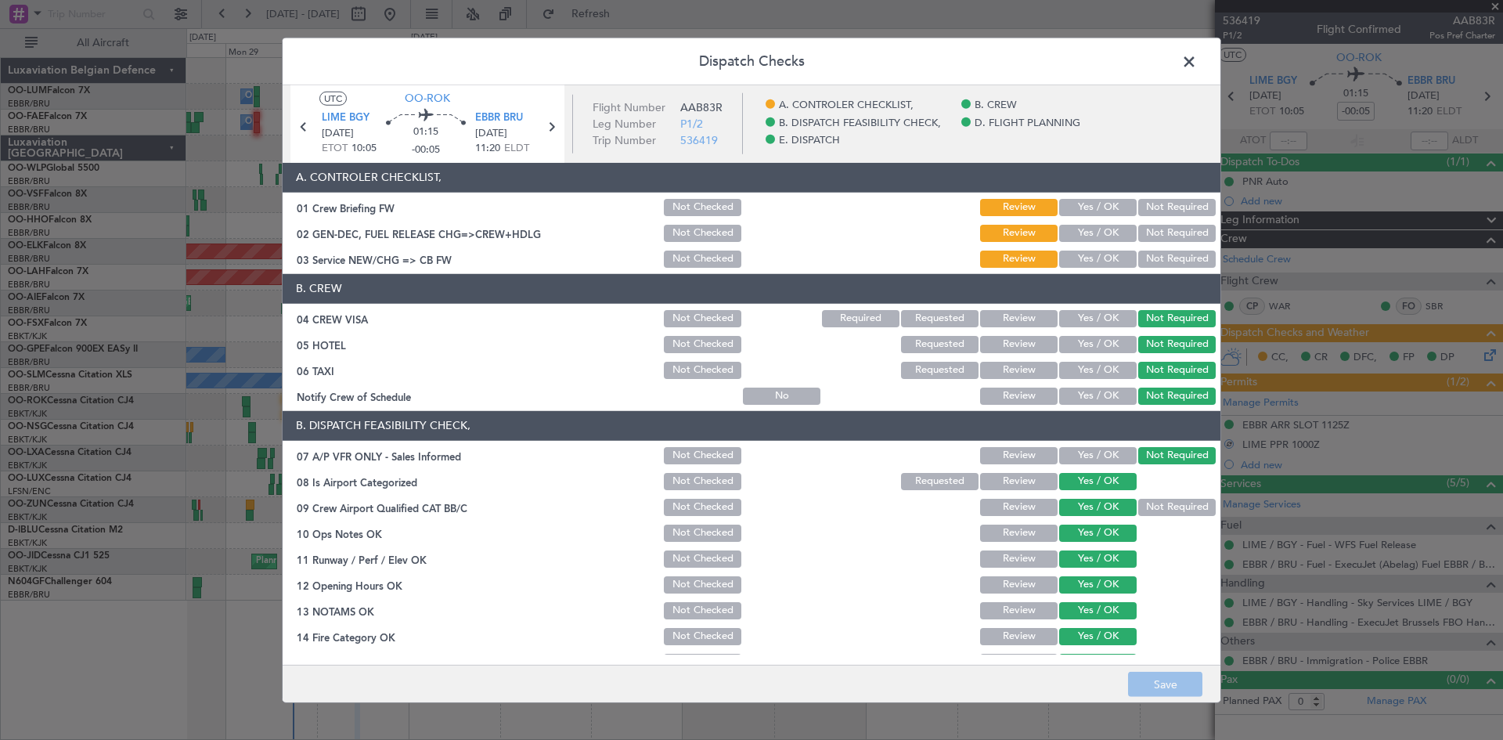
click at [1103, 208] on button "Yes / OK" at bounding box center [1097, 207] width 77 height 17
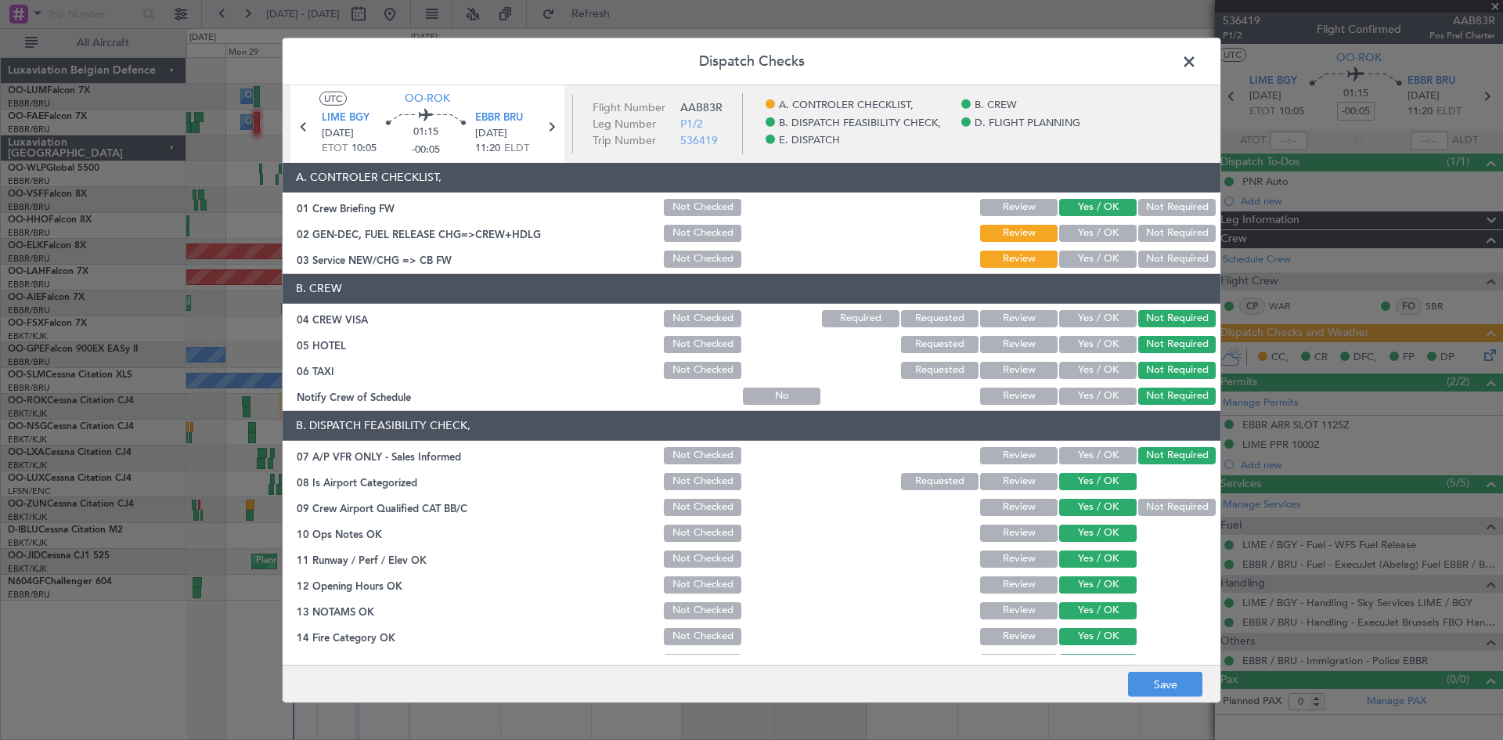
click at [1095, 231] on button "Yes / OK" at bounding box center [1097, 233] width 77 height 17
click at [1093, 259] on button "Yes / OK" at bounding box center [1097, 258] width 77 height 17
click at [1154, 682] on button "Save" at bounding box center [1165, 684] width 74 height 25
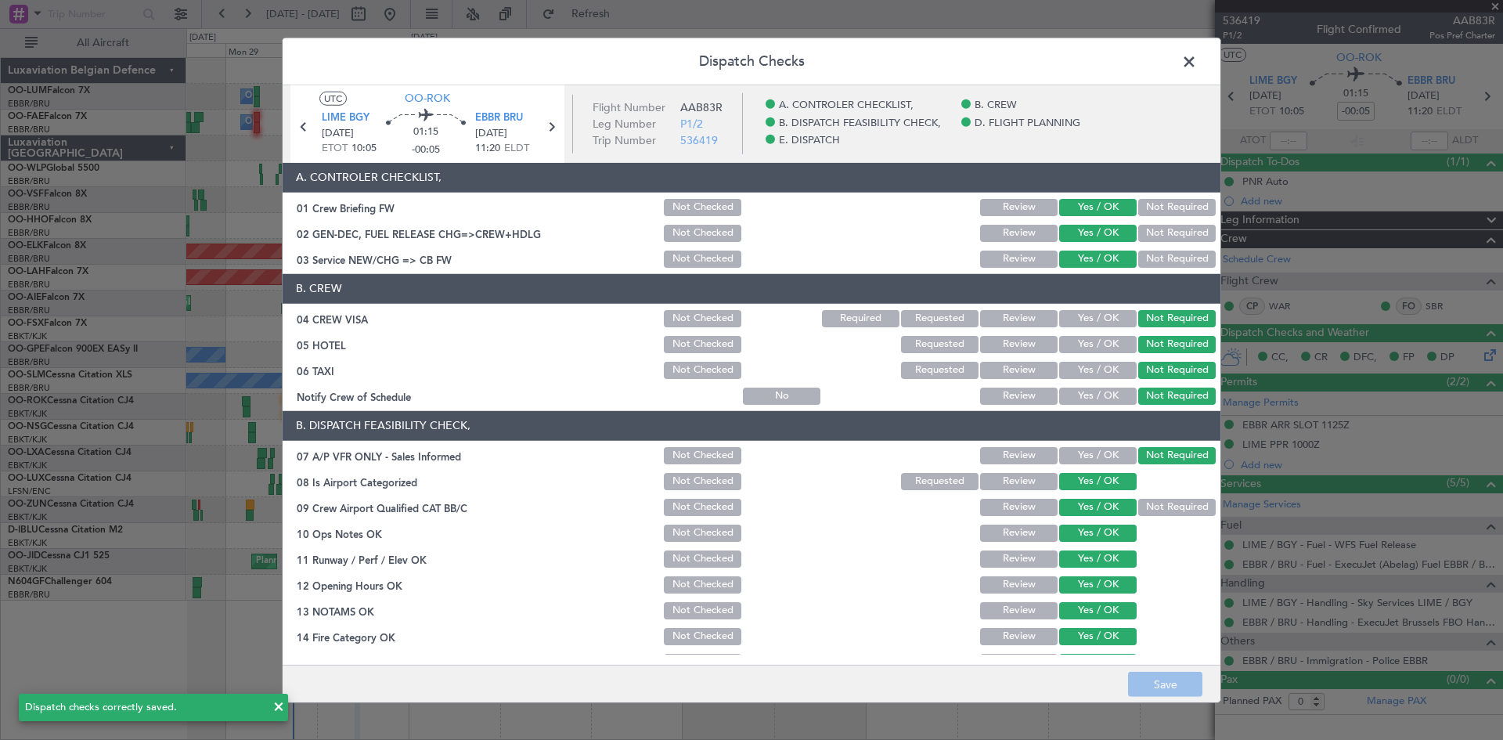
click at [1197, 64] on span at bounding box center [1197, 64] width 0 height 31
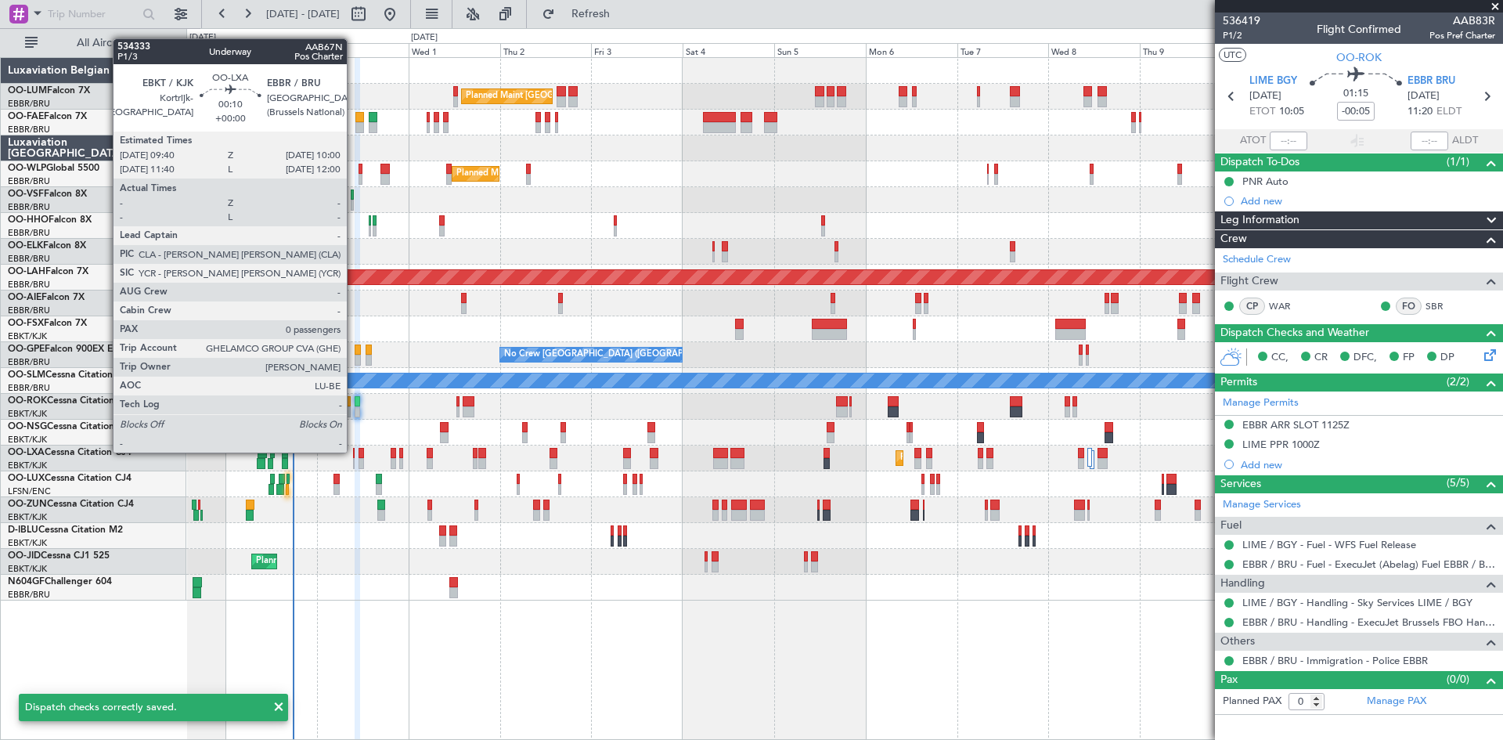
click at [354, 452] on div at bounding box center [354, 453] width 2 height 11
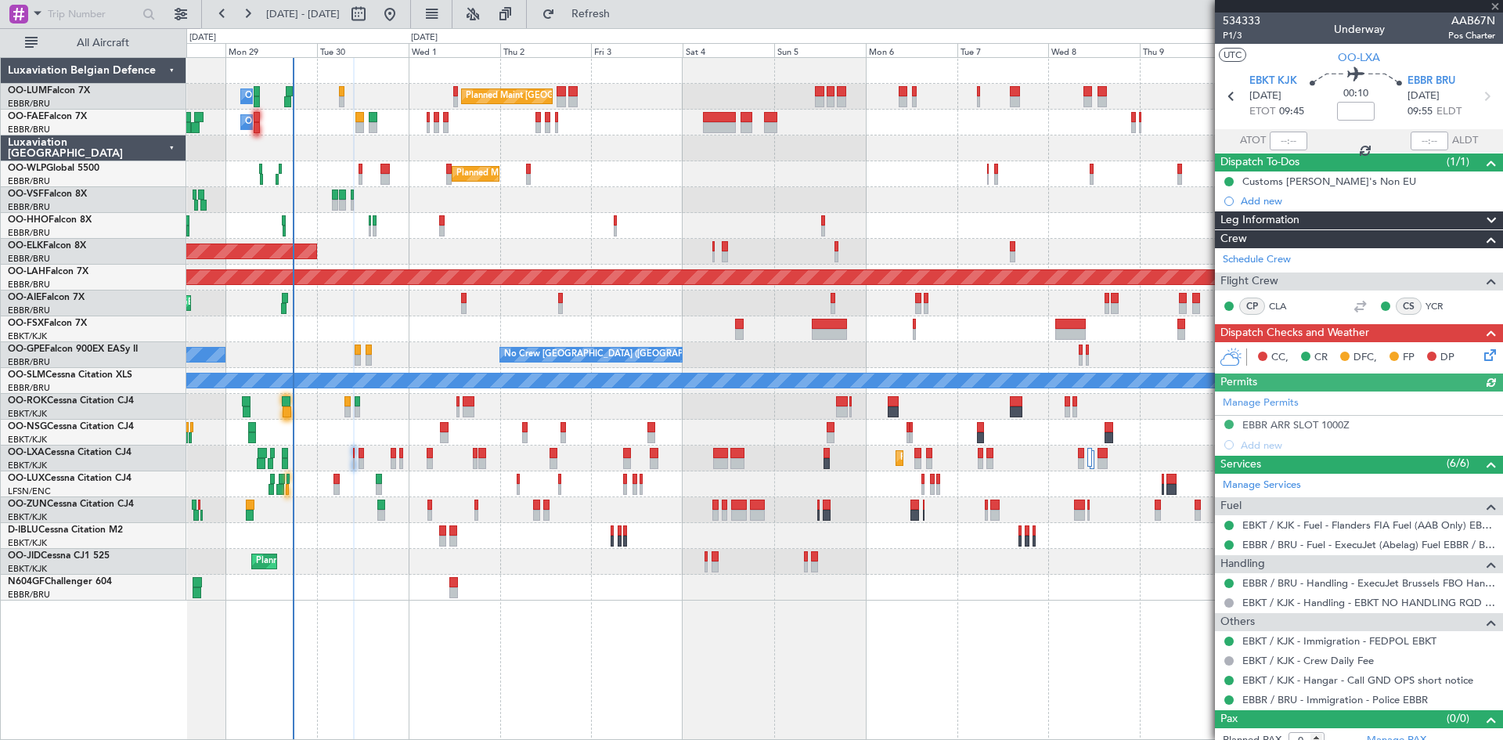
click at [1481, 357] on icon at bounding box center [1487, 352] width 13 height 13
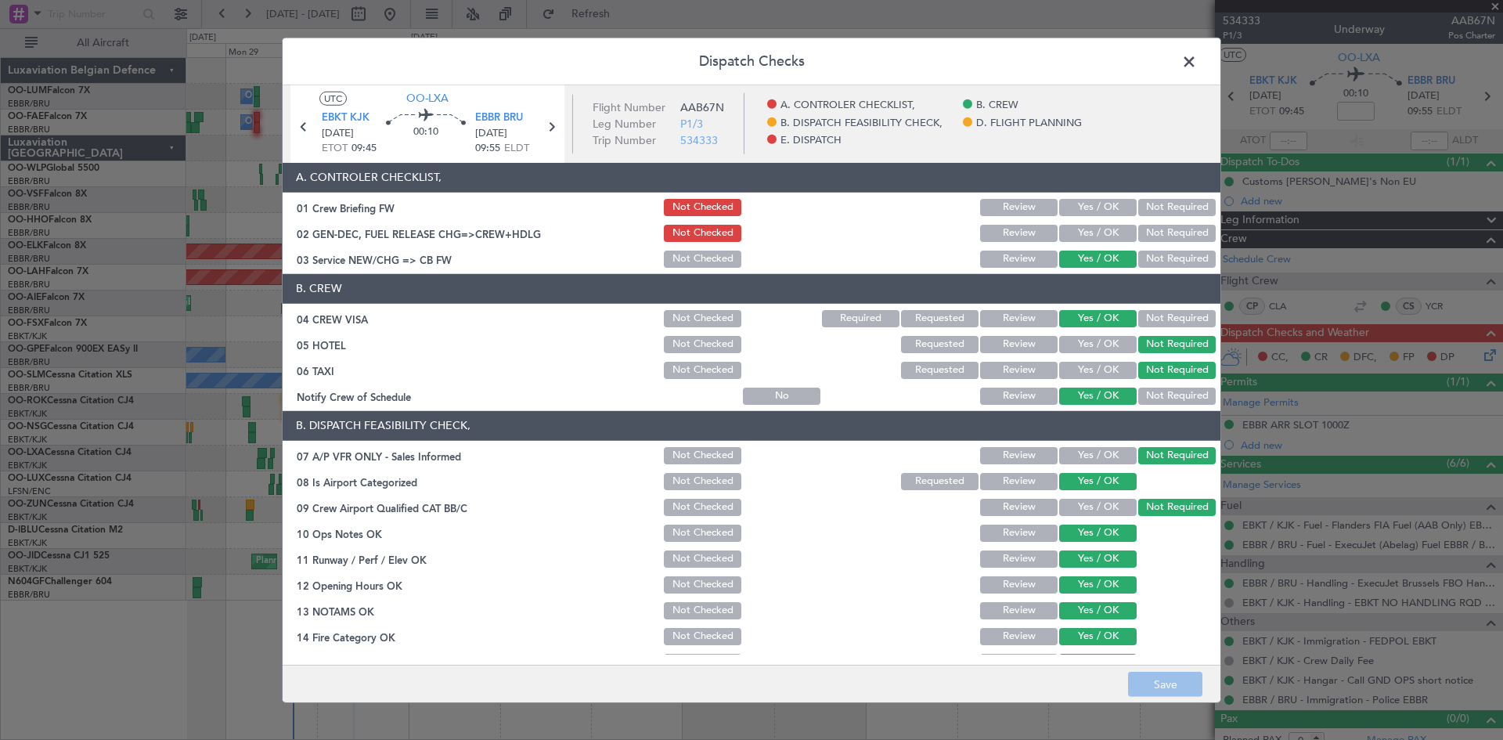
click at [1091, 207] on button "Yes / OK" at bounding box center [1097, 207] width 77 height 17
click at [1097, 230] on button "Yes / OK" at bounding box center [1097, 233] width 77 height 17
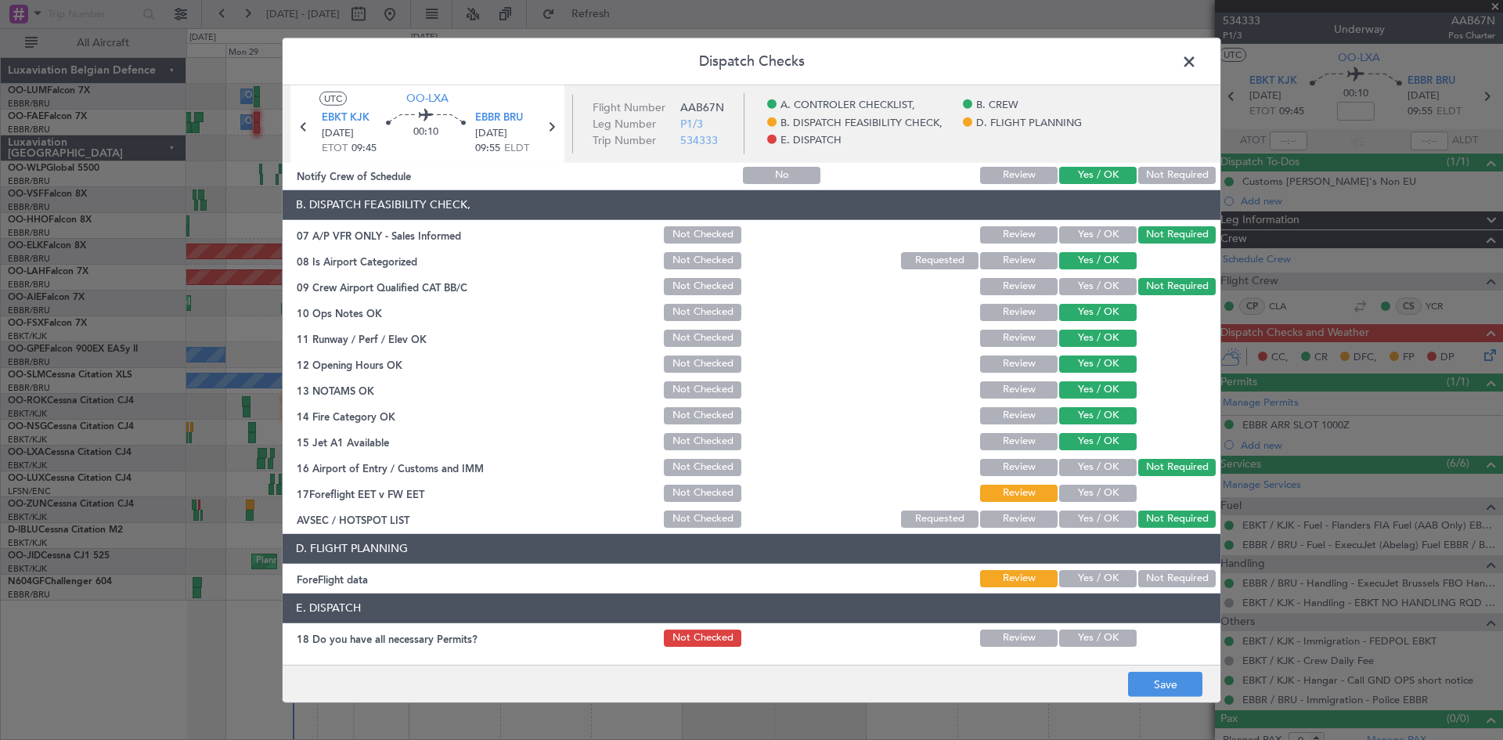
scroll to position [296, 0]
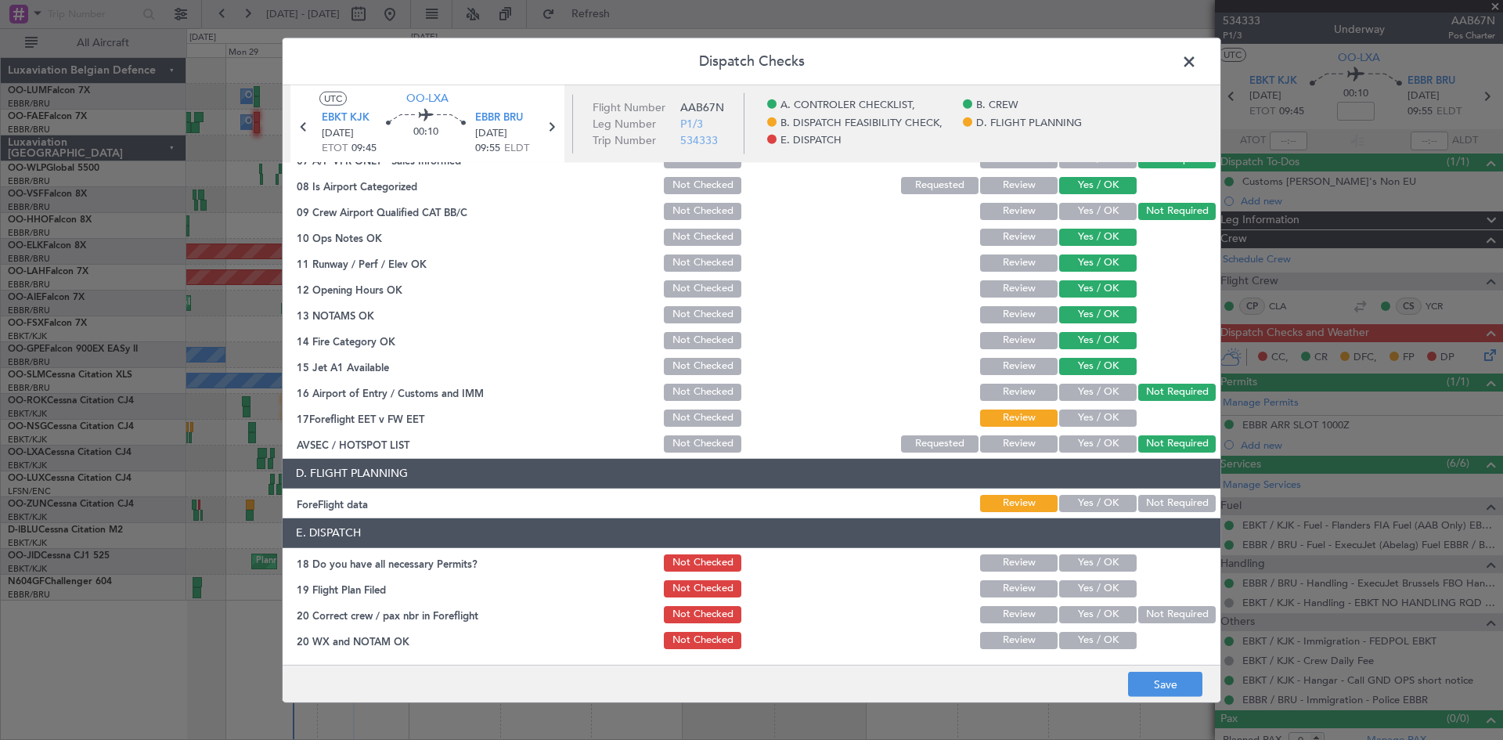
click at [1082, 418] on button "Yes / OK" at bounding box center [1097, 417] width 77 height 17
drag, startPoint x: 1093, startPoint y: 502, endPoint x: 1102, endPoint y: 561, distance: 60.1
click at [1093, 502] on button "Yes / OK" at bounding box center [1097, 503] width 77 height 17
drag, startPoint x: 1098, startPoint y: 567, endPoint x: 1095, endPoint y: 593, distance: 26.0
click at [1097, 567] on button "Yes / OK" at bounding box center [1097, 562] width 77 height 17
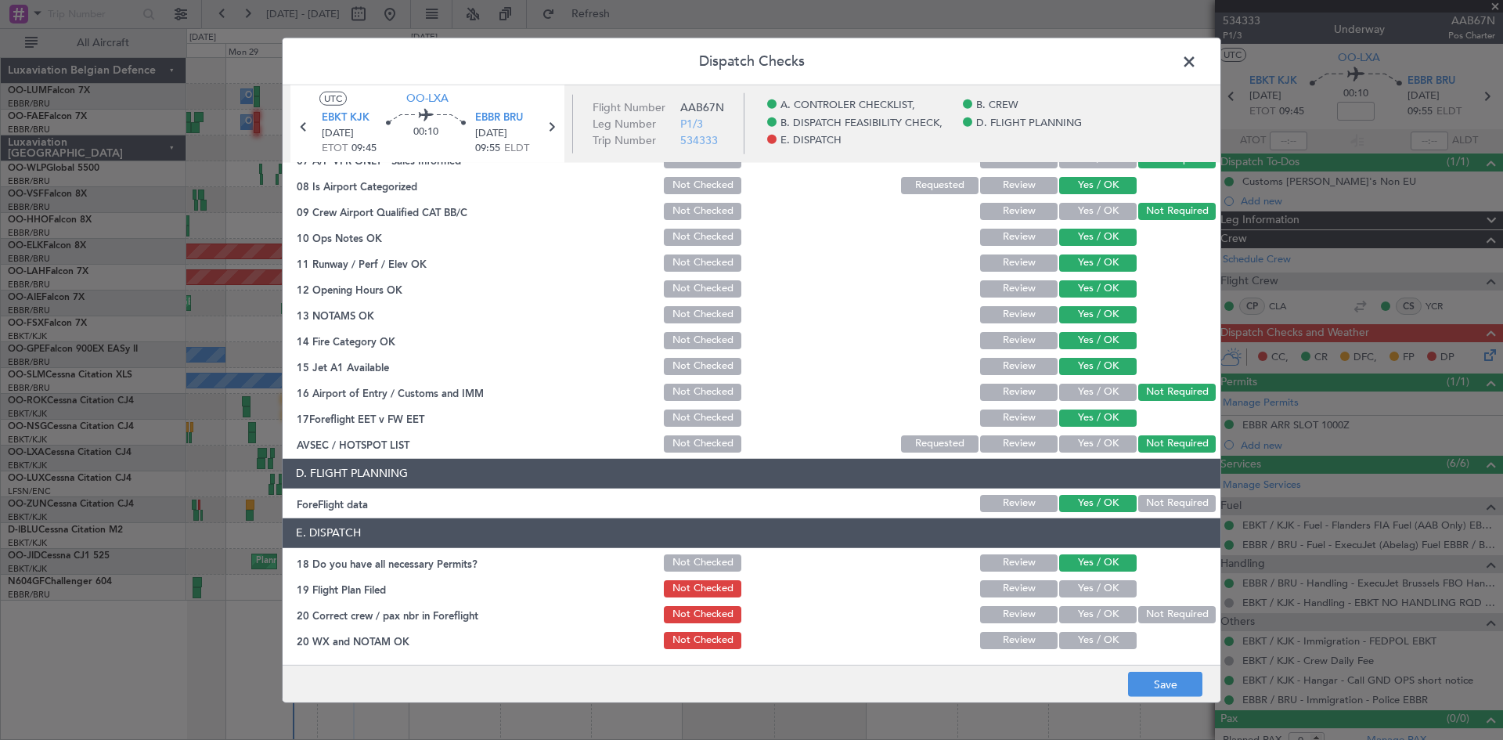
drag, startPoint x: 1095, startPoint y: 593, endPoint x: 1093, endPoint y: 612, distance: 18.9
click at [1092, 594] on button "Yes / OK" at bounding box center [1097, 588] width 77 height 17
click at [1092, 616] on button "Yes / OK" at bounding box center [1097, 614] width 77 height 17
click at [1093, 634] on button "Yes / OK" at bounding box center [1097, 640] width 77 height 17
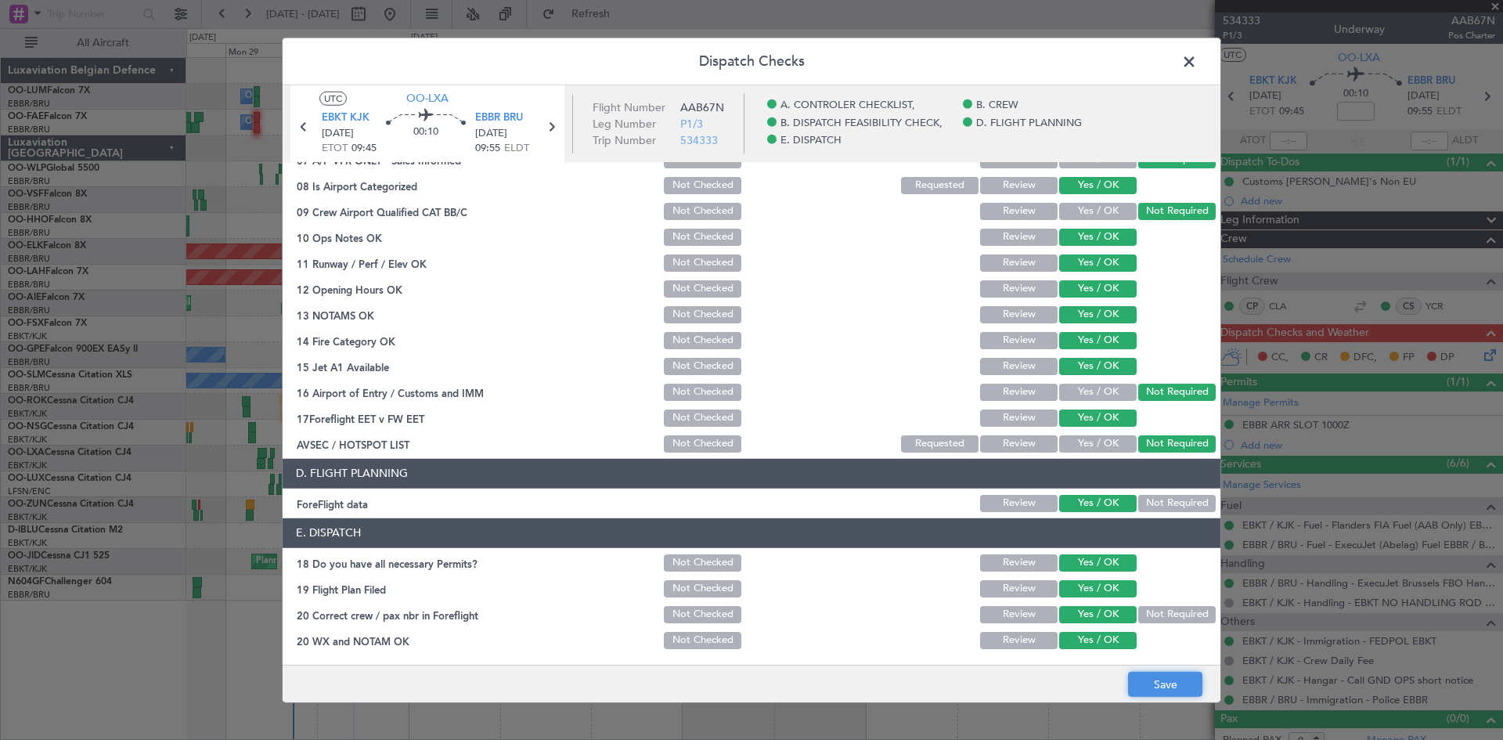
click at [1175, 678] on button "Save" at bounding box center [1165, 684] width 74 height 25
click at [1197, 56] on span at bounding box center [1197, 64] width 0 height 31
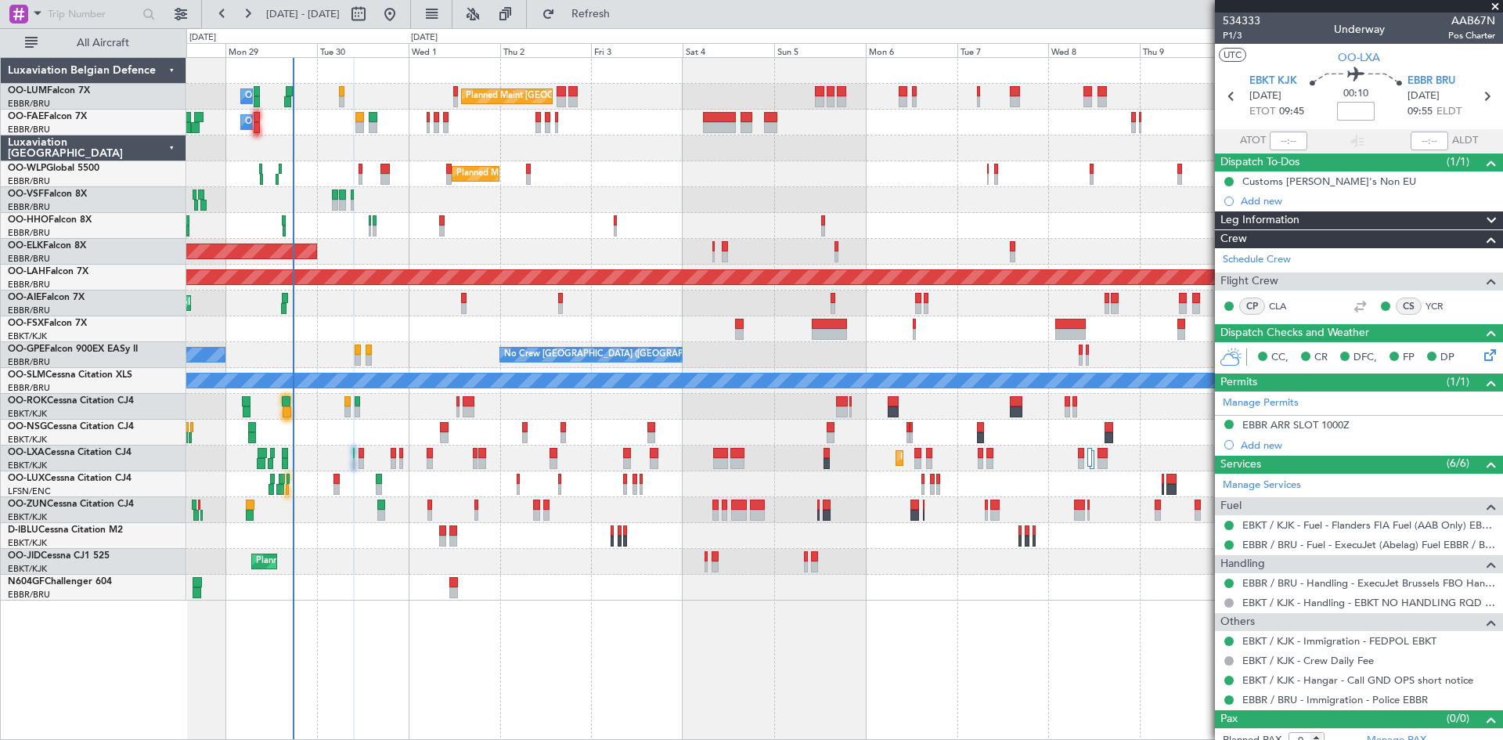
click at [1349, 115] on input at bounding box center [1356, 111] width 38 height 19
click at [1385, 110] on div "00:10 10" at bounding box center [1355, 96] width 103 height 58
type input "+00:10"
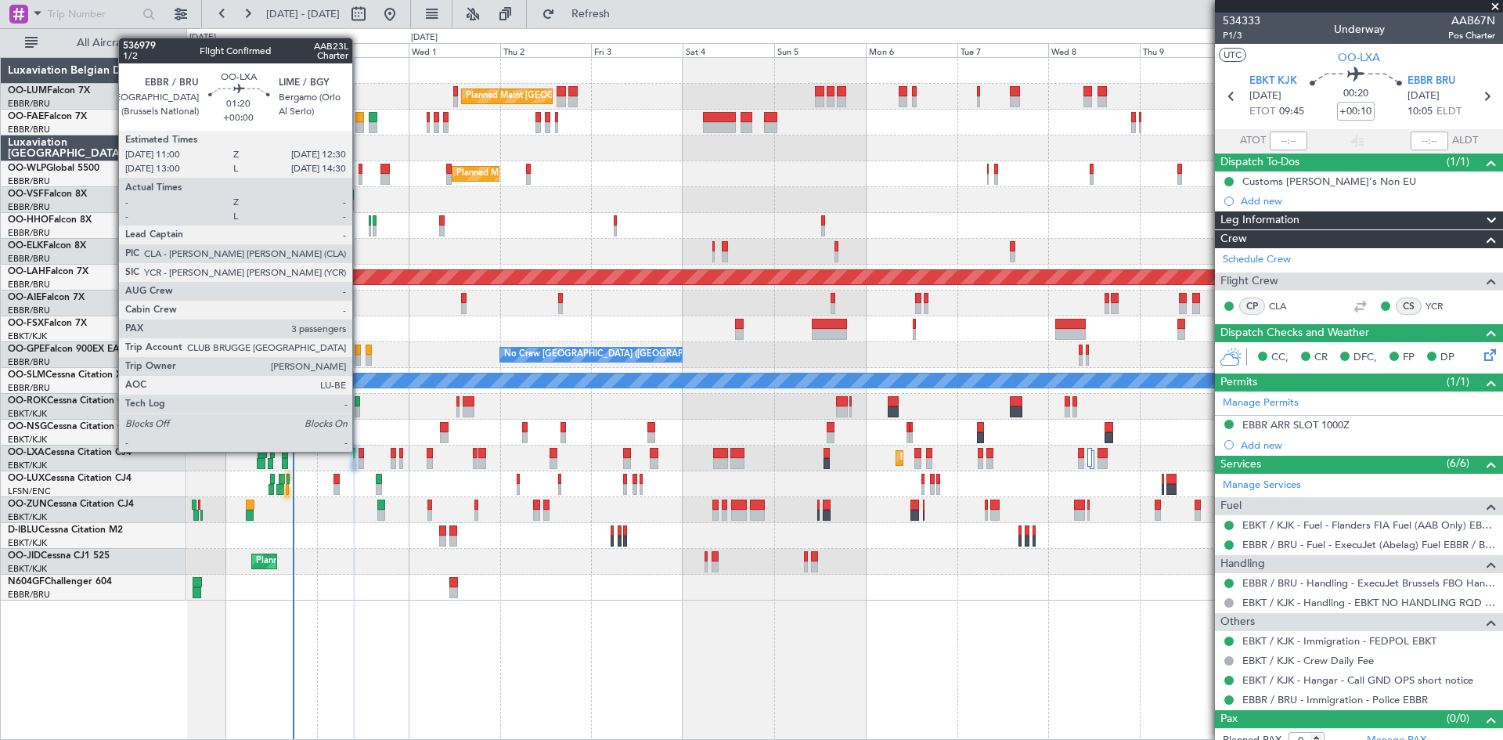
click at [359, 451] on div at bounding box center [361, 453] width 6 height 11
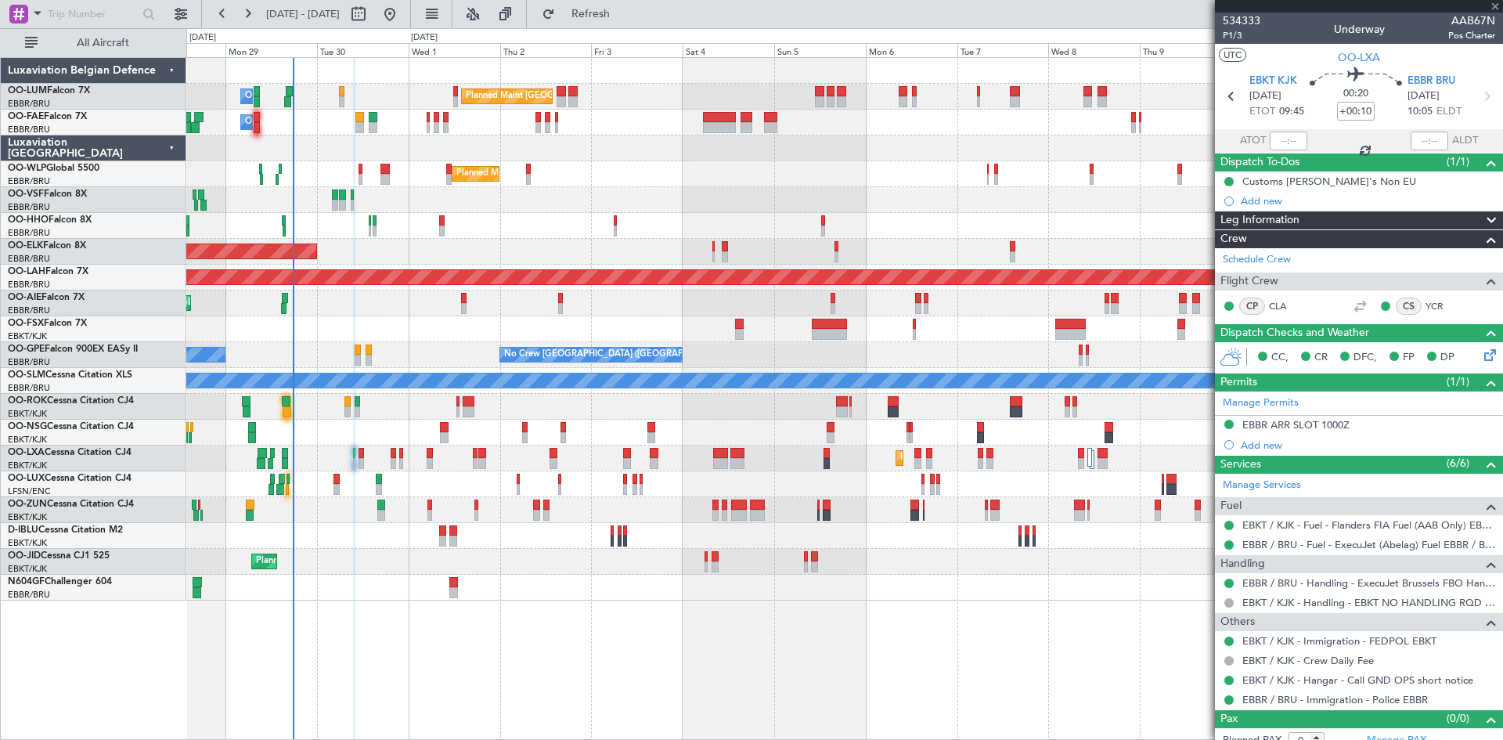
type input "3"
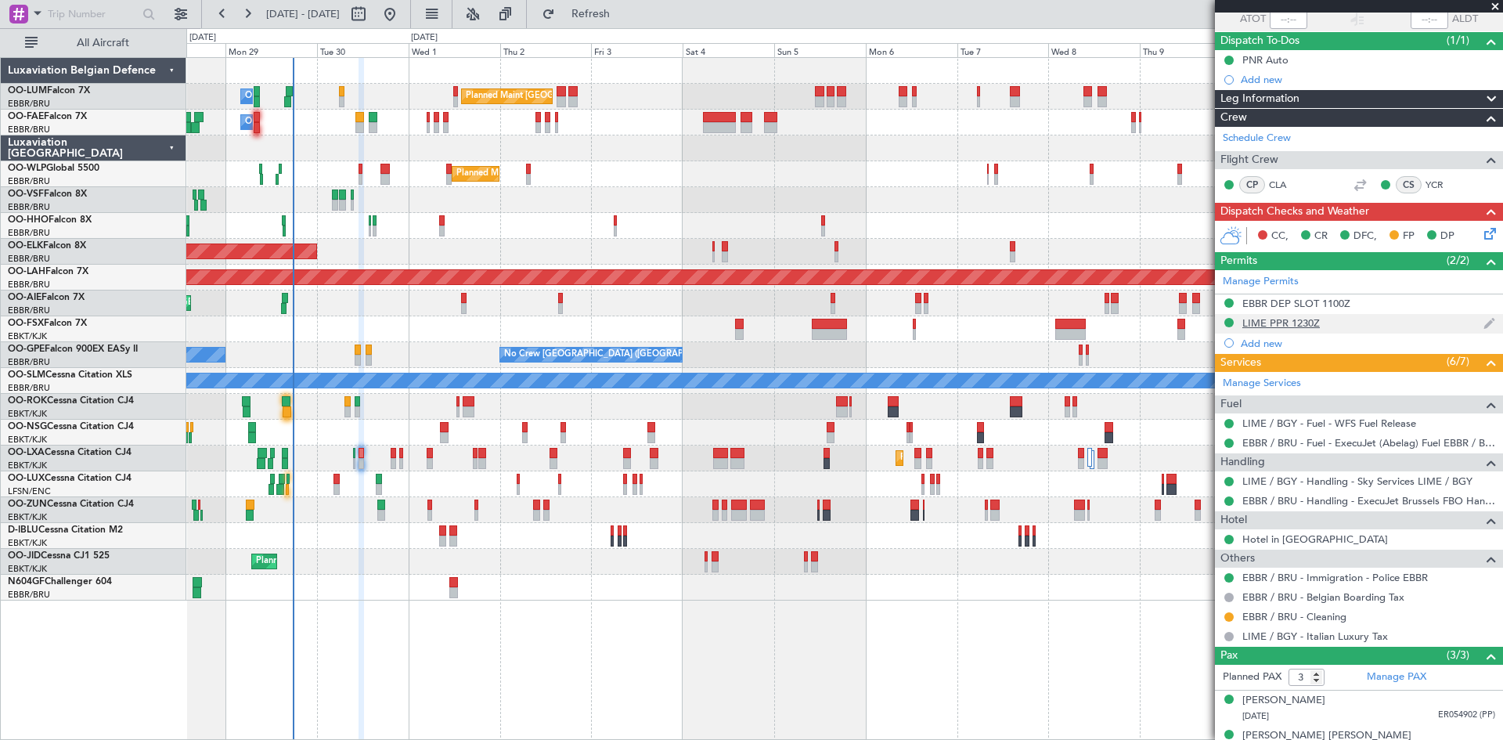
scroll to position [99, 0]
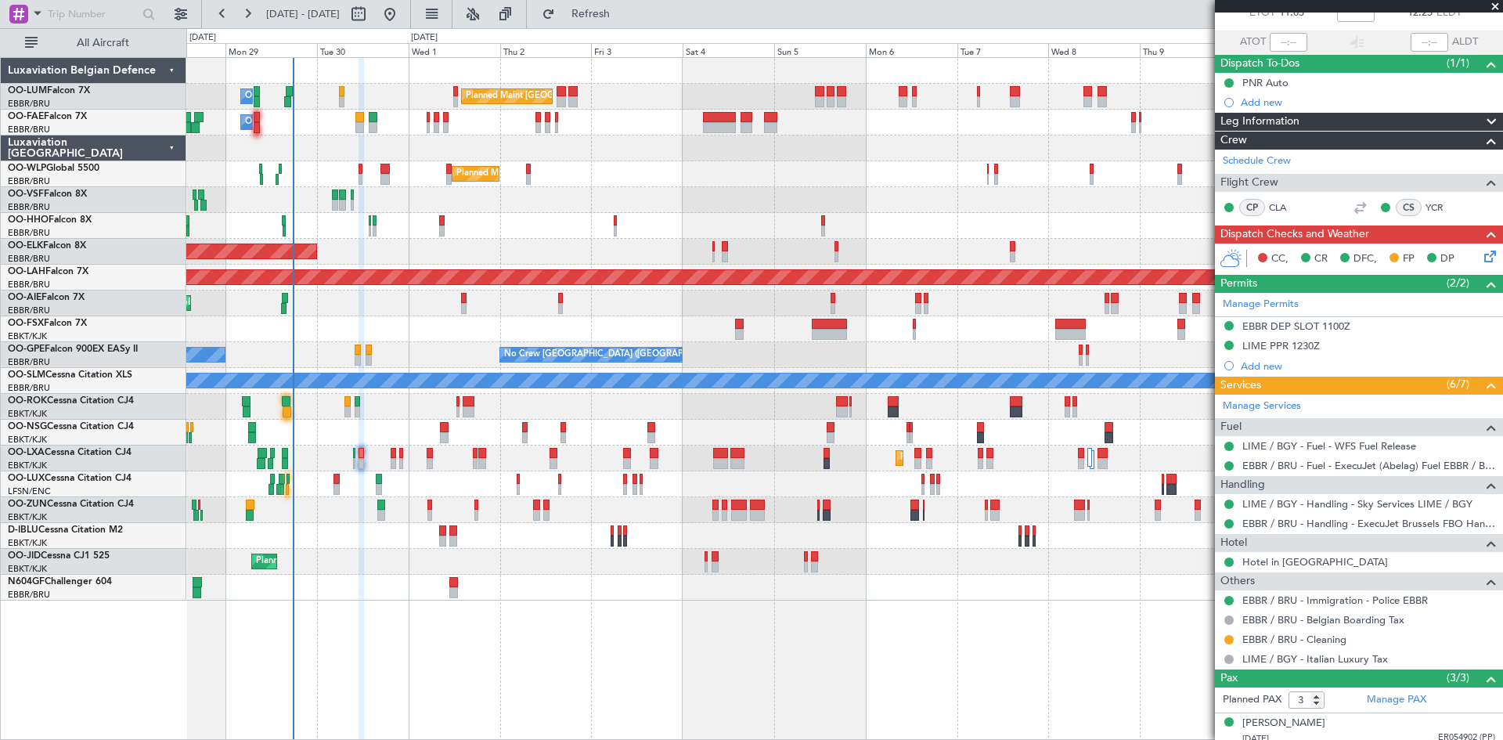
click at [1481, 255] on icon at bounding box center [1487, 253] width 13 height 13
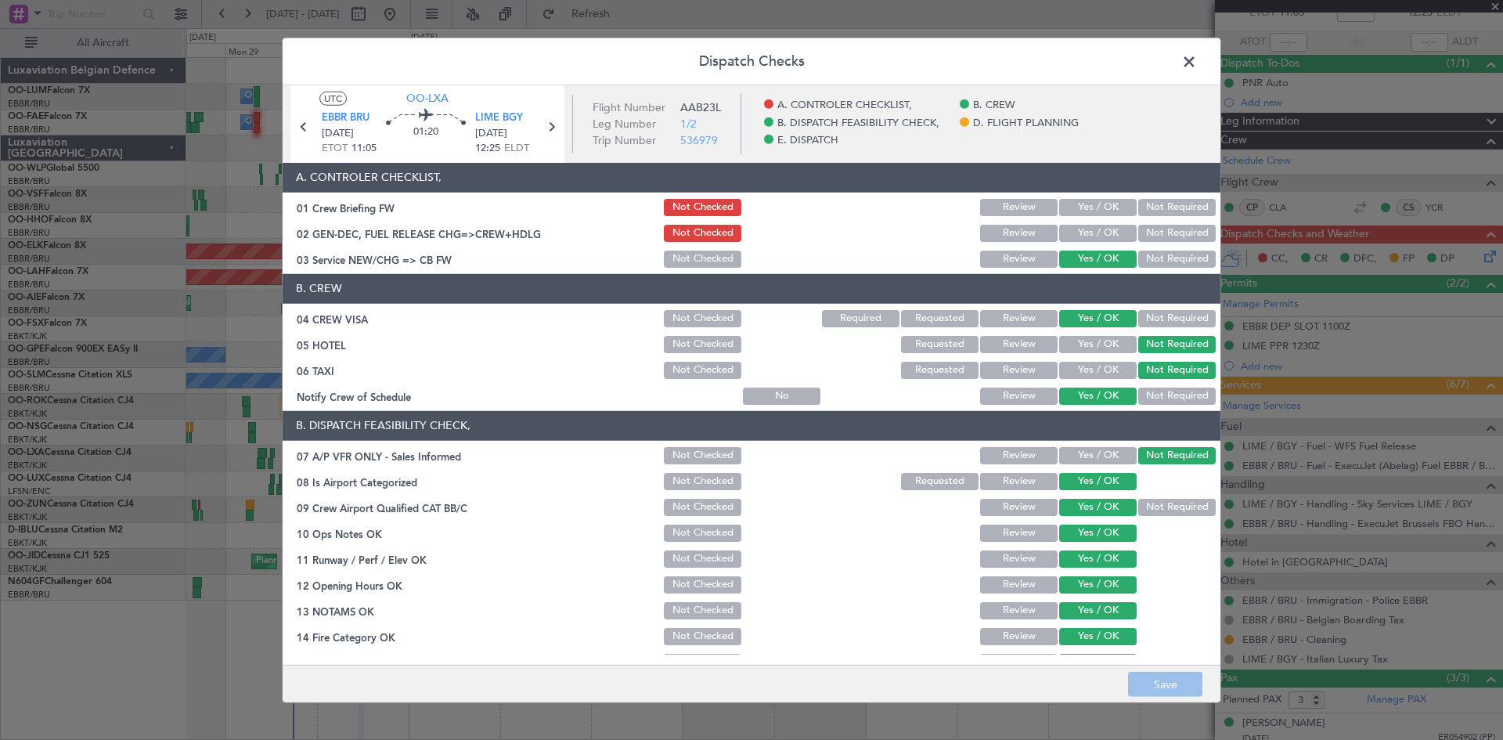
click at [1091, 203] on button "Yes / OK" at bounding box center [1097, 207] width 77 height 17
click at [1075, 232] on button "Yes / OK" at bounding box center [1097, 233] width 77 height 17
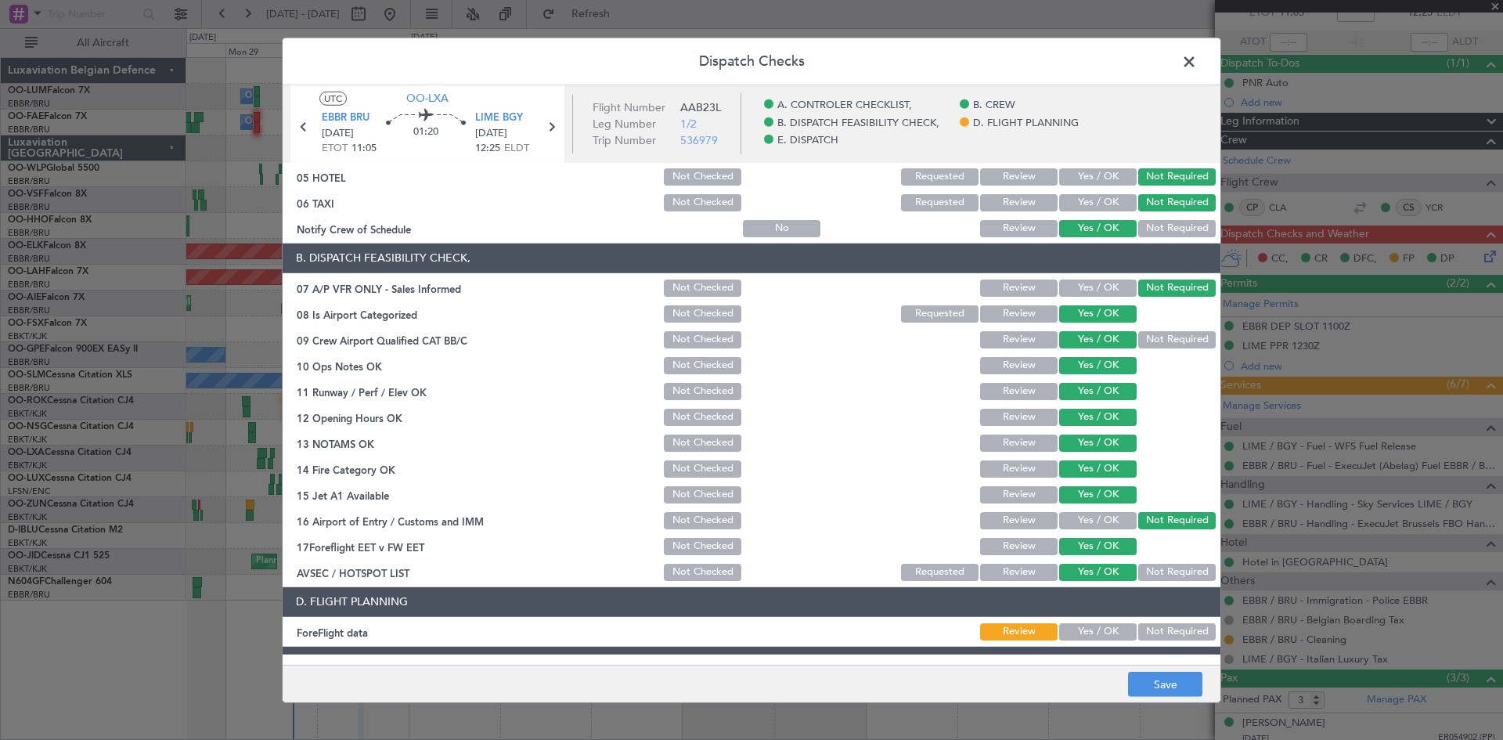
scroll to position [296, 0]
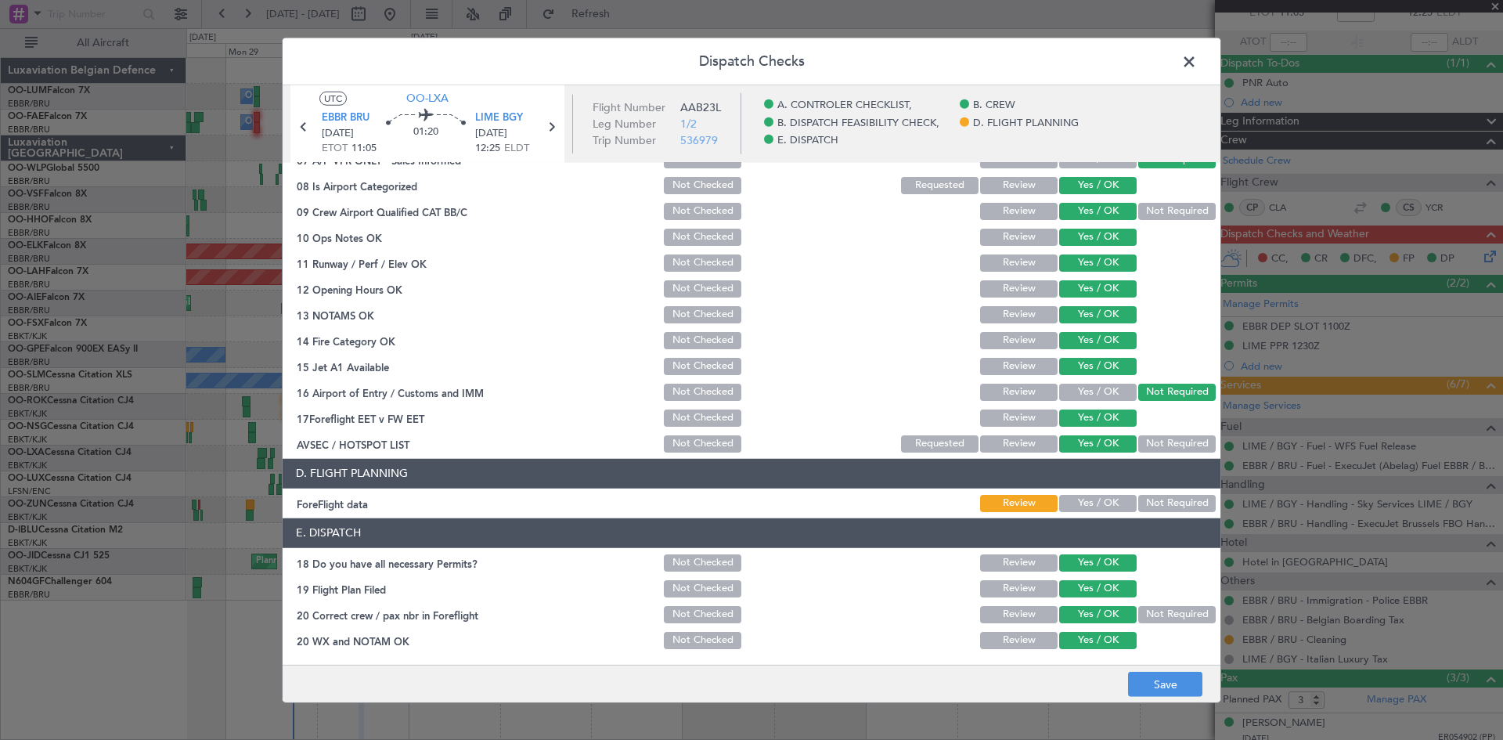
click at [1102, 501] on button "Yes / OK" at bounding box center [1097, 503] width 77 height 17
click at [1161, 675] on button "Save" at bounding box center [1165, 684] width 74 height 25
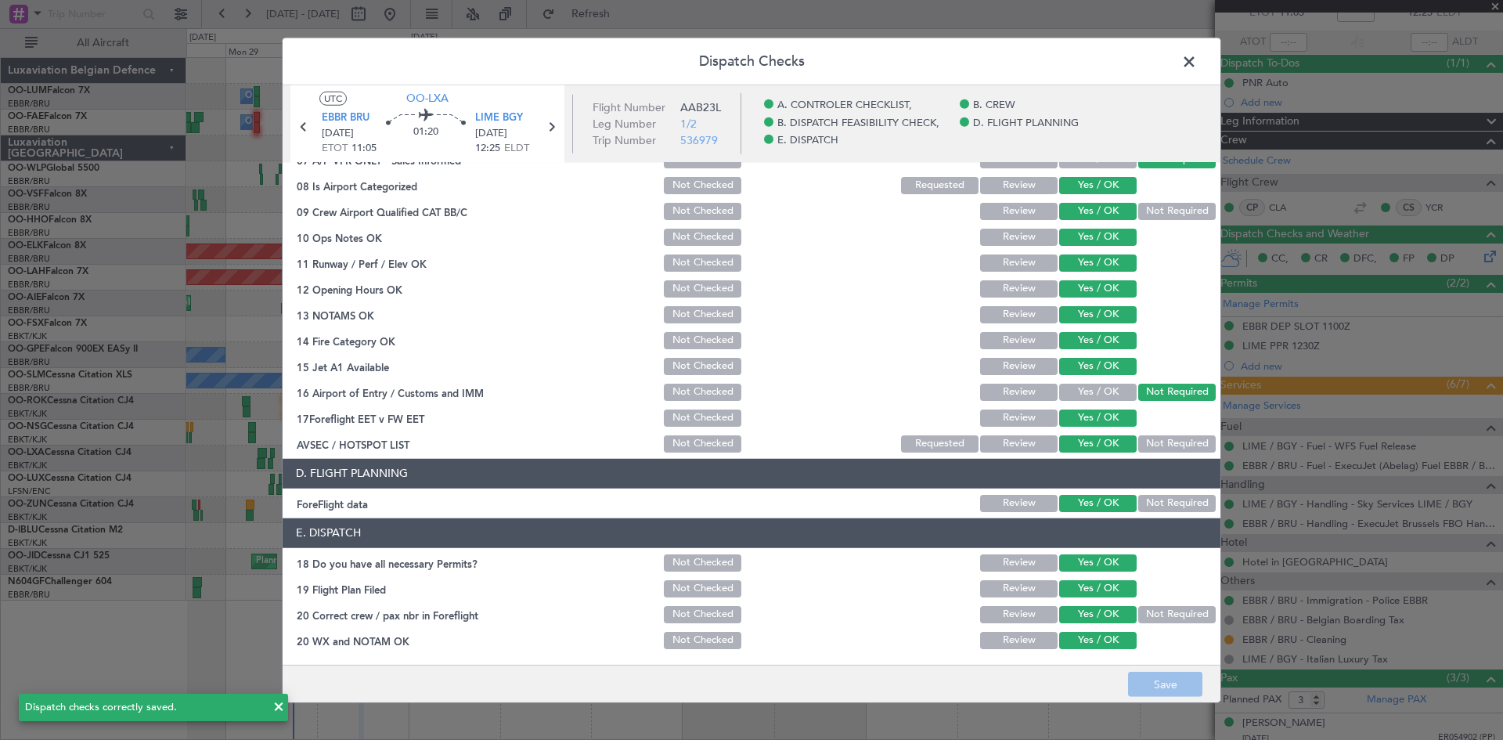
click at [1197, 59] on span at bounding box center [1197, 64] width 0 height 31
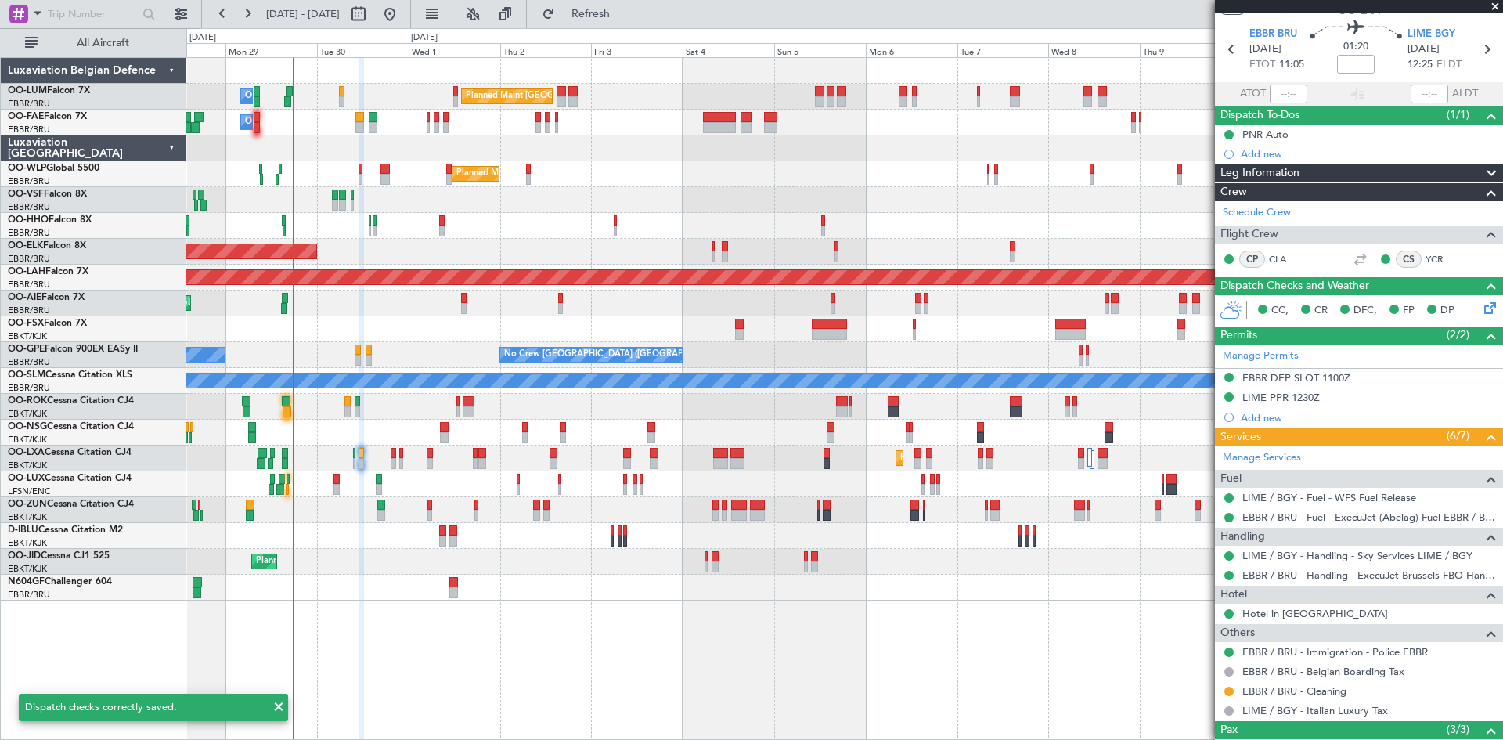
scroll to position [0, 0]
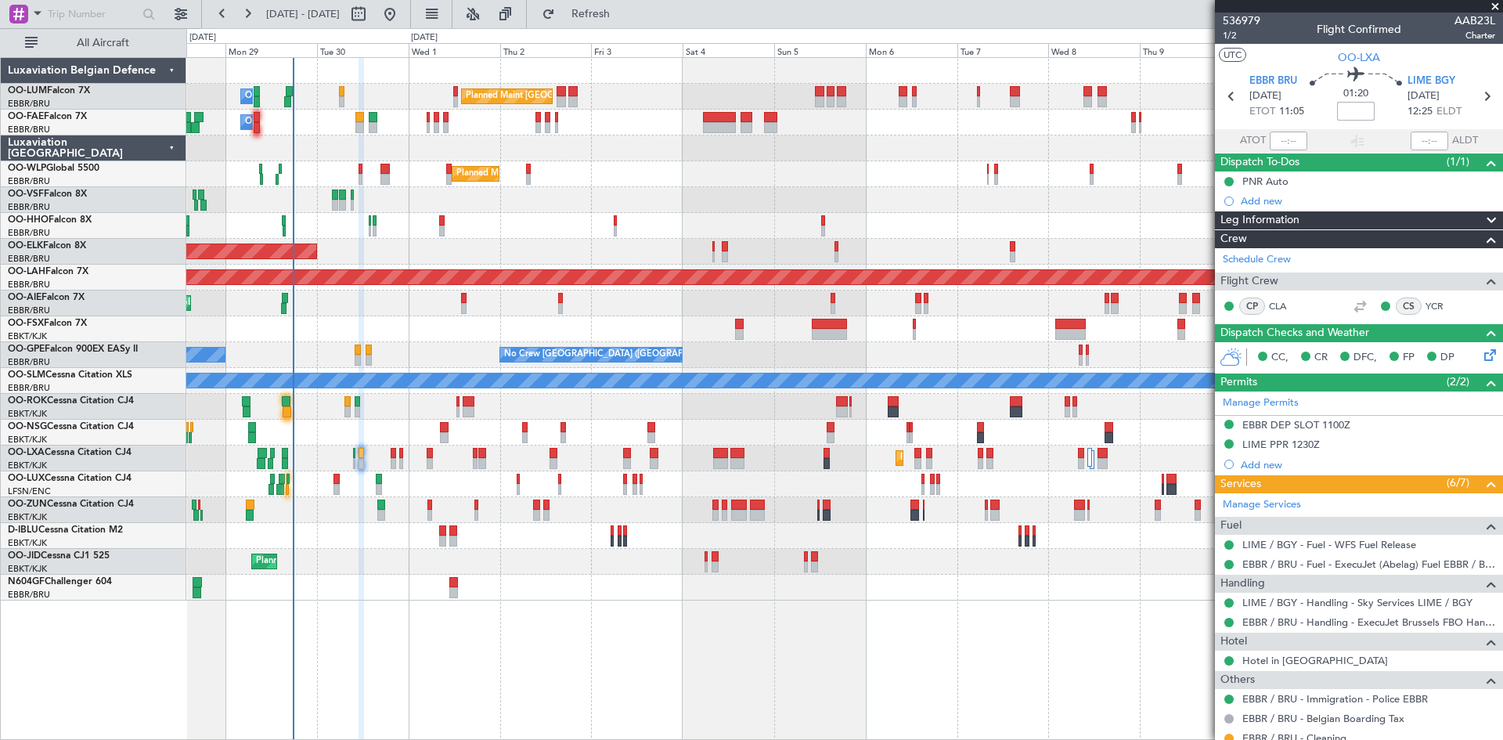
click at [1349, 110] on input at bounding box center [1356, 111] width 38 height 19
click at [1305, 99] on div "01:20 -10" at bounding box center [1355, 96] width 103 height 58
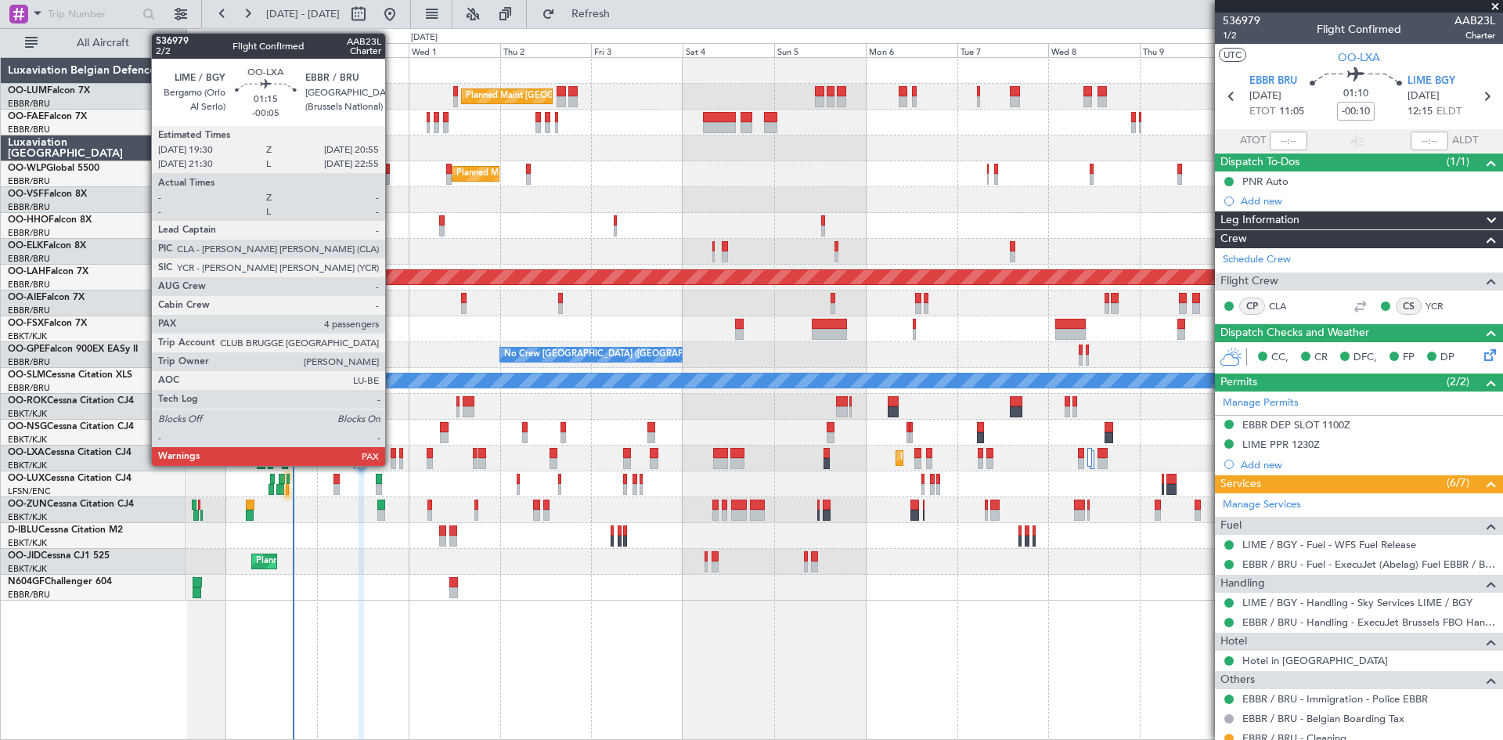
click at [392, 454] on div at bounding box center [393, 453] width 5 height 11
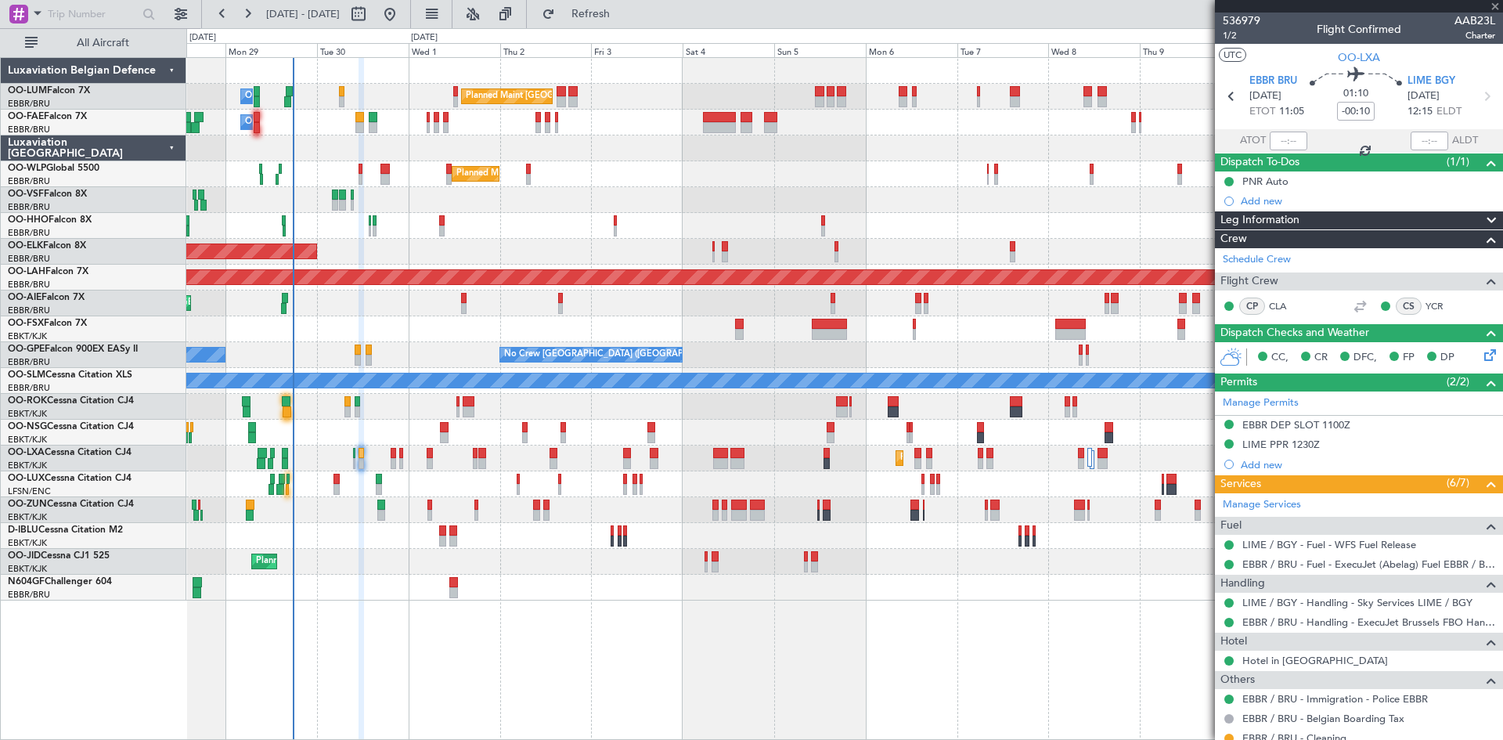
type input "-00:05"
type input "4"
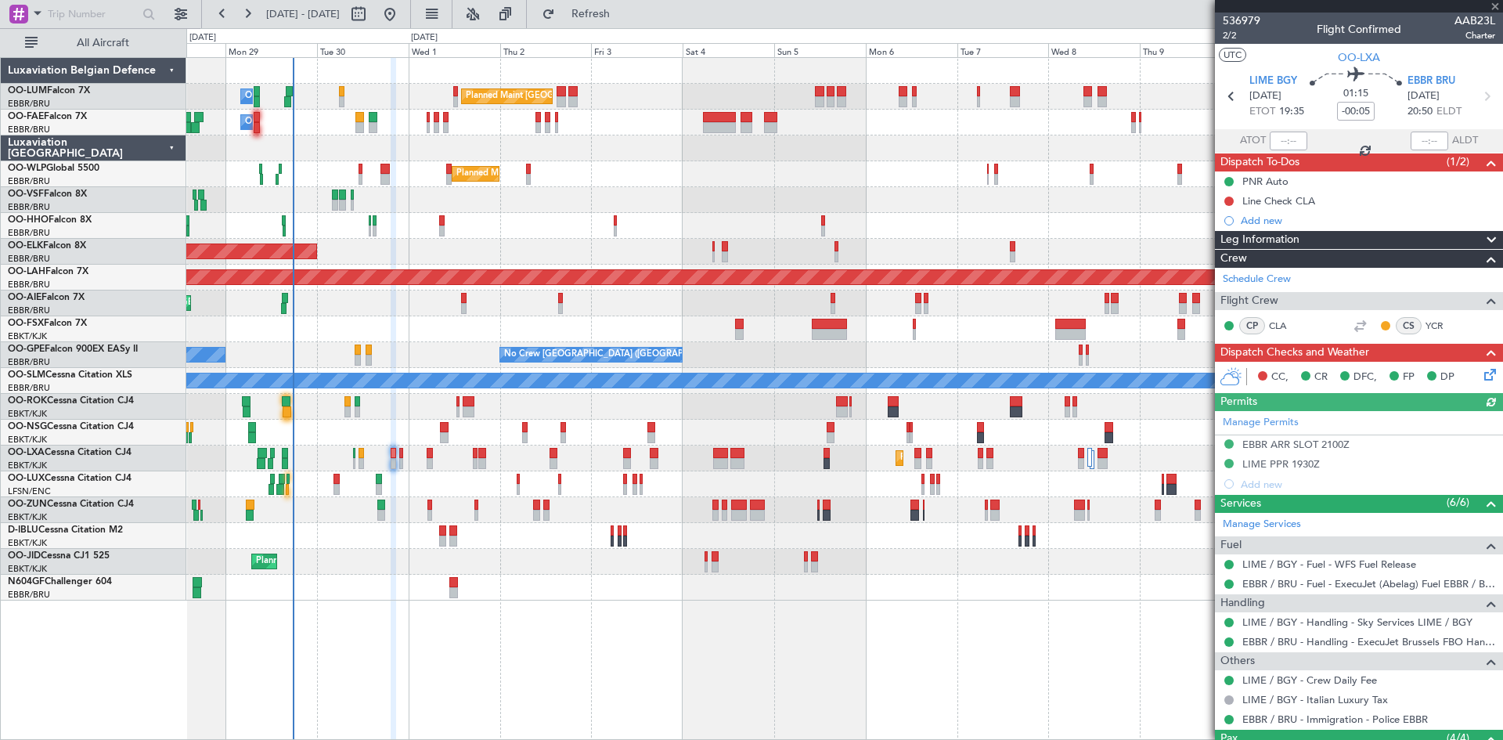
click at [1481, 369] on icon at bounding box center [1487, 372] width 13 height 13
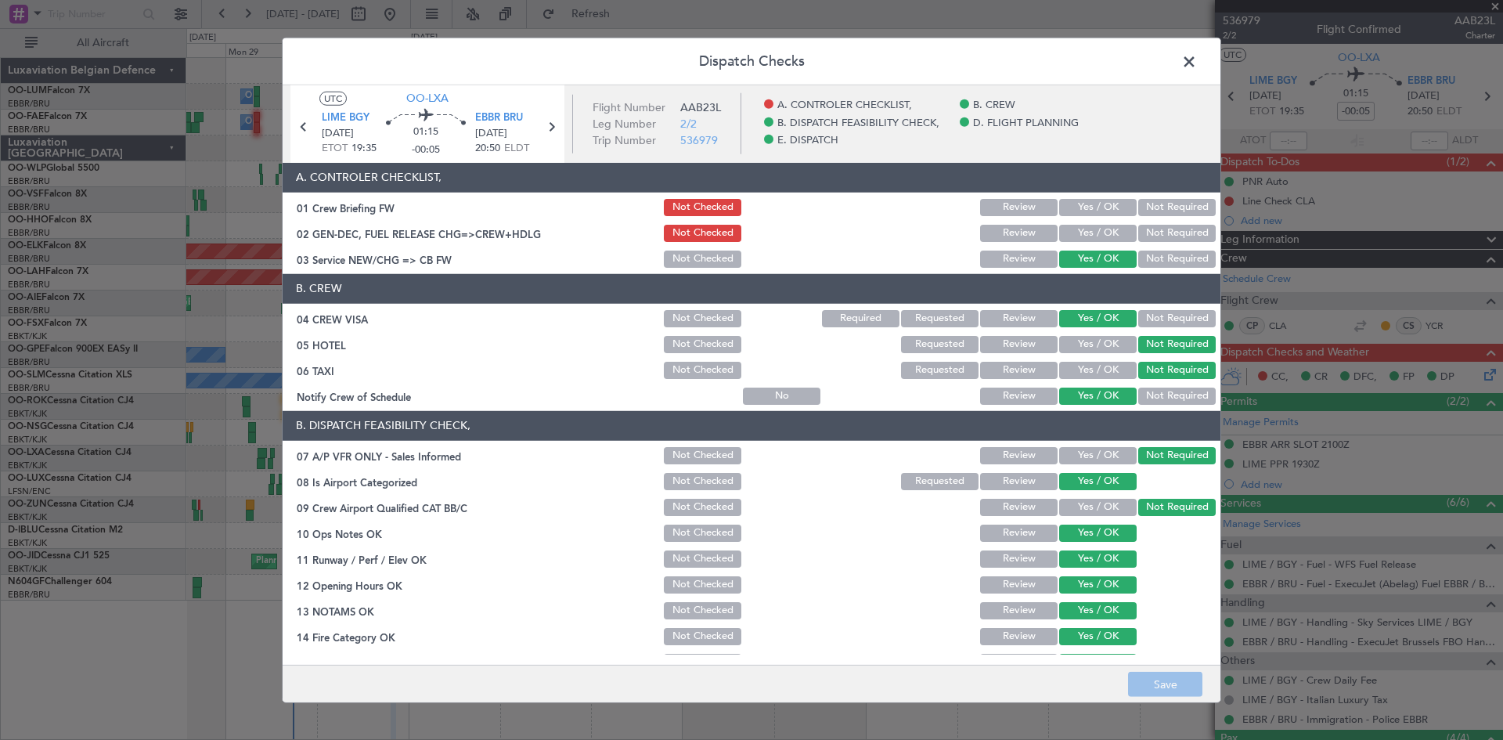
click at [1090, 204] on button "Yes / OK" at bounding box center [1097, 207] width 77 height 17
click at [1089, 226] on button "Yes / OK" at bounding box center [1097, 233] width 77 height 17
click at [1165, 690] on button "Save" at bounding box center [1165, 684] width 74 height 25
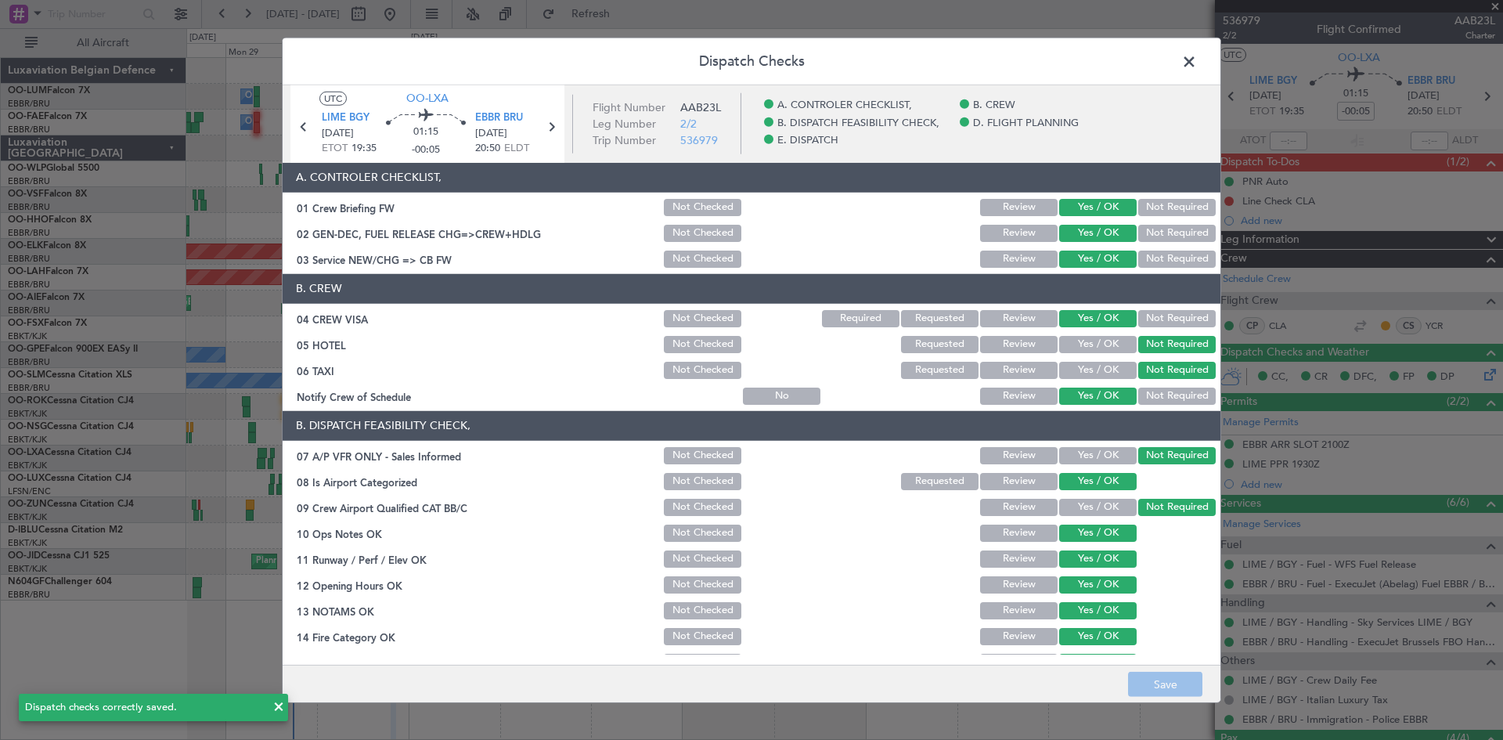
click at [1197, 60] on span at bounding box center [1197, 64] width 0 height 31
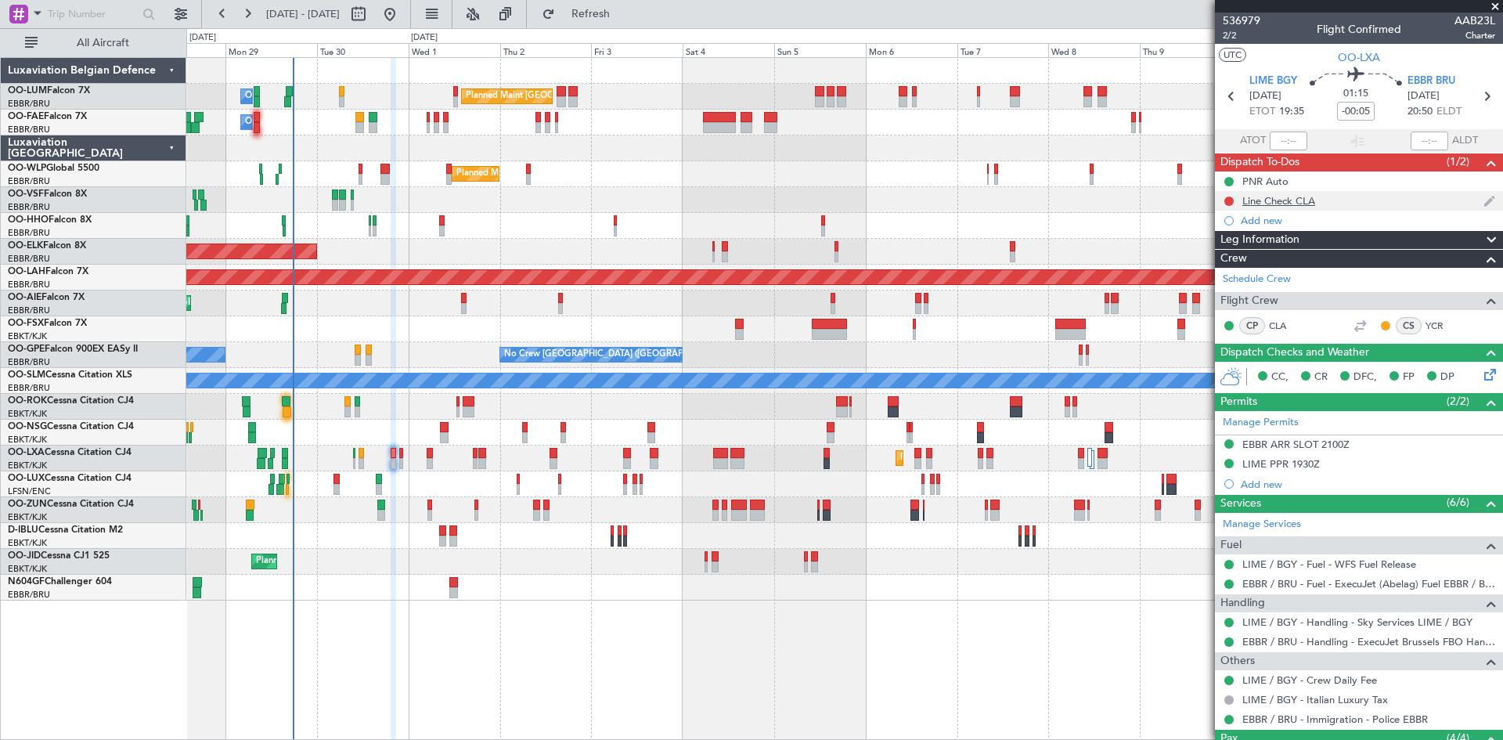
click at [1227, 195] on div at bounding box center [1229, 201] width 13 height 13
click at [1230, 199] on button at bounding box center [1228, 200] width 9 height 9
click at [1221, 271] on span "Completed" at bounding box center [1236, 270] width 52 height 16
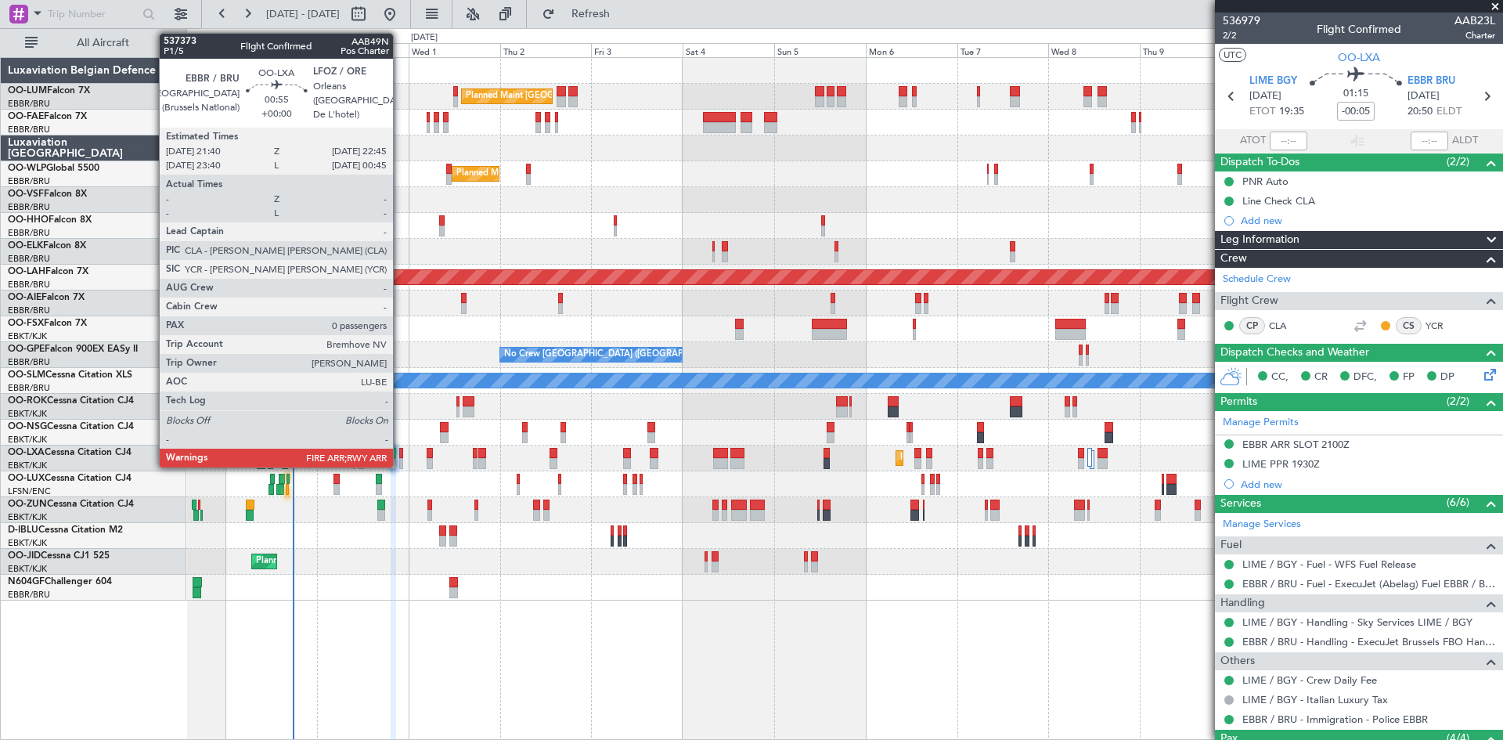
click at [400, 456] on div at bounding box center [401, 453] width 5 height 11
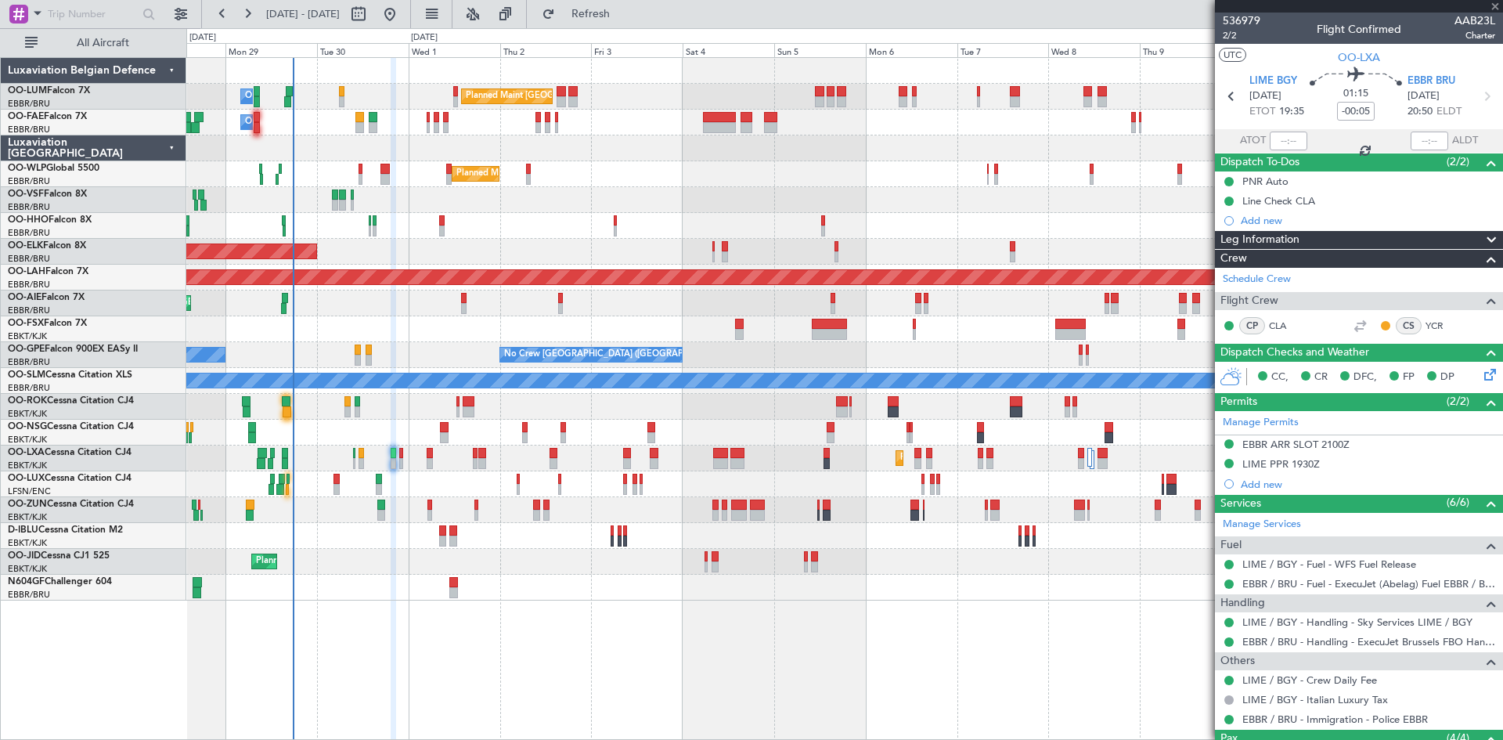
type input "0"
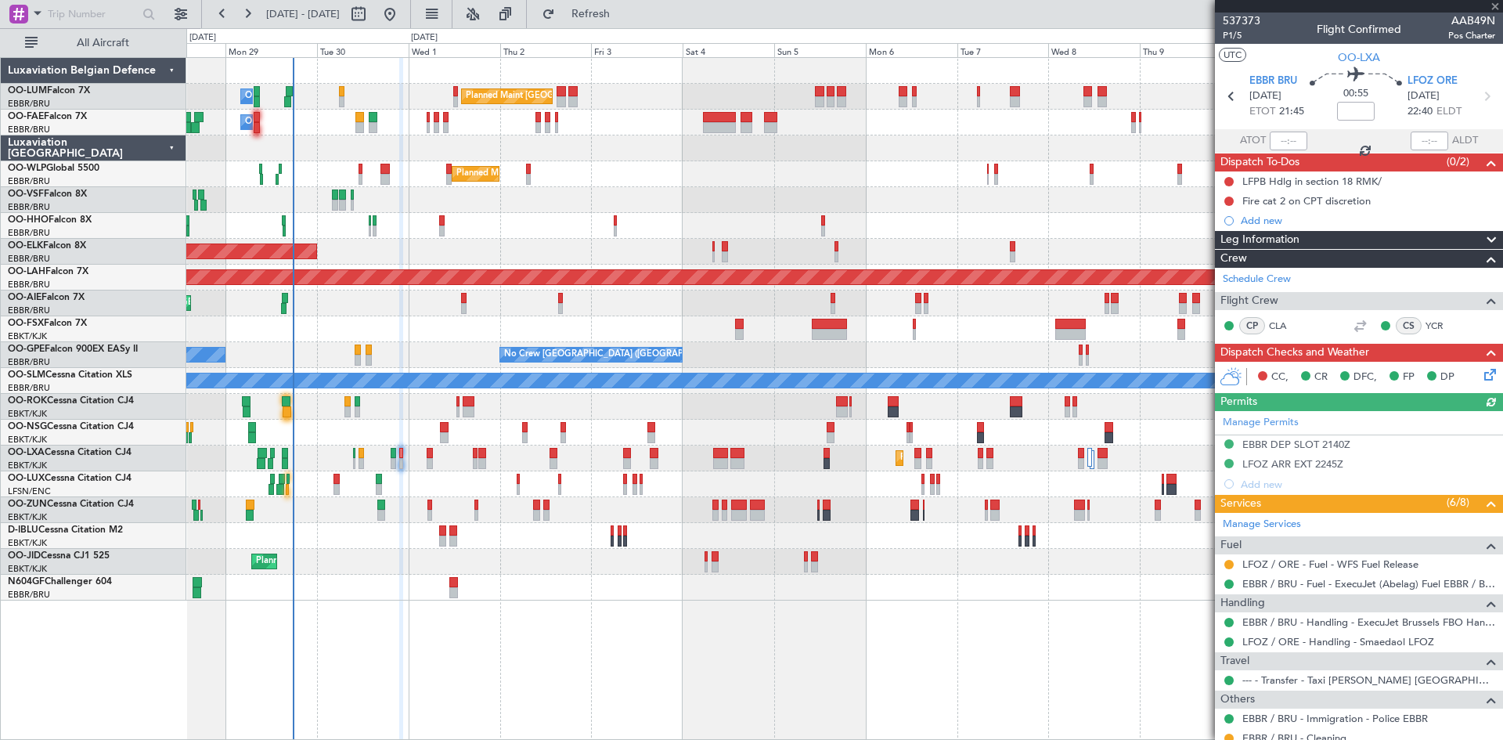
click at [1481, 376] on icon at bounding box center [1487, 372] width 13 height 13
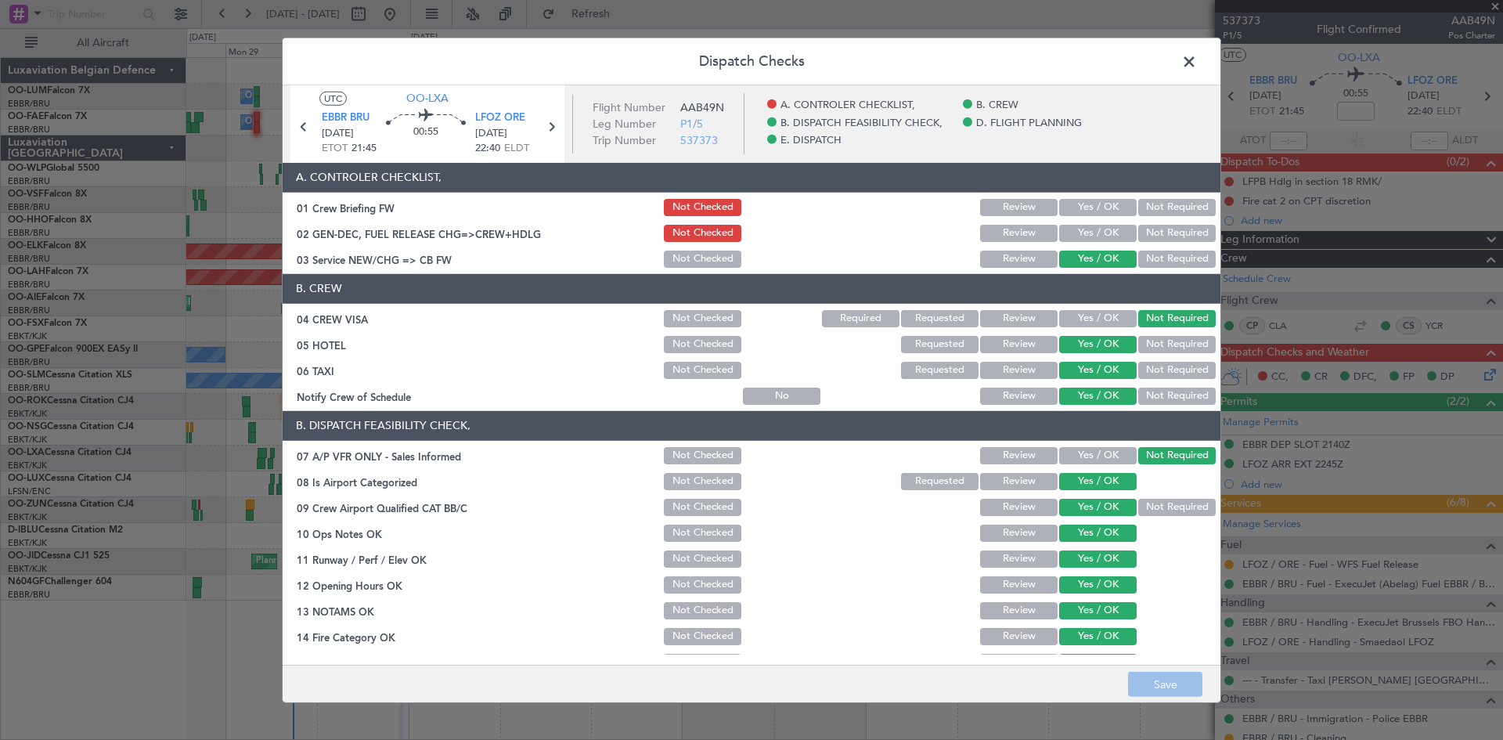
click at [1072, 206] on button "Yes / OK" at bounding box center [1097, 207] width 77 height 17
click at [1089, 227] on button "Yes / OK" at bounding box center [1097, 233] width 77 height 17
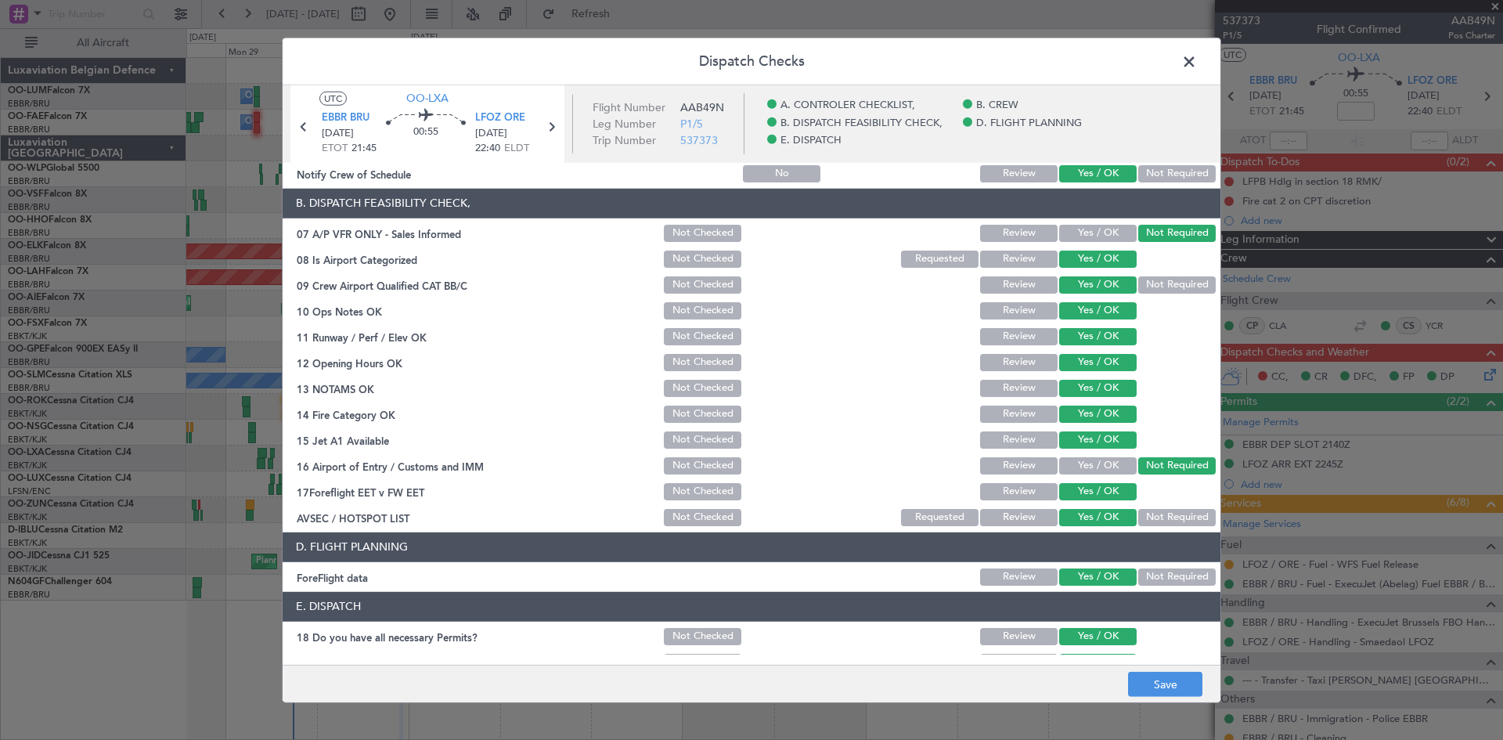
scroll to position [296, 0]
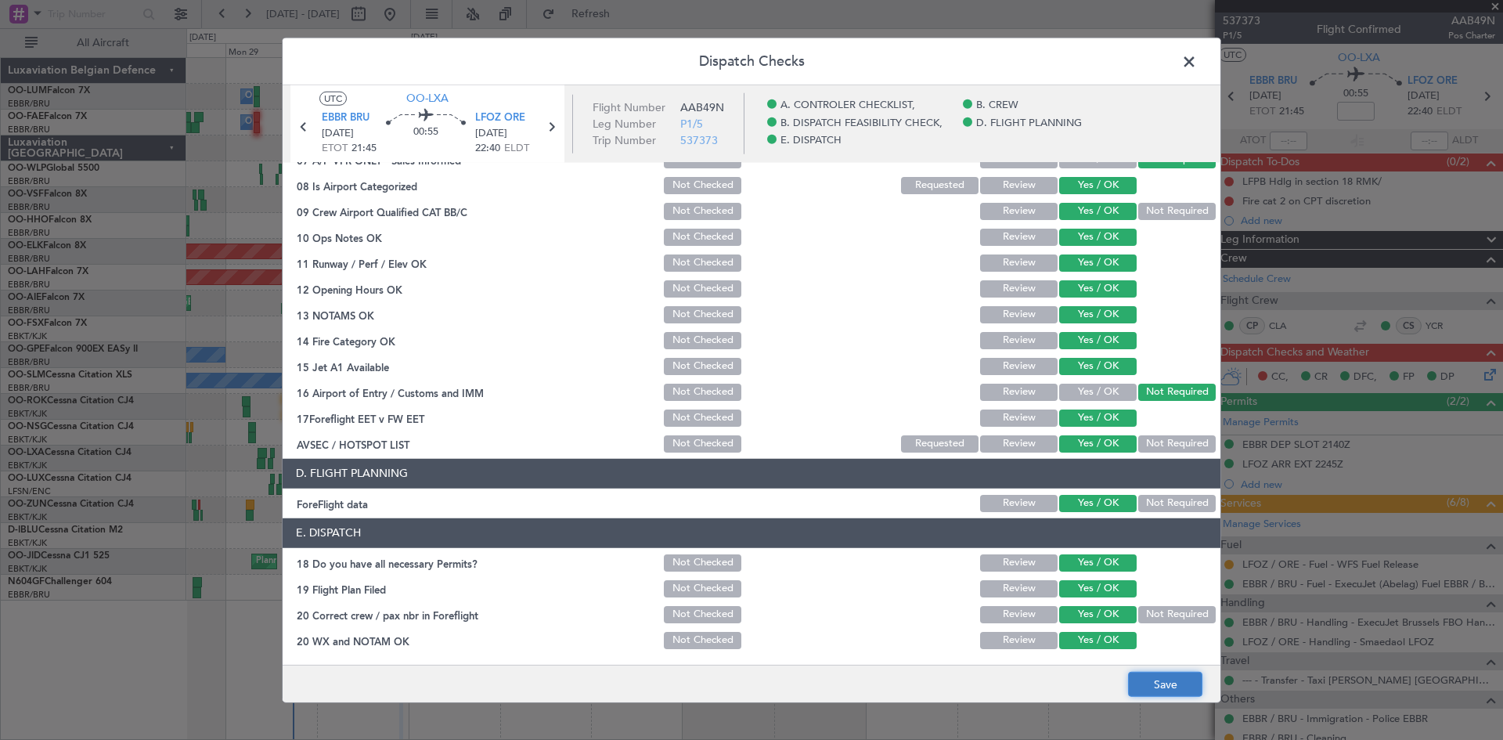
click at [1164, 689] on button "Save" at bounding box center [1165, 684] width 74 height 25
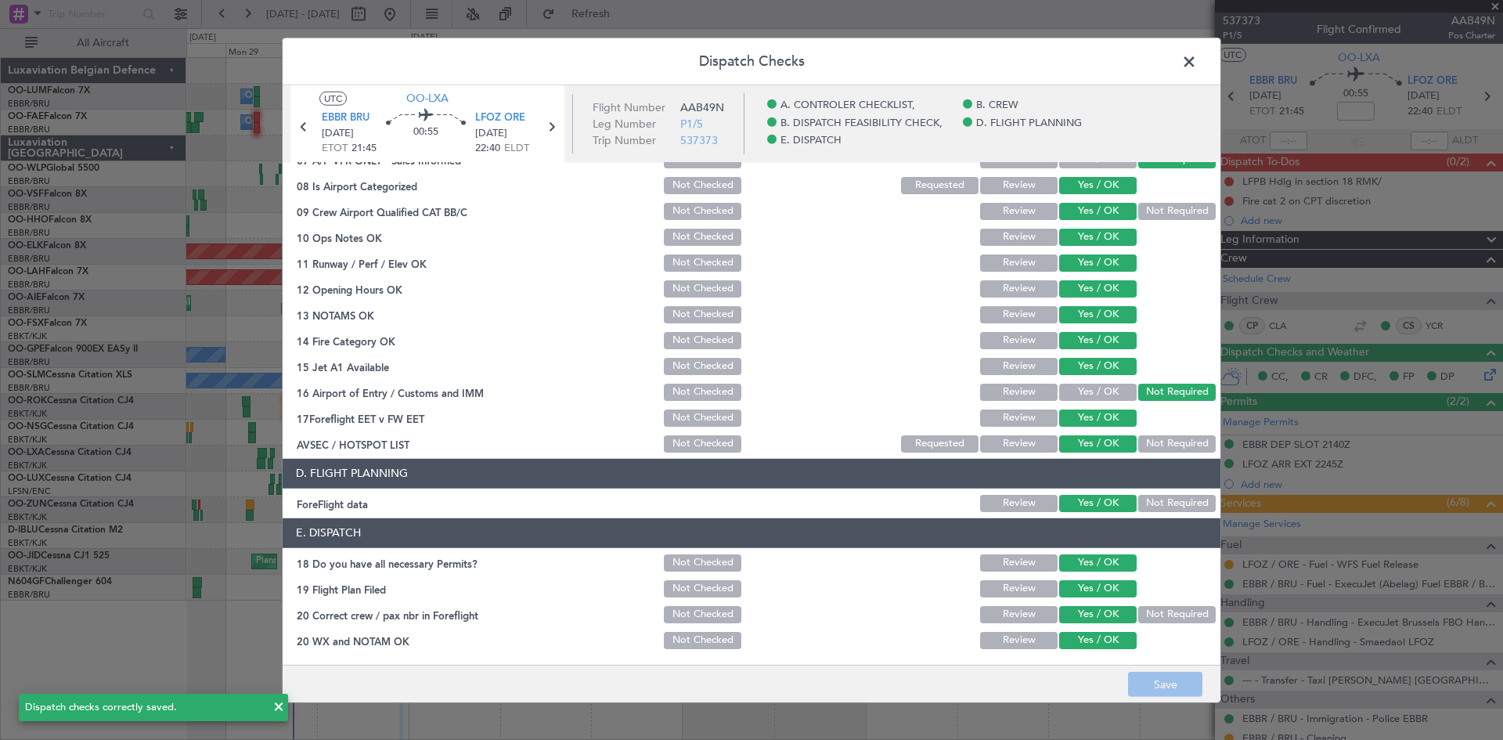
click at [1197, 64] on span at bounding box center [1197, 64] width 0 height 31
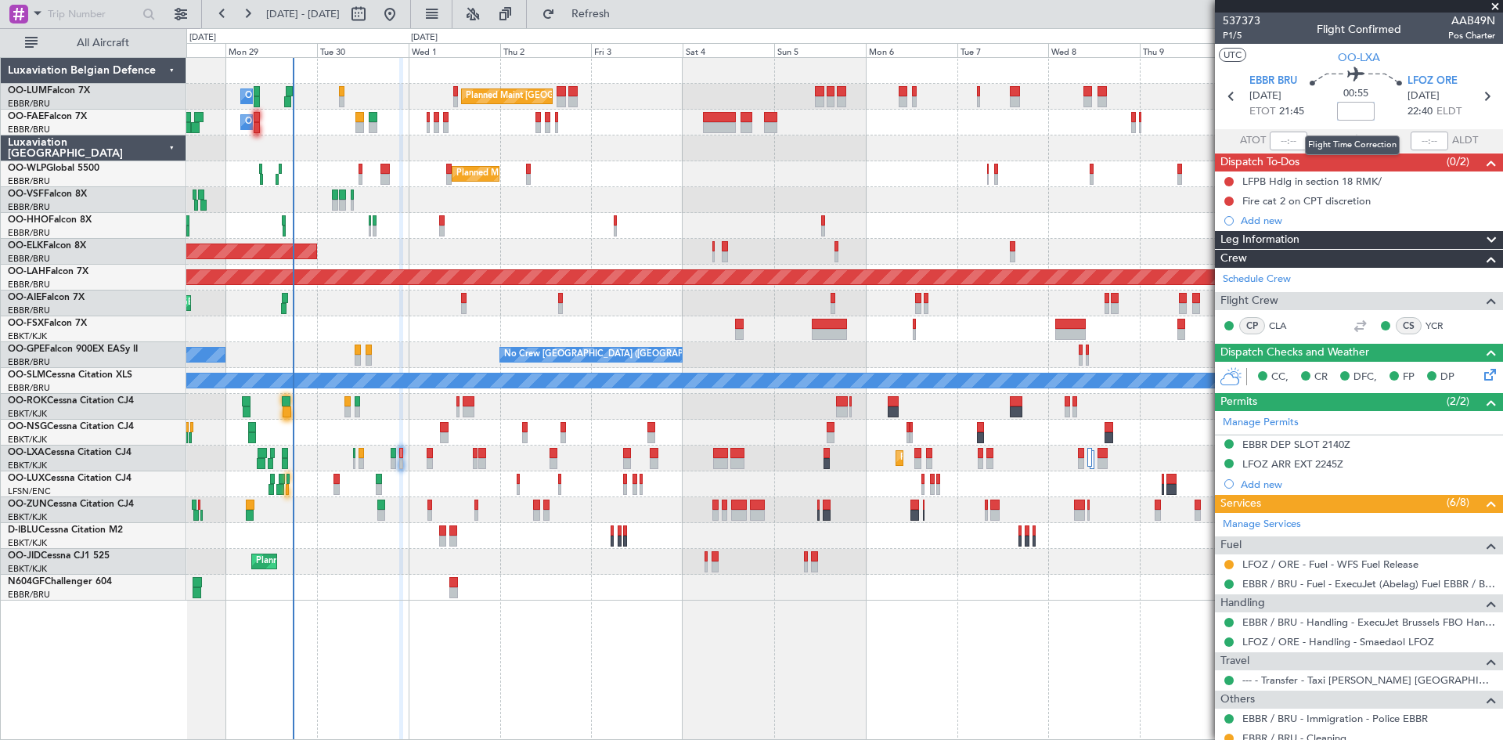
click at [1345, 110] on input at bounding box center [1356, 111] width 38 height 19
click at [1314, 91] on mat-tooltip-component "[GEOGRAPHIC_DATA] (Brussels National) Cat A" at bounding box center [1301, 115] width 194 height 54
type input "-00:05"
click at [1229, 181] on button at bounding box center [1228, 181] width 9 height 9
click at [1231, 255] on span "Completed" at bounding box center [1236, 251] width 52 height 16
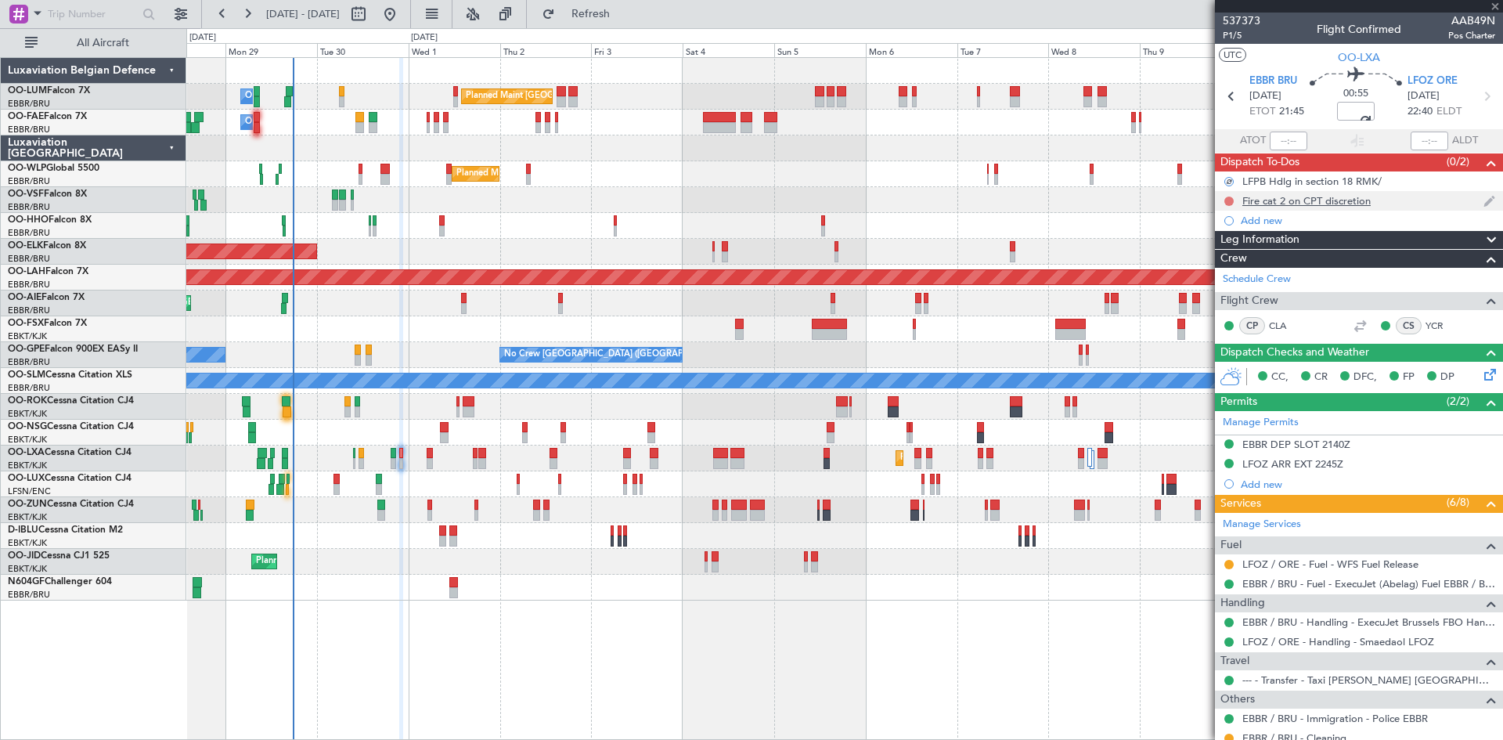
click at [1227, 198] on button at bounding box center [1228, 200] width 9 height 9
click at [1230, 249] on span "In Progress" at bounding box center [1236, 247] width 53 height 16
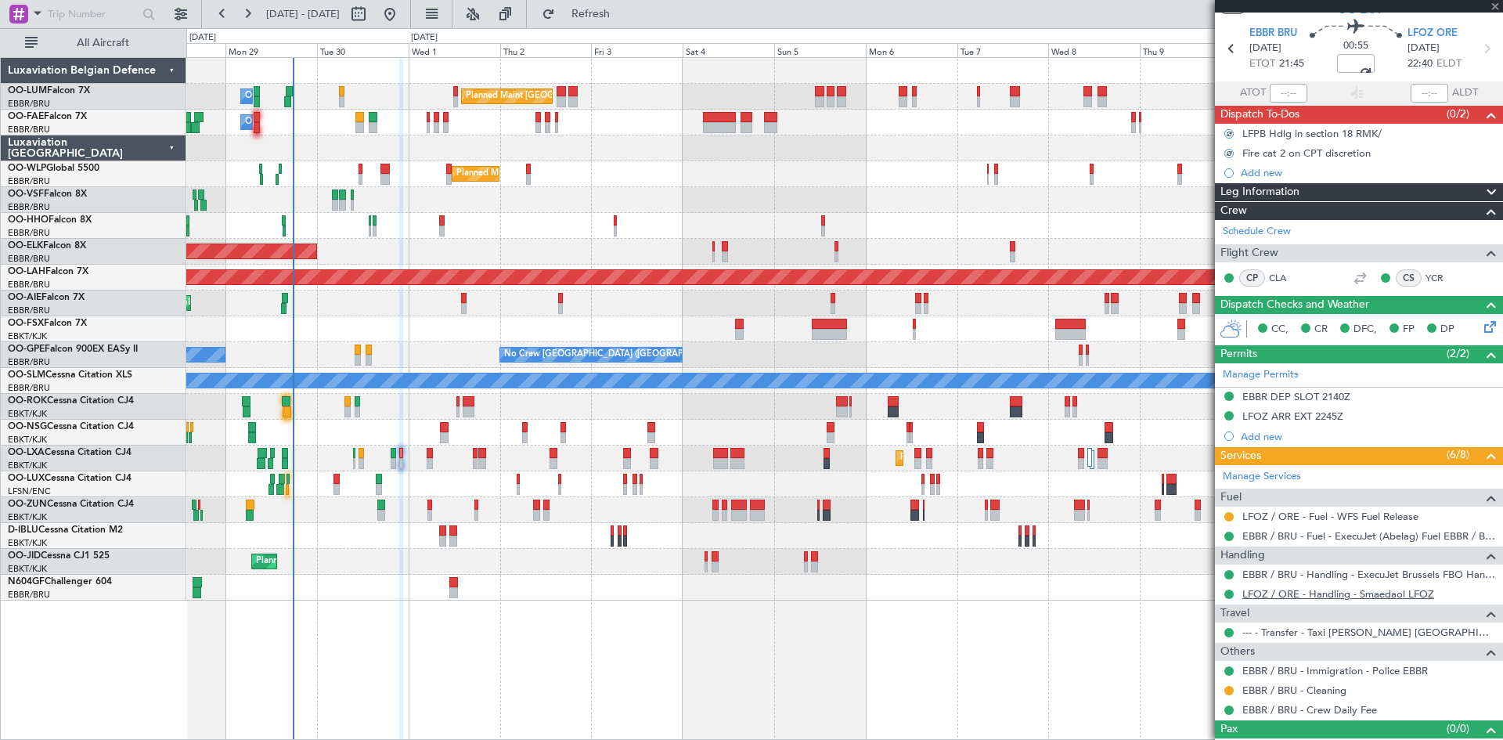
scroll to position [71, 0]
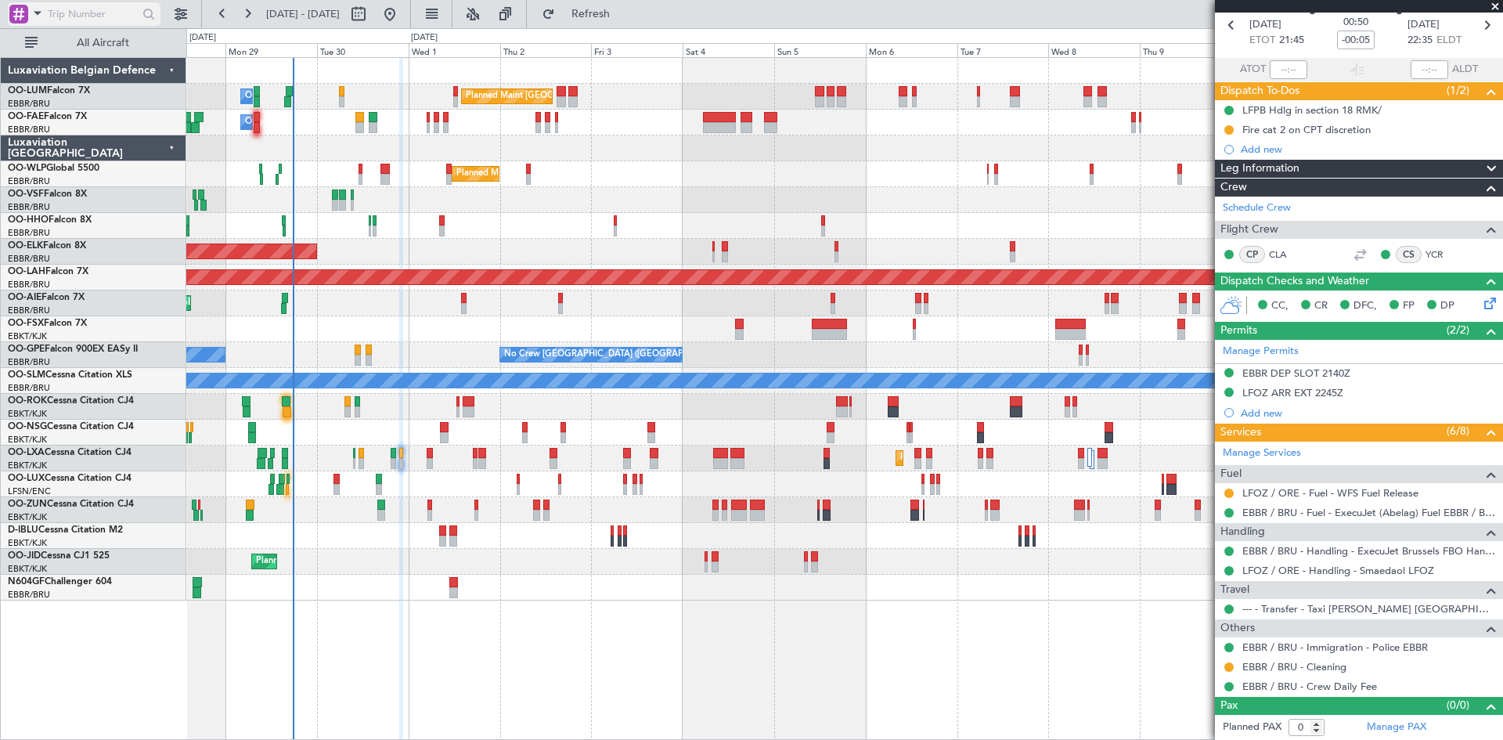
click at [98, 20] on input "text" at bounding box center [93, 13] width 90 height 23
click at [43, 16] on span at bounding box center [37, 13] width 19 height 20
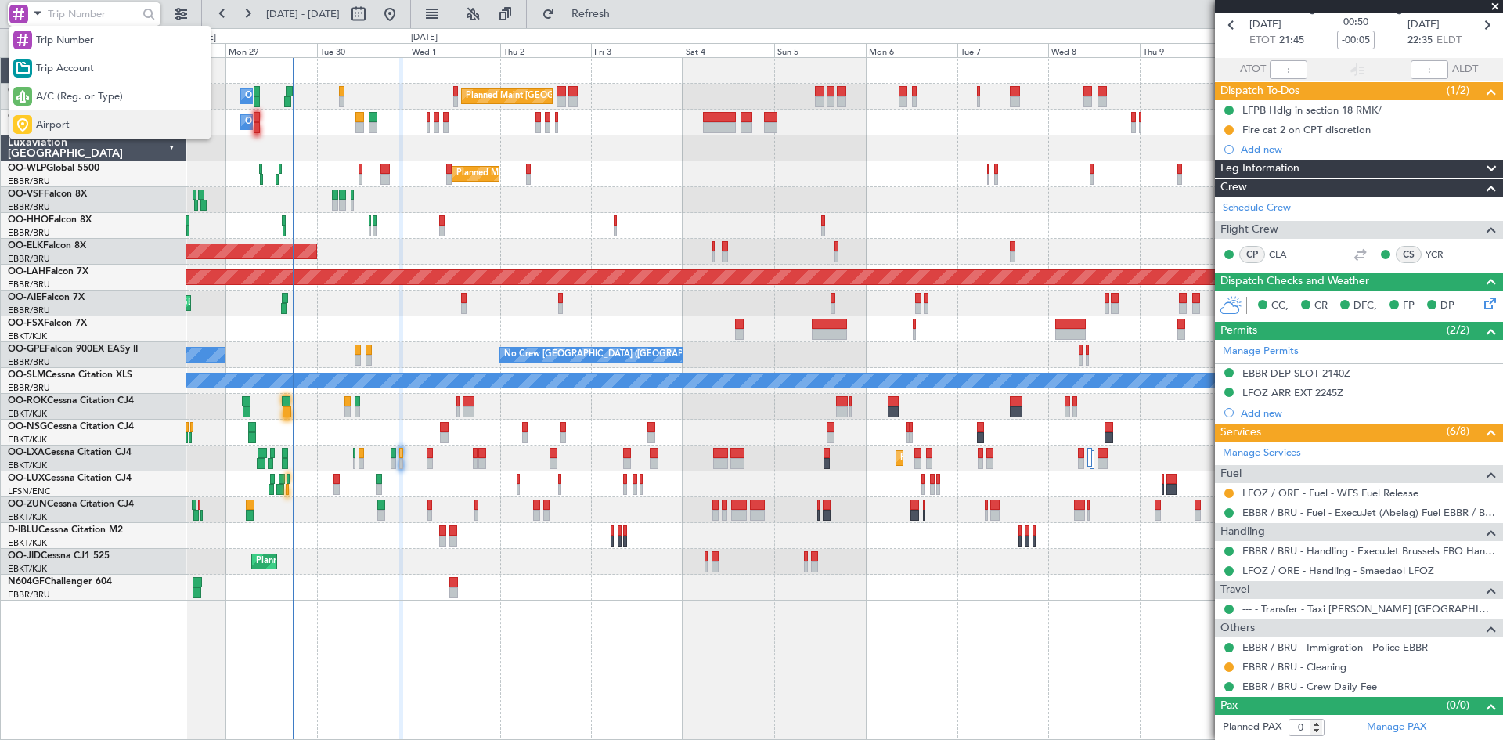
click at [67, 118] on span "Airport" at bounding box center [53, 125] width 34 height 16
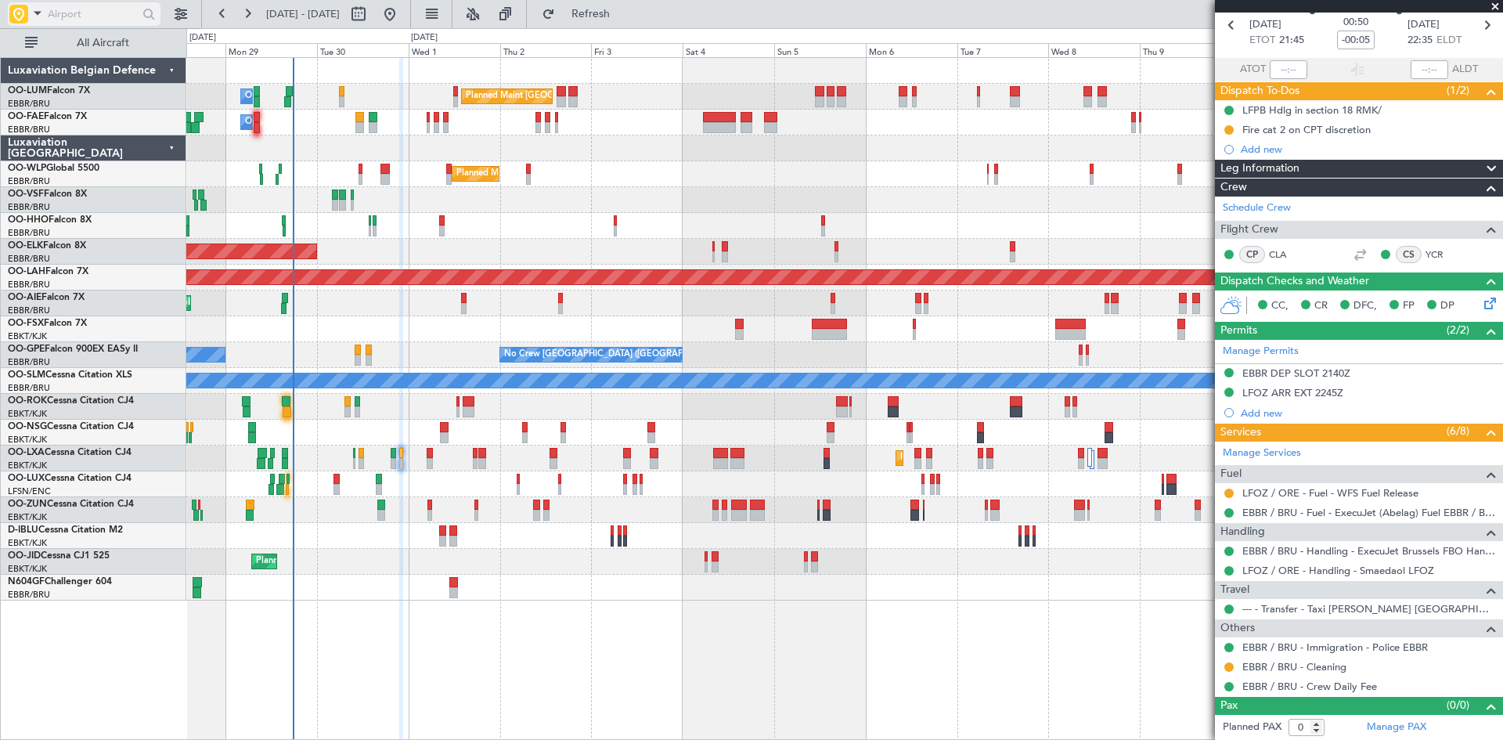
click at [74, 10] on input "text" at bounding box center [93, 13] width 90 height 23
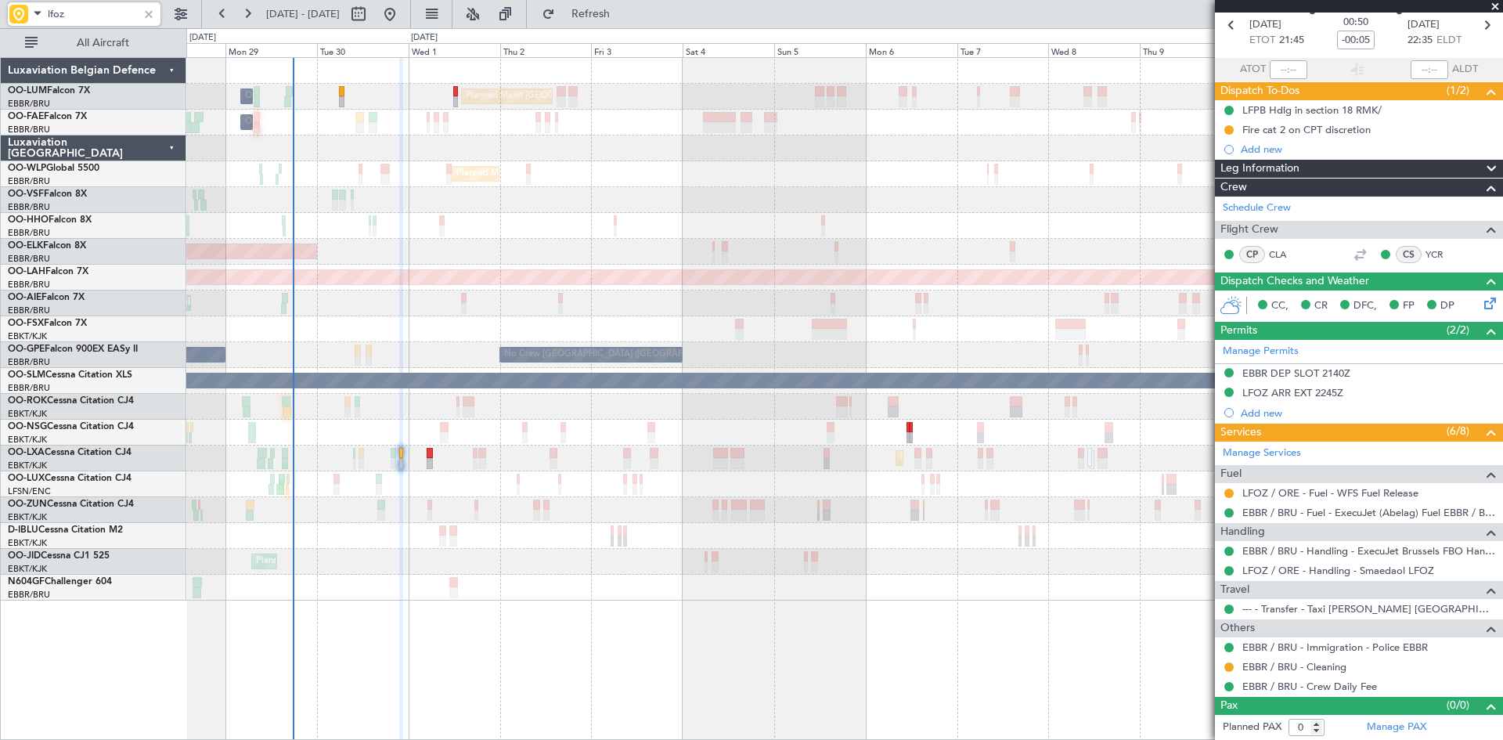
type input "lfoz"
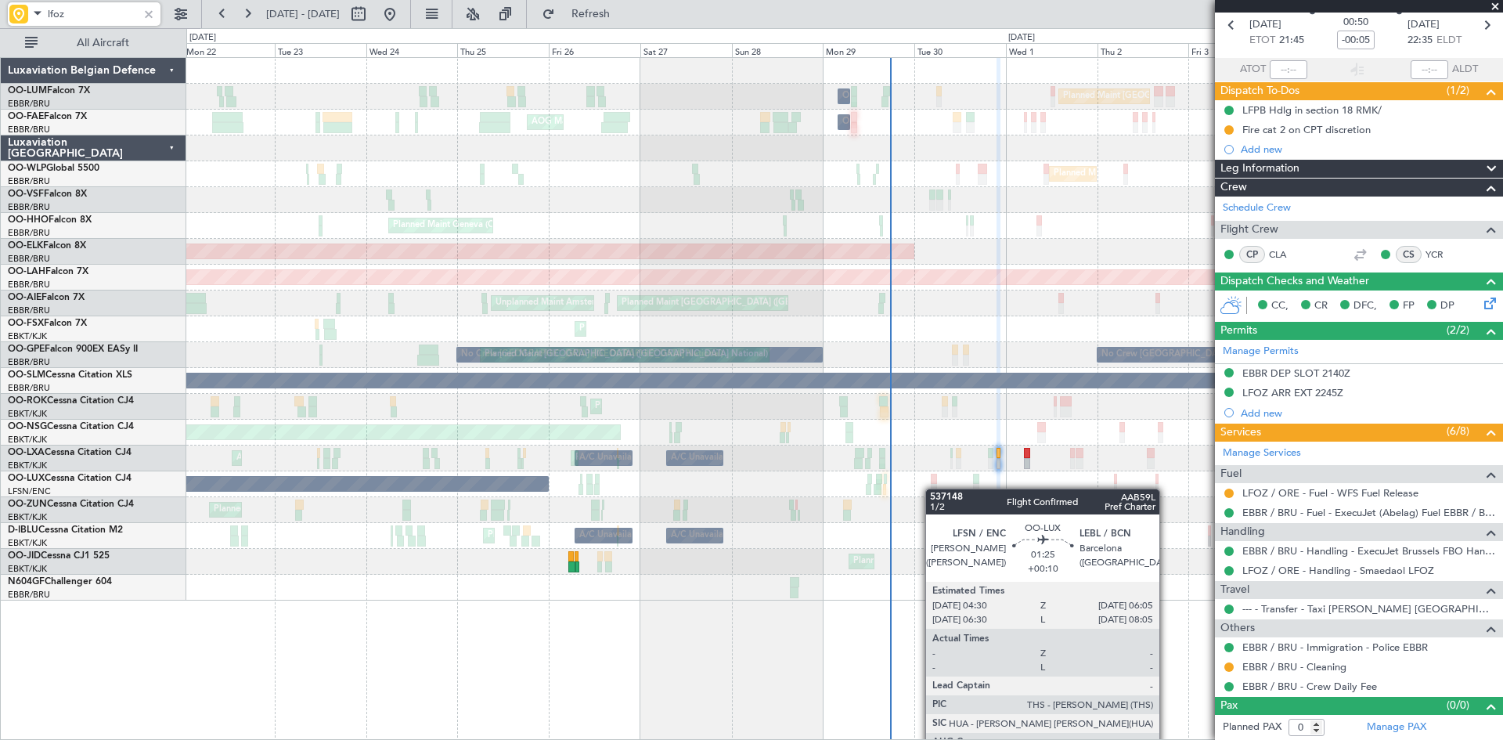
click at [940, 491] on div "Planned Maint Brussels (Brussels National) Owner Melsbroek Air Base Planned Mai…" at bounding box center [844, 329] width 1316 height 542
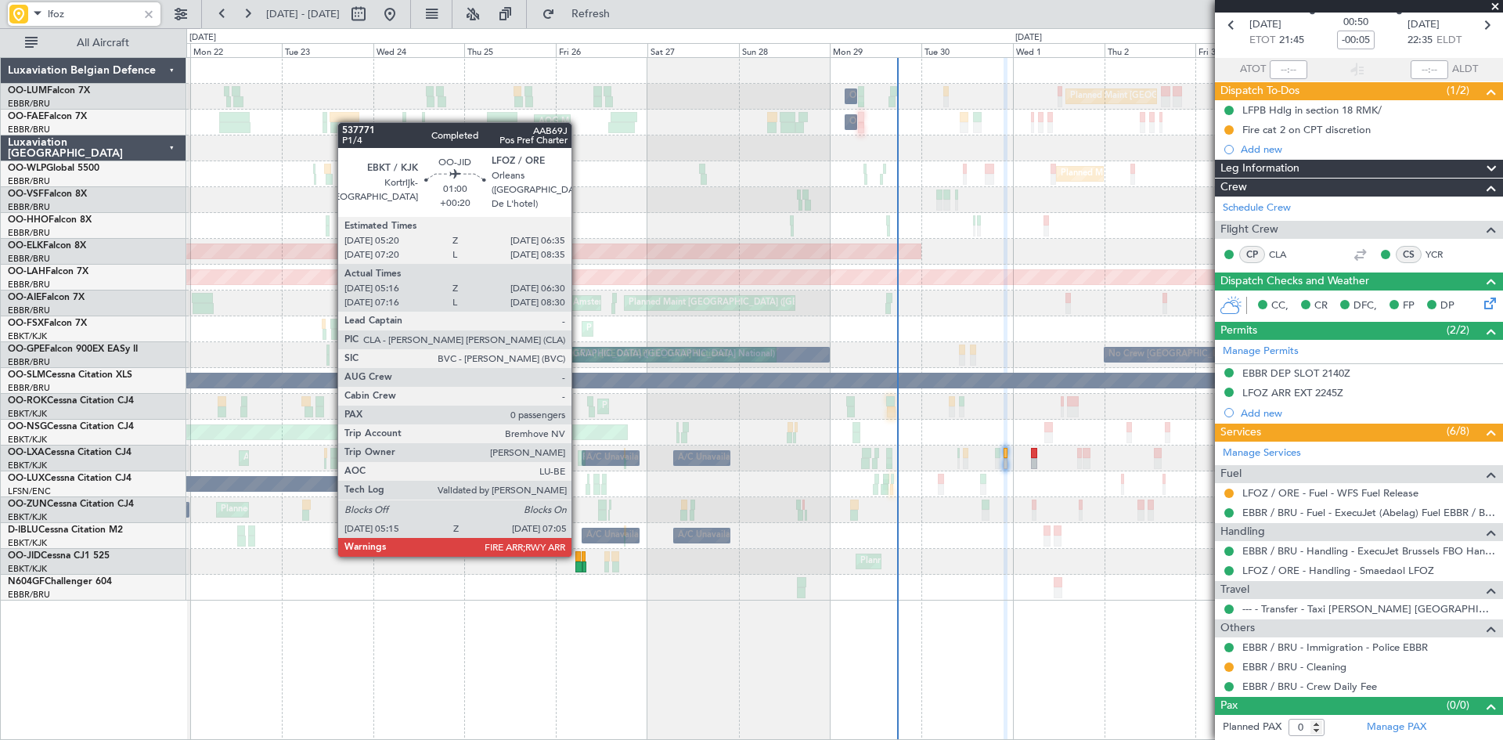
click at [578, 555] on div at bounding box center [577, 556] width 5 height 11
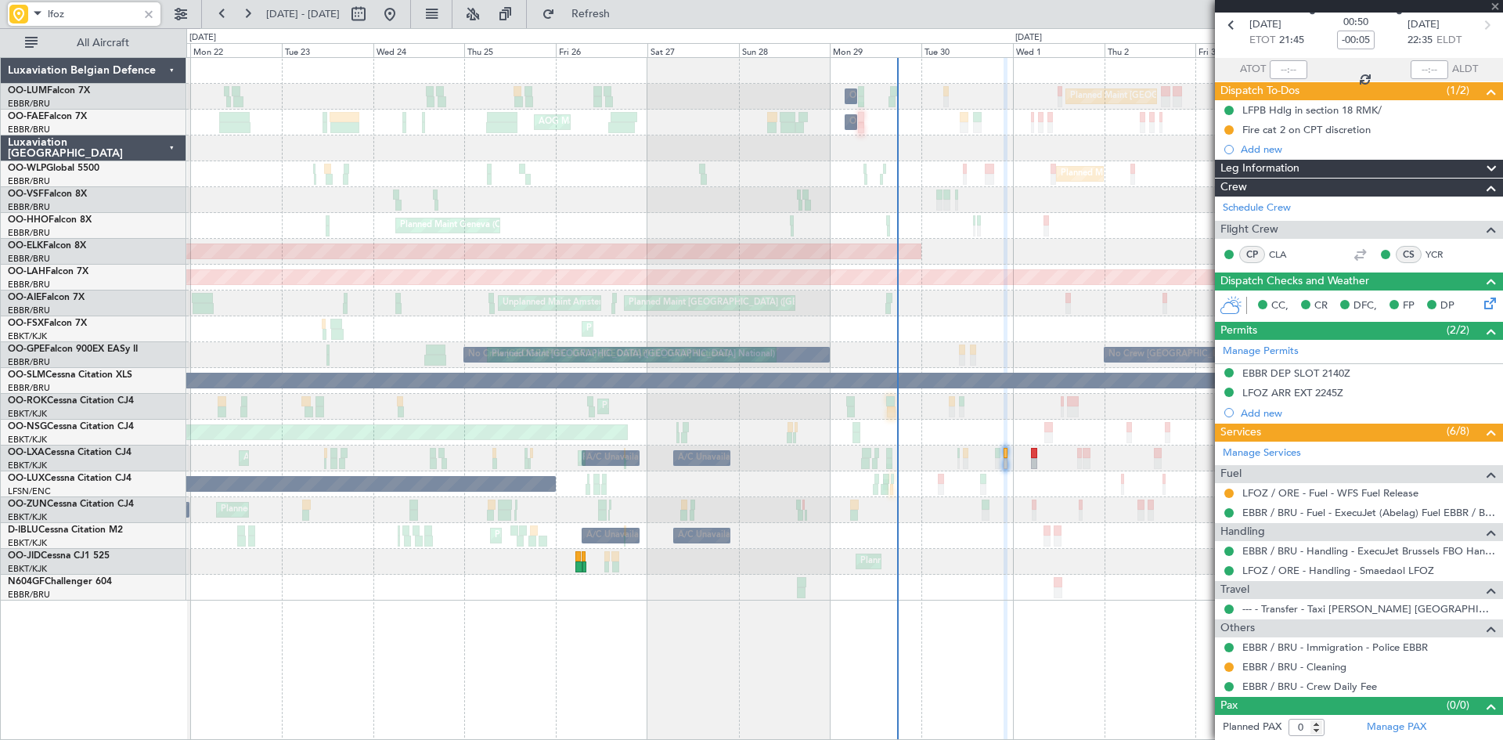
type input "+00:20"
type input "05:26"
type input "06:25"
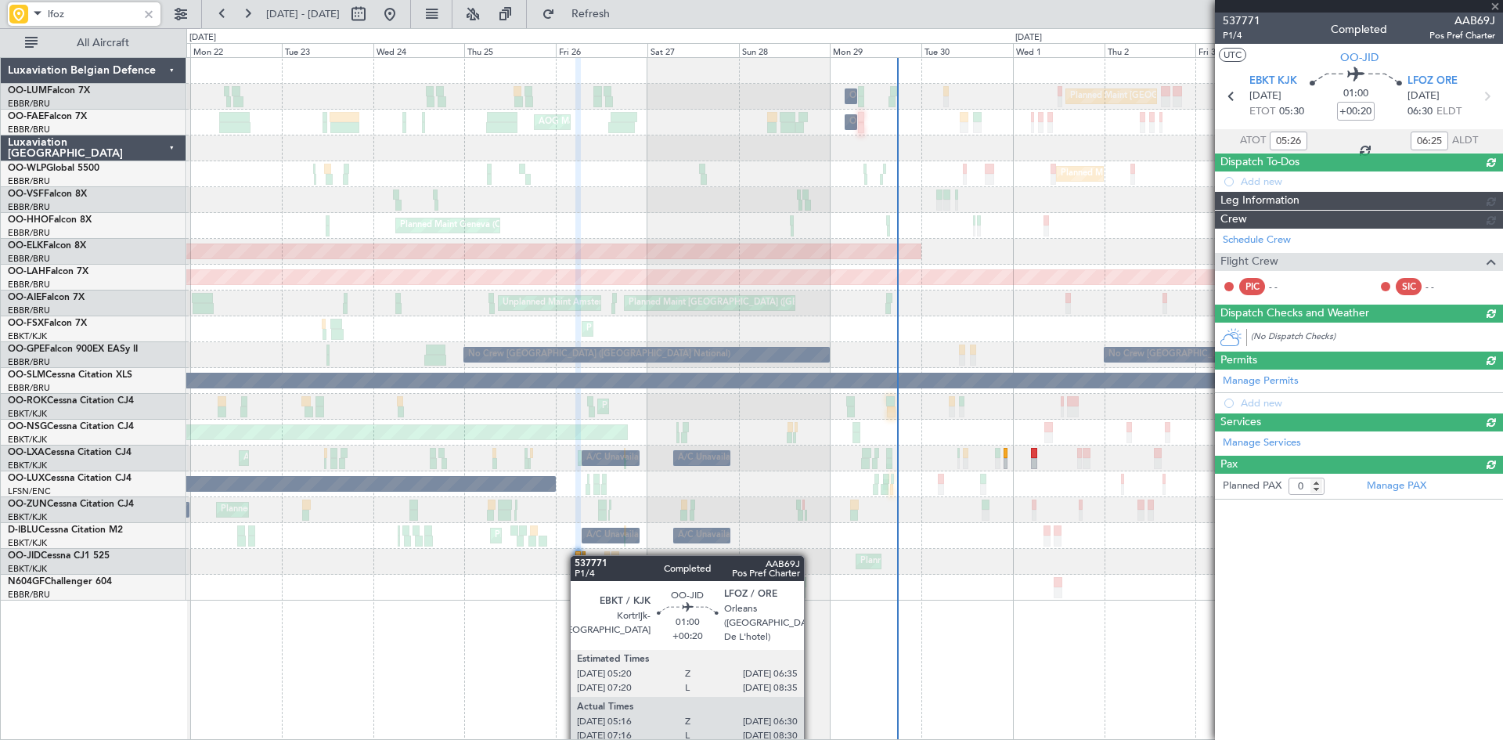
scroll to position [0, 0]
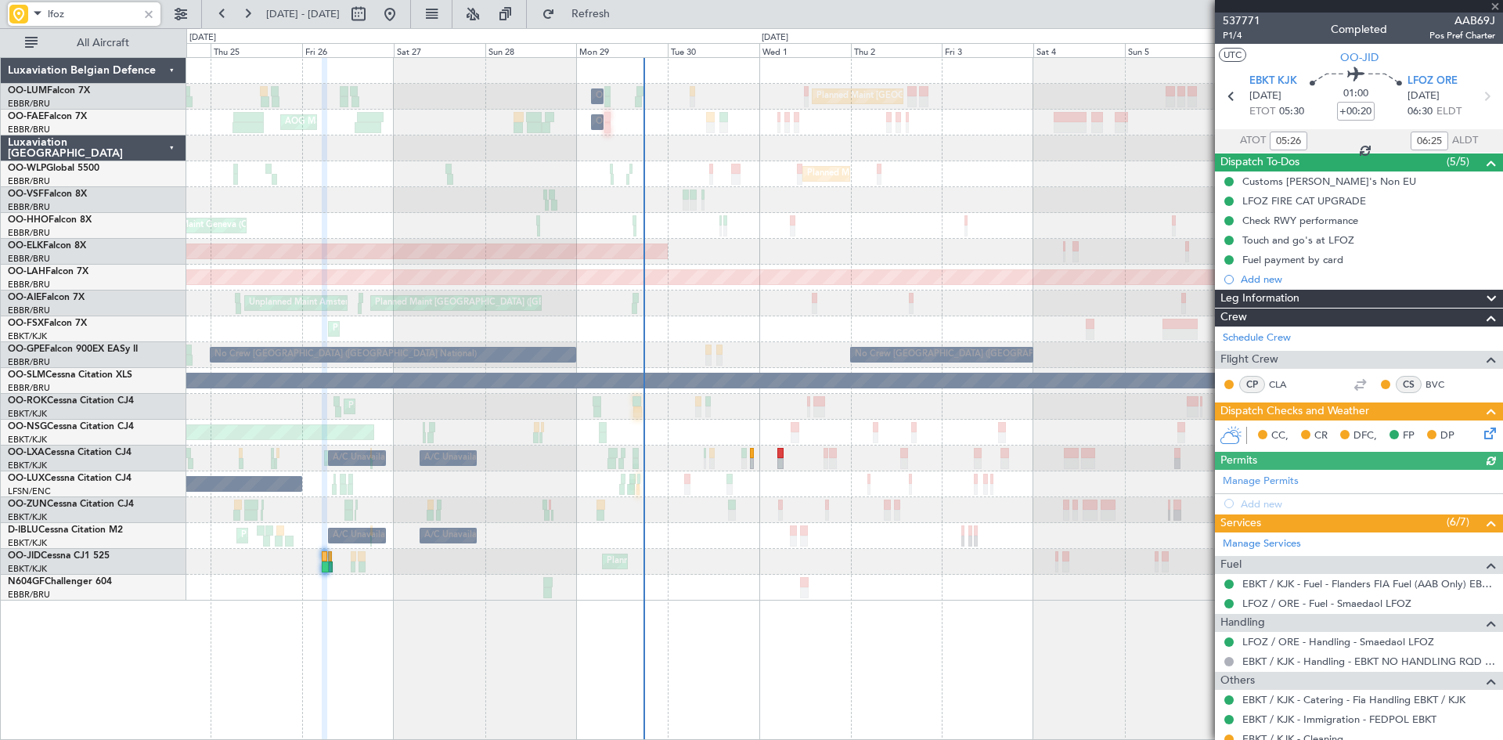
click at [480, 567] on div "Planned Maint Kortrijk-[GEOGRAPHIC_DATA]" at bounding box center [844, 562] width 1316 height 26
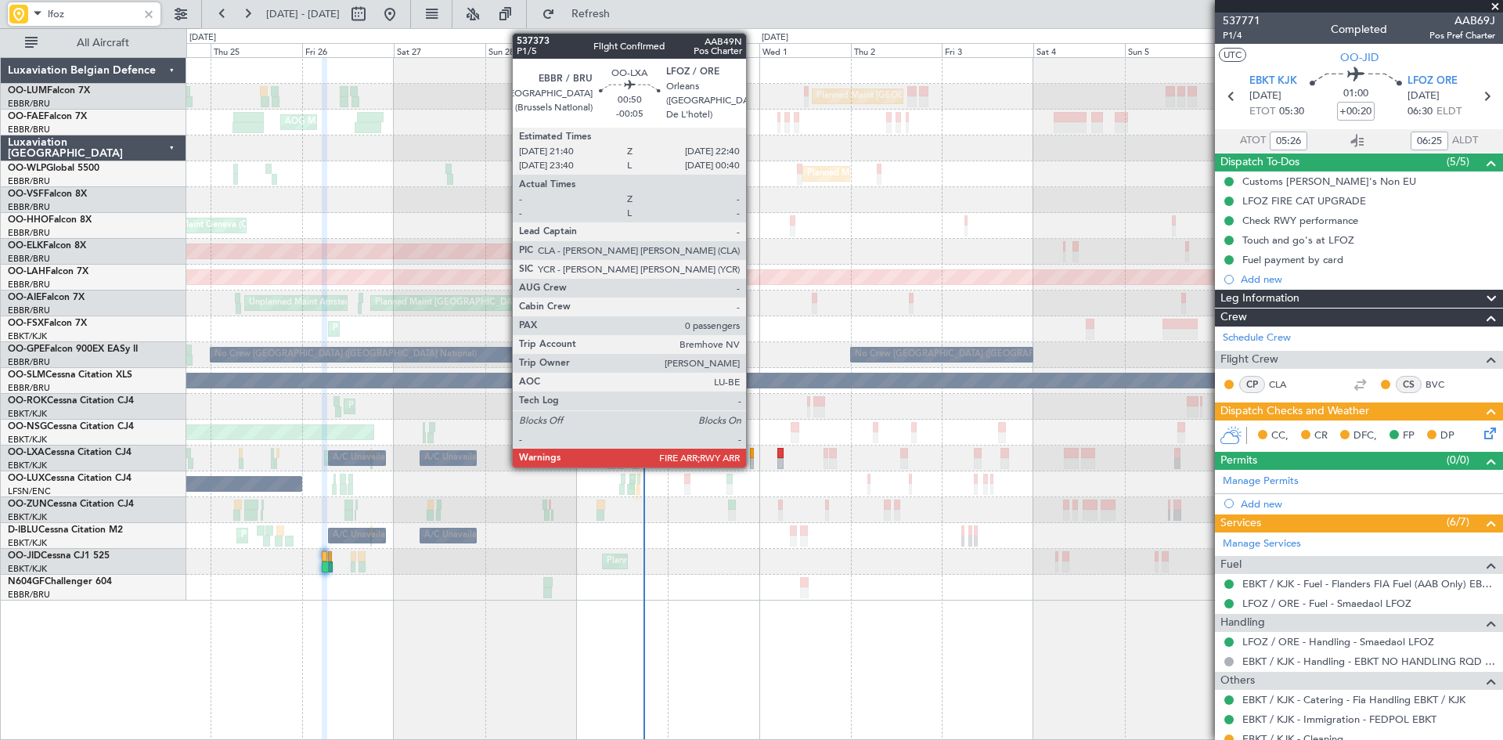
click at [753, 452] on div at bounding box center [752, 453] width 4 height 11
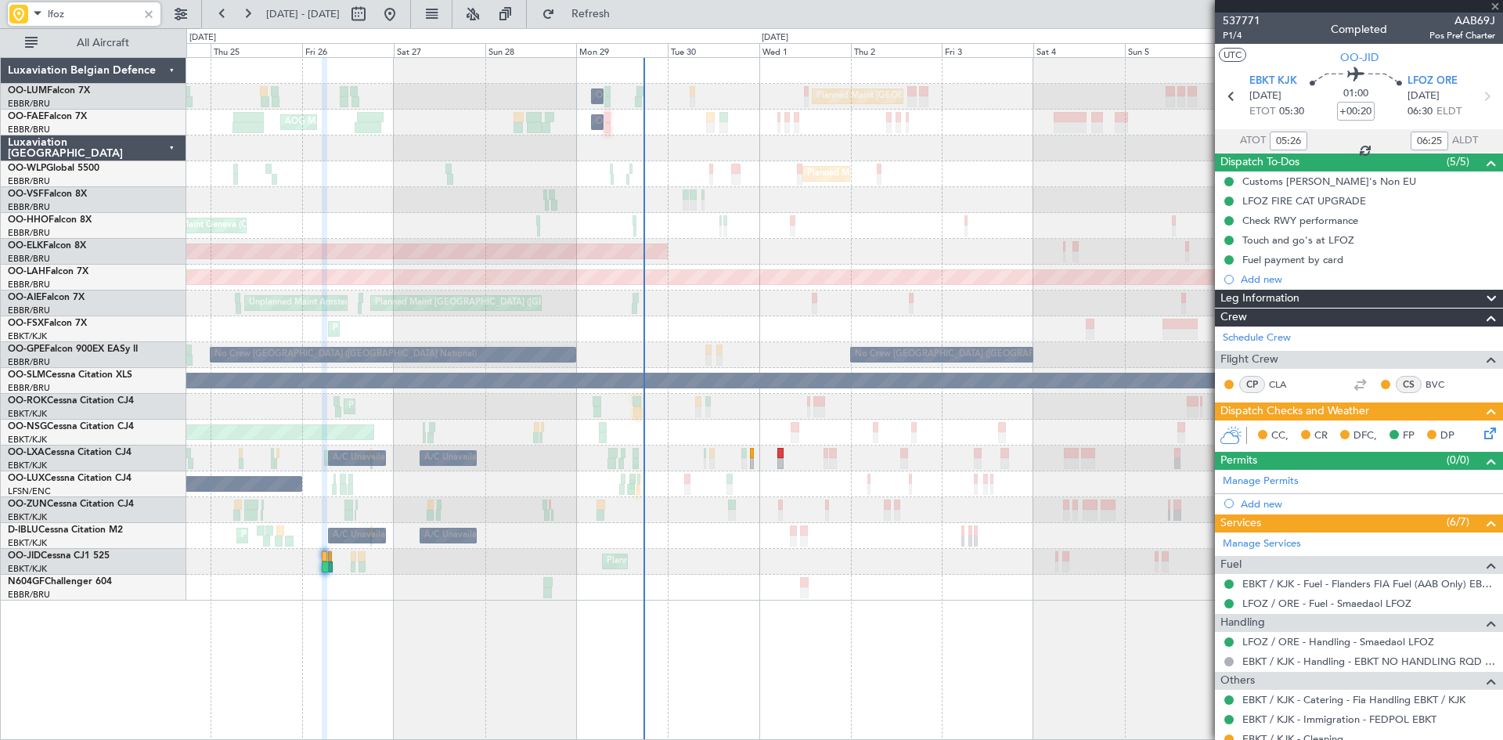
type input "-00:05"
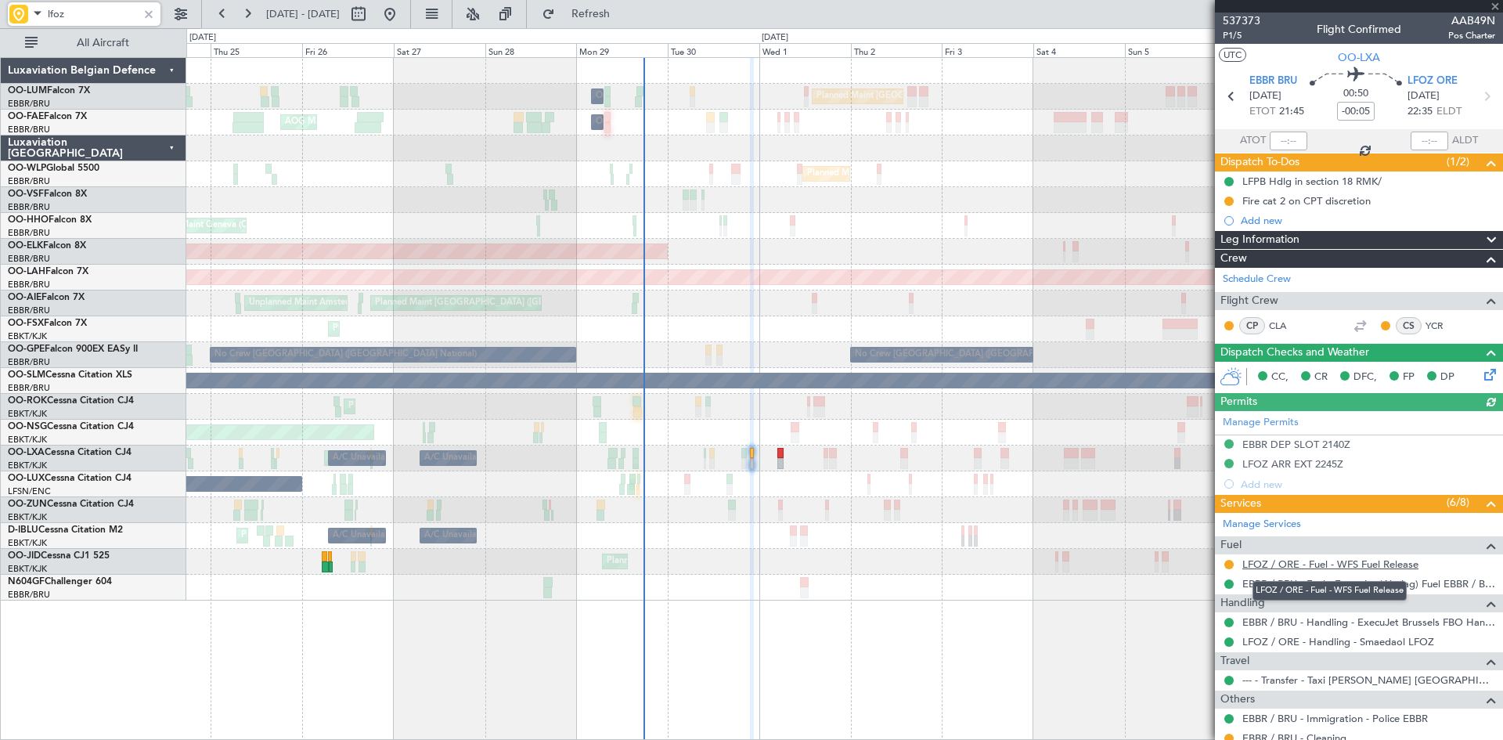
click at [1282, 564] on link "LFOZ / ORE - Fuel - WFS Fuel Release" at bounding box center [1330, 563] width 176 height 13
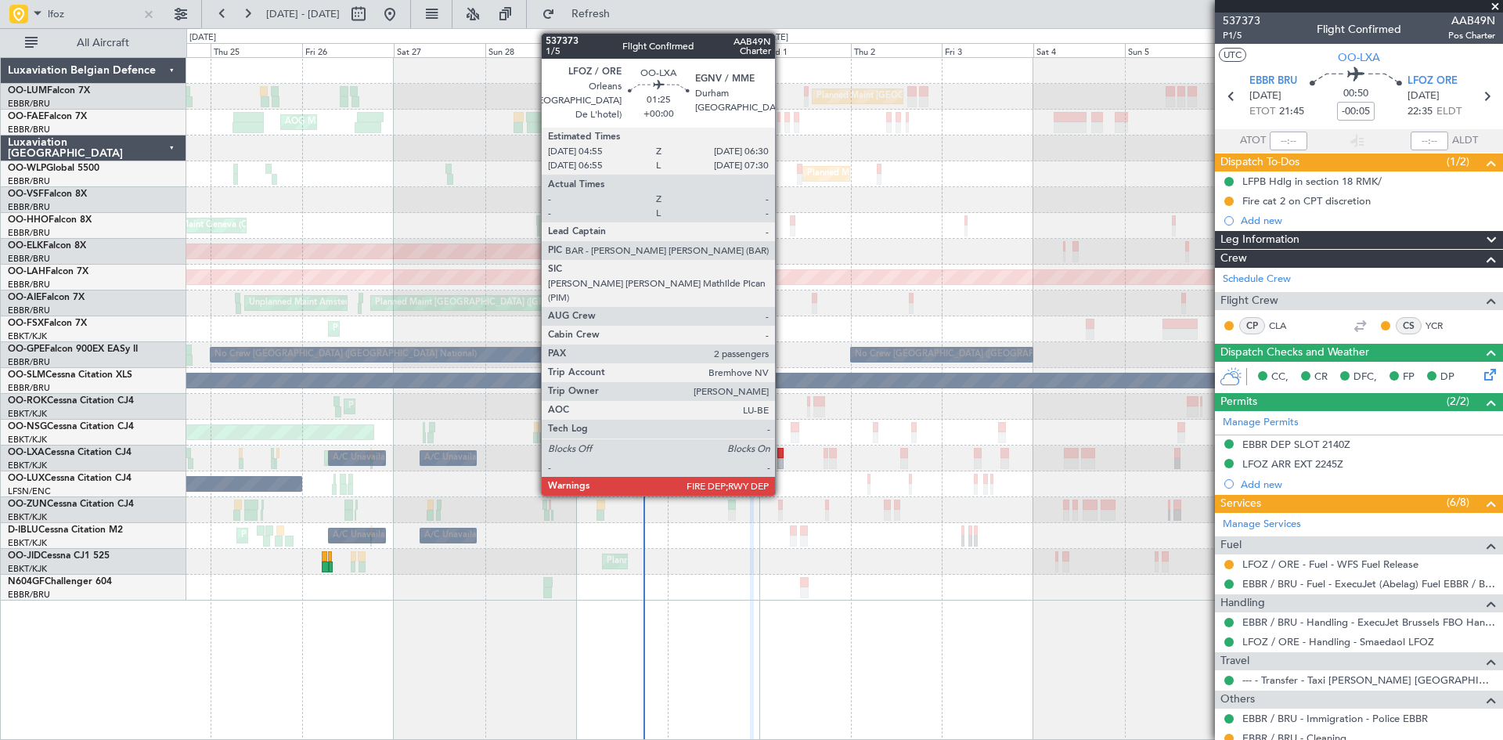
click at [780, 451] on div at bounding box center [780, 453] width 6 height 11
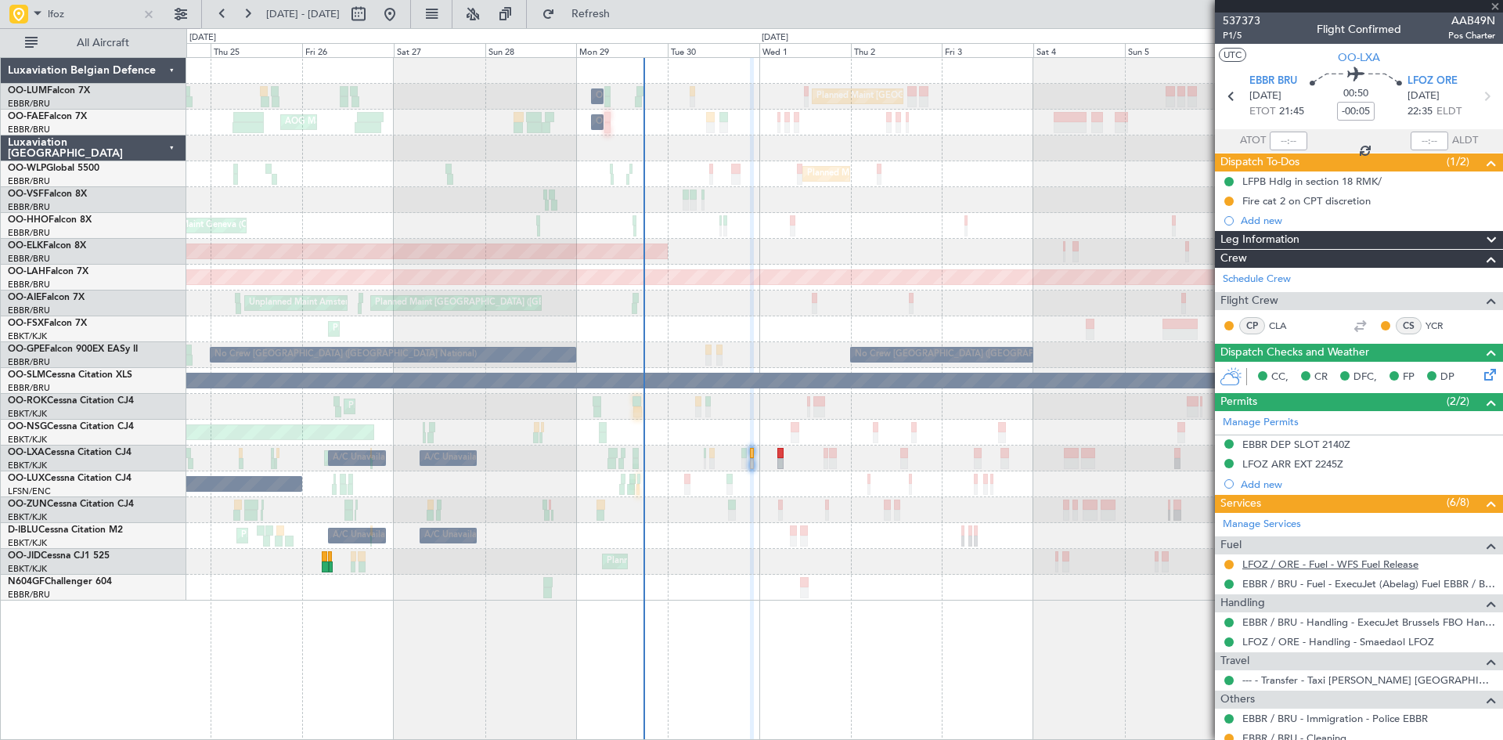
type input "2"
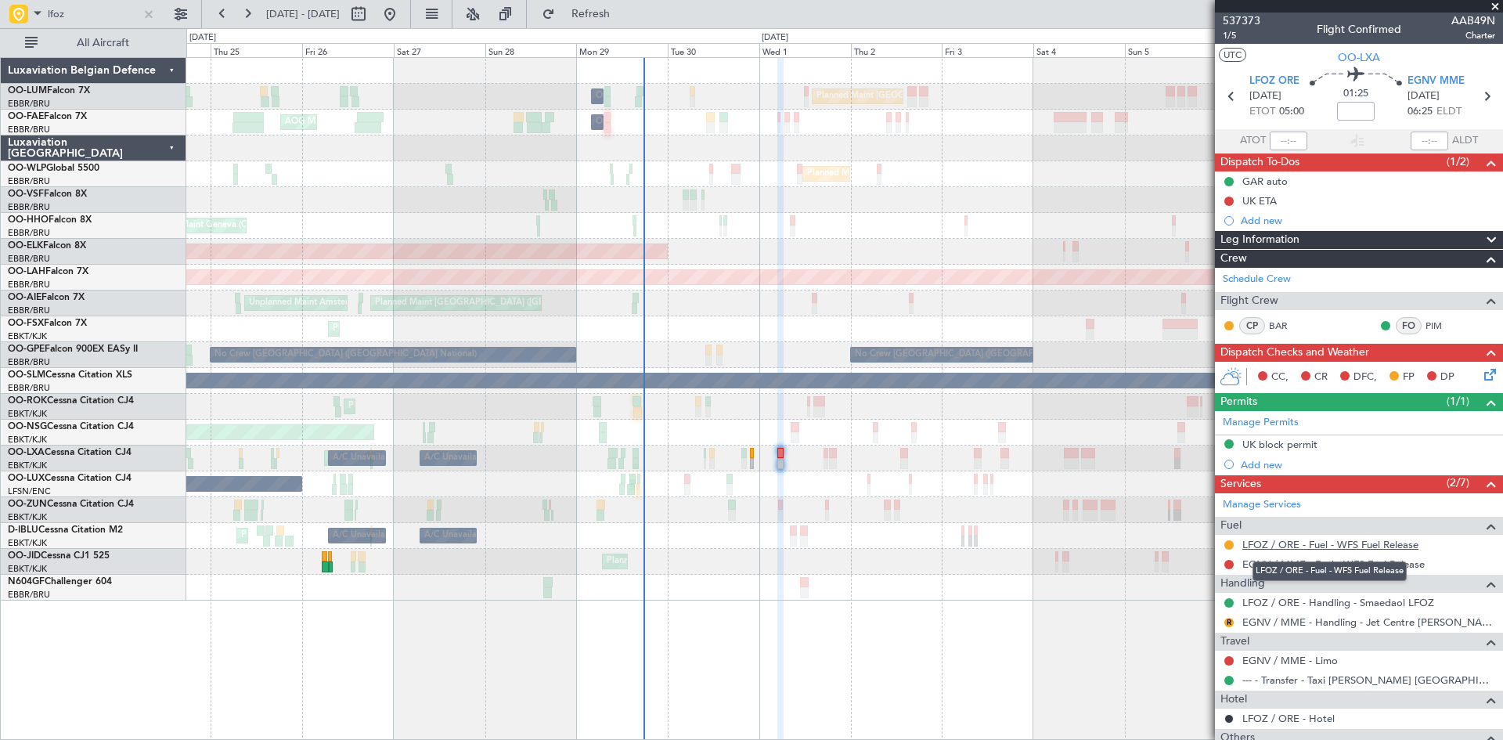
click at [1327, 542] on link "LFOZ / ORE - Fuel - WFS Fuel Release" at bounding box center [1330, 544] width 176 height 13
click at [149, 16] on div at bounding box center [148, 13] width 17 height 17
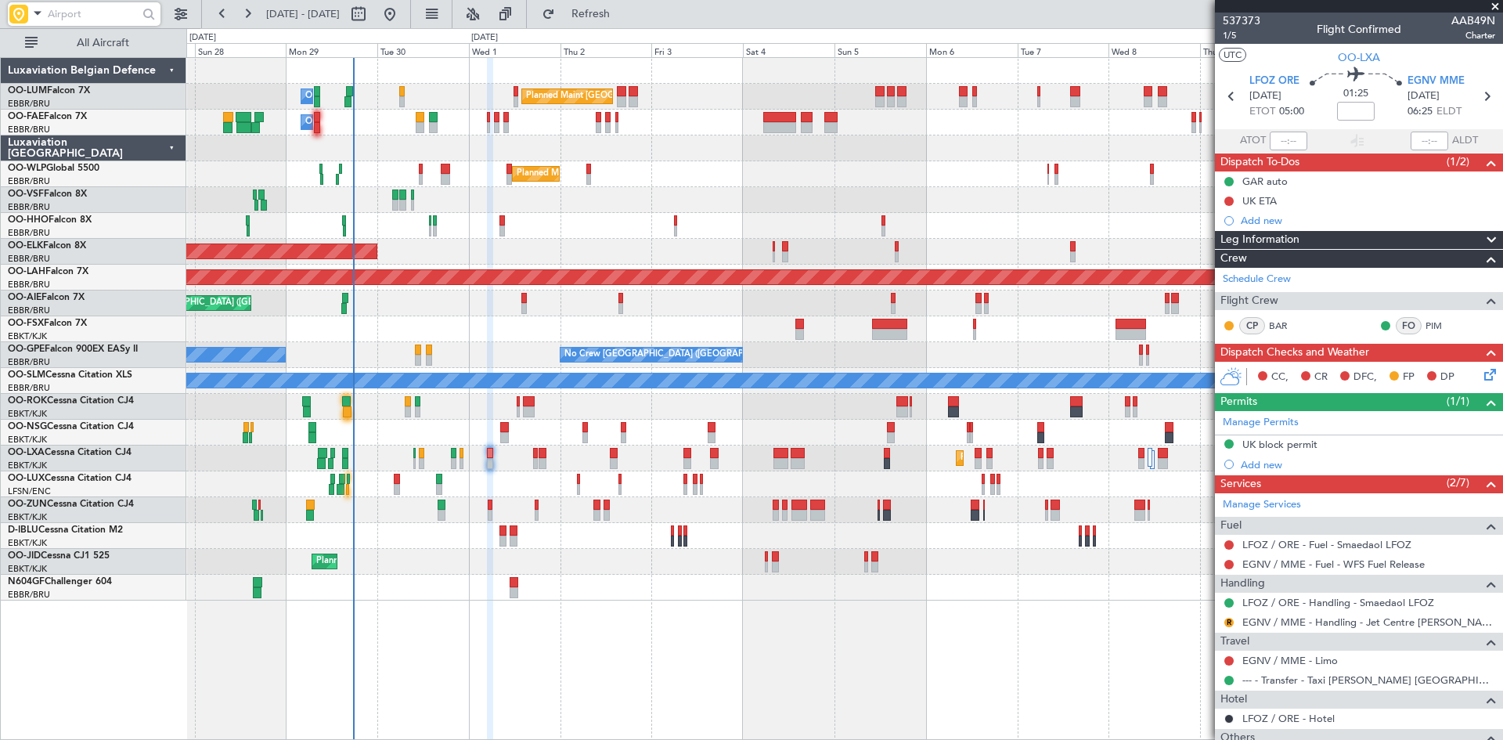
click at [605, 232] on div "Planned Maint Geneva (Cointrin)" at bounding box center [844, 226] width 1316 height 26
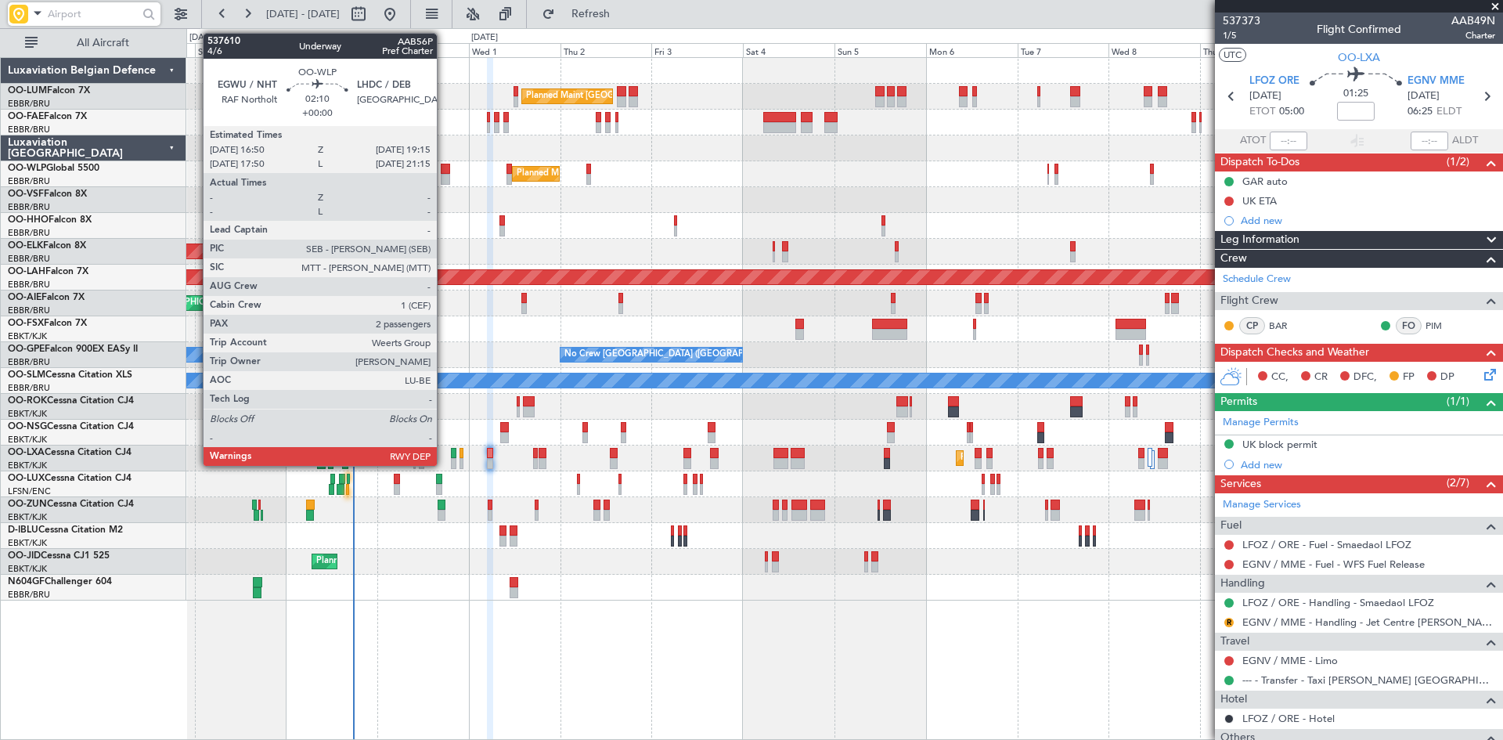
click at [444, 164] on div at bounding box center [445, 169] width 9 height 11
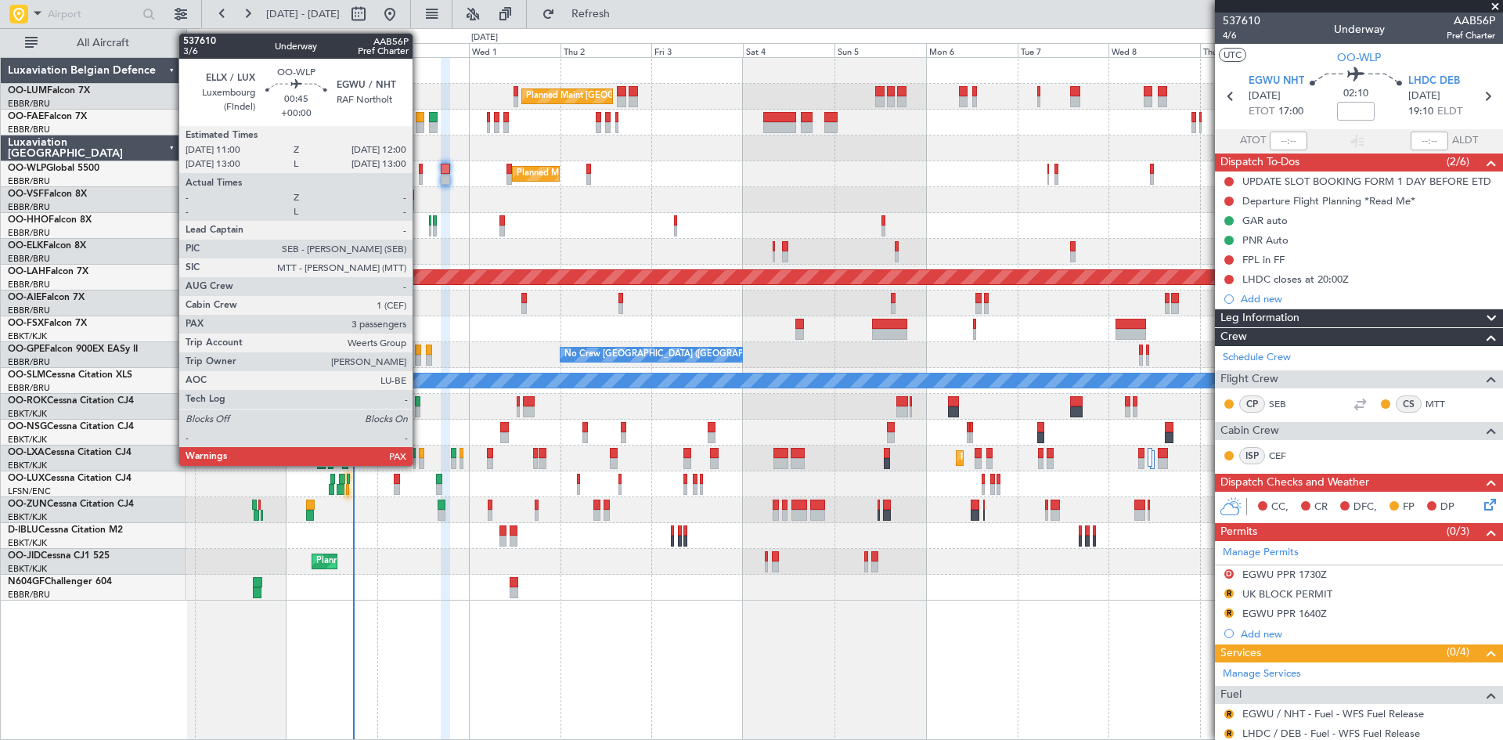
click at [420, 171] on div at bounding box center [421, 169] width 4 height 11
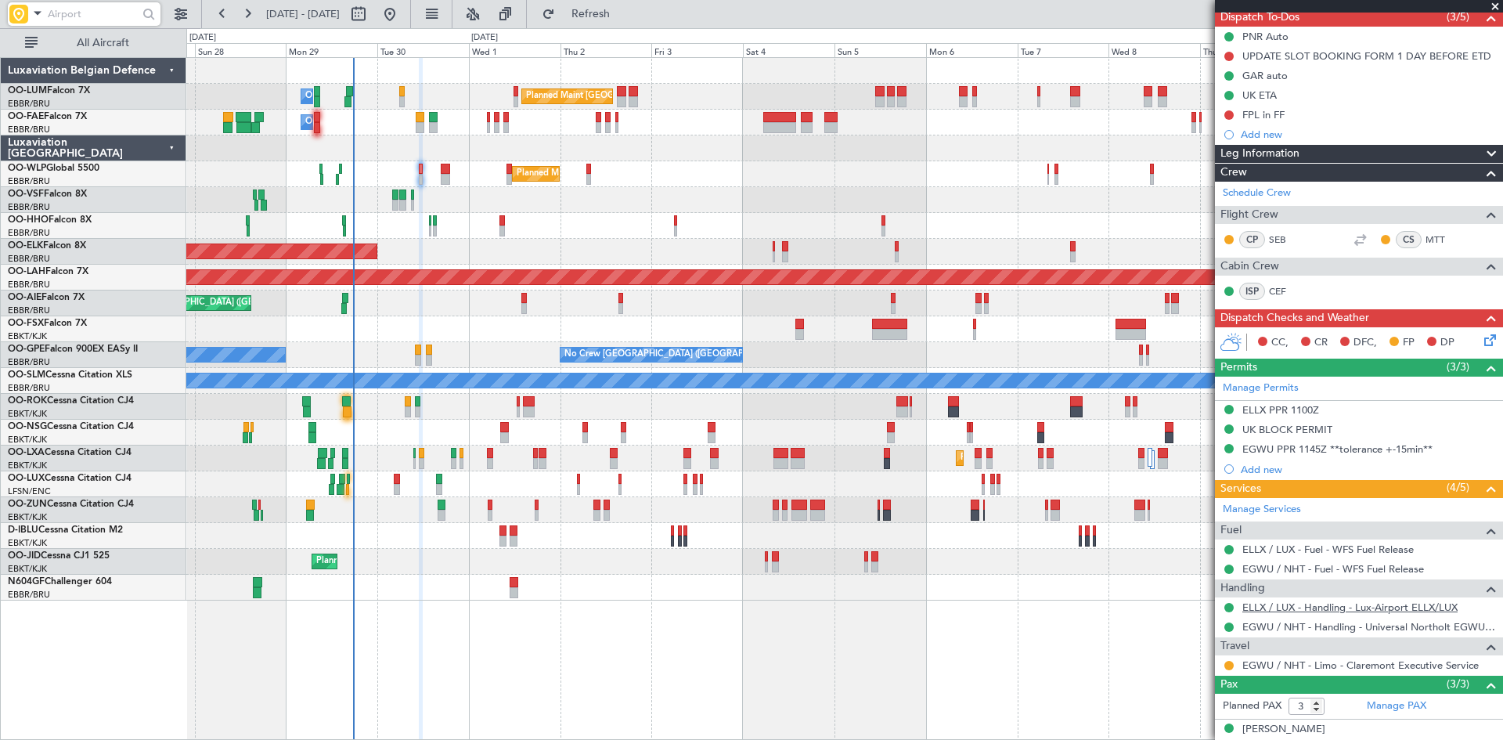
scroll to position [229, 0]
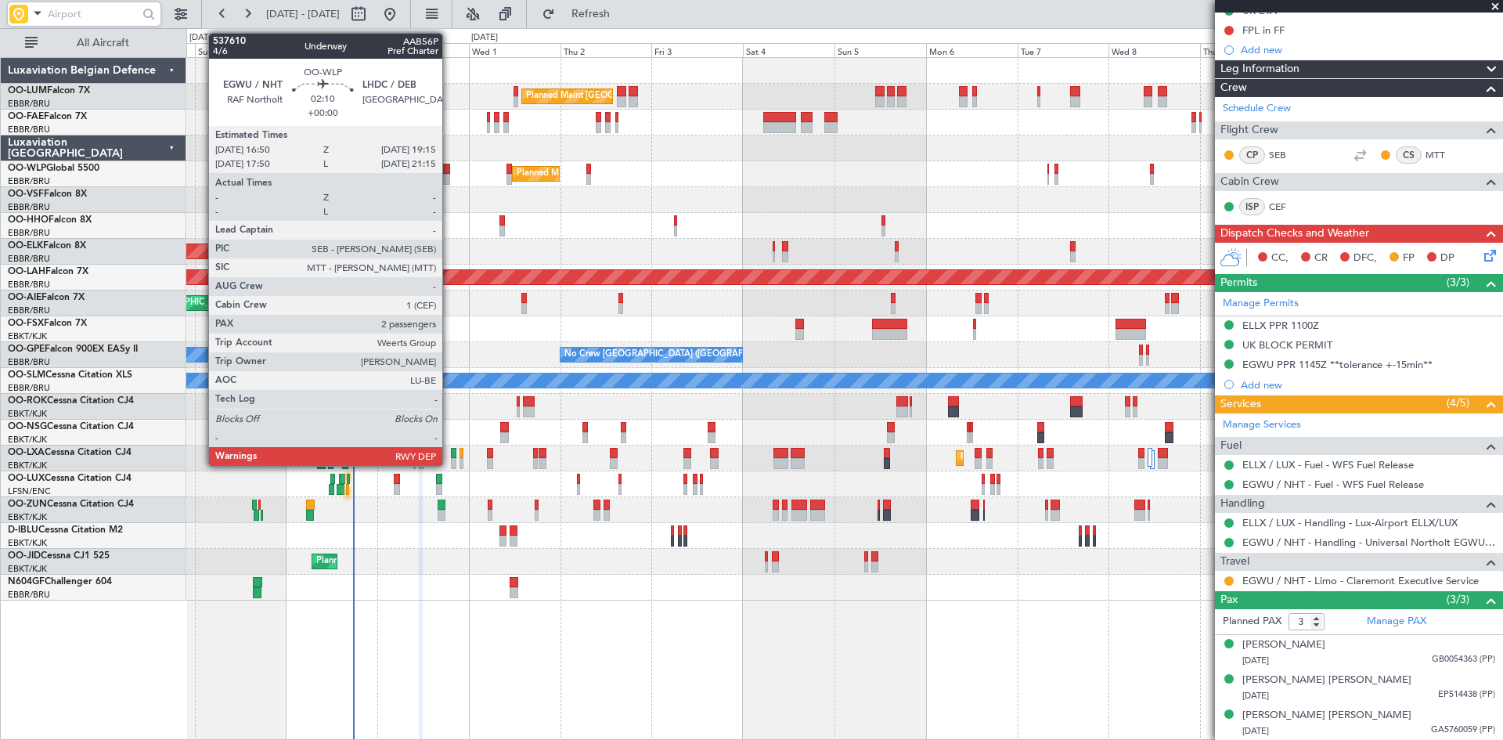
click at [449, 167] on div at bounding box center [445, 169] width 9 height 11
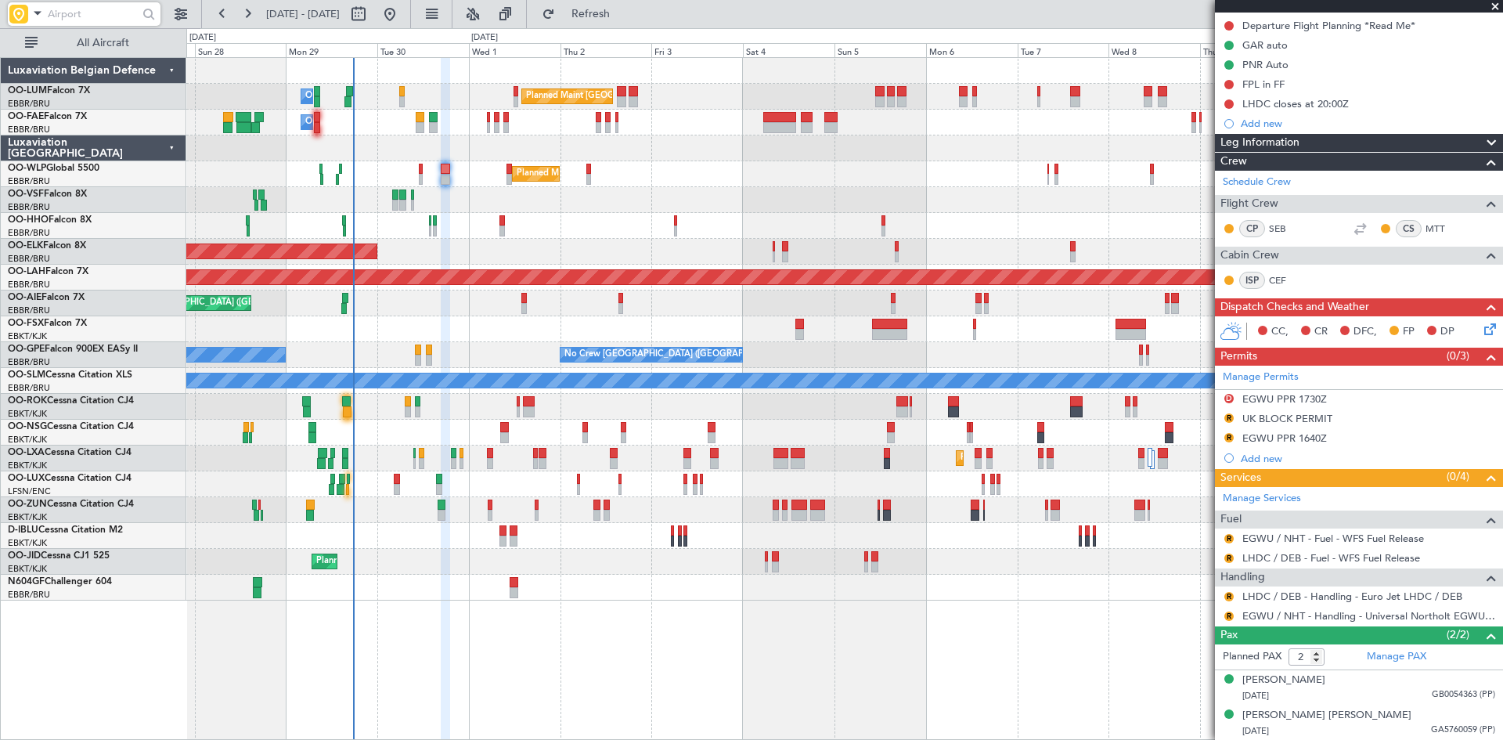
scroll to position [0, 0]
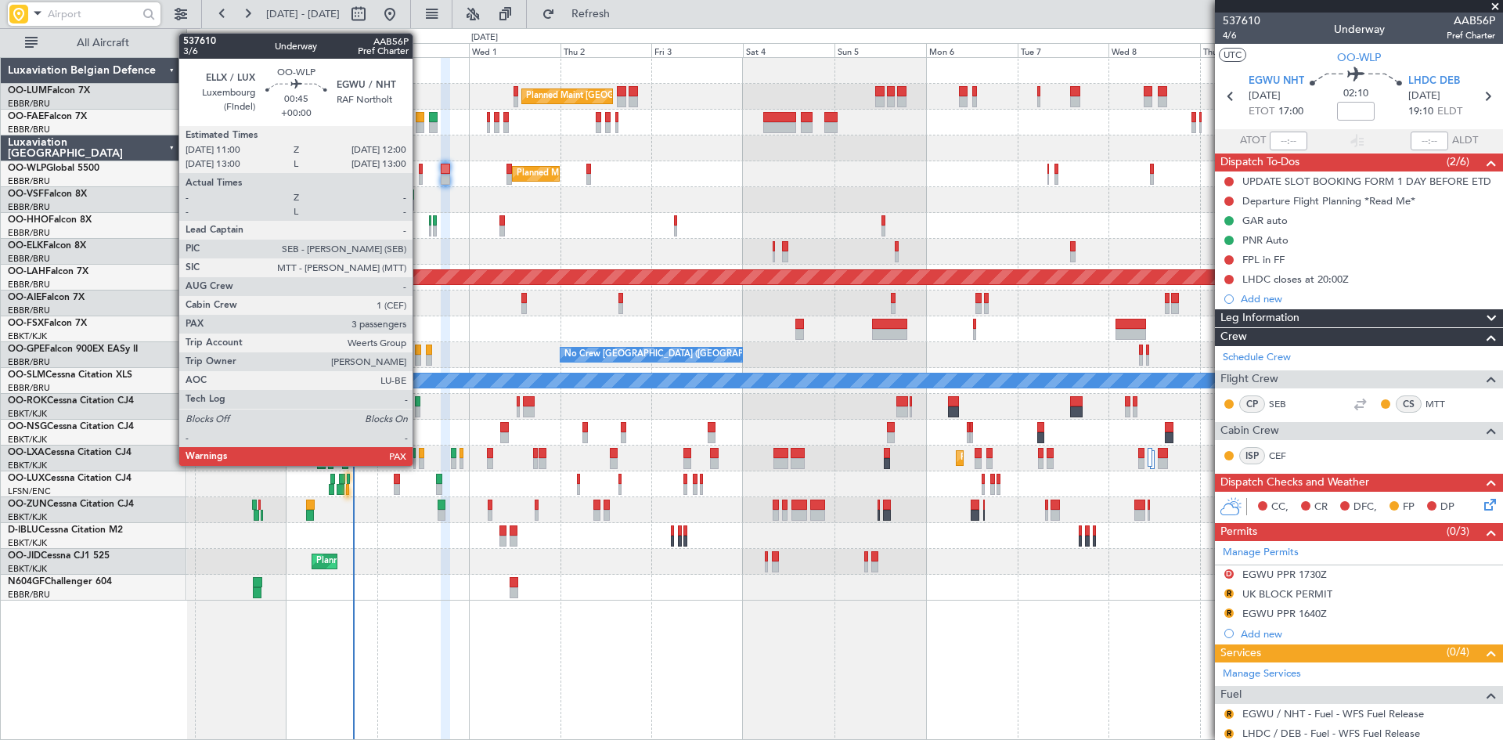
click at [420, 166] on div at bounding box center [421, 169] width 4 height 11
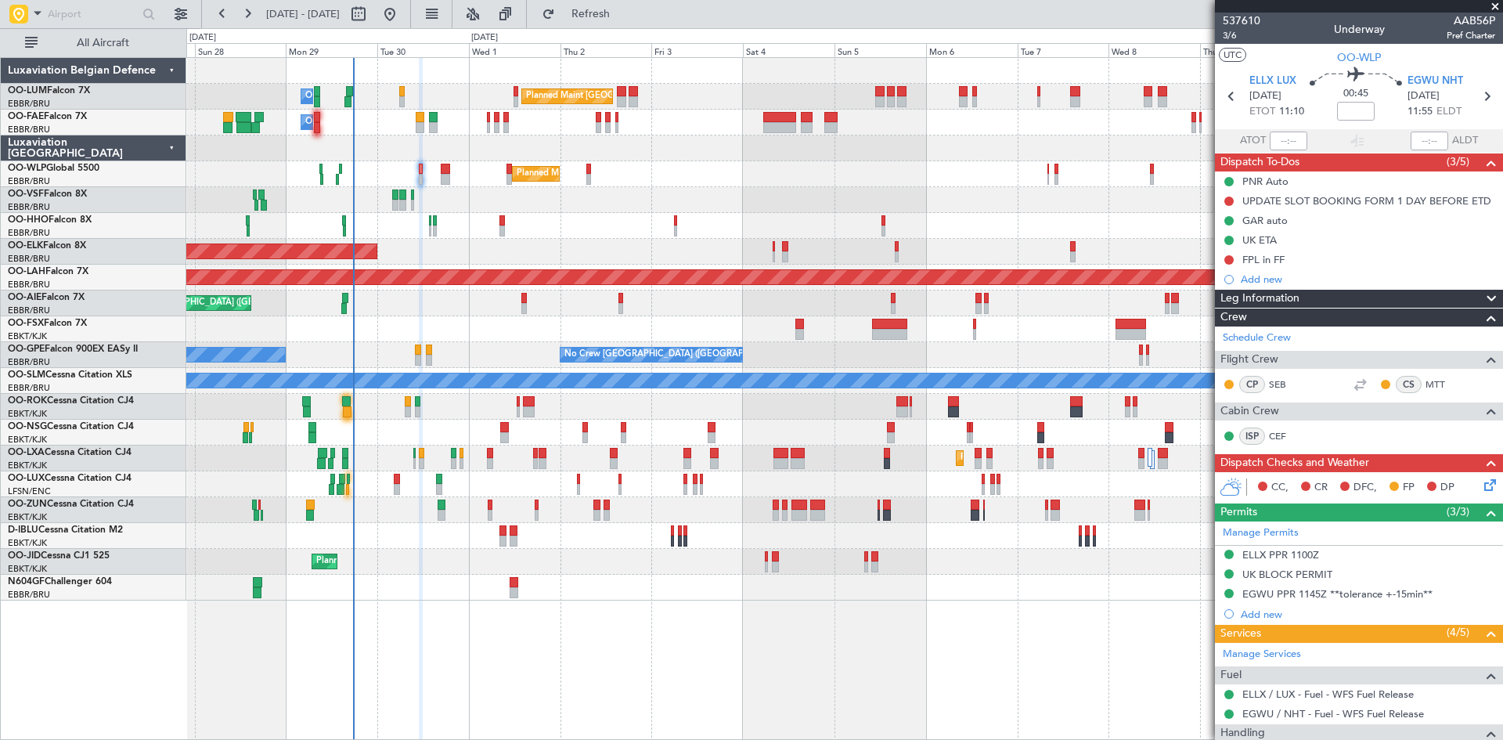
scroll to position [229, 0]
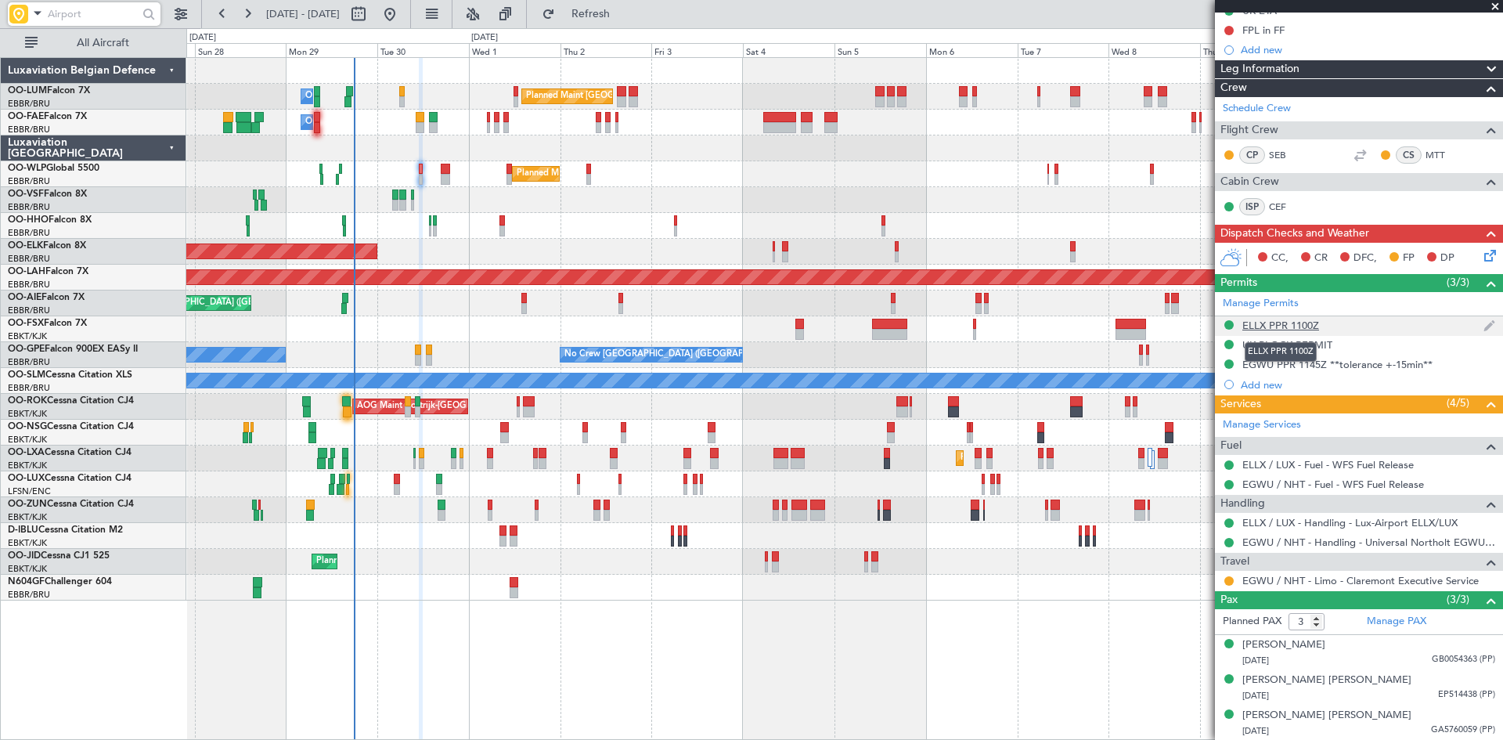
click at [1258, 326] on div "ELLX PPR 1100Z" at bounding box center [1280, 325] width 77 height 13
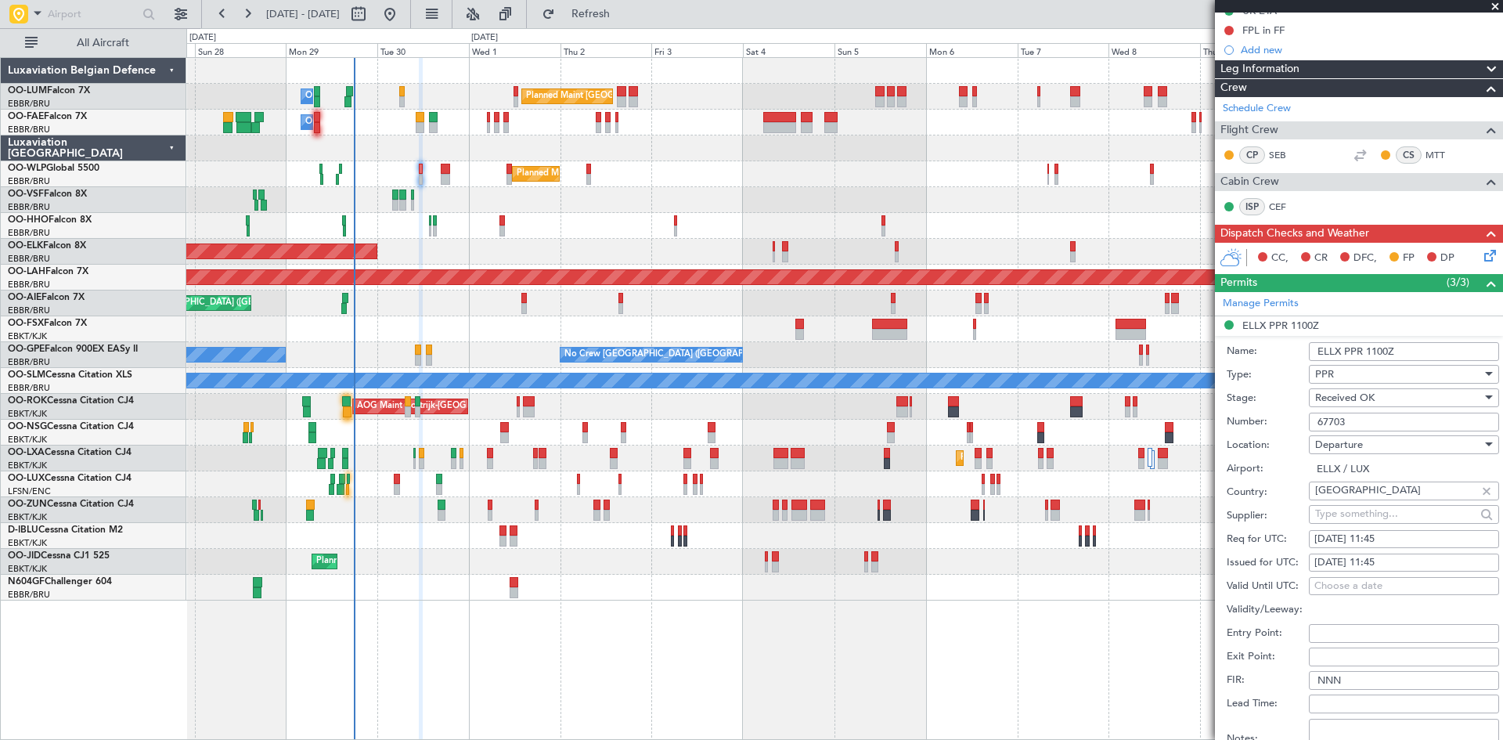
click at [1350, 420] on input "67703" at bounding box center [1404, 421] width 190 height 19
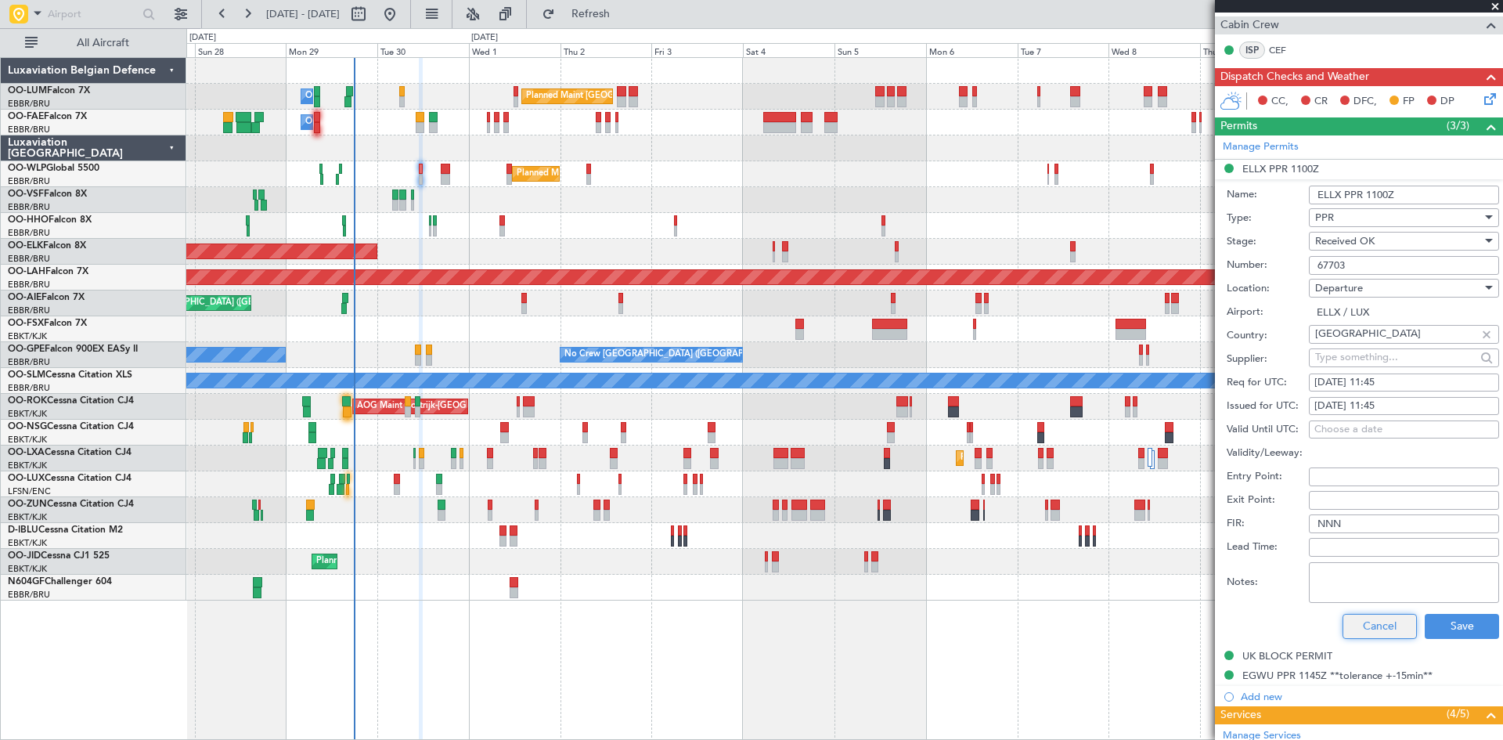
click at [1367, 620] on button "Cancel" at bounding box center [1379, 626] width 74 height 25
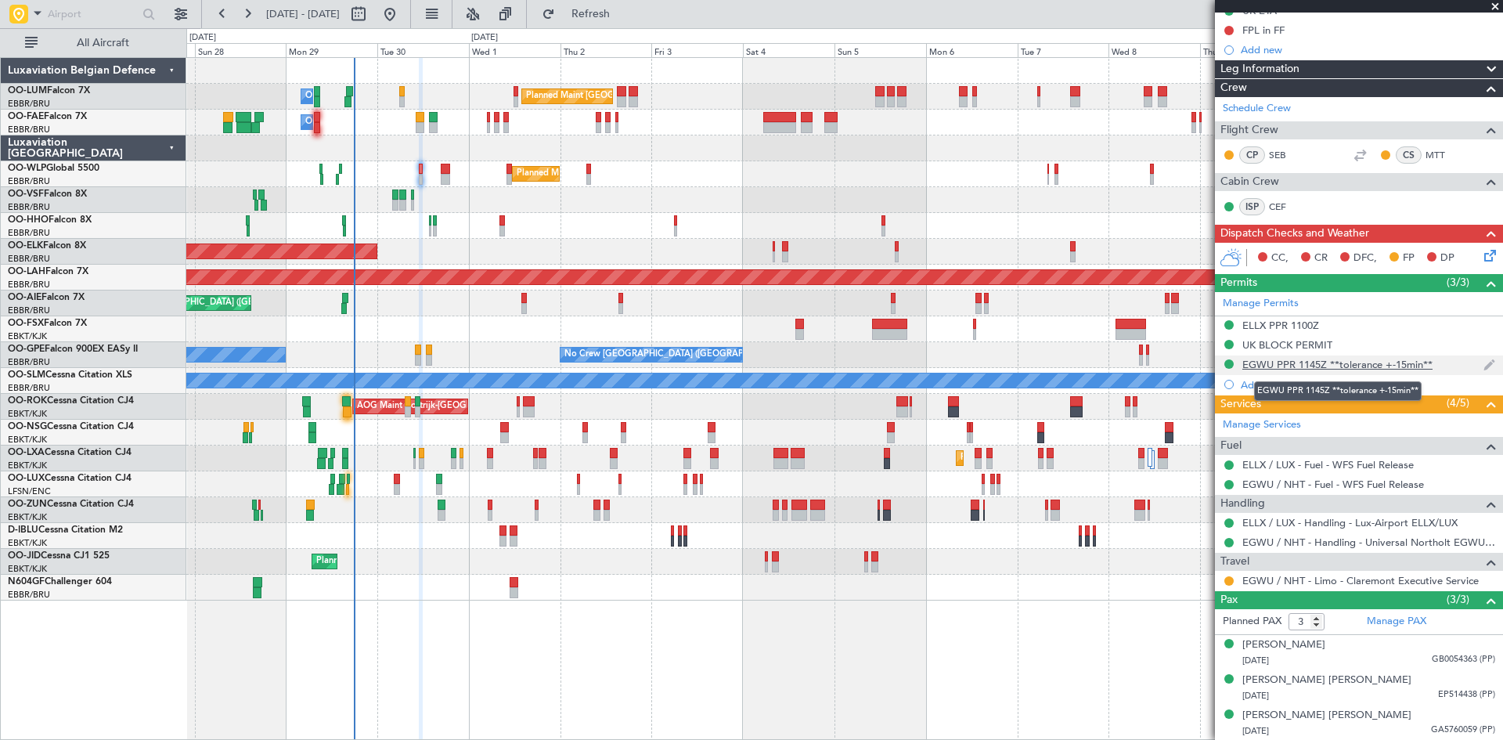
click at [1306, 361] on div "EGWU PPR 1145Z **tolerance +-15min**" at bounding box center [1337, 364] width 190 height 13
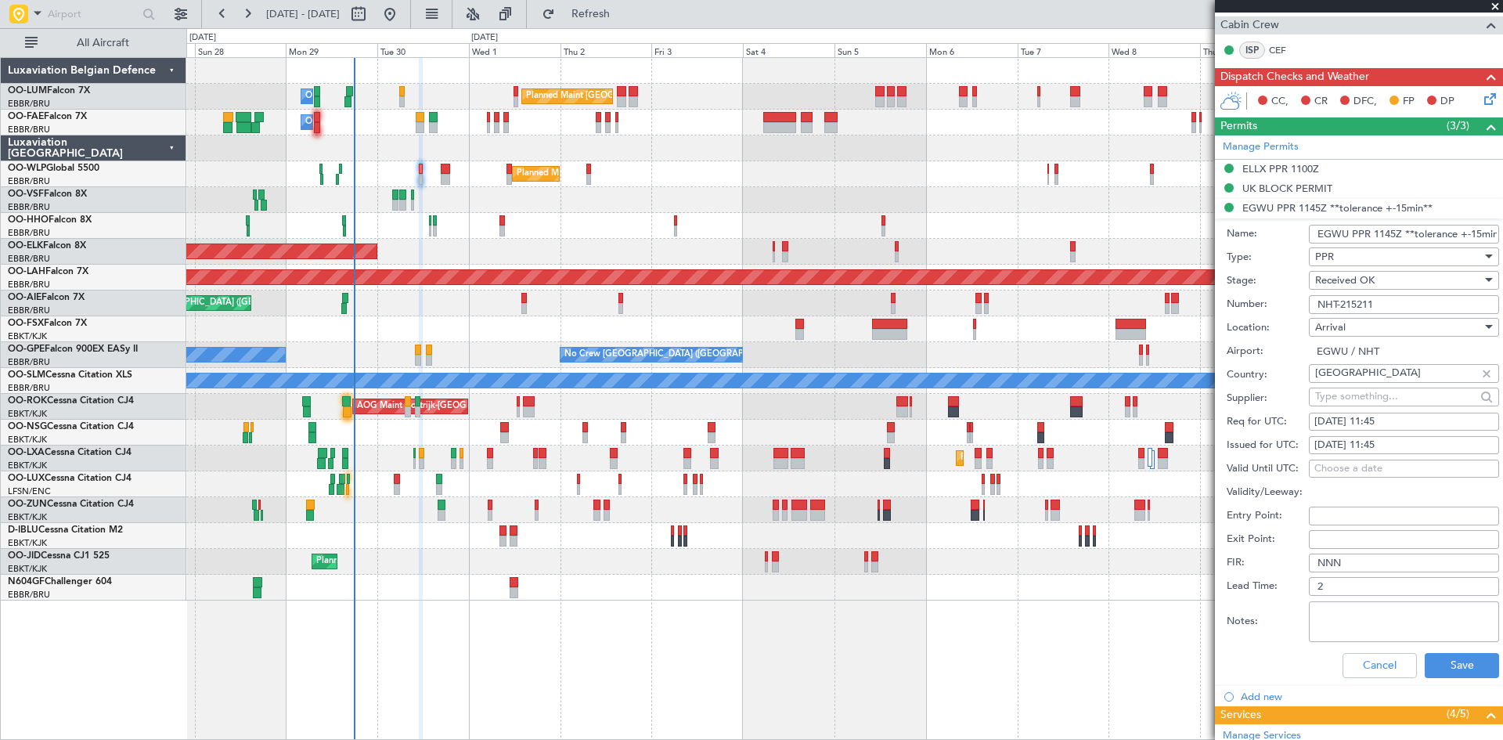
drag, startPoint x: 1397, startPoint y: 301, endPoint x: 1190, endPoint y: 292, distance: 206.8
click at [1190, 292] on fb-app "27 Sep 2025 - 12 Oct 2025 Refresh Quick Links All Aircraft Planned Maint Brusse…" at bounding box center [751, 376] width 1503 height 728
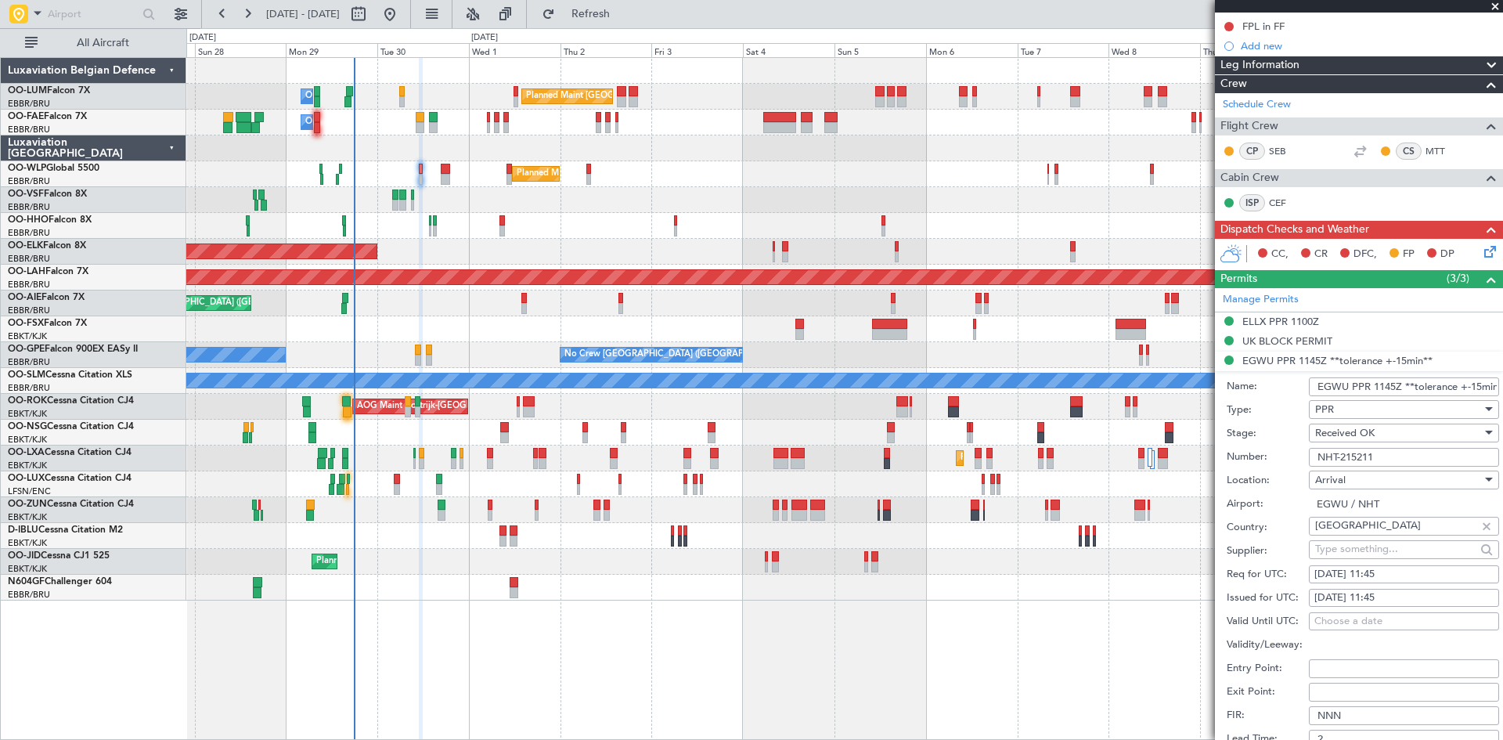
scroll to position [0, 0]
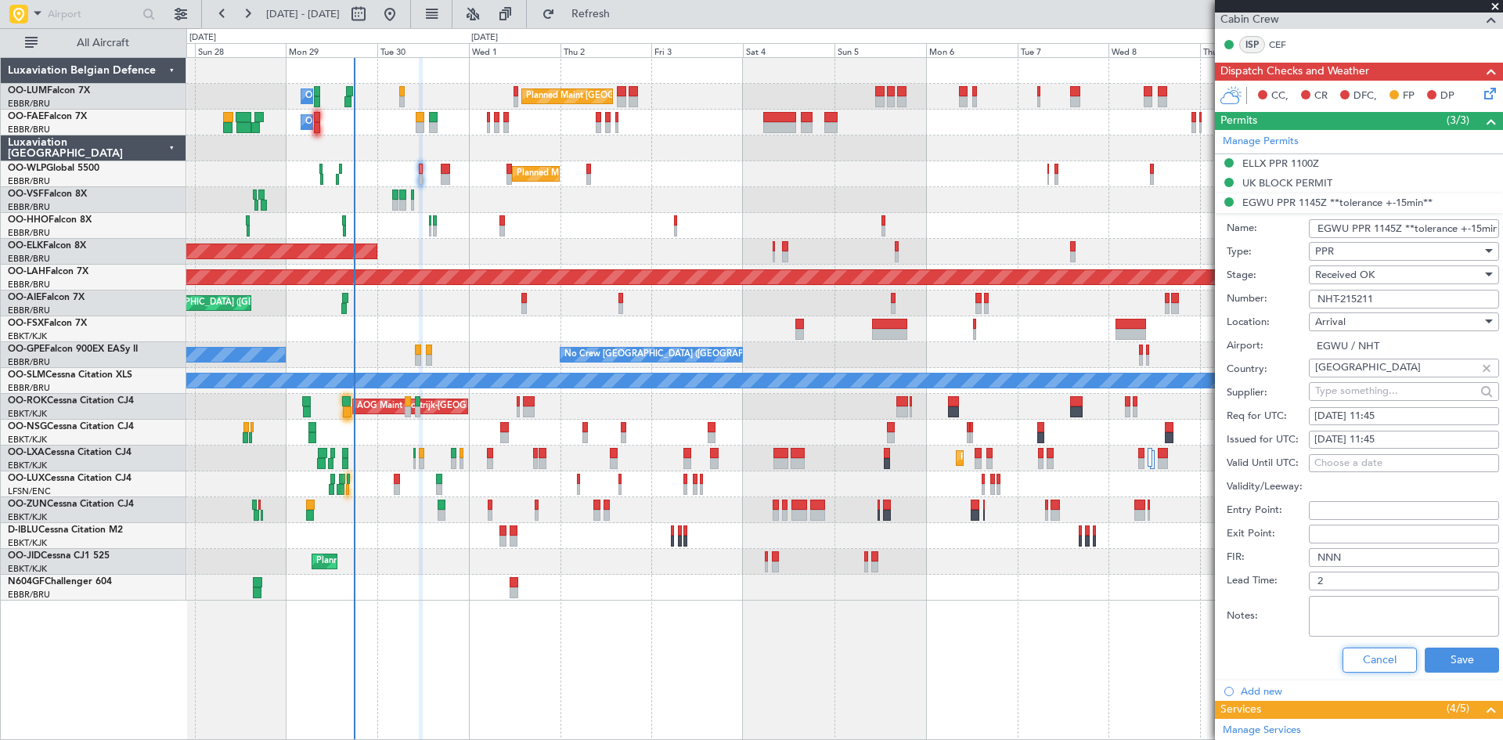
drag, startPoint x: 1369, startPoint y: 653, endPoint x: 1367, endPoint y: 642, distance: 11.1
click at [1369, 653] on button "Cancel" at bounding box center [1379, 659] width 74 height 25
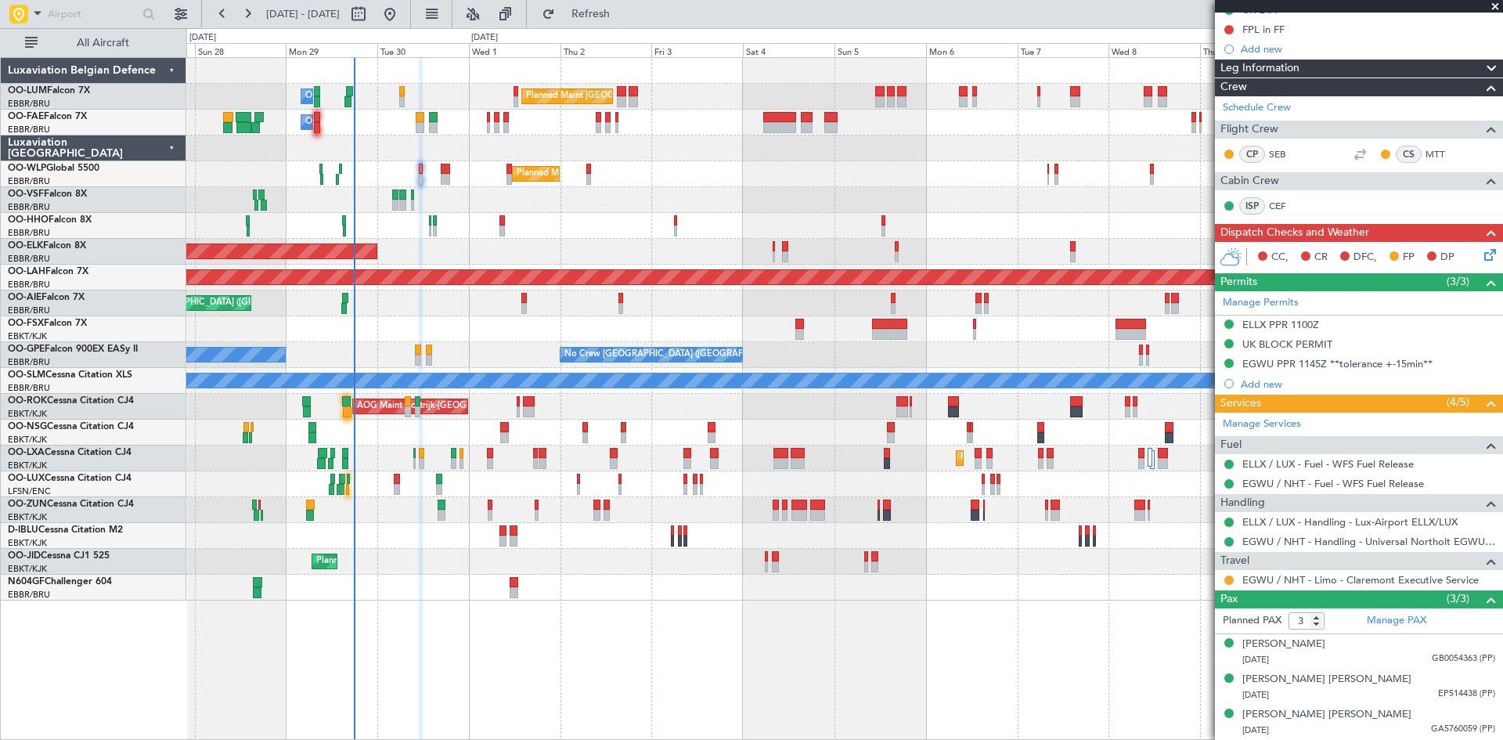
scroll to position [229, 0]
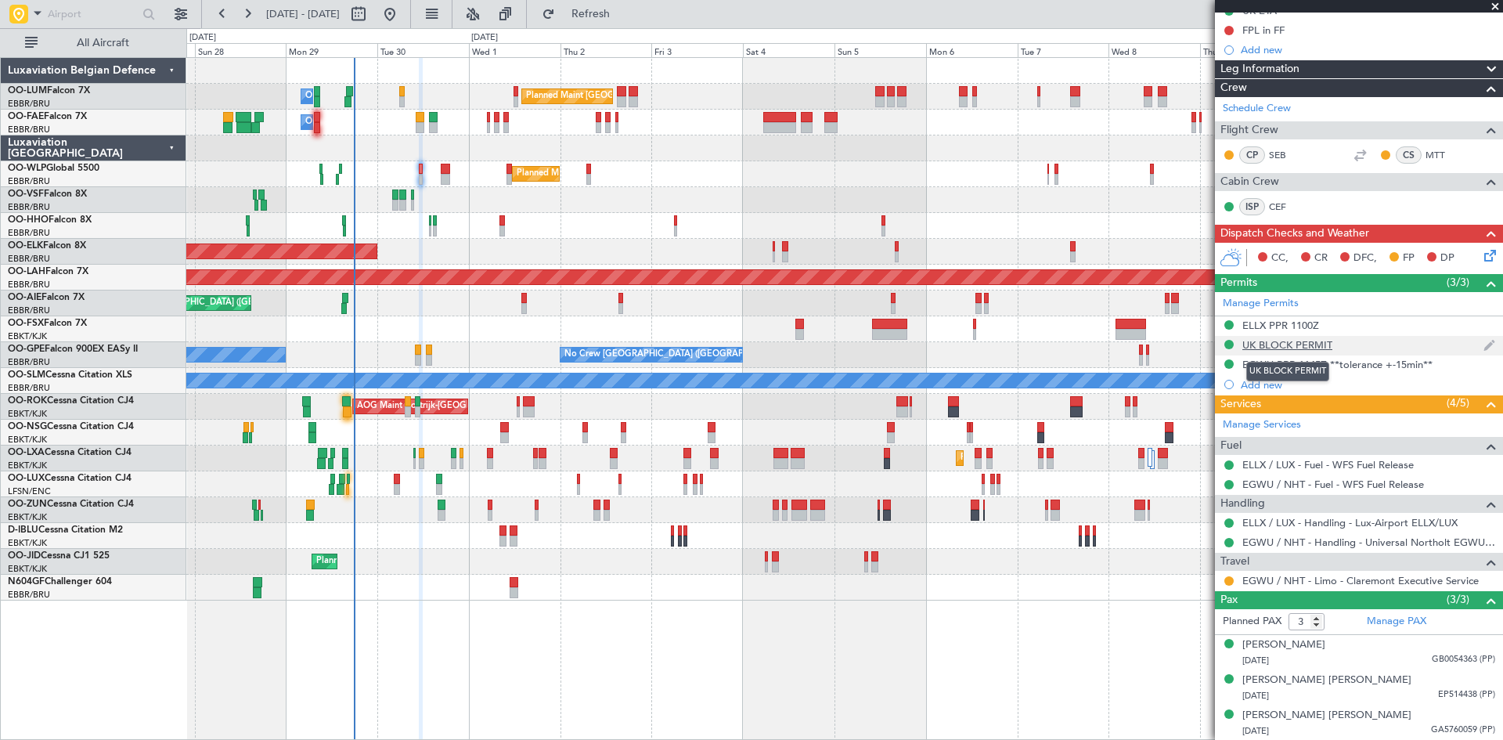
click at [1273, 345] on div "UK BLOCK PERMIT" at bounding box center [1287, 344] width 90 height 13
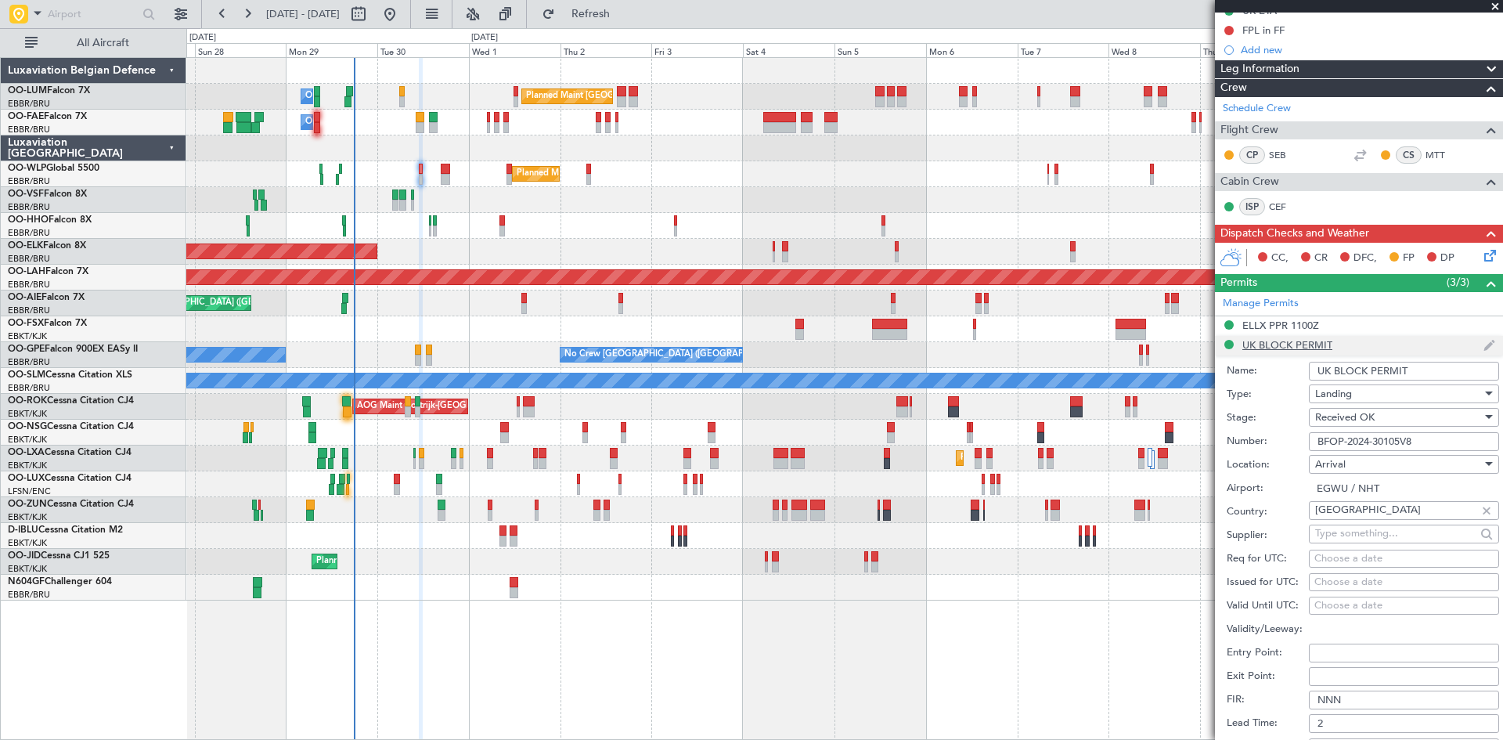
scroll to position [391, 0]
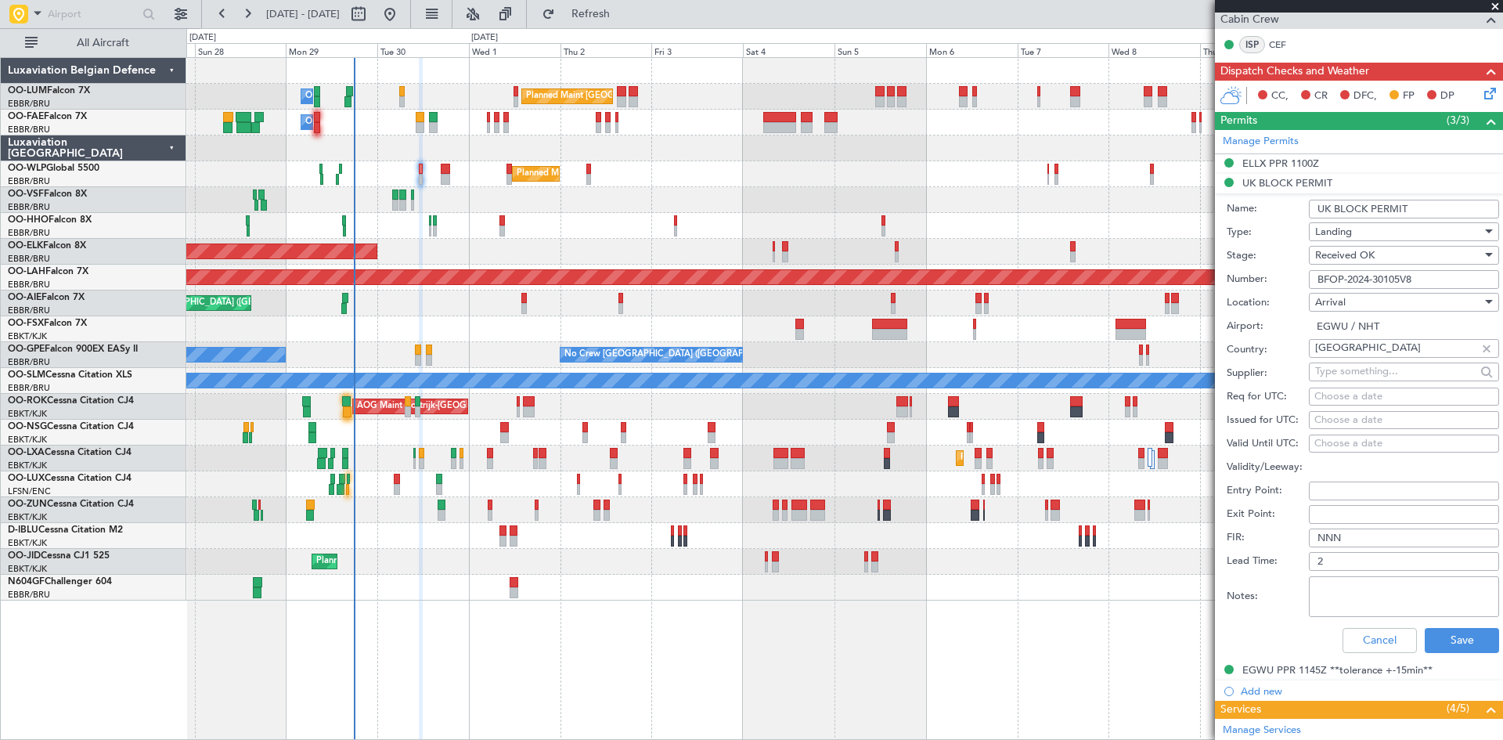
drag, startPoint x: 1435, startPoint y: 282, endPoint x: 1129, endPoint y: 278, distance: 306.8
click at [1129, 278] on fb-app "27 Sep 2025 - 12 Oct 2025 Refresh Quick Links All Aircraft Planned Maint Brusse…" at bounding box center [751, 376] width 1503 height 728
drag, startPoint x: 1387, startPoint y: 645, endPoint x: 1378, endPoint y: 644, distance: 8.6
click at [1387, 645] on button "Cancel" at bounding box center [1379, 640] width 74 height 25
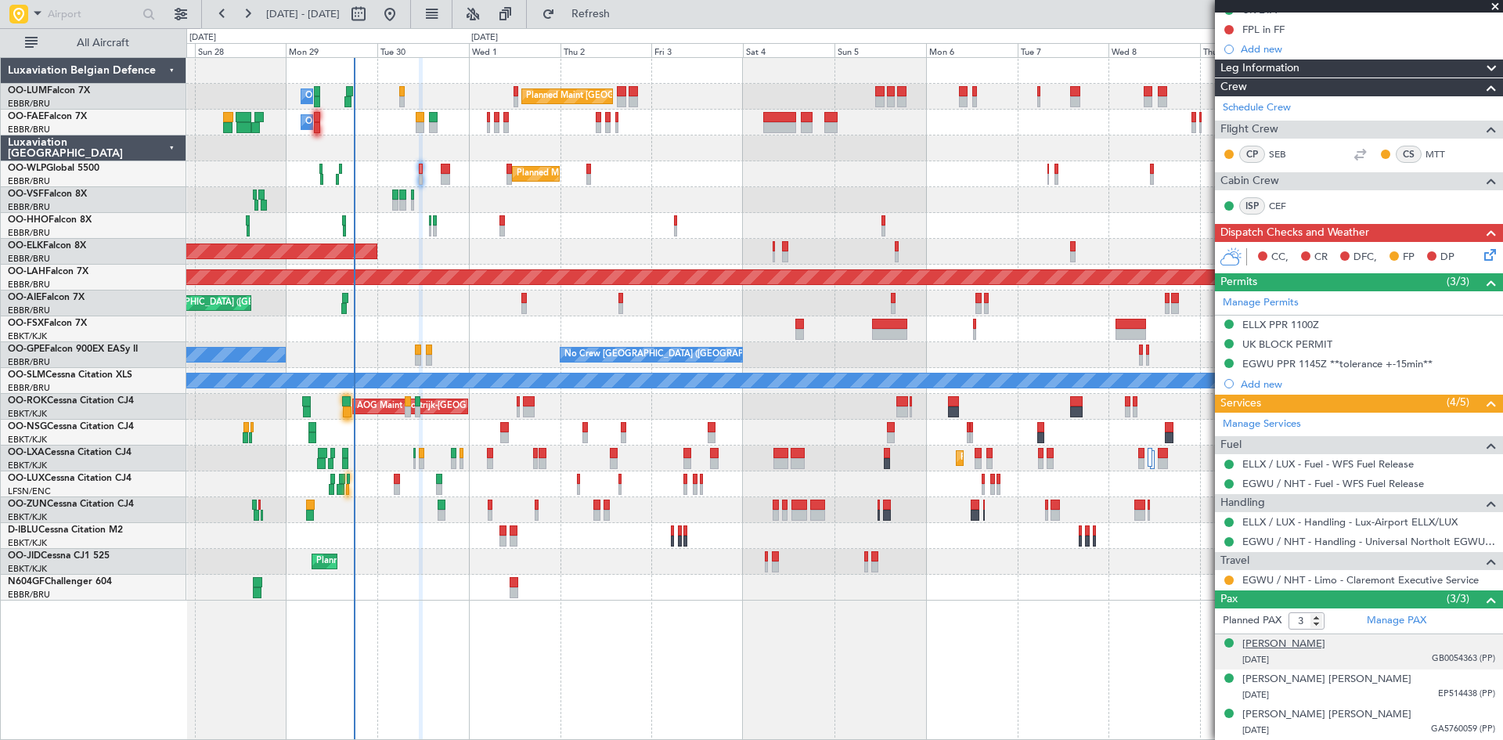
scroll to position [229, 0]
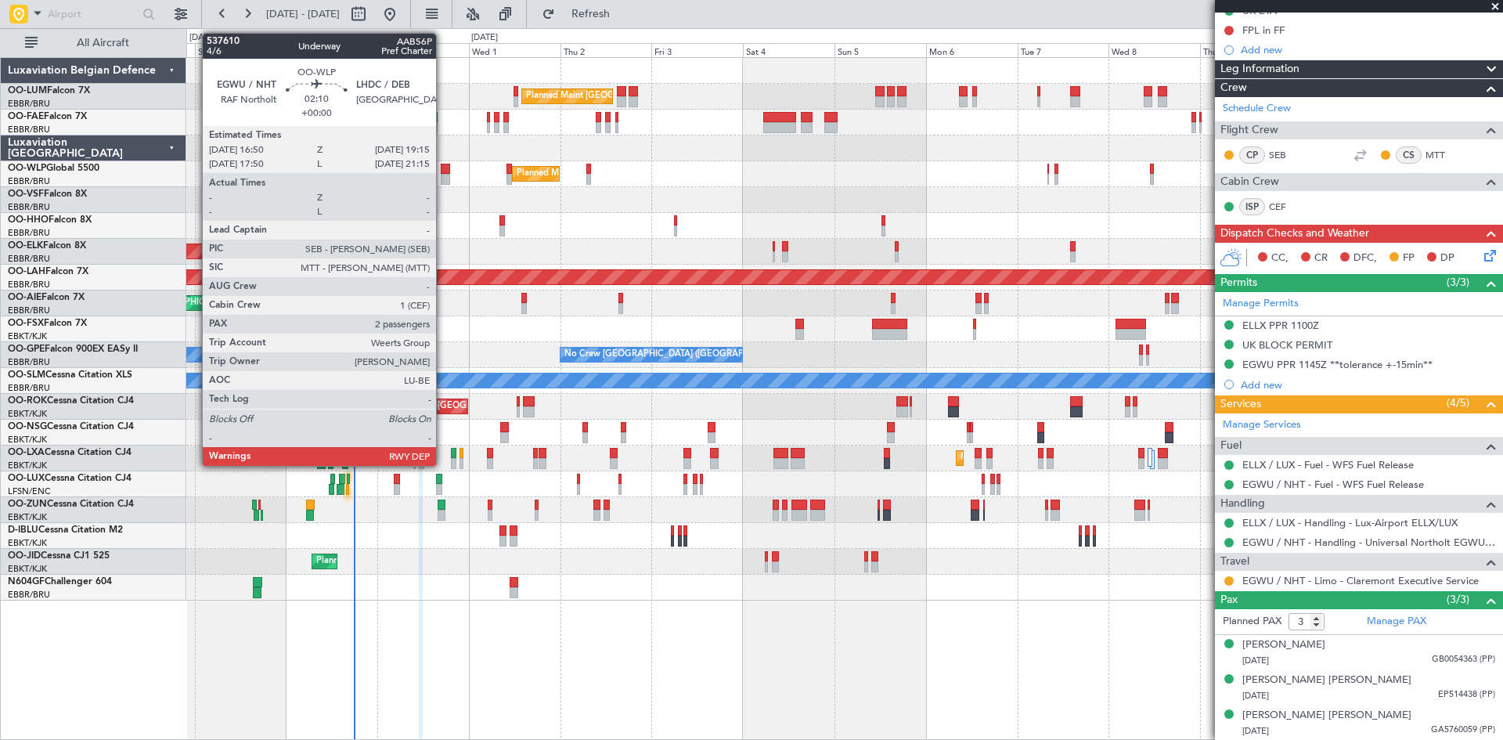
click at [444, 169] on div at bounding box center [445, 169] width 9 height 11
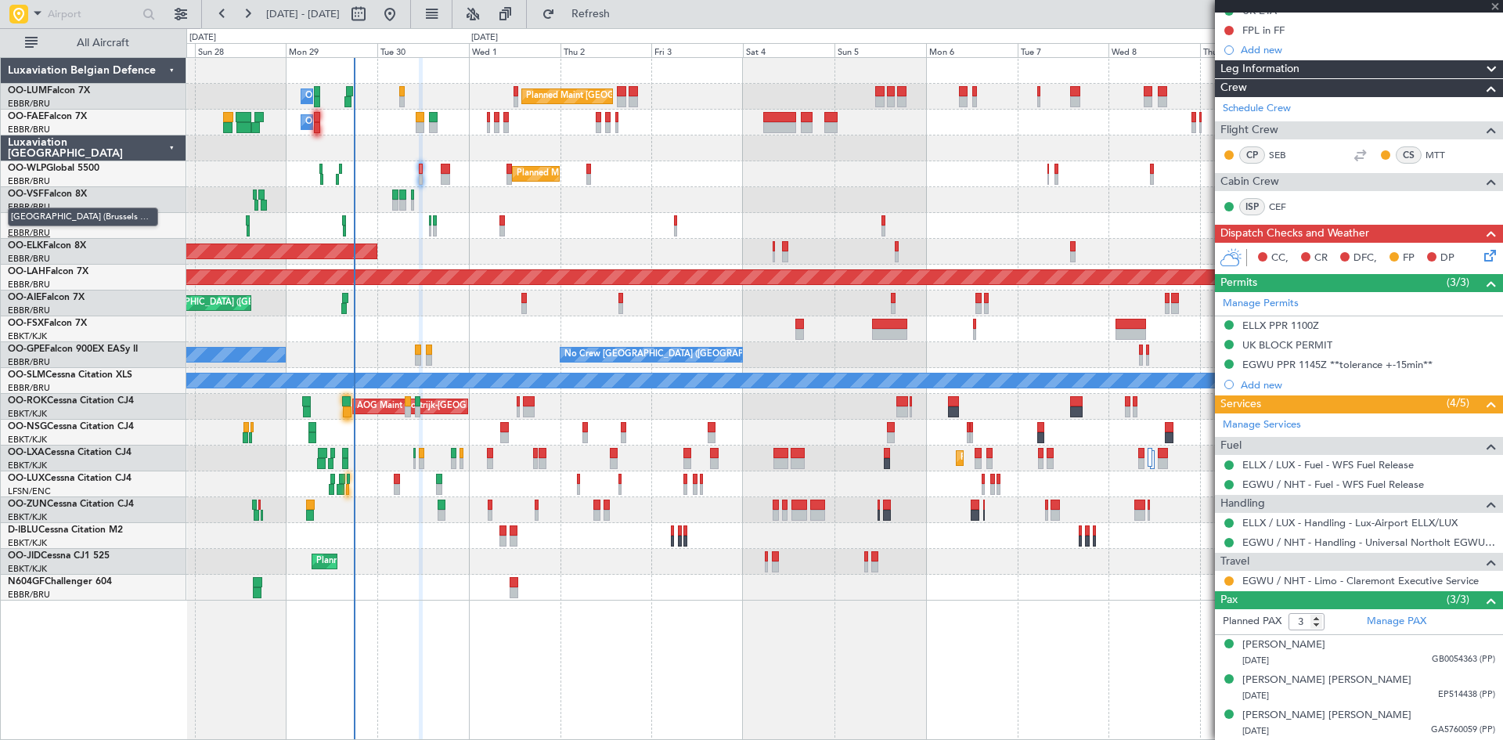
type input "2"
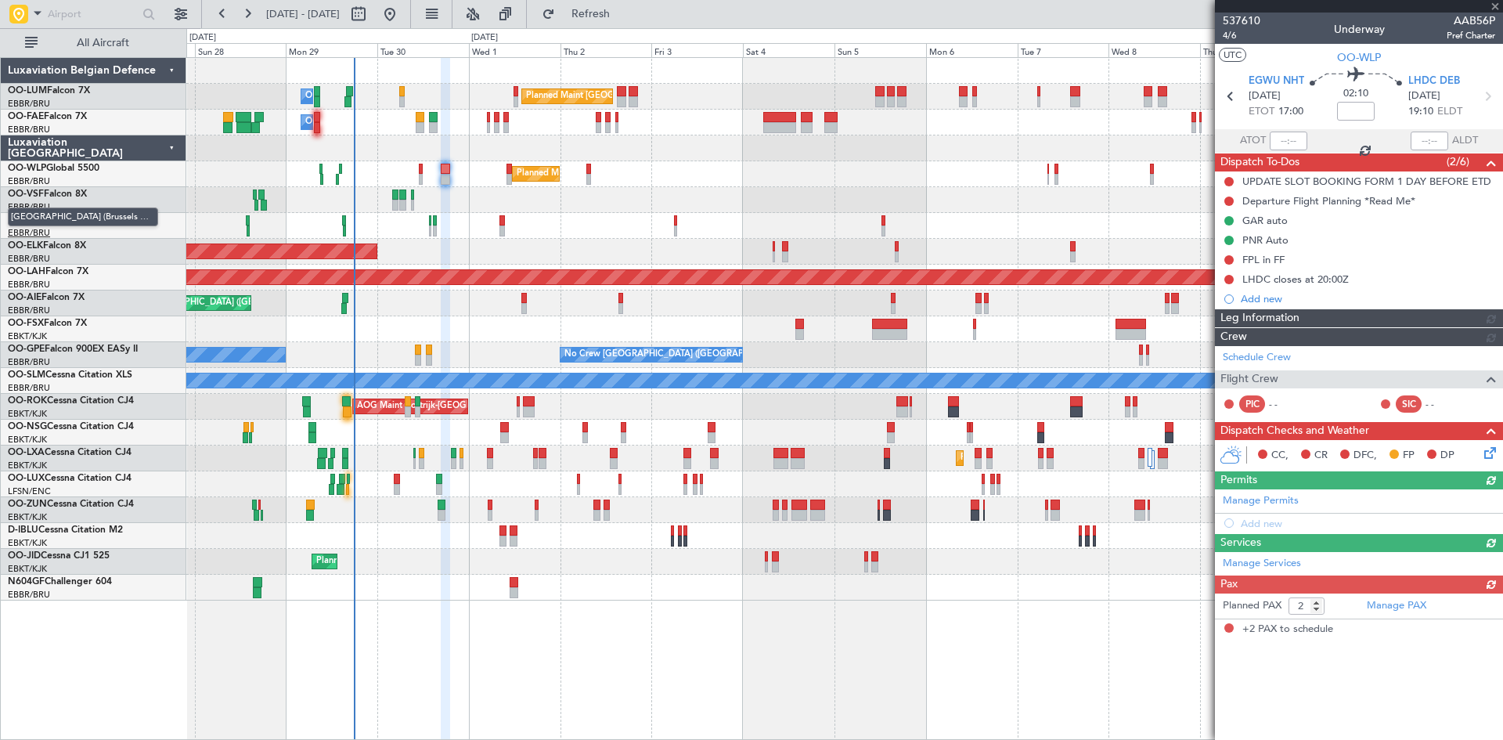
scroll to position [0, 0]
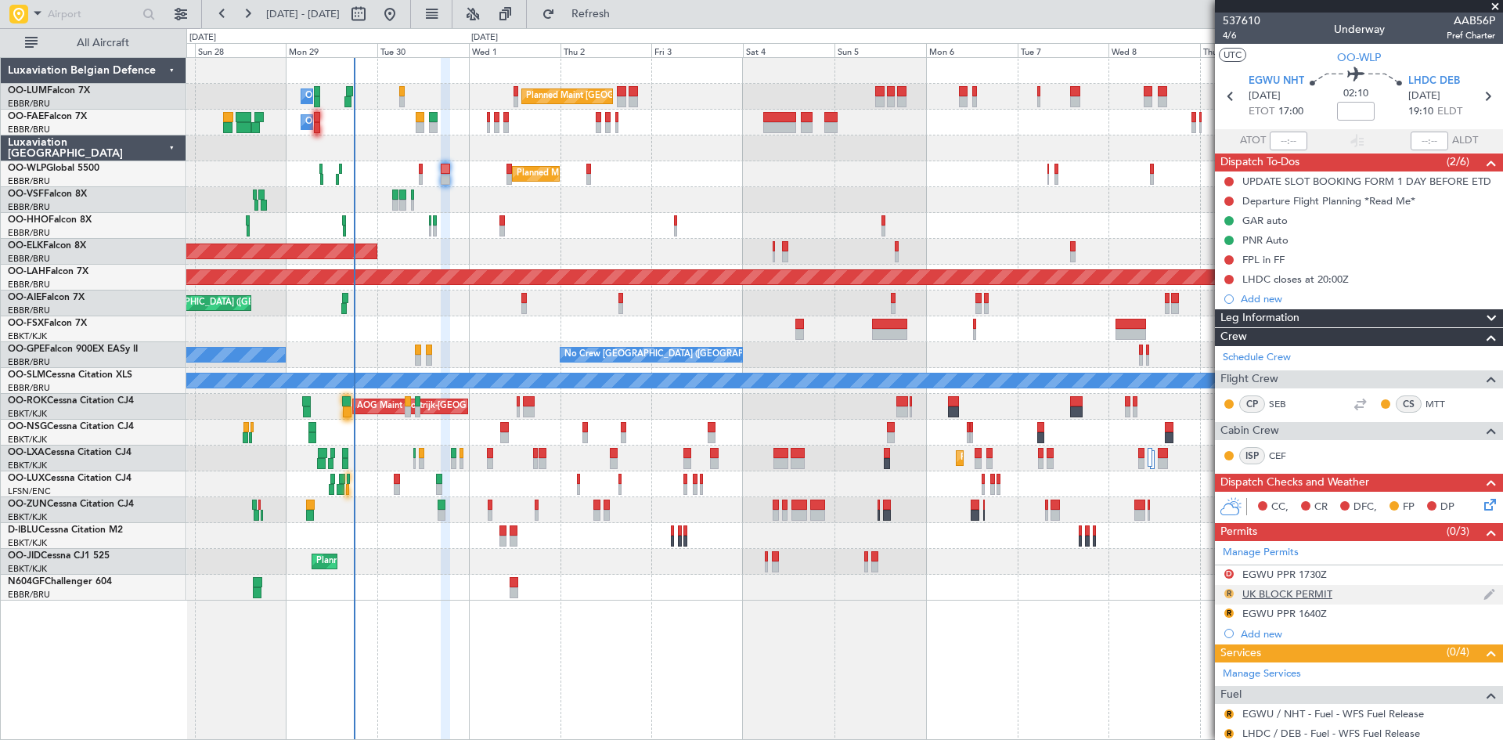
click at [1229, 594] on button "R" at bounding box center [1228, 593] width 9 height 9
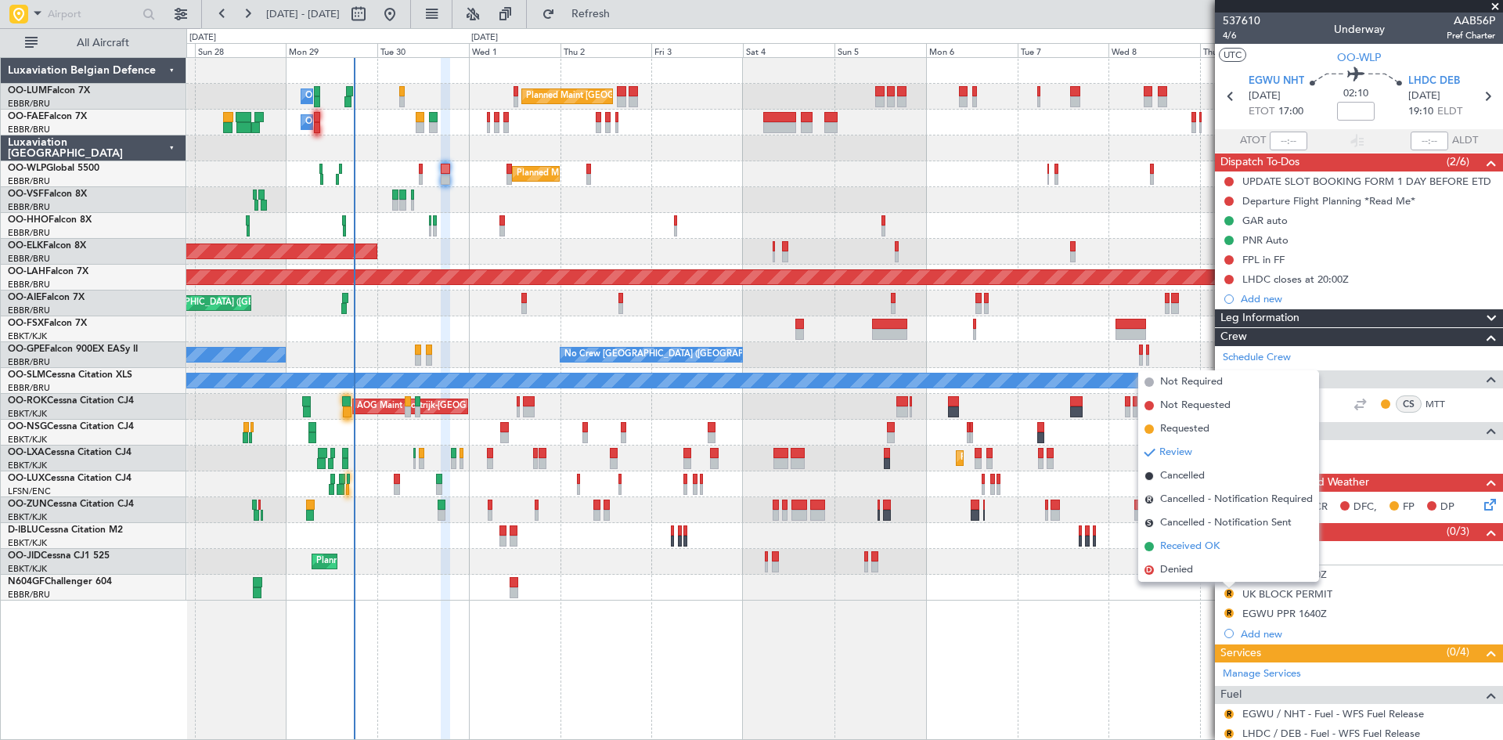
click at [1180, 546] on span "Received OK" at bounding box center [1189, 546] width 59 height 16
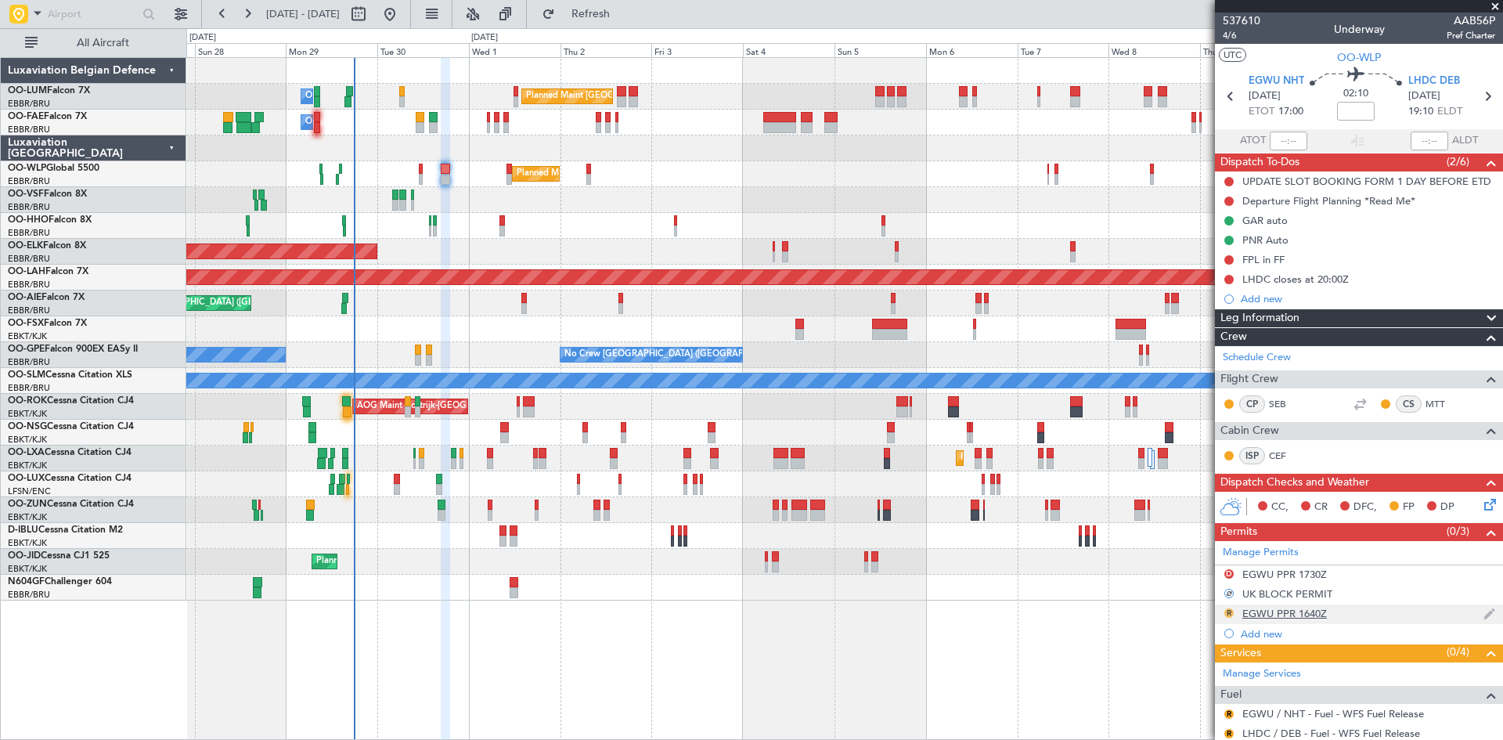
click at [1226, 611] on button "R" at bounding box center [1228, 612] width 9 height 9
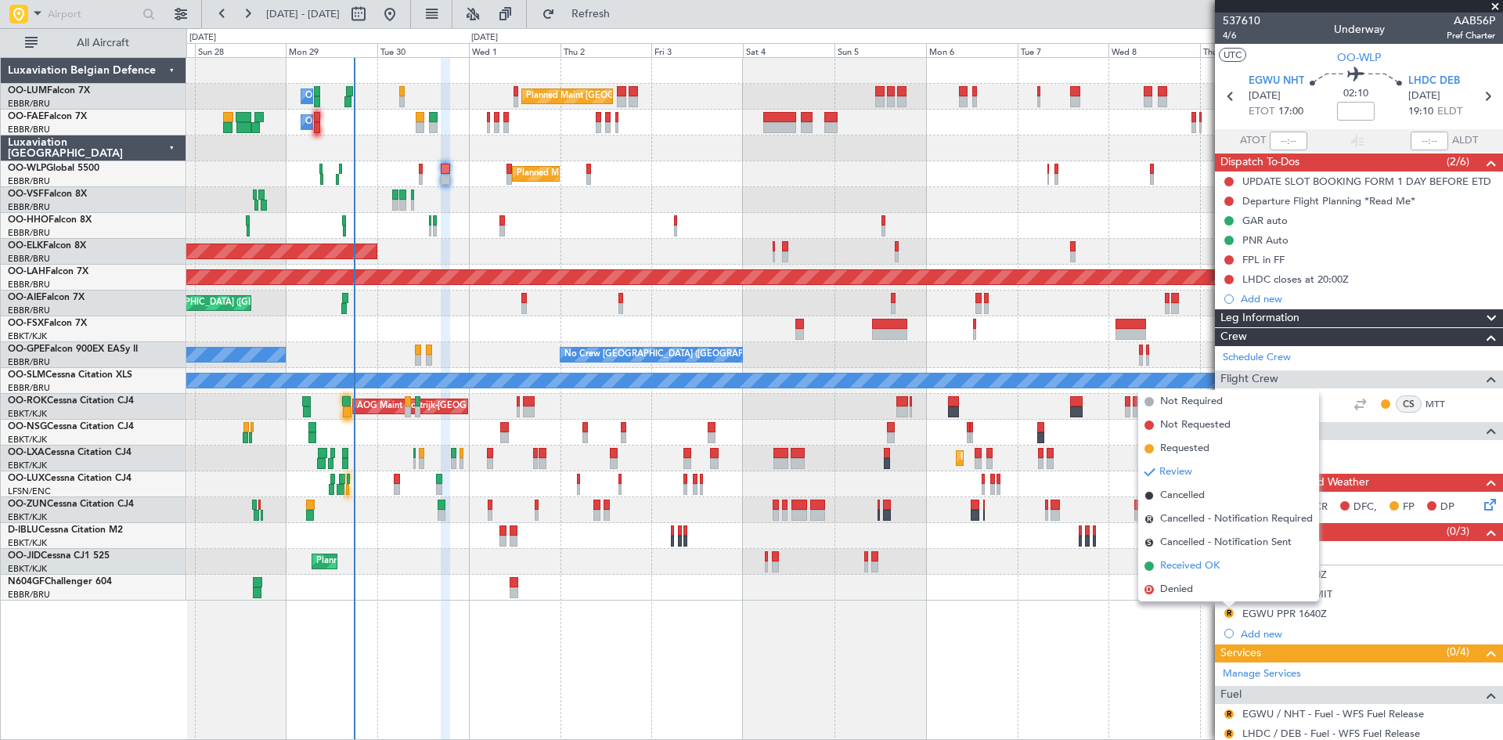
click at [1203, 563] on span "Received OK" at bounding box center [1189, 566] width 59 height 16
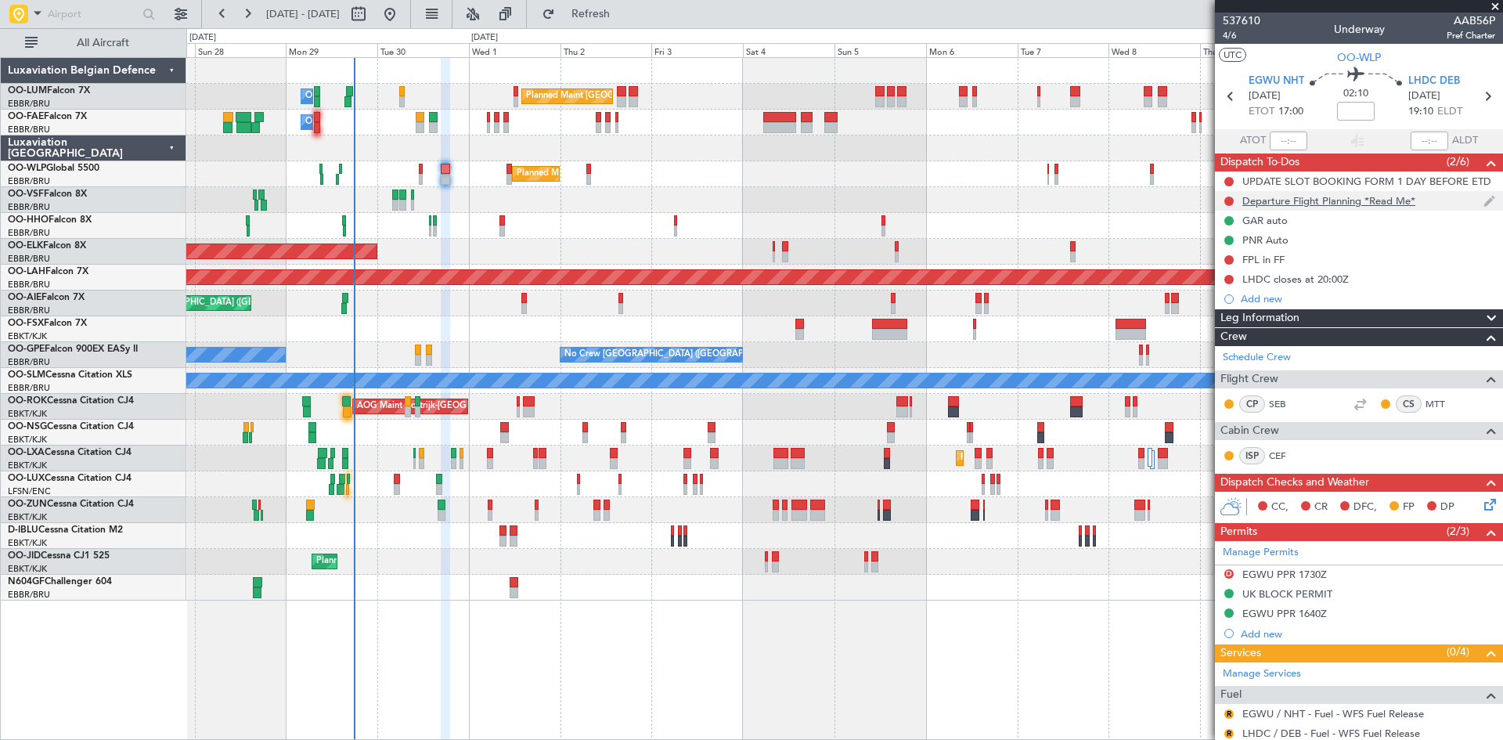
click at [1272, 193] on div "Departure Flight Planning *Read Me*" at bounding box center [1359, 201] width 288 height 20
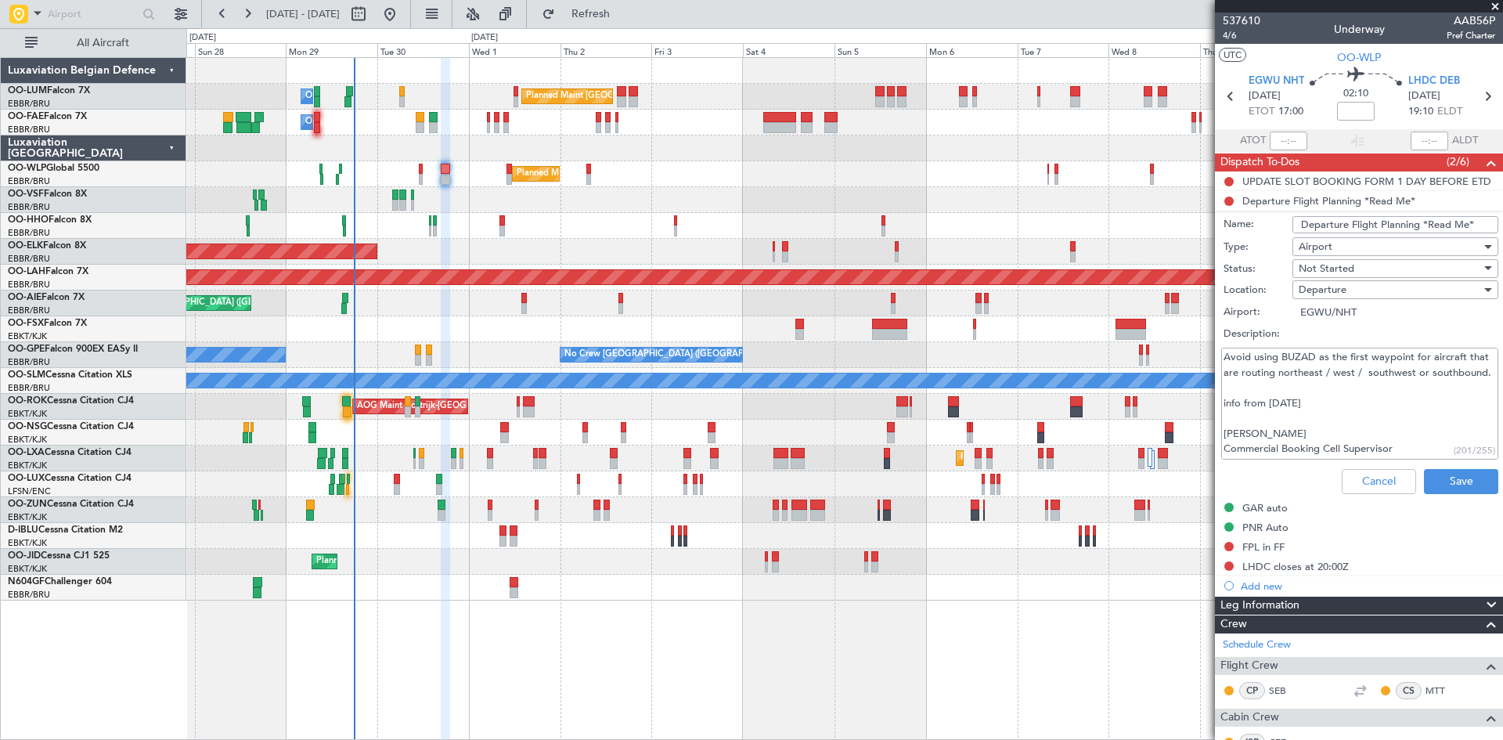
click at [1232, 203] on li "Departure Flight Planning *Read Me* Name: Departure Flight Planning *Read Me* T…" at bounding box center [1359, 345] width 288 height 309
click at [1369, 268] on div "Not Started" at bounding box center [1389, 268] width 182 height 23
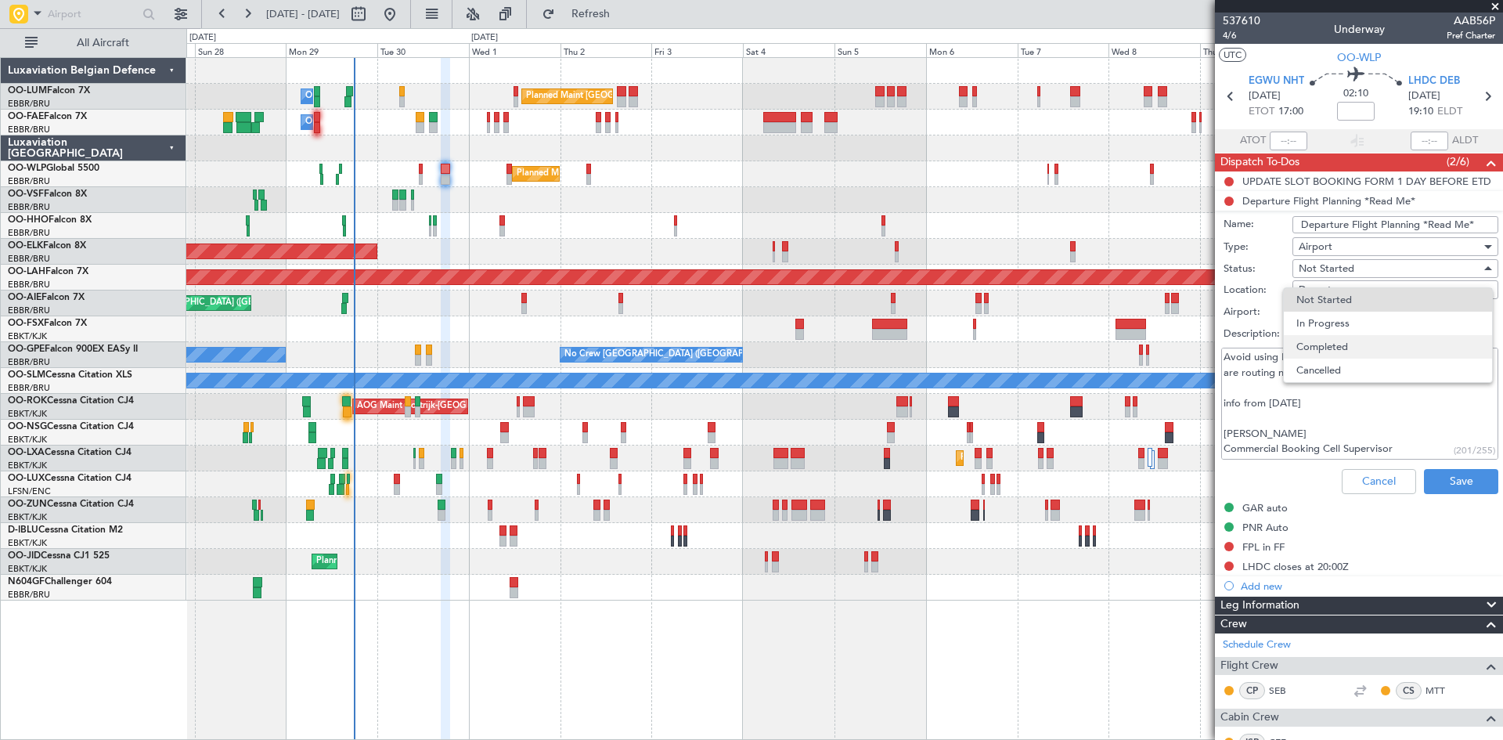
click at [1357, 344] on span "Completed" at bounding box center [1387, 346] width 183 height 23
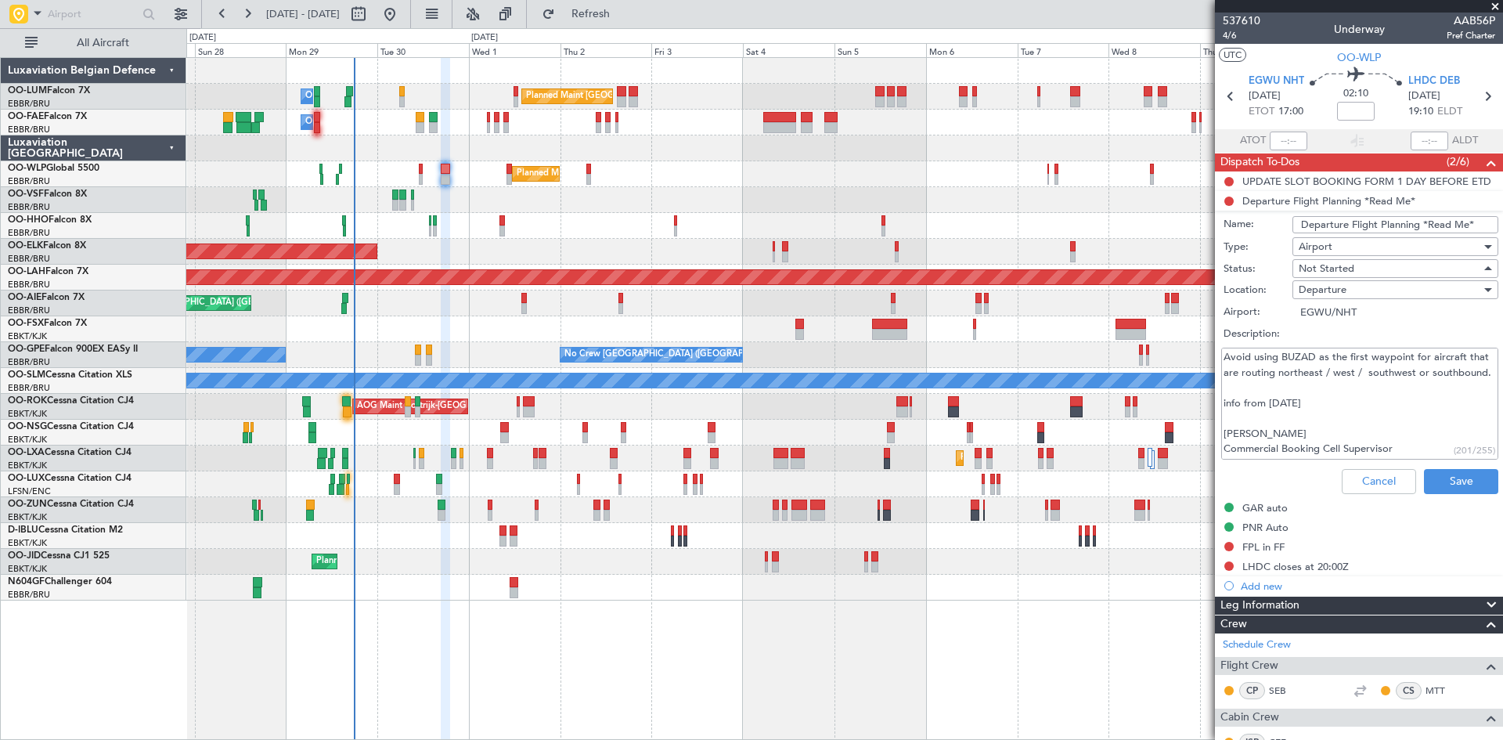
type textarea "Avoid using BUZAD as the first waypoint for aircraft that are routing northeast…"
click at [1462, 492] on button "Save" at bounding box center [1461, 481] width 74 height 25
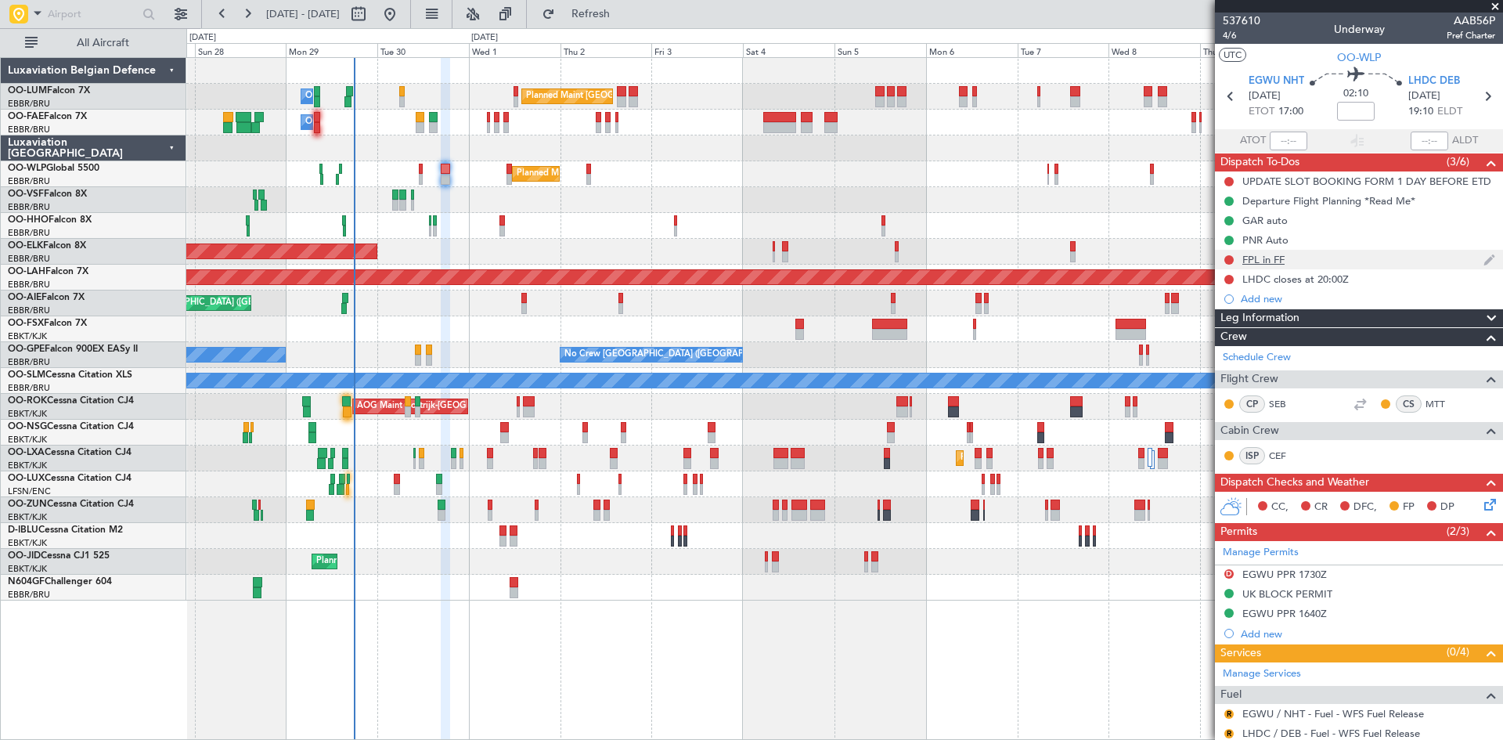
click at [1258, 259] on div "FPL in FF" at bounding box center [1263, 259] width 42 height 13
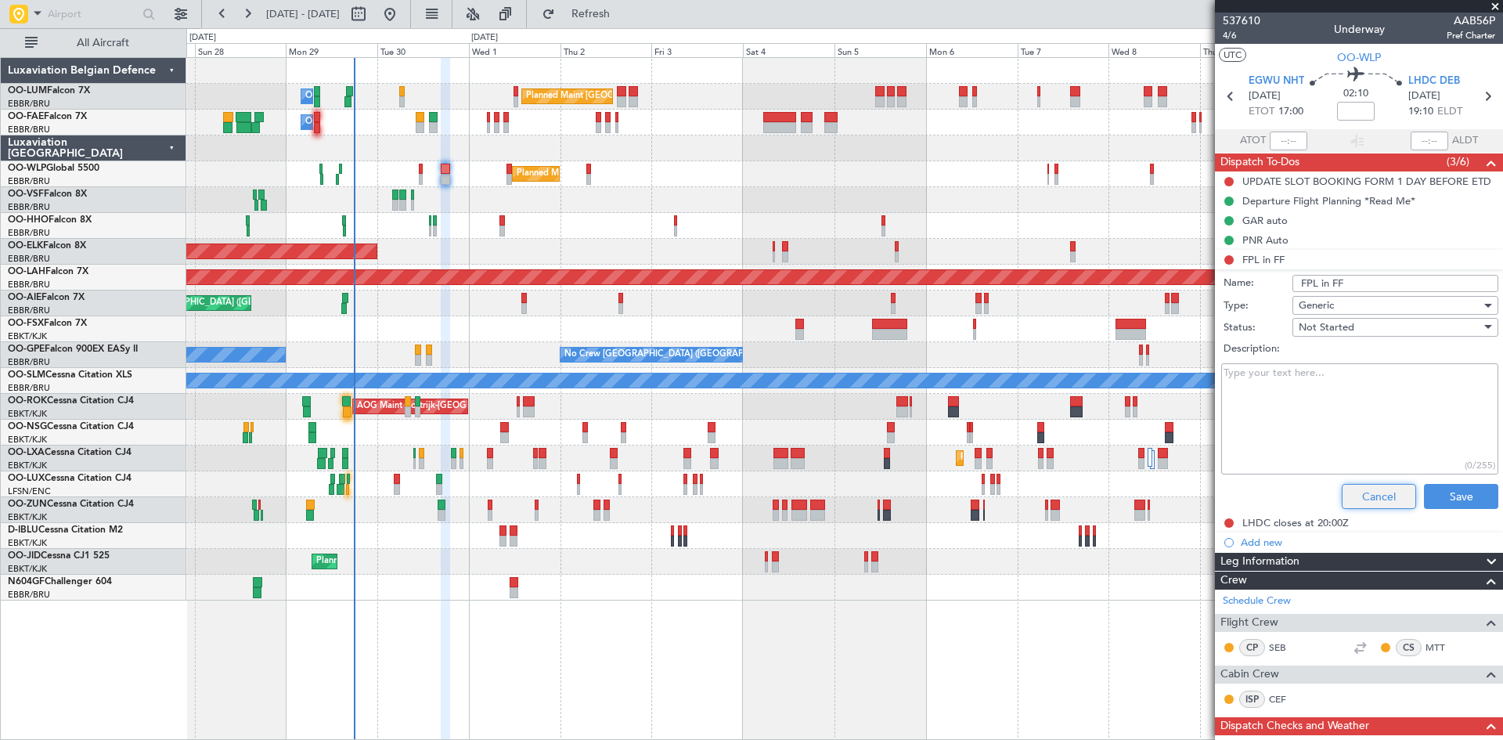
click at [1370, 492] on button "Cancel" at bounding box center [1378, 496] width 74 height 25
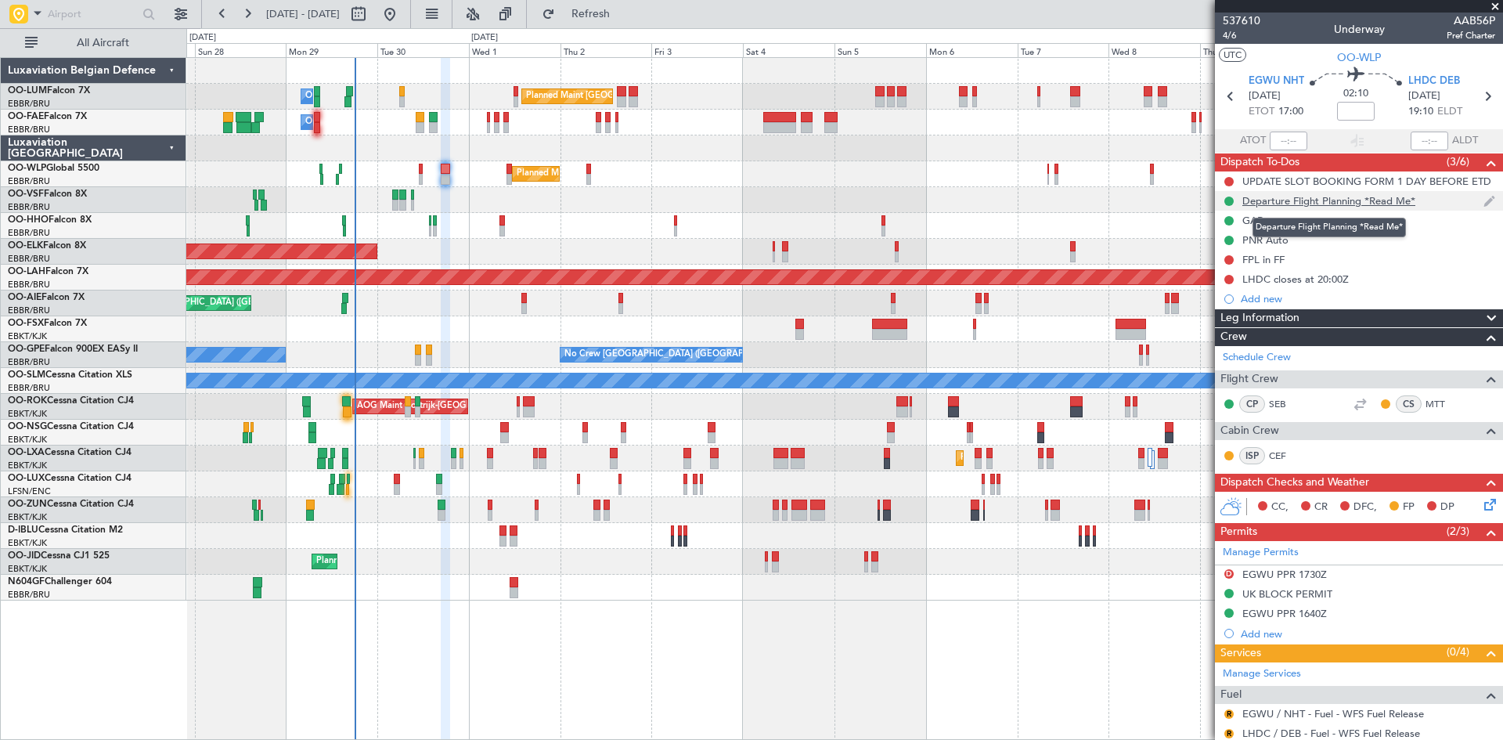
click at [1325, 198] on div "Departure Flight Planning *Read Me*" at bounding box center [1328, 200] width 173 height 13
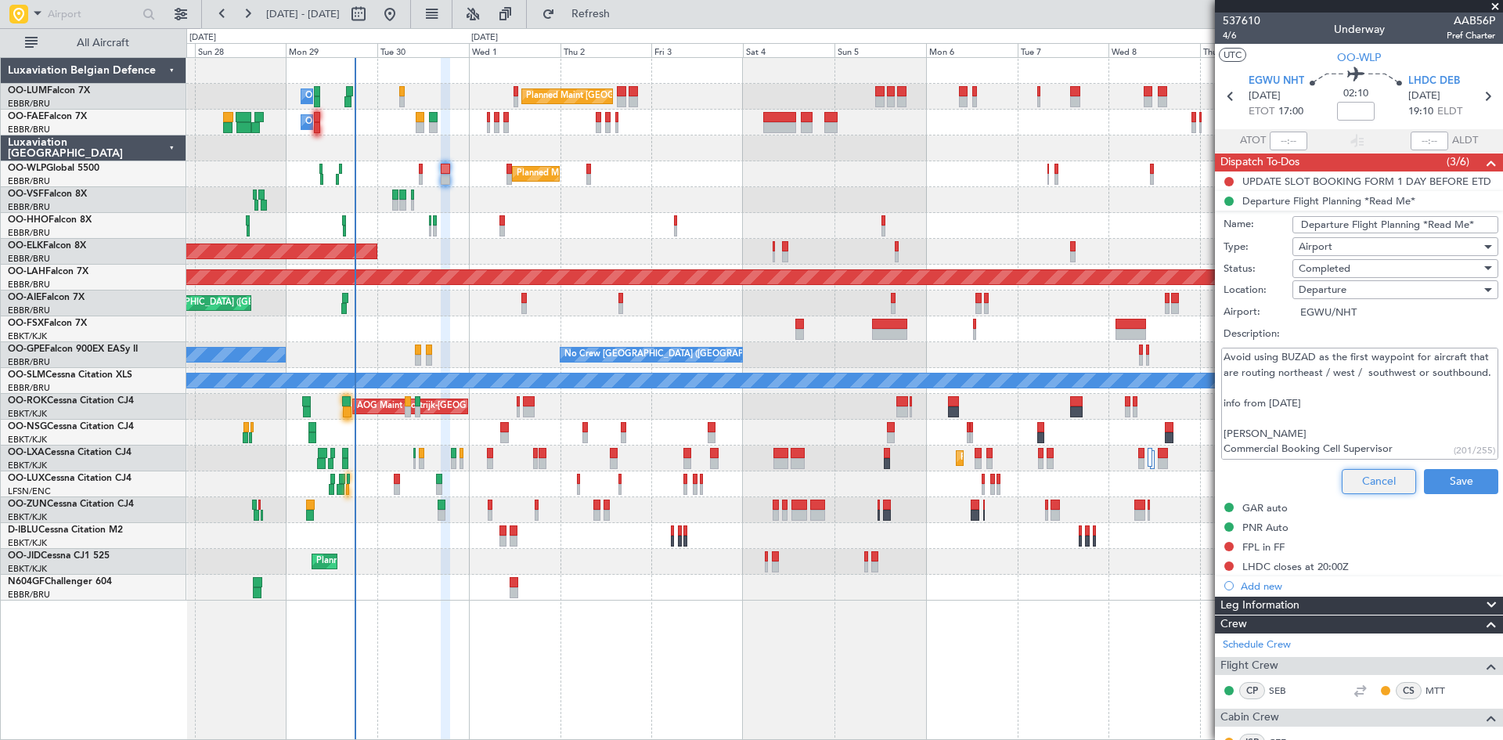
click at [1376, 476] on button "Cancel" at bounding box center [1378, 481] width 74 height 25
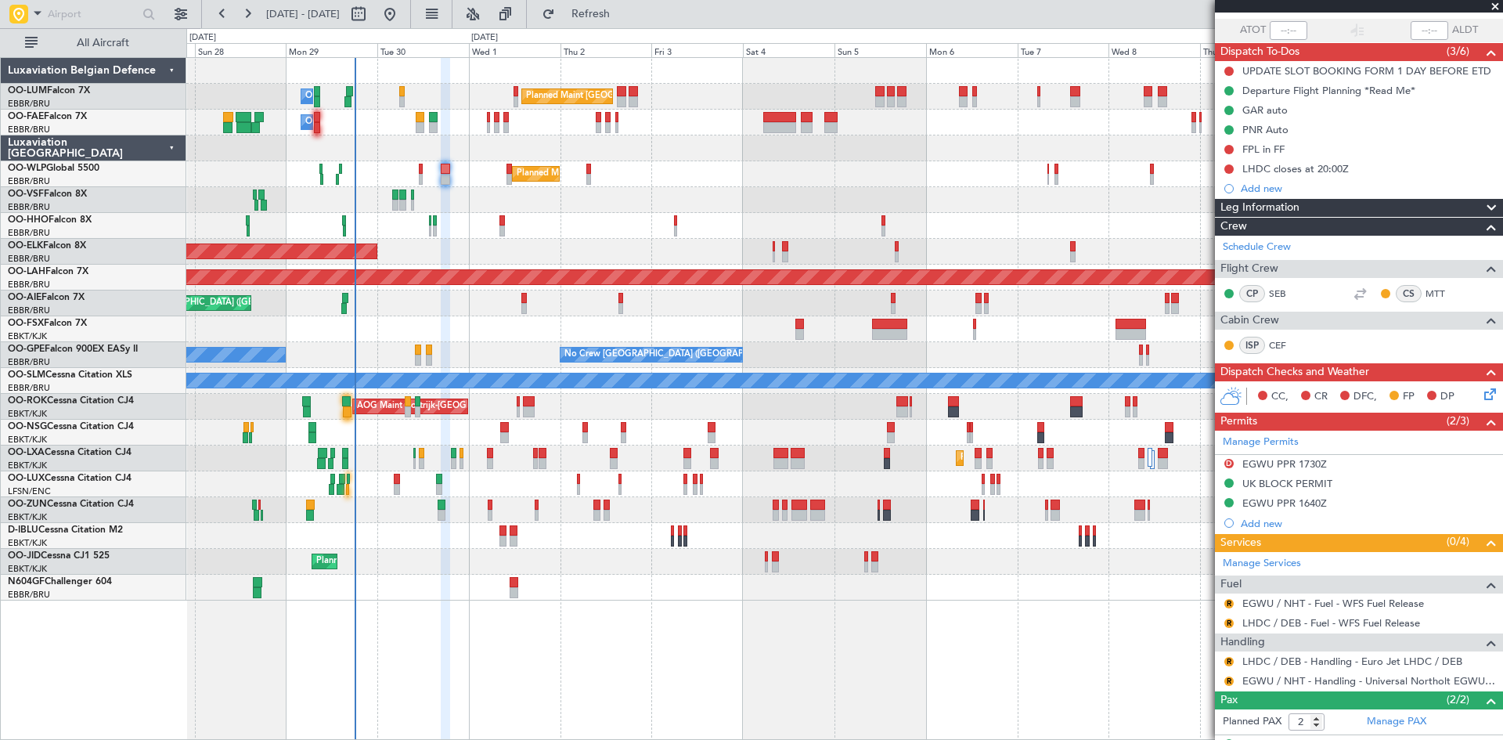
scroll to position [175, 0]
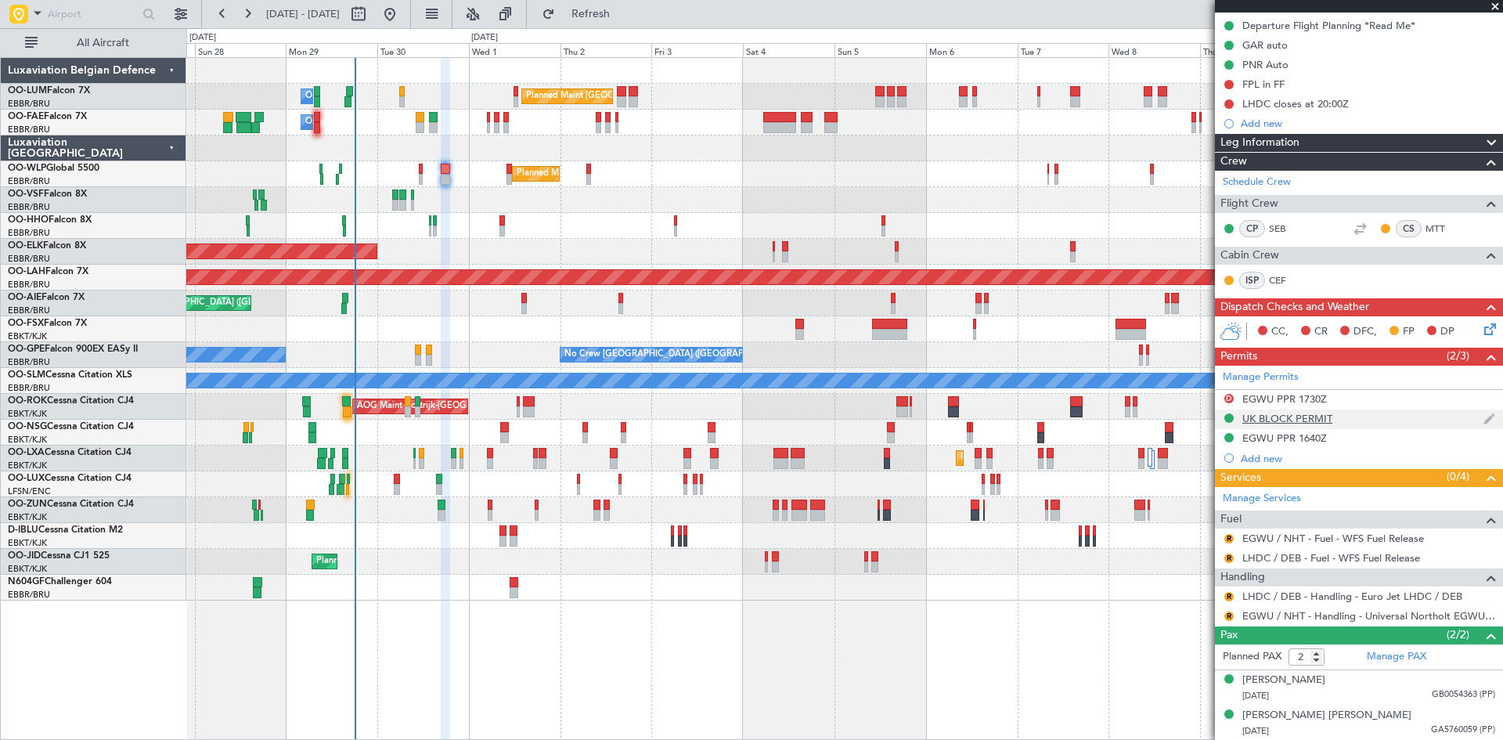
click at [1280, 416] on div "UK BLOCK PERMIT" at bounding box center [1287, 418] width 90 height 13
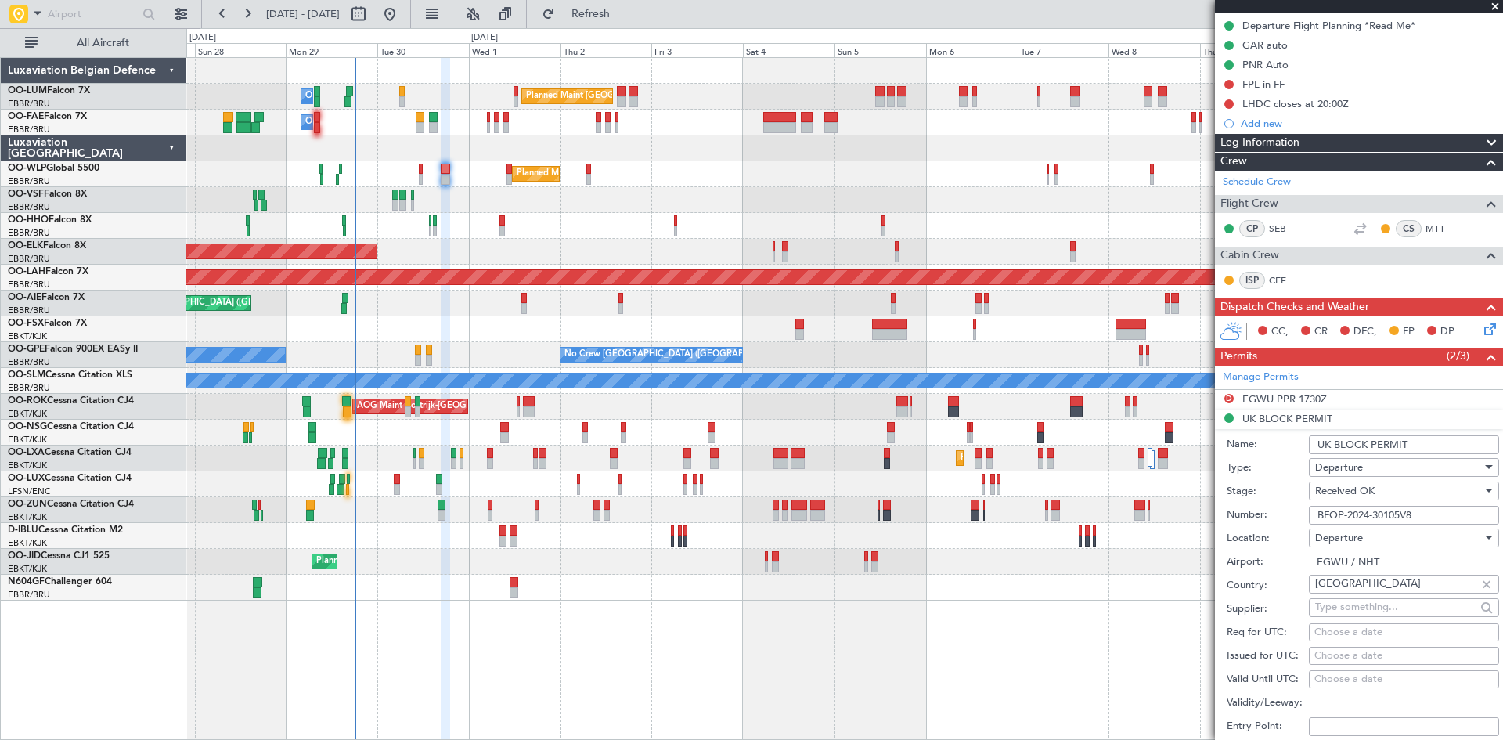
drag, startPoint x: 1428, startPoint y: 519, endPoint x: 1292, endPoint y: 517, distance: 135.4
click at [1292, 517] on div "Number: BFOP-2024-30105V8" at bounding box center [1362, 514] width 272 height 23
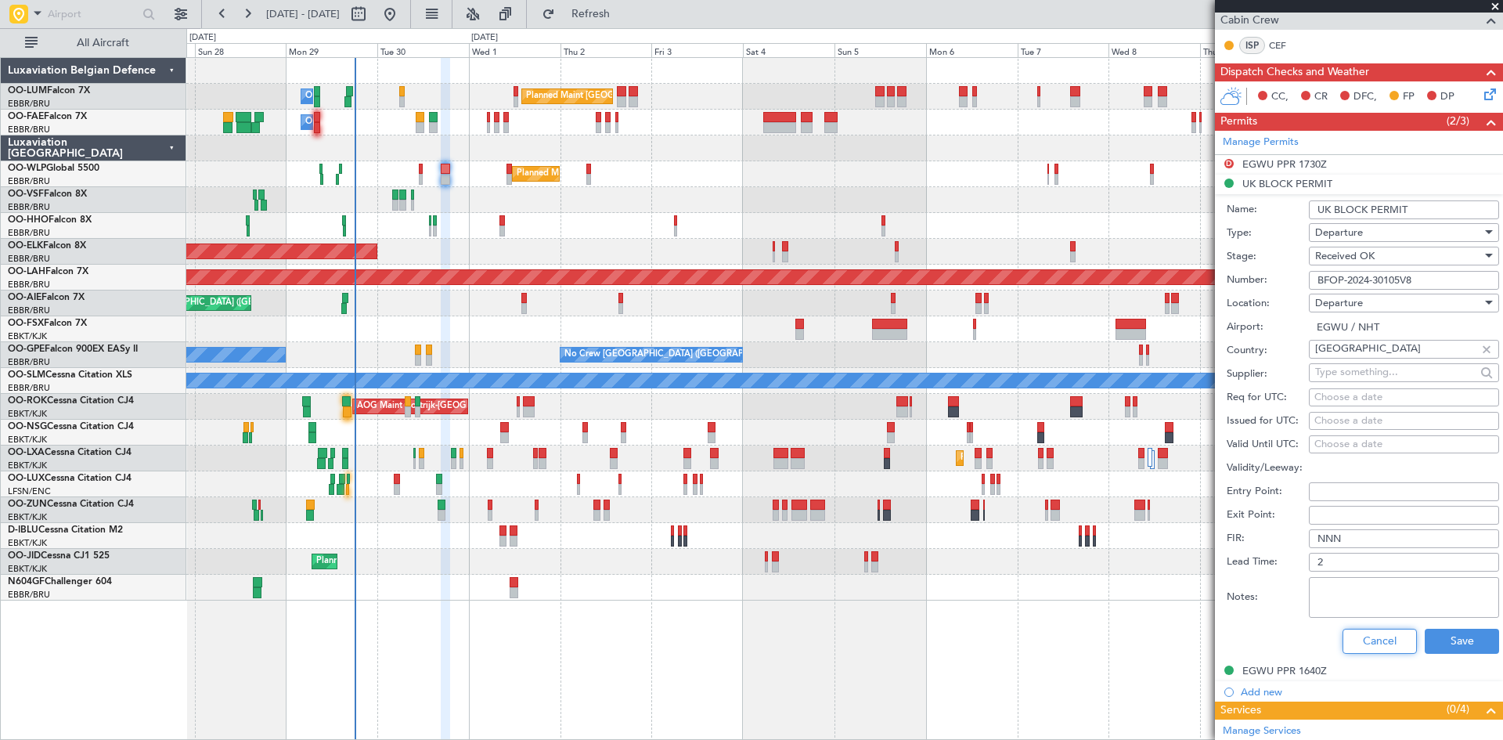
drag, startPoint x: 1391, startPoint y: 639, endPoint x: 1359, endPoint y: 620, distance: 37.6
click at [1391, 639] on button "Cancel" at bounding box center [1379, 640] width 74 height 25
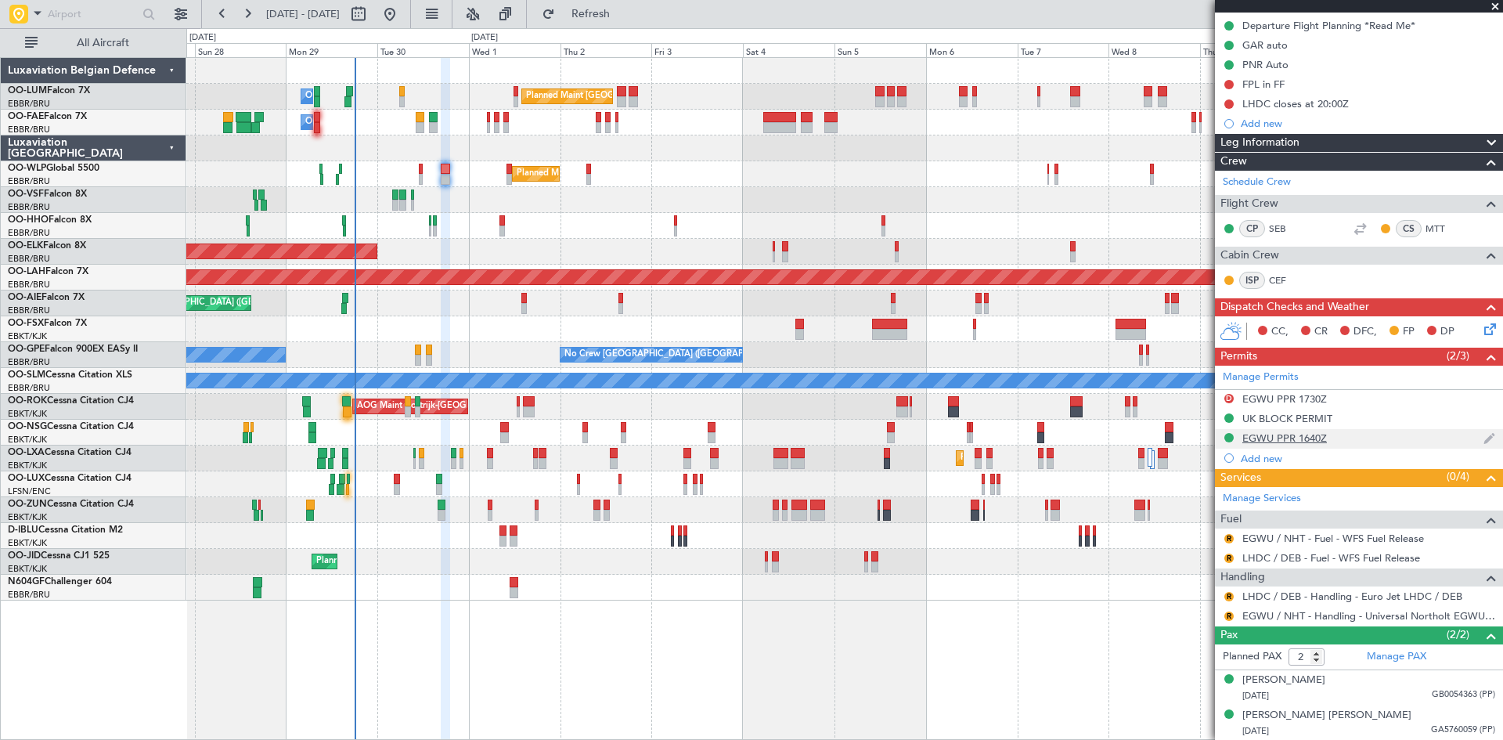
click at [1276, 431] on div "EGWU PPR 1640Z" at bounding box center [1284, 437] width 85 height 13
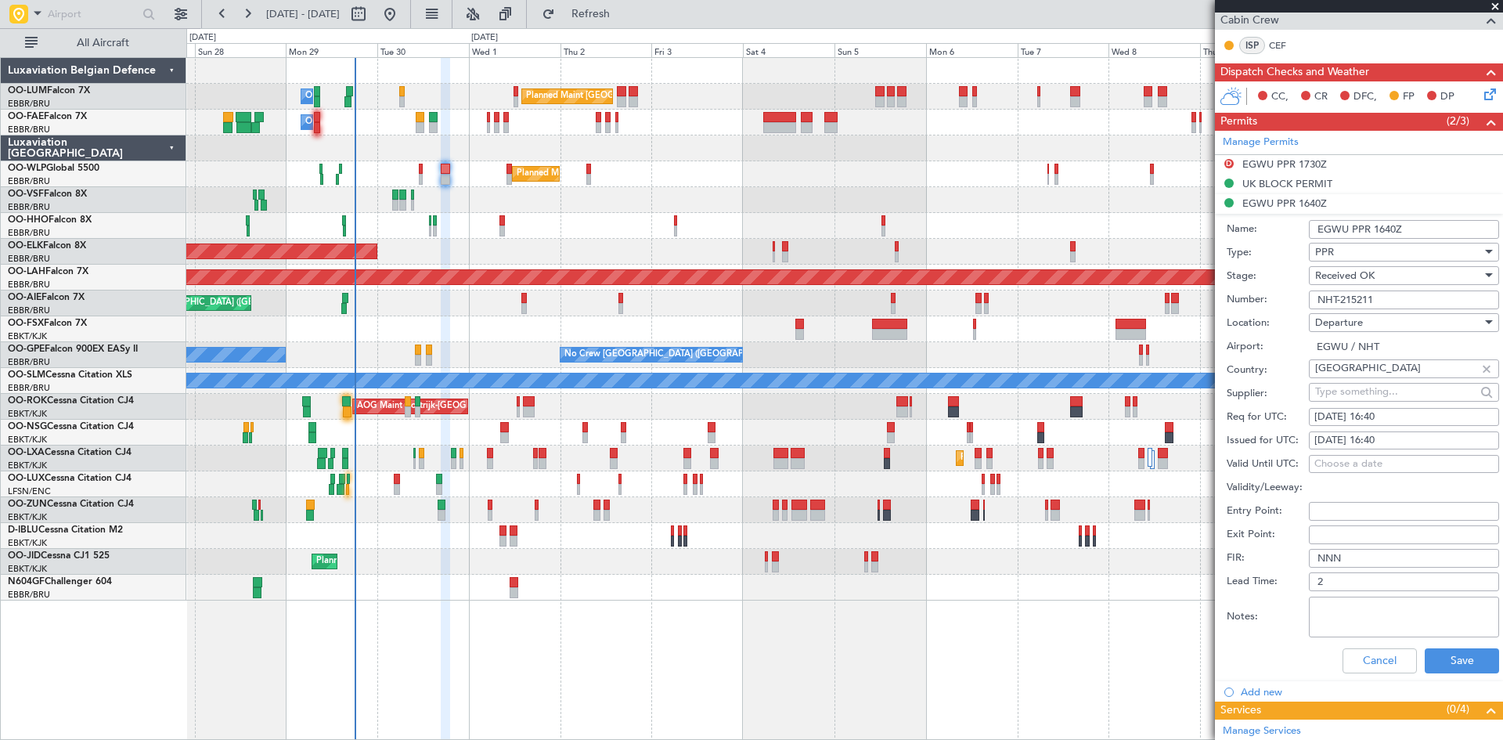
drag, startPoint x: 1388, startPoint y: 300, endPoint x: 1215, endPoint y: 297, distance: 173.8
click at [1215, 297] on form "Name: EGWU PPR 1640Z Type: PPR Stage: Received OK Number: NHT-215211 Location: …" at bounding box center [1359, 447] width 288 height 467
drag, startPoint x: 1380, startPoint y: 656, endPoint x: 1367, endPoint y: 645, distance: 16.6
click at [1380, 656] on button "Cancel" at bounding box center [1379, 660] width 74 height 25
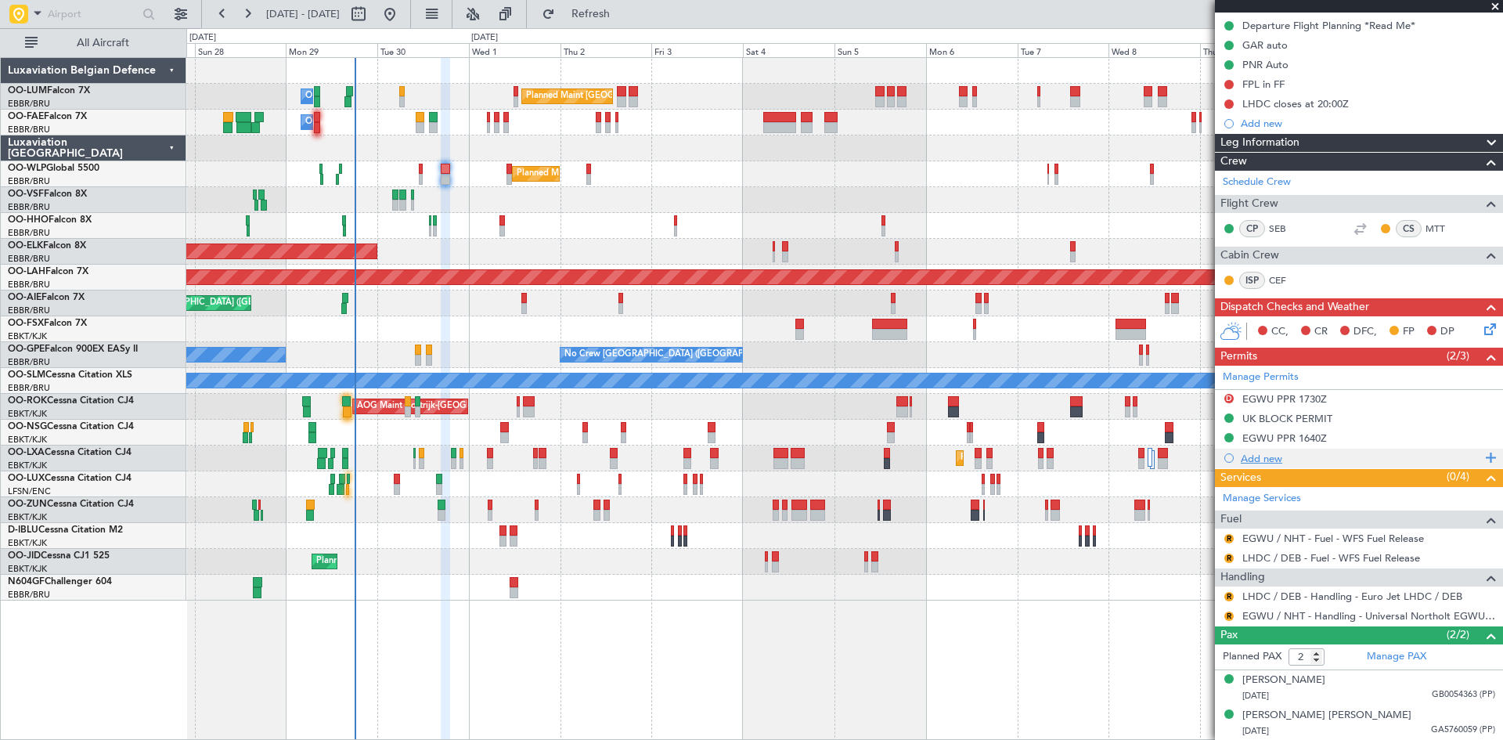
scroll to position [0, 0]
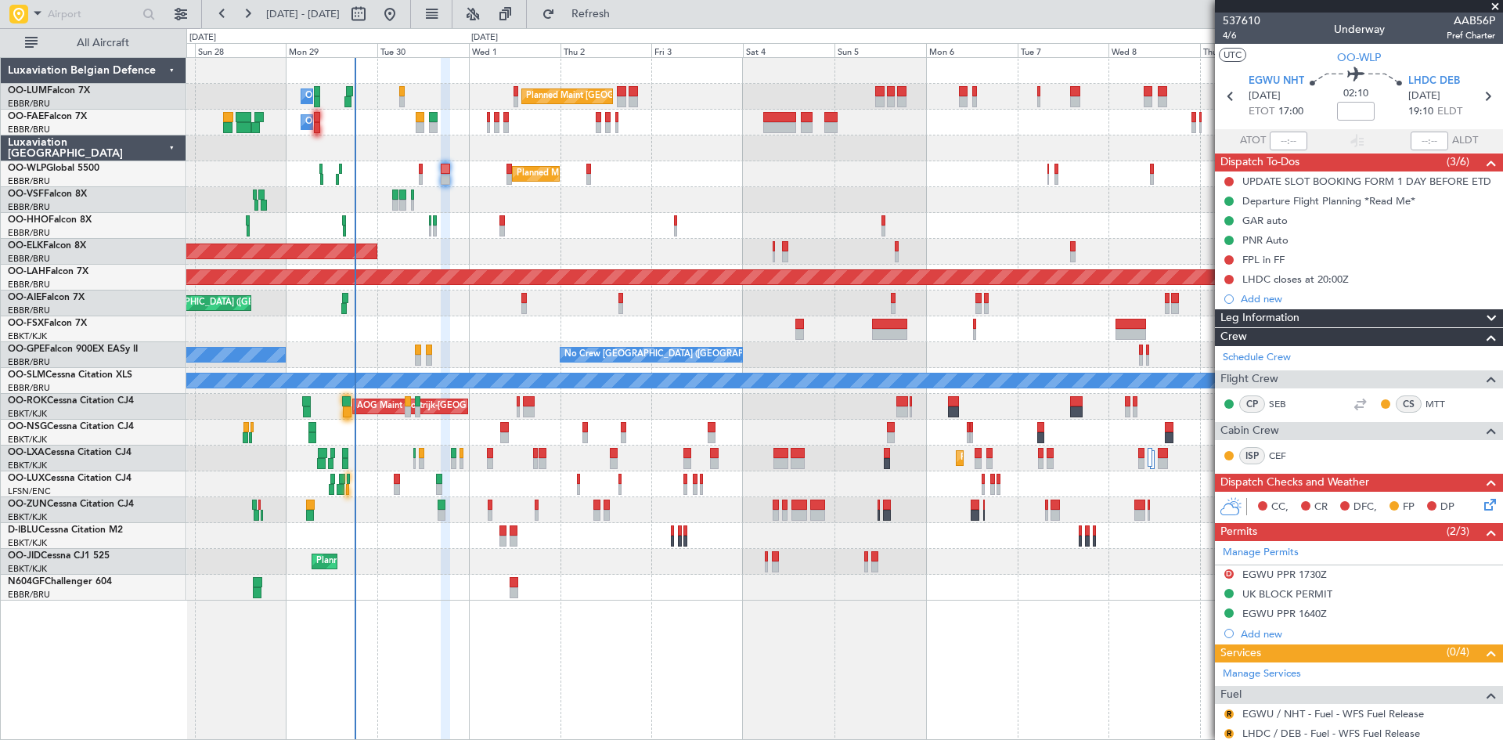
click at [1481, 501] on icon at bounding box center [1487, 501] width 13 height 13
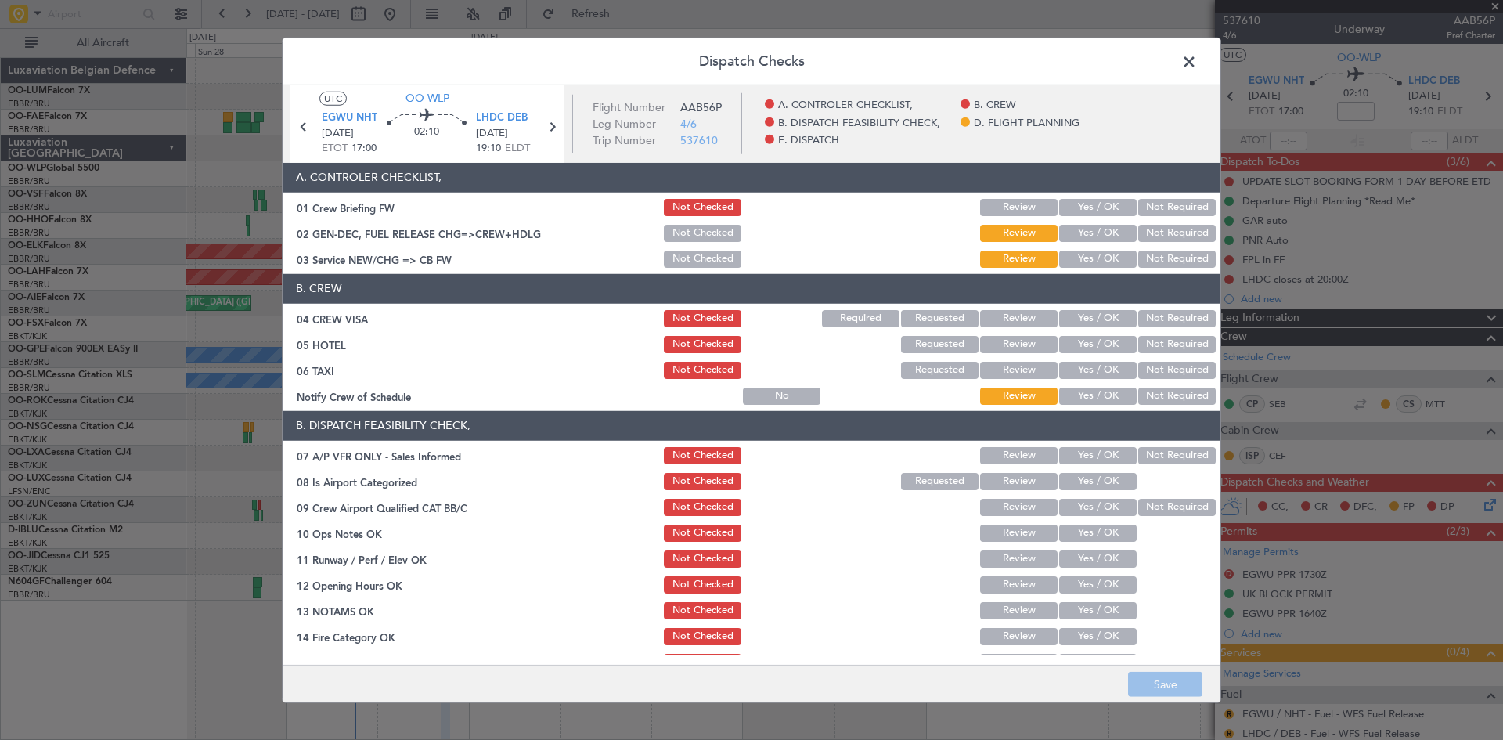
click at [1104, 314] on button "Yes / OK" at bounding box center [1097, 318] width 77 height 17
click at [1094, 373] on button "Yes / OK" at bounding box center [1097, 370] width 77 height 17
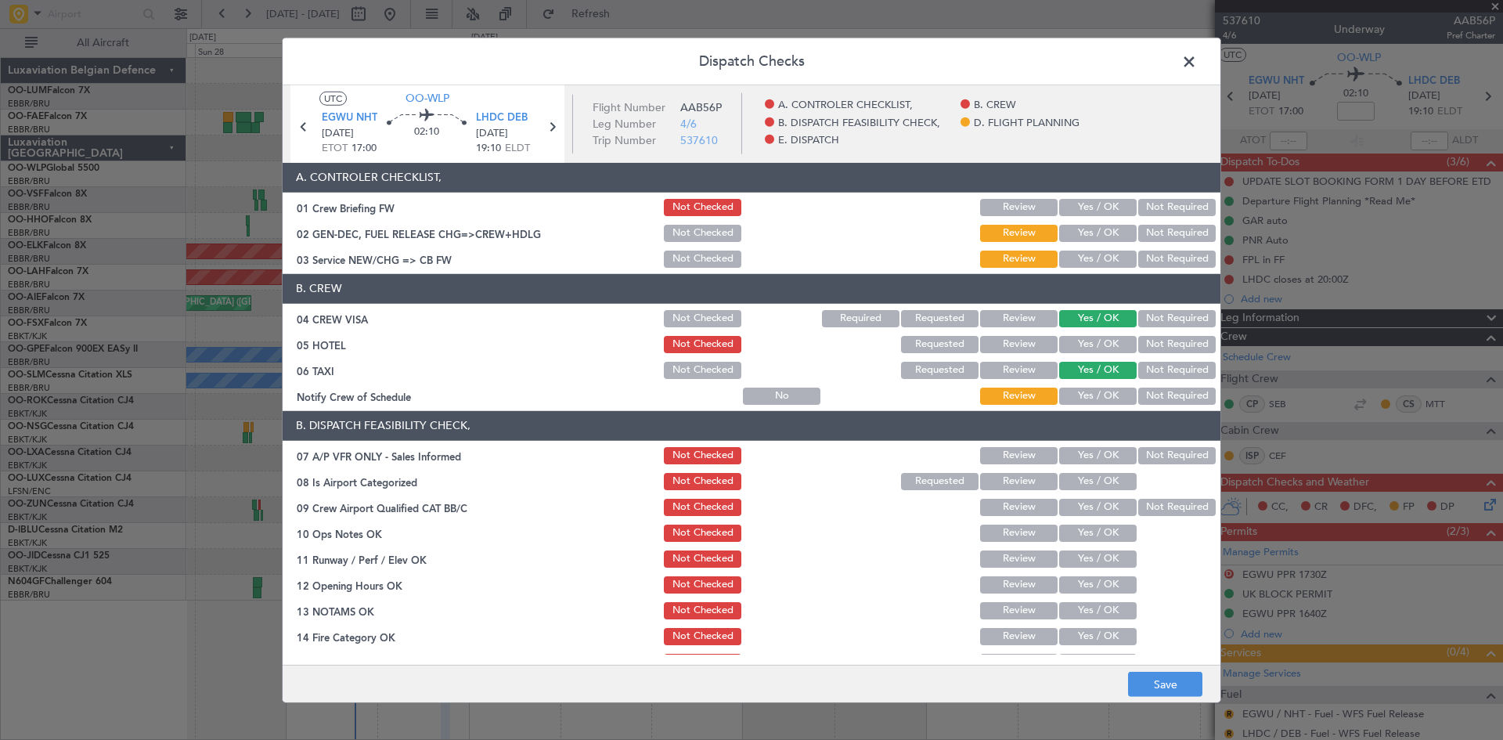
click at [1094, 392] on button "Yes / OK" at bounding box center [1097, 395] width 77 height 17
click at [1153, 368] on button "Not Required" at bounding box center [1176, 370] width 77 height 17
click at [1161, 456] on button "Not Required" at bounding box center [1176, 455] width 77 height 17
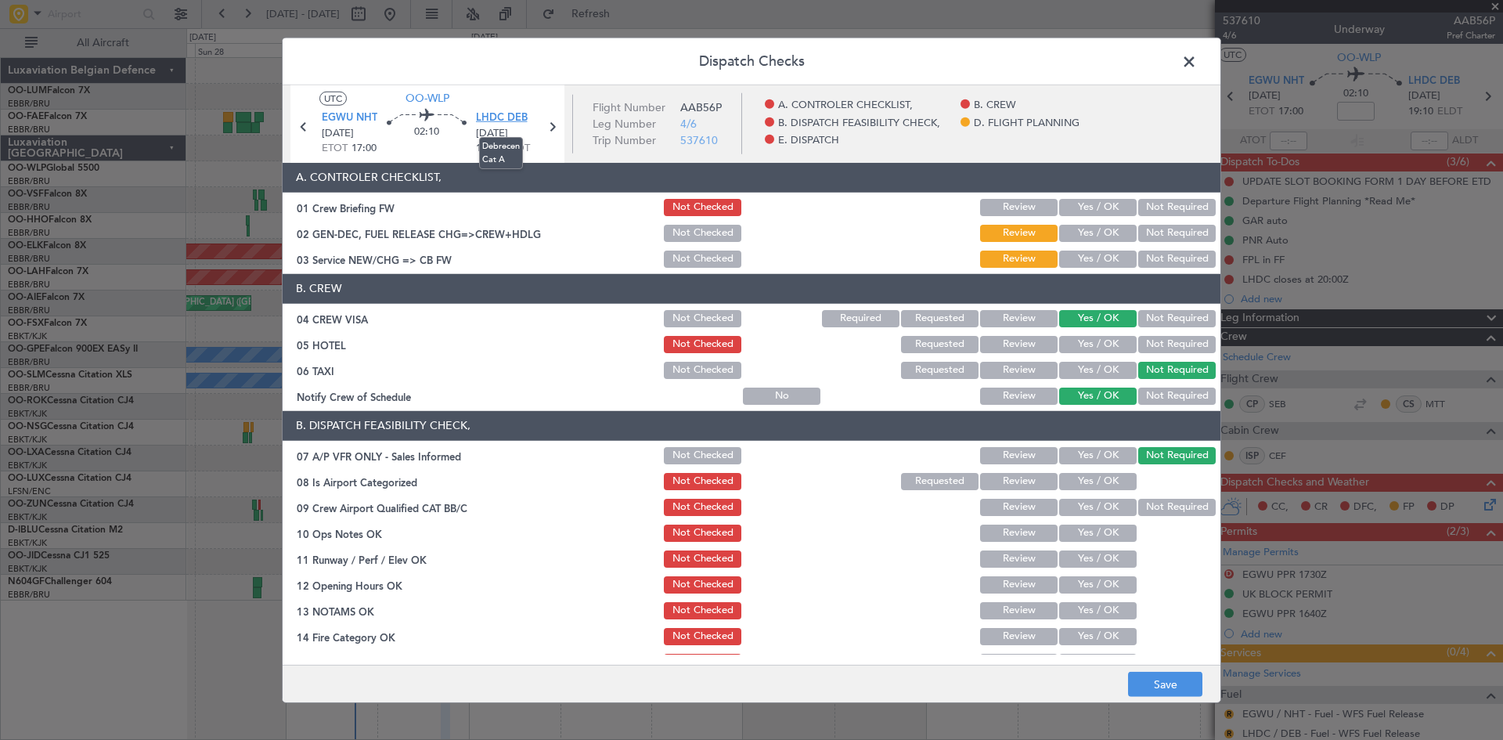
click at [499, 121] on span "LHDC DEB" at bounding box center [502, 118] width 52 height 16
click at [1089, 479] on button "Yes / OK" at bounding box center [1097, 481] width 77 height 17
click at [1096, 505] on button "Yes / OK" at bounding box center [1097, 507] width 77 height 17
click at [1097, 535] on button "Yes / OK" at bounding box center [1097, 532] width 77 height 17
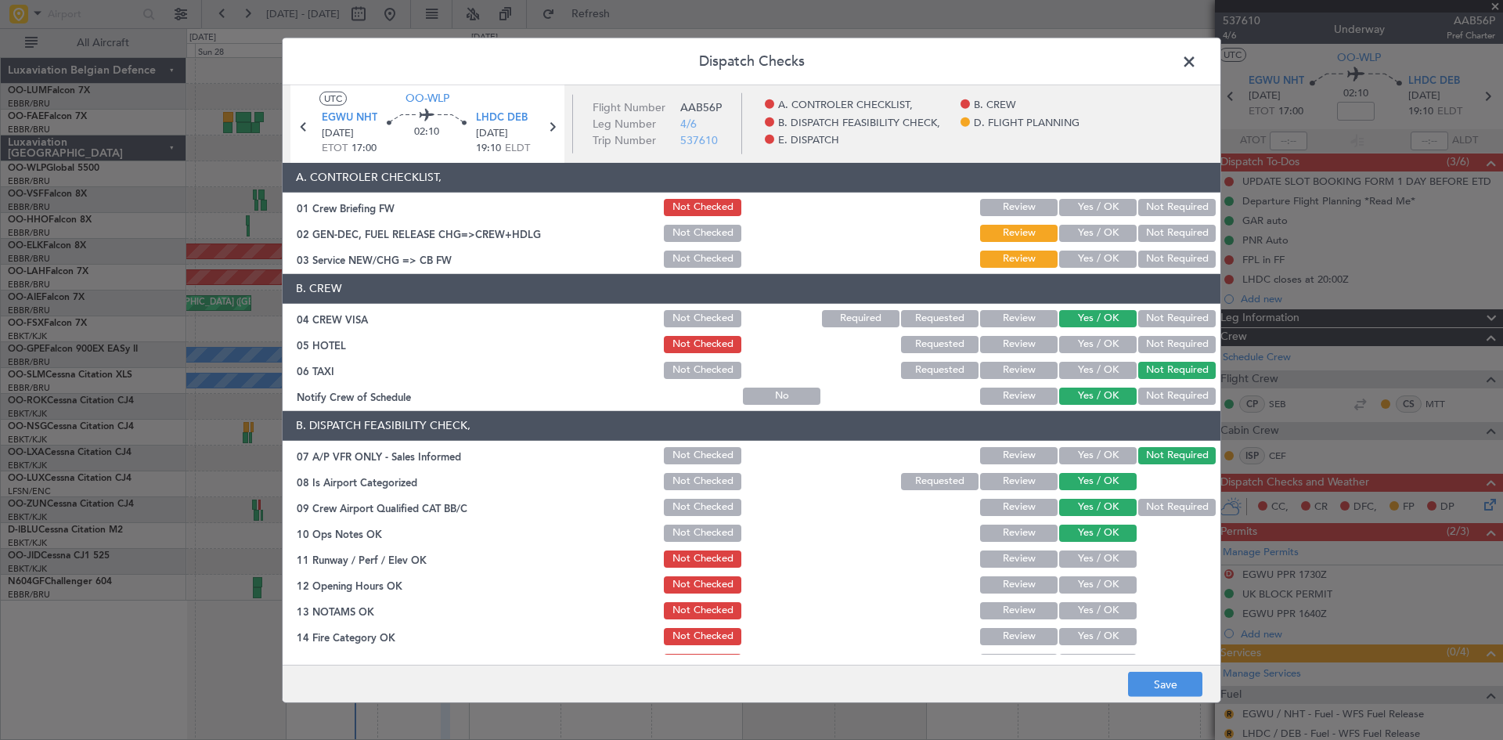
click at [1096, 560] on button "Yes / OK" at bounding box center [1097, 558] width 77 height 17
click at [1097, 589] on button "Yes / OK" at bounding box center [1097, 584] width 77 height 17
click at [1100, 610] on button "Yes / OK" at bounding box center [1097, 610] width 77 height 17
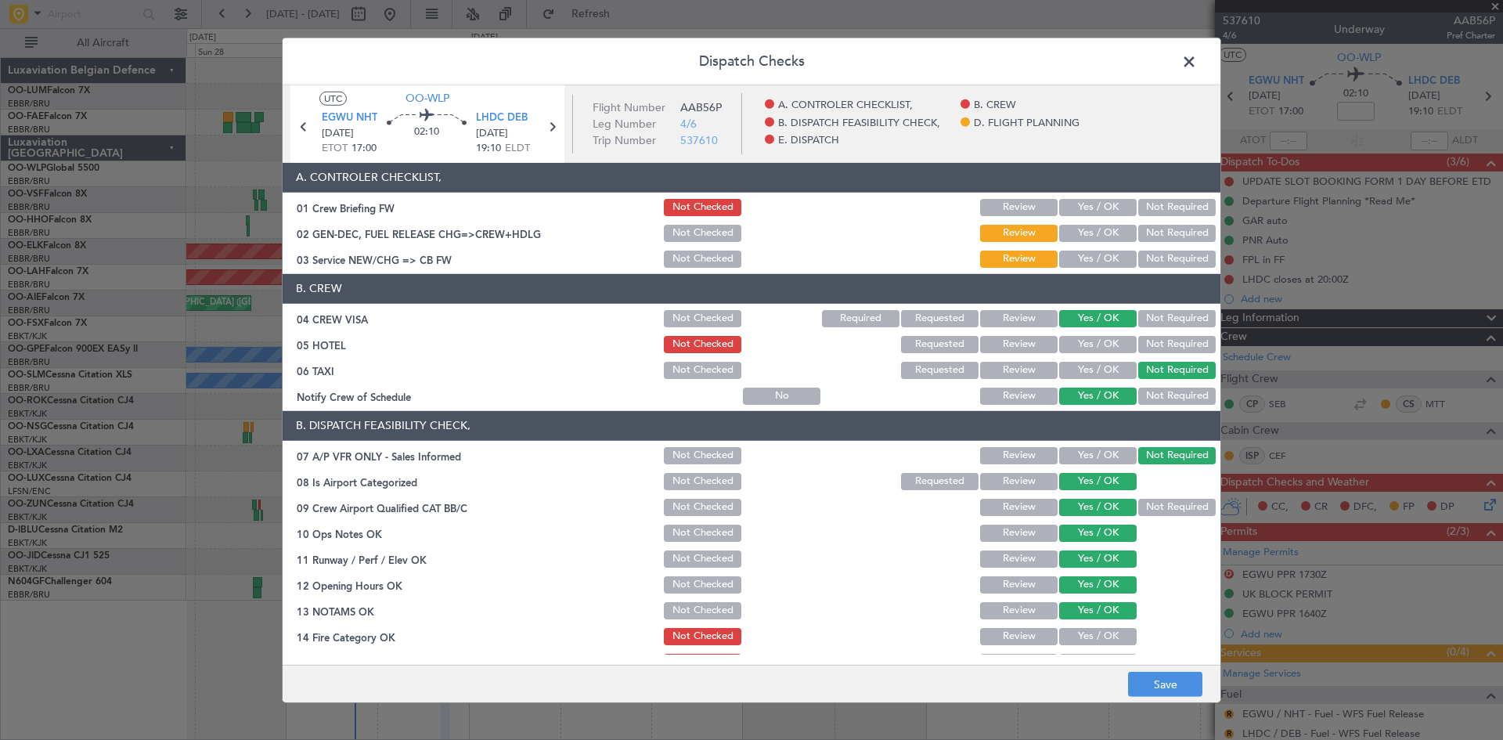
click at [1105, 629] on button "Yes / OK" at bounding box center [1097, 636] width 77 height 17
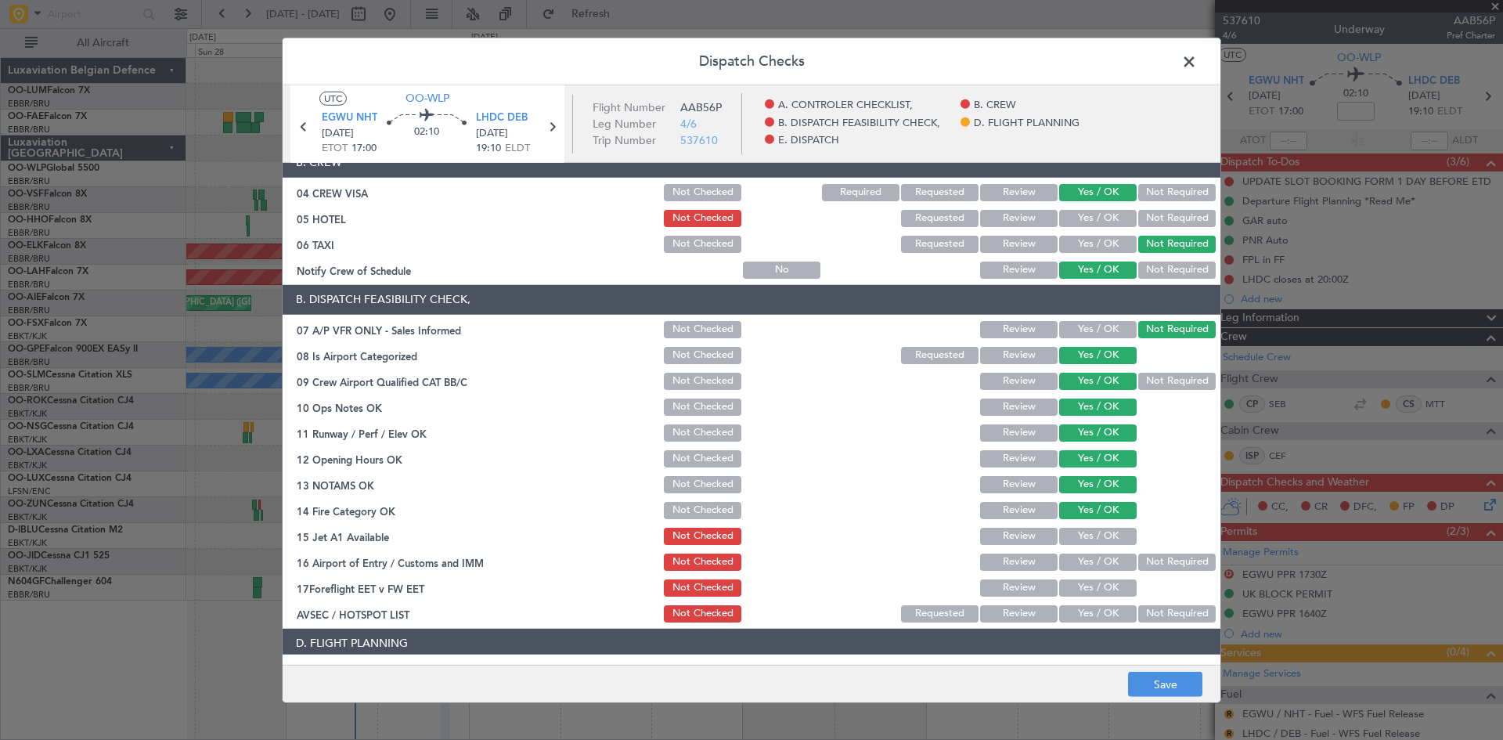
scroll to position [157, 0]
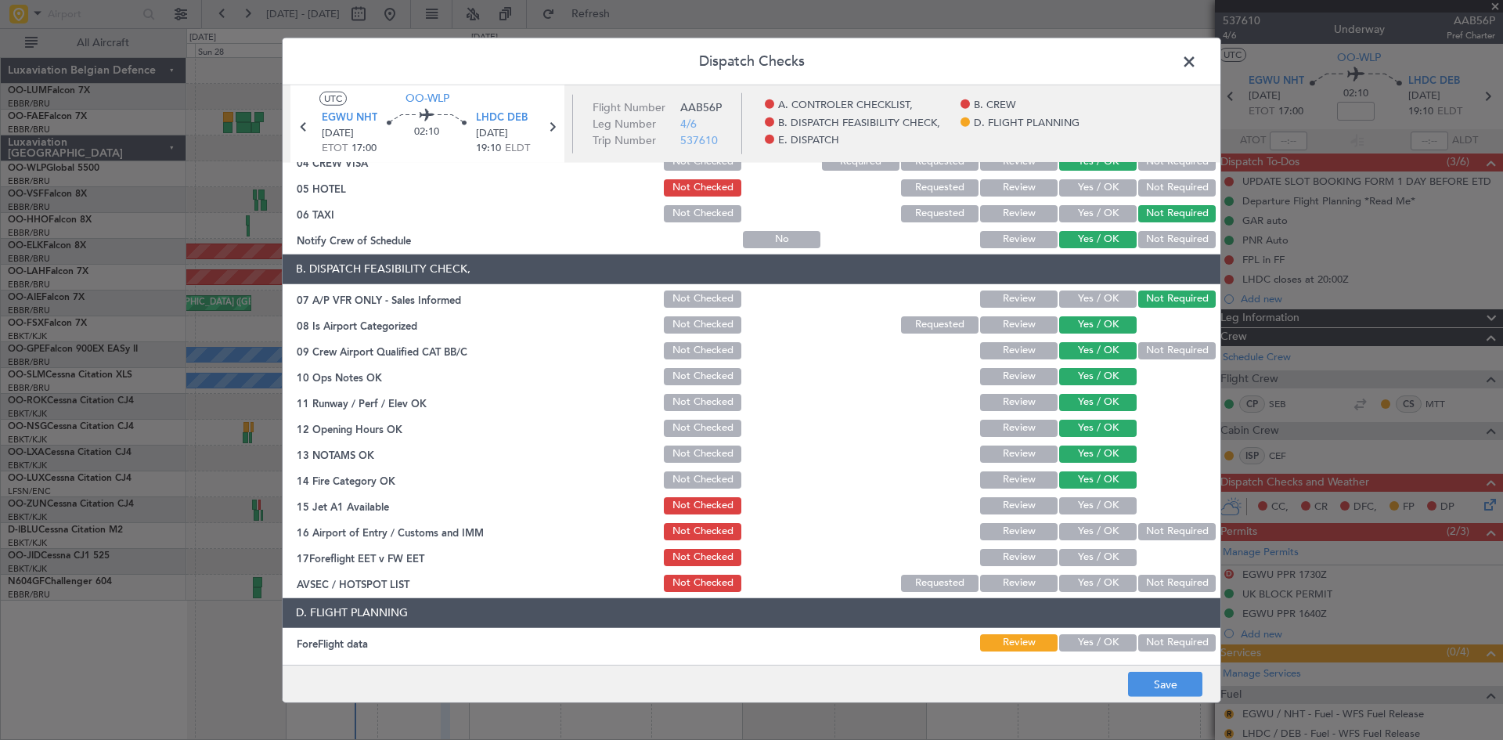
click at [1081, 506] on button "Yes / OK" at bounding box center [1097, 505] width 77 height 17
click at [1093, 537] on button "Yes / OK" at bounding box center [1097, 531] width 77 height 17
click at [1099, 557] on button "Yes / OK" at bounding box center [1097, 557] width 77 height 17
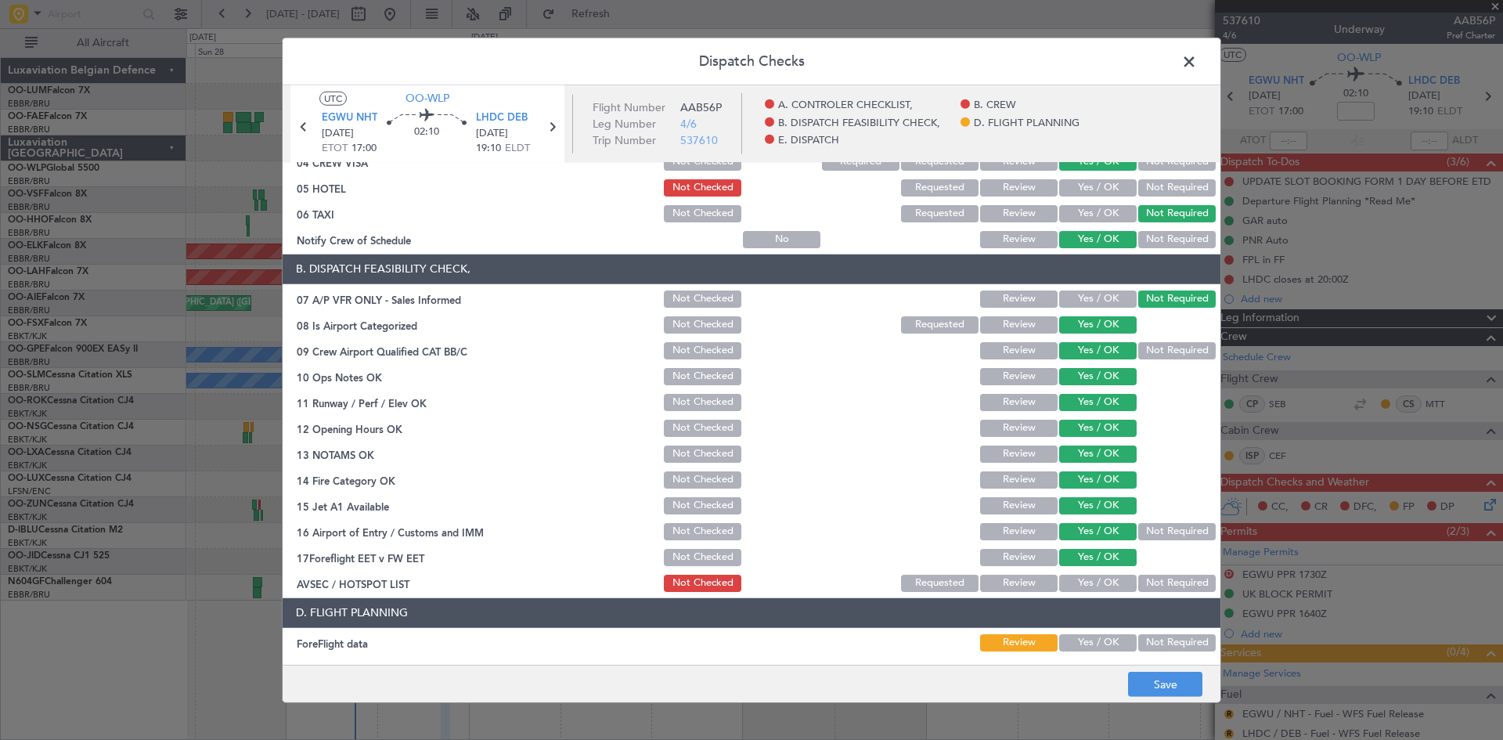
click at [1069, 583] on button "Yes / OK" at bounding box center [1097, 582] width 77 height 17
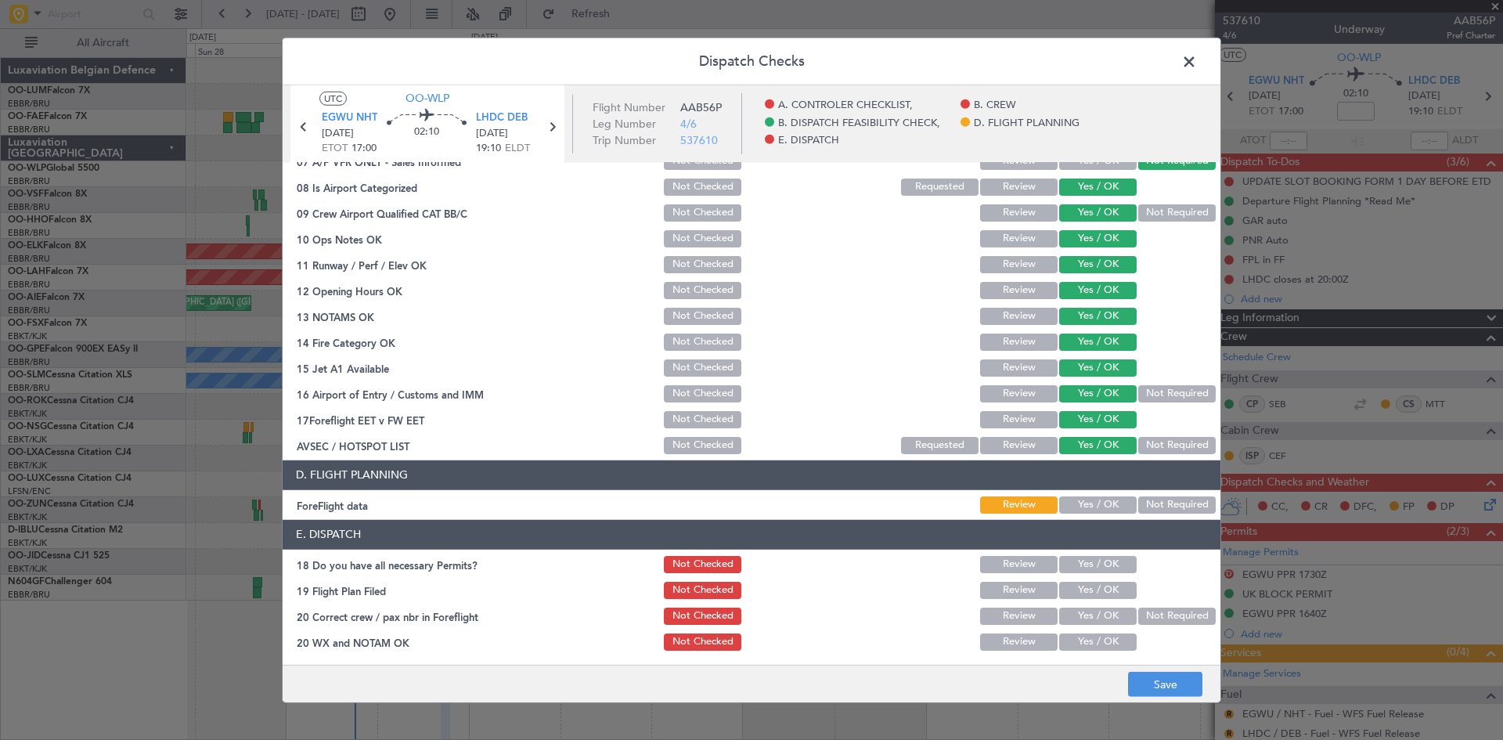
scroll to position [296, 0]
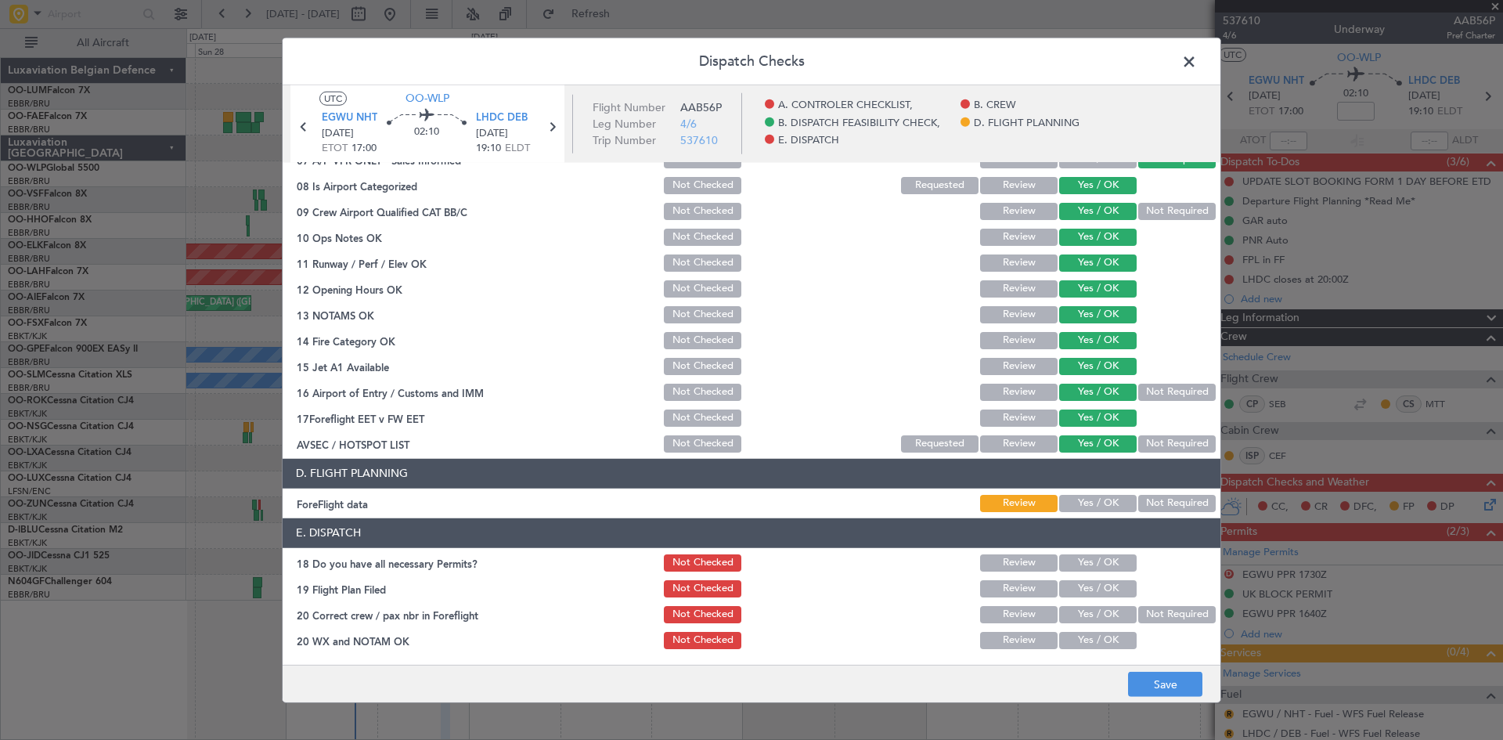
click at [1083, 507] on button "Yes / OK" at bounding box center [1097, 503] width 77 height 17
click at [1086, 560] on button "Yes / OK" at bounding box center [1097, 562] width 77 height 17
click at [1088, 617] on button "Yes / OK" at bounding box center [1097, 614] width 77 height 17
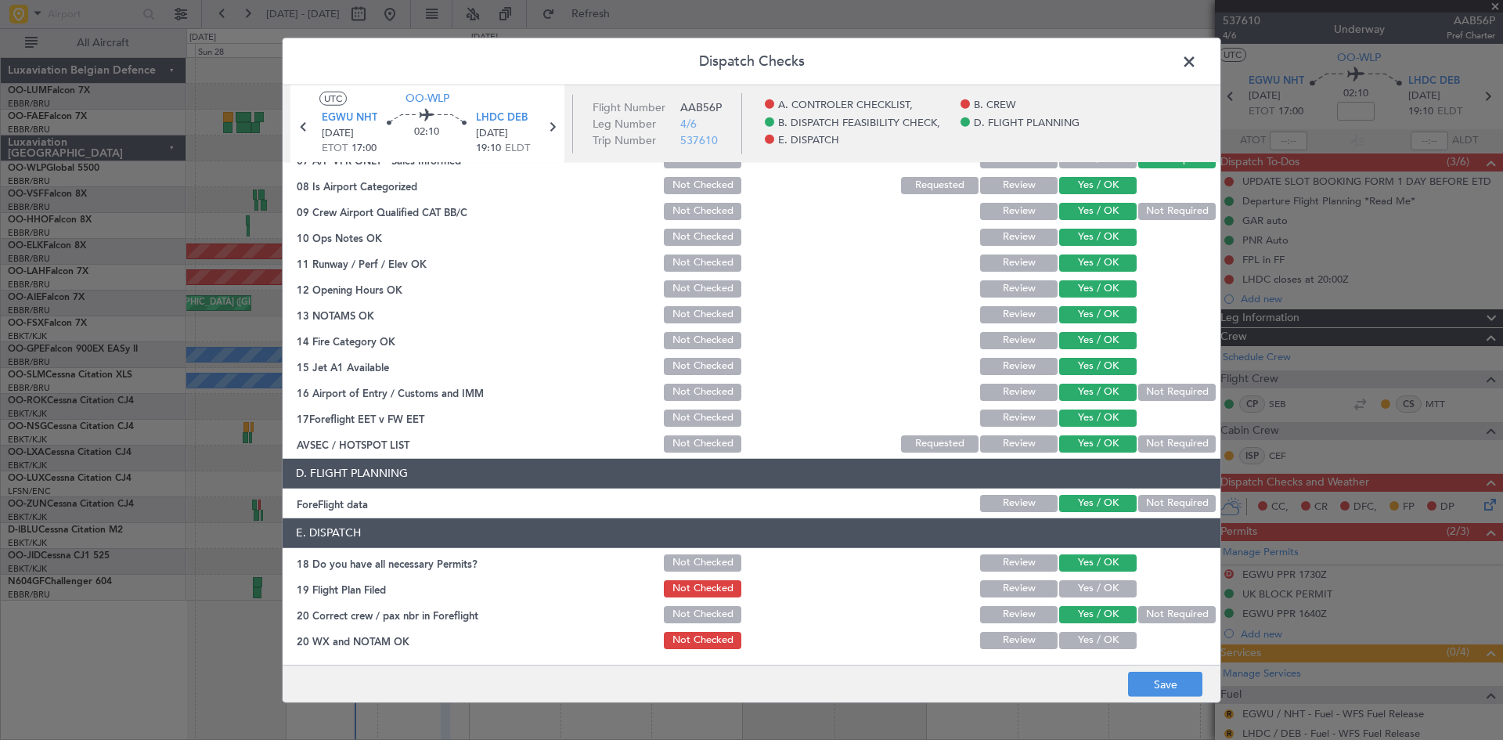
click at [1090, 636] on button "Yes / OK" at bounding box center [1097, 640] width 77 height 17
click at [1151, 682] on button "Save" at bounding box center [1165, 684] width 74 height 25
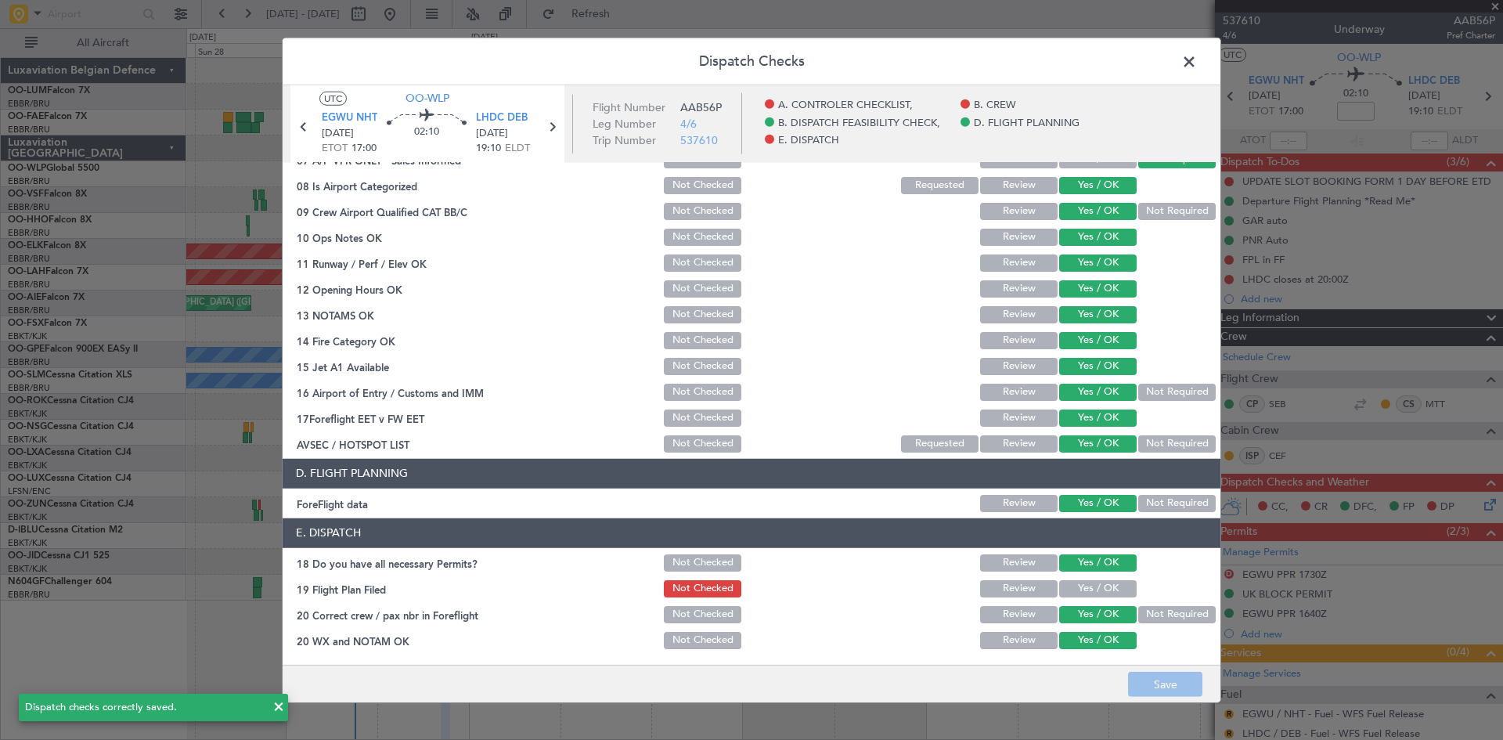
scroll to position [0, 0]
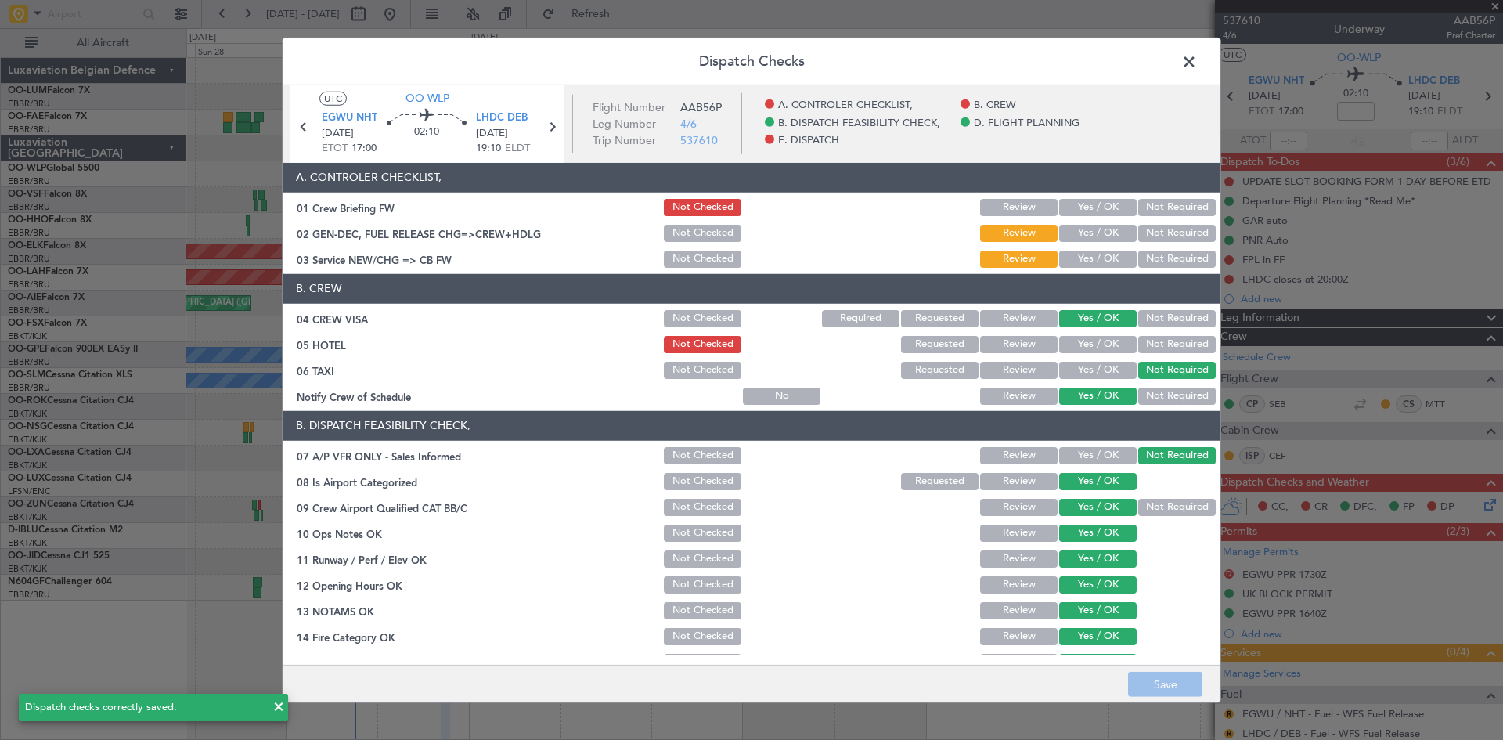
click at [1197, 67] on span at bounding box center [1197, 64] width 0 height 31
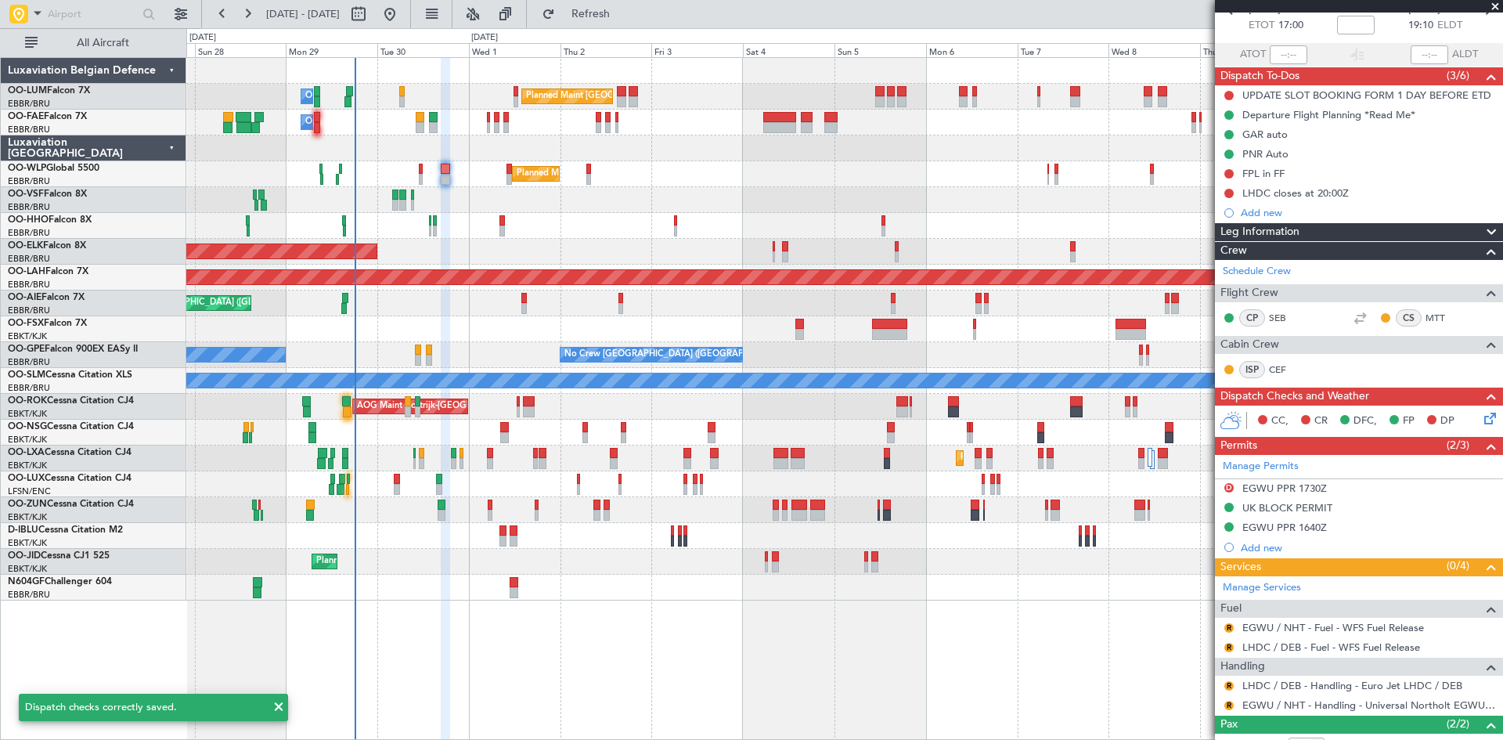
scroll to position [175, 0]
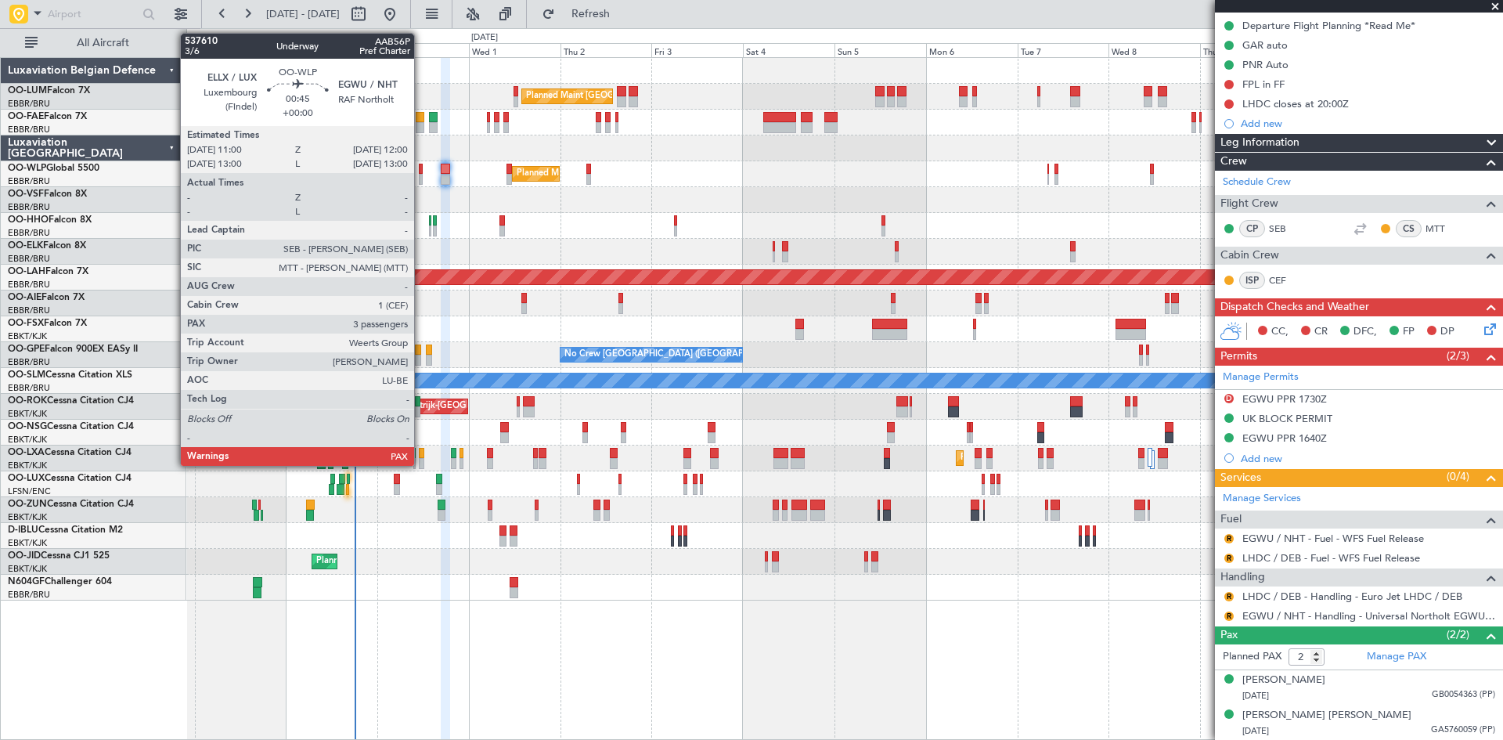
click at [421, 167] on div at bounding box center [421, 169] width 4 height 11
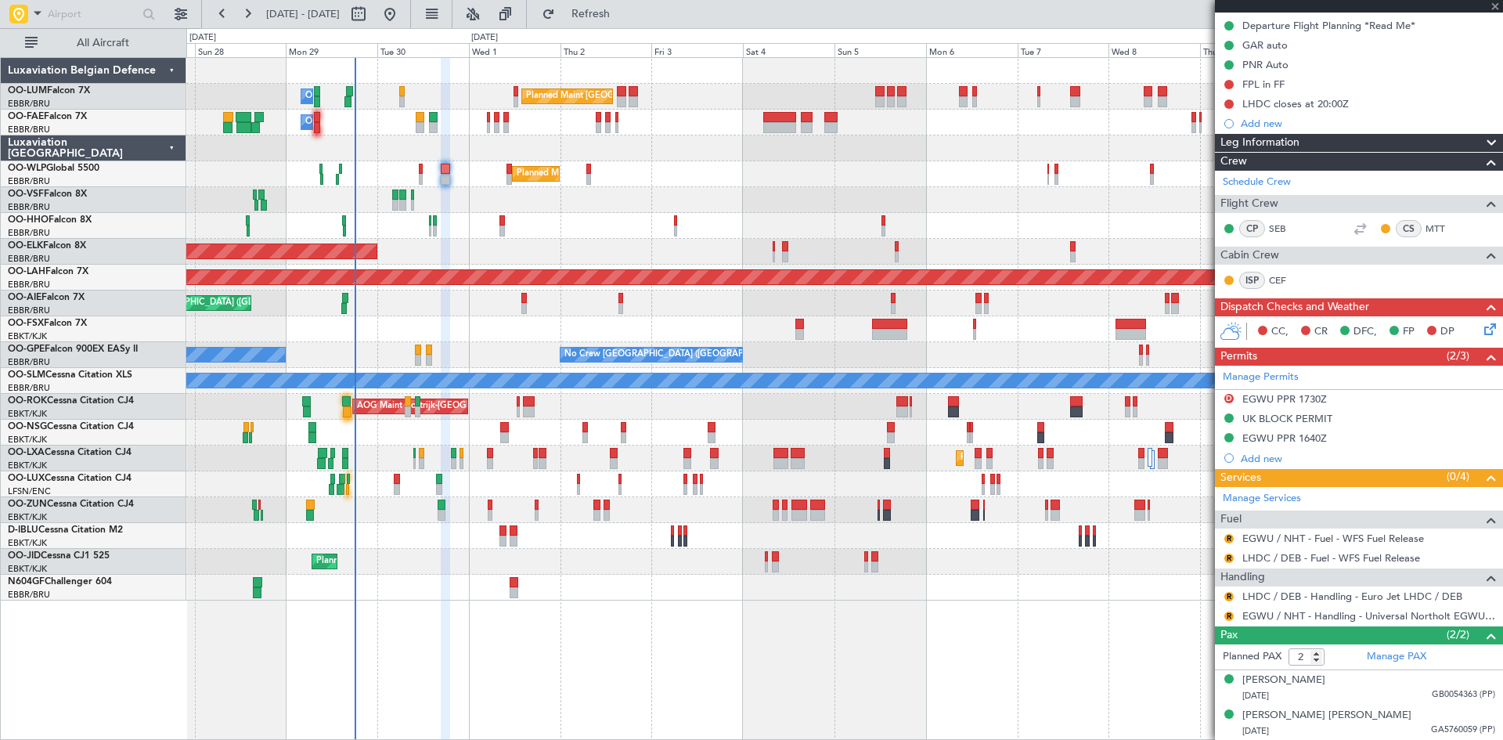
type input "3"
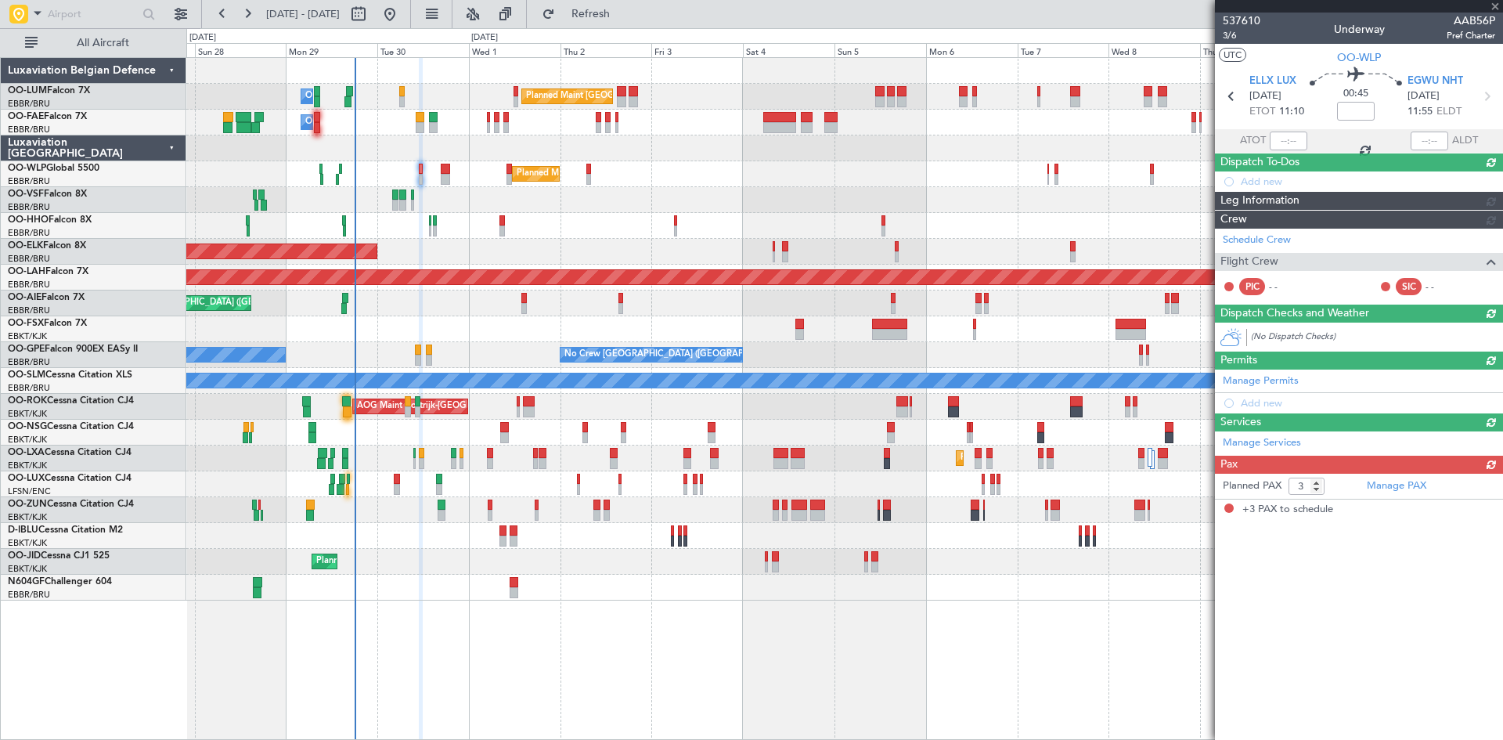
scroll to position [0, 0]
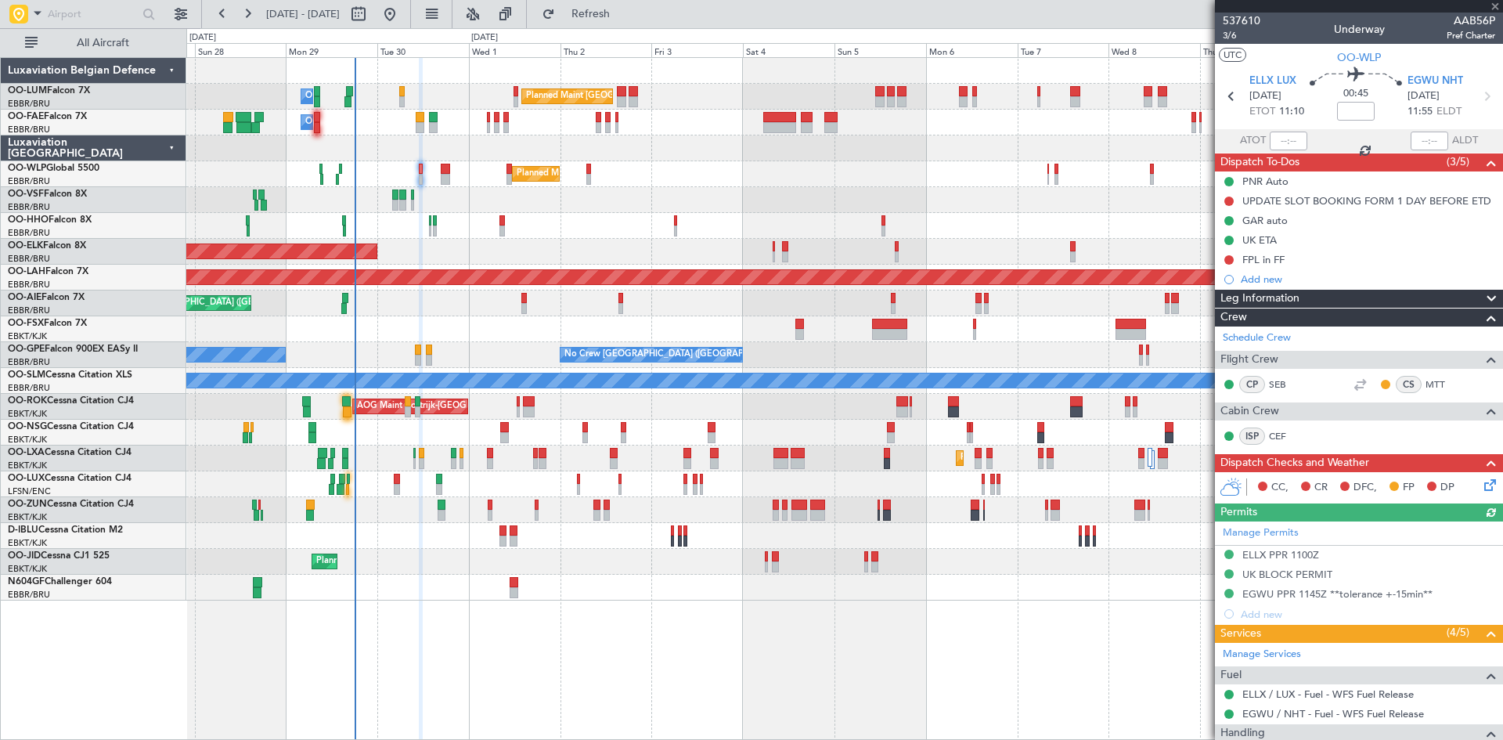
click at [1481, 482] on icon at bounding box center [1487, 482] width 13 height 13
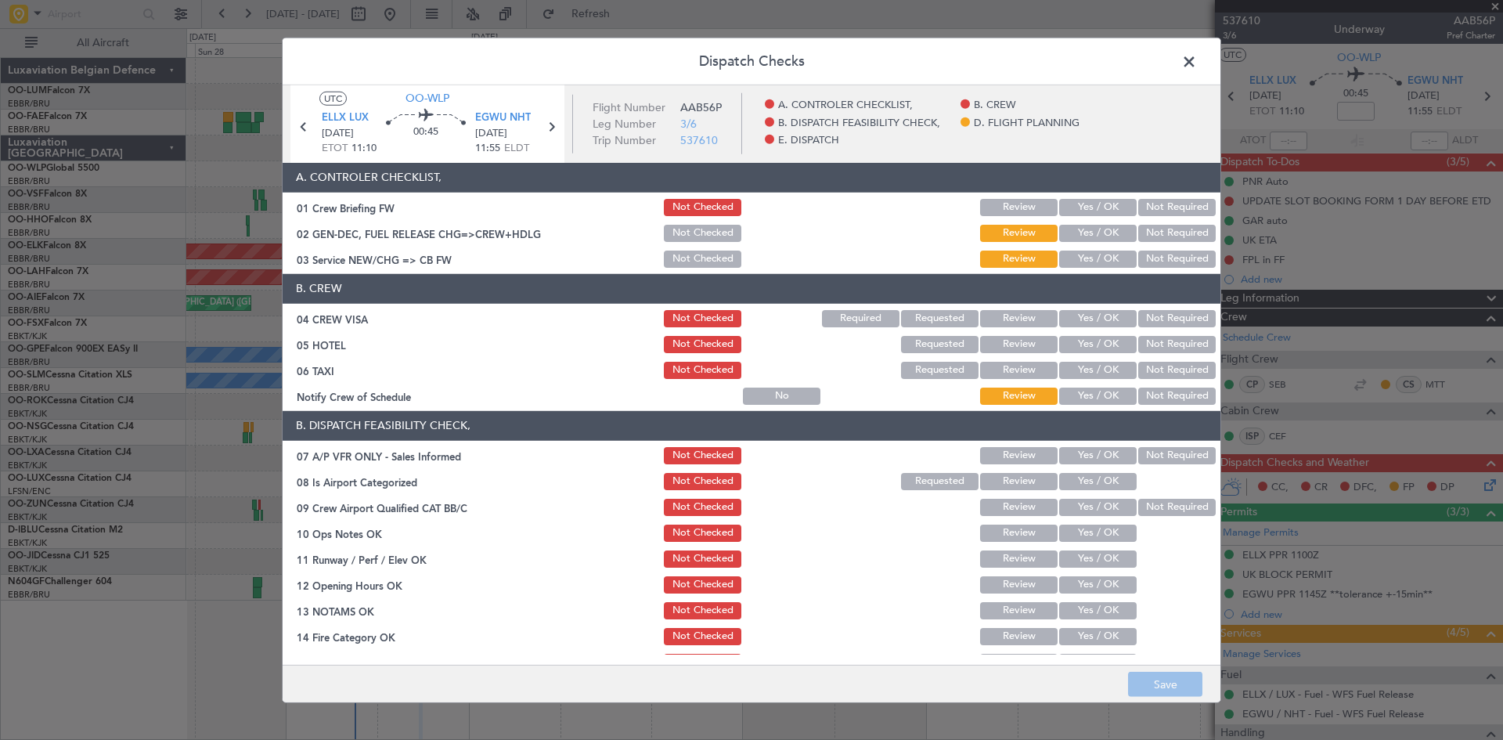
click at [1107, 262] on button "Yes / OK" at bounding box center [1097, 258] width 77 height 17
click at [1151, 326] on button "Not Required" at bounding box center [1176, 318] width 77 height 17
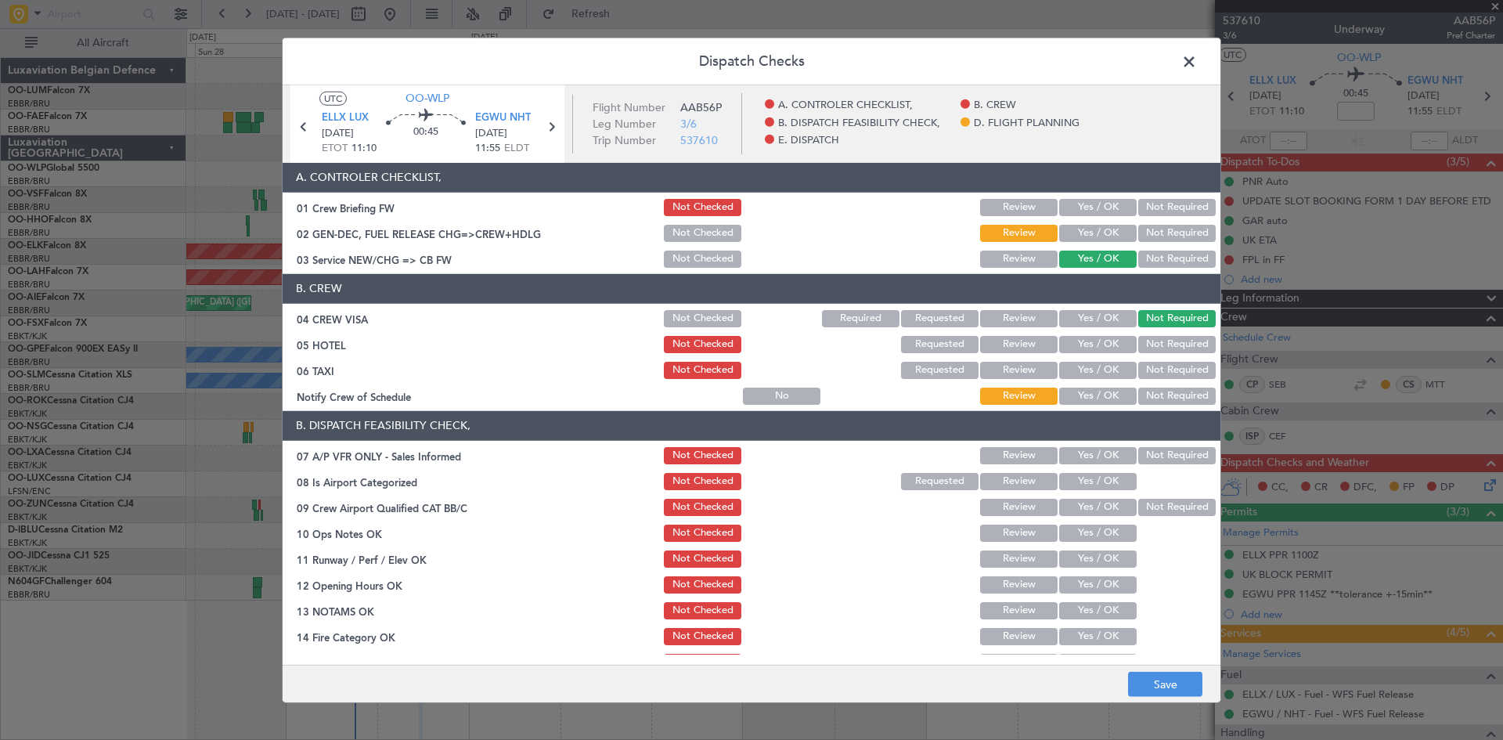
click at [1104, 326] on button "Yes / OK" at bounding box center [1097, 318] width 77 height 17
click at [1104, 348] on button "Yes / OK" at bounding box center [1097, 344] width 77 height 17
click at [1151, 347] on button "Not Required" at bounding box center [1176, 344] width 77 height 17
click at [1108, 372] on button "Yes / OK" at bounding box center [1097, 370] width 77 height 17
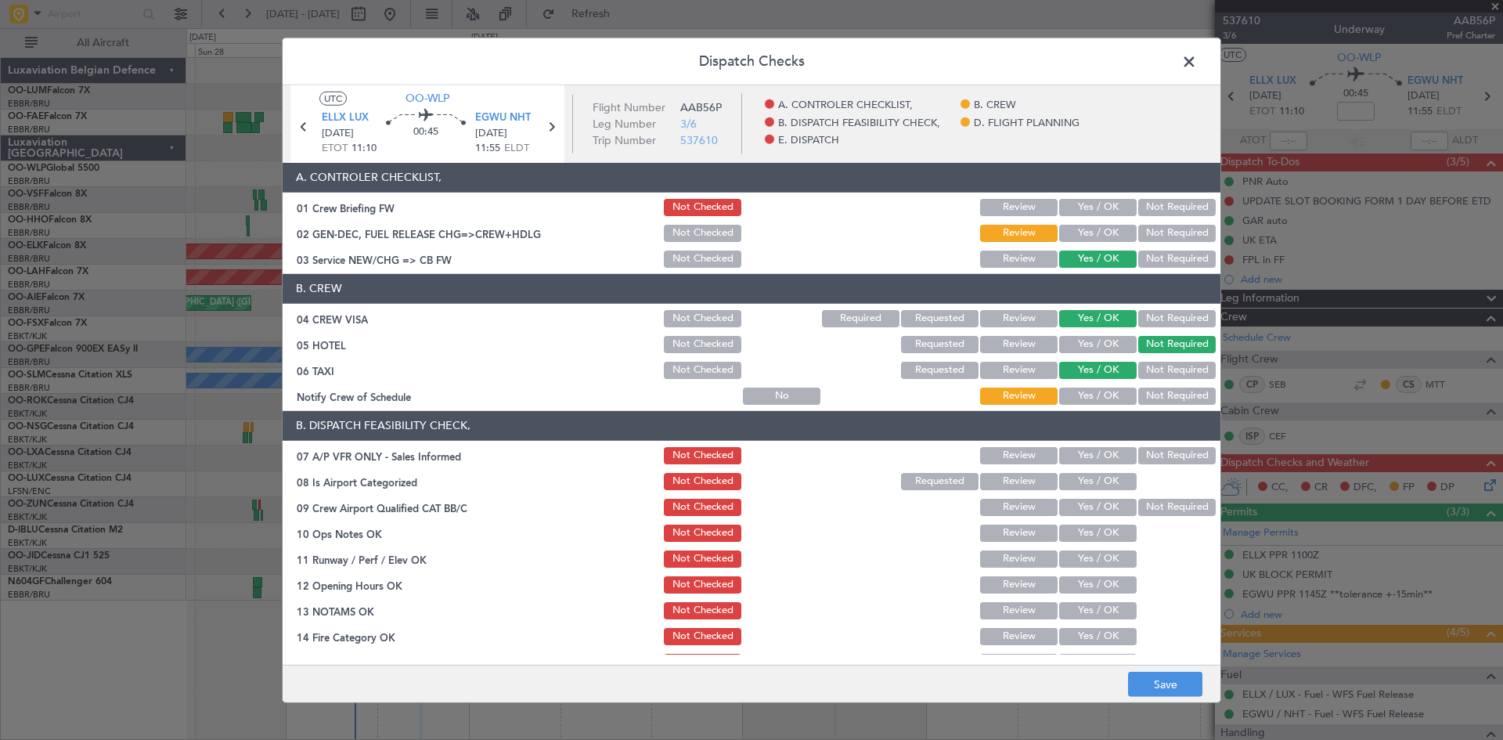
click at [1101, 394] on button "Yes / OK" at bounding box center [1097, 395] width 77 height 17
click at [1138, 372] on button "Not Required" at bounding box center [1176, 370] width 77 height 17
click at [1186, 461] on button "Not Required" at bounding box center [1176, 455] width 77 height 17
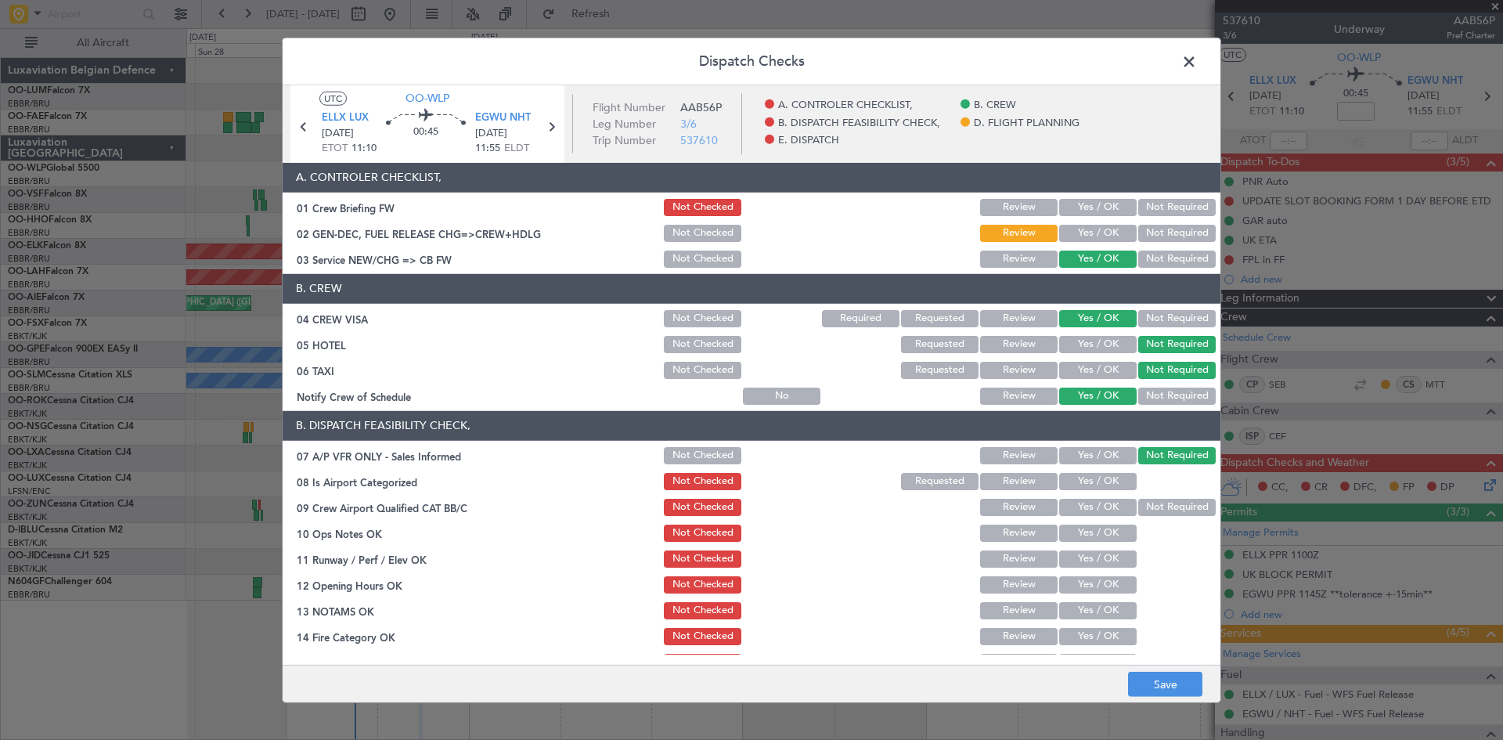
click at [1100, 476] on button "Yes / OK" at bounding box center [1097, 481] width 77 height 17
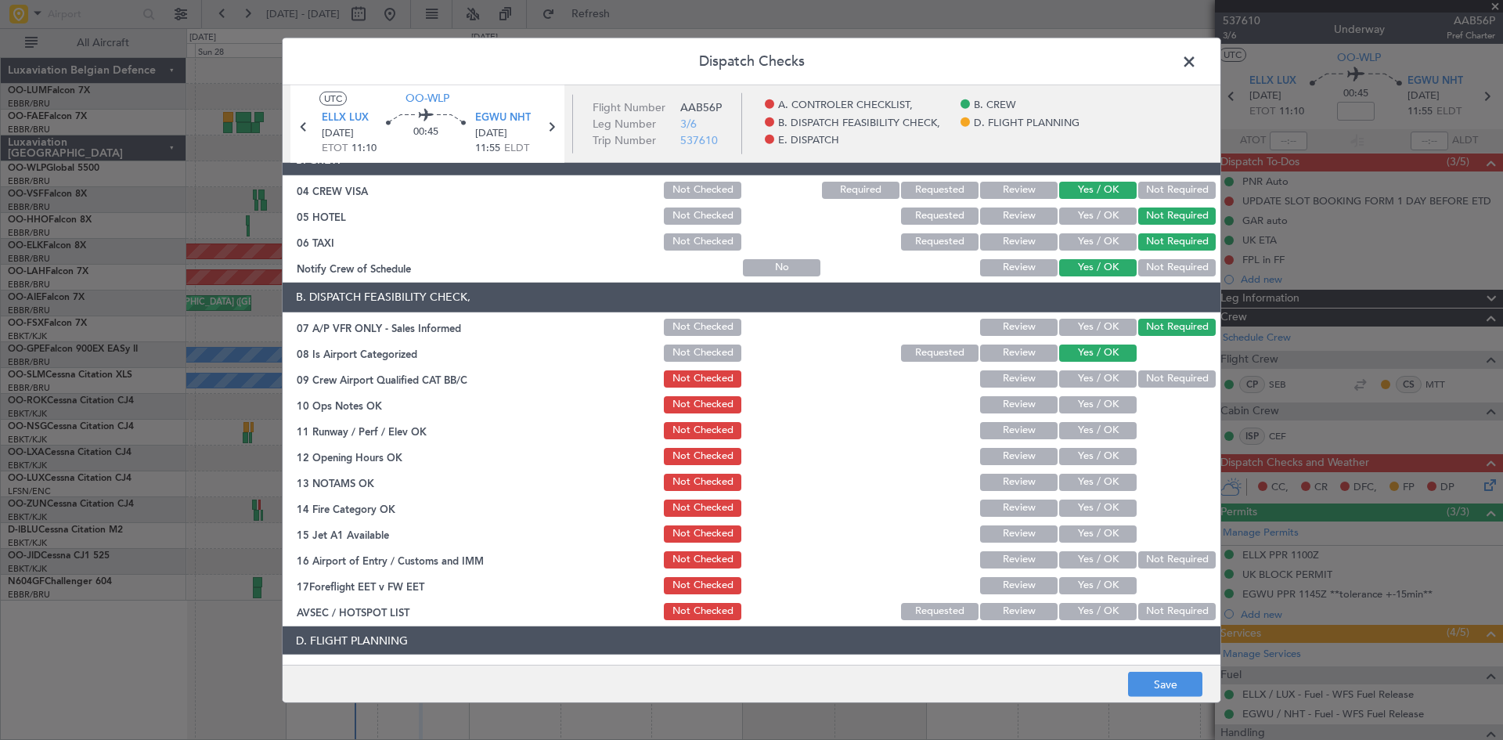
scroll to position [157, 0]
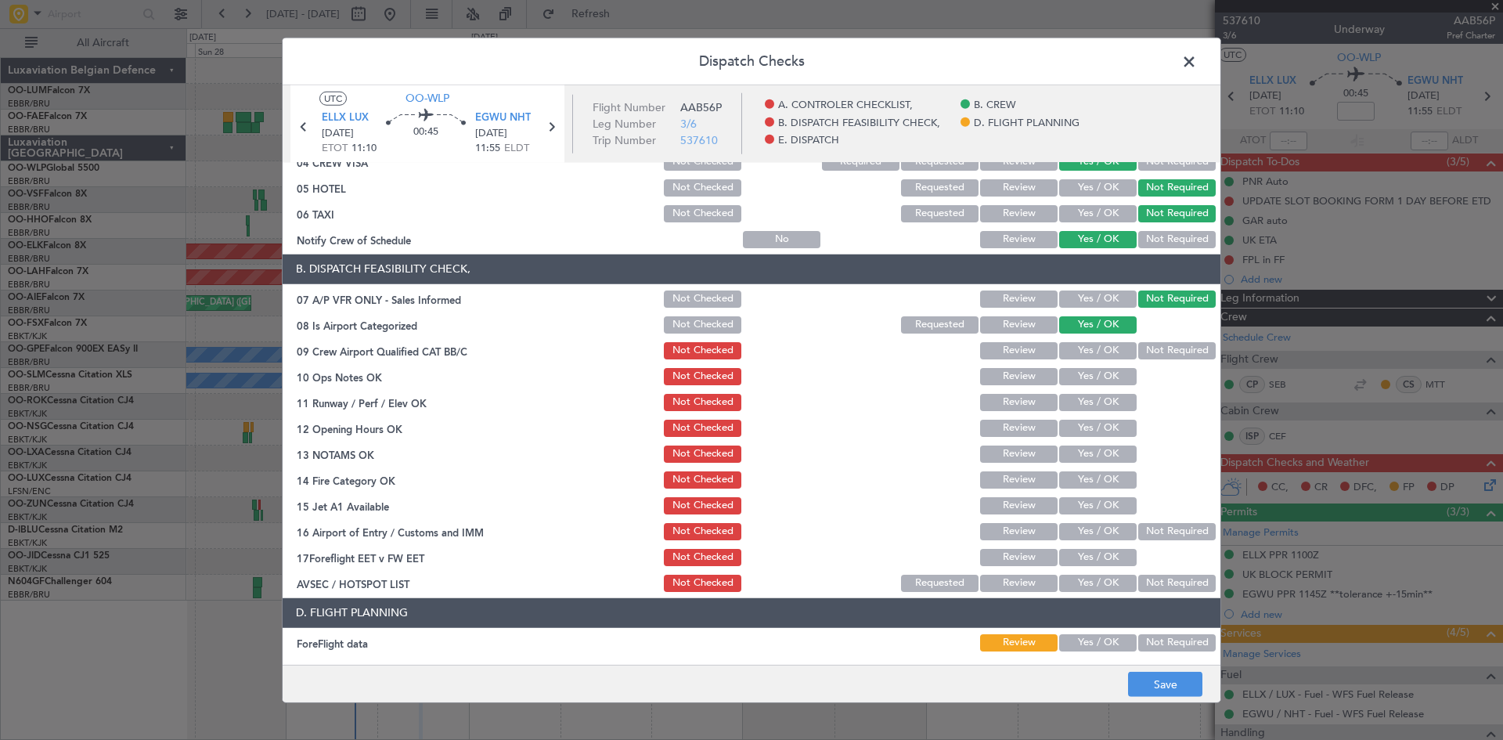
click at [1072, 351] on button "Yes / OK" at bounding box center [1097, 350] width 77 height 17
drag, startPoint x: 1076, startPoint y: 373, endPoint x: 1084, endPoint y: 388, distance: 16.8
click at [1076, 374] on button "Yes / OK" at bounding box center [1097, 376] width 77 height 17
click at [1093, 414] on section "B. DISPATCH FEASIBILITY CHECK, 07 A/P VFR ONLY - Sales Informed Not Checked Rev…" at bounding box center [752, 424] width 938 height 340
click at [1093, 406] on button "Yes / OK" at bounding box center [1097, 402] width 77 height 17
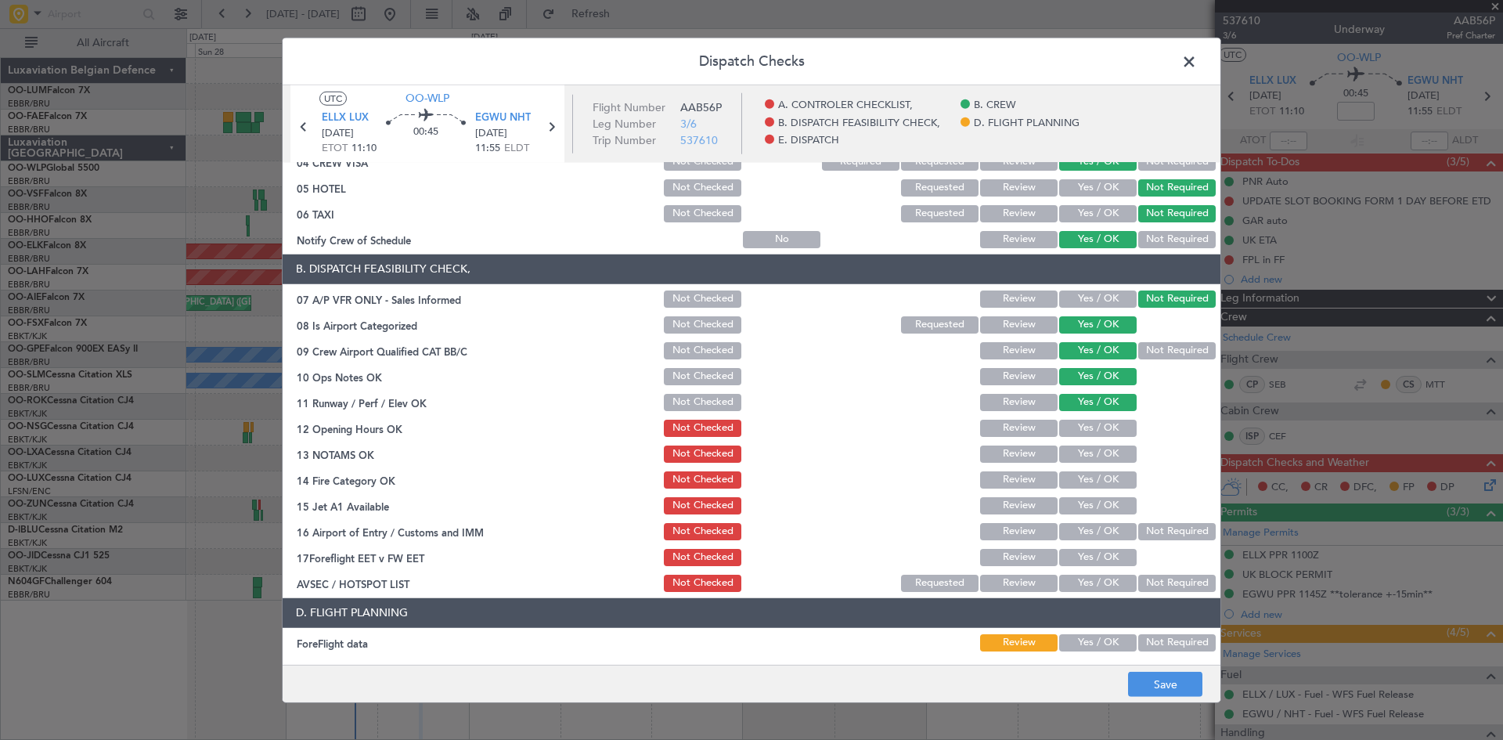
click at [1099, 425] on button "Yes / OK" at bounding box center [1097, 428] width 77 height 17
click at [1105, 448] on button "Yes / OK" at bounding box center [1097, 453] width 77 height 17
click at [1107, 473] on button "Yes / OK" at bounding box center [1097, 479] width 77 height 17
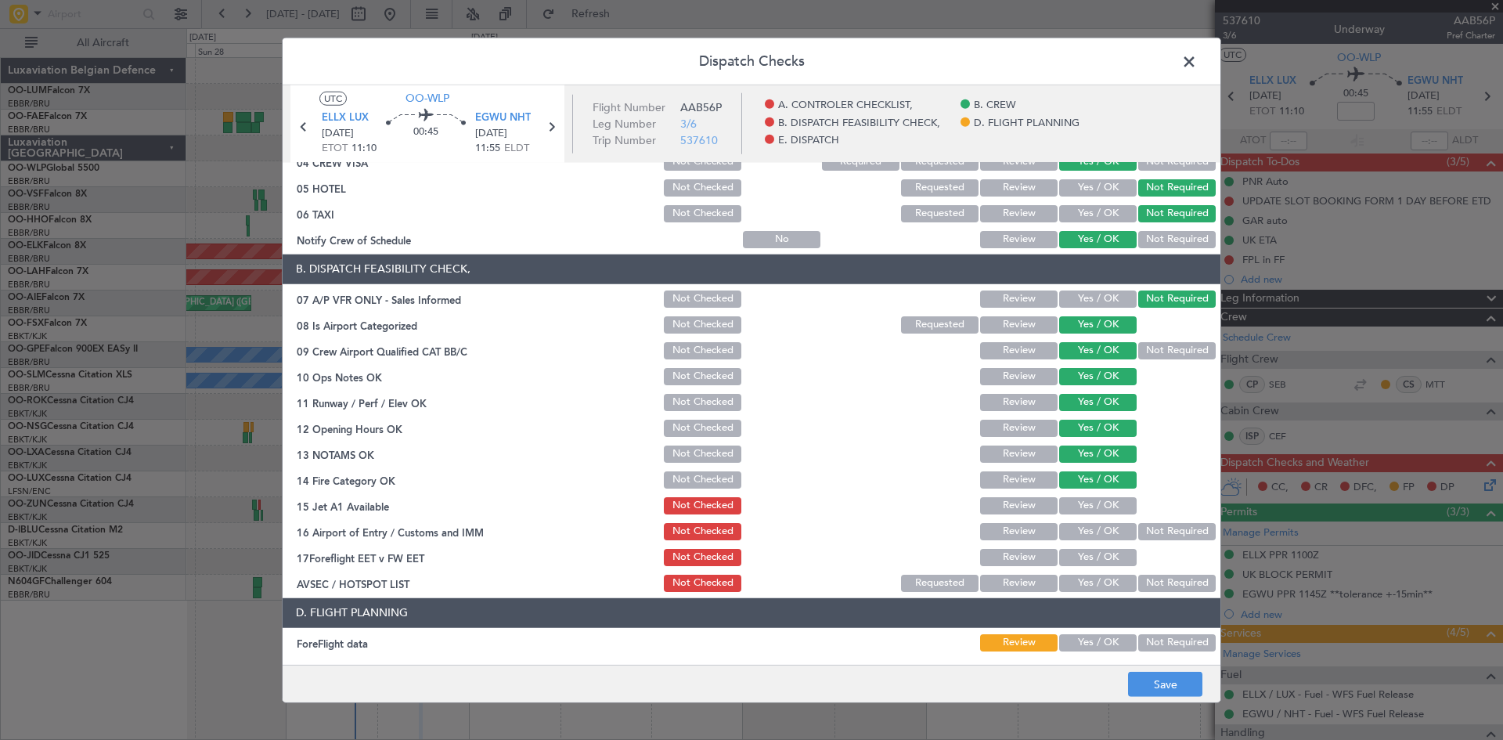
drag, startPoint x: 1105, startPoint y: 499, endPoint x: 1104, endPoint y: 506, distance: 8.0
click at [1105, 501] on button "Yes / OK" at bounding box center [1097, 505] width 77 height 17
drag, startPoint x: 1105, startPoint y: 527, endPoint x: 1106, endPoint y: 535, distance: 7.9
click at [1105, 528] on button "Yes / OK" at bounding box center [1097, 531] width 77 height 17
click at [1108, 555] on button "Yes / OK" at bounding box center [1097, 557] width 77 height 17
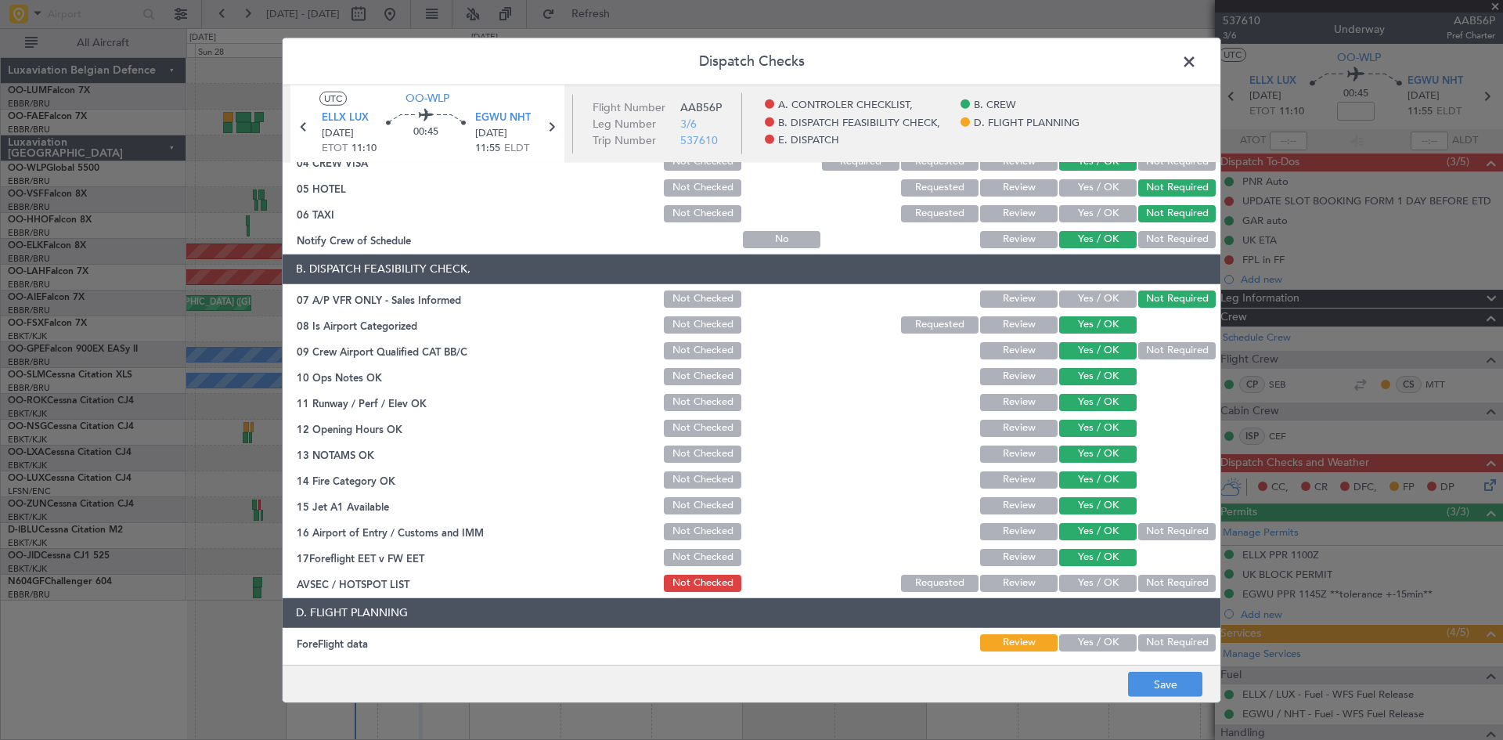
click at [1115, 572] on div "Yes / OK" at bounding box center [1096, 583] width 79 height 22
click at [1102, 580] on button "Yes / OK" at bounding box center [1097, 582] width 77 height 17
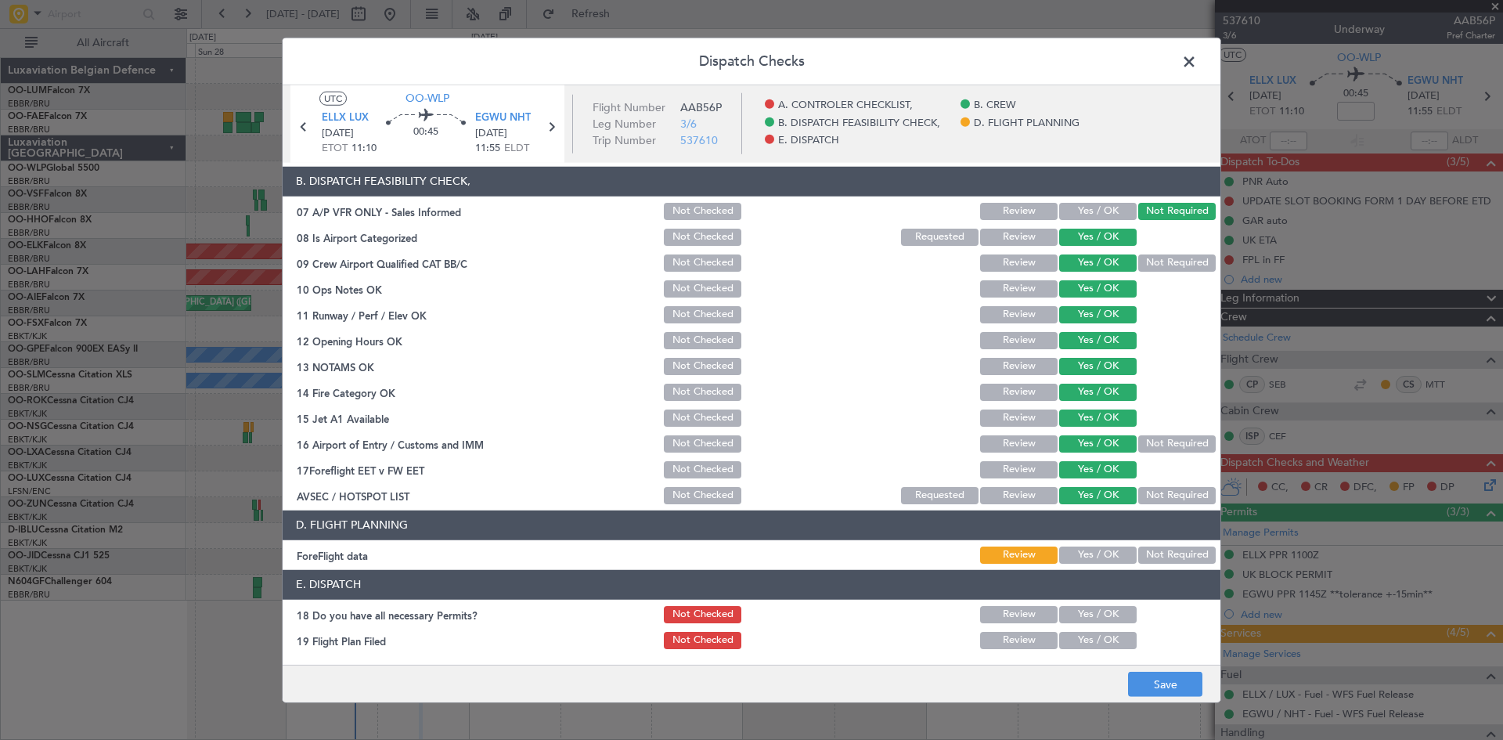
scroll to position [296, 0]
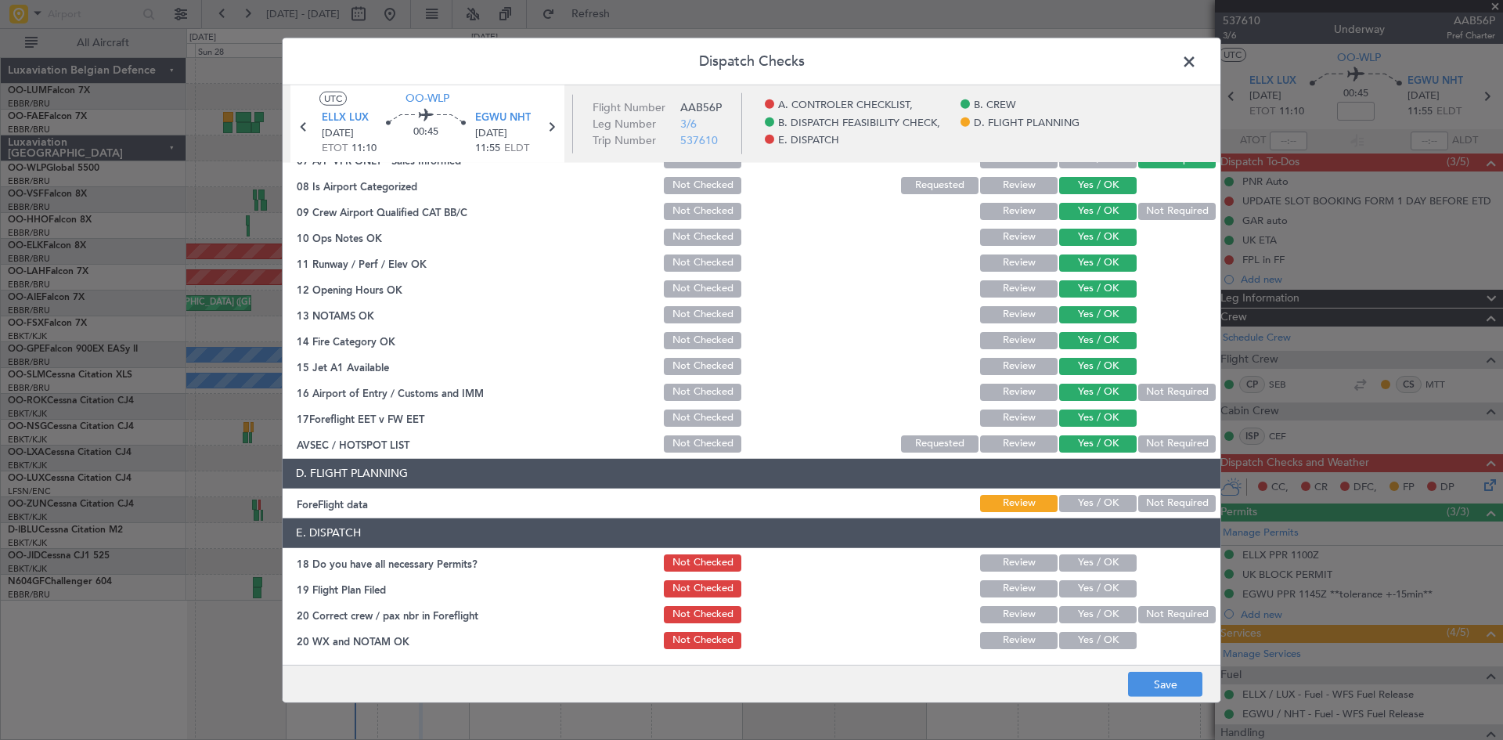
click at [1097, 505] on button "Yes / OK" at bounding box center [1097, 503] width 77 height 17
click at [1074, 566] on button "Yes / OK" at bounding box center [1097, 562] width 77 height 17
click at [1085, 602] on section "E. DISPATCH 18 Do you have all necessary Permits? Not Checked Review Yes / OK 1…" at bounding box center [752, 584] width 938 height 133
click at [1064, 612] on button "Yes / OK" at bounding box center [1097, 614] width 77 height 17
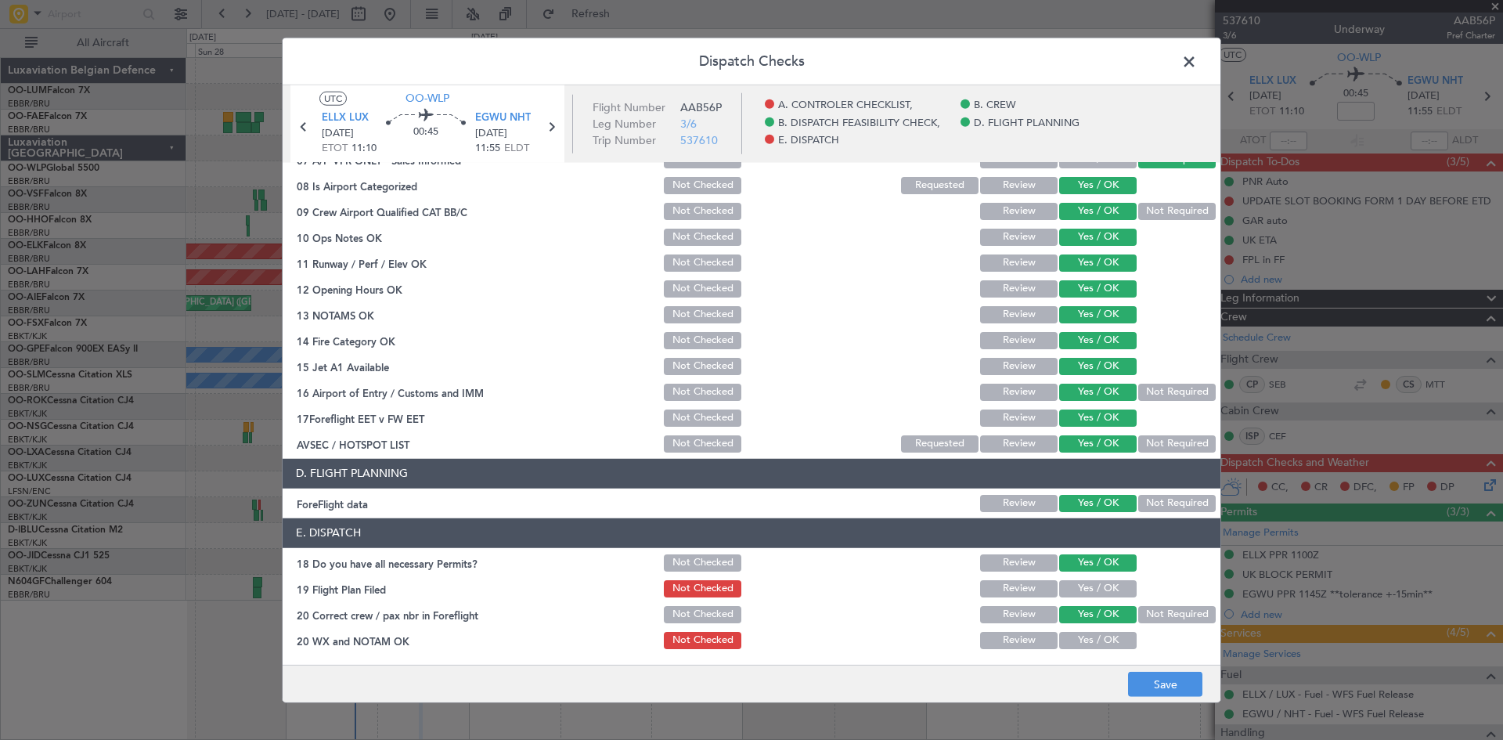
click at [1079, 648] on button "Yes / OK" at bounding box center [1097, 640] width 77 height 17
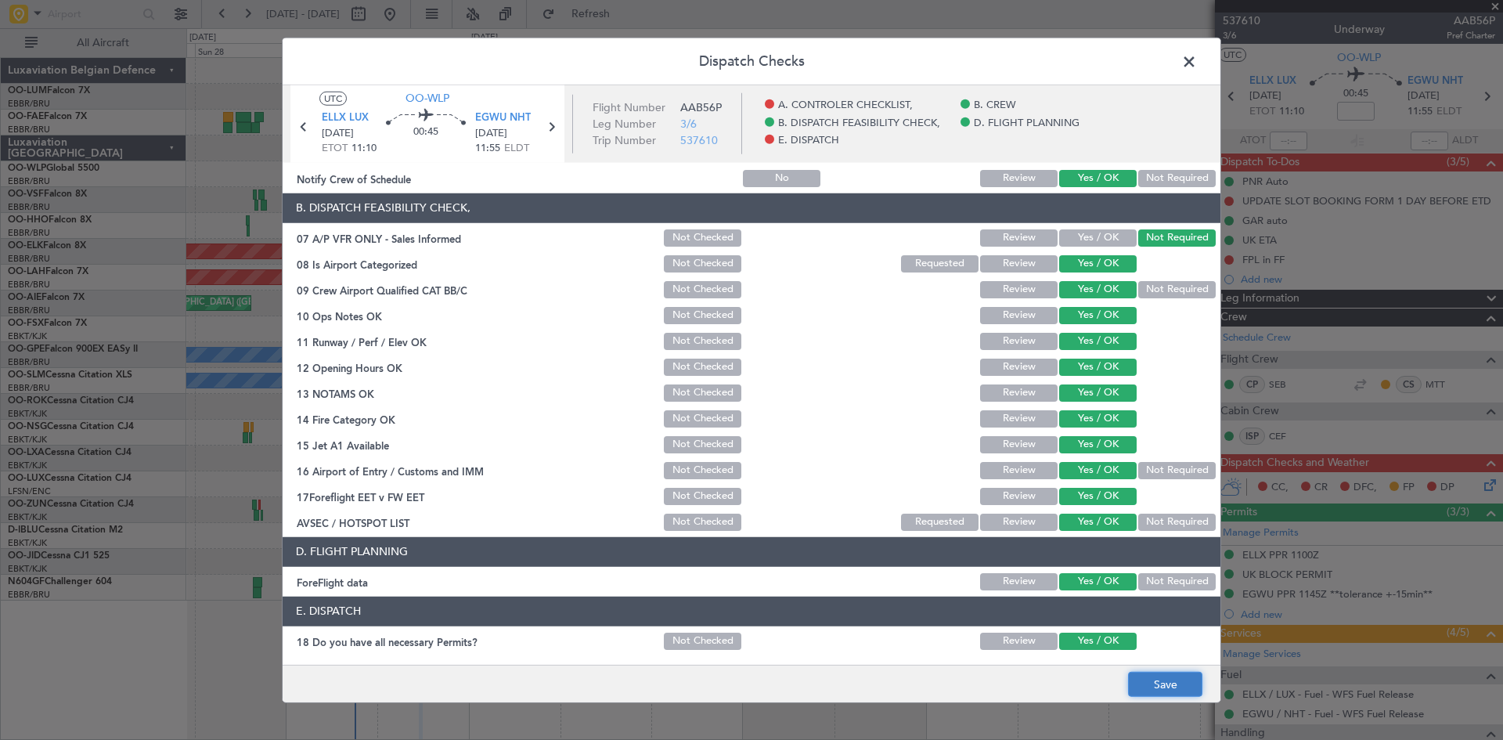
click at [1159, 689] on button "Save" at bounding box center [1165, 684] width 74 height 25
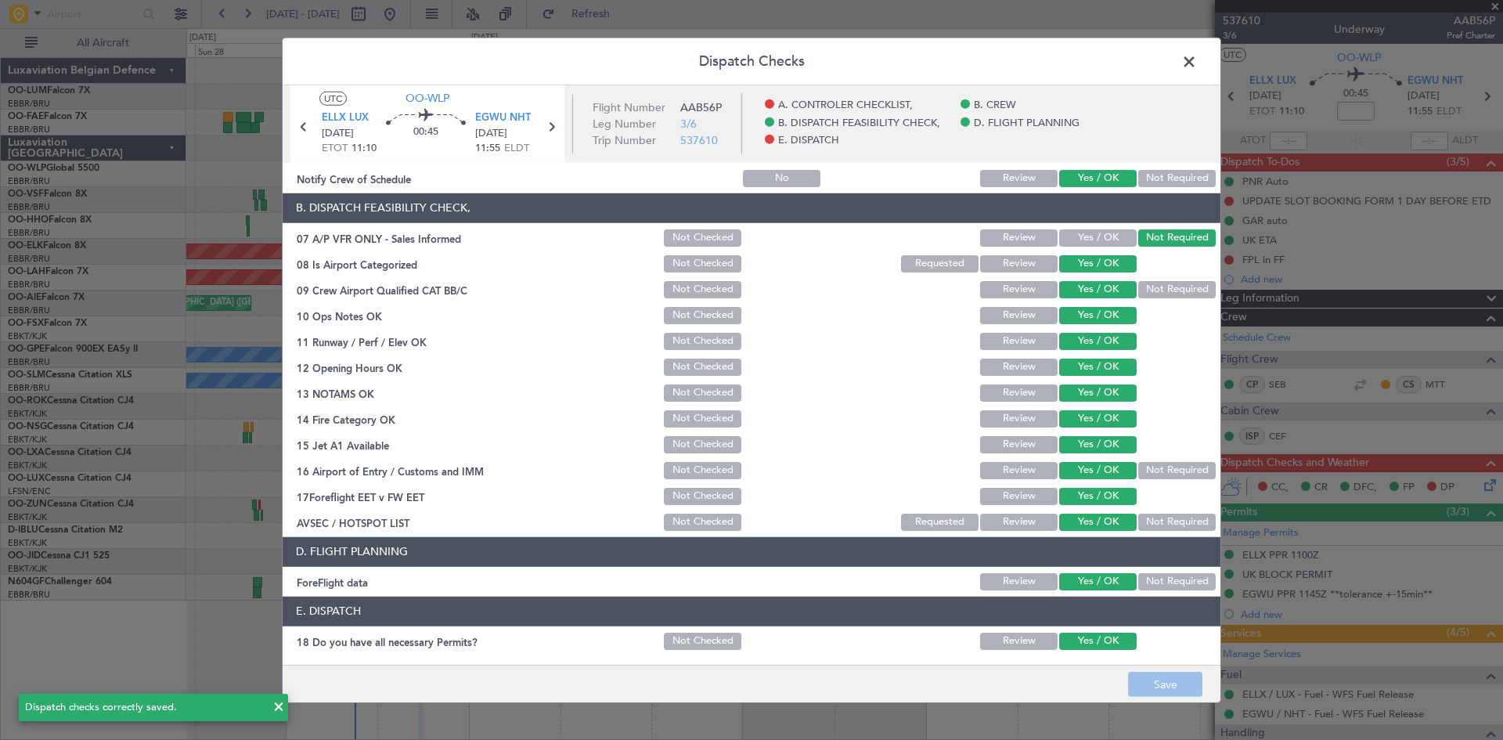
click at [1197, 65] on span at bounding box center [1197, 64] width 0 height 31
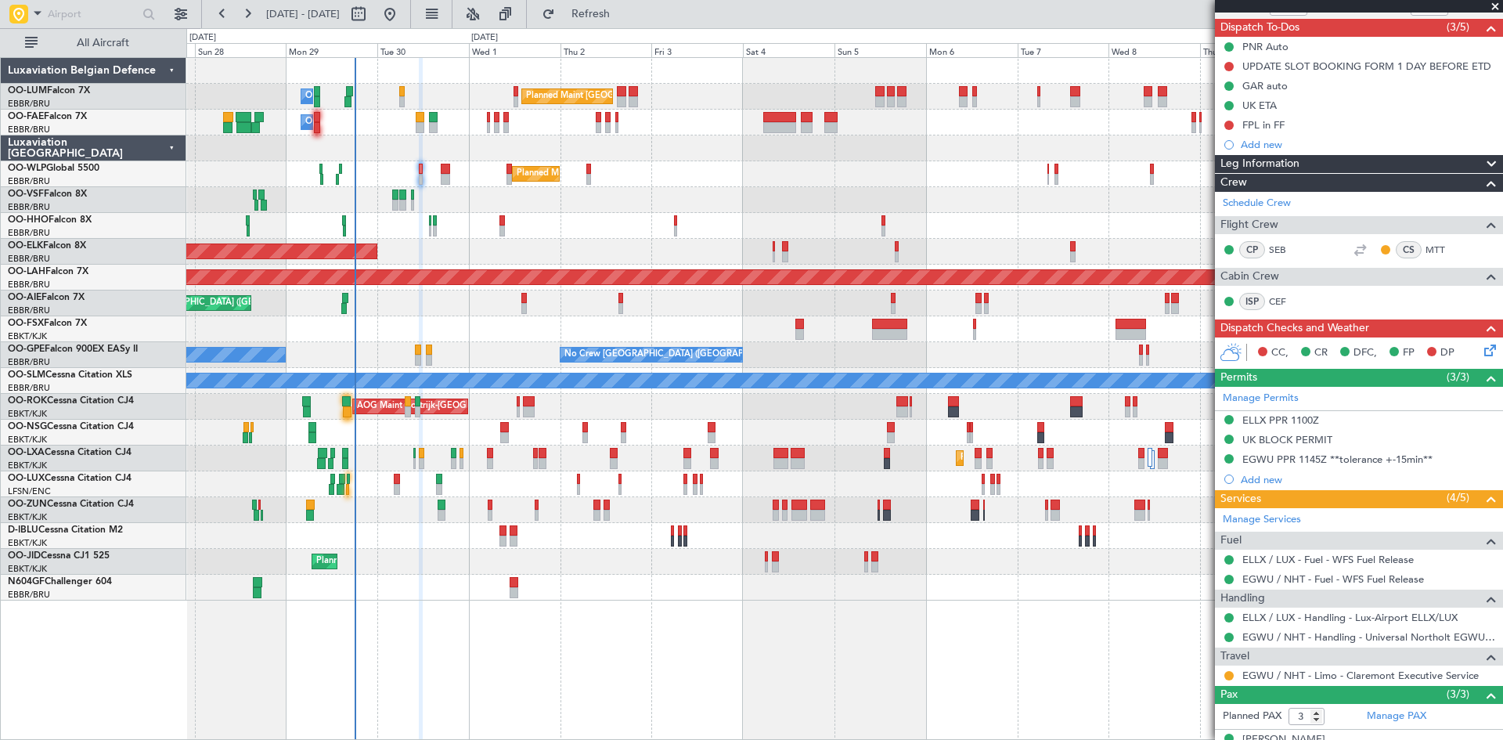
scroll to position [229, 0]
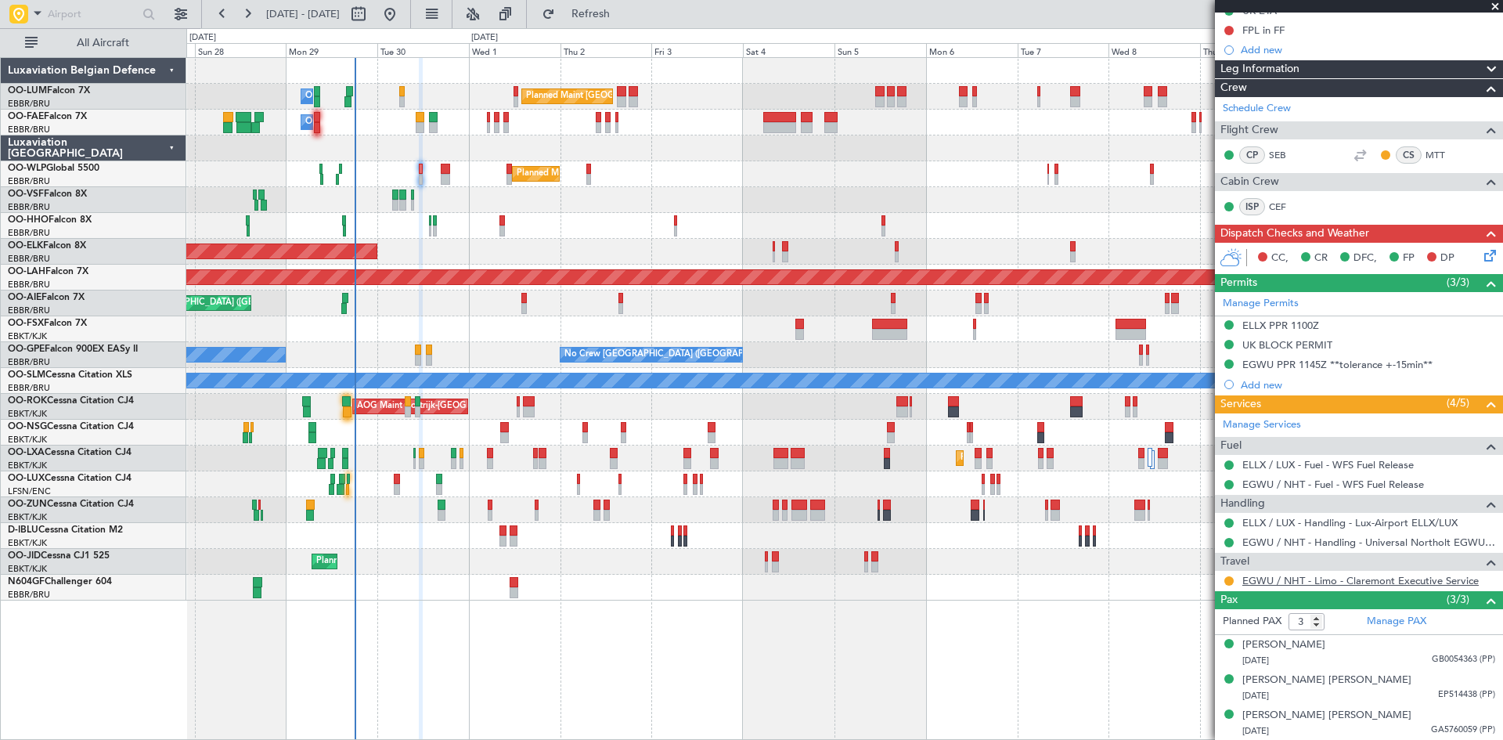
click at [1294, 582] on link "EGWU / NHT - Limo - Claremont Executive Service" at bounding box center [1360, 580] width 236 height 13
click at [628, 21] on button "Refresh" at bounding box center [582, 14] width 94 height 25
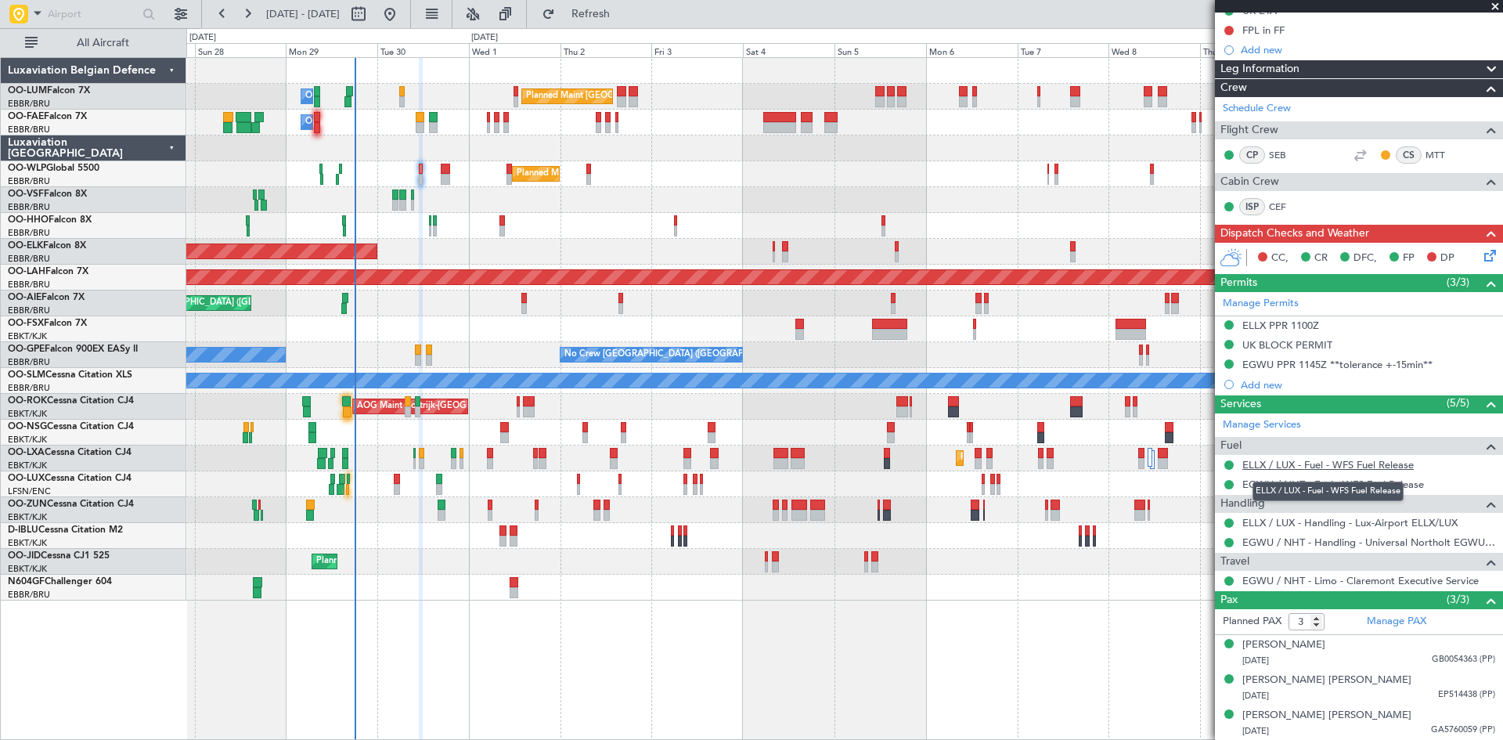
click at [1304, 461] on link "ELLX / LUX - Fuel - WFS Fuel Release" at bounding box center [1327, 464] width 171 height 13
click at [1259, 481] on link "EGWU / NHT - Fuel - WFS Fuel Release" at bounding box center [1333, 483] width 182 height 13
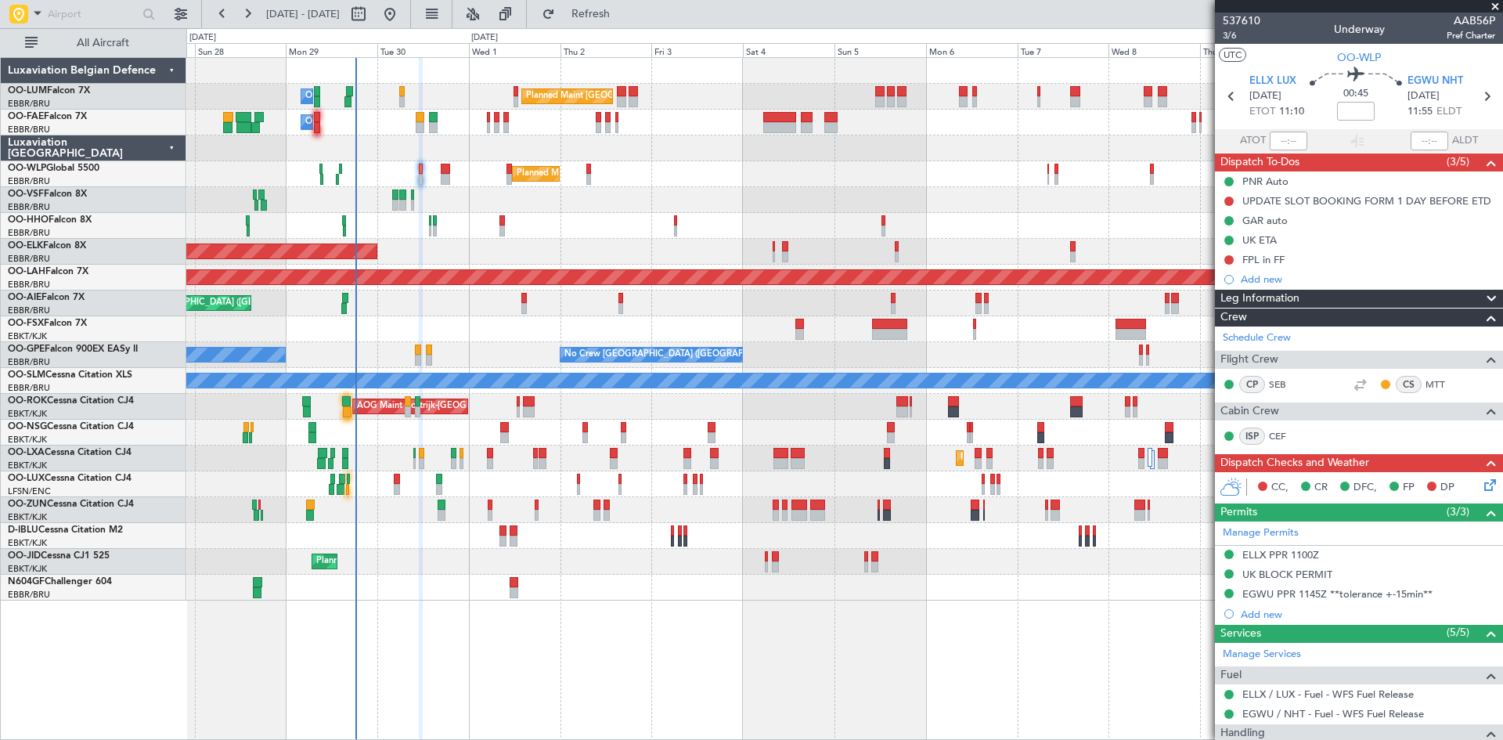
drag, startPoint x: 670, startPoint y: 8, endPoint x: 1125, endPoint y: 340, distance: 564.0
click at [628, 8] on button "Refresh" at bounding box center [582, 14] width 94 height 25
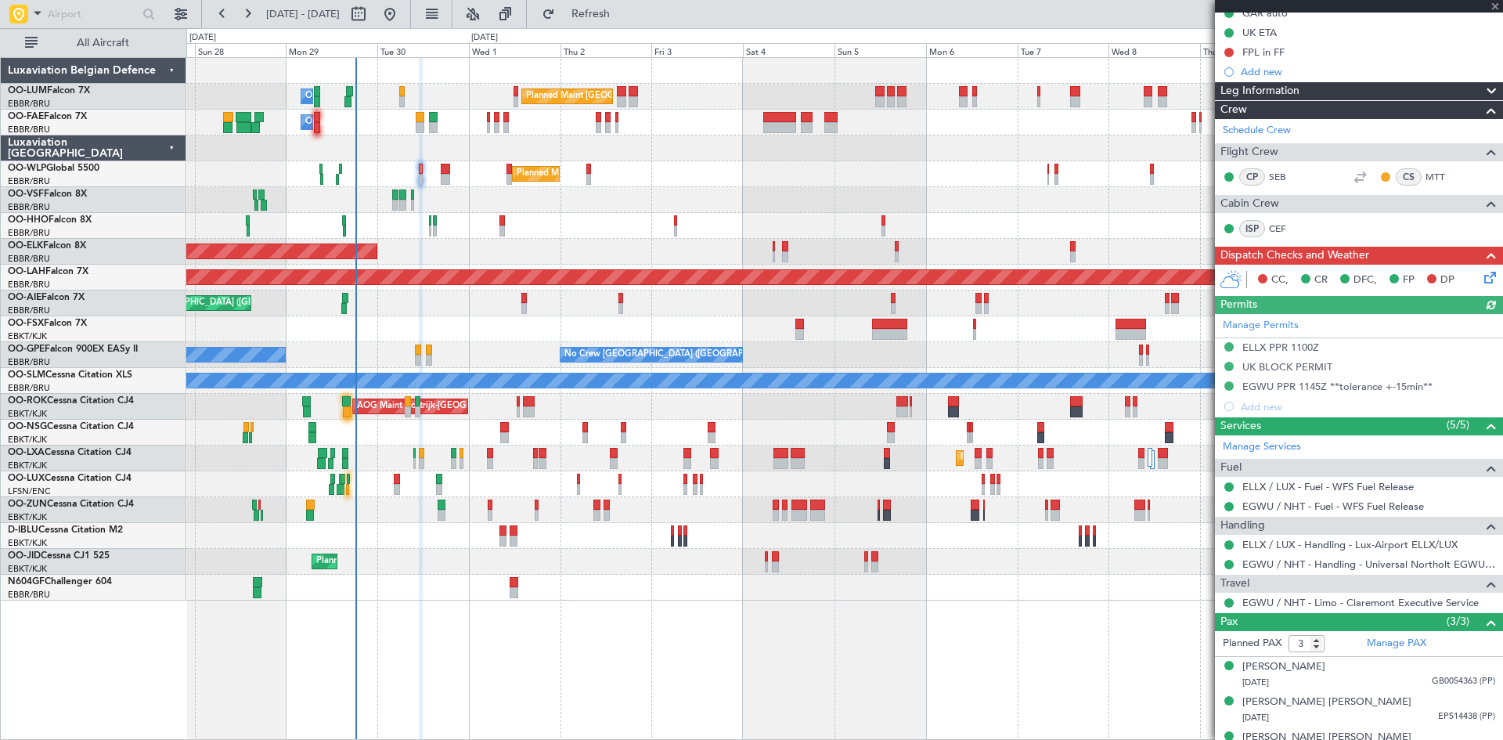
scroll to position [229, 0]
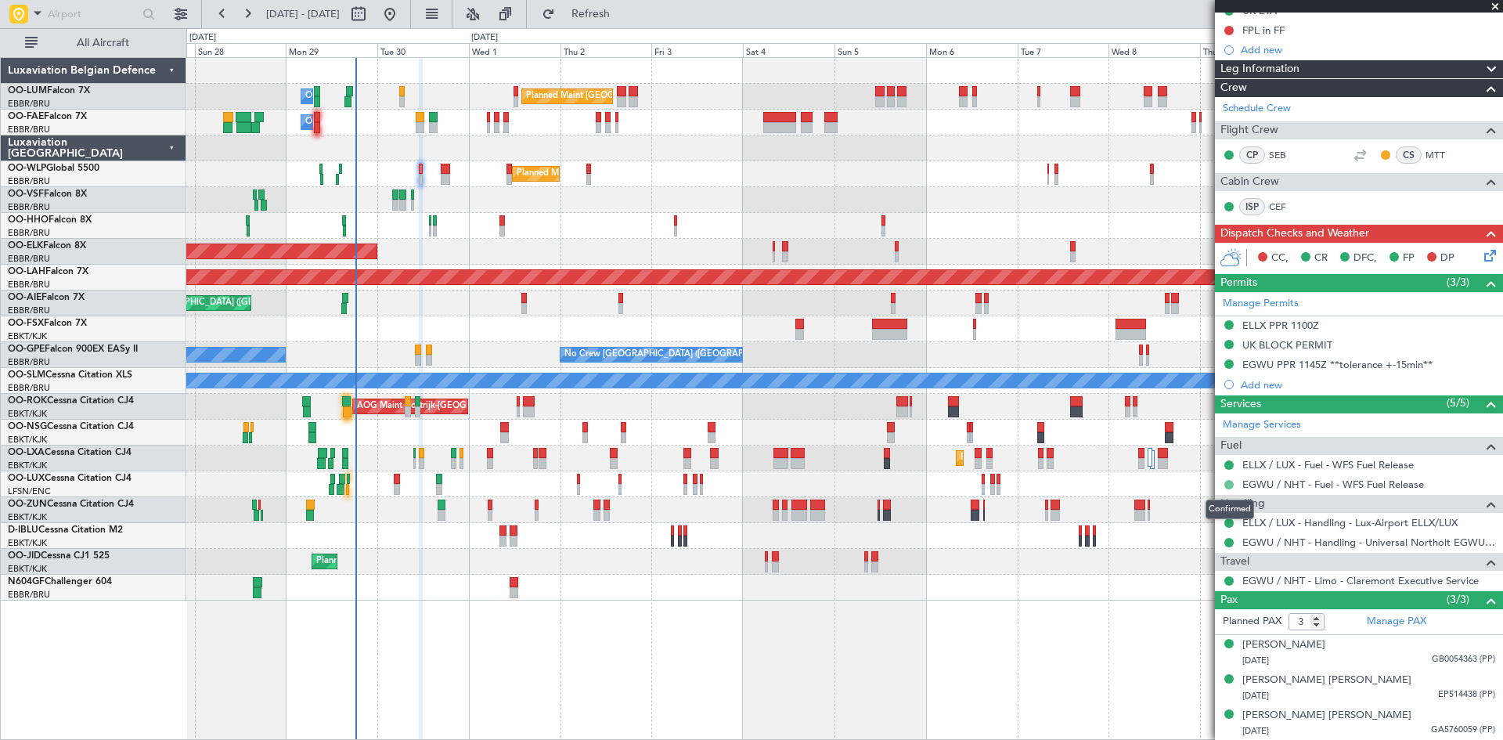
click at [1228, 481] on button at bounding box center [1228, 484] width 9 height 9
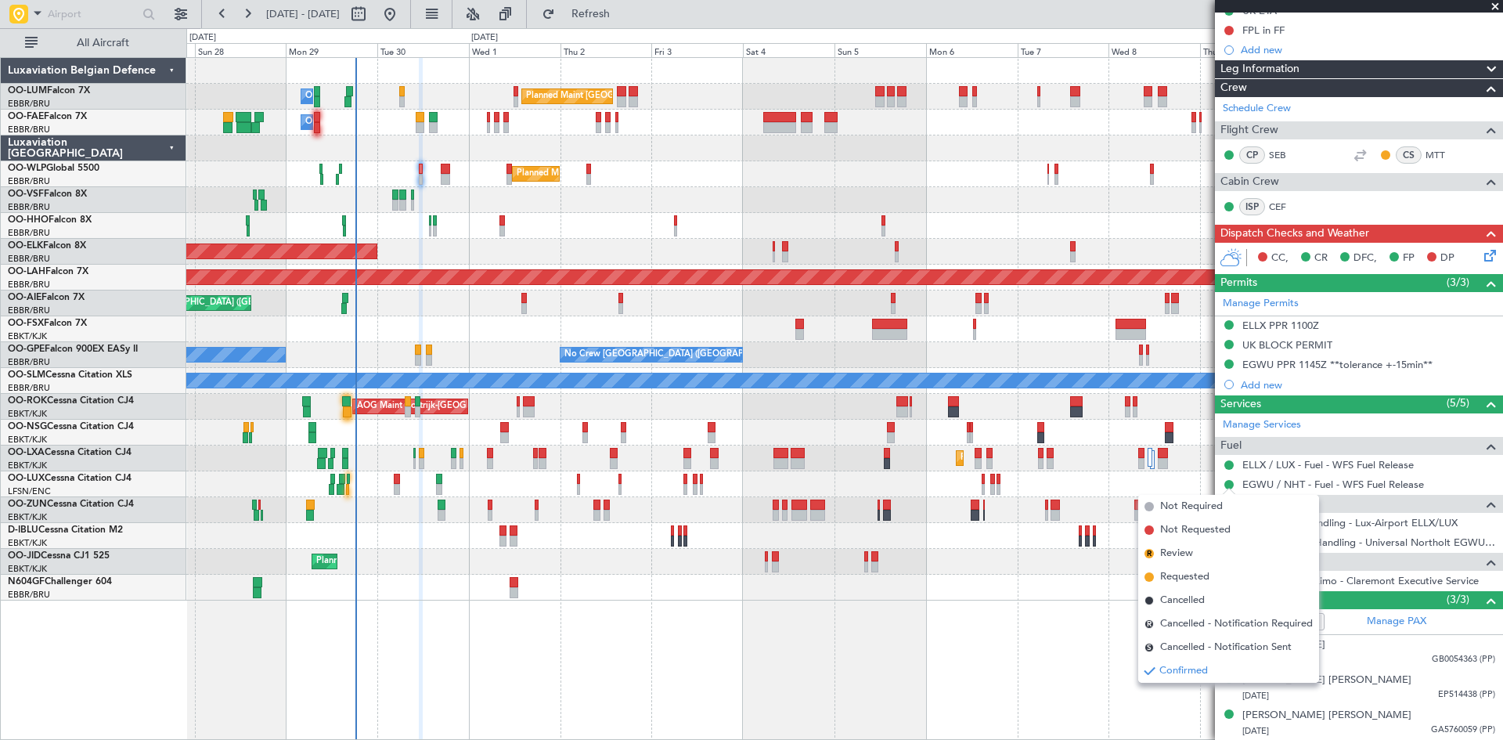
drag, startPoint x: 1202, startPoint y: 577, endPoint x: 955, endPoint y: 518, distance: 254.2
click at [1199, 576] on span "Requested" at bounding box center [1184, 577] width 49 height 16
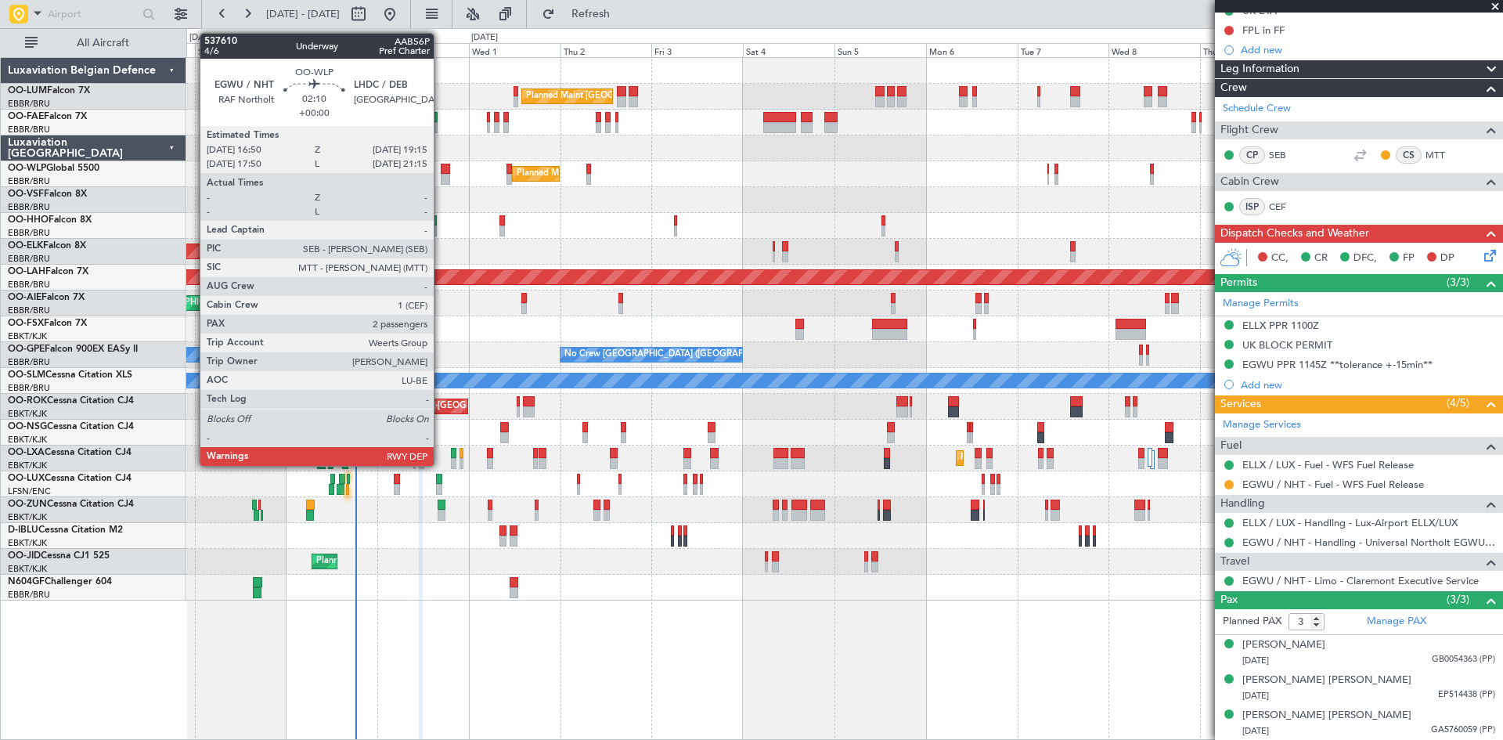
click at [441, 171] on div at bounding box center [445, 169] width 9 height 11
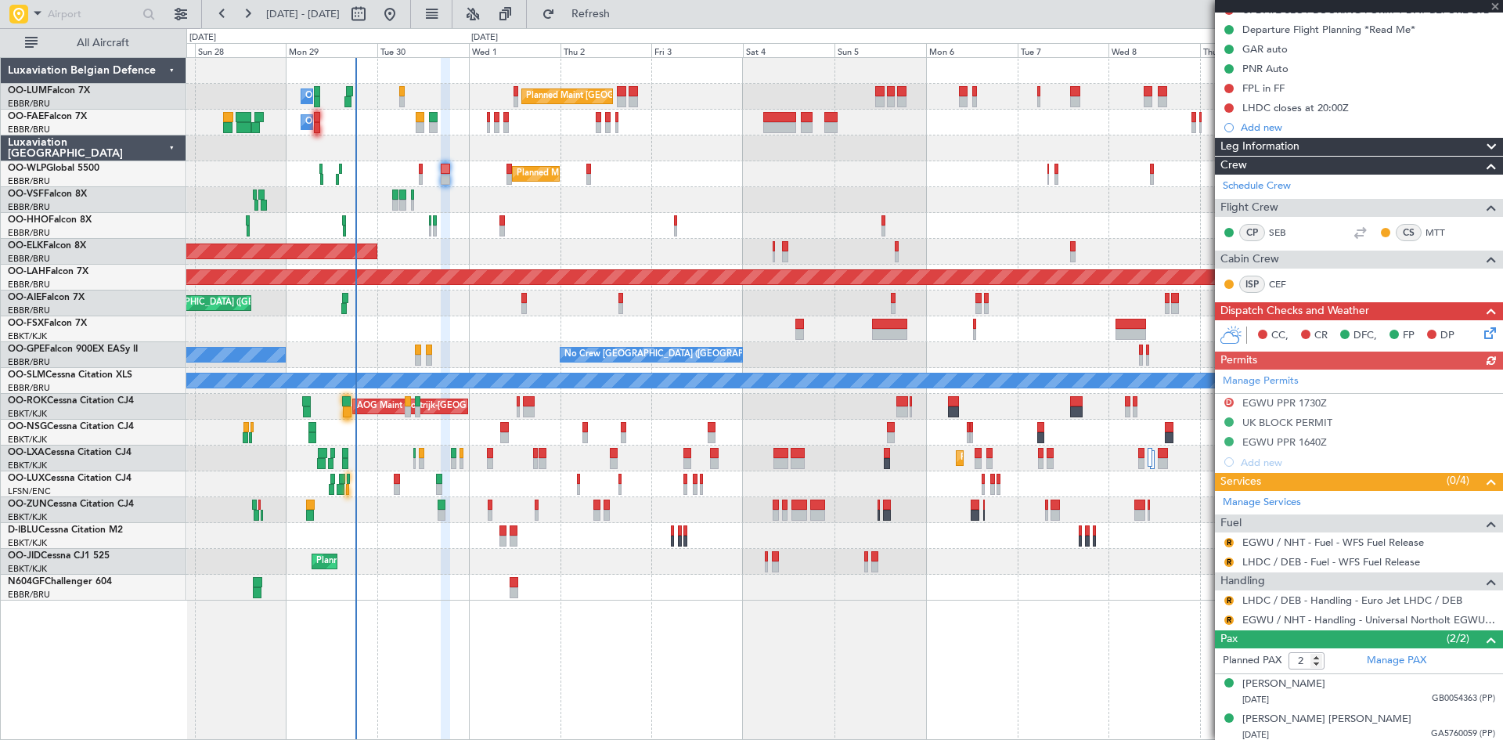
scroll to position [175, 0]
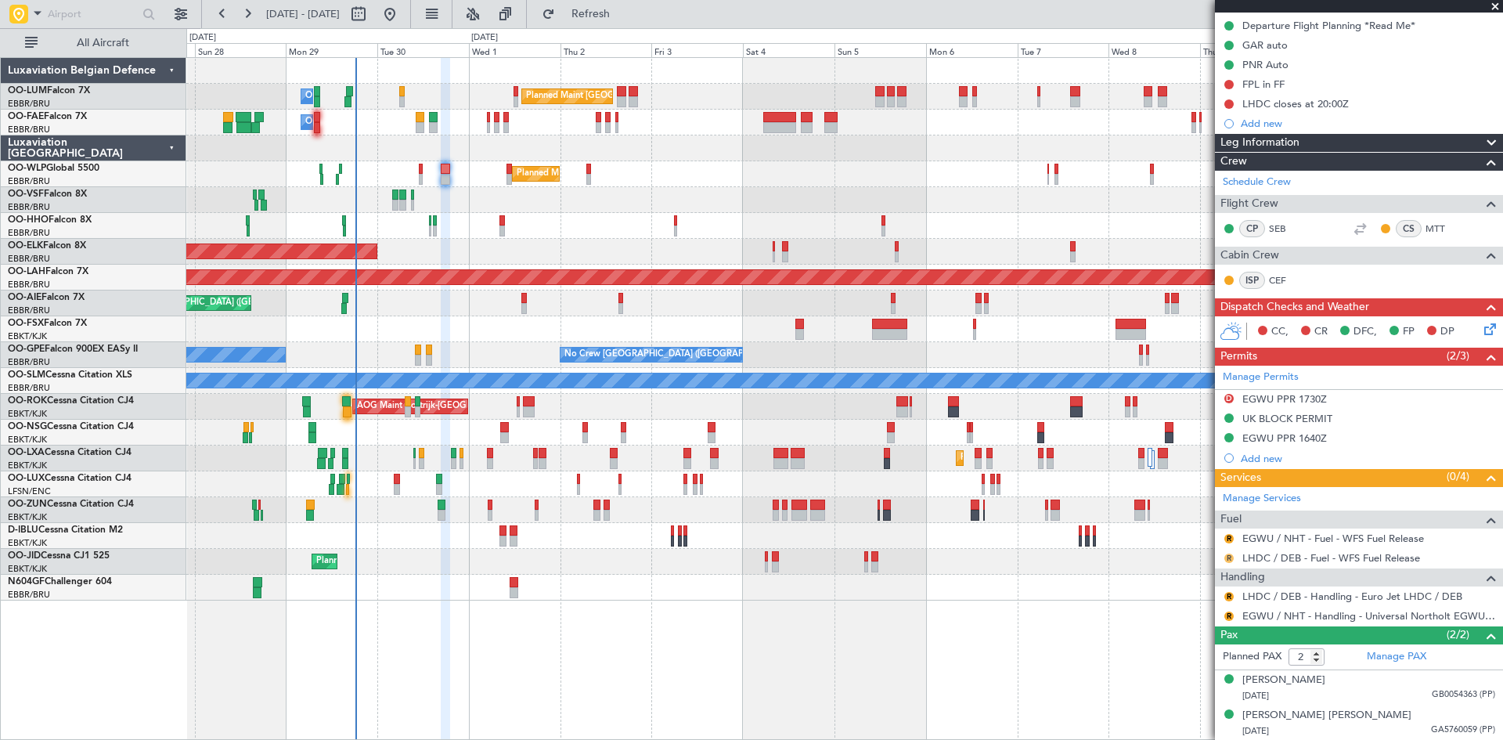
click at [1227, 559] on button "R" at bounding box center [1228, 557] width 9 height 9
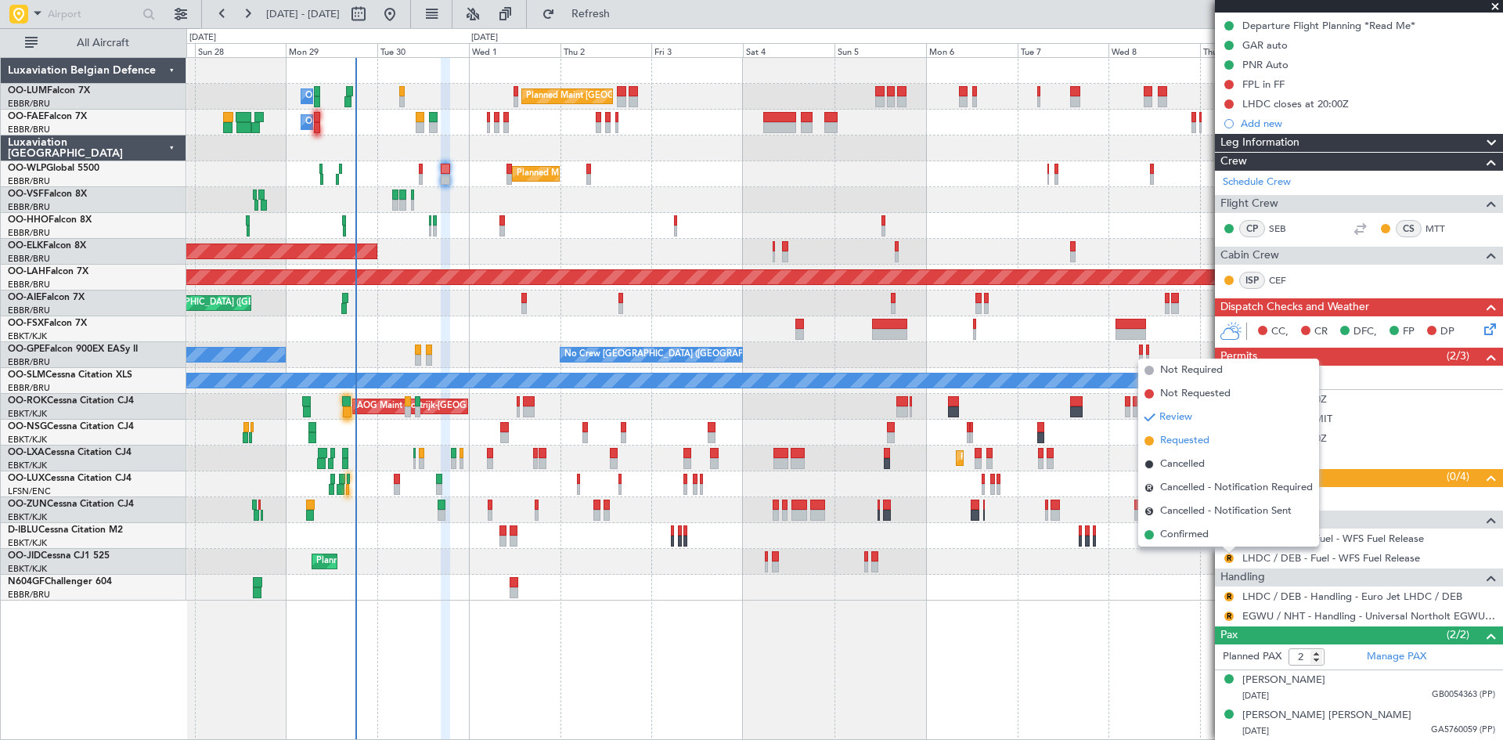
click at [1196, 439] on span "Requested" at bounding box center [1184, 441] width 49 height 16
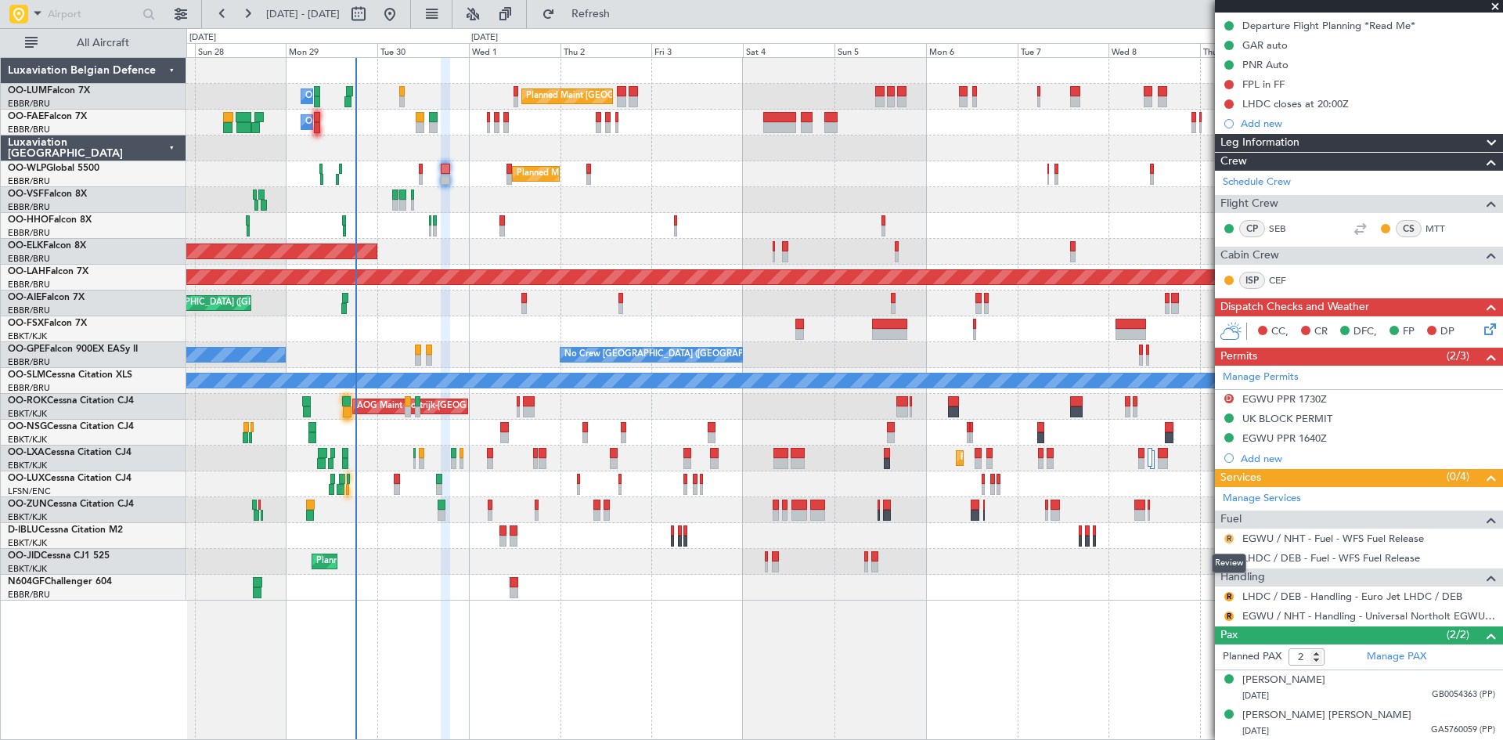
click at [1227, 535] on button "R" at bounding box center [1228, 538] width 9 height 9
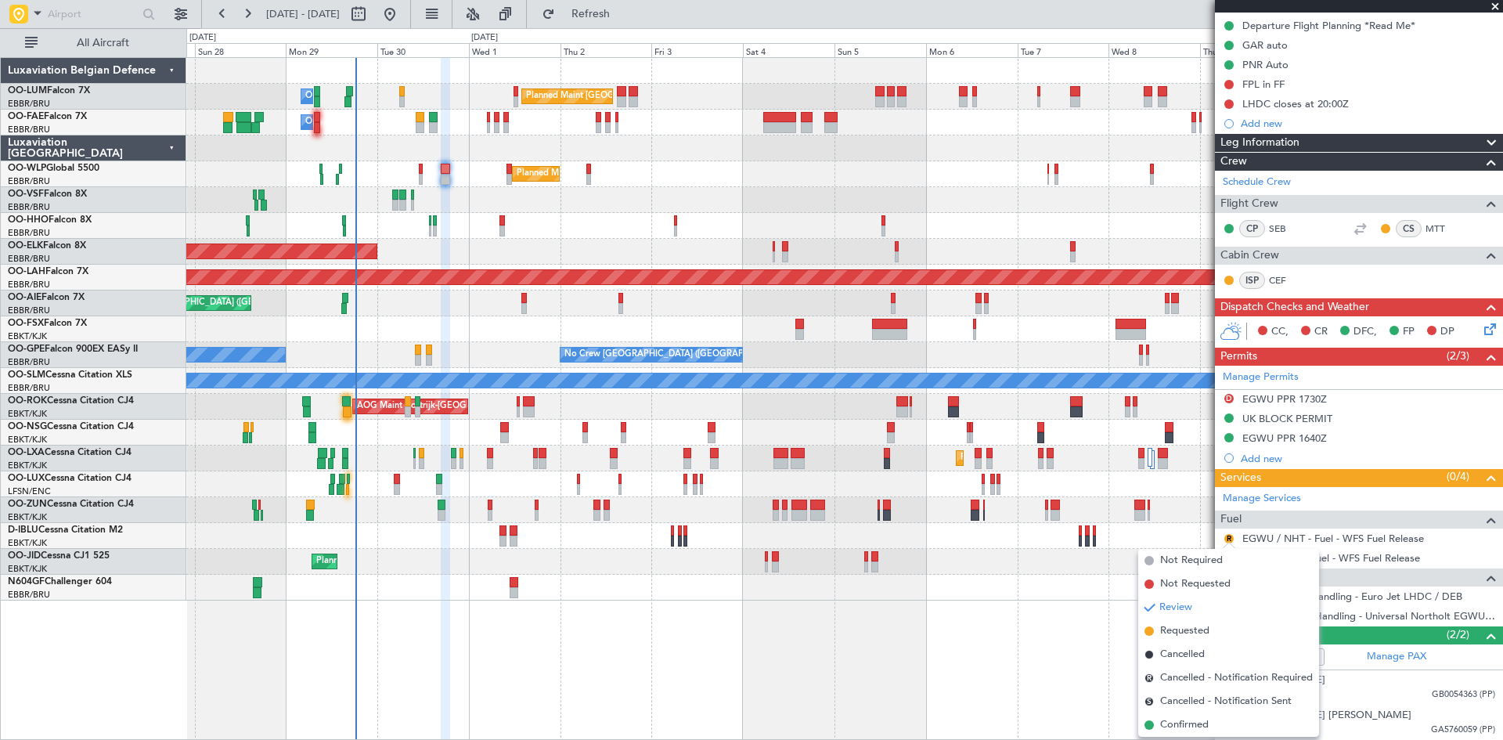
click at [1187, 631] on span "Requested" at bounding box center [1184, 631] width 49 height 16
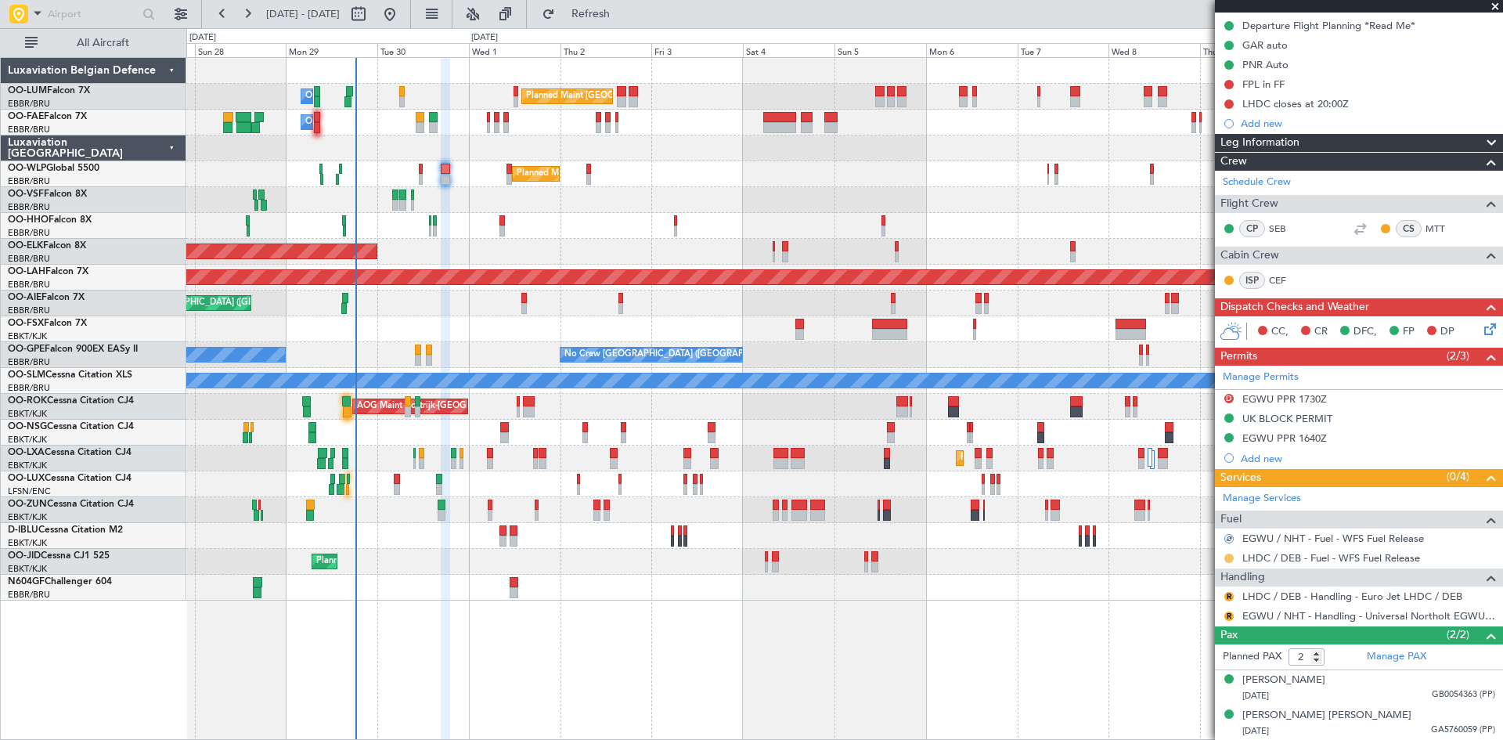
click at [1230, 555] on button at bounding box center [1228, 557] width 9 height 9
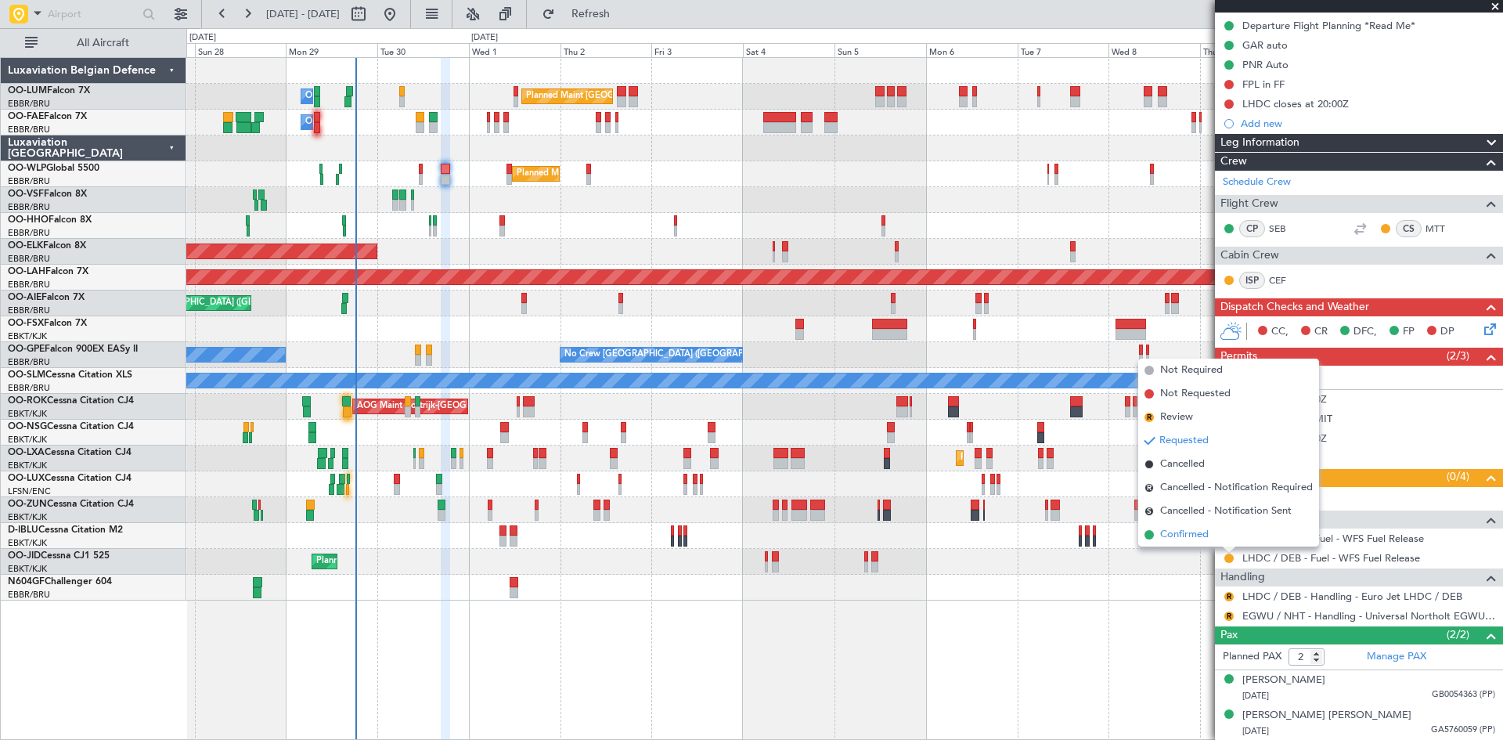
click at [1175, 531] on span "Confirmed" at bounding box center [1184, 535] width 49 height 16
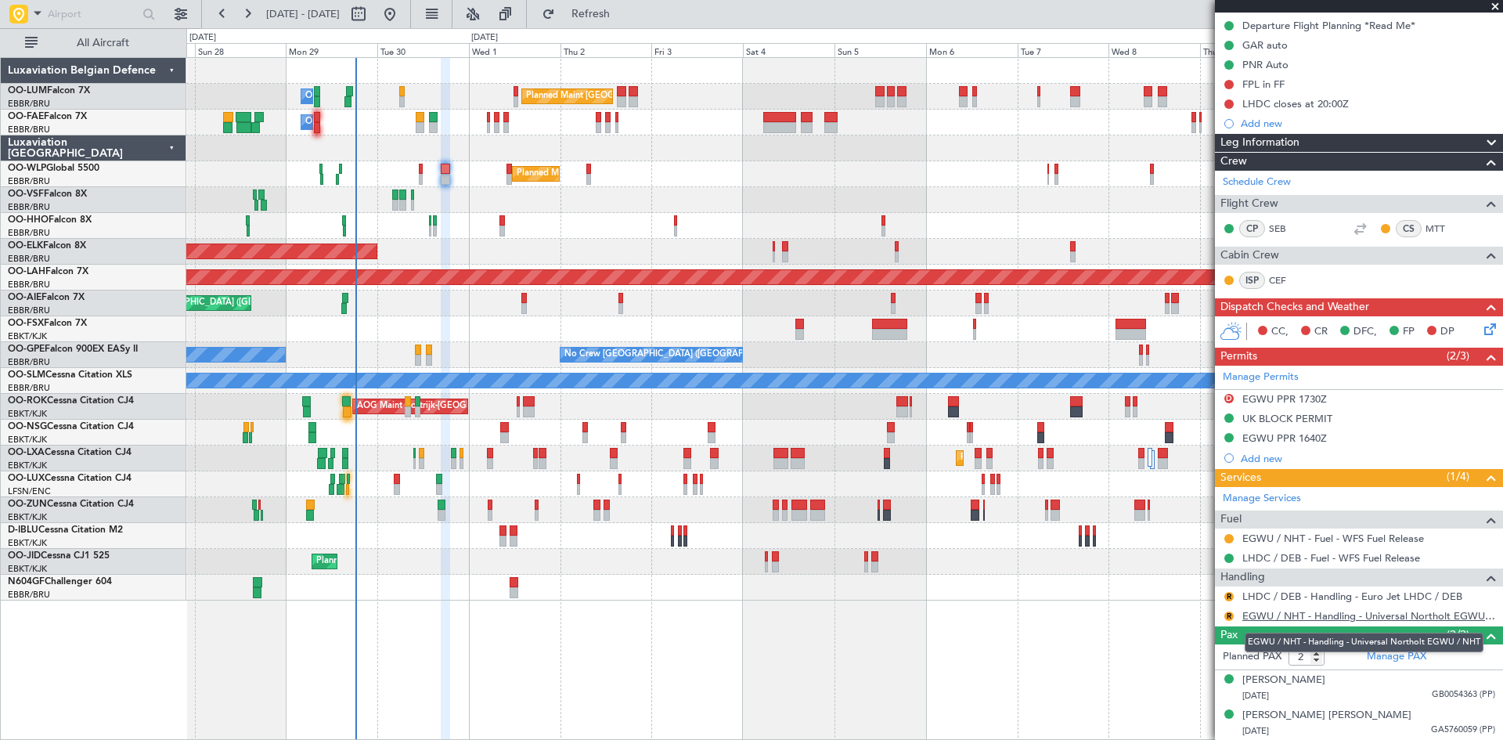
click at [1273, 615] on link "EGWU / NHT - Handling - Universal Northolt EGWU / NHT" at bounding box center [1368, 615] width 253 height 13
click at [1225, 614] on button "R" at bounding box center [1228, 615] width 9 height 9
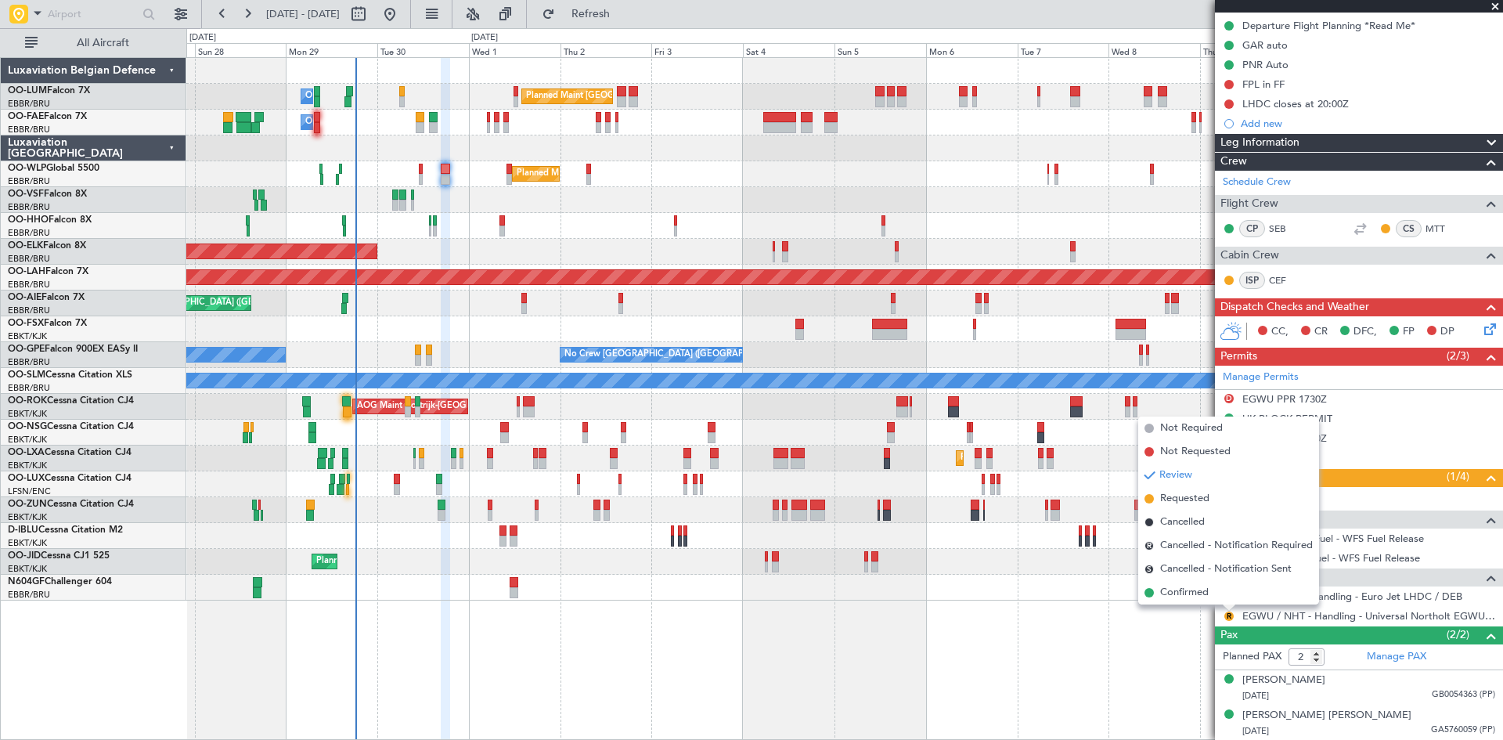
click at [1193, 593] on span "Confirmed" at bounding box center [1184, 593] width 49 height 16
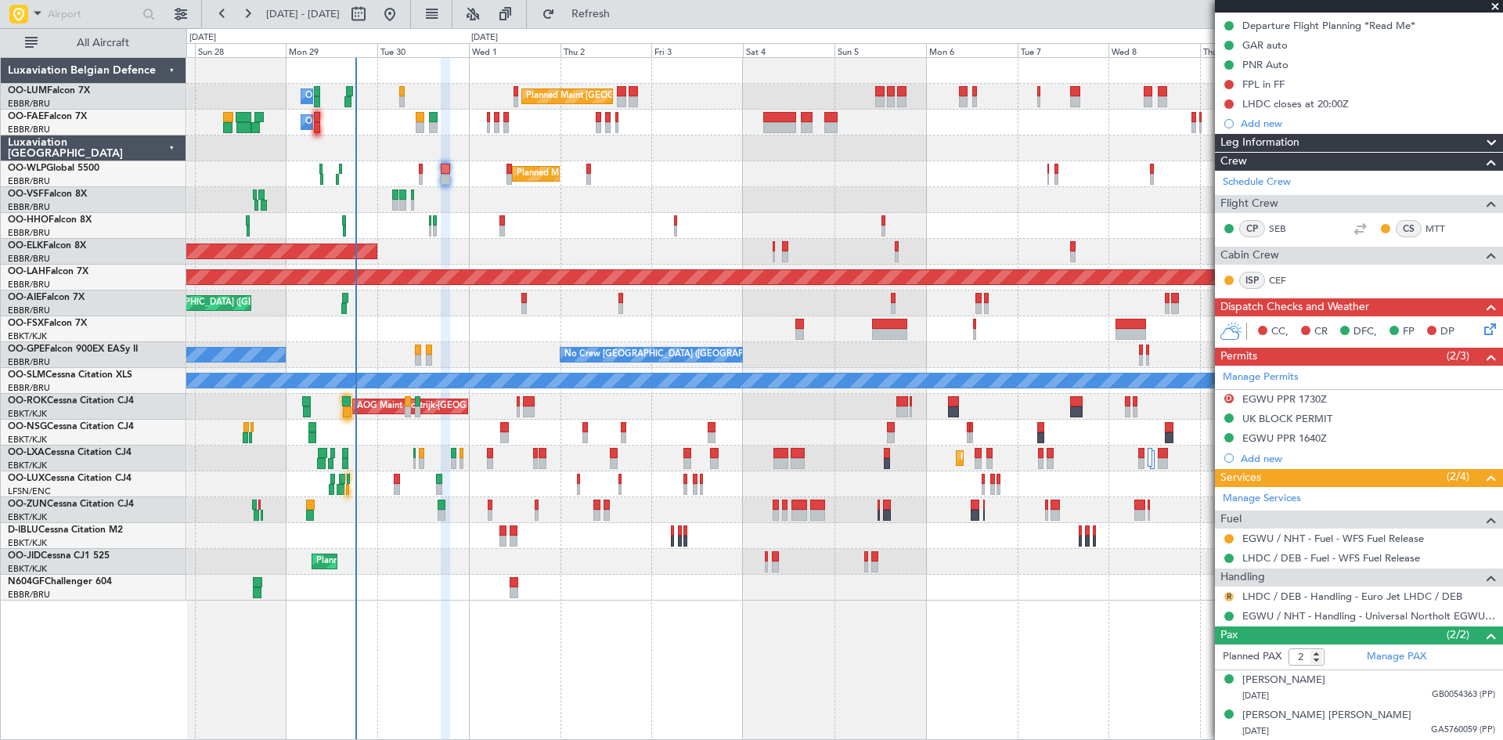
click at [1230, 596] on button "R" at bounding box center [1228, 596] width 9 height 9
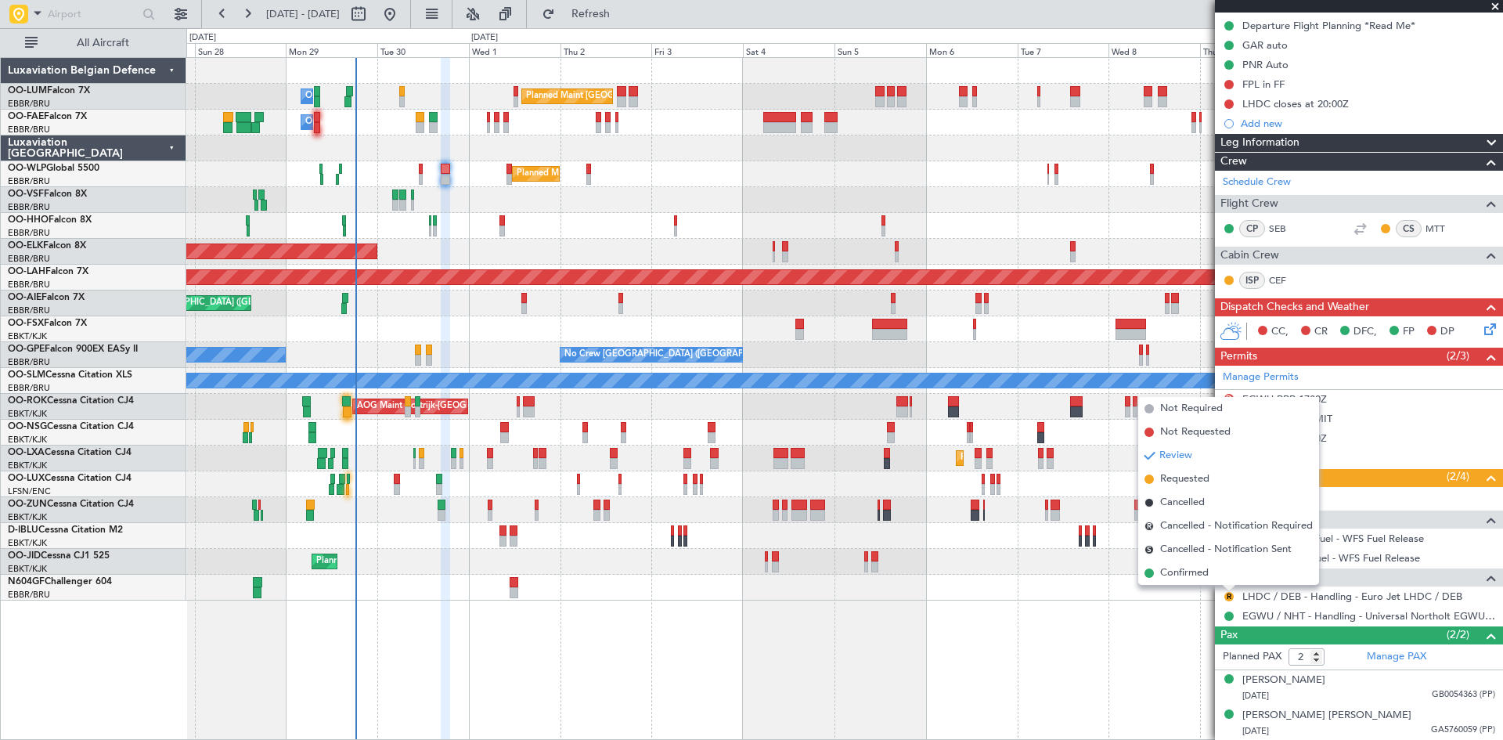
drag, startPoint x: 1202, startPoint y: 574, endPoint x: 1060, endPoint y: 578, distance: 142.5
click at [1201, 574] on span "Confirmed" at bounding box center [1184, 573] width 49 height 16
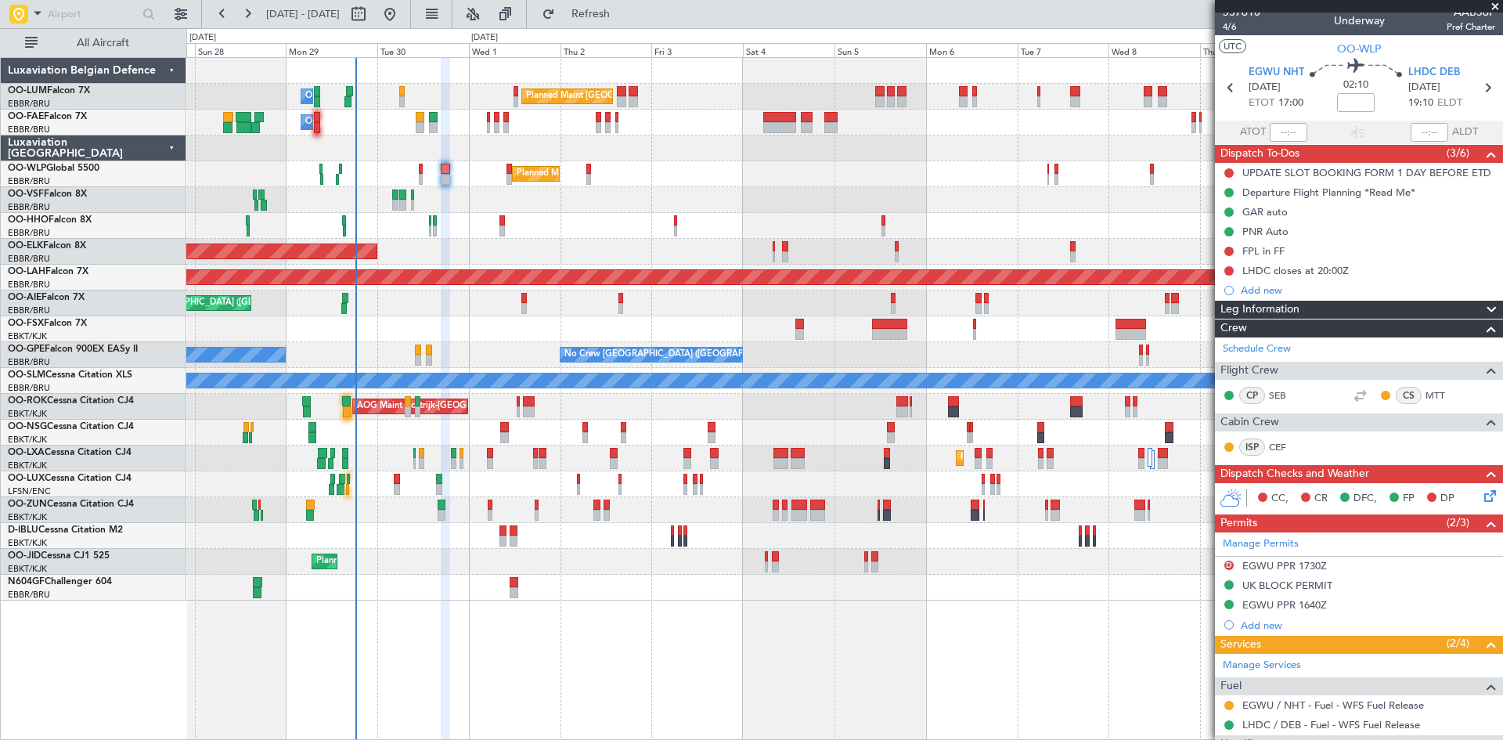
scroll to position [0, 0]
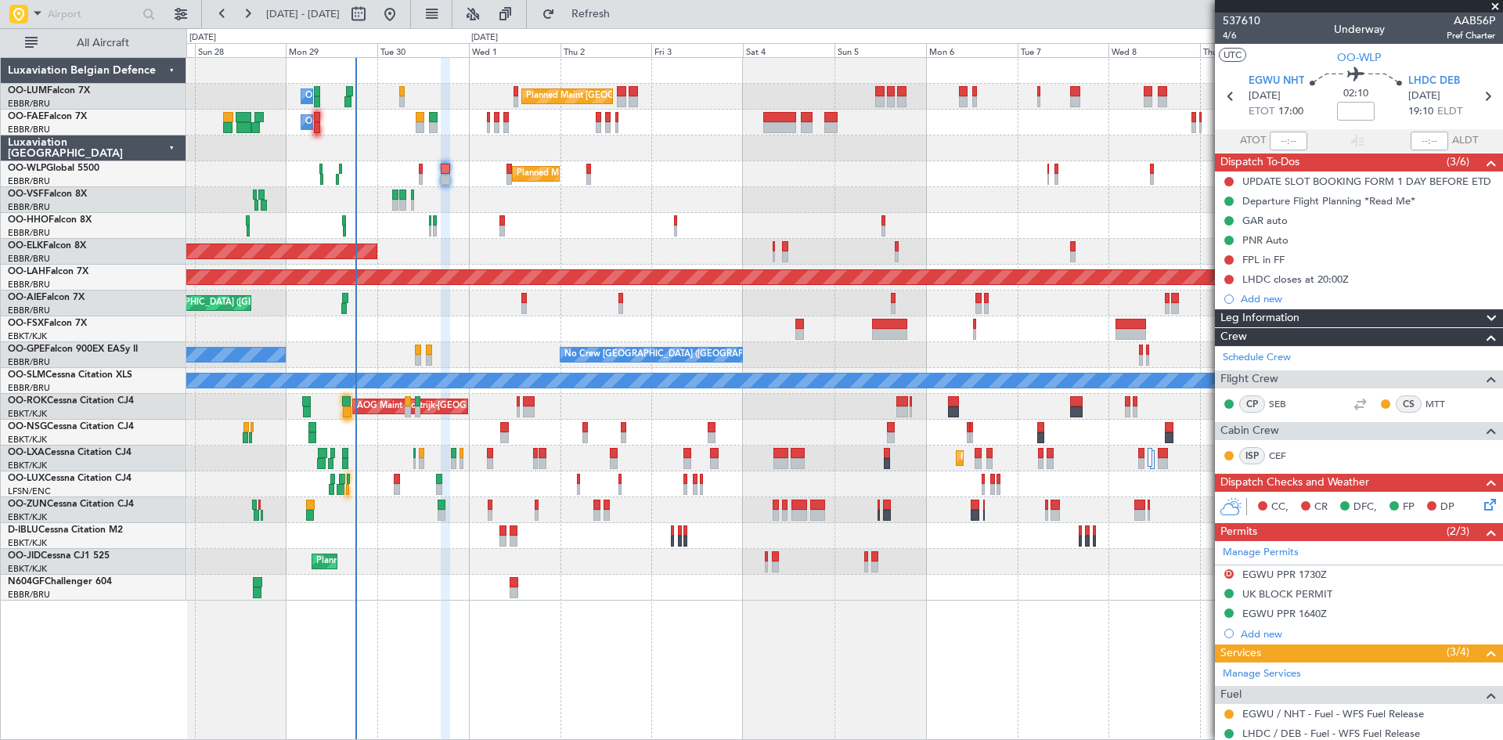
click at [1481, 506] on icon at bounding box center [1487, 501] width 13 height 13
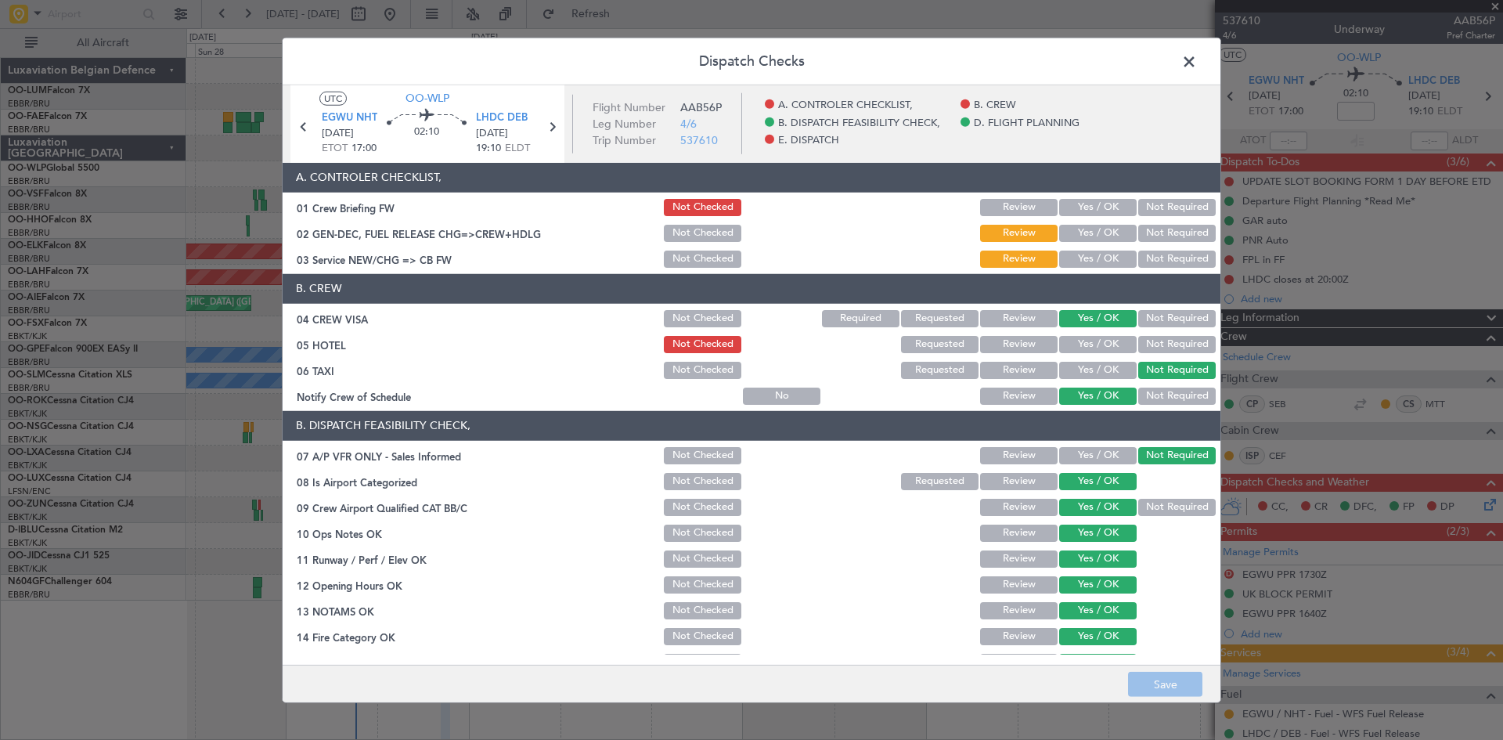
click at [1197, 63] on span at bounding box center [1197, 64] width 0 height 31
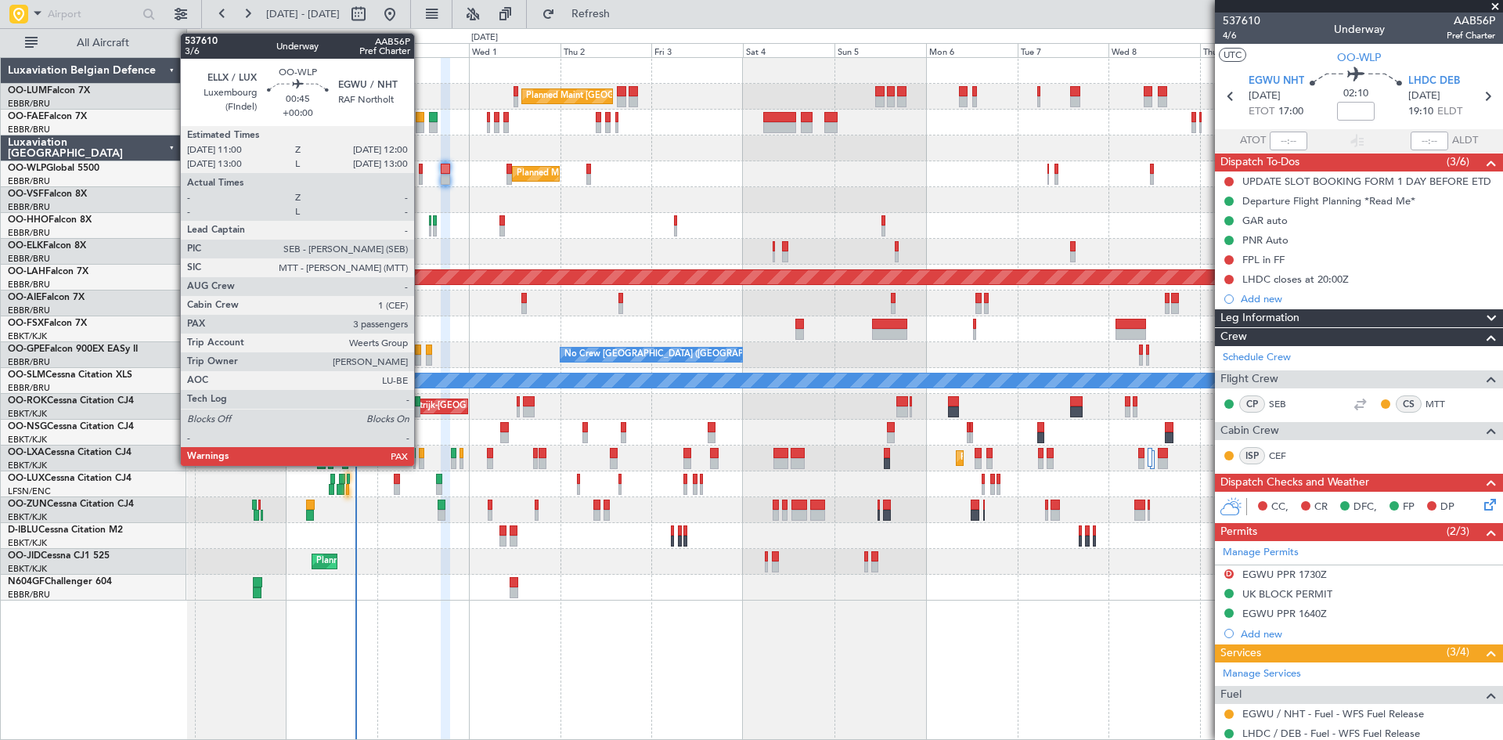
click at [421, 164] on div at bounding box center [421, 169] width 4 height 11
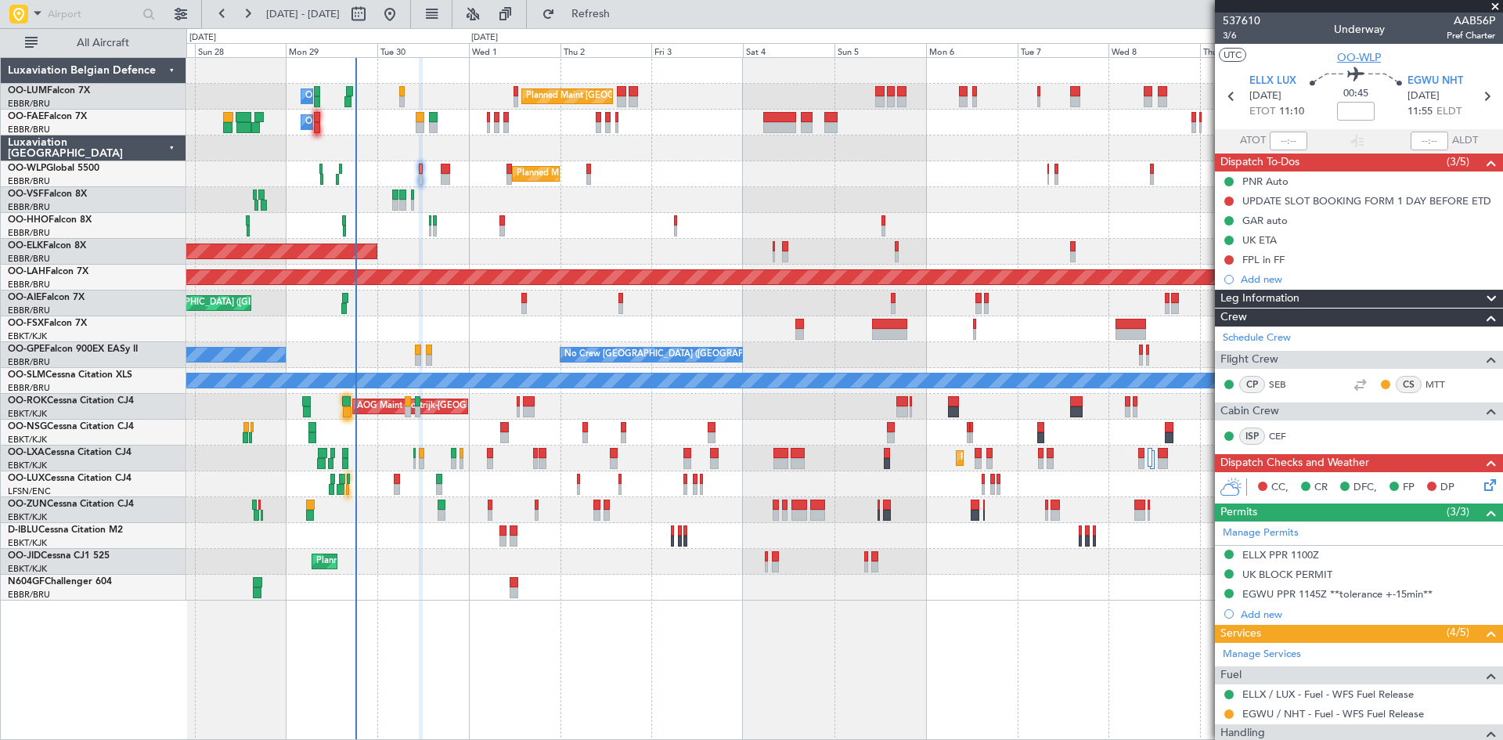
click at [1345, 49] on span "OO-WLP" at bounding box center [1359, 57] width 44 height 16
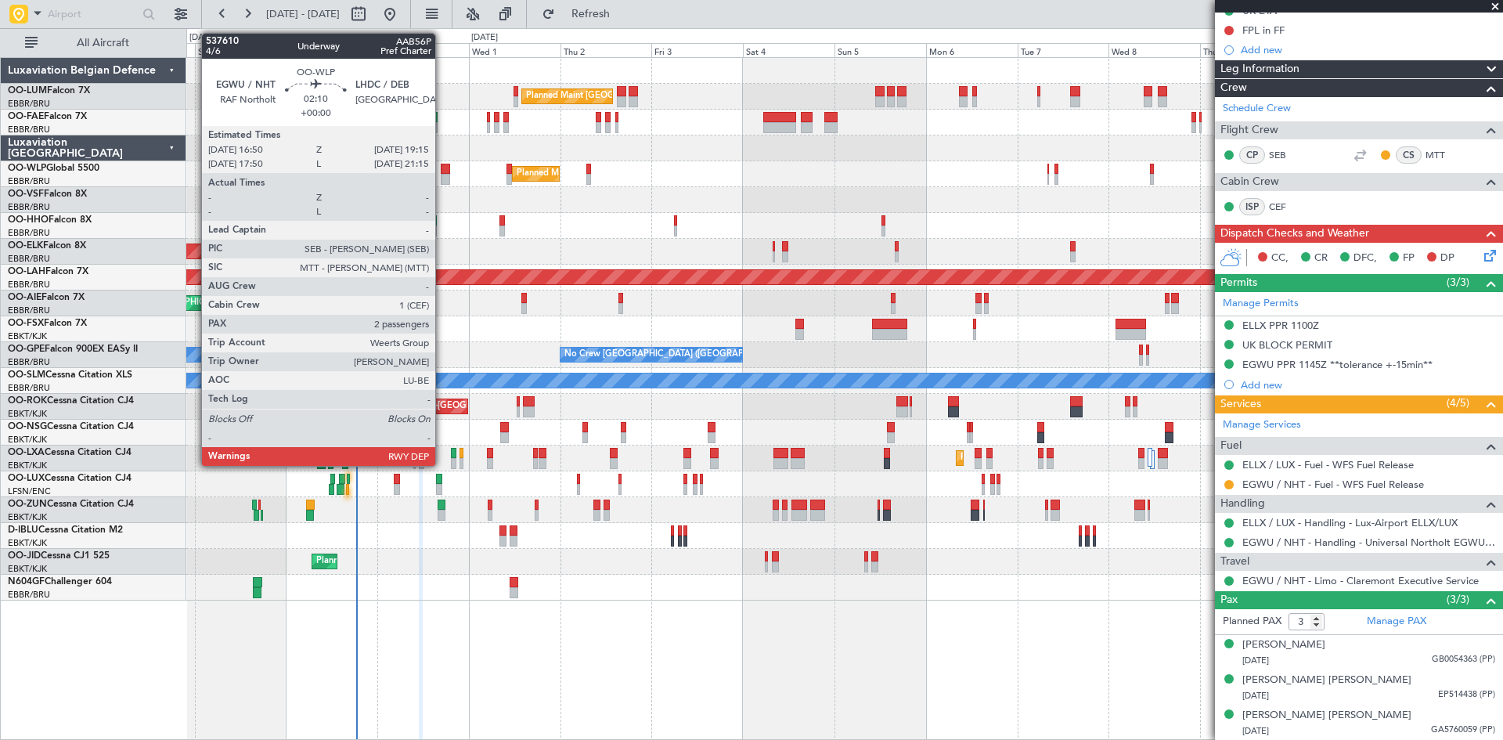
click at [444, 171] on div at bounding box center [445, 169] width 9 height 11
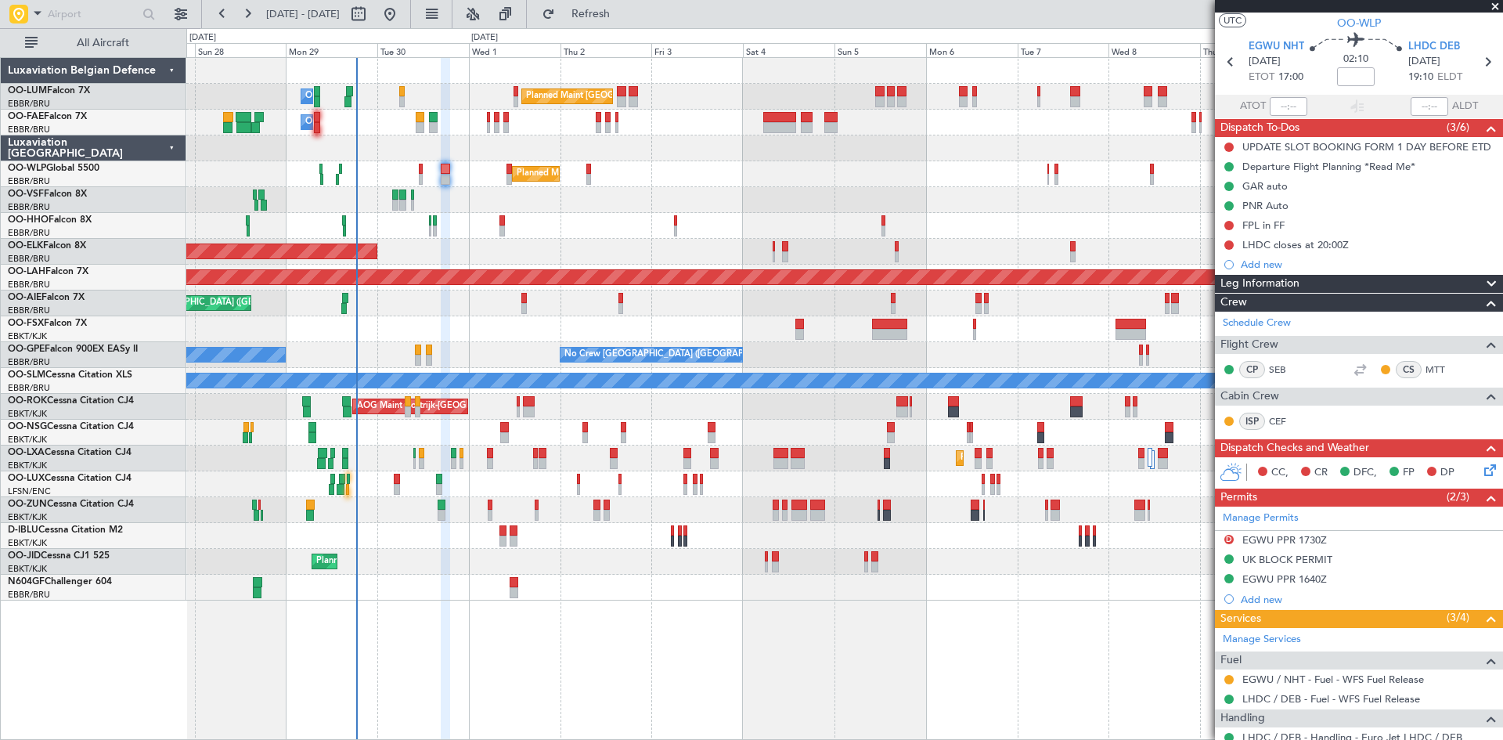
scroll to position [0, 0]
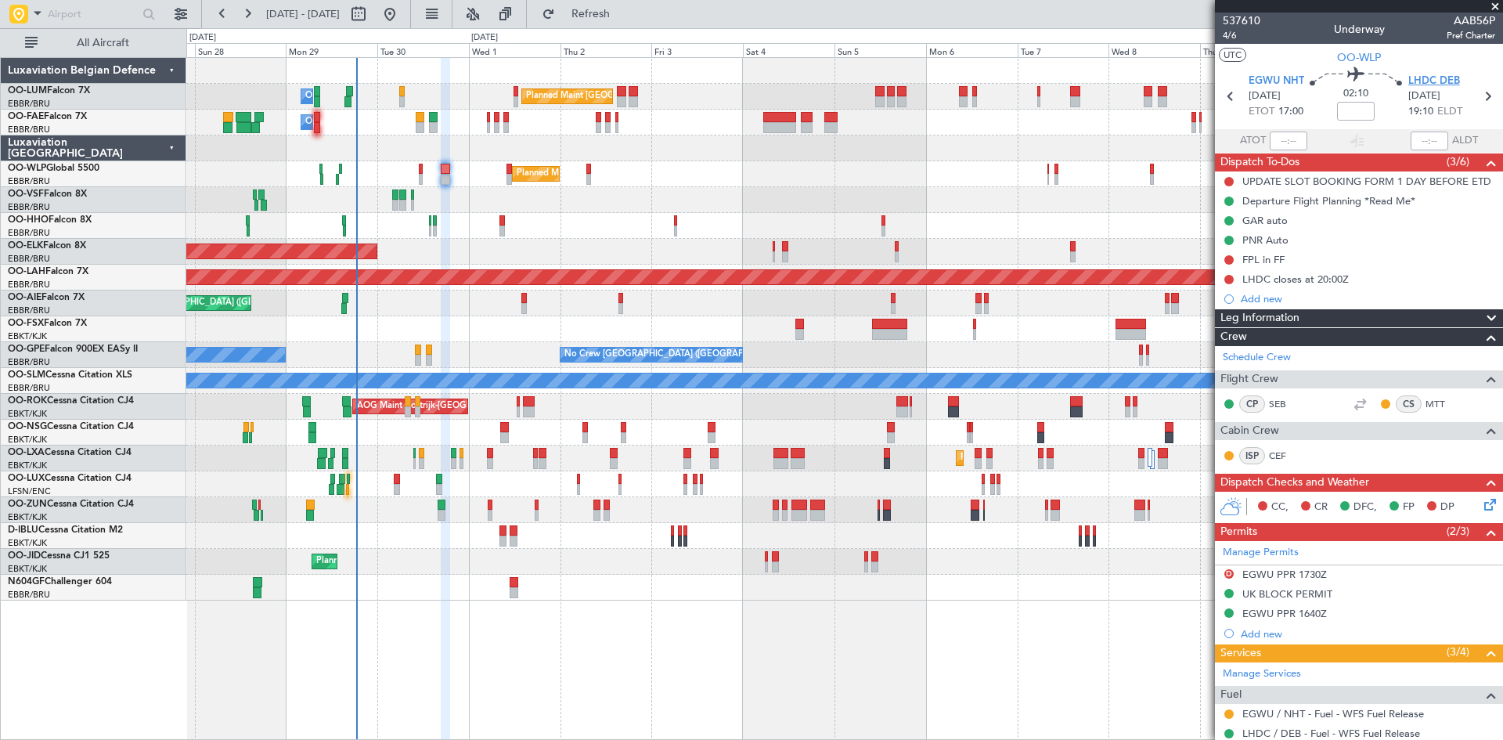
click at [1418, 81] on span "LHDC DEB" at bounding box center [1434, 82] width 52 height 16
click at [1481, 499] on icon at bounding box center [1487, 501] width 13 height 13
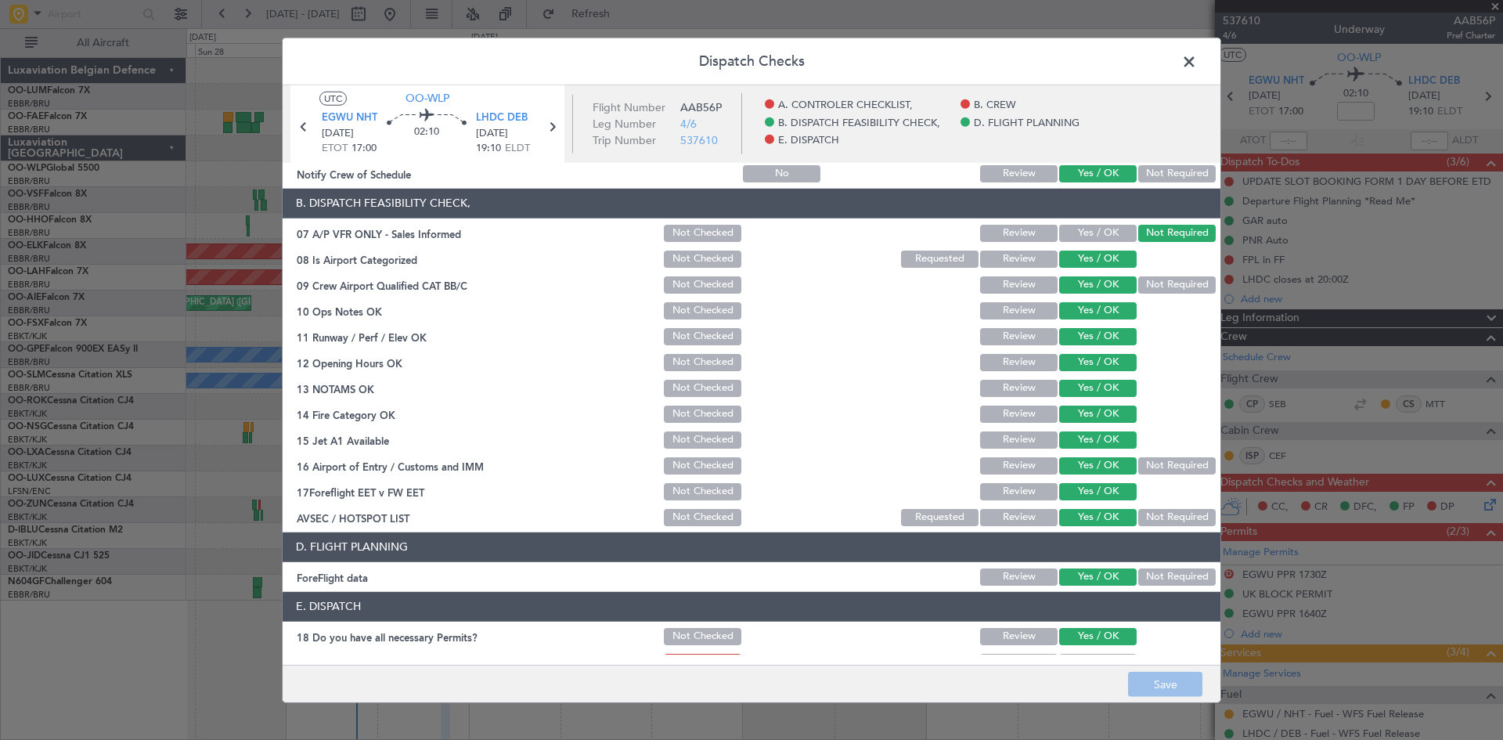
scroll to position [296, 0]
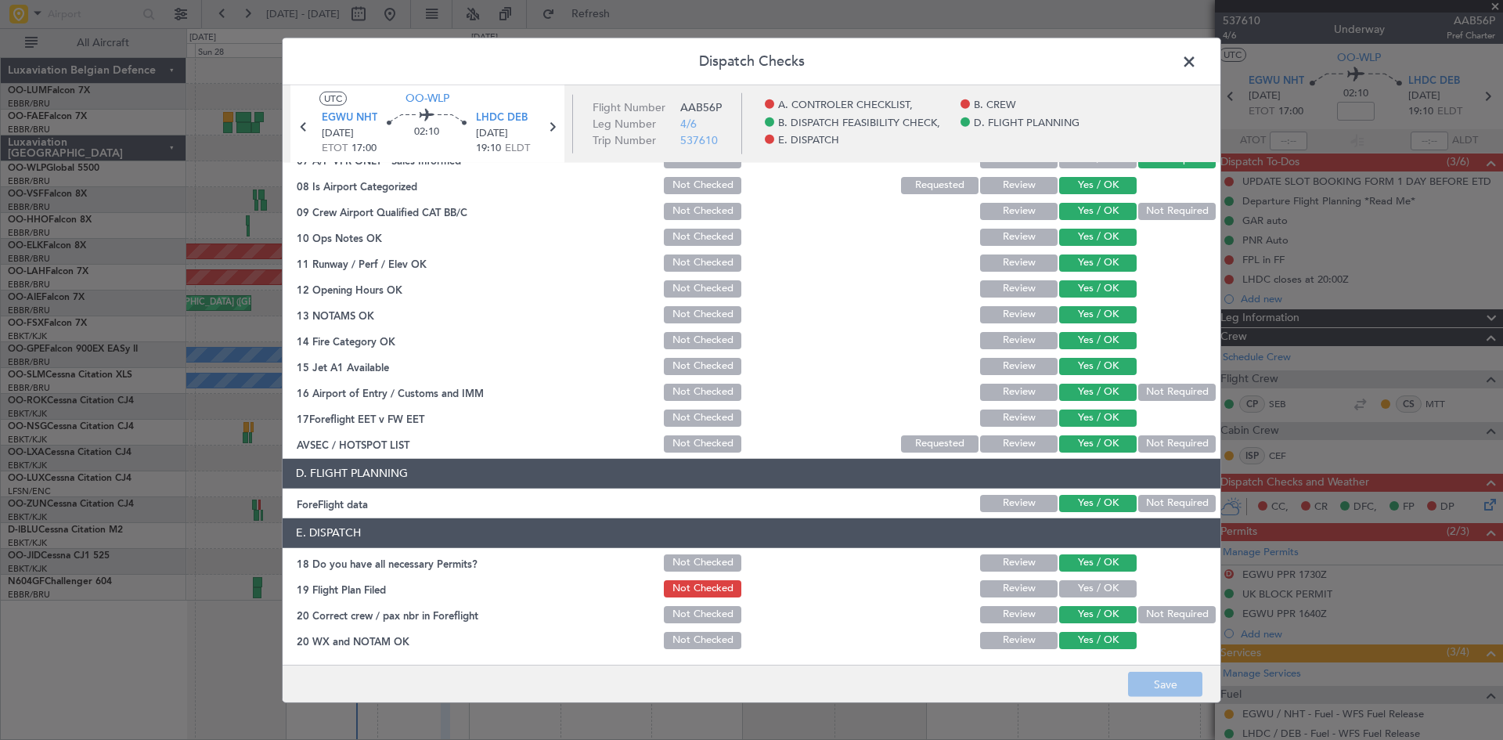
click at [1079, 583] on button "Yes / OK" at bounding box center [1097, 588] width 77 height 17
click at [1184, 681] on button "Save" at bounding box center [1165, 684] width 74 height 25
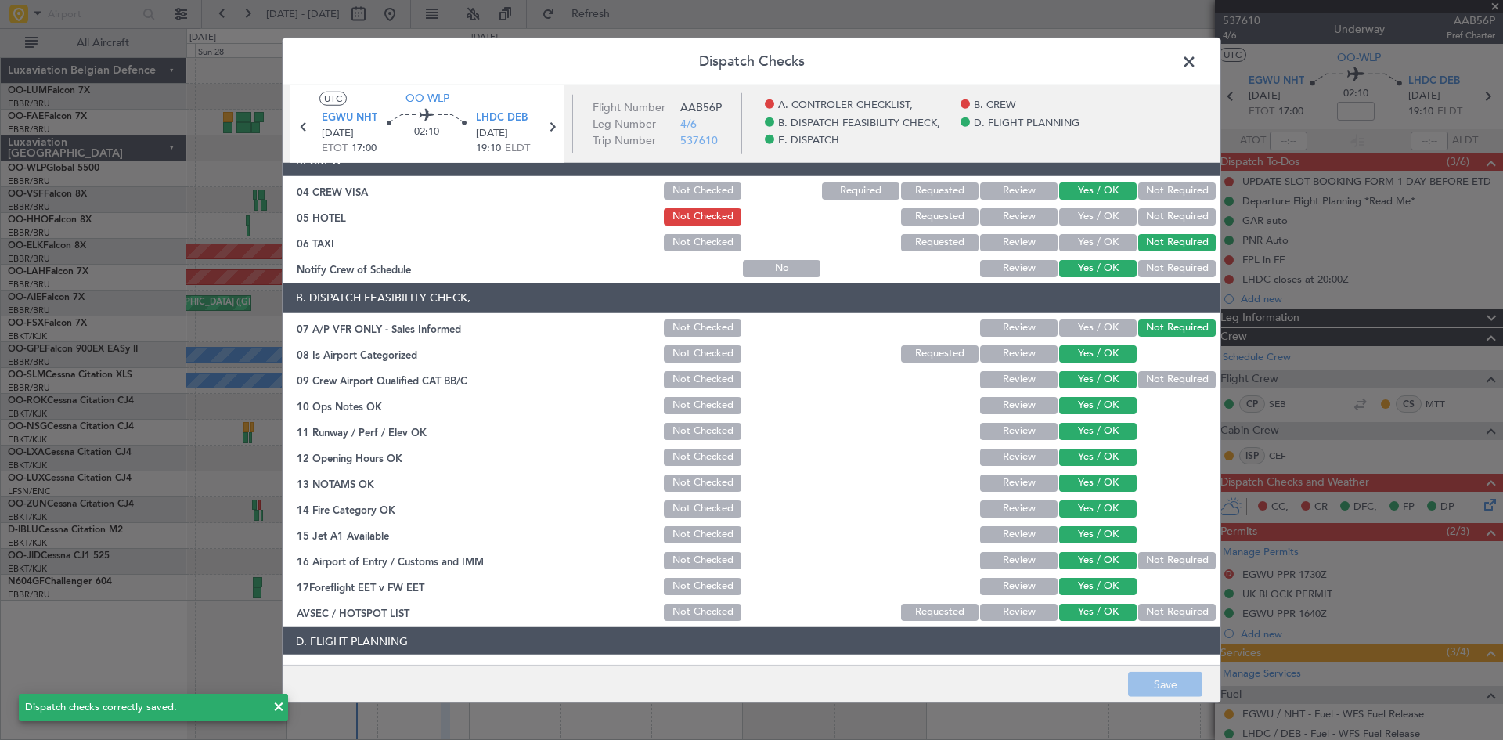
scroll to position [0, 0]
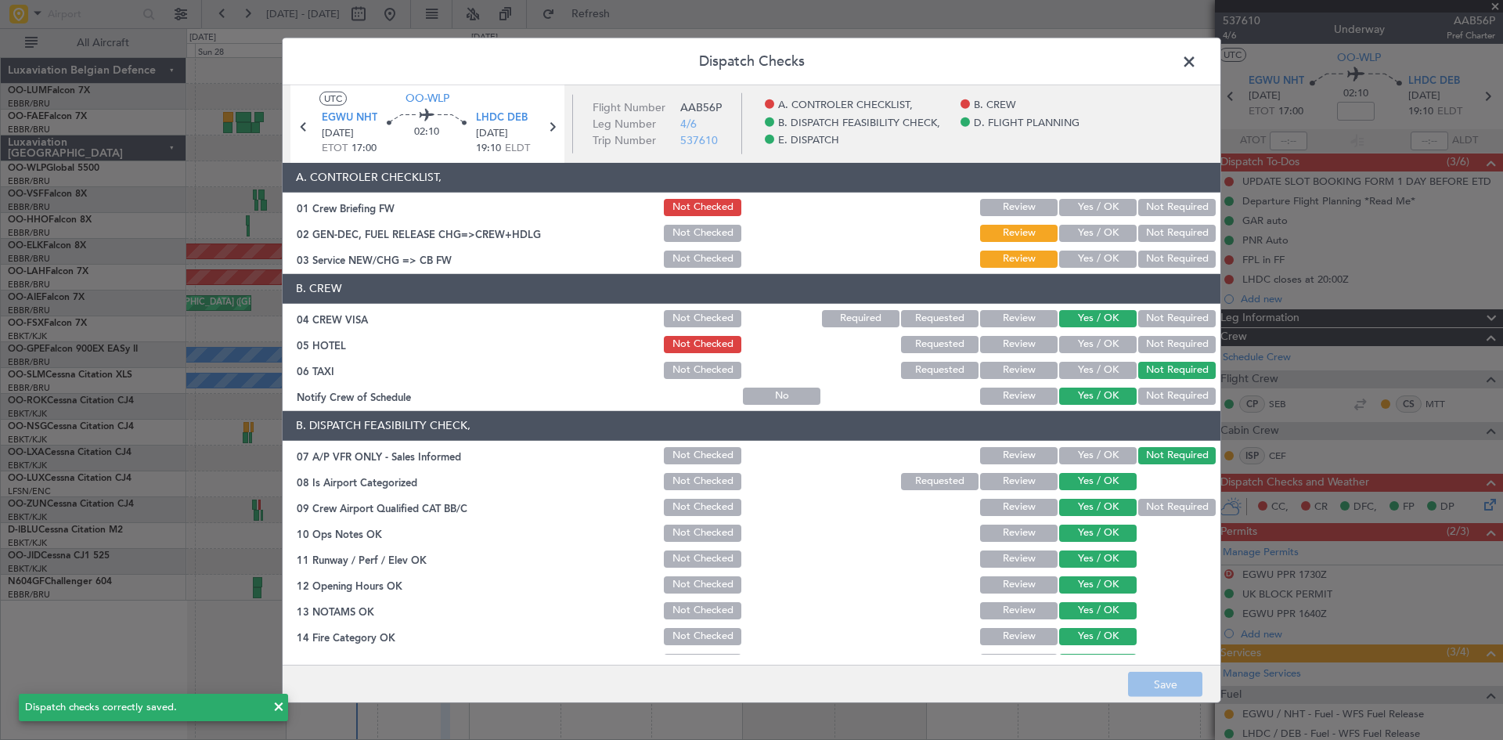
click at [1197, 63] on span at bounding box center [1197, 64] width 0 height 31
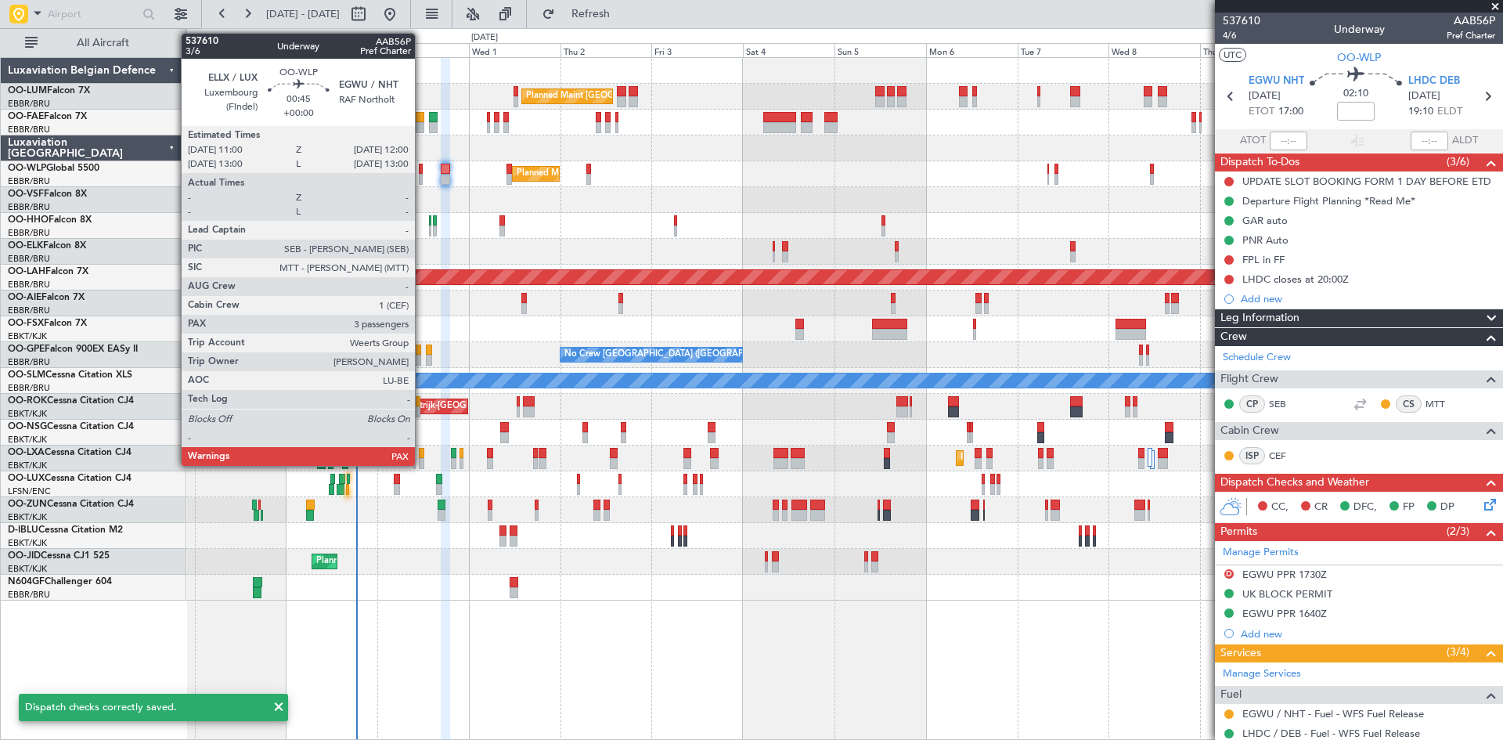
click at [422, 167] on div at bounding box center [421, 169] width 4 height 11
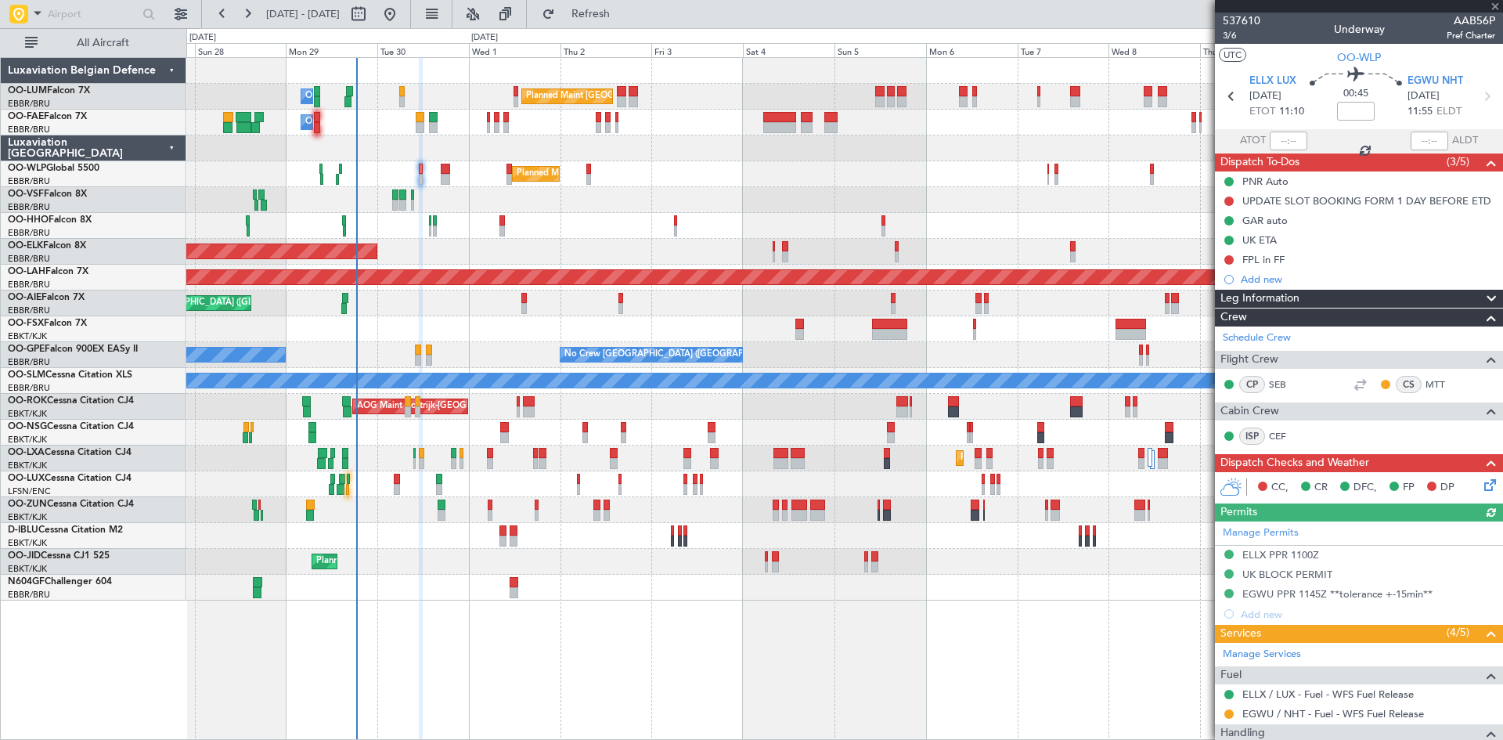
click at [1481, 477] on icon at bounding box center [1487, 482] width 13 height 13
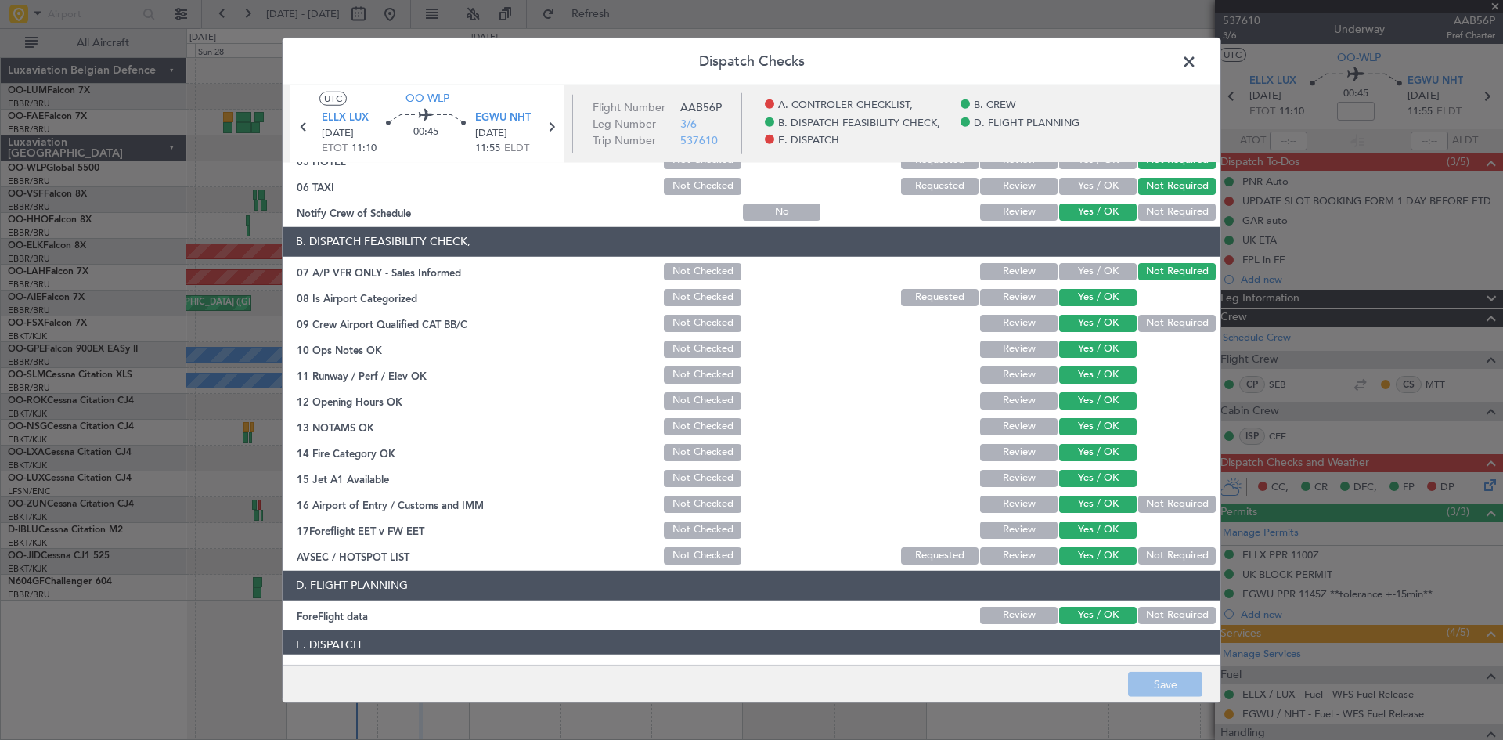
scroll to position [296, 0]
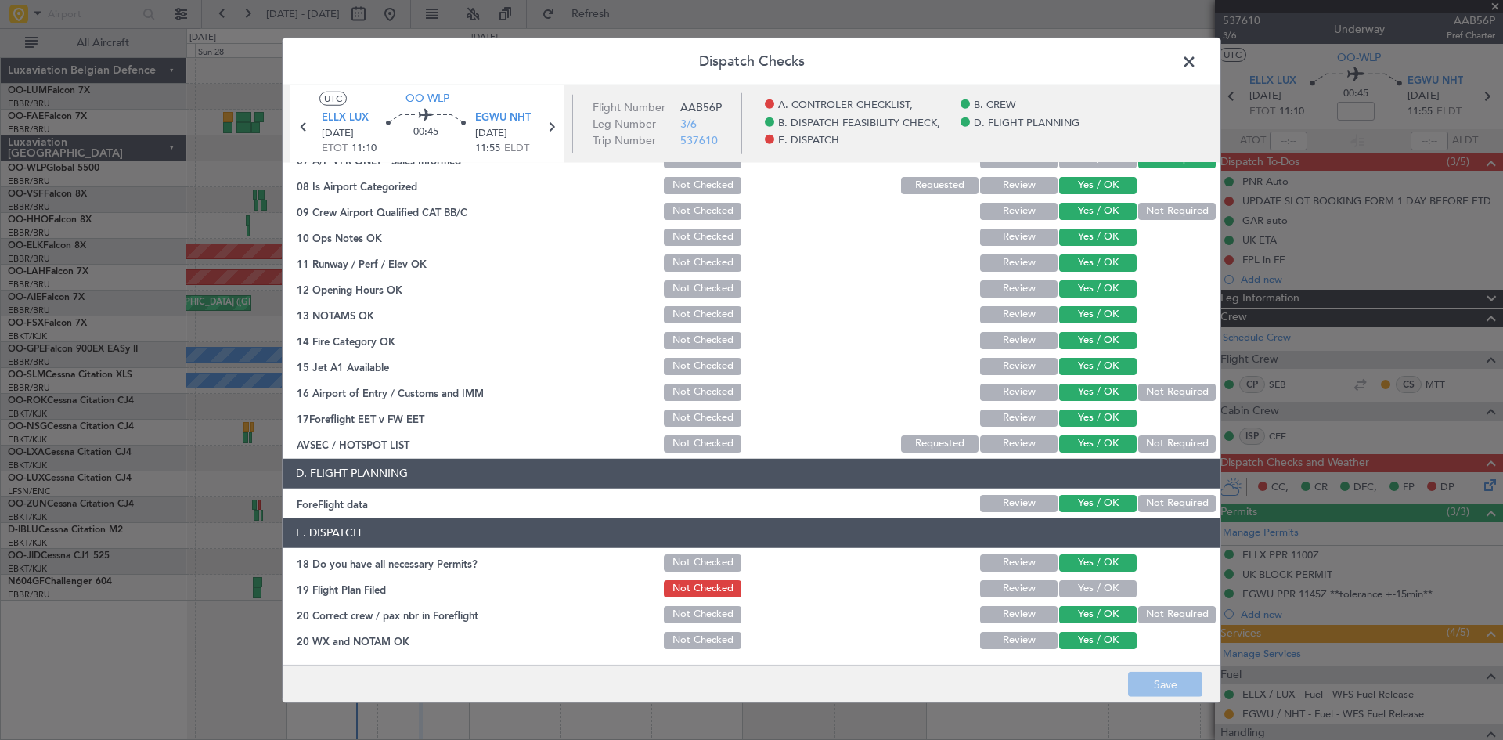
click at [1113, 588] on button "Yes / OK" at bounding box center [1097, 588] width 77 height 17
click at [1166, 676] on button "Save" at bounding box center [1165, 684] width 74 height 25
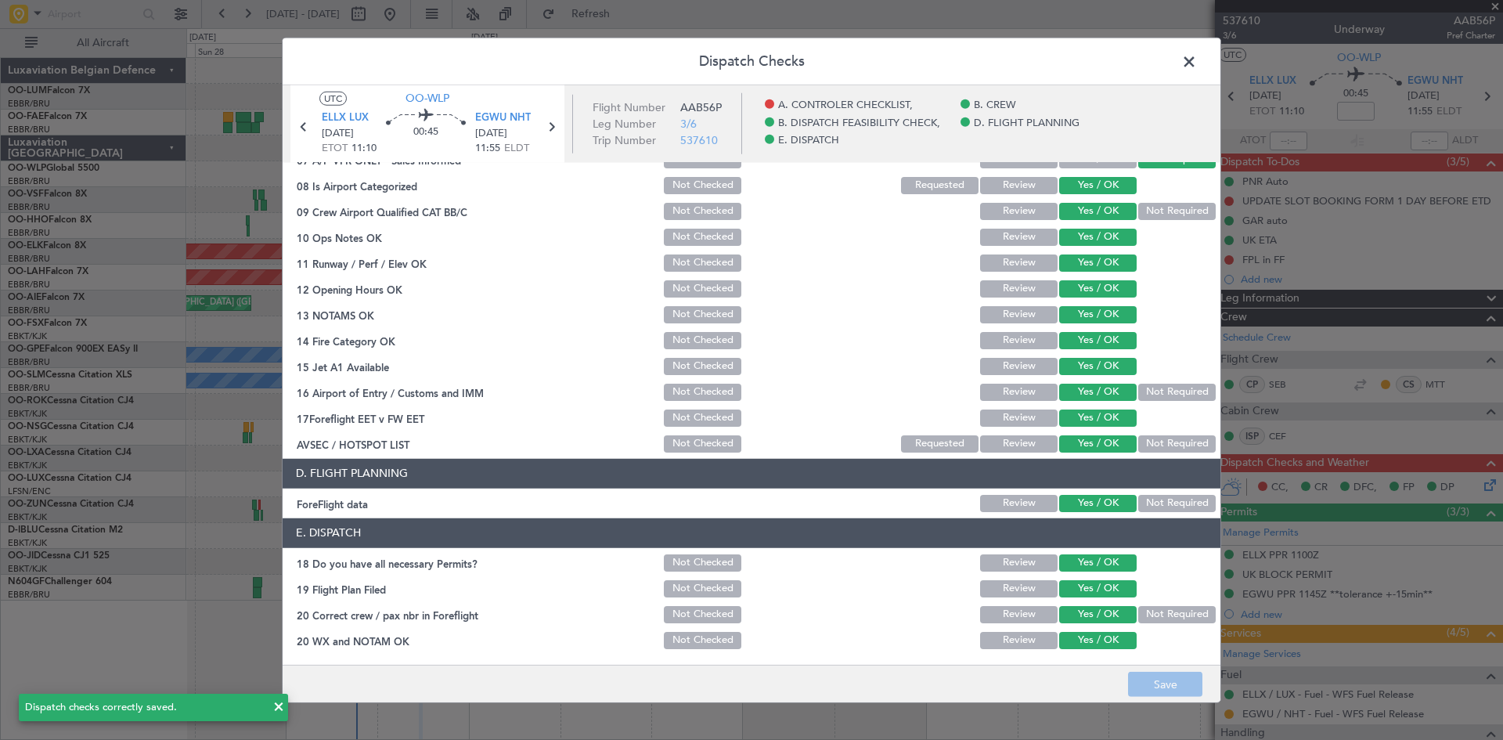
click at [1197, 56] on span at bounding box center [1197, 64] width 0 height 31
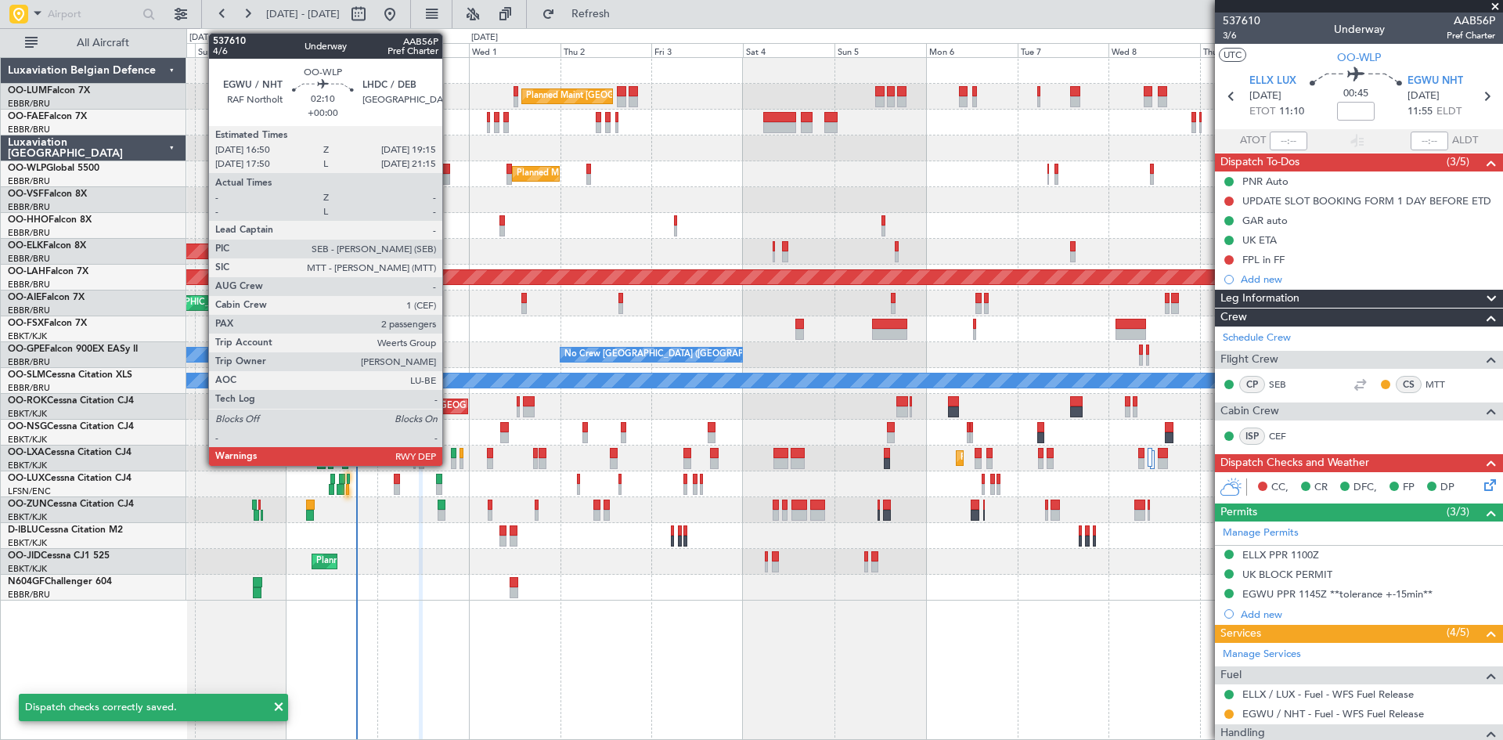
click at [449, 164] on div at bounding box center [445, 169] width 9 height 11
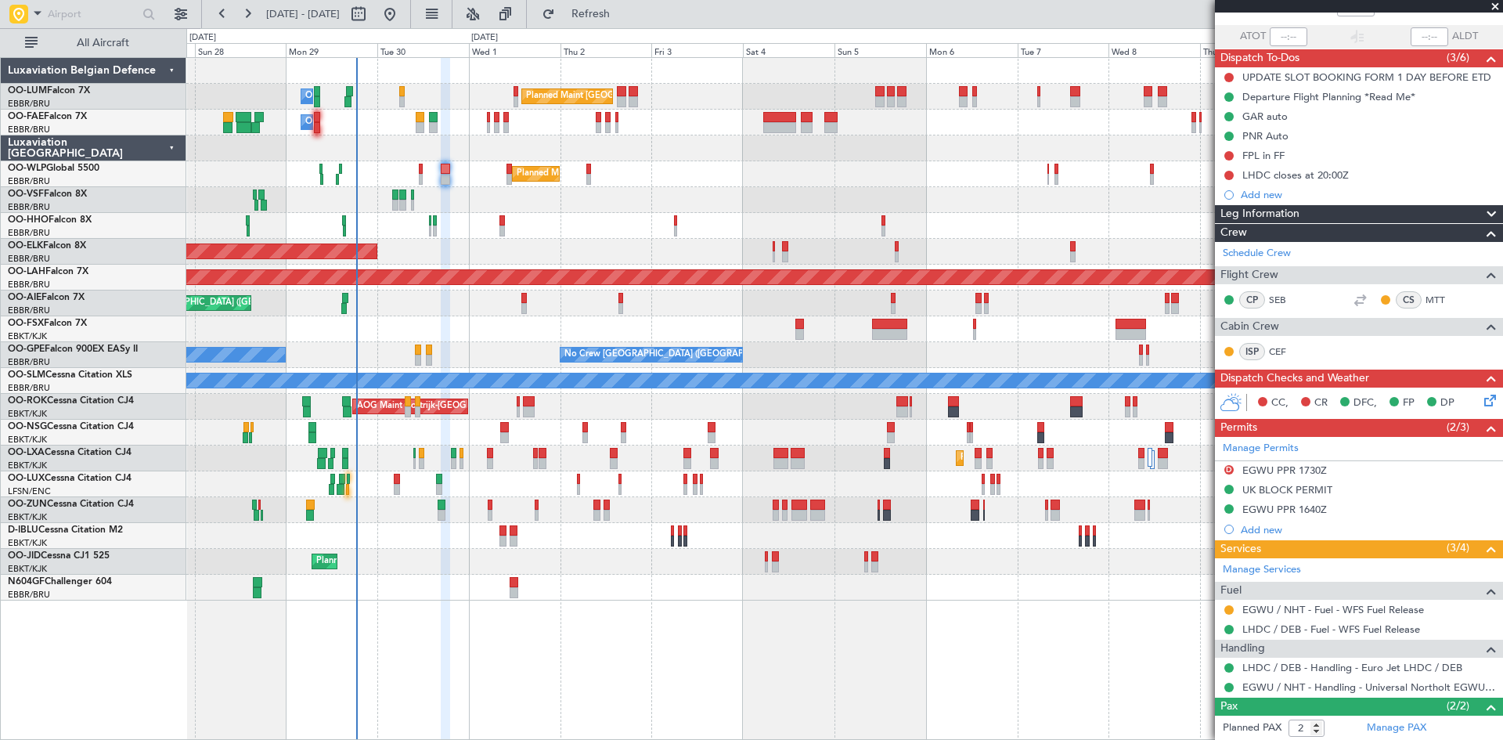
scroll to position [175, 0]
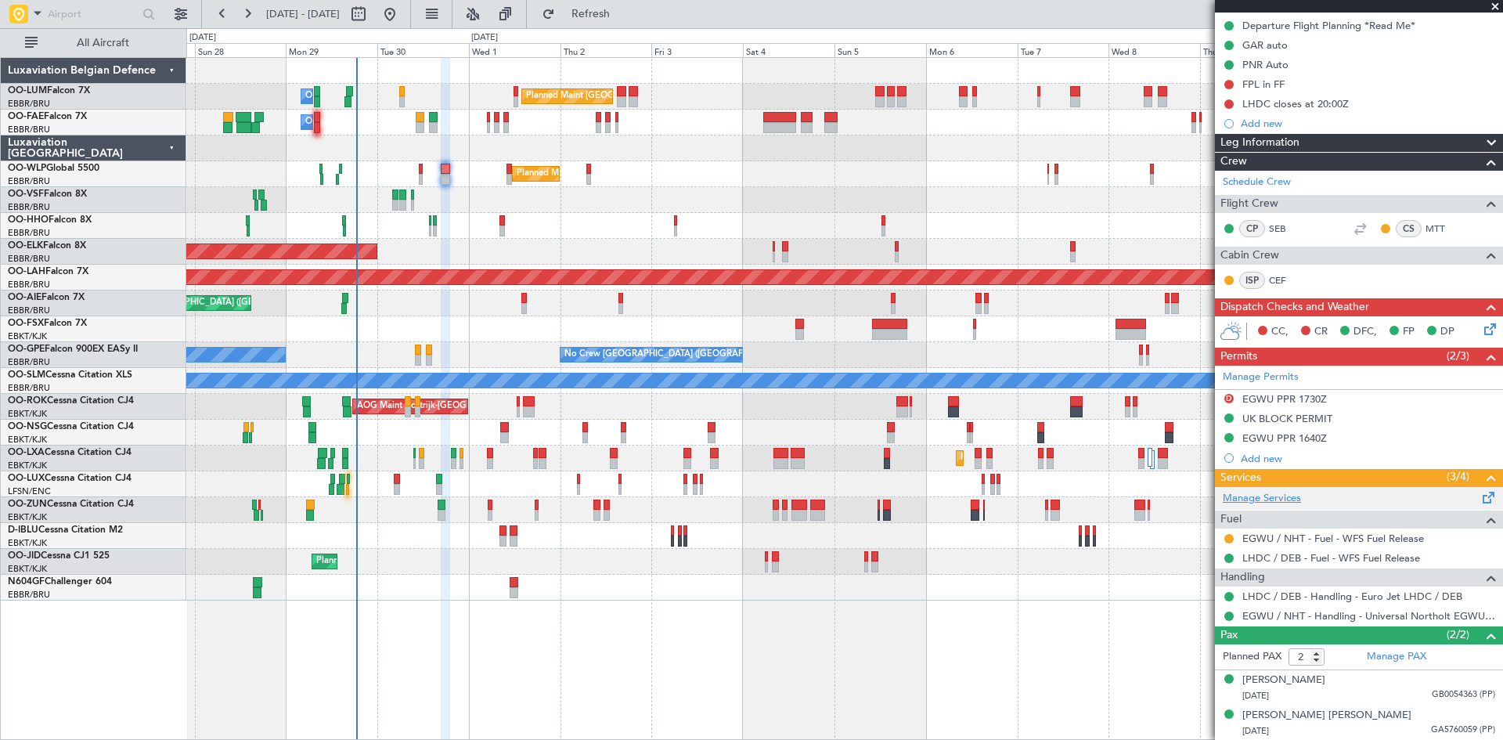
click at [1259, 496] on link "Manage Services" at bounding box center [1262, 499] width 78 height 16
click at [624, 9] on span "Refresh" at bounding box center [591, 14] width 66 height 11
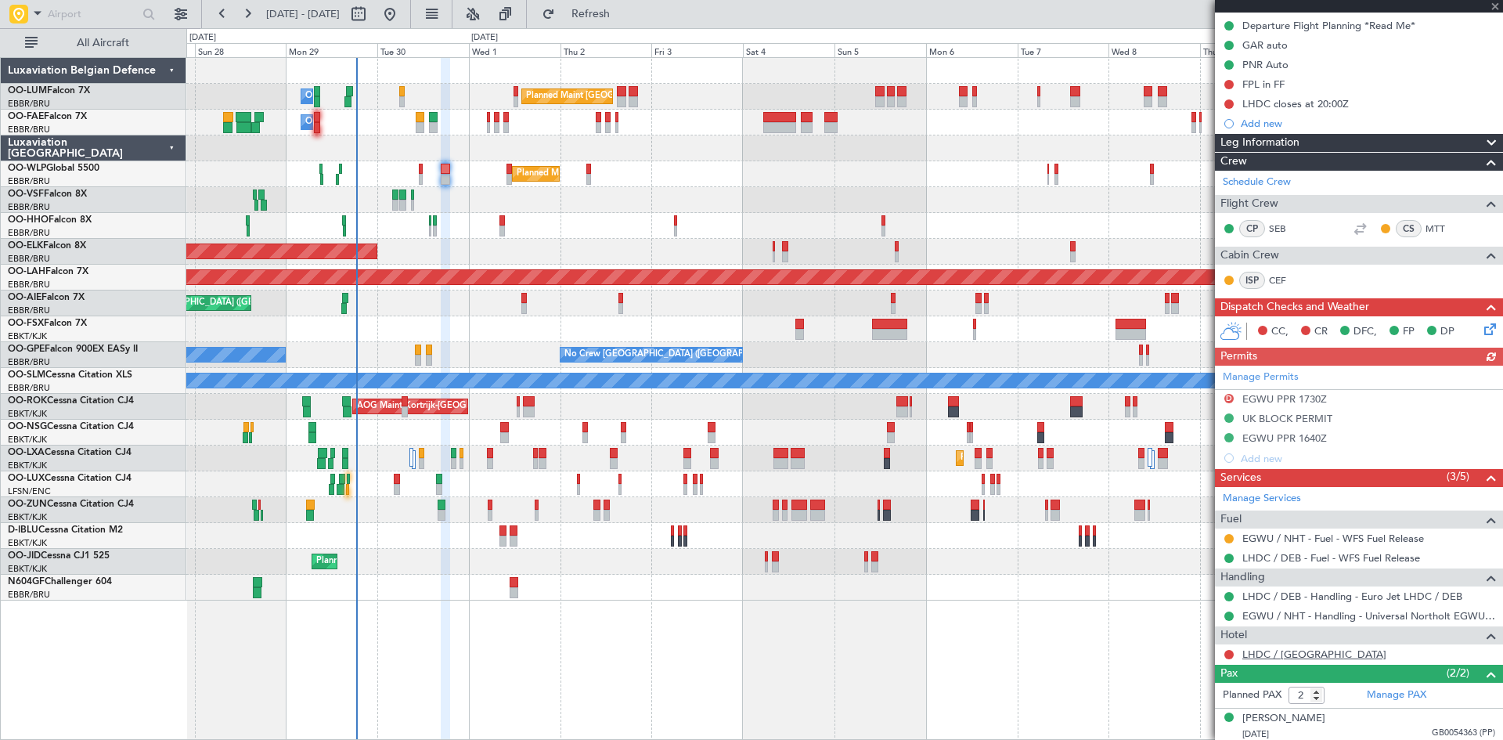
click at [1262, 654] on link "LHDC / [GEOGRAPHIC_DATA]" at bounding box center [1314, 653] width 144 height 13
click at [610, 13] on span "Refresh" at bounding box center [591, 14] width 66 height 11
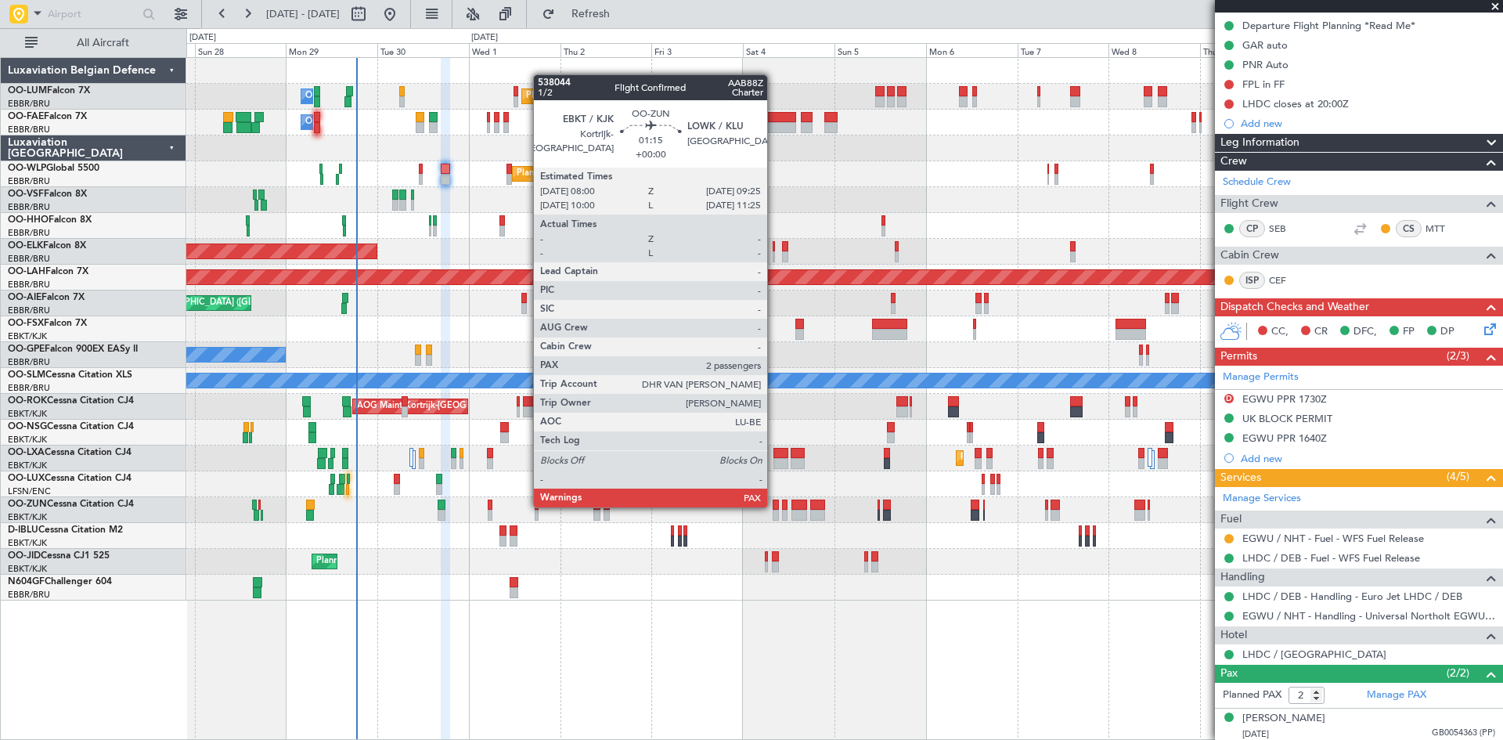
click at [669, 665] on div "Planned Maint [GEOGRAPHIC_DATA] ([GEOGRAPHIC_DATA] National) Owner [GEOGRAPHIC_…" at bounding box center [844, 398] width 1316 height 682
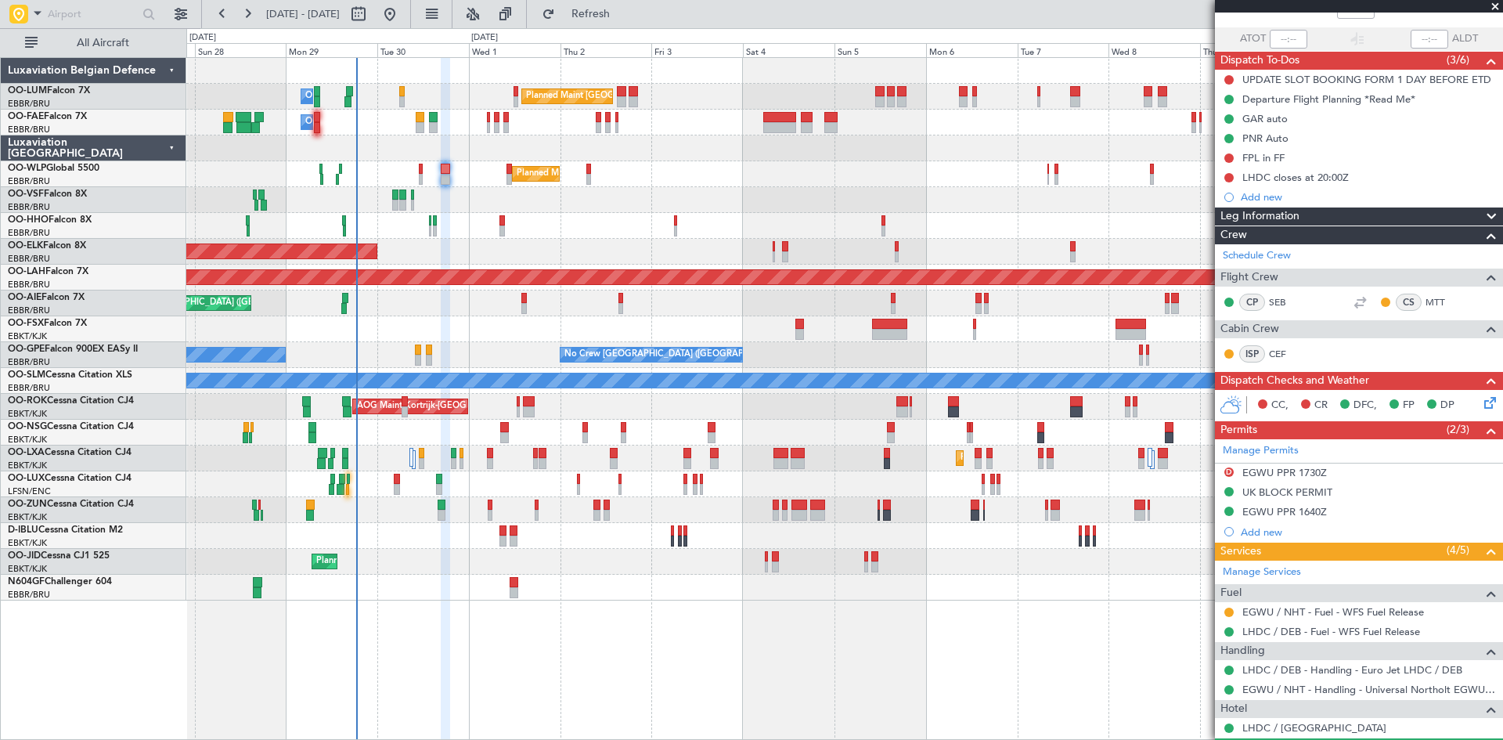
scroll to position [0, 0]
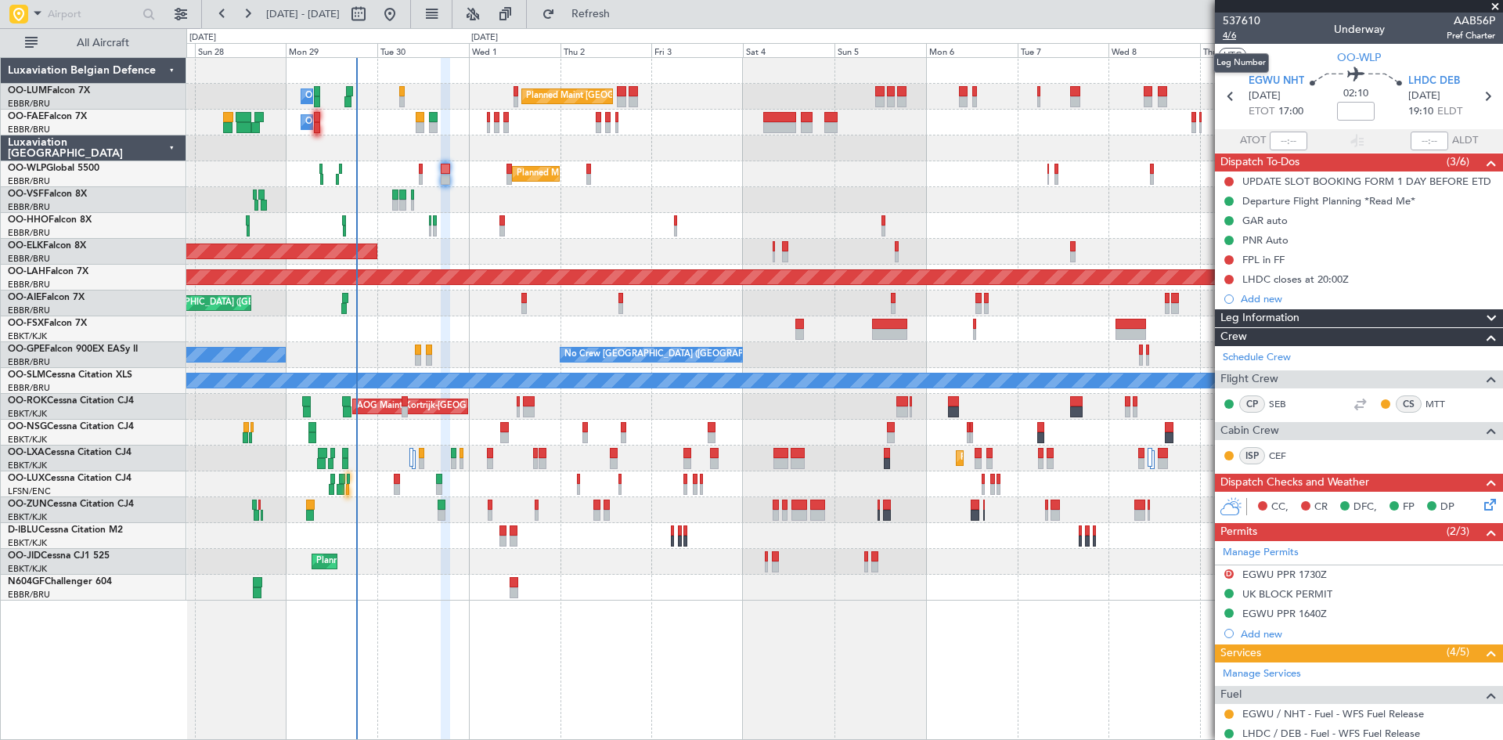
click at [1223, 34] on span "4/6" at bounding box center [1242, 35] width 38 height 13
click at [1481, 504] on icon at bounding box center [1487, 501] width 13 height 13
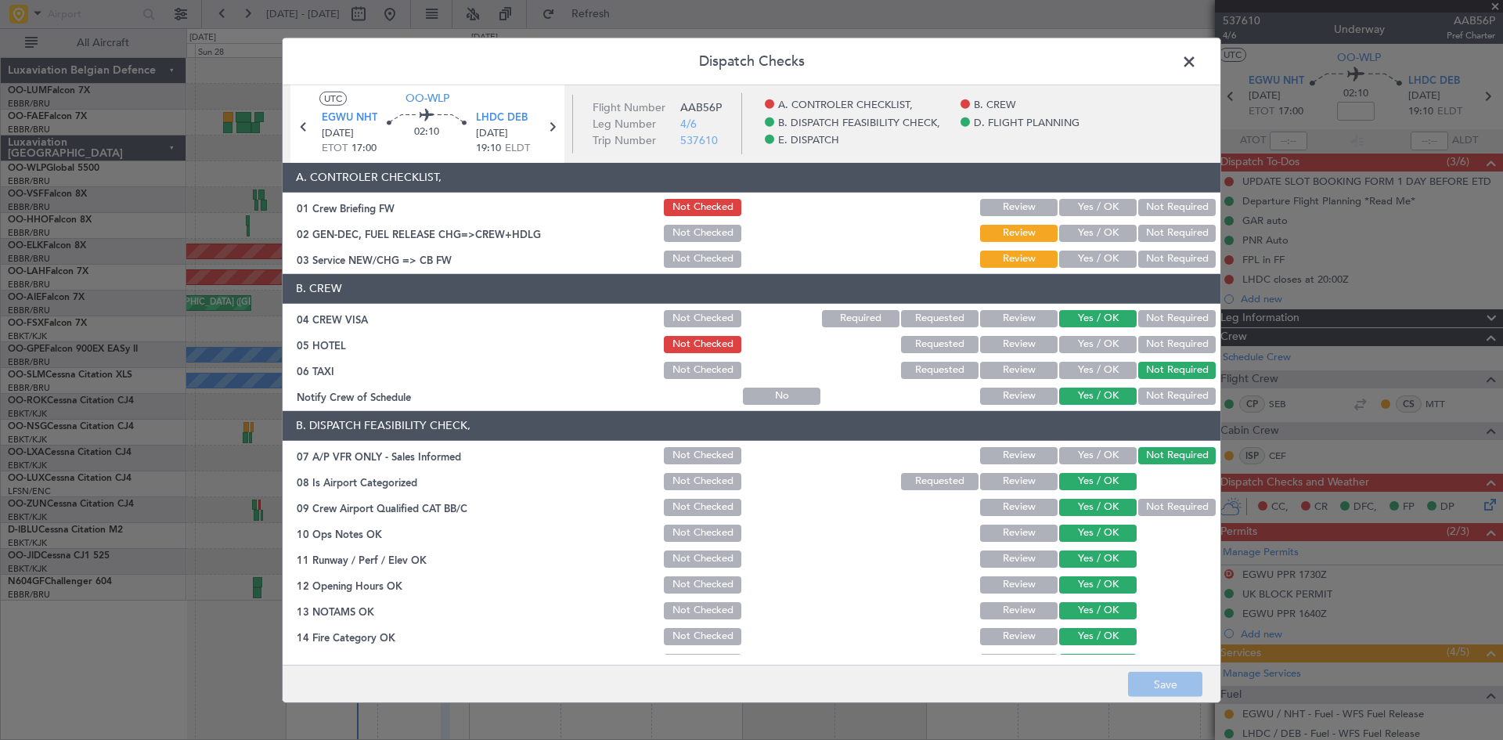
click at [1090, 336] on button "Yes / OK" at bounding box center [1097, 344] width 77 height 17
click at [1187, 679] on button "Save" at bounding box center [1165, 684] width 74 height 25
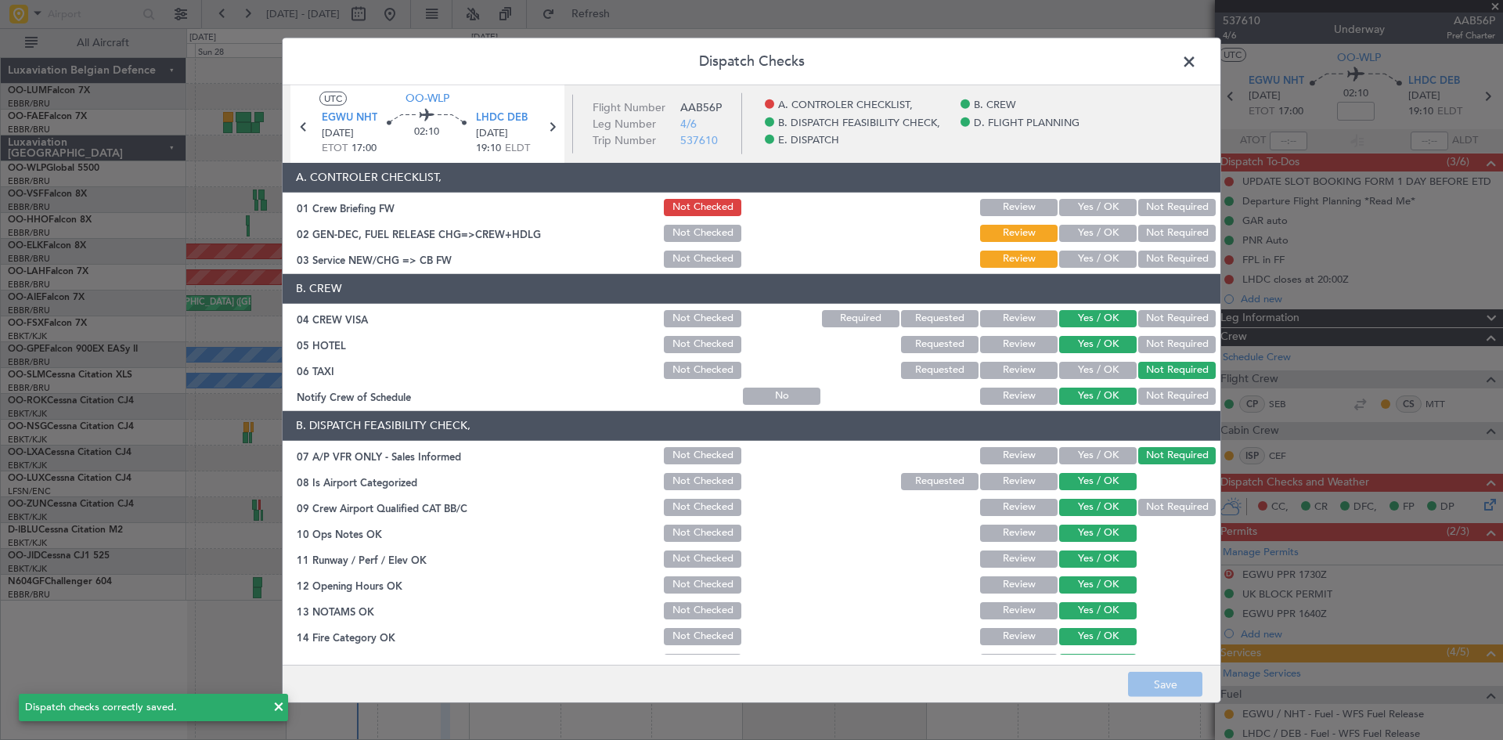
click at [1197, 65] on span at bounding box center [1197, 64] width 0 height 31
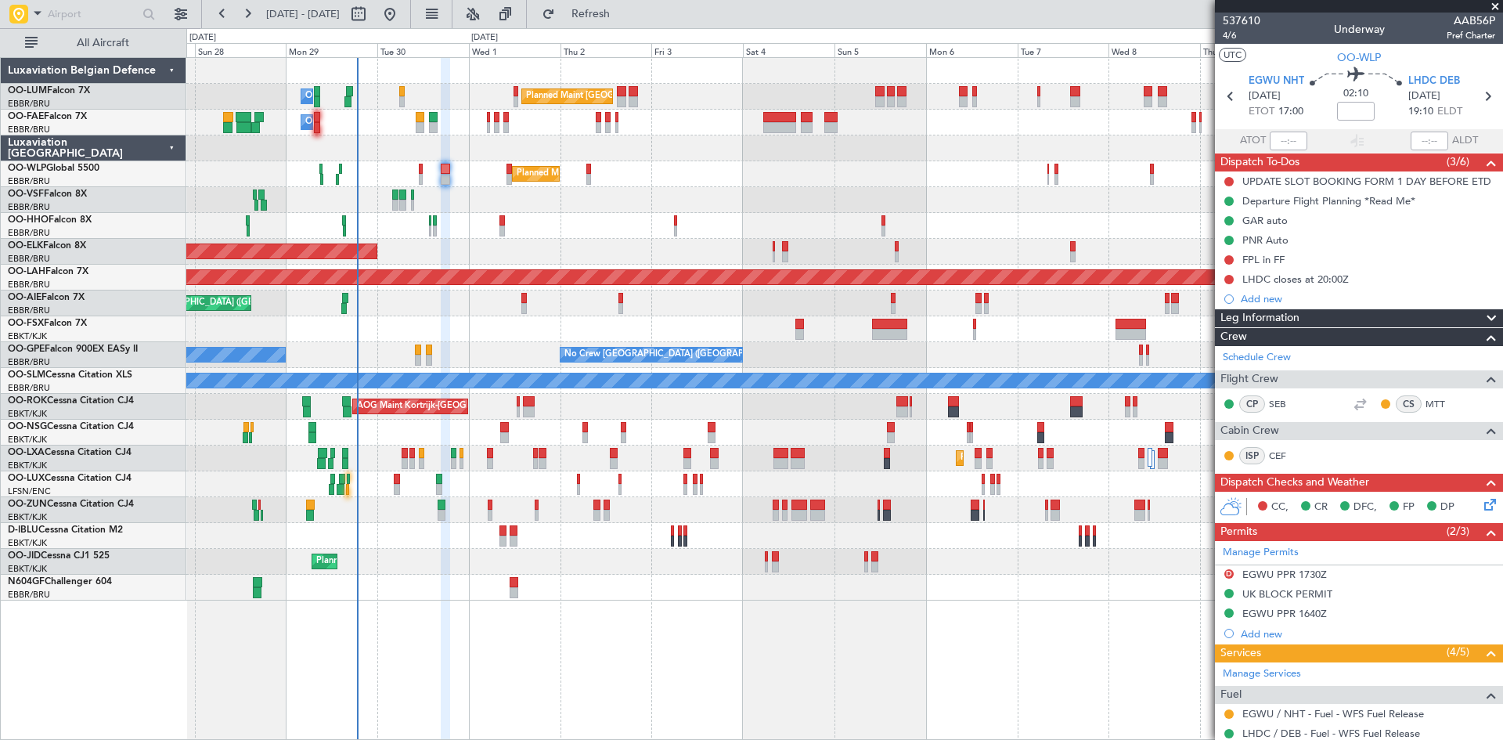
click at [1483, 502] on icon at bounding box center [1487, 501] width 13 height 13
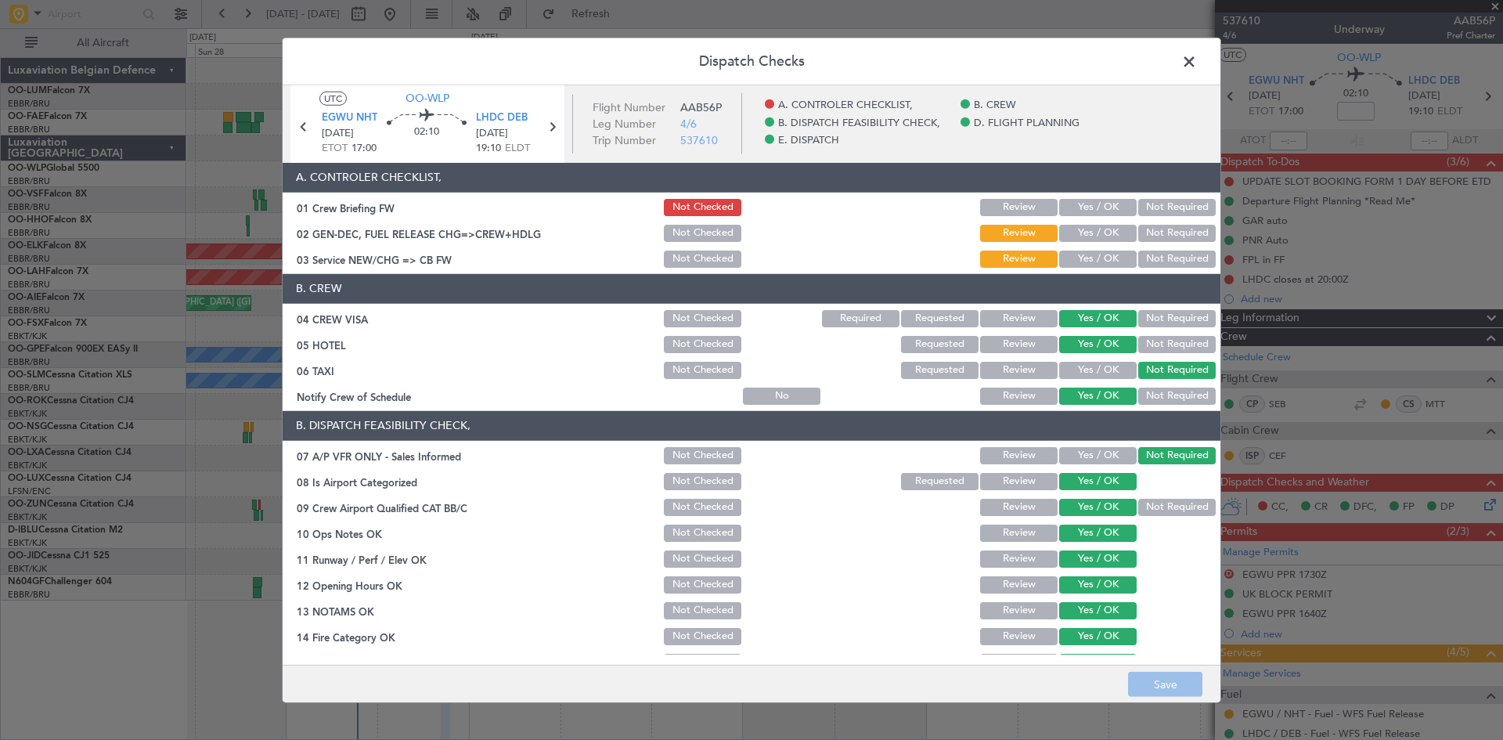
click at [1085, 207] on button "Yes / OK" at bounding box center [1097, 207] width 77 height 17
click at [1108, 257] on button "Yes / OK" at bounding box center [1097, 258] width 77 height 17
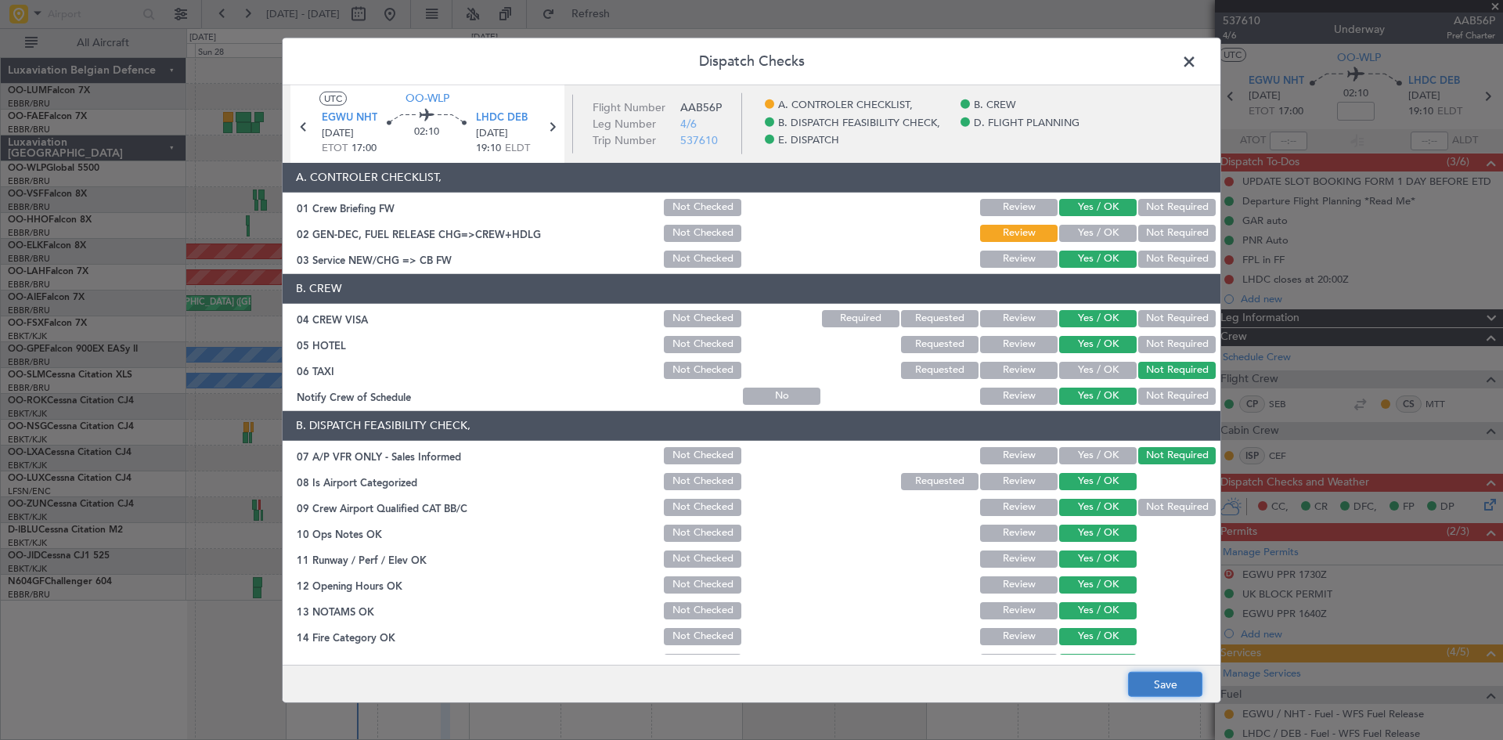
click at [1197, 675] on button "Save" at bounding box center [1165, 684] width 74 height 25
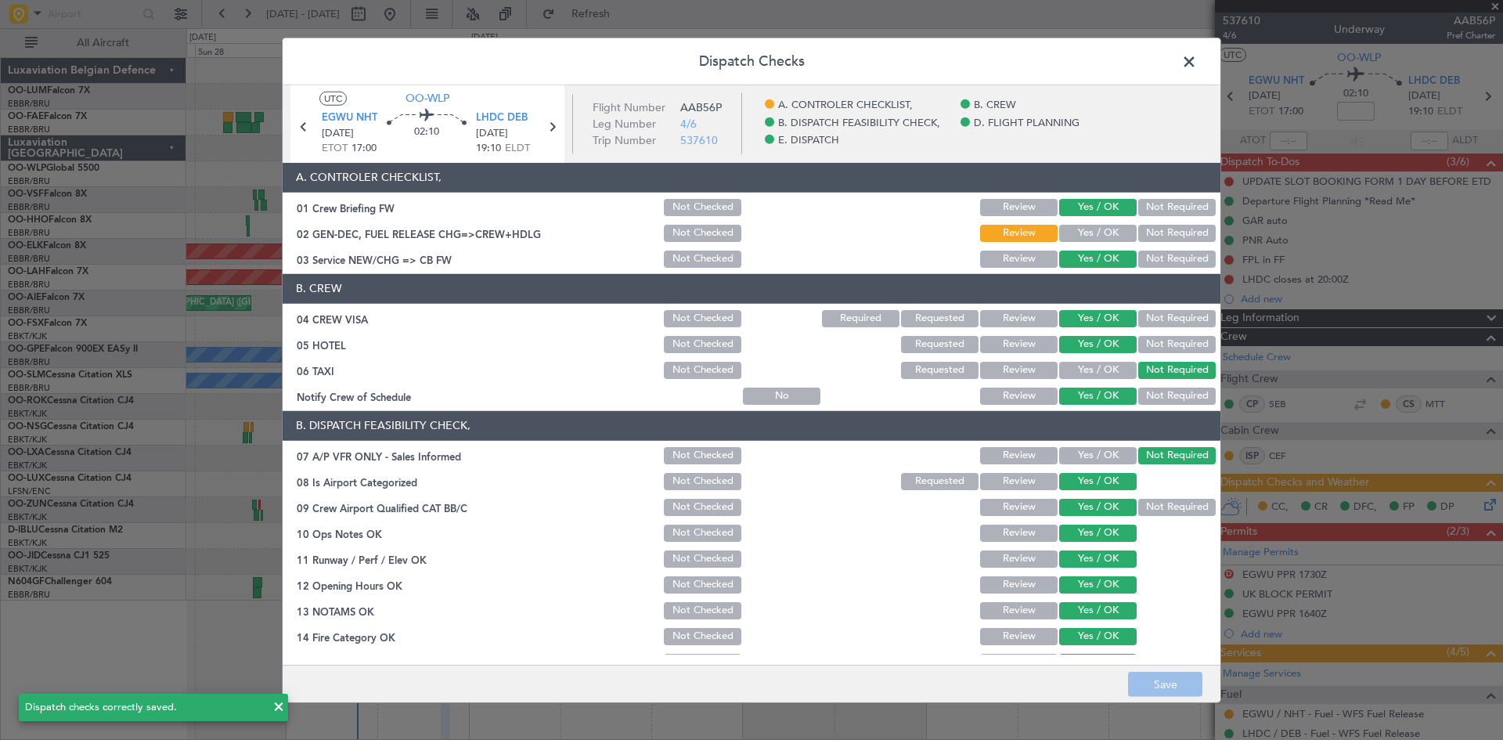
click at [1197, 60] on span at bounding box center [1197, 64] width 0 height 31
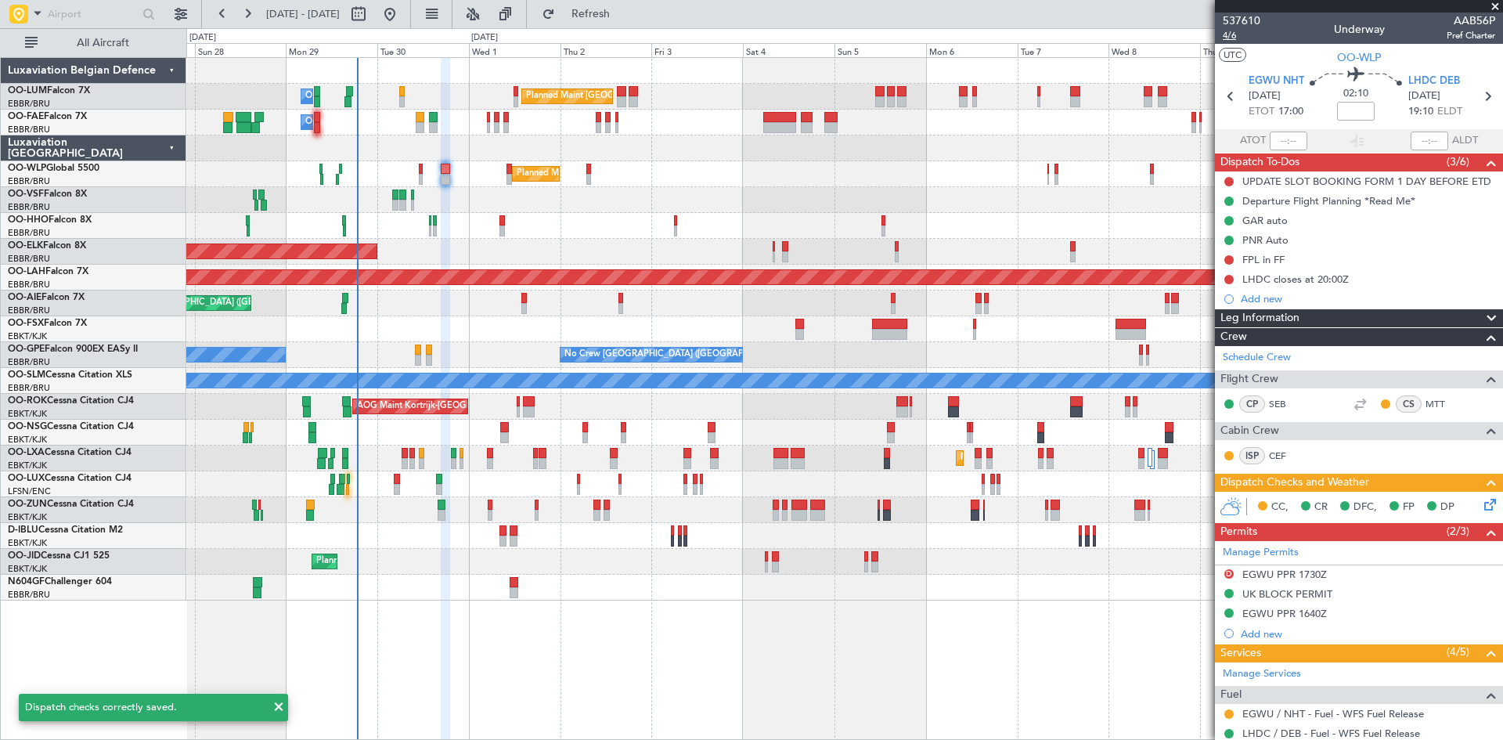
click at [1224, 34] on span "4/6" at bounding box center [1242, 35] width 38 height 13
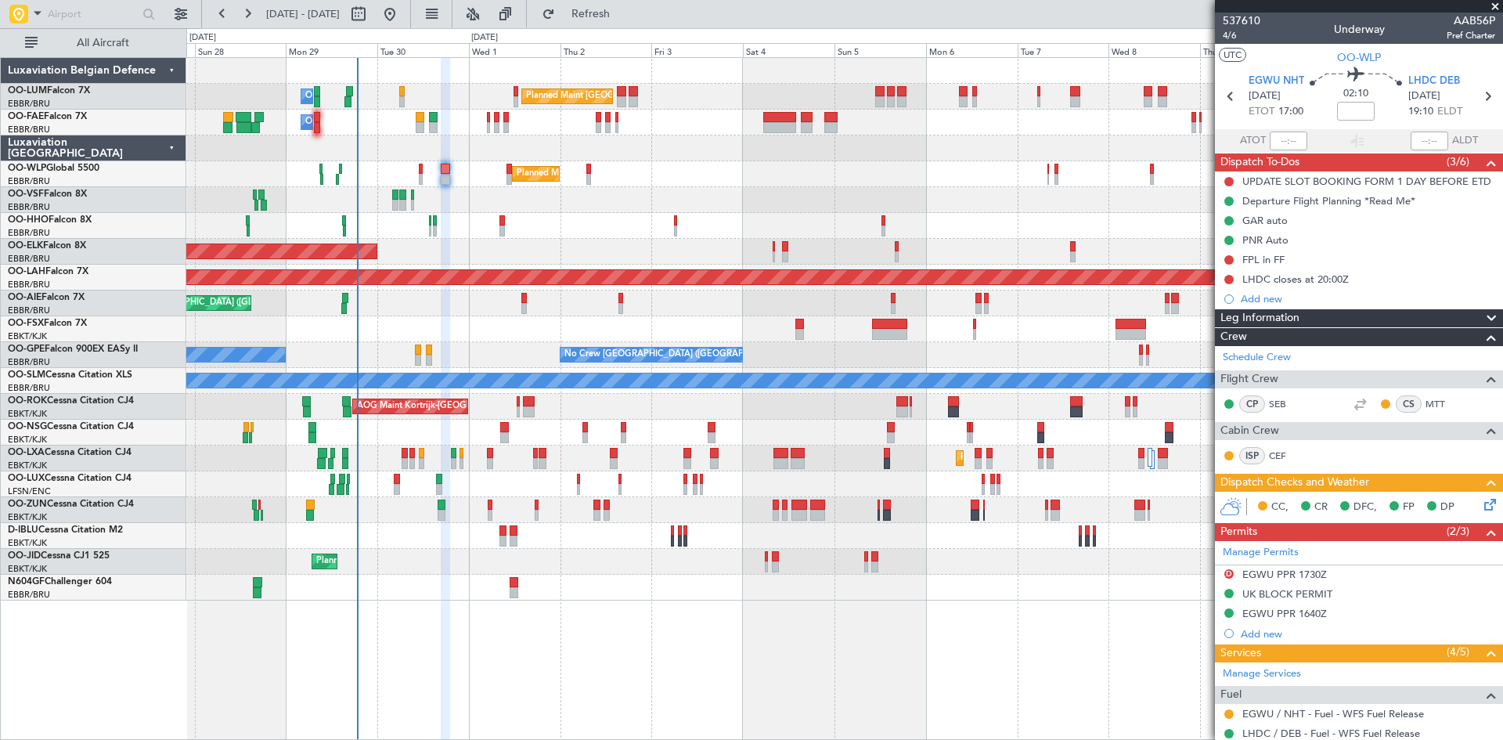
click at [1481, 506] on icon at bounding box center [1487, 501] width 13 height 13
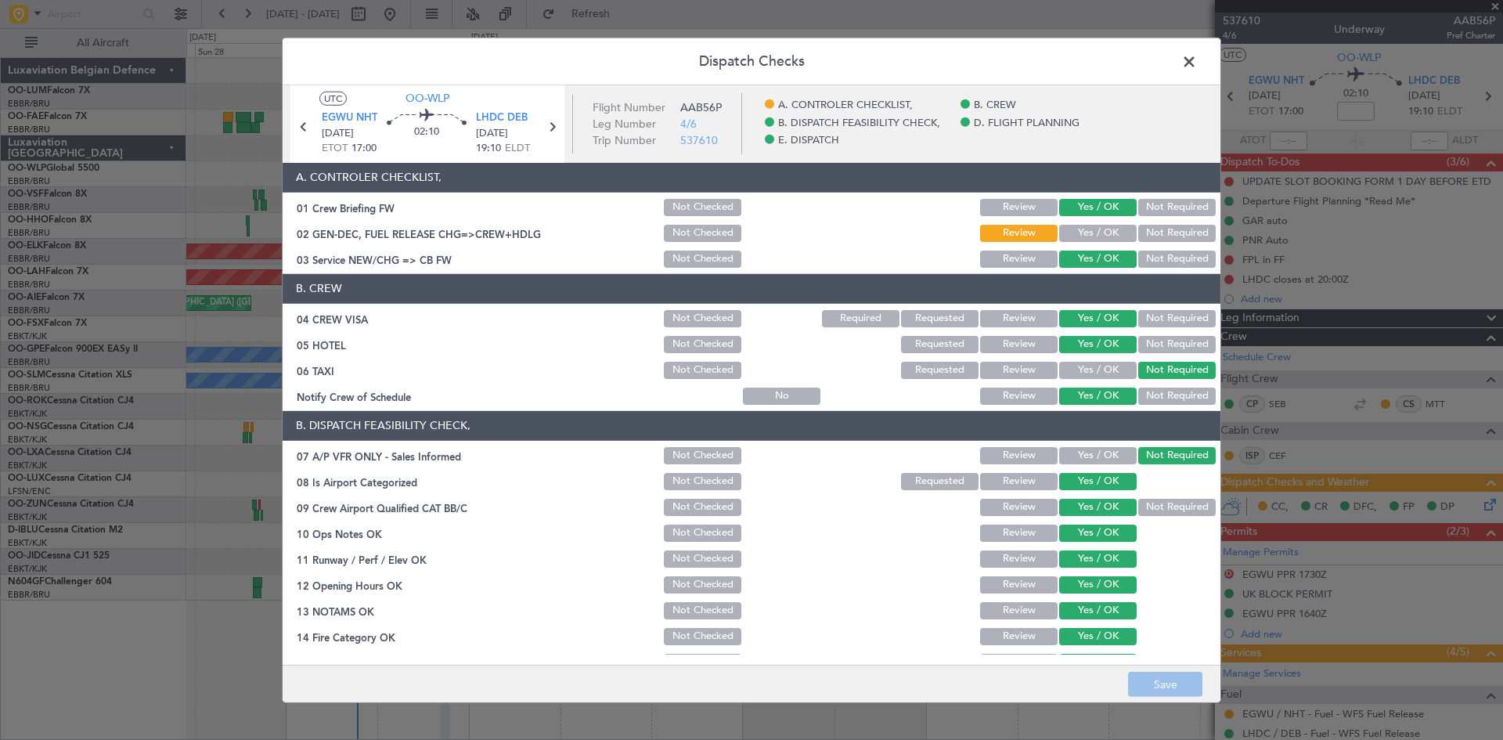
click at [1087, 234] on button "Yes / OK" at bounding box center [1097, 233] width 77 height 17
click at [1193, 686] on button "Save" at bounding box center [1165, 684] width 74 height 25
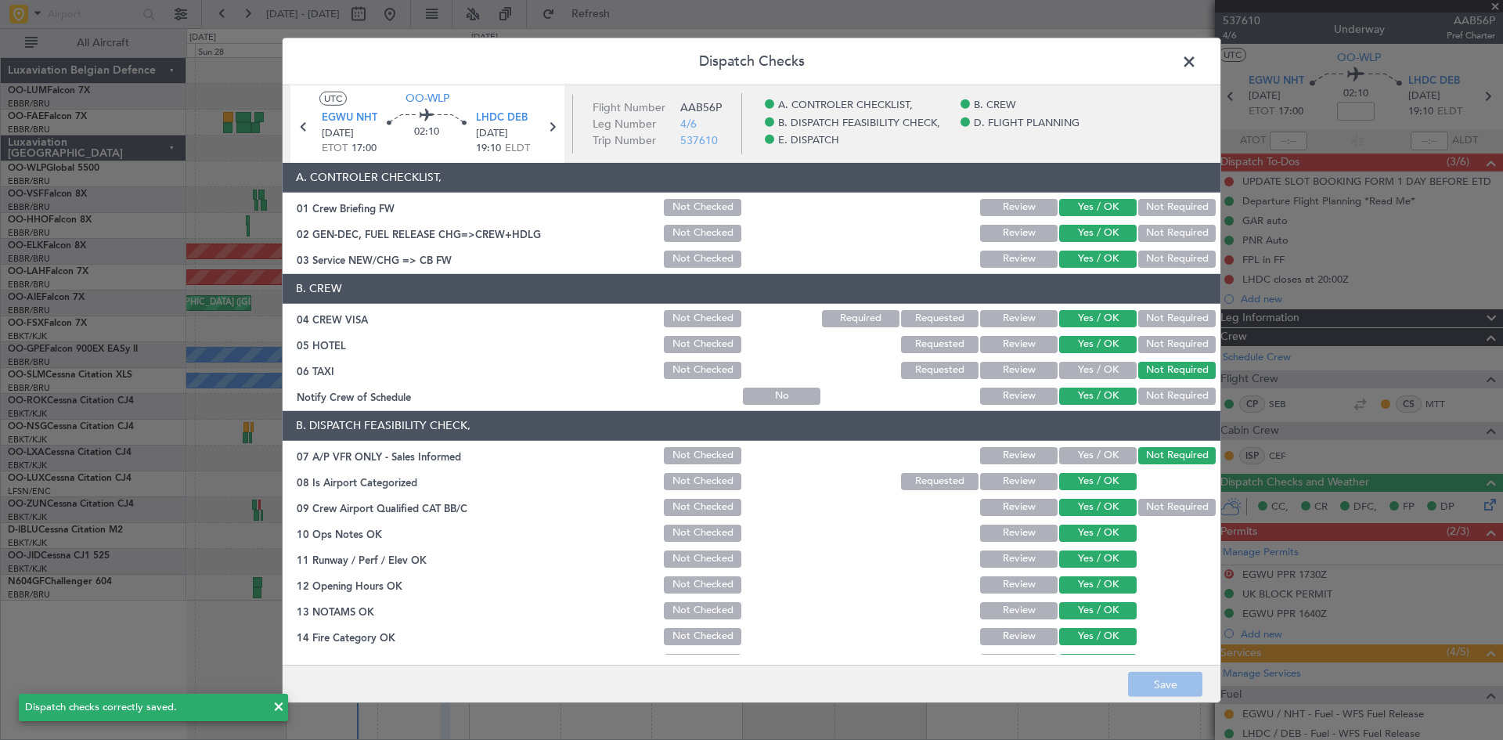
click at [1197, 60] on span at bounding box center [1197, 64] width 0 height 31
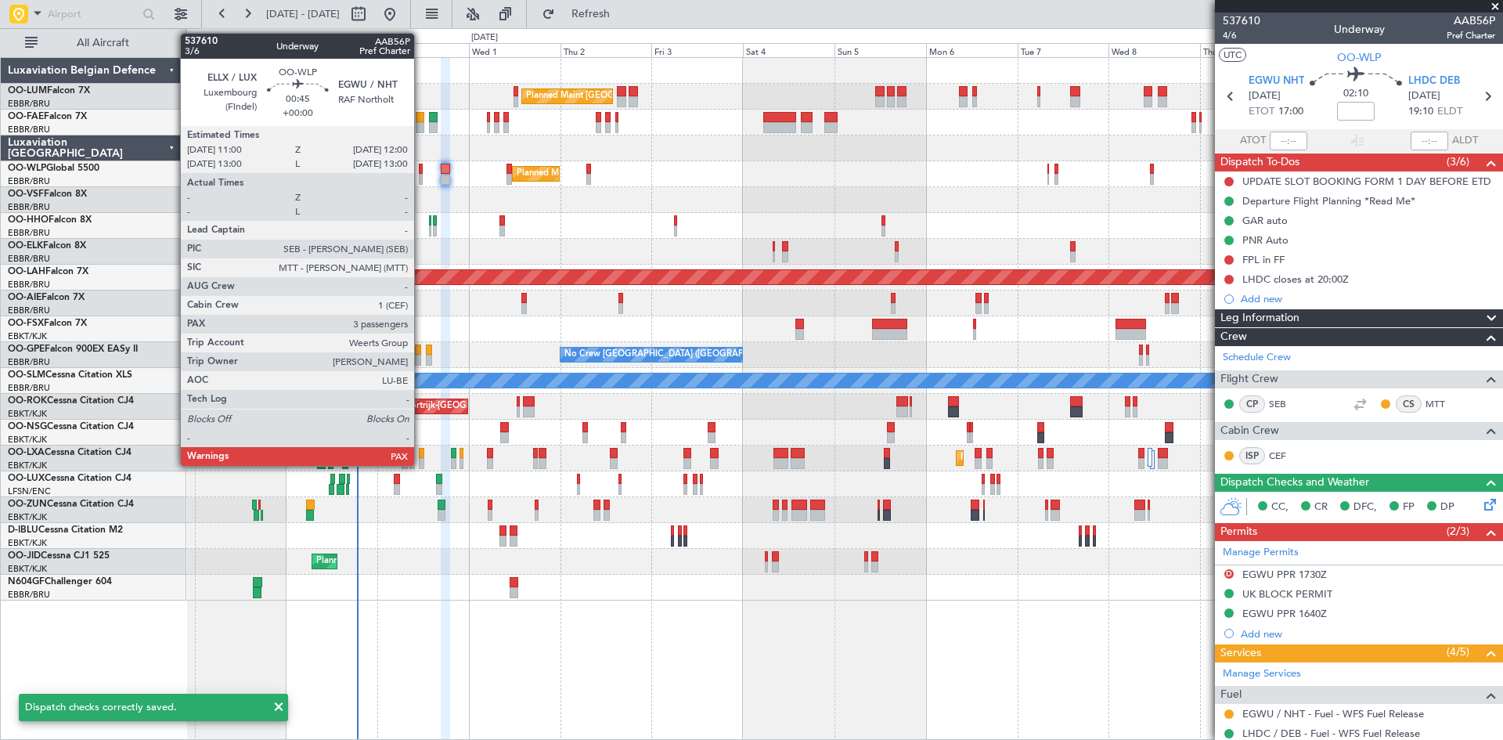
click at [421, 169] on div at bounding box center [421, 169] width 4 height 11
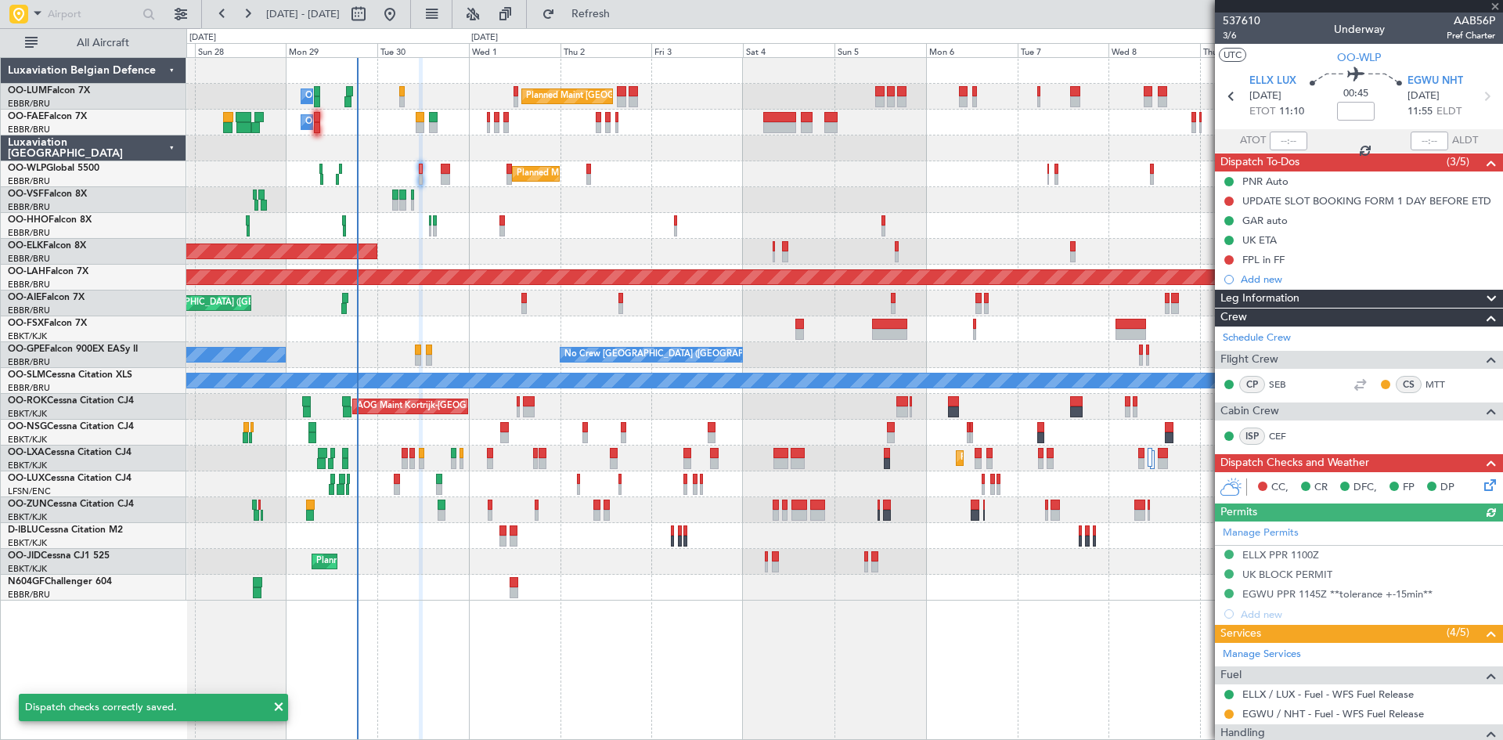
click at [1481, 487] on icon at bounding box center [1487, 482] width 13 height 13
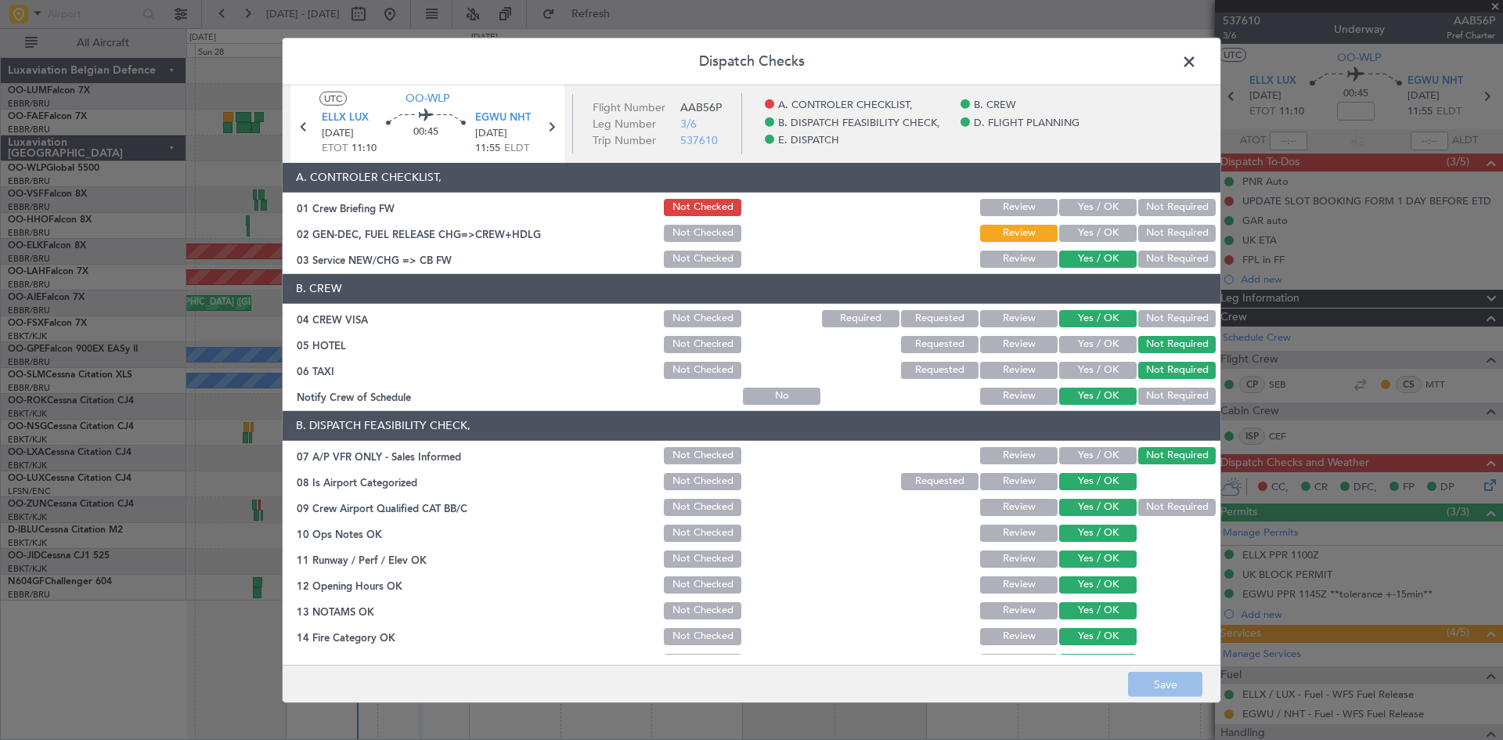
click at [1086, 231] on button "Yes / OK" at bounding box center [1097, 233] width 77 height 17
click at [1089, 208] on button "Yes / OK" at bounding box center [1097, 207] width 77 height 17
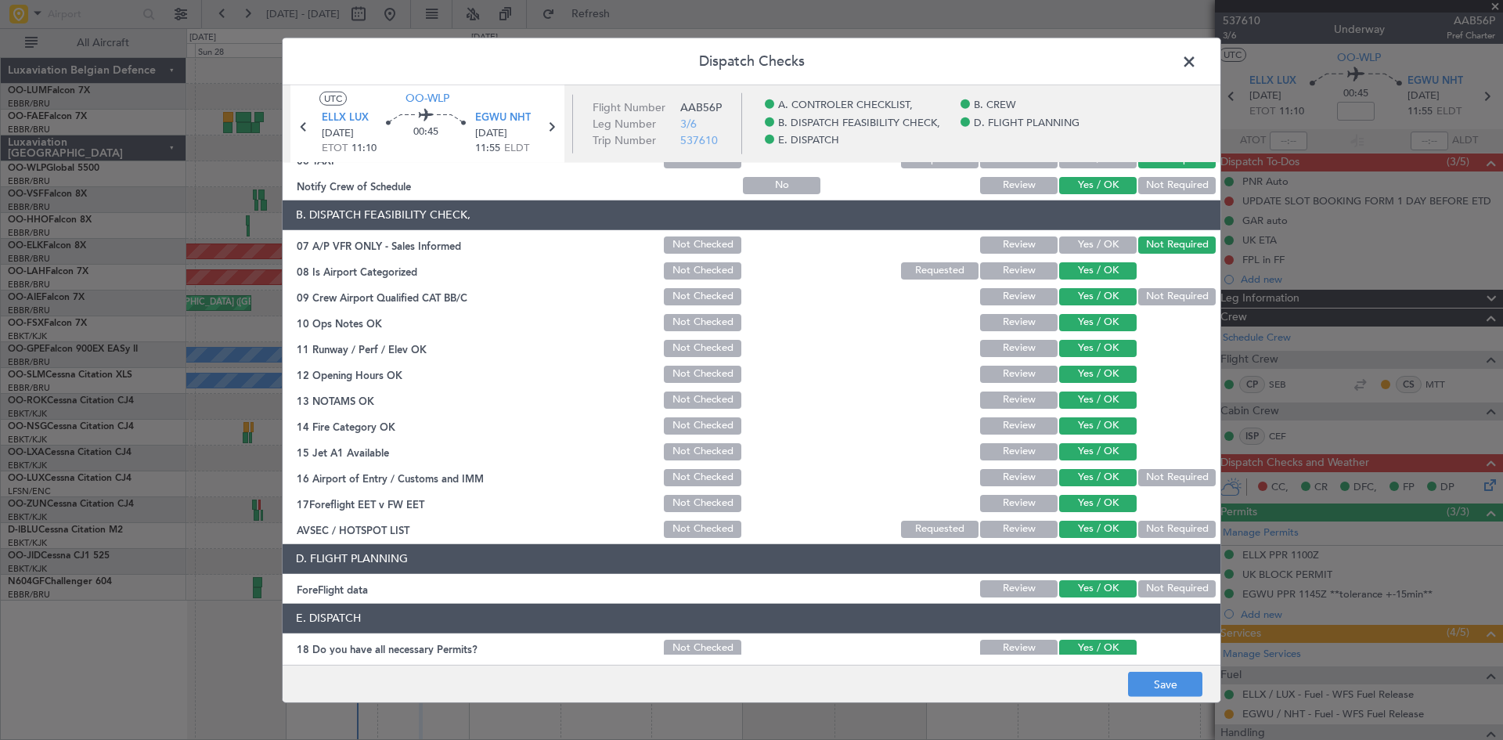
scroll to position [296, 0]
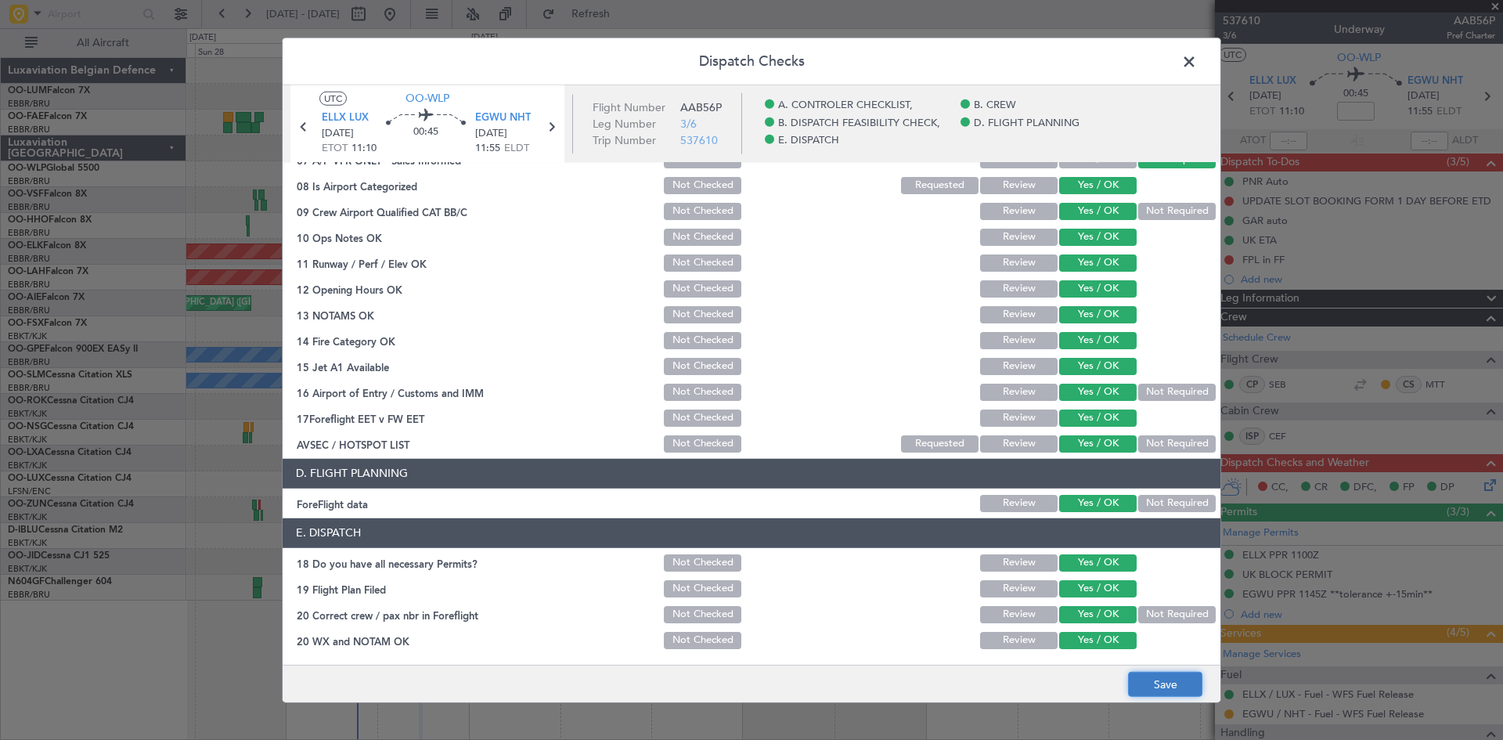
click at [1165, 682] on button "Save" at bounding box center [1165, 684] width 74 height 25
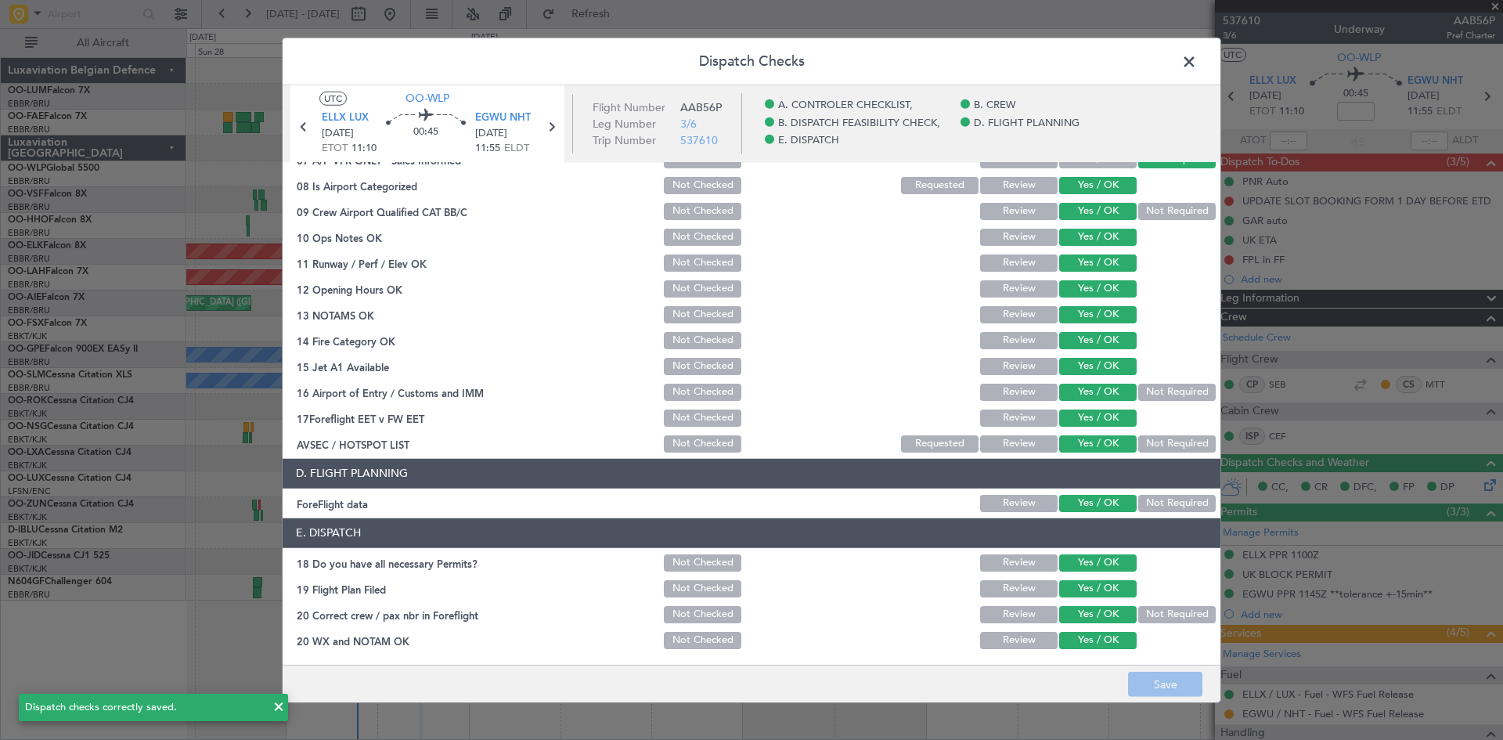
click at [1197, 65] on span at bounding box center [1197, 64] width 0 height 31
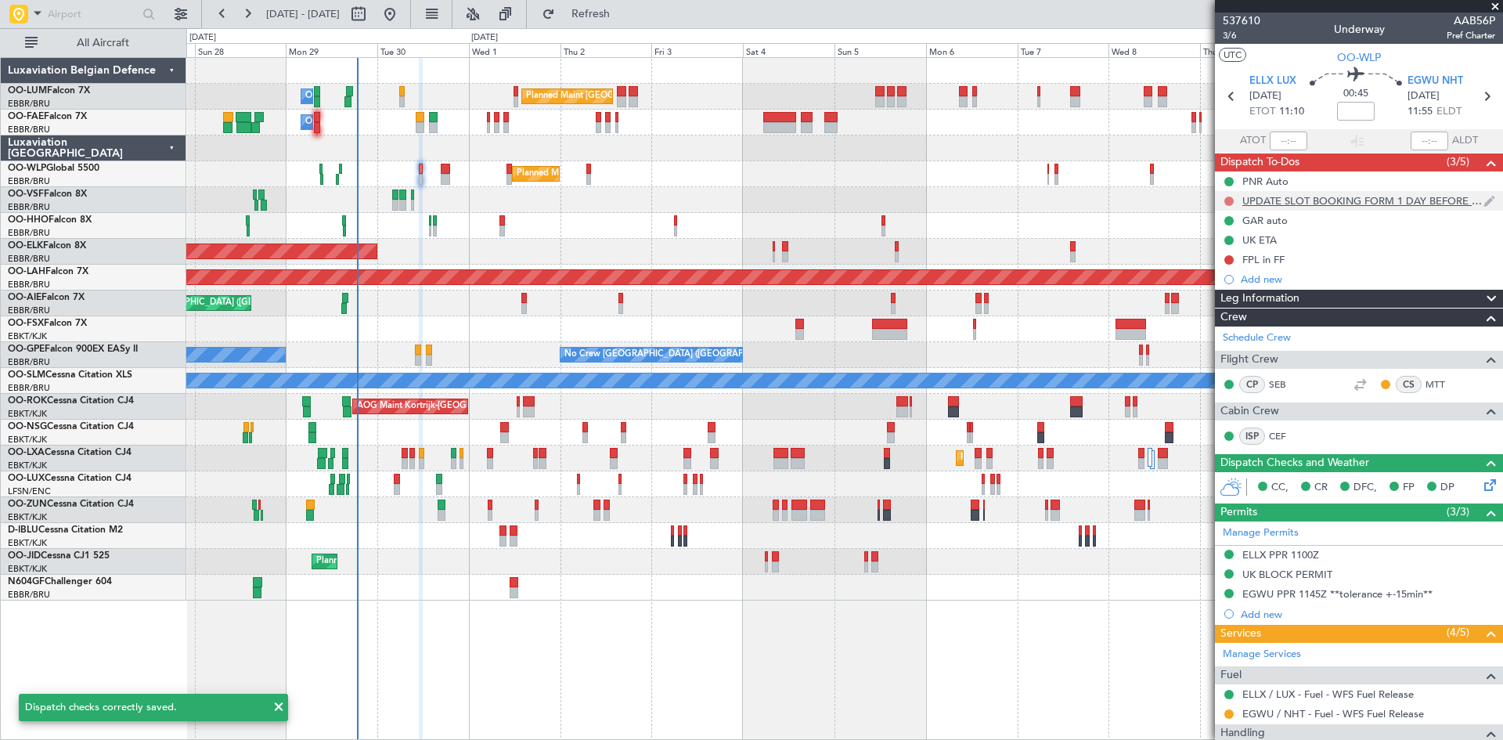
click at [1232, 199] on button at bounding box center [1228, 200] width 9 height 9
click at [1226, 272] on span "Completed" at bounding box center [1236, 270] width 52 height 16
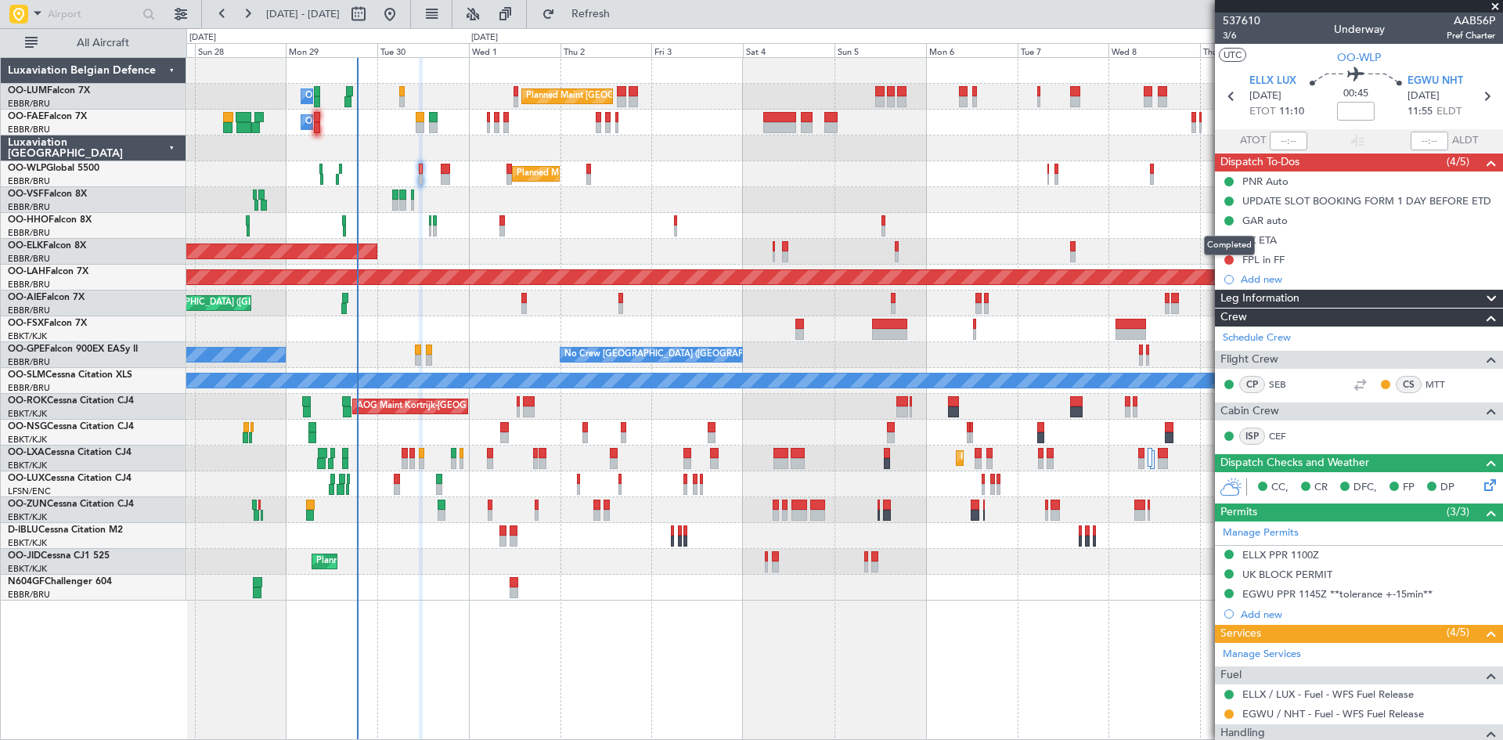
click at [1228, 258] on mat-tooltip-component "Completed" at bounding box center [1229, 245] width 73 height 41
click at [1225, 255] on button at bounding box center [1228, 259] width 9 height 9
click at [1235, 329] on span "Completed" at bounding box center [1236, 329] width 52 height 16
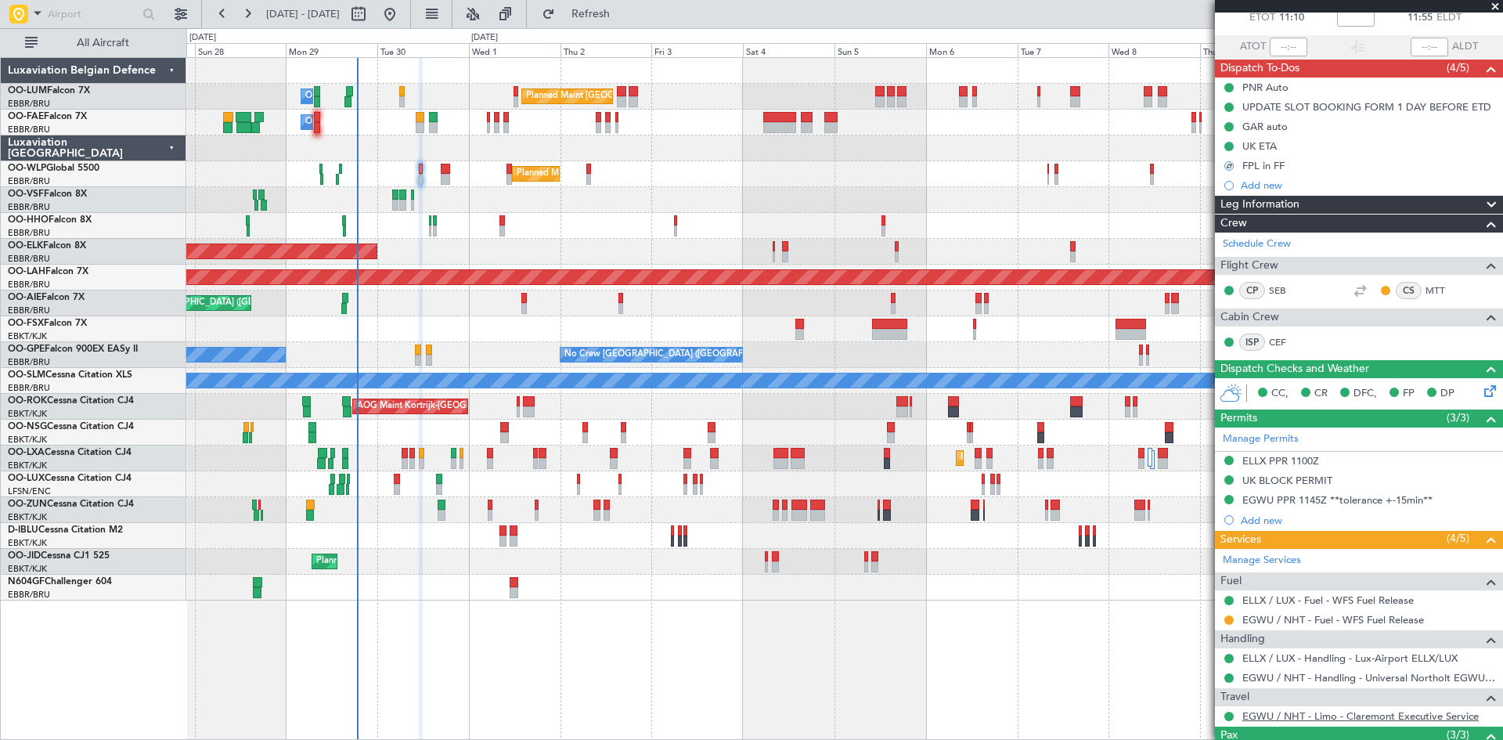
scroll to position [229, 0]
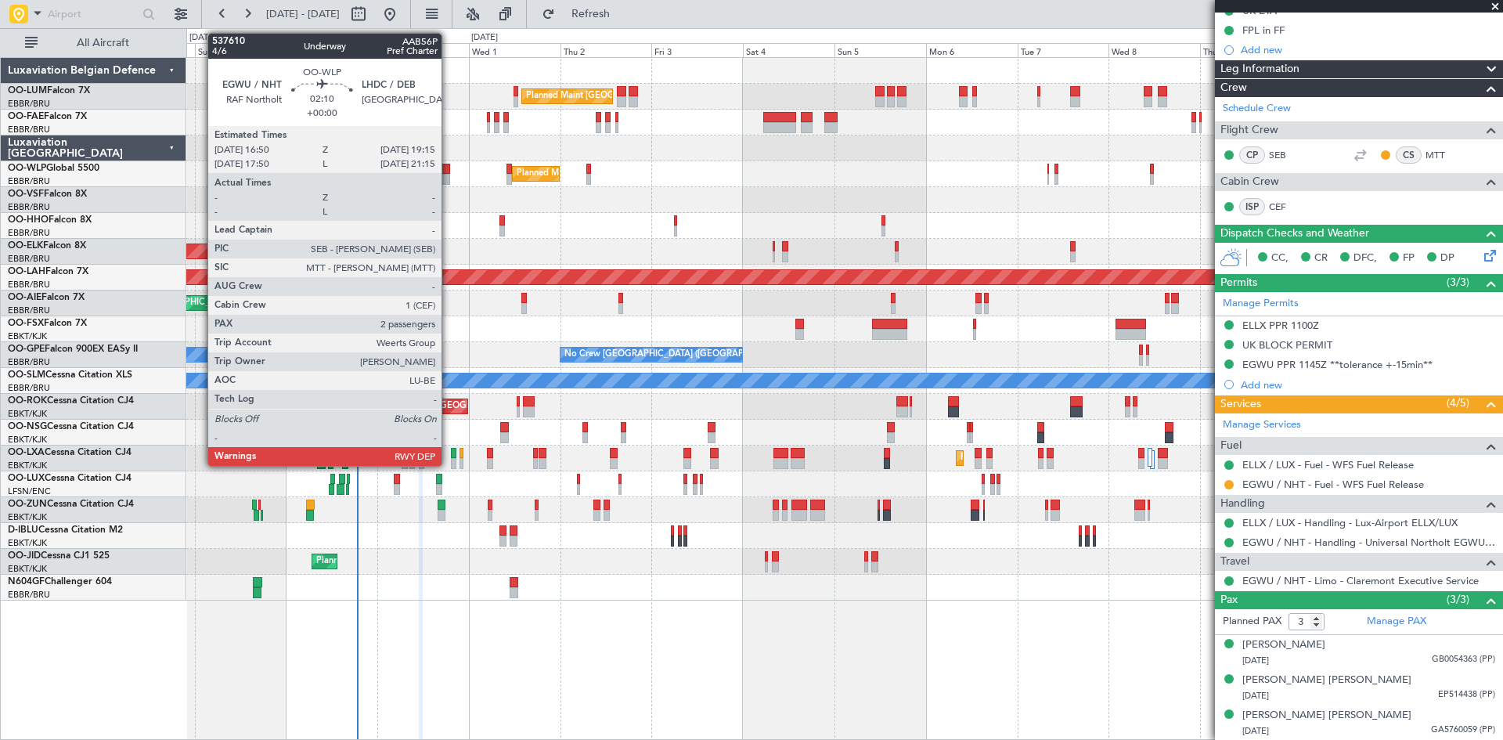
click at [448, 167] on div at bounding box center [445, 169] width 9 height 11
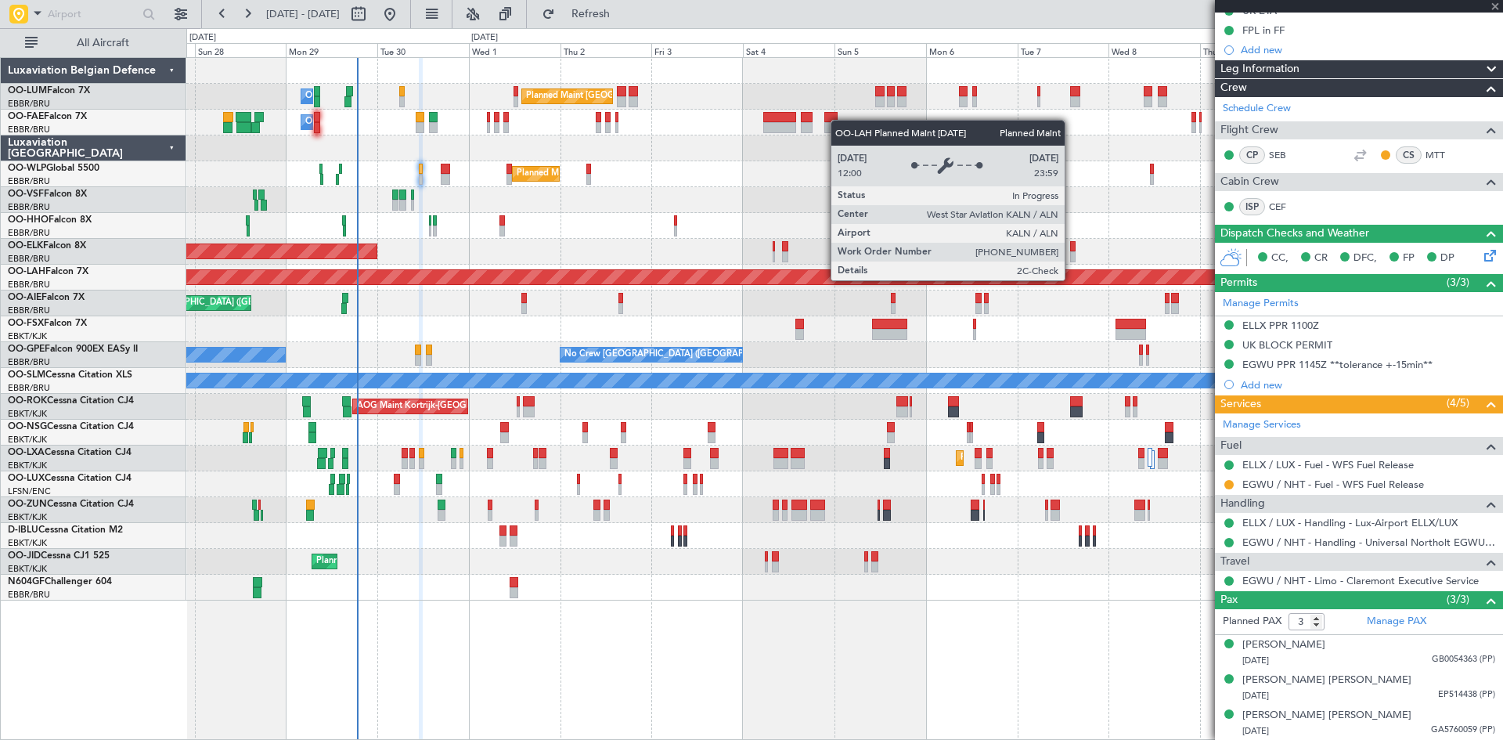
type input "2"
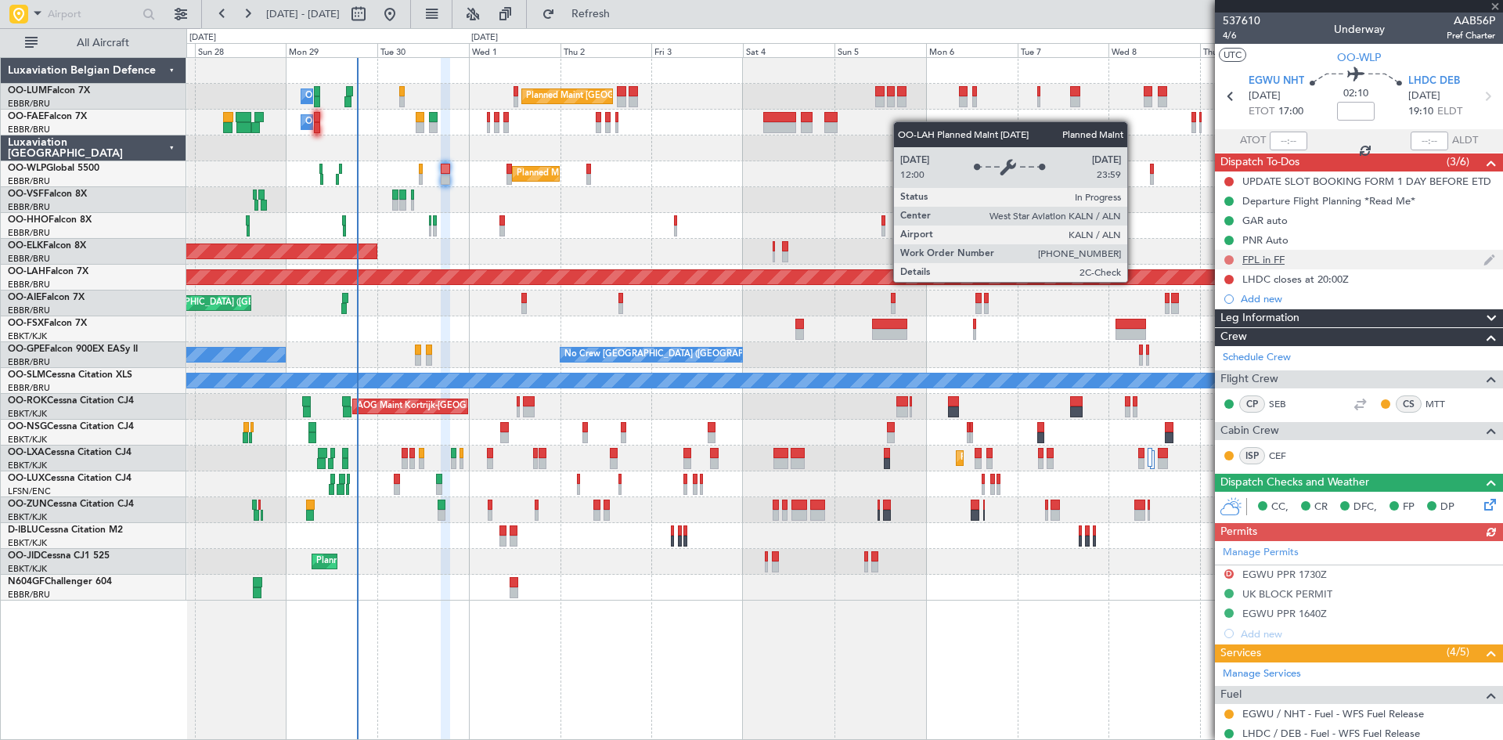
click at [1227, 257] on button at bounding box center [1228, 259] width 9 height 9
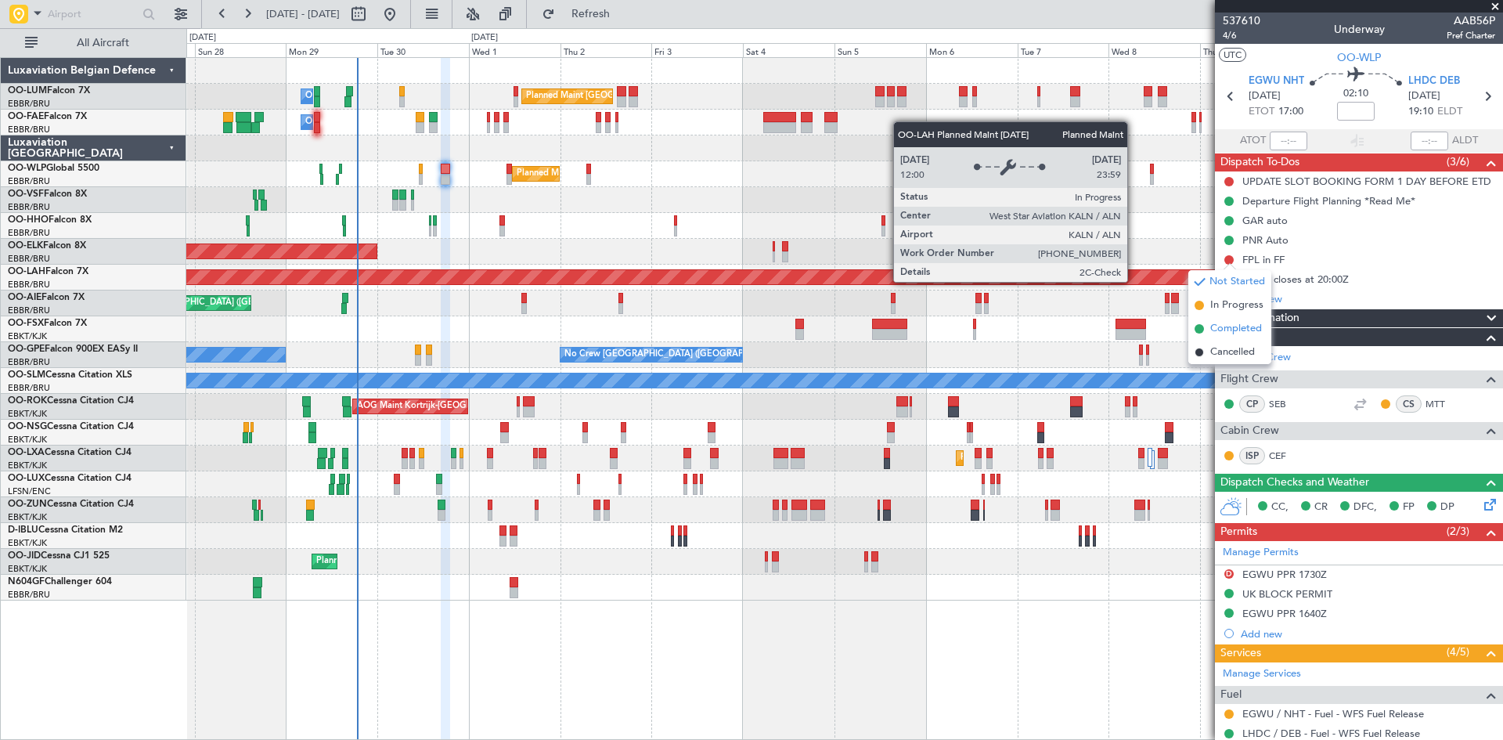
click at [1231, 327] on span "Completed" at bounding box center [1236, 329] width 52 height 16
click at [566, 681] on div "Planned Maint [GEOGRAPHIC_DATA] ([GEOGRAPHIC_DATA] National) Owner [GEOGRAPHIC_…" at bounding box center [844, 398] width 1316 height 682
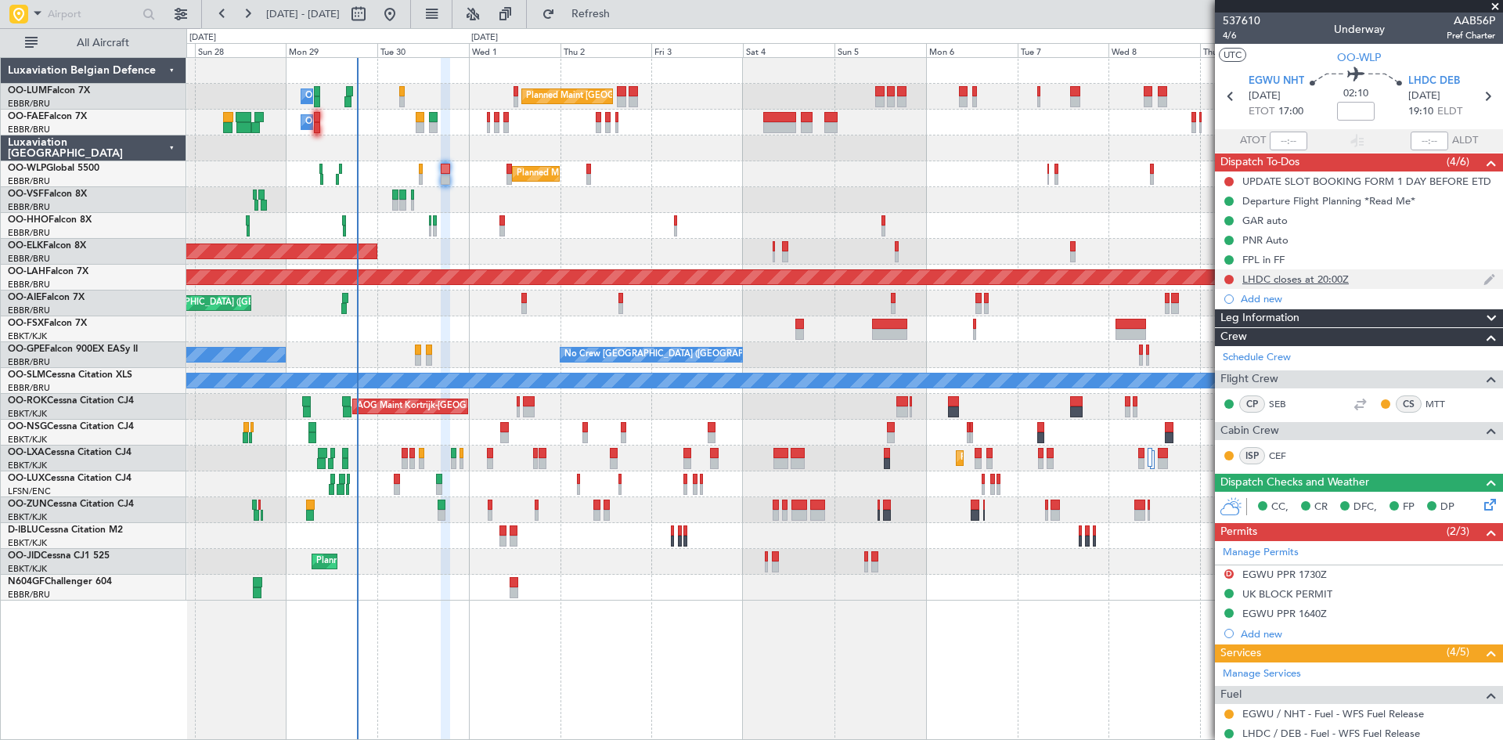
click at [1235, 279] on div "LHDC closes at 20:00Z" at bounding box center [1359, 279] width 288 height 20
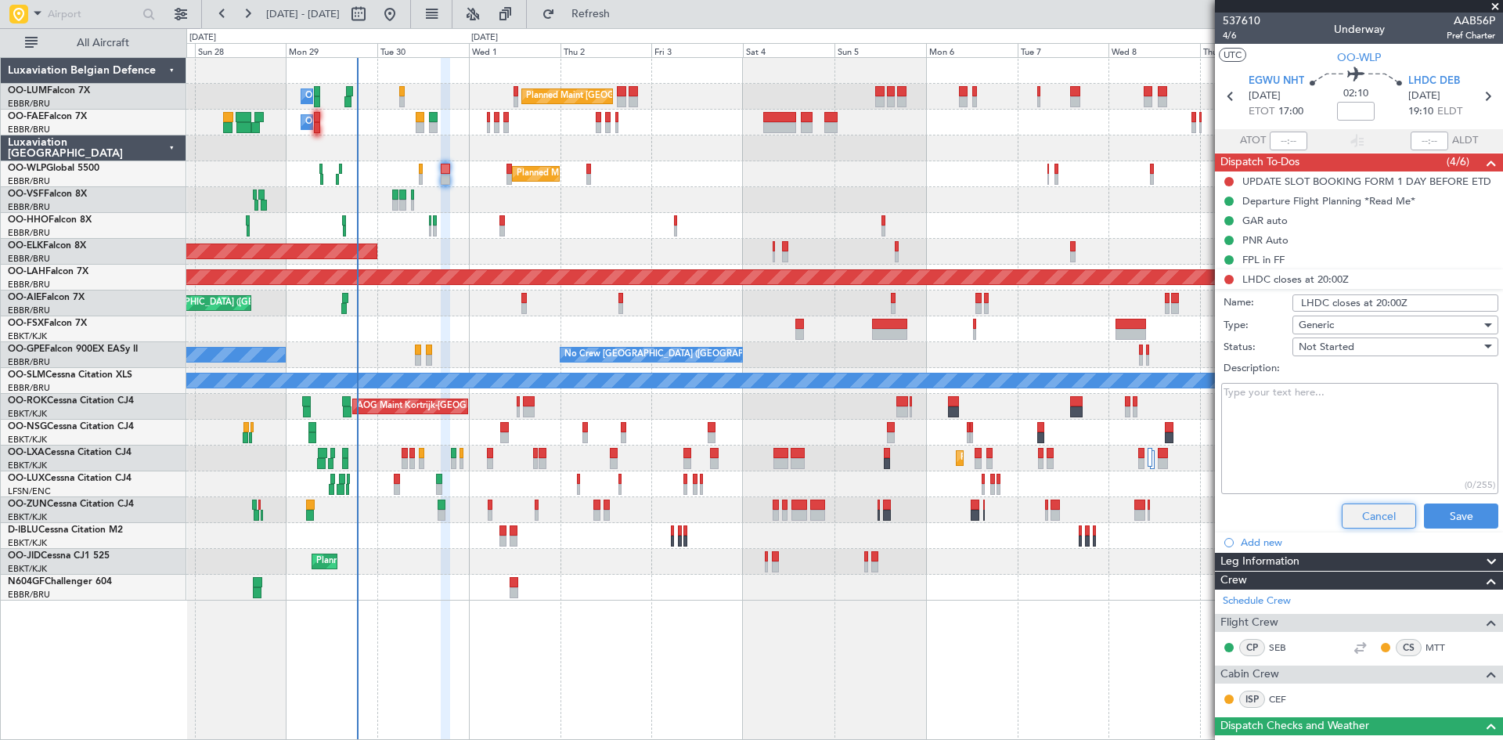
click at [1362, 511] on button "Cancel" at bounding box center [1378, 515] width 74 height 25
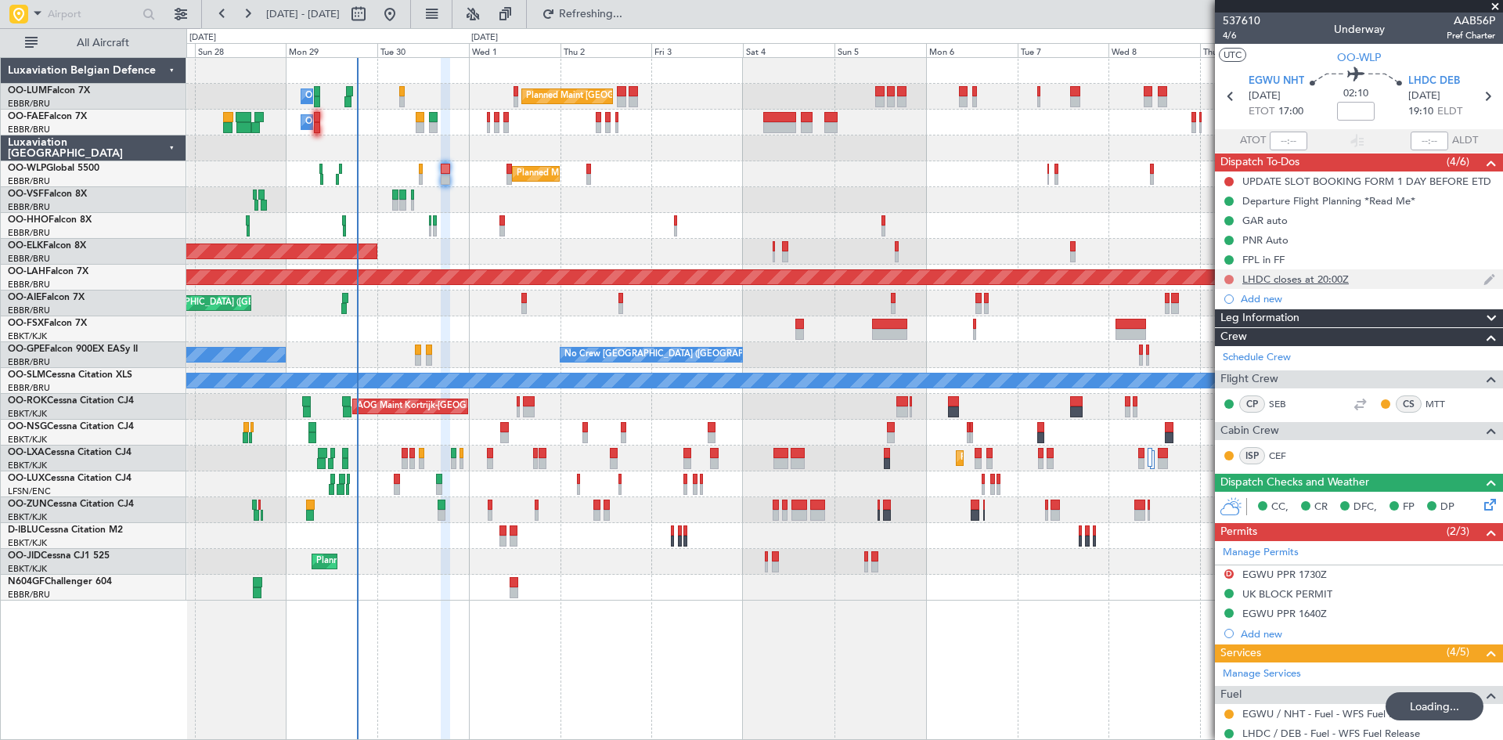
click at [1227, 276] on button at bounding box center [1228, 279] width 9 height 9
click at [1238, 346] on span "Completed" at bounding box center [1236, 348] width 52 height 16
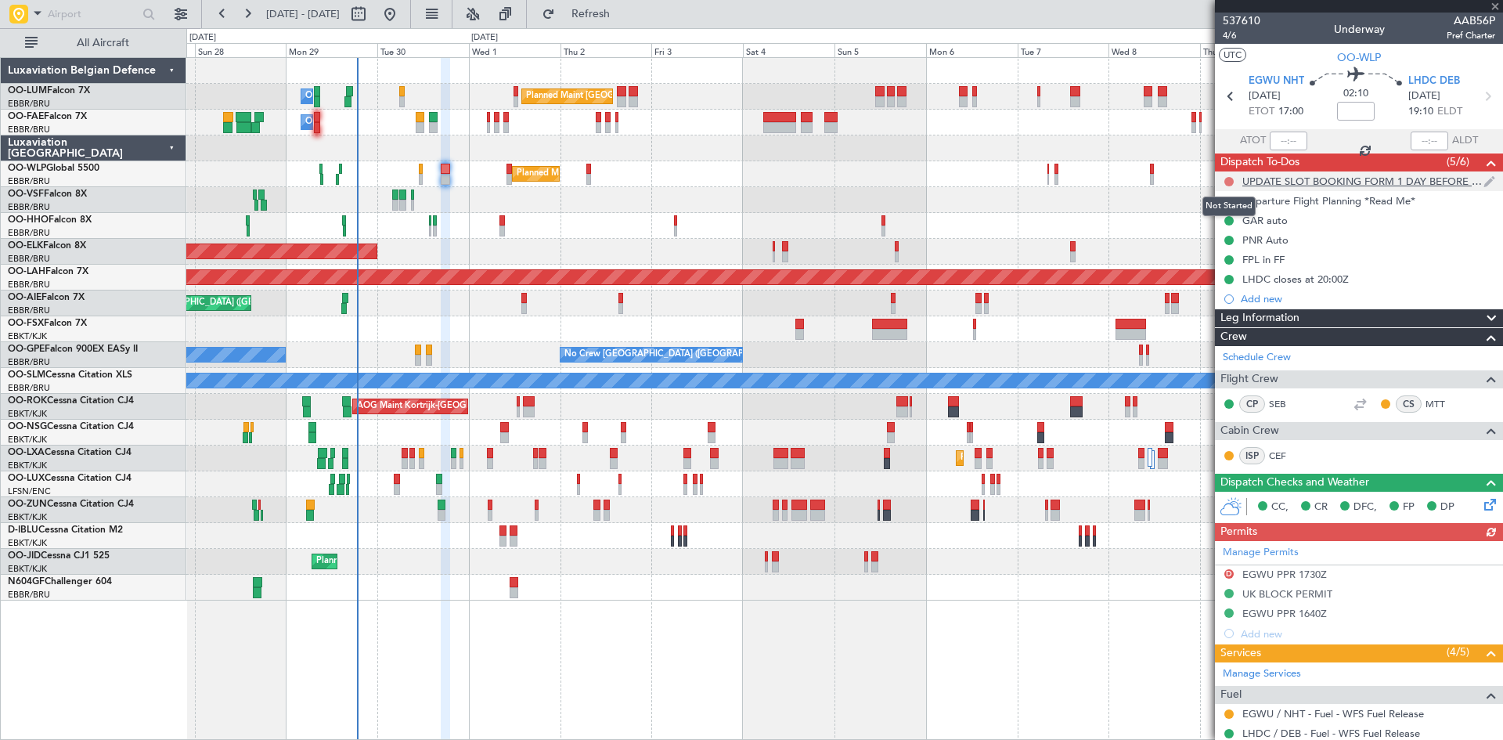
click at [1226, 177] on button at bounding box center [1228, 181] width 9 height 9
click at [1230, 250] on span "Completed" at bounding box center [1236, 251] width 52 height 16
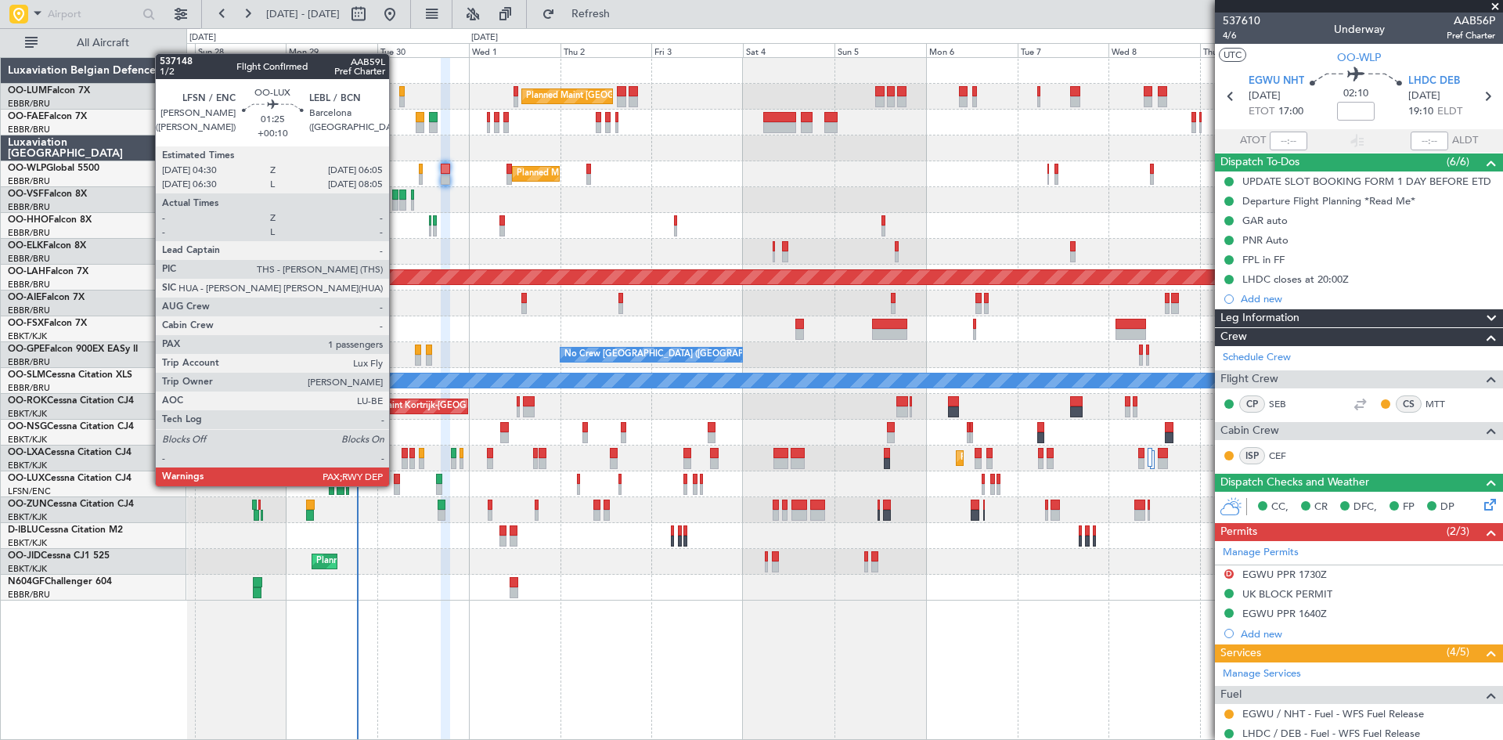
click at [396, 484] on div at bounding box center [397, 489] width 6 height 11
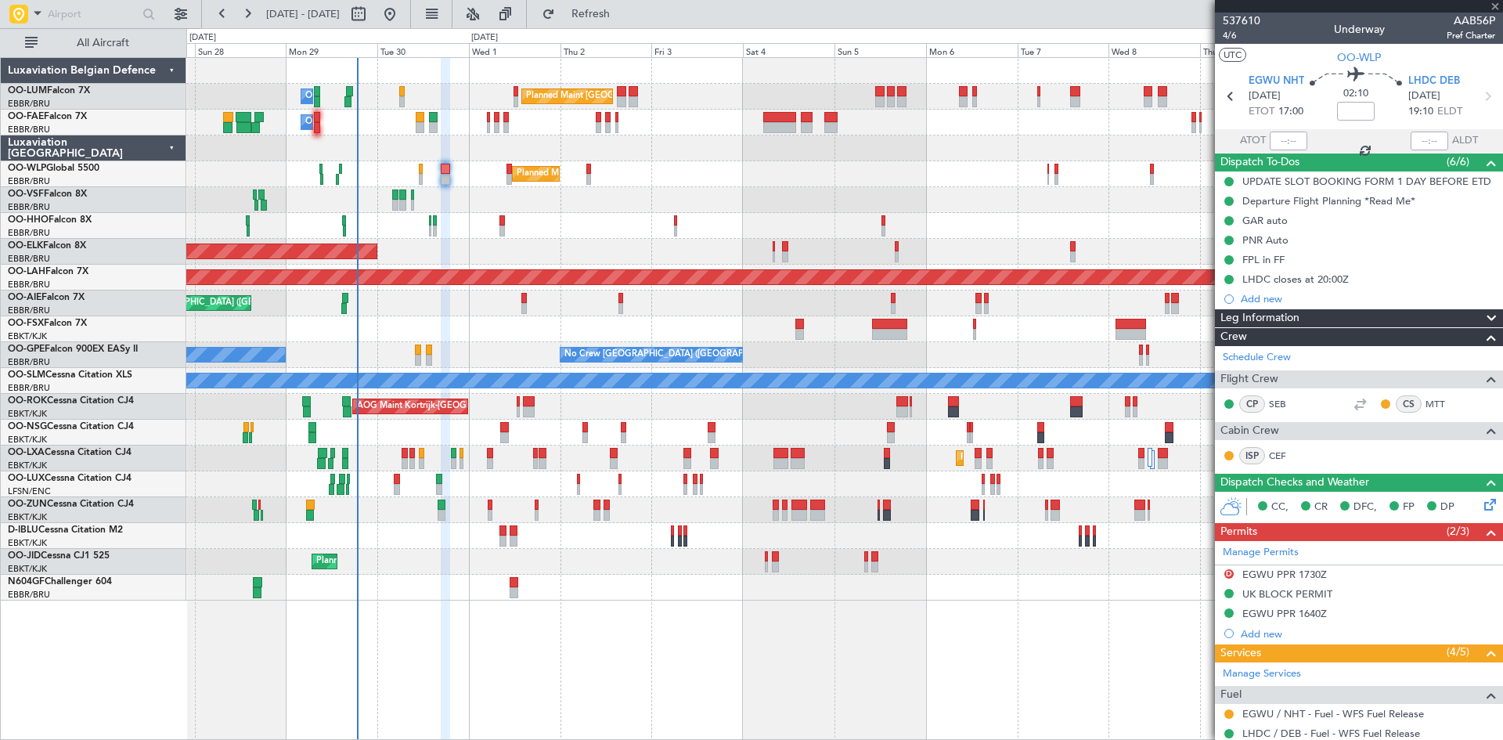
type input "+00:10"
type input "1"
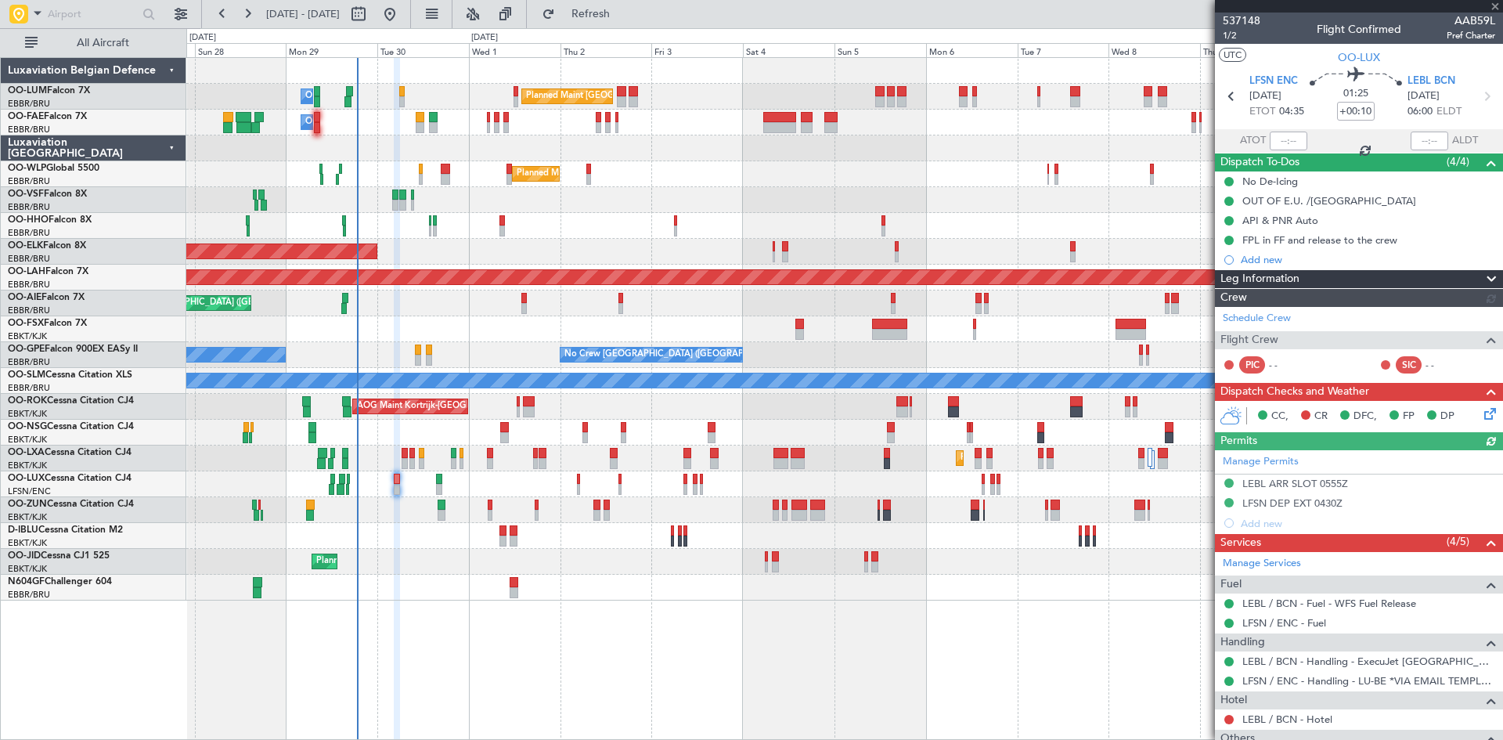
scroll to position [146, 0]
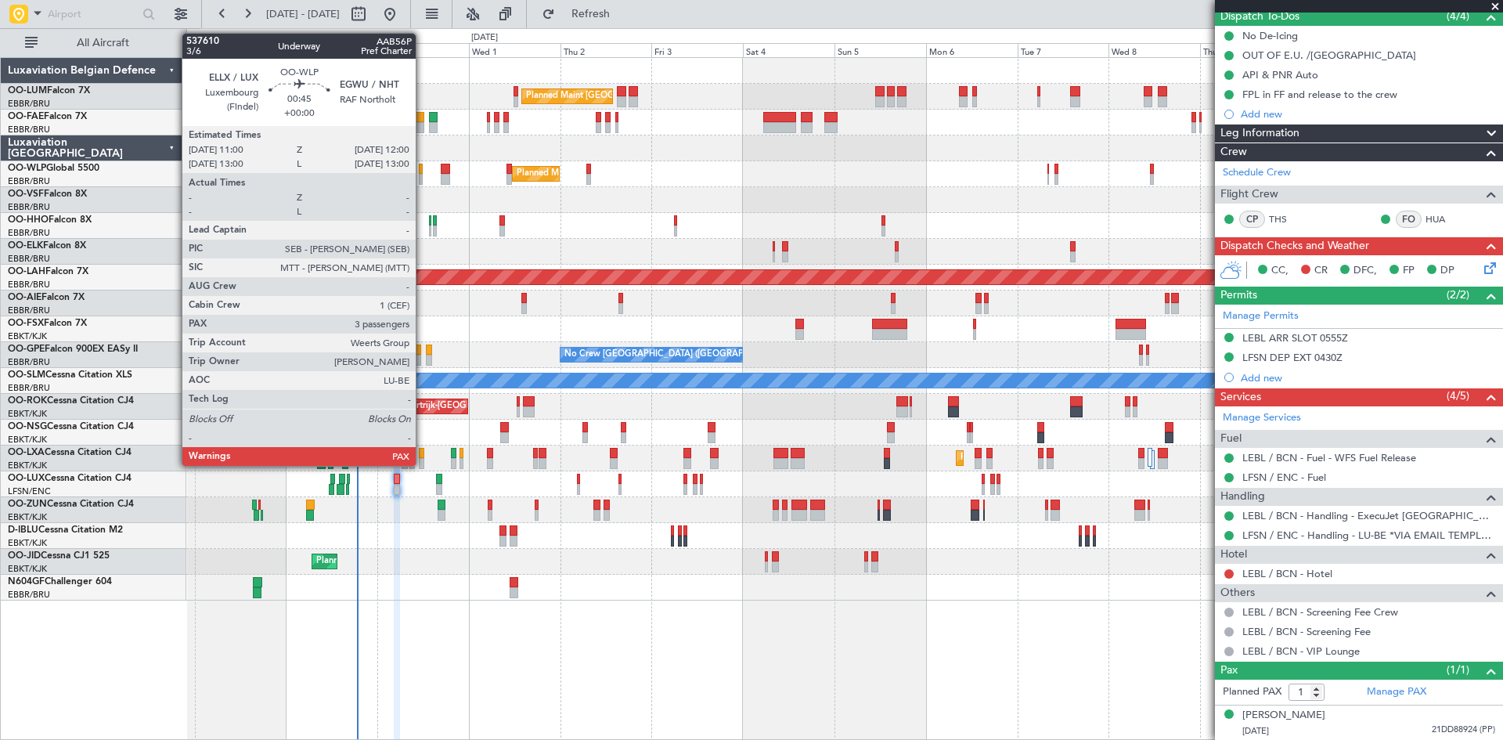
click at [423, 170] on div at bounding box center [421, 169] width 4 height 11
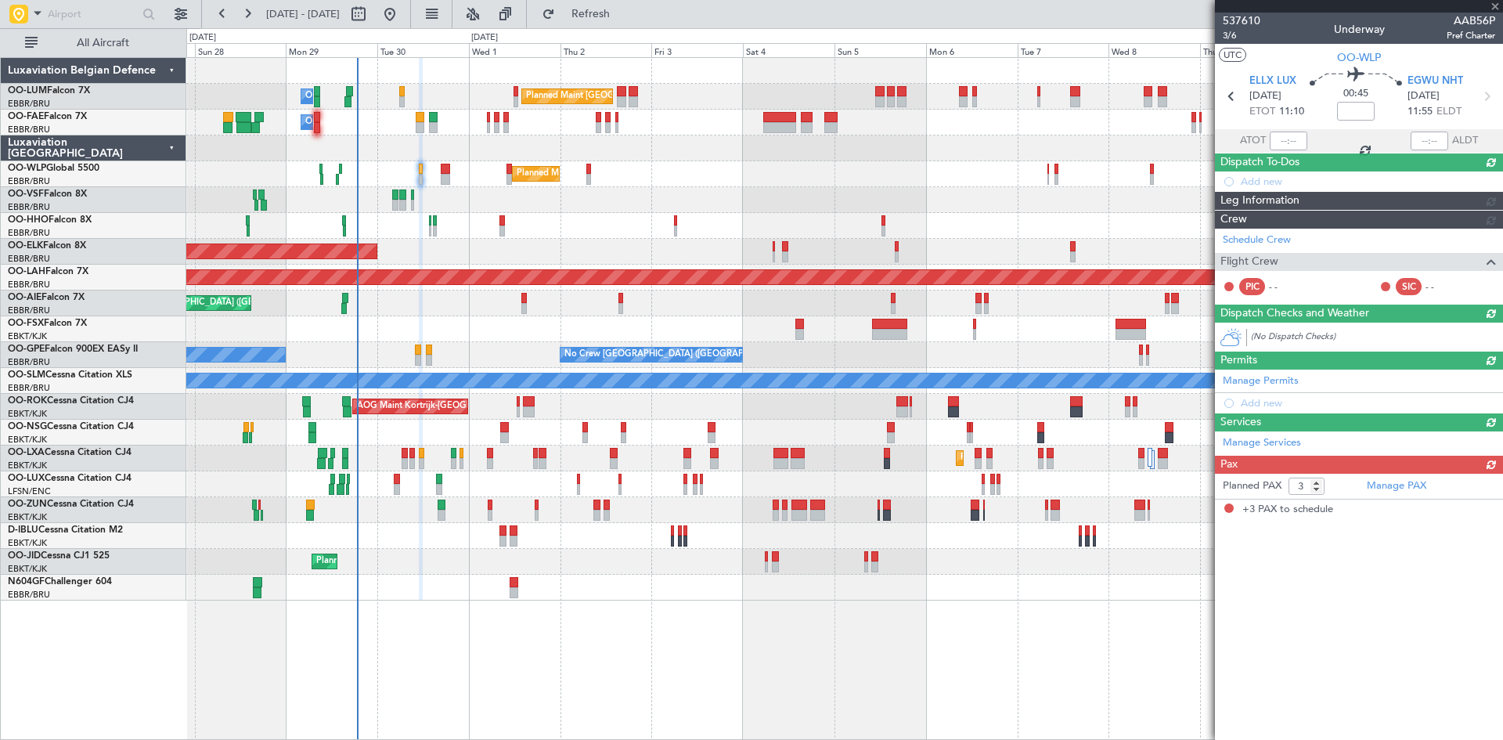
scroll to position [0, 0]
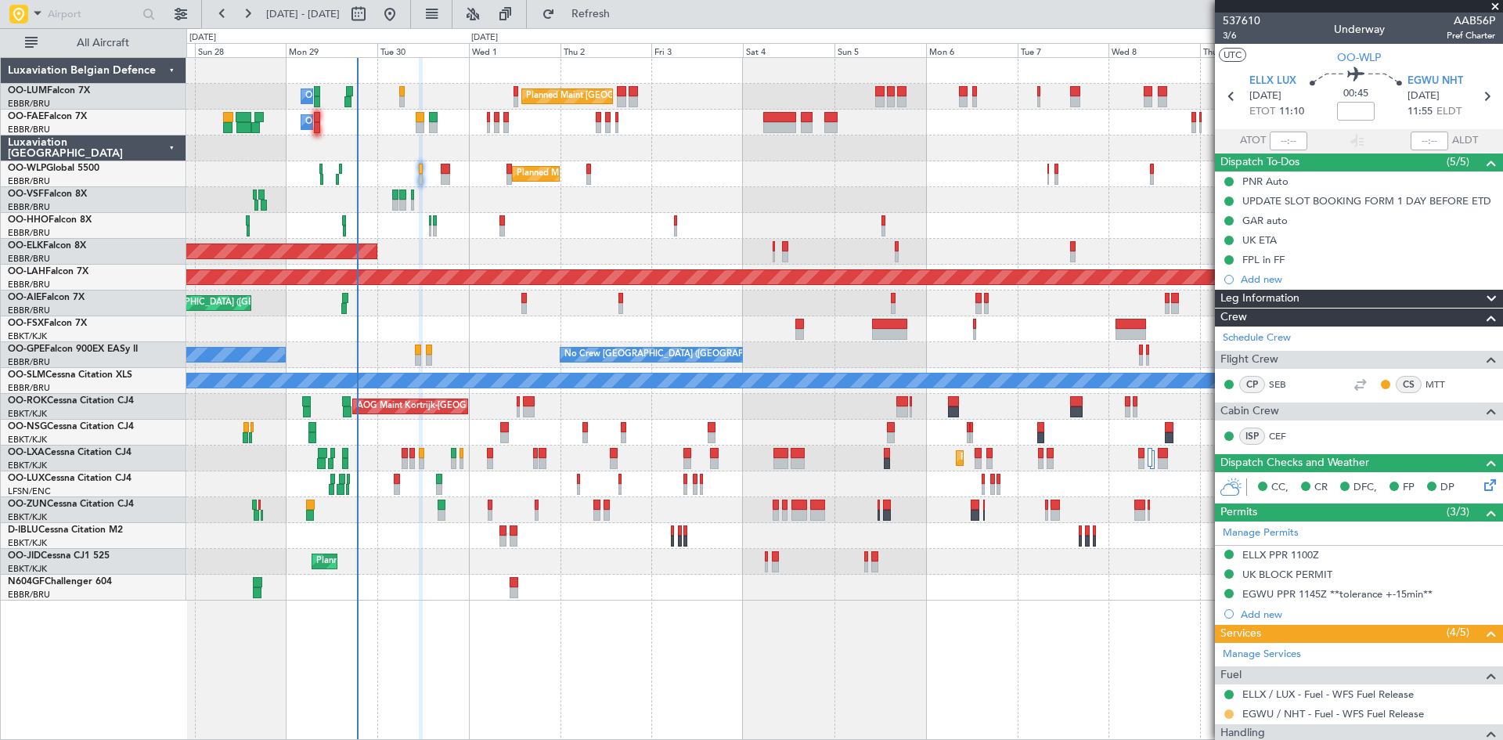
click at [1229, 711] on button at bounding box center [1228, 713] width 9 height 9
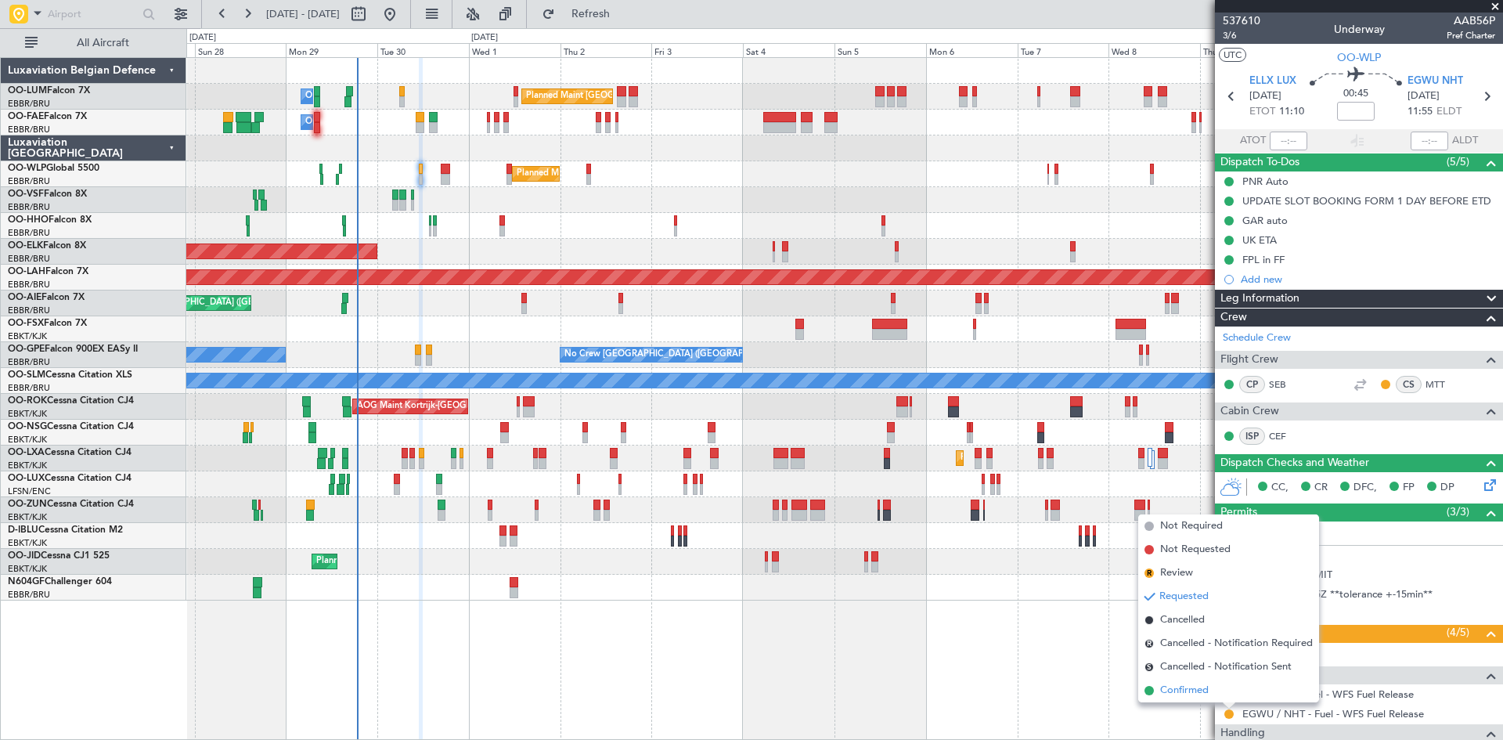
click at [1200, 692] on span "Confirmed" at bounding box center [1184, 690] width 49 height 16
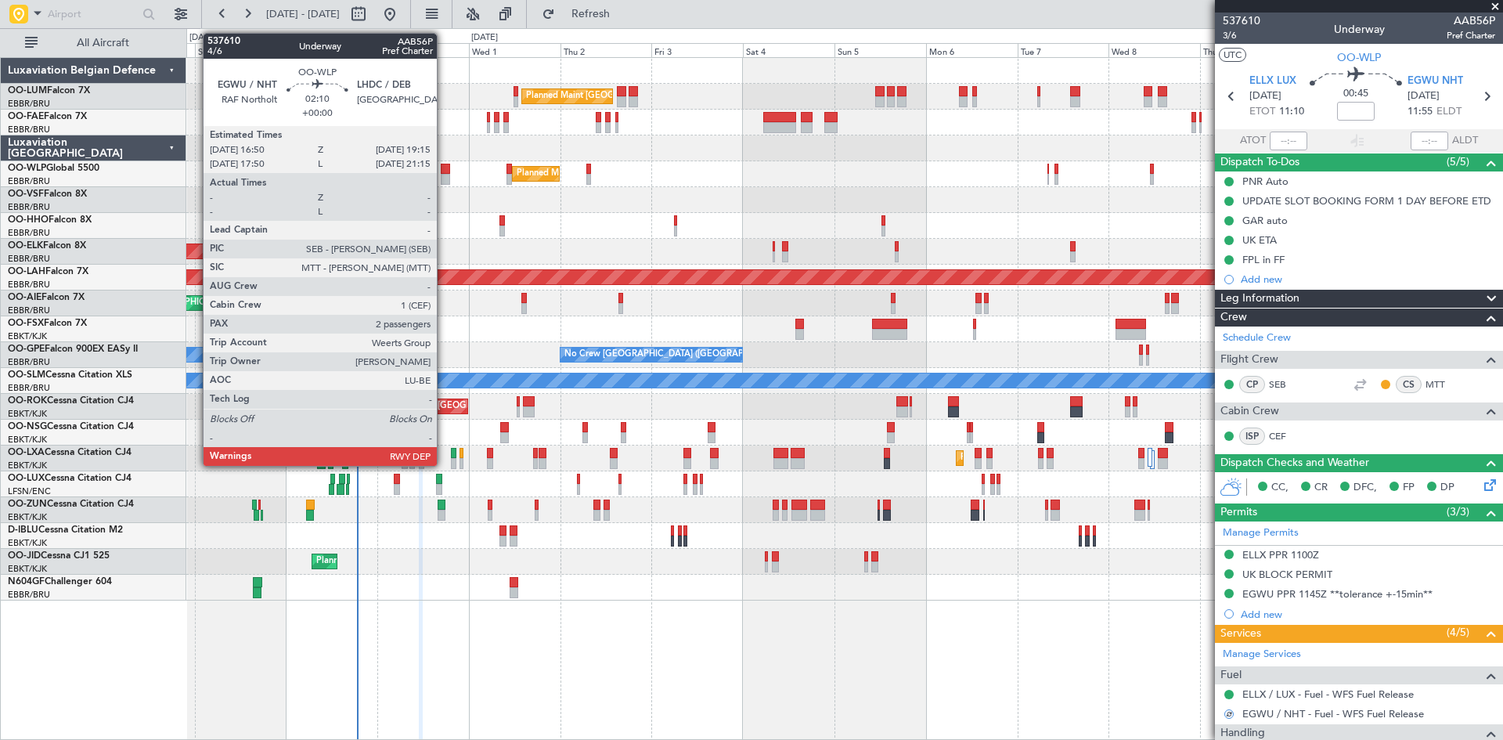
click at [444, 171] on div at bounding box center [445, 169] width 9 height 11
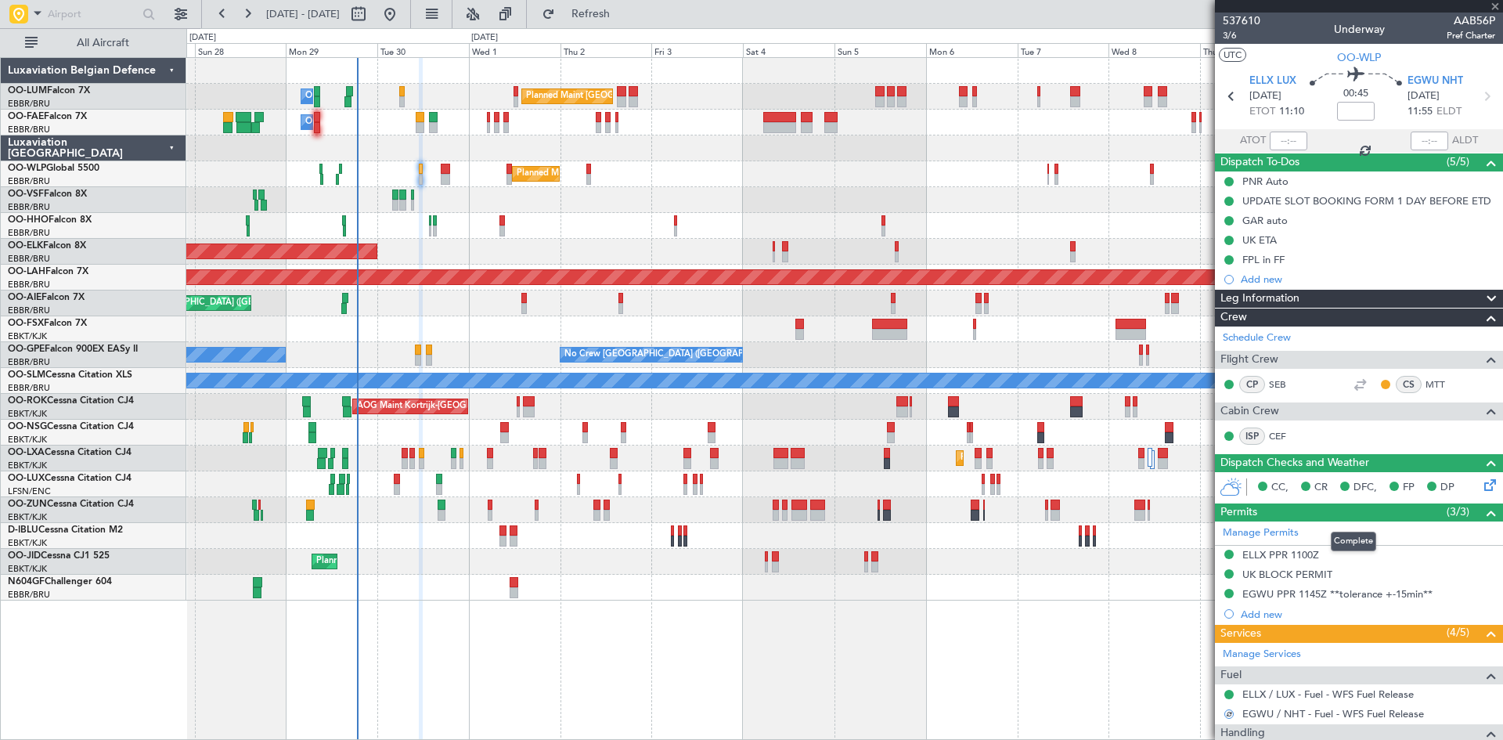
type input "2"
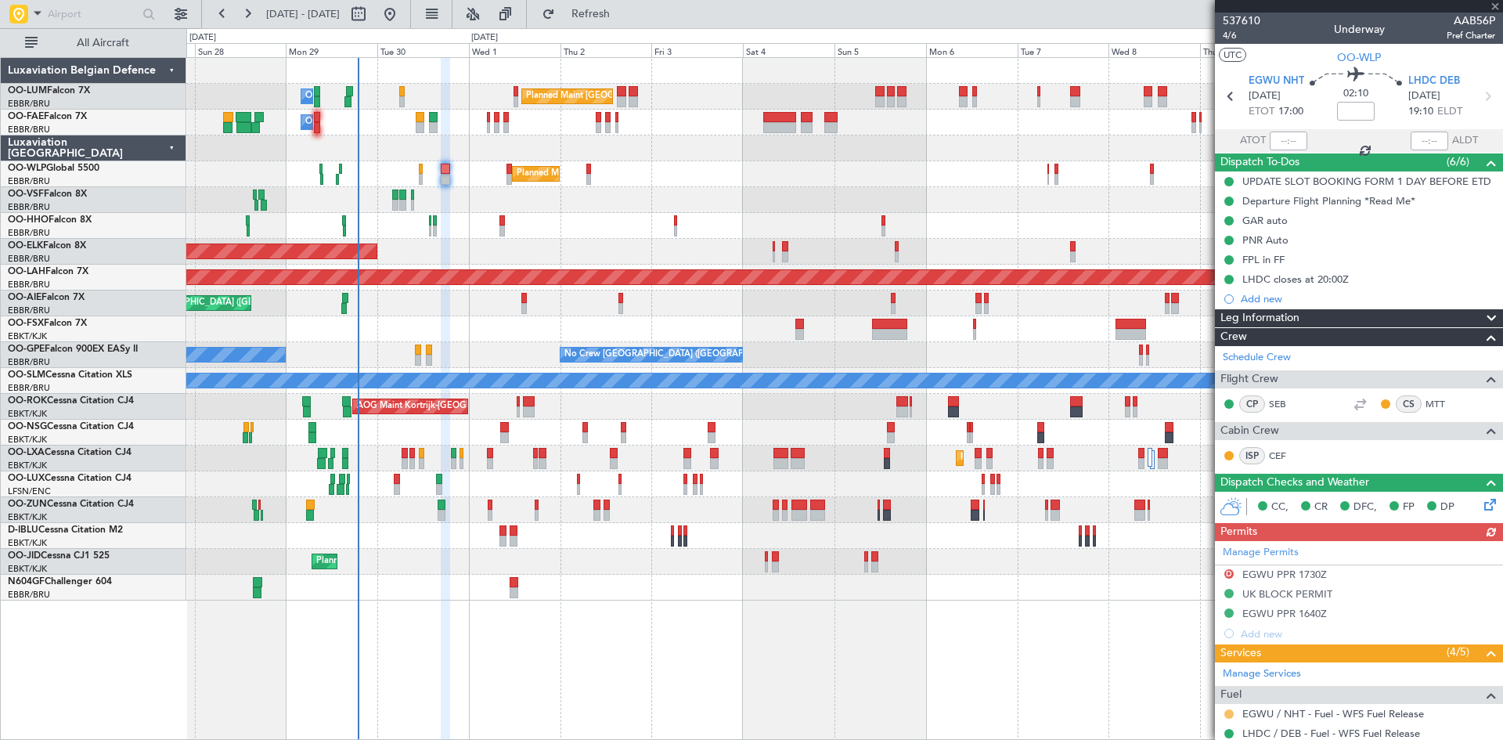
click at [1227, 711] on button at bounding box center [1228, 713] width 9 height 9
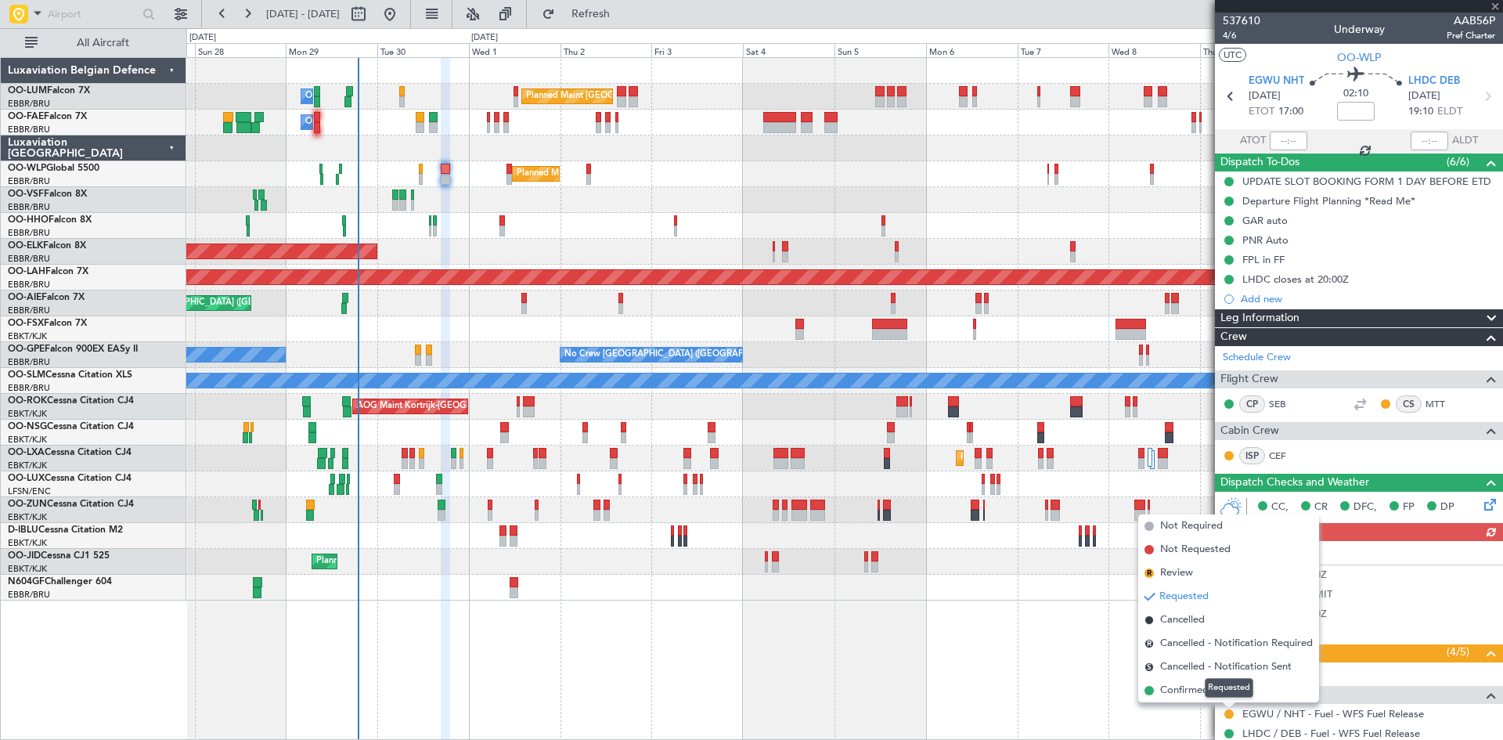
click at [1201, 691] on mat-tooltip-component "Requested" at bounding box center [1229, 687] width 70 height 41
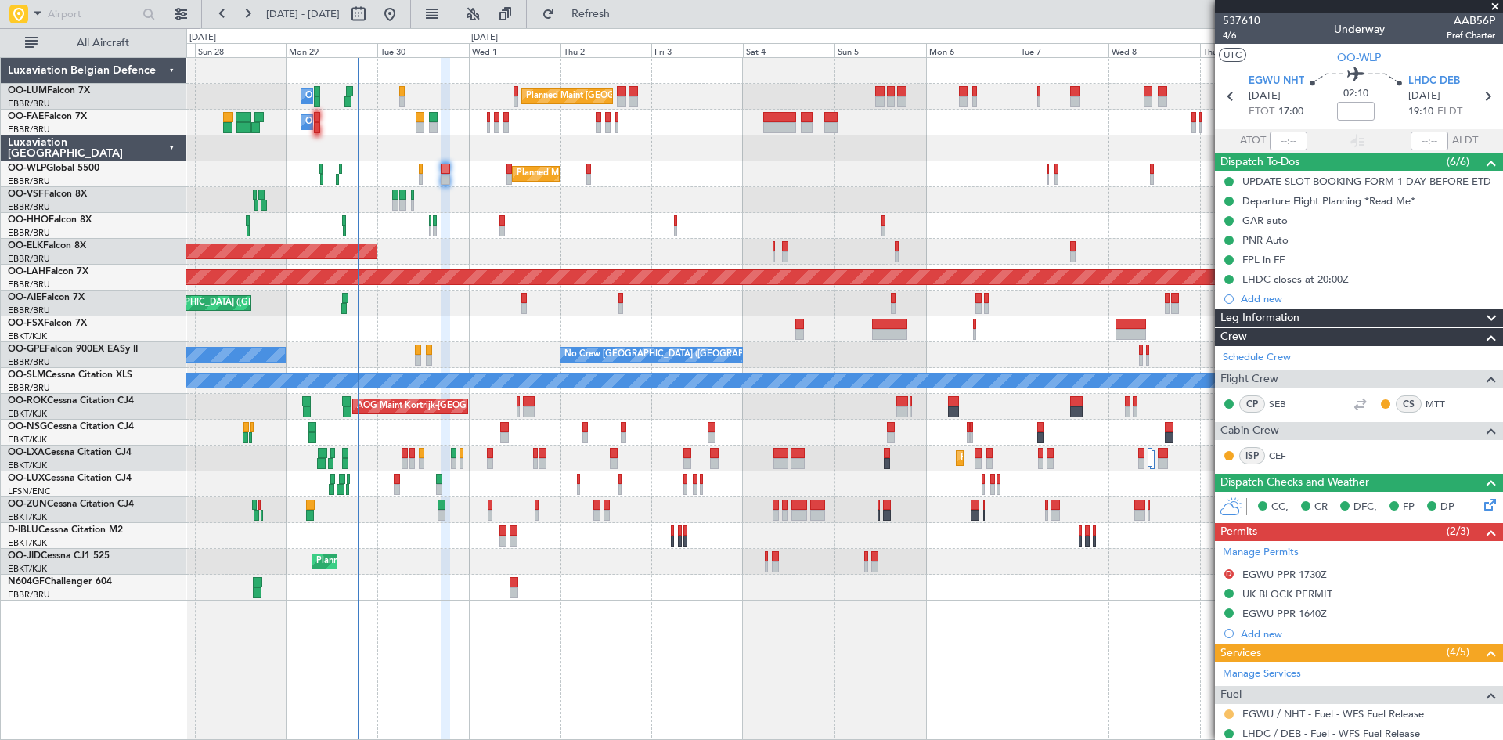
click at [1229, 710] on button at bounding box center [1228, 713] width 9 height 9
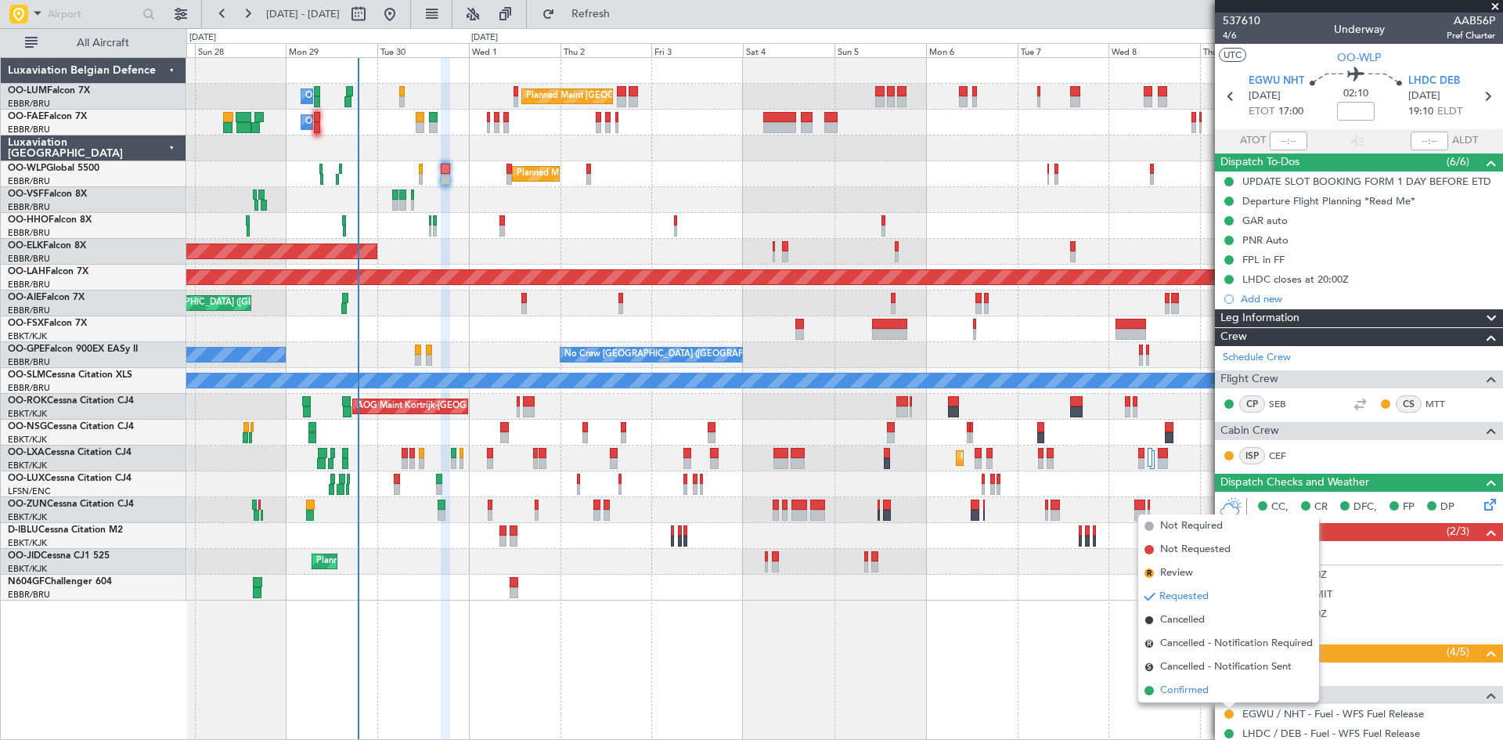
click at [1195, 688] on span "Confirmed" at bounding box center [1184, 690] width 49 height 16
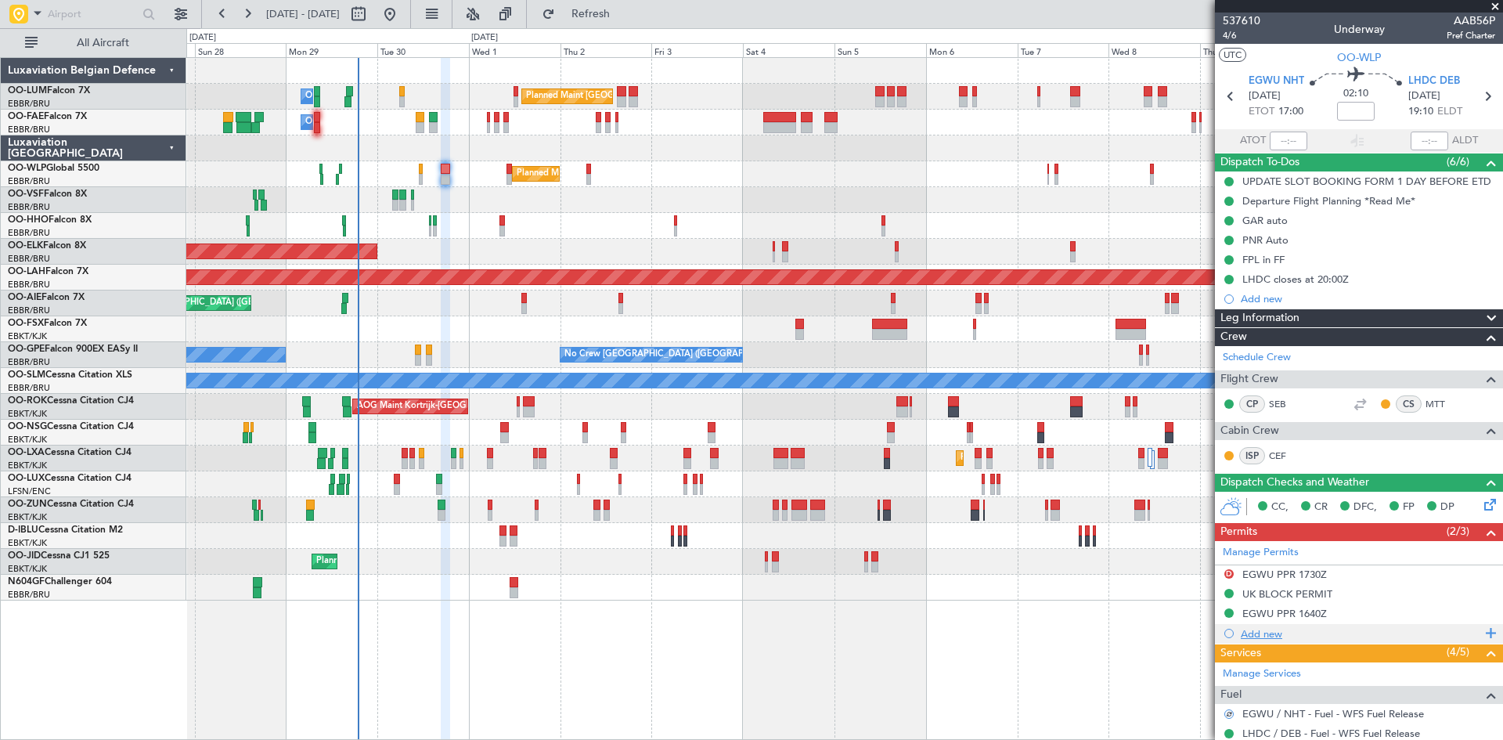
scroll to position [214, 0]
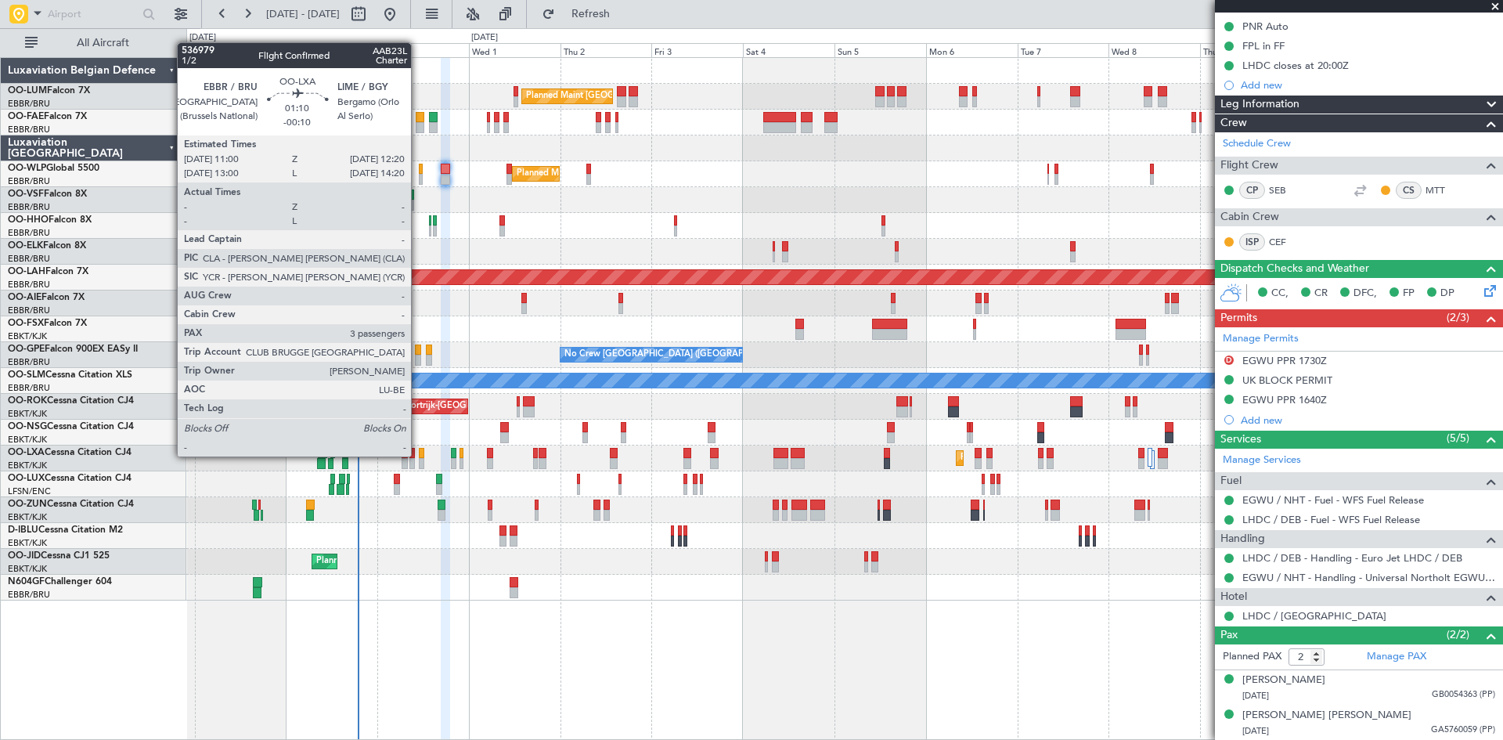
click at [419, 456] on div at bounding box center [421, 453] width 5 height 11
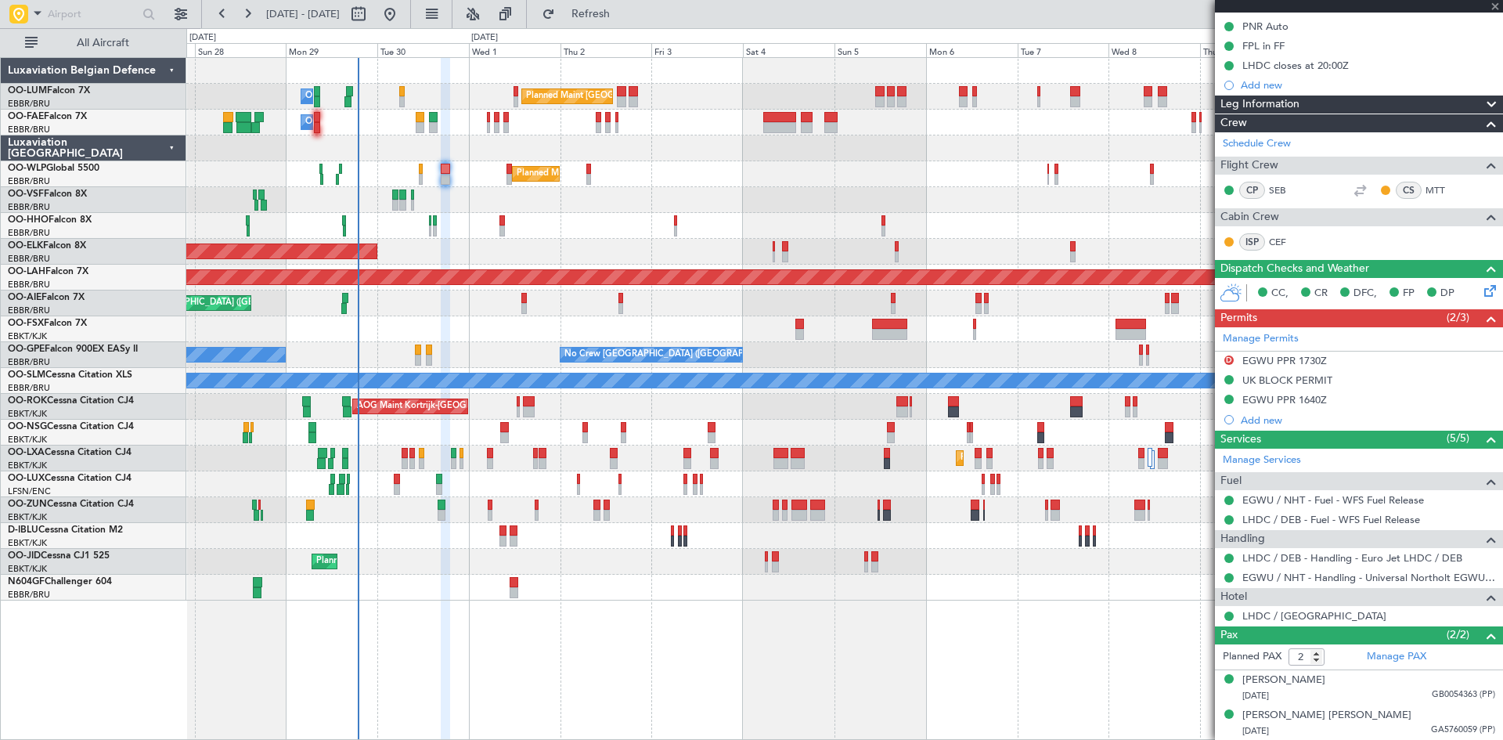
type input "-00:10"
type input "3"
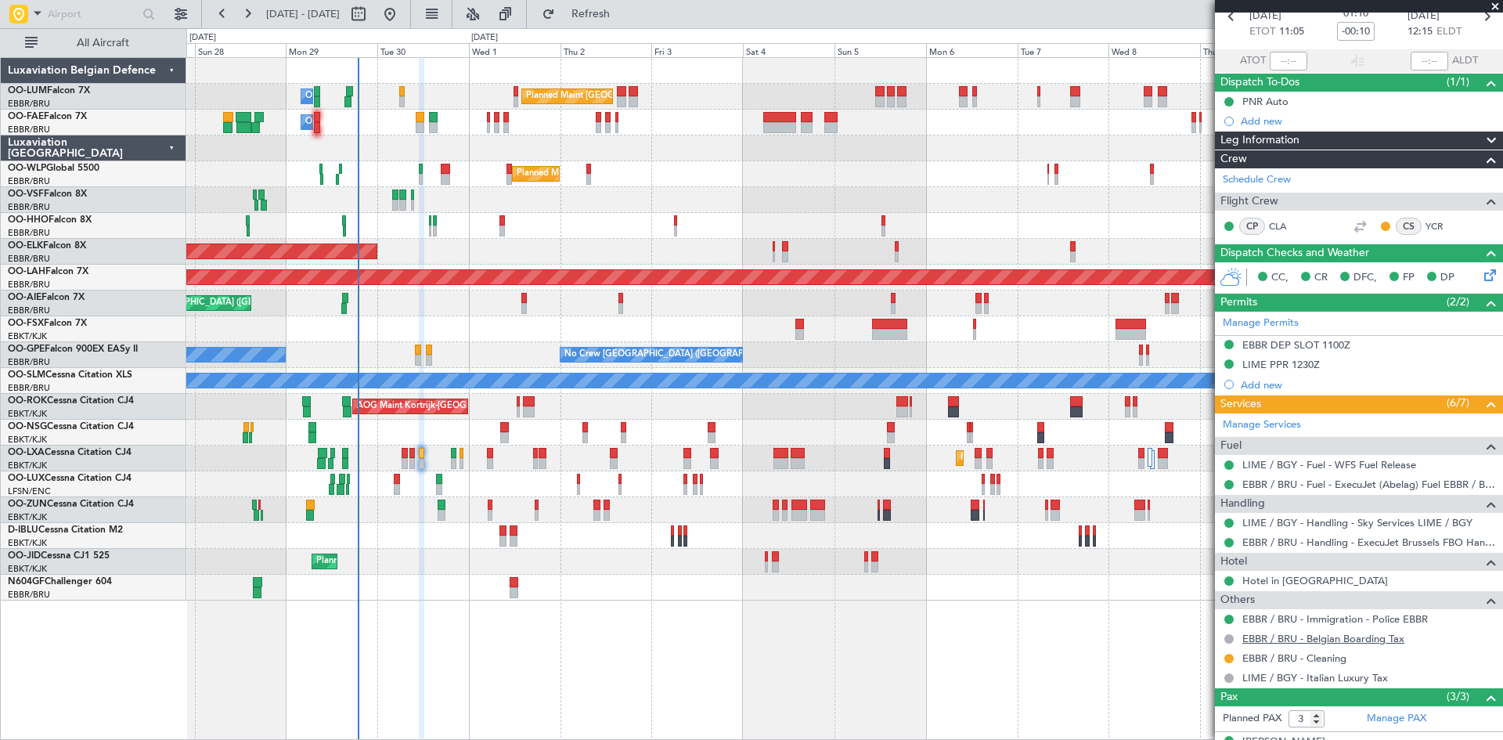
scroll to position [0, 0]
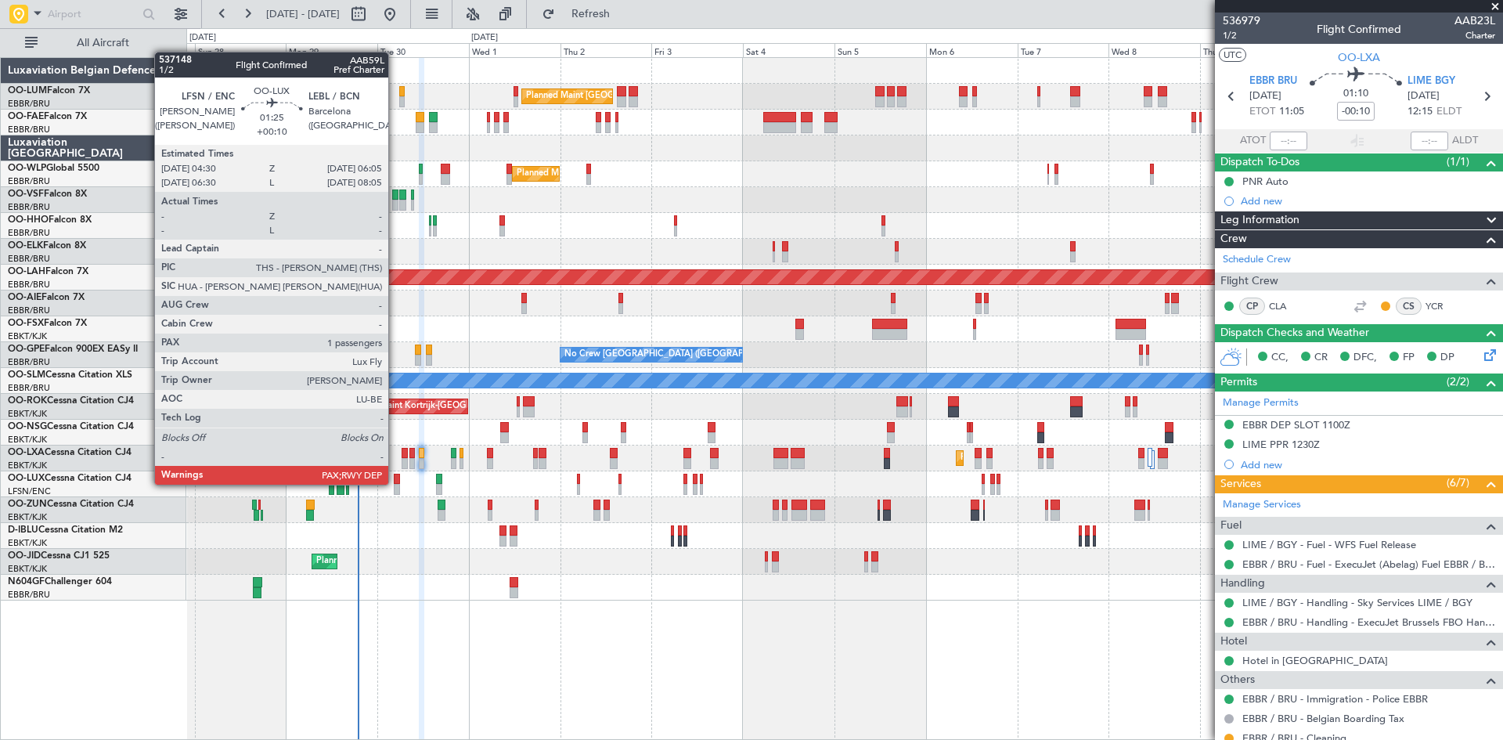
click at [395, 483] on div at bounding box center [397, 479] width 6 height 11
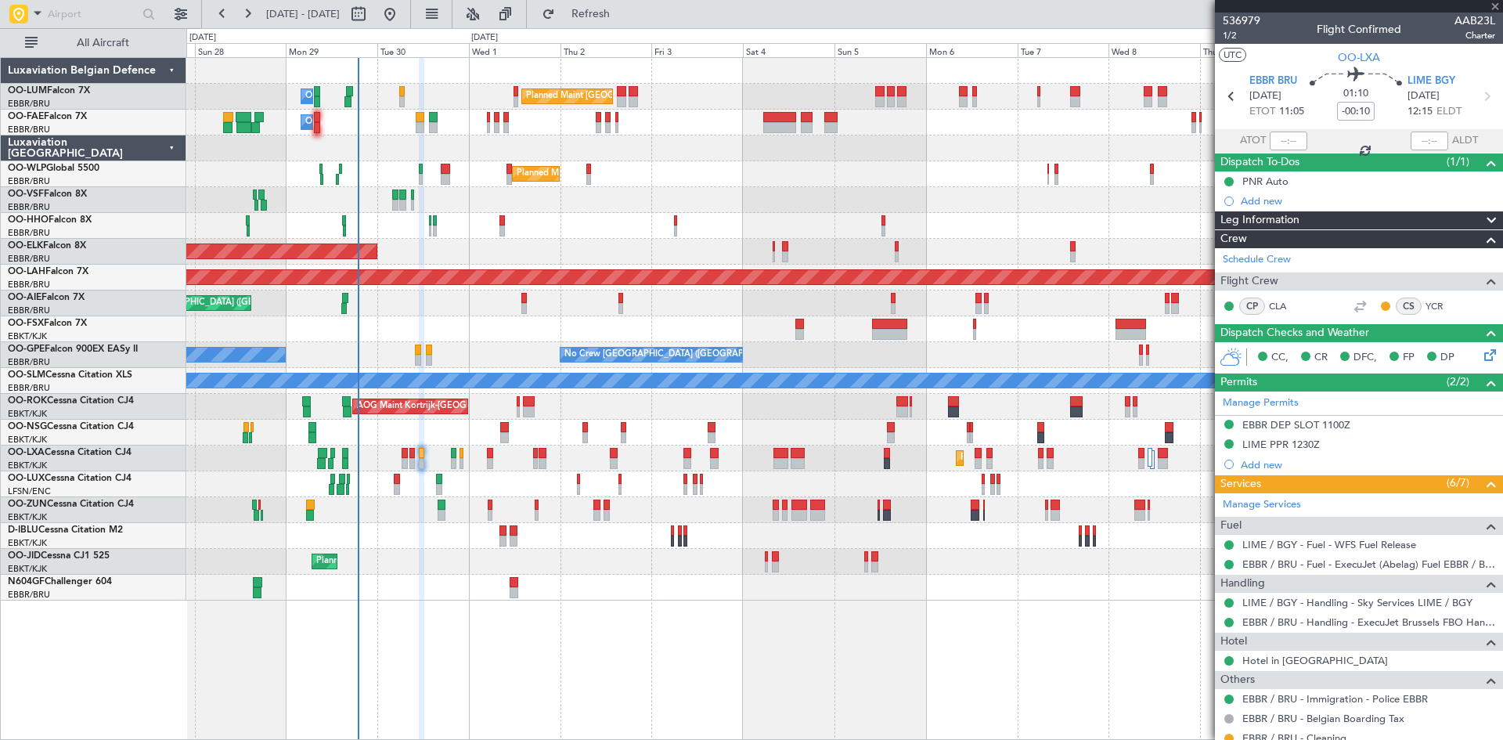
type input "+00:10"
type input "1"
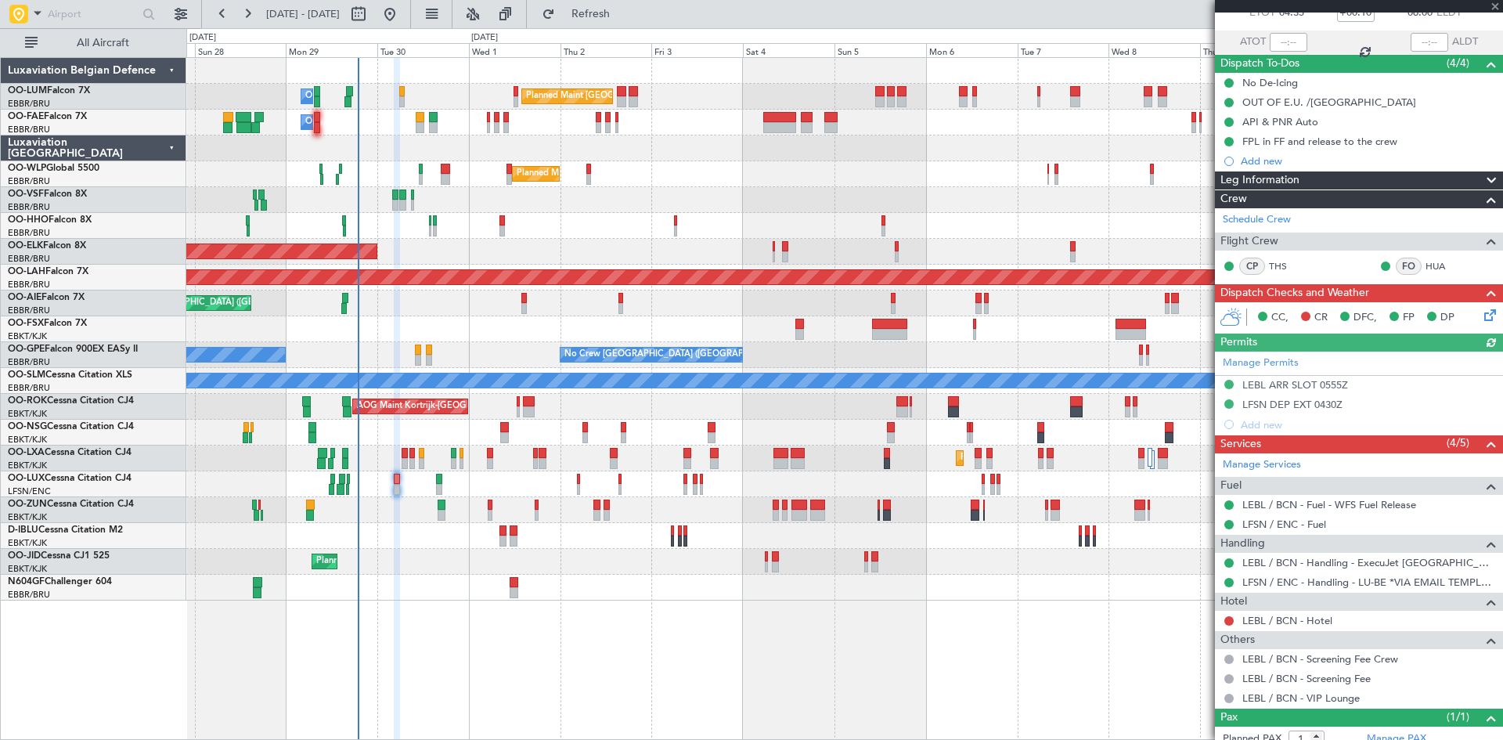
scroll to position [146, 0]
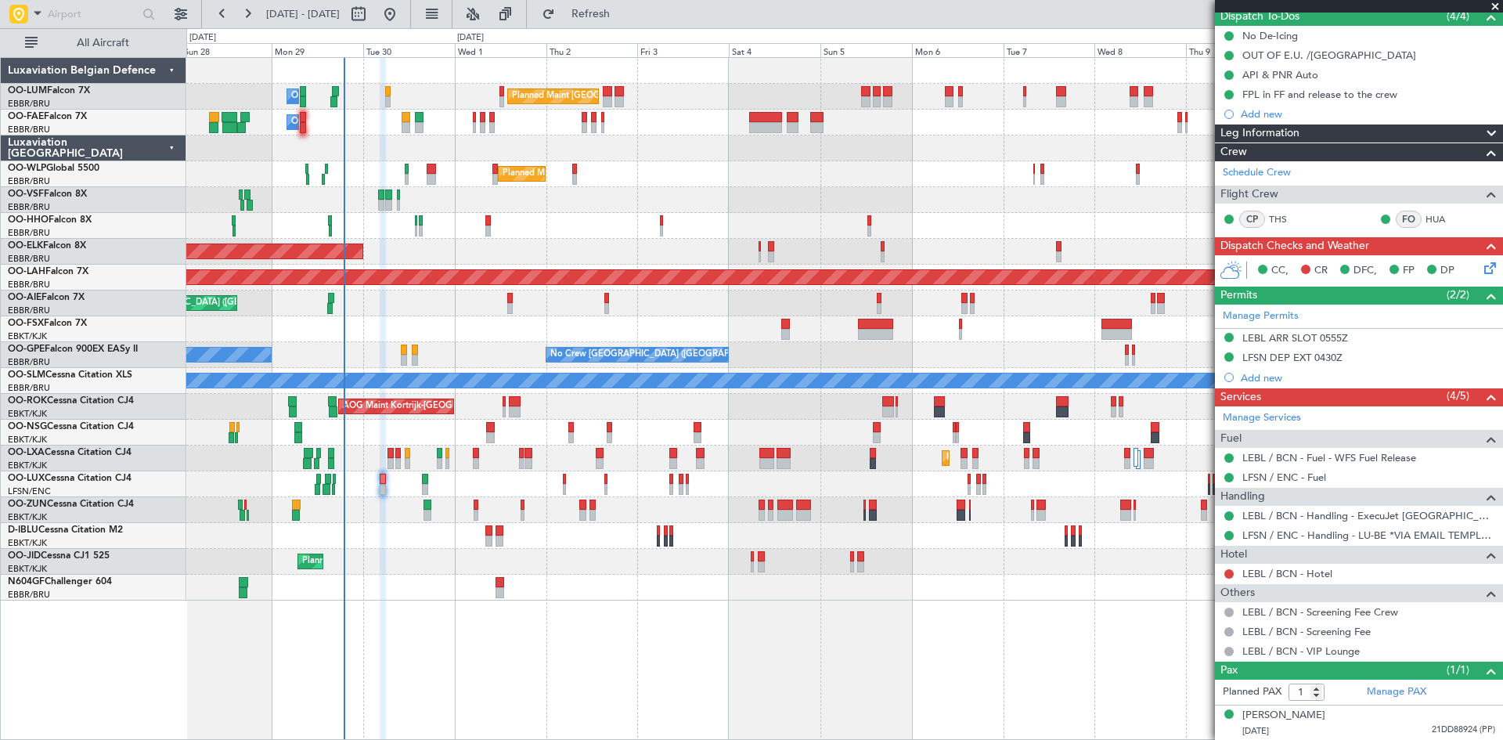
click at [646, 415] on div "AOG Maint Kortrijk-[GEOGRAPHIC_DATA] Planned Maint [GEOGRAPHIC_DATA]-[GEOGRAPHI…" at bounding box center [844, 407] width 1316 height 26
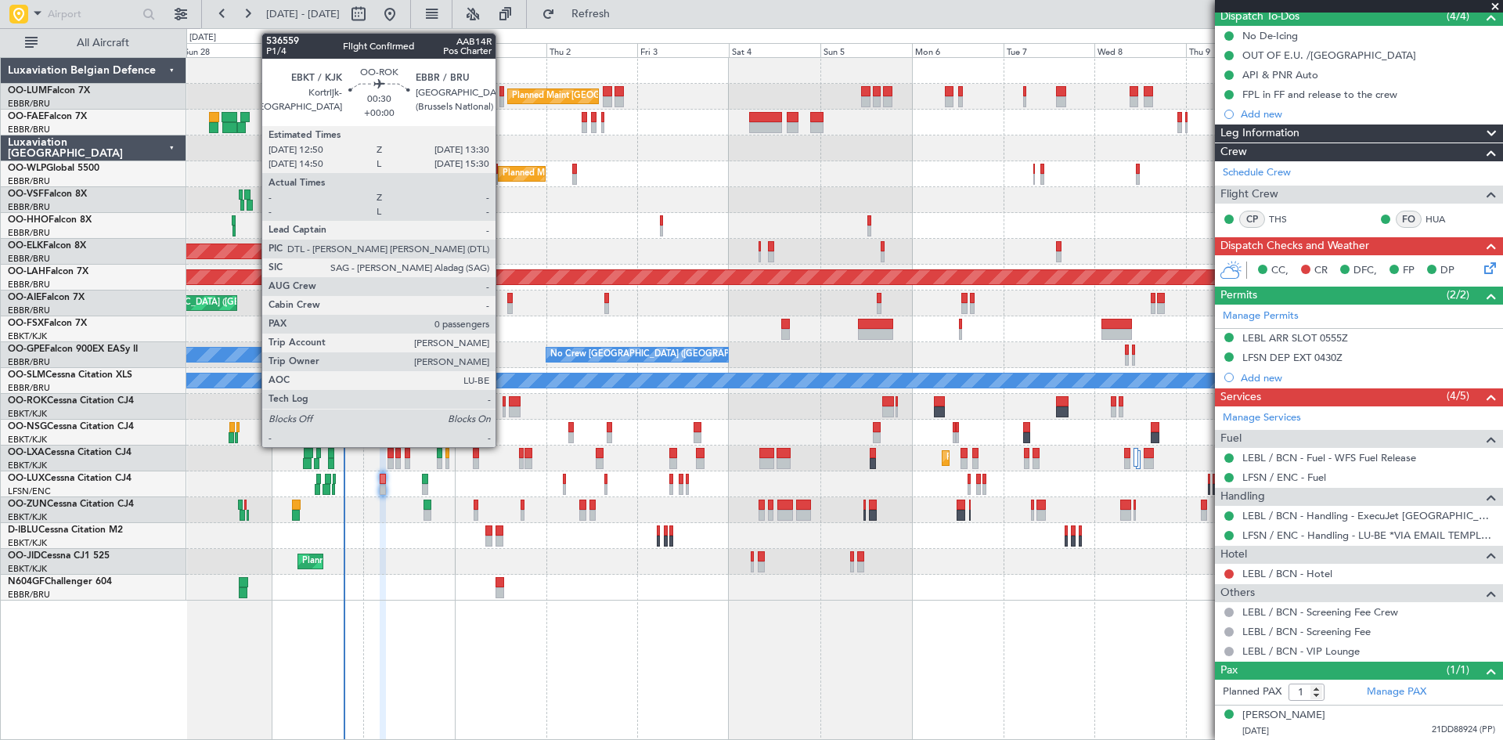
click at [502, 397] on div at bounding box center [503, 401] width 3 height 11
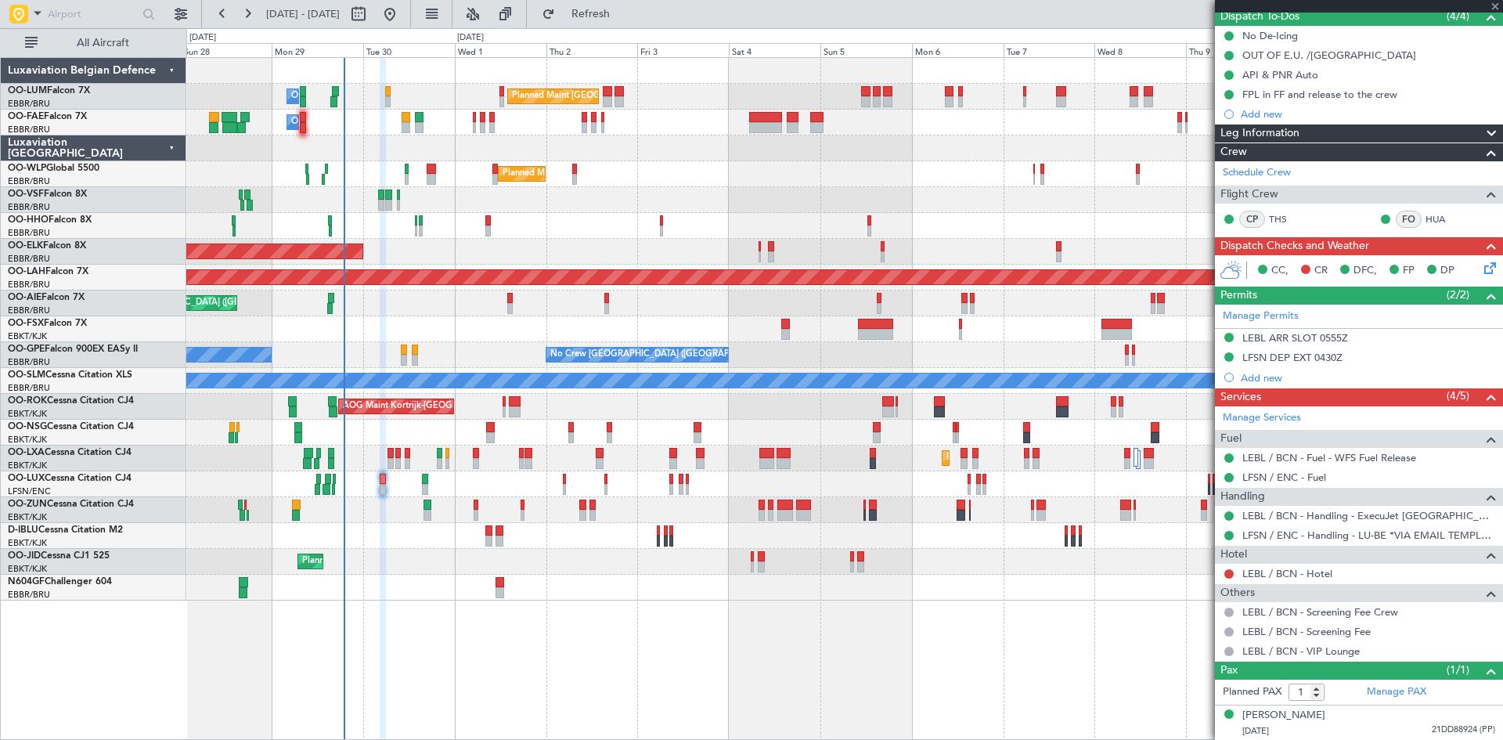
type input "0"
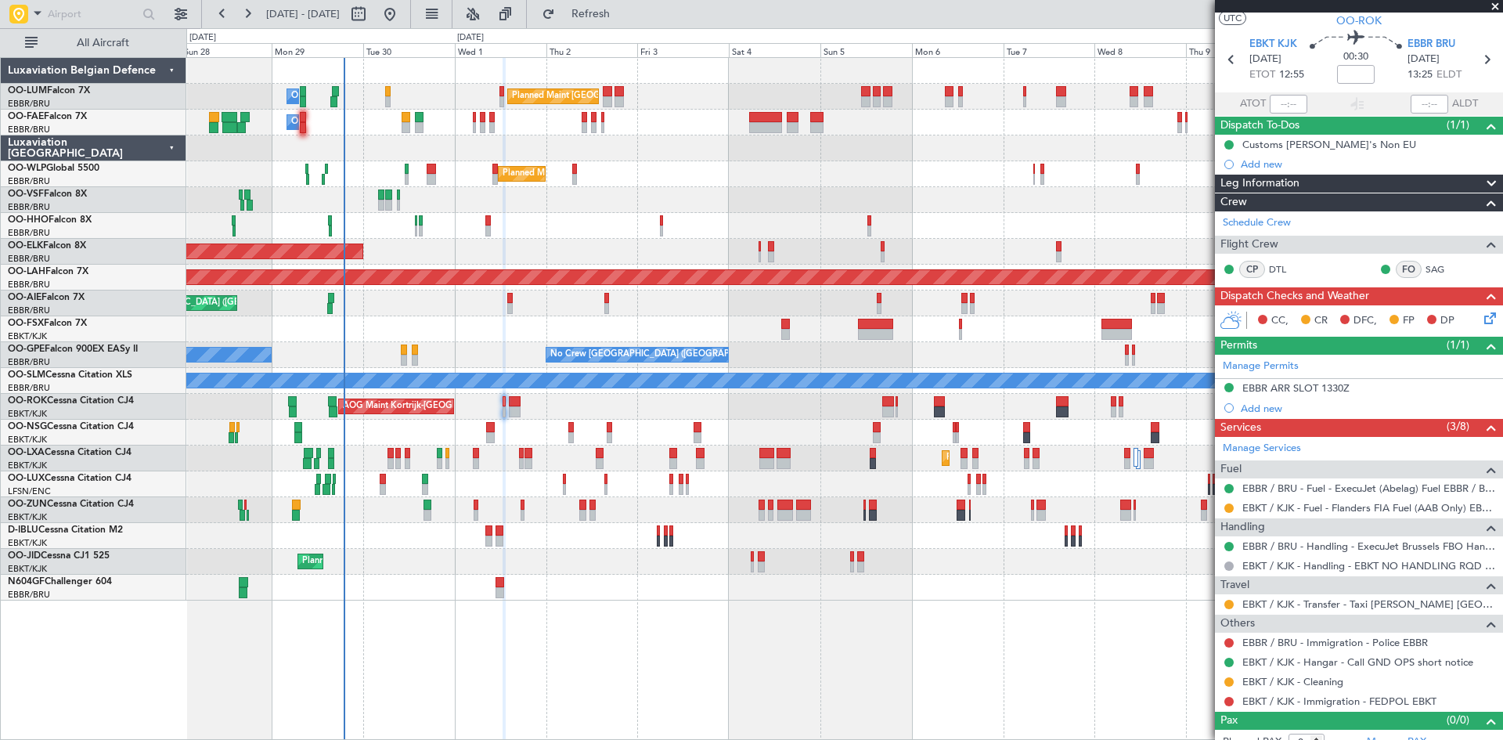
scroll to position [52, 0]
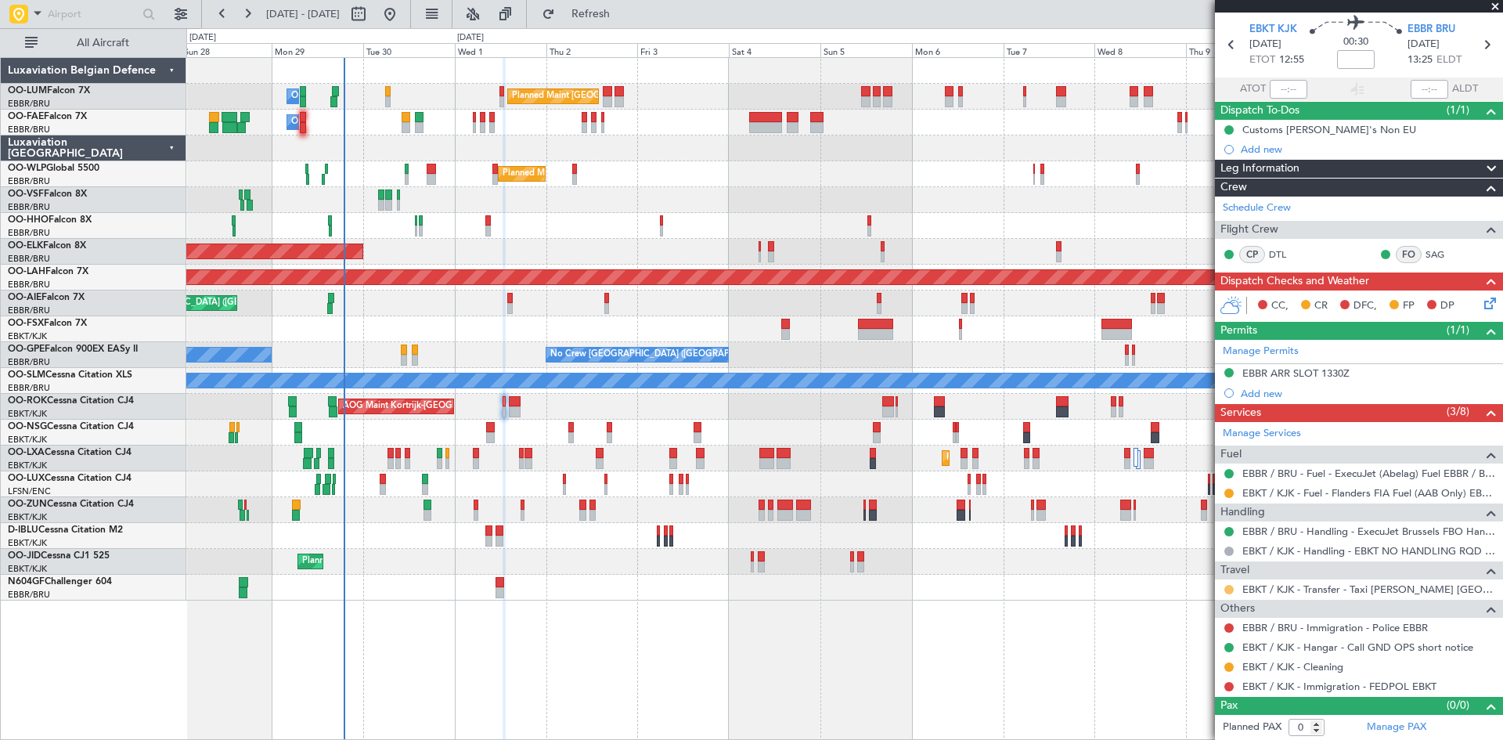
click at [1226, 585] on button at bounding box center [1228, 589] width 9 height 9
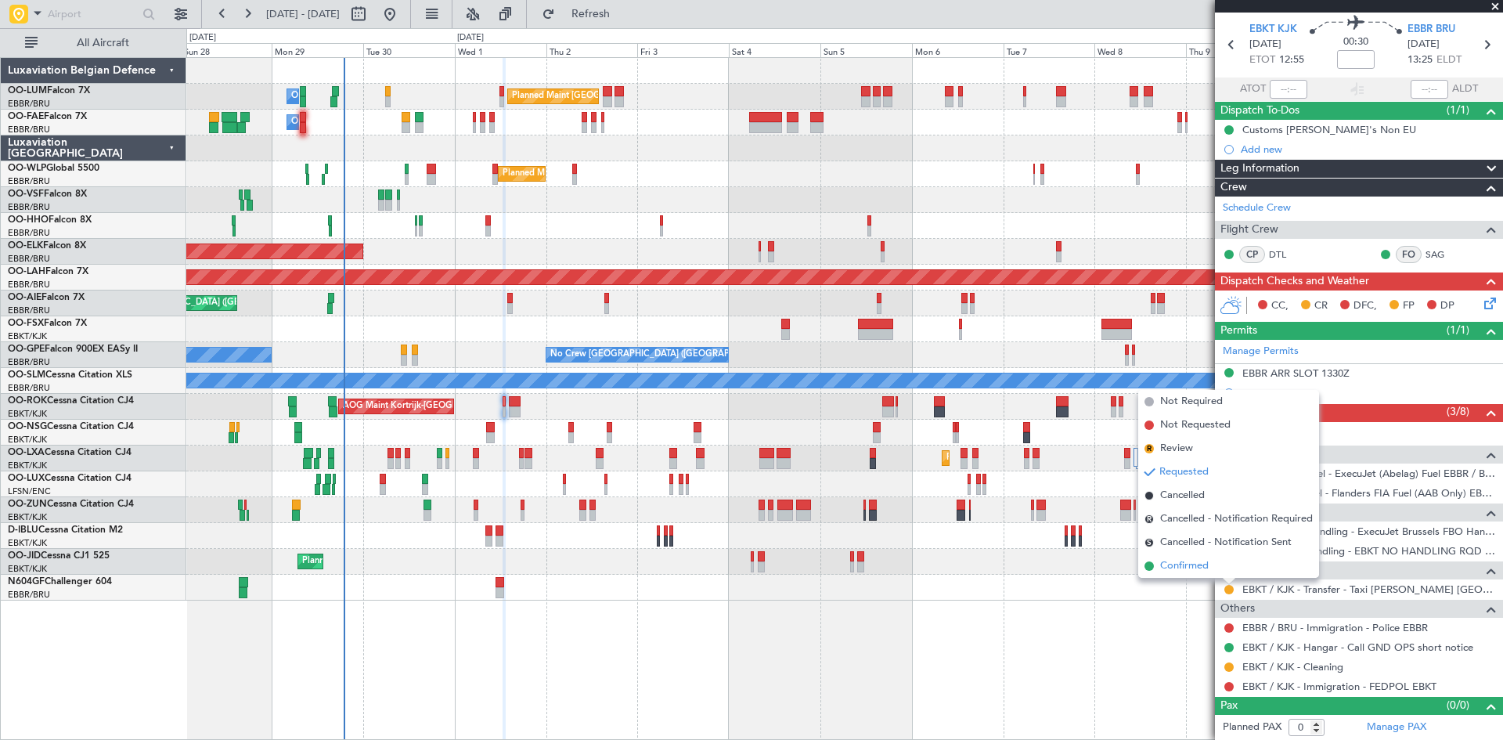
click at [1180, 568] on span "Confirmed" at bounding box center [1184, 566] width 49 height 16
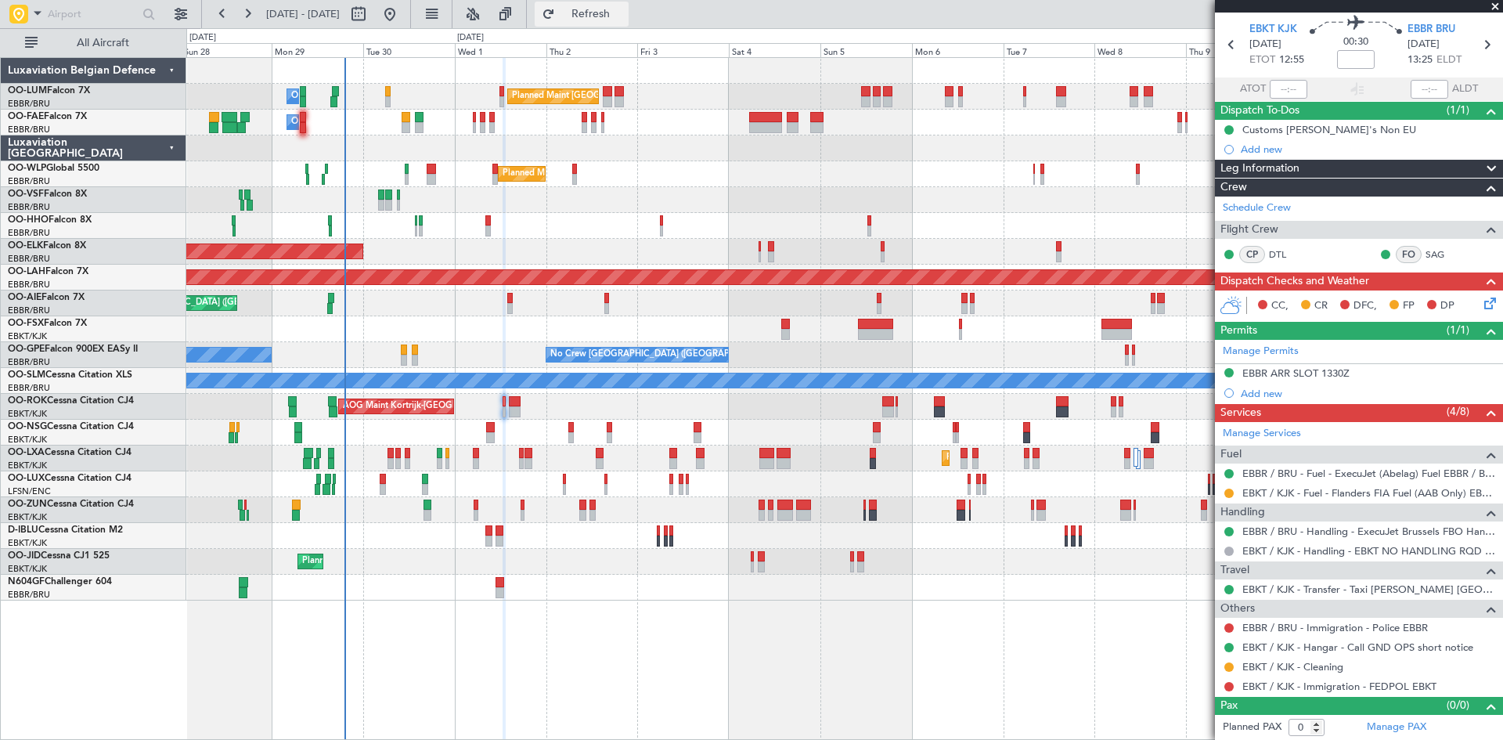
click at [624, 11] on span "Refresh" at bounding box center [591, 14] width 66 height 11
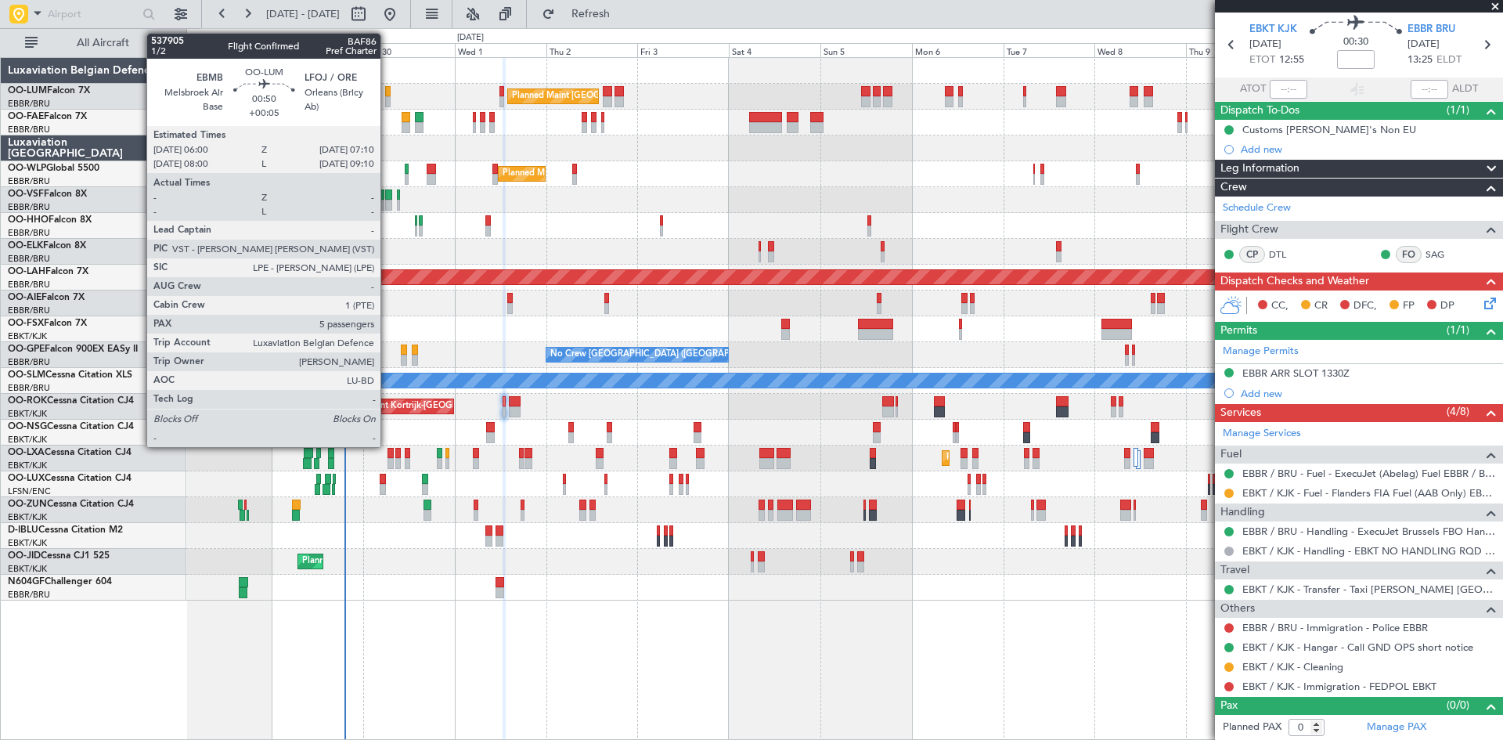
click at [387, 95] on div at bounding box center [387, 91] width 5 height 11
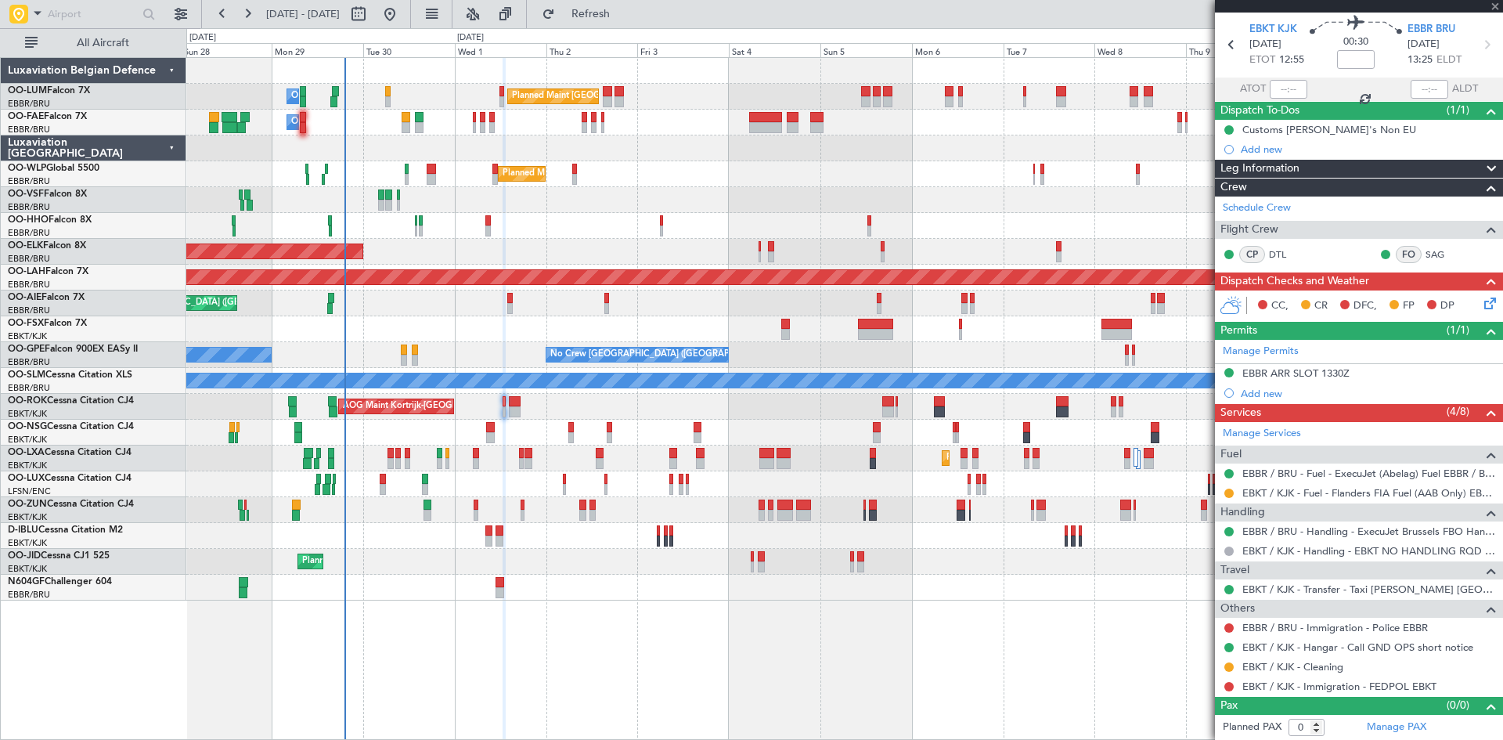
type input "+00:05"
type input "5"
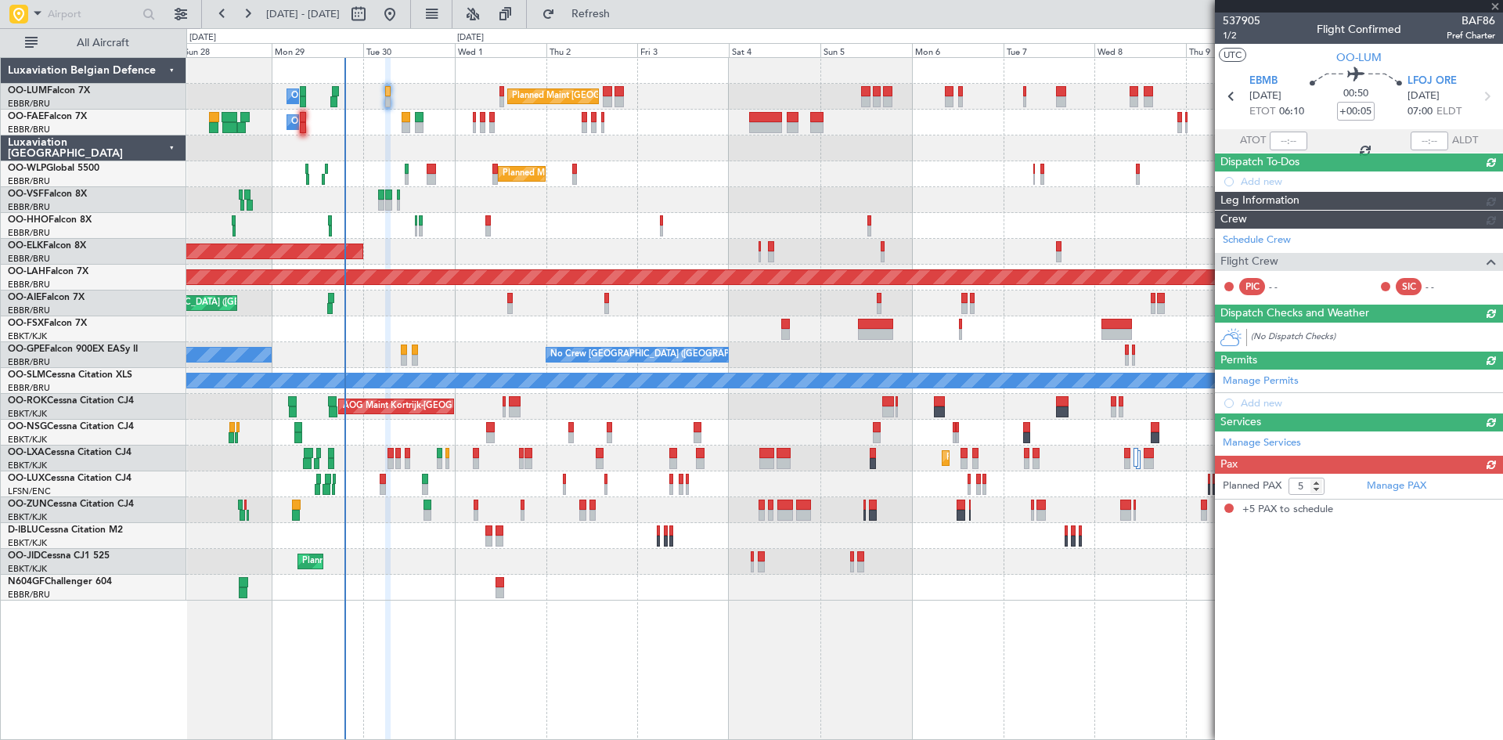
scroll to position [0, 0]
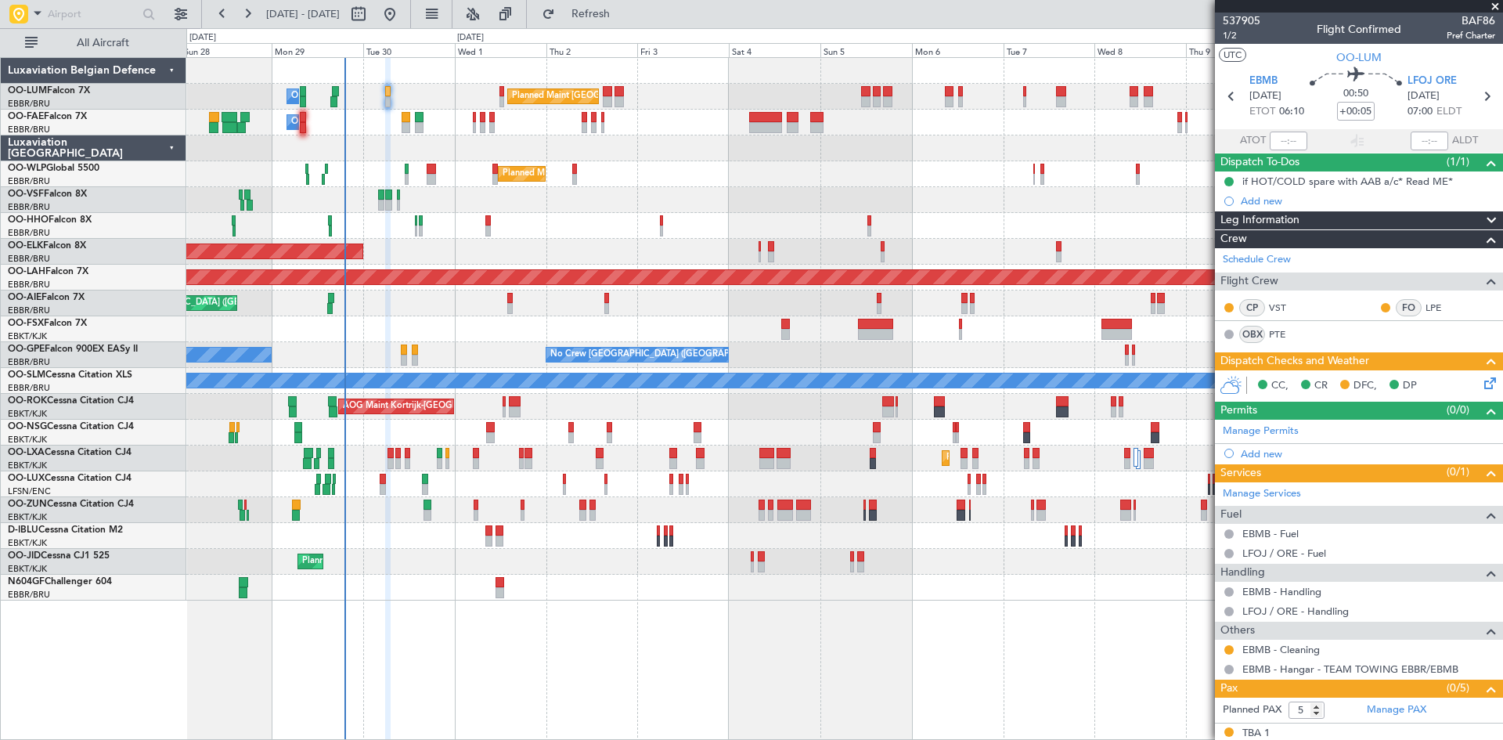
click at [1228, 35] on mat-tooltip-component "Trip Number" at bounding box center [1240, 49] width 77 height 41
click at [1233, 37] on span "1/2" at bounding box center [1242, 35] width 38 height 13
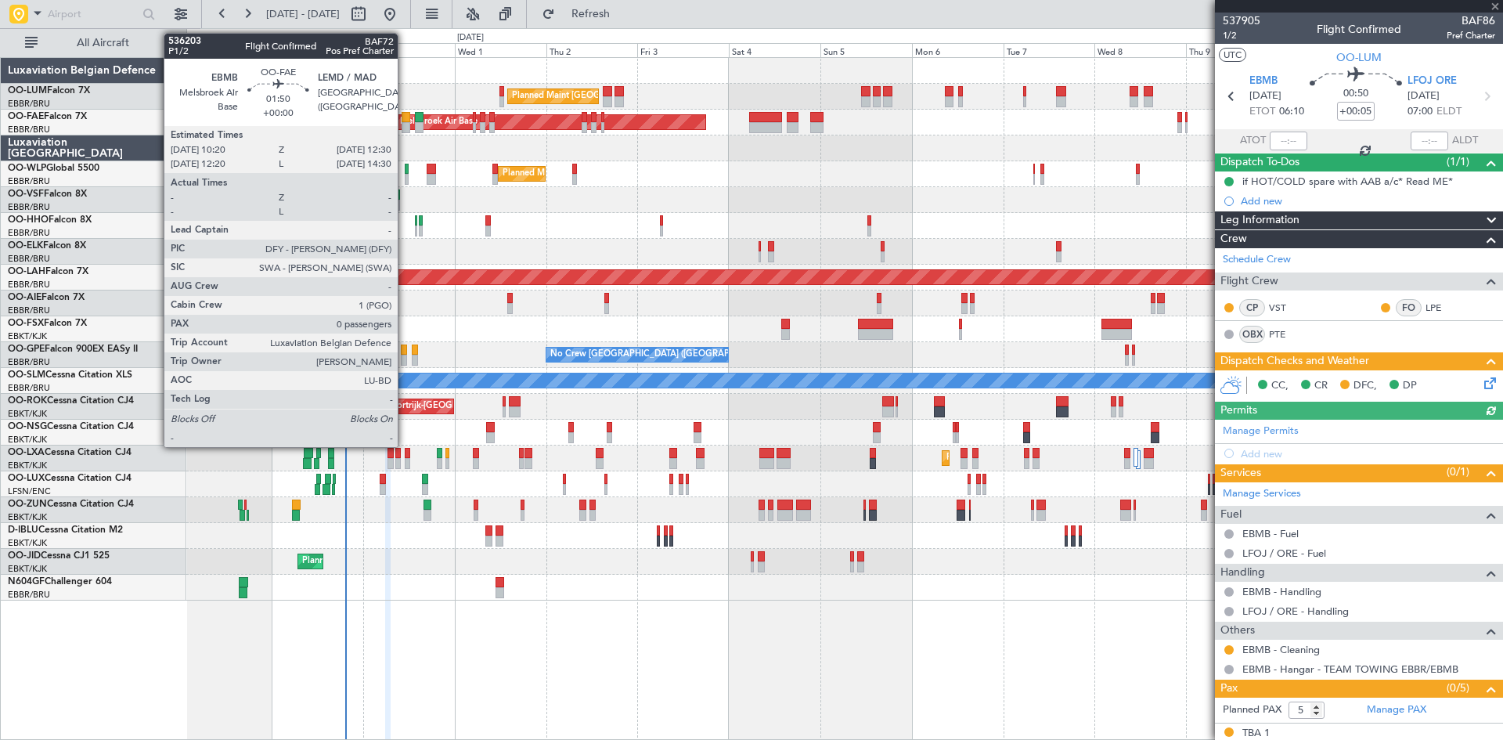
click at [405, 119] on div at bounding box center [406, 117] width 9 height 11
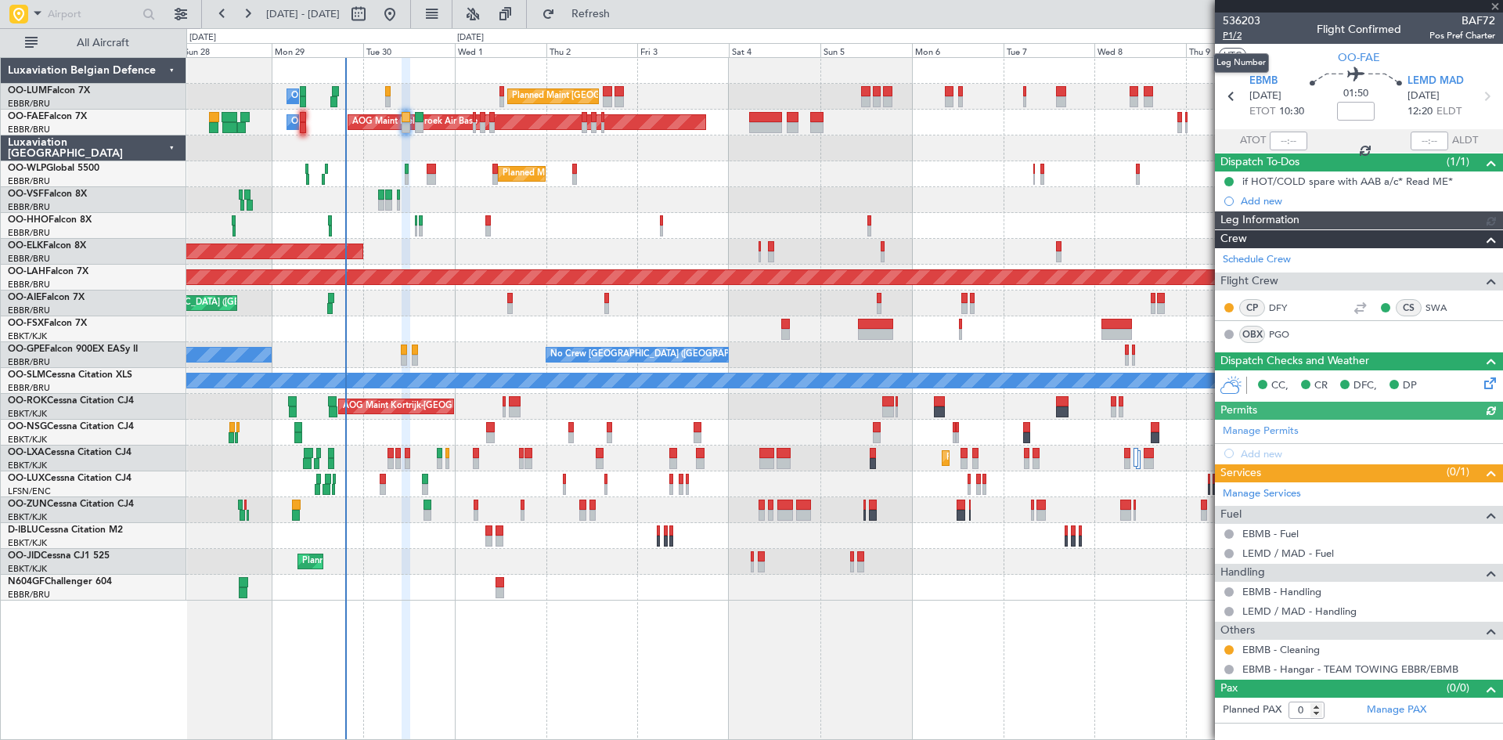
click at [1230, 35] on span "P1/2" at bounding box center [1242, 35] width 38 height 13
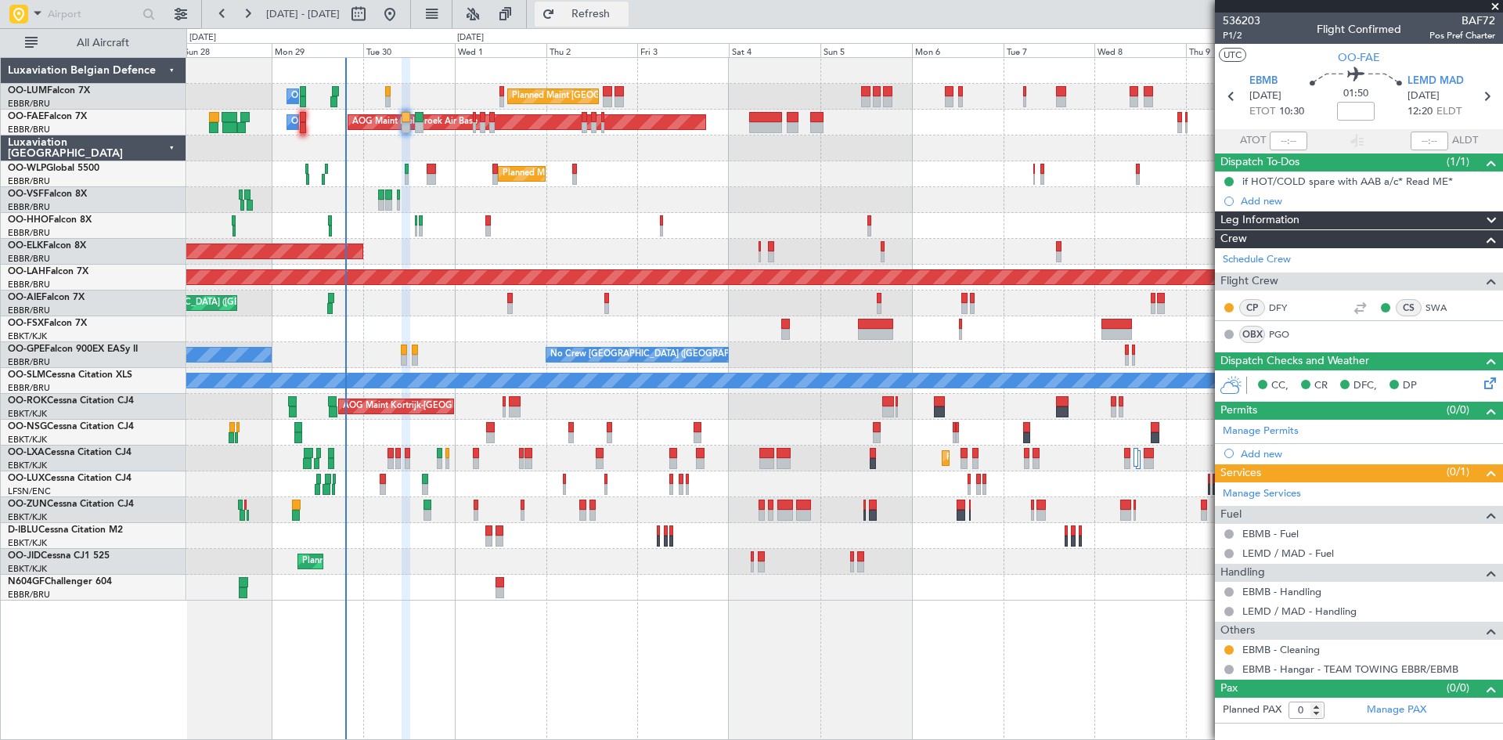
click at [619, 6] on button "Refresh" at bounding box center [582, 14] width 94 height 25
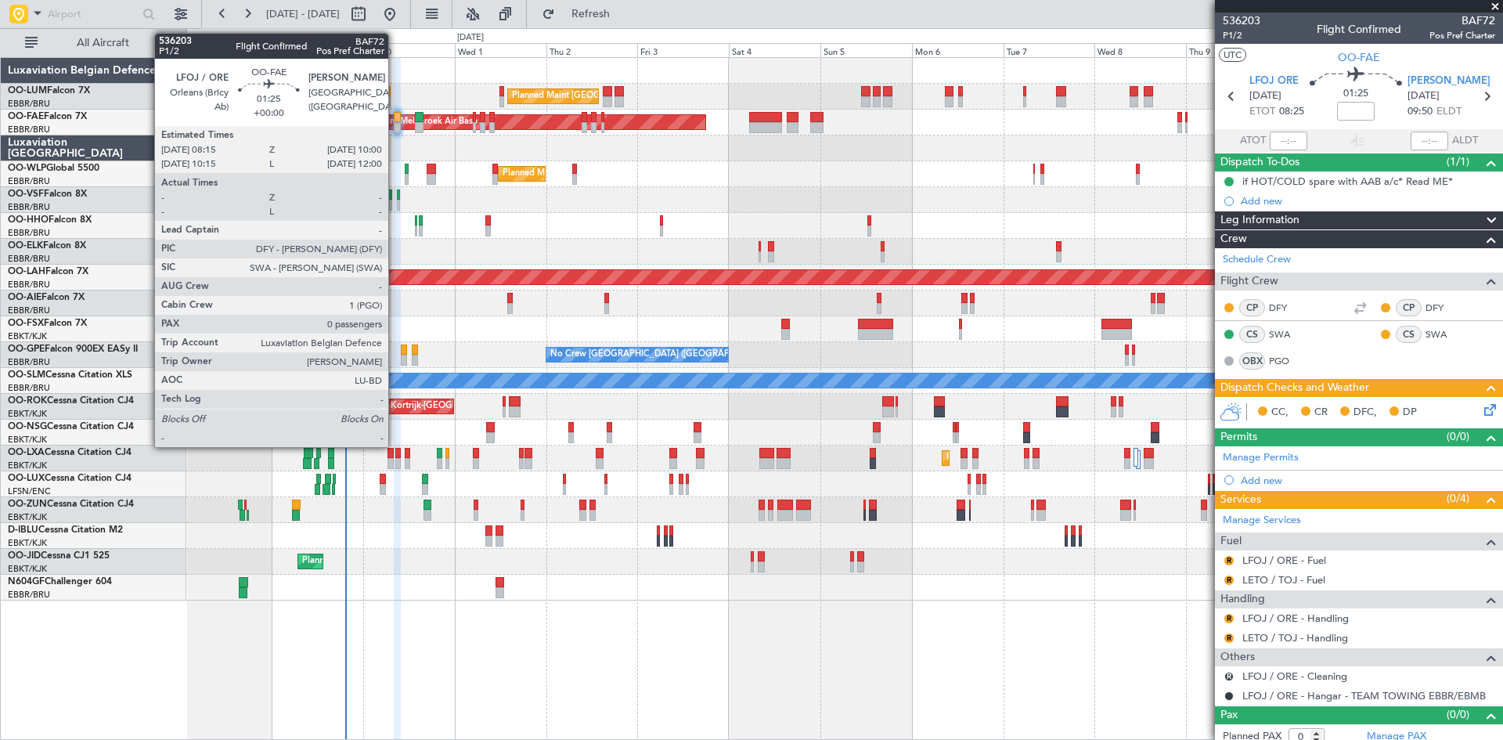
click at [395, 125] on div at bounding box center [397, 127] width 7 height 11
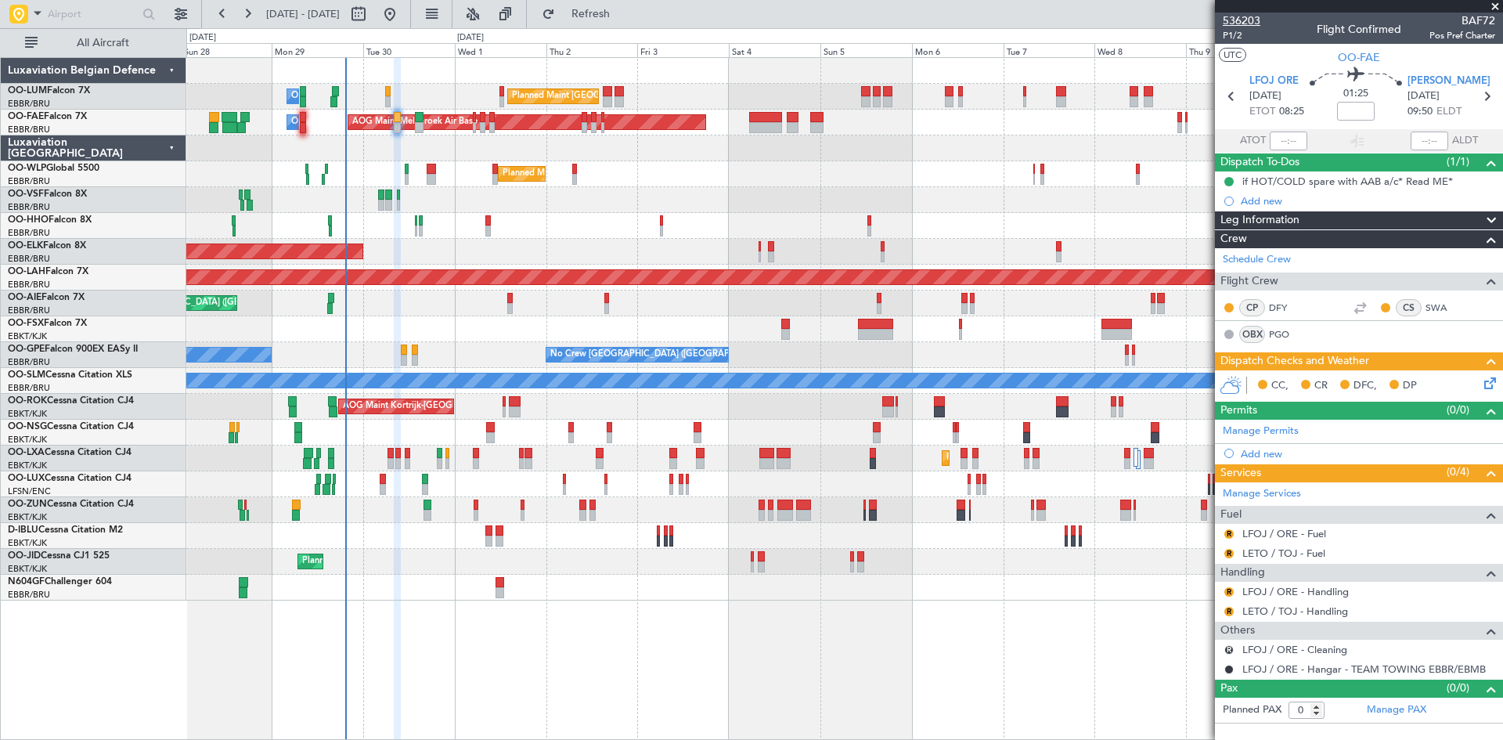
click at [1250, 20] on span "536203" at bounding box center [1242, 21] width 38 height 16
click at [624, 14] on span "Refresh" at bounding box center [591, 14] width 66 height 11
click at [1277, 260] on link "Schedule Crew" at bounding box center [1257, 260] width 68 height 16
click at [614, 21] on button "Refresh" at bounding box center [582, 14] width 94 height 25
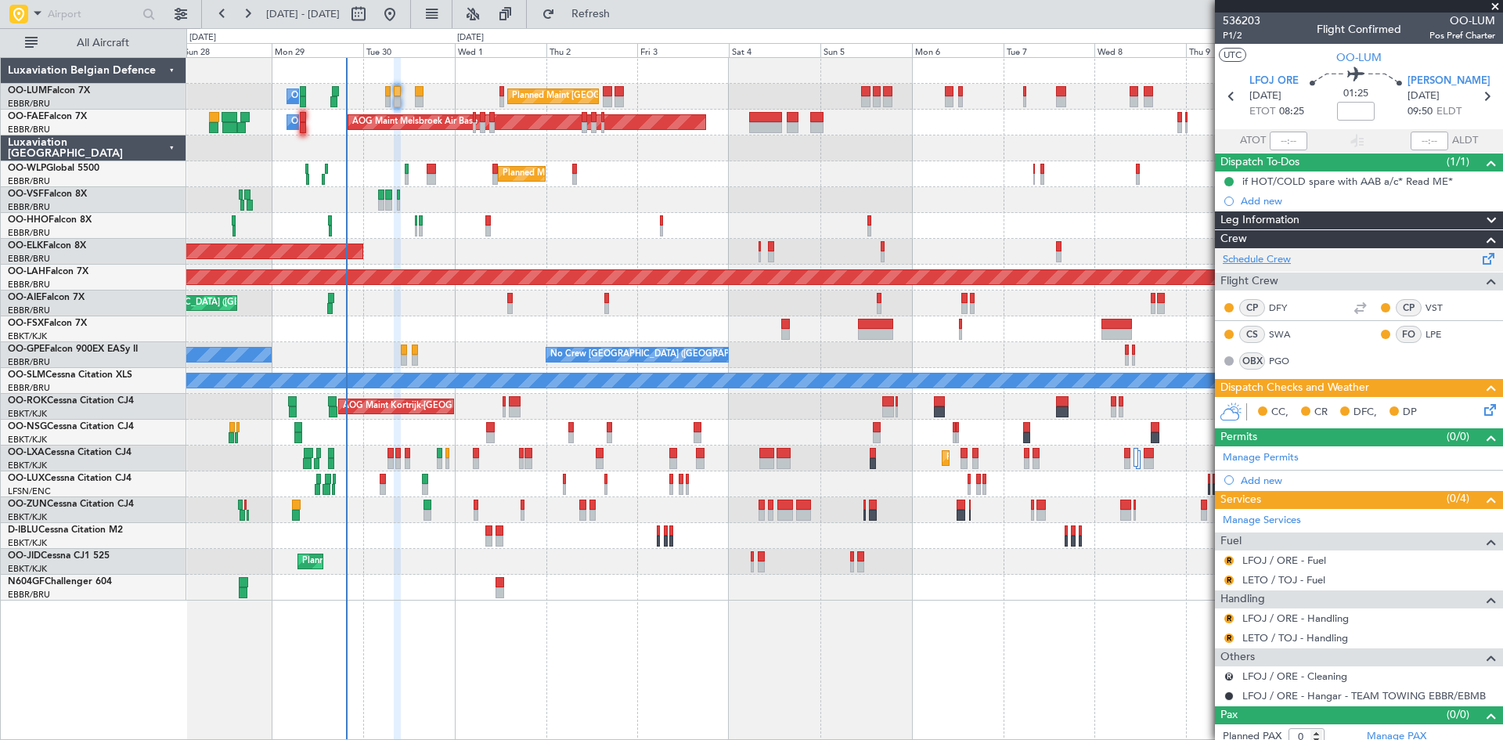
click at [1272, 258] on link "Schedule Crew" at bounding box center [1257, 260] width 68 height 16
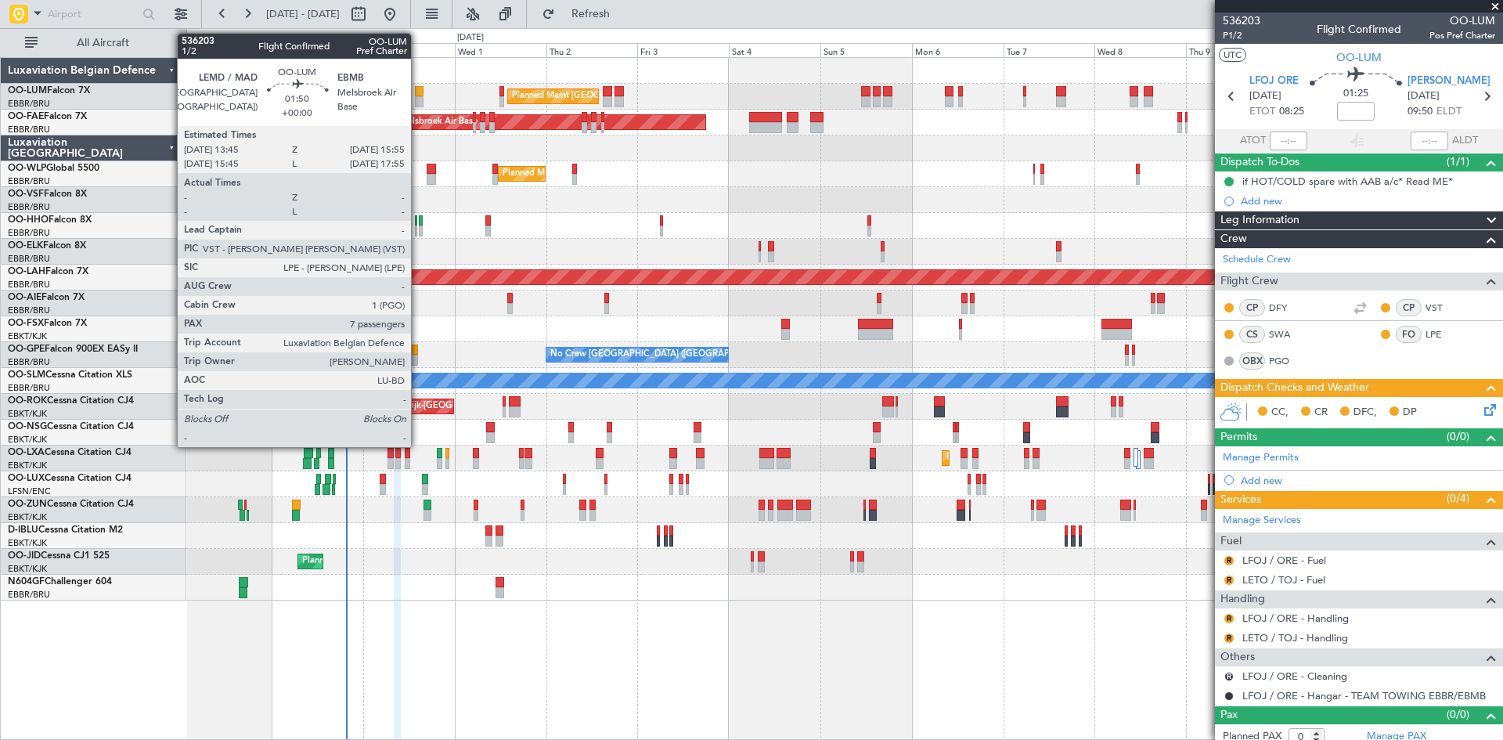
click at [418, 86] on div at bounding box center [419, 91] width 9 height 11
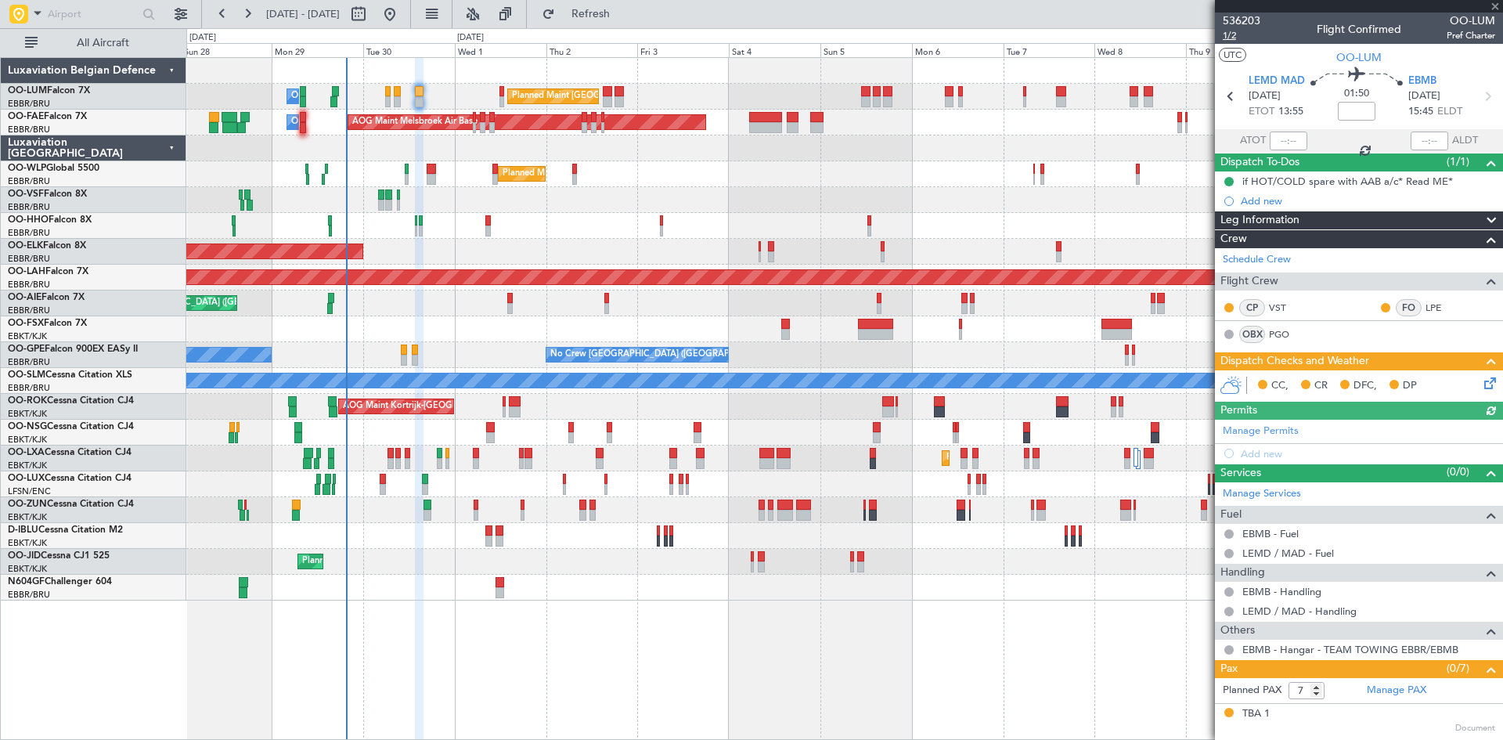
click at [1233, 35] on span "1/2" at bounding box center [1242, 35] width 38 height 13
click at [624, 18] on span "Refresh" at bounding box center [591, 14] width 66 height 11
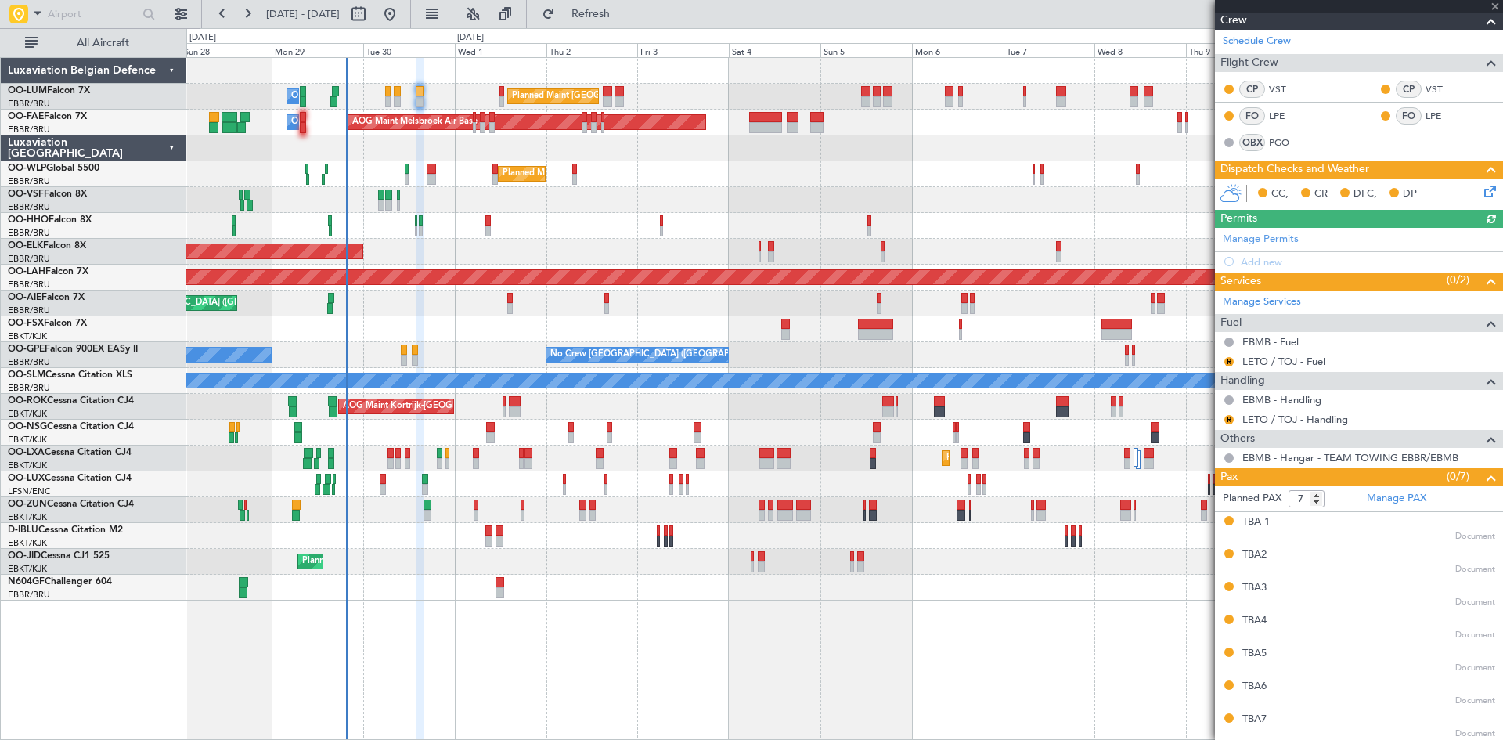
scroll to position [220, 0]
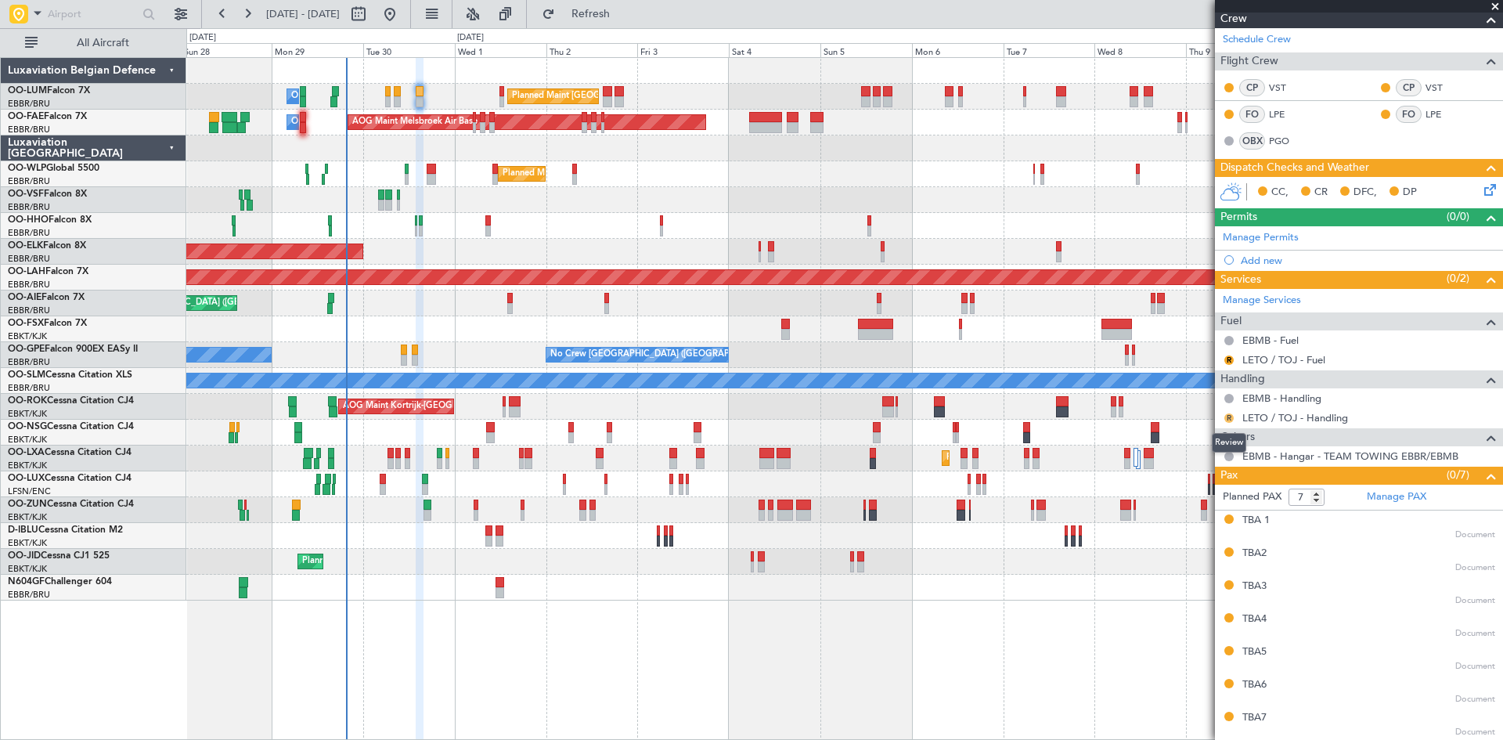
click at [1227, 418] on button "R" at bounding box center [1228, 417] width 9 height 9
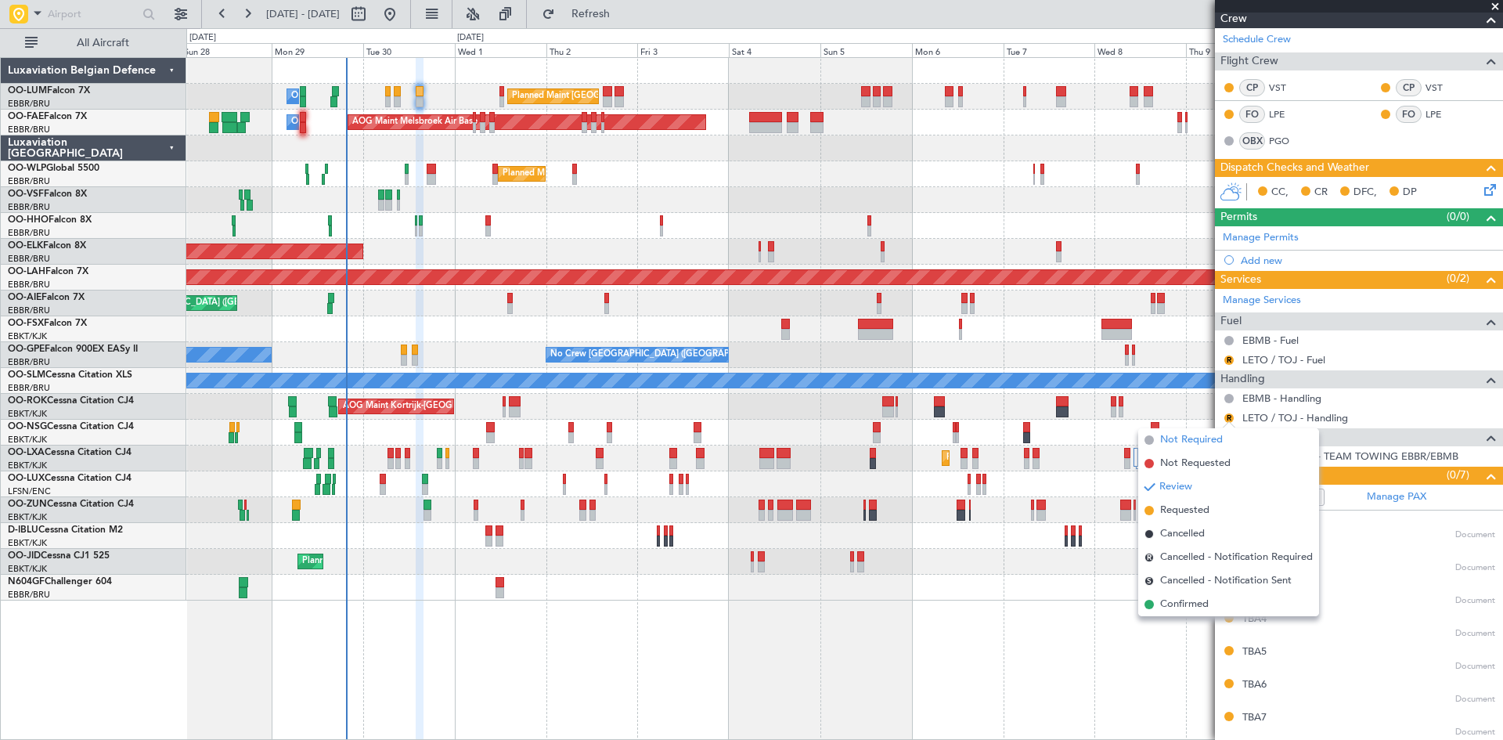
click at [1210, 435] on span "Not Required" at bounding box center [1191, 440] width 63 height 16
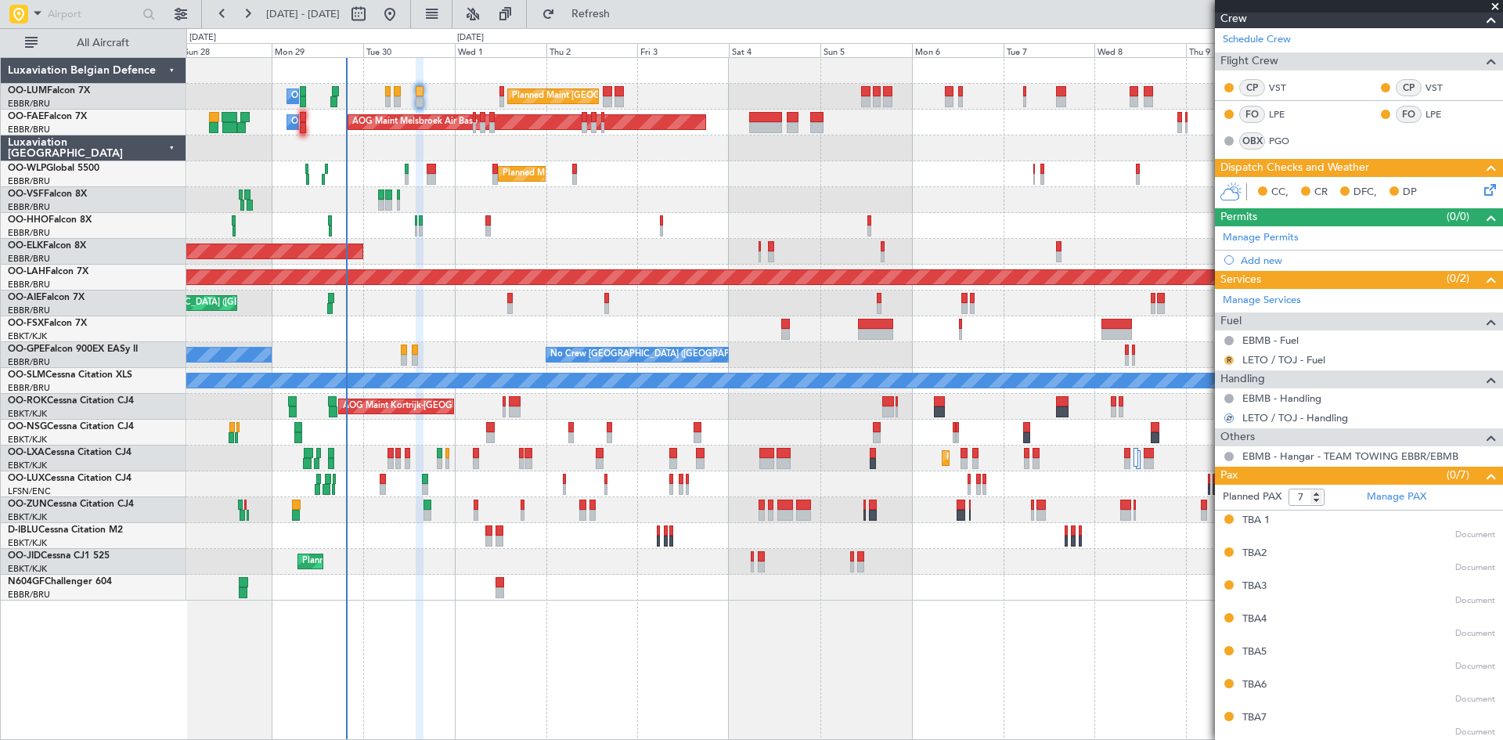
click at [1230, 358] on button "R" at bounding box center [1228, 359] width 9 height 9
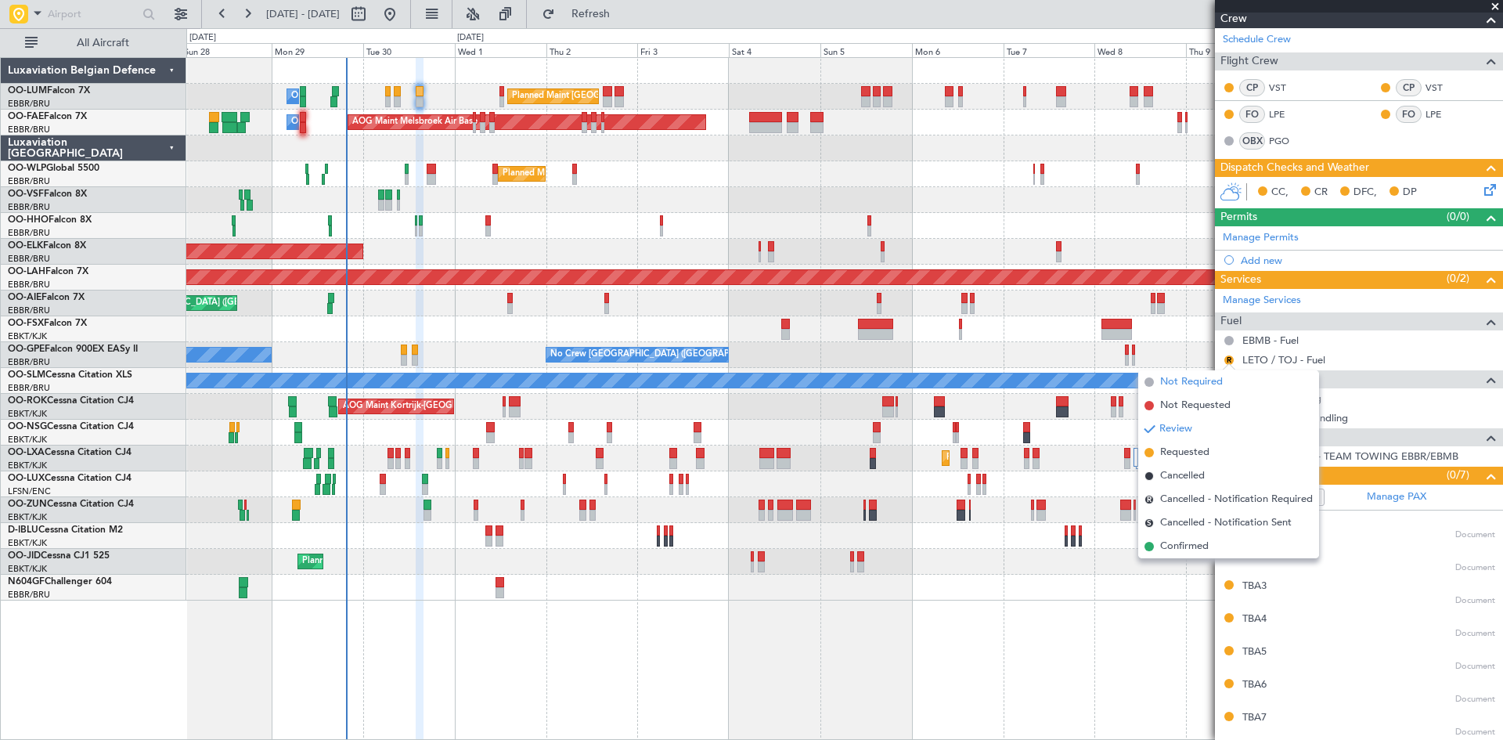
click at [1190, 381] on span "Not Required" at bounding box center [1191, 382] width 63 height 16
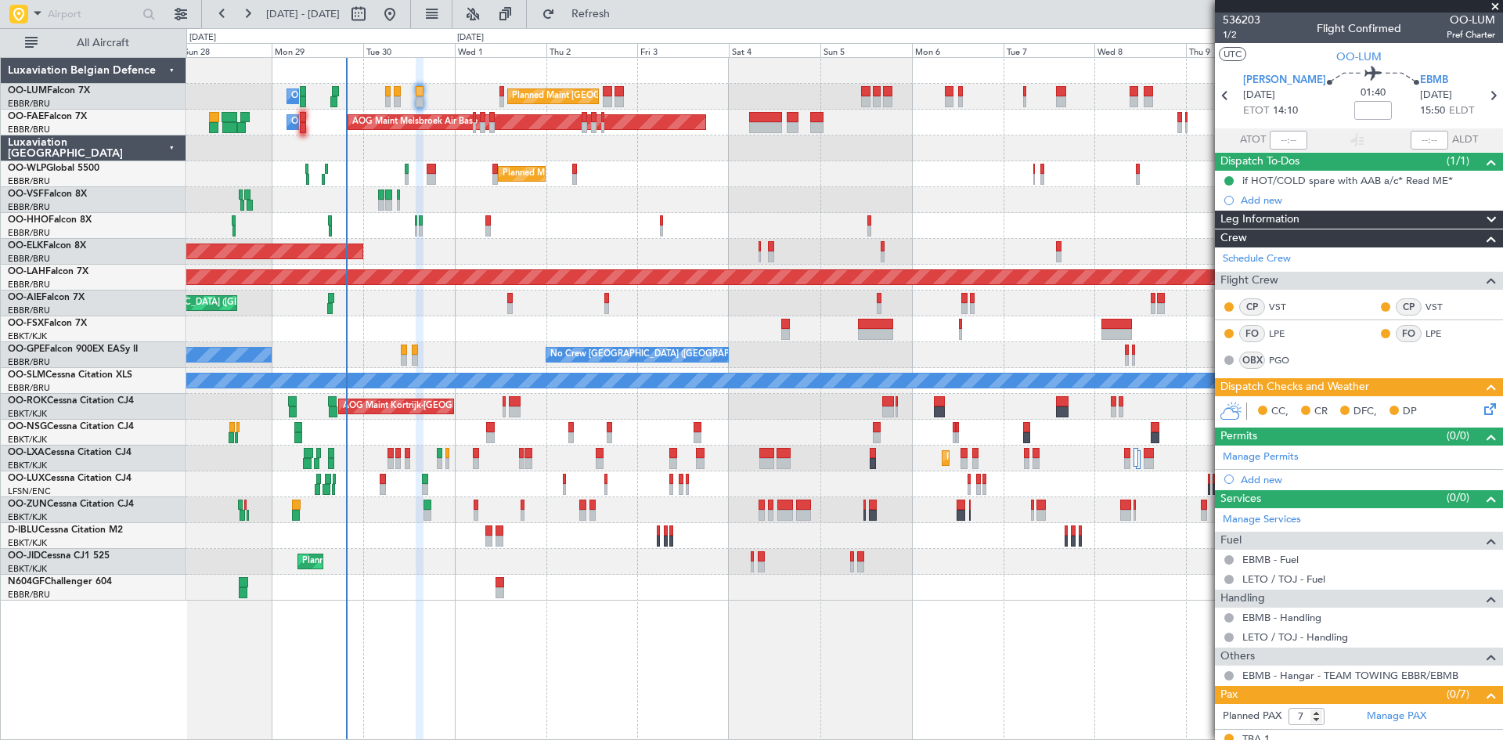
scroll to position [0, 0]
click at [1481, 405] on icon at bounding box center [1487, 407] width 13 height 13
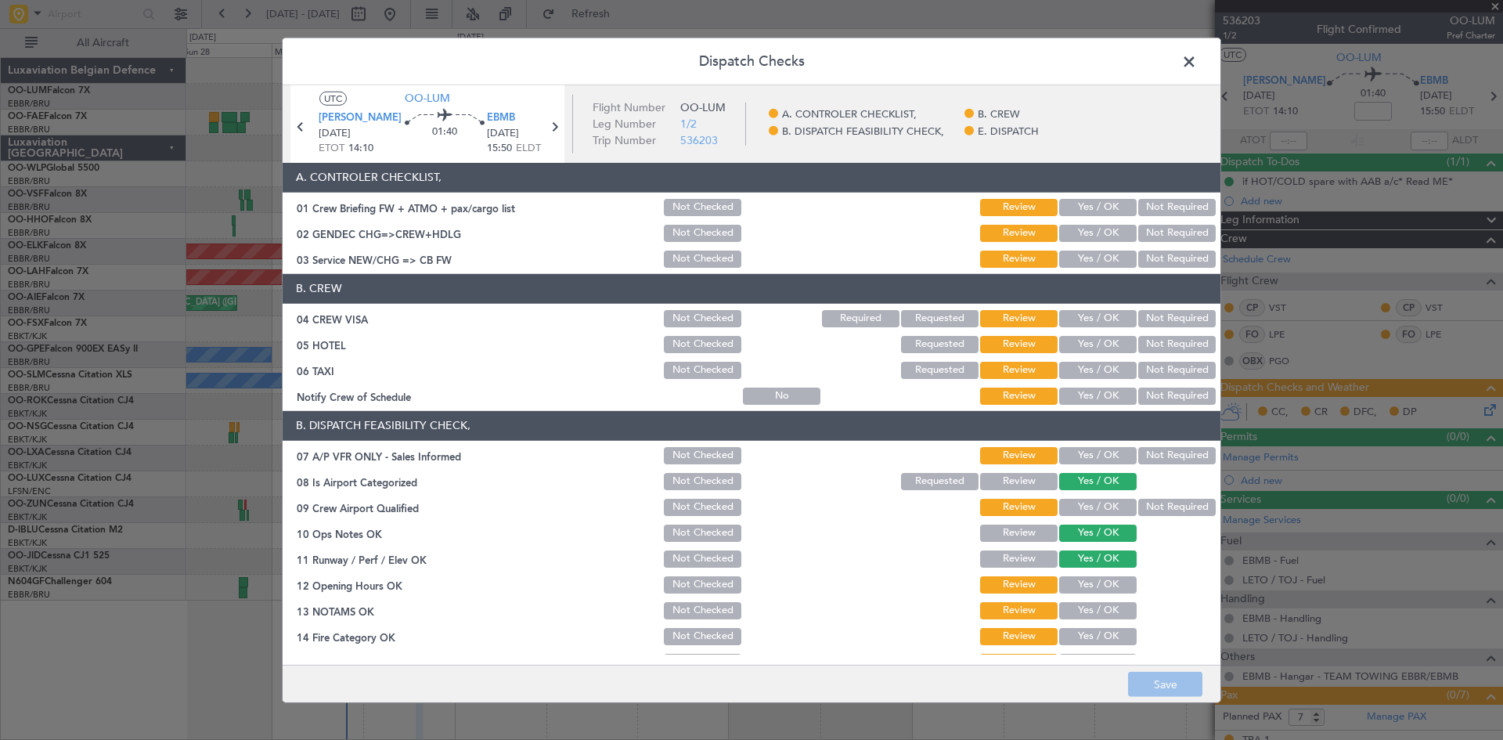
click at [1143, 312] on button "Not Required" at bounding box center [1176, 318] width 77 height 17
drag, startPoint x: 1151, startPoint y: 340, endPoint x: 1157, endPoint y: 362, distance: 22.8
click at [1151, 342] on button "Not Required" at bounding box center [1176, 344] width 77 height 17
click at [1158, 364] on button "Not Required" at bounding box center [1176, 370] width 77 height 17
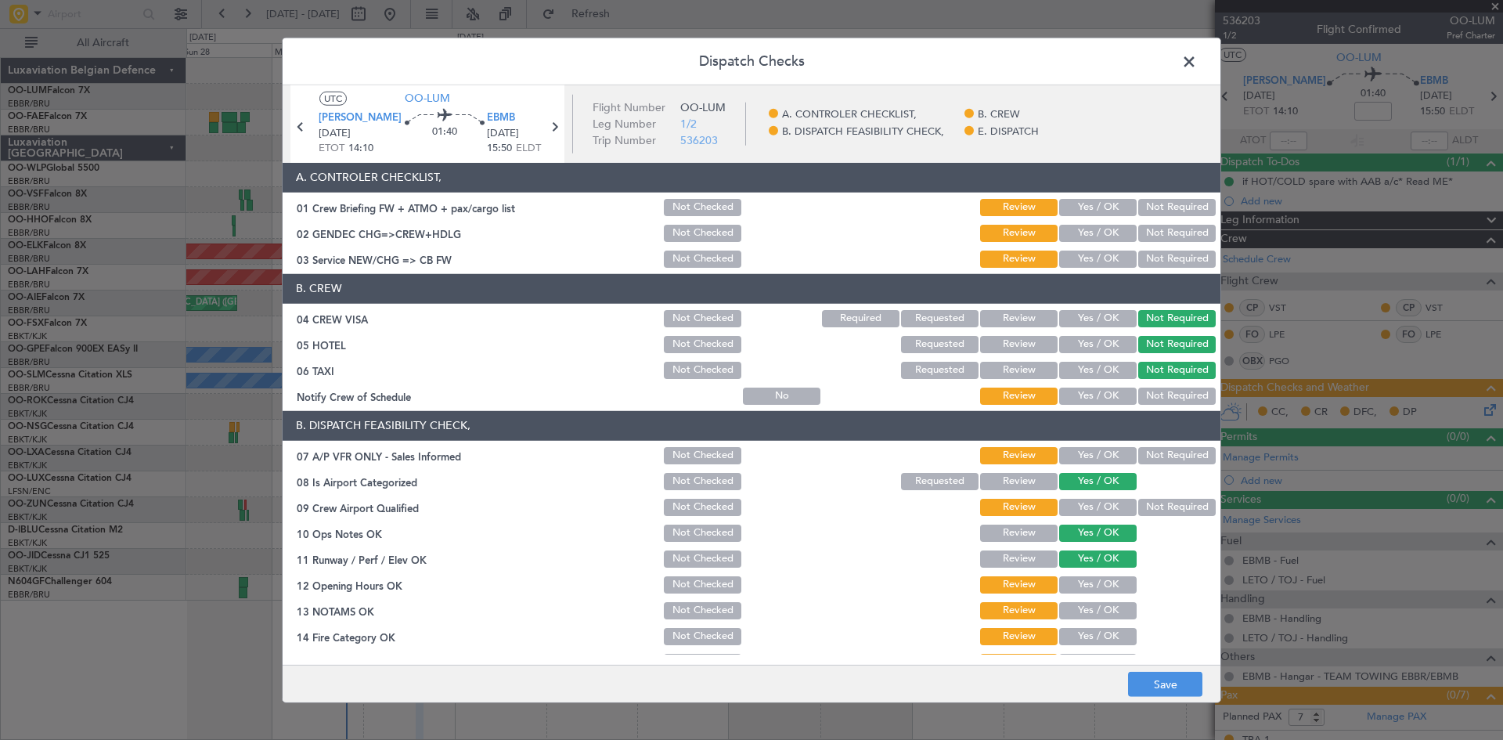
click at [1160, 404] on button "Not Required" at bounding box center [1176, 395] width 77 height 17
click at [1167, 456] on button "Not Required" at bounding box center [1176, 455] width 77 height 17
click at [1097, 506] on button "Yes / OK" at bounding box center [1097, 507] width 77 height 17
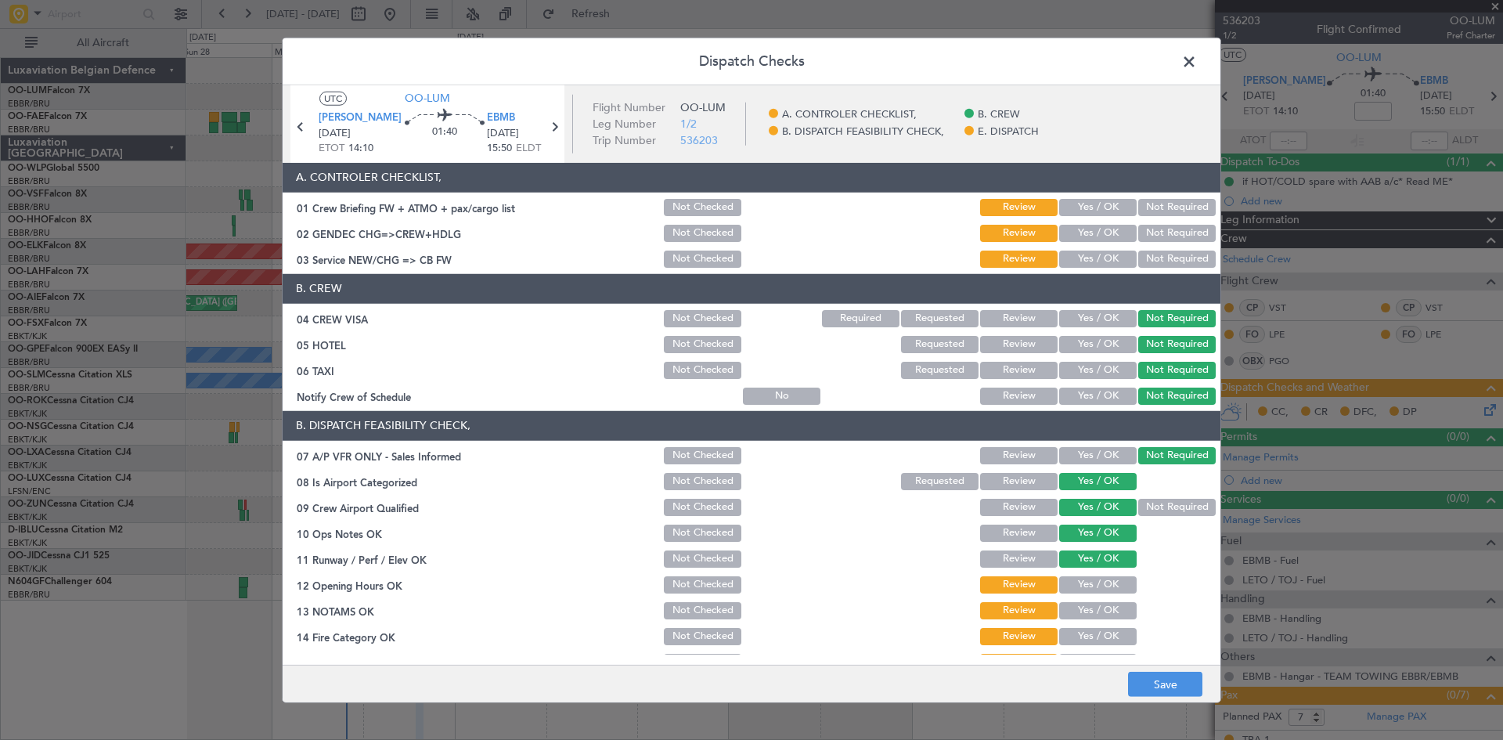
click at [1102, 584] on button "Yes / OK" at bounding box center [1097, 584] width 77 height 17
click at [332, 121] on span "[PERSON_NAME]" at bounding box center [360, 118] width 83 height 16
click at [1097, 617] on button "Yes / OK" at bounding box center [1097, 610] width 77 height 17
click at [1097, 639] on button "Yes / OK" at bounding box center [1097, 636] width 77 height 17
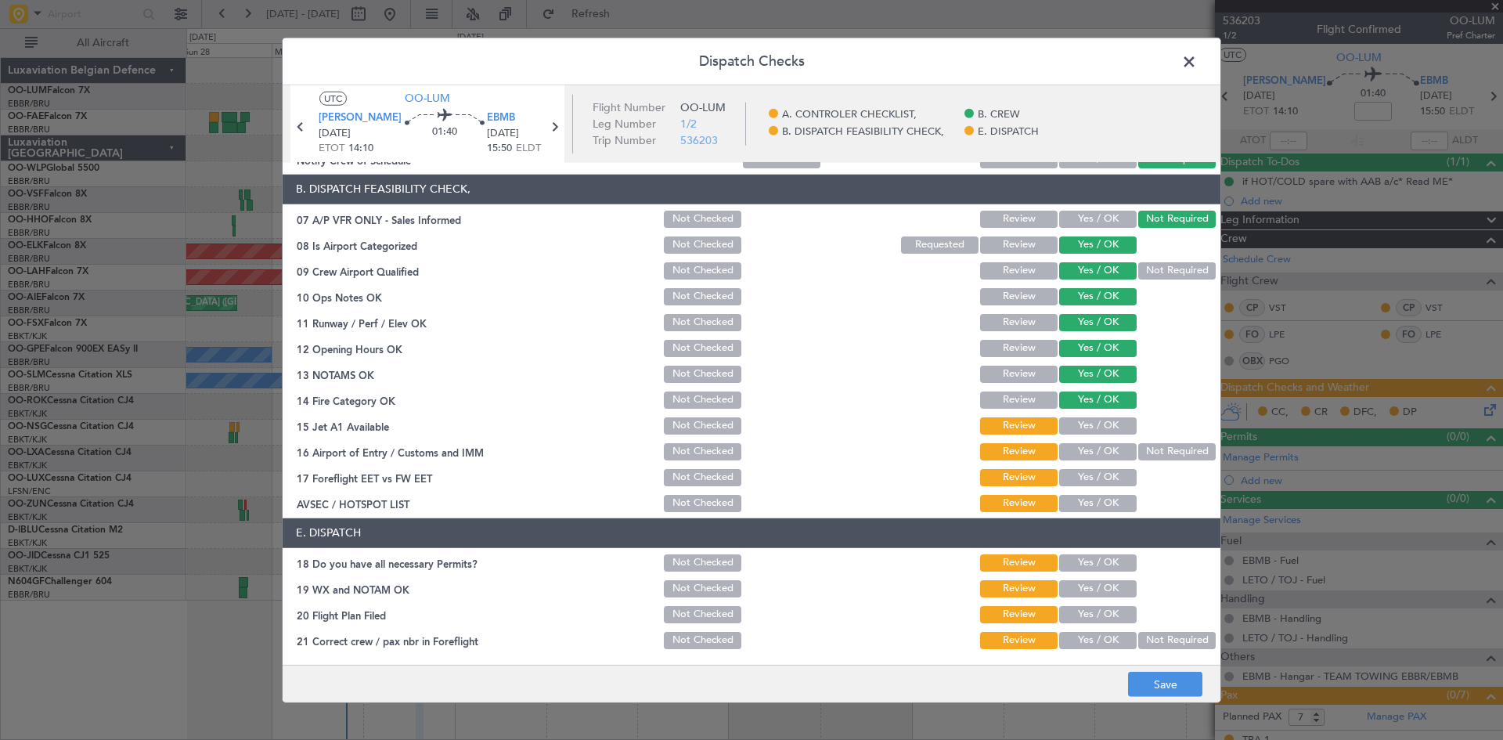
click at [1076, 423] on button "Yes / OK" at bounding box center [1097, 425] width 77 height 17
click at [1089, 452] on button "Yes / OK" at bounding box center [1097, 451] width 77 height 17
click at [1156, 454] on button "Not Required" at bounding box center [1176, 451] width 77 height 17
click at [1100, 477] on button "Yes / OK" at bounding box center [1097, 477] width 77 height 17
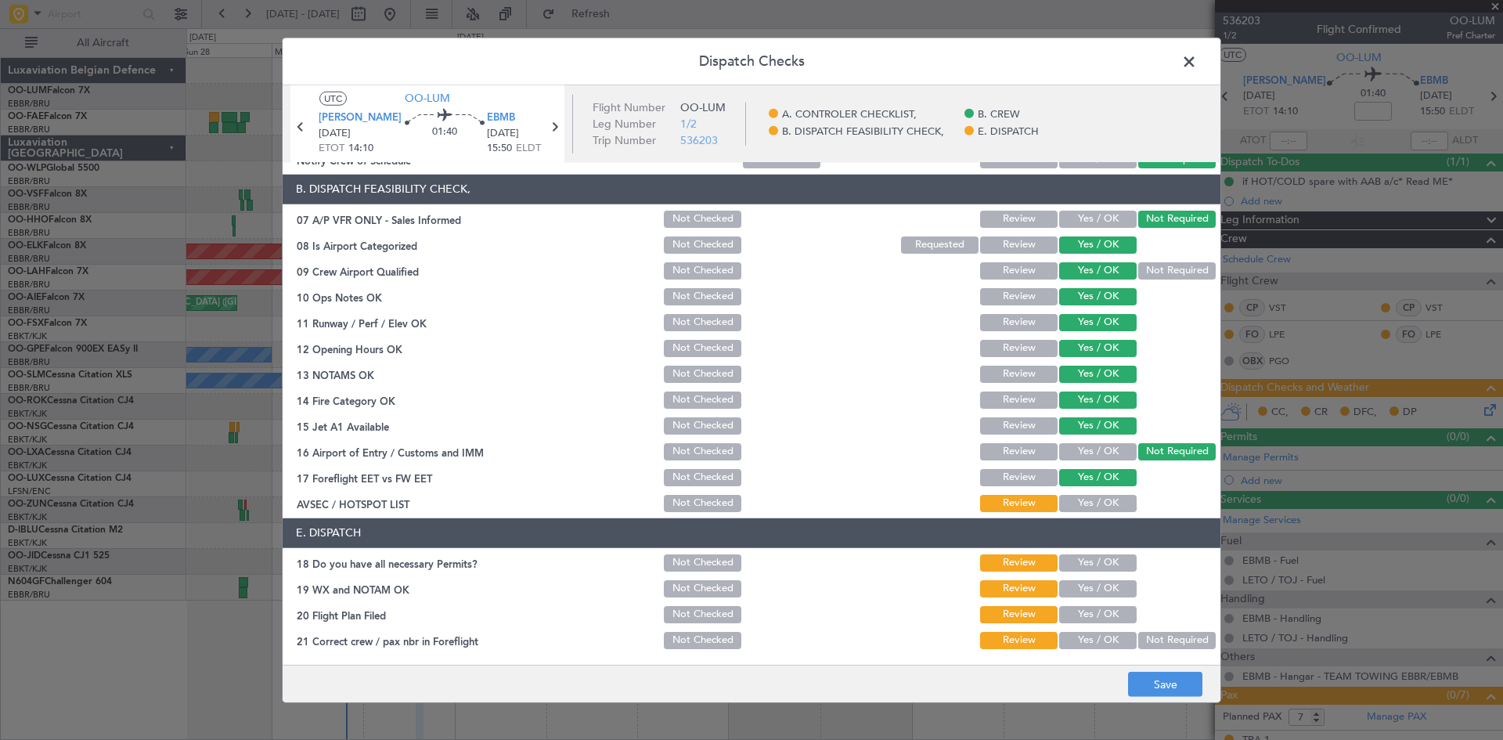
click at [1100, 505] on button "Yes / OK" at bounding box center [1097, 503] width 77 height 17
click at [1098, 557] on button "Yes / OK" at bounding box center [1097, 562] width 77 height 17
click at [1104, 586] on button "Yes / OK" at bounding box center [1097, 588] width 77 height 17
click at [1102, 638] on button "Yes / OK" at bounding box center [1097, 640] width 77 height 17
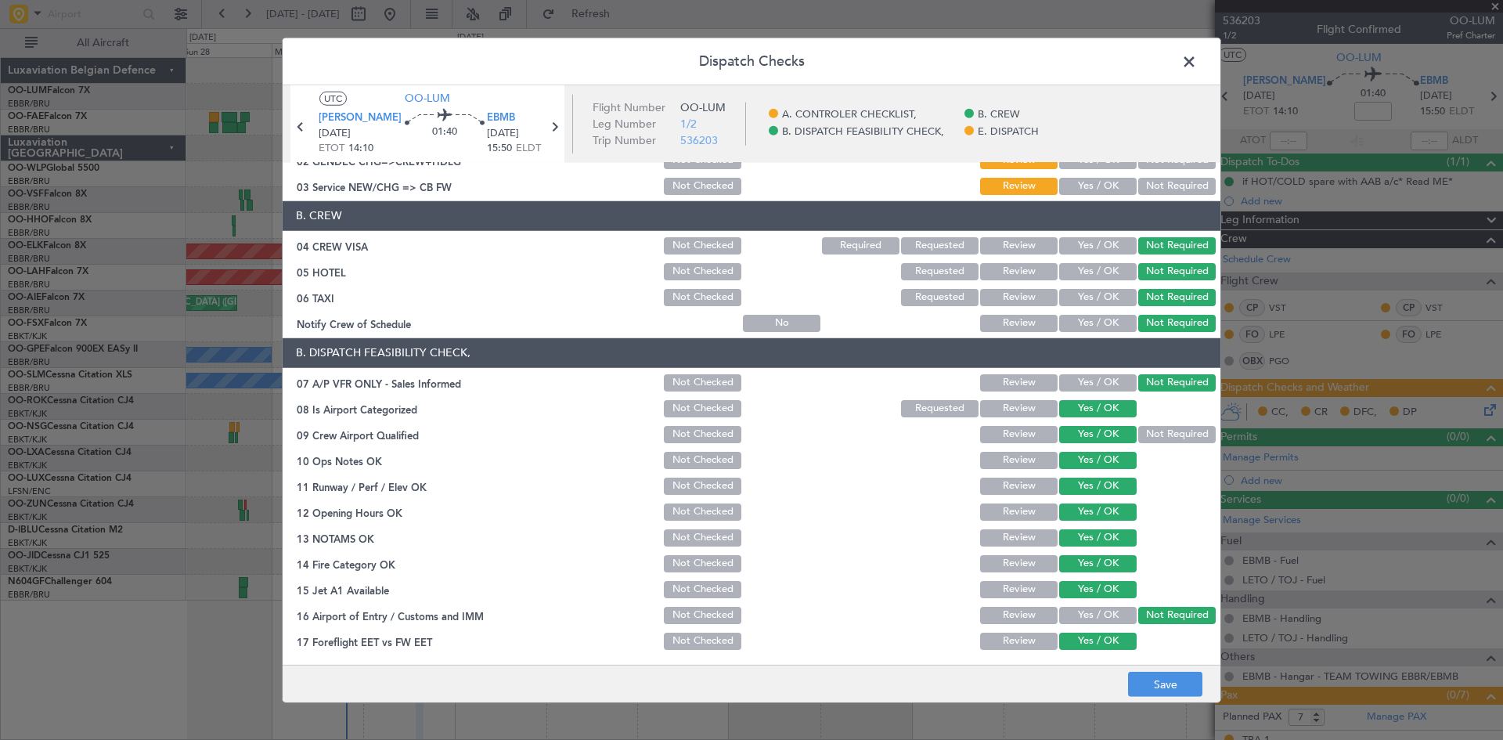
scroll to position [0, 0]
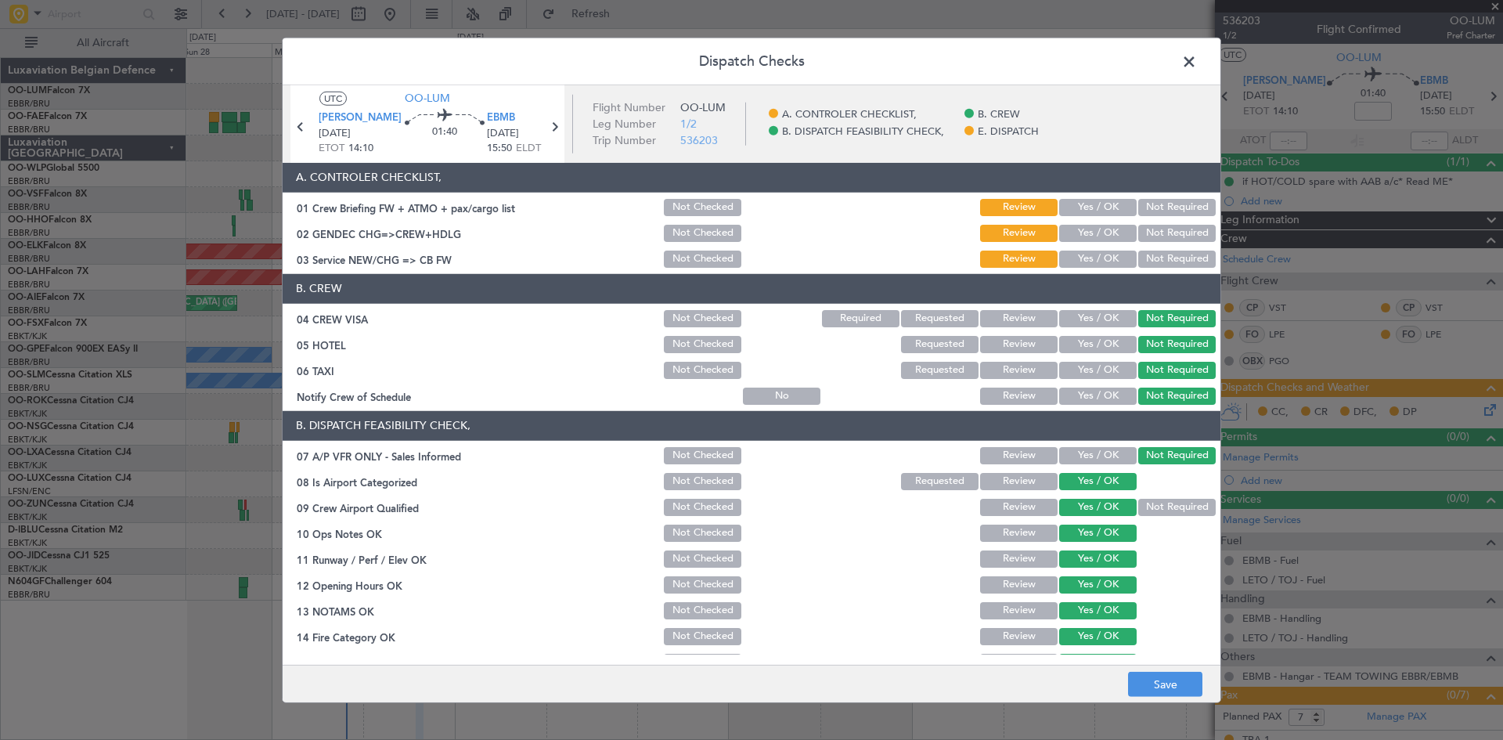
click at [1168, 229] on button "Not Required" at bounding box center [1176, 233] width 77 height 17
click at [1172, 247] on section "A. CONTROLER CHECKLIST, 01 Crew Briefing FW + ATMO + pax/cargo list Not Checked…" at bounding box center [752, 216] width 938 height 107
drag, startPoint x: 1172, startPoint y: 253, endPoint x: 1179, endPoint y: 300, distance: 47.6
click at [1172, 254] on button "Not Required" at bounding box center [1176, 258] width 77 height 17
click at [1165, 682] on button "Save" at bounding box center [1165, 684] width 74 height 25
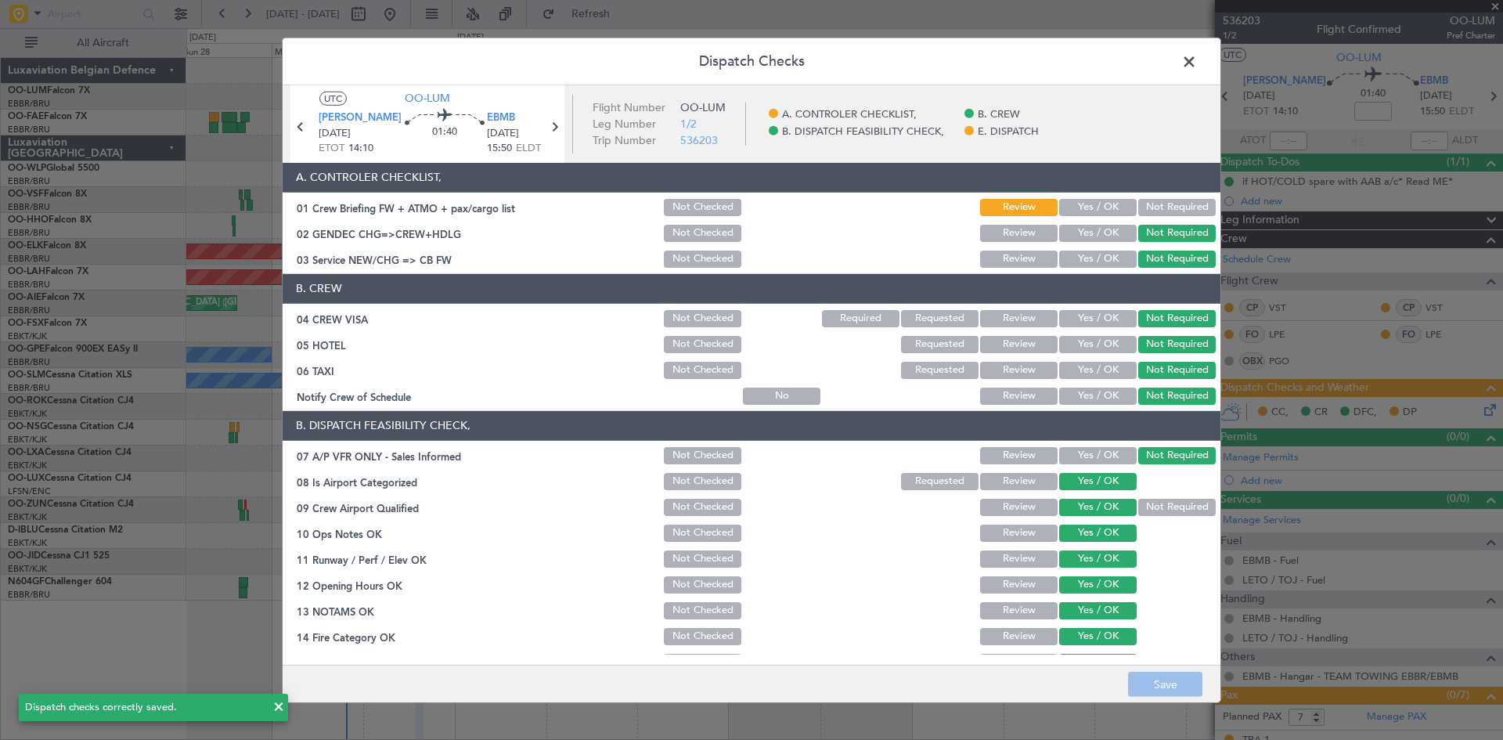
click at [1197, 62] on span at bounding box center [1197, 64] width 0 height 31
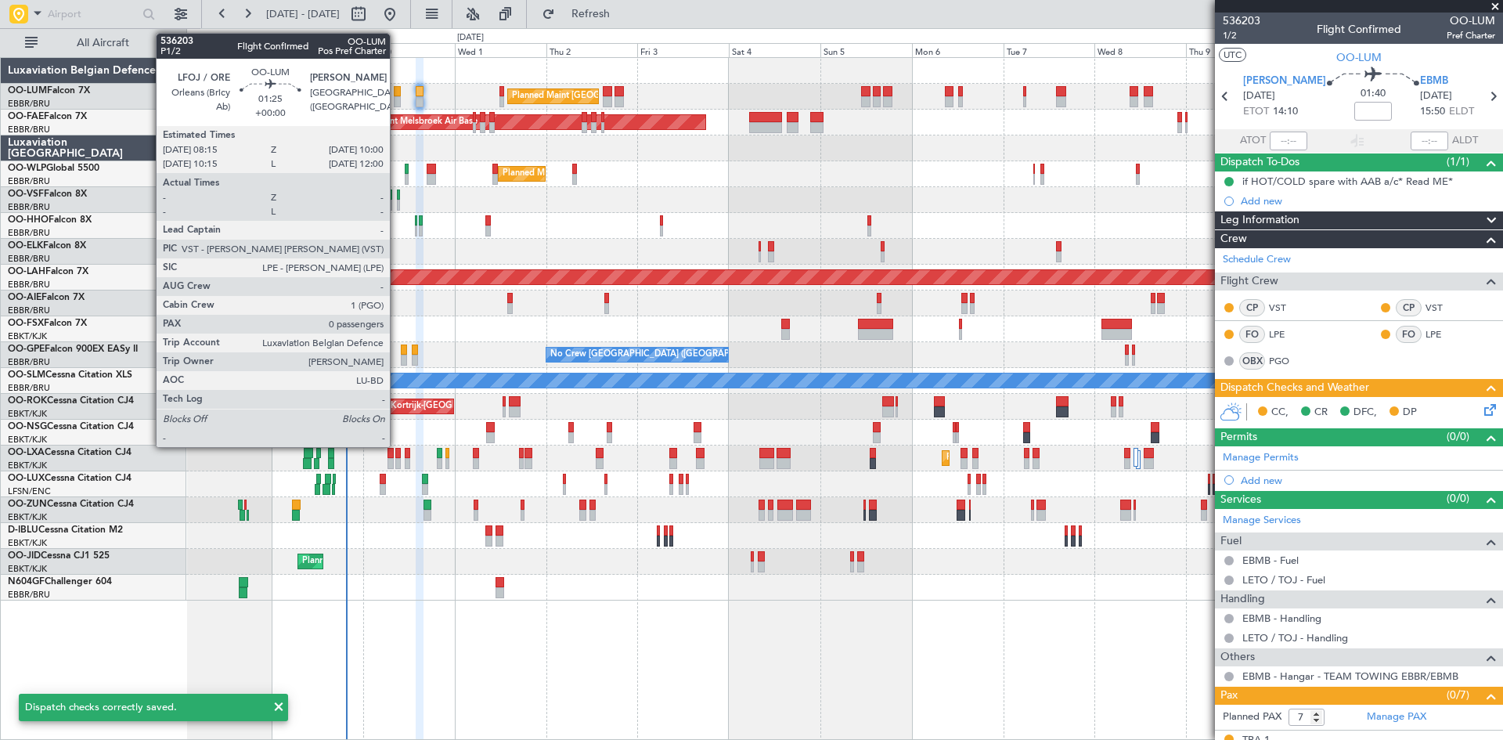
click at [397, 91] on div at bounding box center [397, 91] width 7 height 11
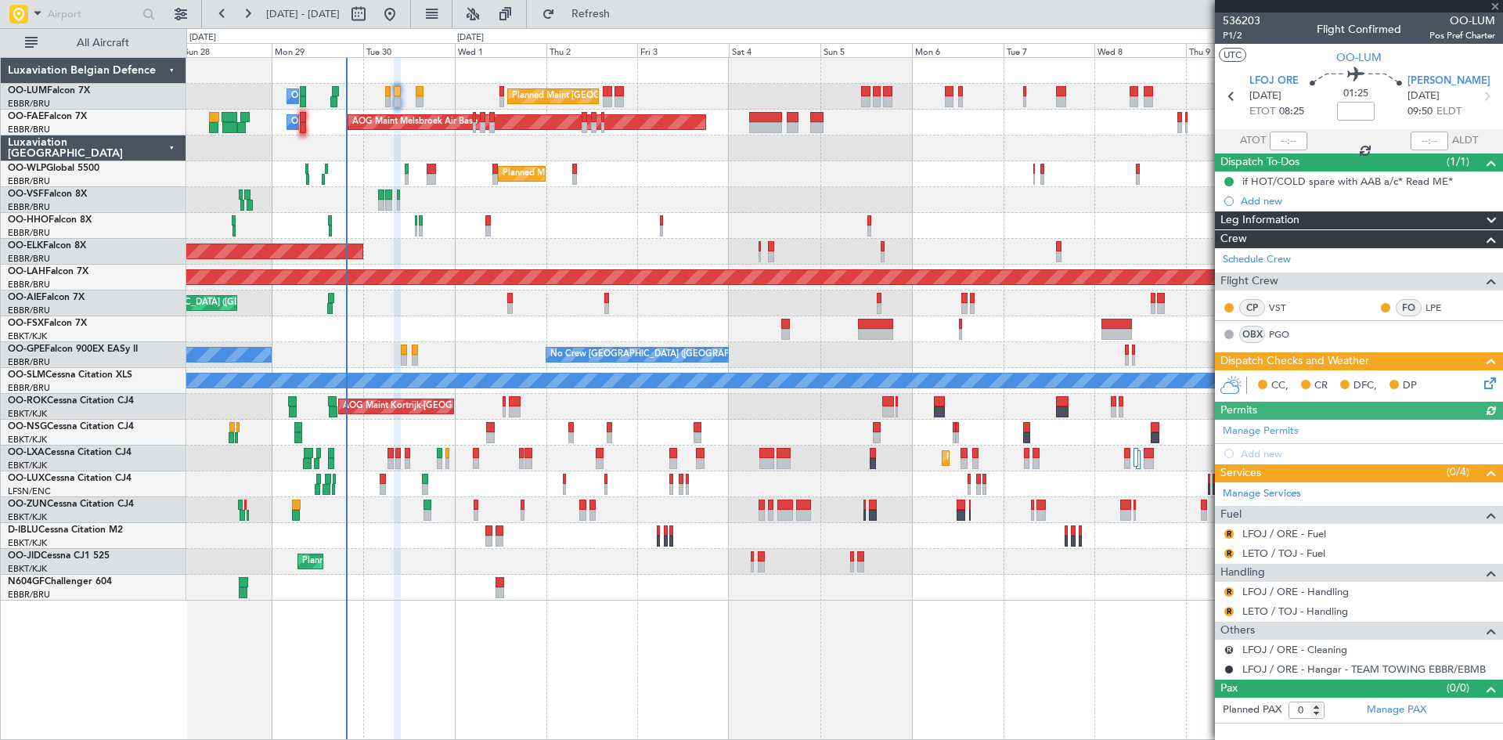
click at [1493, 378] on icon at bounding box center [1487, 380] width 13 height 13
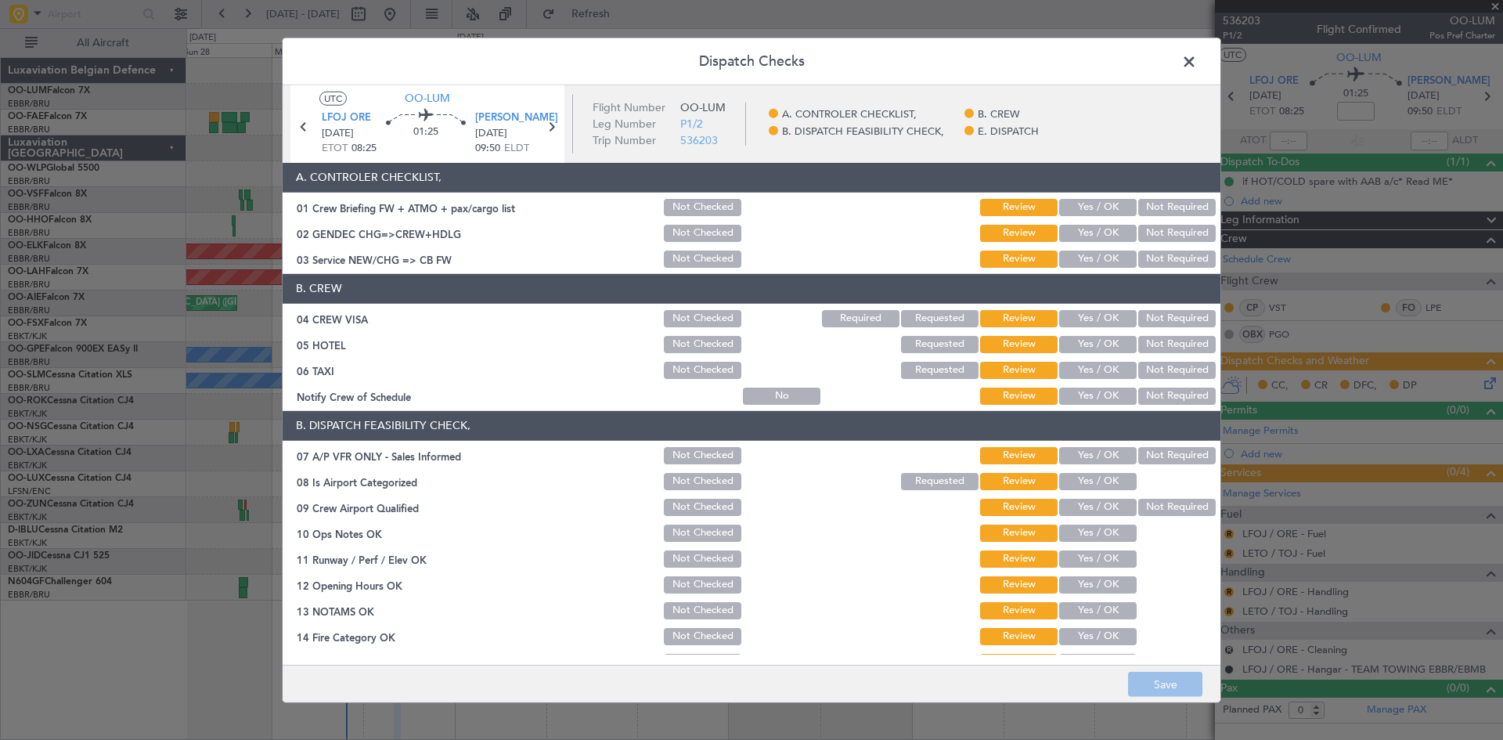
click at [1197, 64] on span at bounding box center [1197, 64] width 0 height 31
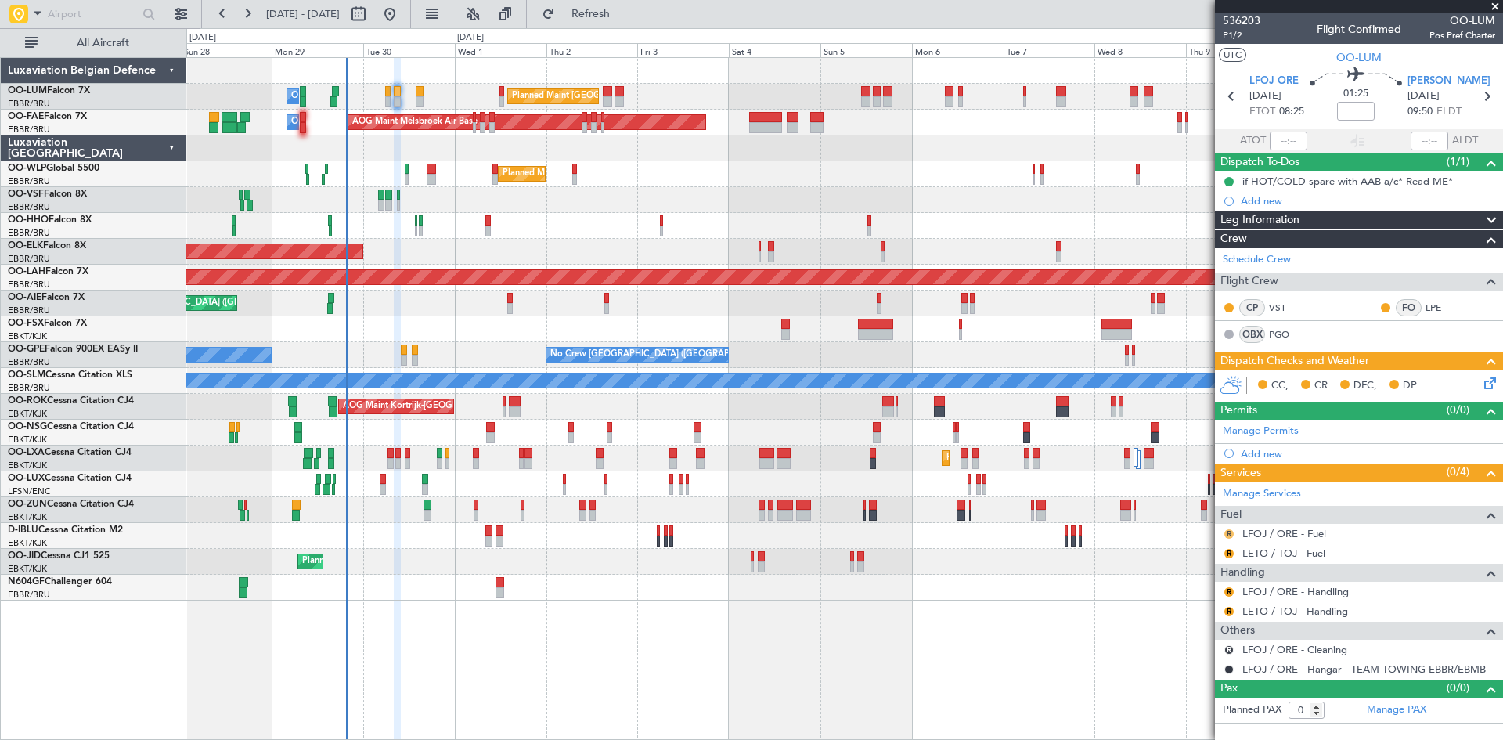
click at [1229, 530] on button "R" at bounding box center [1228, 533] width 9 height 9
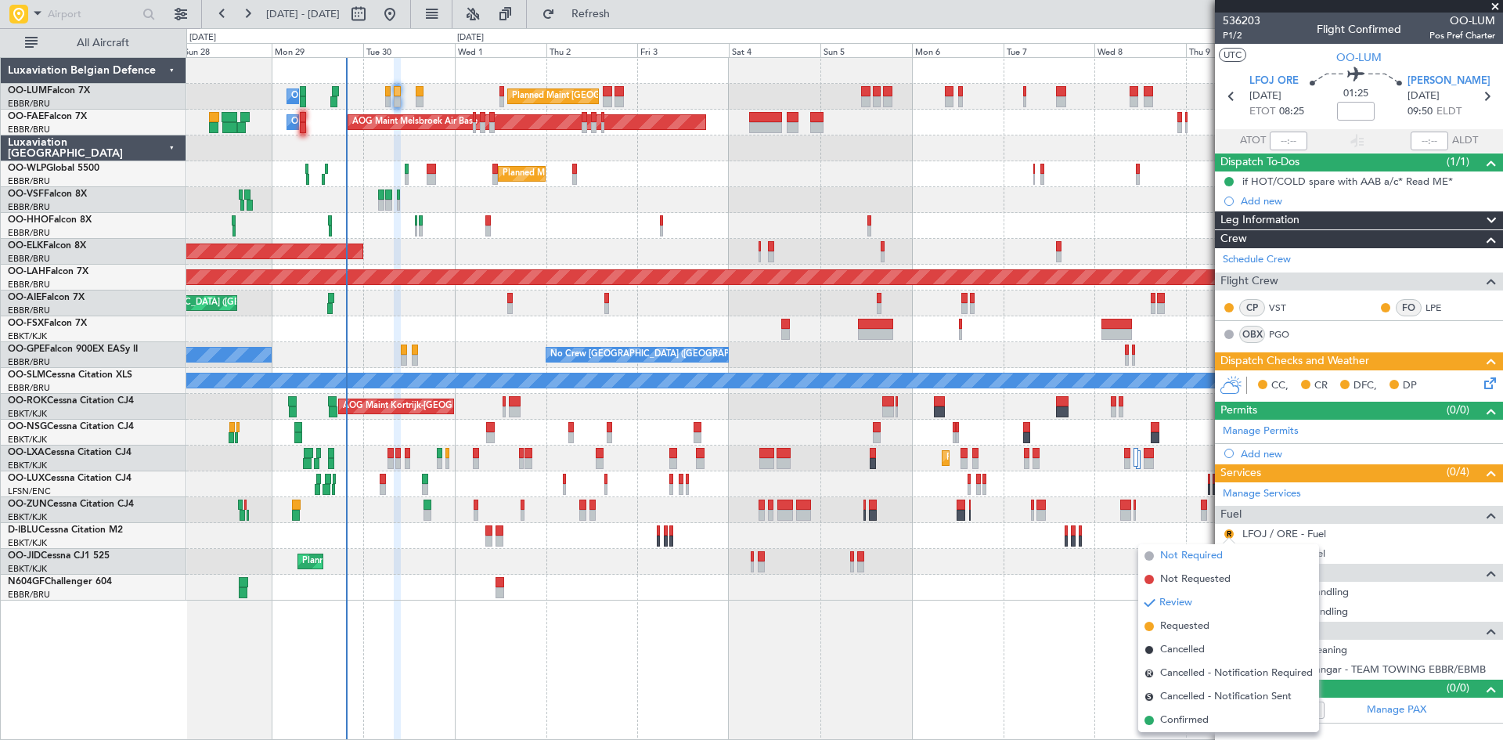
click at [1212, 556] on span "Not Required" at bounding box center [1191, 556] width 63 height 16
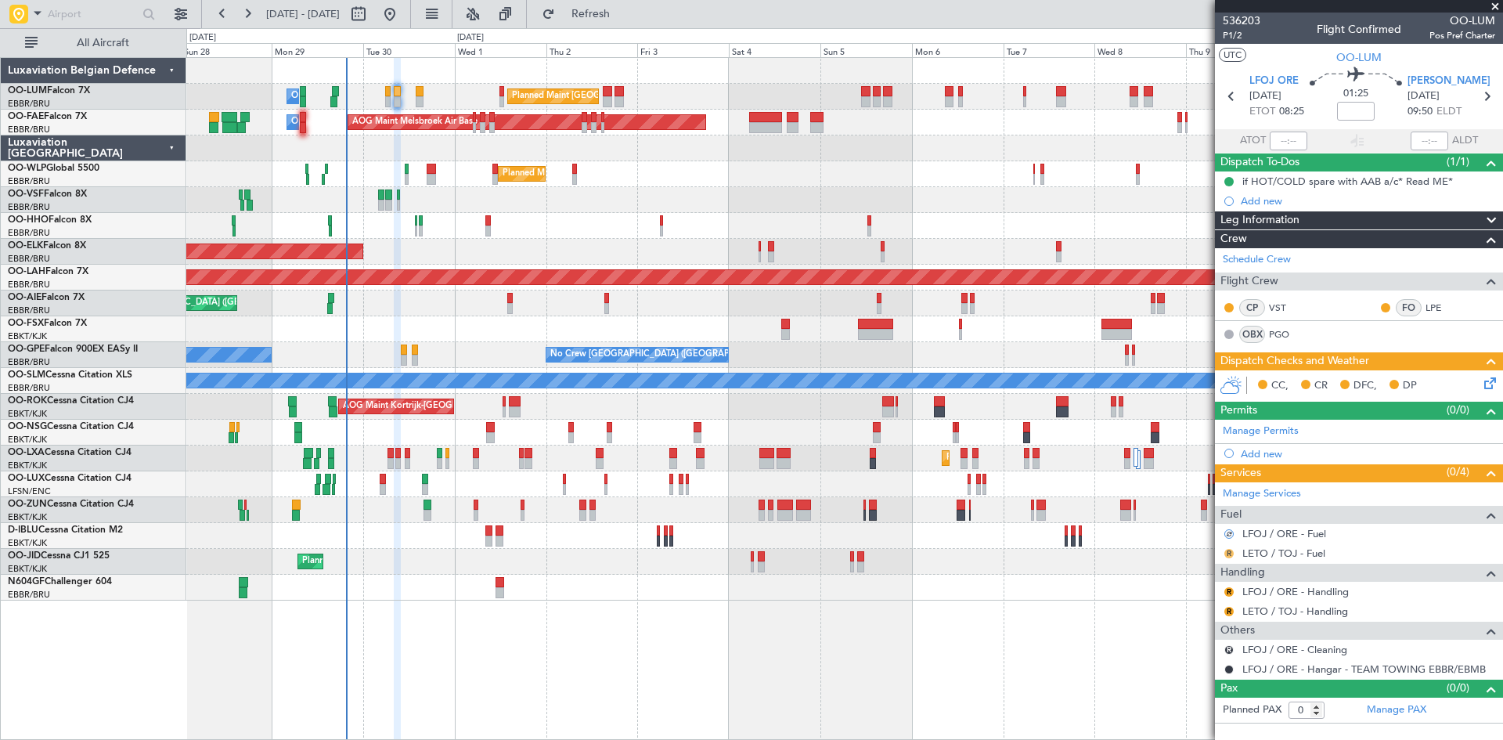
click at [1229, 554] on button "R" at bounding box center [1228, 553] width 9 height 9
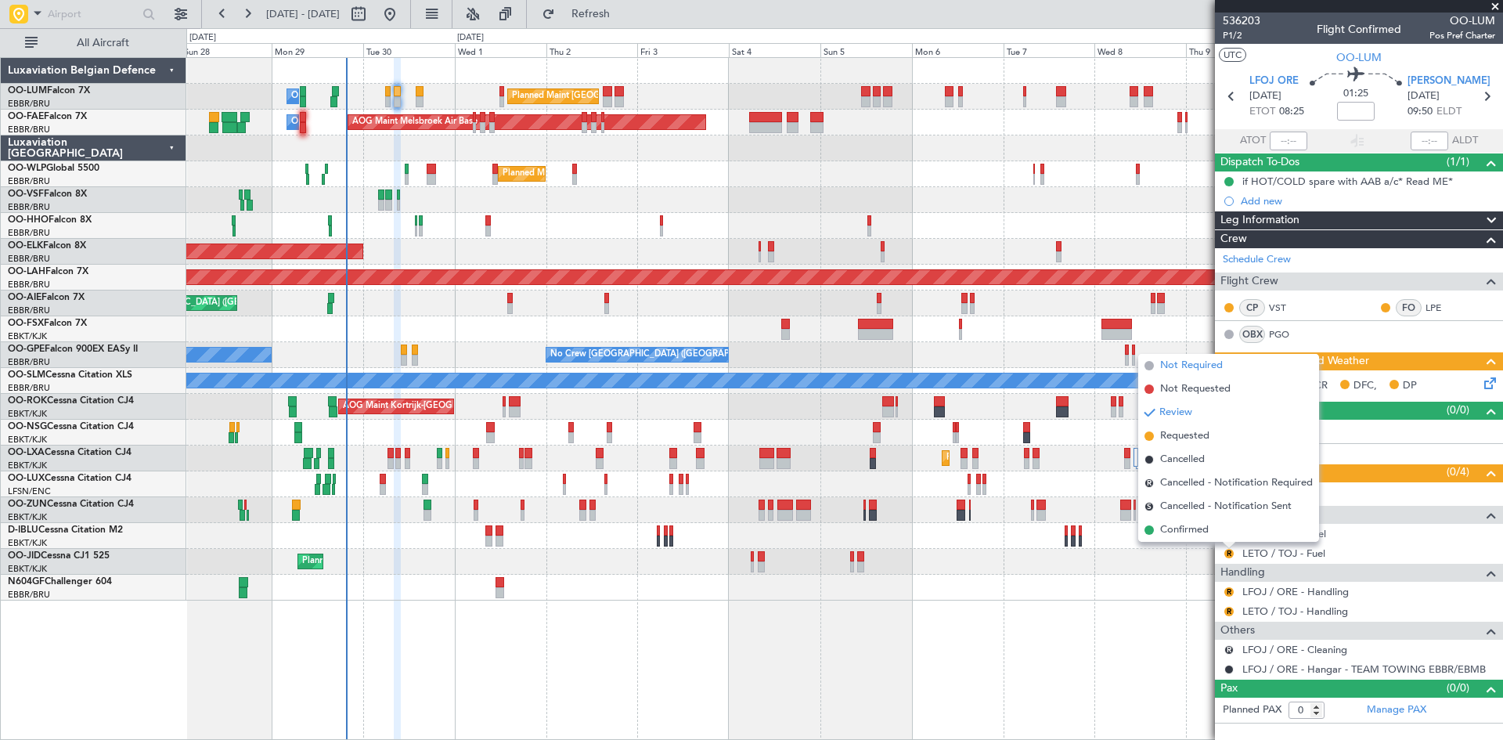
click at [1211, 367] on span "Not Required" at bounding box center [1191, 366] width 63 height 16
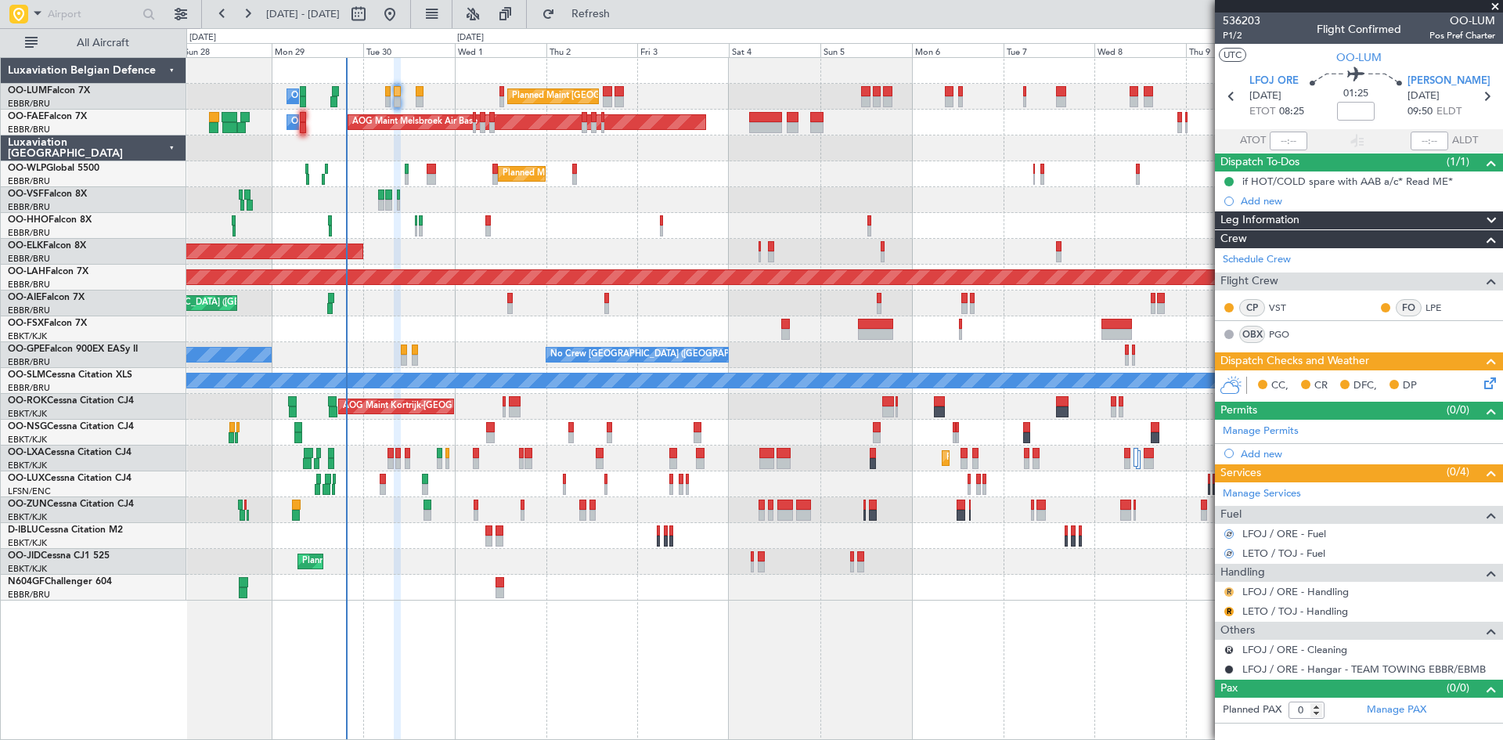
click at [1229, 592] on button "R" at bounding box center [1228, 591] width 9 height 9
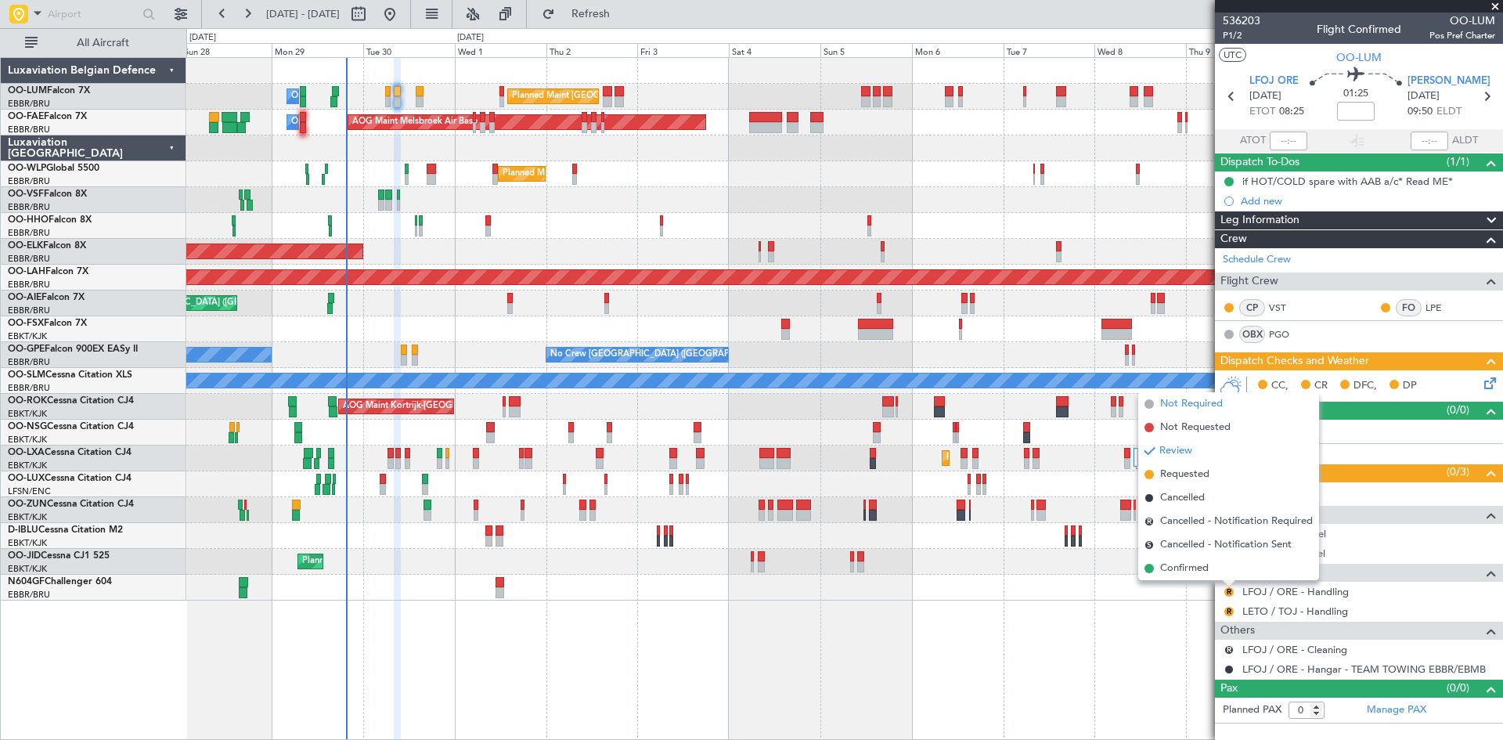
click at [1212, 401] on span "Not Required" at bounding box center [1191, 404] width 63 height 16
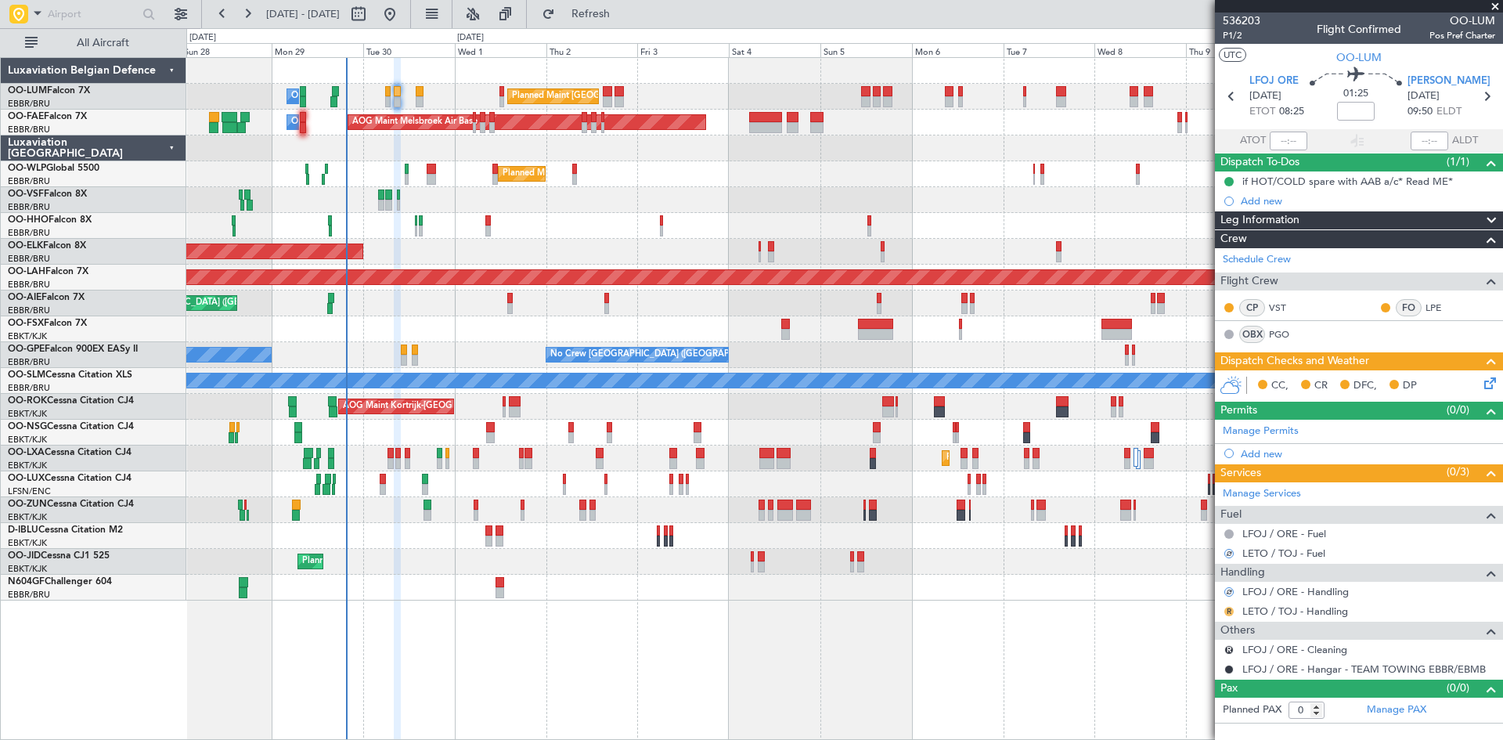
click at [1226, 610] on button "R" at bounding box center [1228, 611] width 9 height 9
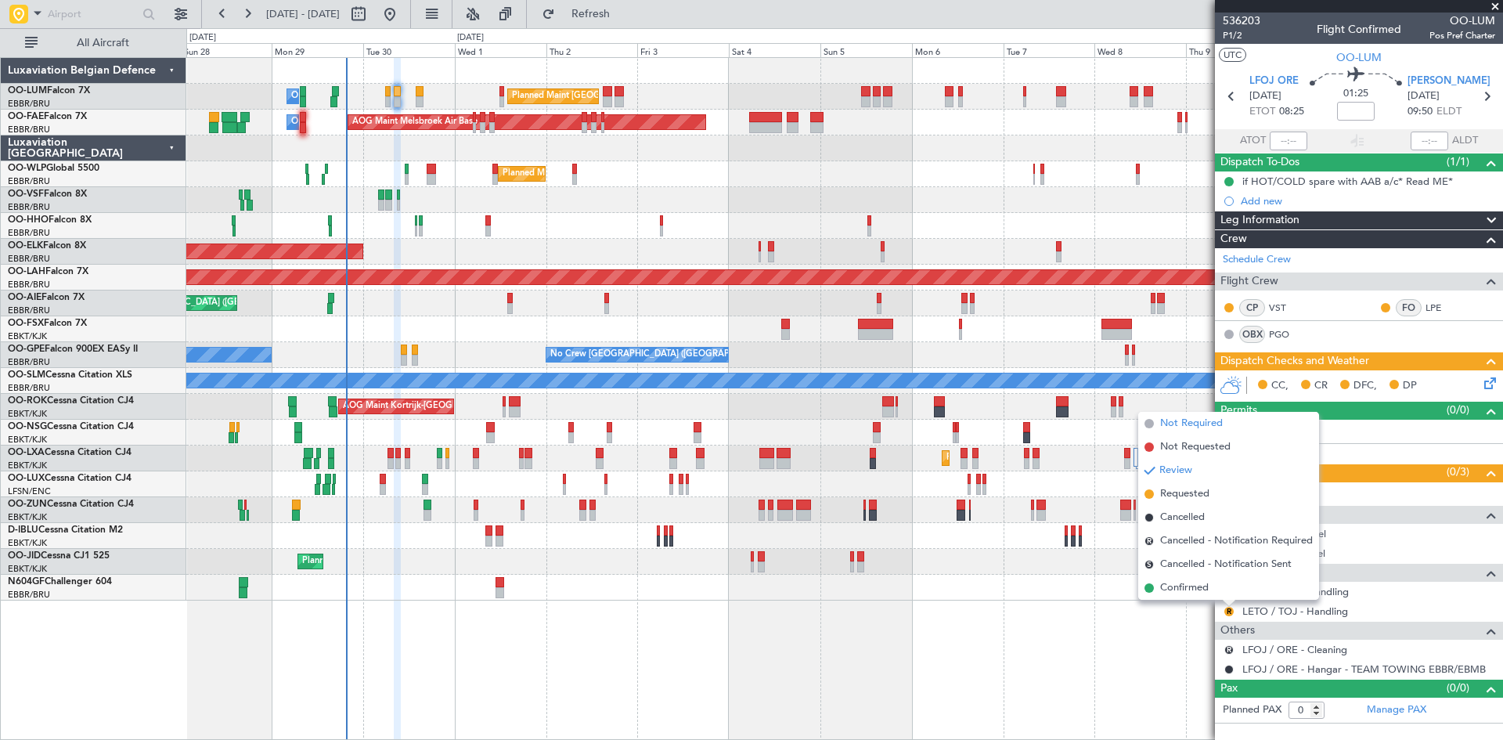
click at [1183, 419] on span "Not Required" at bounding box center [1191, 424] width 63 height 16
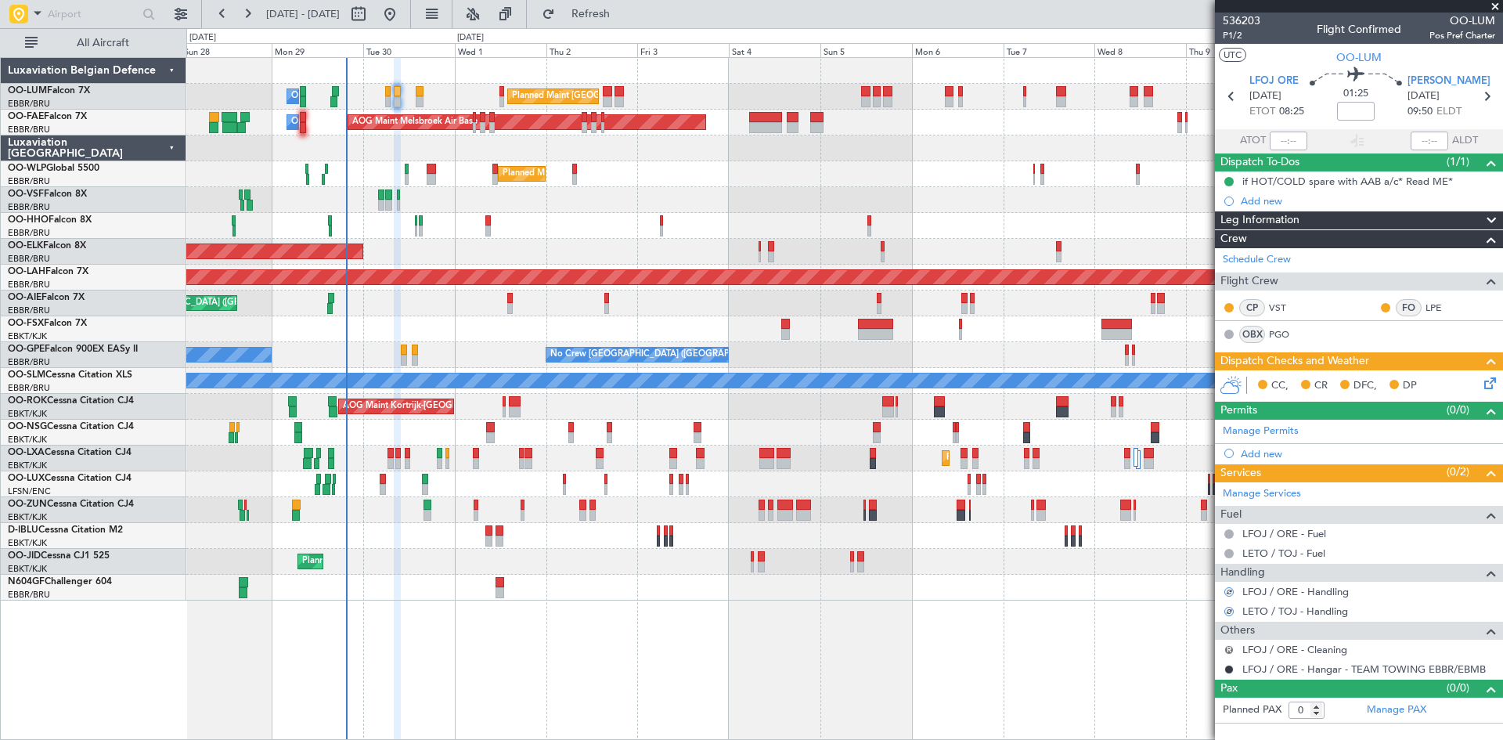
click at [1230, 647] on button "R" at bounding box center [1228, 649] width 9 height 9
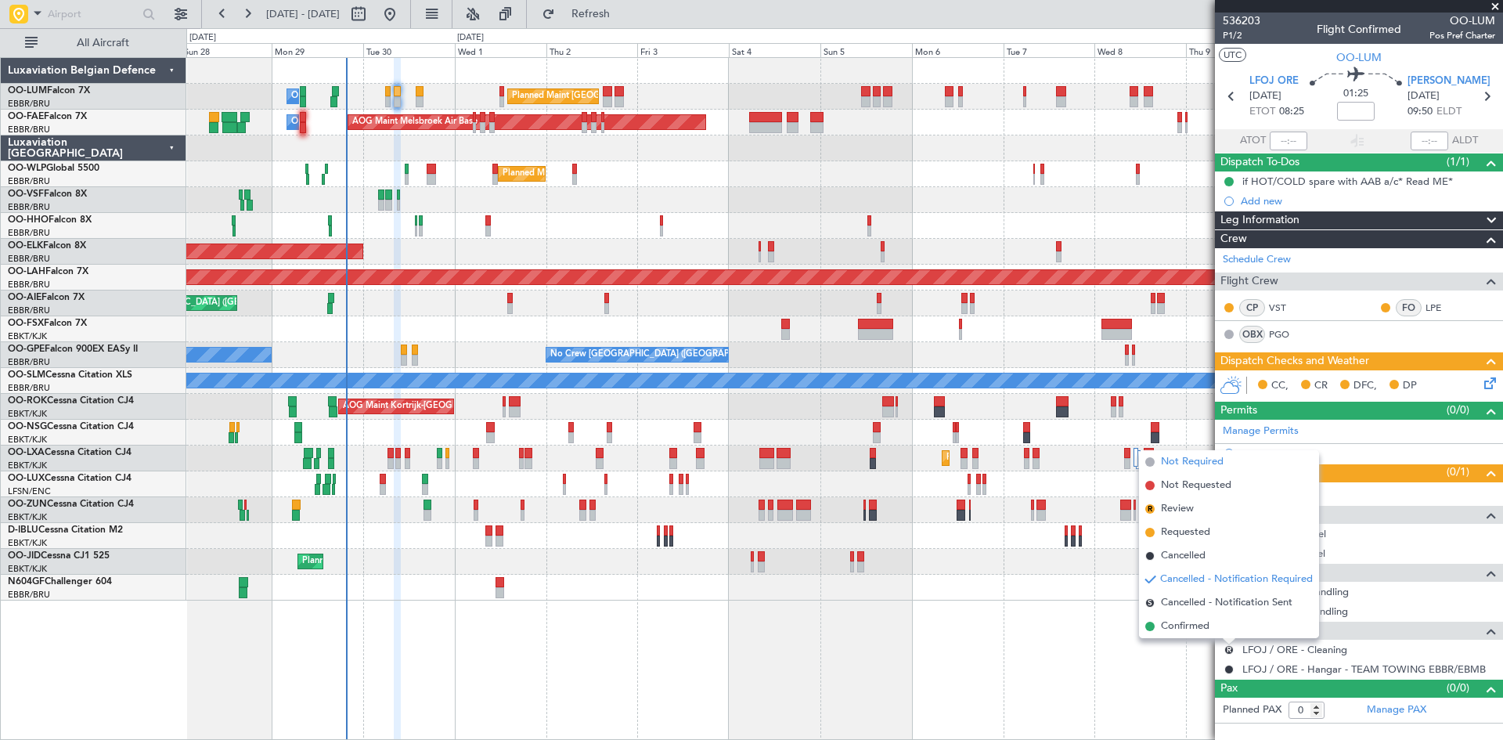
click at [1184, 463] on span "Not Required" at bounding box center [1192, 462] width 63 height 16
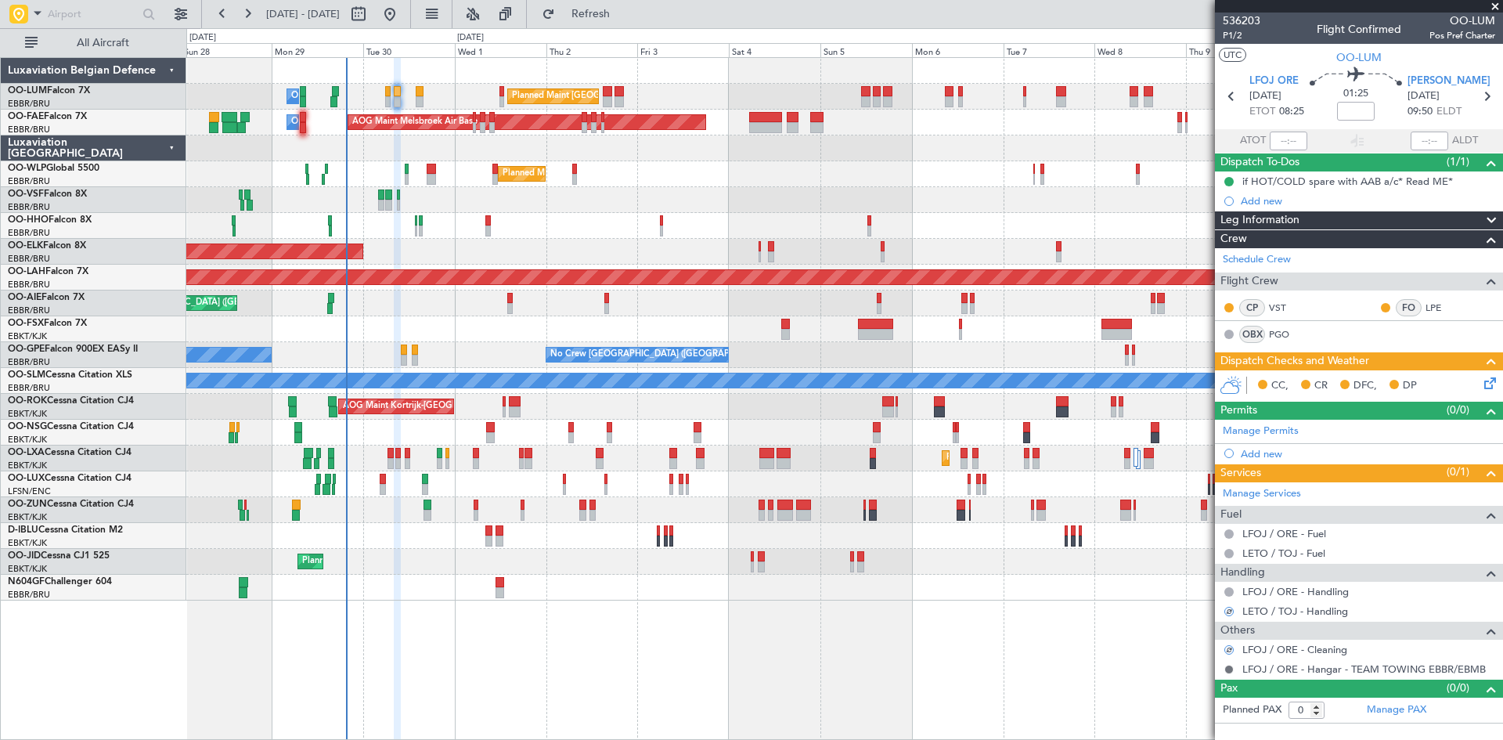
click at [1227, 665] on button at bounding box center [1228, 668] width 9 height 9
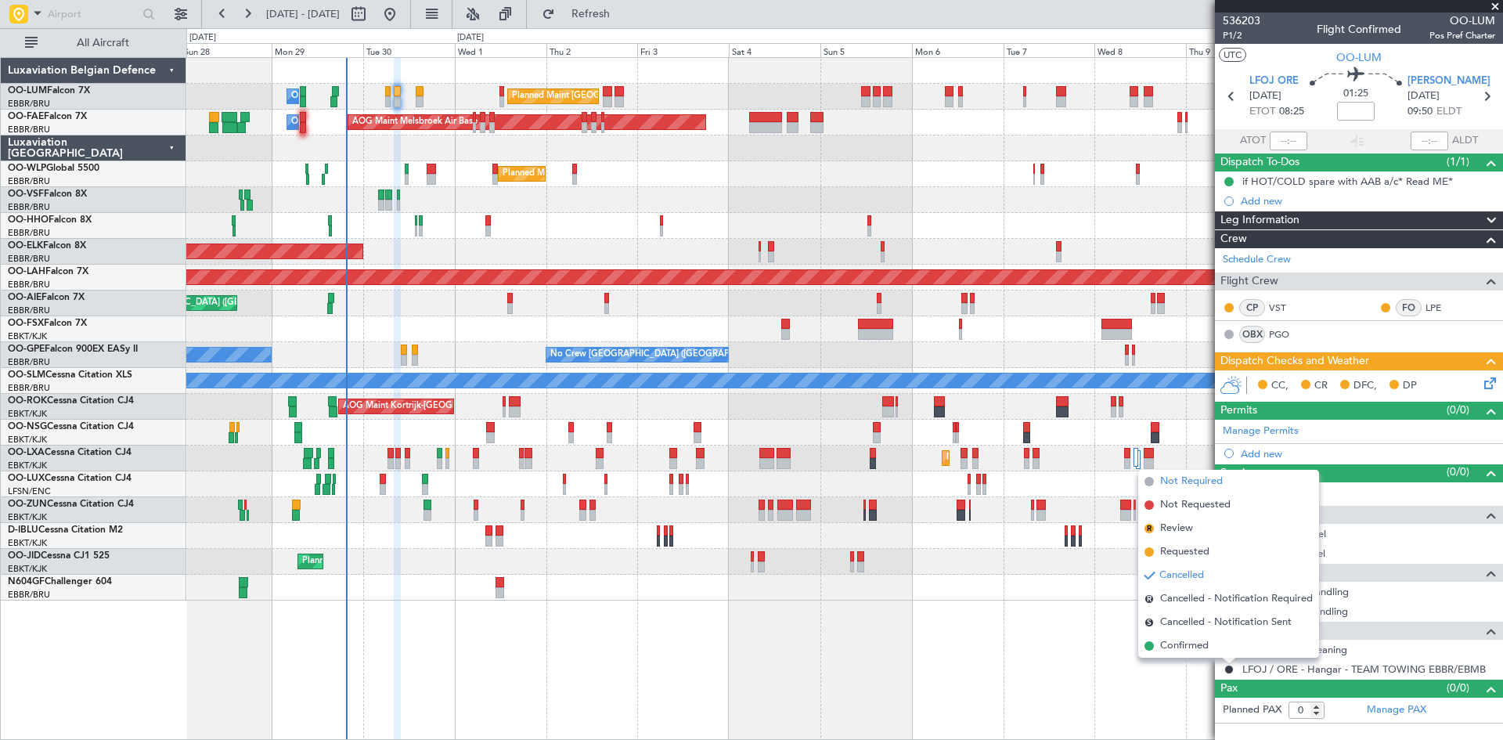
click at [1225, 482] on li "Not Required" at bounding box center [1228, 481] width 181 height 23
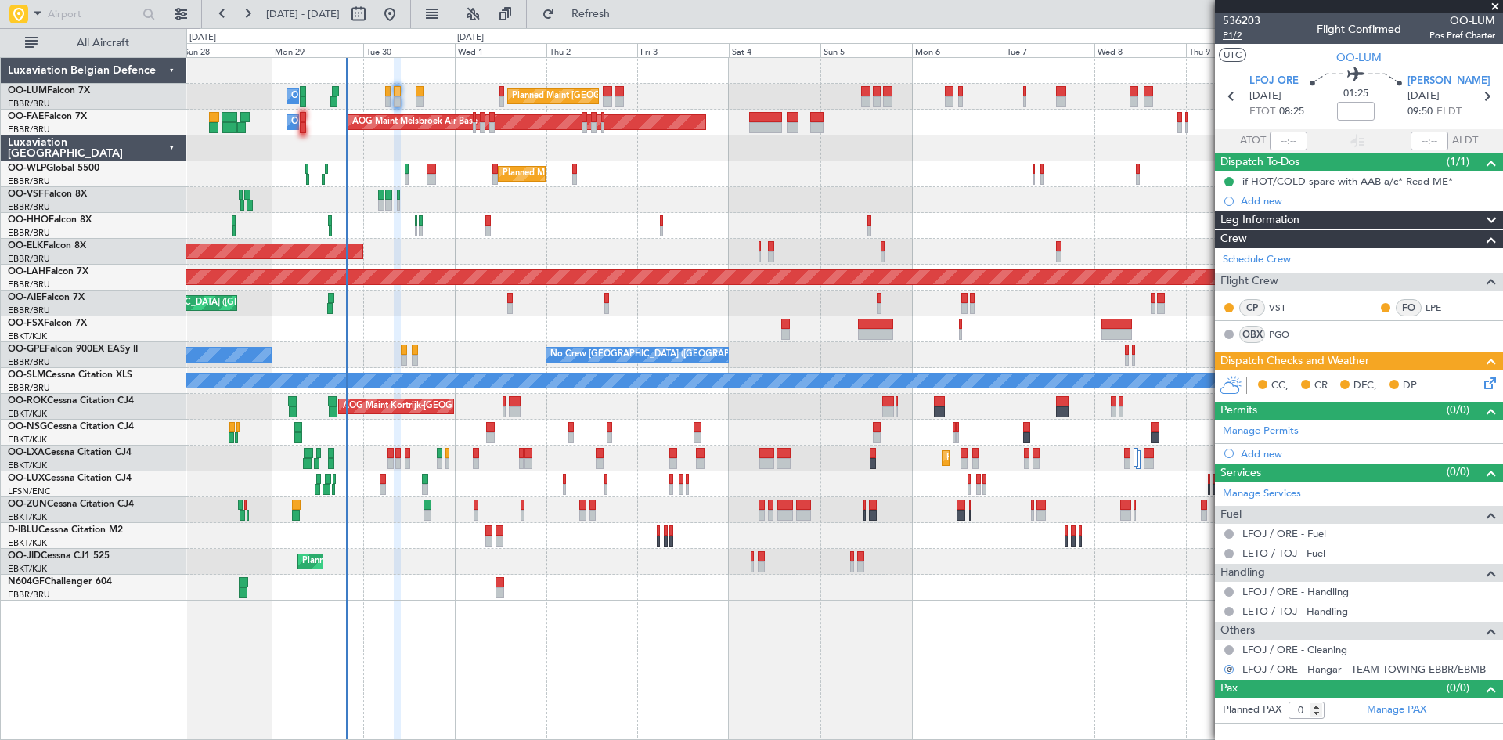
click at [1237, 36] on span "P1/2" at bounding box center [1242, 35] width 38 height 13
click at [1239, 35] on span "P1/2" at bounding box center [1242, 35] width 38 height 13
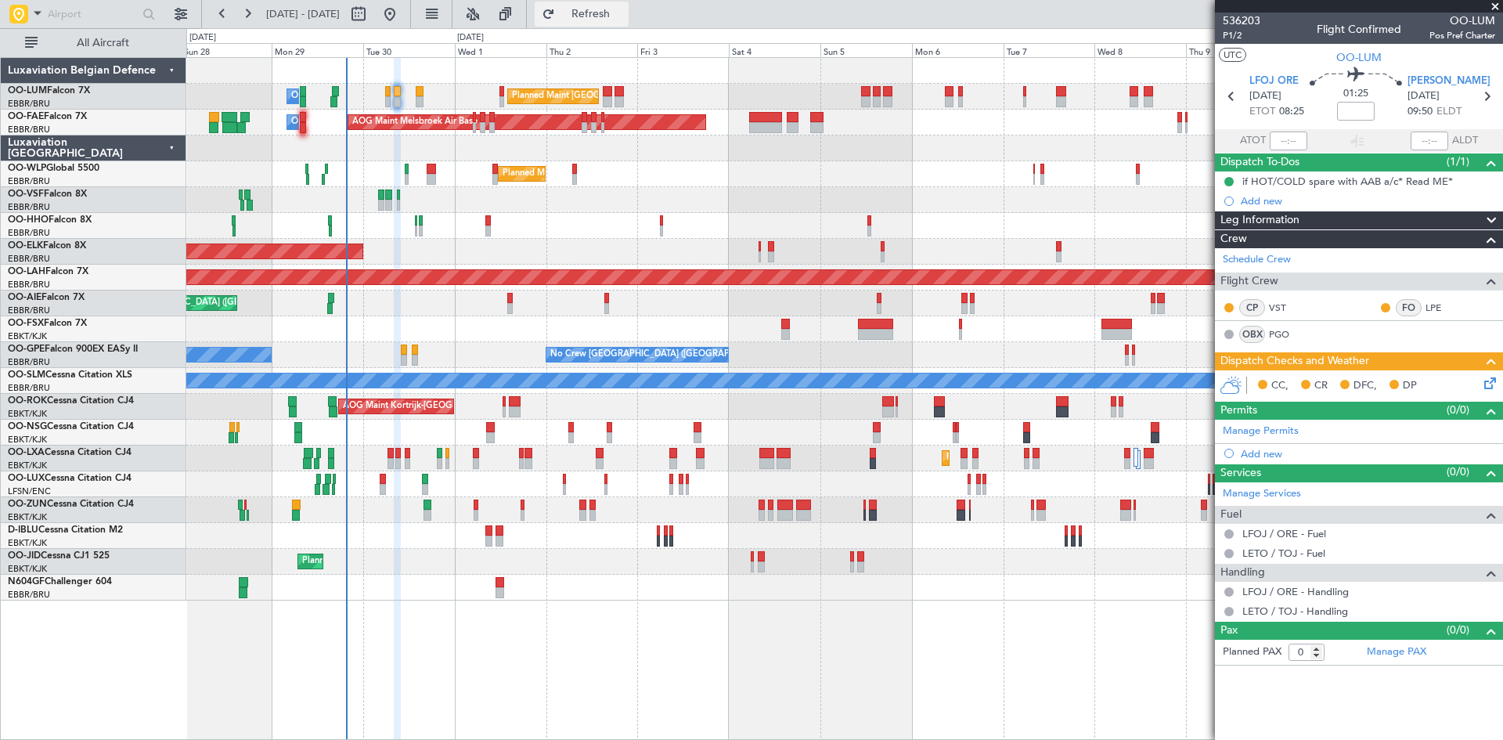
click at [615, 9] on span "Refresh" at bounding box center [591, 14] width 66 height 11
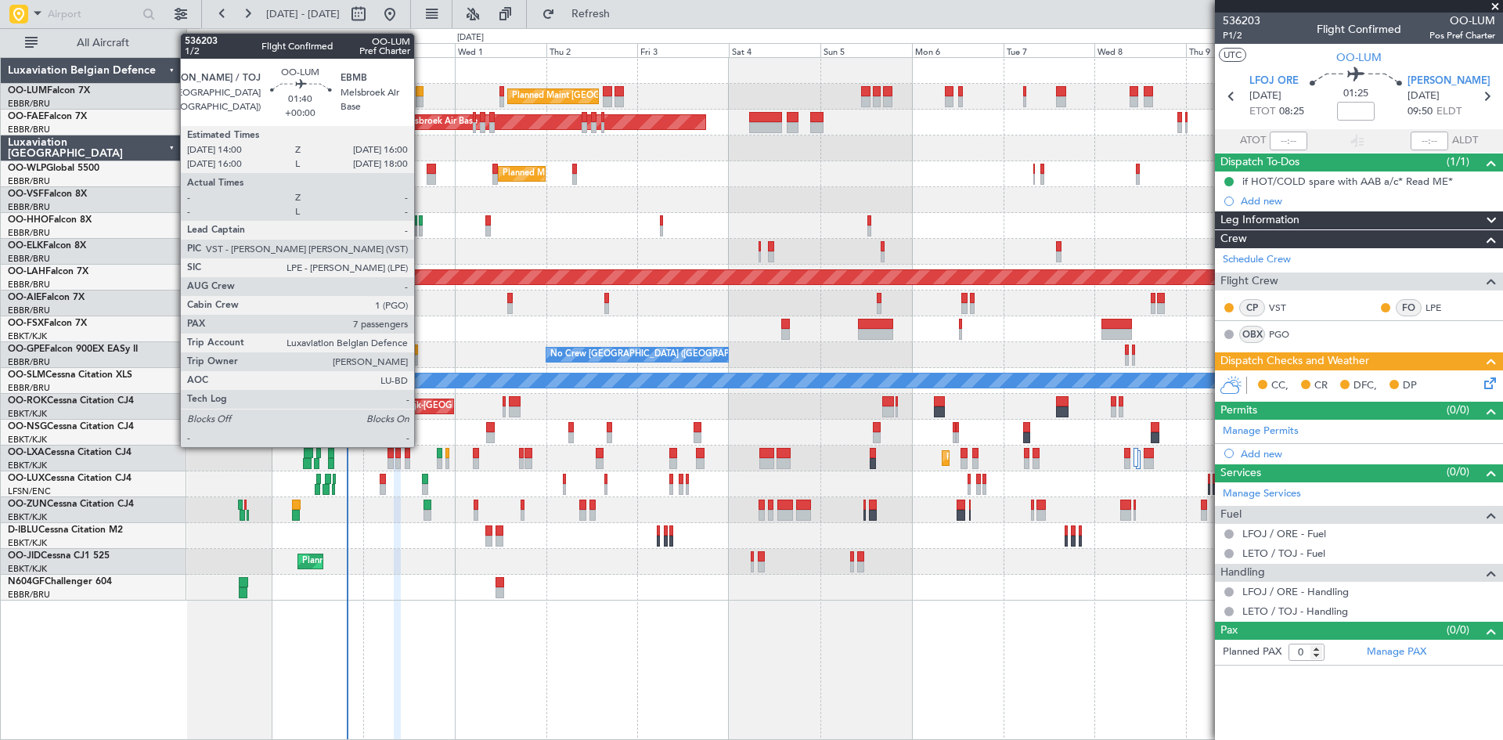
click at [421, 92] on div at bounding box center [420, 91] width 8 height 11
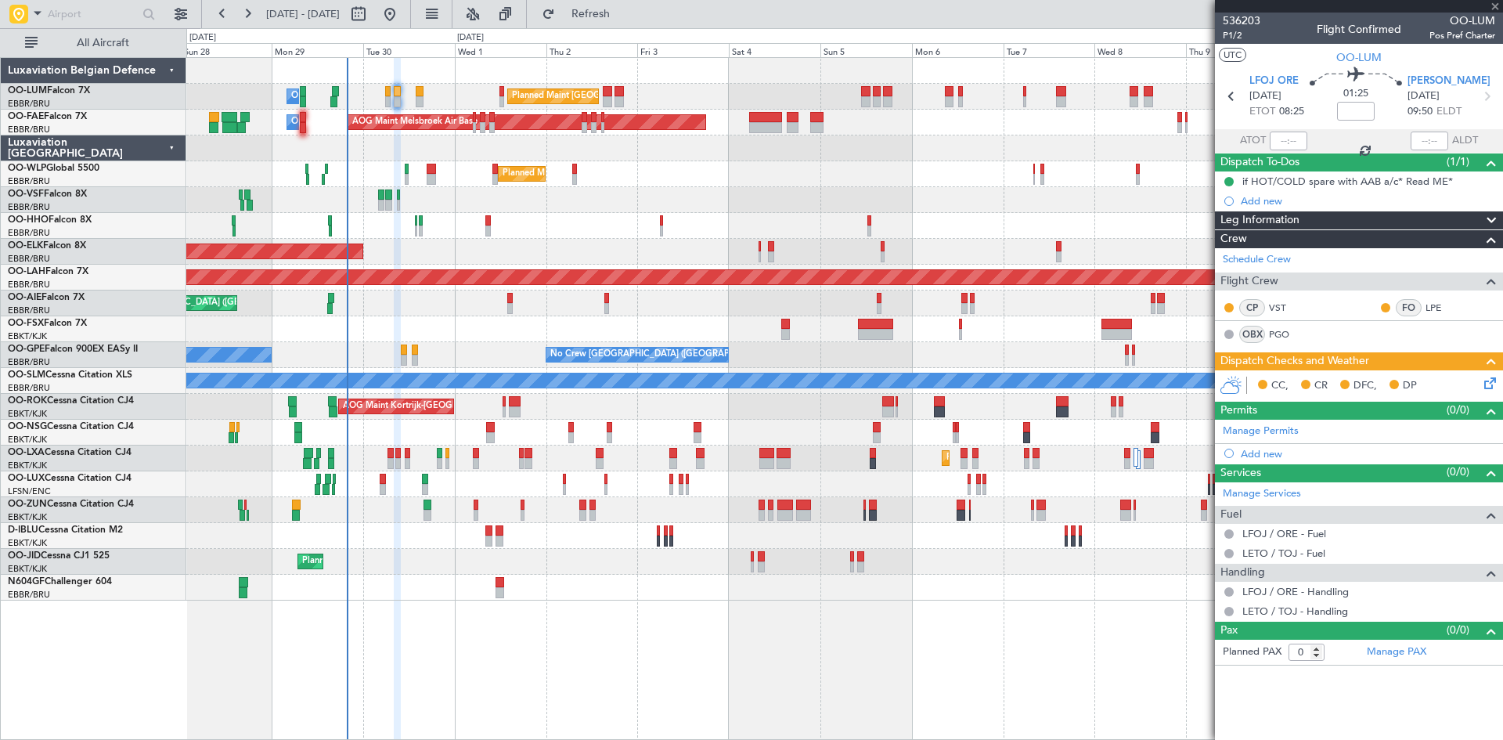
type input "7"
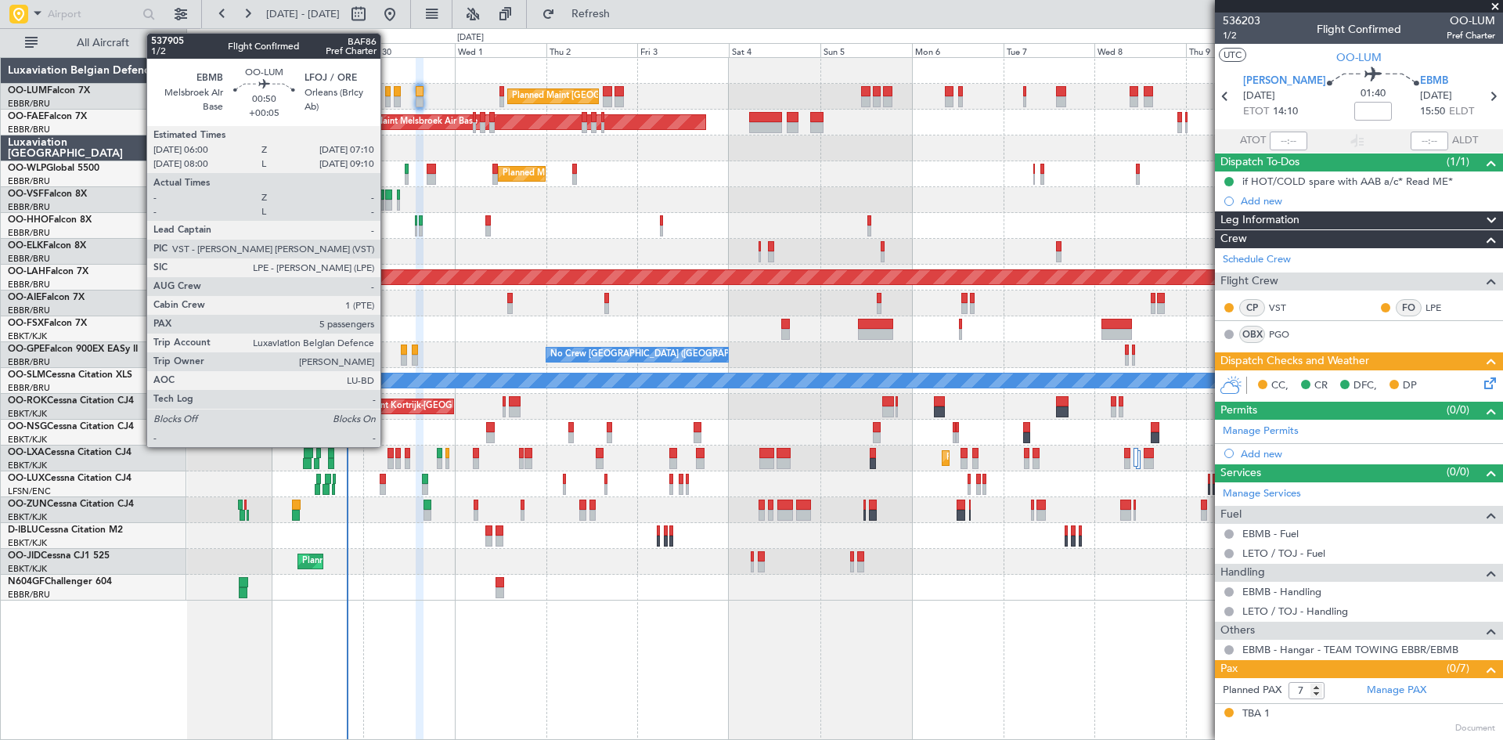
click at [387, 94] on div at bounding box center [387, 91] width 5 height 11
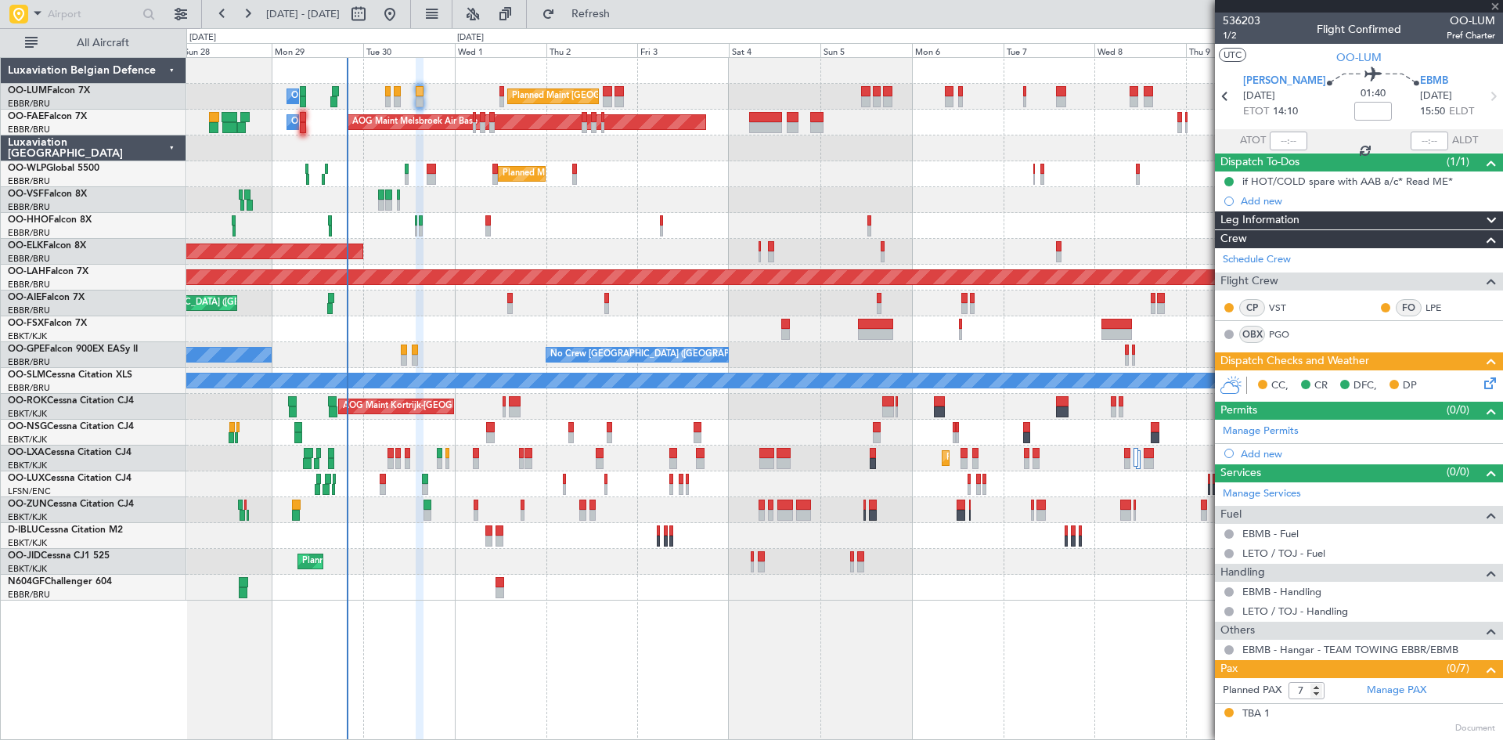
type input "+00:05"
type input "5"
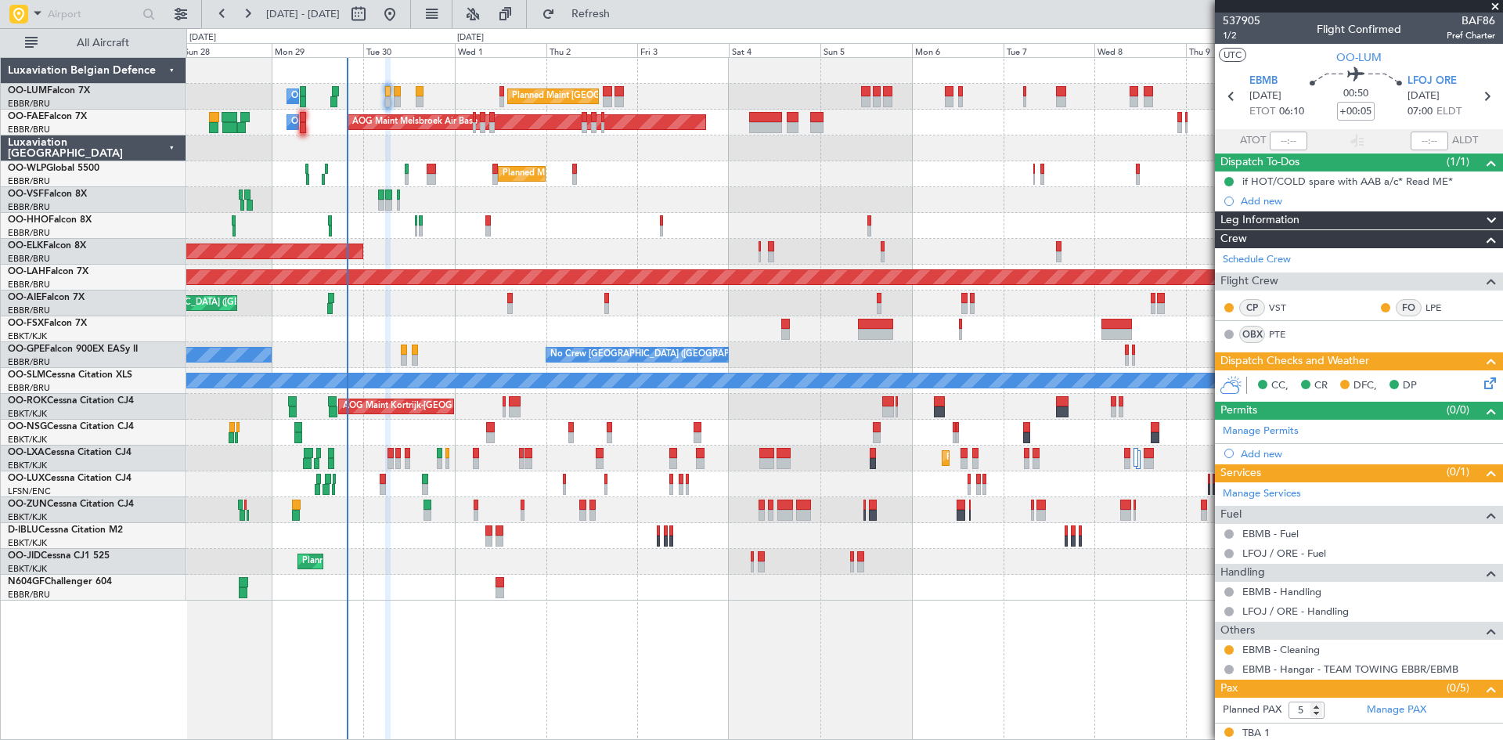
drag, startPoint x: 1233, startPoint y: 37, endPoint x: 1230, endPoint y: 50, distance: 13.7
click at [1233, 37] on span "1/2" at bounding box center [1242, 35] width 38 height 13
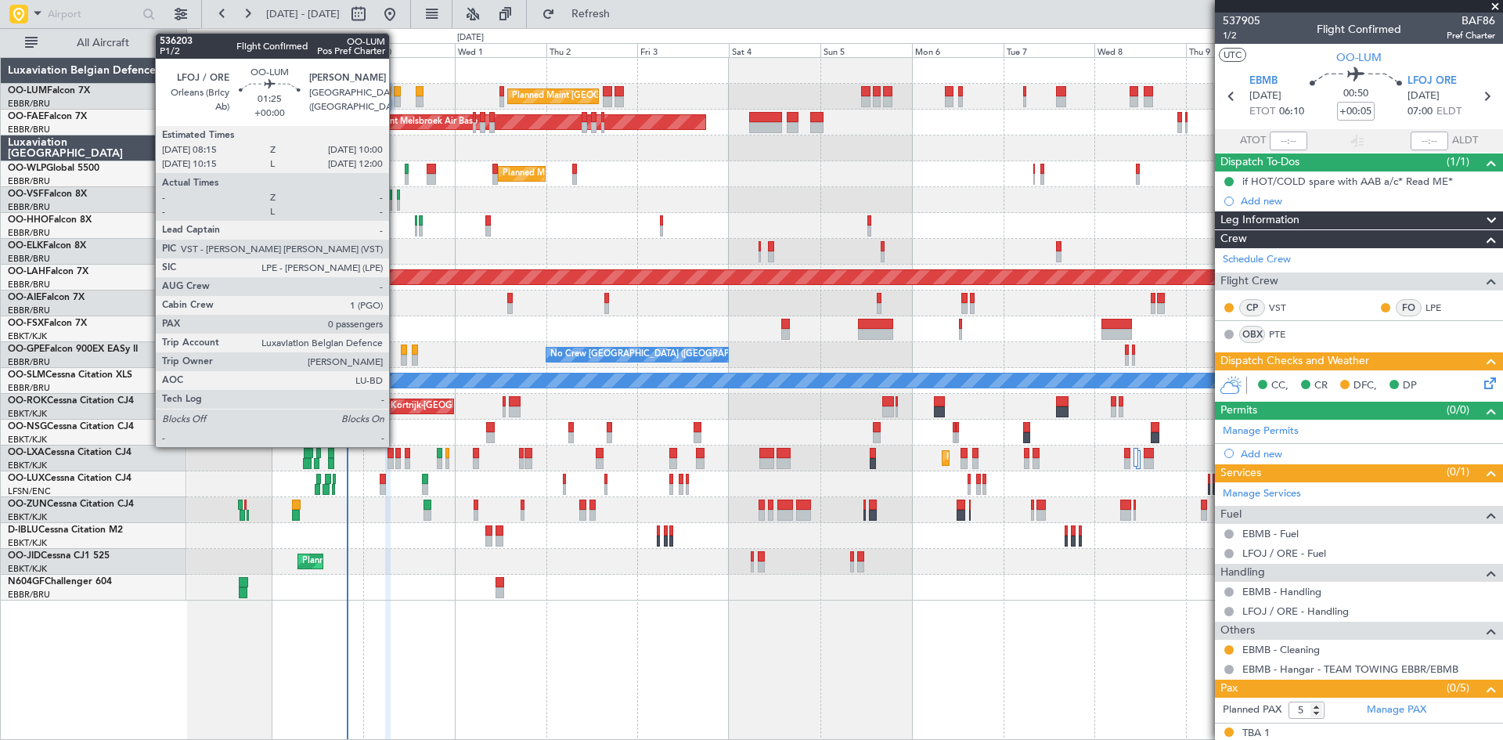
click at [395, 88] on div at bounding box center [397, 91] width 7 height 11
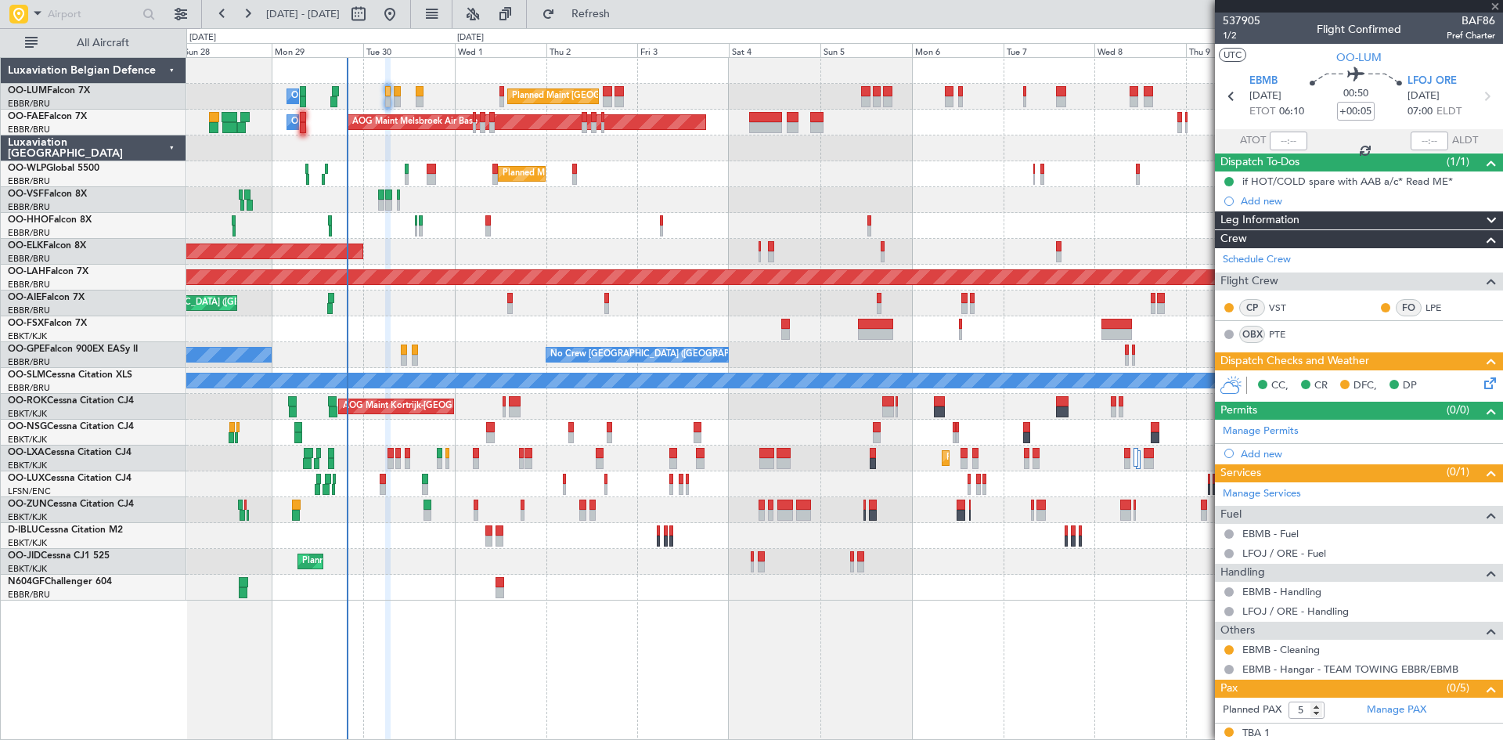
type input "0"
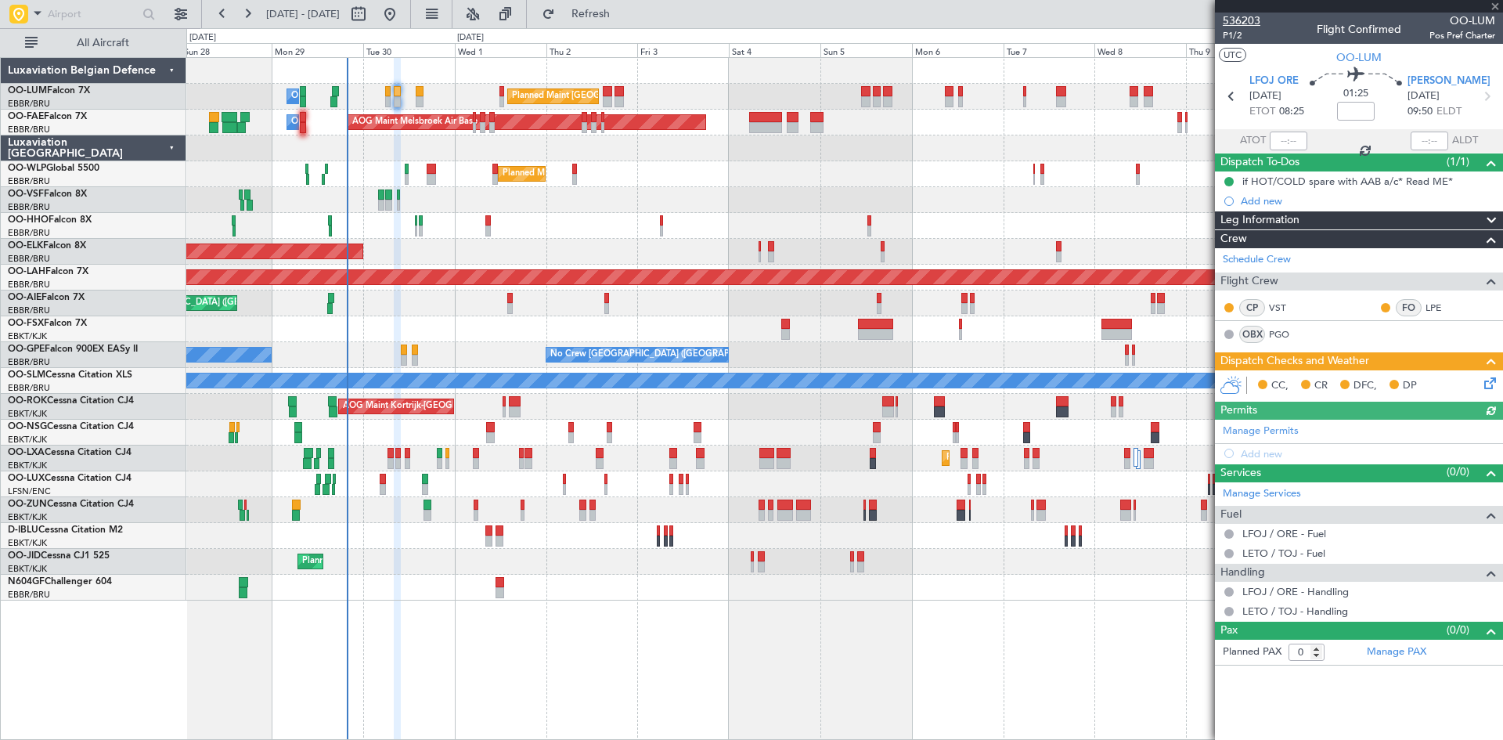
click at [1240, 24] on span "536203" at bounding box center [1242, 21] width 38 height 16
click at [624, 9] on span "Refresh" at bounding box center [591, 14] width 66 height 11
click at [1242, 31] on span "P1/2" at bounding box center [1242, 35] width 38 height 13
click at [1489, 384] on icon at bounding box center [1487, 380] width 13 height 13
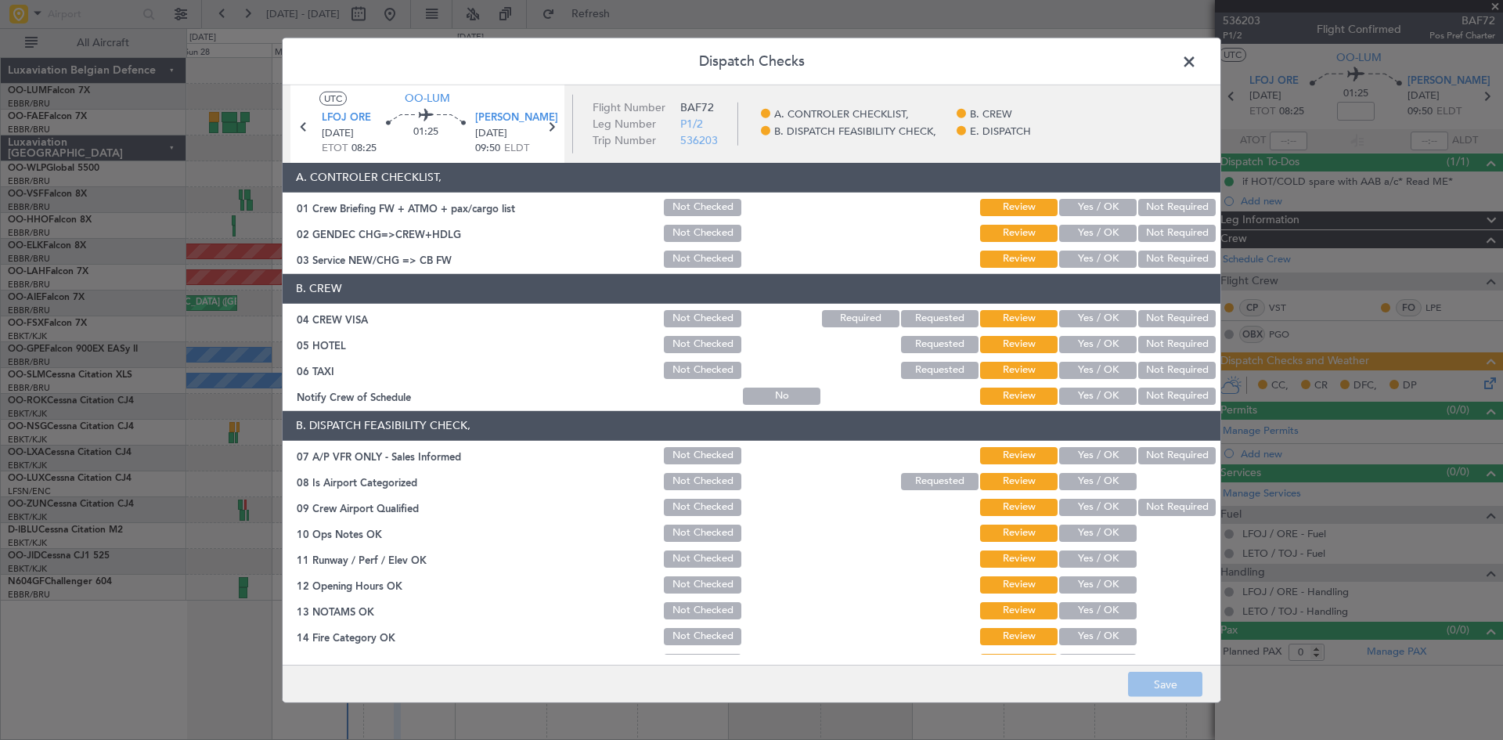
click at [1184, 309] on div "Not Required" at bounding box center [1175, 319] width 79 height 22
click at [1182, 323] on button "Not Required" at bounding box center [1176, 318] width 77 height 17
click at [1172, 338] on button "Not Required" at bounding box center [1176, 344] width 77 height 17
click at [1160, 363] on button "Not Required" at bounding box center [1176, 370] width 77 height 17
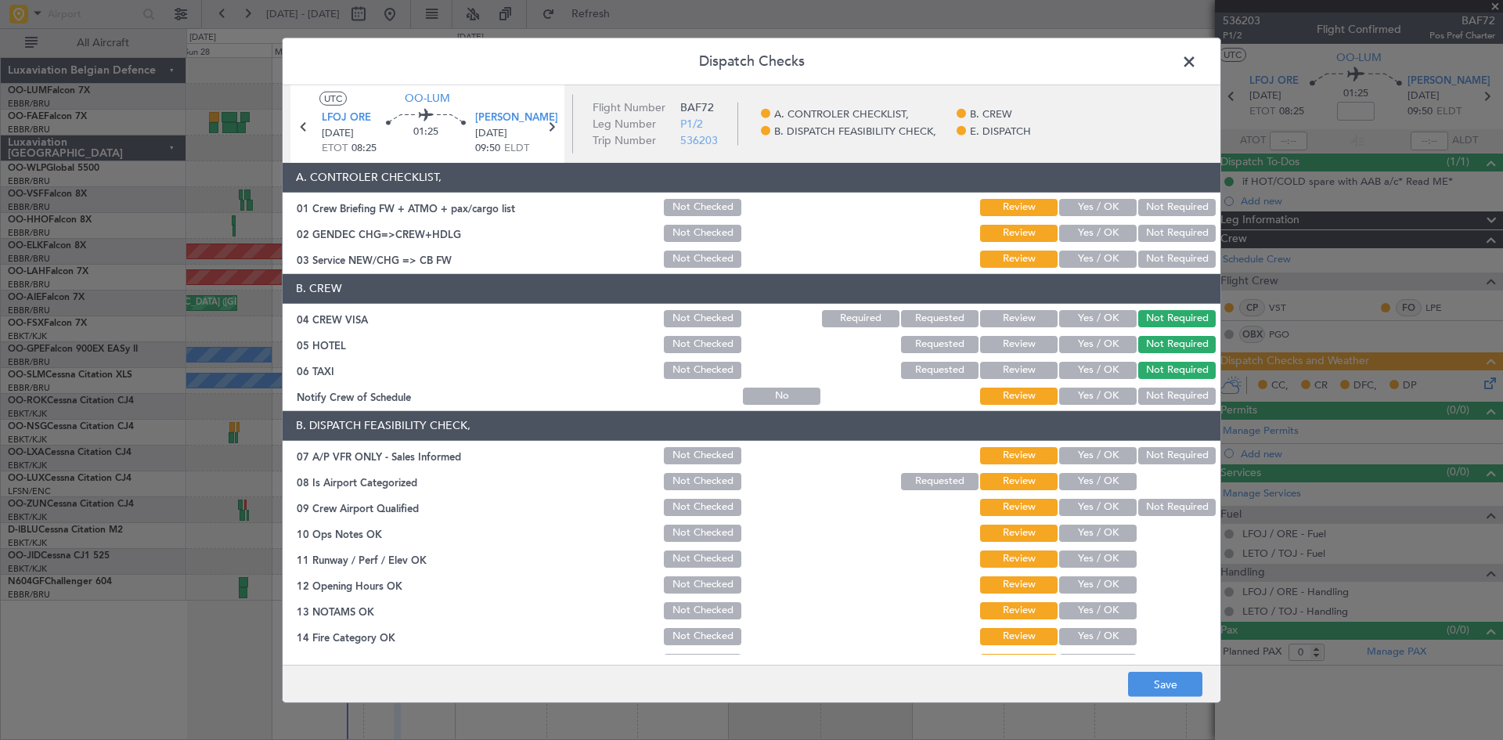
click at [1156, 394] on button "Not Required" at bounding box center [1176, 395] width 77 height 17
click at [1138, 452] on button "Not Required" at bounding box center [1176, 455] width 77 height 17
click at [1104, 487] on button "Yes / OK" at bounding box center [1097, 481] width 77 height 17
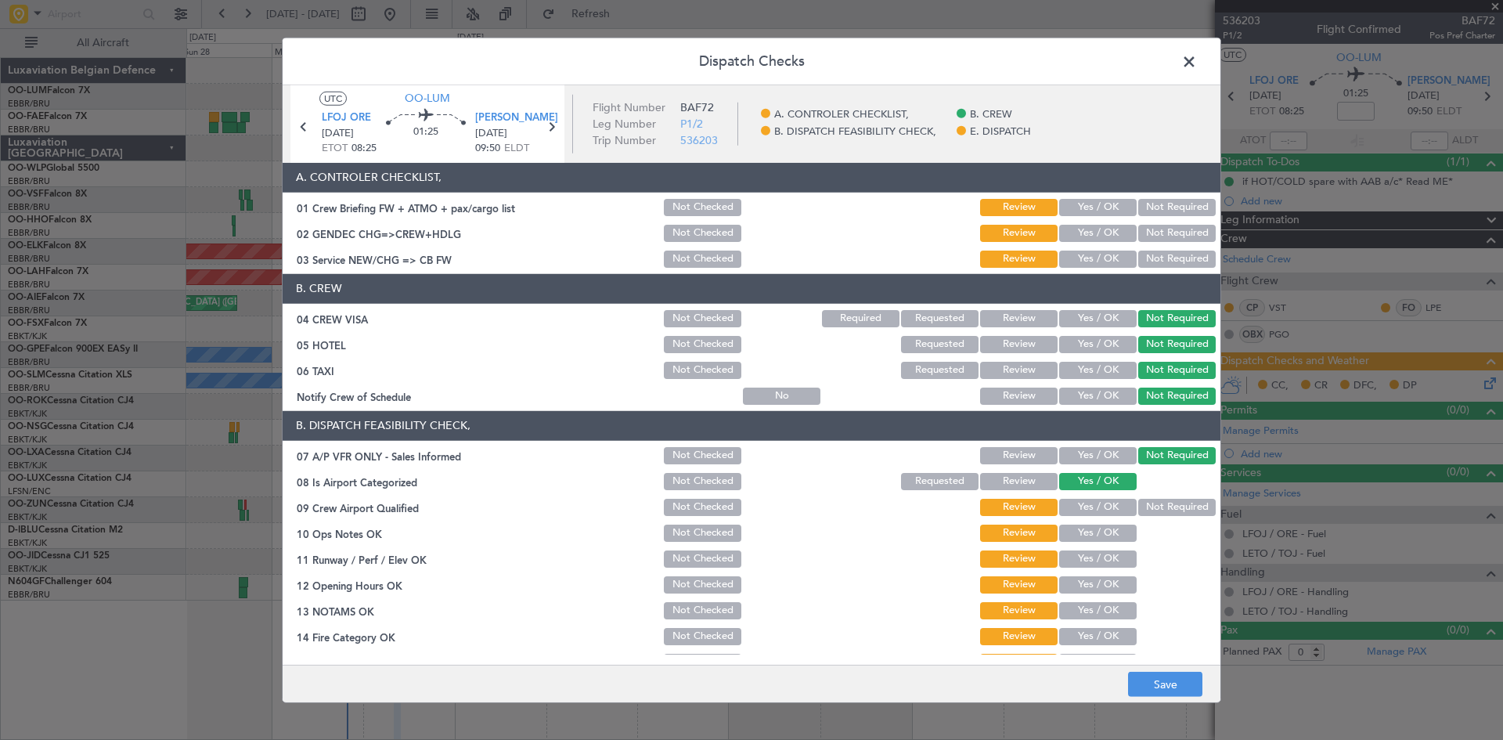
click at [1099, 510] on button "Yes / OK" at bounding box center [1097, 507] width 77 height 17
click at [1093, 535] on button "Yes / OK" at bounding box center [1097, 532] width 77 height 17
click at [1089, 567] on button "Yes / OK" at bounding box center [1097, 558] width 77 height 17
click at [1082, 598] on section "B. DISPATCH FEASIBILITY CHECK, 07 A/P VFR ONLY - Sales Informed Not Checked Rev…" at bounding box center [752, 581] width 938 height 340
click at [1082, 589] on button "Yes / OK" at bounding box center [1097, 584] width 77 height 17
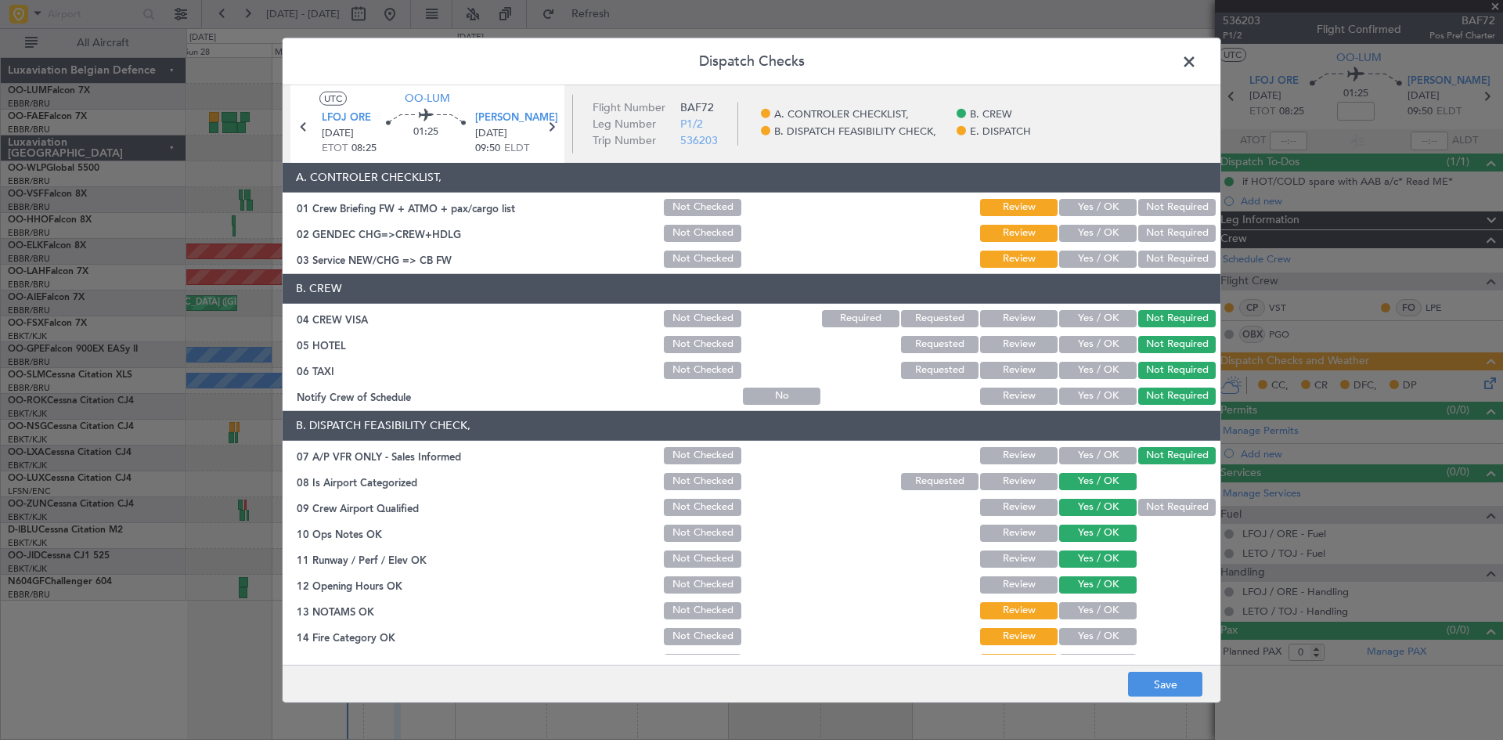
click at [1076, 612] on button "Yes / OK" at bounding box center [1097, 610] width 77 height 17
click at [1079, 632] on button "Yes / OK" at bounding box center [1097, 636] width 77 height 17
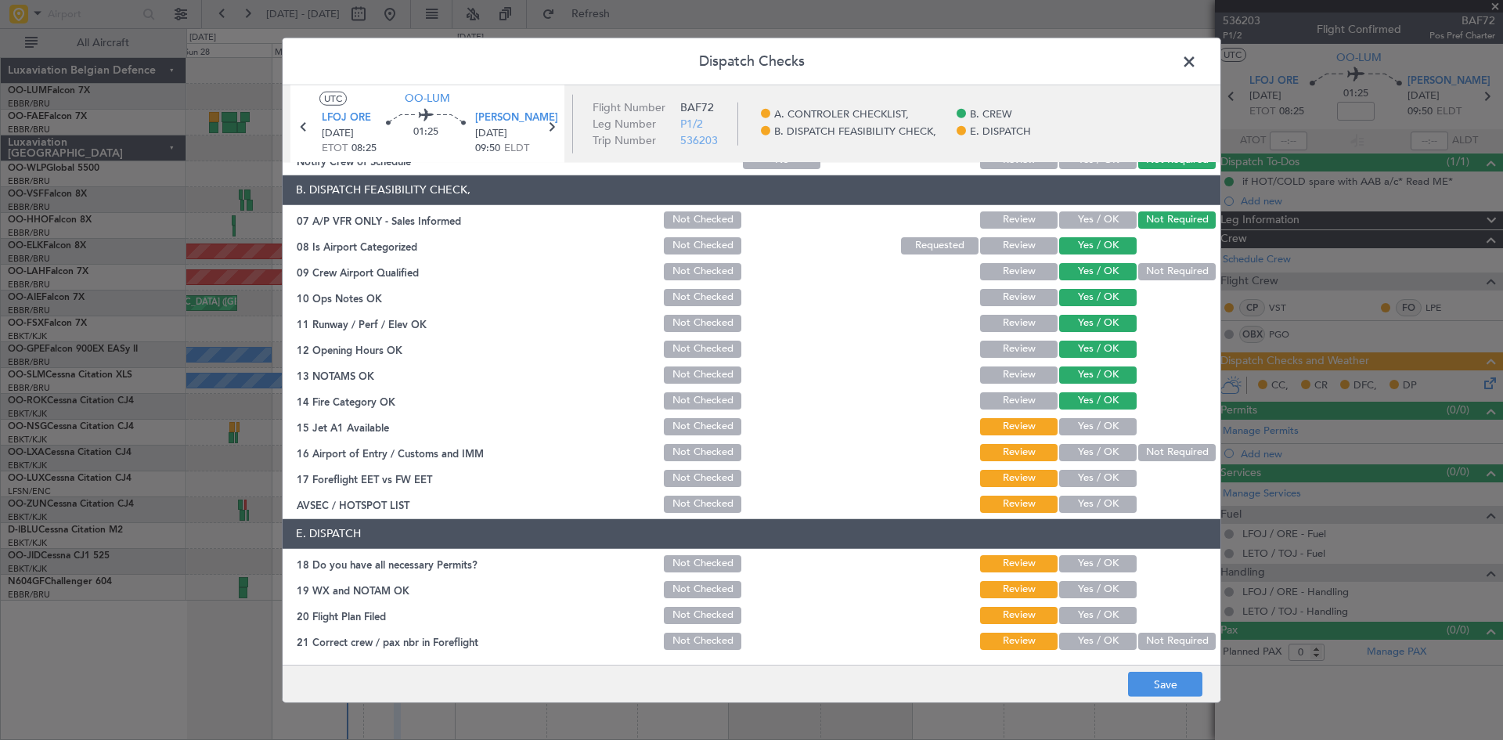
scroll to position [236, 0]
click at [1089, 432] on button "Yes / OK" at bounding box center [1097, 425] width 77 height 17
click at [1138, 452] on button "Not Required" at bounding box center [1176, 451] width 77 height 17
drag, startPoint x: 1105, startPoint y: 466, endPoint x: 1105, endPoint y: 475, distance: 8.6
click at [1105, 467] on div "Yes / OK" at bounding box center [1096, 477] width 79 height 22
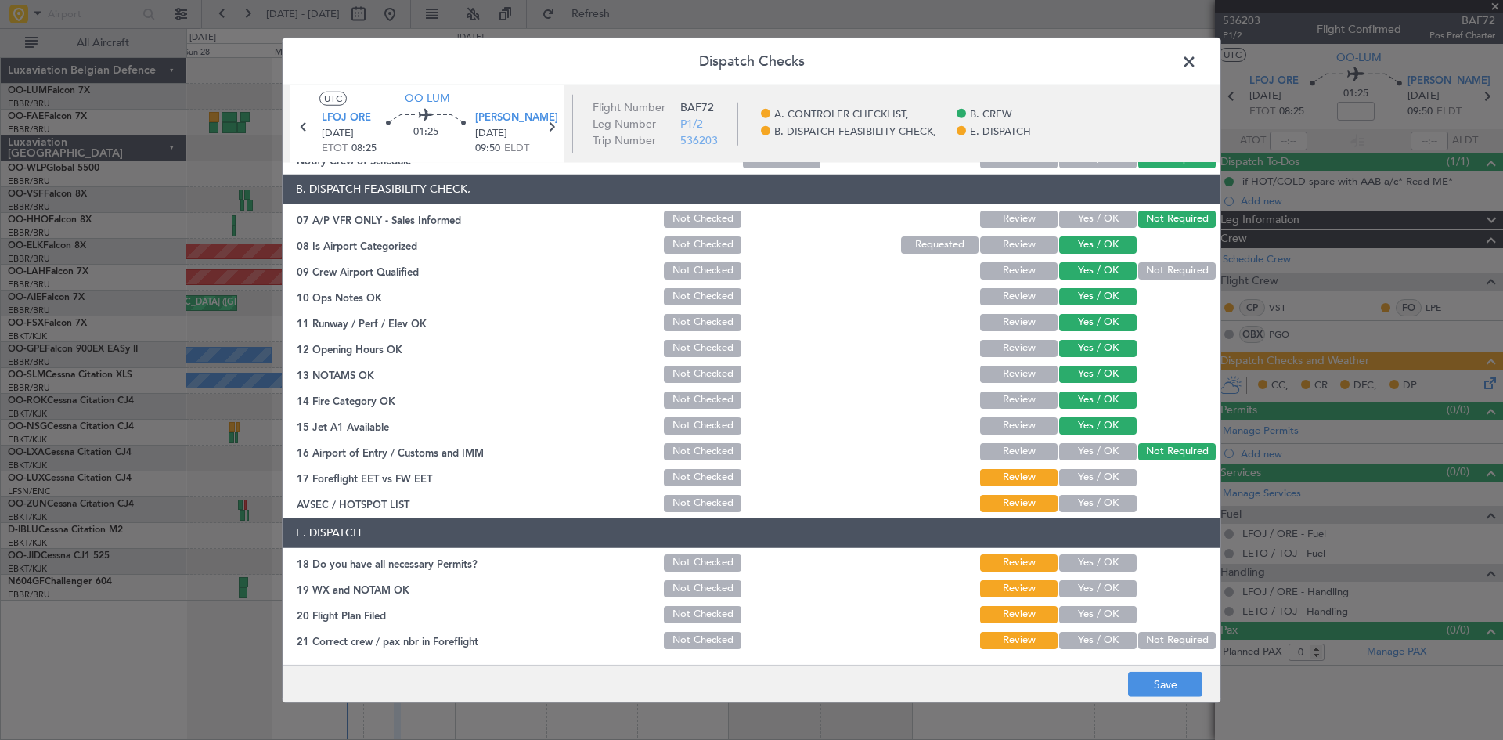
click at [1105, 476] on button "Yes / OK" at bounding box center [1097, 477] width 77 height 17
click at [1102, 499] on button "Yes / OK" at bounding box center [1097, 503] width 77 height 17
drag, startPoint x: 1093, startPoint y: 565, endPoint x: 1093, endPoint y: 576, distance: 11.0
click at [1093, 565] on button "Yes / OK" at bounding box center [1097, 562] width 77 height 17
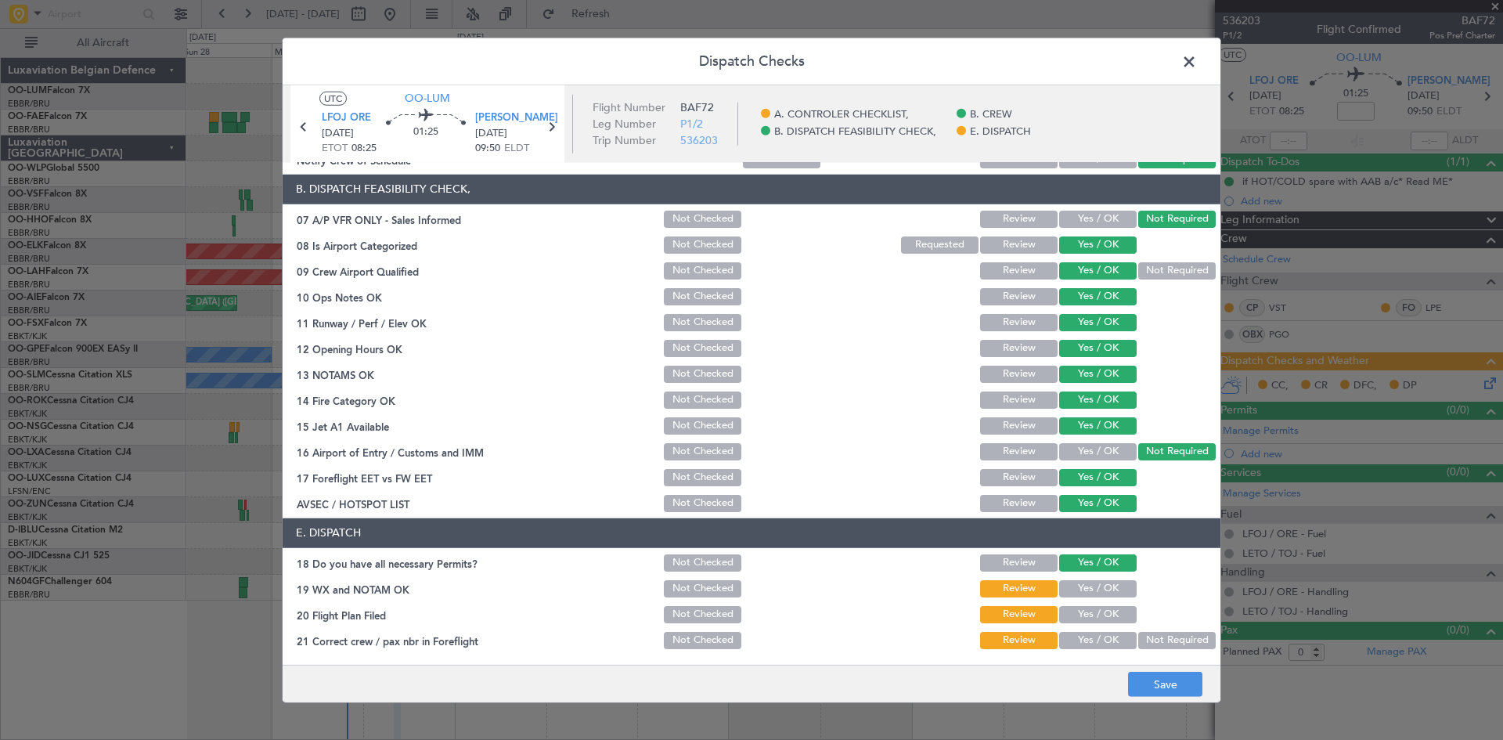
click at [1093, 585] on button "Yes / OK" at bounding box center [1097, 588] width 77 height 17
click at [1097, 643] on button "Yes / OK" at bounding box center [1097, 640] width 77 height 17
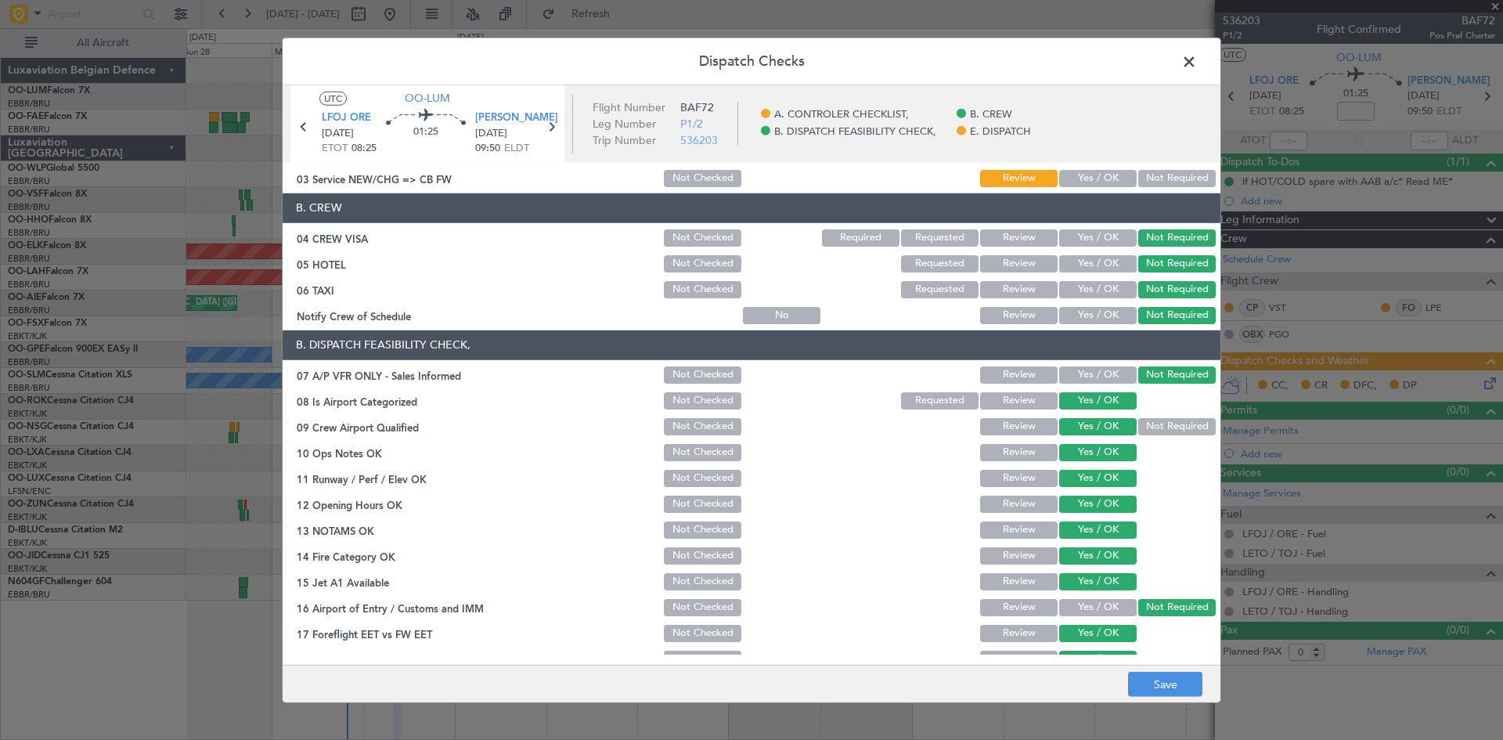
scroll to position [0, 0]
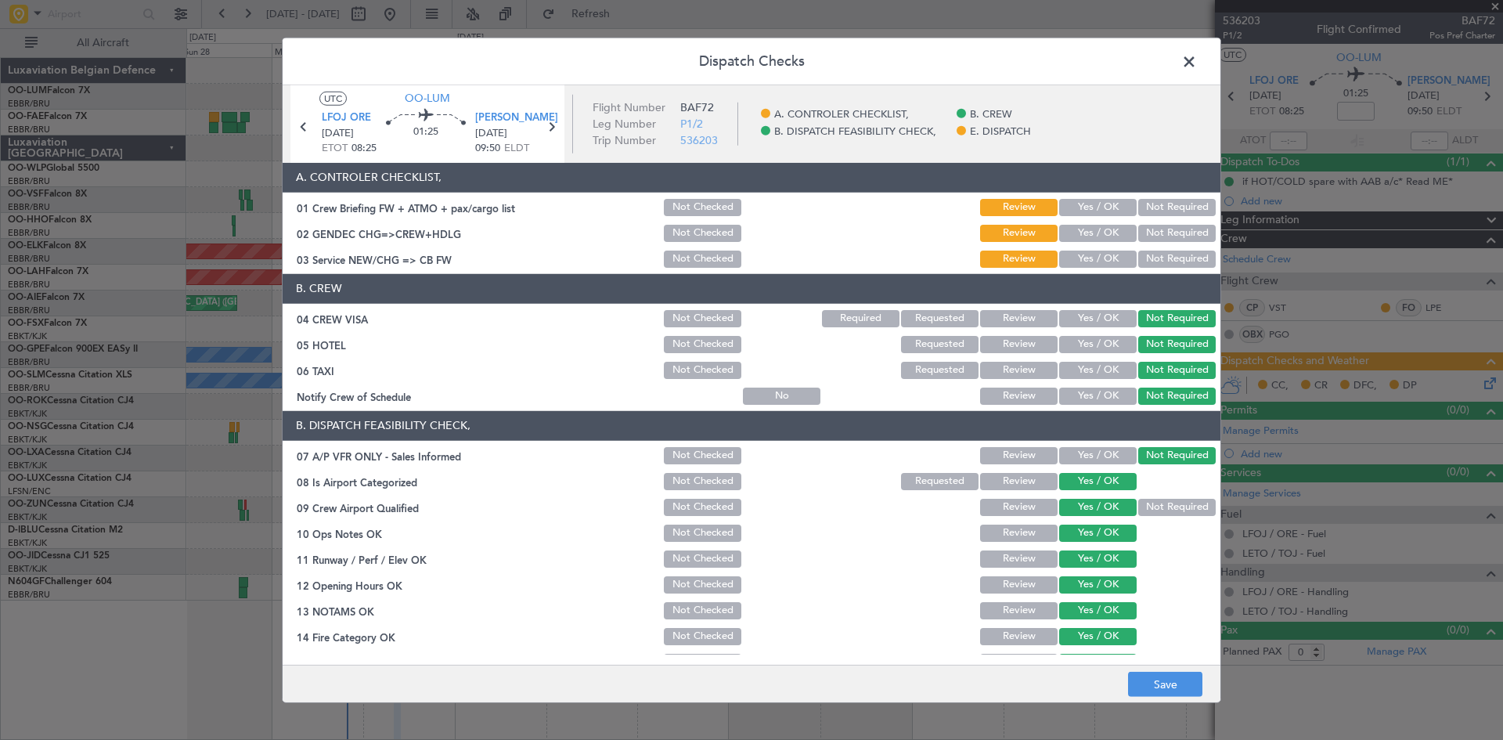
click at [1147, 233] on button "Not Required" at bounding box center [1176, 233] width 77 height 17
click at [1147, 266] on button "Not Required" at bounding box center [1176, 258] width 77 height 17
click at [1187, 675] on button "Save" at bounding box center [1165, 684] width 74 height 25
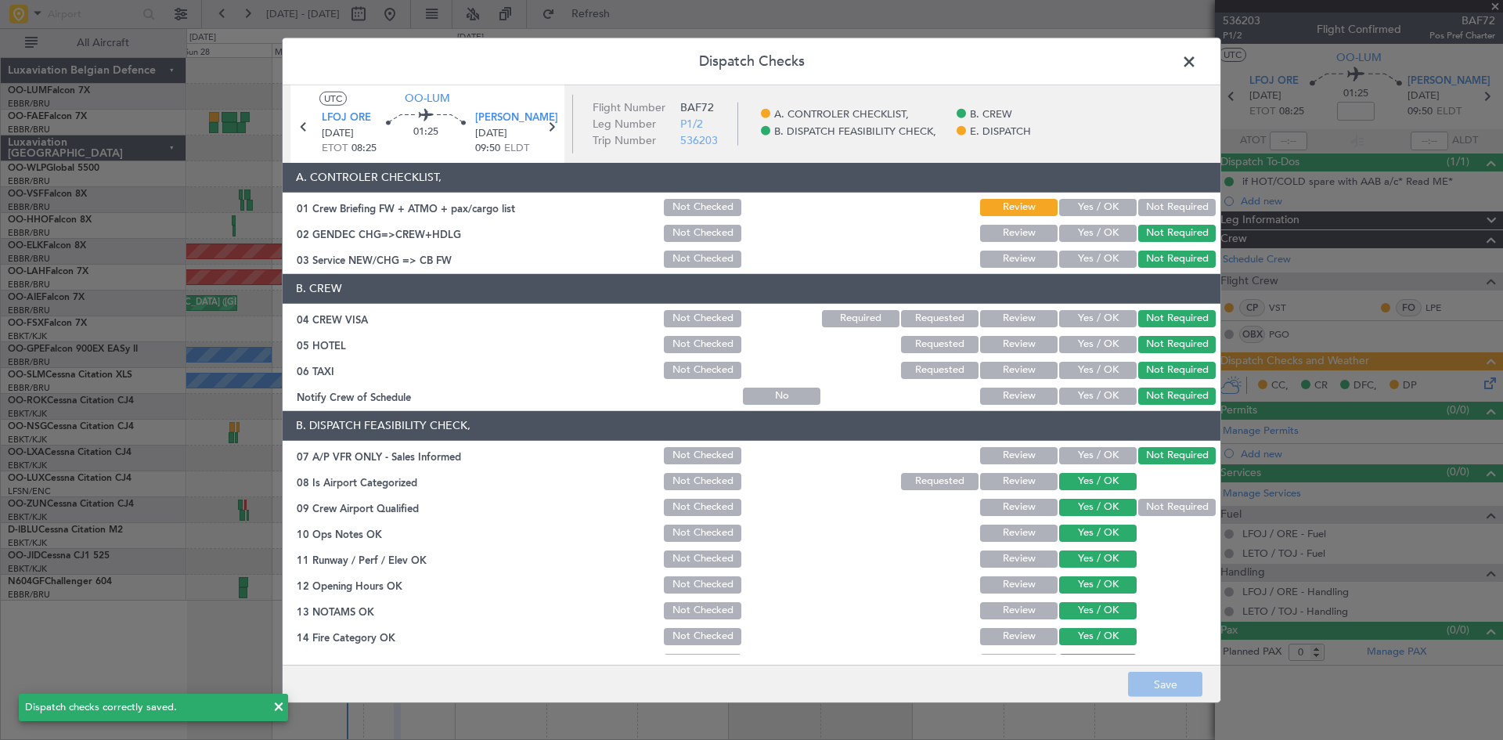
click at [1197, 57] on span at bounding box center [1197, 64] width 0 height 31
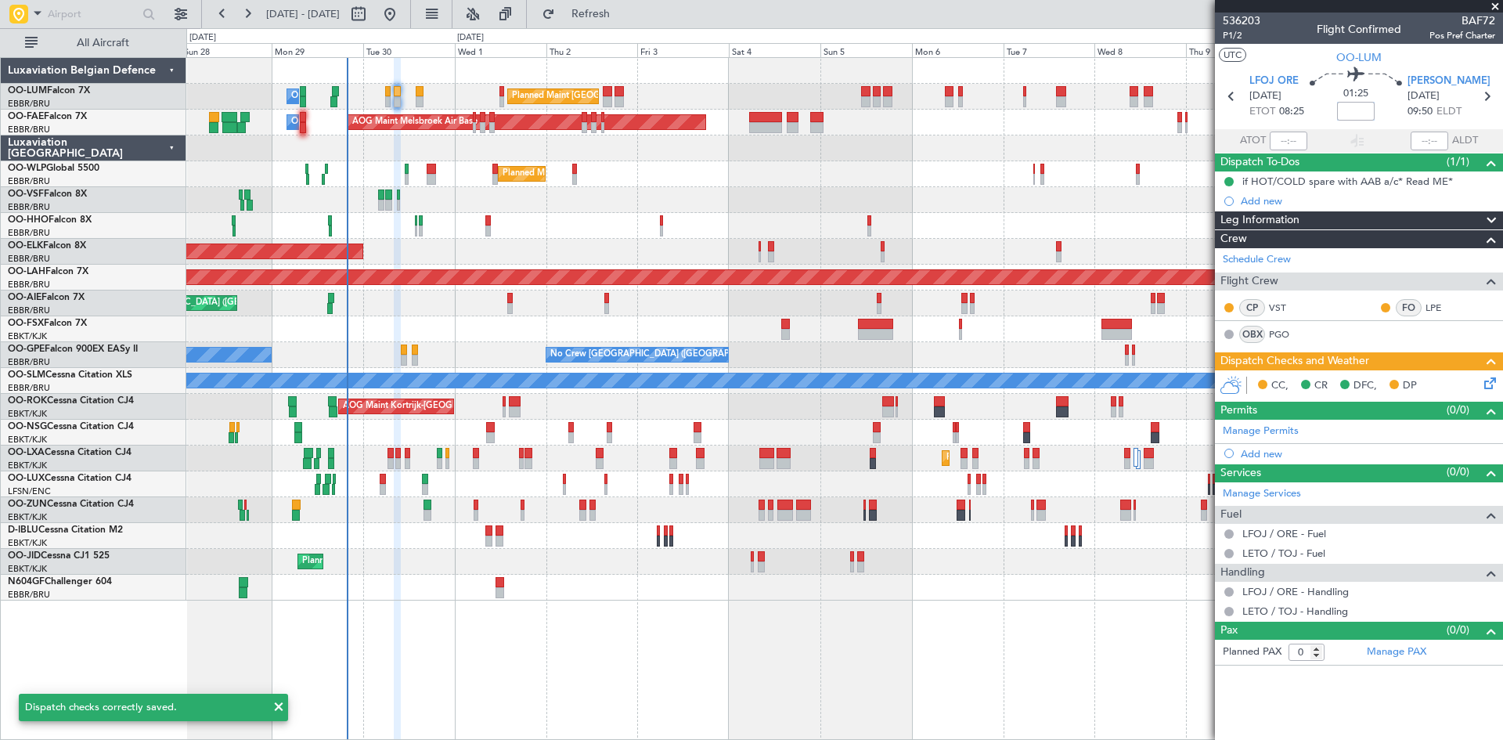
click at [1350, 113] on input at bounding box center [1356, 111] width 38 height 19
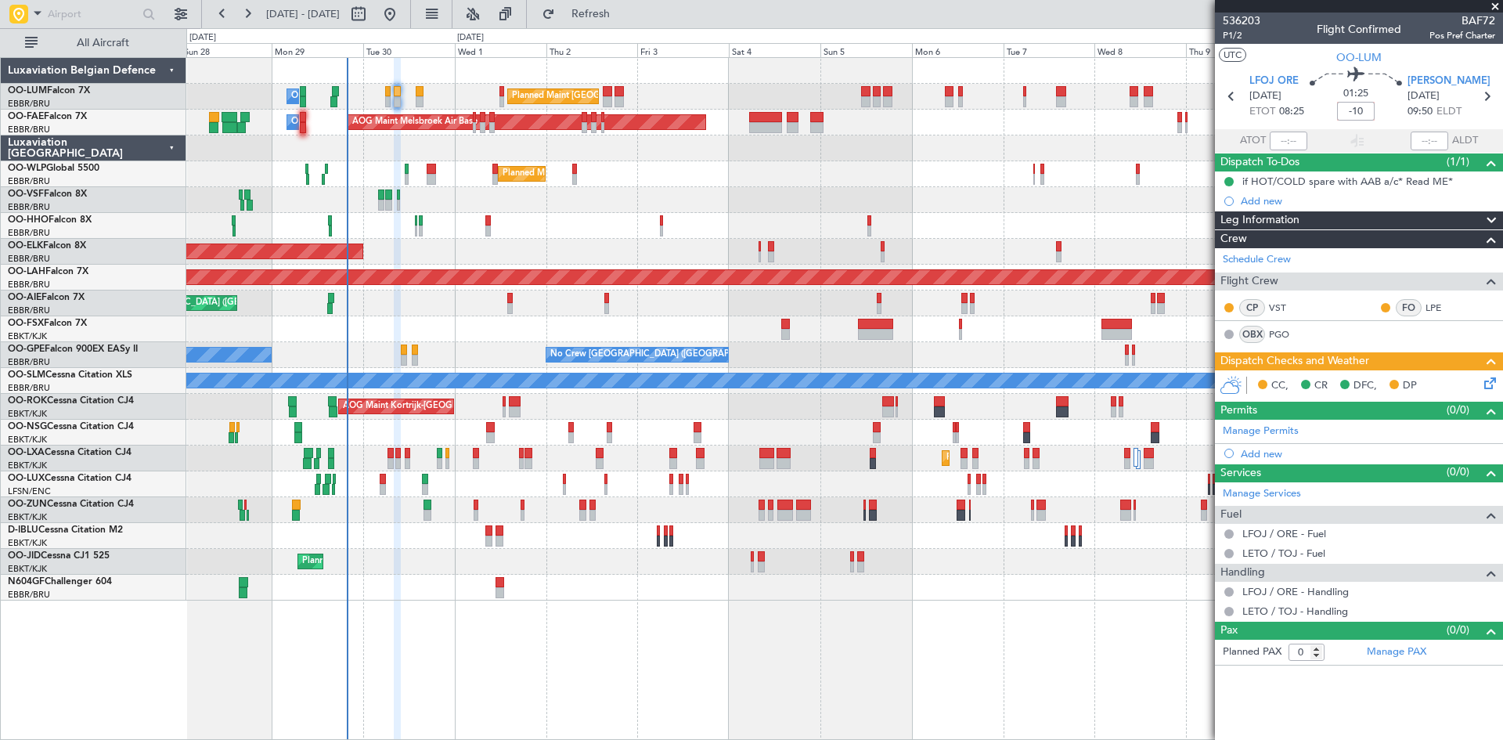
click at [1328, 116] on div "01:25 -10" at bounding box center [1355, 96] width 103 height 58
type input "-00:10"
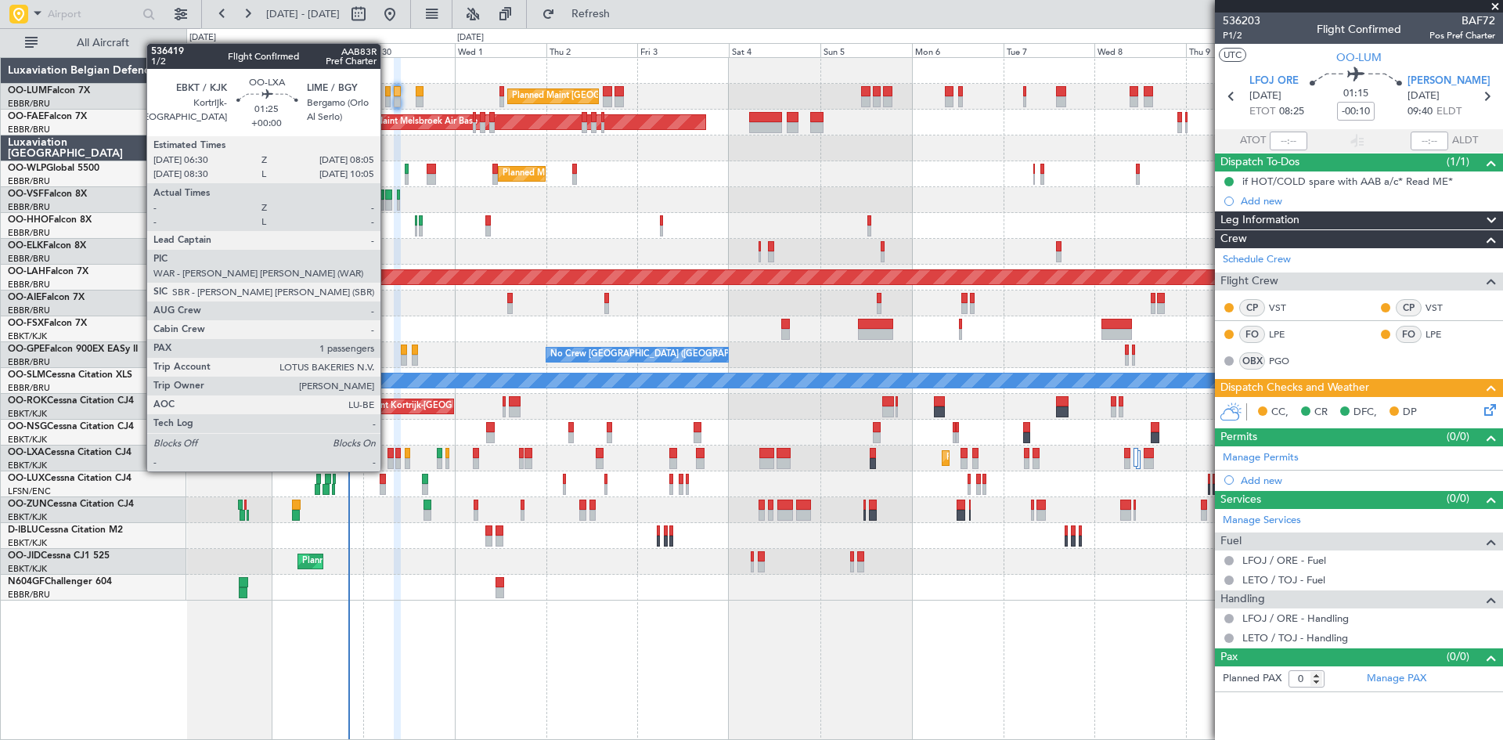
click at [387, 456] on div at bounding box center [390, 453] width 6 height 11
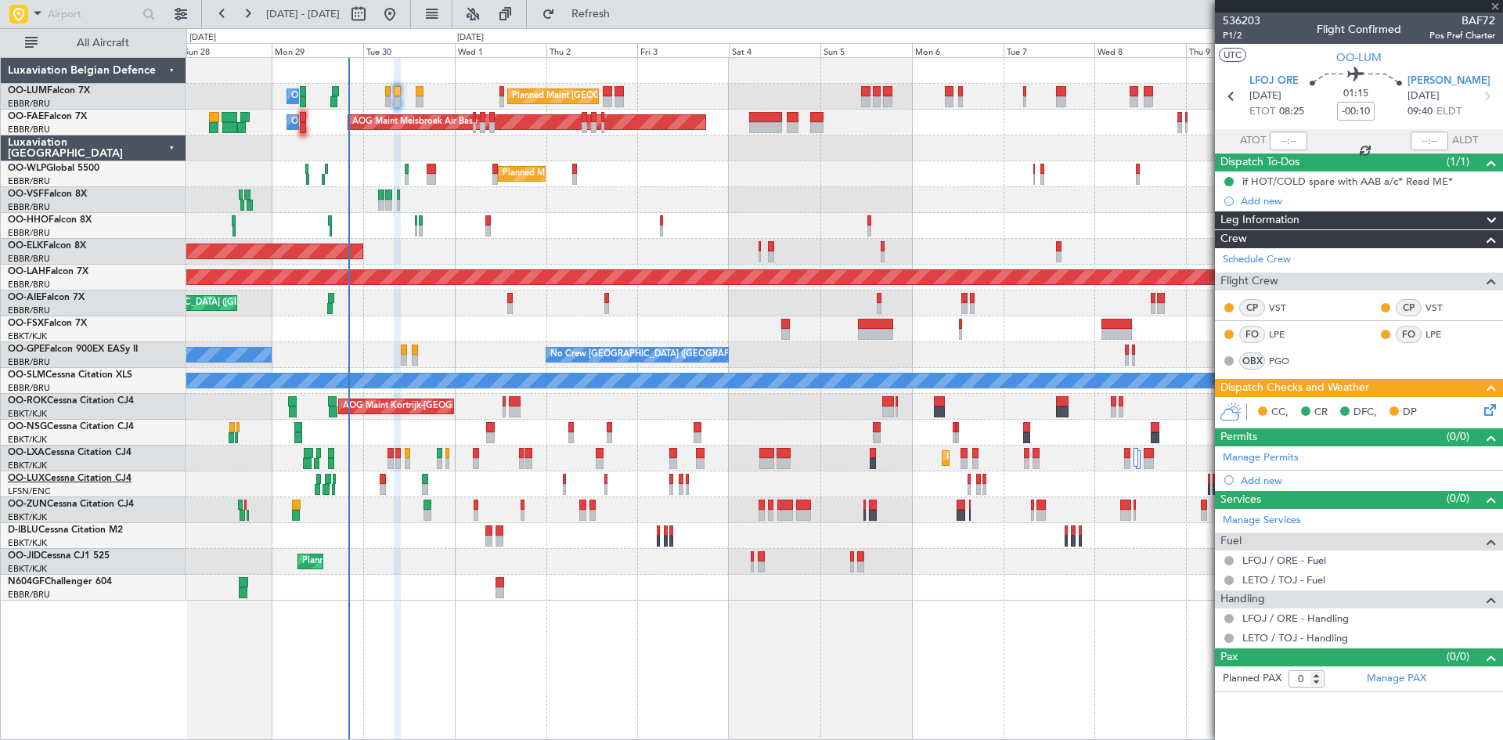
type input "1"
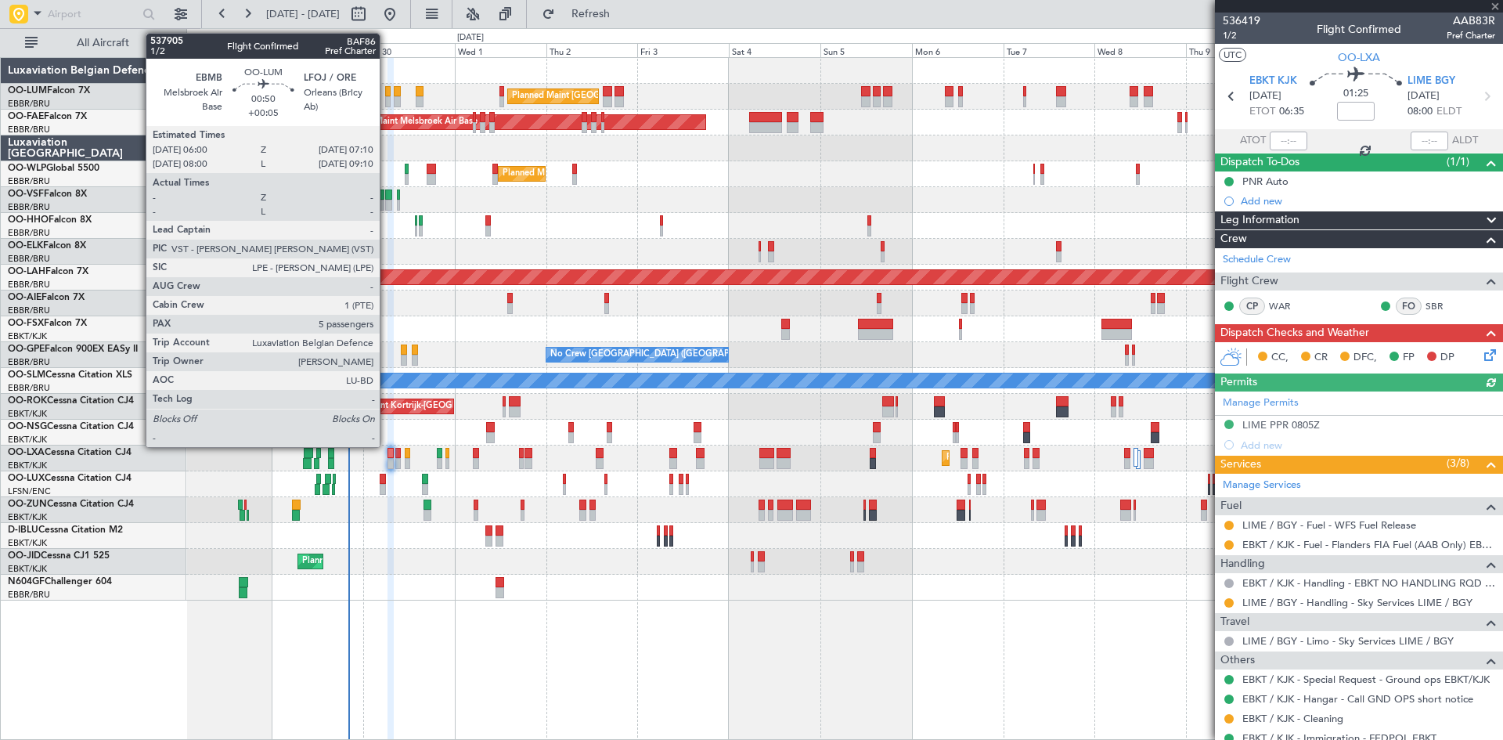
click at [387, 92] on div at bounding box center [387, 91] width 5 height 11
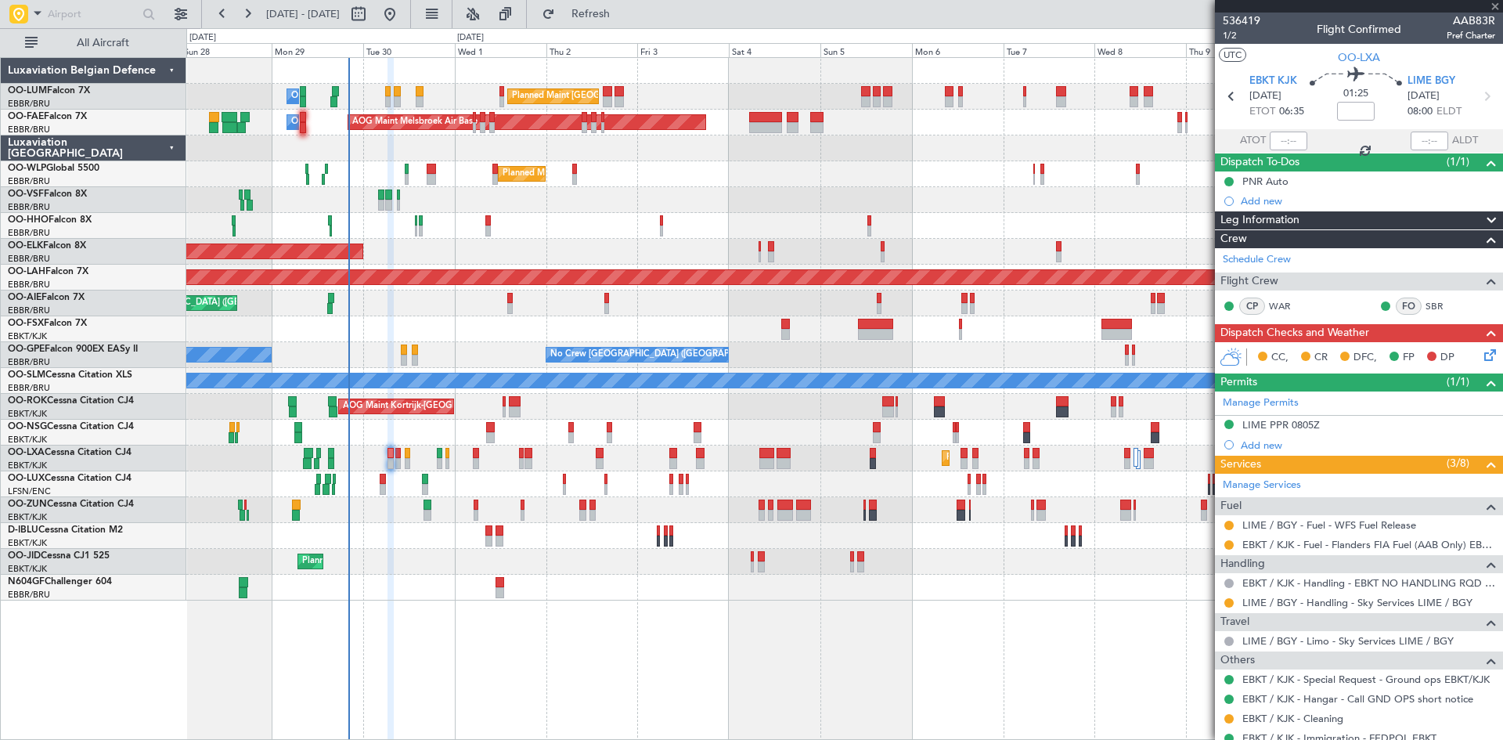
type input "+00:05"
type input "5"
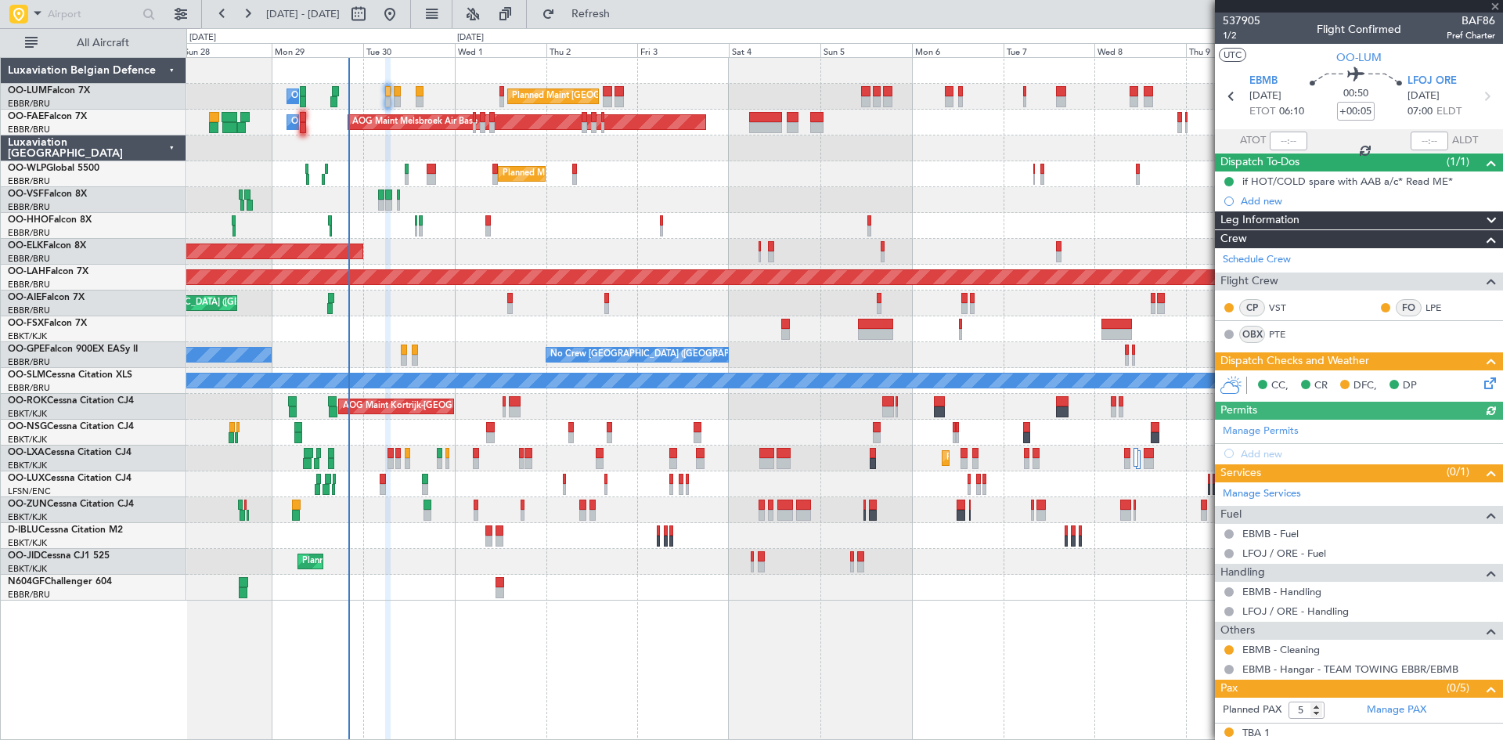
click at [1481, 380] on icon at bounding box center [1487, 380] width 13 height 13
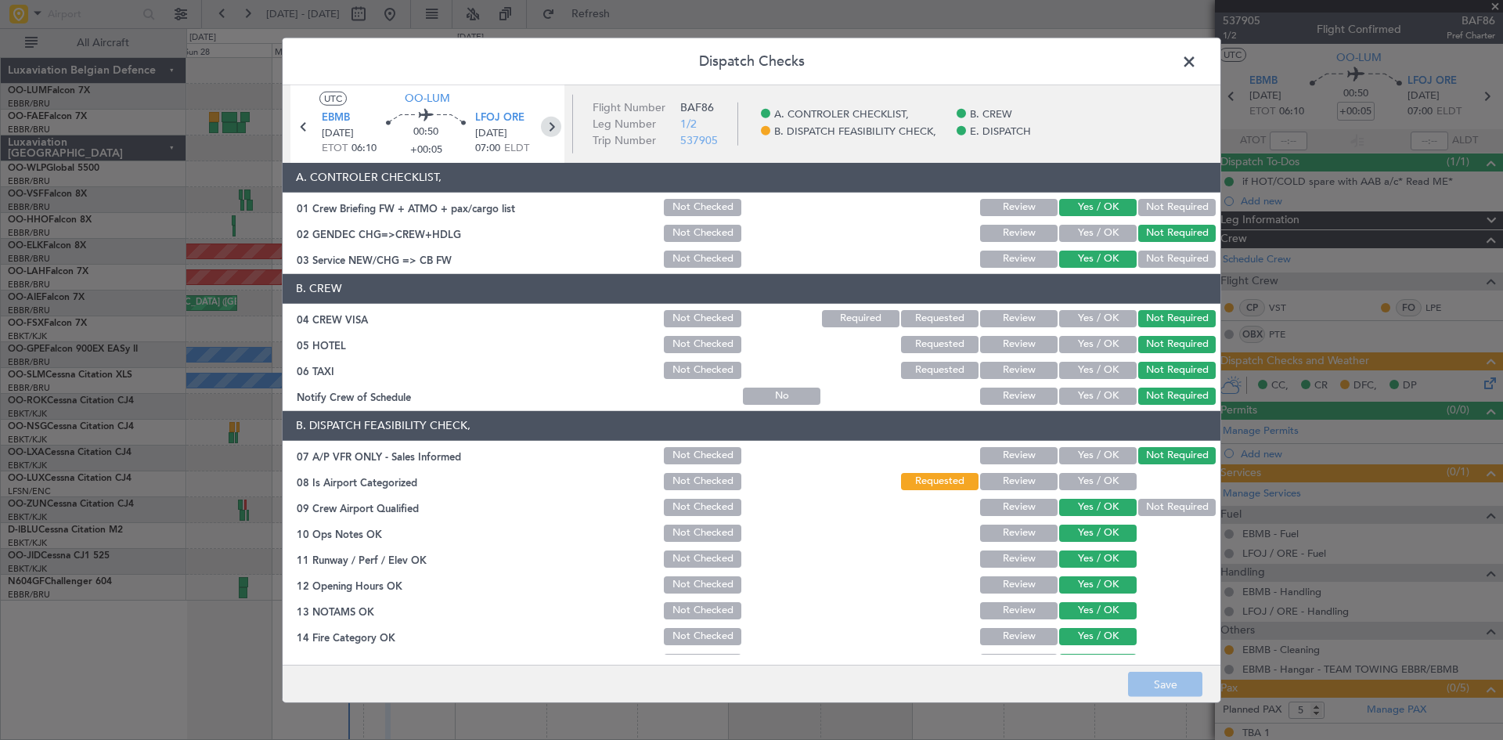
click at [544, 130] on icon at bounding box center [551, 126] width 20 height 20
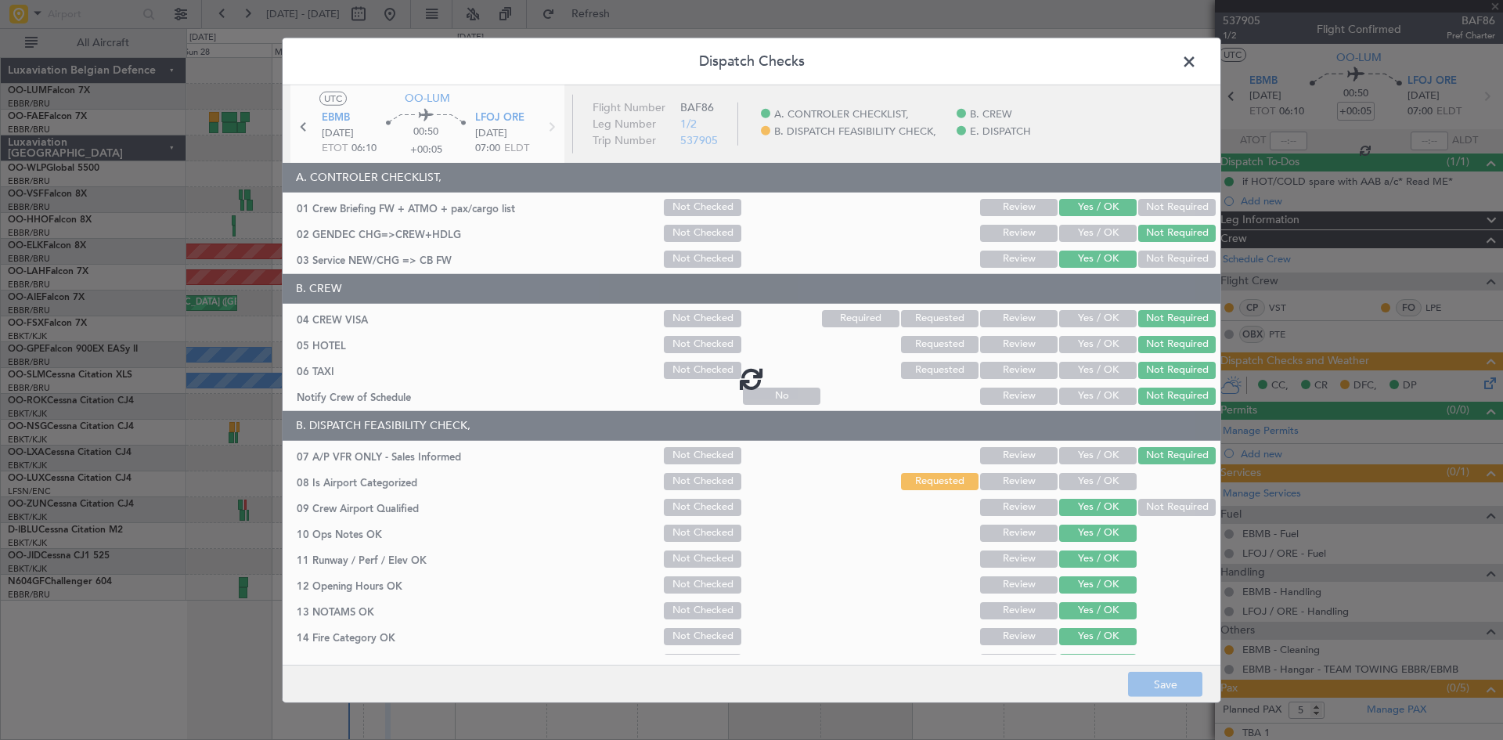
type input "-00:10"
type input "0"
type input "-00:10"
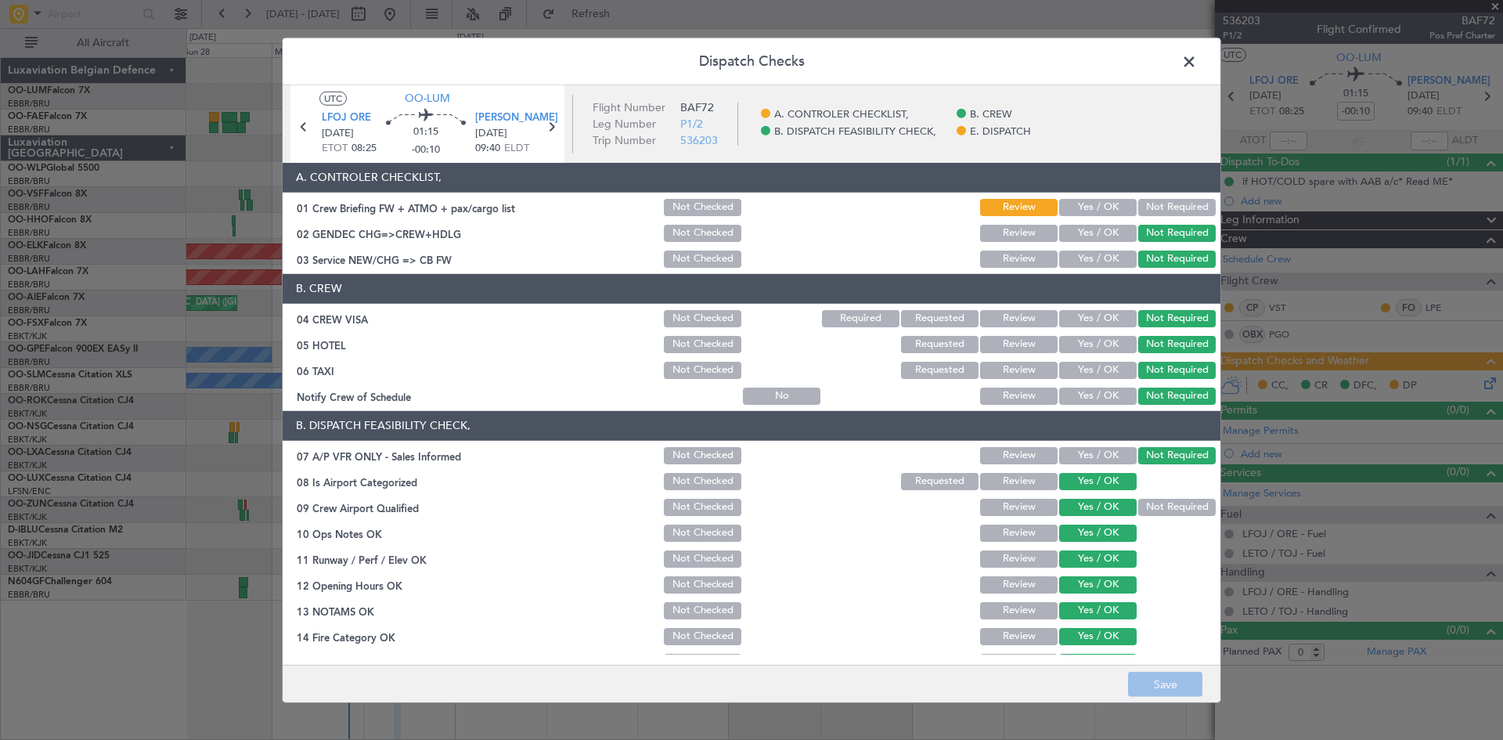
click at [1090, 204] on button "Yes / OK" at bounding box center [1097, 207] width 77 height 17
click at [1165, 695] on button "Save" at bounding box center [1165, 684] width 74 height 25
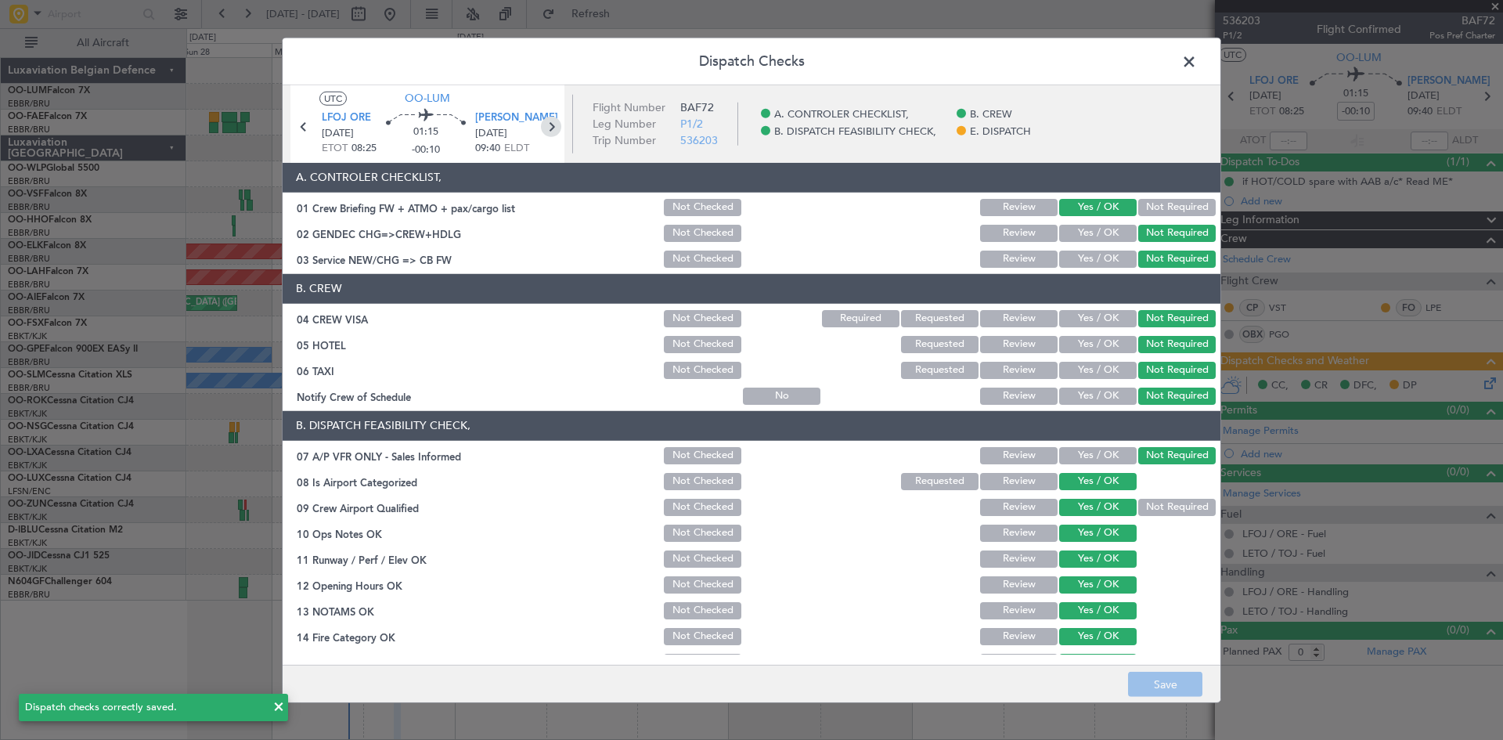
click at [552, 124] on icon at bounding box center [551, 126] width 20 height 20
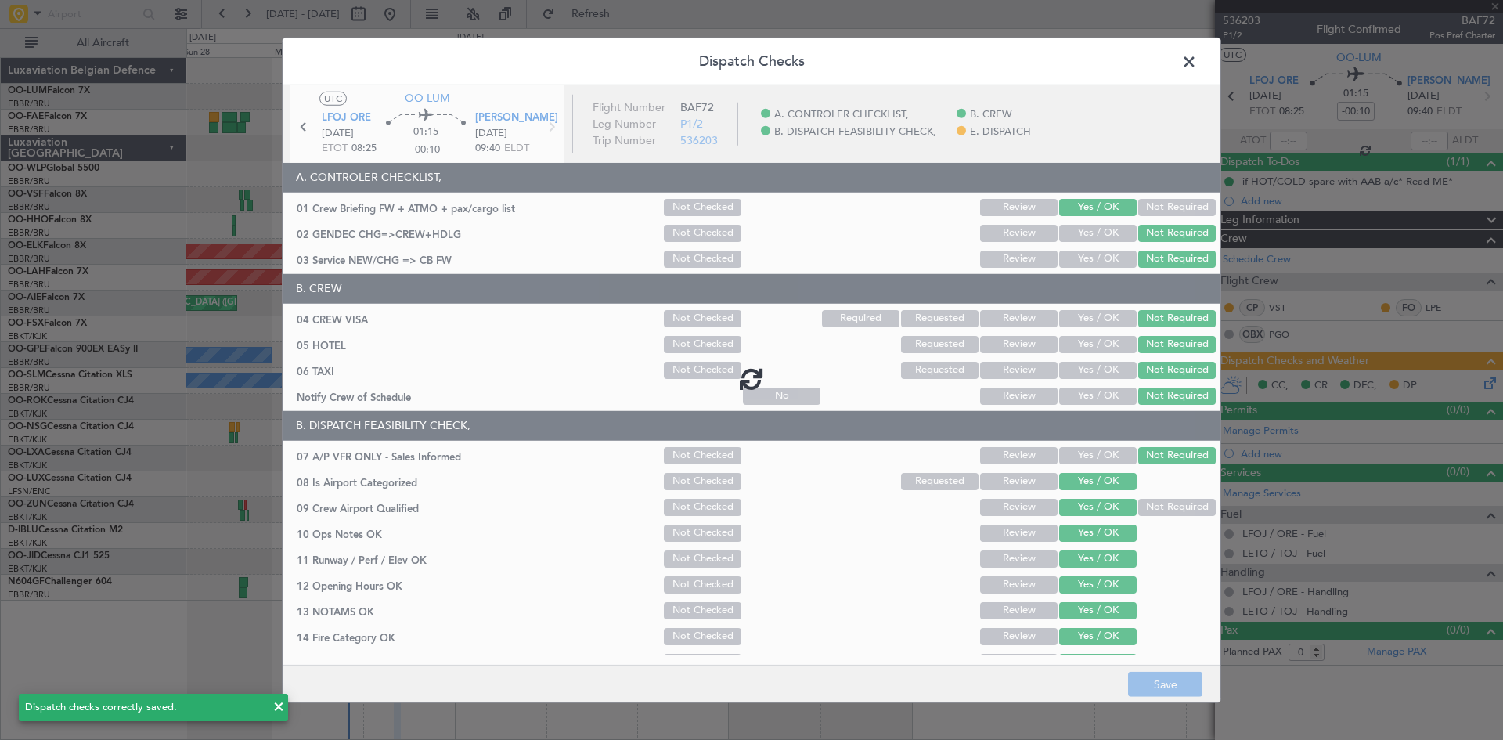
type input "7"
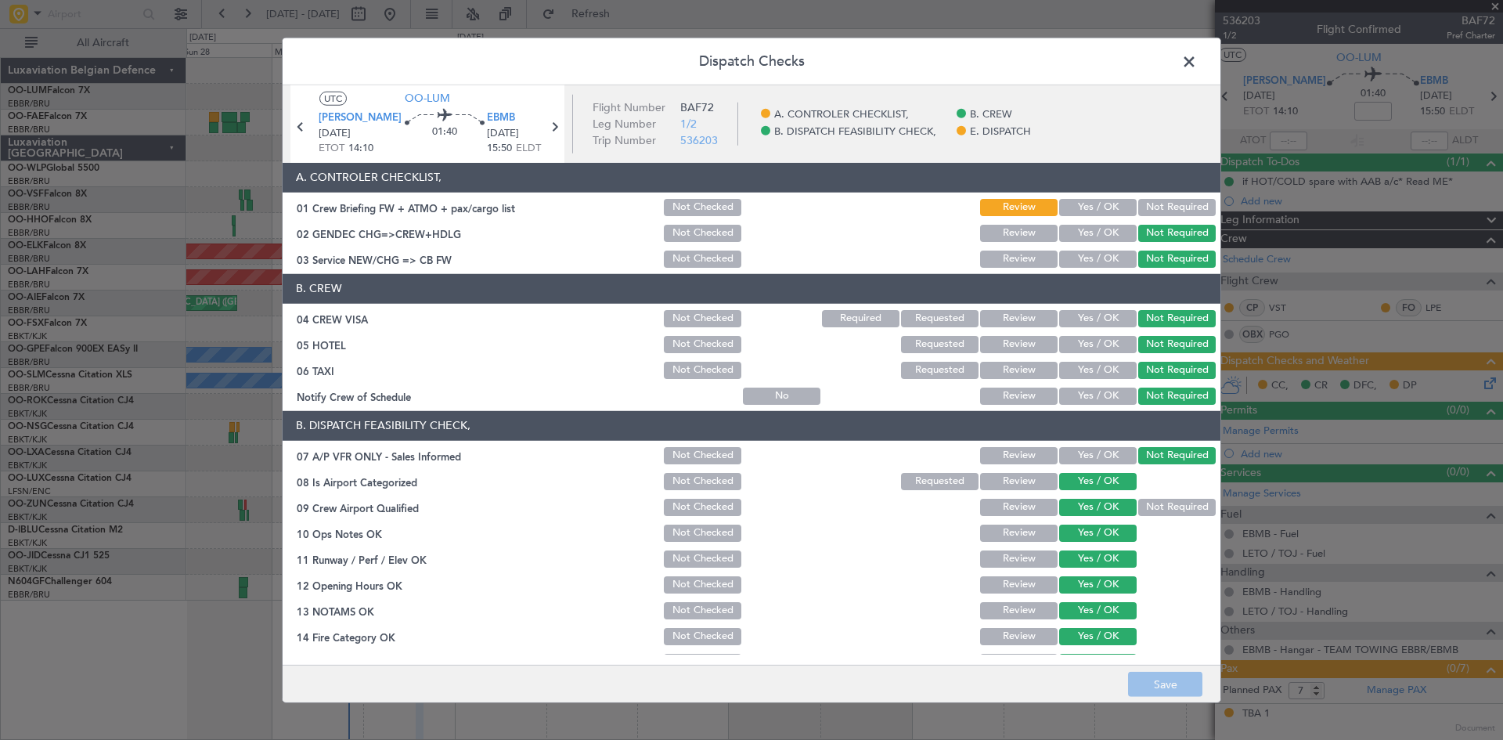
click at [1095, 206] on button "Yes / OK" at bounding box center [1097, 207] width 77 height 17
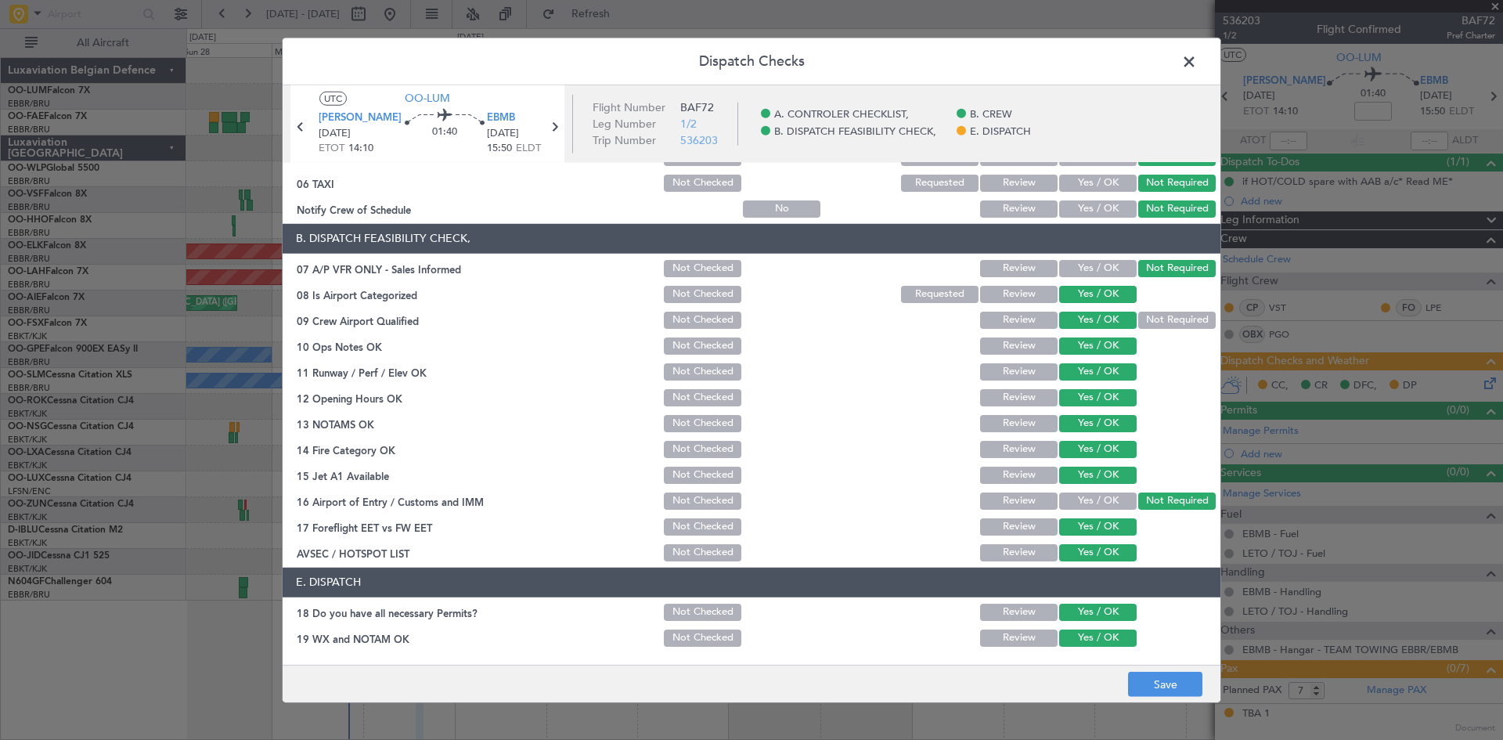
scroll to position [236, 0]
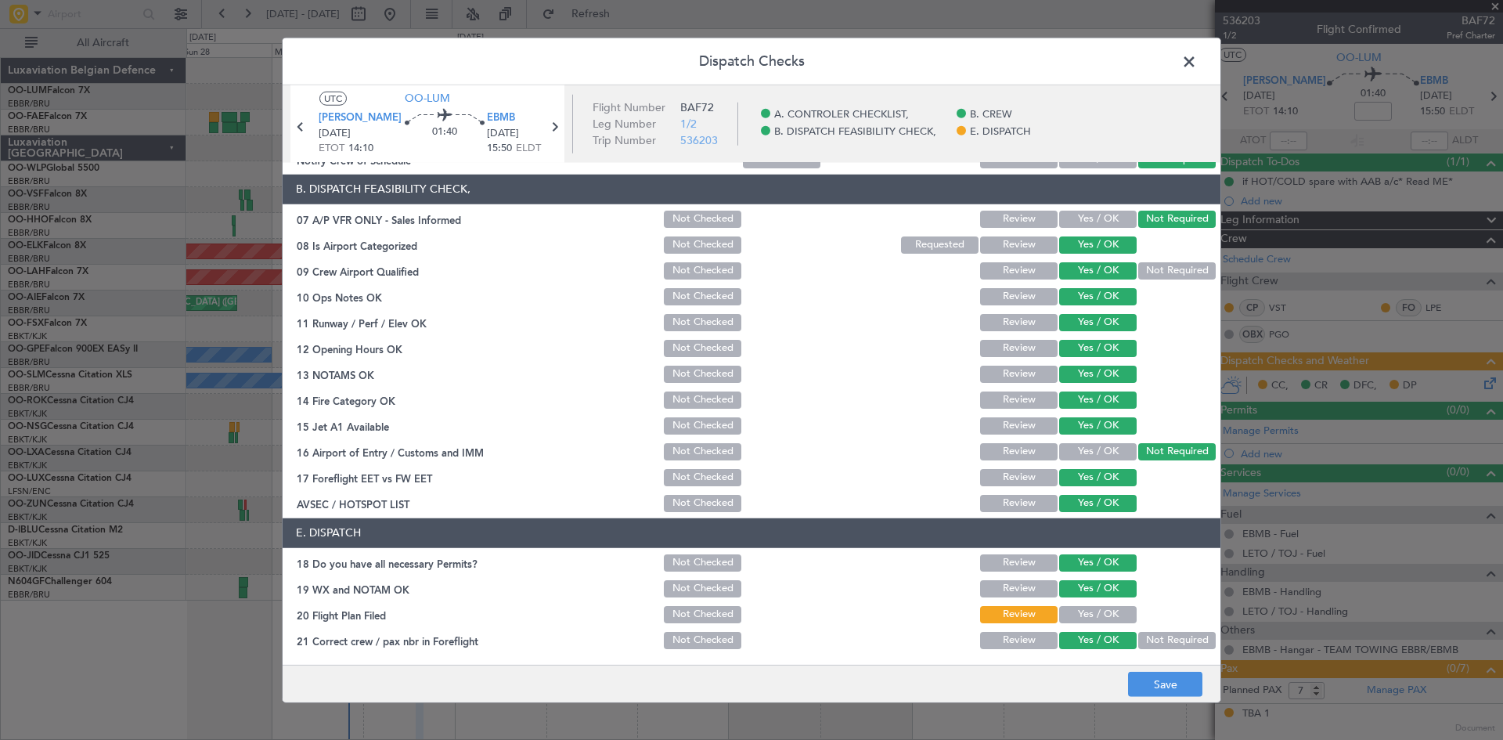
click at [1094, 607] on button "Yes / OK" at bounding box center [1097, 614] width 77 height 17
click at [1161, 682] on button "Save" at bounding box center [1165, 684] width 74 height 25
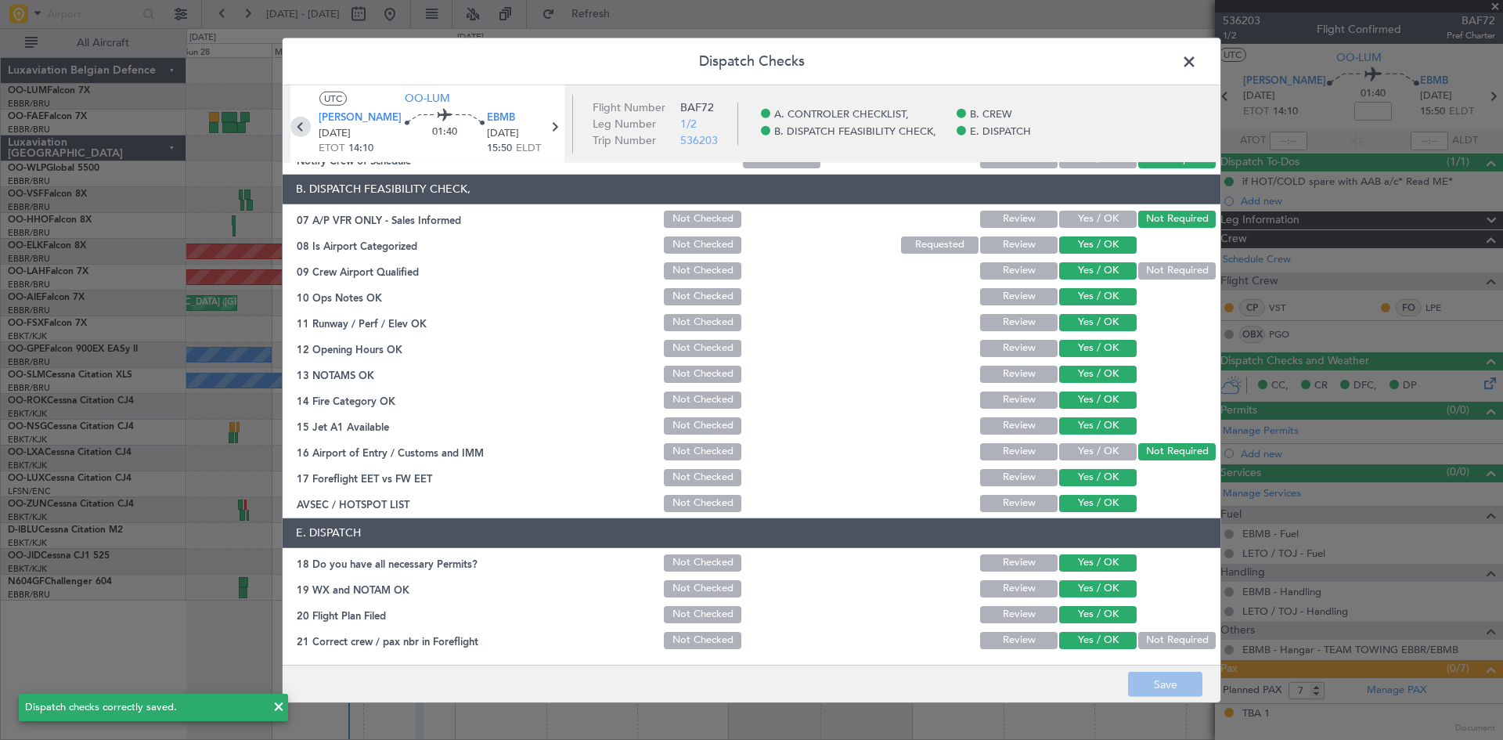
click at [307, 122] on icon at bounding box center [300, 126] width 20 height 20
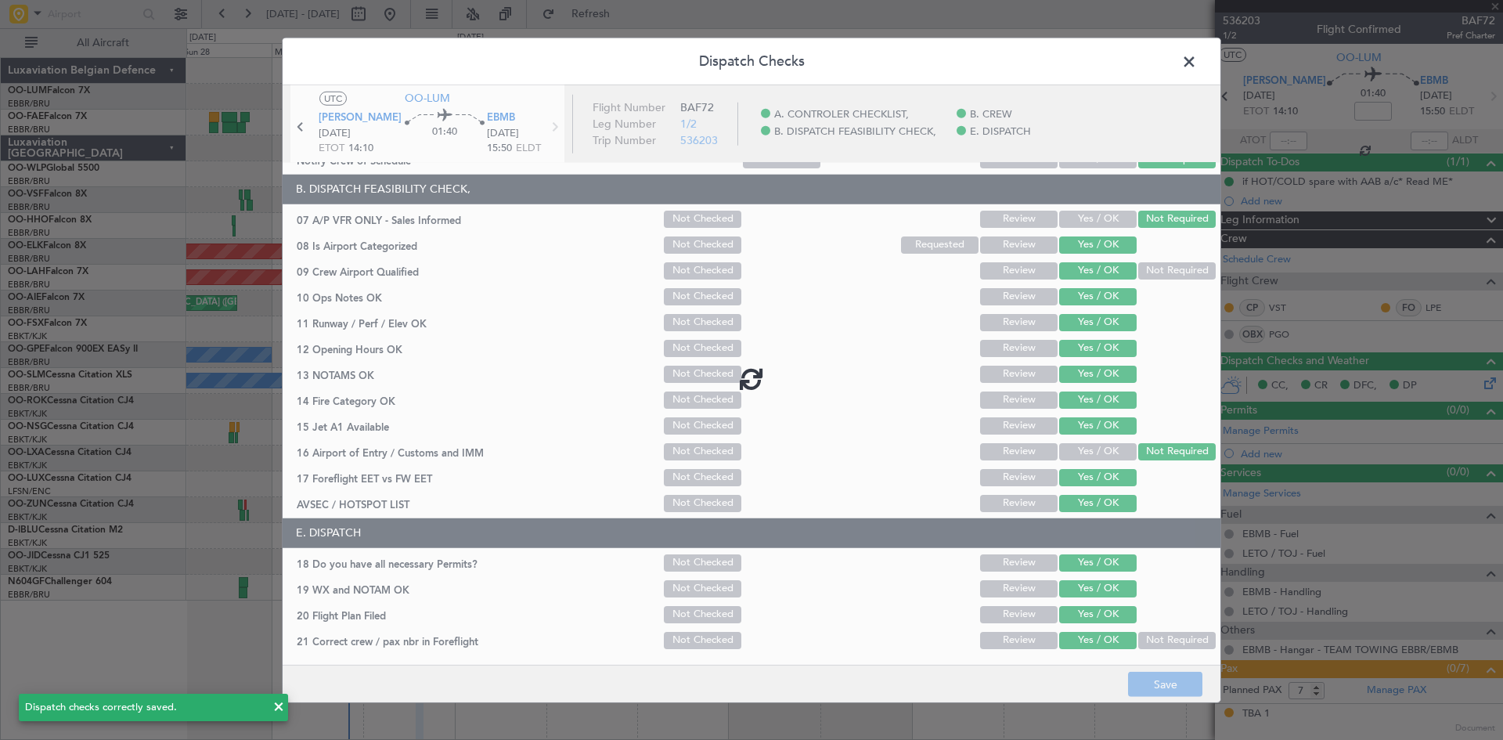
type input "-00:10"
type input "0"
type input "-00:10"
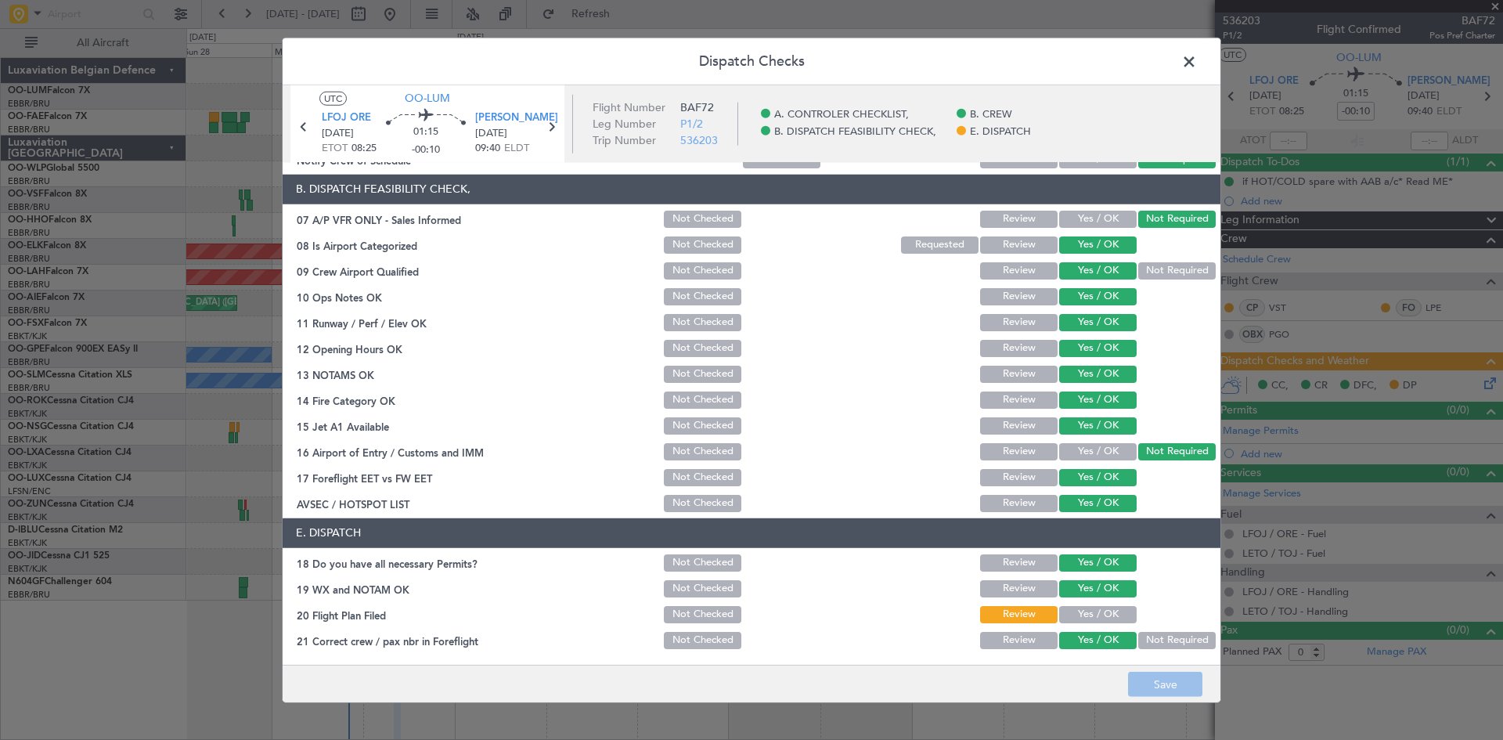
click at [1059, 610] on button "Yes / OK" at bounding box center [1097, 614] width 77 height 17
click at [1179, 684] on button "Save" at bounding box center [1165, 684] width 74 height 25
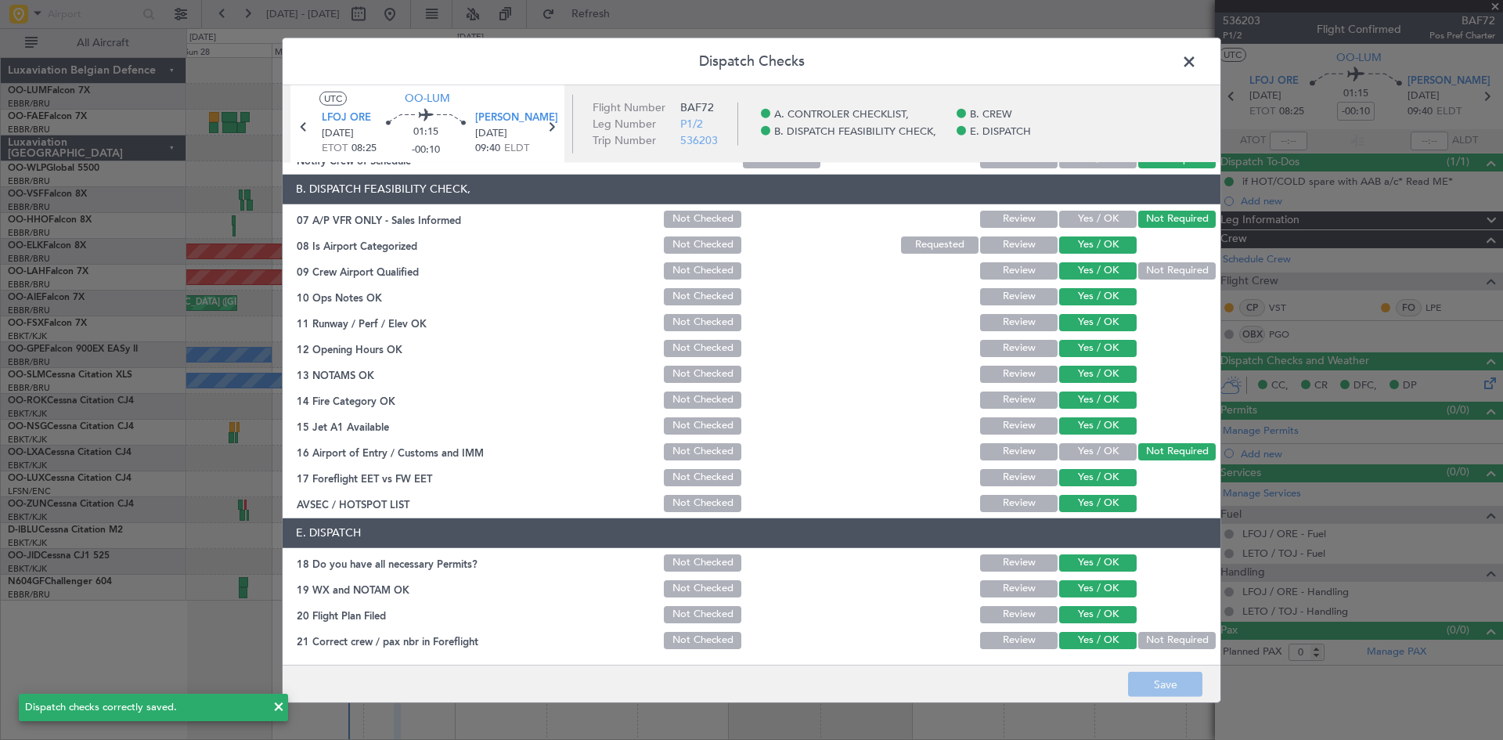
click at [1197, 61] on span at bounding box center [1197, 64] width 0 height 31
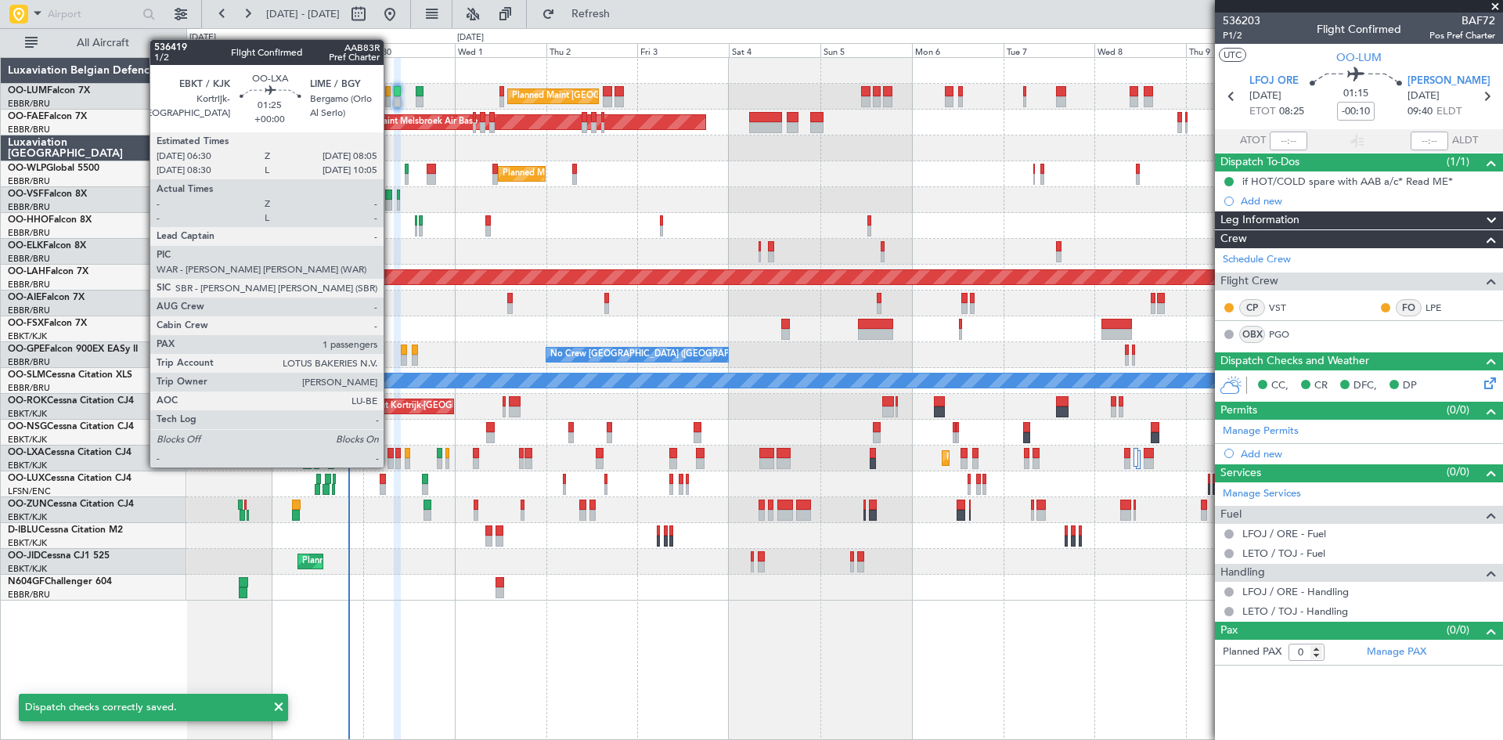
click at [391, 452] on div at bounding box center [390, 453] width 6 height 11
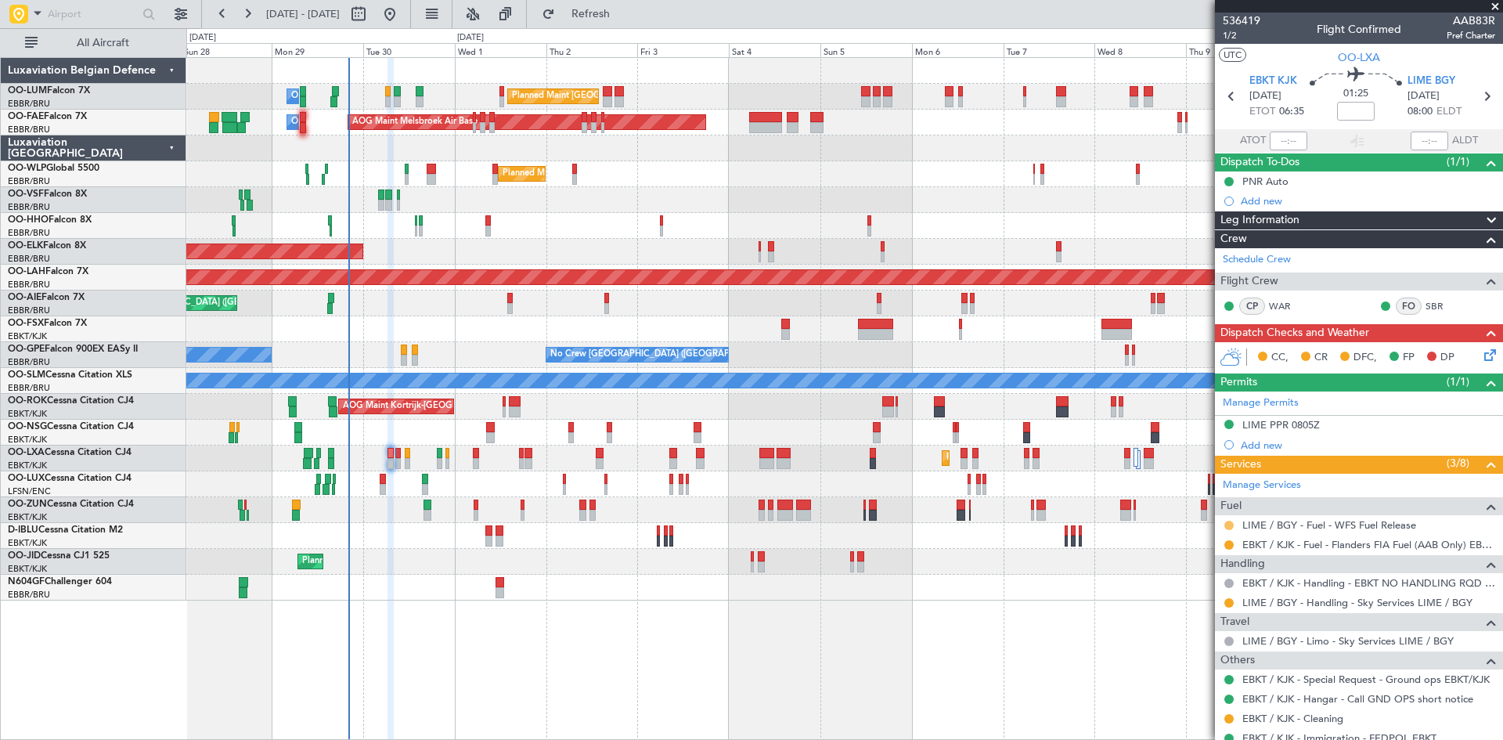
click at [1225, 524] on button at bounding box center [1228, 524] width 9 height 9
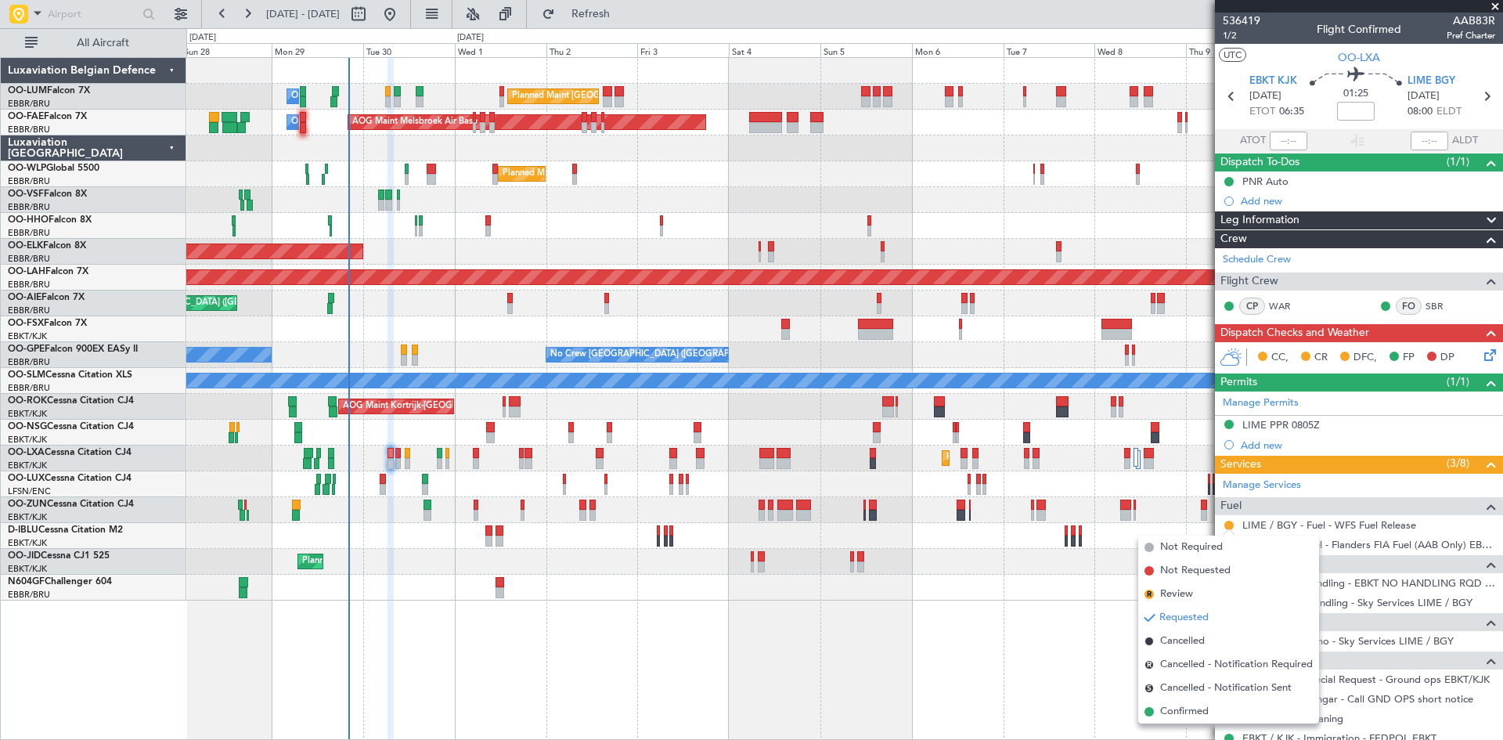
click at [1212, 707] on li "Confirmed" at bounding box center [1228, 711] width 181 height 23
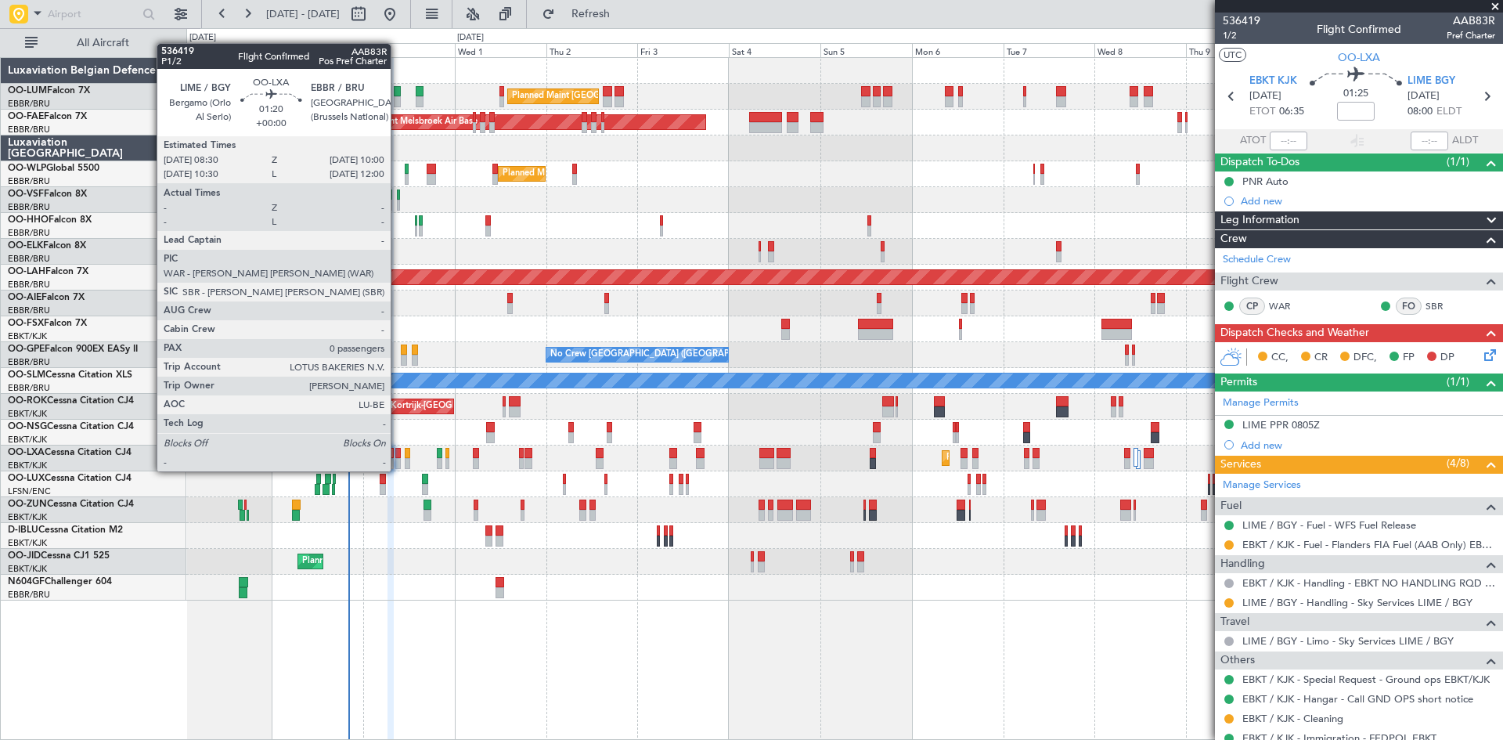
click at [398, 457] on div at bounding box center [398, 453] width 6 height 11
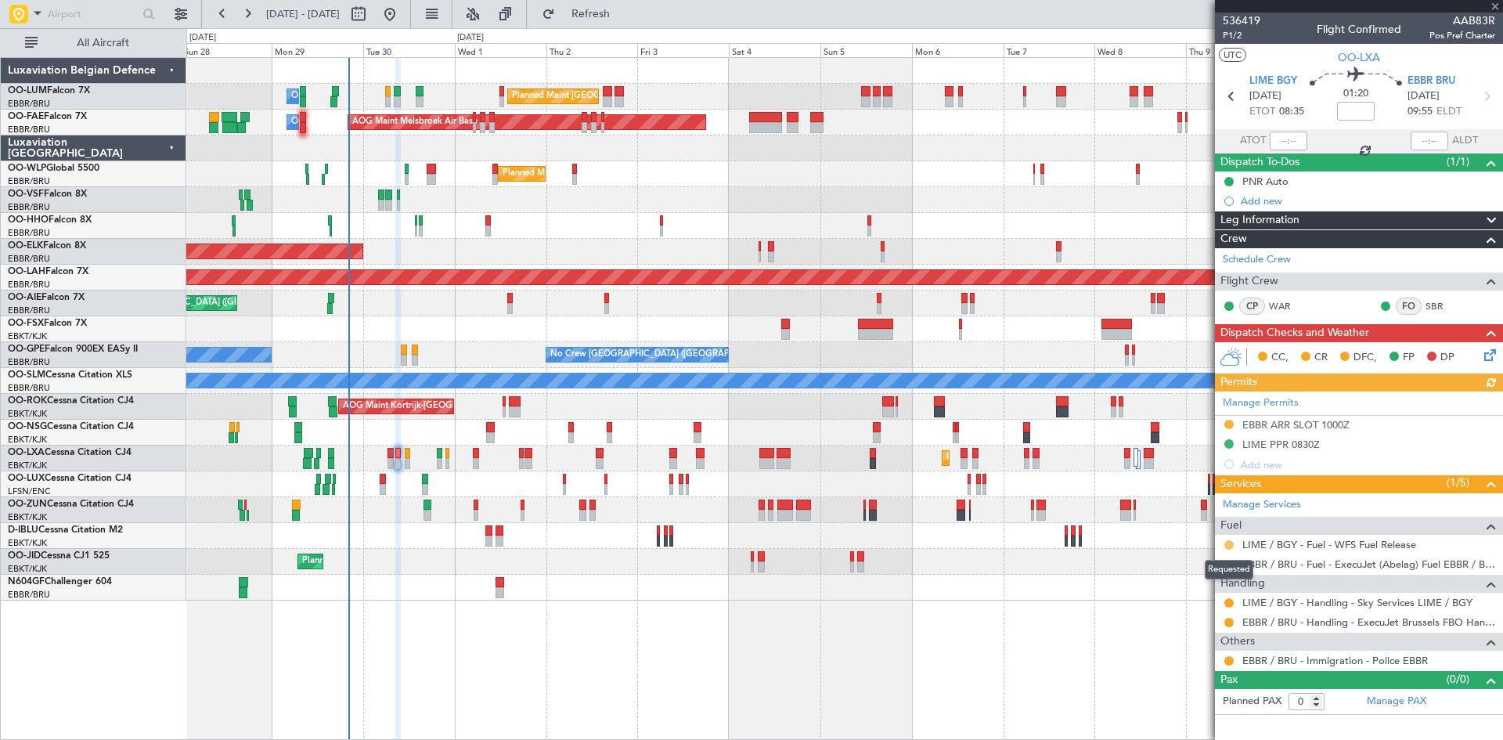
click at [1232, 543] on button at bounding box center [1228, 544] width 9 height 9
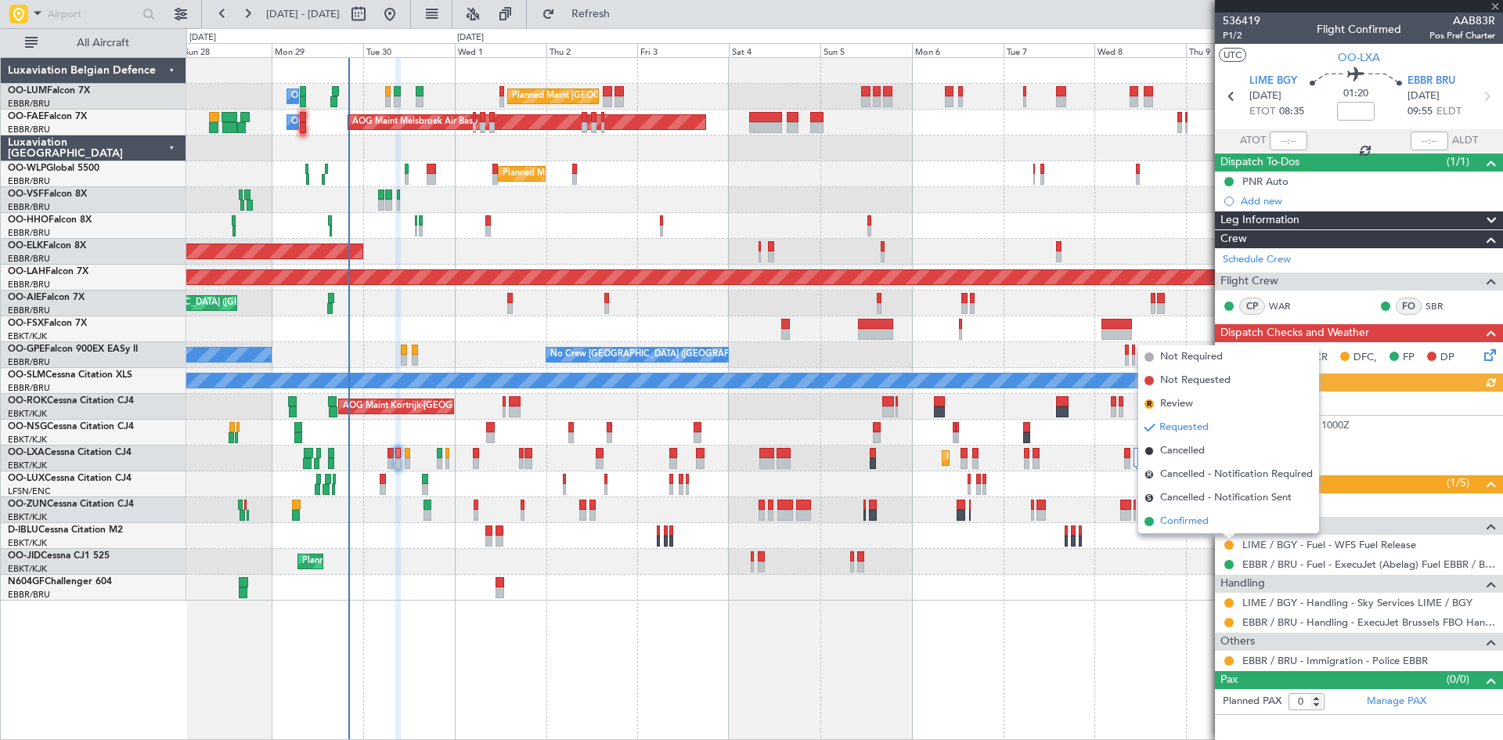
click at [1208, 527] on span "Confirmed" at bounding box center [1184, 521] width 49 height 16
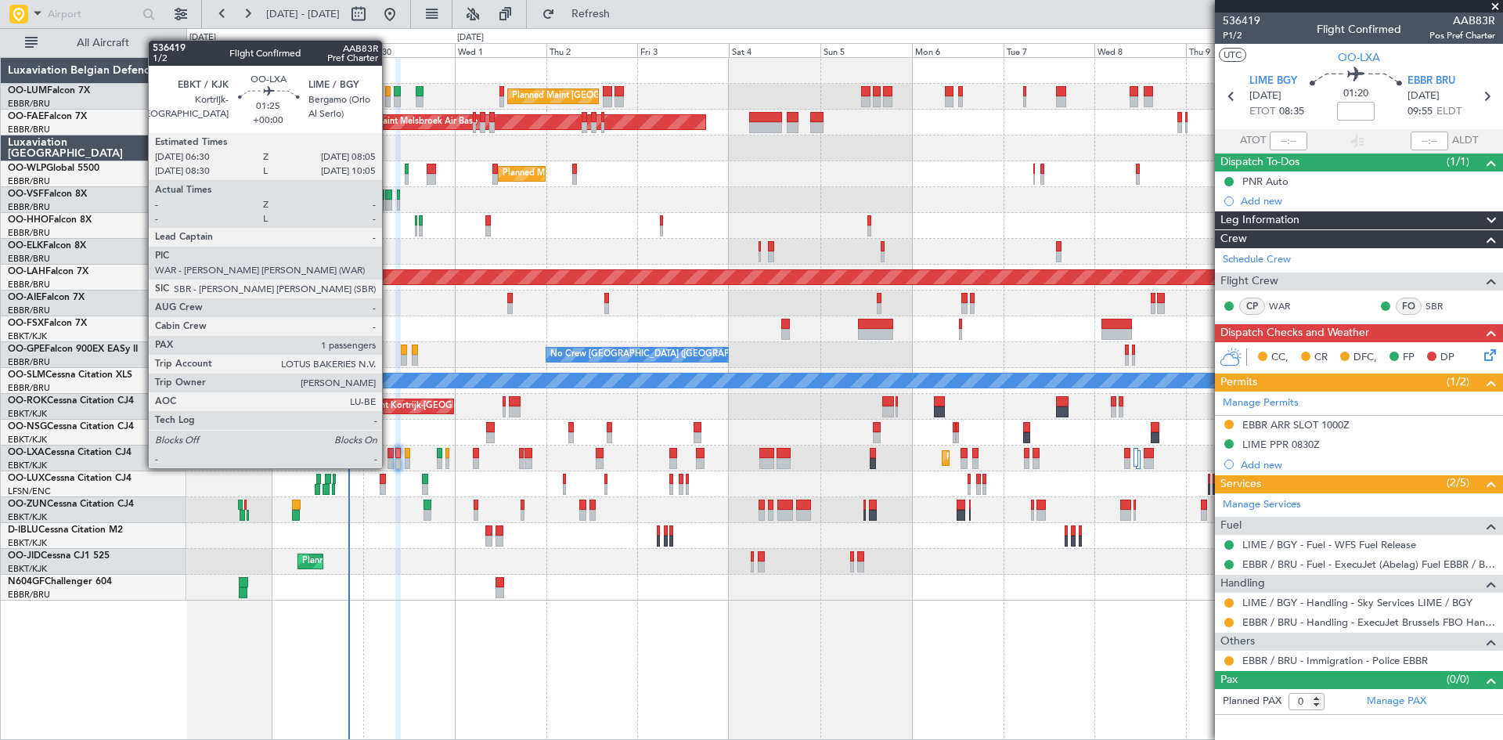
click at [389, 452] on div at bounding box center [390, 453] width 6 height 11
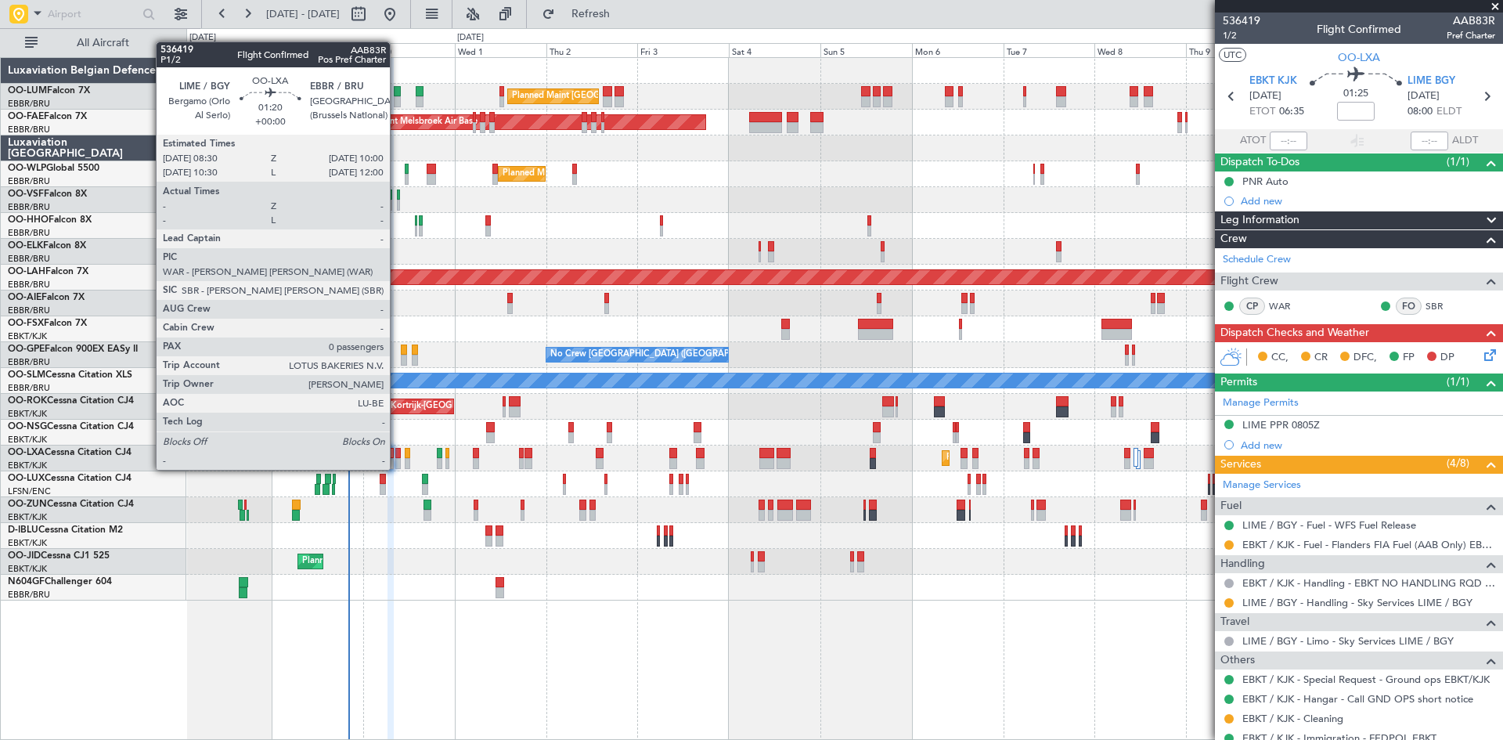
click at [397, 456] on div at bounding box center [398, 453] width 6 height 11
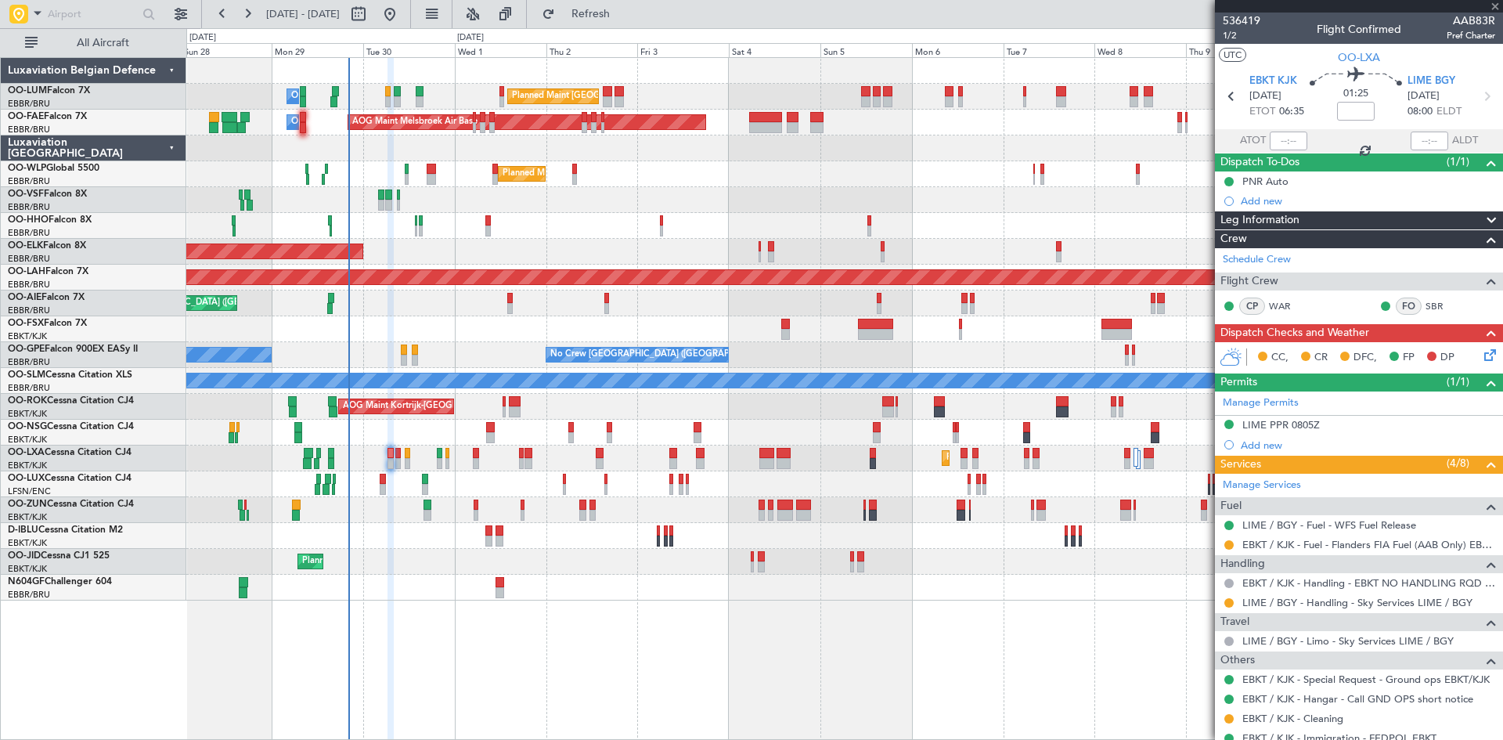
type input "0"
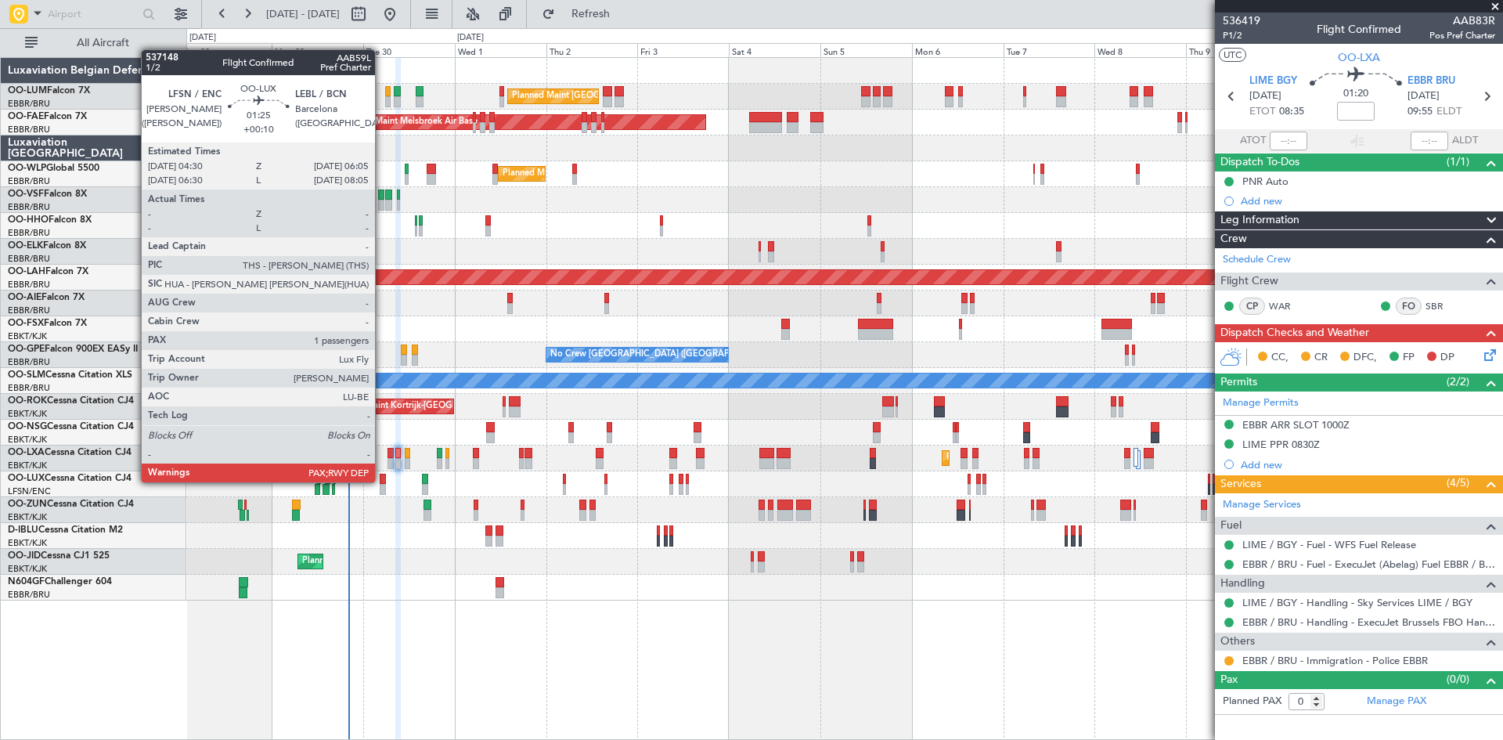
click at [382, 481] on div at bounding box center [383, 479] width 6 height 11
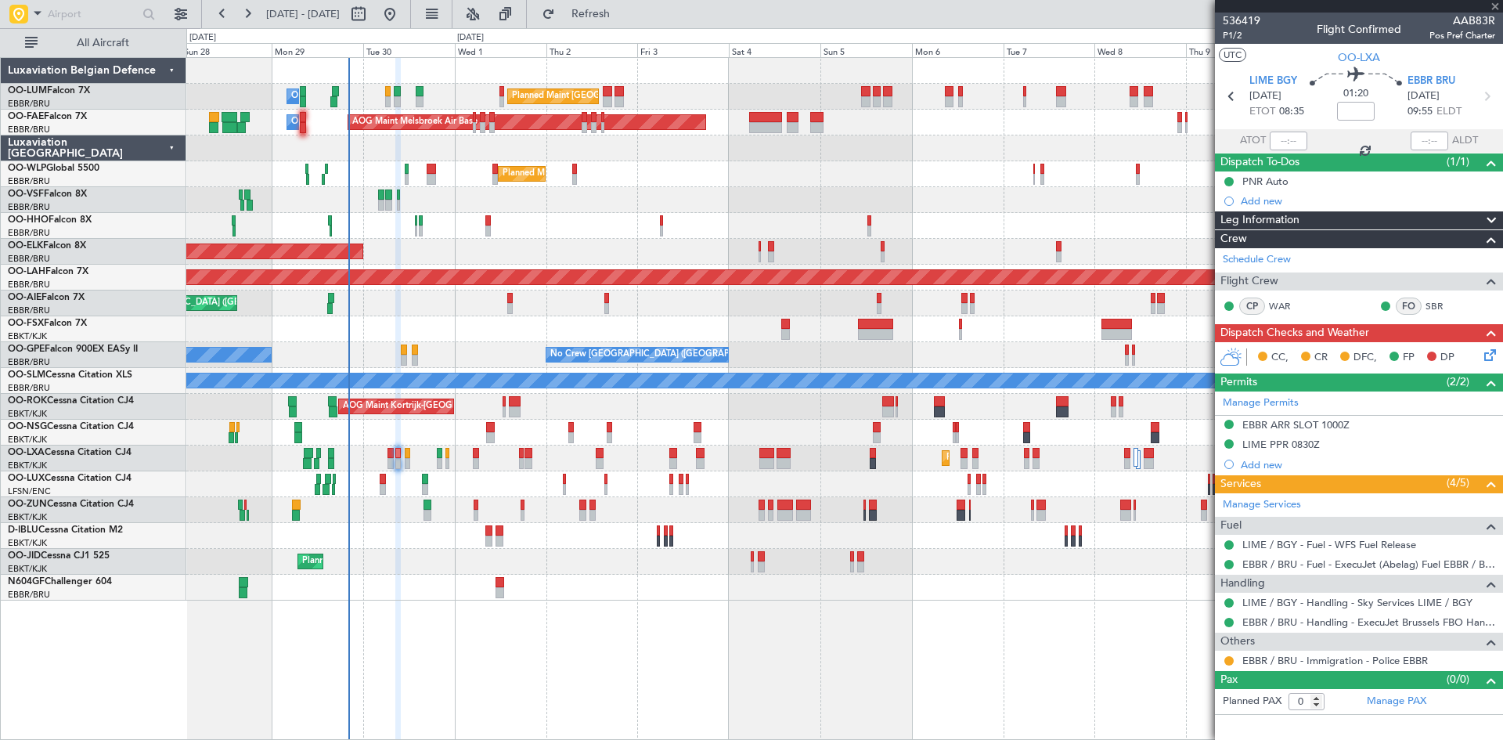
type input "+00:10"
type input "1"
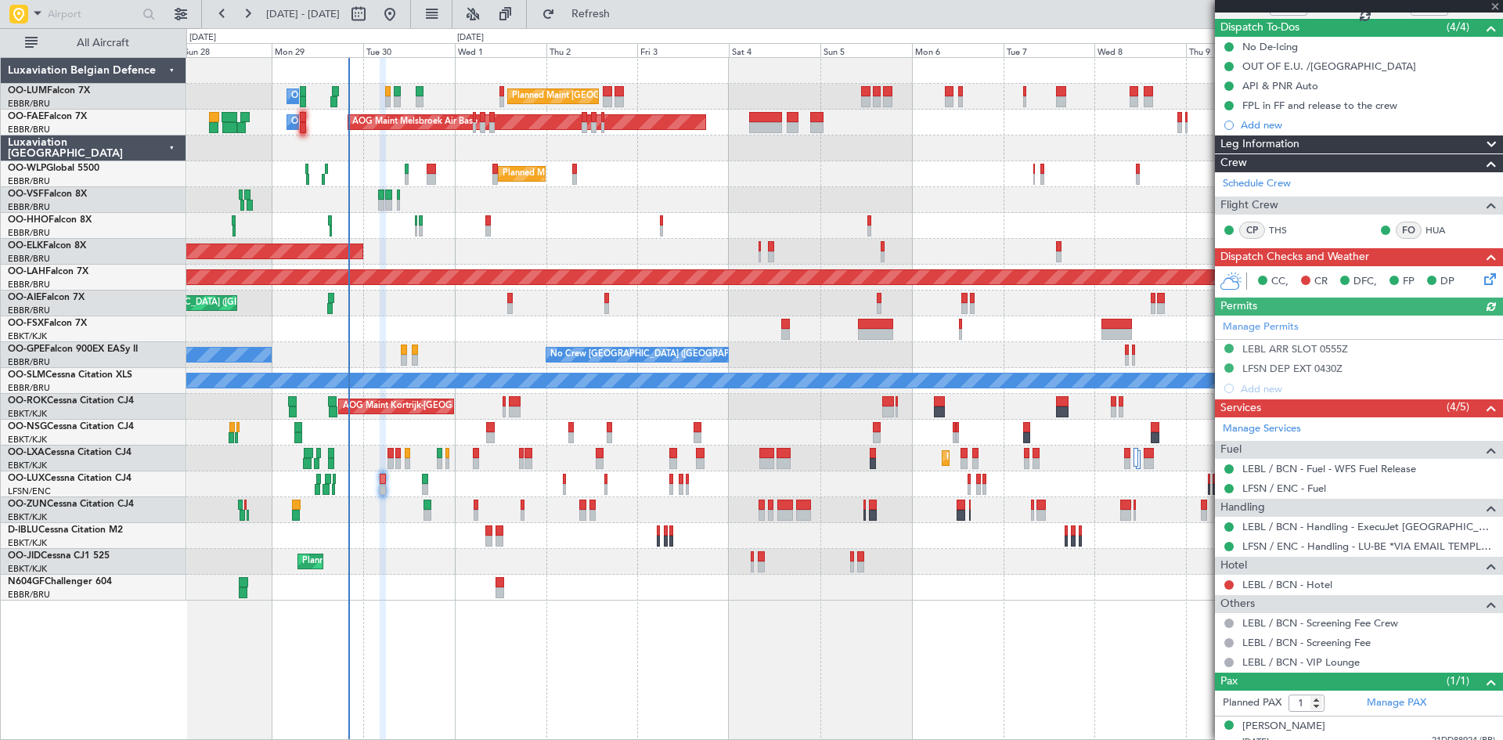
scroll to position [146, 0]
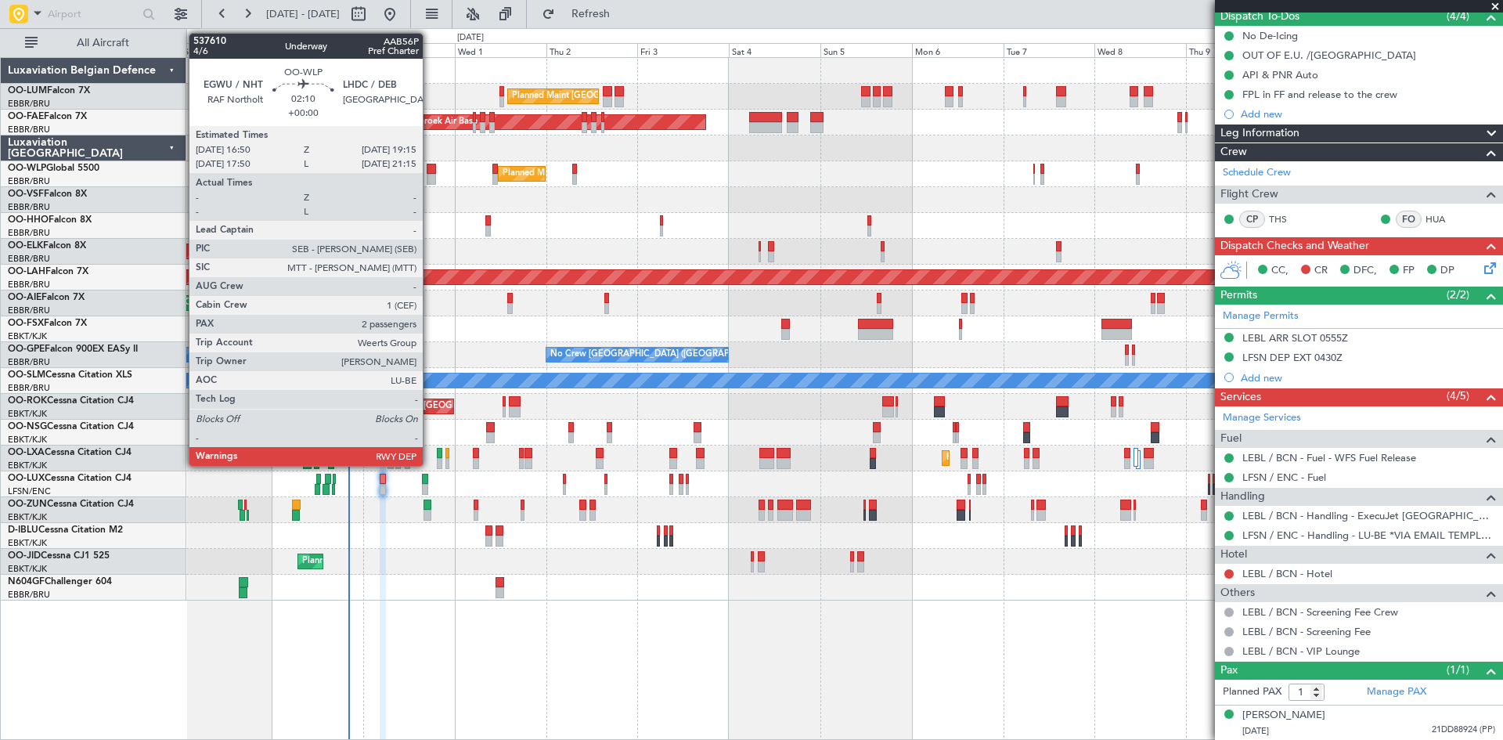
click at [430, 175] on div at bounding box center [431, 179] width 9 height 11
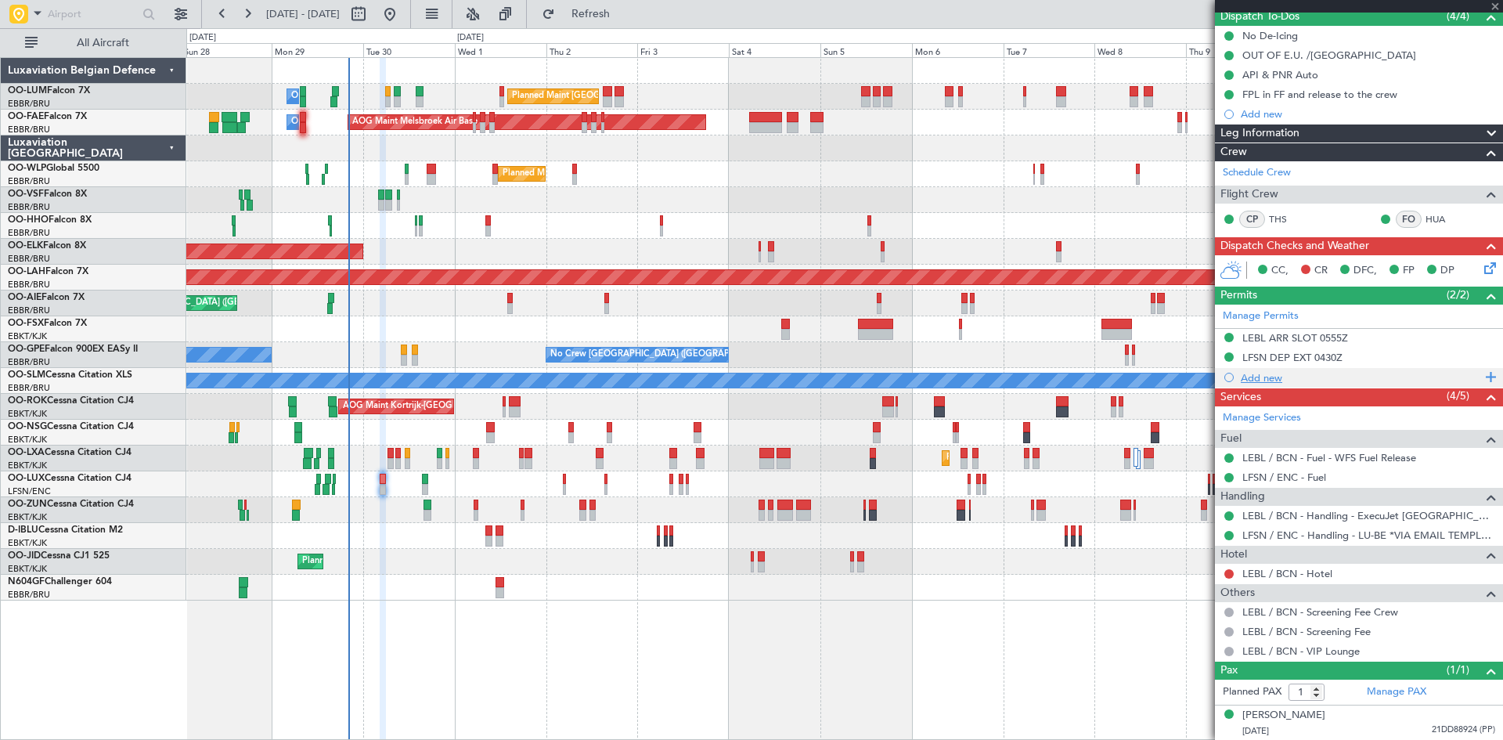
type input "2"
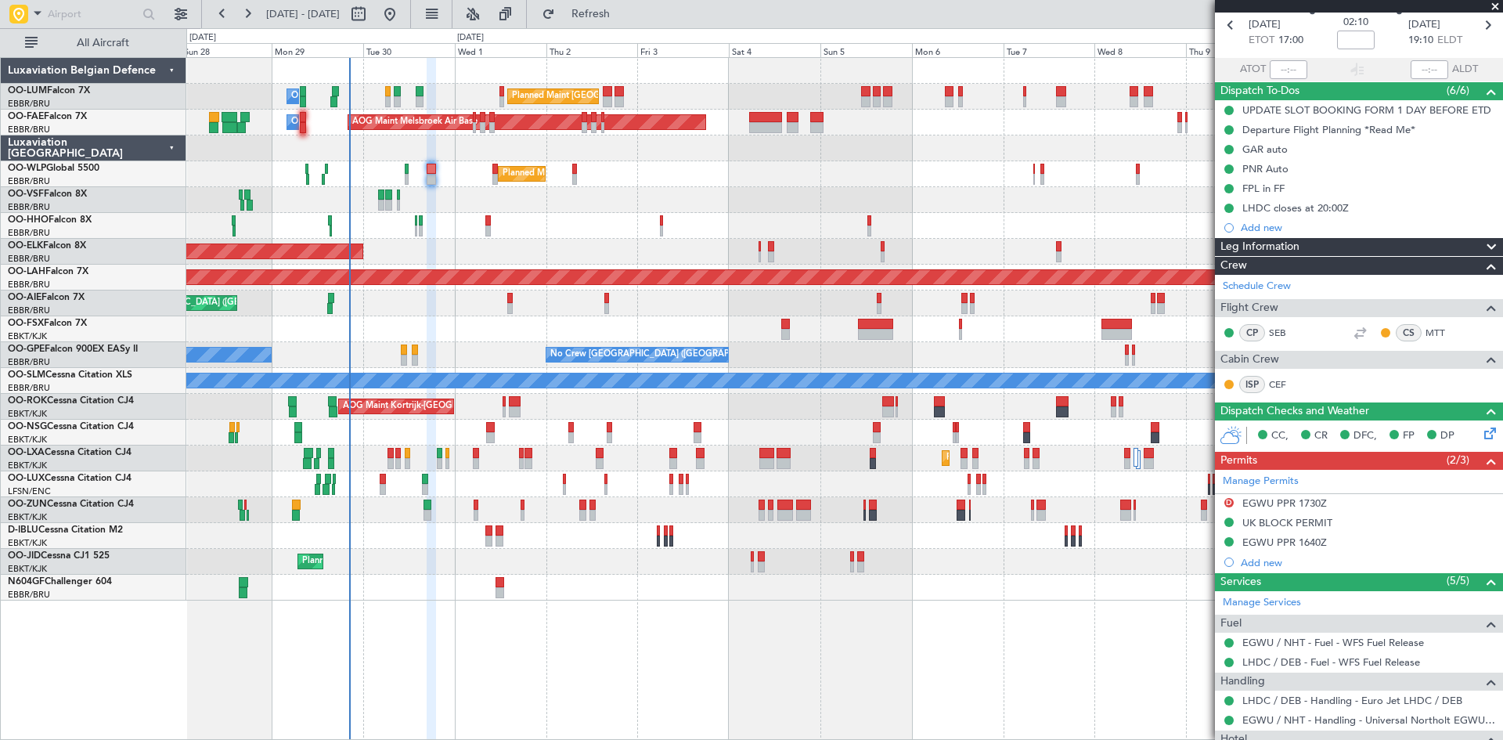
scroll to position [0, 0]
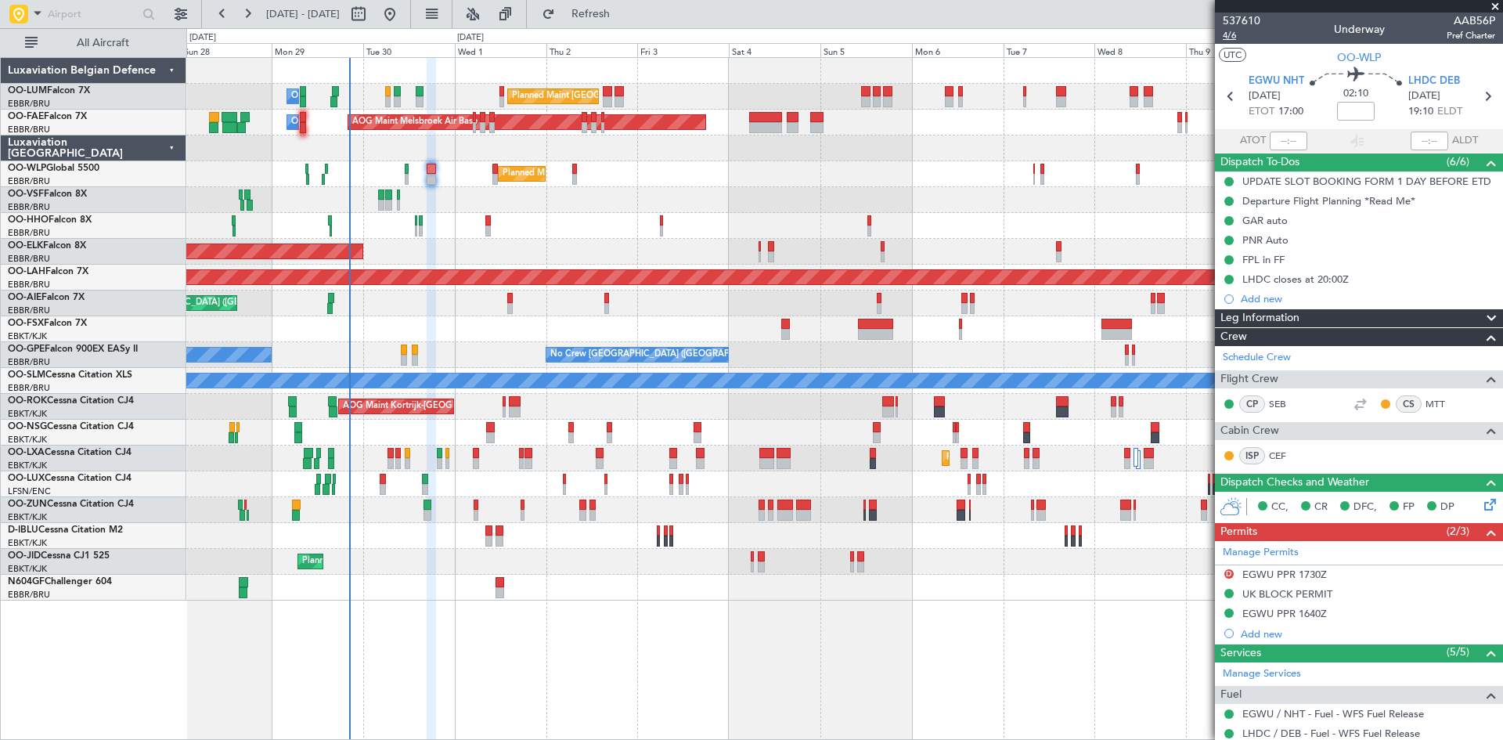
click at [1230, 34] on span "4/6" at bounding box center [1242, 35] width 38 height 13
click at [1268, 550] on link "Manage Permits" at bounding box center [1261, 553] width 76 height 16
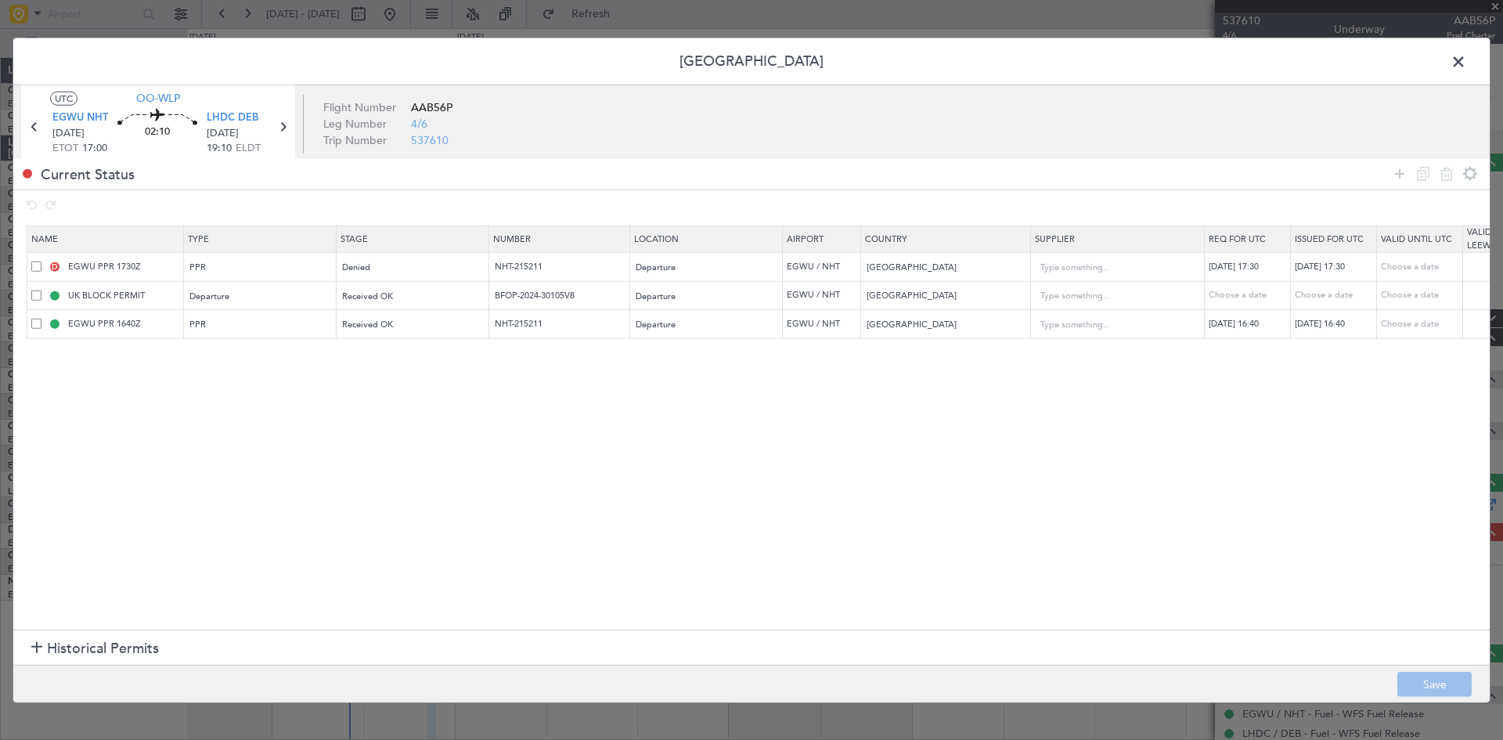
click at [36, 266] on span at bounding box center [36, 266] width 10 height 10
click at [42, 261] on input "checkbox" at bounding box center [42, 261] width 0 height 0
click at [1453, 170] on icon at bounding box center [1446, 173] width 19 height 19
type input "UK BLOCK PERMIT"
type input "BFOP-2024-30105V8"
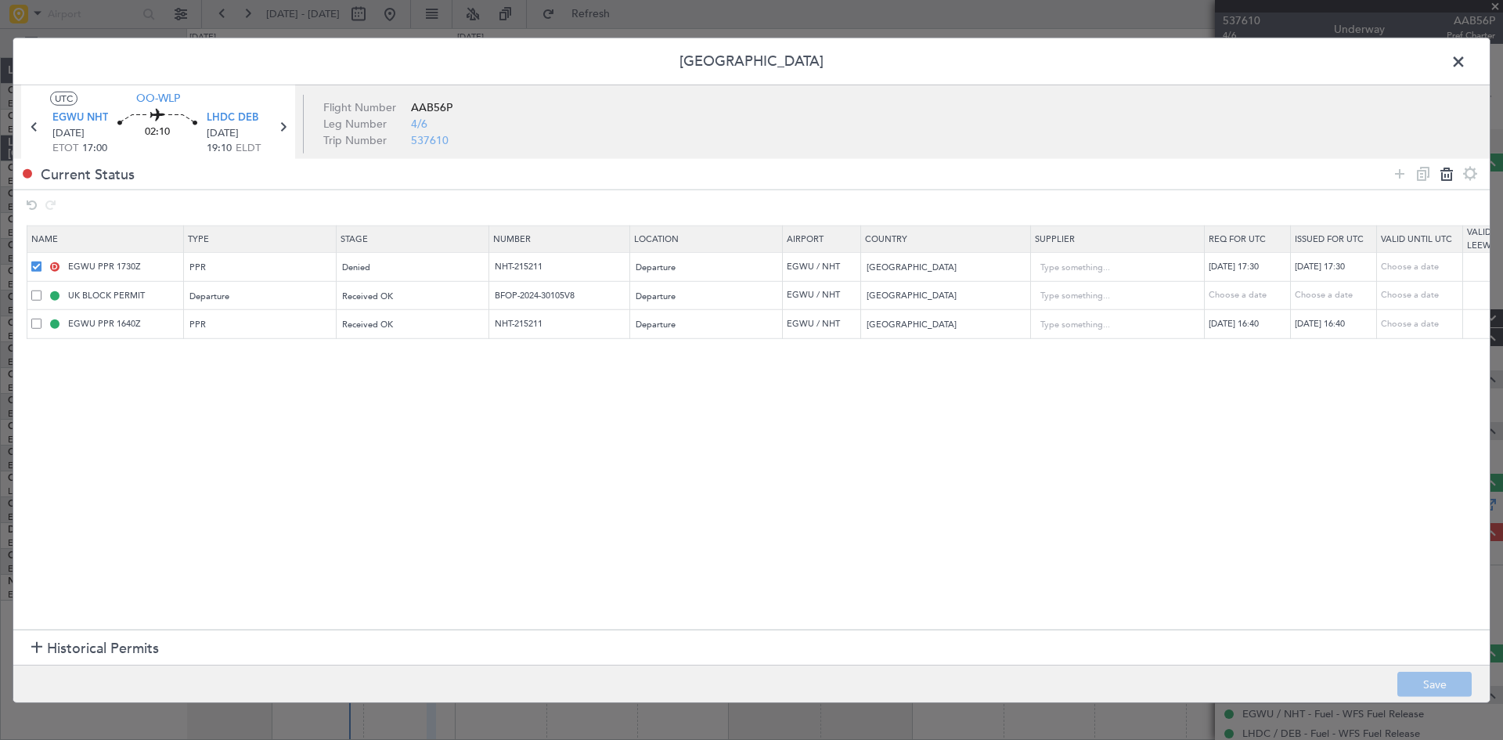
type input "EGWU PPR 1640Z"
type input "NHT-215211"
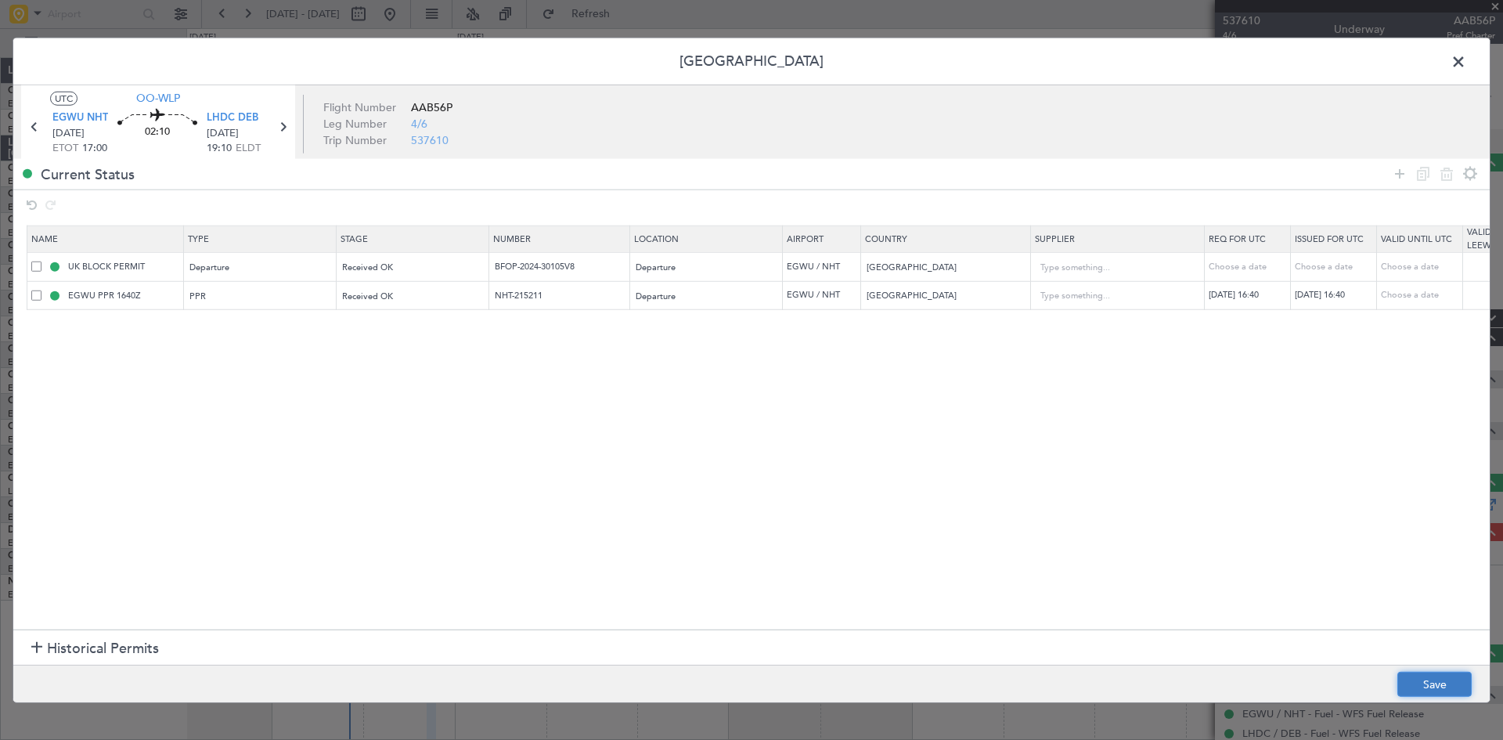
click at [1468, 682] on button "Save" at bounding box center [1434, 684] width 74 height 25
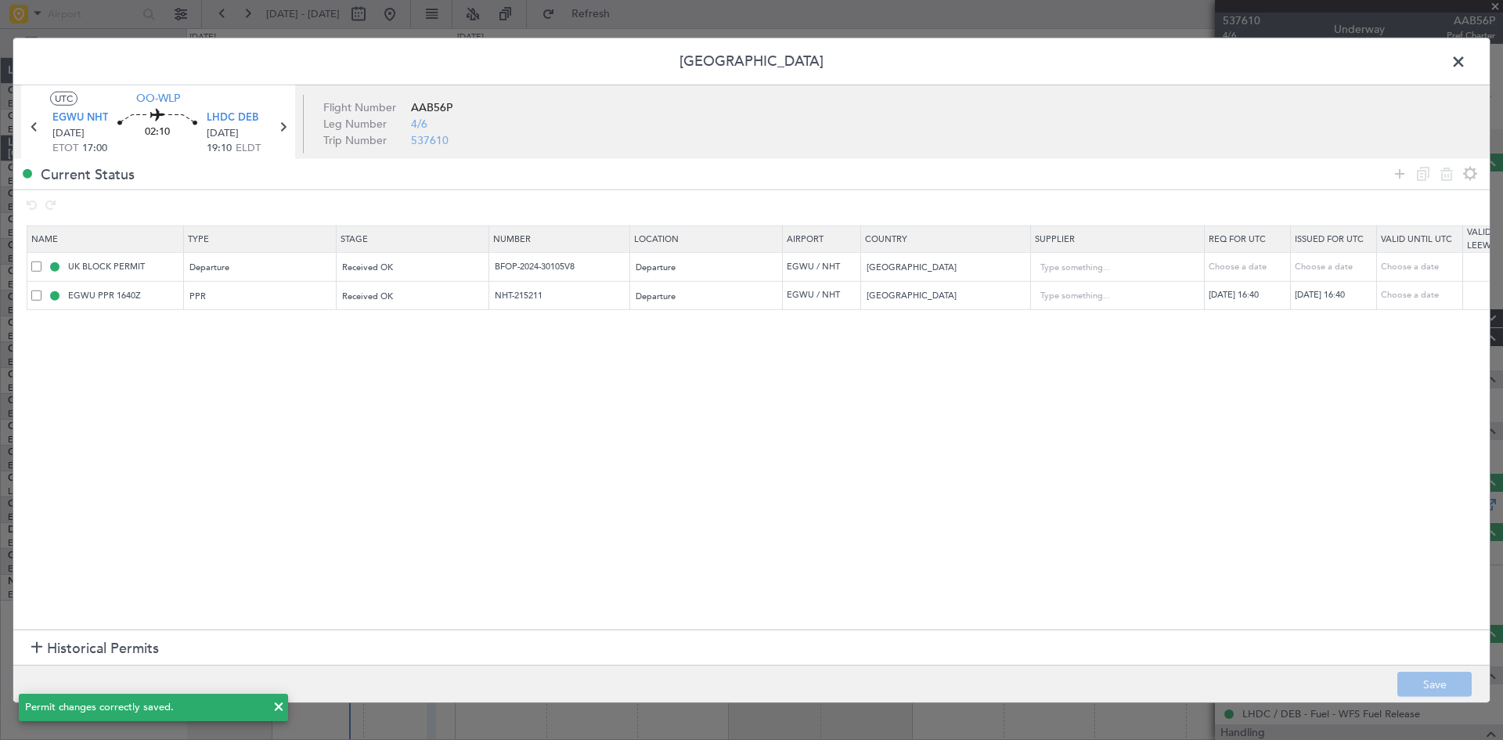
click at [1466, 62] on span at bounding box center [1466, 64] width 0 height 31
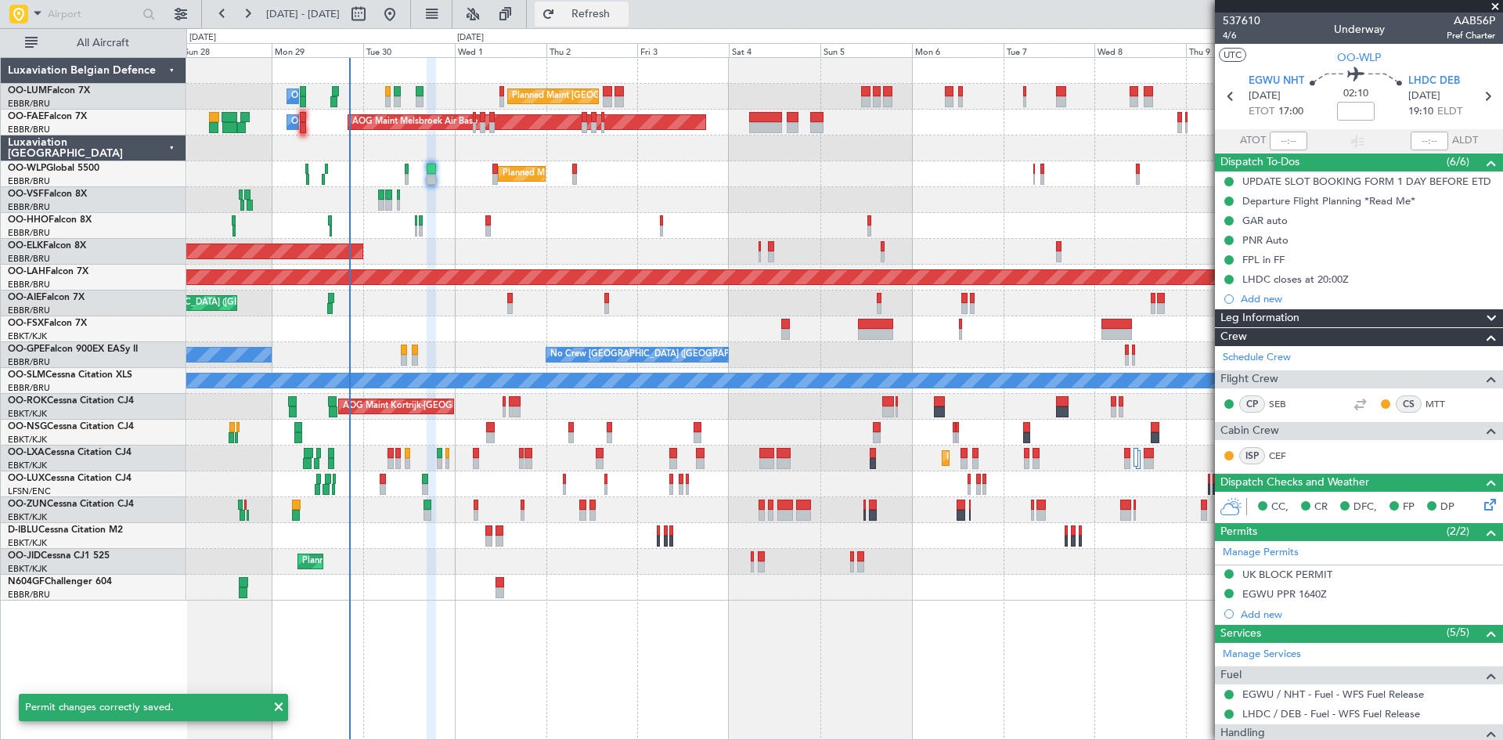
click at [624, 18] on span "Refresh" at bounding box center [591, 14] width 66 height 11
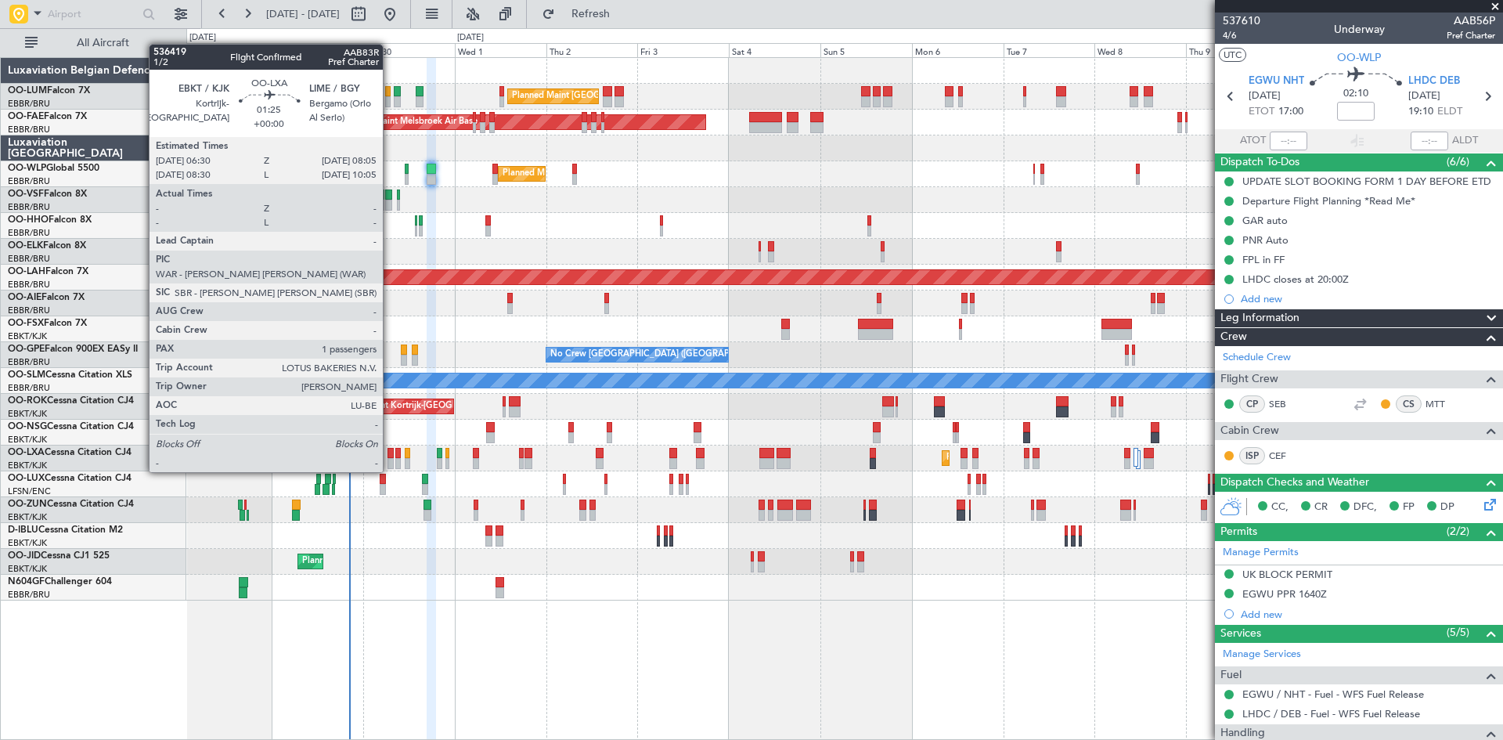
click at [390, 456] on div at bounding box center [390, 453] width 6 height 11
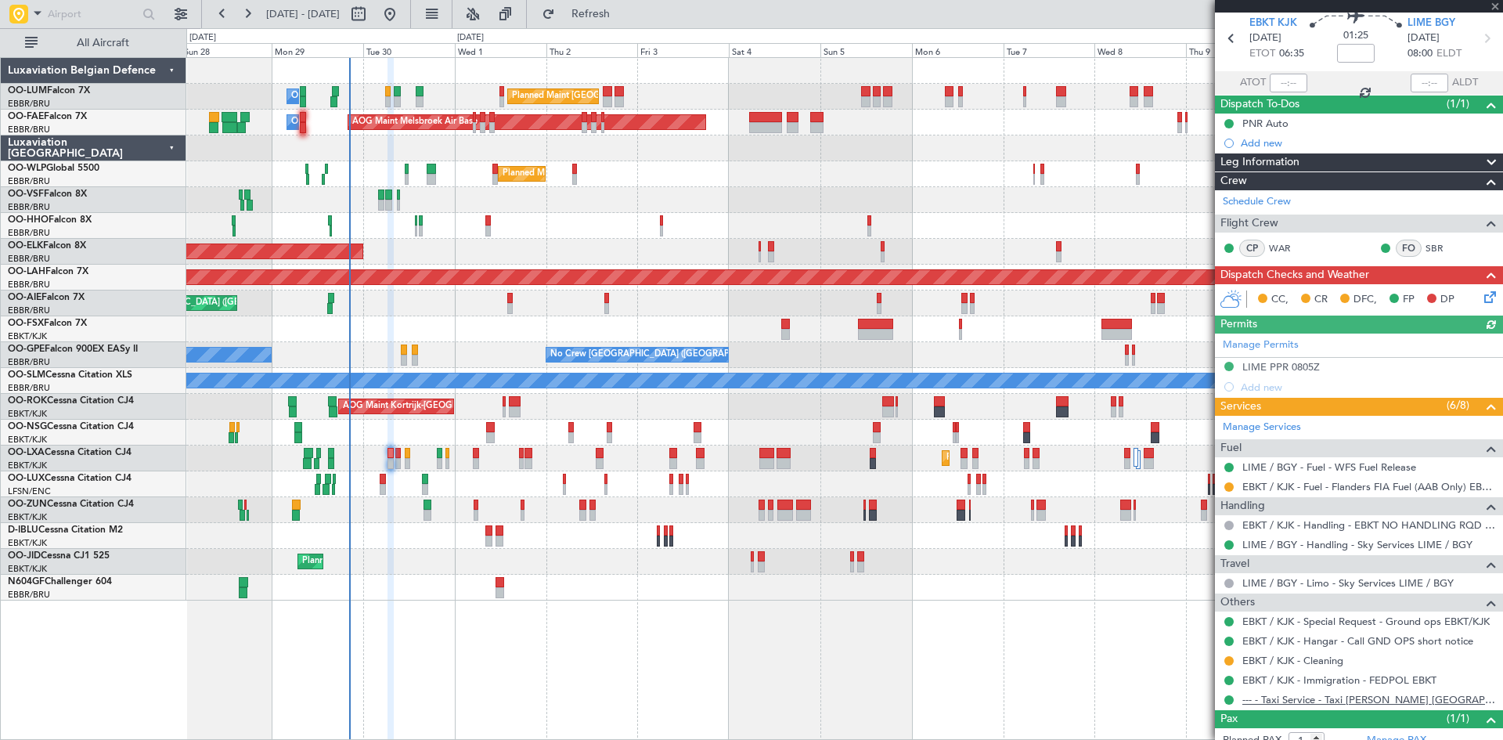
scroll to position [106, 0]
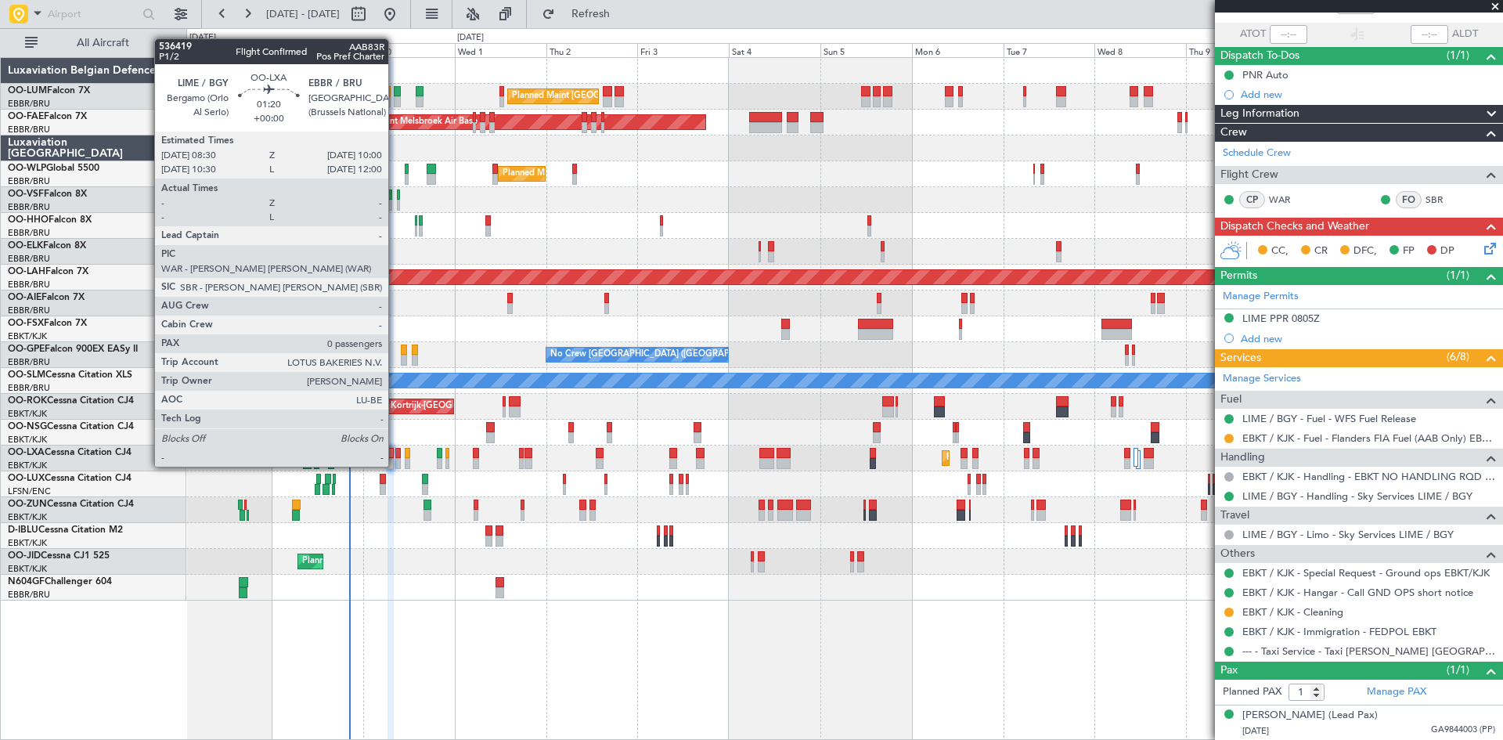
click at [395, 452] on div at bounding box center [398, 453] width 6 height 11
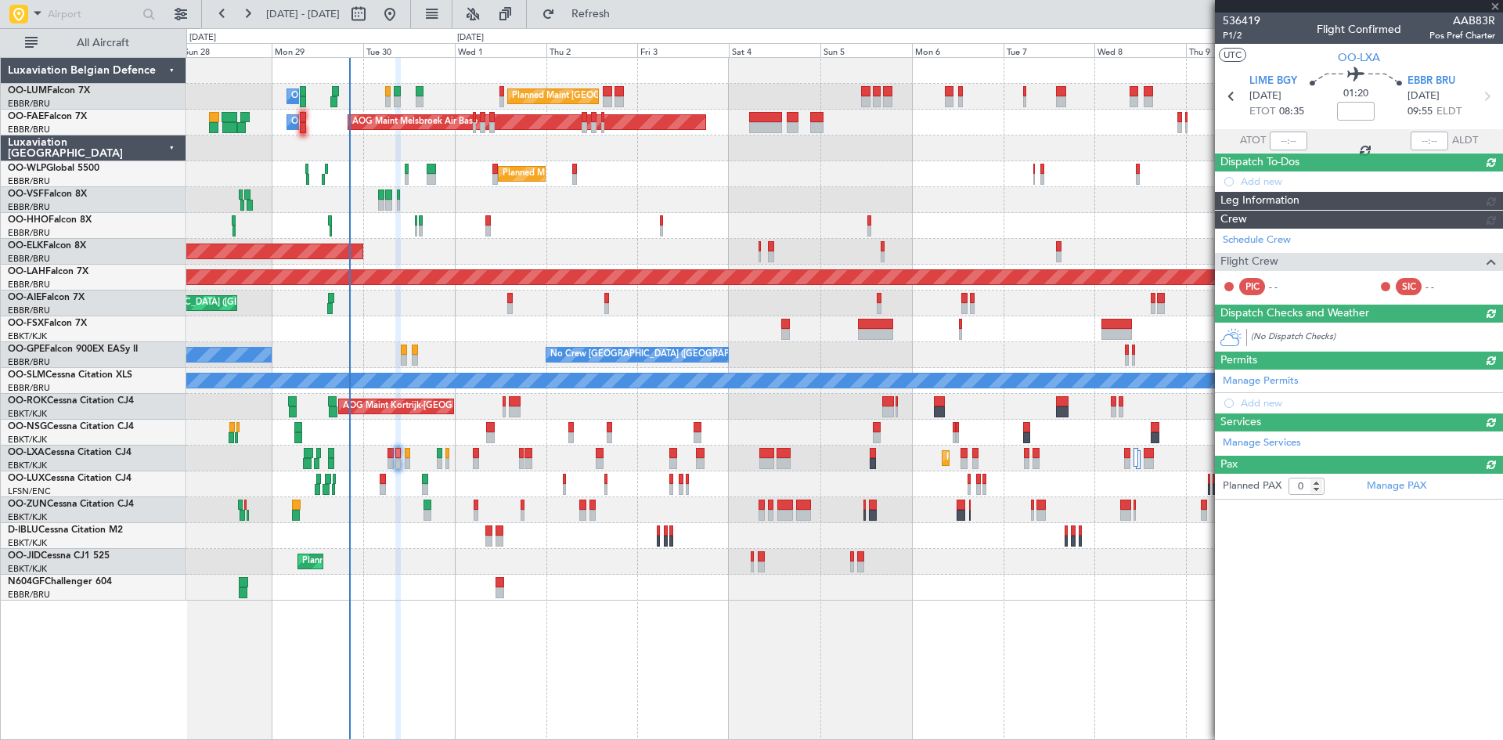
scroll to position [0, 0]
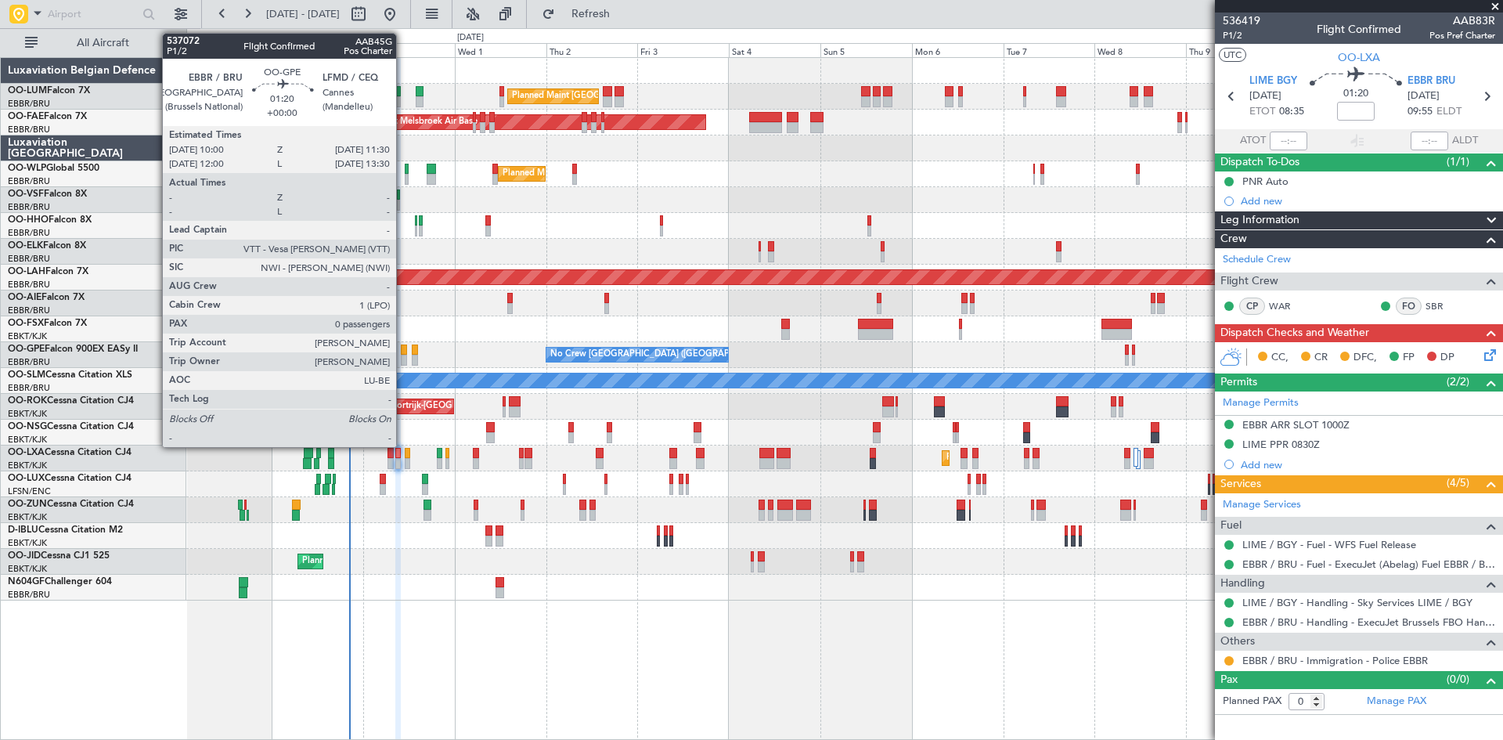
click at [403, 358] on div at bounding box center [404, 360] width 6 height 11
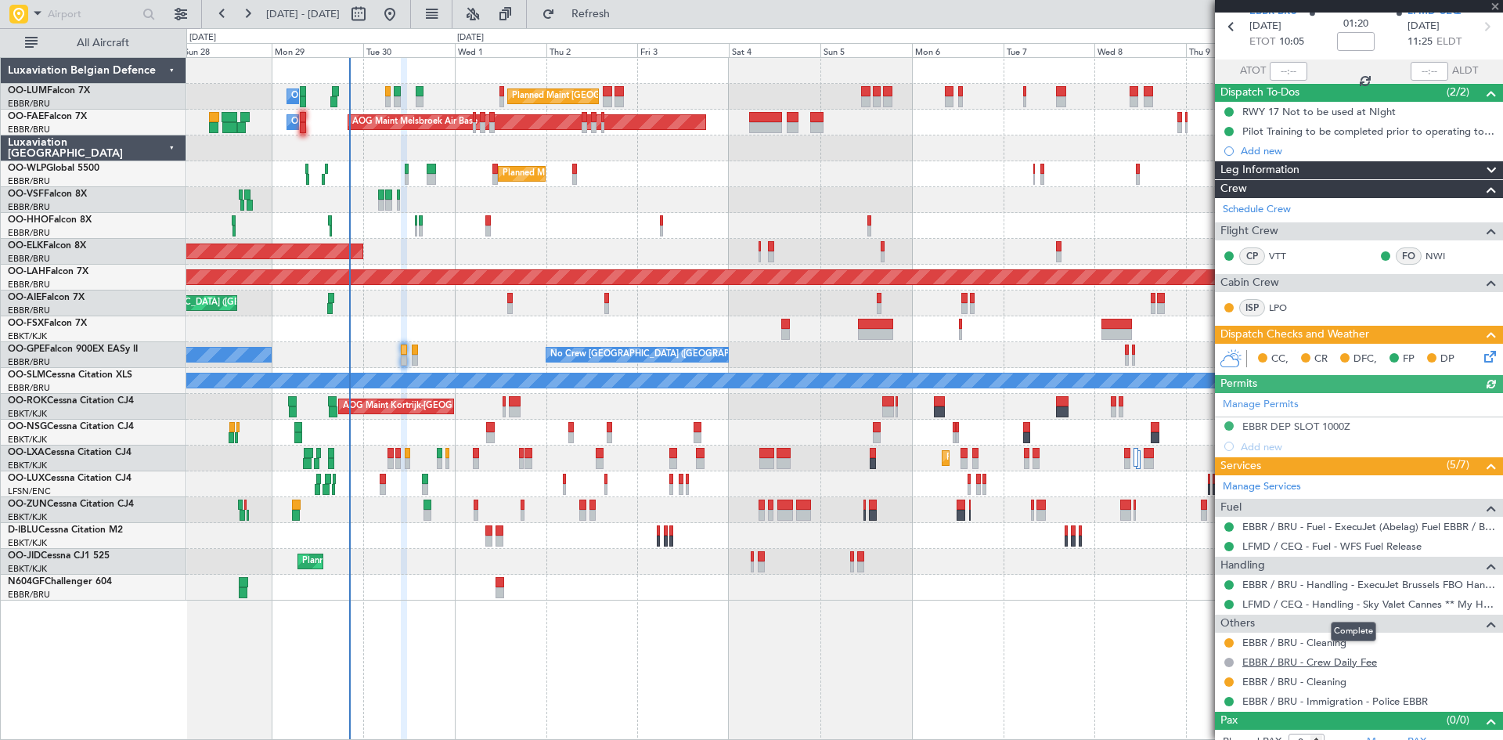
scroll to position [85, 0]
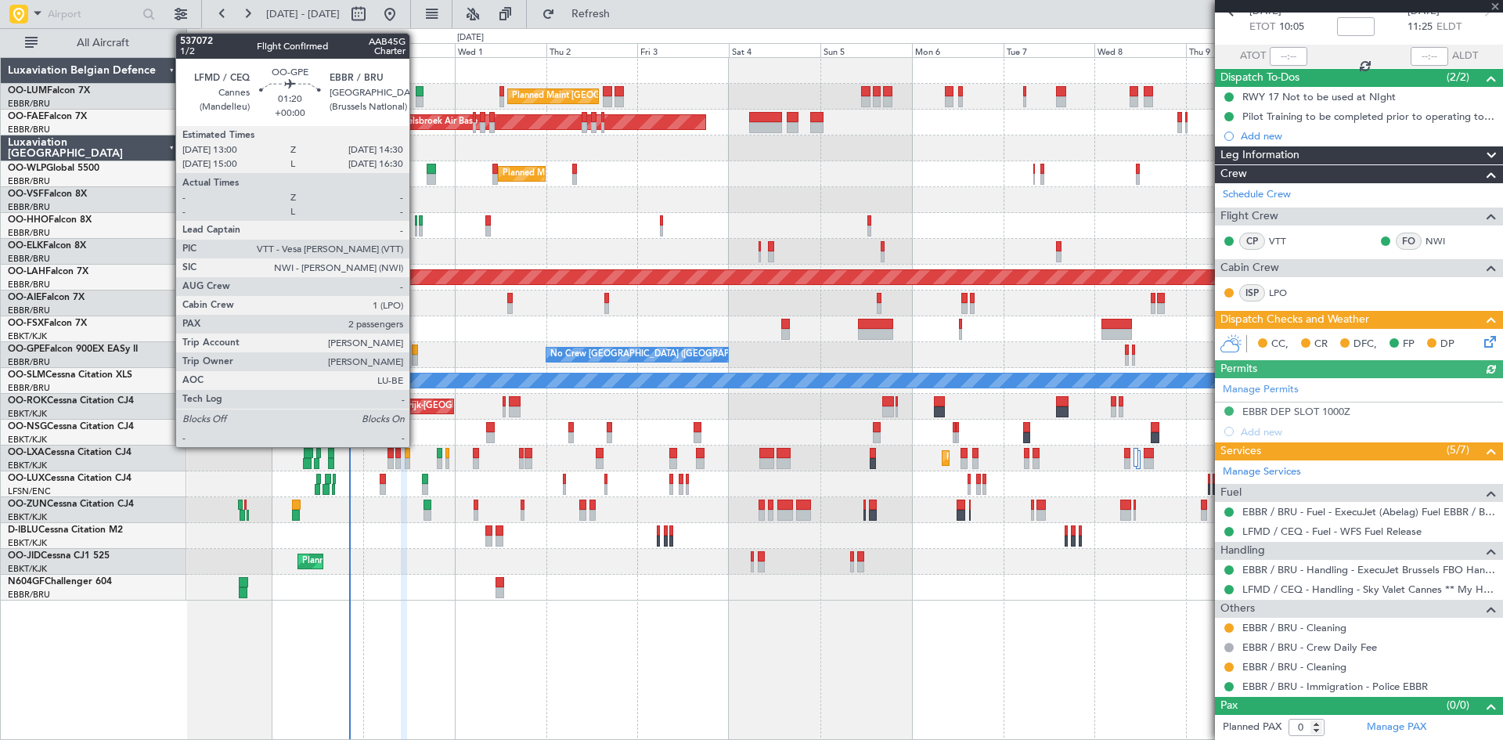
click at [416, 346] on div at bounding box center [415, 349] width 6 height 11
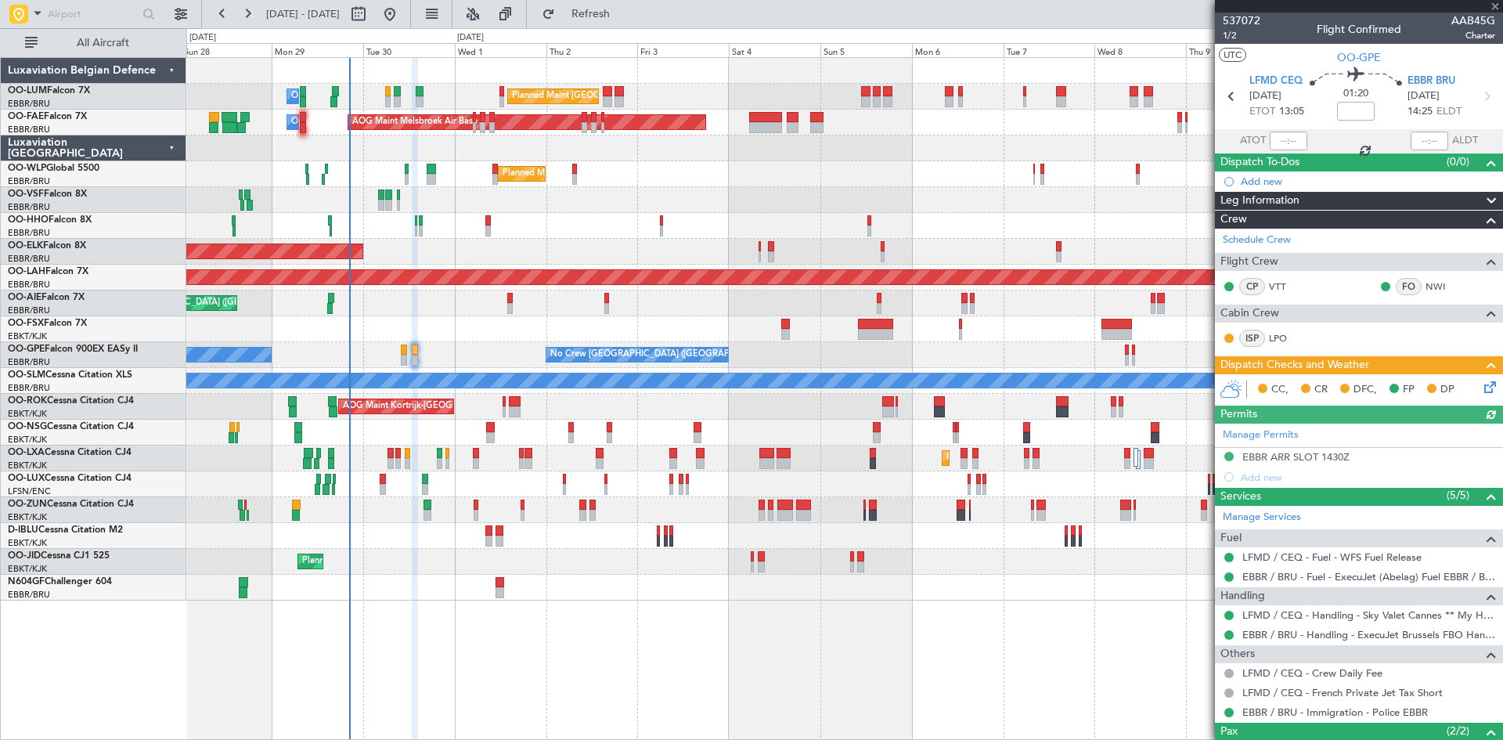
scroll to position [96, 0]
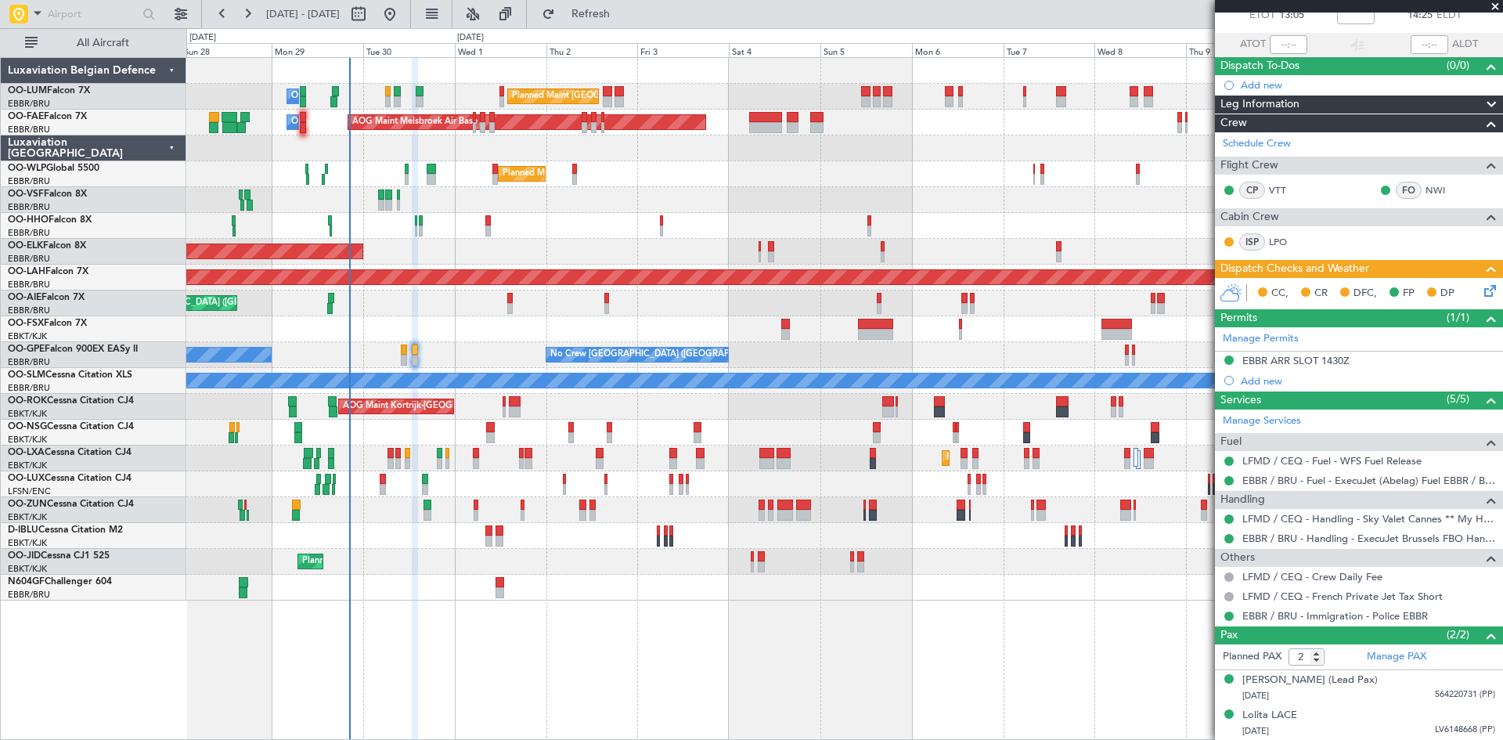
click at [1481, 286] on icon at bounding box center [1487, 288] width 13 height 13
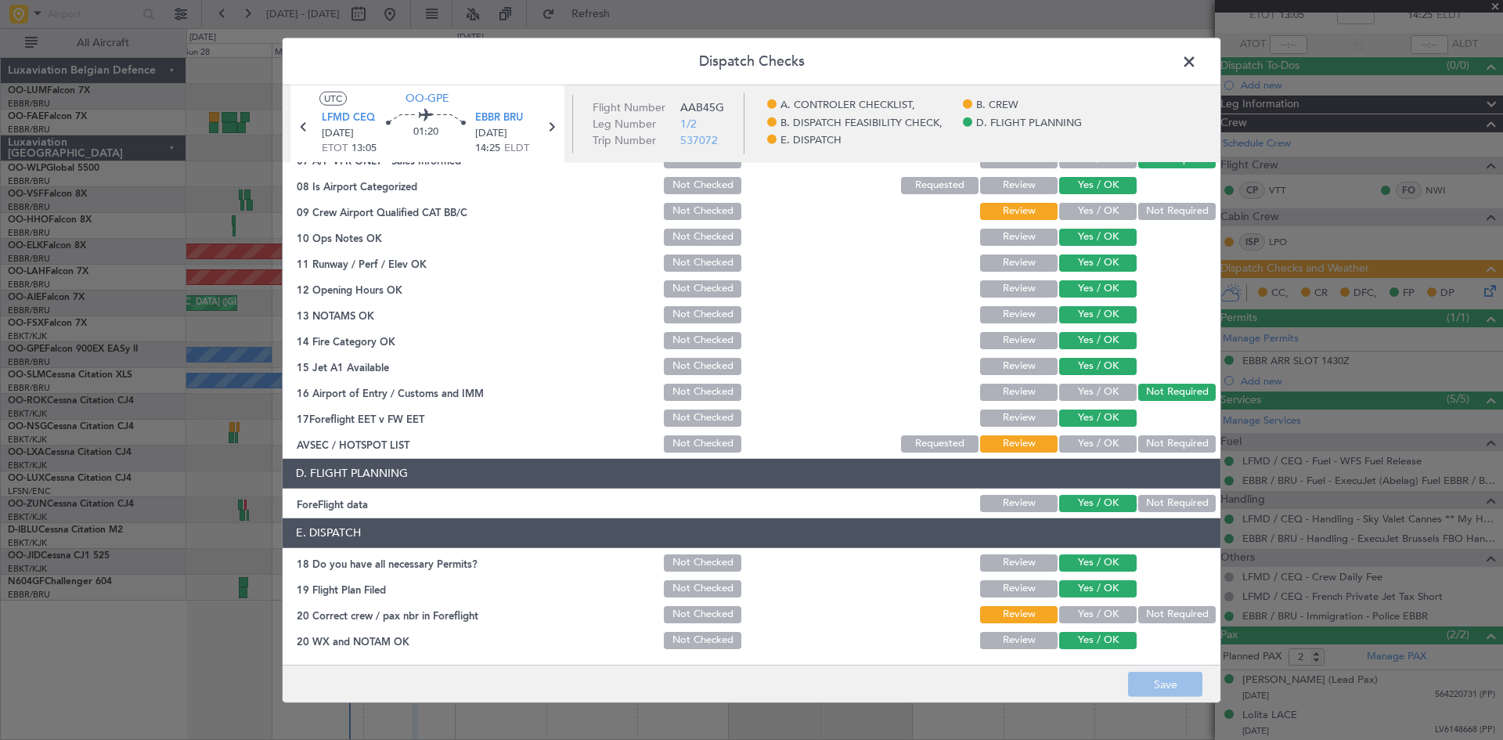
scroll to position [0, 0]
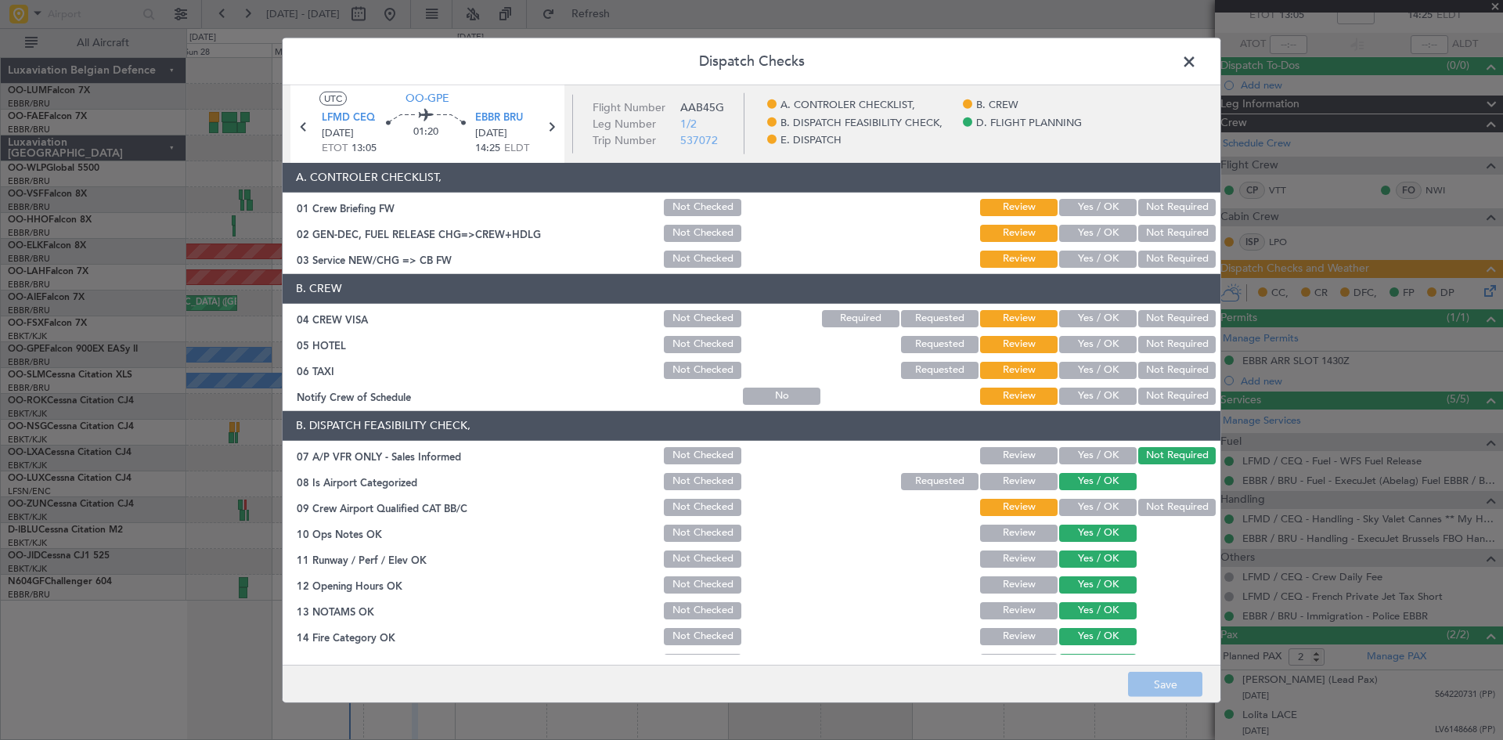
click at [1197, 59] on span at bounding box center [1197, 64] width 0 height 31
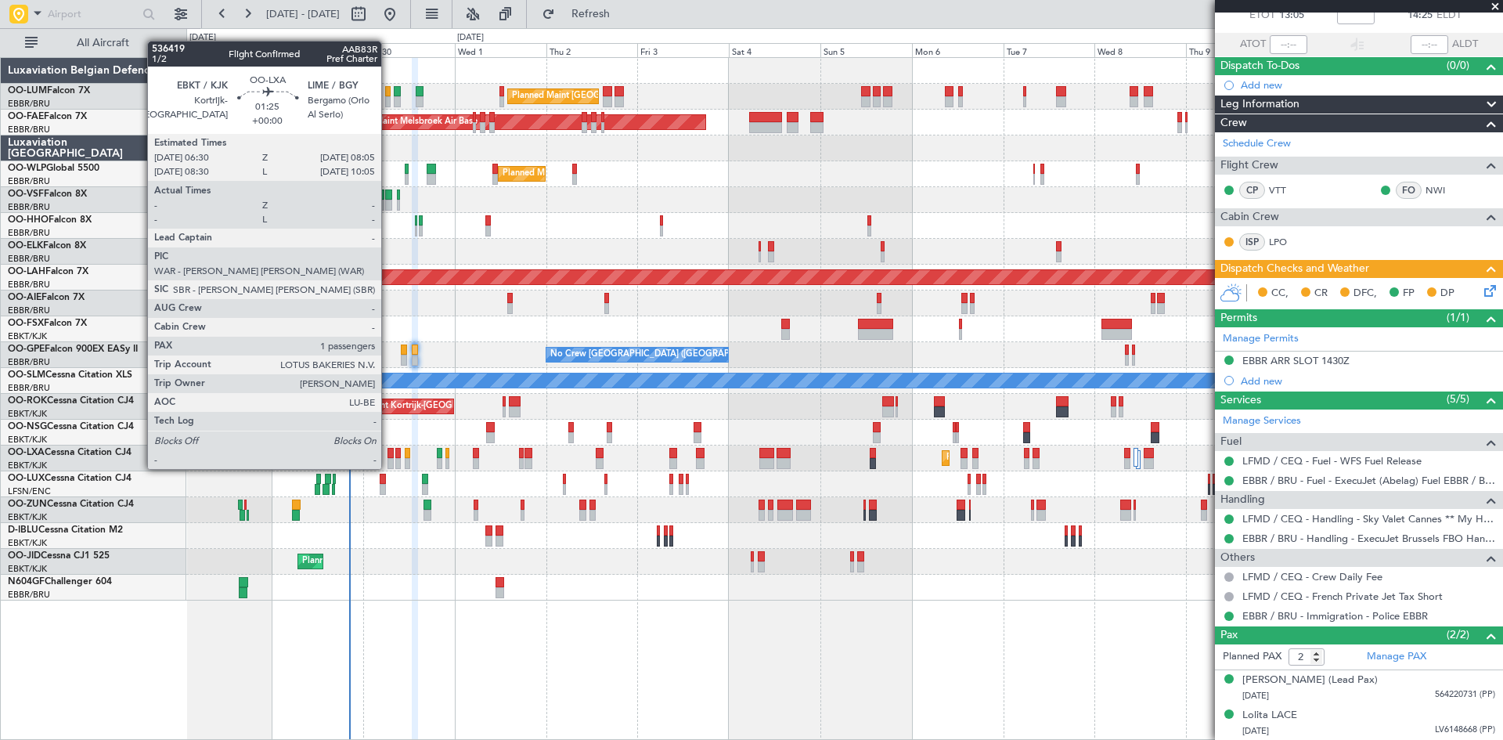
click at [388, 453] on div at bounding box center [390, 453] width 6 height 11
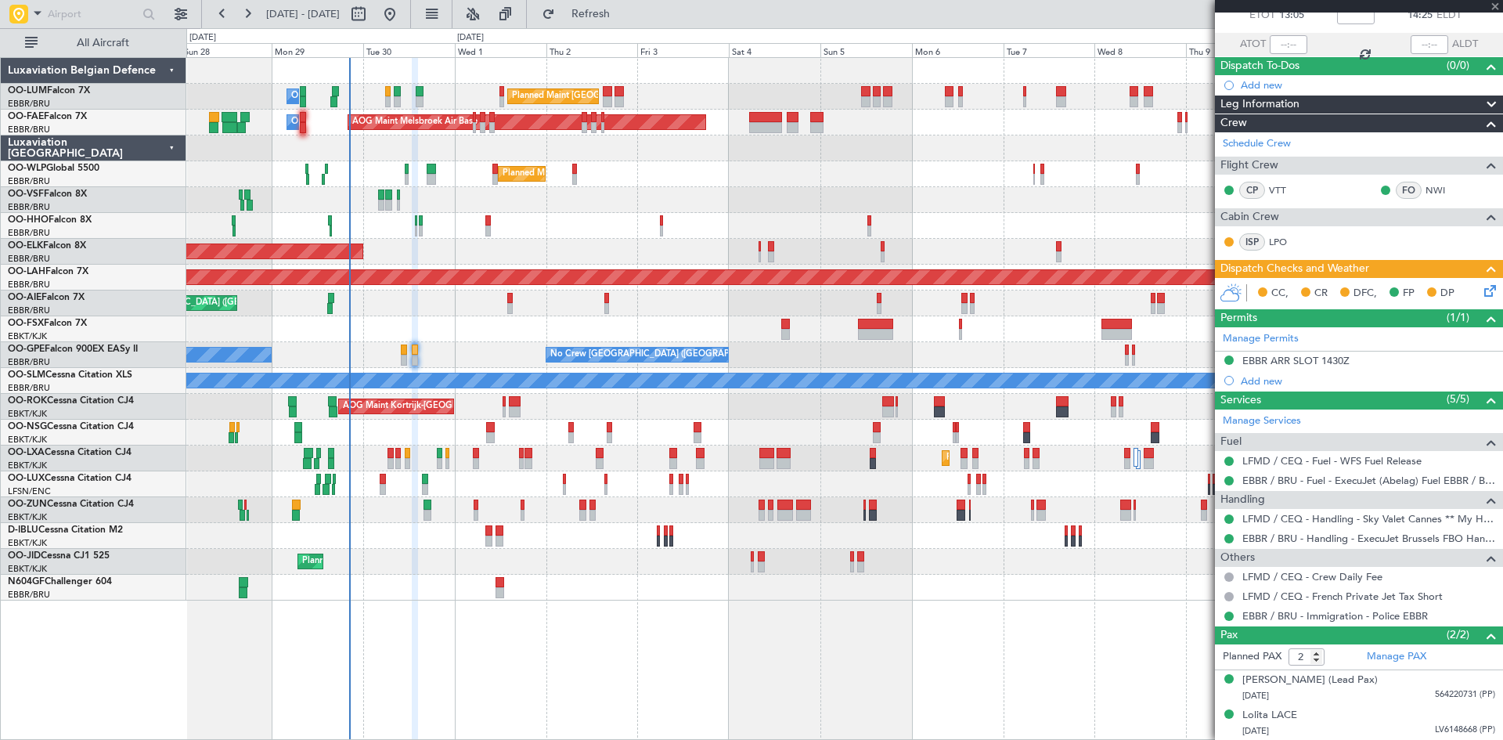
type input "1"
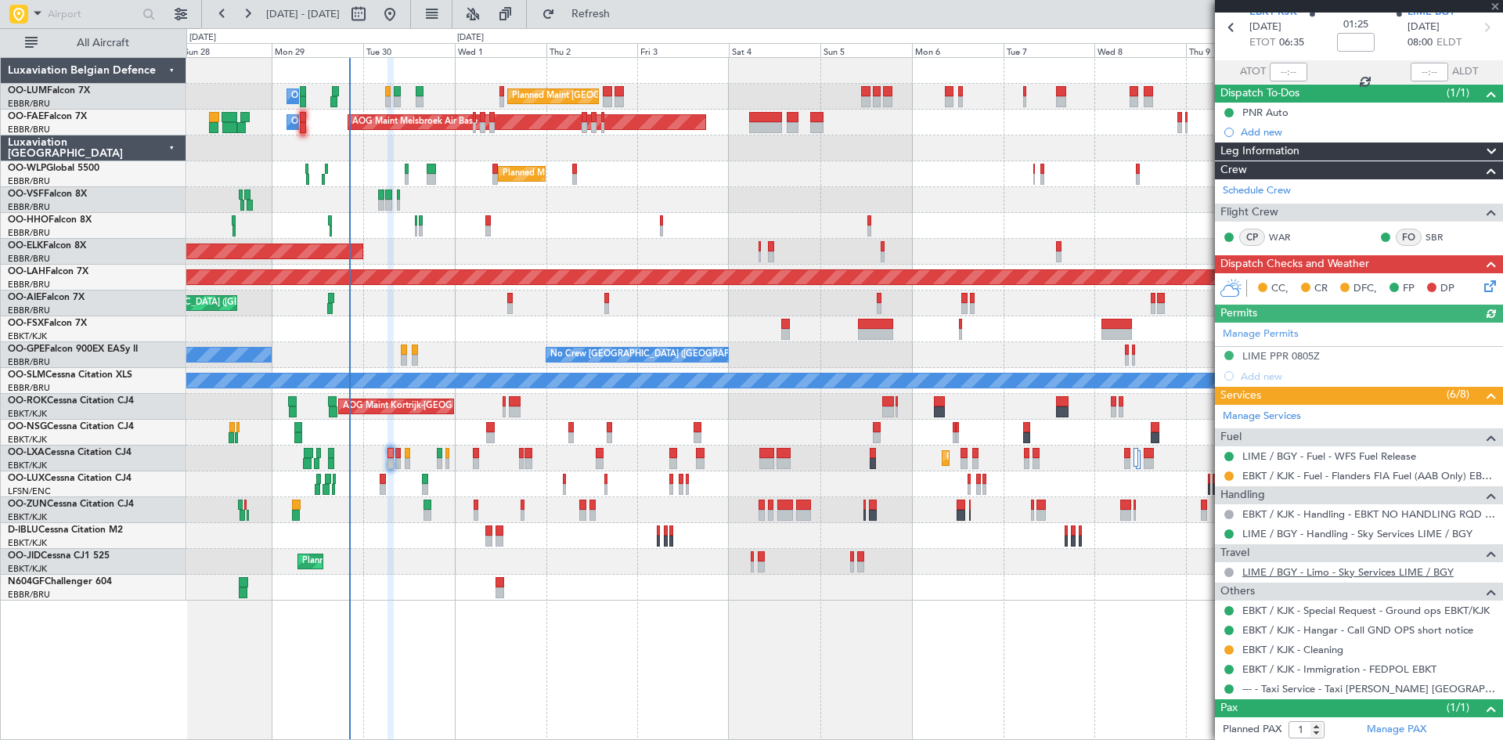
scroll to position [106, 0]
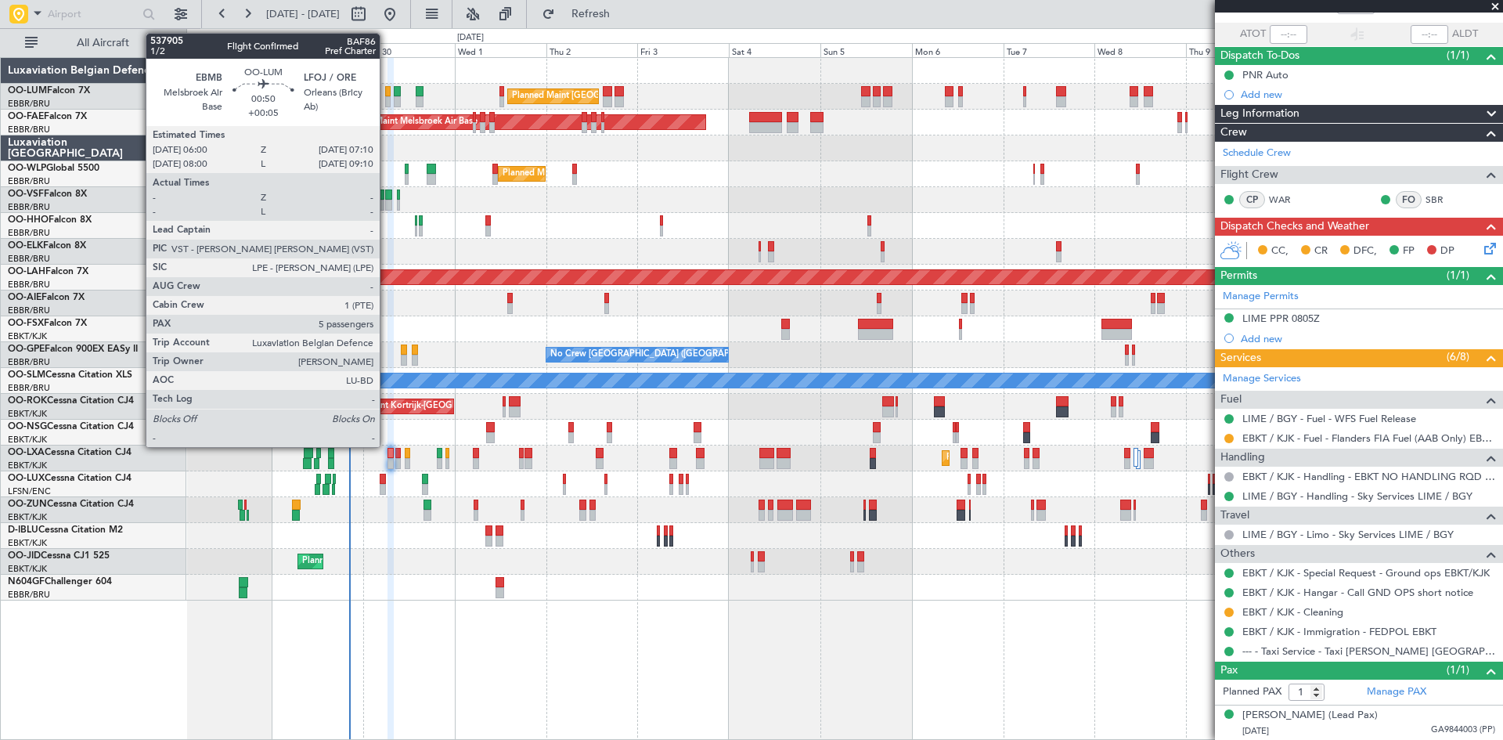
click at [387, 94] on div at bounding box center [387, 91] width 5 height 11
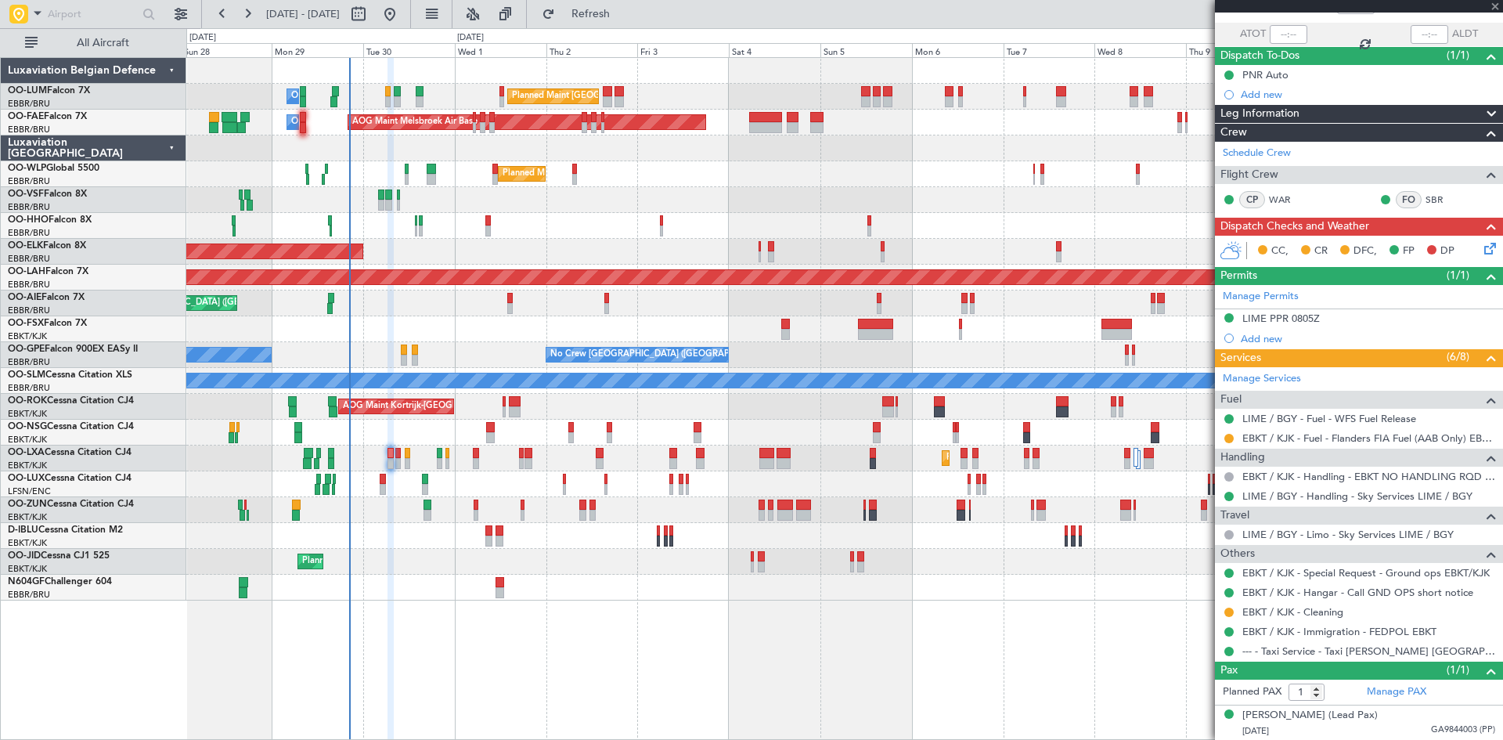
type input "+00:05"
type input "5"
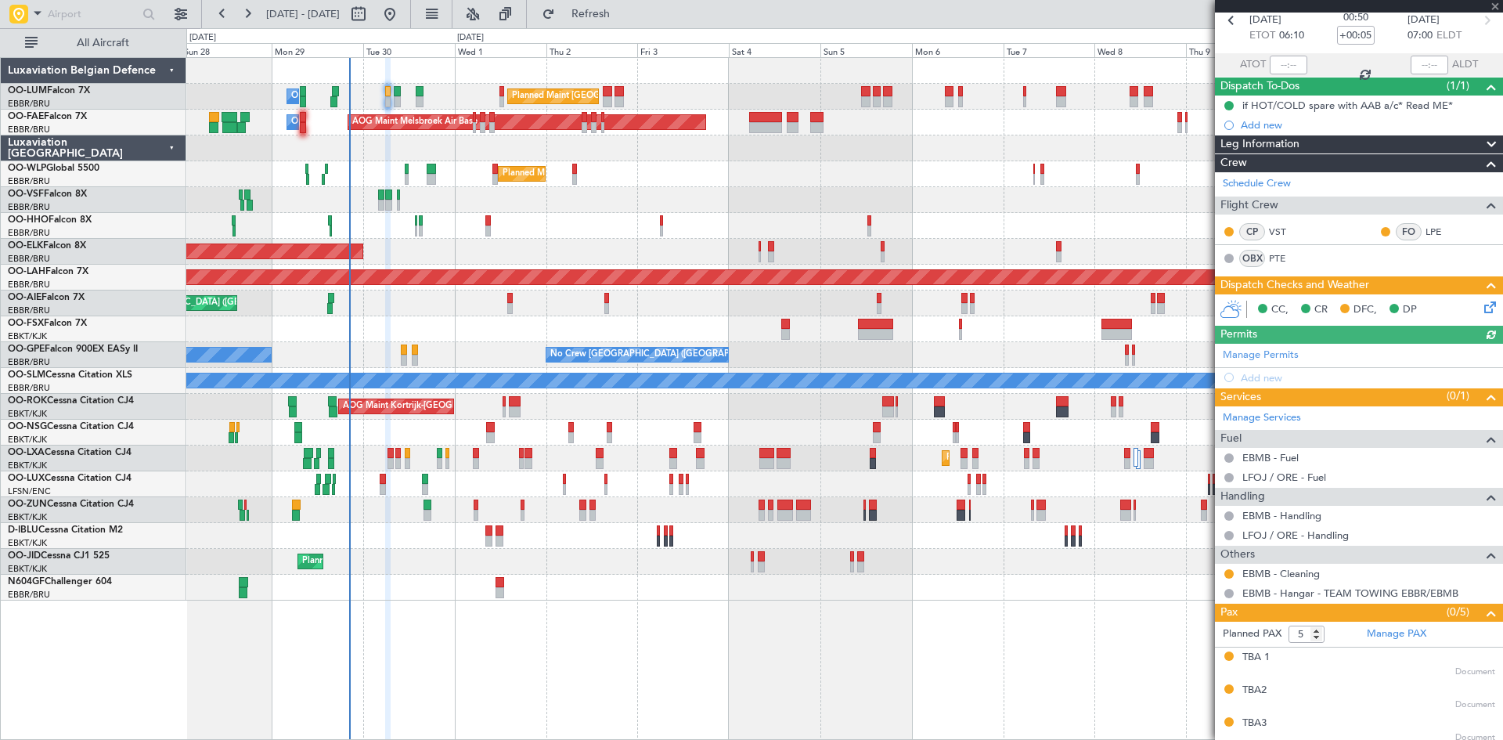
scroll to position [147, 0]
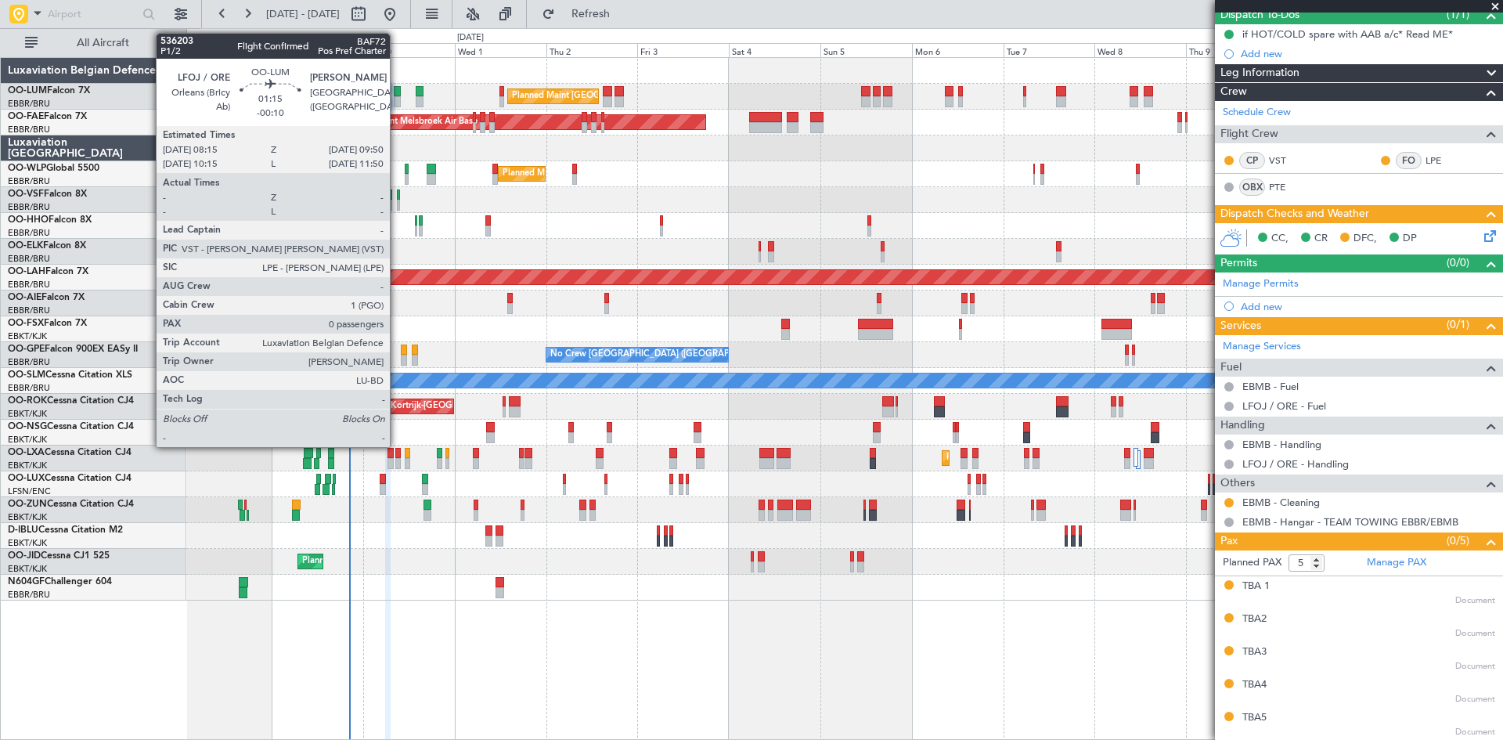
click at [397, 88] on div at bounding box center [397, 91] width 6 height 11
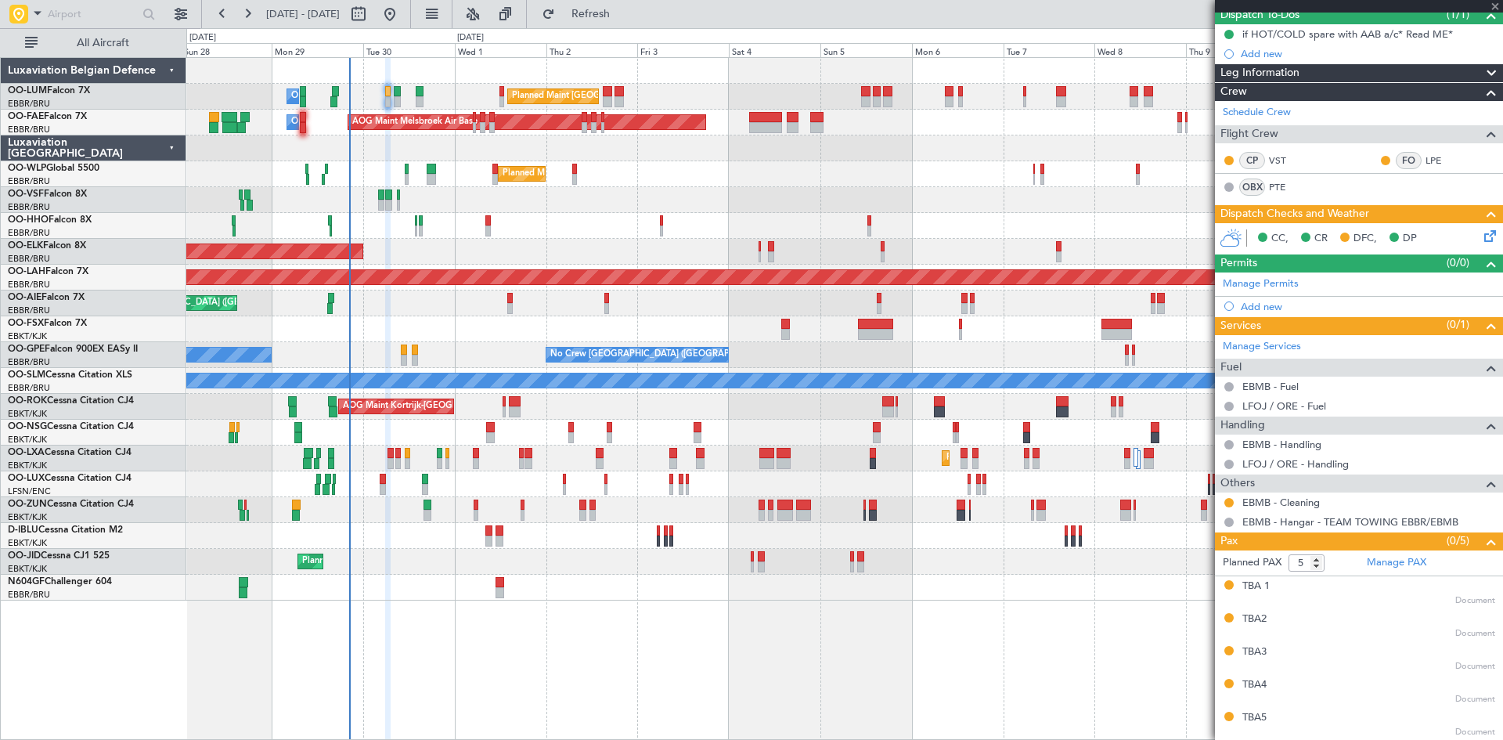
type input "-00:10"
type input "0"
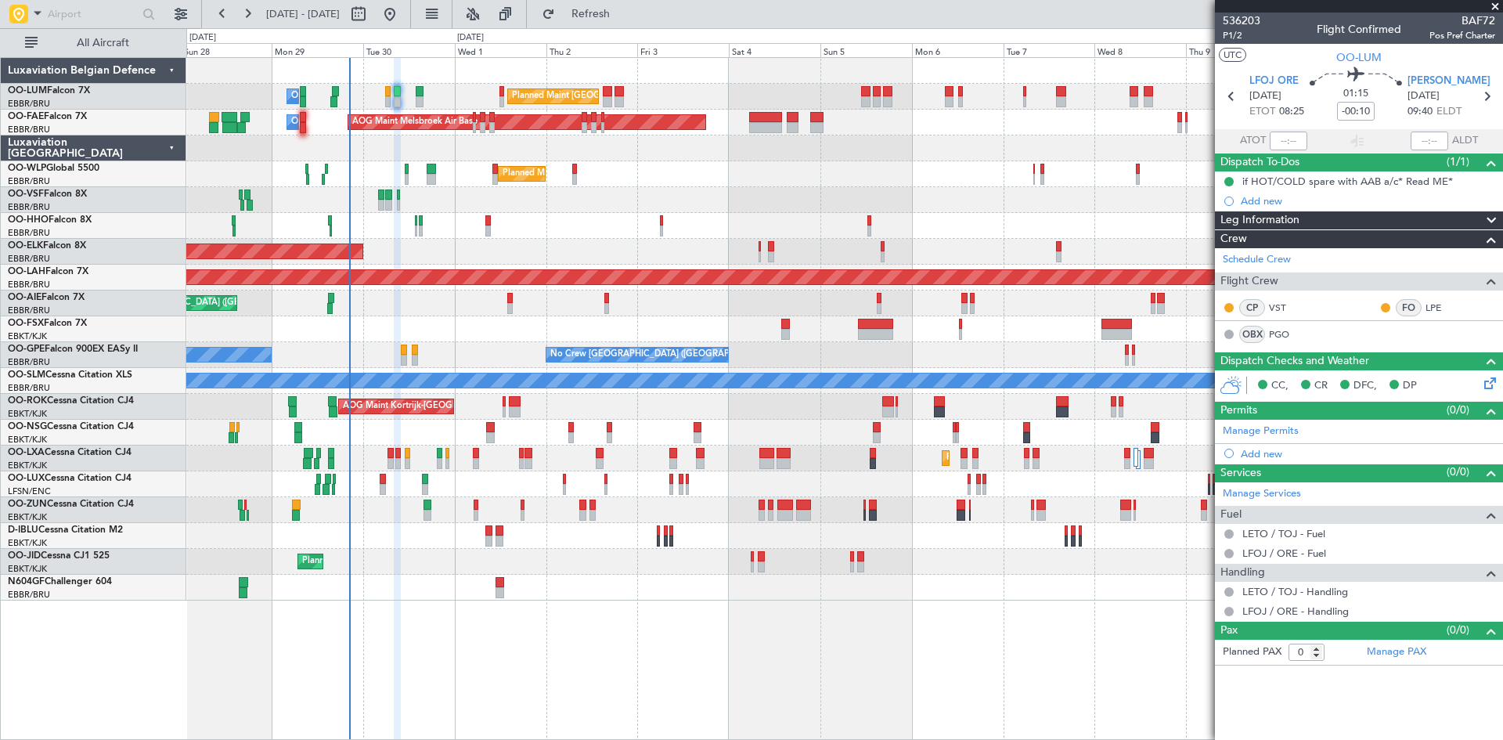
click at [419, 85] on div "Planned Maint Brussels (Brussels National) Owner Melsbroek Air Base" at bounding box center [844, 97] width 1316 height 26
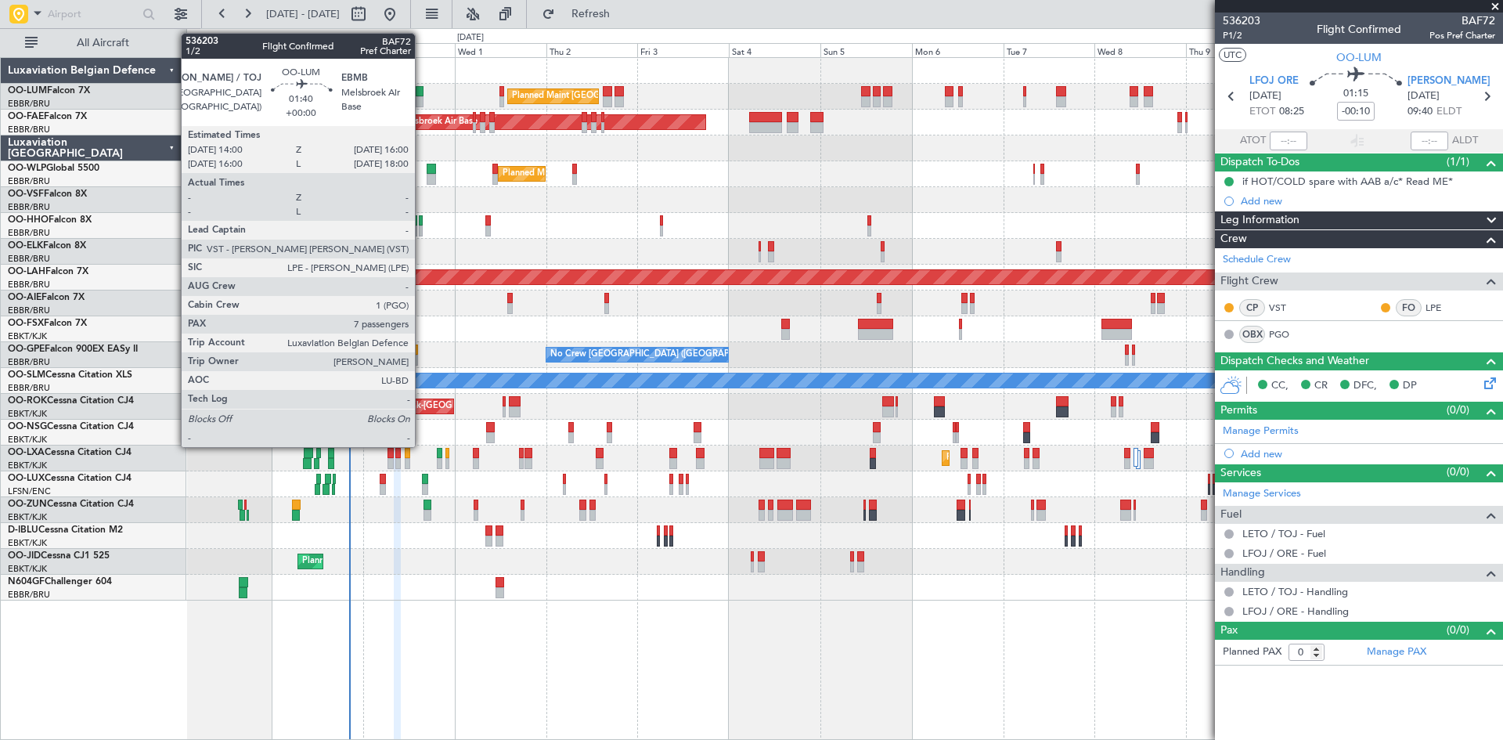
click at [422, 88] on div at bounding box center [420, 91] width 8 height 11
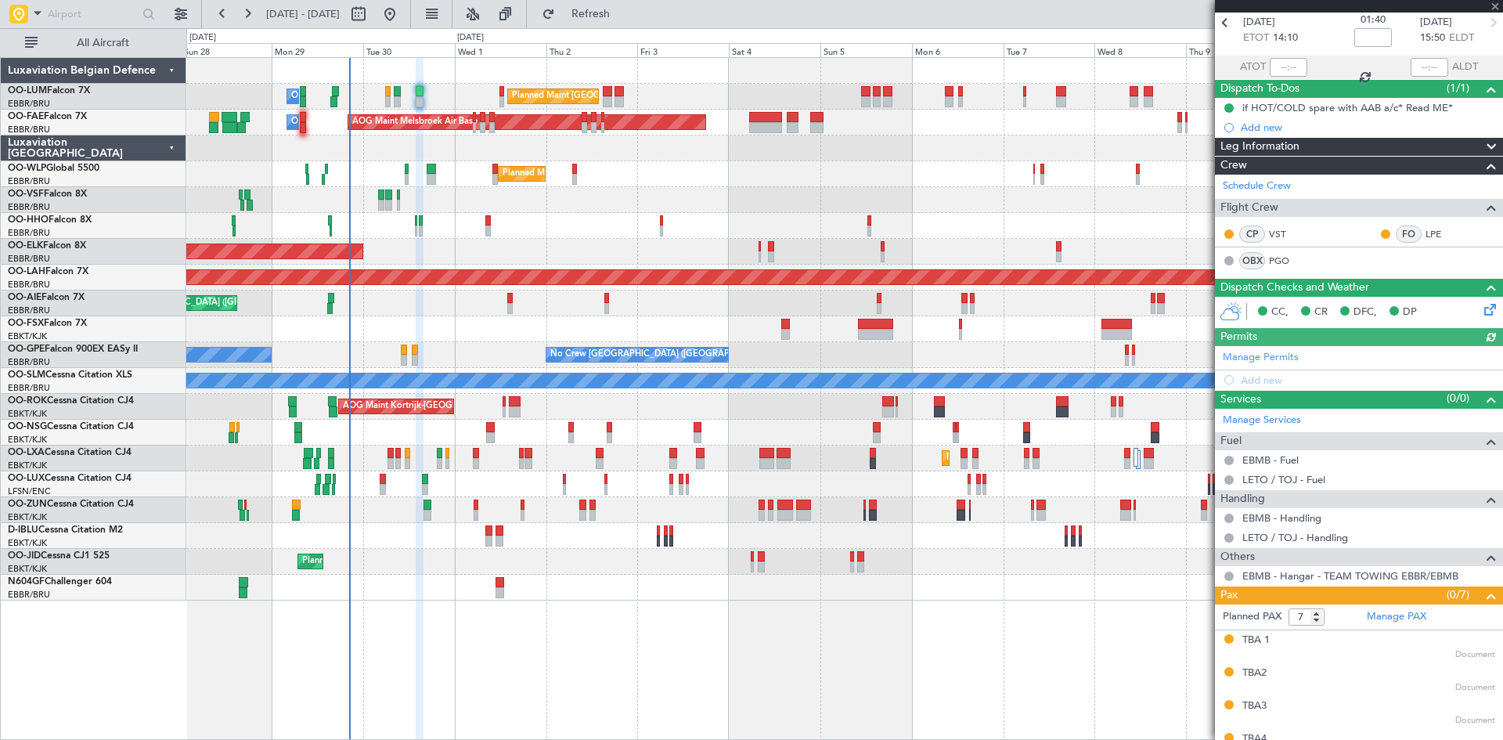
scroll to position [193, 0]
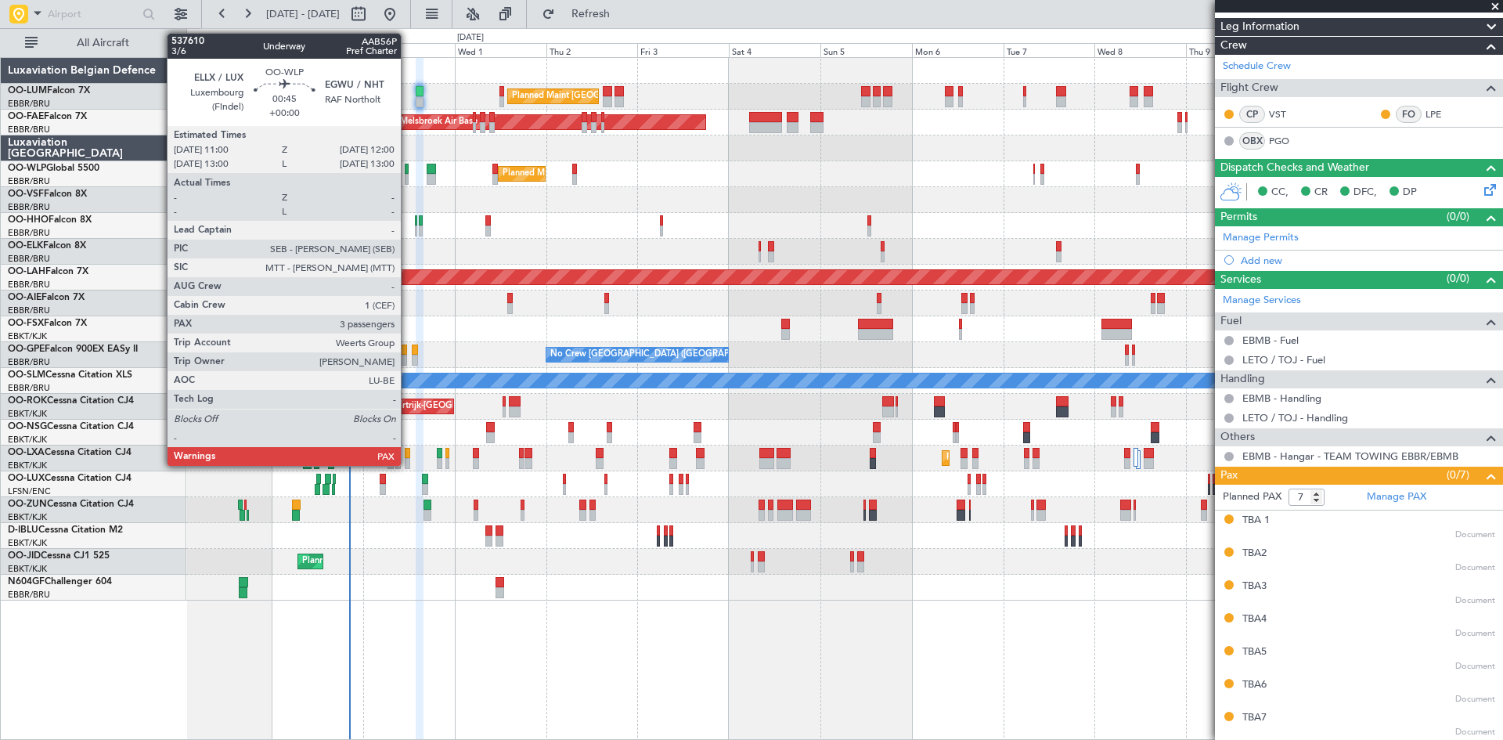
click at [408, 167] on div at bounding box center [407, 169] width 4 height 11
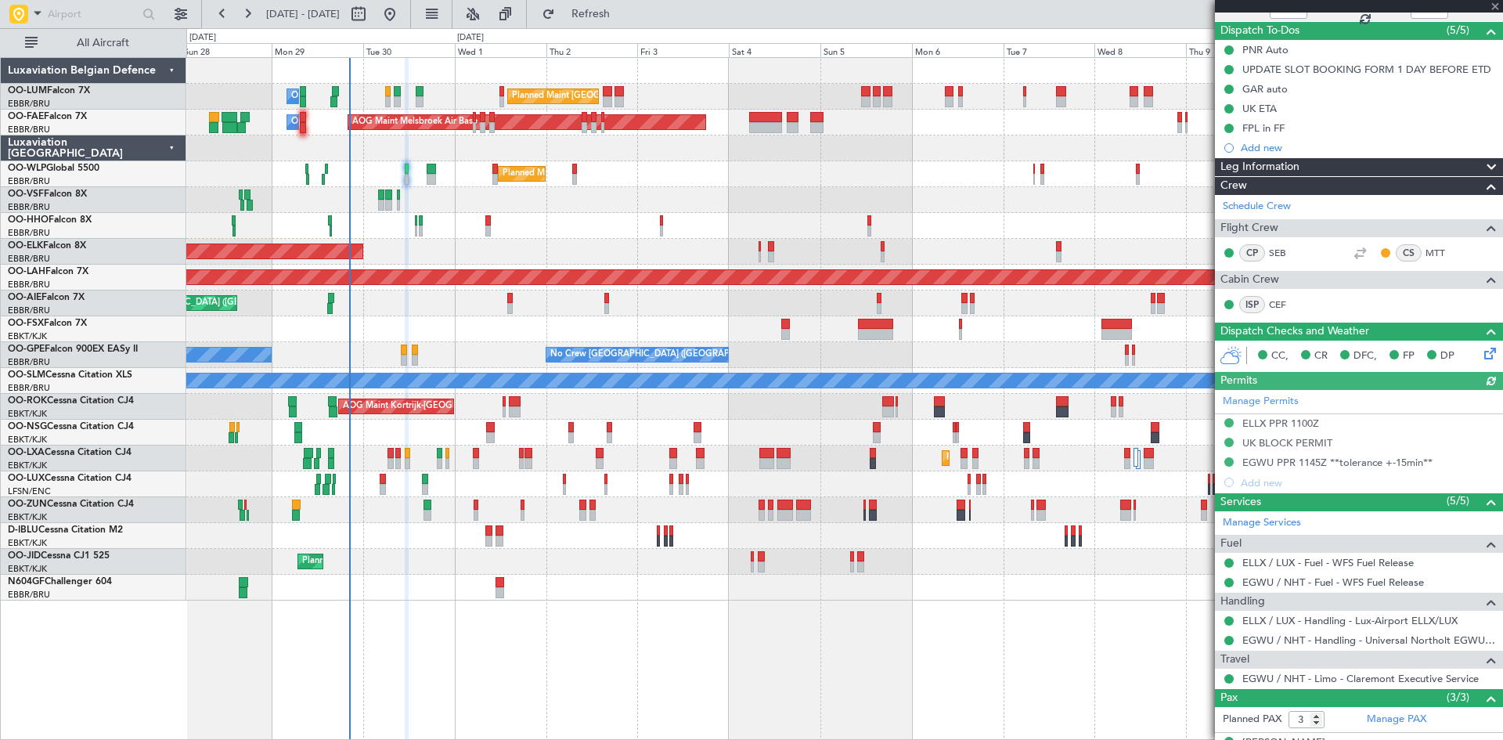
scroll to position [229, 0]
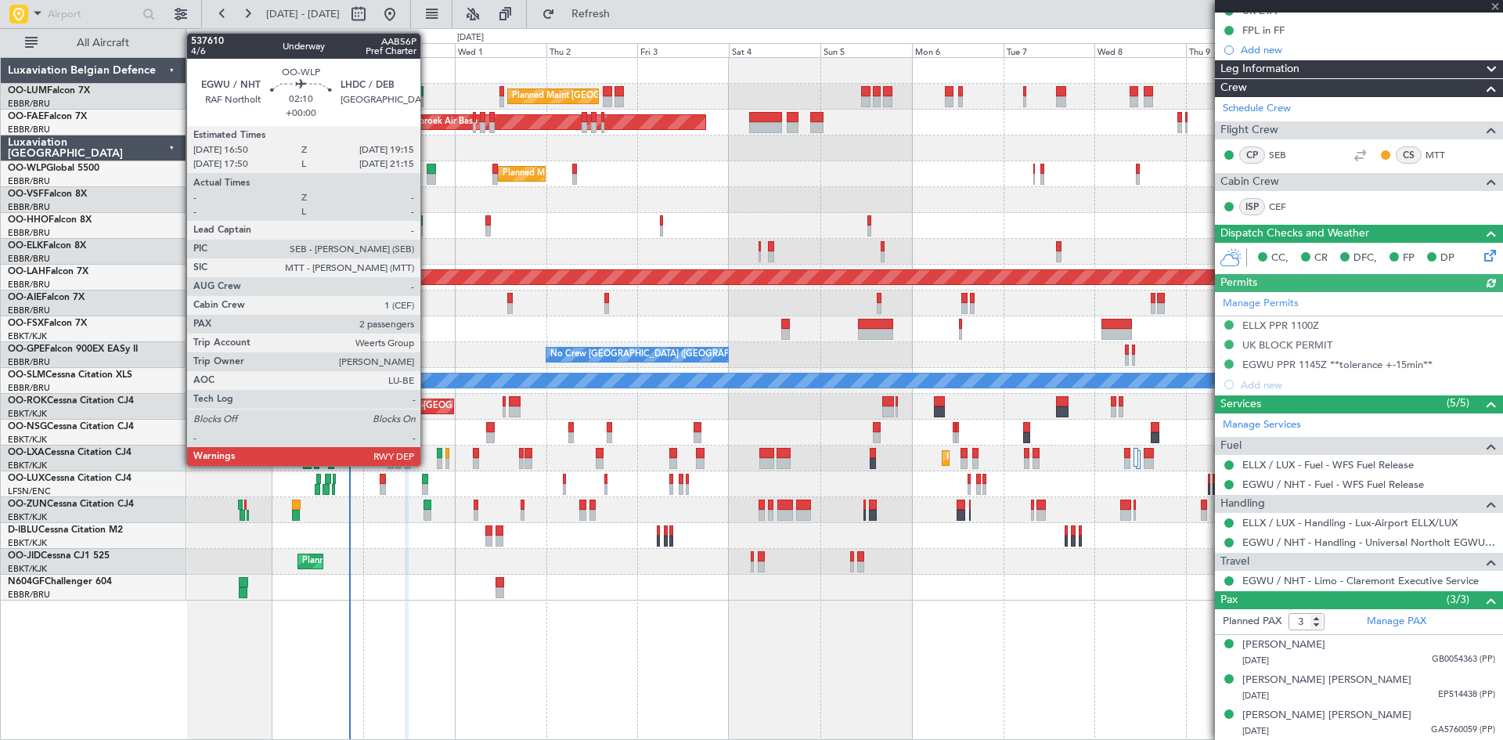
click at [427, 165] on div at bounding box center [431, 169] width 9 height 11
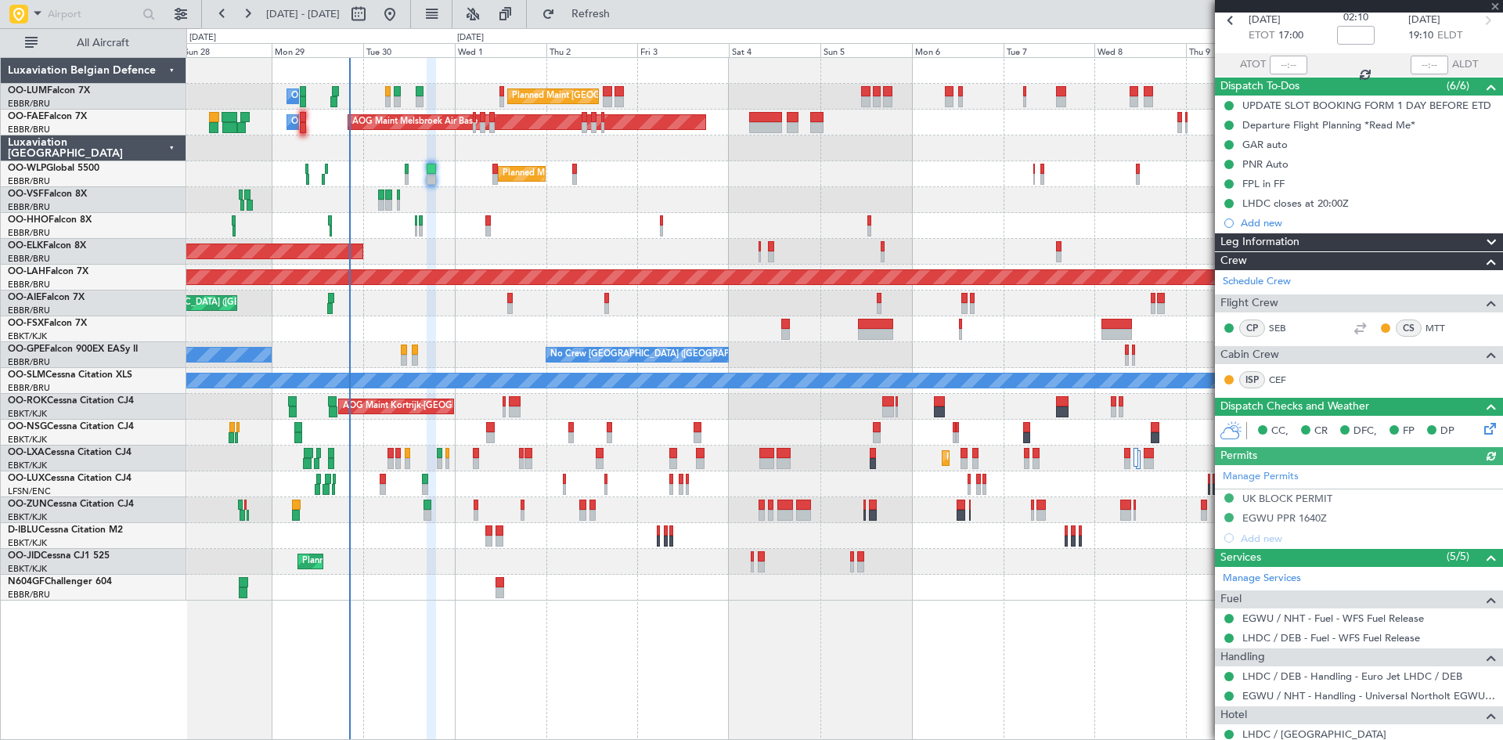
scroll to position [194, 0]
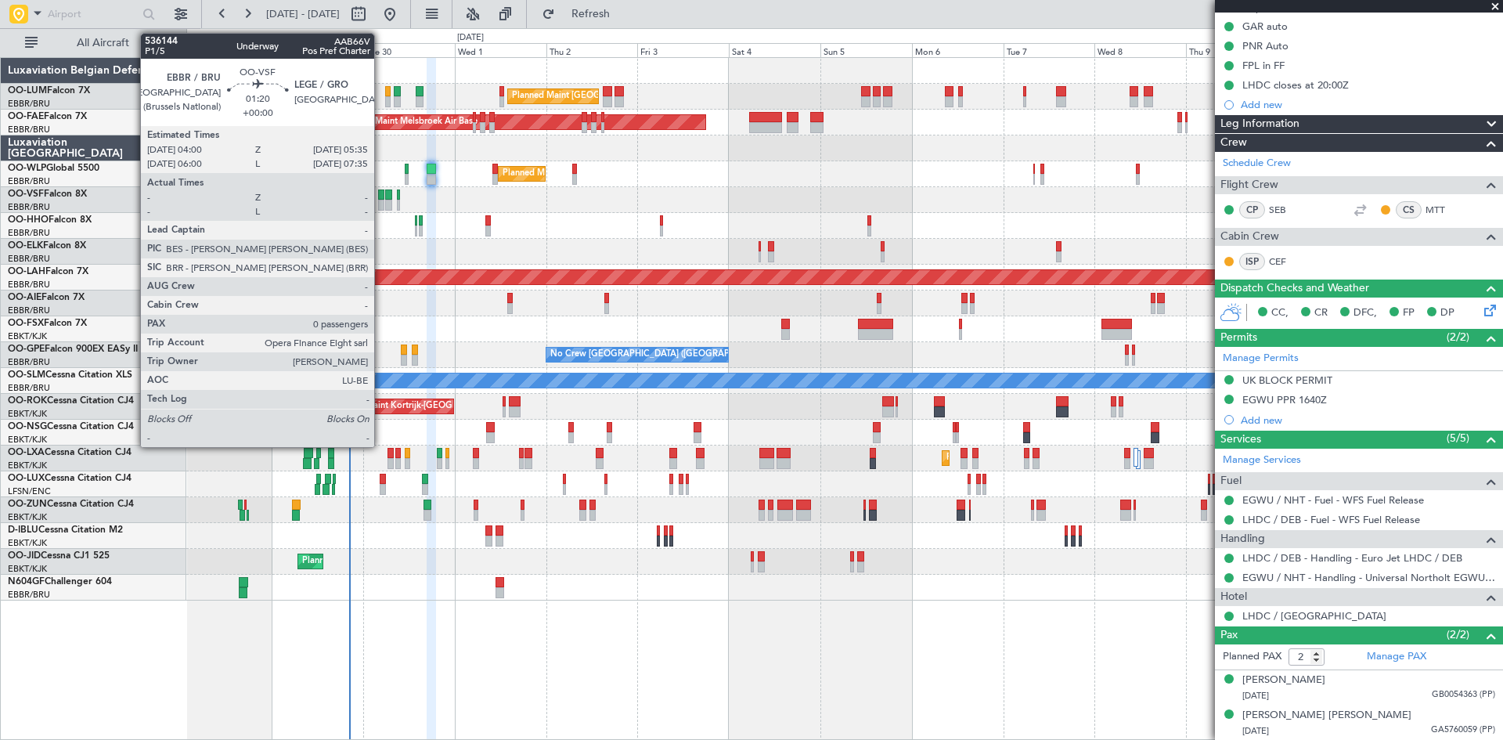
click at [381, 194] on div at bounding box center [381, 194] width 6 height 11
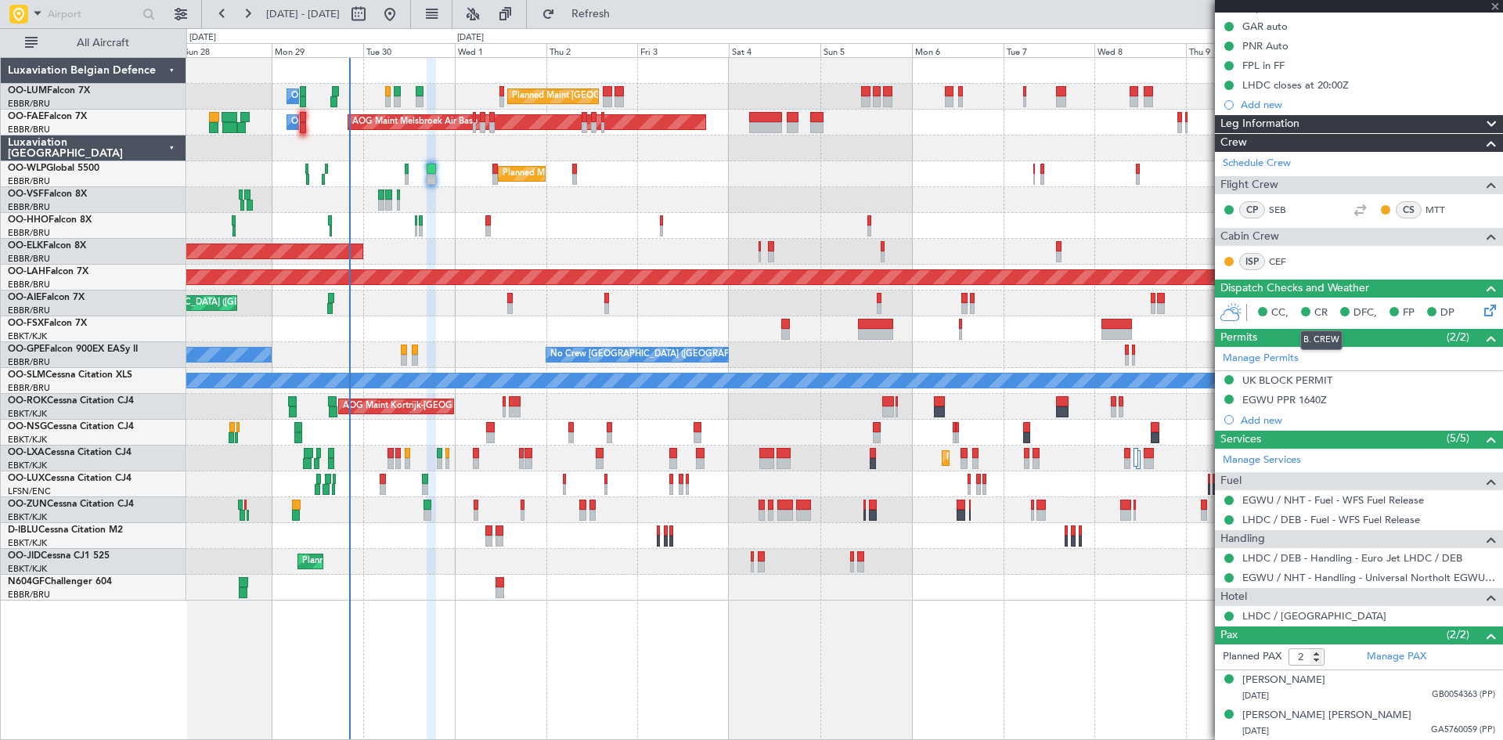
type input "0"
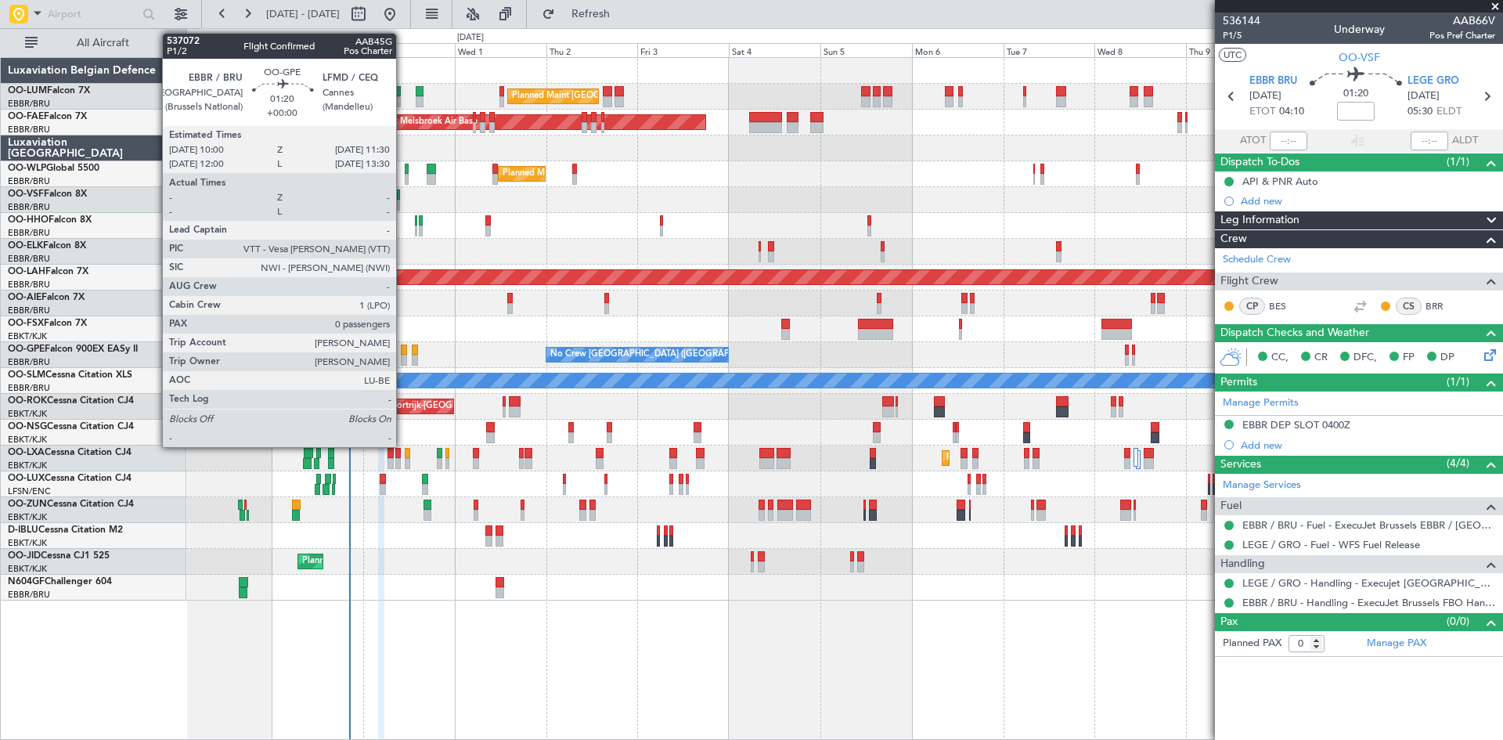
click at [403, 350] on div at bounding box center [404, 349] width 6 height 11
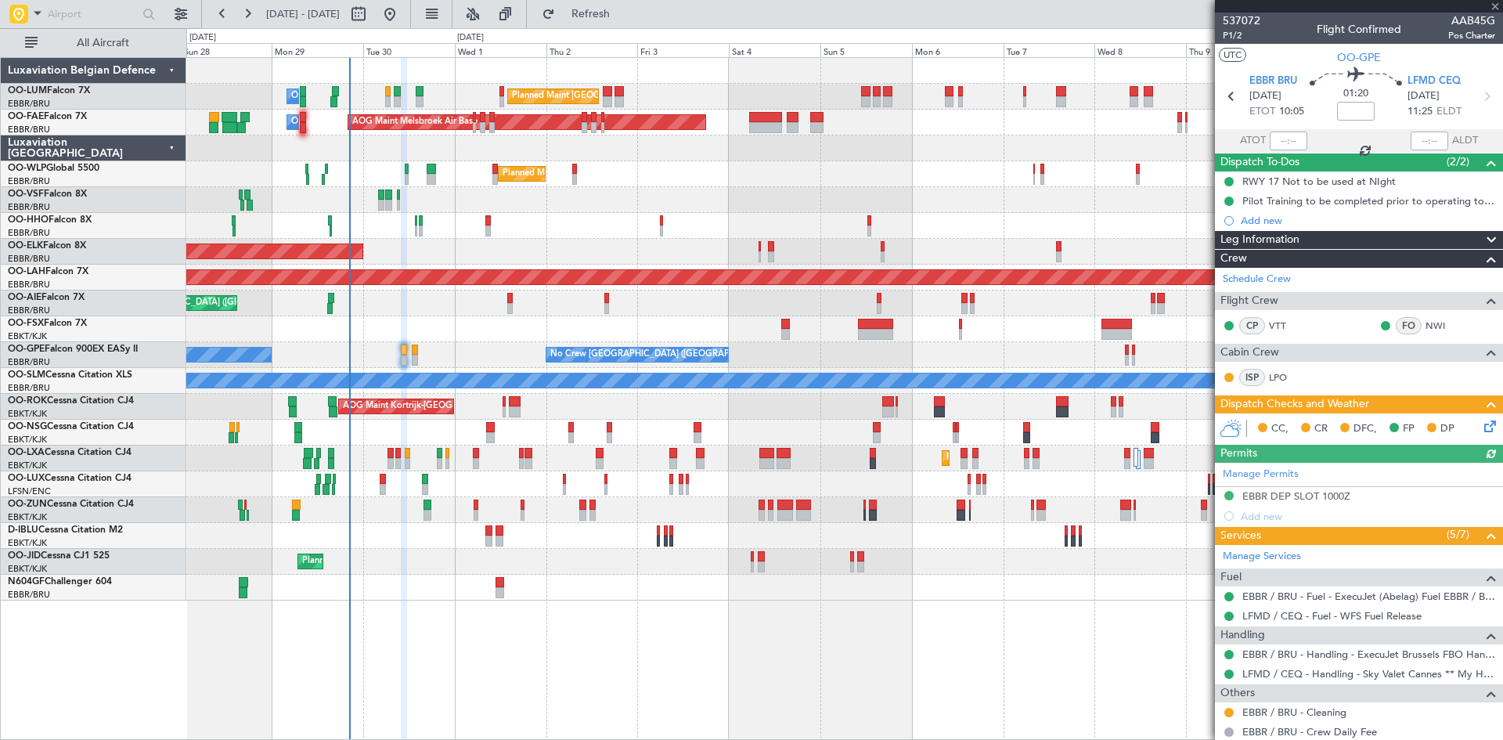
click at [1482, 424] on icon at bounding box center [1487, 423] width 13 height 13
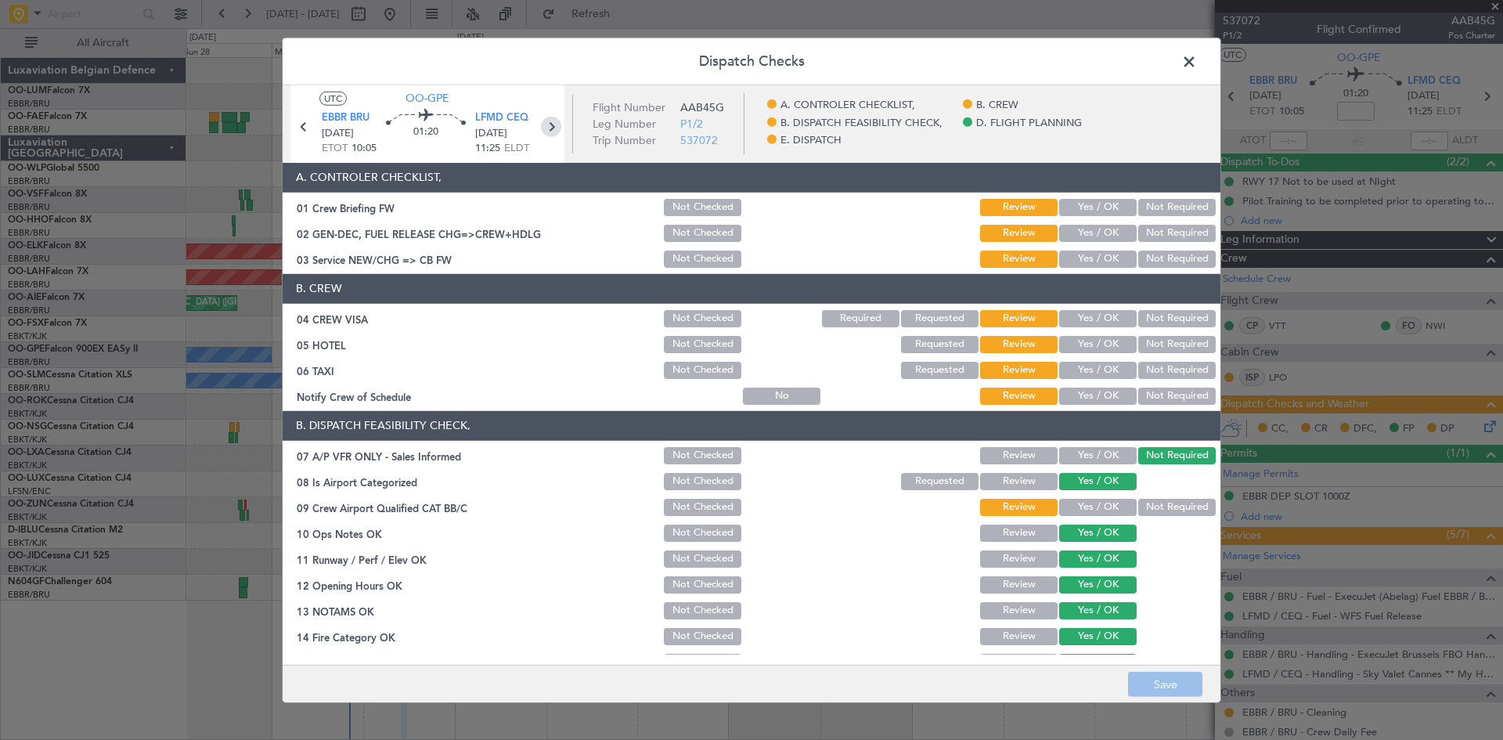
click at [552, 132] on icon at bounding box center [551, 126] width 20 height 20
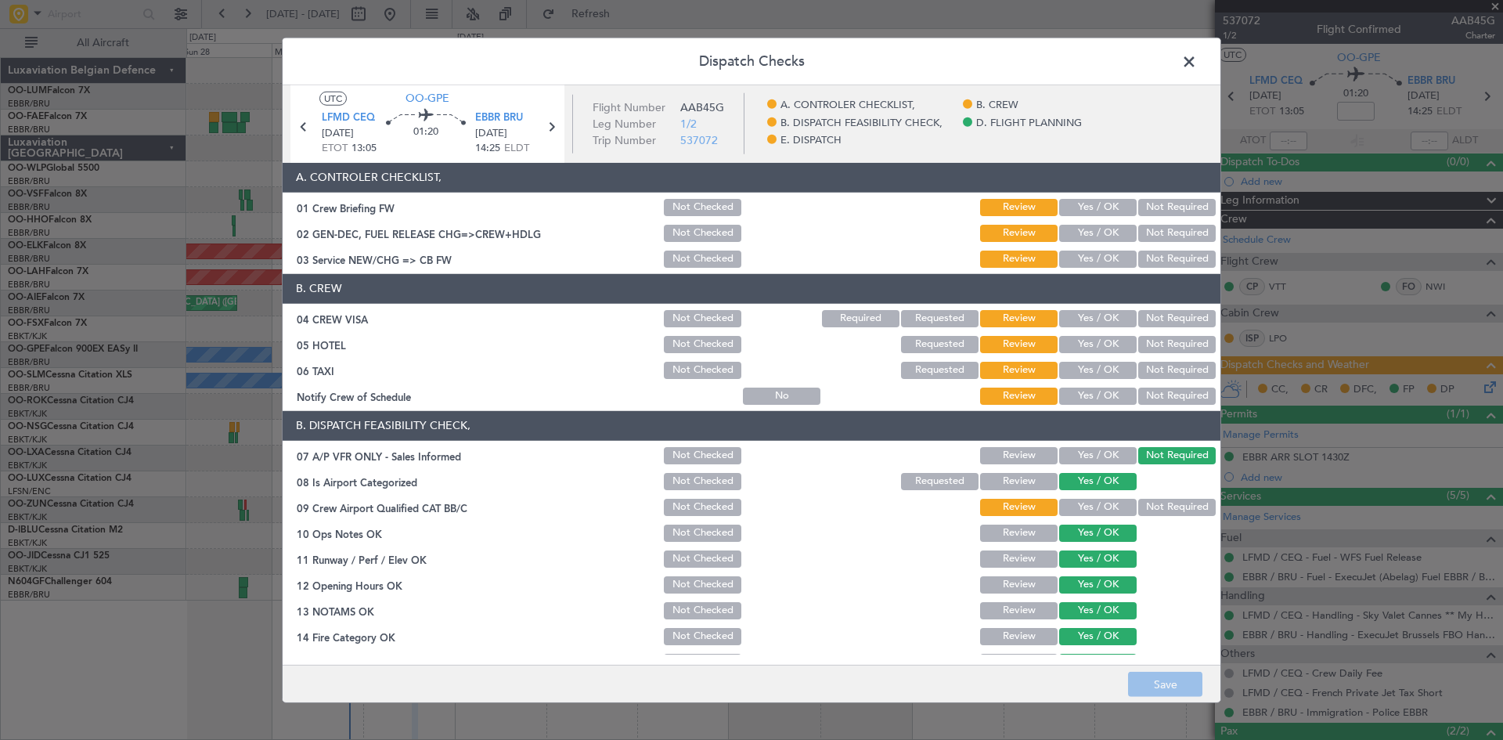
click at [1090, 210] on button "Yes / OK" at bounding box center [1097, 207] width 77 height 17
click at [1087, 234] on button "Yes / OK" at bounding box center [1097, 233] width 77 height 17
click at [1084, 252] on button "Yes / OK" at bounding box center [1097, 258] width 77 height 17
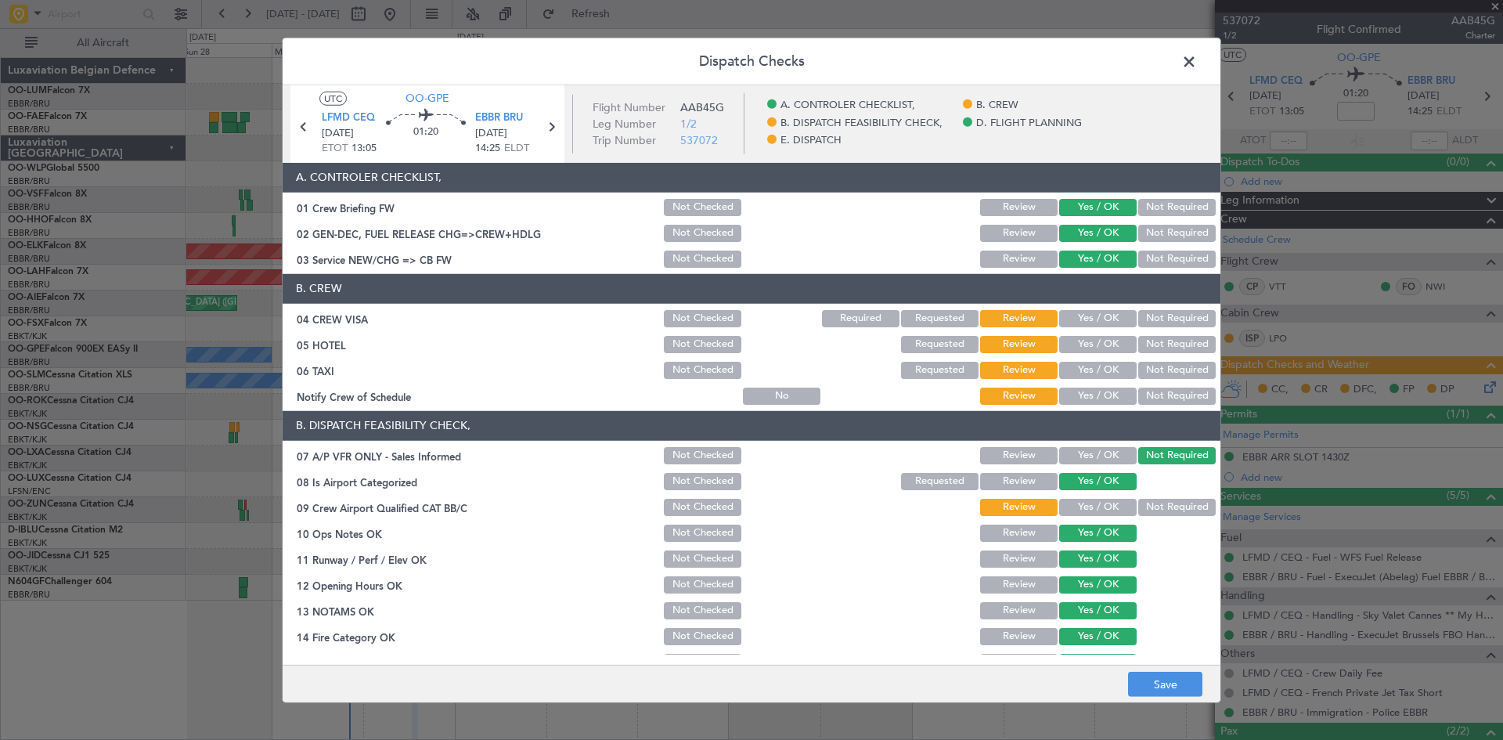
click at [1147, 325] on button "Not Required" at bounding box center [1176, 318] width 77 height 17
click at [1147, 338] on button "Not Required" at bounding box center [1176, 344] width 77 height 17
click at [1154, 374] on button "Not Required" at bounding box center [1176, 370] width 77 height 17
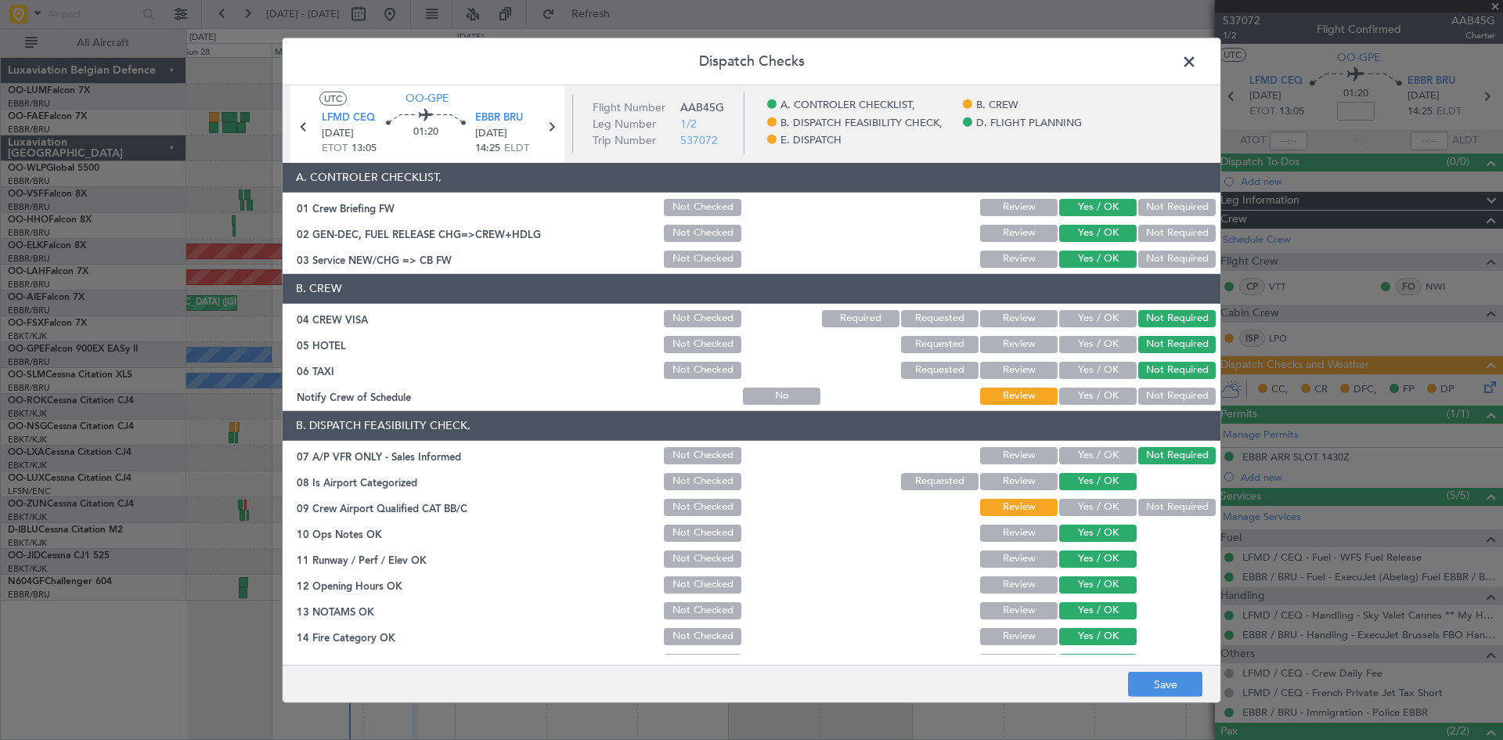
click at [1116, 398] on button "Yes / OK" at bounding box center [1097, 395] width 77 height 17
click at [1090, 508] on button "Yes / OK" at bounding box center [1097, 507] width 77 height 17
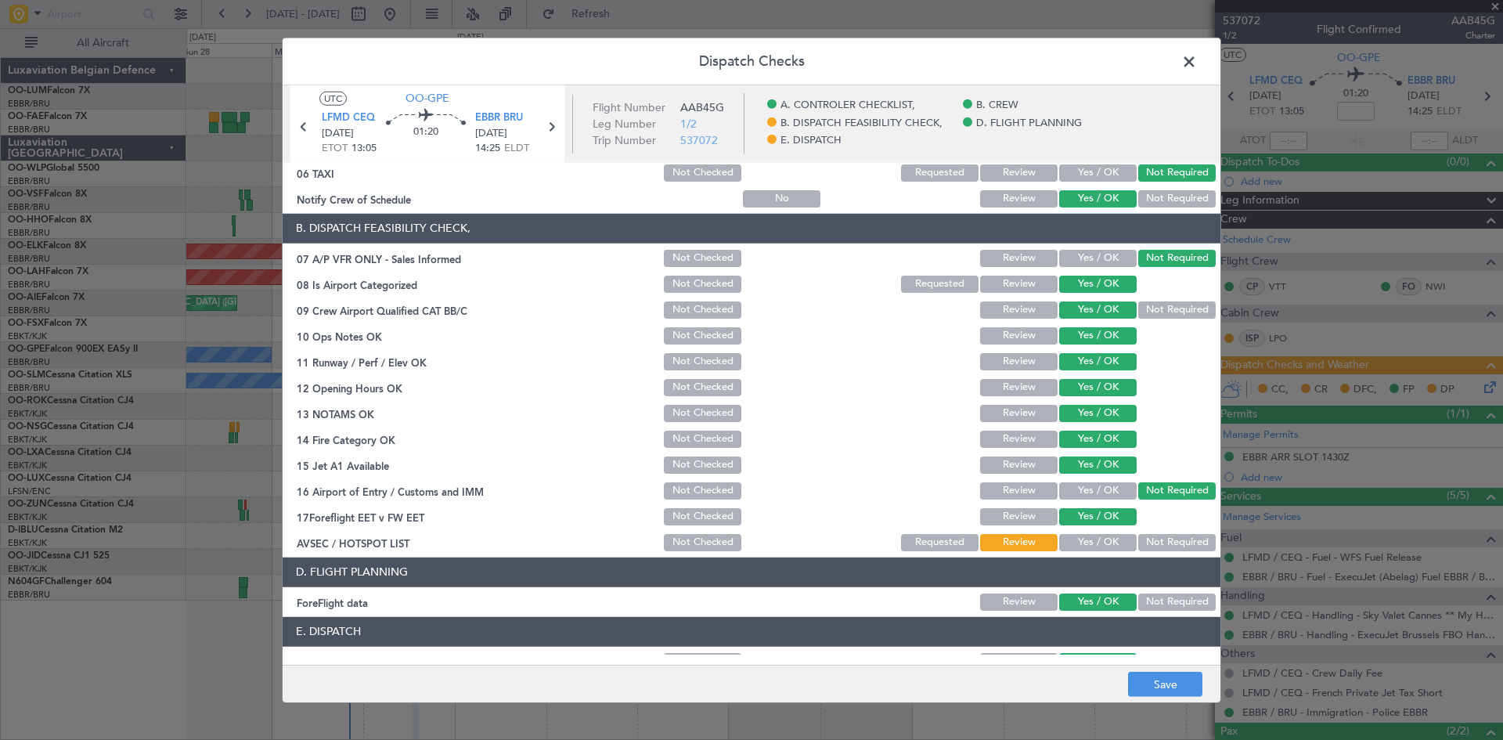
scroll to position [296, 0]
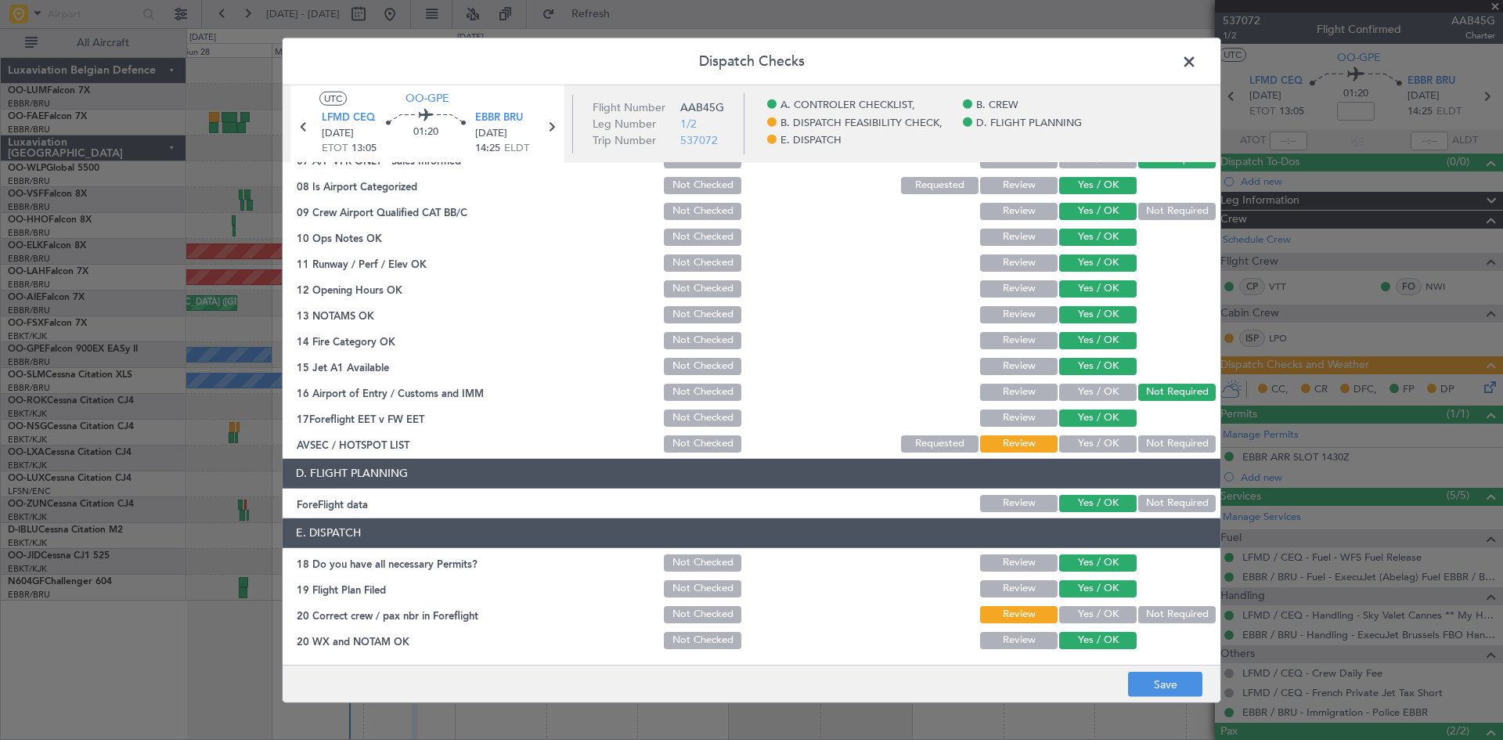
click at [1091, 447] on button "Yes / OK" at bounding box center [1097, 443] width 77 height 17
click at [1171, 685] on button "Save" at bounding box center [1165, 684] width 74 height 25
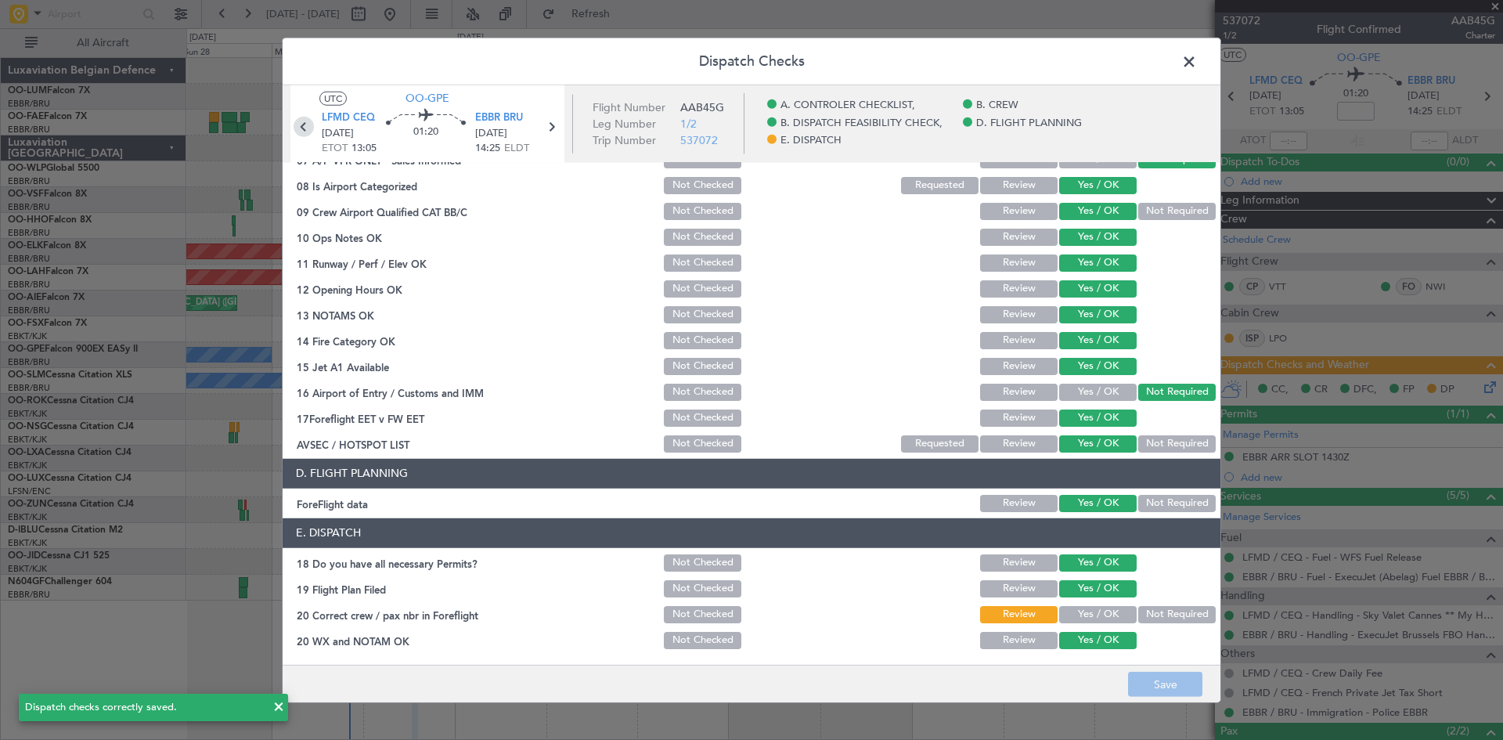
click at [304, 130] on icon at bounding box center [303, 126] width 20 height 20
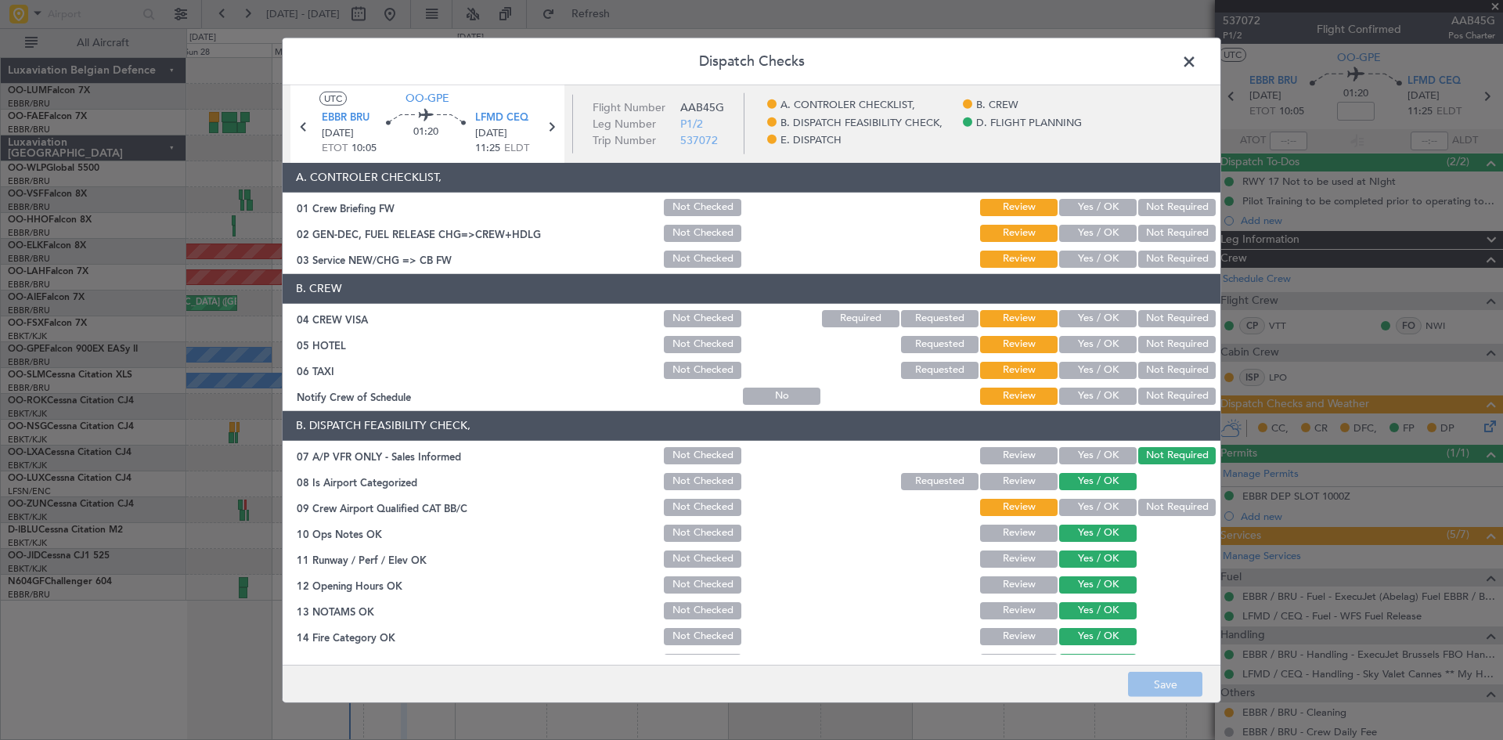
click at [1100, 205] on button "Yes / OK" at bounding box center [1097, 207] width 77 height 17
drag, startPoint x: 1108, startPoint y: 236, endPoint x: 1105, endPoint y: 247, distance: 10.6
click at [1107, 237] on button "Yes / OK" at bounding box center [1097, 233] width 77 height 17
click at [1100, 261] on button "Yes / OK" at bounding box center [1097, 258] width 77 height 17
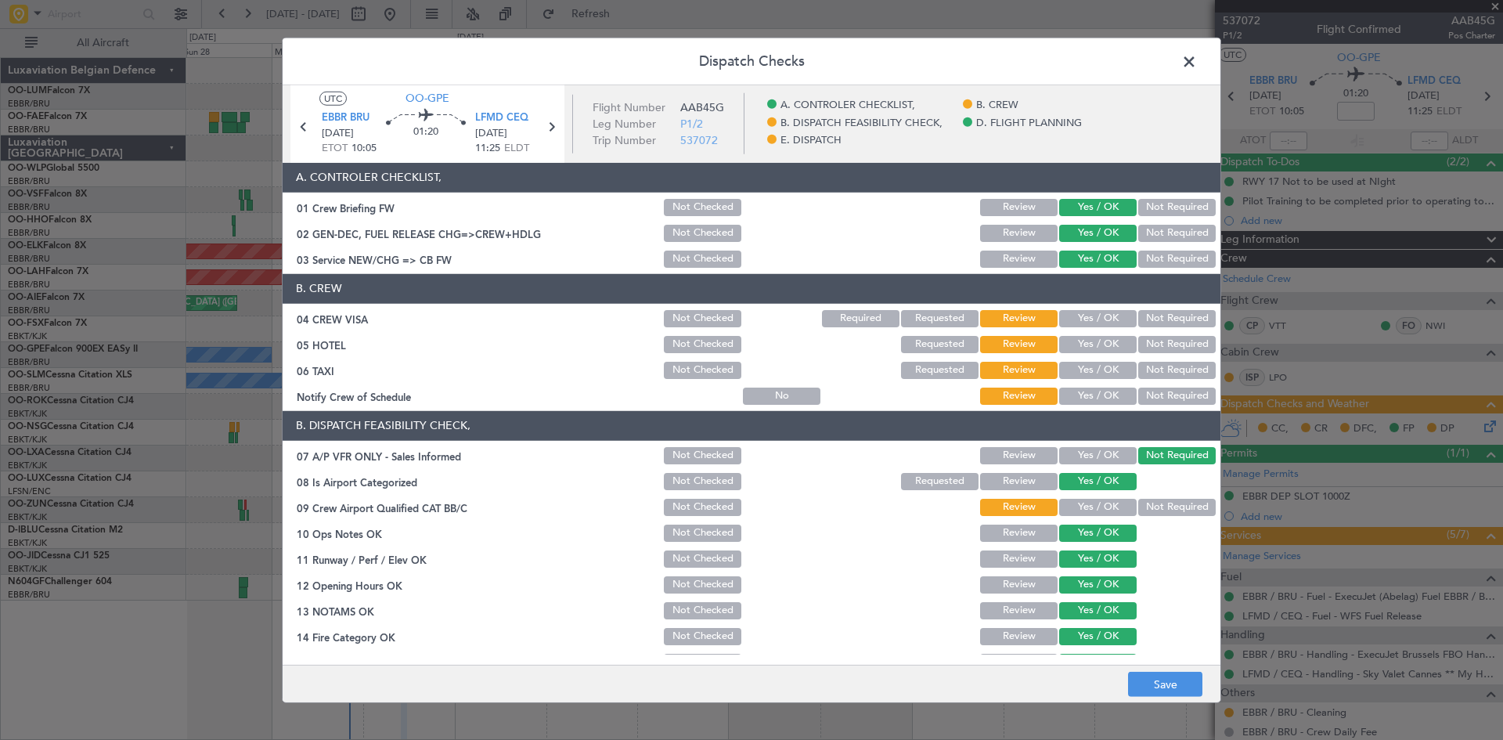
click at [1180, 322] on button "Not Required" at bounding box center [1176, 318] width 77 height 17
click at [1171, 344] on button "Not Required" at bounding box center [1176, 344] width 77 height 17
click at [1167, 380] on div "Not Required" at bounding box center [1175, 370] width 79 height 22
click at [1166, 373] on button "Not Required" at bounding box center [1176, 370] width 77 height 17
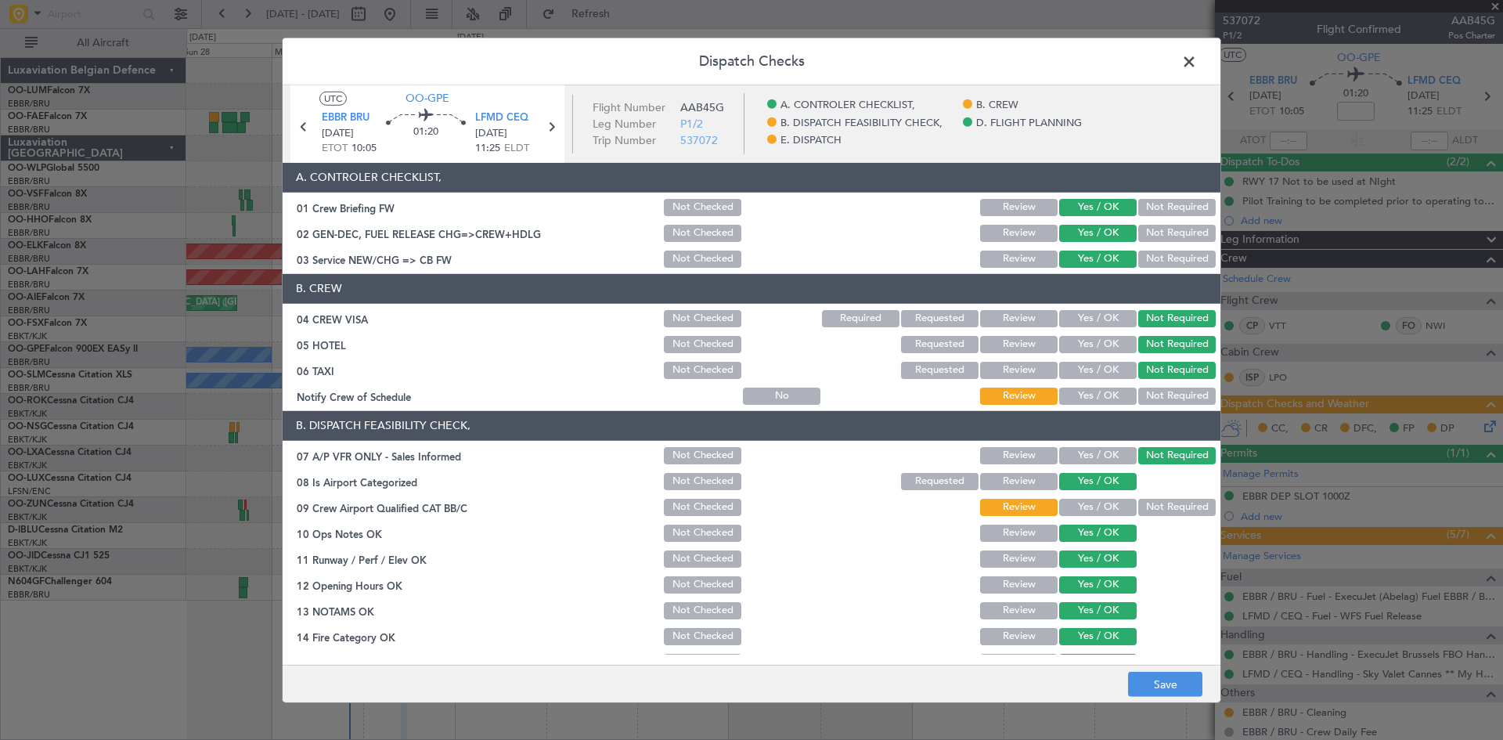
click at [1158, 393] on button "Not Required" at bounding box center [1176, 395] width 77 height 17
click at [1105, 501] on button "Yes / OK" at bounding box center [1097, 507] width 77 height 17
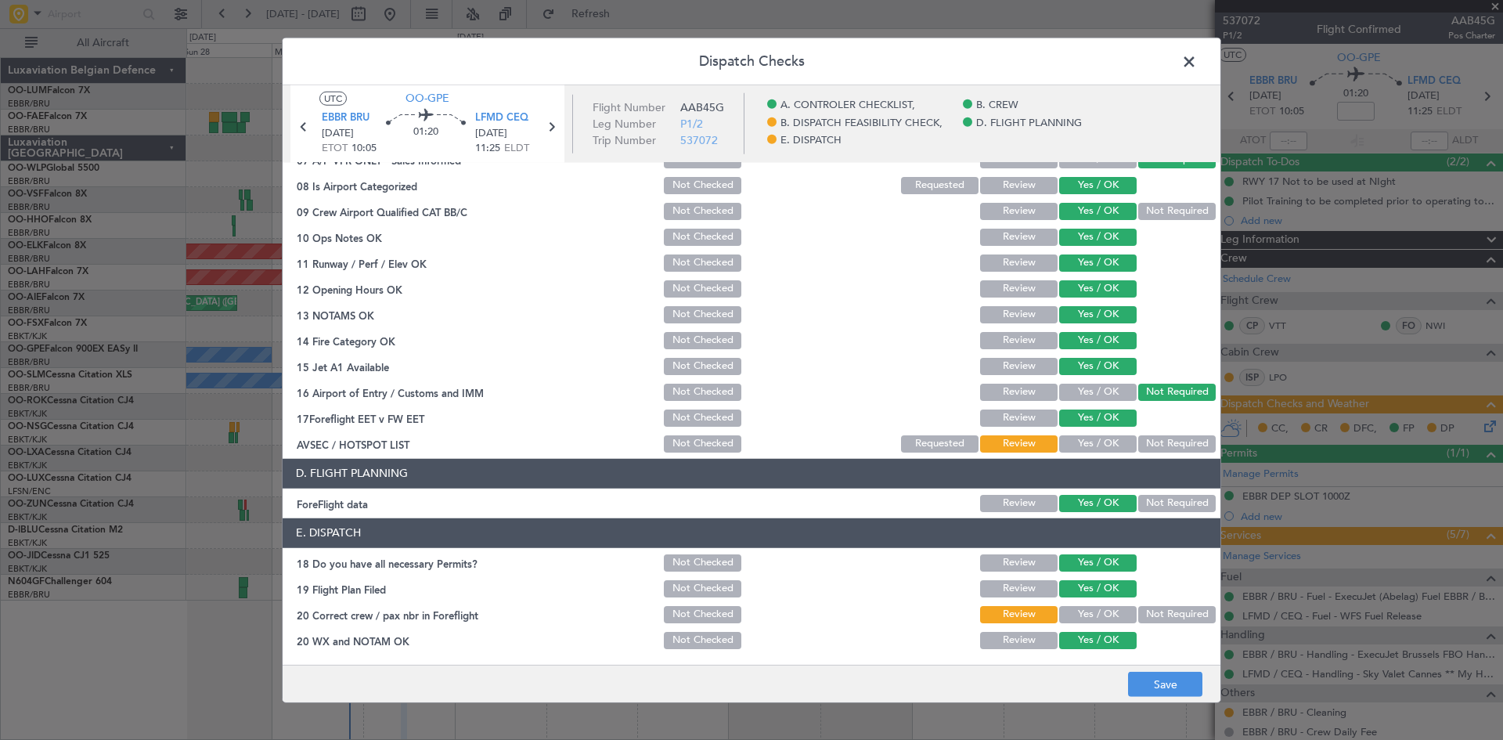
click at [1093, 445] on button "Yes / OK" at bounding box center [1097, 443] width 77 height 17
click at [1158, 675] on button "Save" at bounding box center [1165, 684] width 74 height 25
drag, startPoint x: 1076, startPoint y: 622, endPoint x: 1087, endPoint y: 639, distance: 20.4
click at [1076, 622] on button "Yes / OK" at bounding box center [1097, 614] width 77 height 17
drag, startPoint x: 1119, startPoint y: 665, endPoint x: 1135, endPoint y: 675, distance: 18.7
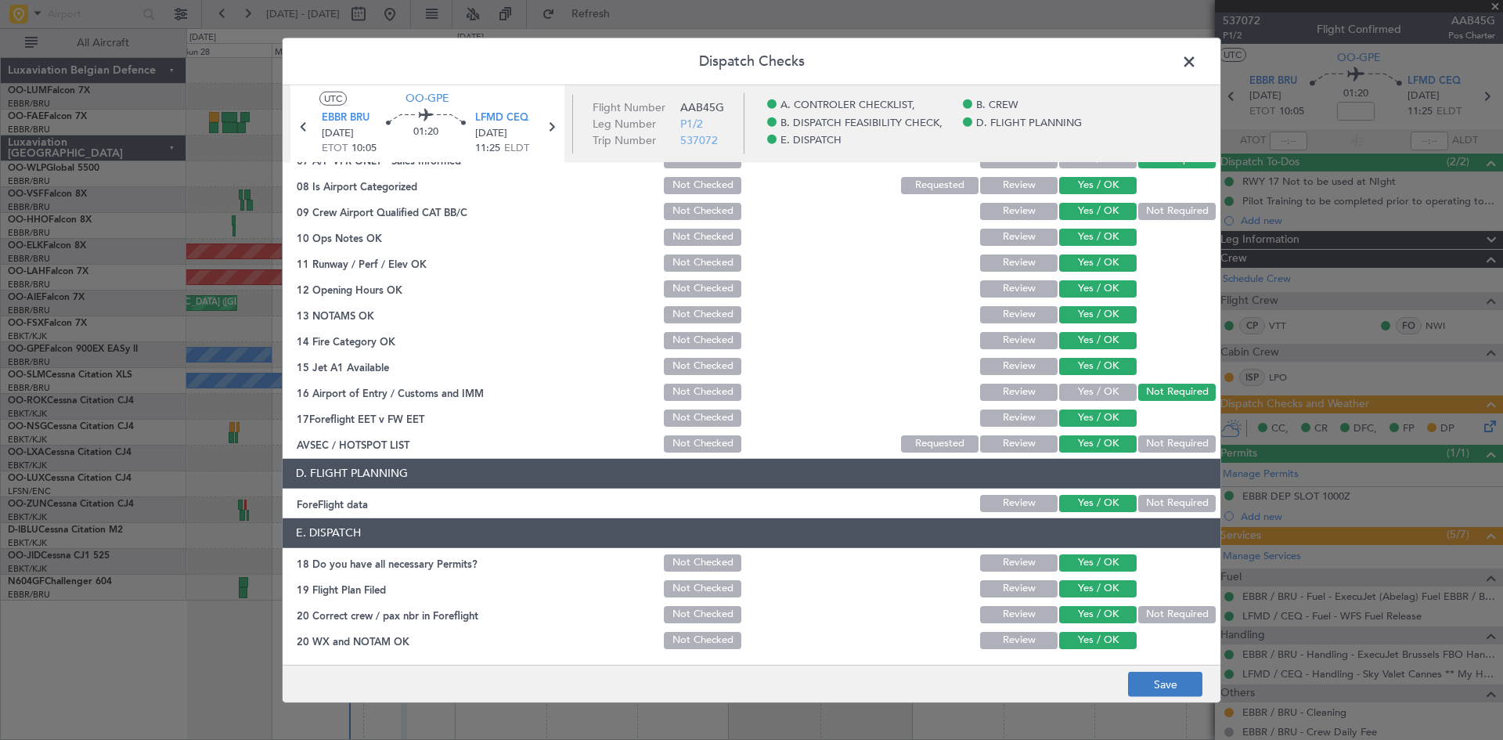
click at [1119, 666] on footer "Save" at bounding box center [752, 683] width 938 height 38
click at [1143, 680] on button "Save" at bounding box center [1165, 684] width 74 height 25
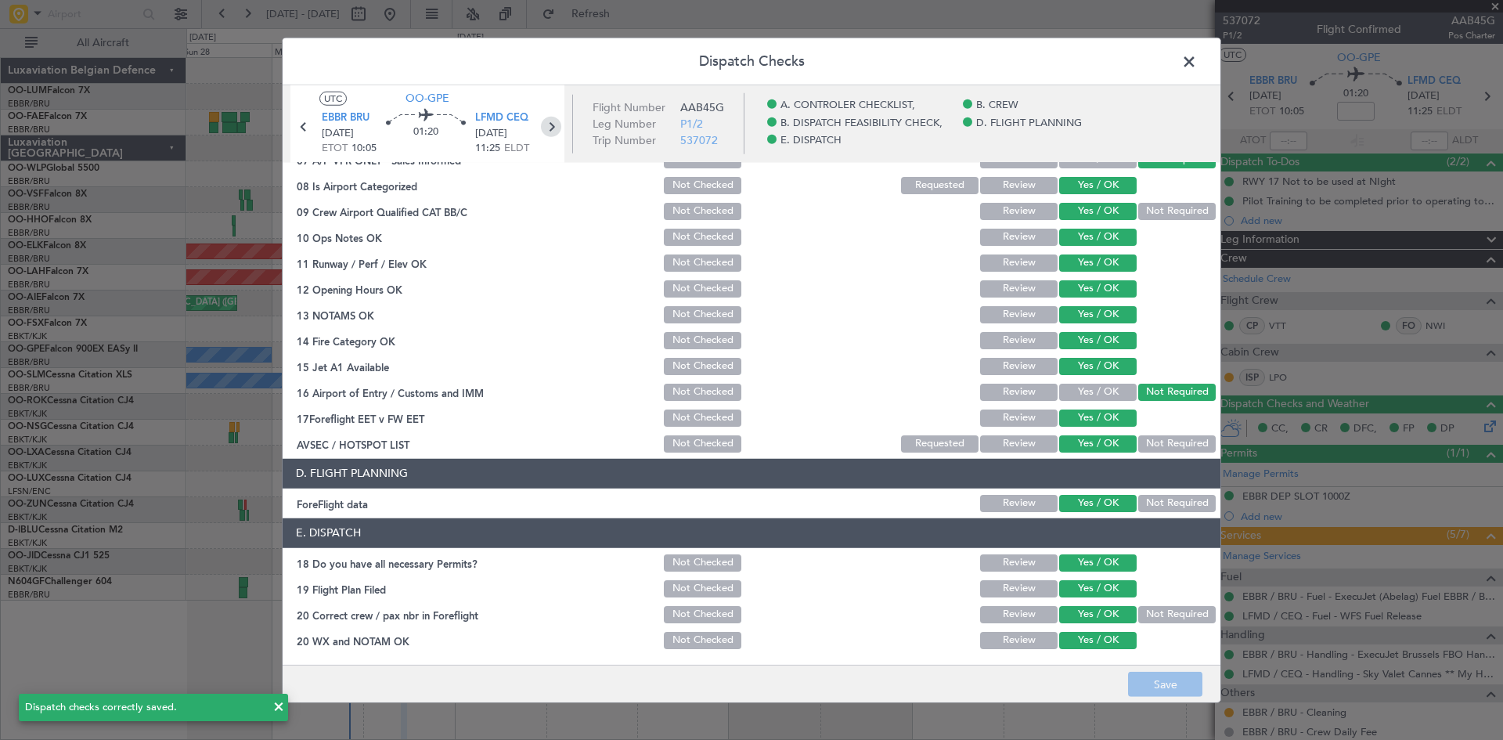
click at [551, 135] on icon at bounding box center [551, 126] width 20 height 20
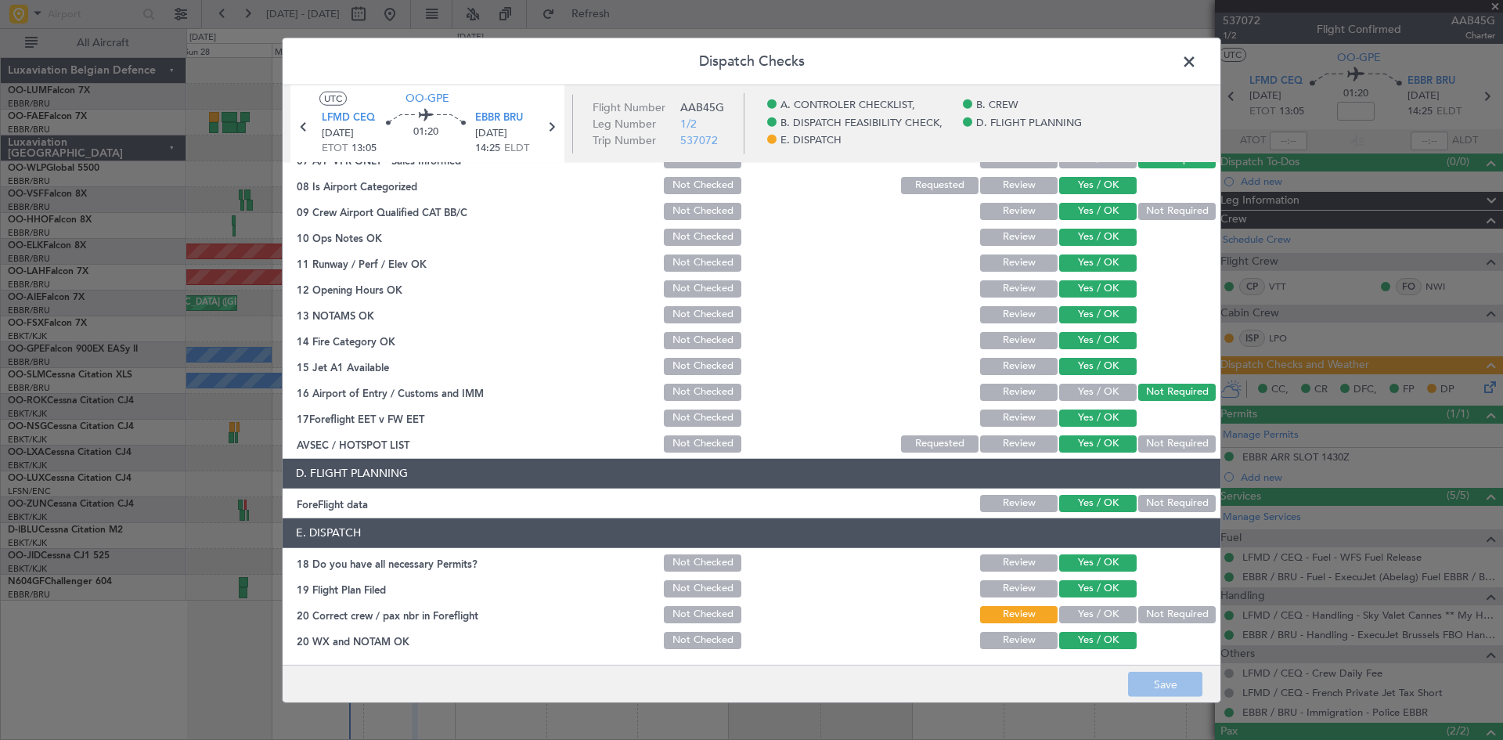
click at [1097, 614] on button "Yes / OK" at bounding box center [1097, 614] width 77 height 17
click at [1153, 678] on button "Save" at bounding box center [1165, 684] width 74 height 25
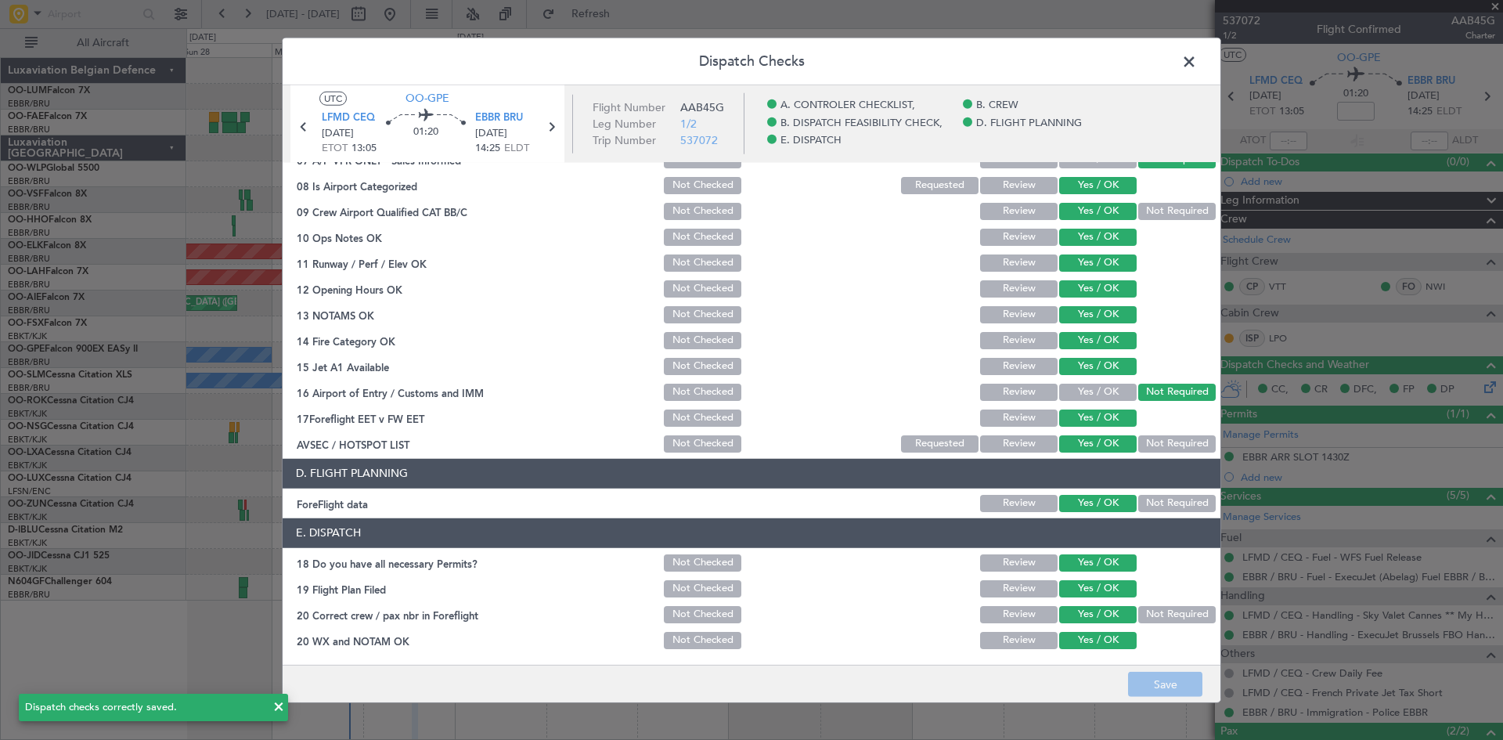
click at [1197, 64] on span at bounding box center [1197, 64] width 0 height 31
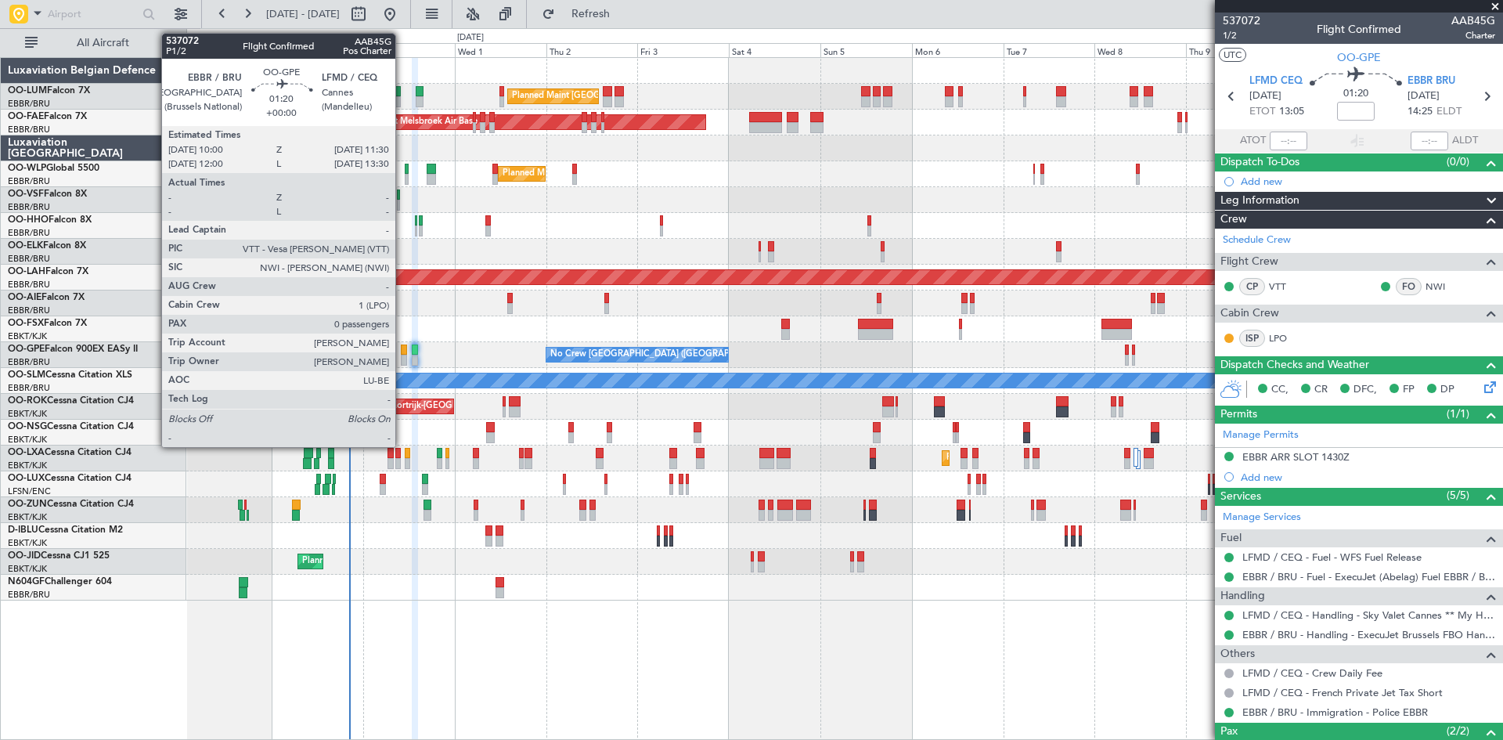
click at [402, 353] on div at bounding box center [404, 349] width 6 height 11
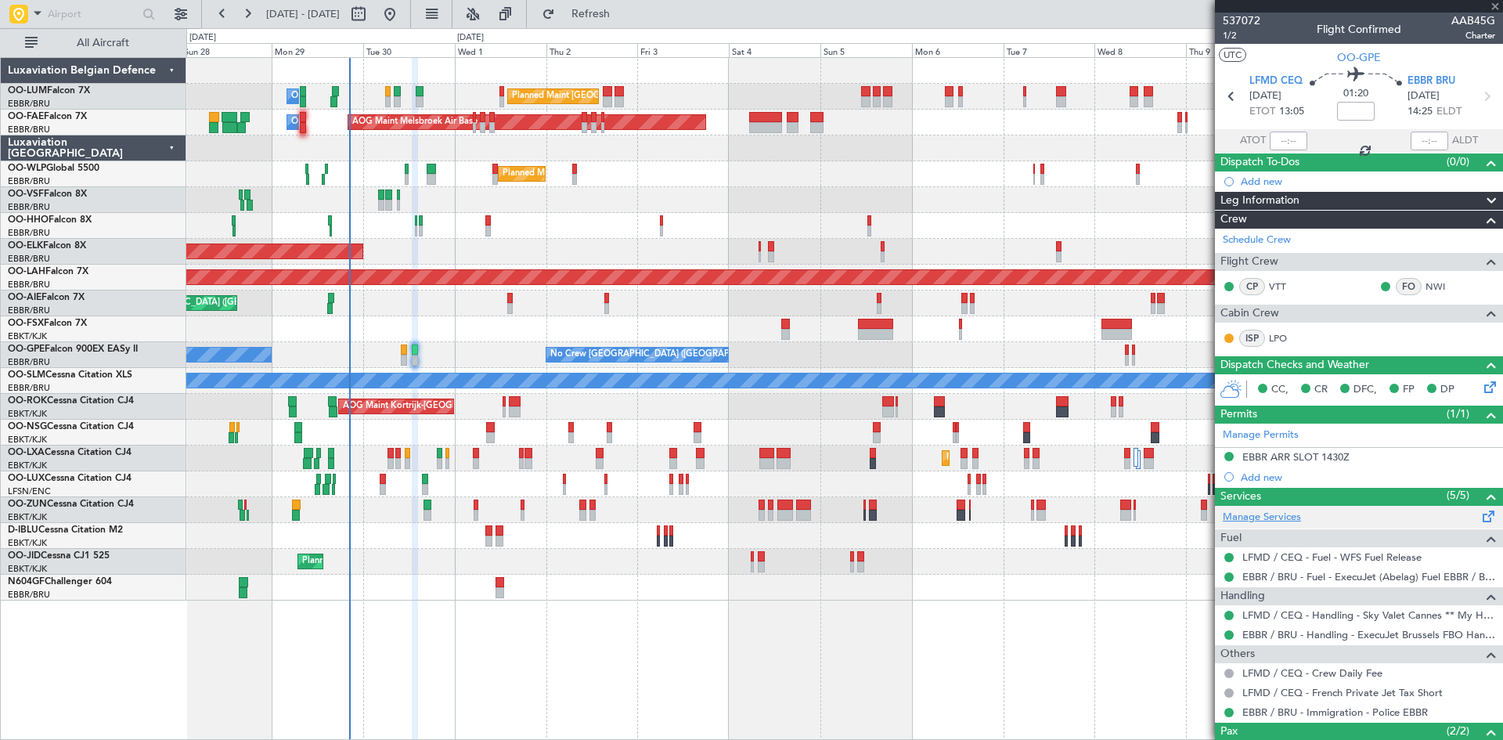
type input "0"
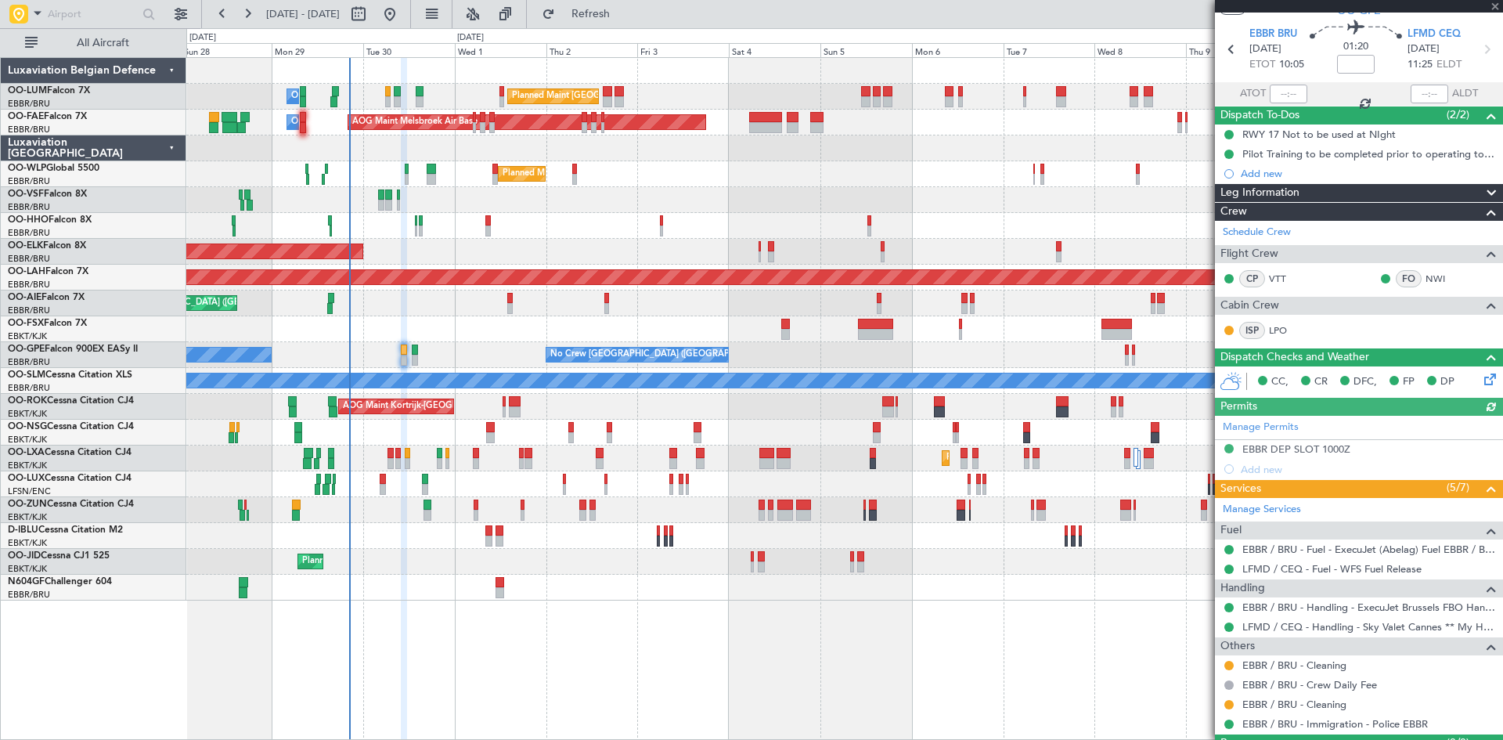
scroll to position [85, 0]
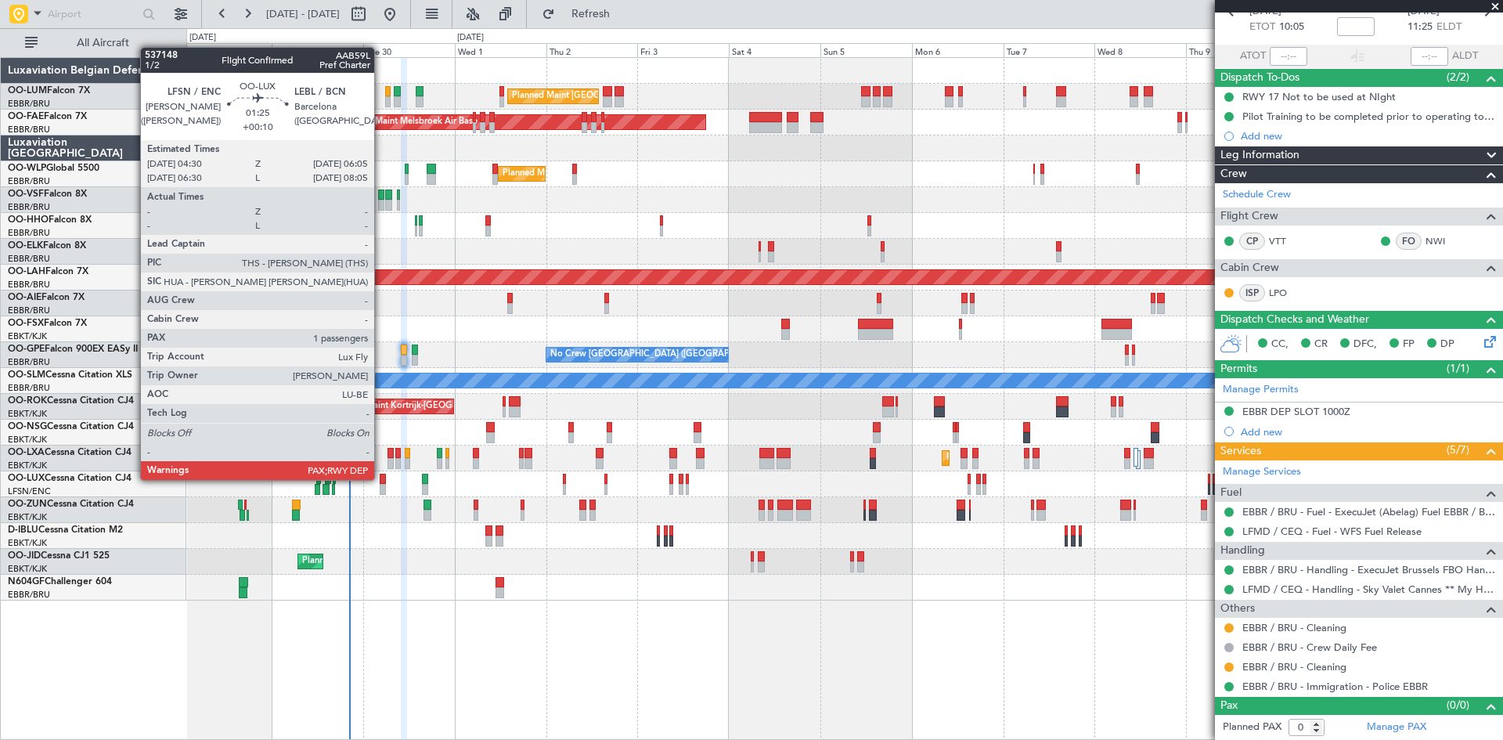
click at [380, 478] on div at bounding box center [383, 479] width 6 height 11
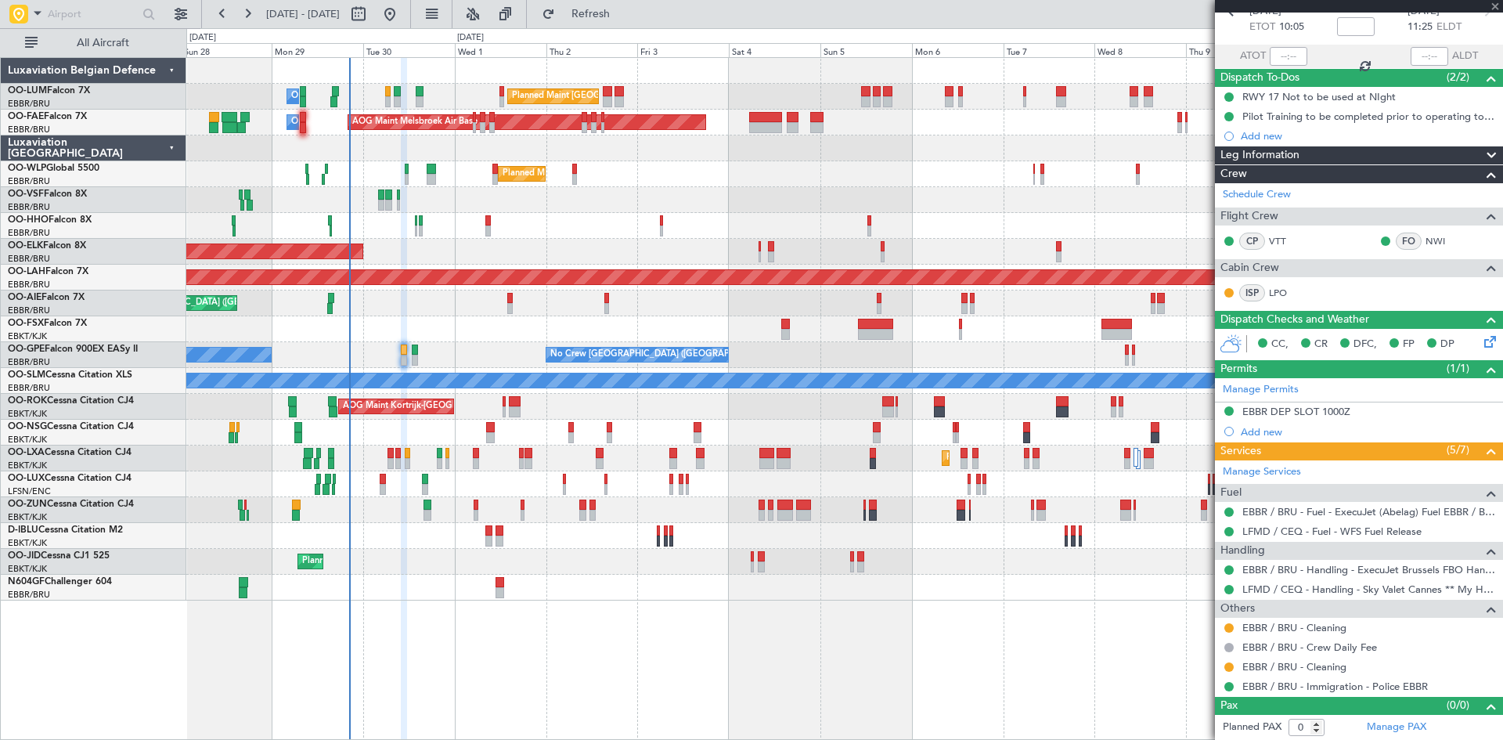
type input "+00:10"
type input "1"
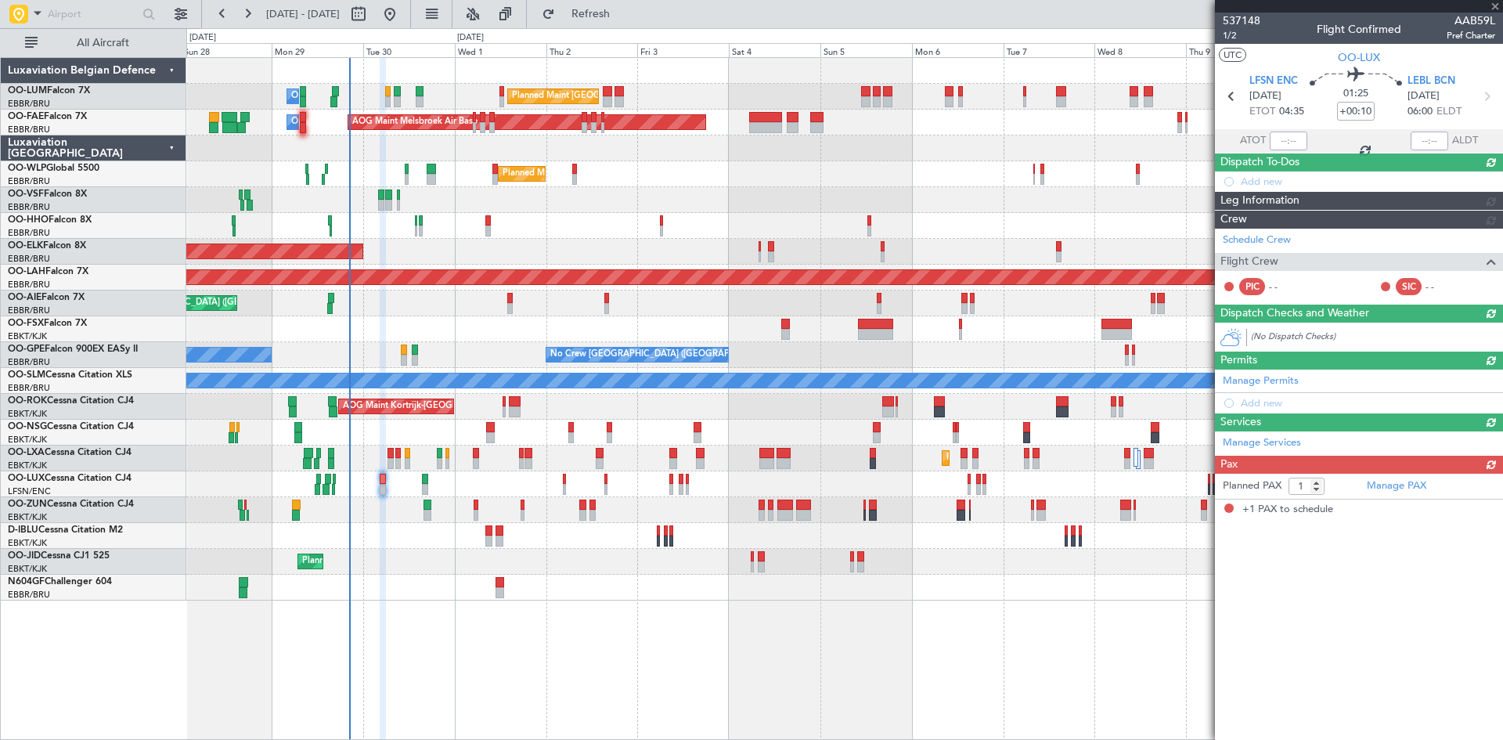
scroll to position [0, 0]
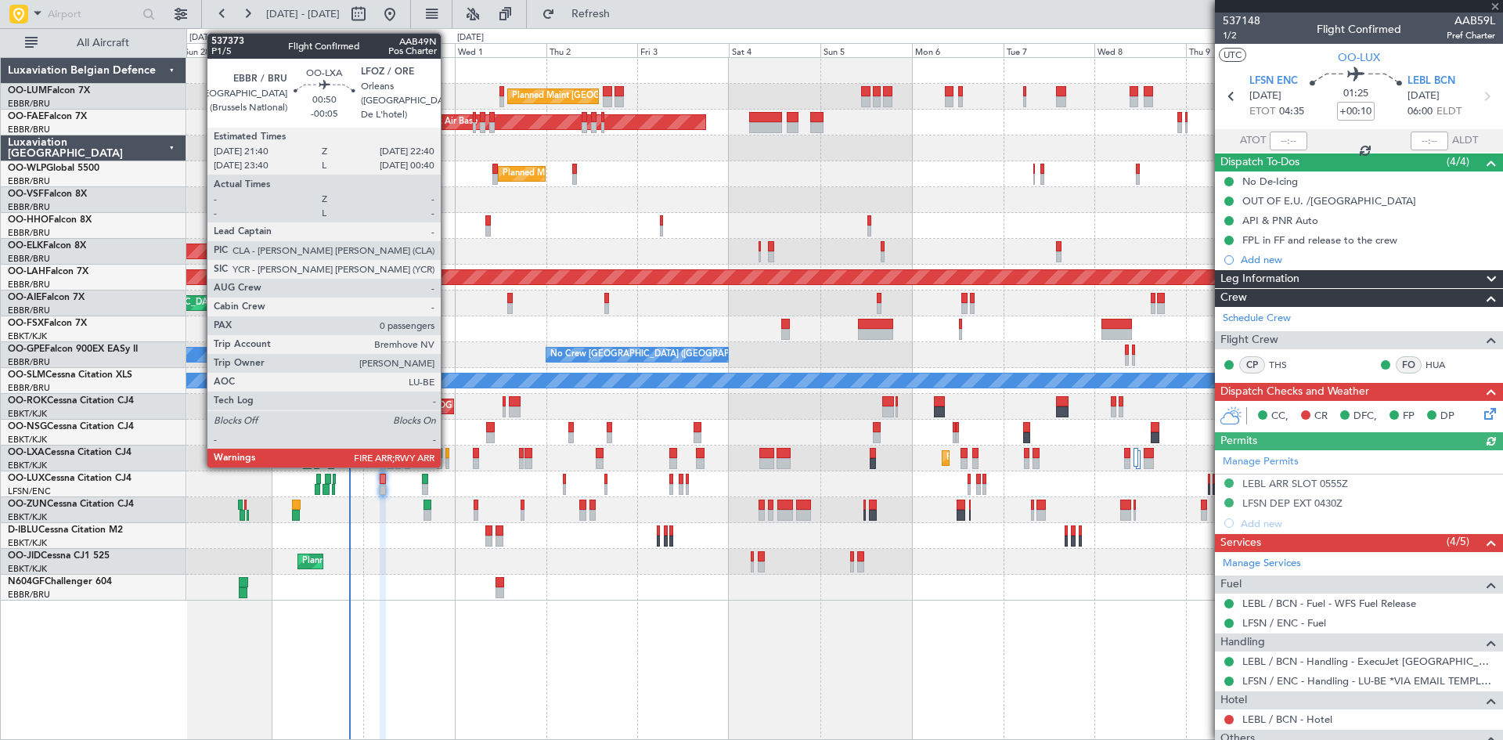
click at [448, 451] on div at bounding box center [447, 453] width 4 height 11
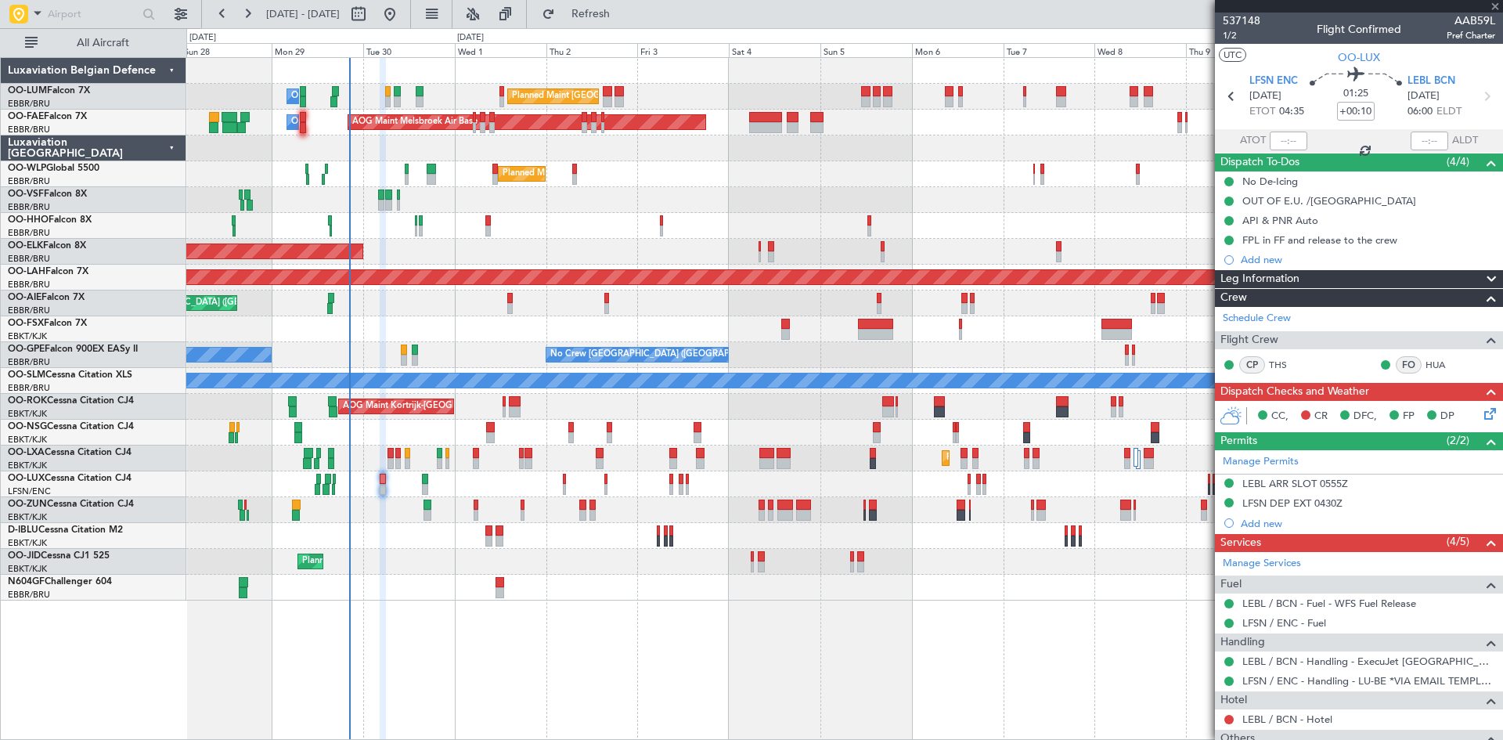
type input "-00:05"
type input "0"
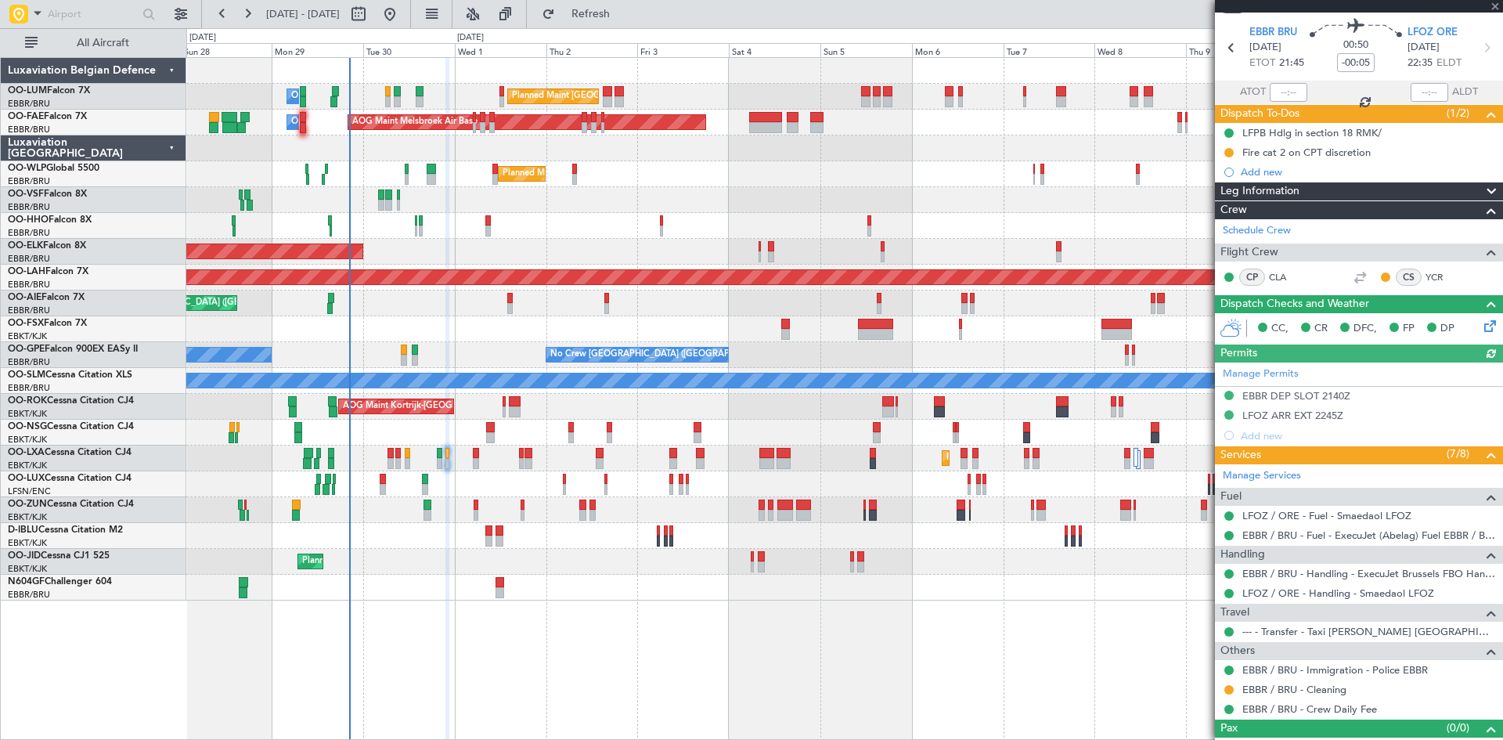
scroll to position [71, 0]
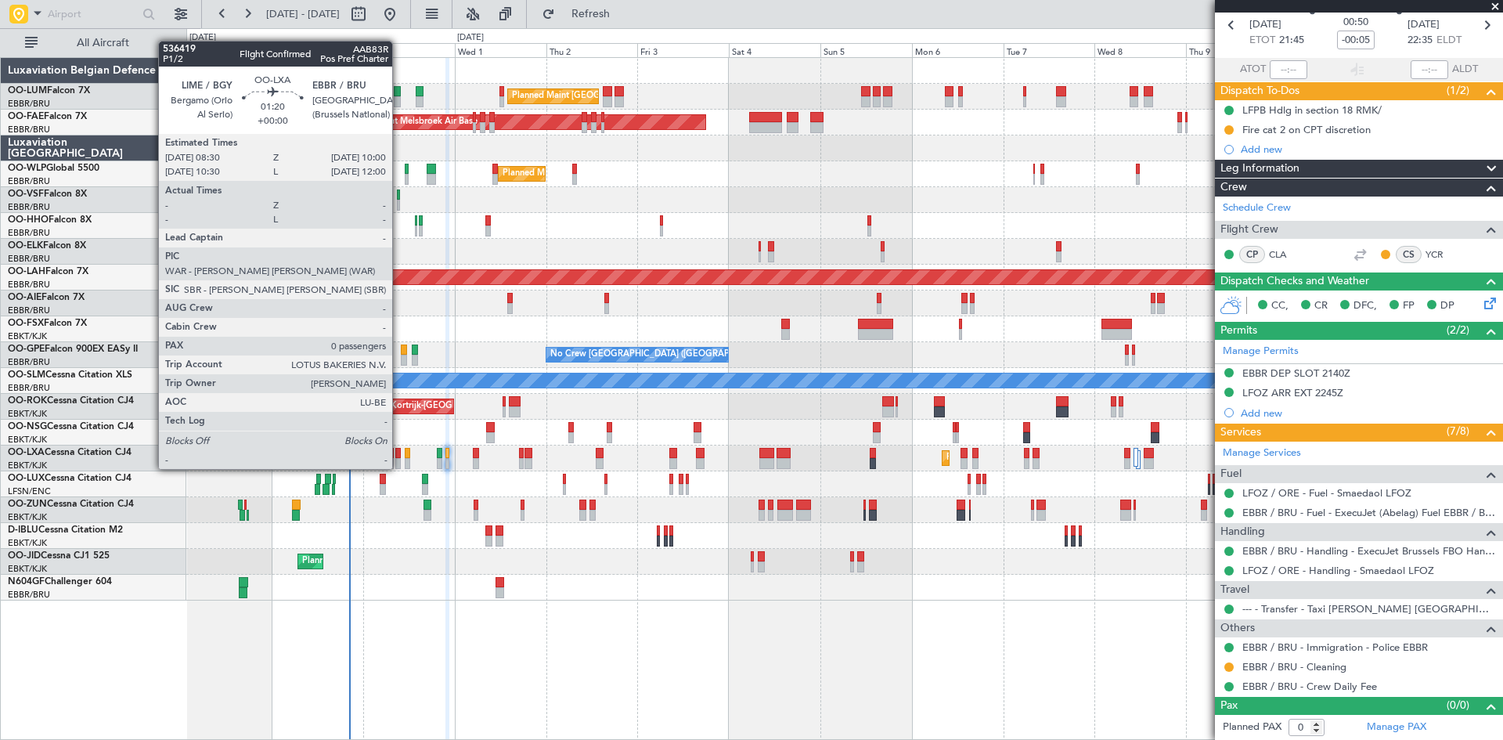
click at [399, 455] on div at bounding box center [398, 453] width 6 height 11
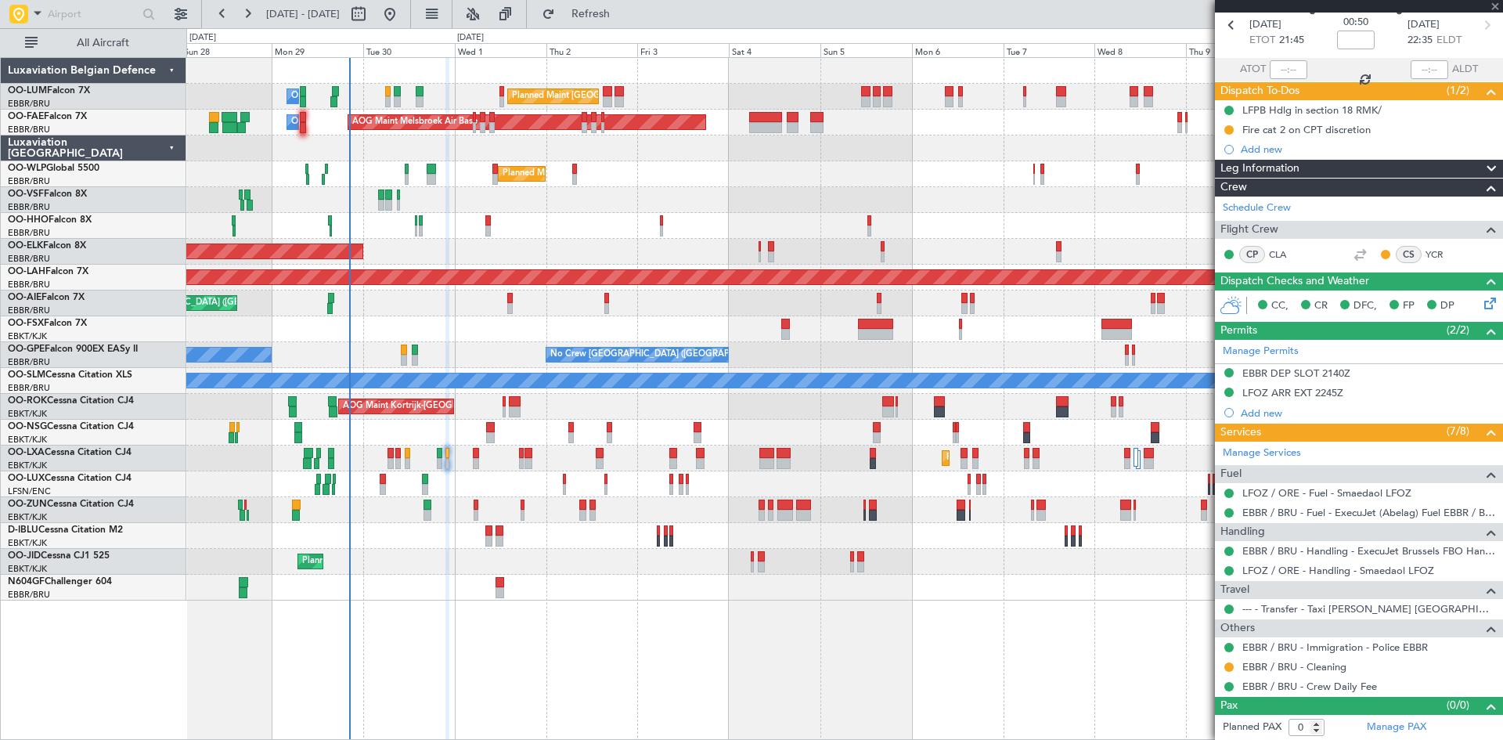
scroll to position [0, 0]
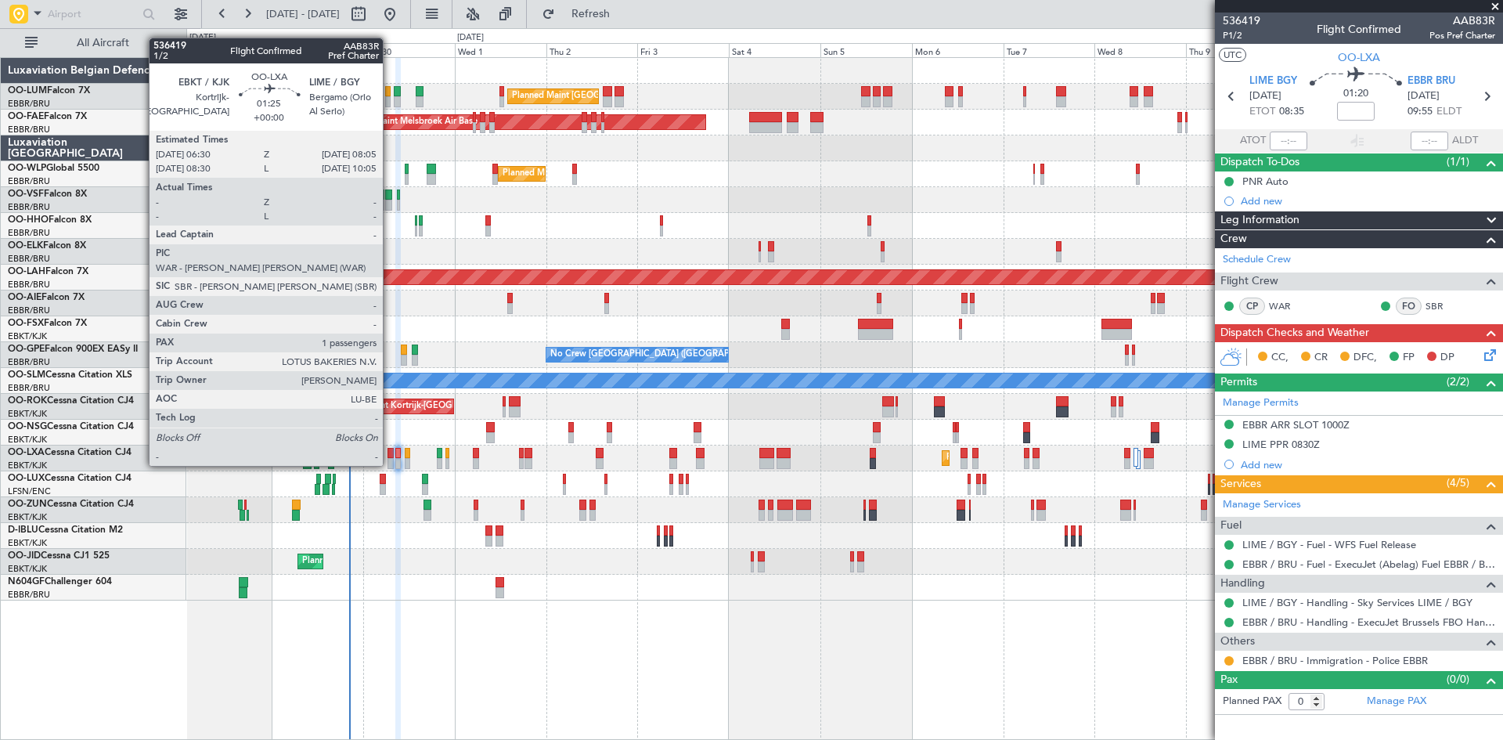
click at [390, 450] on div at bounding box center [390, 453] width 6 height 11
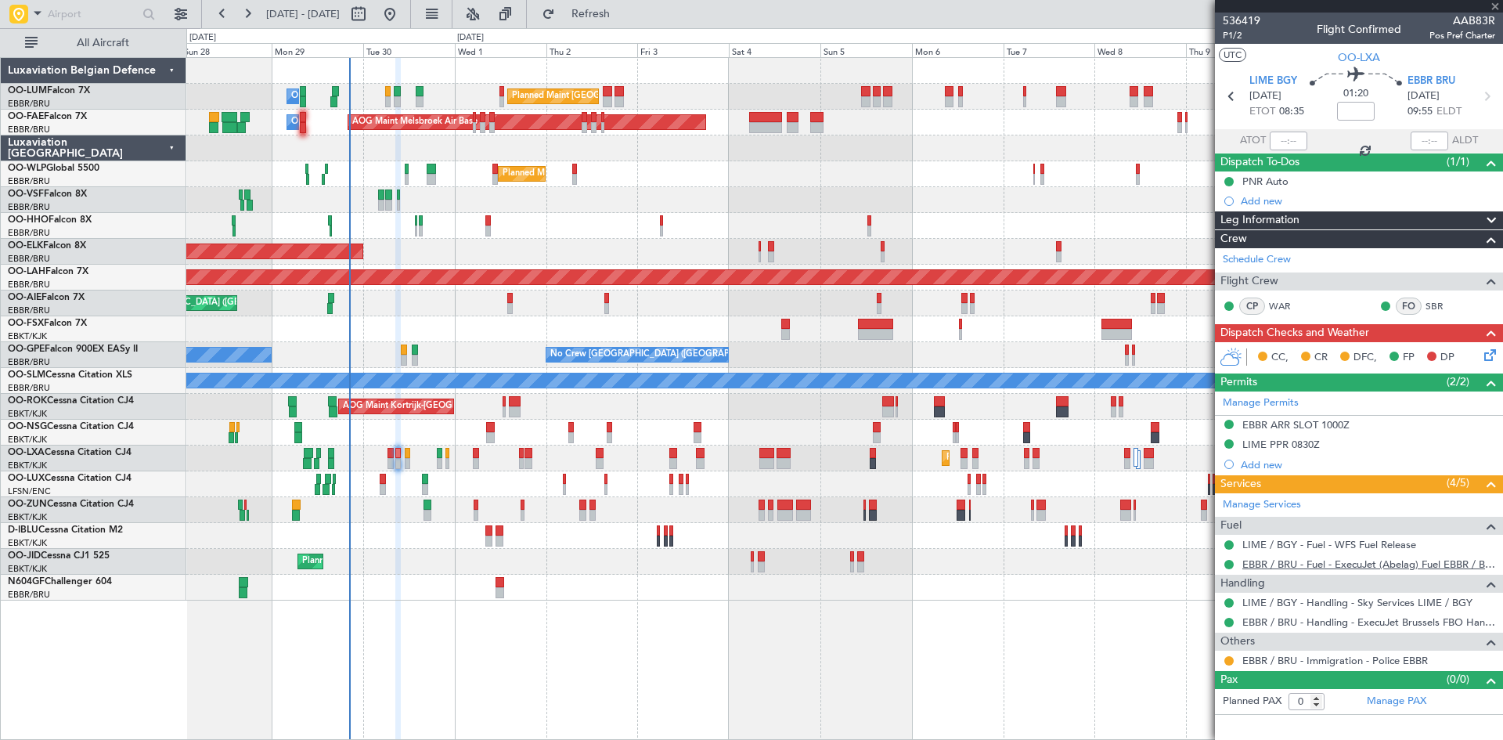
type input "1"
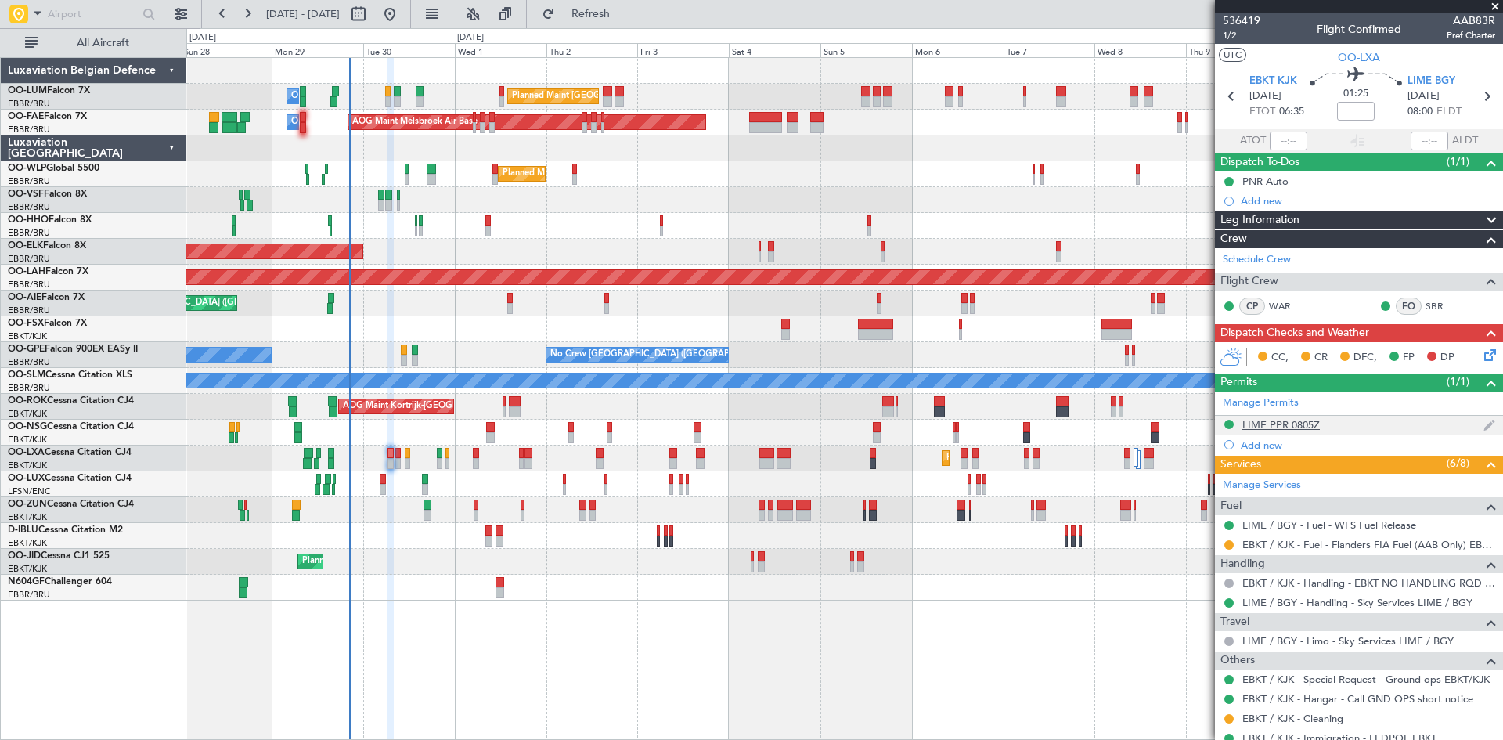
click at [1298, 423] on div "LIME PPR 0805Z" at bounding box center [1280, 424] width 77 height 13
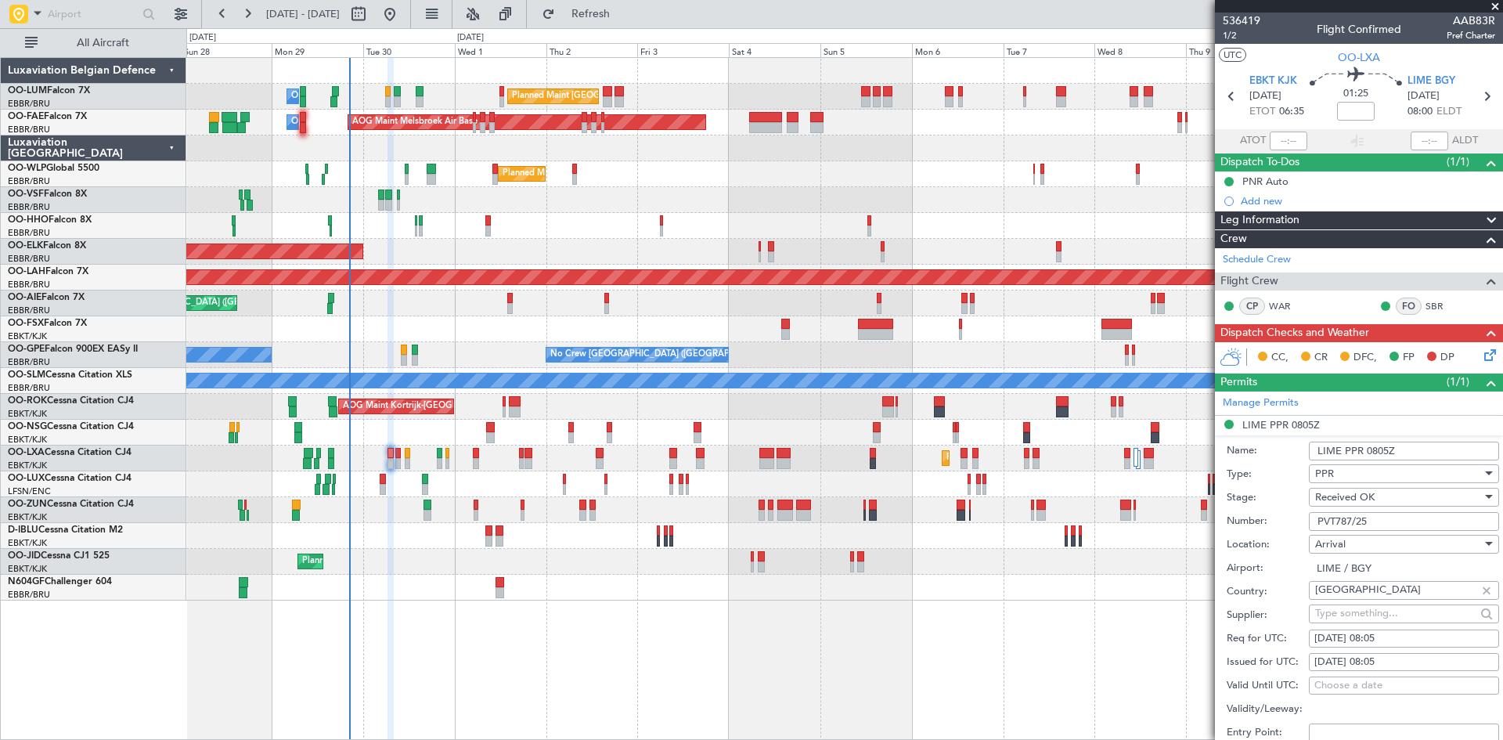
scroll to position [157, 0]
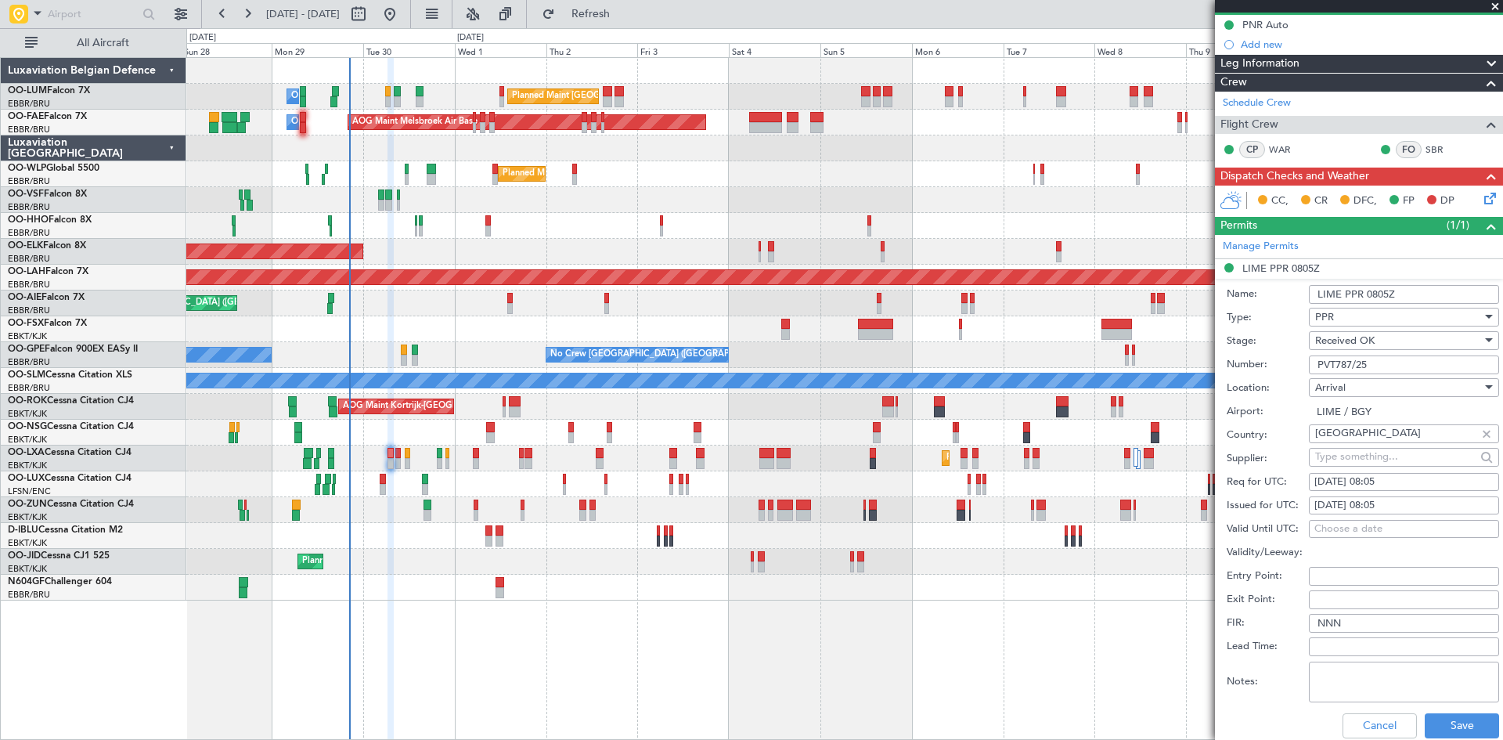
click at [1396, 370] on input "PVT787/25" at bounding box center [1404, 364] width 190 height 19
drag, startPoint x: 1404, startPoint y: 369, endPoint x: 1293, endPoint y: 363, distance: 111.3
click at [1293, 363] on div "Number: PVT787/25" at bounding box center [1362, 364] width 272 height 23
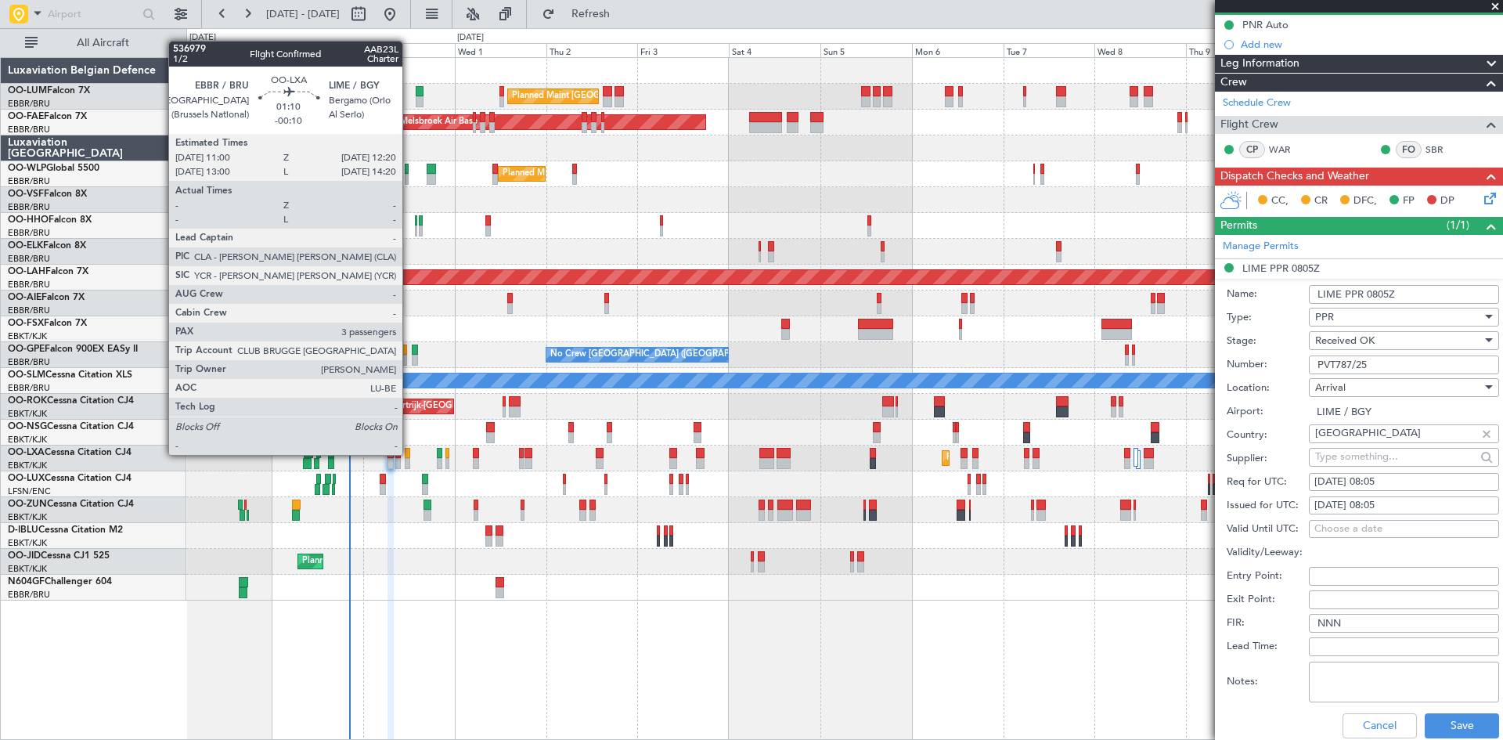
click at [409, 455] on div at bounding box center [407, 453] width 5 height 11
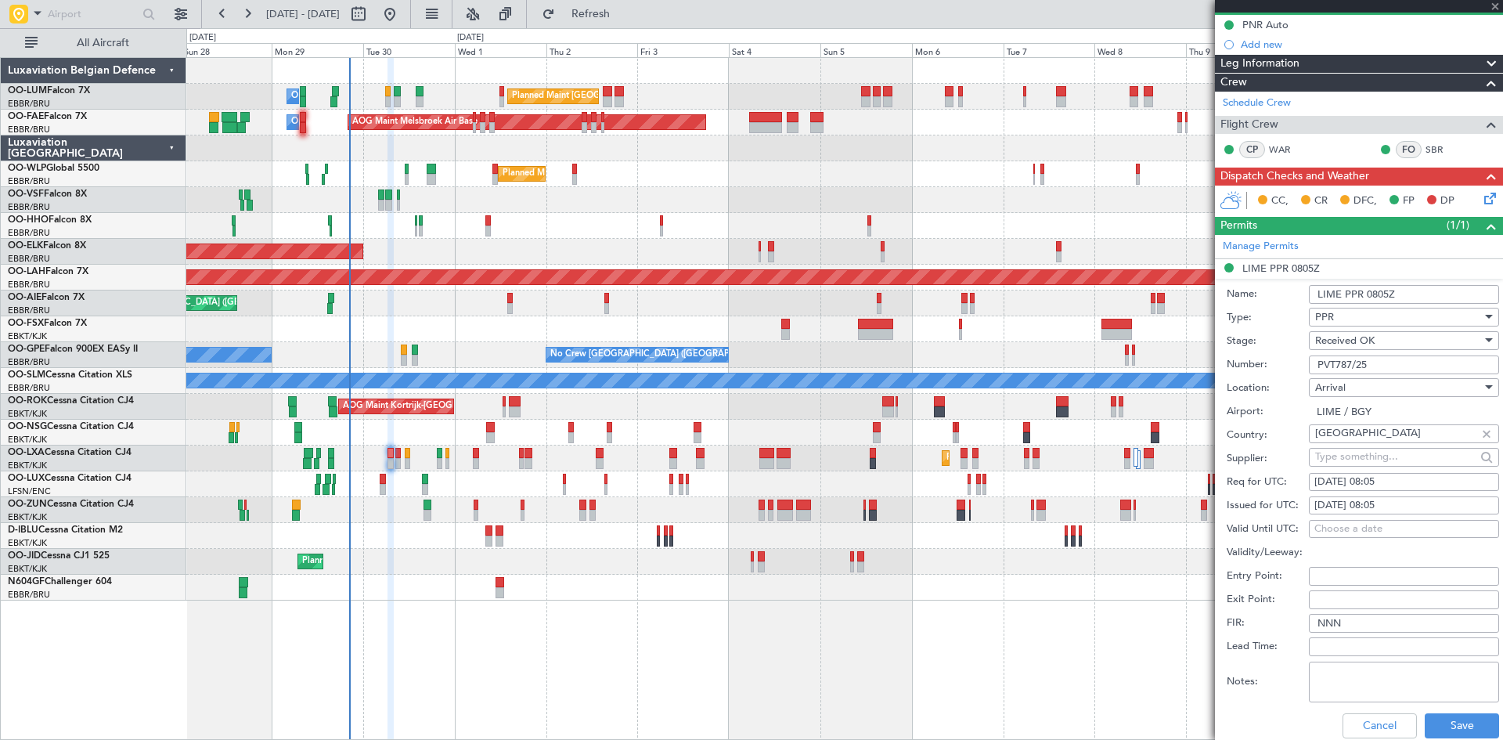
type input "-00:10"
type input "3"
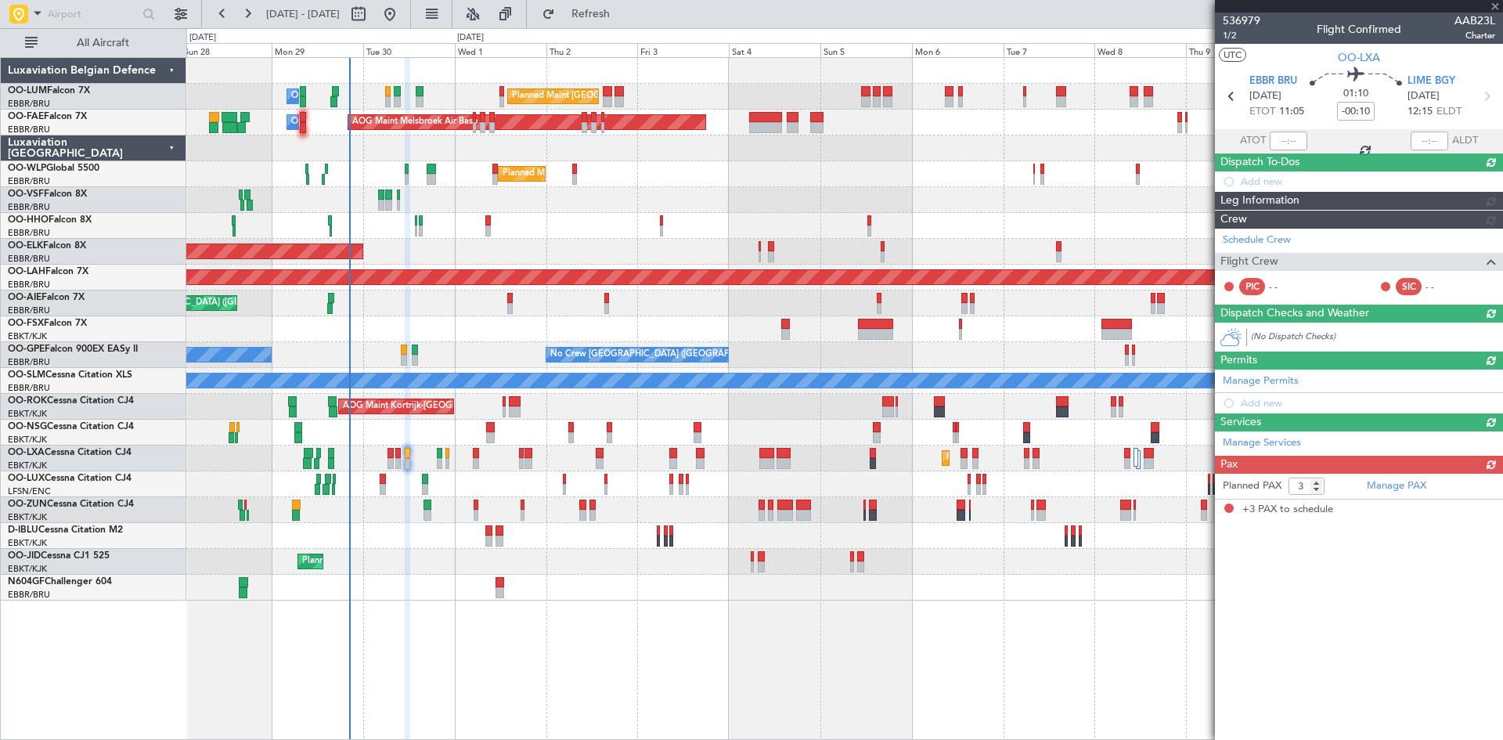
scroll to position [0, 0]
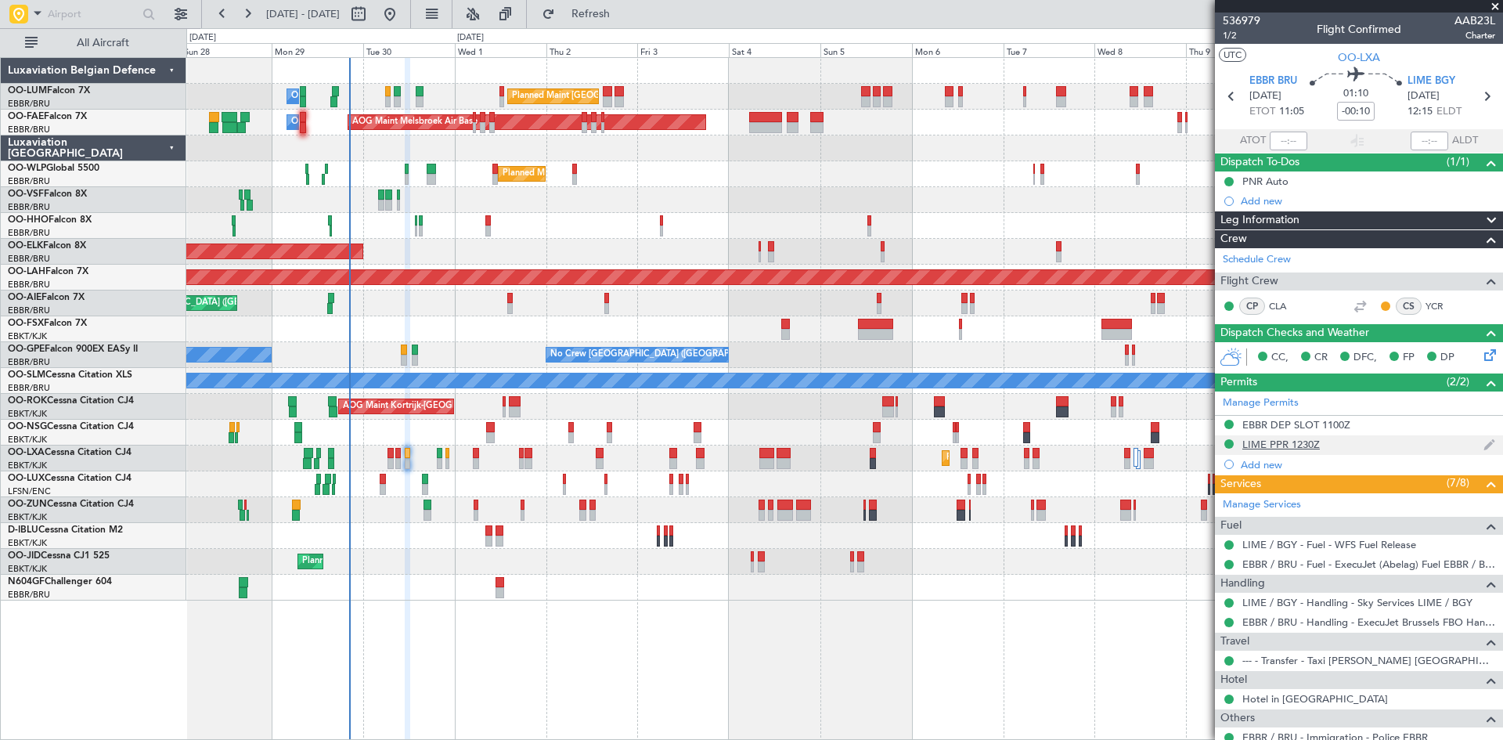
click at [1291, 441] on div "LIME PPR 1230Z" at bounding box center [1280, 444] width 77 height 13
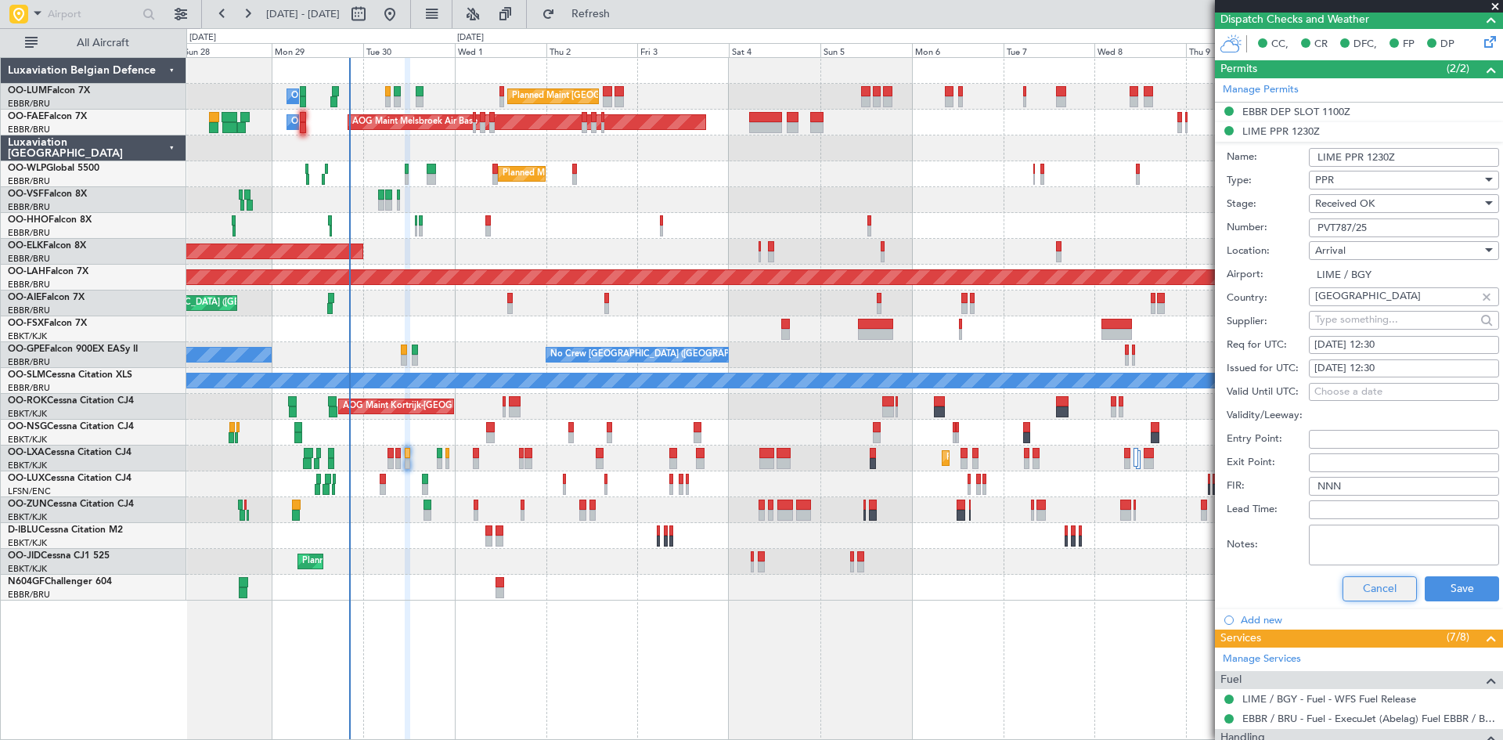
click at [1362, 584] on button "Cancel" at bounding box center [1379, 588] width 74 height 25
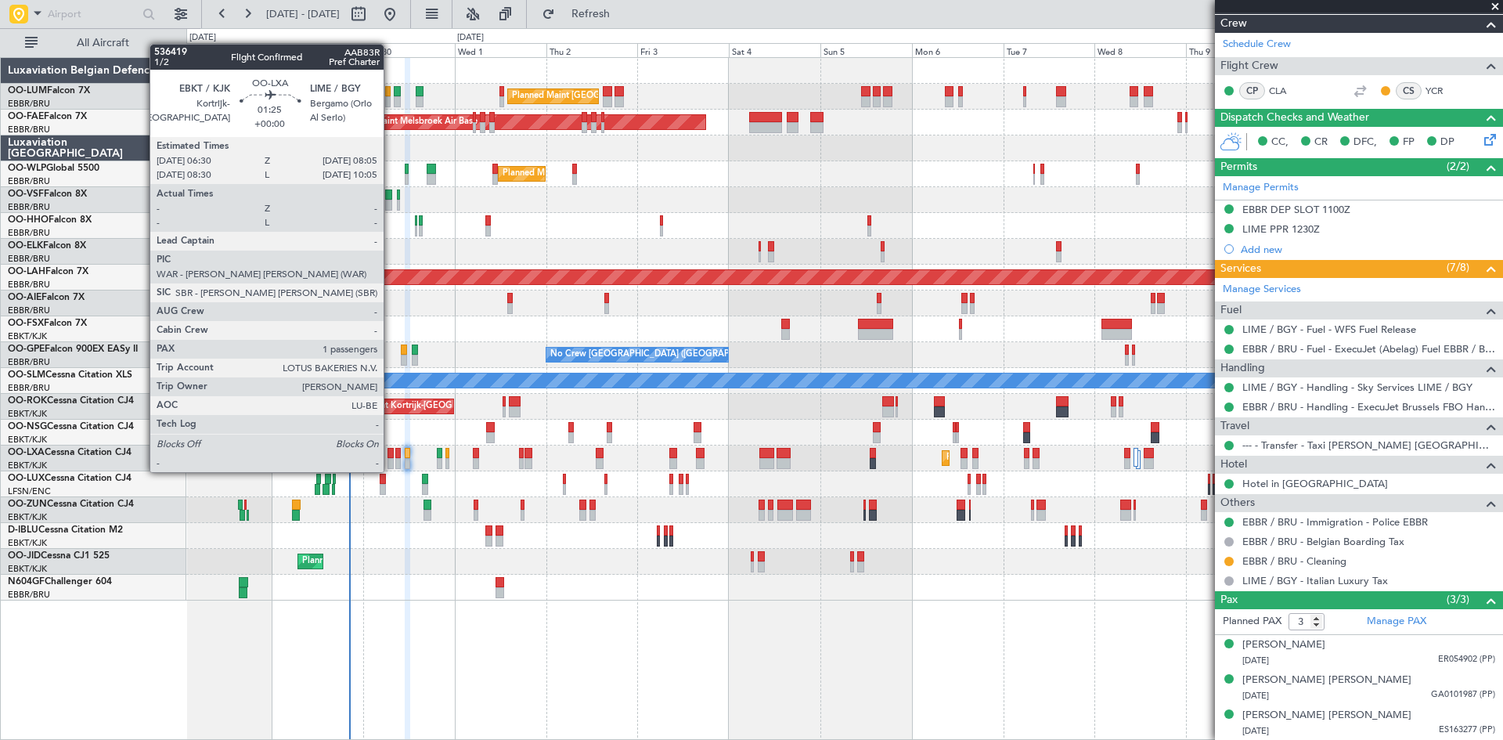
click at [391, 456] on div at bounding box center [390, 453] width 6 height 11
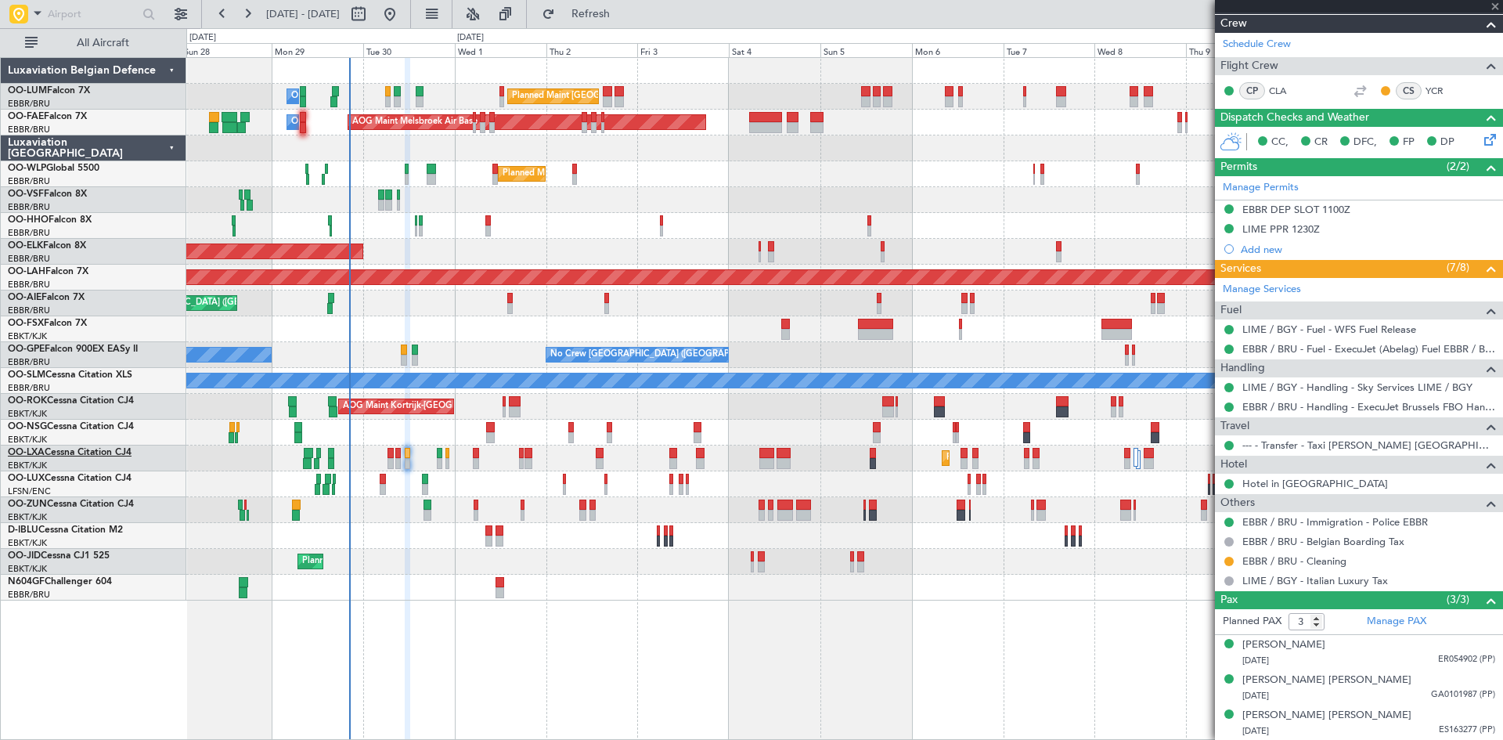
type input "1"
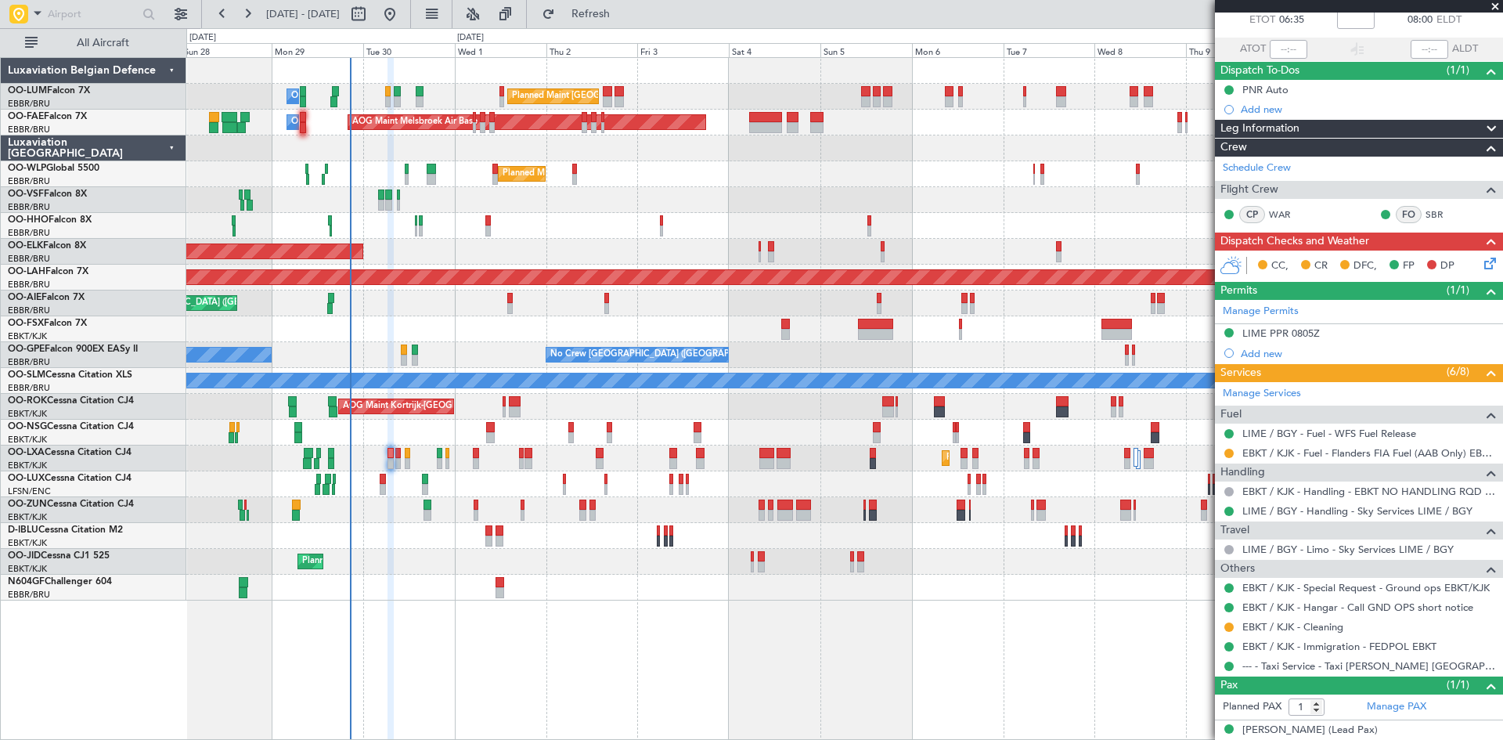
scroll to position [106, 0]
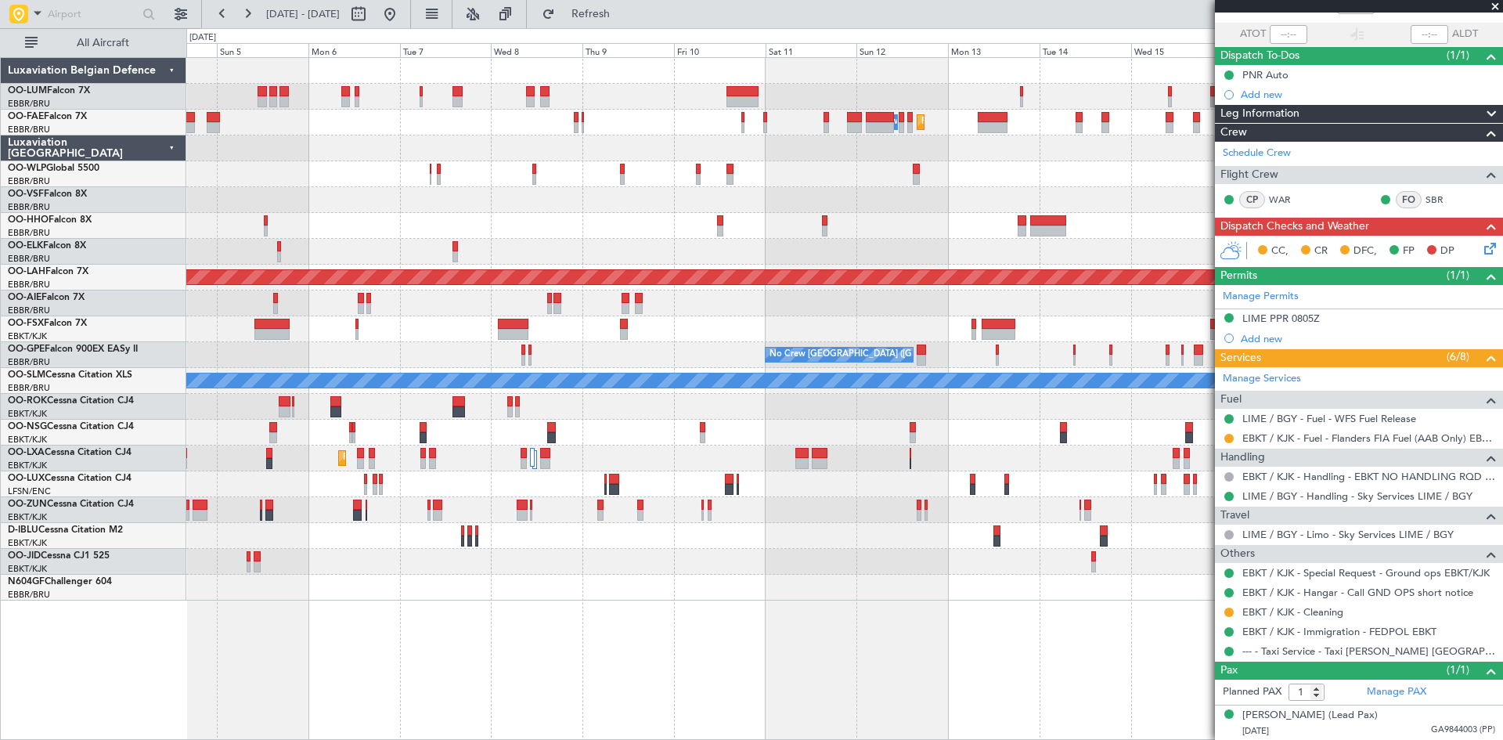
click at [378, 643] on div "Planned Maint [GEOGRAPHIC_DATA] ([GEOGRAPHIC_DATA] National) Owner [GEOGRAPHIC_…" at bounding box center [844, 398] width 1316 height 682
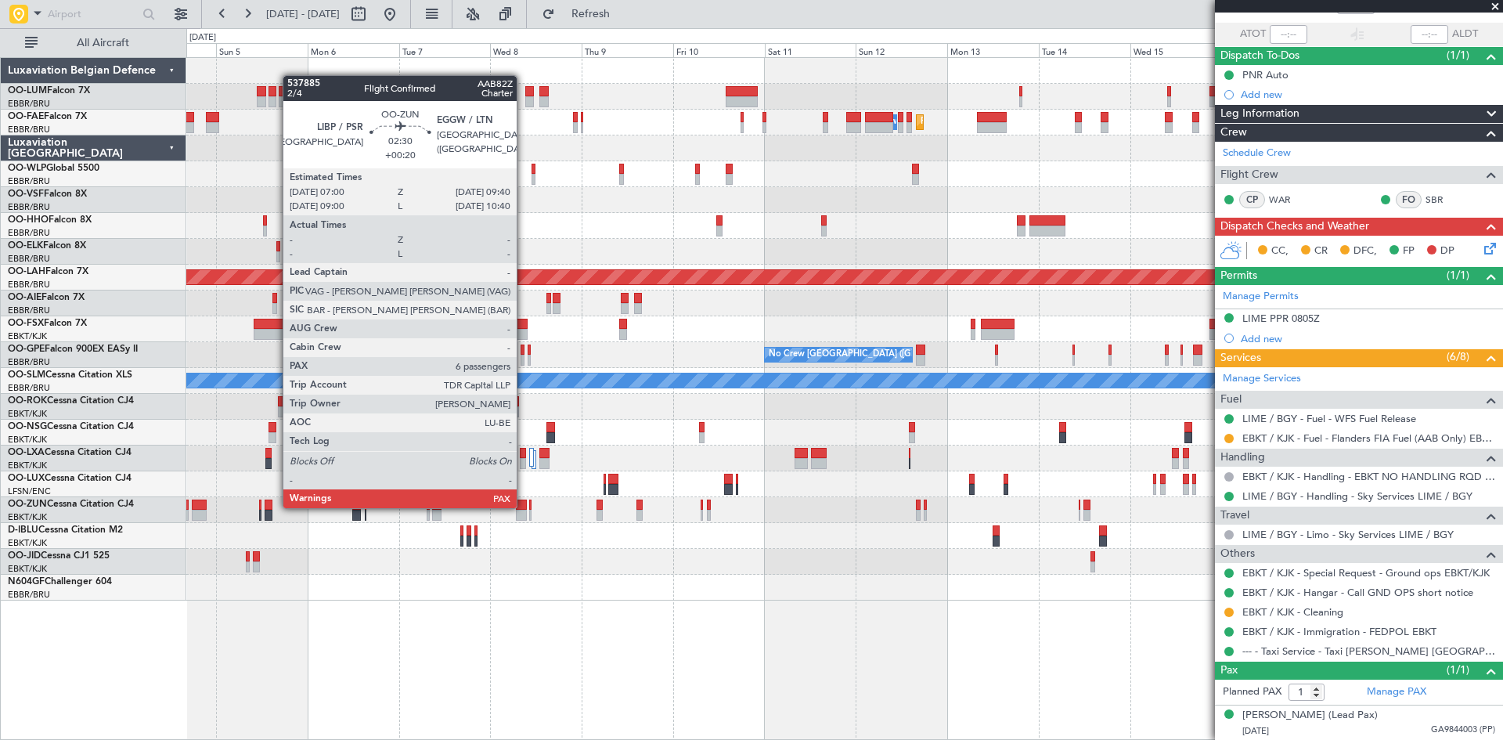
click at [524, 506] on div at bounding box center [521, 504] width 10 height 11
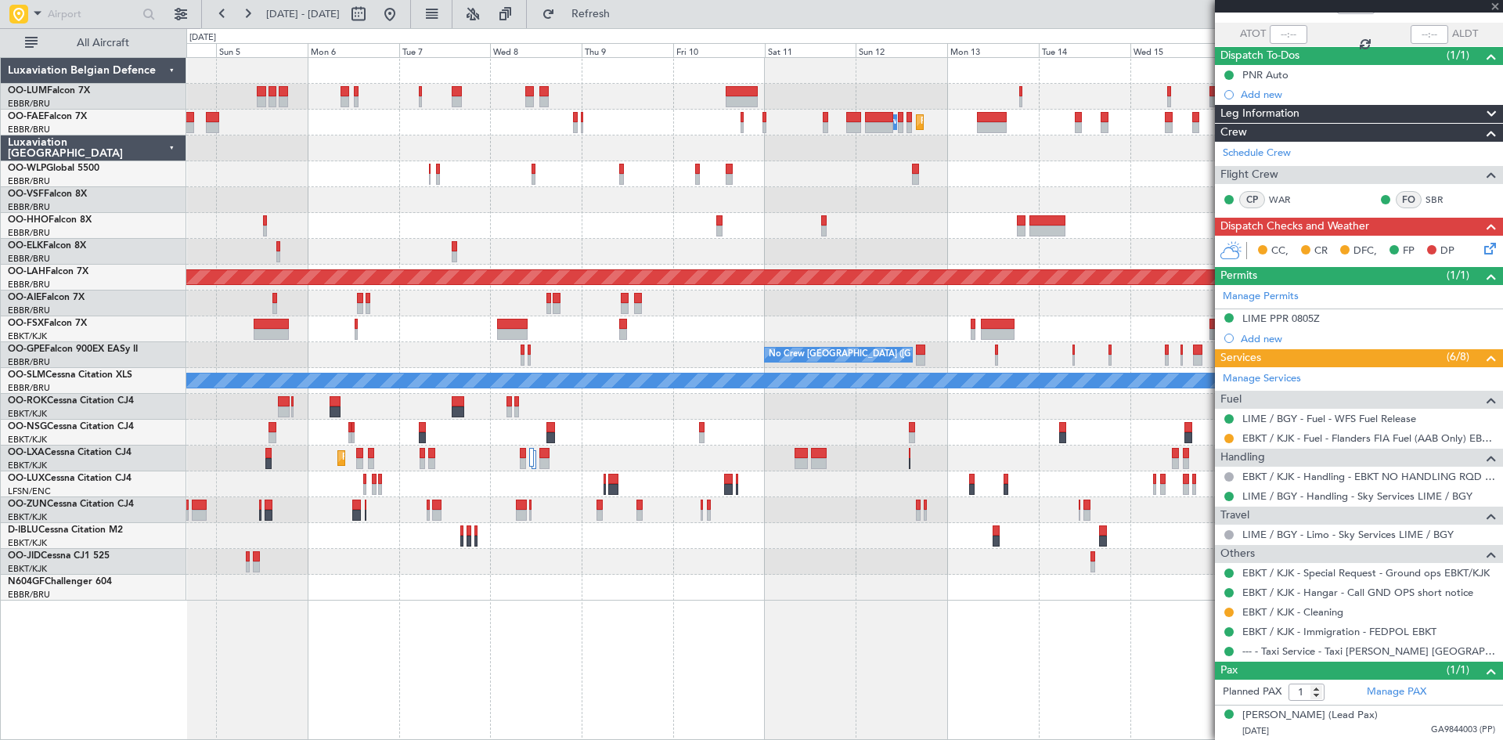
type input "+00:20"
type input "8"
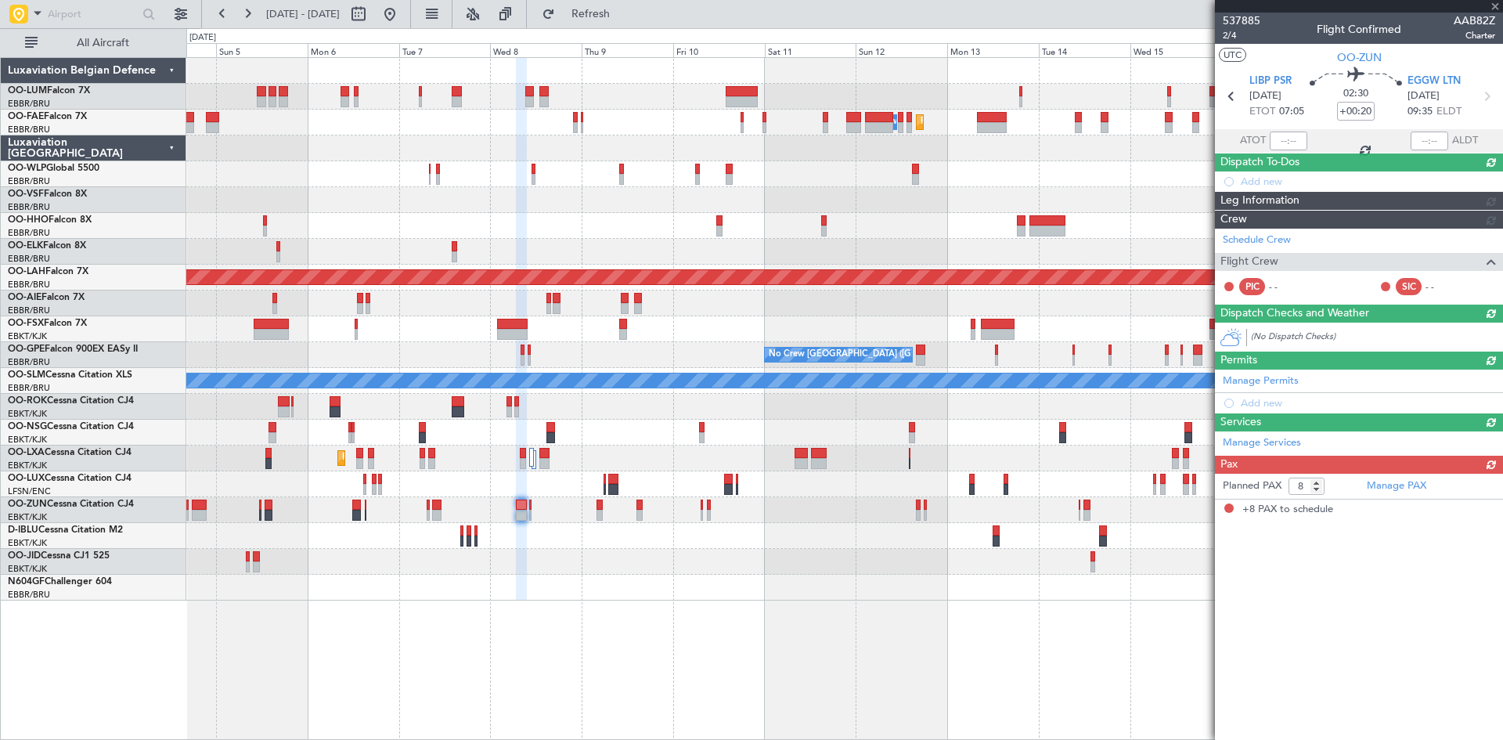
scroll to position [0, 0]
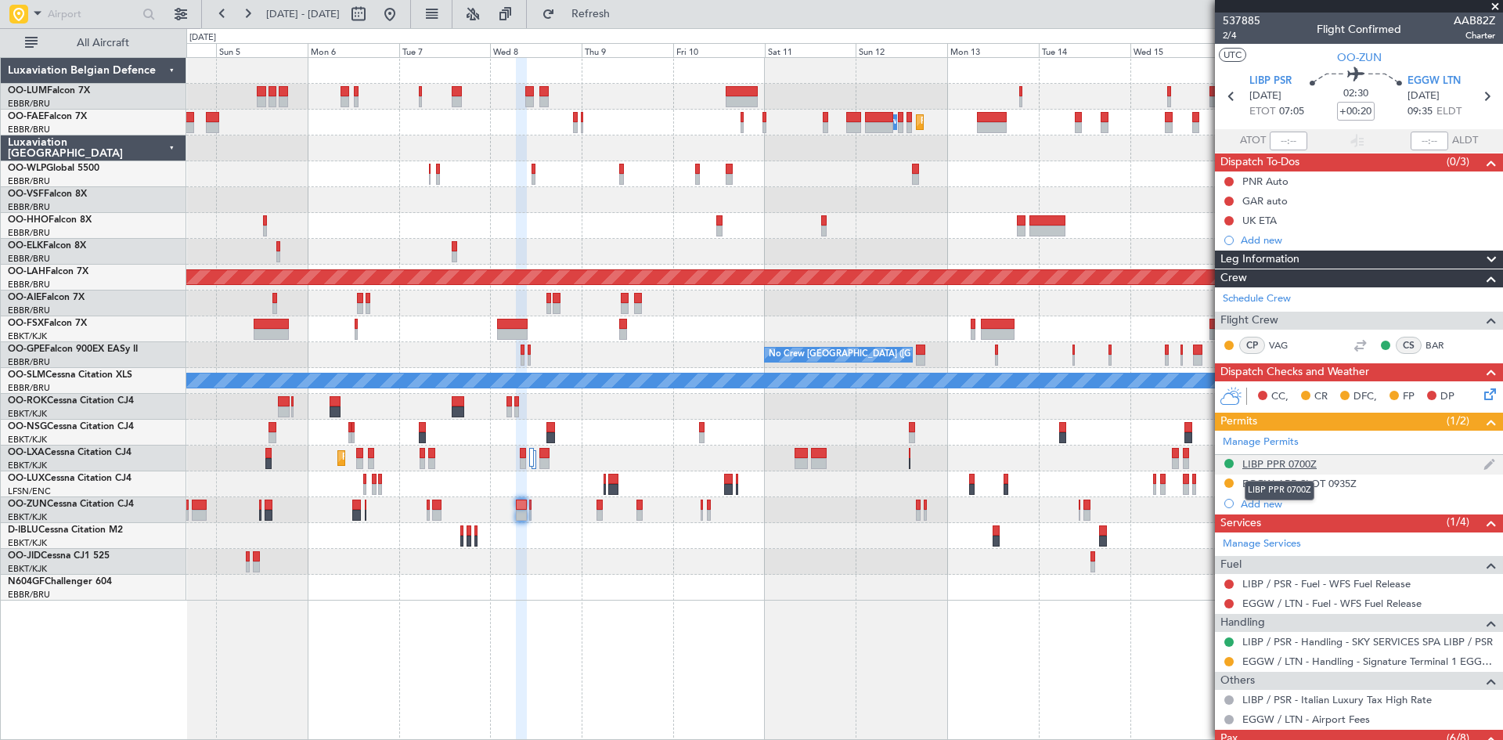
click at [1273, 463] on div "LIBP PPR 0700Z" at bounding box center [1279, 463] width 74 height 13
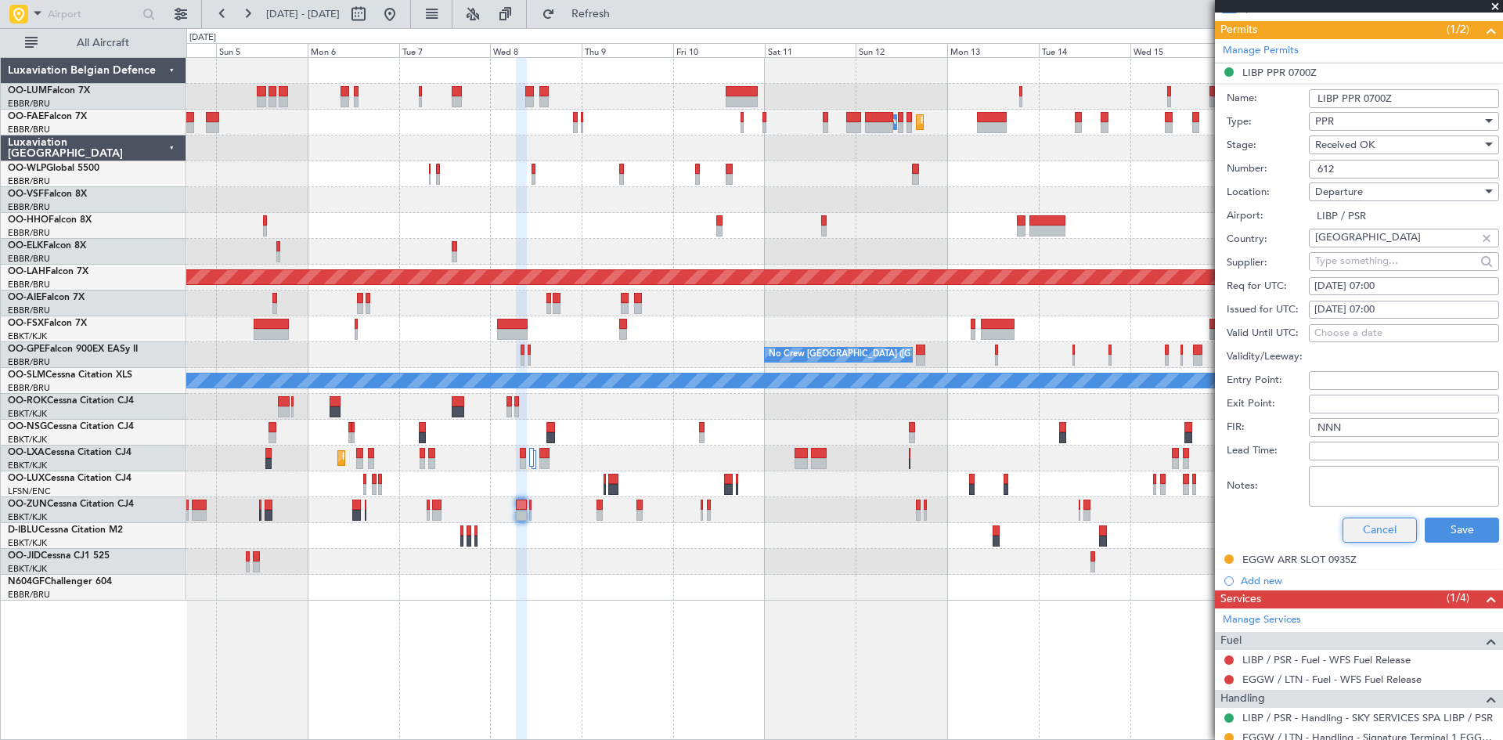
click at [1360, 532] on button "Cancel" at bounding box center [1379, 529] width 74 height 25
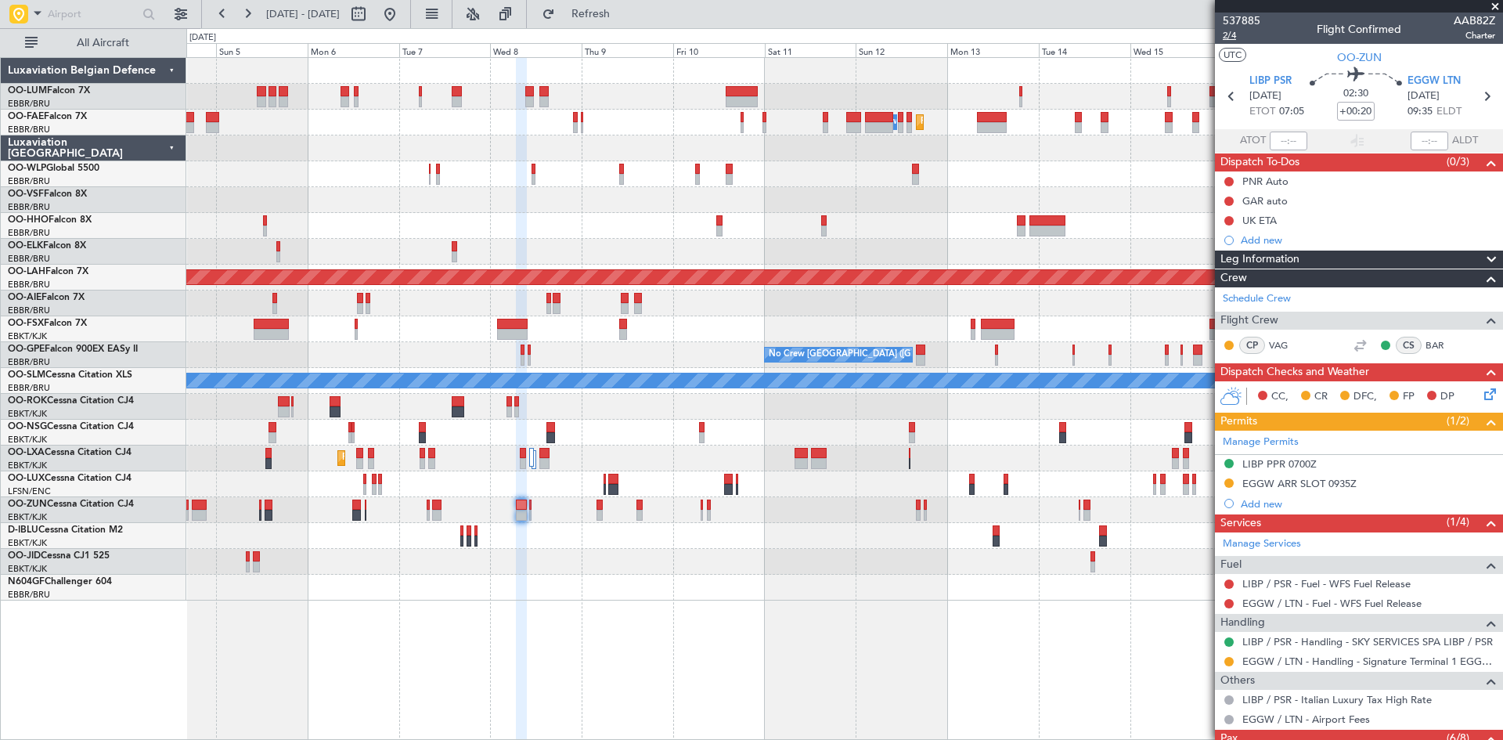
click at [1230, 34] on span "2/4" at bounding box center [1242, 35] width 38 height 13
click at [1229, 36] on span "2/4" at bounding box center [1242, 35] width 38 height 13
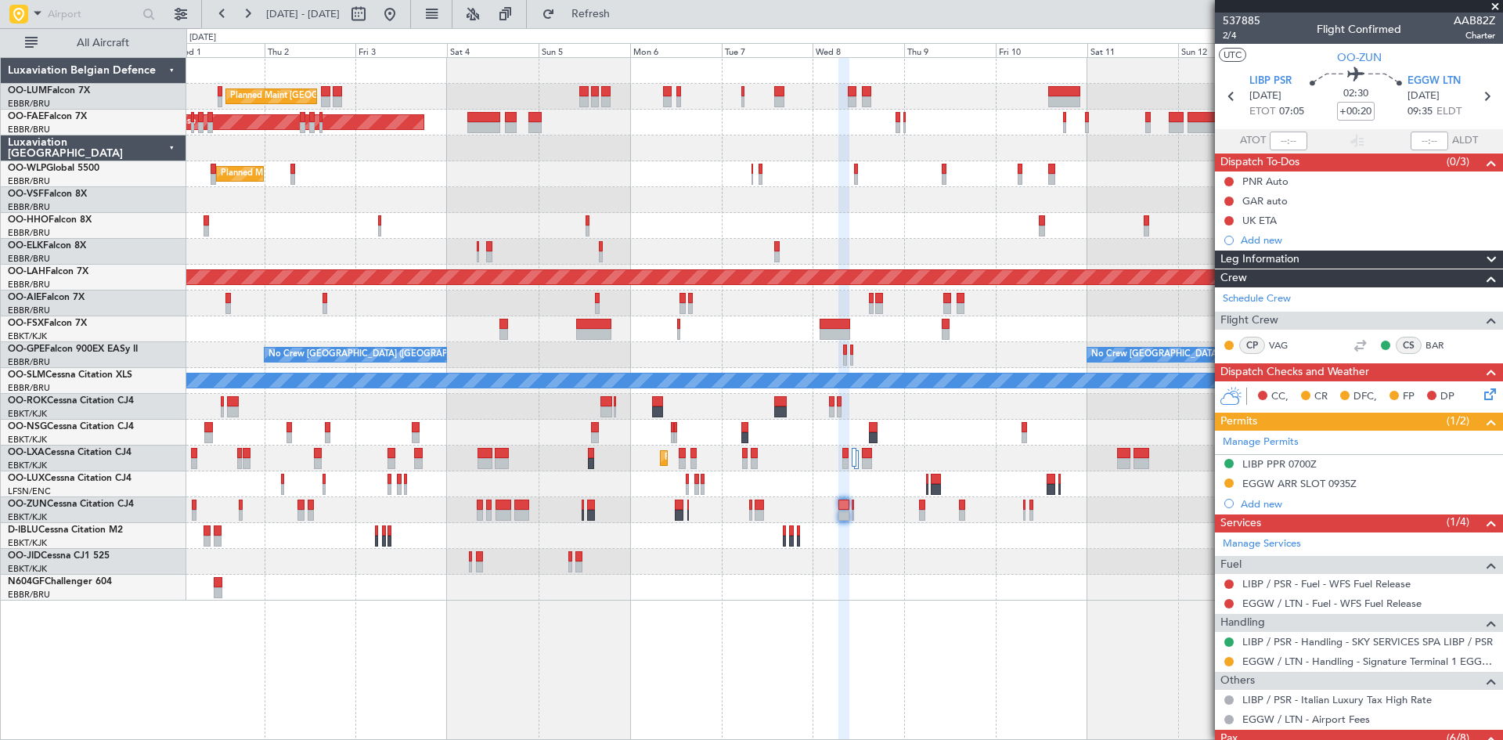
click at [804, 616] on div "Planned Maint [GEOGRAPHIC_DATA] ([GEOGRAPHIC_DATA] National) Owner [GEOGRAPHIC_…" at bounding box center [844, 398] width 1316 height 682
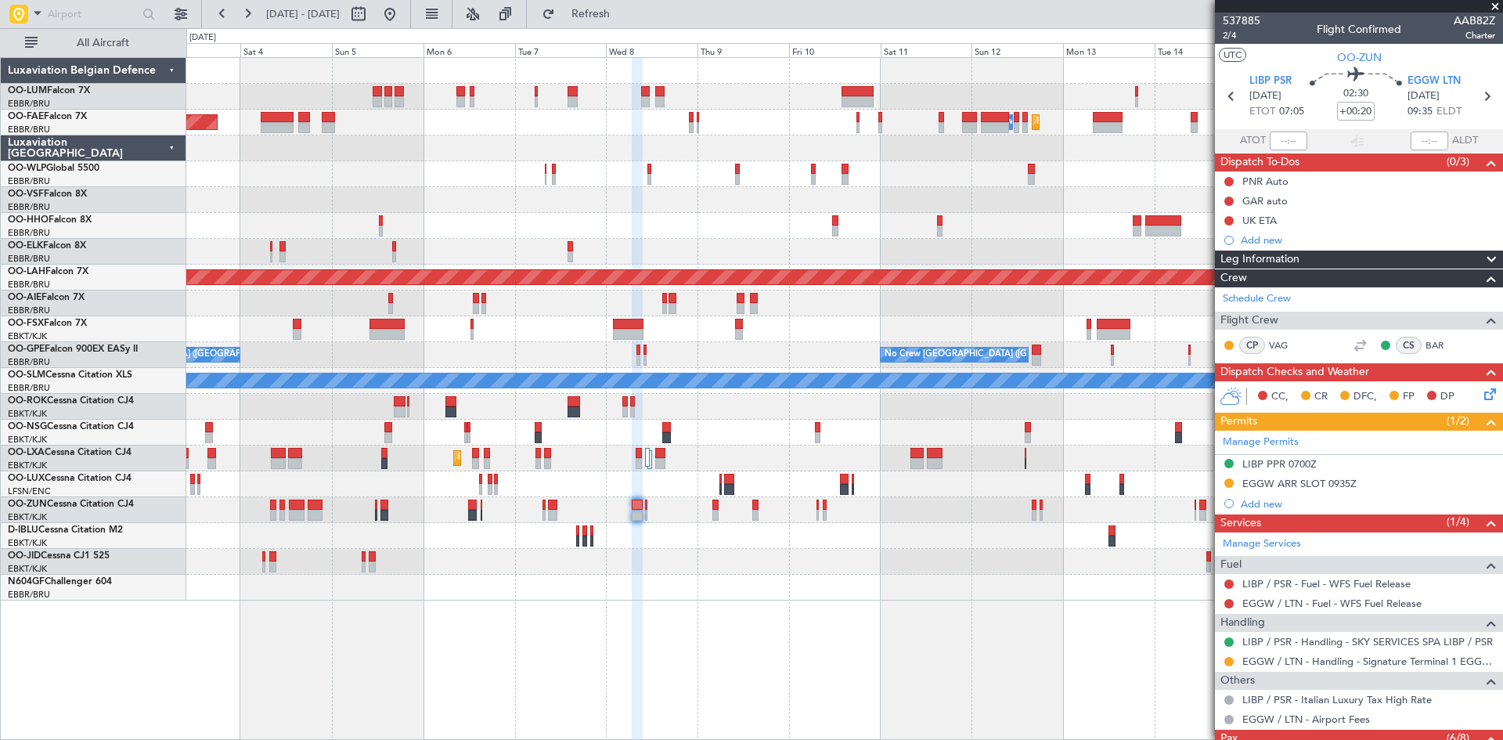
click at [299, 603] on div "Planned Maint [GEOGRAPHIC_DATA] ([GEOGRAPHIC_DATA] National) Planned Maint [GEO…" at bounding box center [844, 398] width 1316 height 682
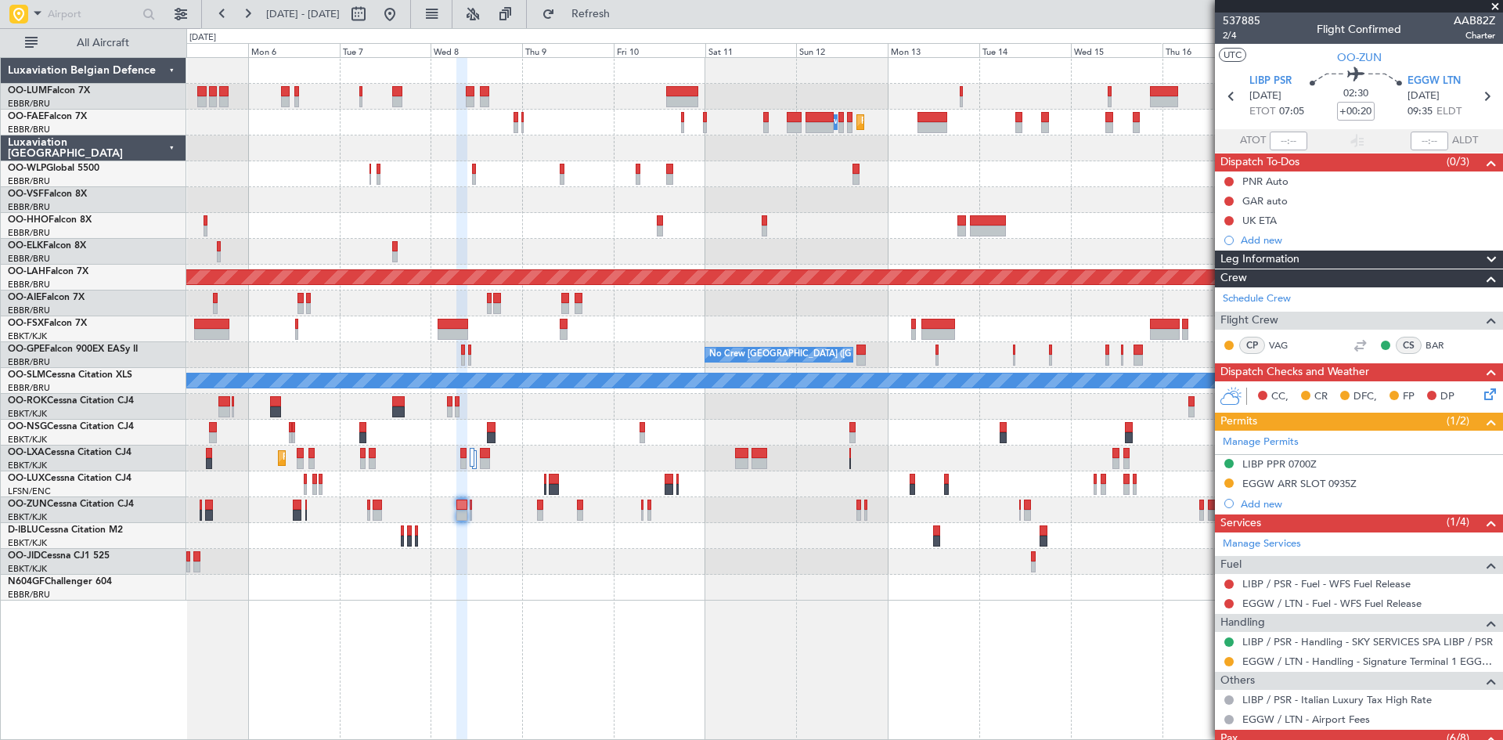
click at [619, 628] on div "Planned Maint [GEOGRAPHIC_DATA] ([GEOGRAPHIC_DATA] National) Planned Maint [GEO…" at bounding box center [844, 398] width 1316 height 682
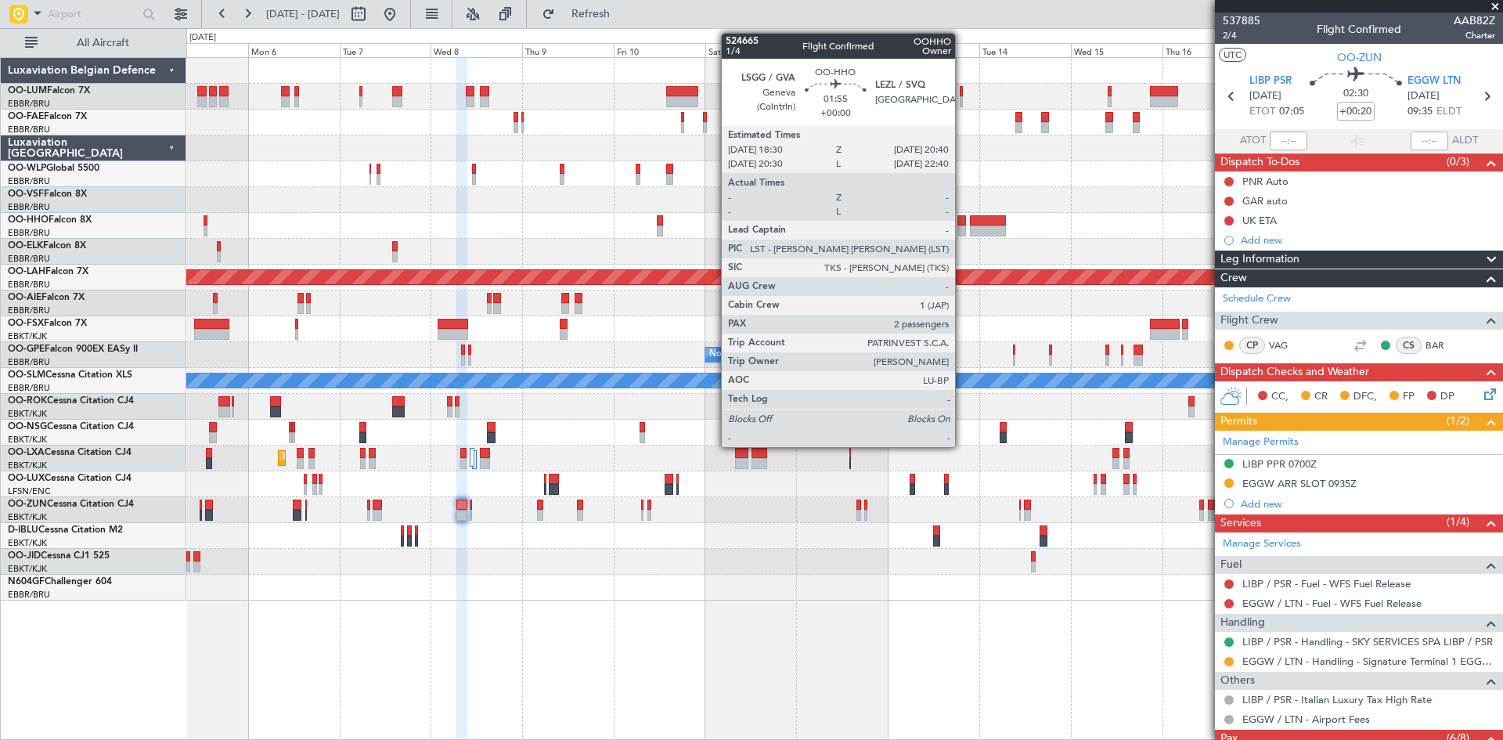
click at [962, 223] on div at bounding box center [961, 220] width 9 height 11
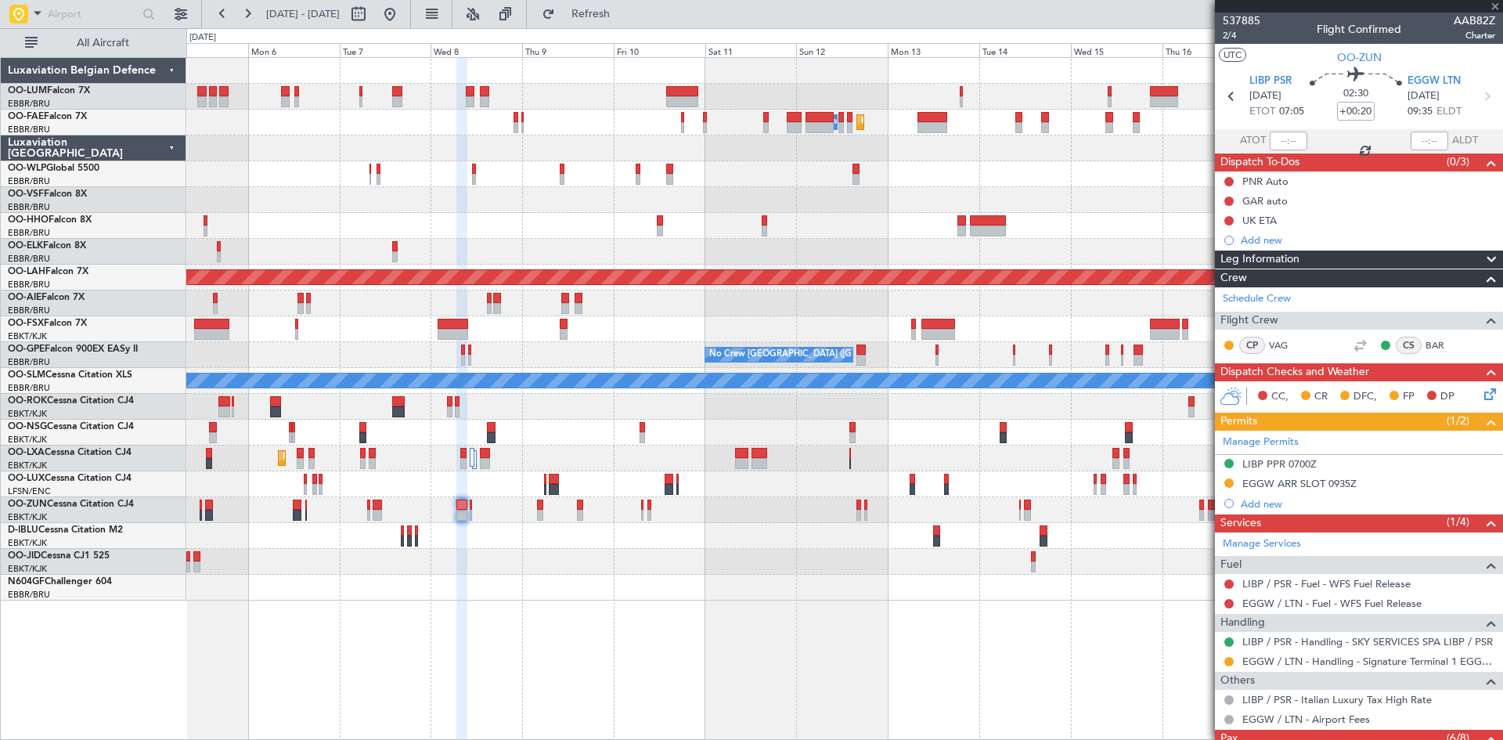
type input "2"
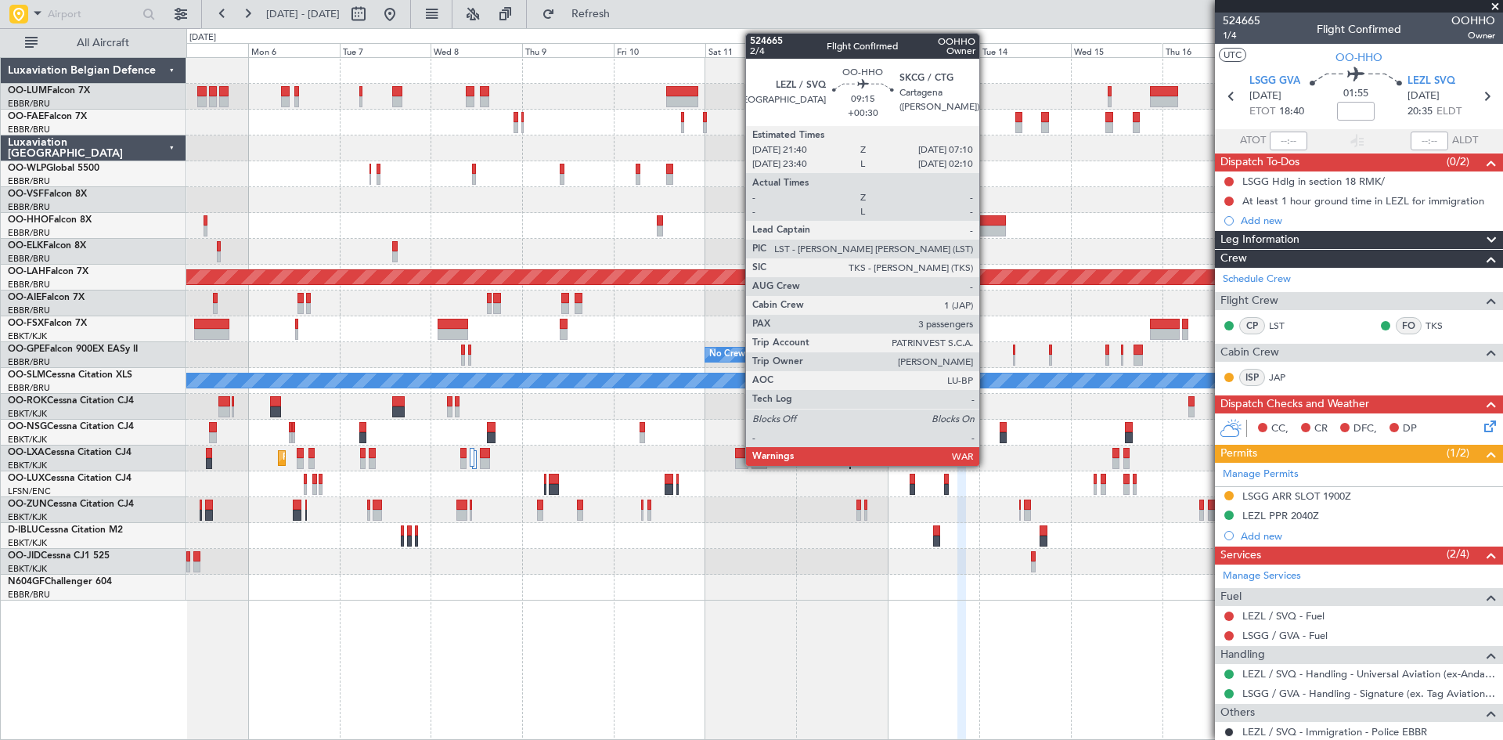
click at [986, 221] on div at bounding box center [988, 220] width 37 height 11
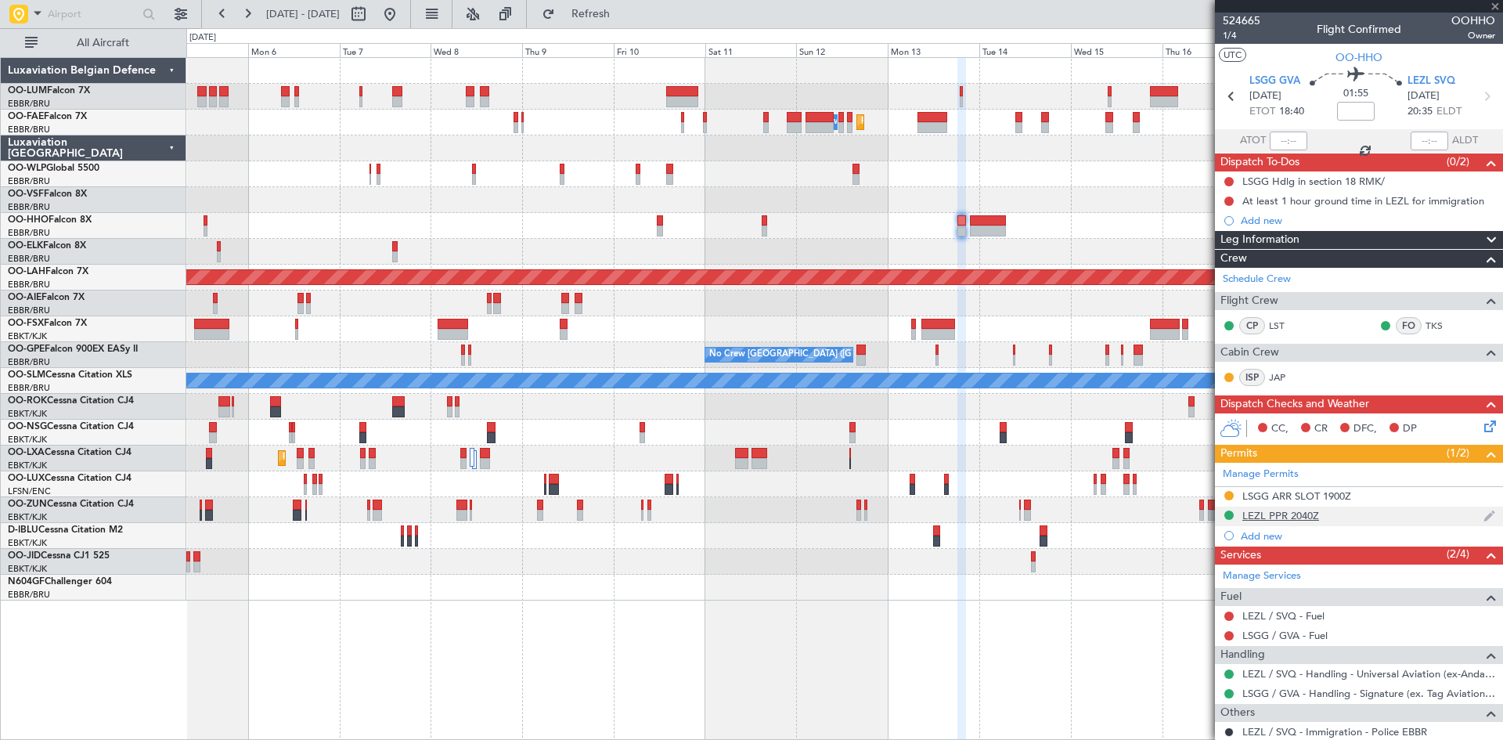
type input "+00:30"
type input "3"
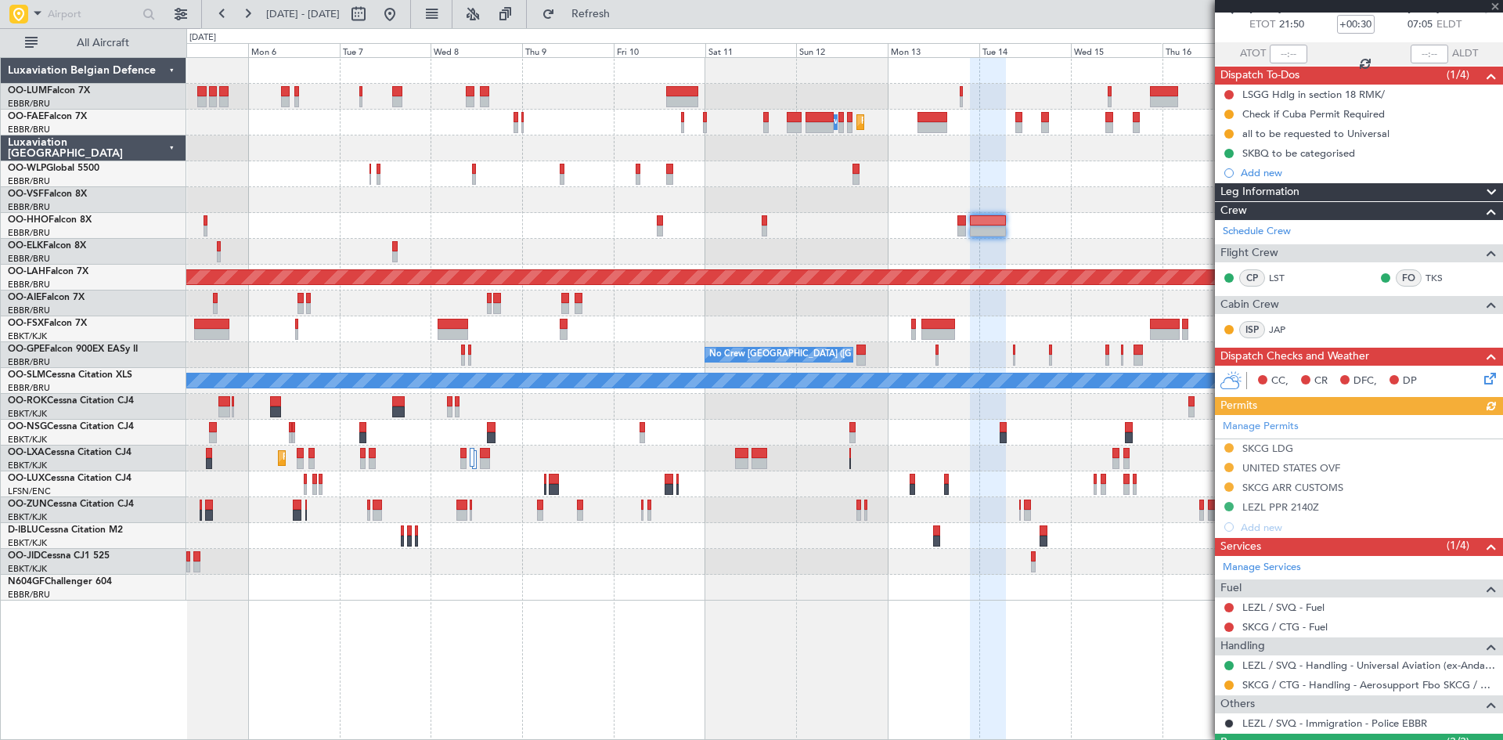
scroll to position [157, 0]
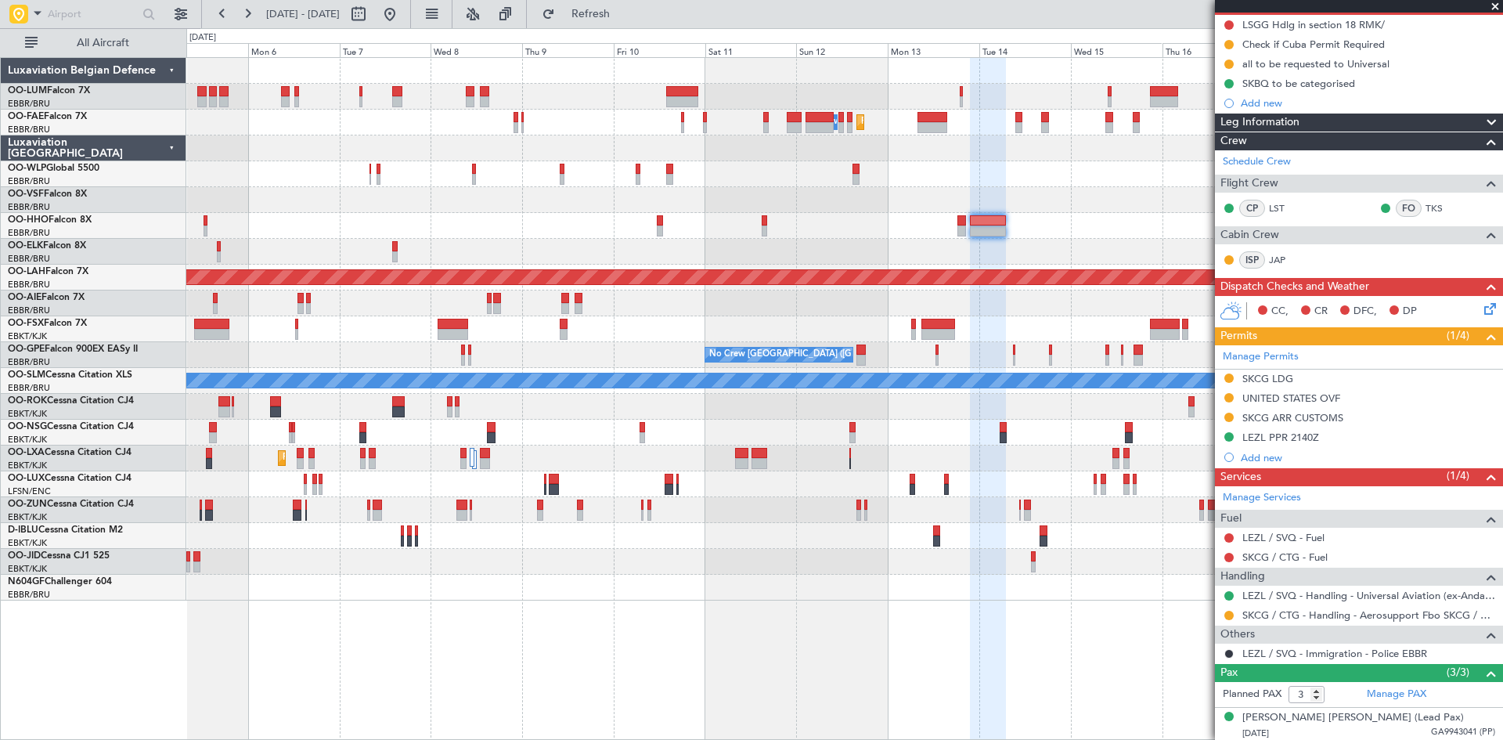
click at [809, 584] on div at bounding box center [844, 587] width 1316 height 26
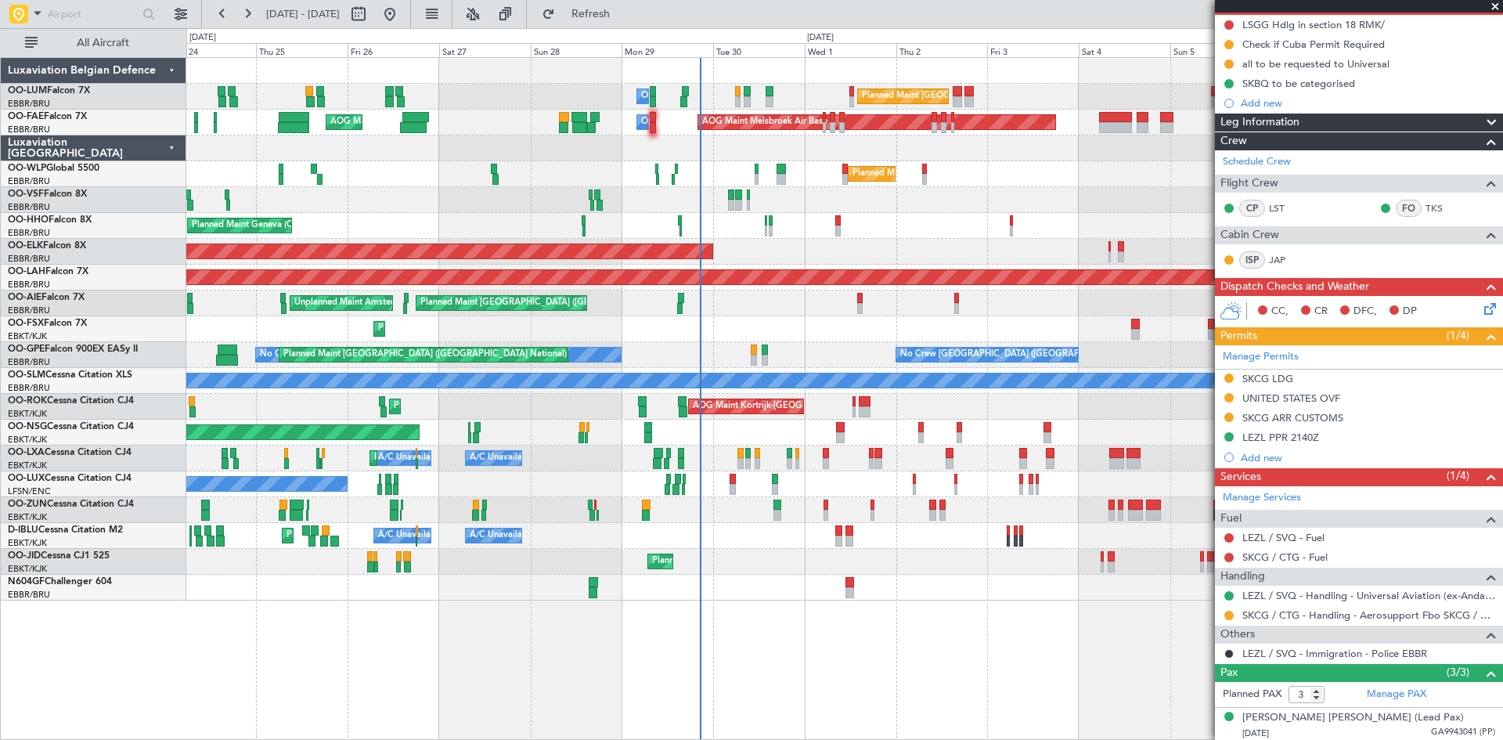
click at [916, 585] on div "Planned Maint [GEOGRAPHIC_DATA] ([GEOGRAPHIC_DATA] National) Owner [GEOGRAPHIC_…" at bounding box center [844, 398] width 1316 height 682
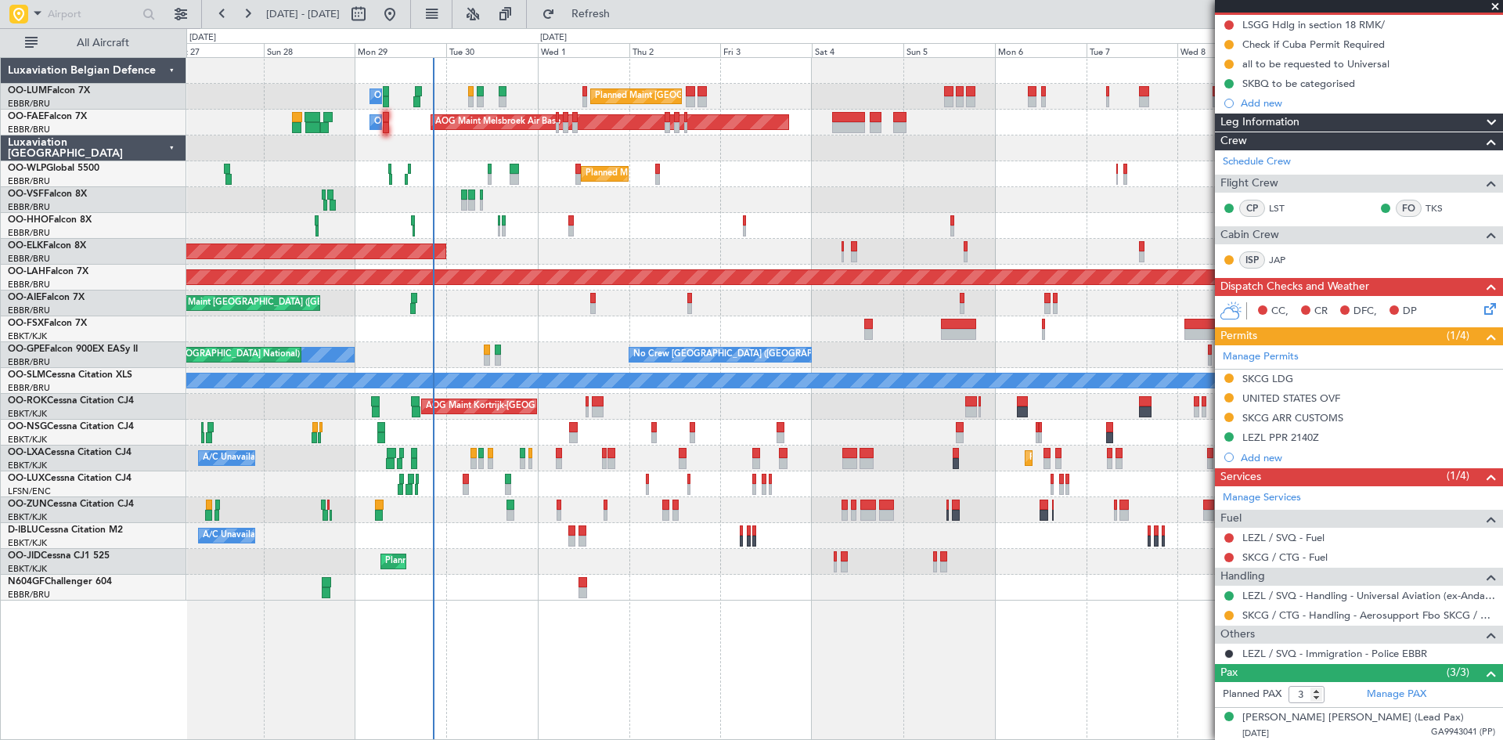
click at [553, 596] on div "Planned Maint [GEOGRAPHIC_DATA] ([GEOGRAPHIC_DATA] National) Owner [GEOGRAPHIC_…" at bounding box center [844, 398] width 1316 height 682
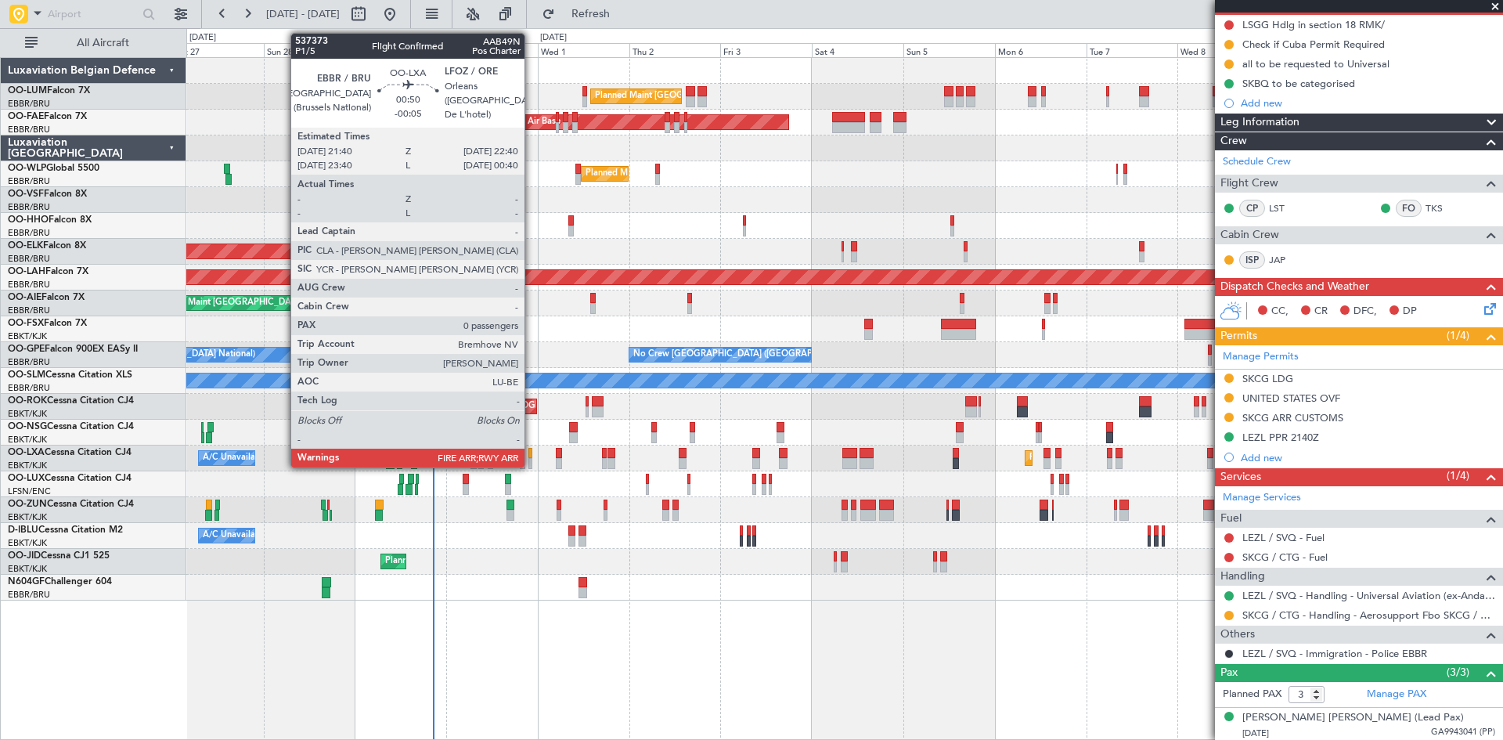
click at [531, 459] on div at bounding box center [530, 463] width 4 height 11
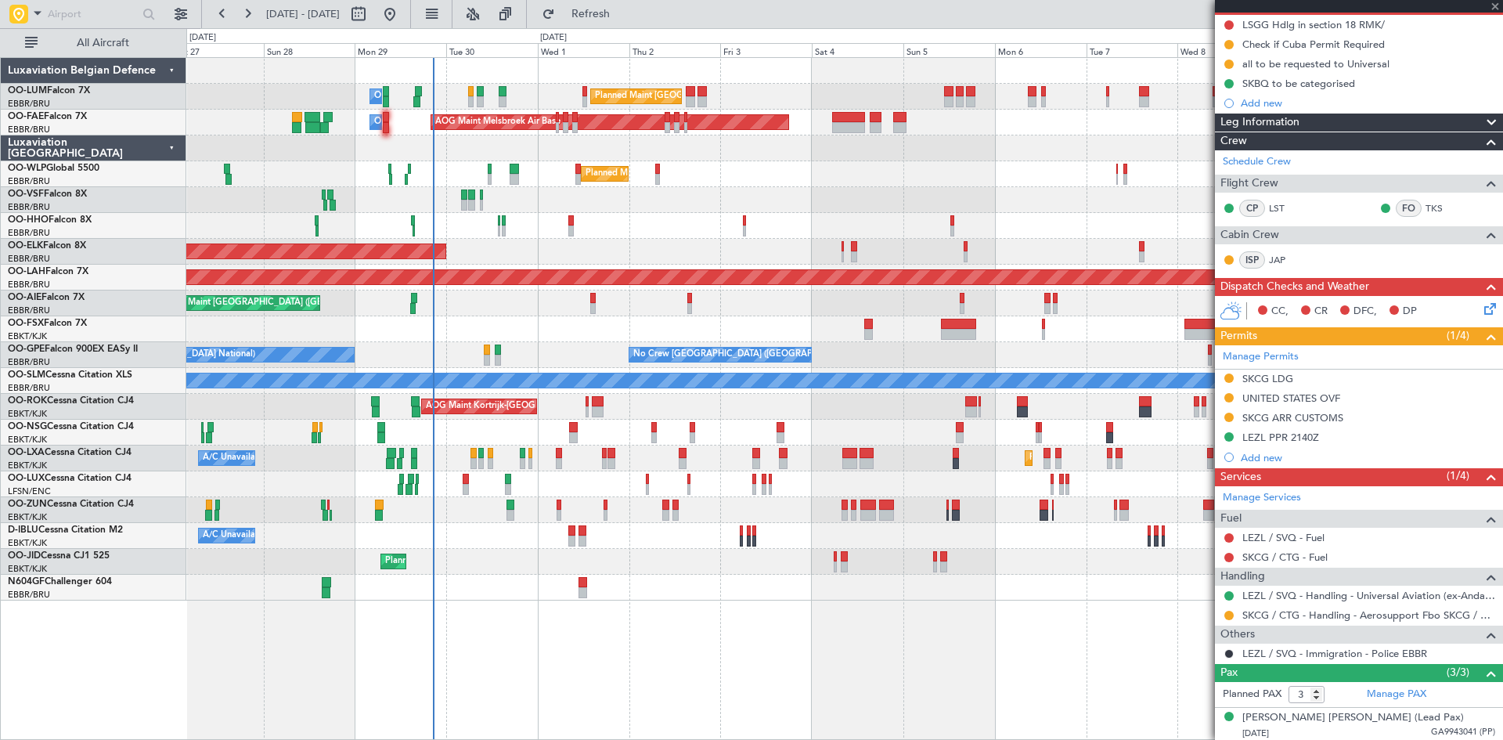
type input "-00:05"
type input "0"
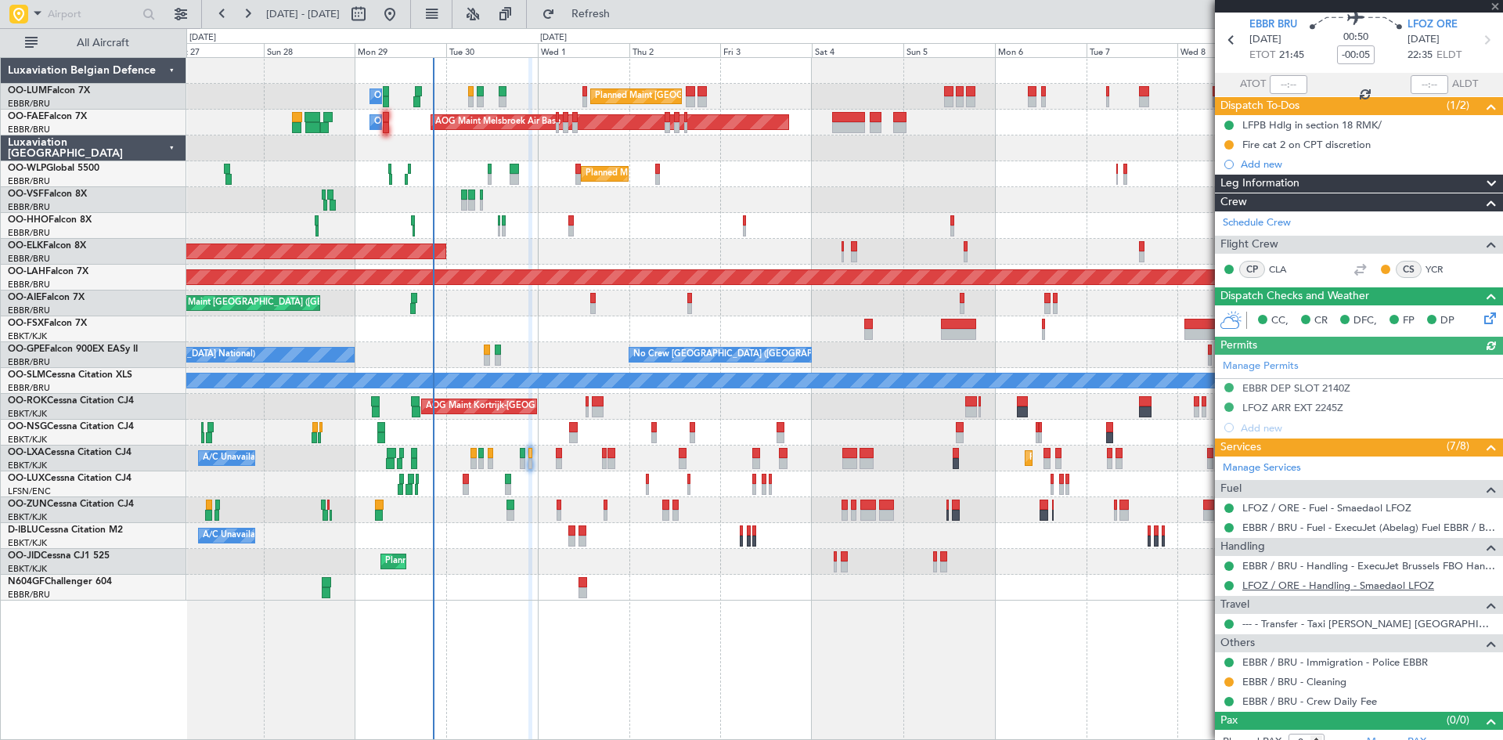
scroll to position [71, 0]
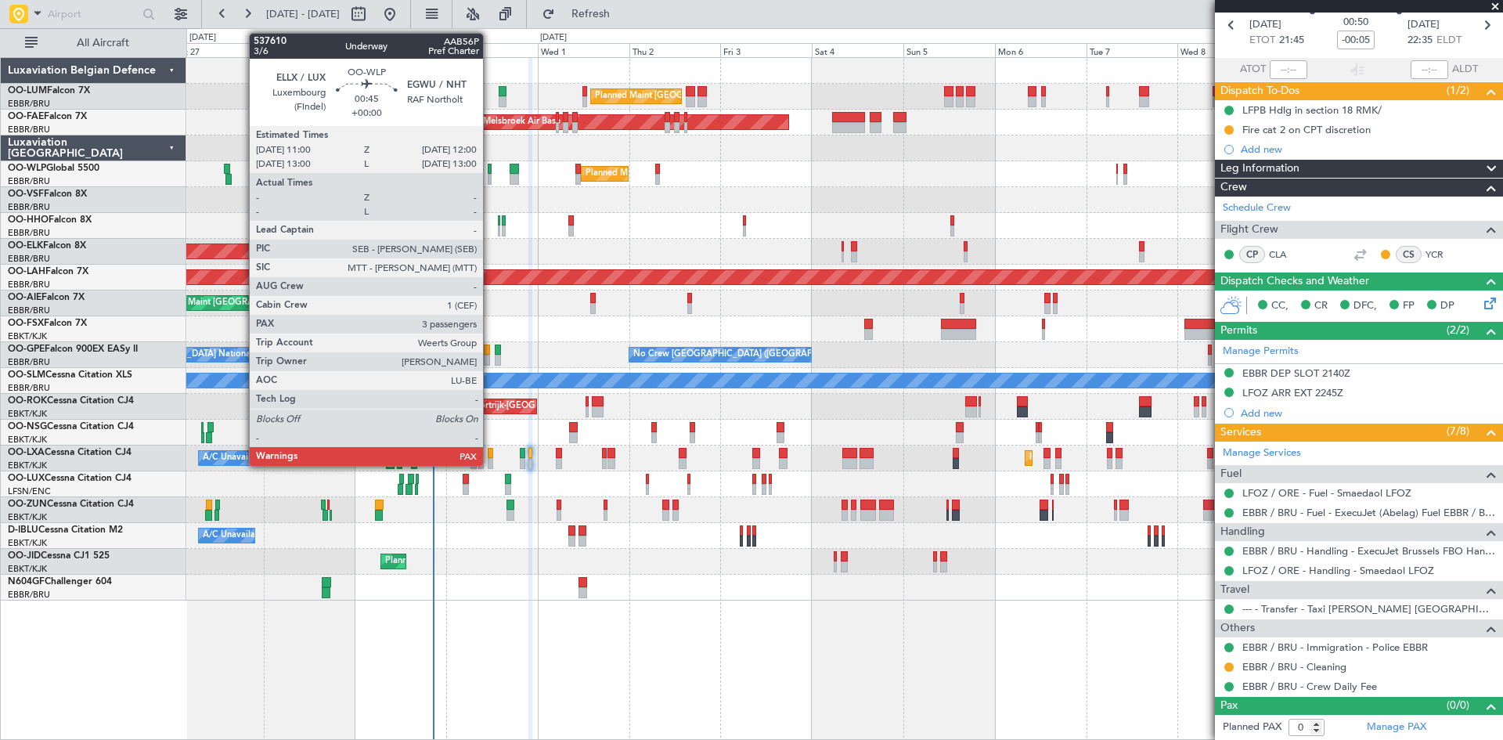
click at [490, 171] on div at bounding box center [490, 169] width 4 height 11
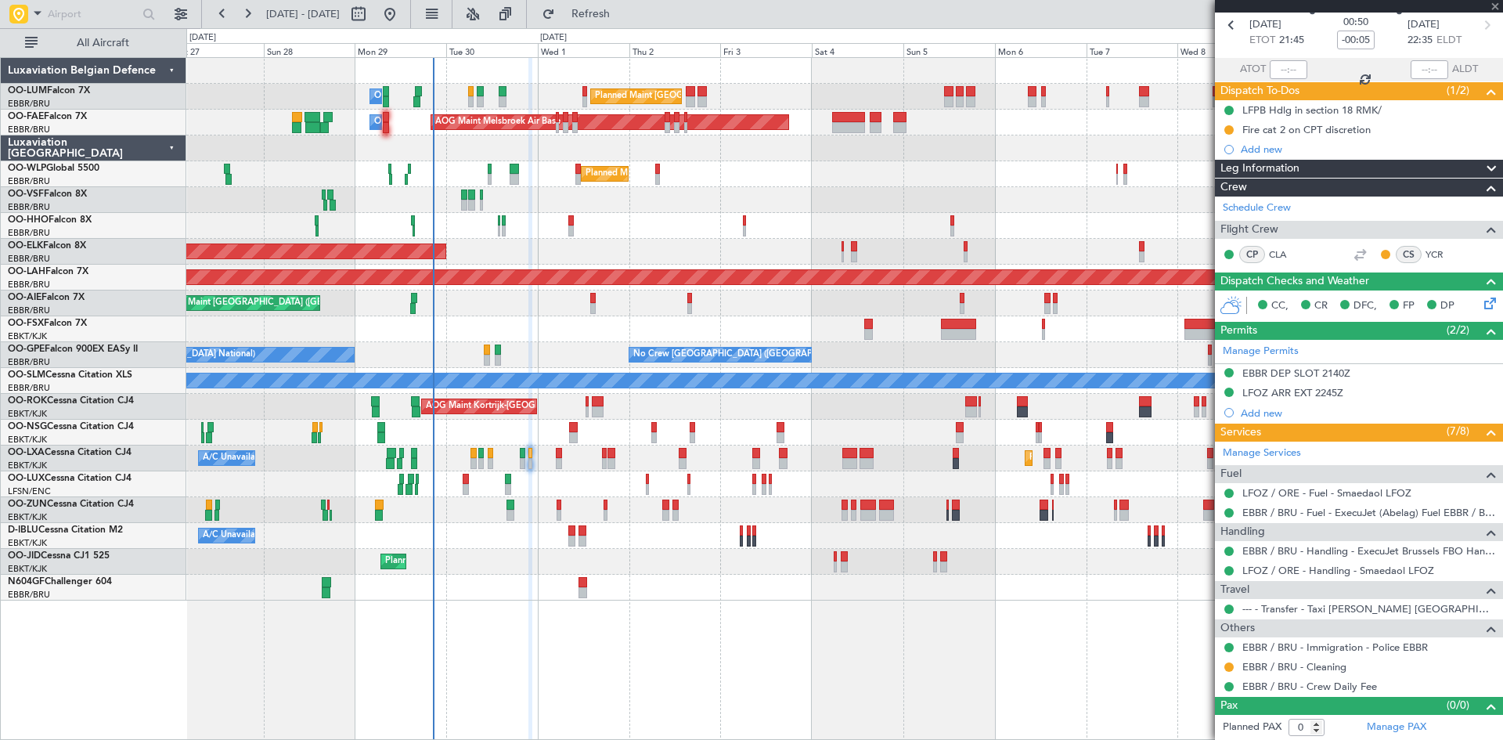
type input "3"
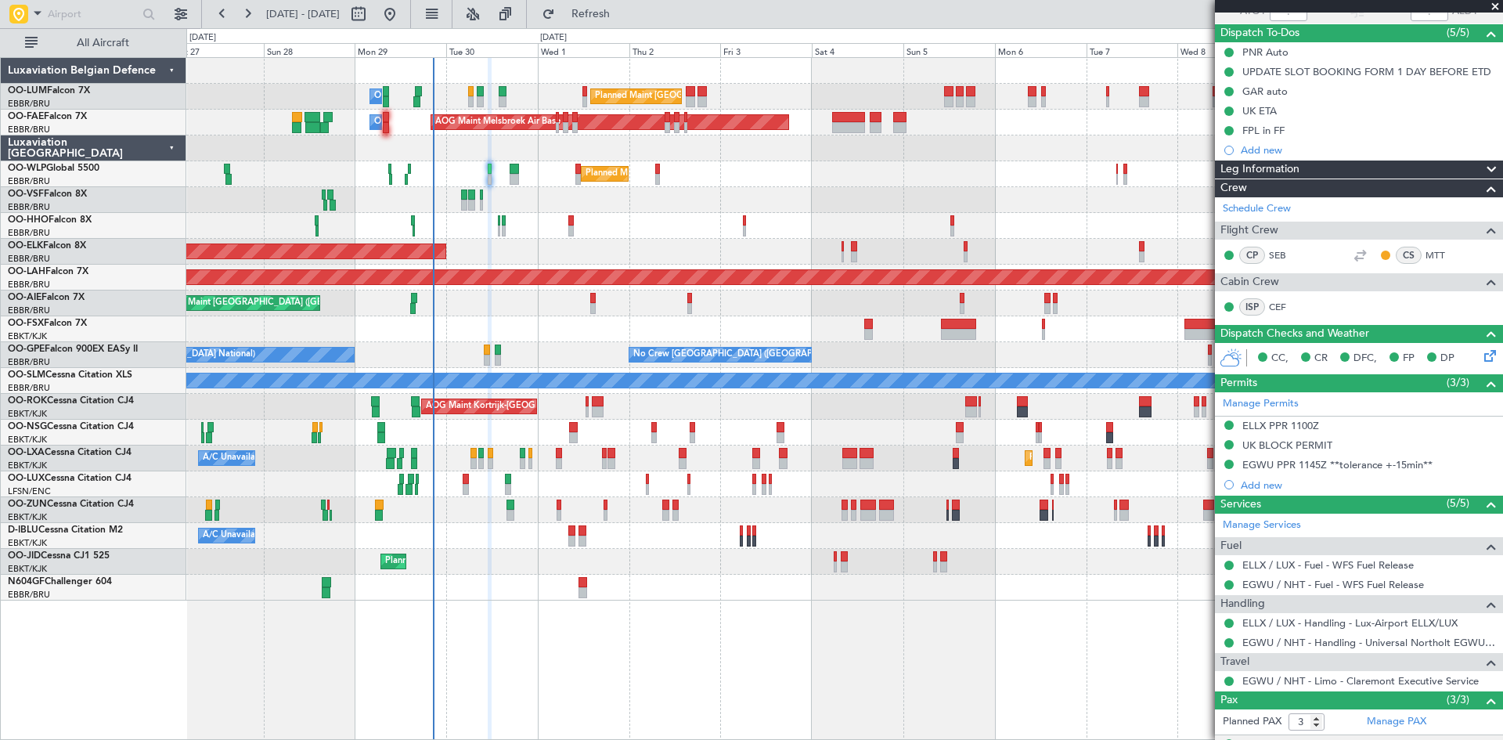
scroll to position [229, 0]
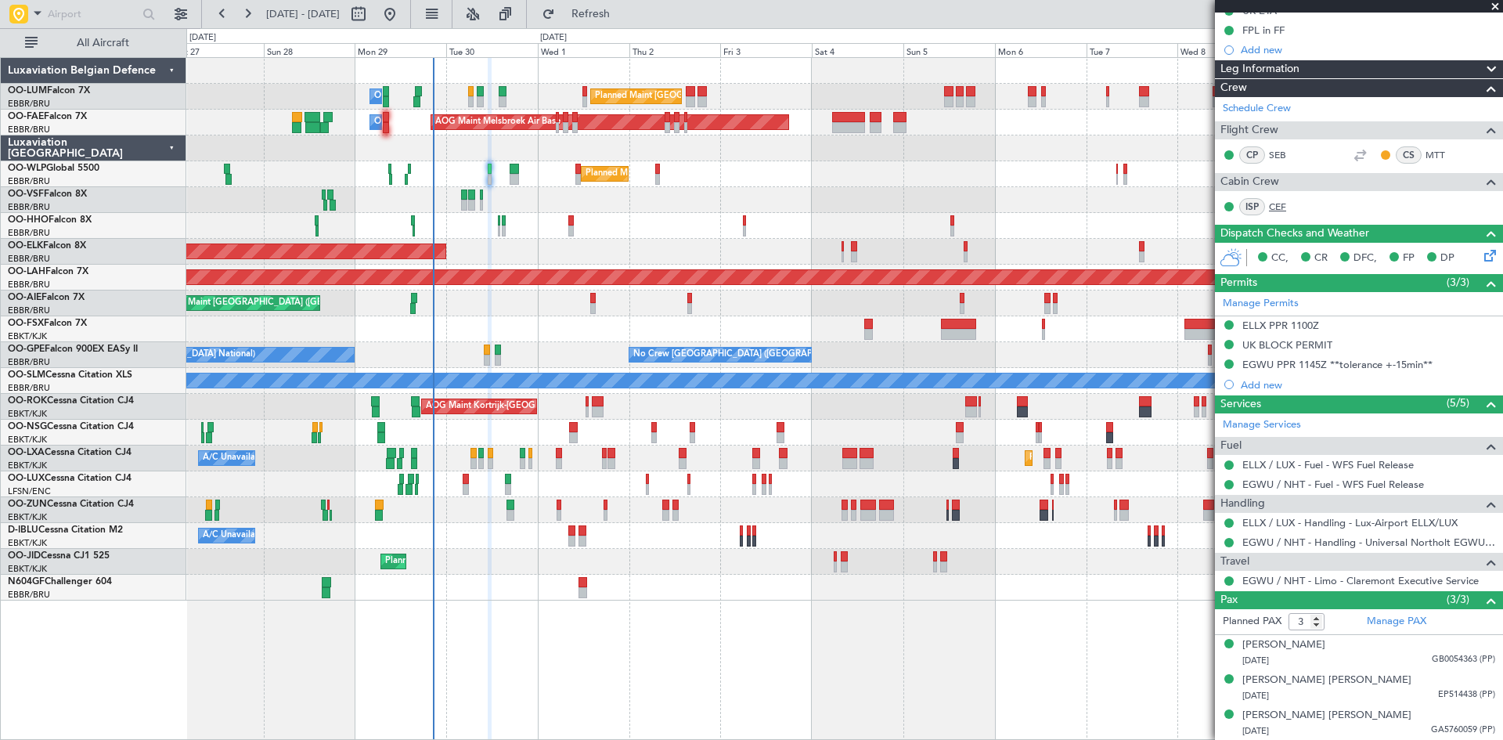
click at [1277, 204] on link "CEF" at bounding box center [1286, 207] width 35 height 14
